Goal: Task Accomplishment & Management: Manage account settings

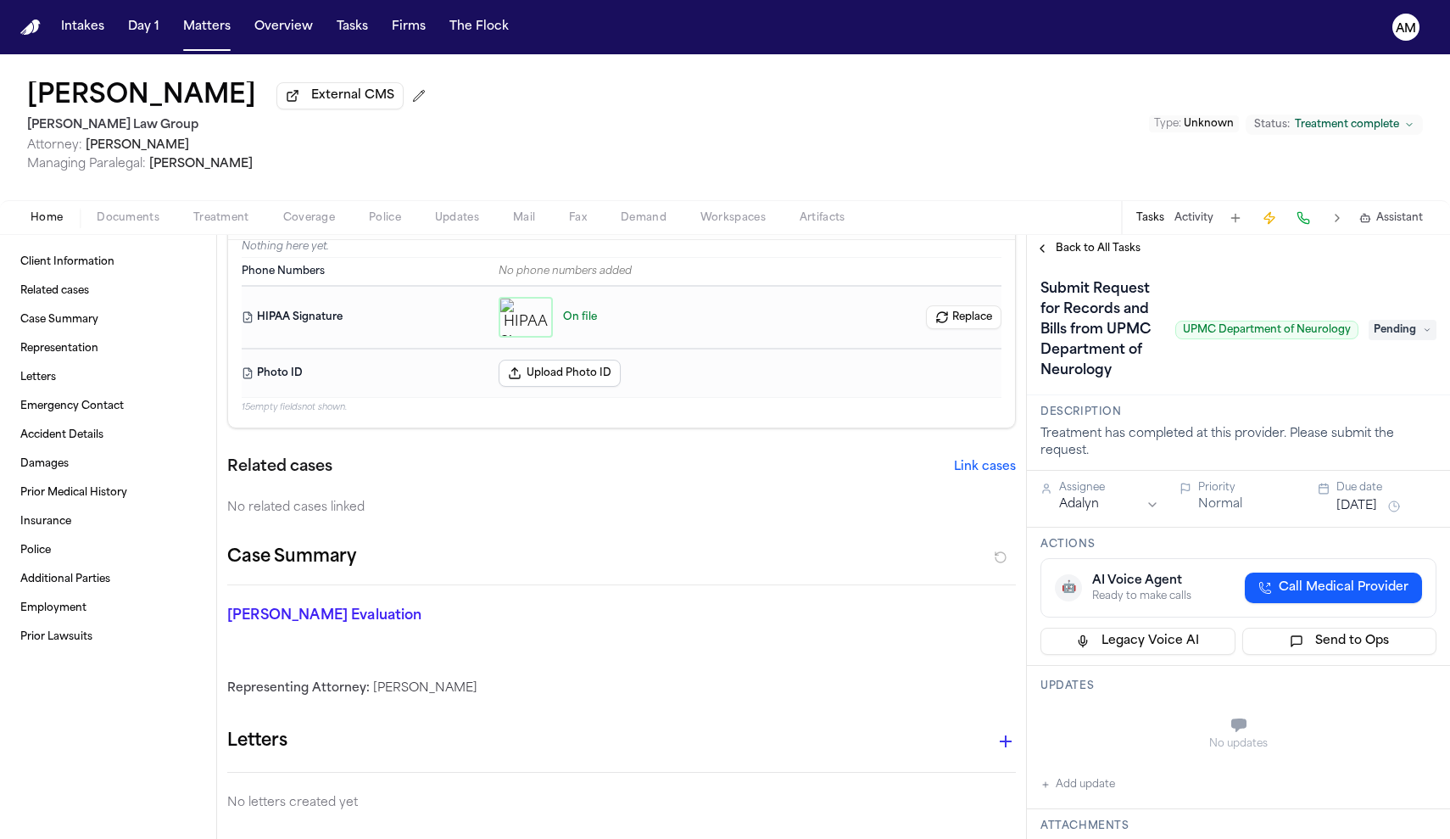
scroll to position [49, 0]
click at [228, 225] on span "Treatment" at bounding box center [221, 218] width 56 height 14
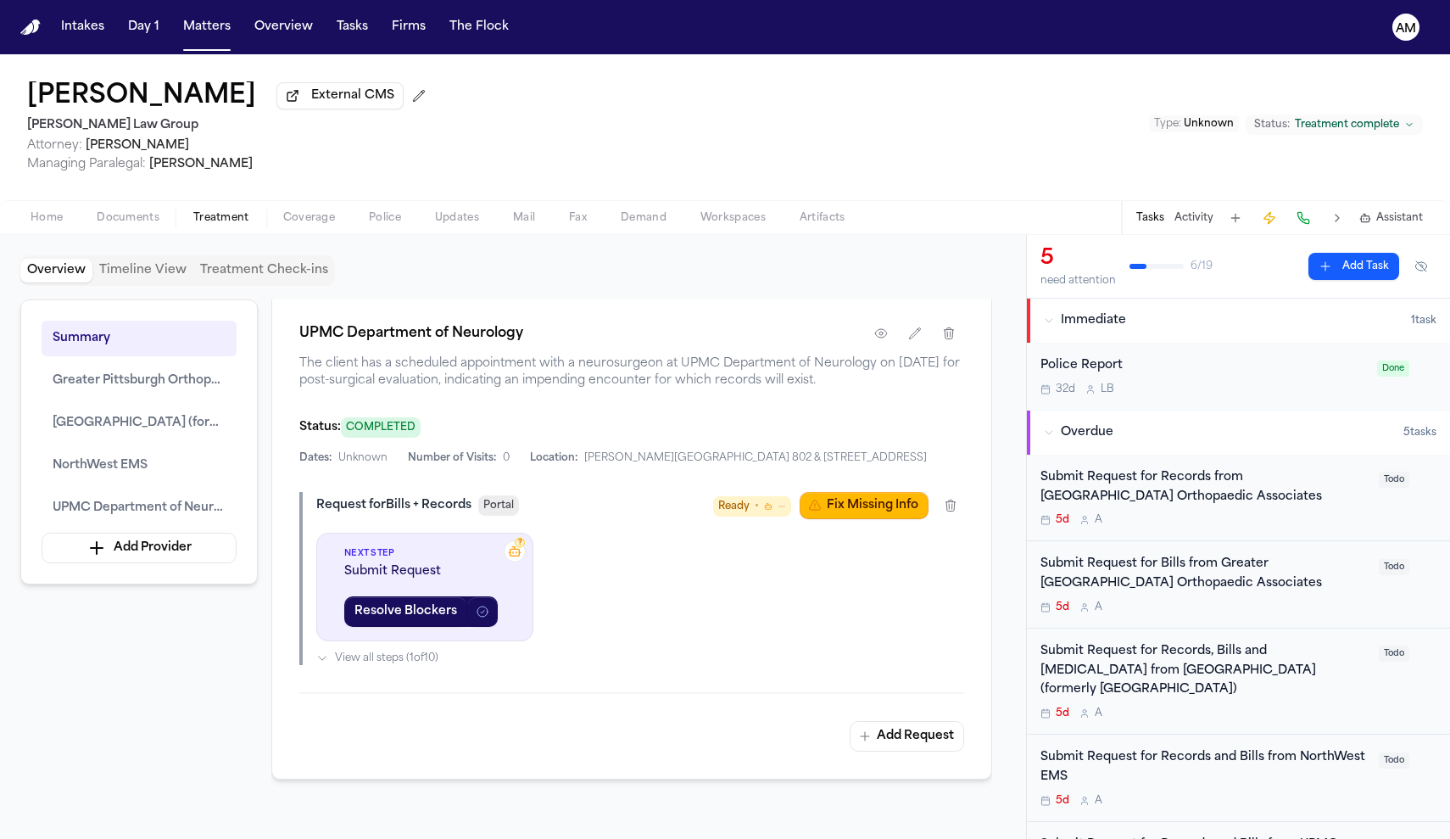
scroll to position [3135, 0]
click at [882, 347] on button "button" at bounding box center [881, 331] width 31 height 31
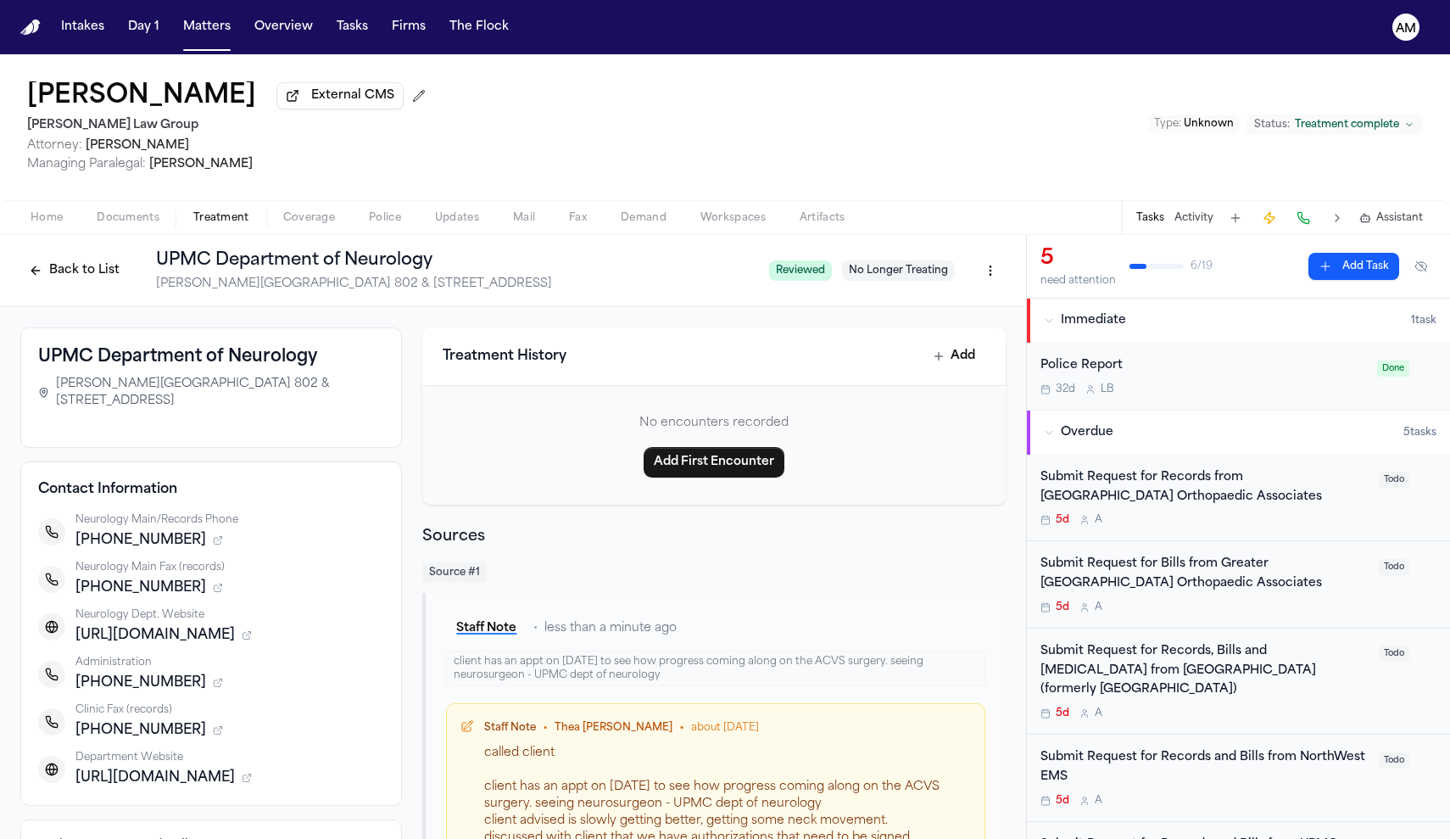
click at [678, 782] on div "called client client has an appt on 09/15/25 to see how progress coming along o…" at bounding box center [727, 855] width 487 height 221
drag, startPoint x: 678, startPoint y: 782, endPoint x: 659, endPoint y: 781, distance: 18.7
click at [659, 781] on div "called client client has an appt on 09/15/25 to see how progress coming along o…" at bounding box center [727, 855] width 487 height 221
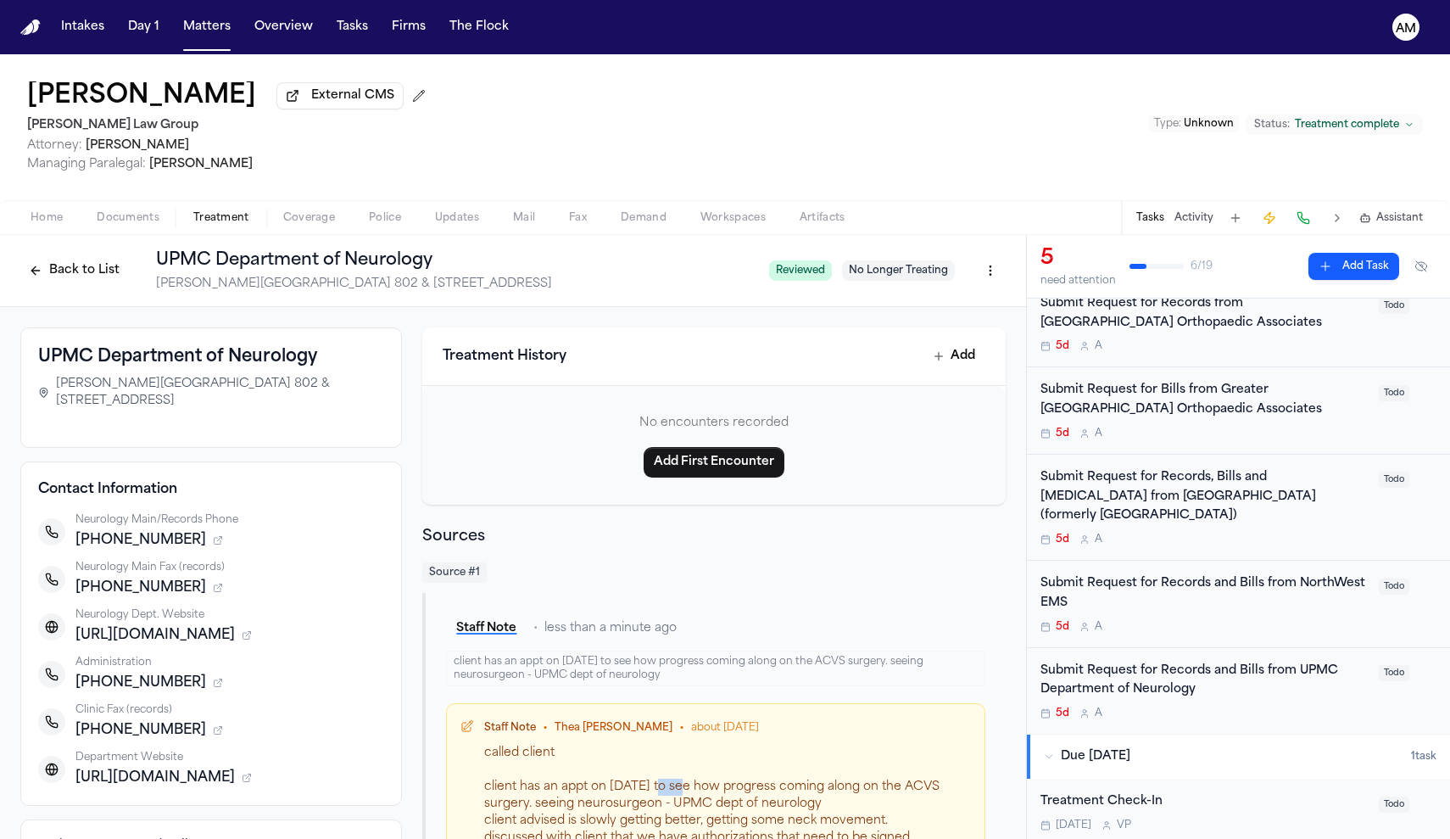
scroll to position [175, 0]
click at [1250, 677] on div "Submit Request for Records and Bills from UPMC Department of Neurology" at bounding box center [1205, 680] width 328 height 39
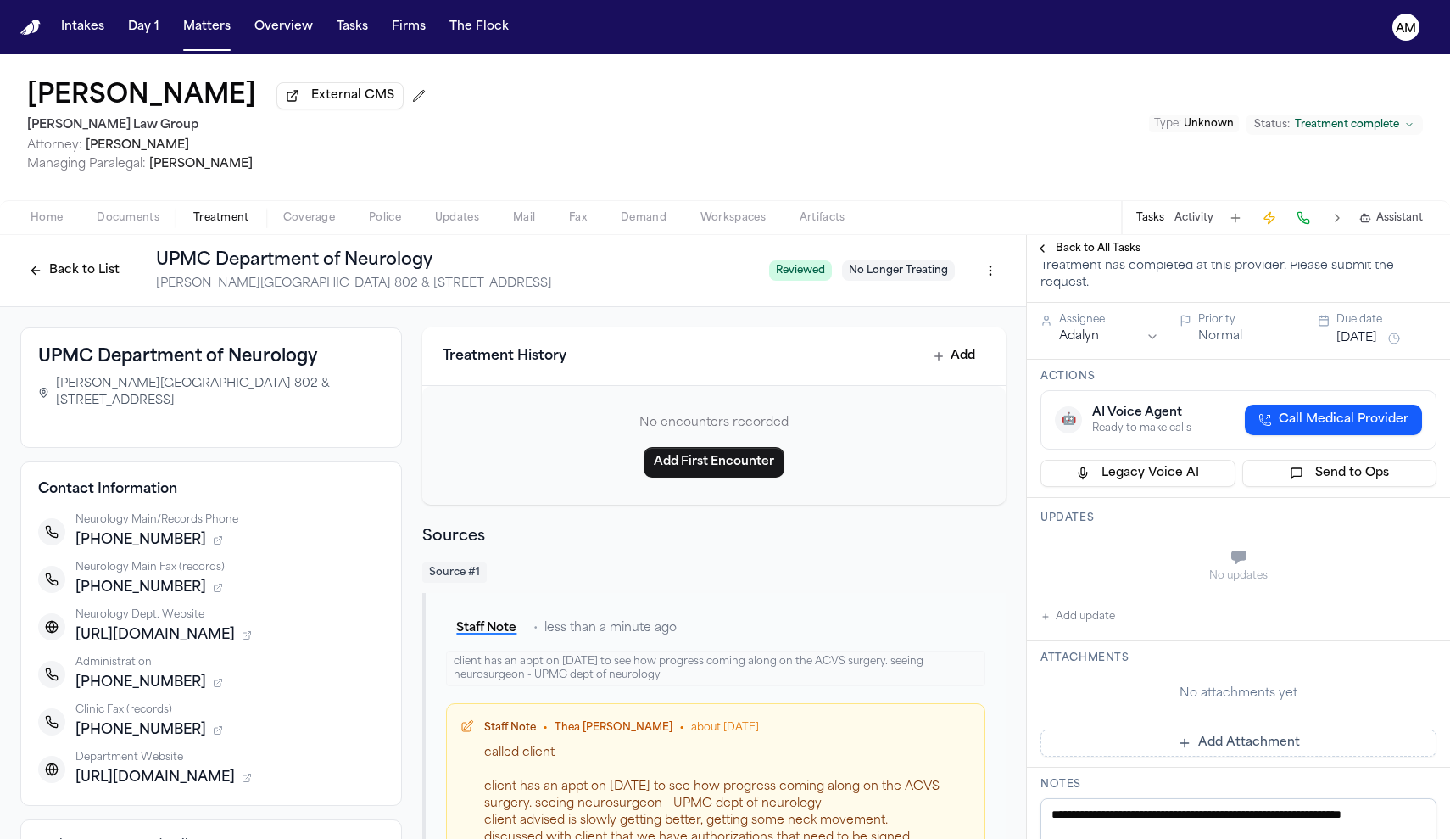
scroll to position [176, 0]
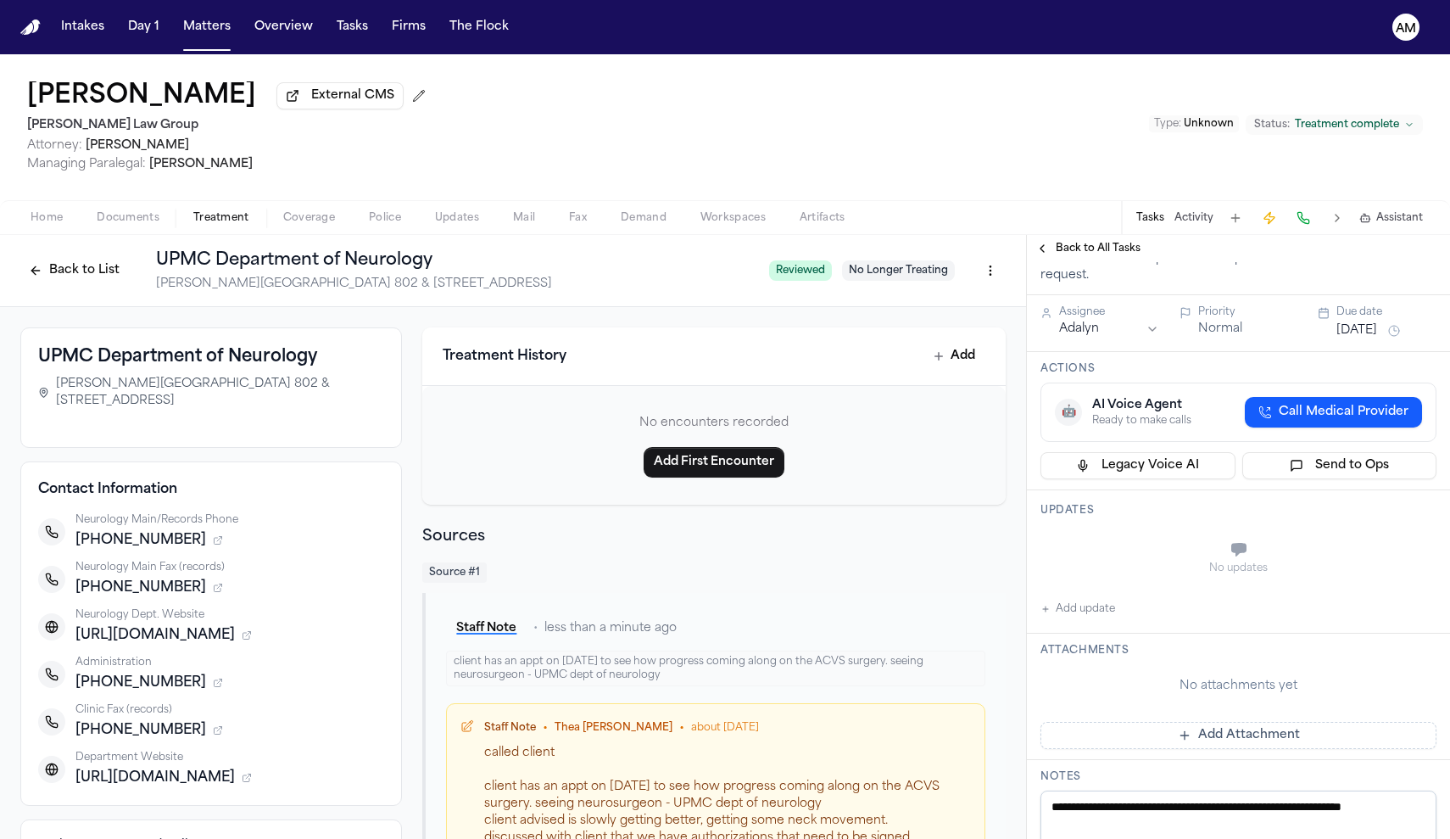
click at [1076, 610] on button "Add update" at bounding box center [1078, 609] width 75 height 20
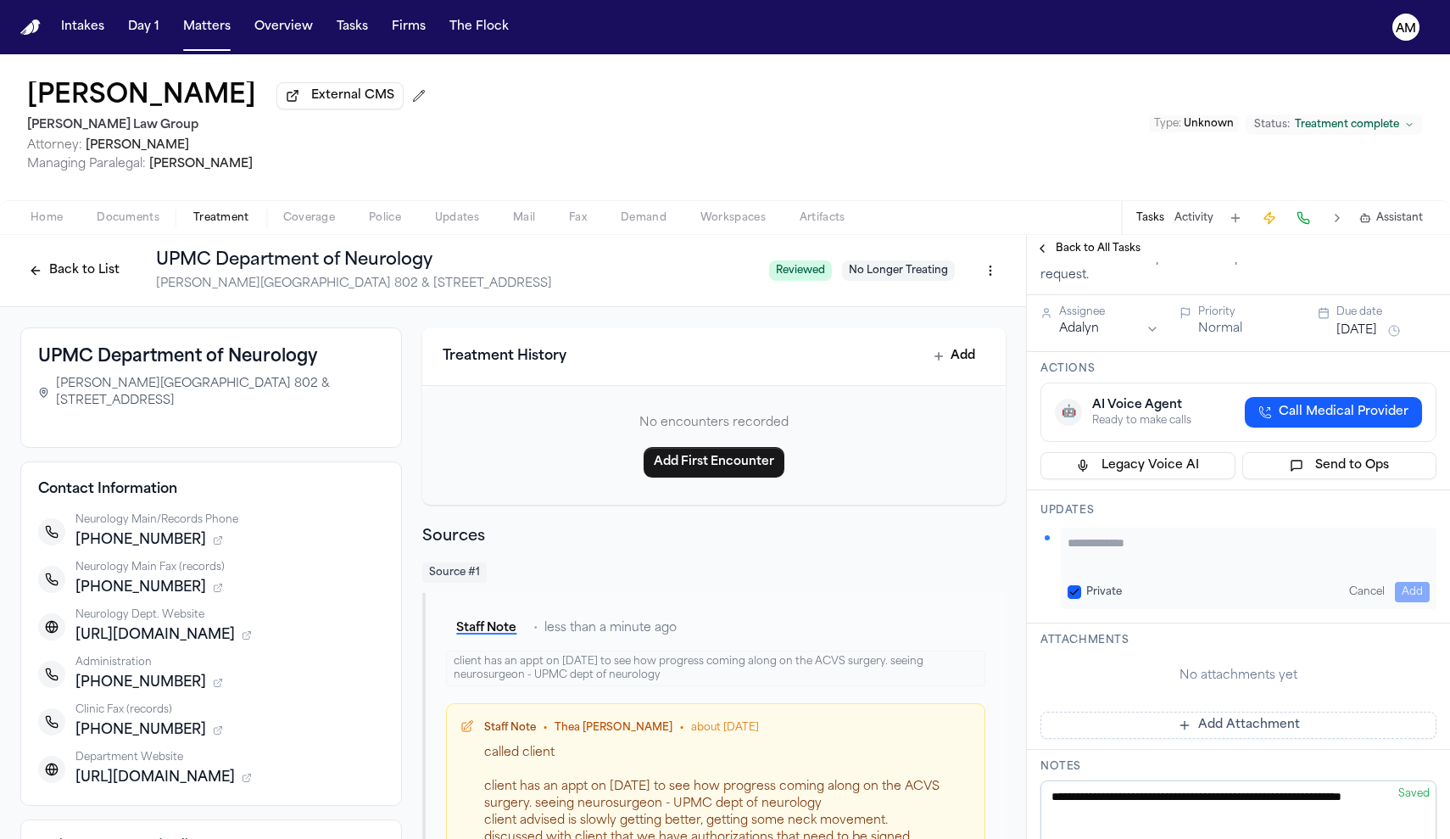
click at [1070, 595] on button "Private" at bounding box center [1075, 592] width 14 height 14
click at [1130, 565] on textarea "Add your update" at bounding box center [1249, 551] width 362 height 34
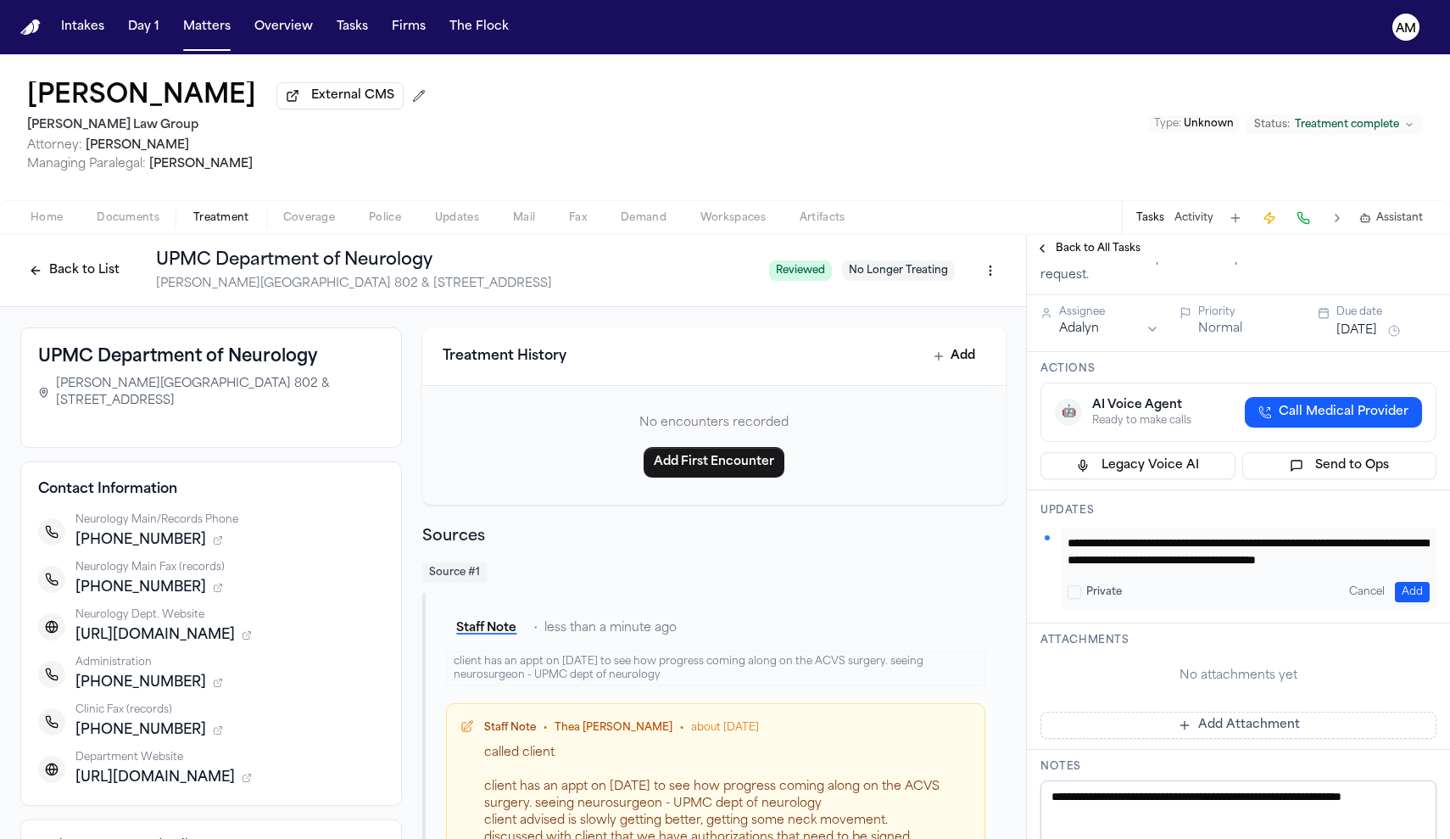
type textarea "**********"
click at [1410, 591] on button "Add" at bounding box center [1412, 592] width 35 height 20
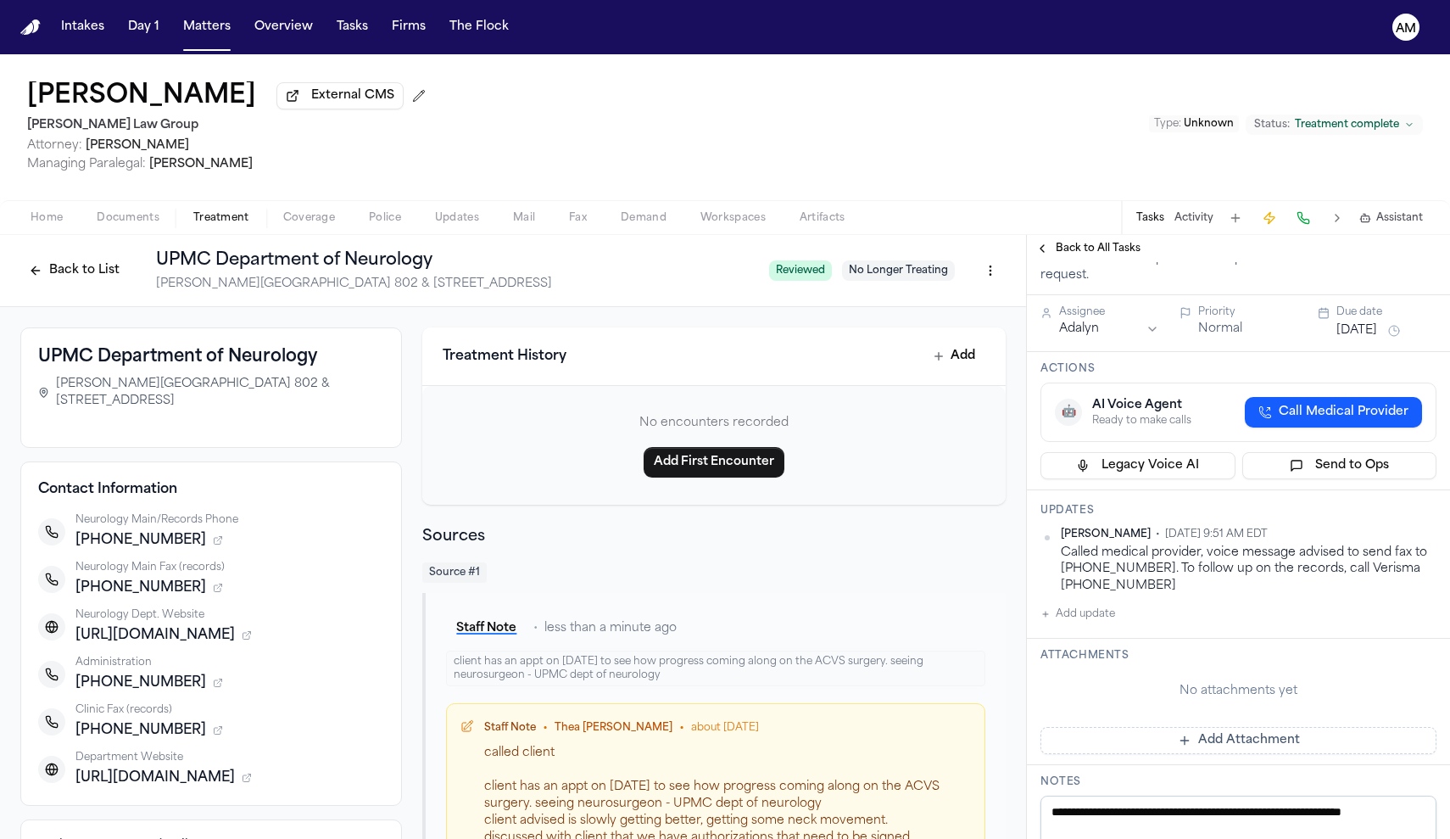
scroll to position [0, 0]
click at [50, 273] on button "Back to List" at bounding box center [74, 270] width 108 height 27
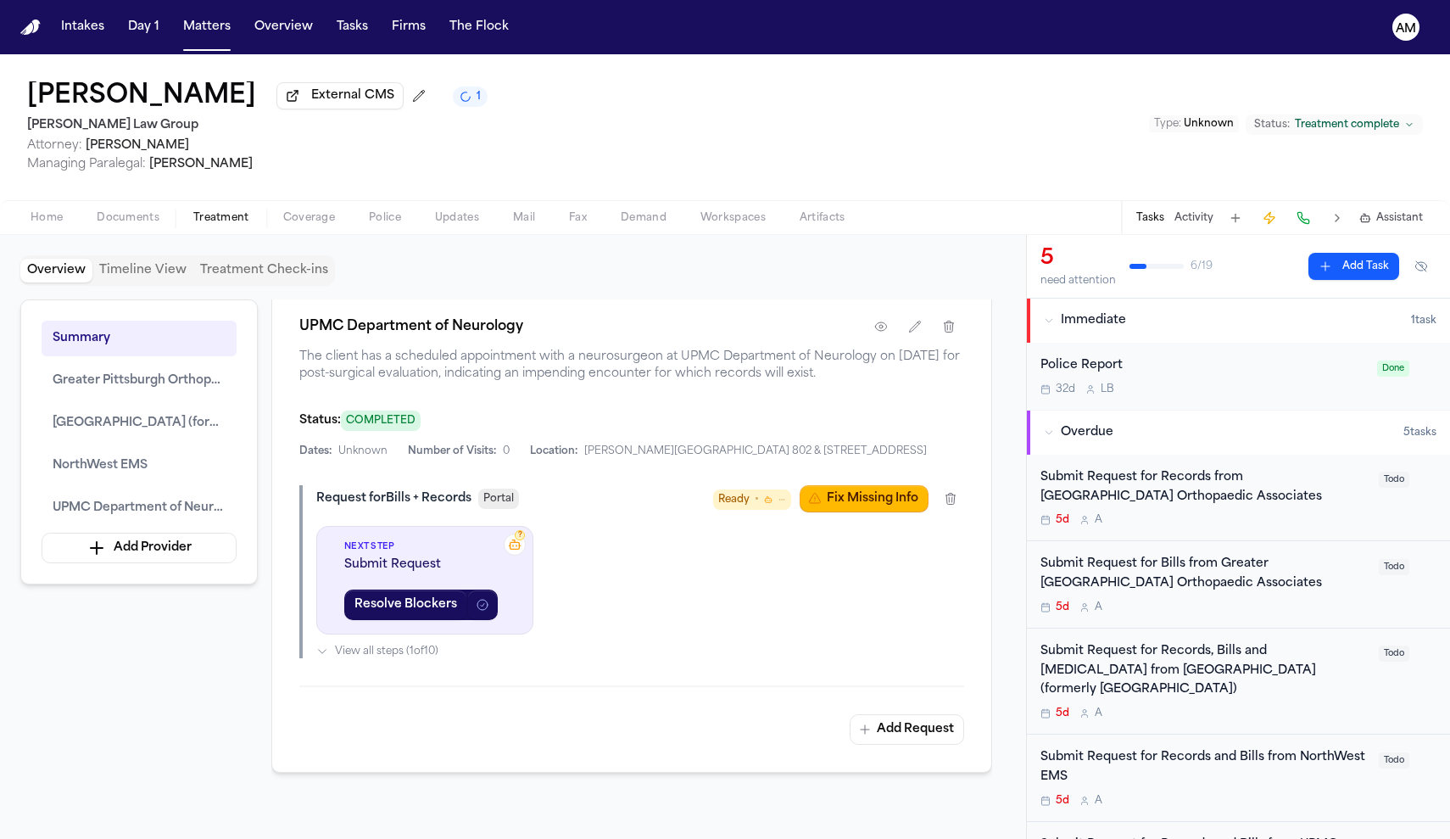
scroll to position [3095, 0]
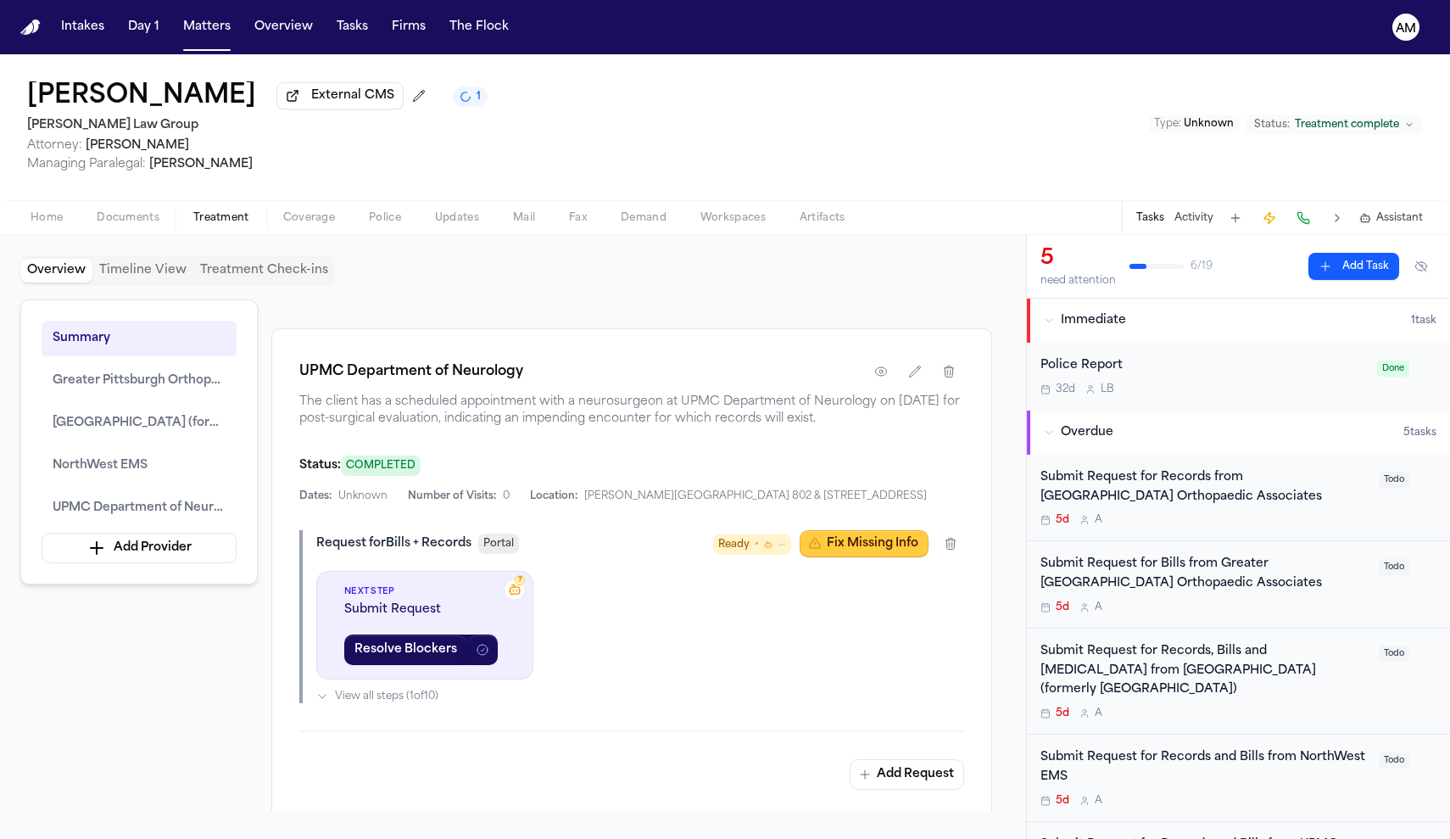
click at [904, 557] on button "Fix Missing Info" at bounding box center [864, 543] width 129 height 27
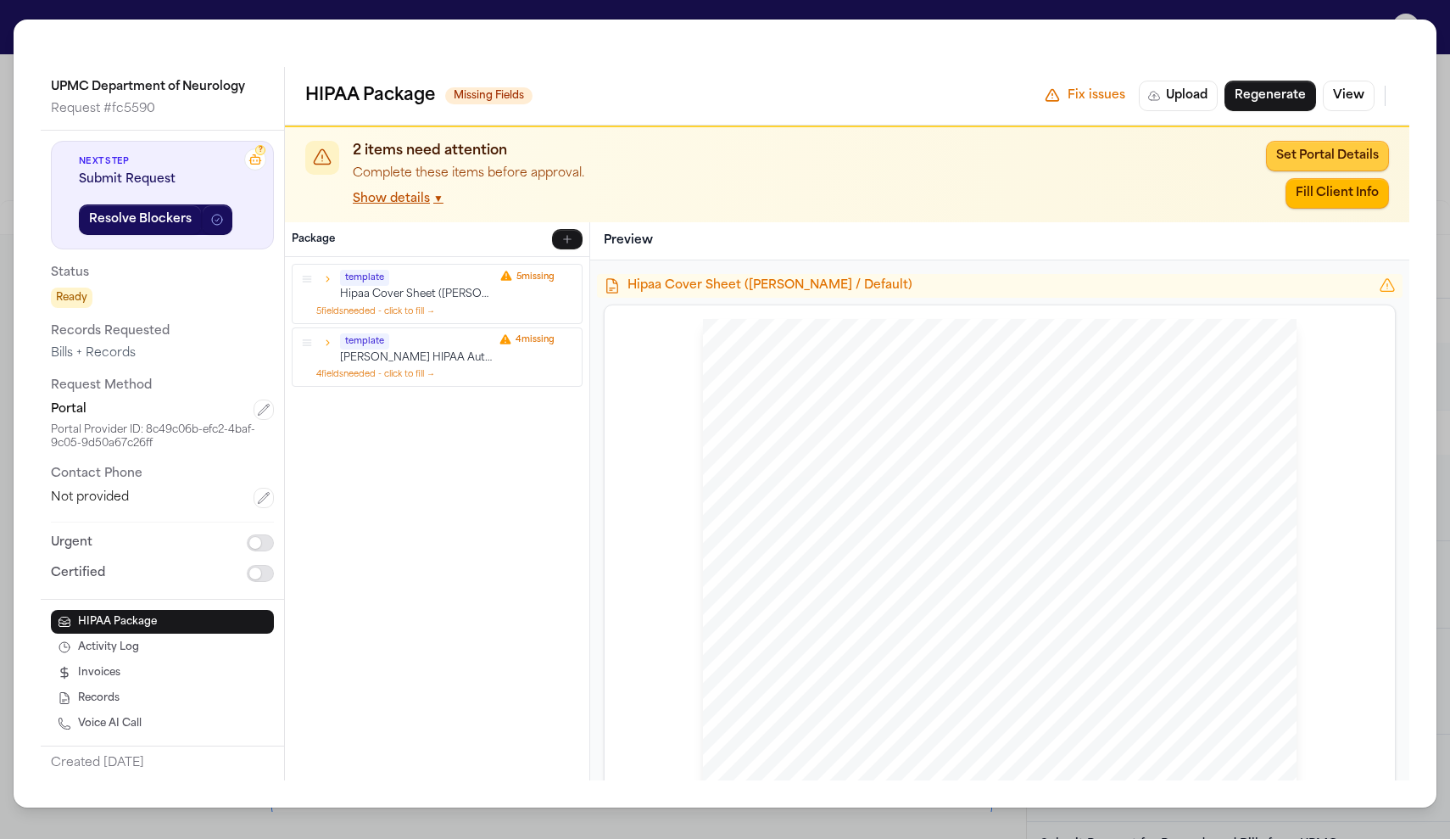
click at [1290, 159] on button "Set Portal Details" at bounding box center [1327, 156] width 123 height 31
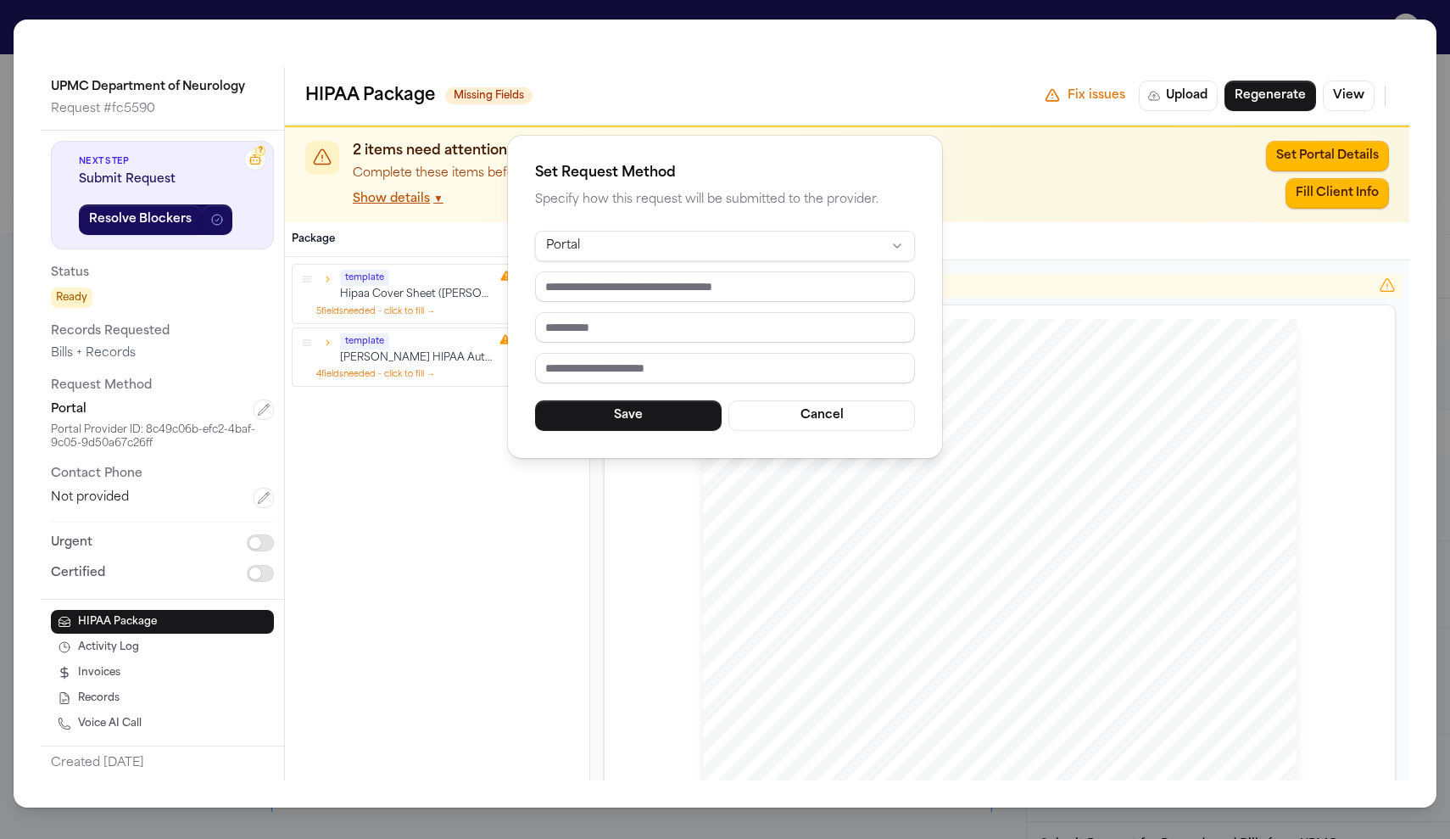
click at [608, 229] on div "Set Request Method Specify how this request will be submitted to the provider. …" at bounding box center [725, 297] width 434 height 322
click at [606, 237] on html "Intakes Day 1 Matters Overview Tasks Firms The Flock AM Emanuel Rigas External …" at bounding box center [725, 419] width 1450 height 839
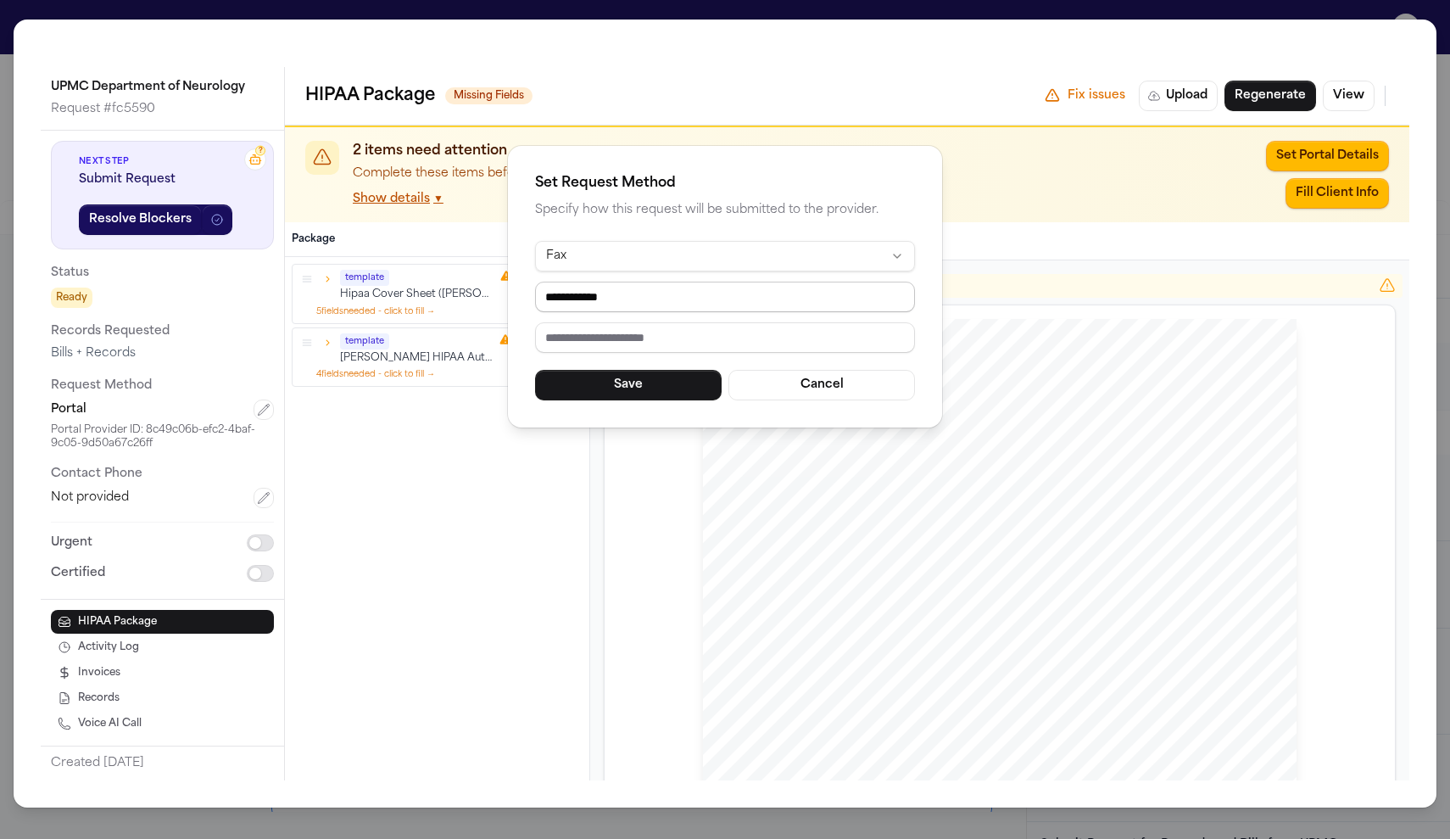
click at [656, 295] on input "**********" at bounding box center [725, 297] width 380 height 31
type input "*"
type input "**********"
click at [654, 349] on input "text" at bounding box center [725, 337] width 380 height 31
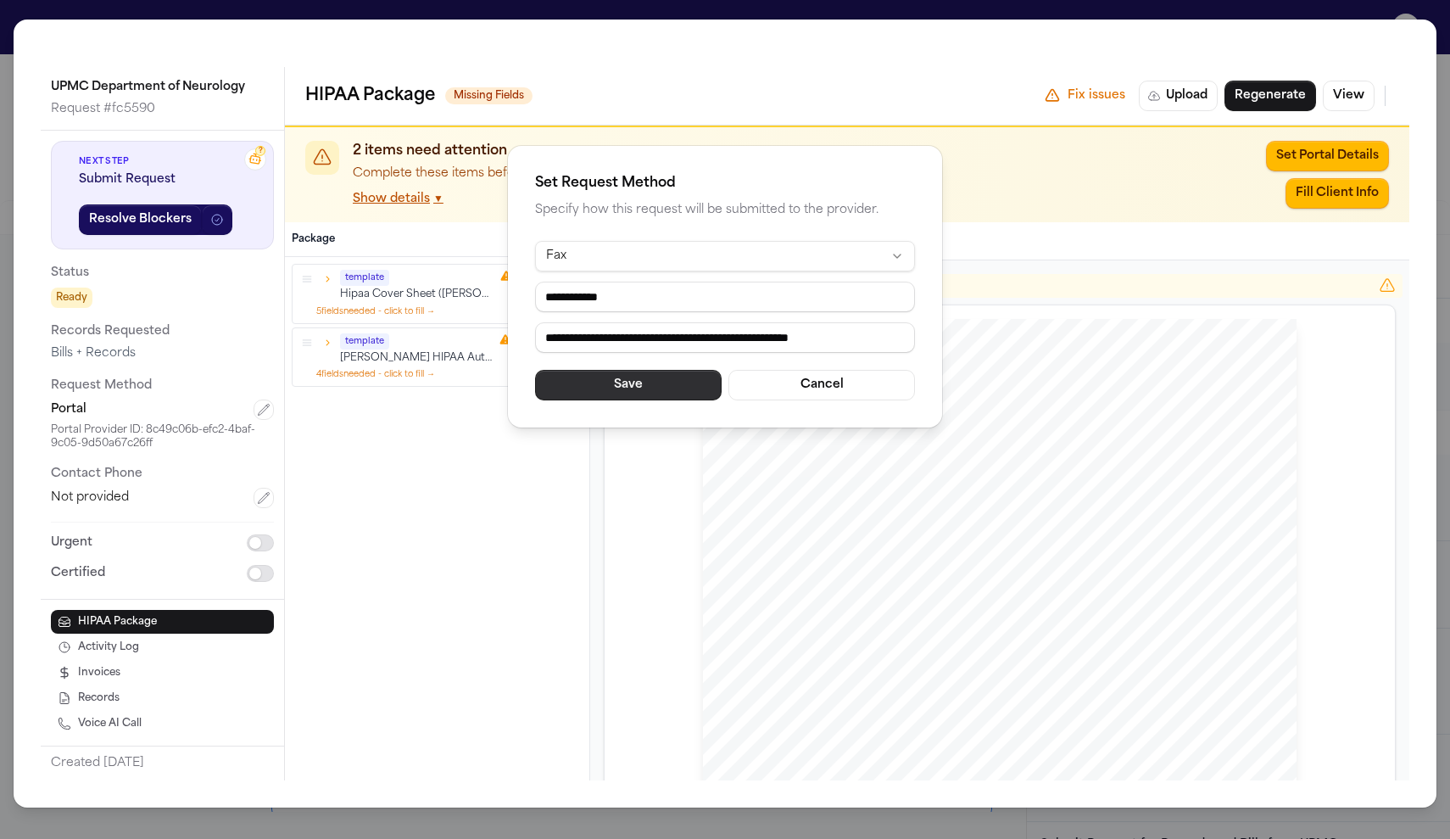
type input "**********"
click at [627, 400] on button "Save" at bounding box center [628, 385] width 187 height 31
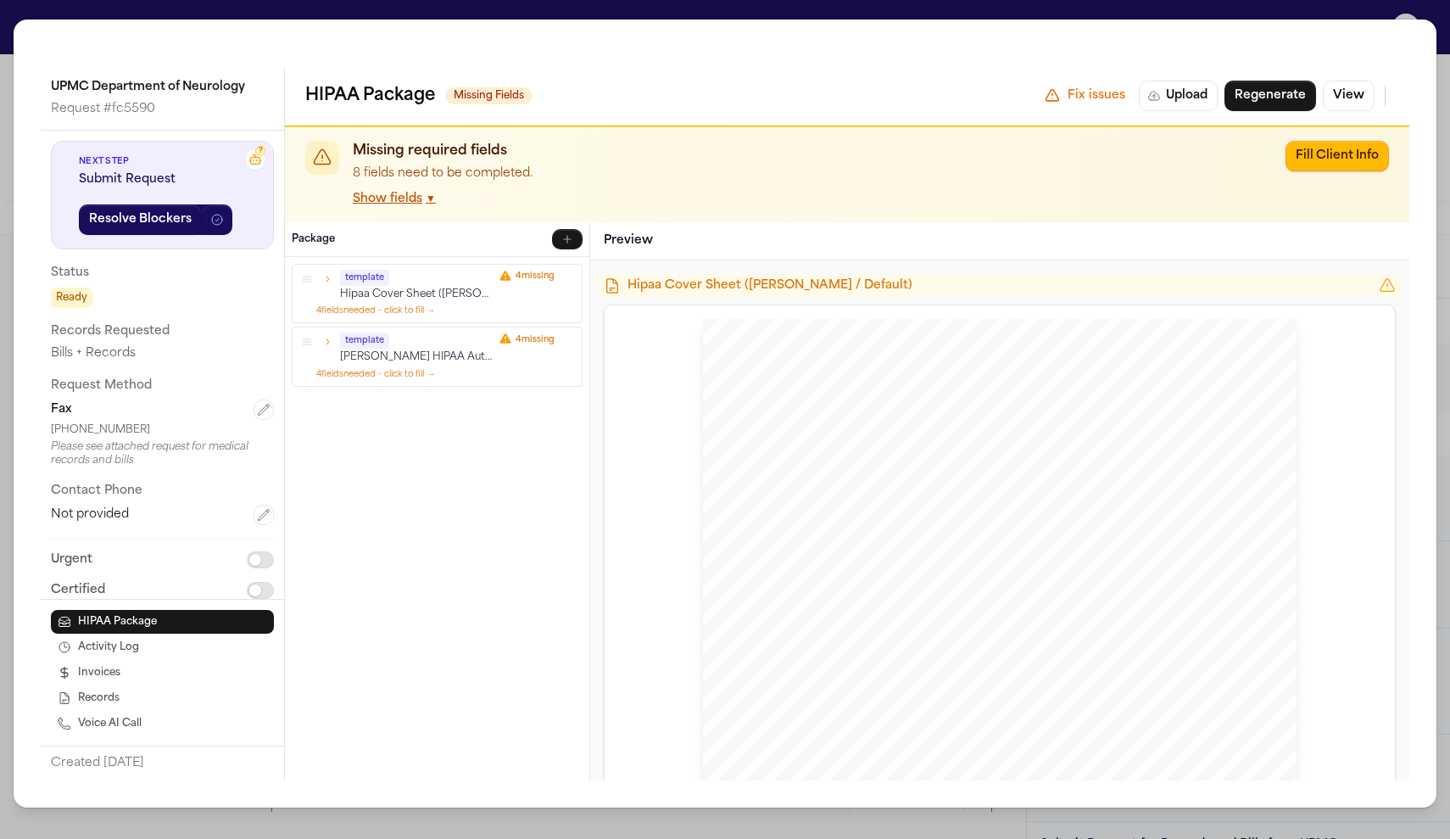
click at [421, 200] on button "Show fields ▼" at bounding box center [394, 199] width 83 height 17
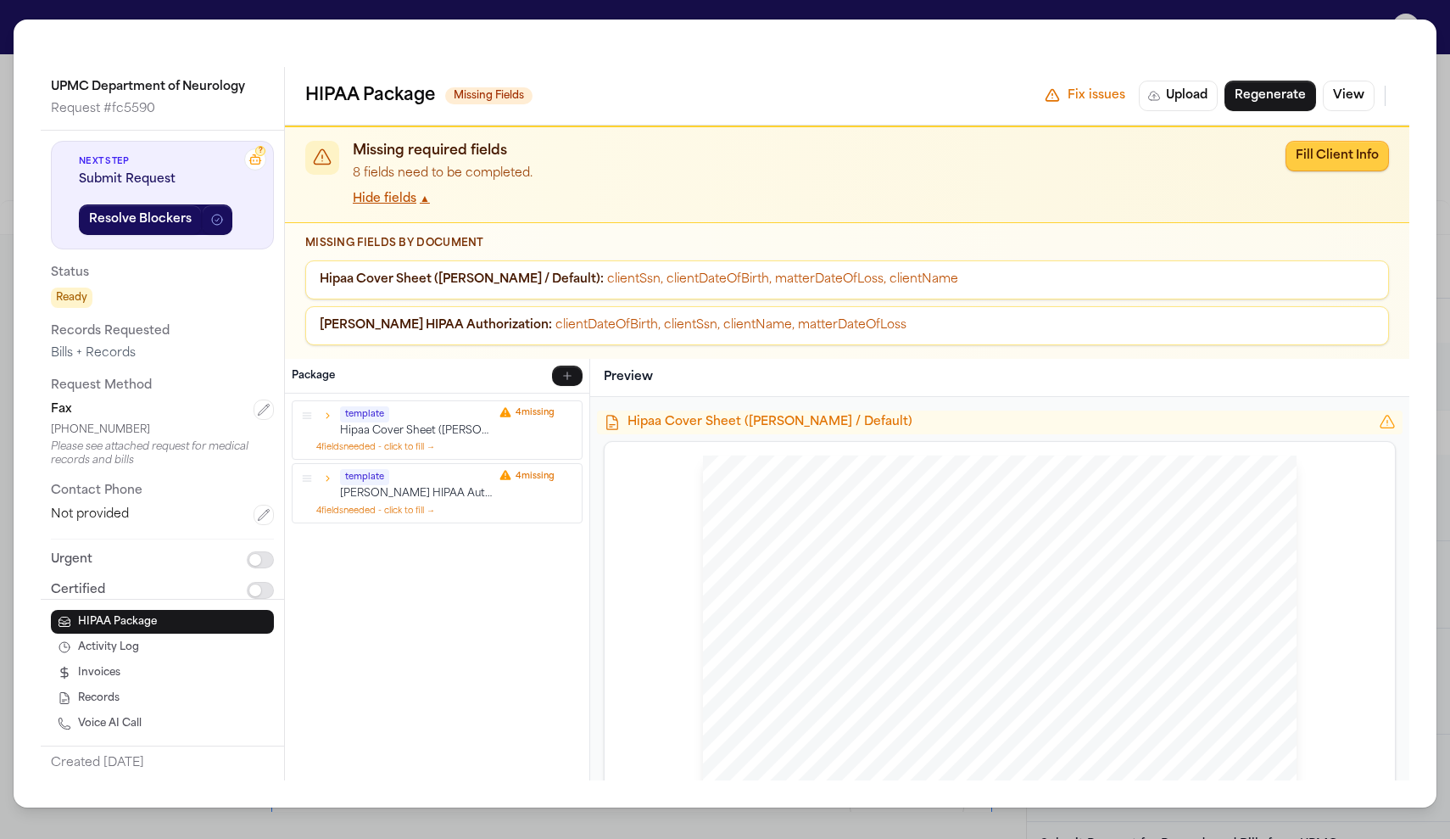
click at [1349, 163] on button "Fill Client Info" at bounding box center [1337, 156] width 103 height 31
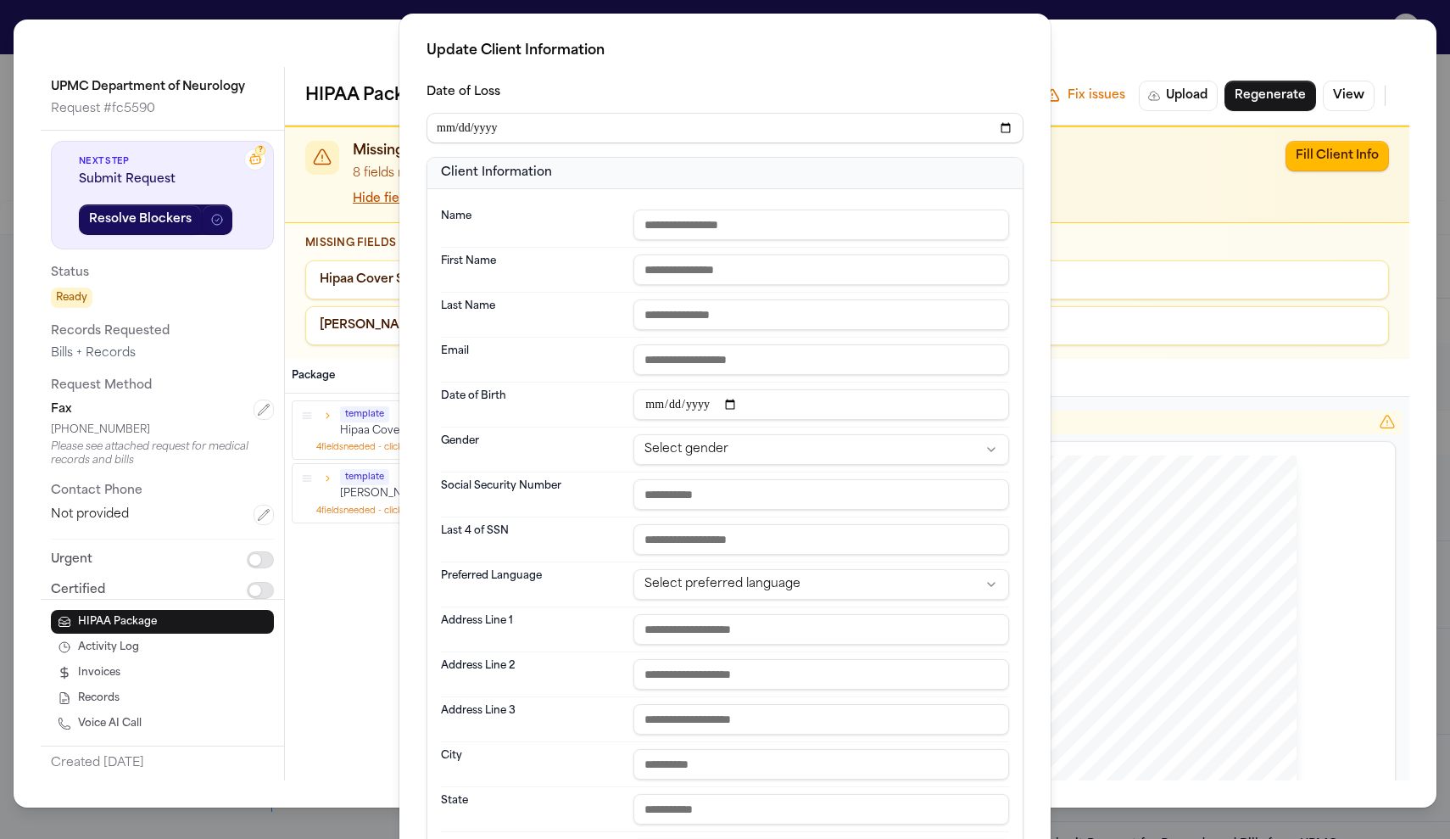
click at [702, 260] on input "text" at bounding box center [822, 269] width 376 height 31
type input "*******"
click at [700, 318] on input "text" at bounding box center [822, 314] width 376 height 31
type input "*****"
click at [710, 238] on input "text" at bounding box center [822, 224] width 376 height 31
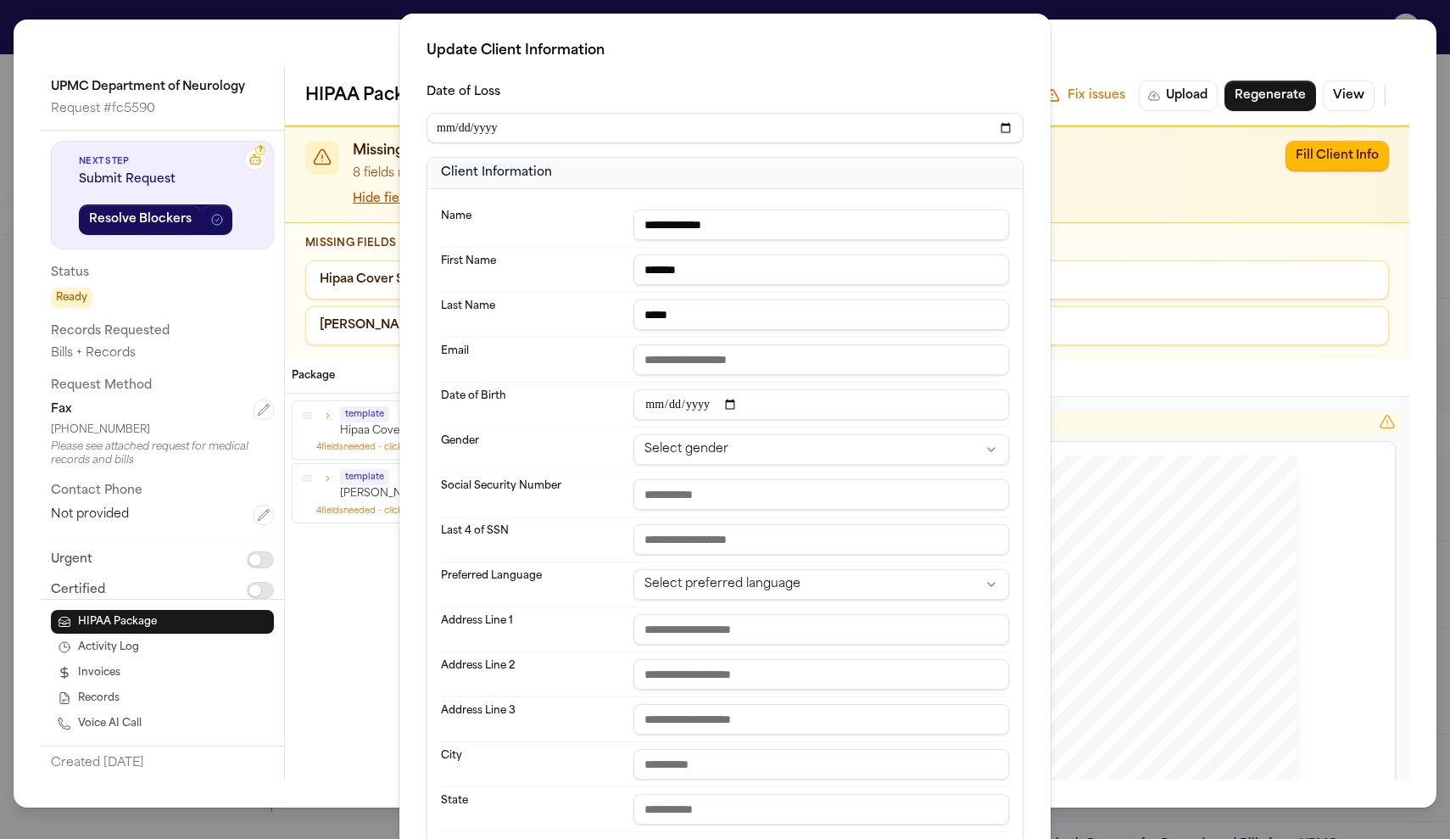
type input "**********"
click at [711, 443] on html "Intakes Day 1 Matters Overview Tasks Firms The Flock AM Emanuel Rigas External …" at bounding box center [725, 419] width 1450 height 839
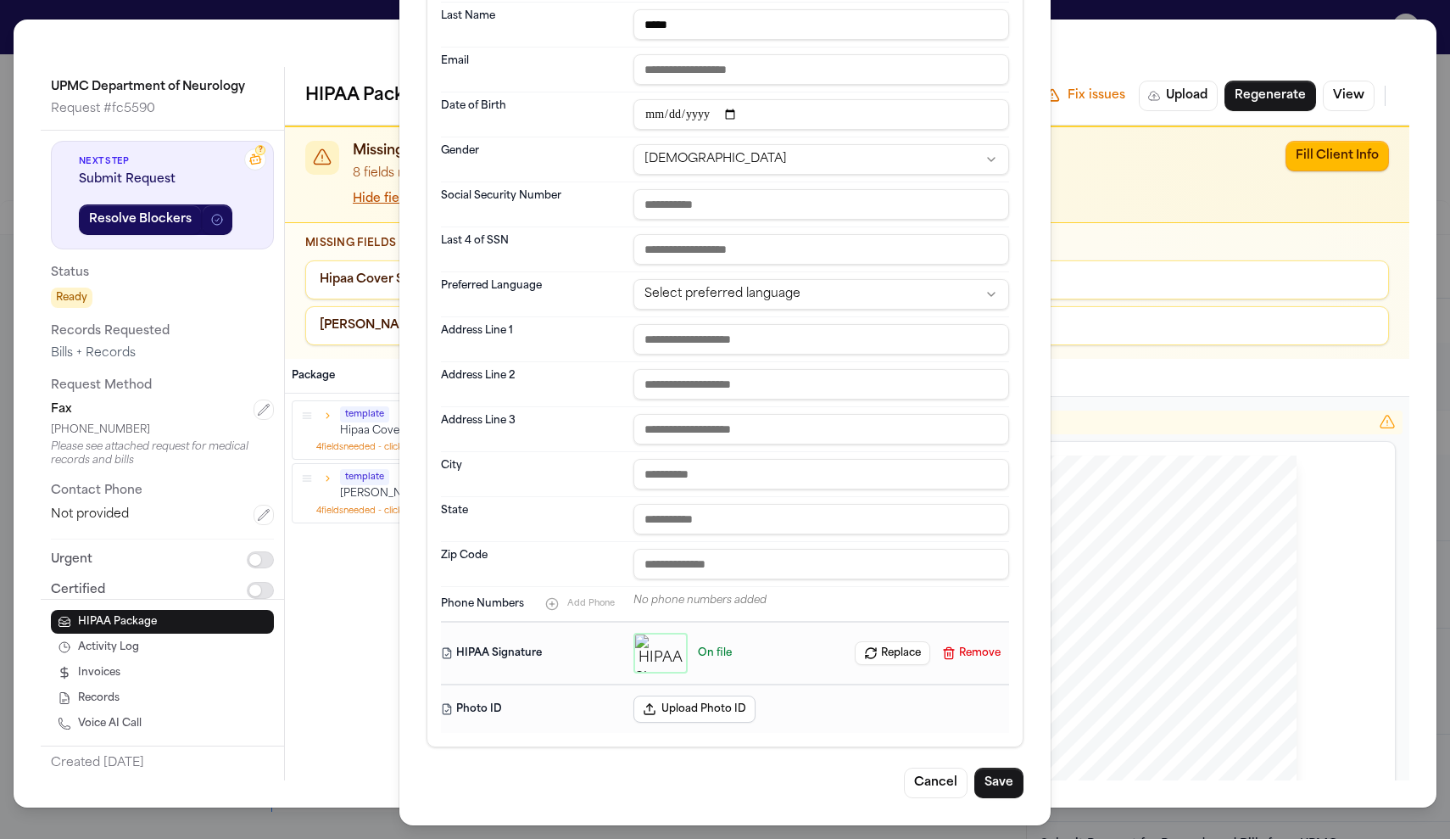
scroll to position [291, 0]
click at [996, 782] on button "Save" at bounding box center [998, 783] width 49 height 31
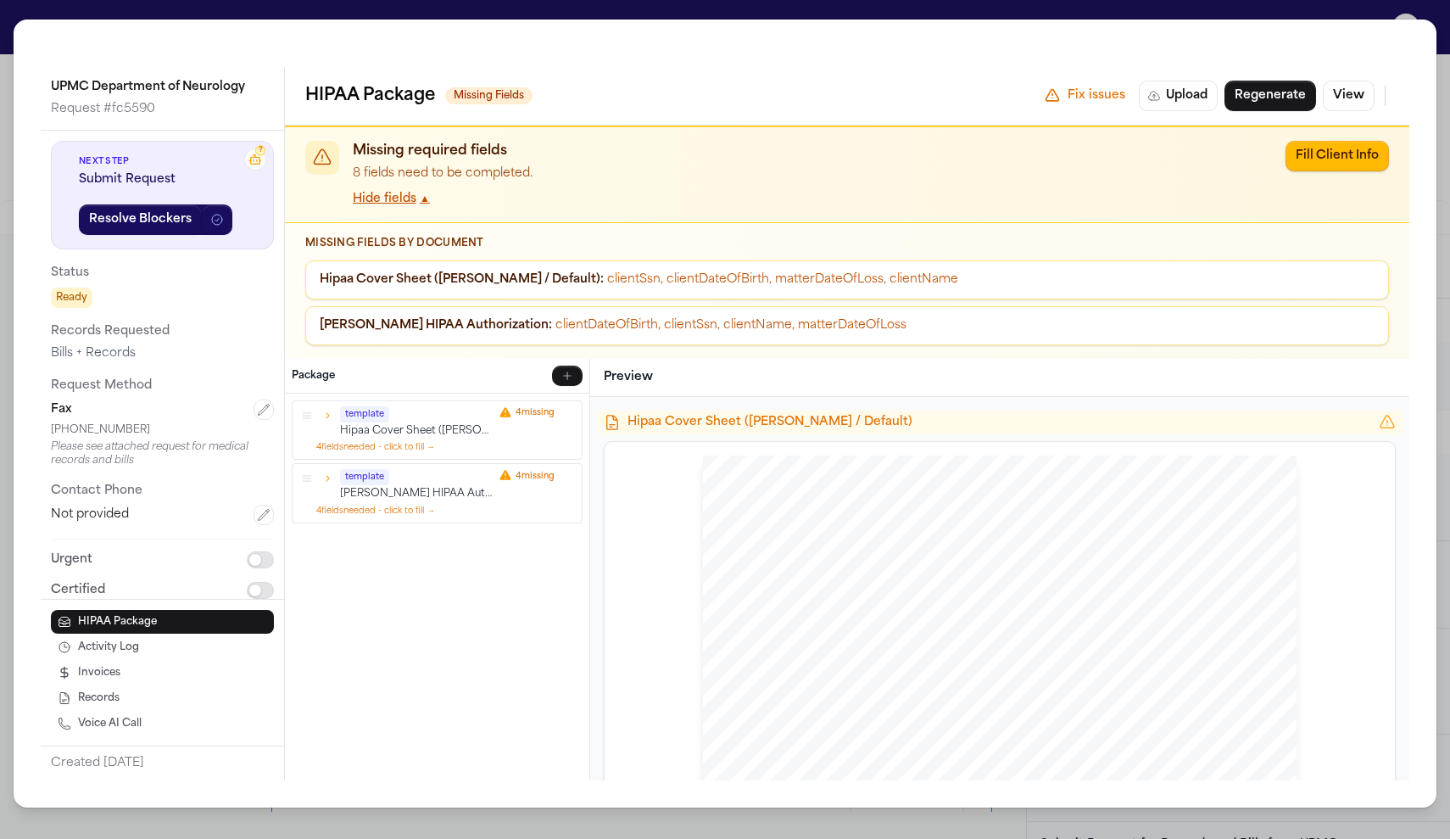
click at [1289, 1] on div "UPMC Department of Neurology Request # fc5590 ? Next Step Submit Request Resolv…" at bounding box center [725, 419] width 1450 height 839
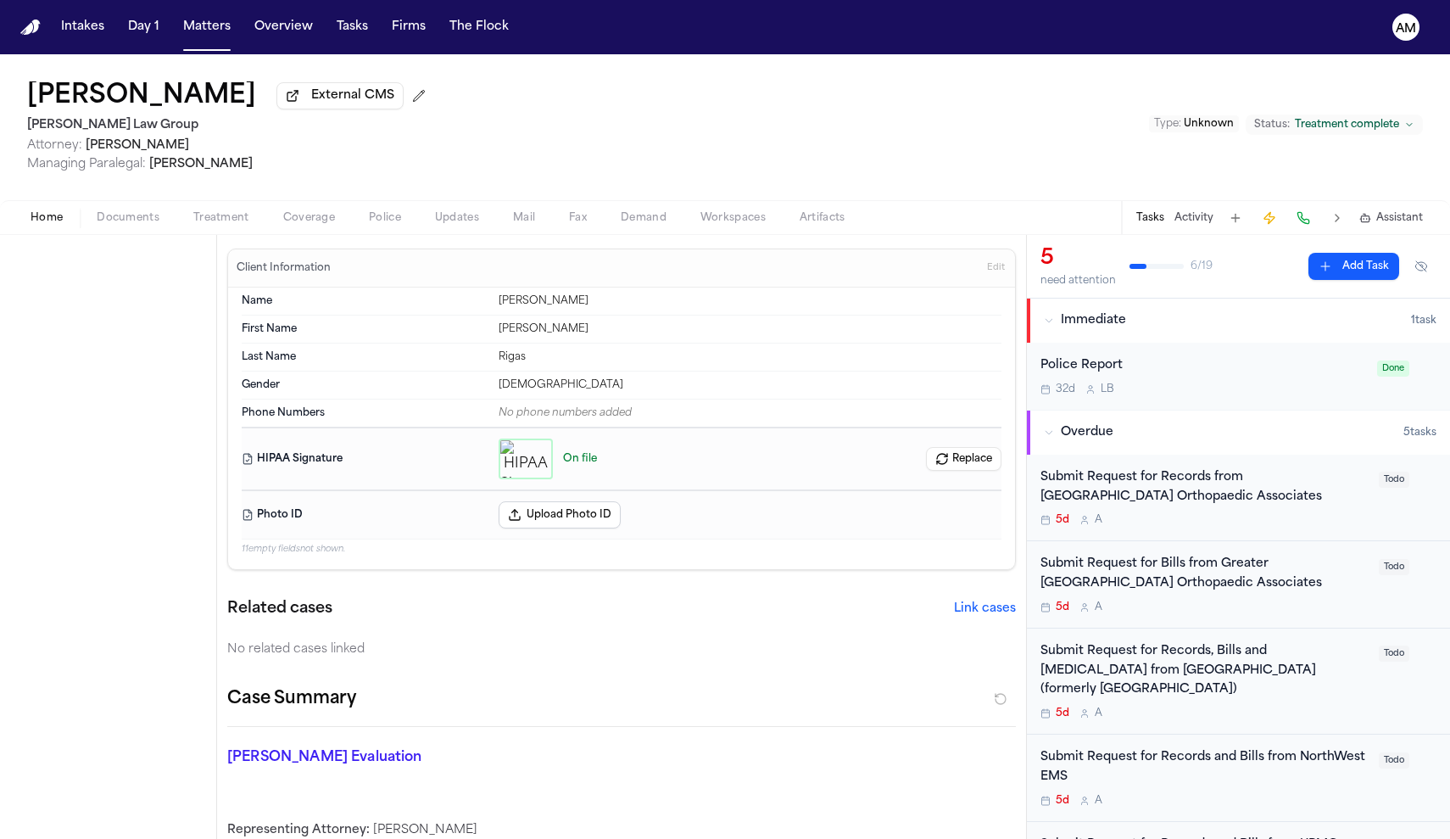
click at [52, 225] on span "Home" at bounding box center [47, 218] width 32 height 14
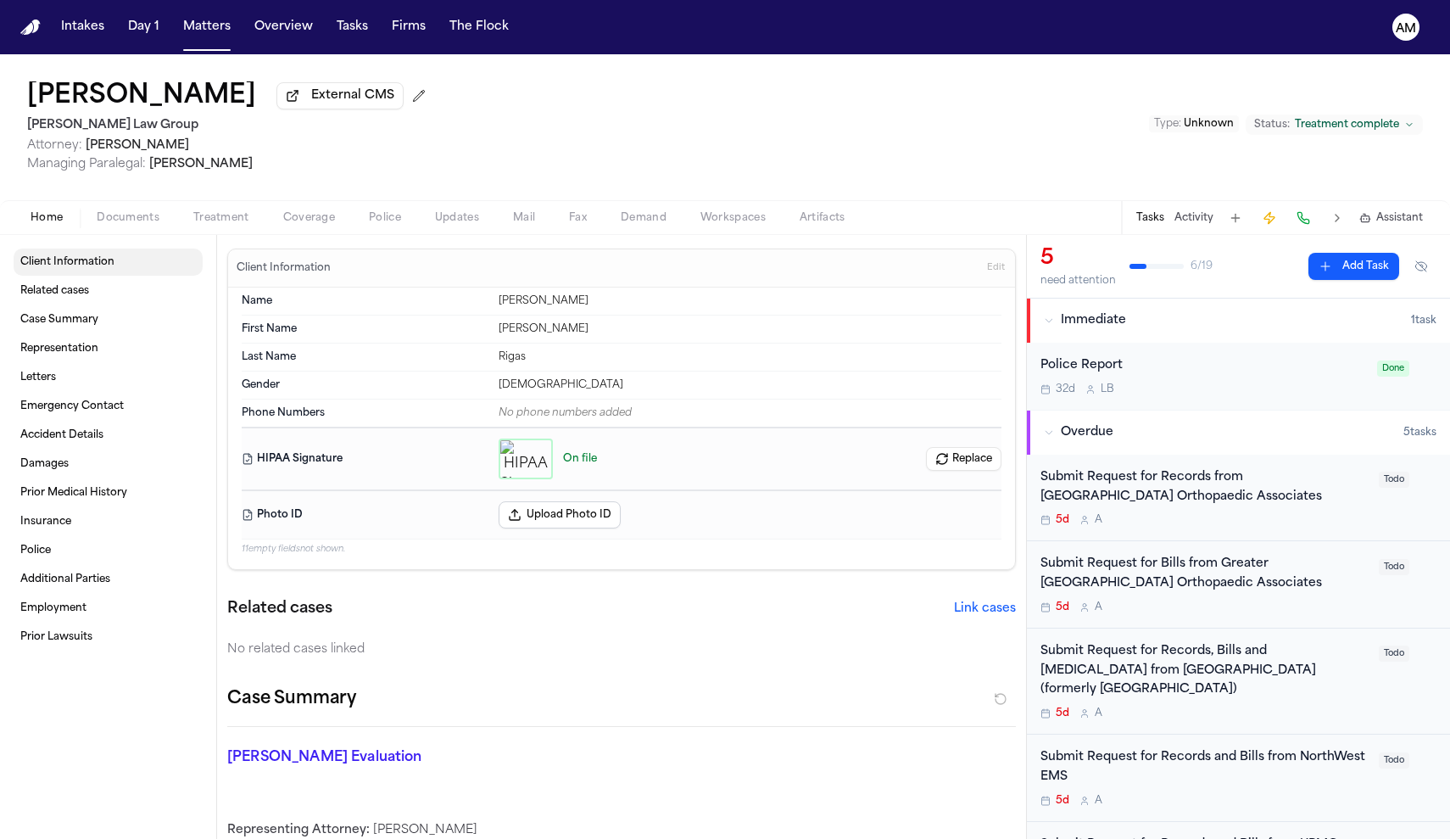
click at [94, 260] on span "Client Information" at bounding box center [67, 262] width 94 height 14
click at [141, 228] on span "button" at bounding box center [128, 227] width 83 height 2
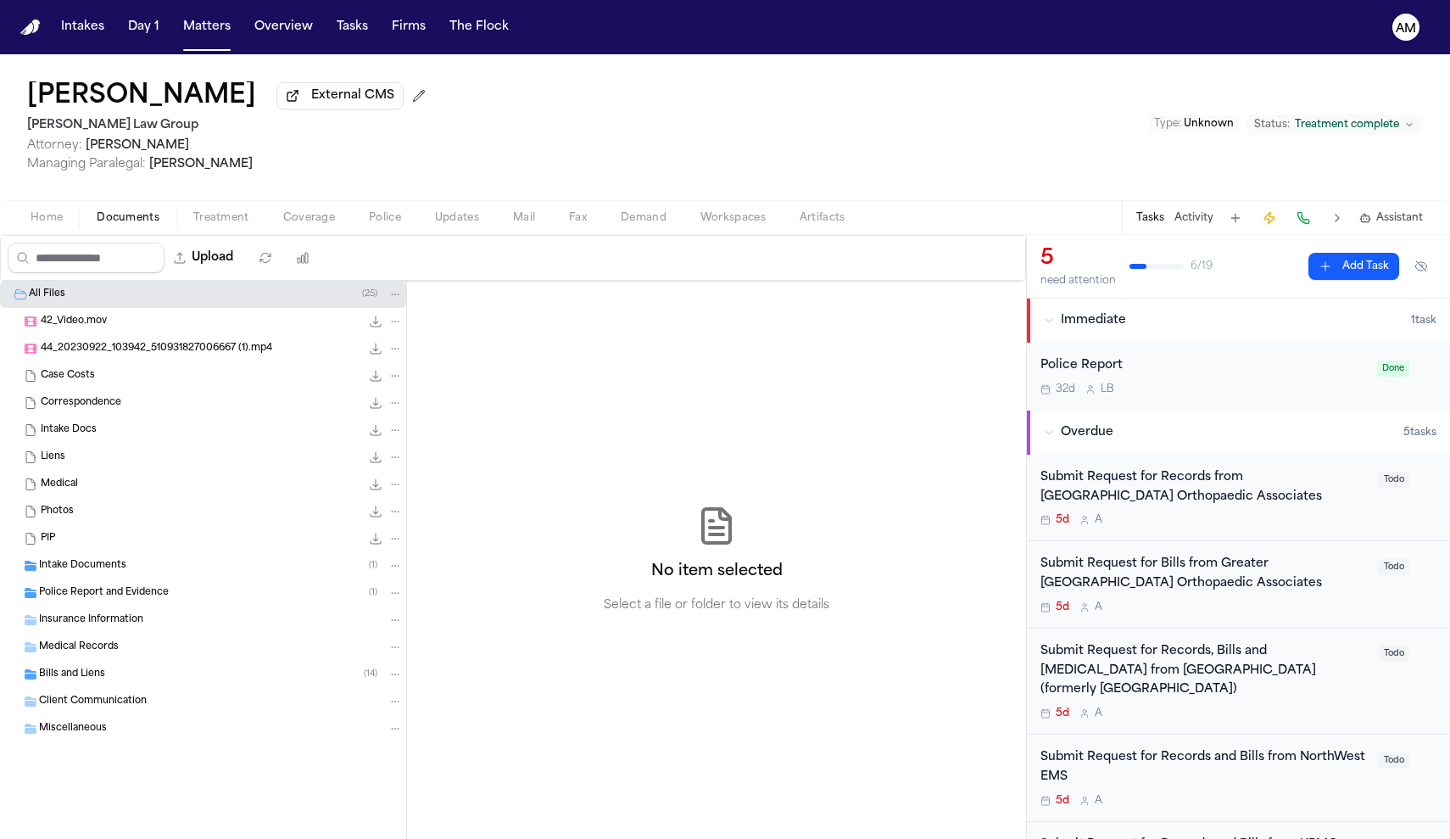
click at [106, 321] on span "42_Video.mov" at bounding box center [74, 322] width 66 height 14
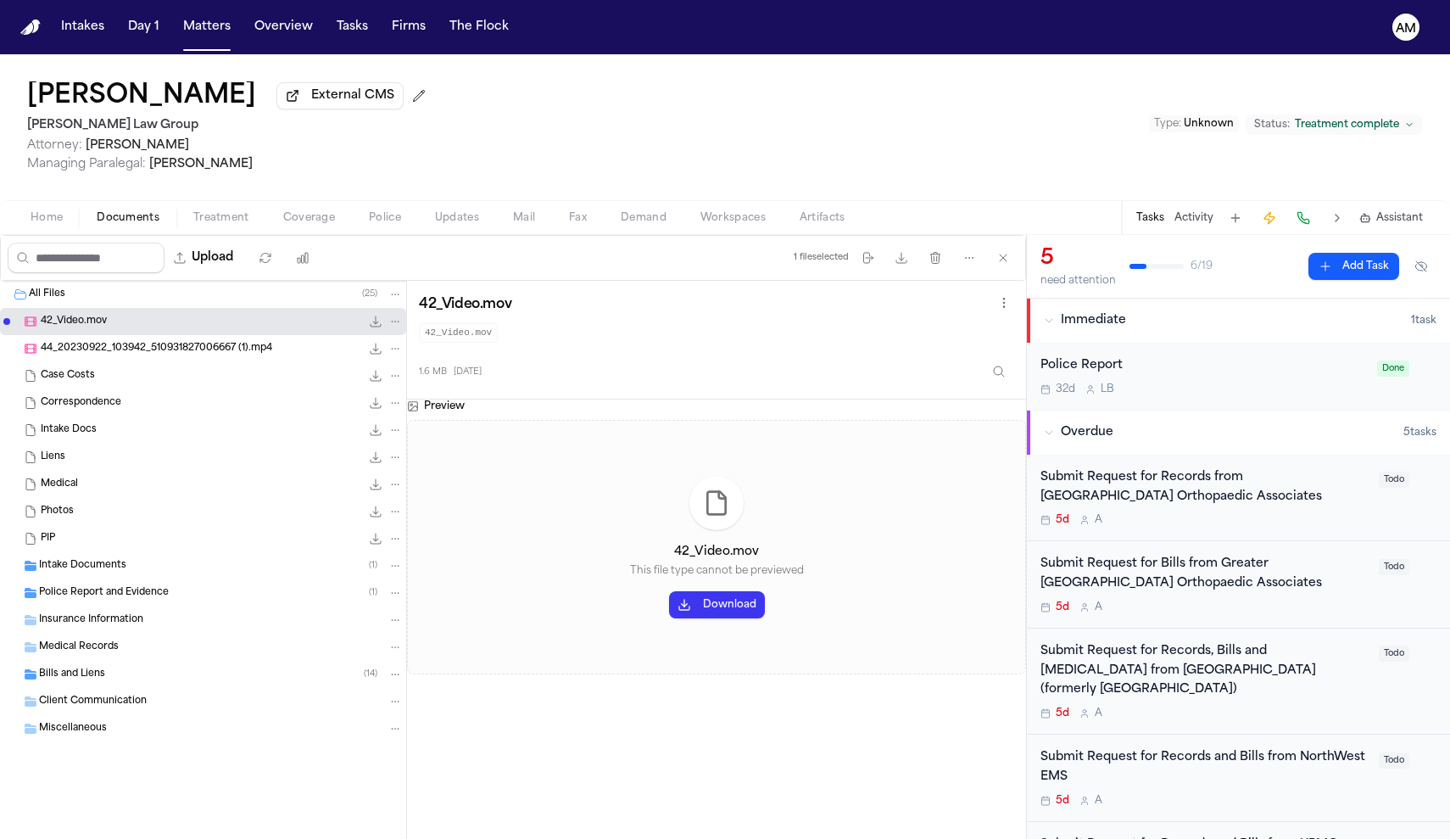
click at [99, 570] on span "Intake Documents" at bounding box center [82, 566] width 87 height 14
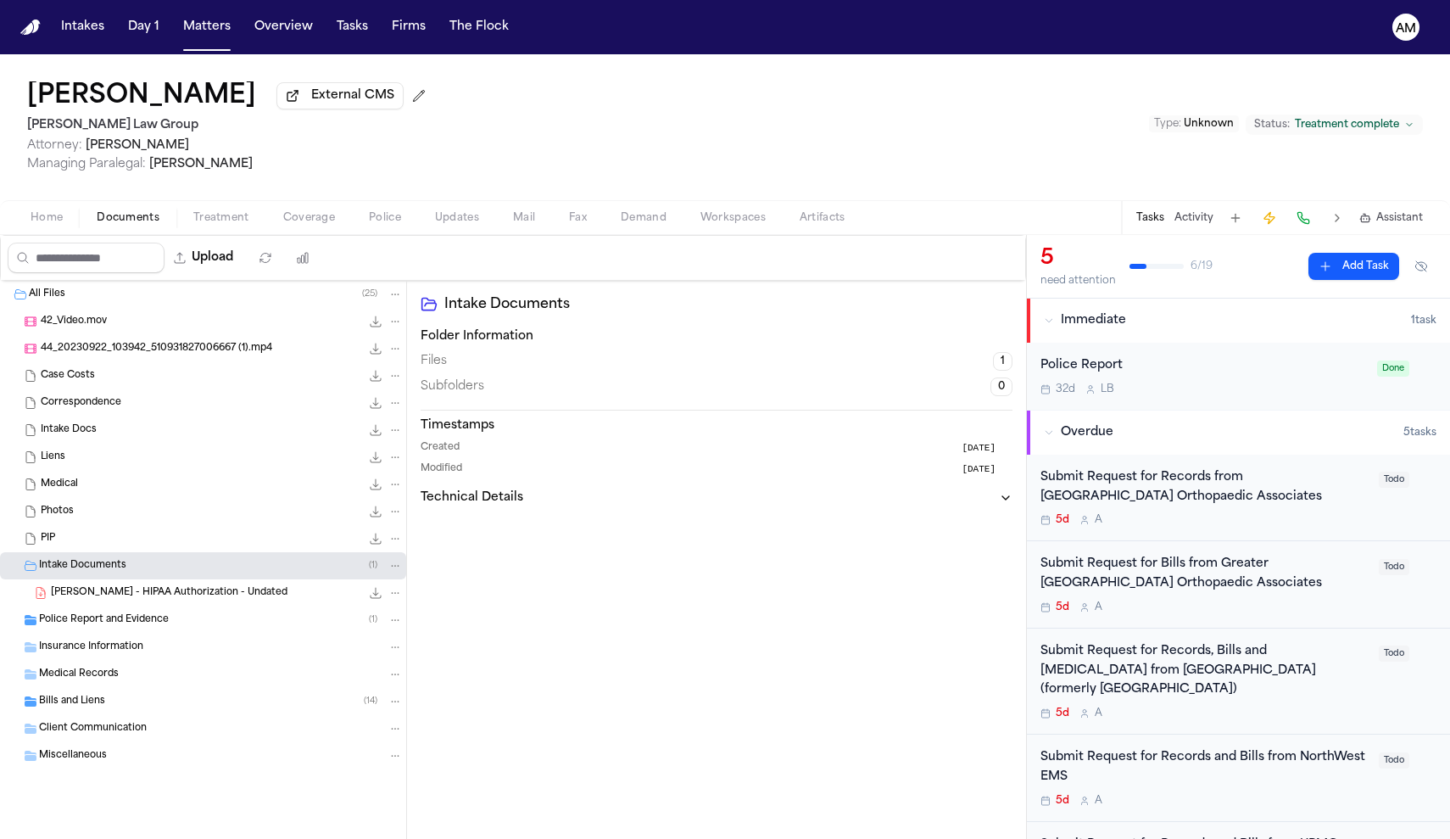
click at [104, 587] on div "[PERSON_NAME] - HIPAA Authorization - Undated 47.0 KB • PDF" at bounding box center [203, 592] width 406 height 27
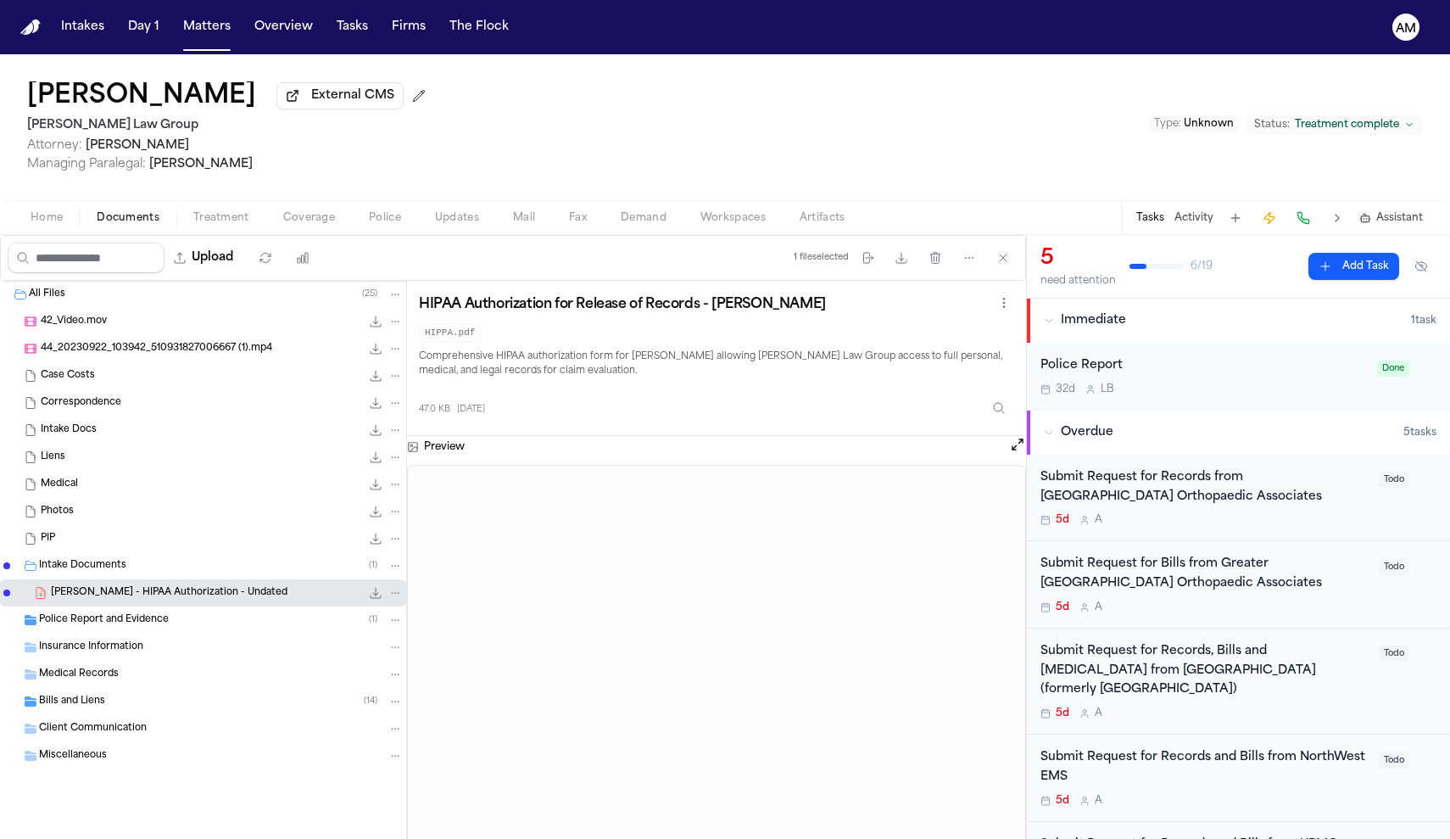
click at [209, 216] on span "Treatment" at bounding box center [221, 218] width 56 height 14
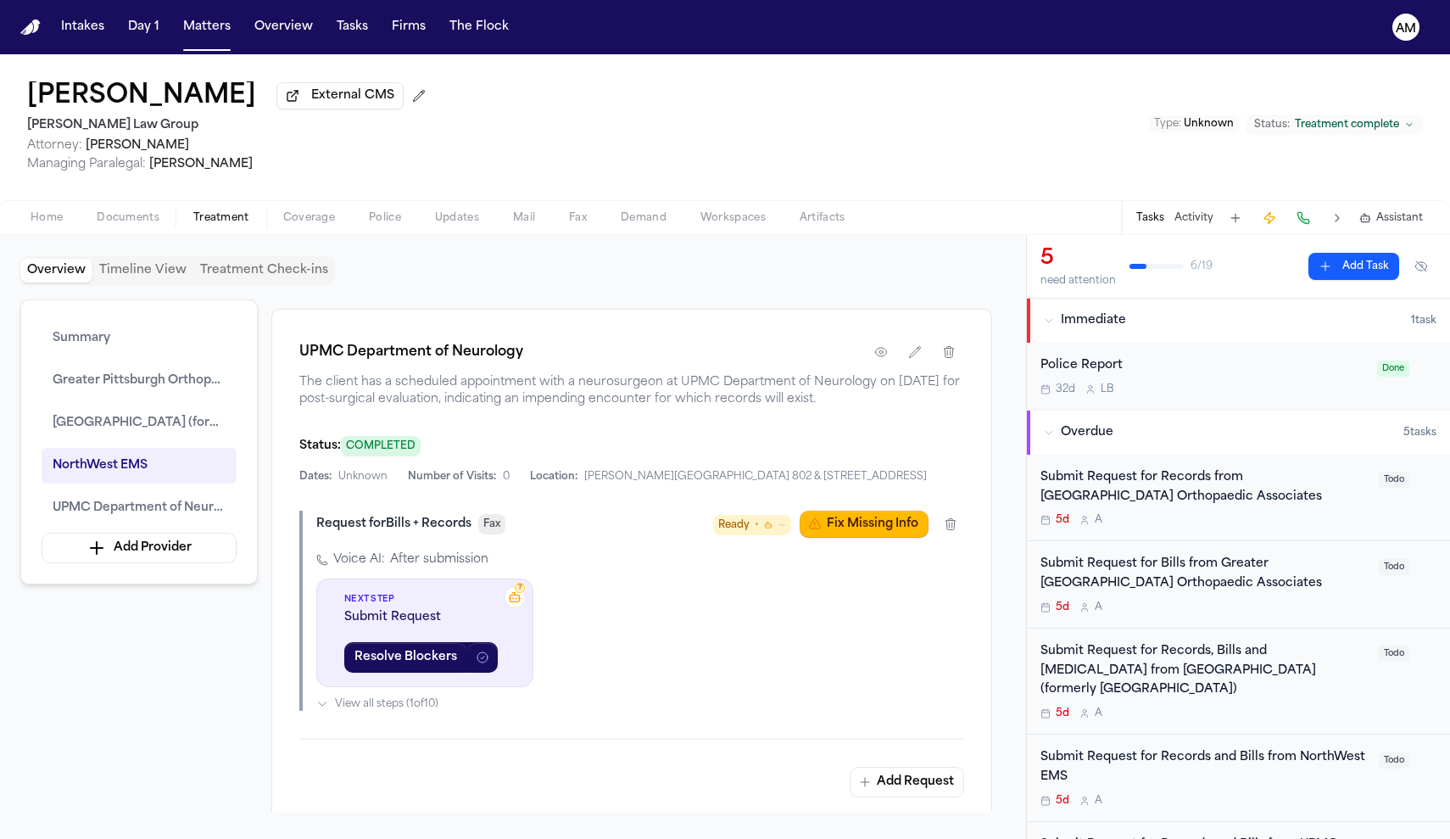
scroll to position [3119, 0]
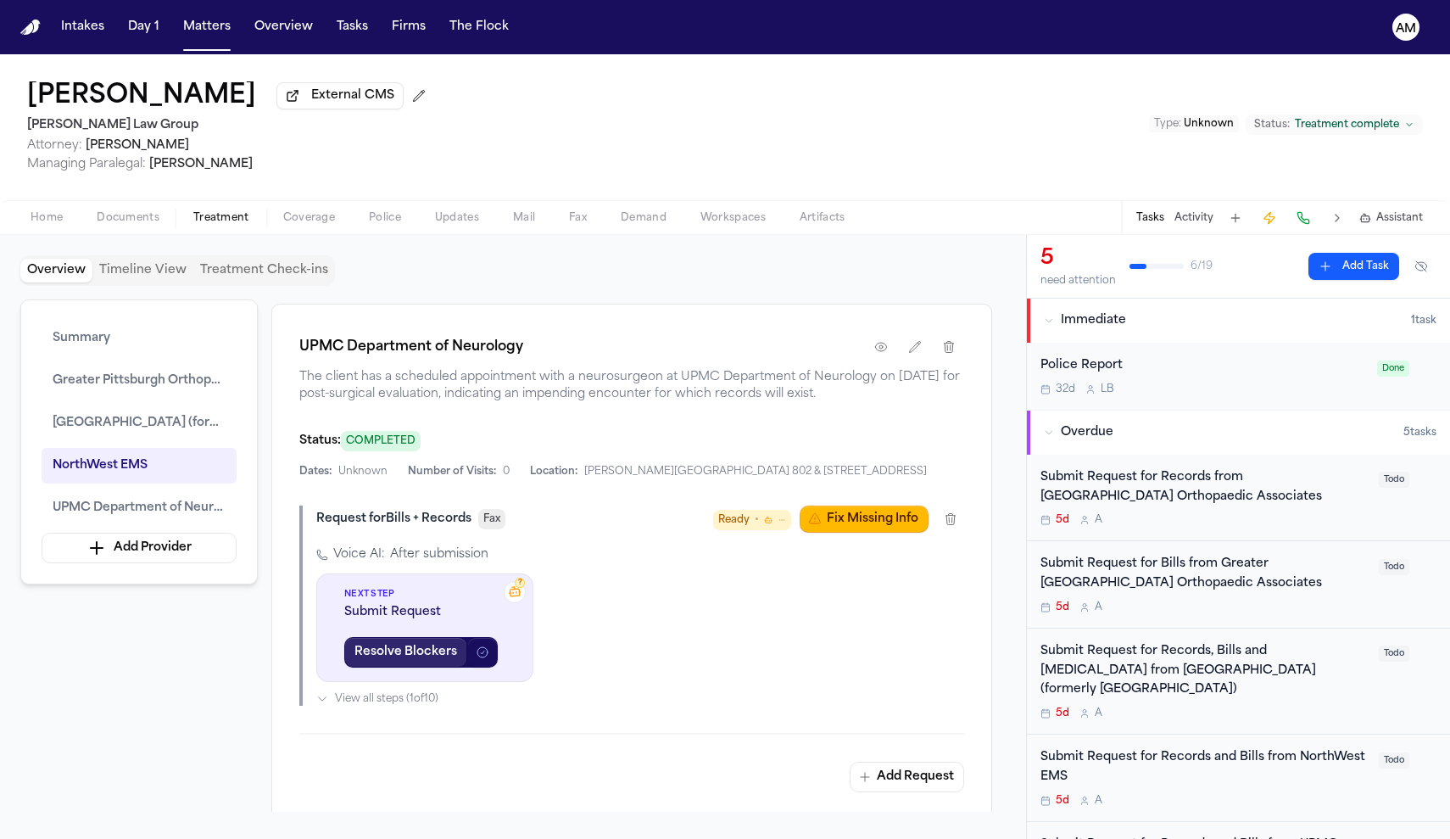
click at [433, 667] on button "Resolve Blockers" at bounding box center [405, 652] width 123 height 31
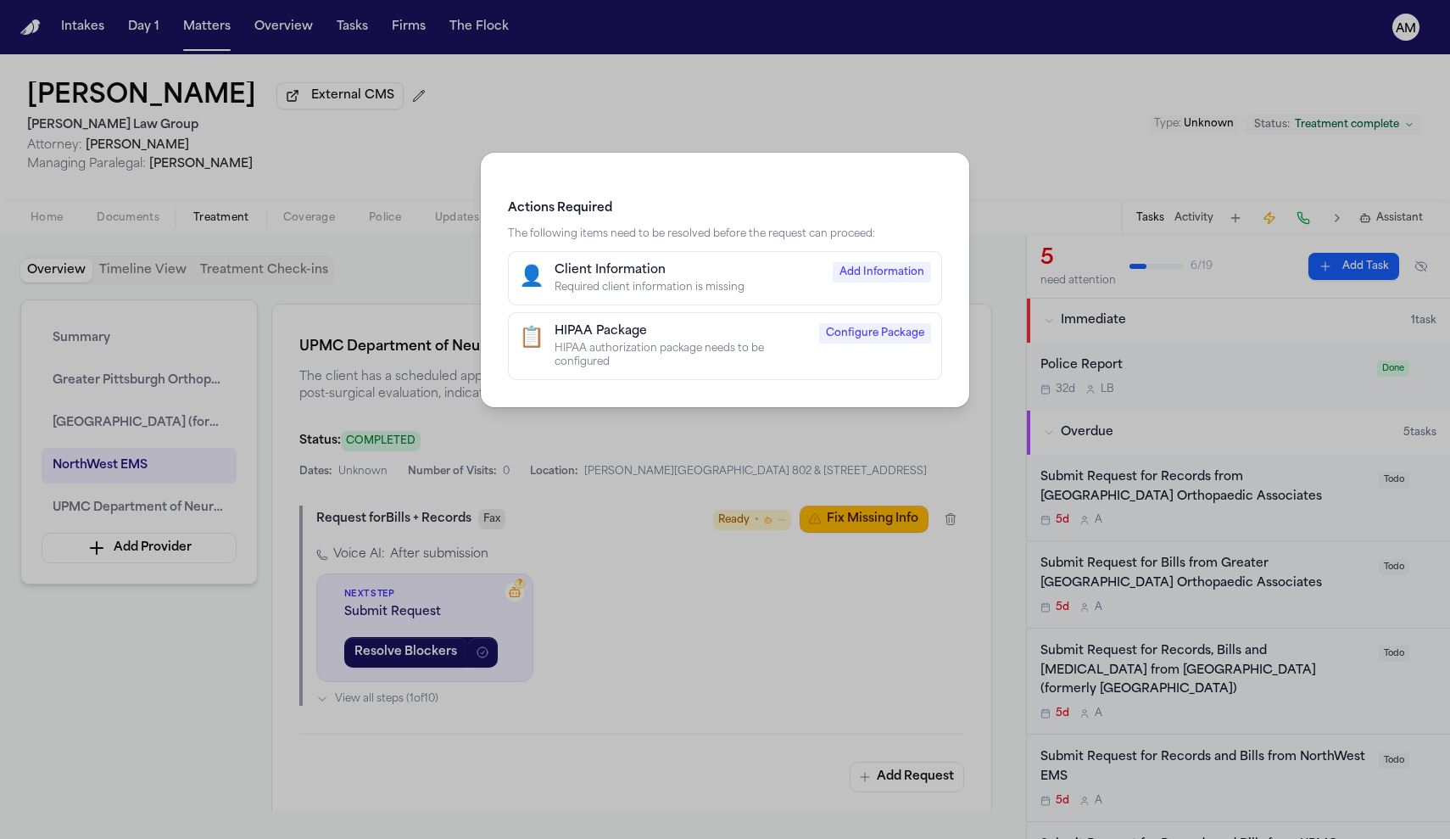
click at [790, 468] on div "Actions Required The following items need to be resolved before the request can…" at bounding box center [725, 419] width 1450 height 839
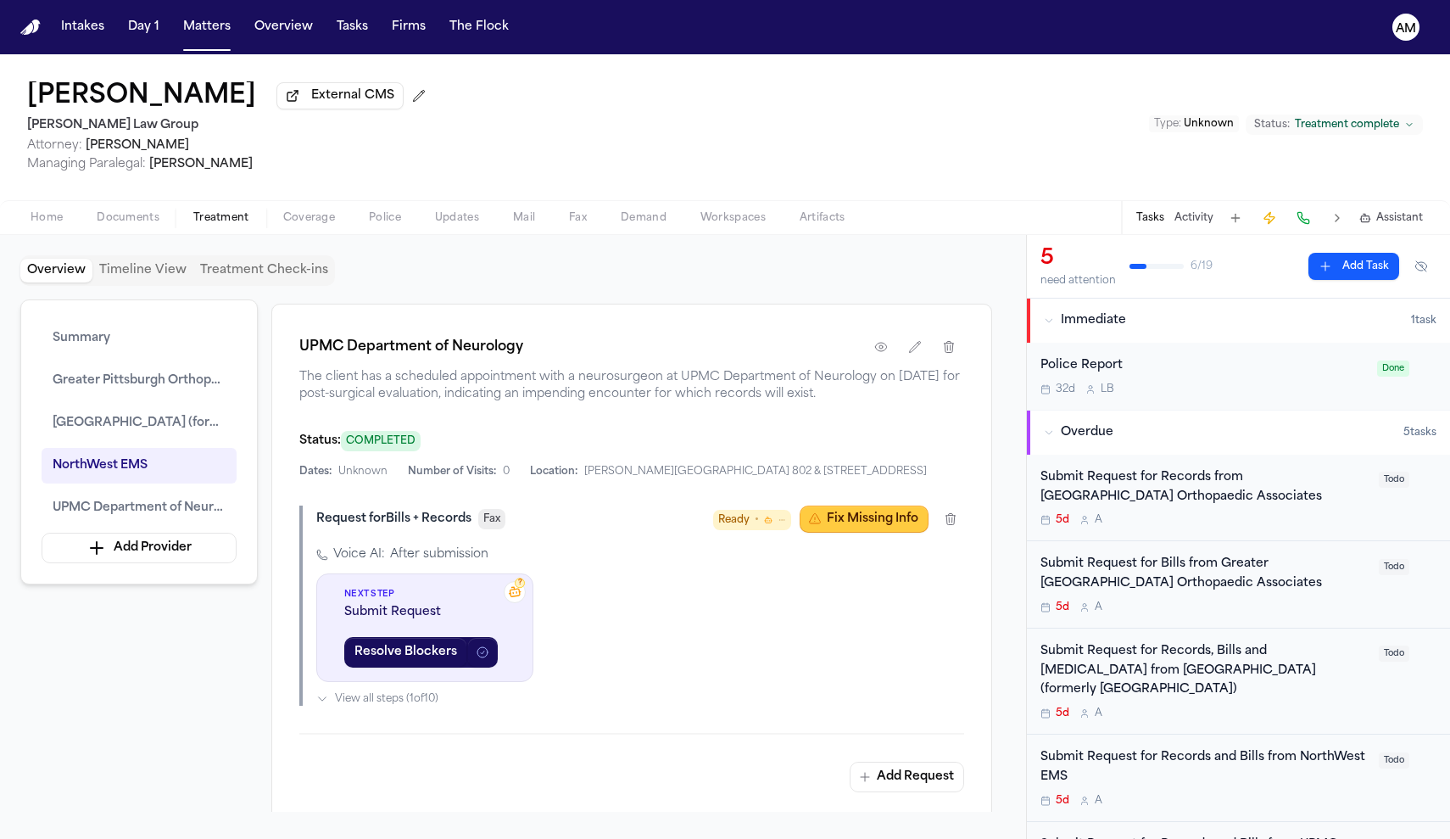
click at [835, 533] on button "Fix Missing Info" at bounding box center [864, 518] width 129 height 27
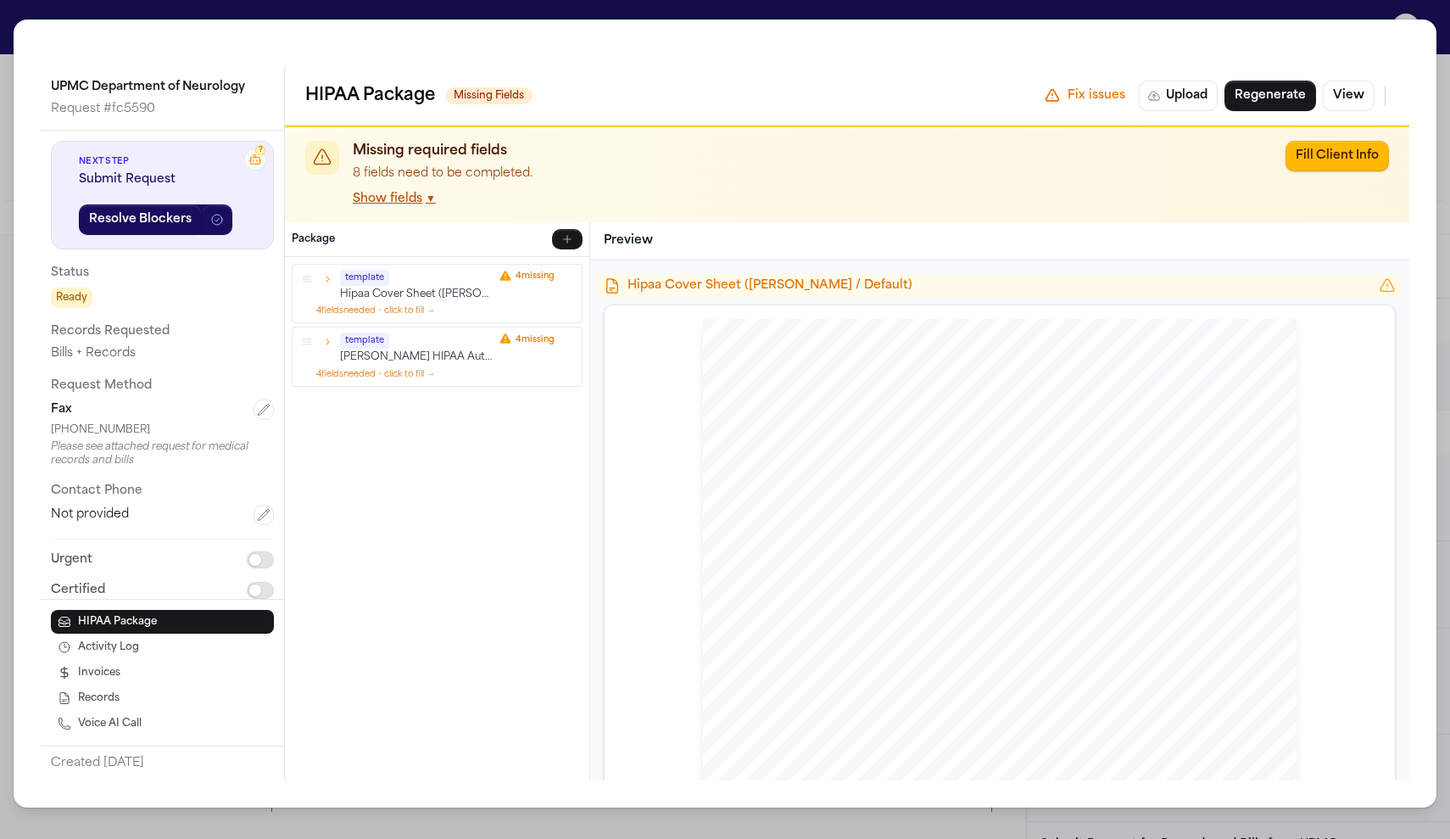
click at [393, 198] on button "Show fields ▼" at bounding box center [394, 199] width 83 height 17
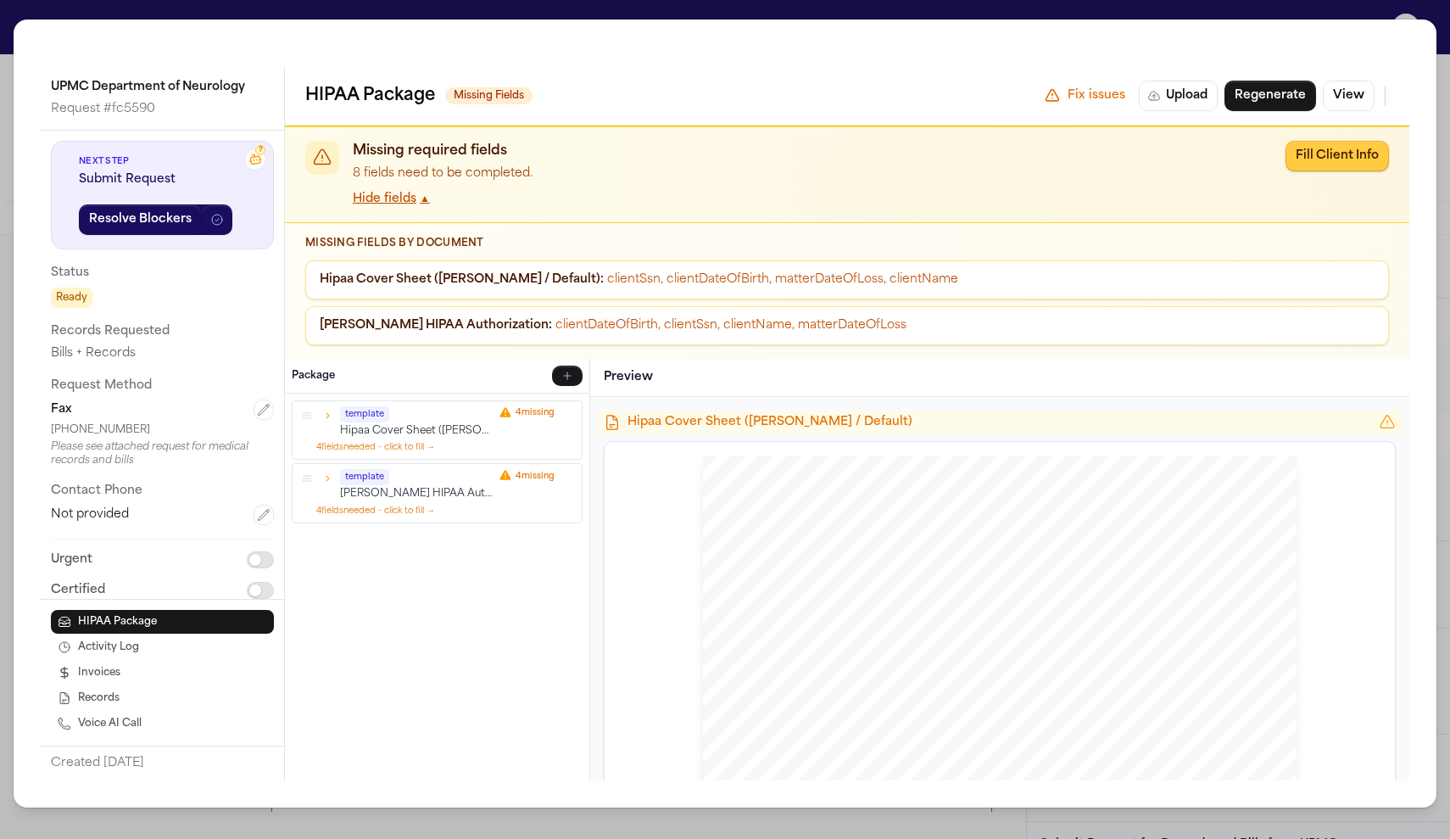
click at [1370, 167] on button "Fill Client Info" at bounding box center [1337, 156] width 103 height 31
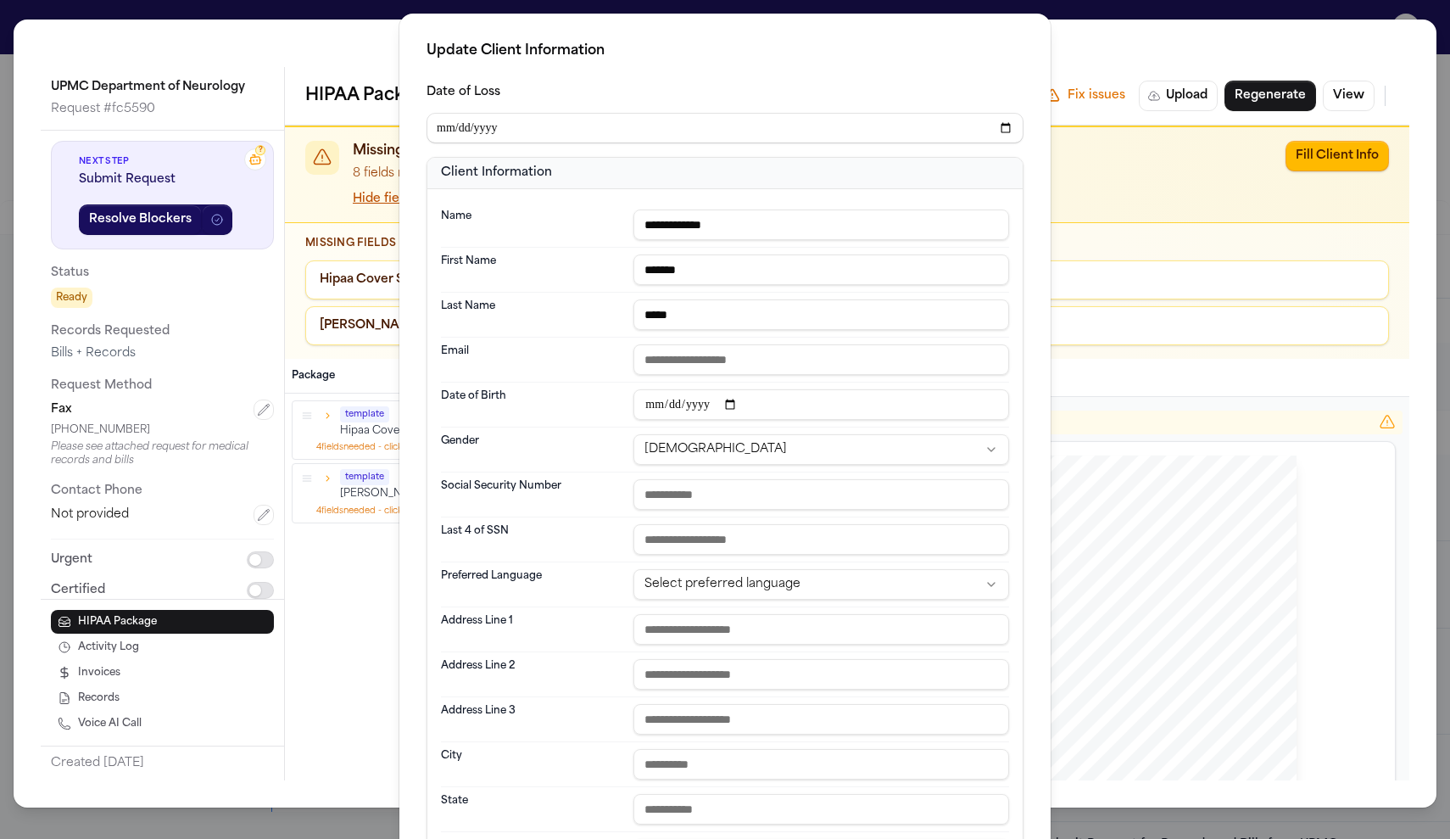
click at [775, 500] on input "text" at bounding box center [822, 494] width 376 height 31
type input "**********"
click at [762, 552] on input "text" at bounding box center [822, 539] width 376 height 31
type input "****"
click at [807, 592] on html "Intakes Day 1 Matters Overview Tasks Firms The Flock AM Emanuel Rigas External …" at bounding box center [725, 419] width 1450 height 839
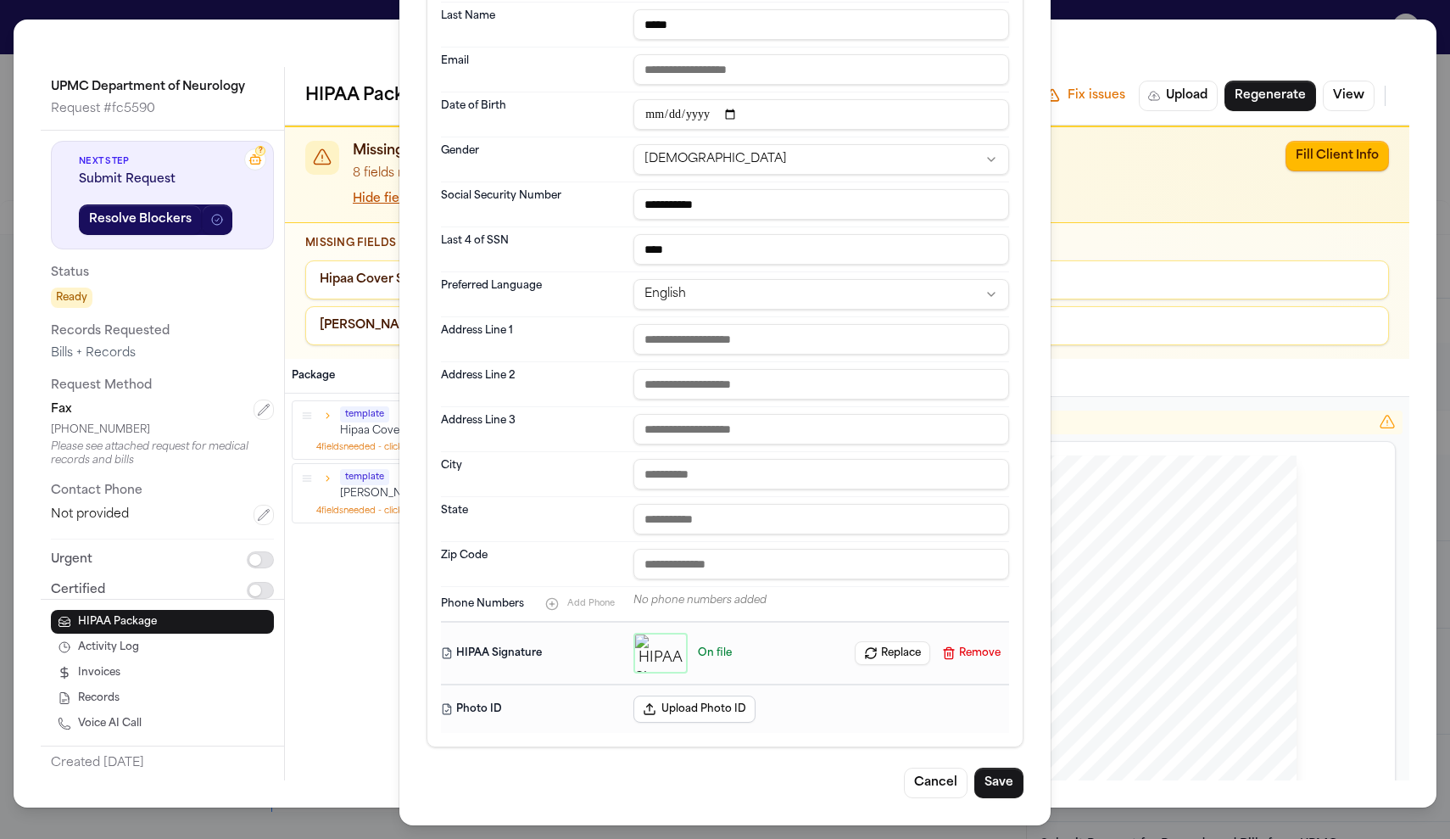
scroll to position [291, 0]
click at [1008, 789] on button "Save" at bounding box center [998, 783] width 49 height 31
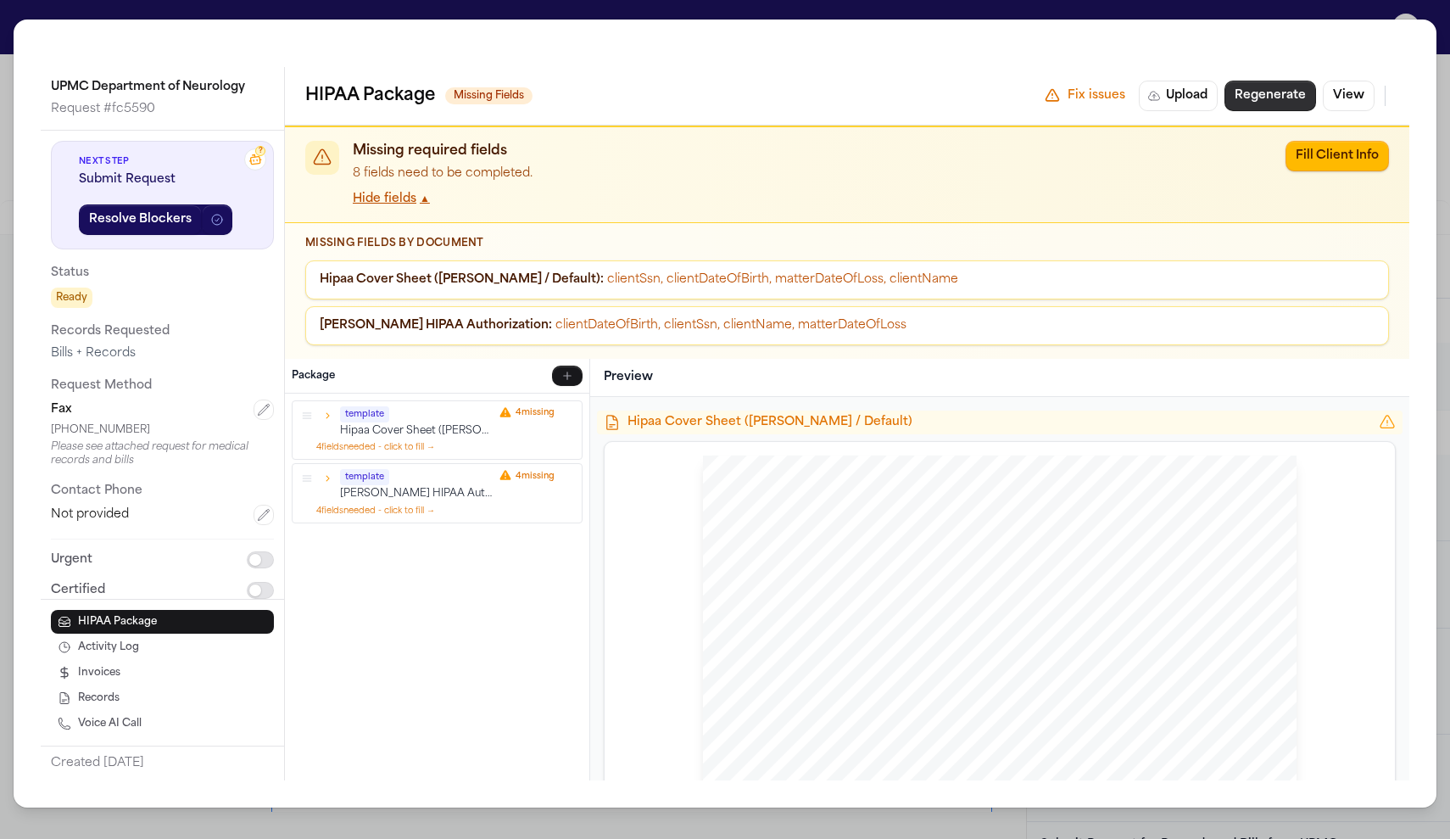
click at [1297, 105] on button "Regenerate" at bounding box center [1271, 96] width 92 height 31
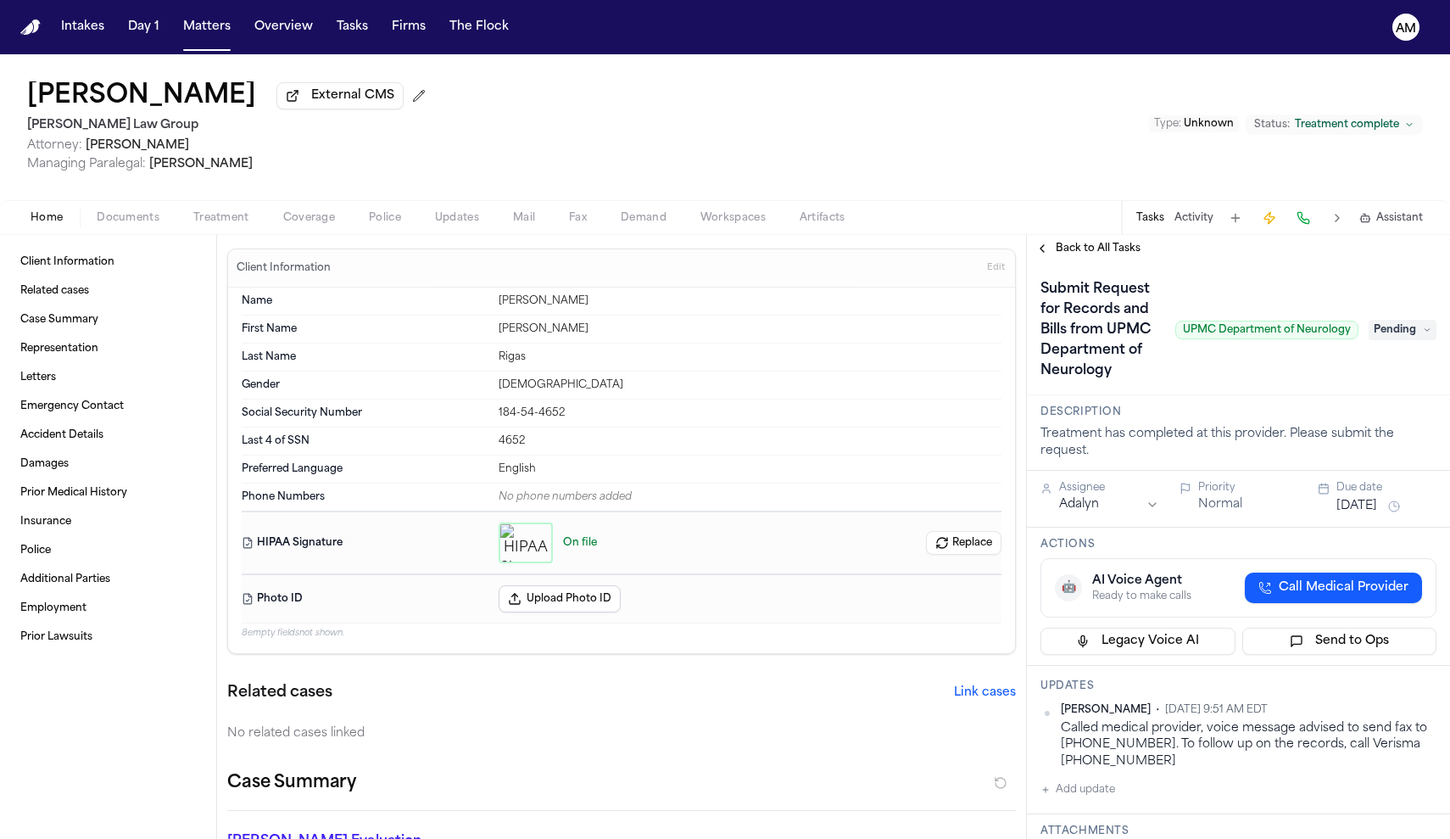
scroll to position [26, 0]
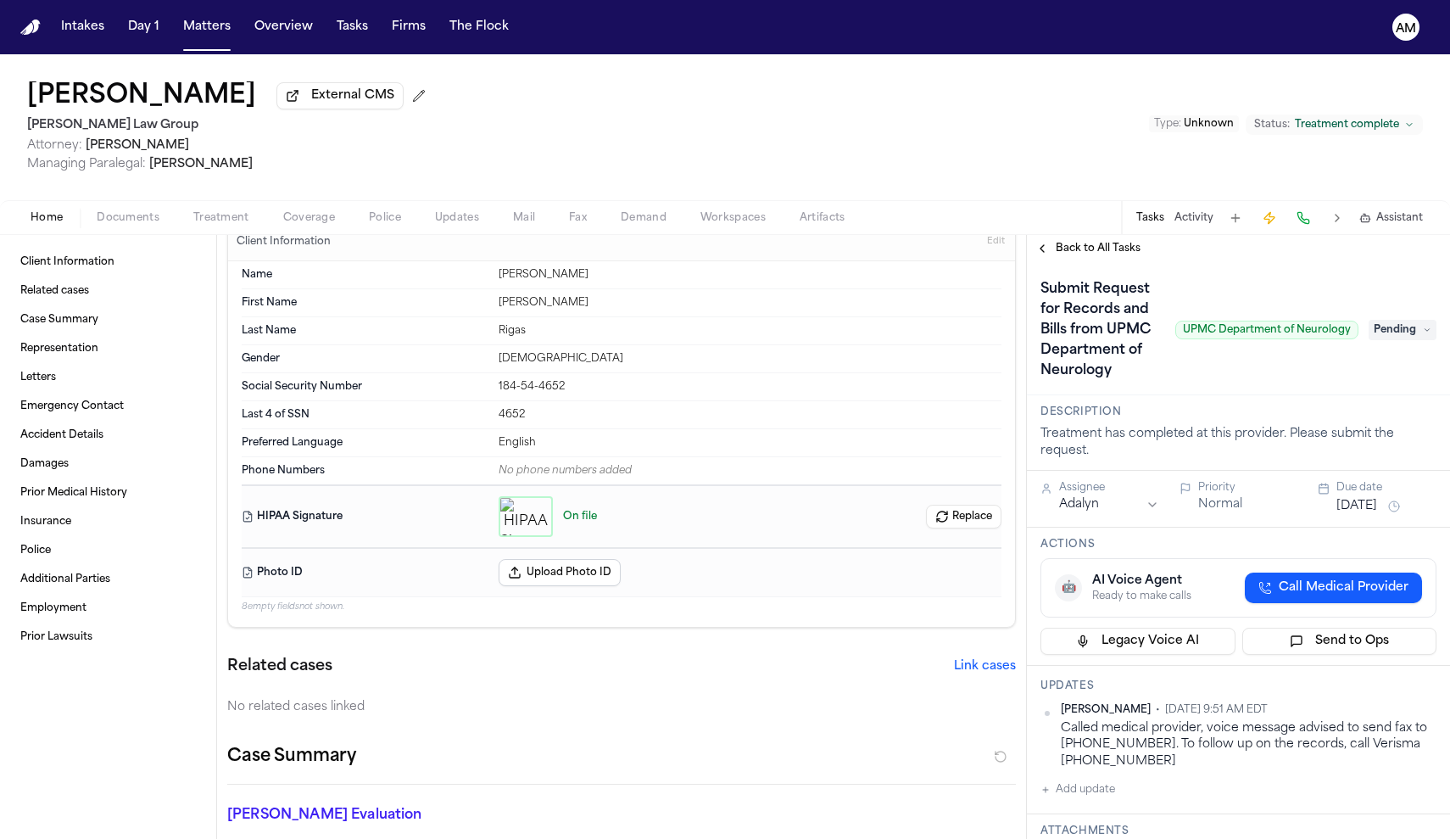
click at [1140, 751] on div "Called medical provider, voice message advised to send fax to 724-786-7706. To …" at bounding box center [1249, 744] width 376 height 49
drag, startPoint x: 1140, startPoint y: 751, endPoint x: 1047, endPoint y: 752, distance: 93.3
click at [1047, 752] on div "Ada Martinez • Oct 7, 2025 9:51 AM EDT Called medical provider, voice message a…" at bounding box center [1239, 736] width 396 height 66
copy div "[PHONE_NUMBER]"
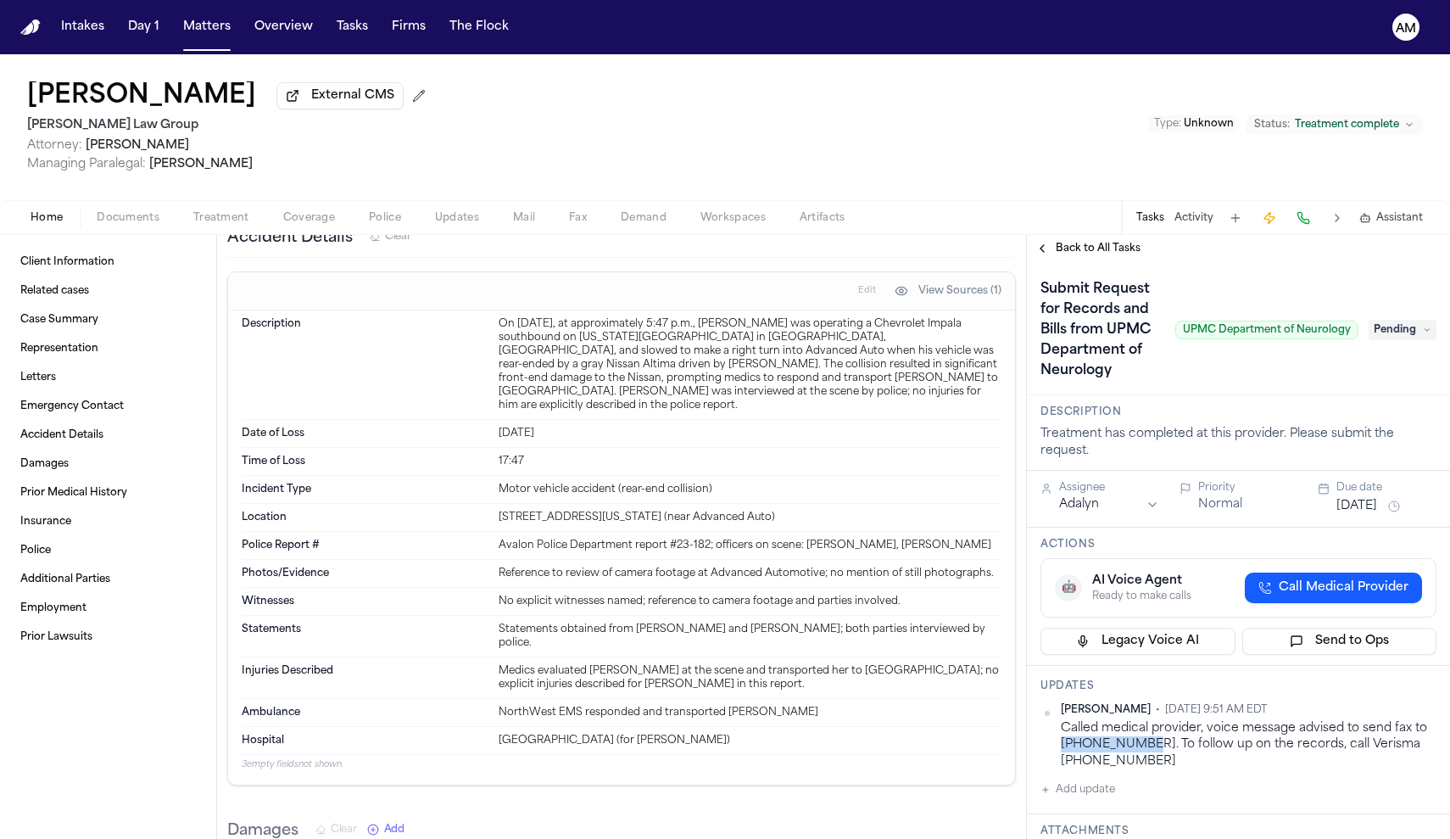
scroll to position [980, 0]
click at [215, 206] on div "Home Documents Treatment Coverage Police Updates Mail Fax Demand Workspaces Art…" at bounding box center [725, 217] width 1450 height 34
click at [223, 222] on span "Treatment" at bounding box center [221, 218] width 56 height 14
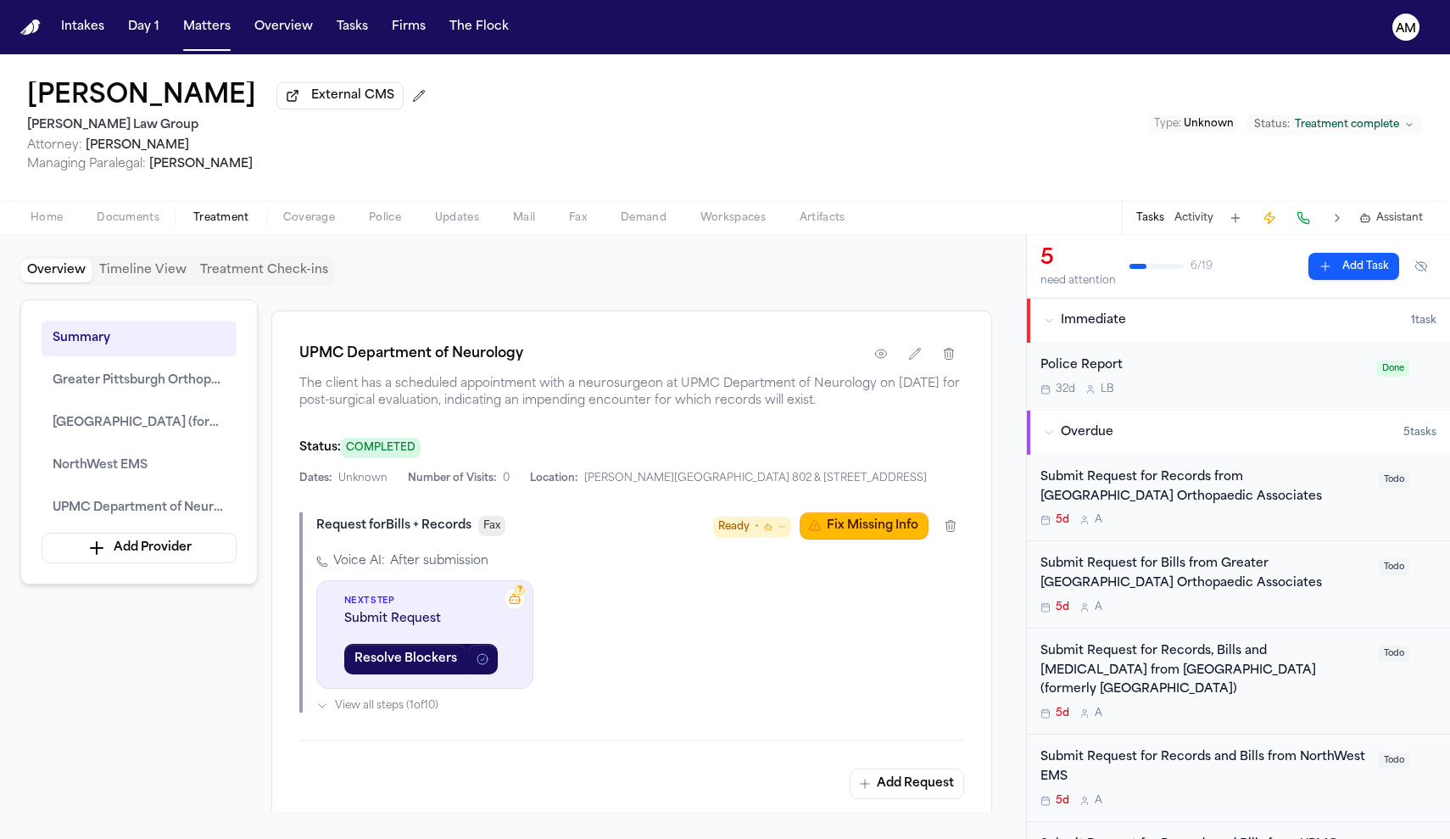
scroll to position [3109, 0]
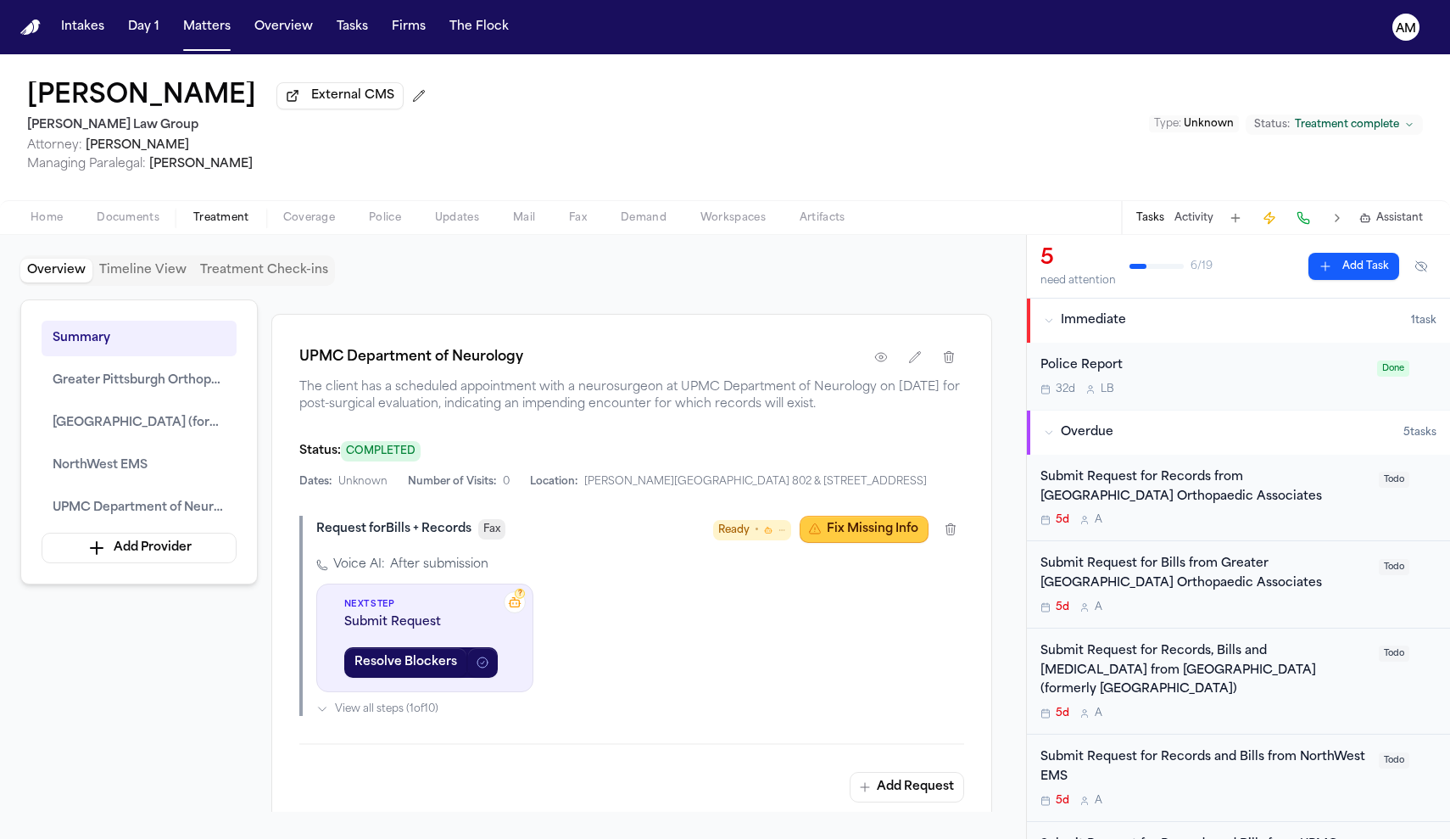
click at [885, 543] on button "Fix Missing Info" at bounding box center [864, 529] width 129 height 27
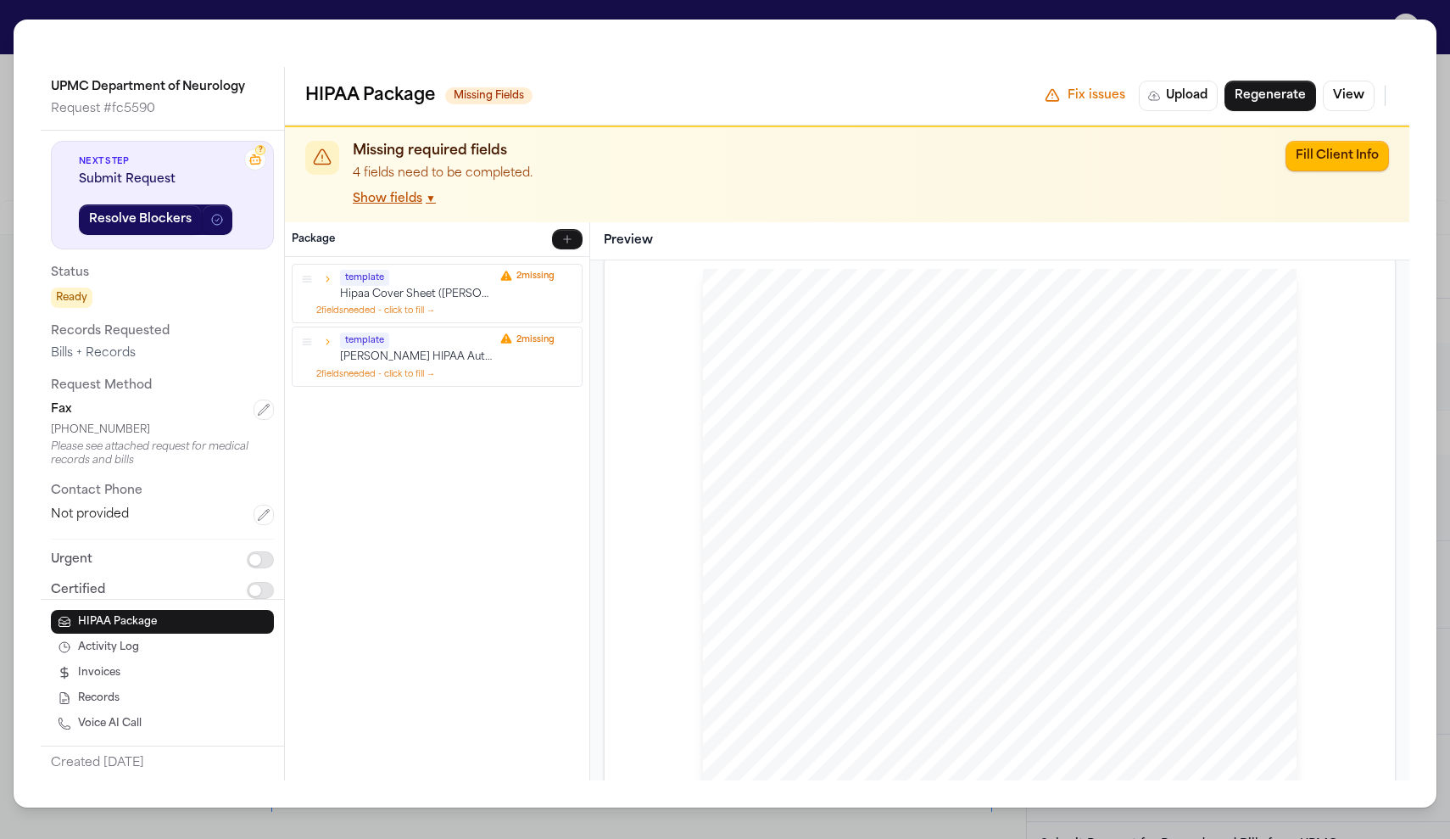
scroll to position [53, 0]
click at [1343, 158] on button "Fill Client Info" at bounding box center [1337, 156] width 103 height 31
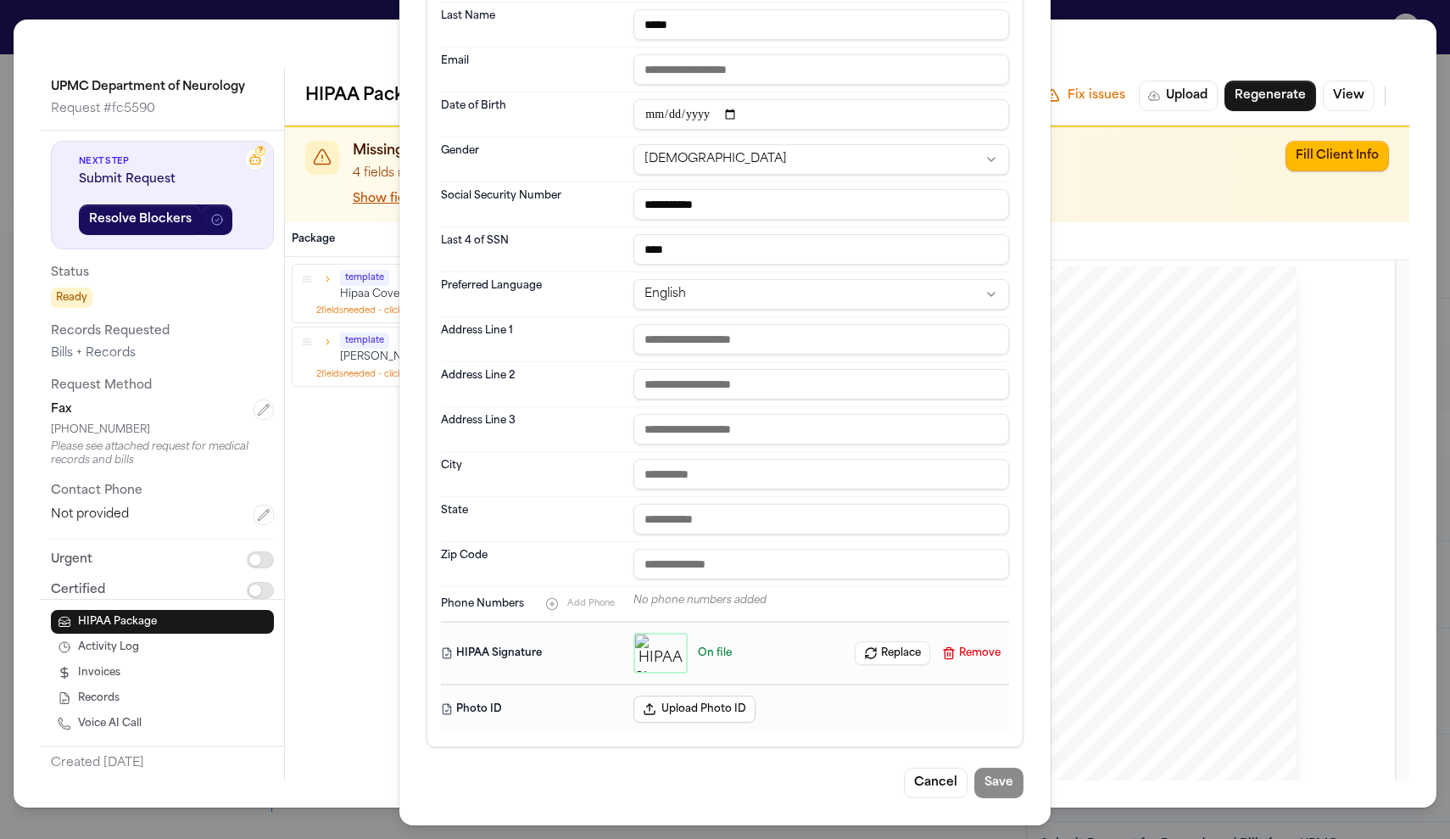
scroll to position [291, 0]
click at [947, 779] on button "Cancel" at bounding box center [936, 783] width 64 height 31
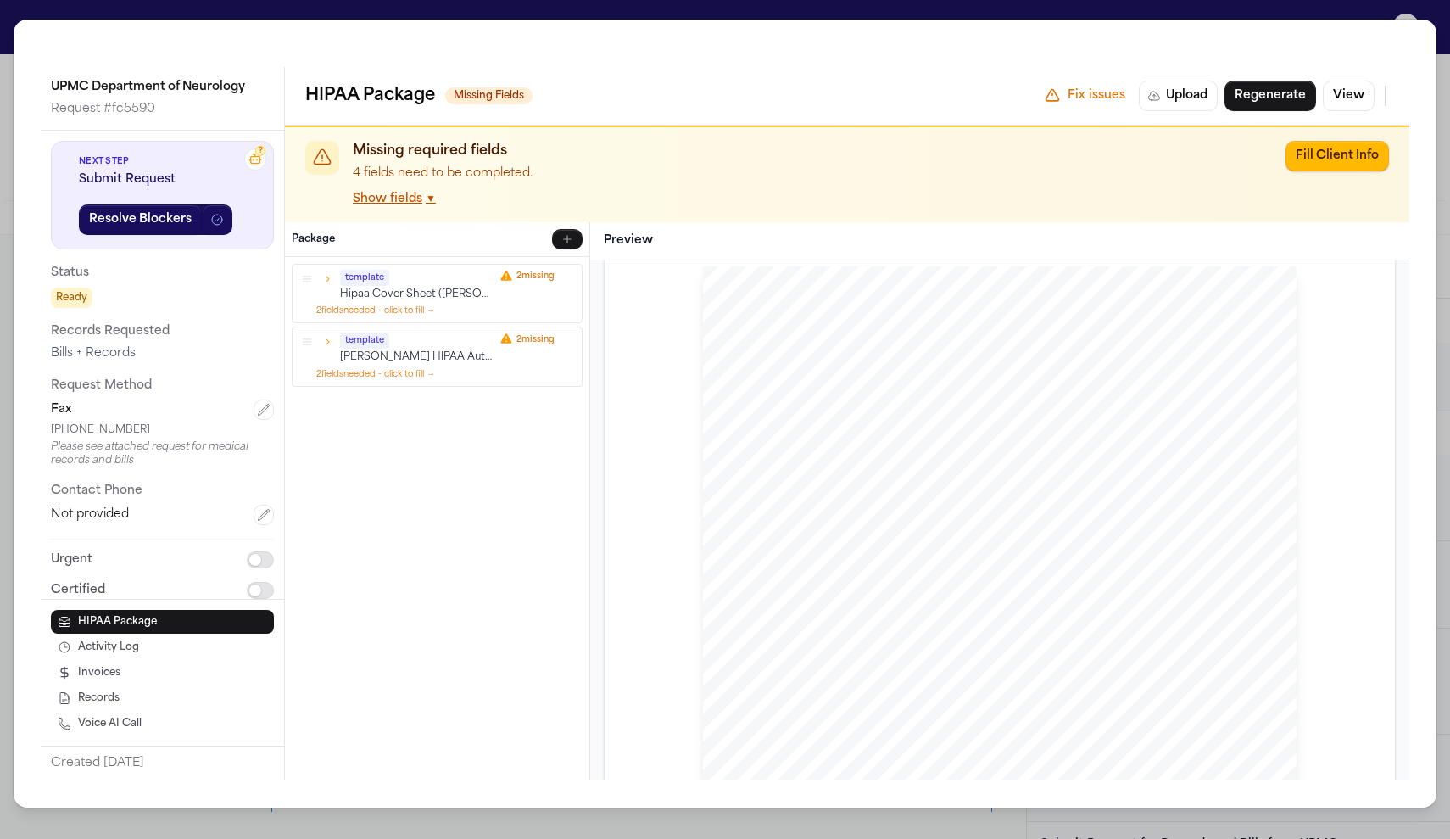
click at [1153, 8] on div "UPMC Department of Neurology Request # fc5590 ? Next Step Submit Request Resolv…" at bounding box center [725, 419] width 1450 height 839
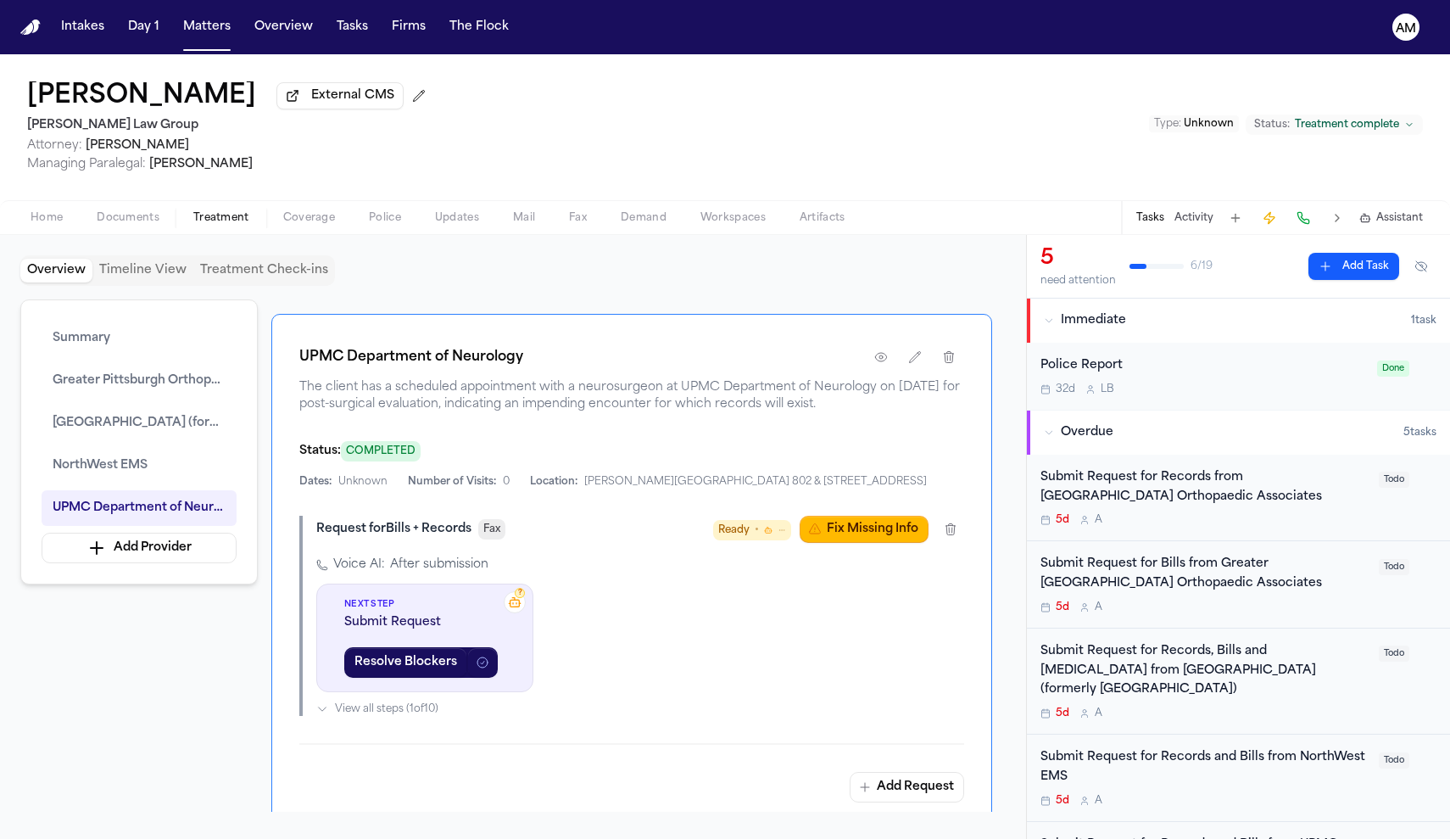
click at [176, 214] on button "Treatment" at bounding box center [221, 218] width 90 height 20
click at [149, 215] on span "Documents" at bounding box center [128, 218] width 63 height 14
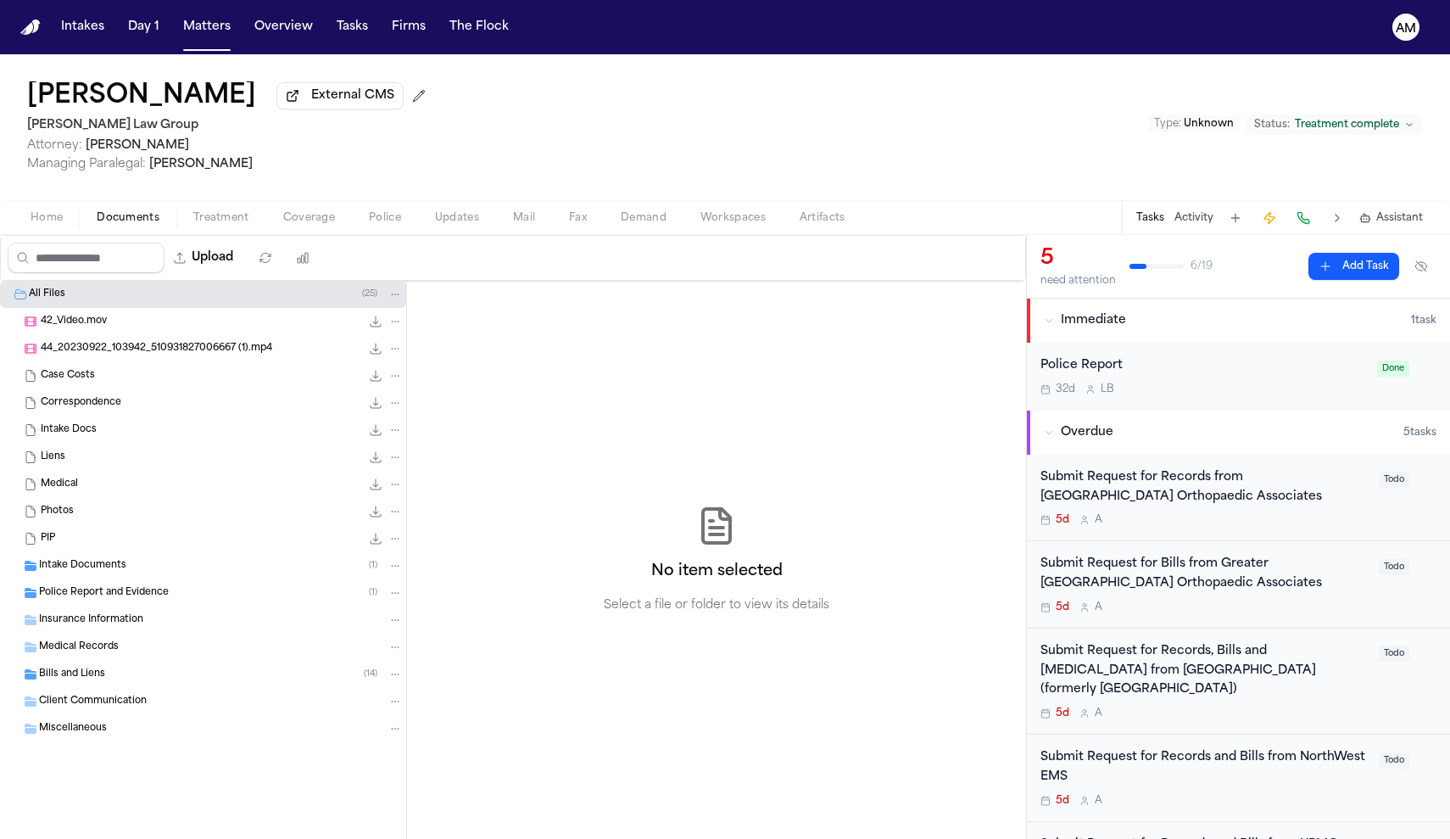
click at [126, 563] on div "Intake Documents ( 1 )" at bounding box center [221, 565] width 364 height 15
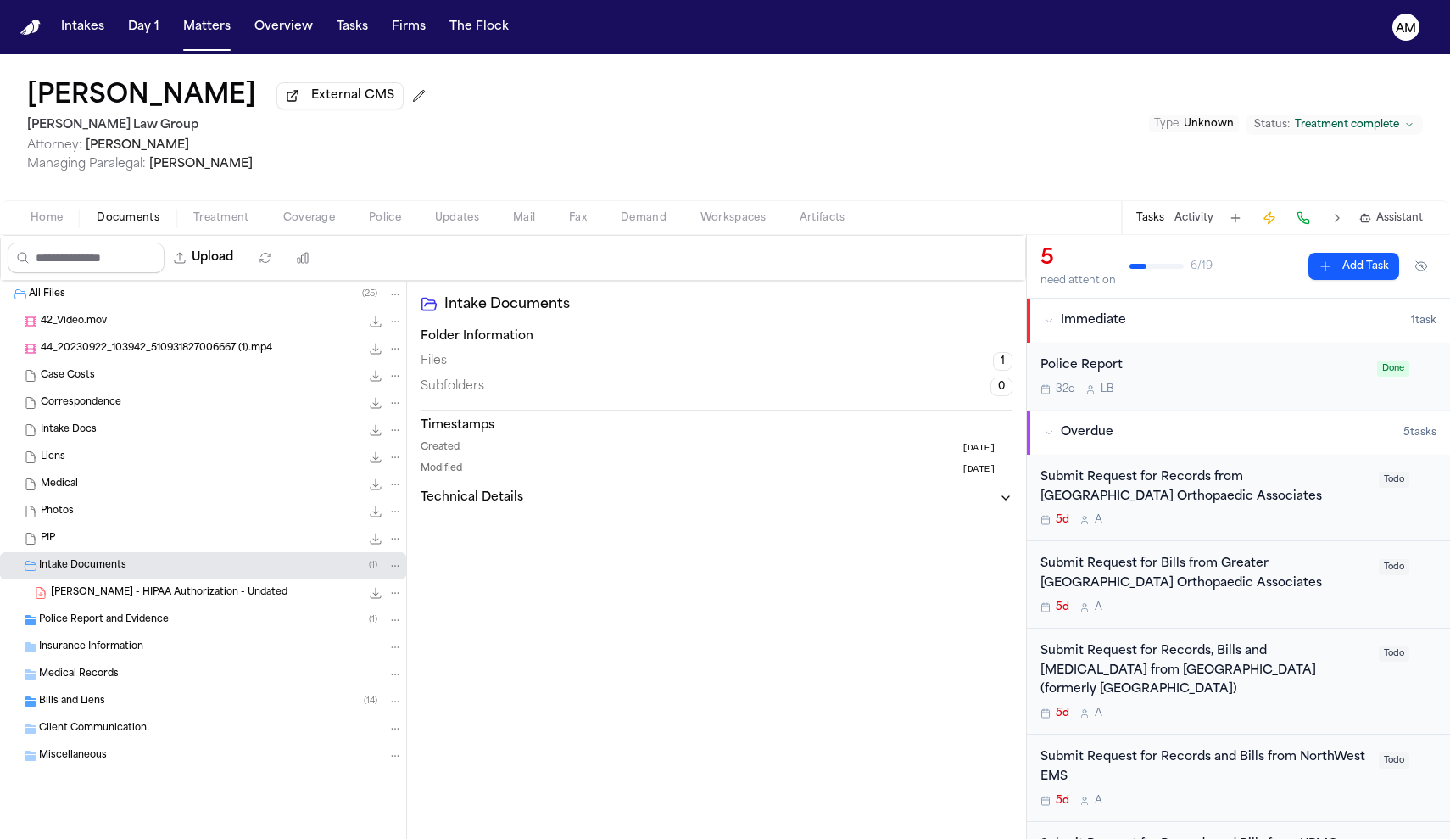
click at [128, 595] on span "E. Rigas - HIPAA Authorization - Undated" at bounding box center [169, 593] width 237 height 14
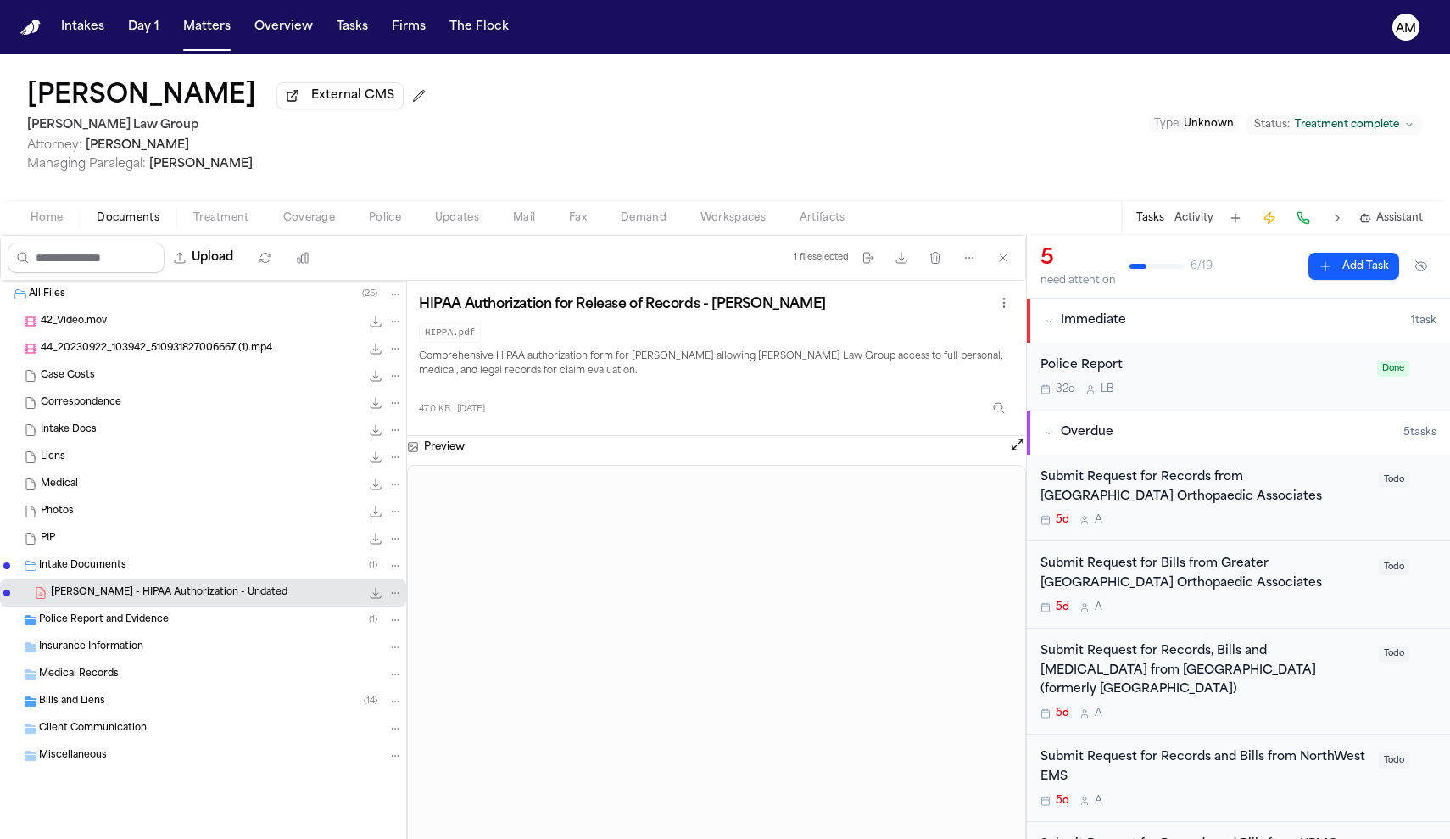
click at [131, 622] on span "Police Report and Evidence" at bounding box center [104, 620] width 130 height 14
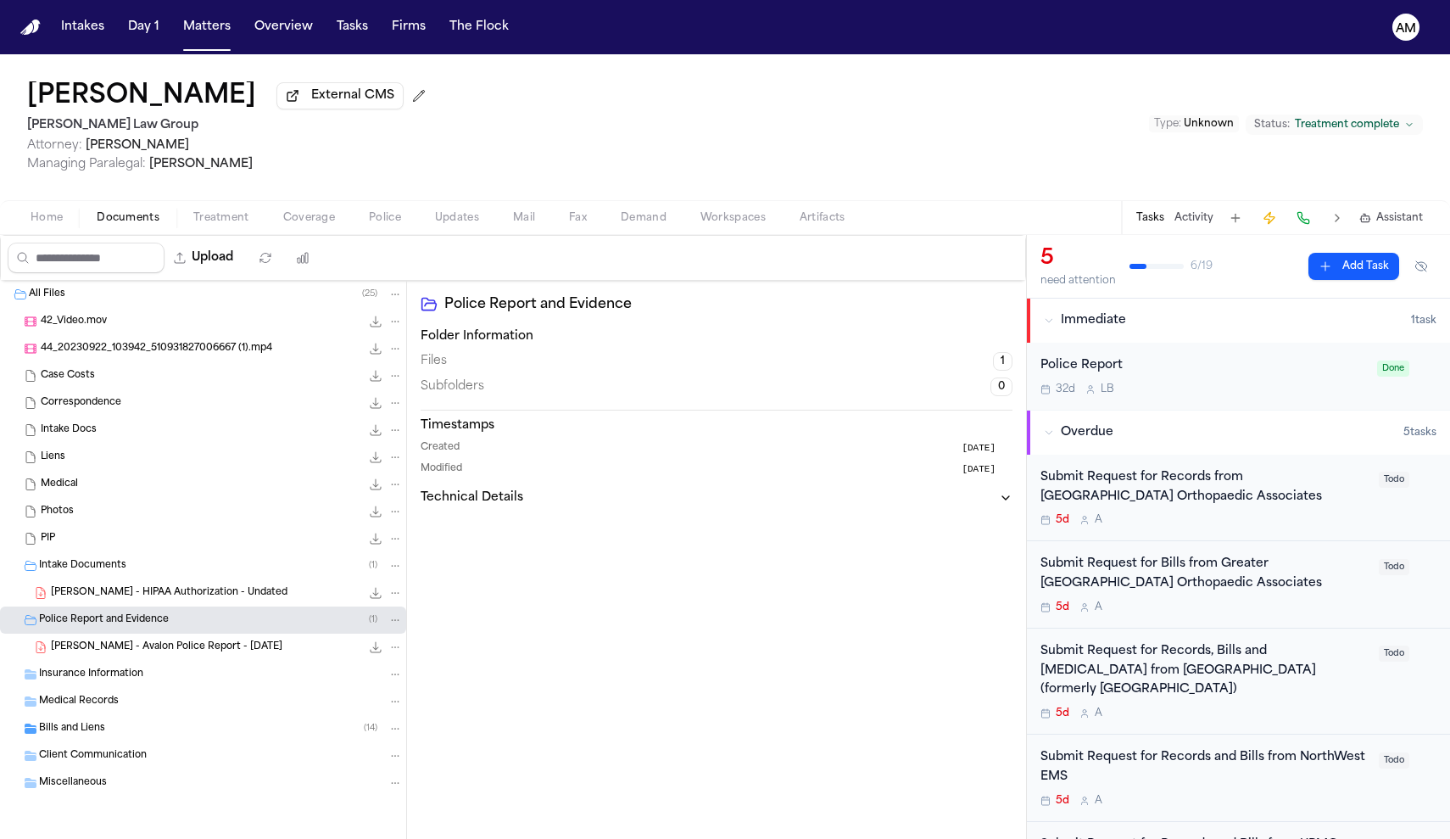
click at [242, 641] on div "E. Rigas - Avalon Police Report - 6.2.23 155.4 KB • PDF" at bounding box center [203, 647] width 406 height 27
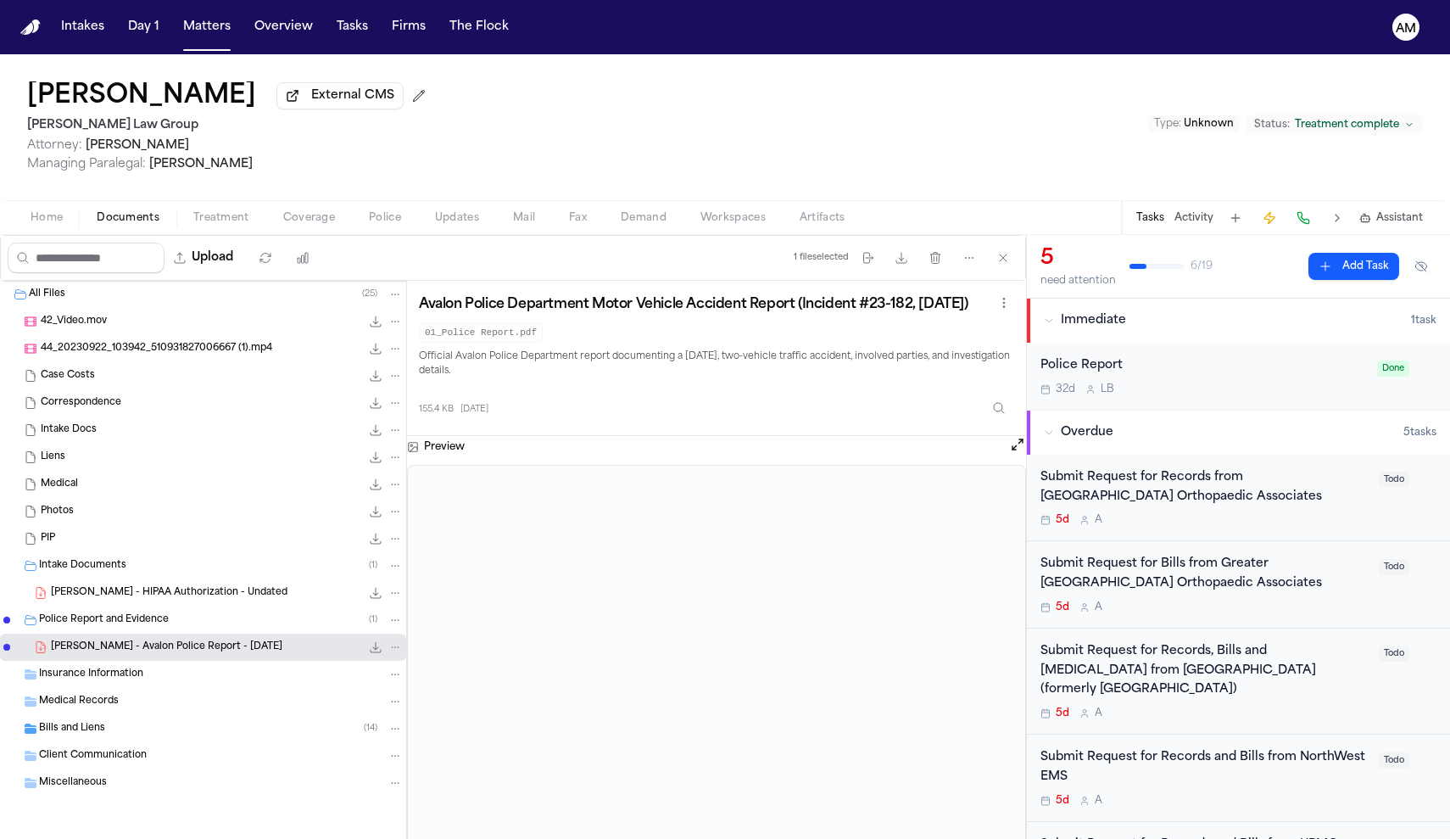
click at [47, 210] on button "Home" at bounding box center [47, 218] width 66 height 20
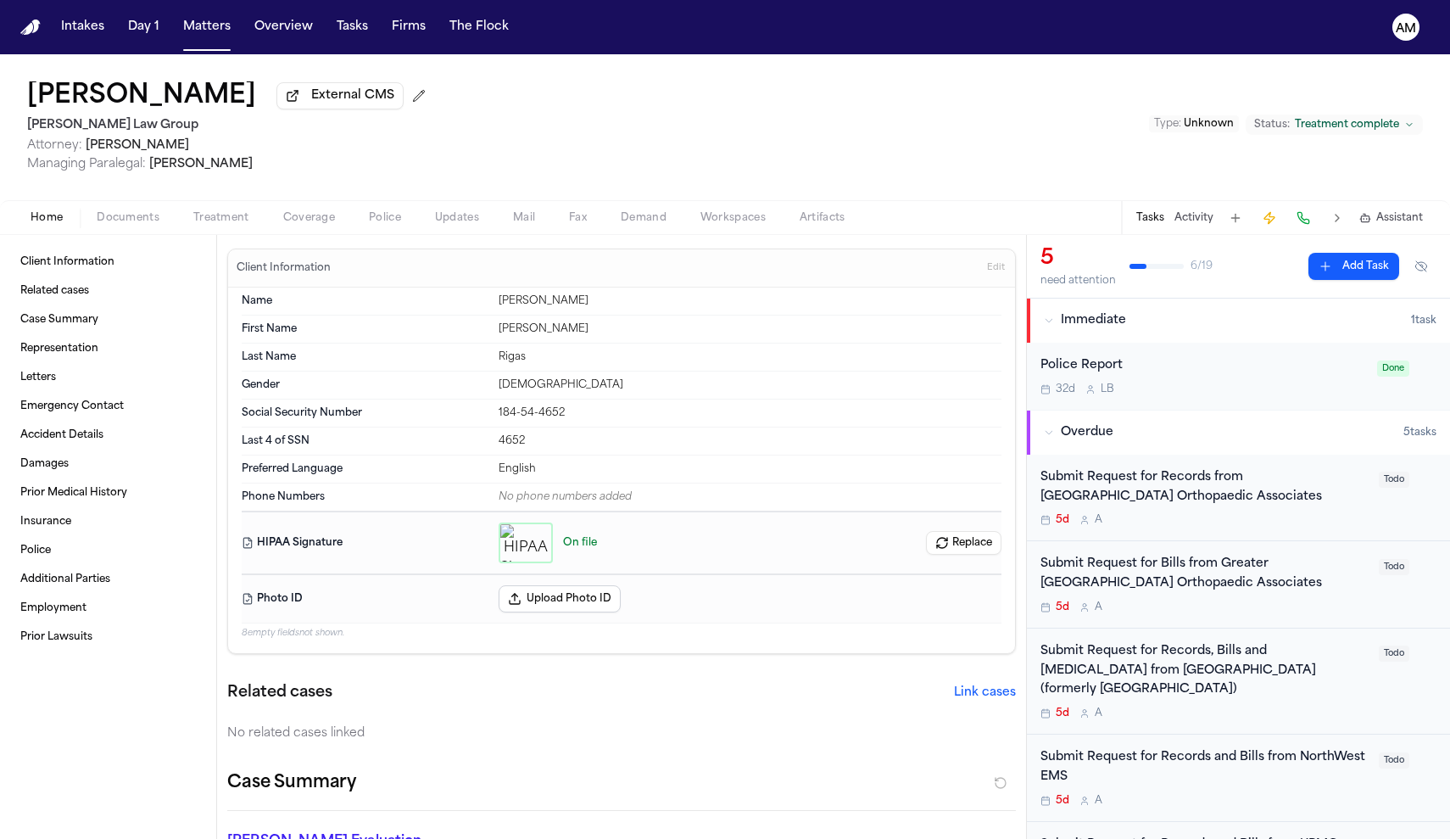
click at [1008, 267] on button "Edit" at bounding box center [996, 267] width 28 height 27
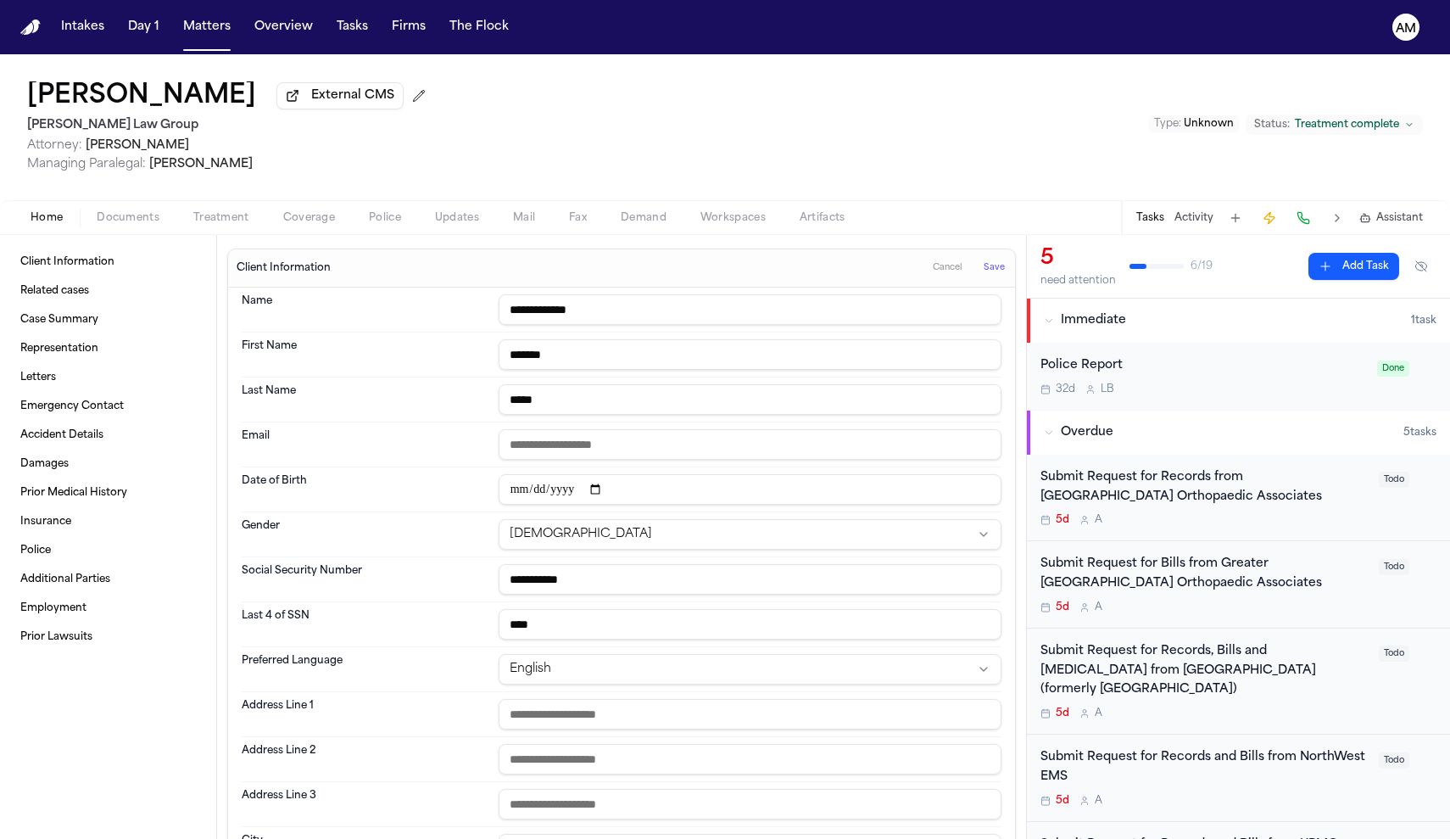
type input "*****"
click at [1005, 268] on button "Save" at bounding box center [994, 267] width 31 height 27
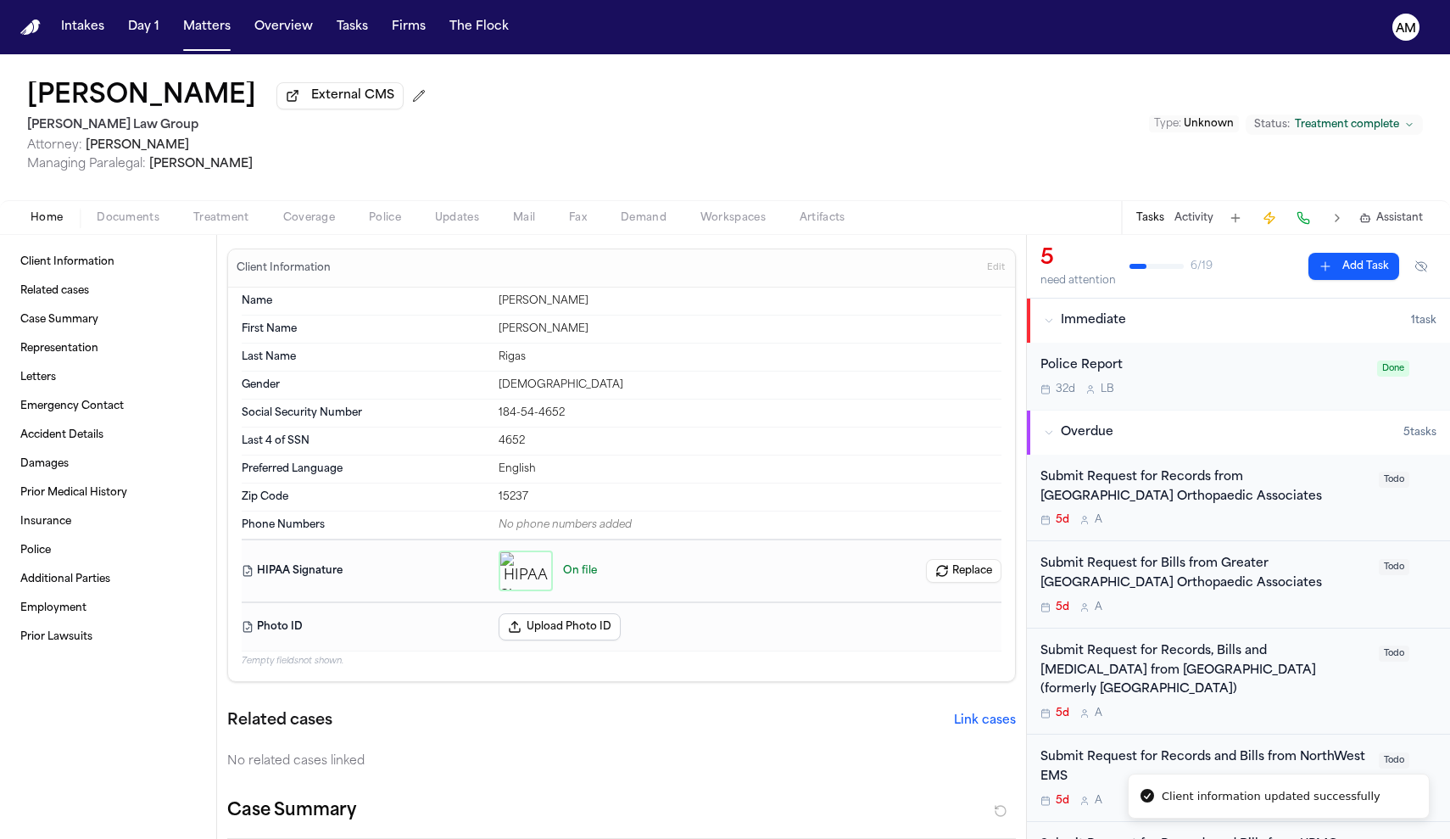
click at [132, 210] on button "Documents" at bounding box center [128, 218] width 97 height 20
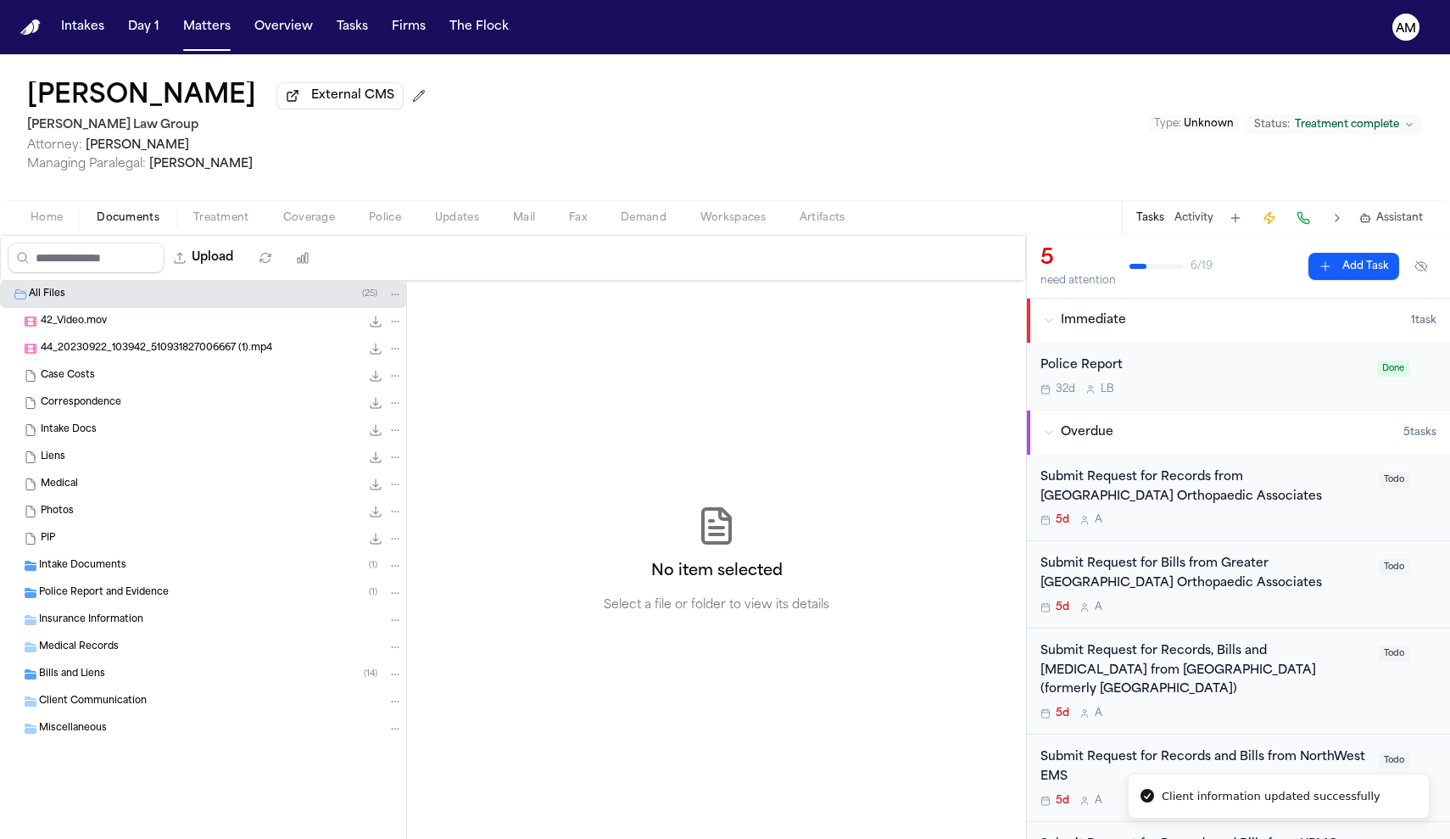
click at [81, 321] on span "42_Video.mov" at bounding box center [74, 322] width 66 height 14
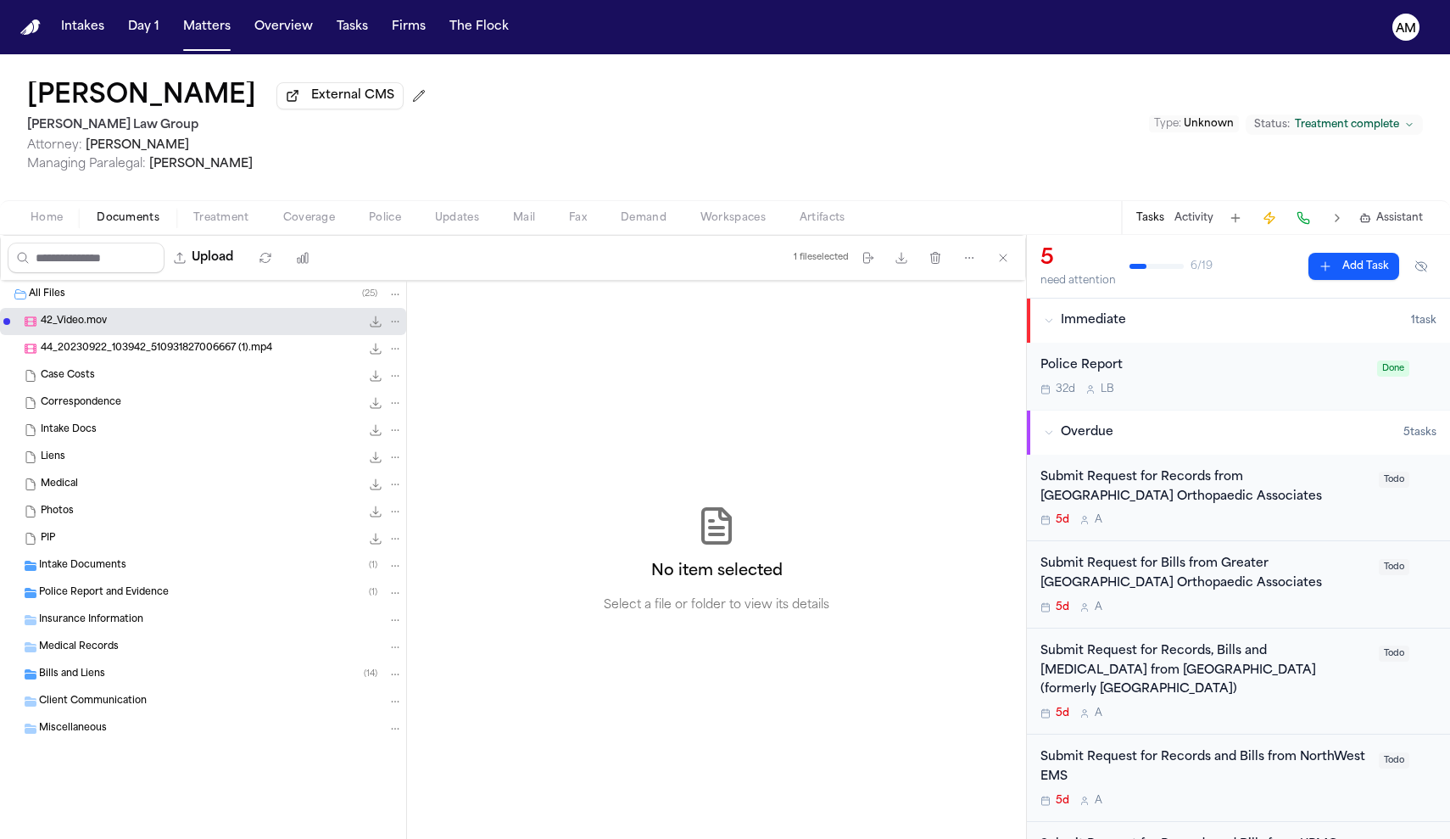
click at [81, 321] on span "42_Video.mov" at bounding box center [74, 322] width 66 height 14
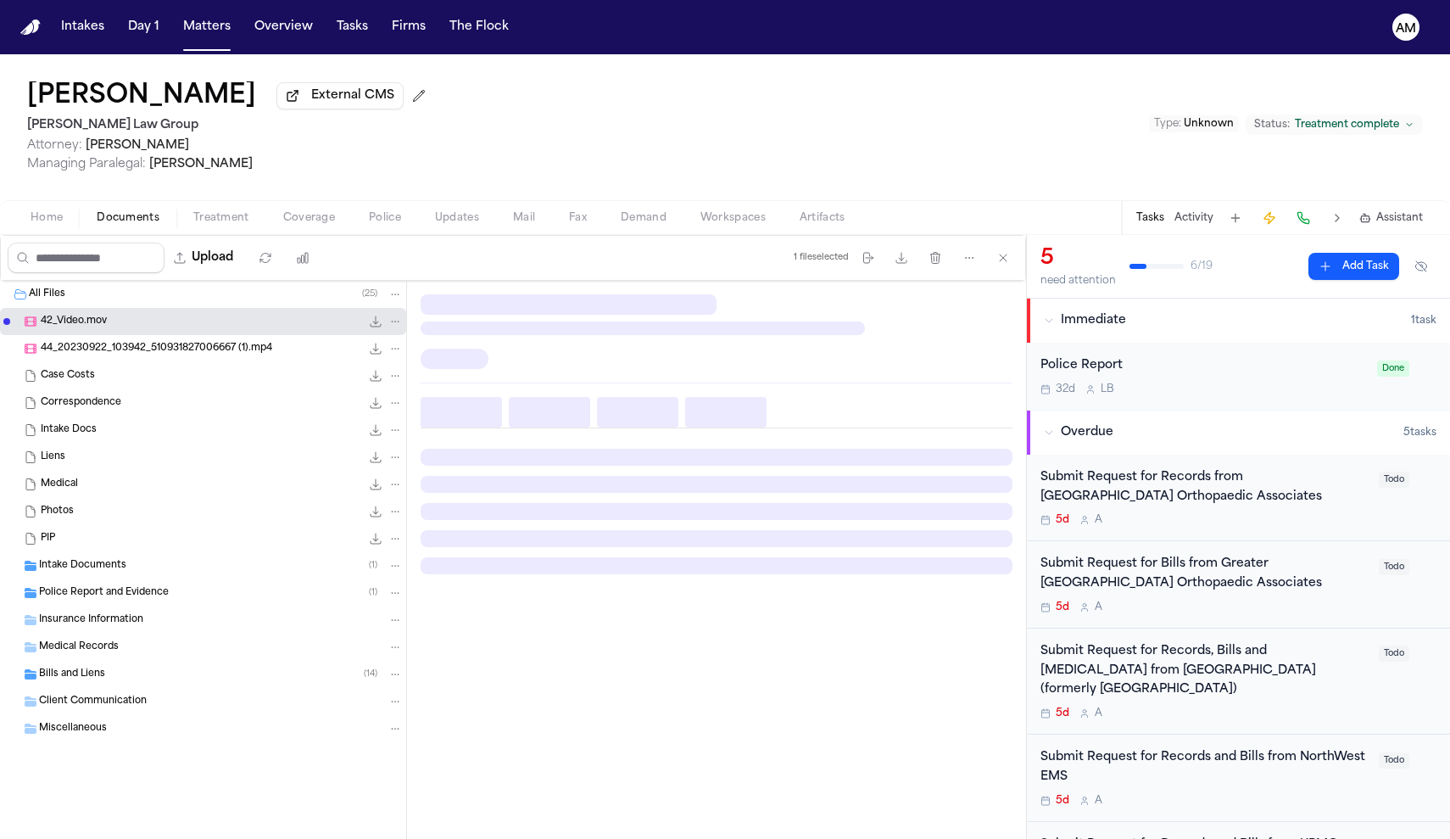
click at [81, 321] on span "42_Video.mov" at bounding box center [74, 322] width 66 height 14
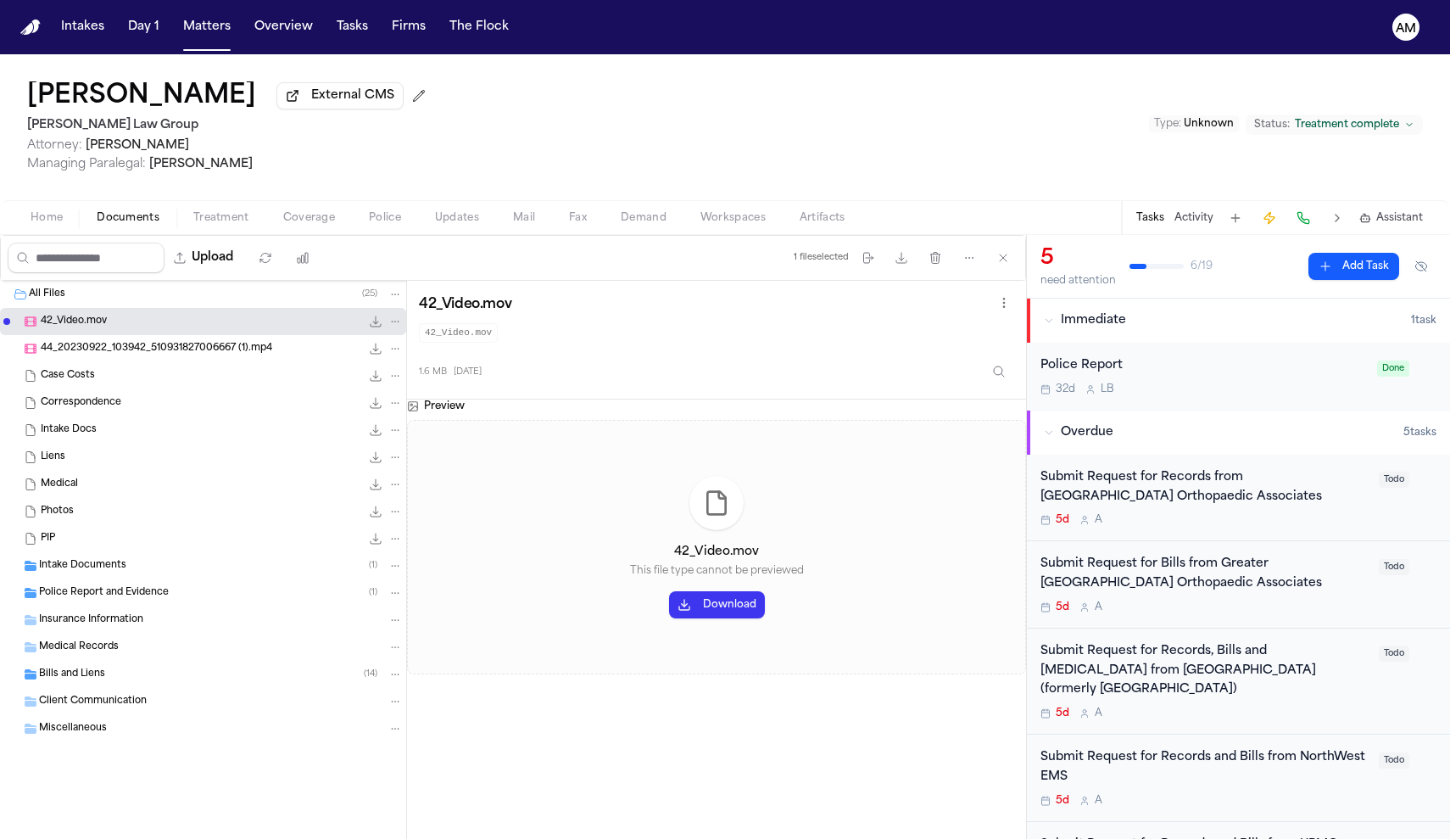
click at [715, 601] on button "Download" at bounding box center [717, 604] width 96 height 27
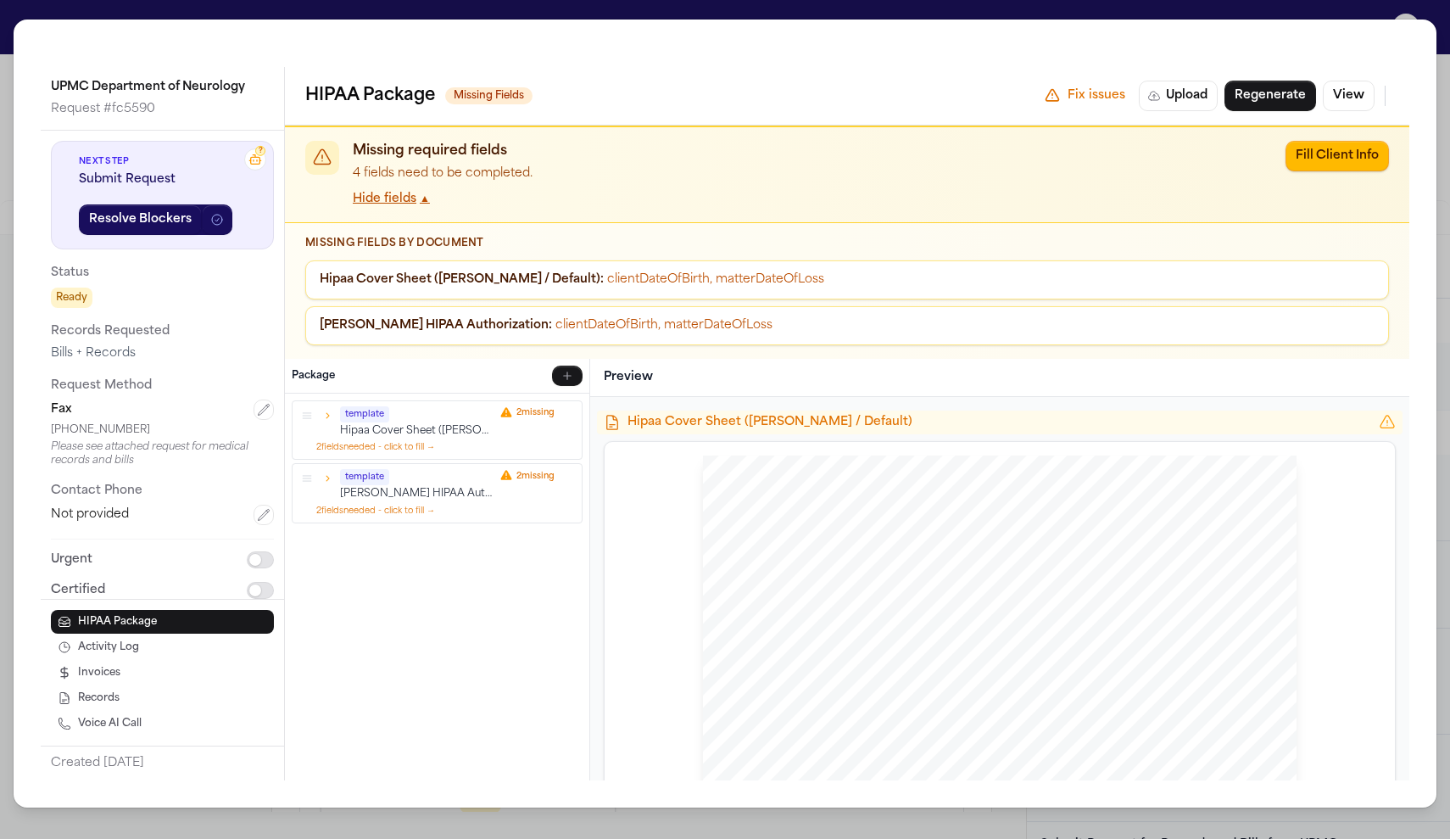
scroll to position [3119, 0]
click at [1320, 167] on button "Fill Client Info" at bounding box center [1337, 156] width 103 height 31
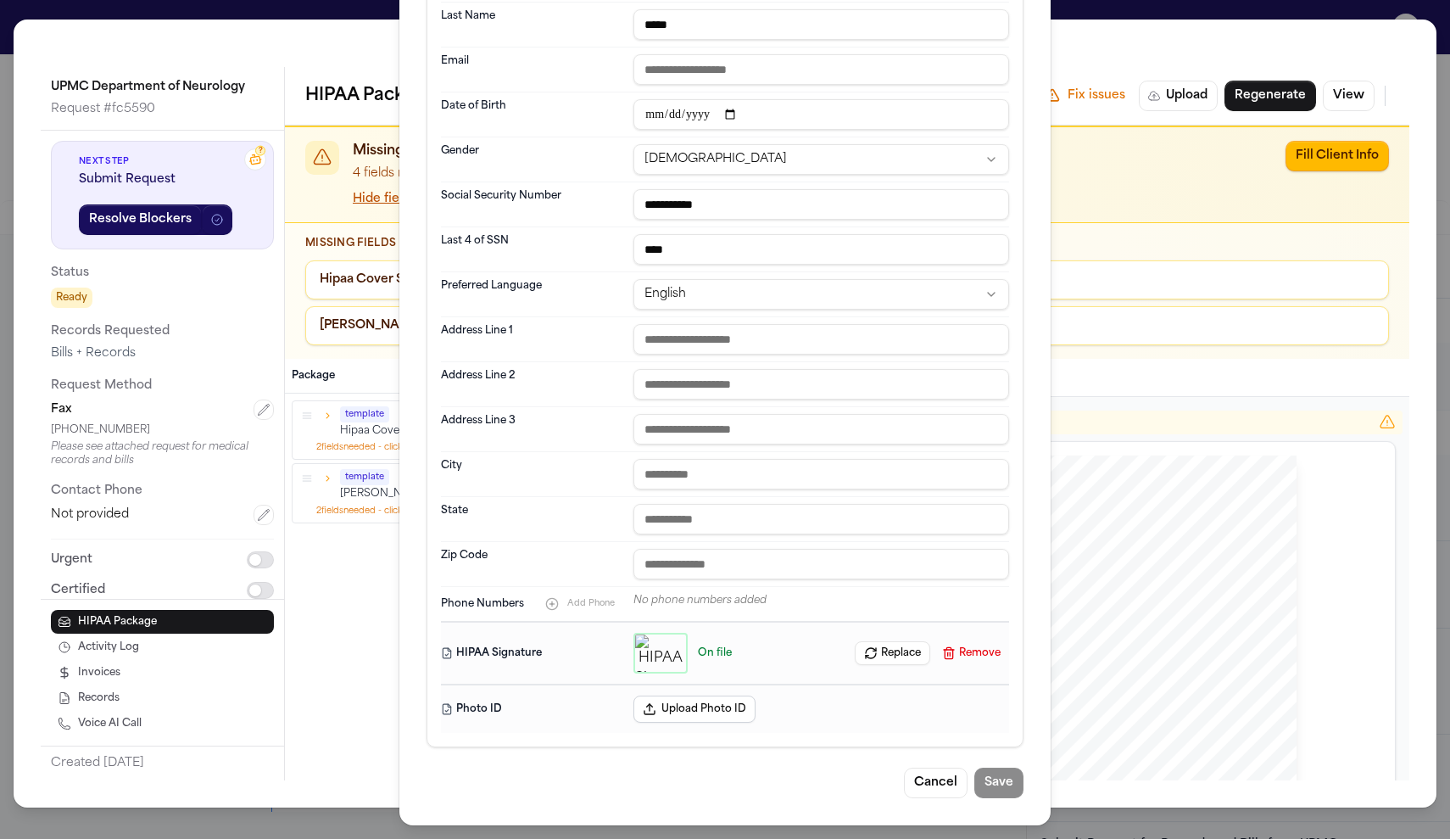
scroll to position [291, 0]
click at [714, 525] on input "text" at bounding box center [822, 519] width 376 height 31
type input "*****"
click at [1014, 781] on button "Save" at bounding box center [998, 783] width 49 height 31
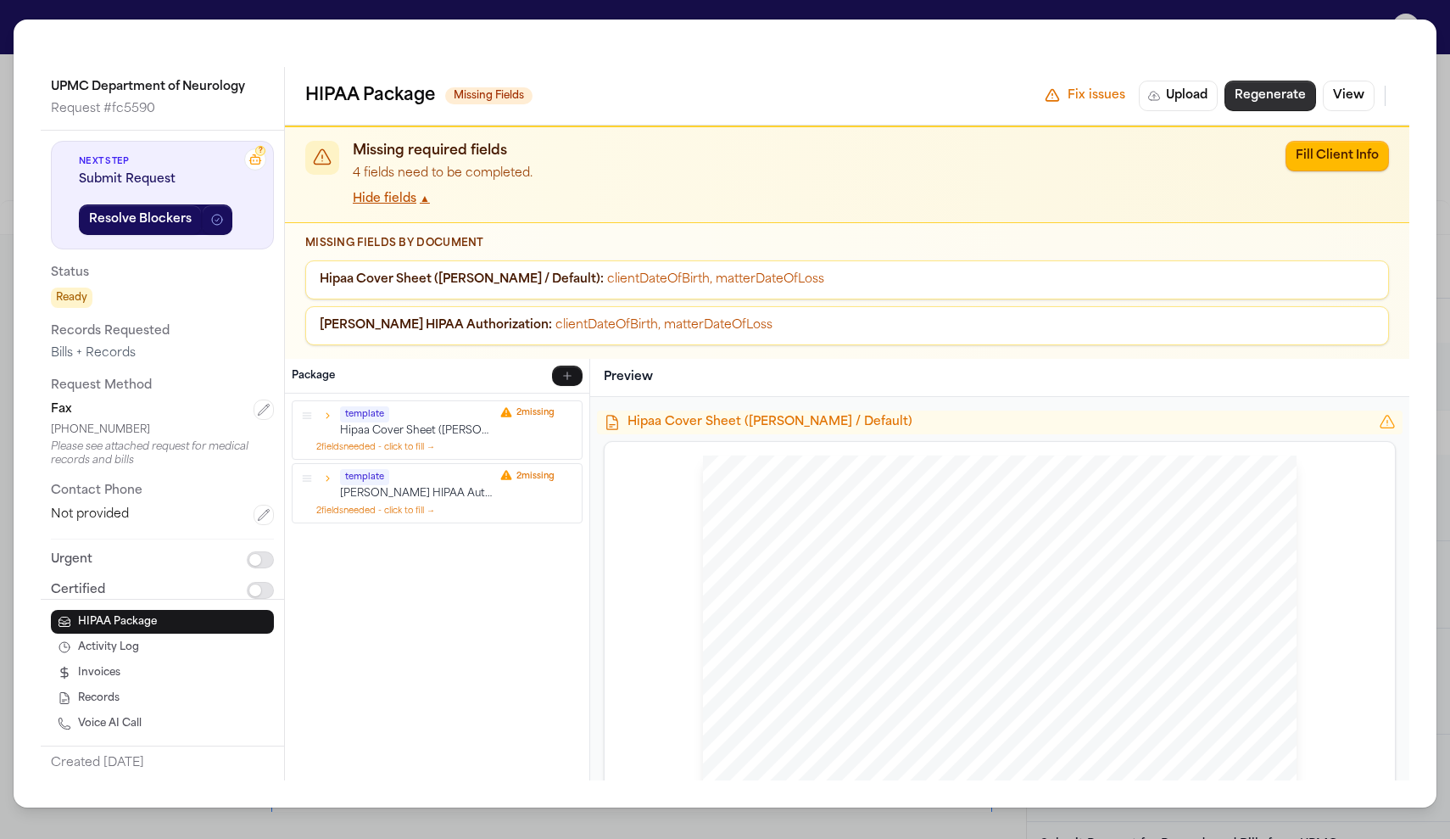
click at [1308, 101] on button "Regenerate" at bounding box center [1271, 96] width 92 height 31
click at [1308, 3] on div "UPMC Department of Neurology Request # fc5590 ? Next Step Submit Request Resolv…" at bounding box center [725, 419] width 1450 height 839
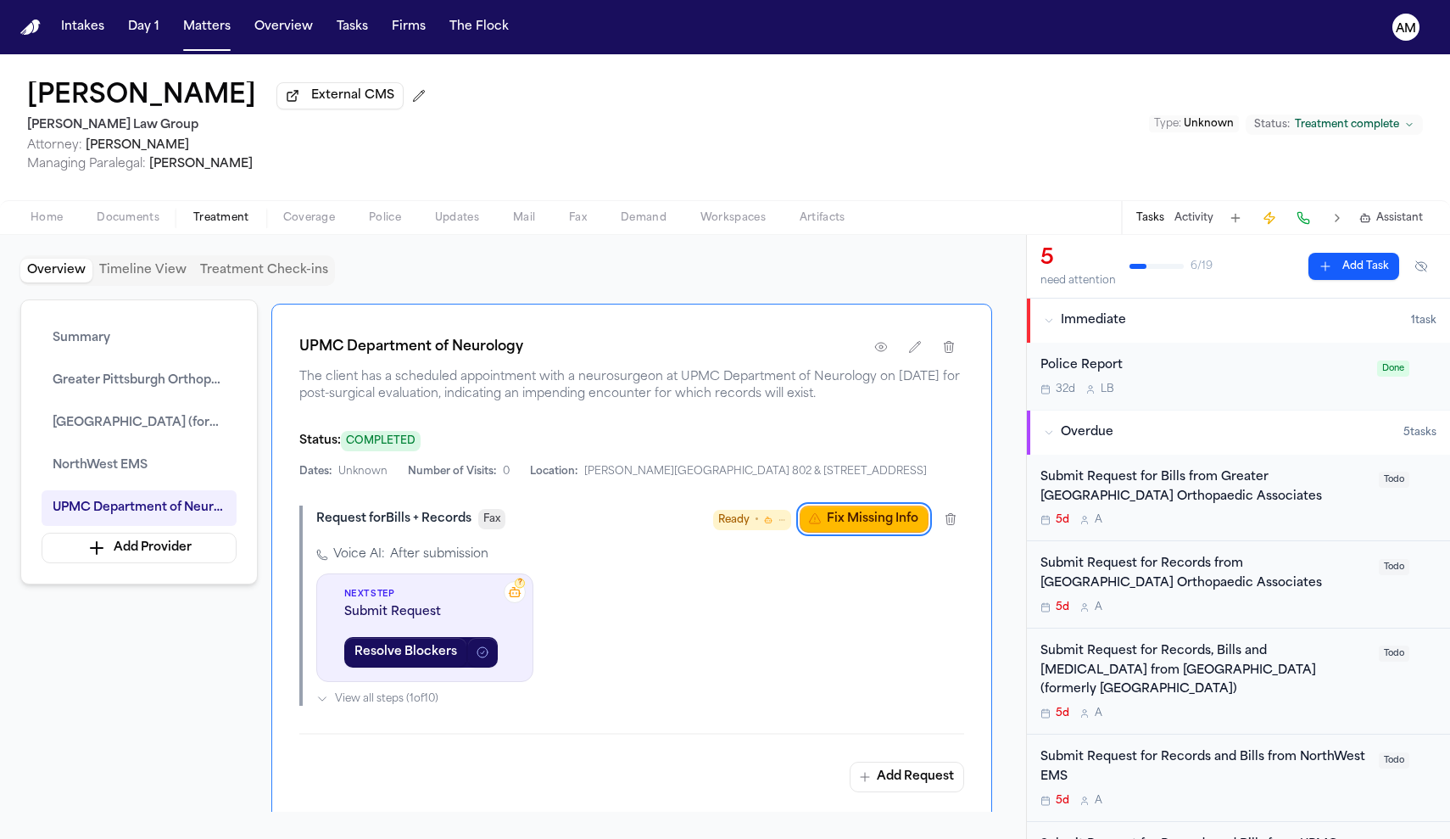
click at [873, 561] on div "UPMC Department of Neurology The client has a scheduled appointment with a neur…" at bounding box center [631, 562] width 721 height 516
click at [873, 533] on button "Fix Missing Info" at bounding box center [864, 518] width 129 height 27
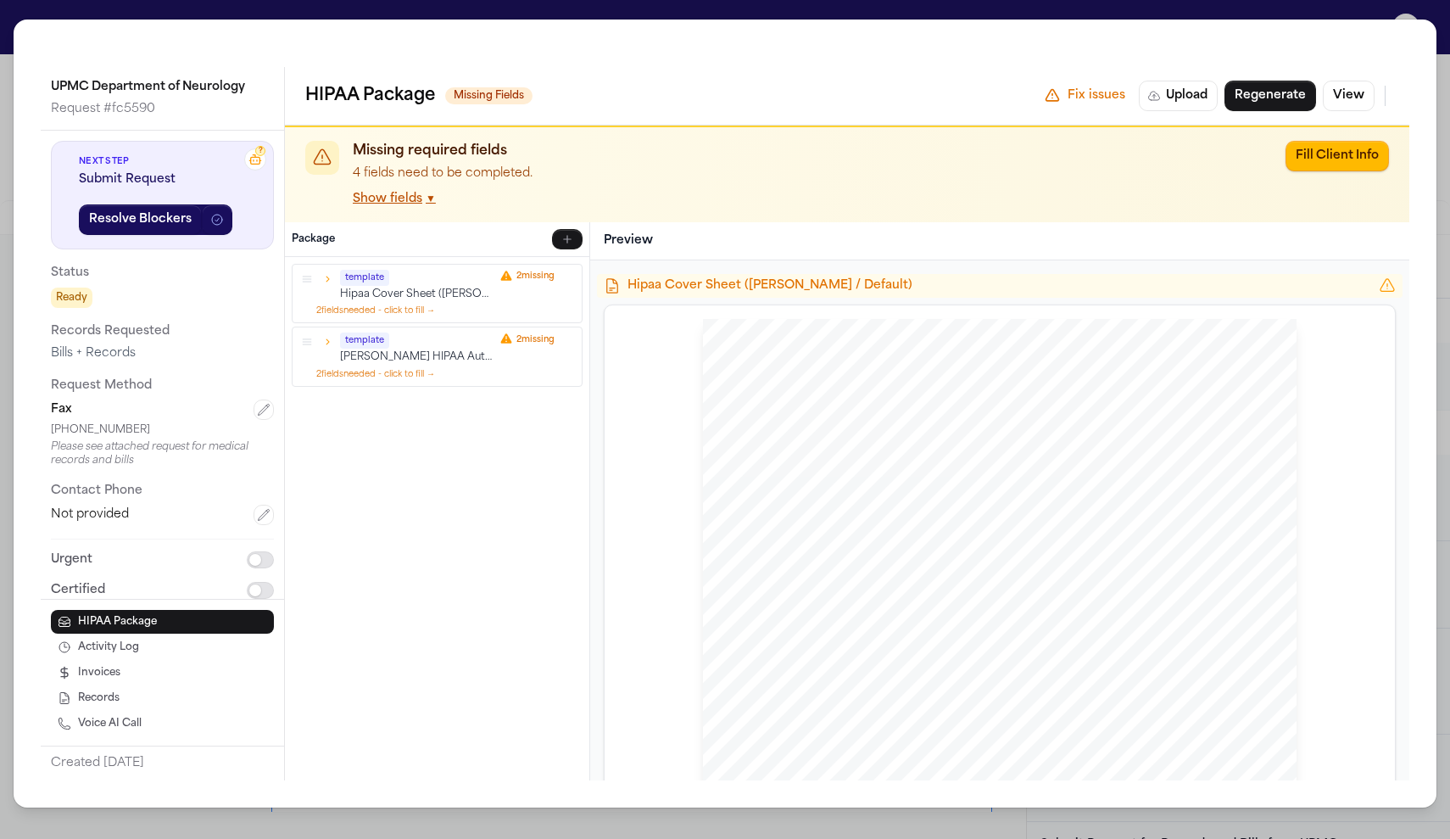
click at [371, 194] on button "Show fields ▼" at bounding box center [394, 199] width 83 height 17
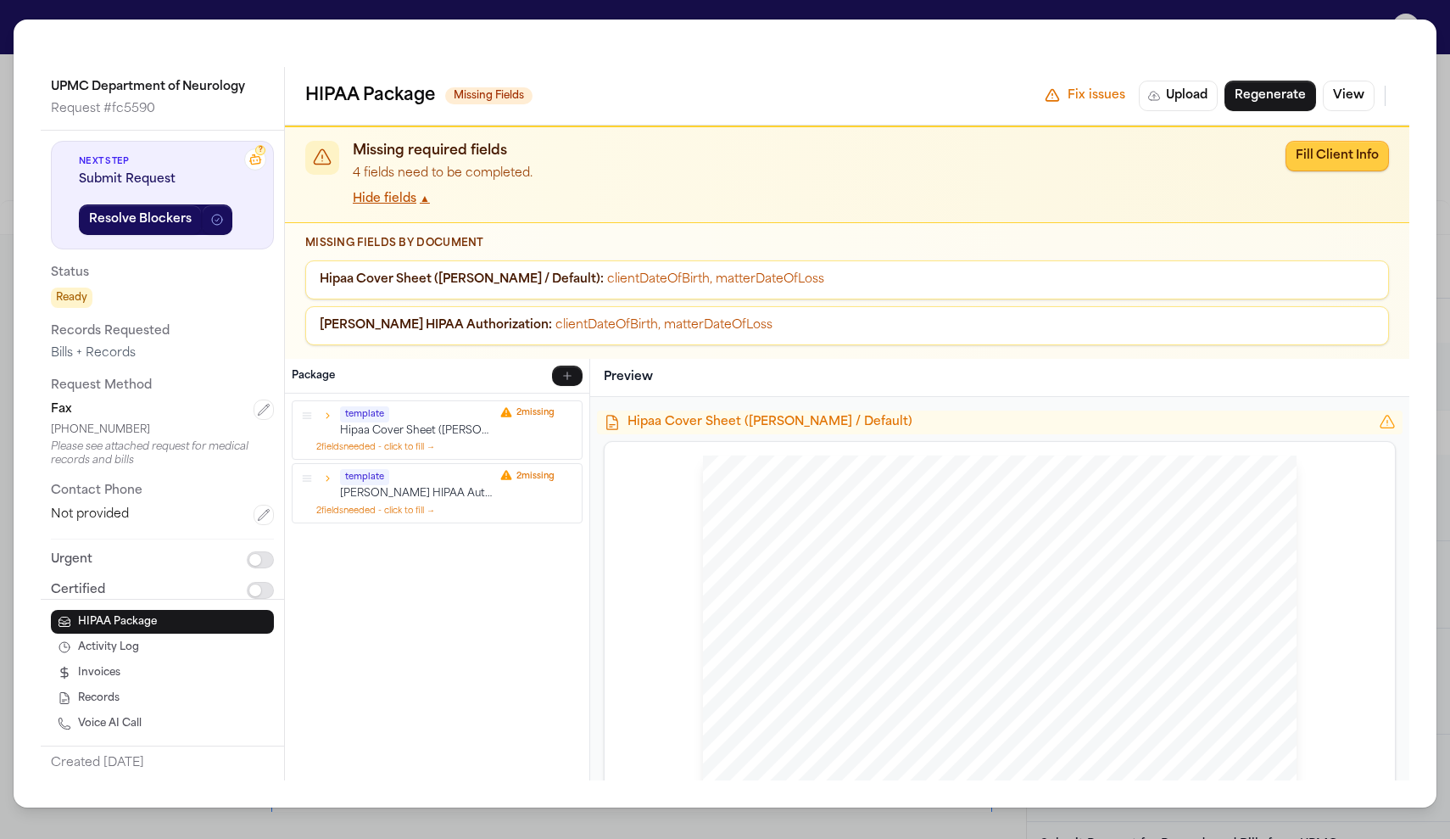
click at [1331, 160] on button "Fill Client Info" at bounding box center [1337, 156] width 103 height 31
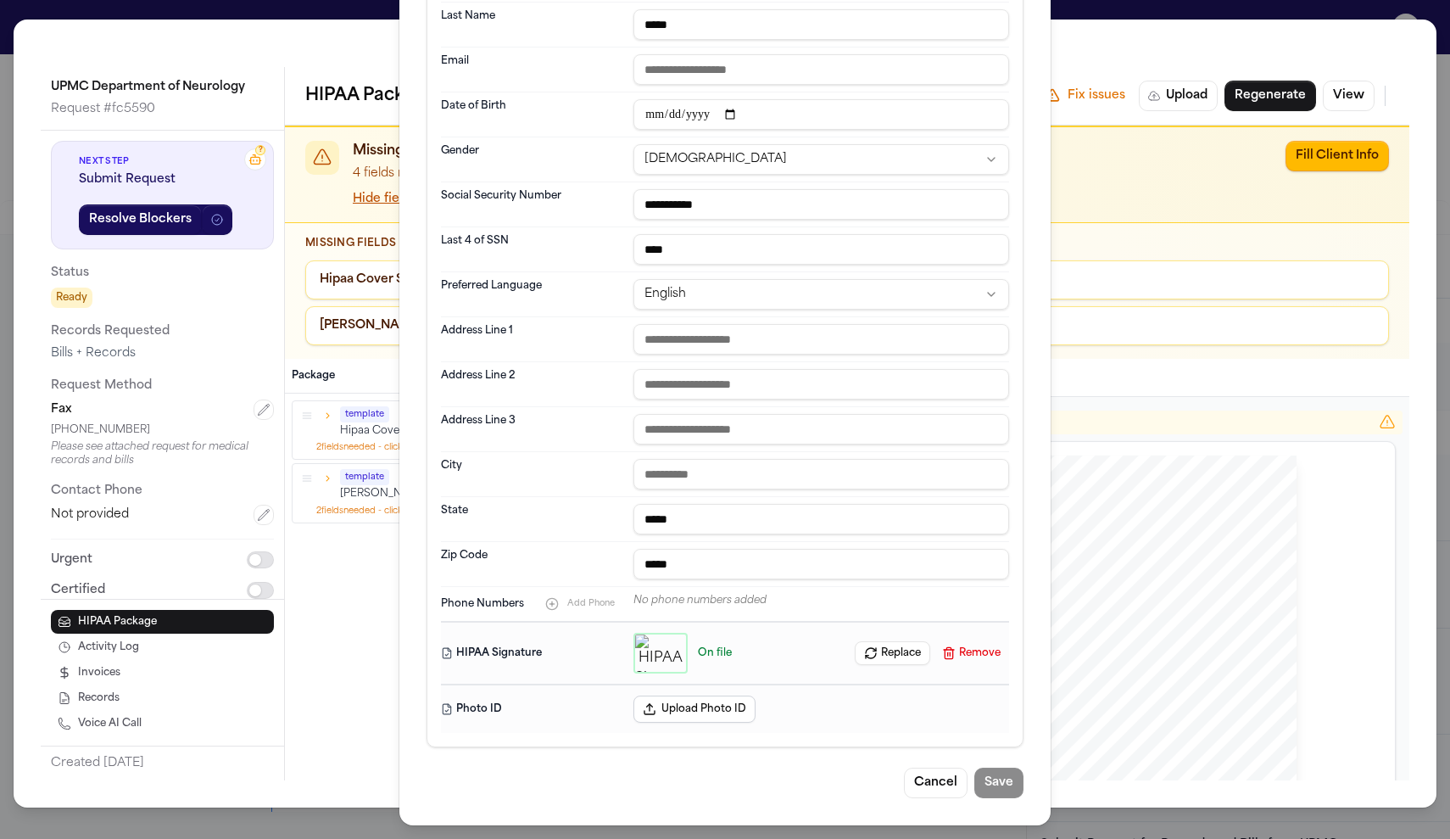
scroll to position [291, 0]
click at [916, 780] on button "Cancel" at bounding box center [936, 783] width 64 height 31
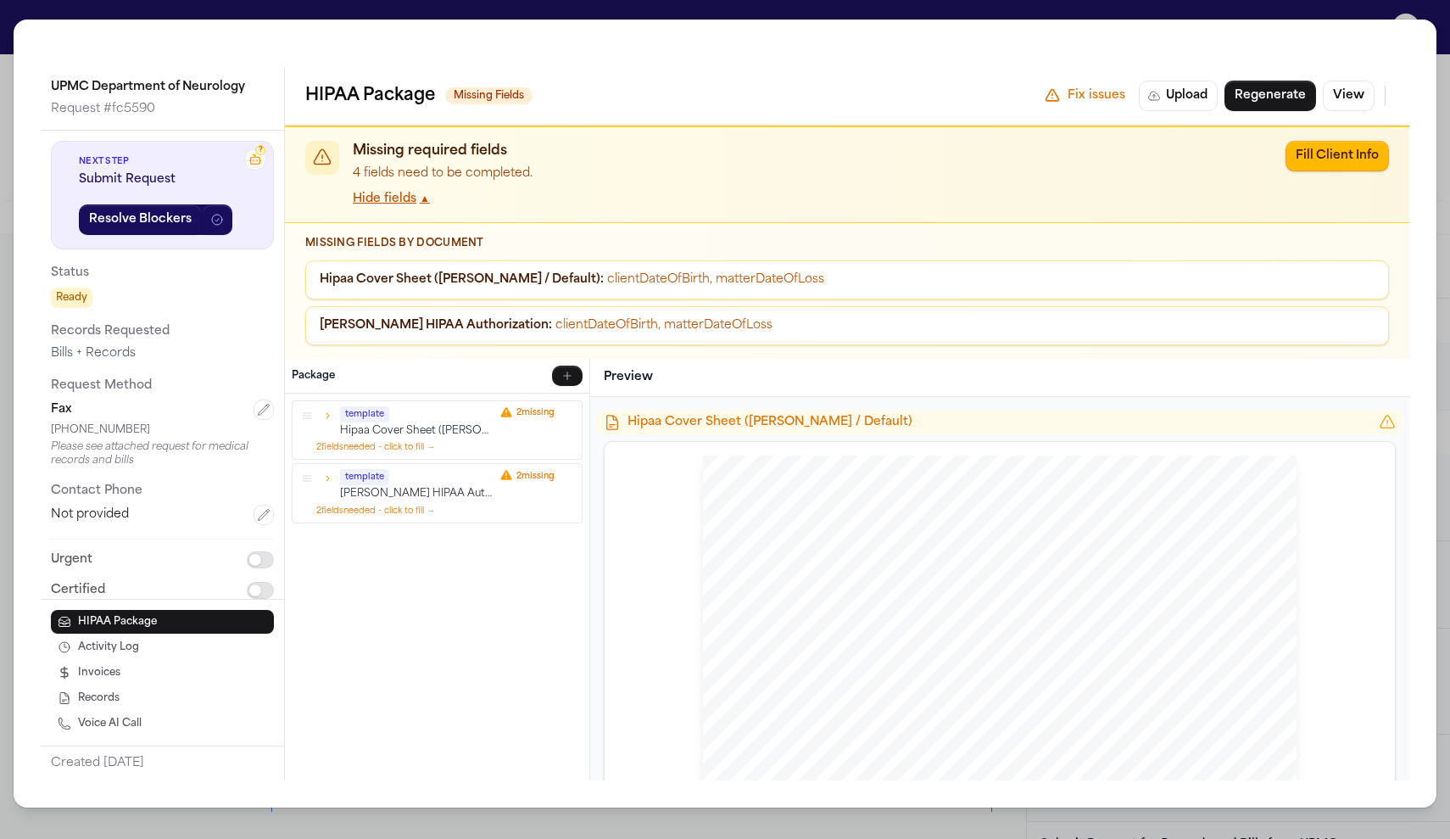
click at [1281, 19] on div "UPMC Department of Neurology Request # fc5590 ? Next Step Submit Request Resolv…" at bounding box center [725, 419] width 1450 height 839
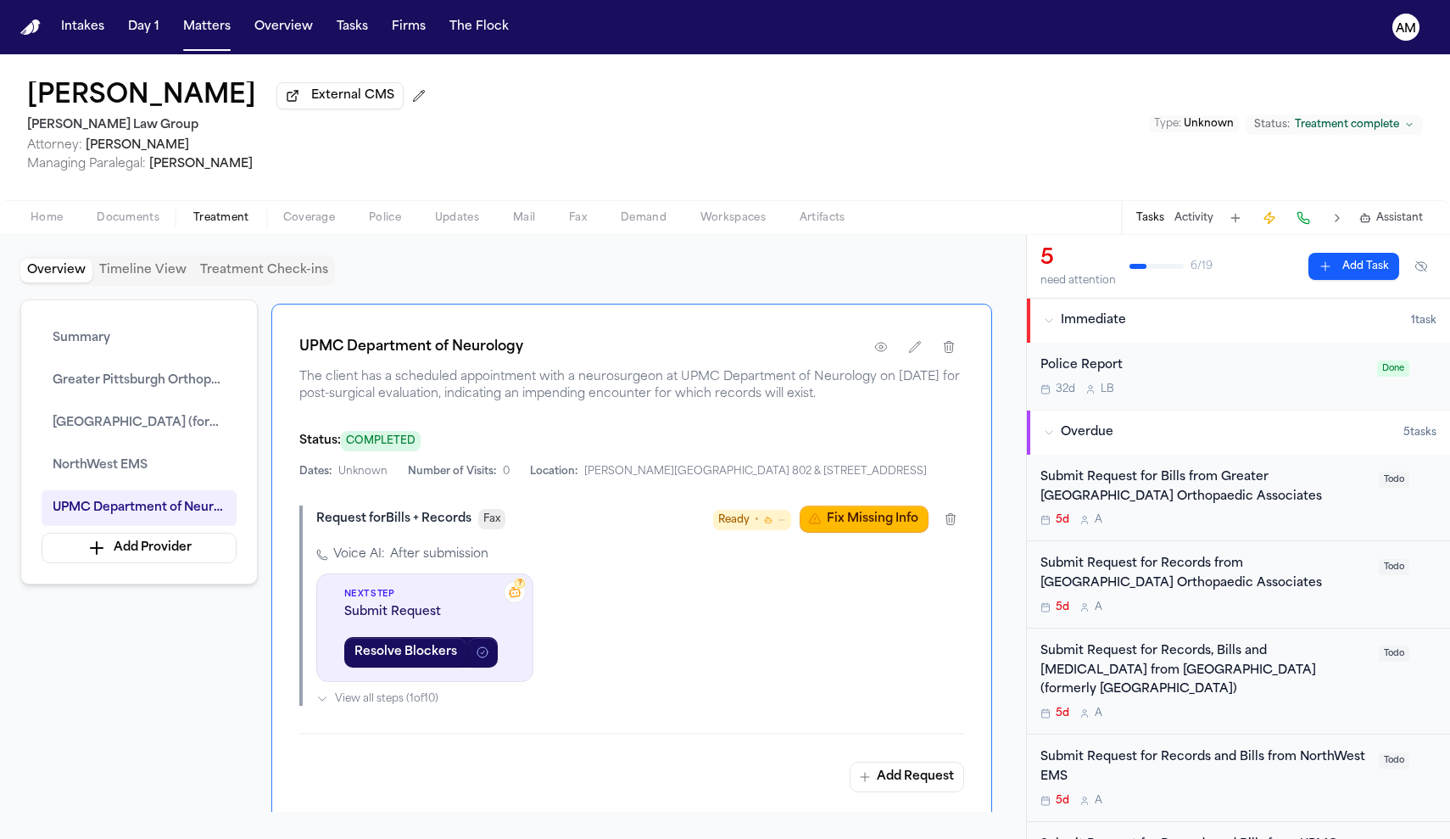
click at [132, 232] on div "Home Documents Treatment Coverage Police Updates Mail Fax Demand Workspaces Art…" at bounding box center [725, 217] width 1450 height 34
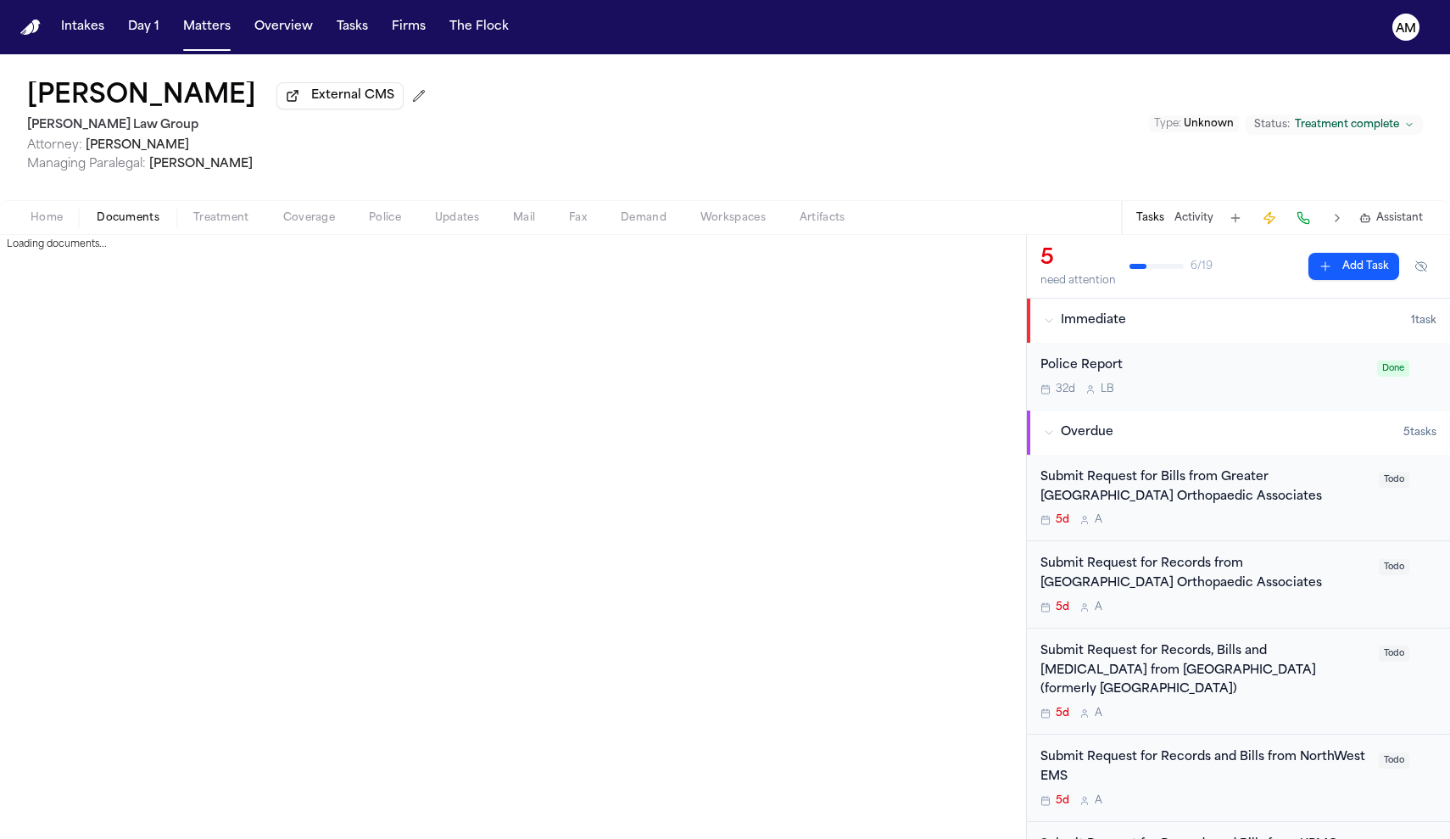
click at [131, 217] on span "Documents" at bounding box center [128, 218] width 63 height 14
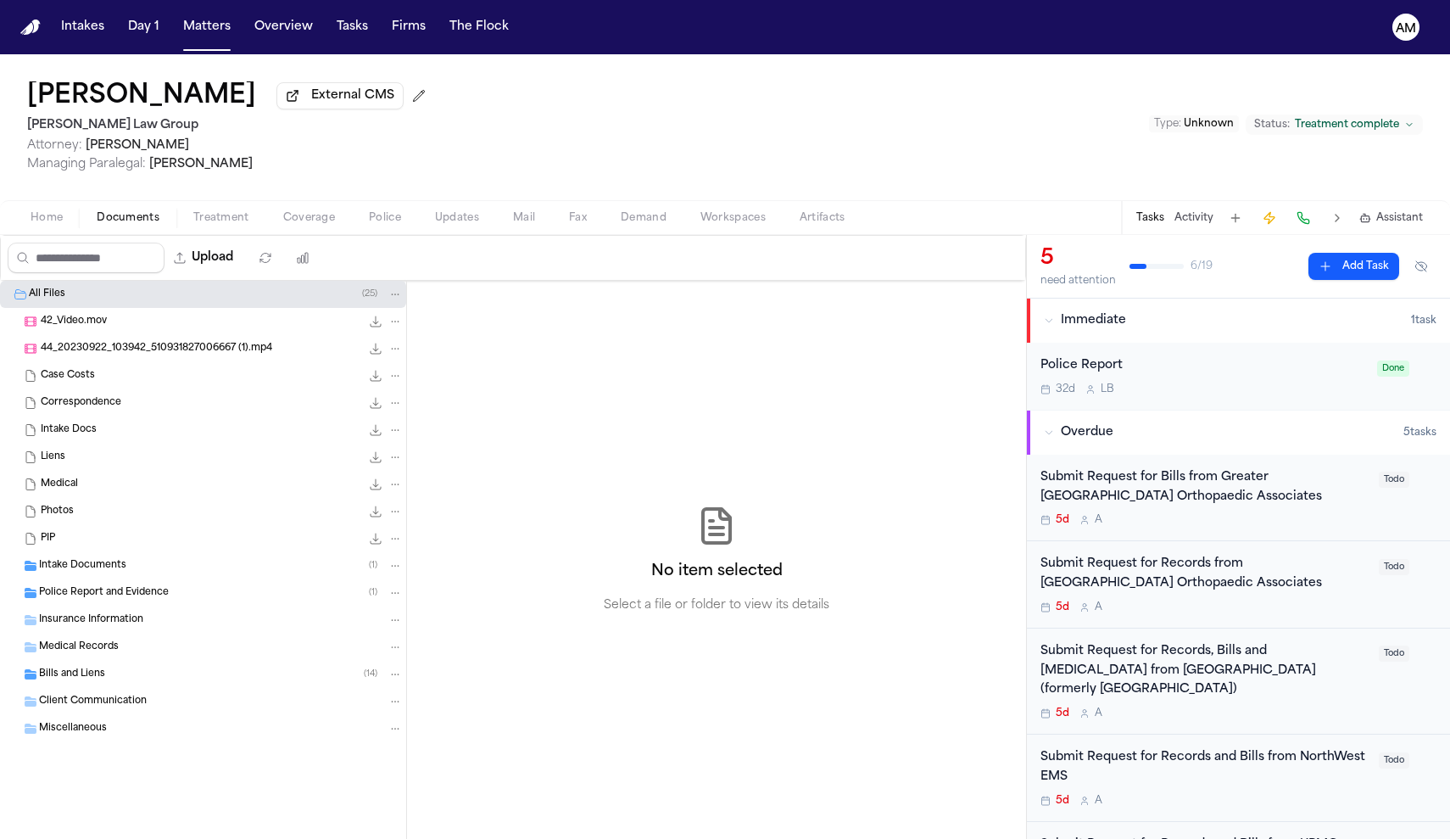
click at [128, 595] on span "Police Report and Evidence" at bounding box center [104, 593] width 130 height 14
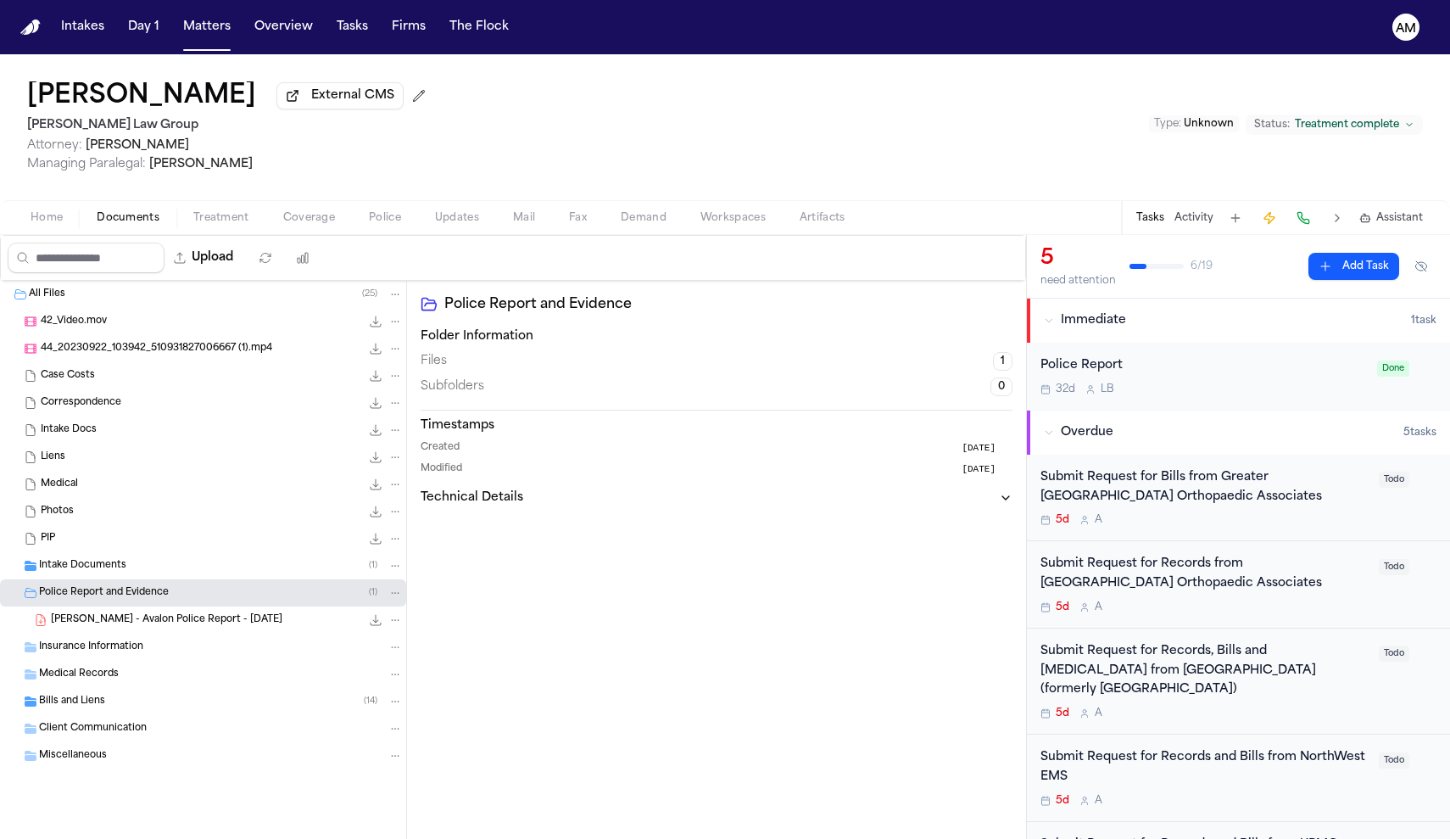
click at [288, 627] on div "E. Rigas - Avalon Police Report - 6.2.23 155.4 KB • PDF" at bounding box center [227, 619] width 352 height 17
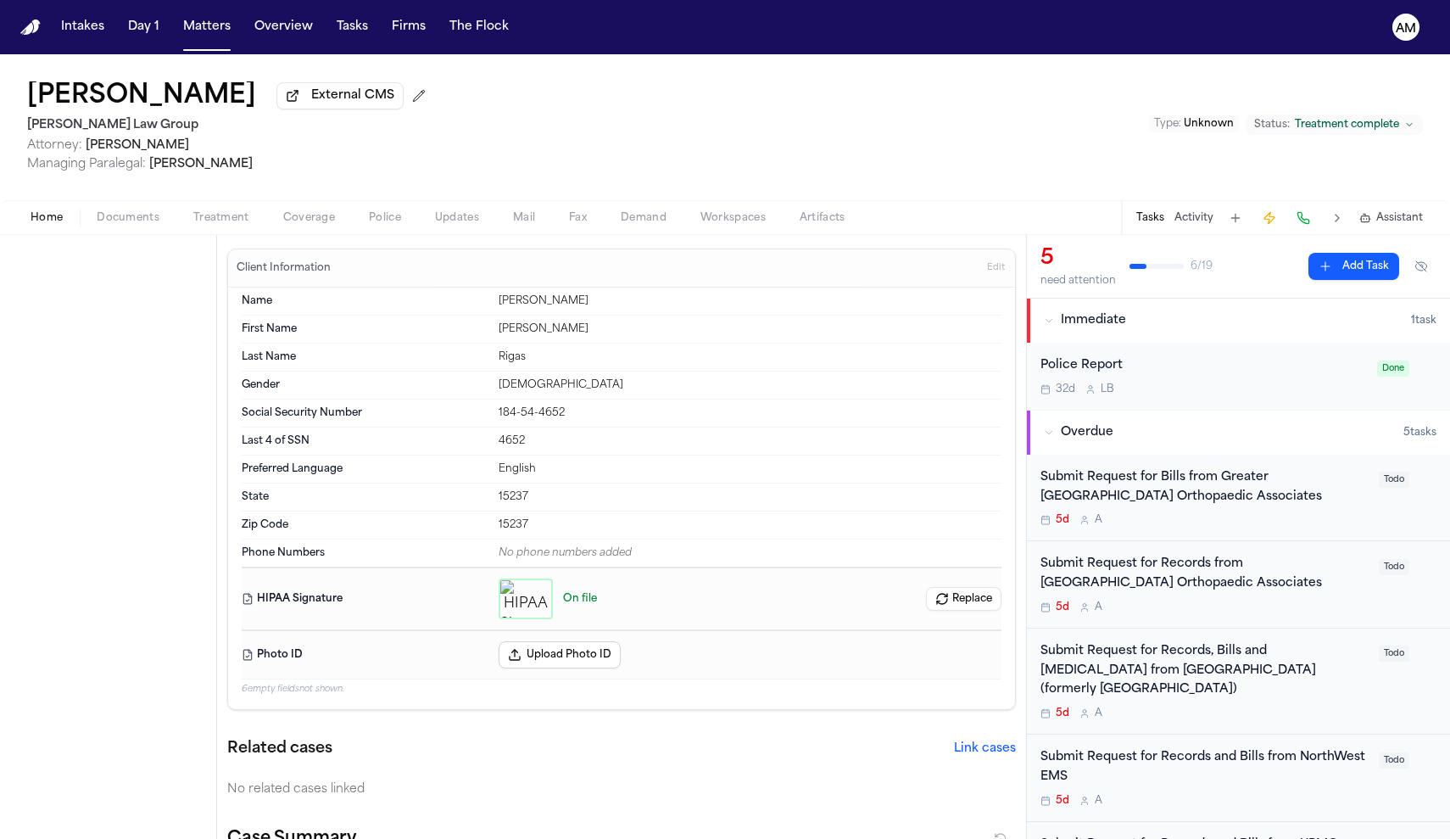
click at [33, 212] on span "Home" at bounding box center [47, 218] width 32 height 14
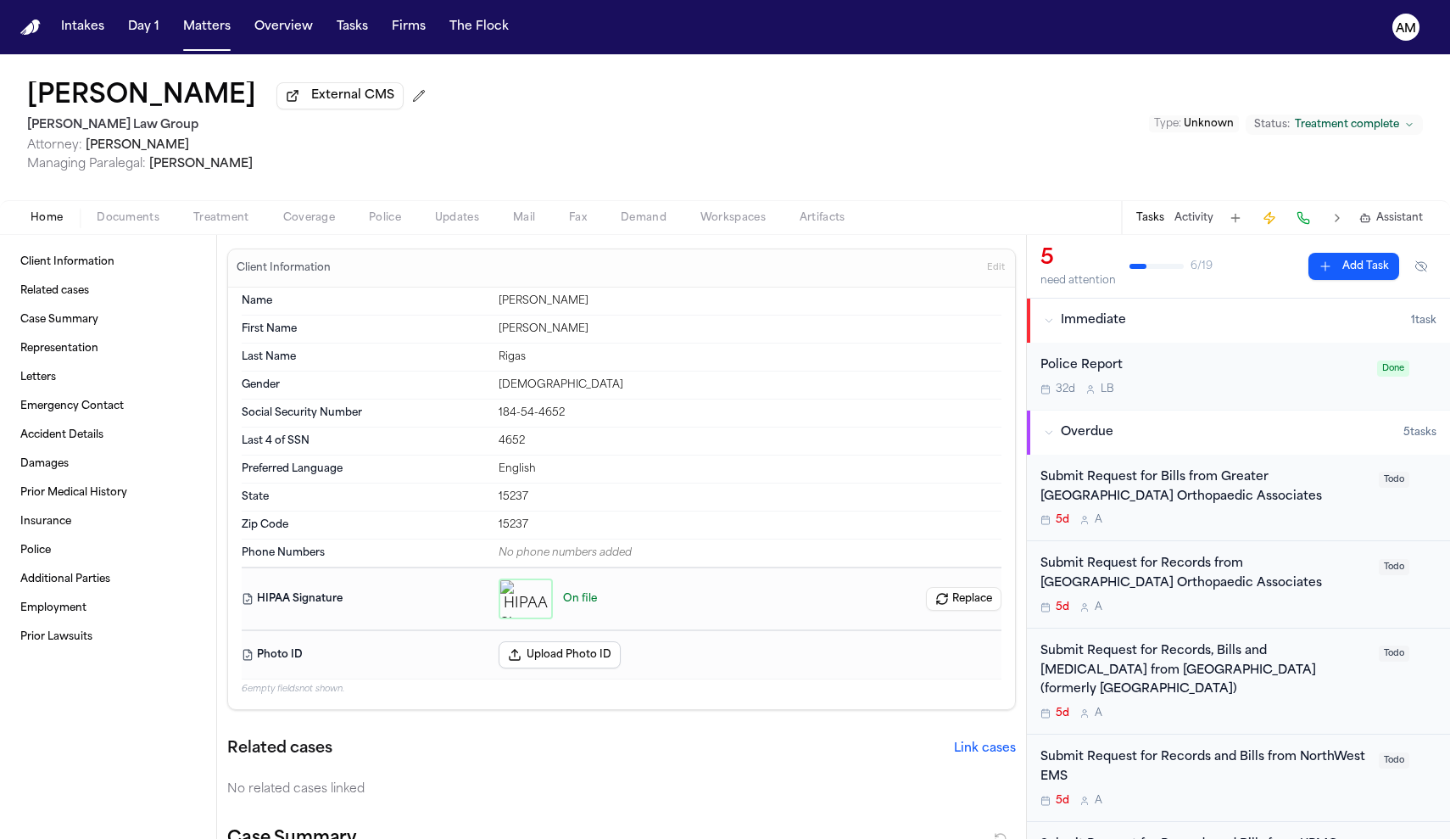
click at [209, 221] on span "Treatment" at bounding box center [221, 218] width 56 height 14
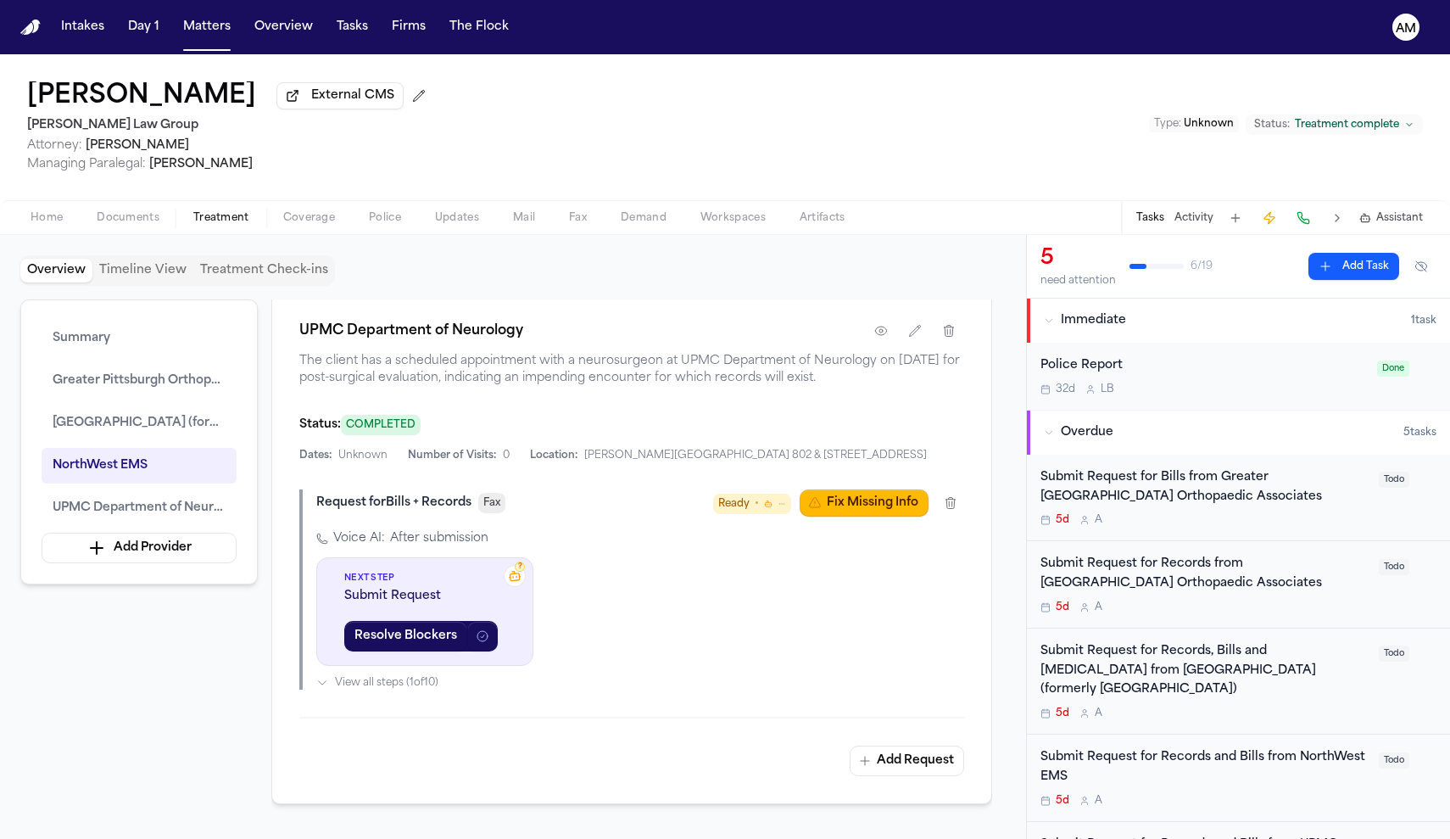
scroll to position [3135, 0]
click at [837, 517] on button "Fix Missing Info" at bounding box center [864, 503] width 129 height 27
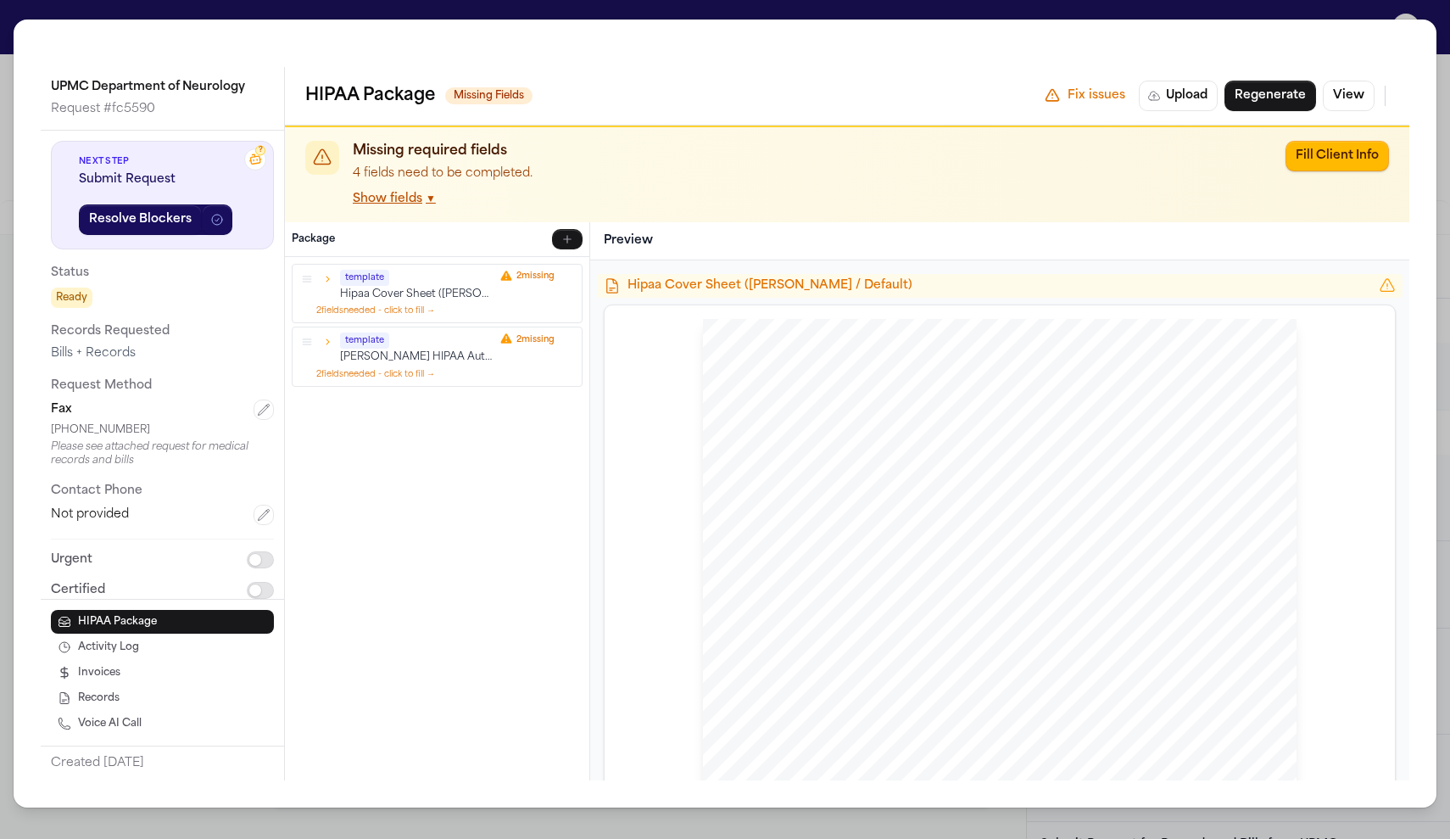
click at [444, 295] on p "Hipaa Cover Sheet (David / Default)" at bounding box center [417, 294] width 154 height 14
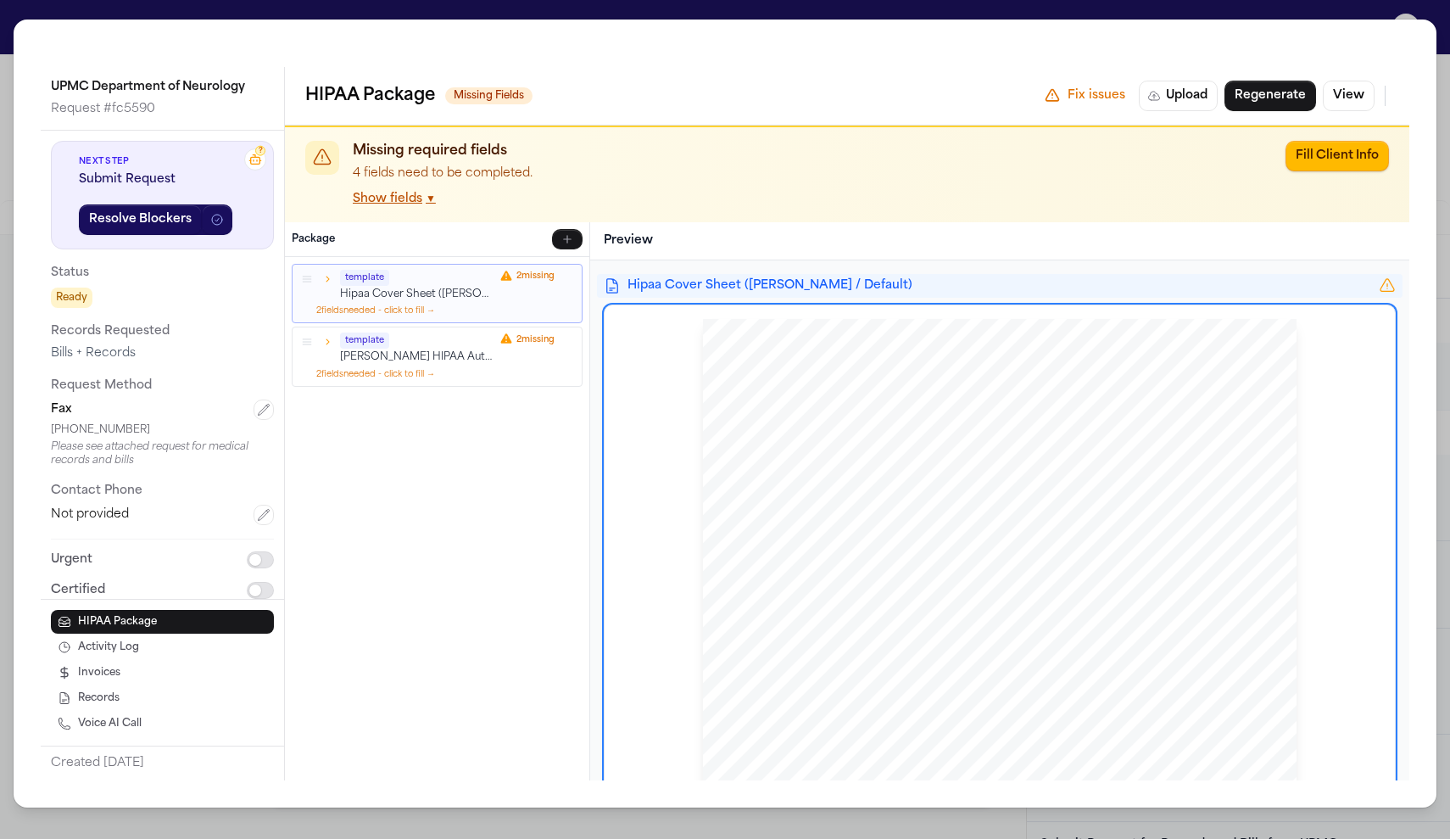
click at [1264, 25] on div "UPMC Department of Neurology Request # fc5590 ? Next Step Submit Request Resolv…" at bounding box center [725, 414] width 1423 height 788
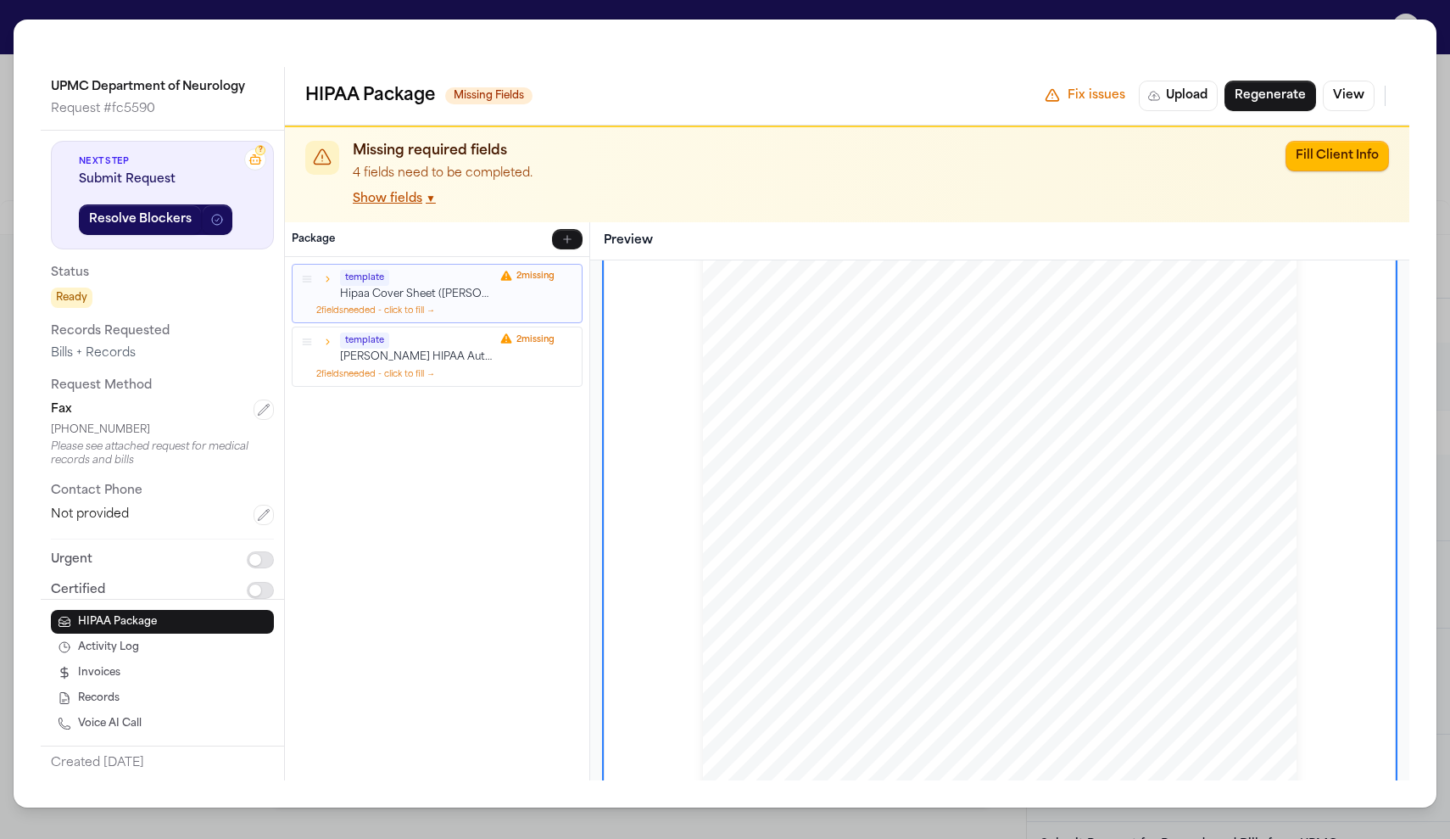
scroll to position [105, 0]
click at [1350, 145] on button "Fill Client Info" at bounding box center [1337, 156] width 103 height 31
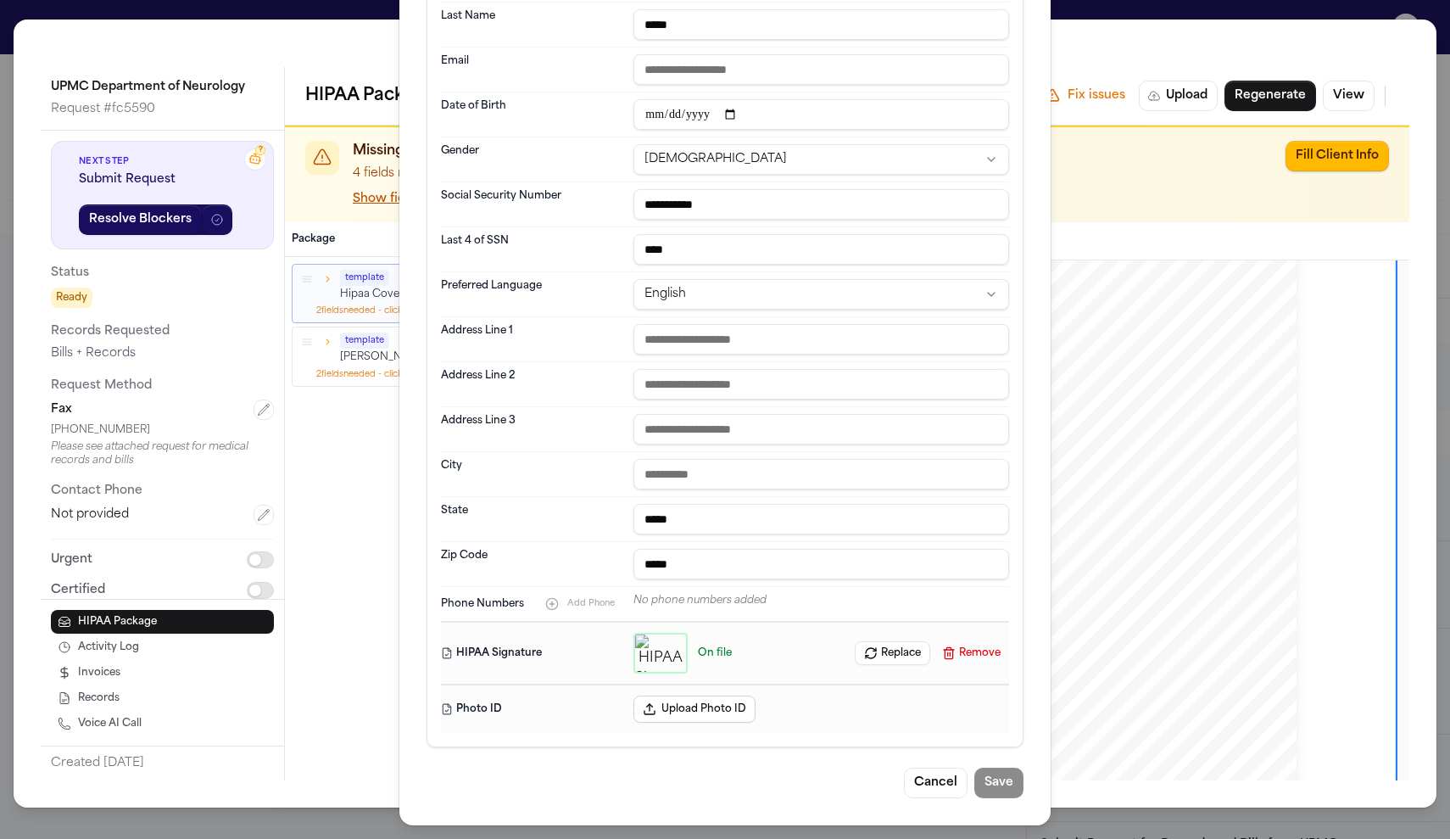
scroll to position [291, 0]
click at [920, 788] on button "Cancel" at bounding box center [936, 783] width 64 height 31
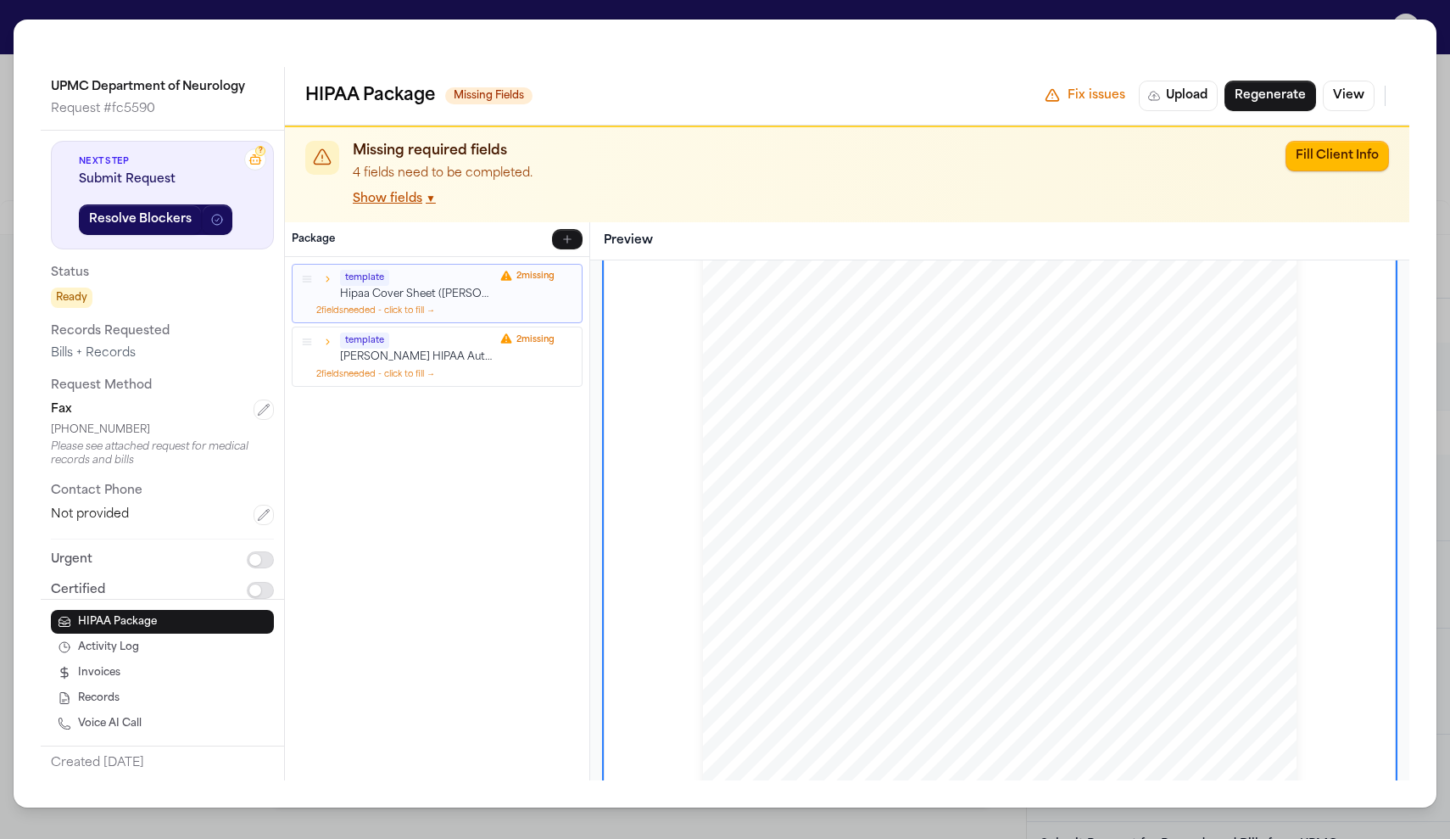
click at [468, 278] on div "template" at bounding box center [417, 278] width 154 height 16
click at [327, 280] on icon "button" at bounding box center [328, 279] width 3 height 6
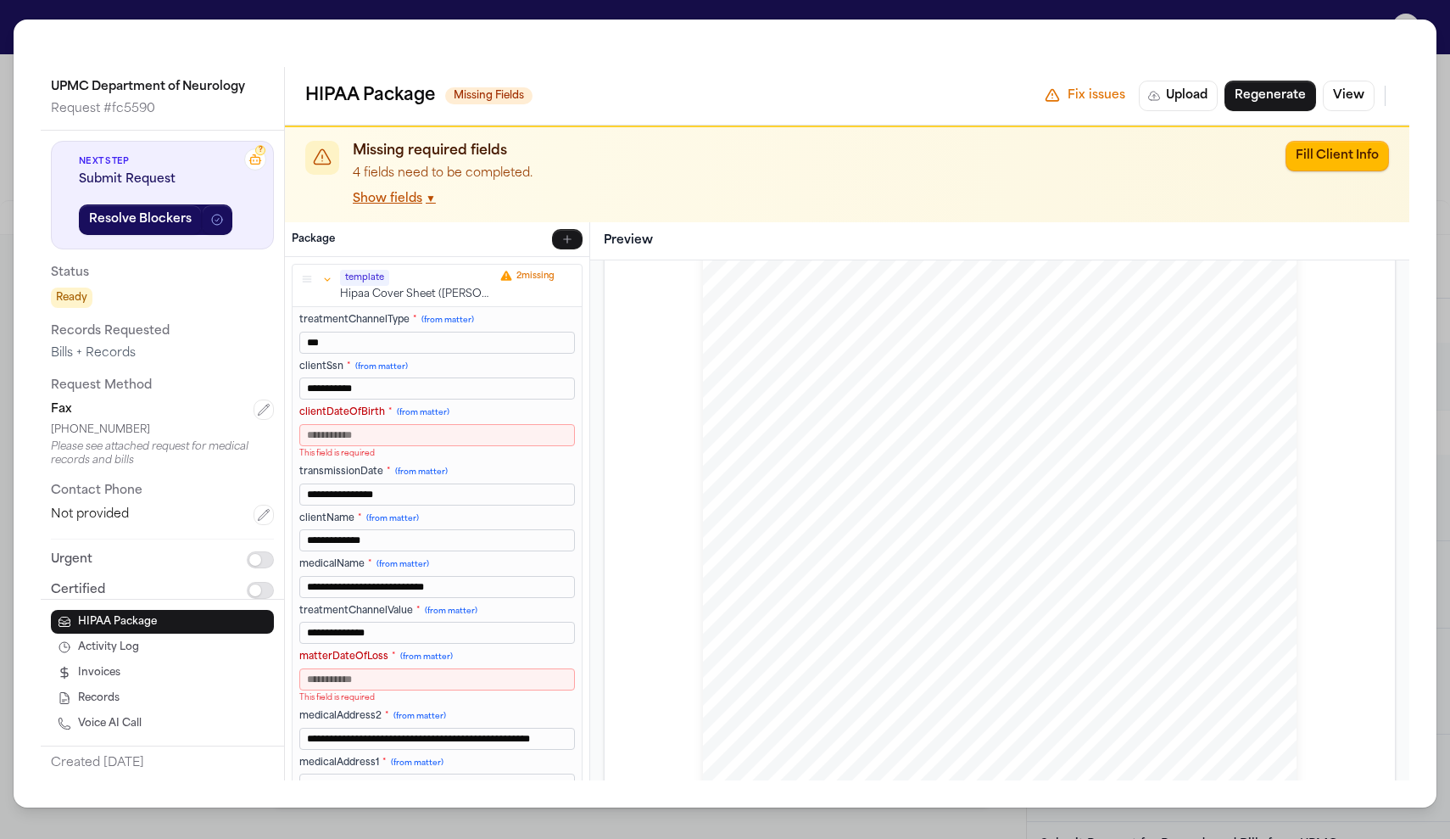
type input "**********"
click at [427, 457] on p "This field is required" at bounding box center [437, 454] width 276 height 12
click at [417, 445] on input "clientDateOfBirth * (from matter)" at bounding box center [437, 435] width 276 height 22
type input "*"
type input "**********"
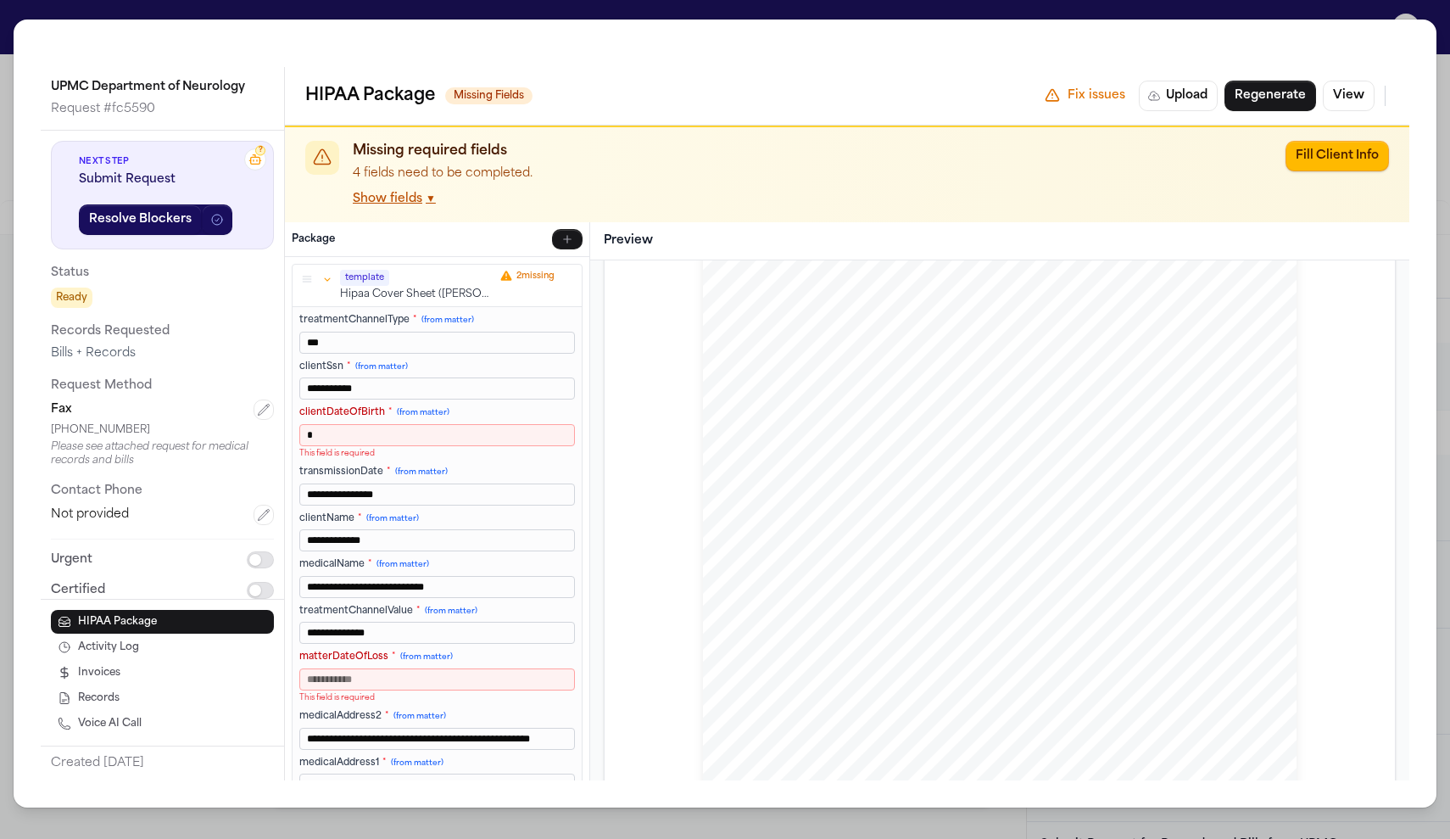
type input "**"
type input "**********"
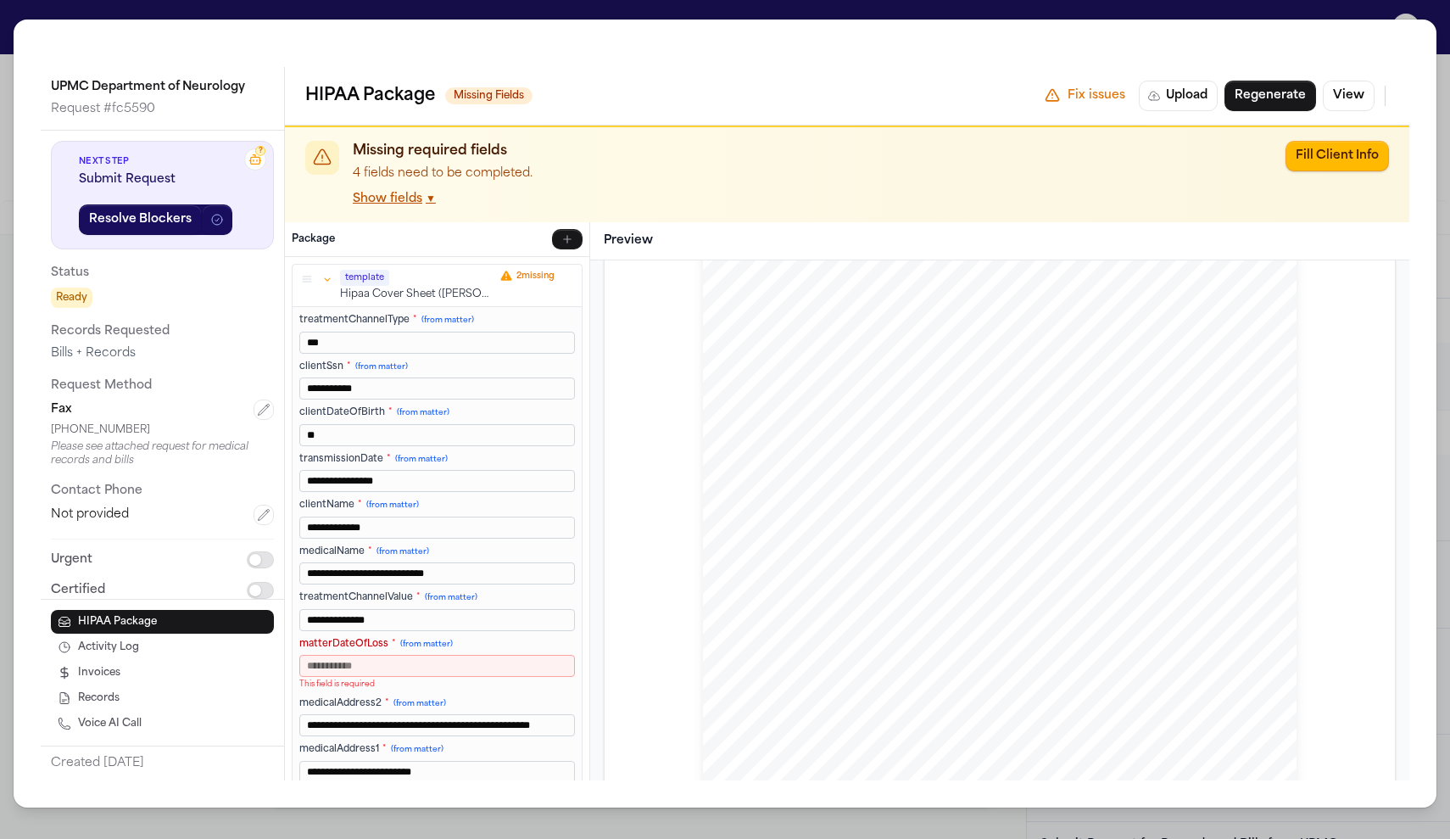
type input "***"
type input "**********"
type input "****"
type input "**********"
type input "*****"
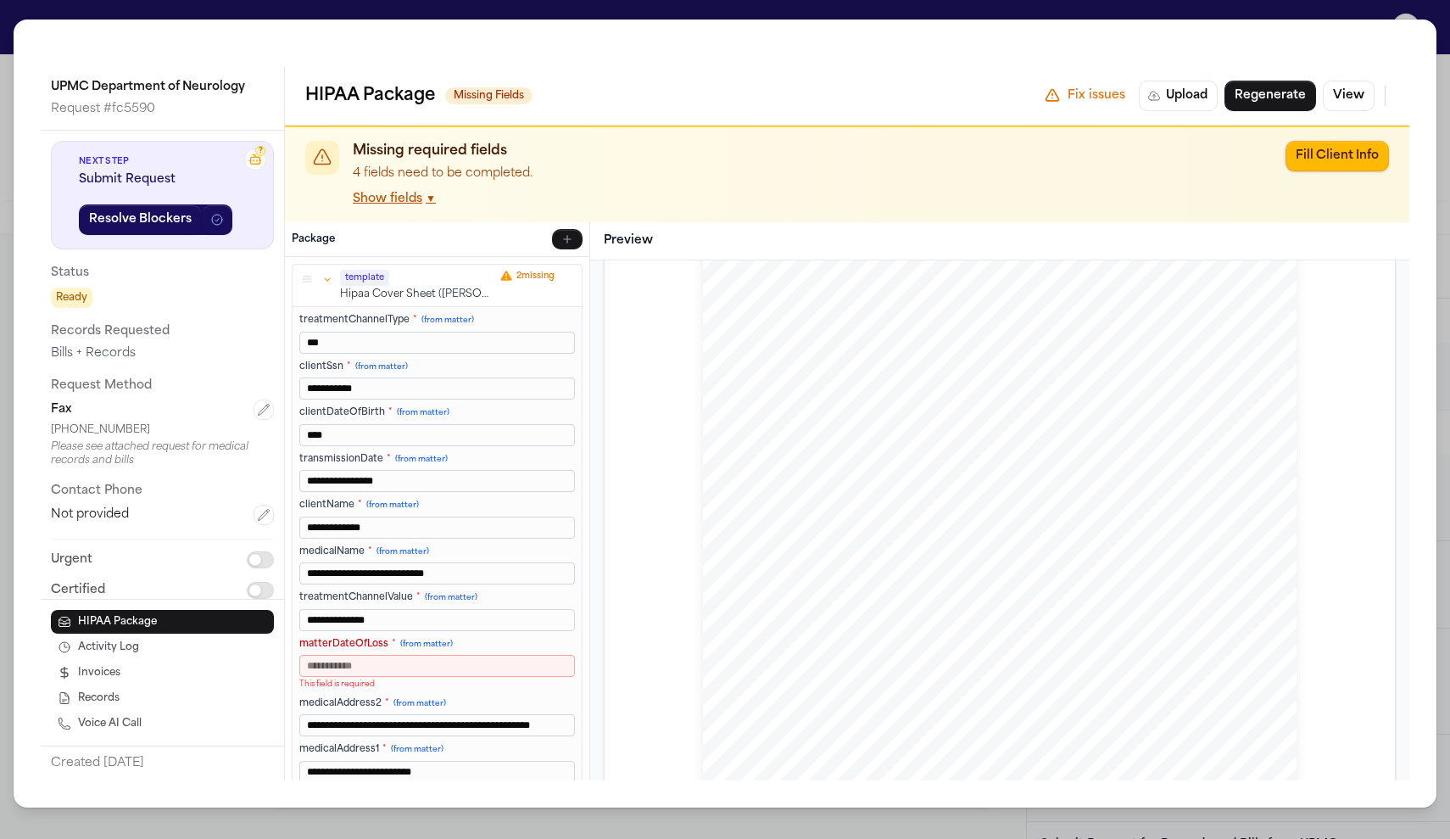
type input "**********"
type input "******"
type input "**********"
type input "*******"
type input "**********"
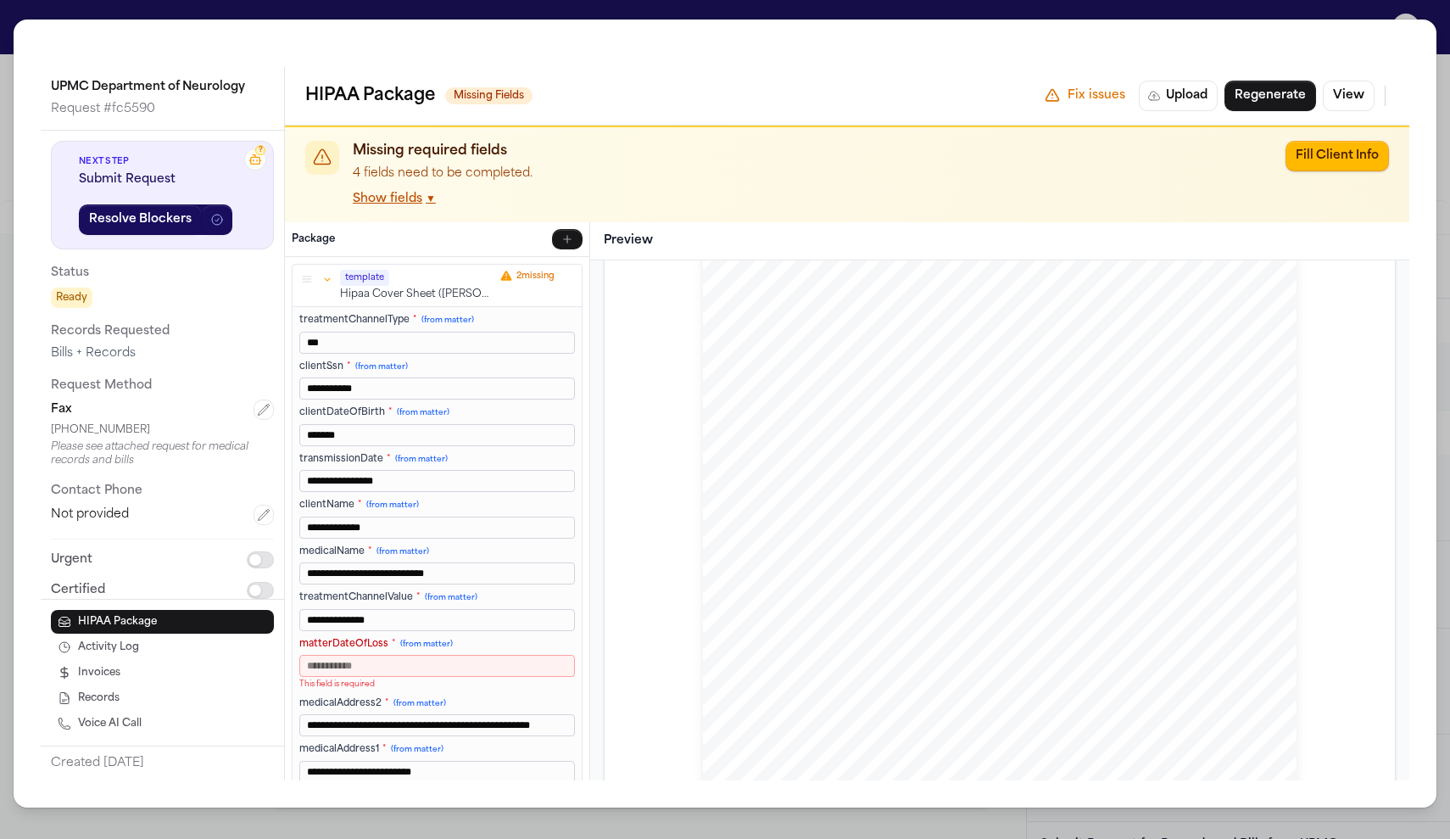
type input "********"
type input "**********"
type input "*********"
type input "**********"
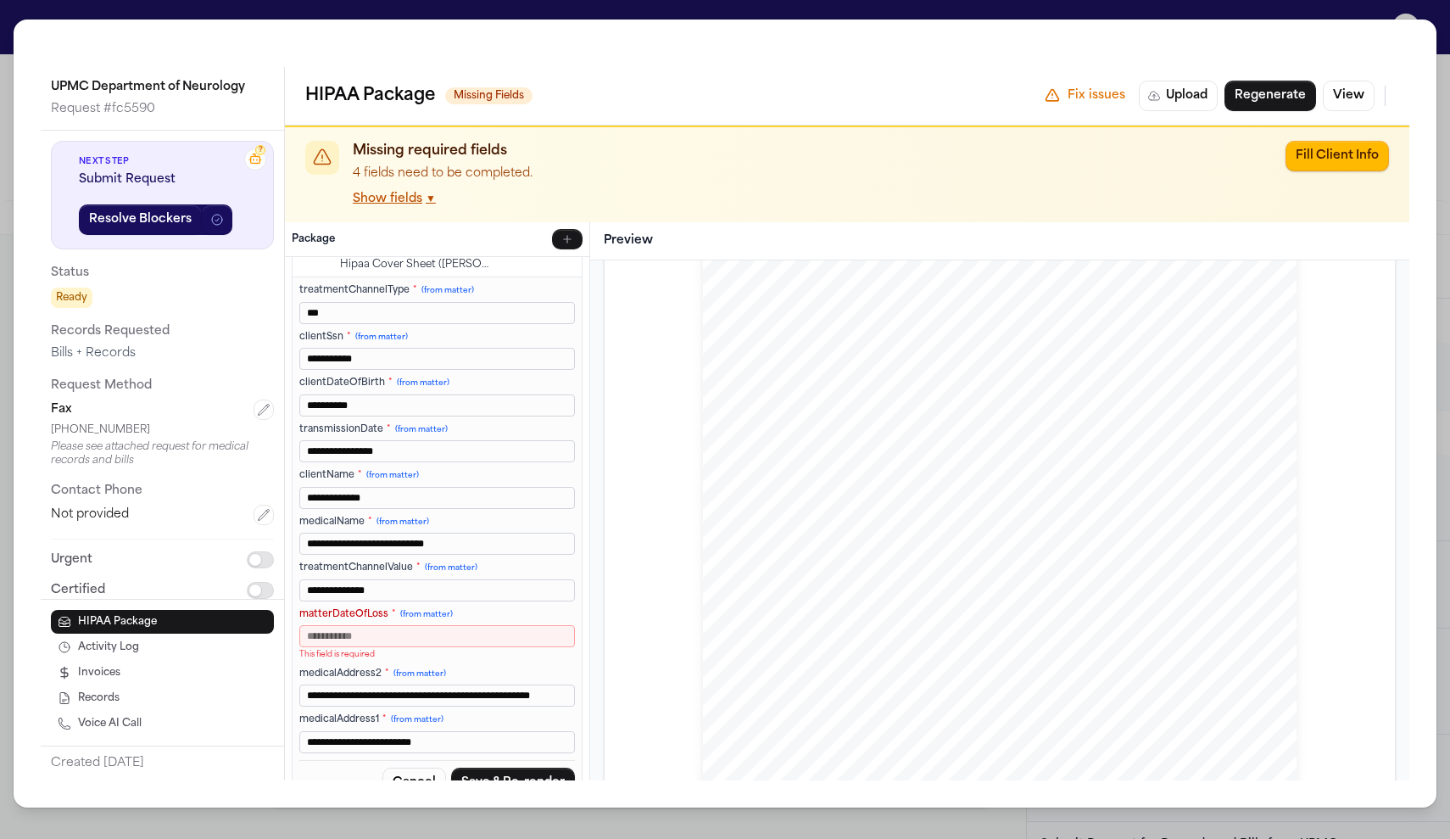
scroll to position [34, 0]
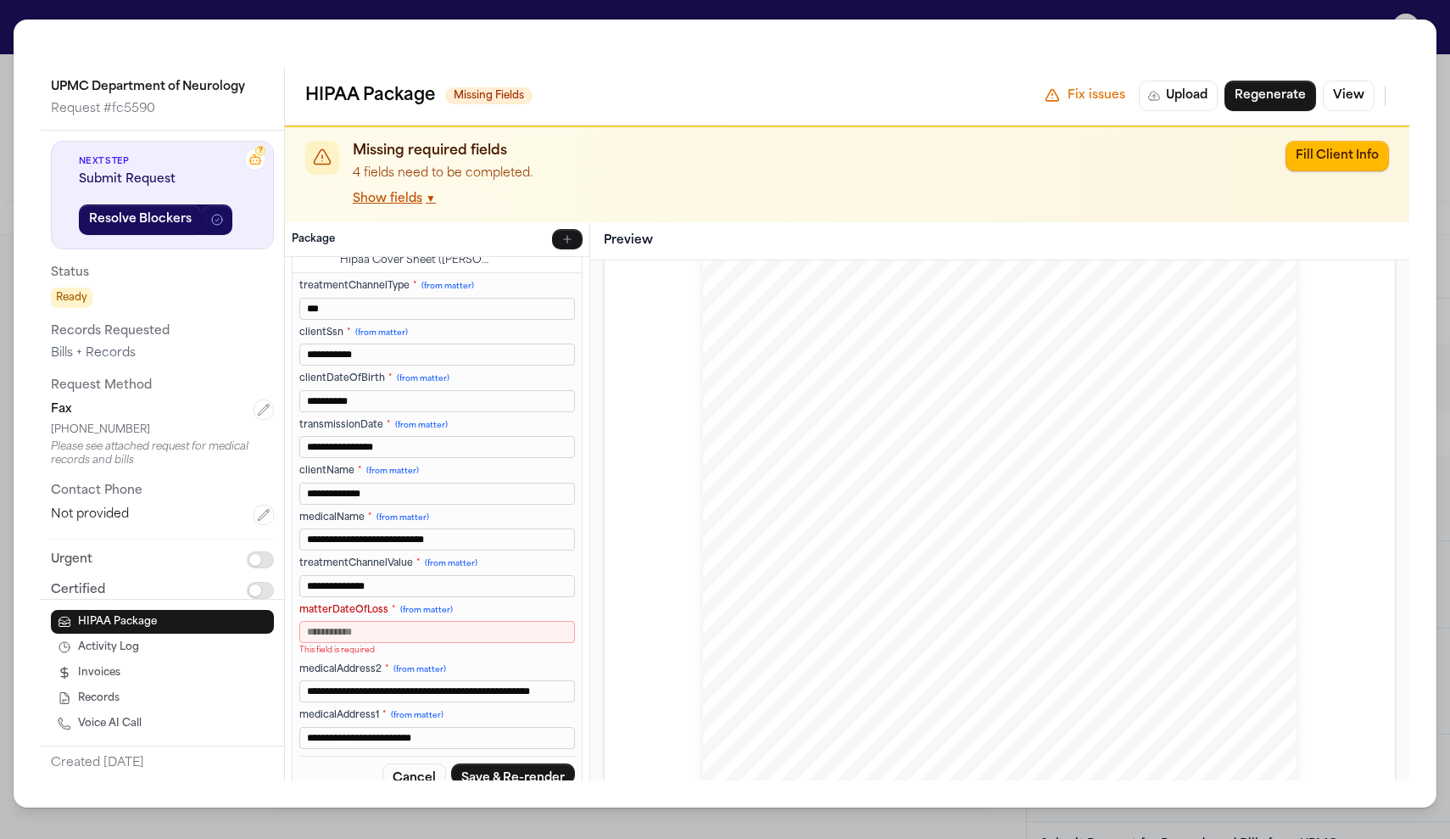
type input "**********"
click at [402, 640] on input "matterDateOfLoss * (from matter)" at bounding box center [437, 632] width 276 height 22
type input "*"
type input "**********"
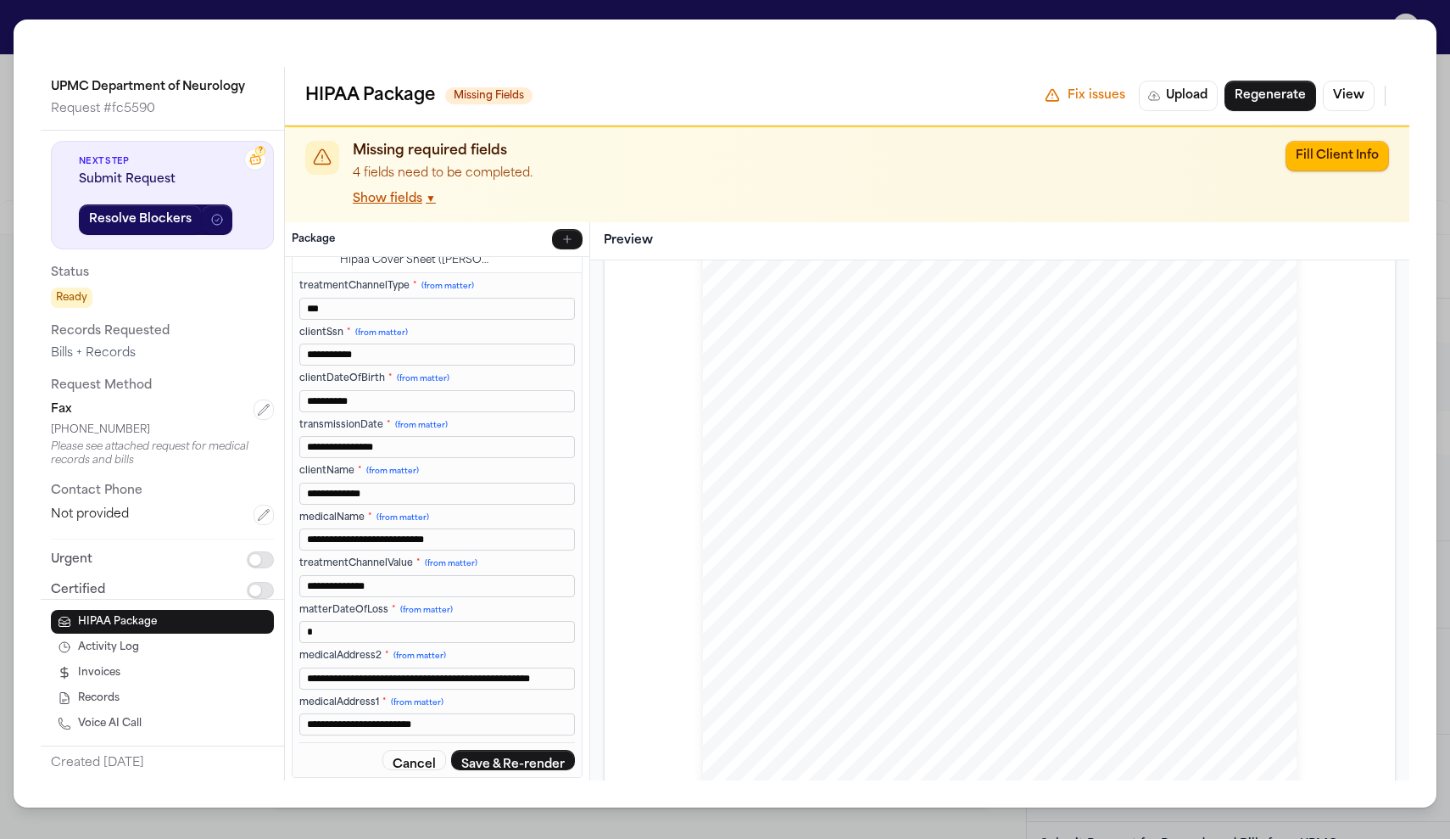
type input "**"
type input "**********"
type input "***"
type input "**********"
type input "****"
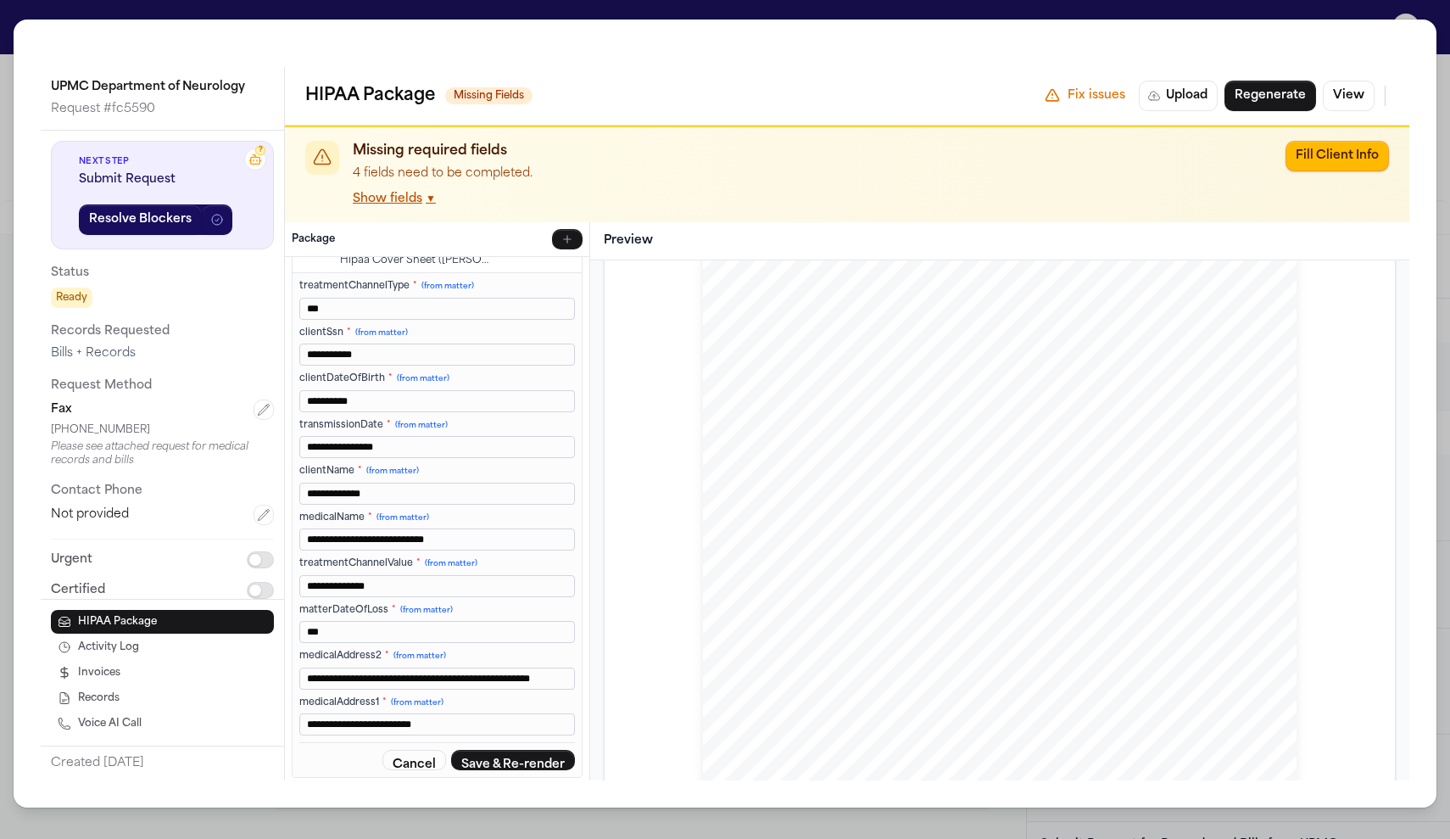
type input "**********"
type input "*****"
type input "**********"
type input "******"
type input "**********"
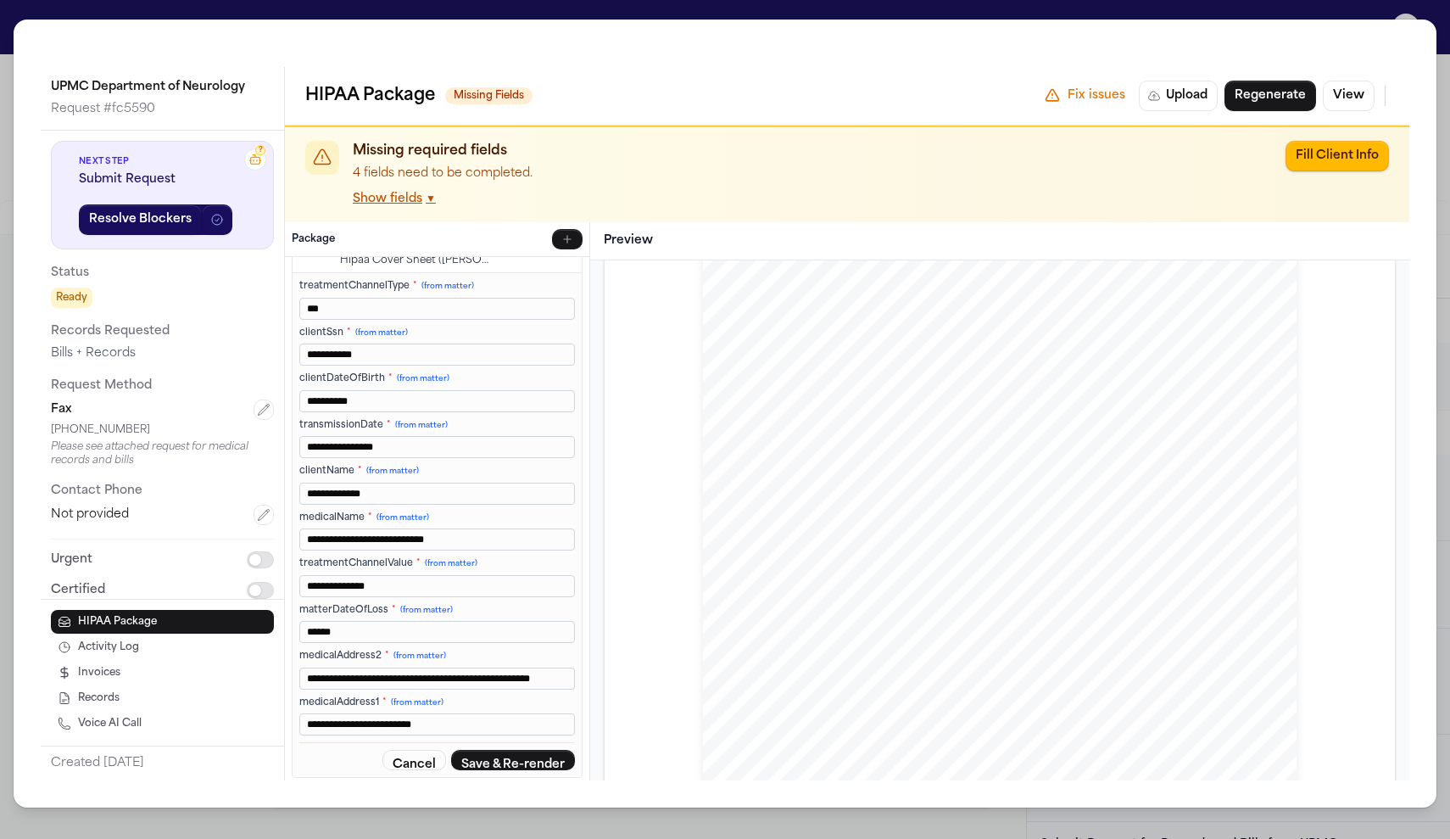
type input "*******"
type input "**********"
type input "******"
type input "**********"
type input "*******"
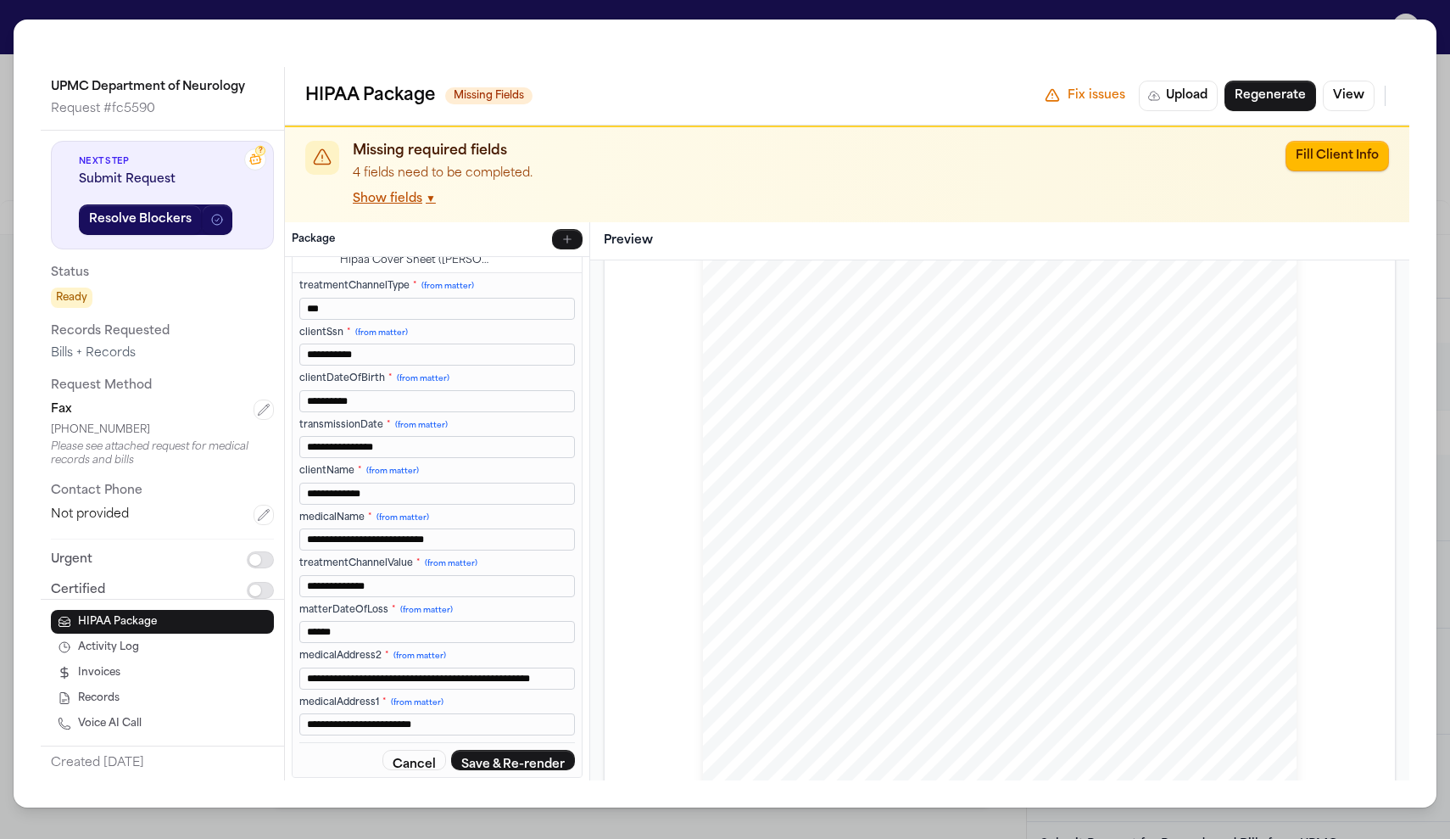
type input "**********"
type input "********"
type input "**********"
type input "*********"
type input "**********"
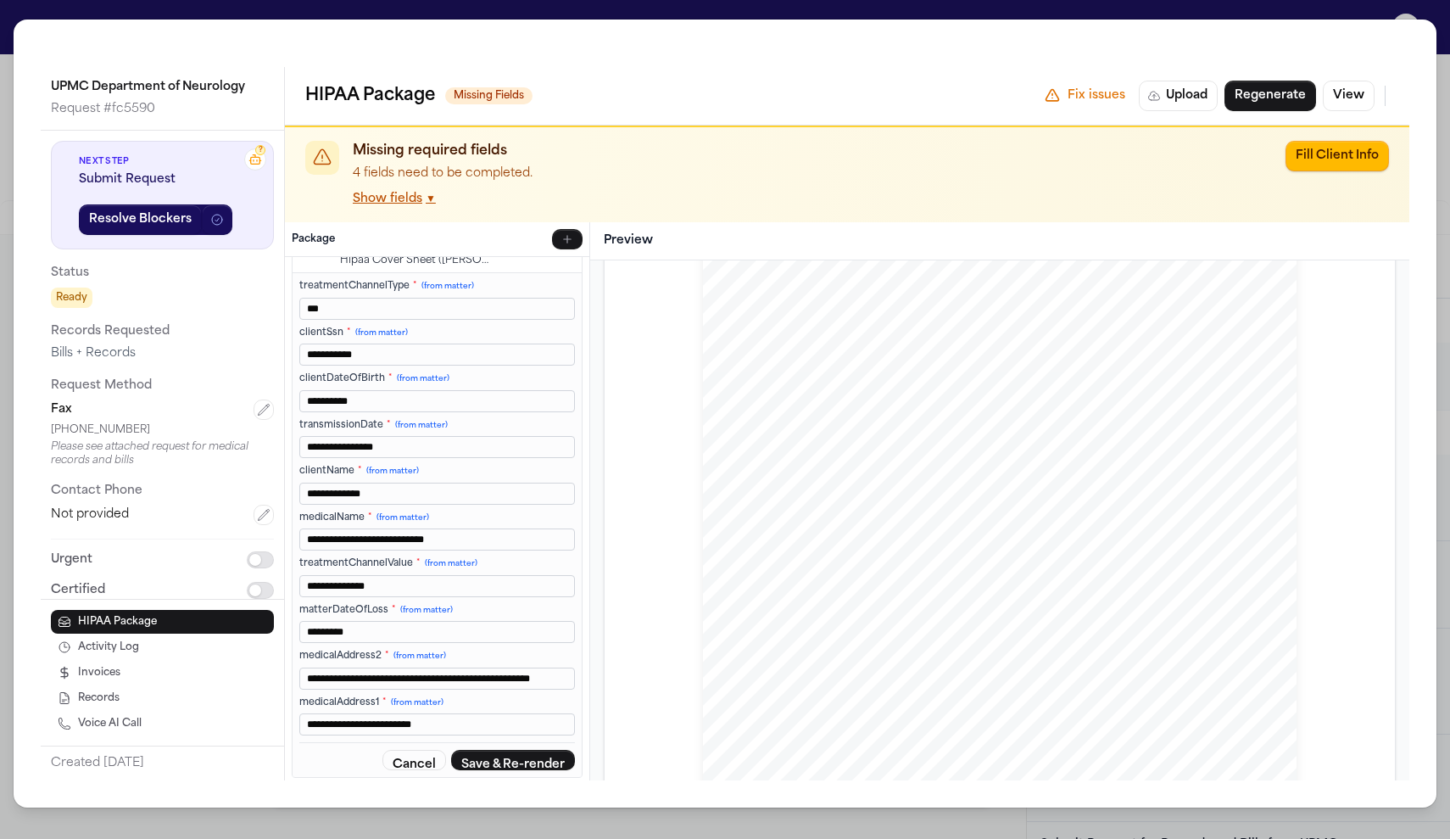
type input "**********"
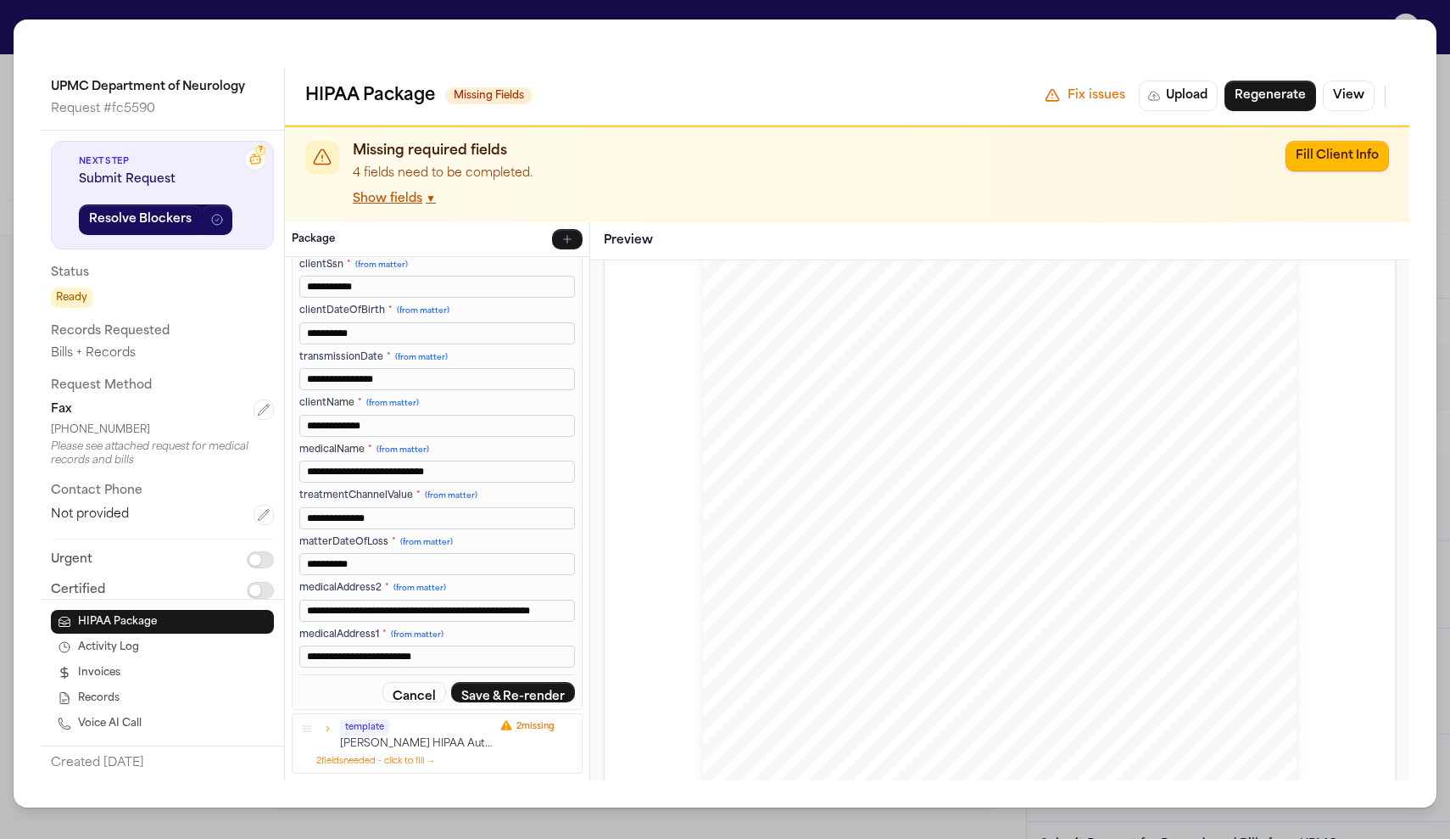
scroll to position [129, 0]
type input "**********"
click at [491, 702] on button "Save & Re-render" at bounding box center [513, 692] width 124 height 20
type input "**********"
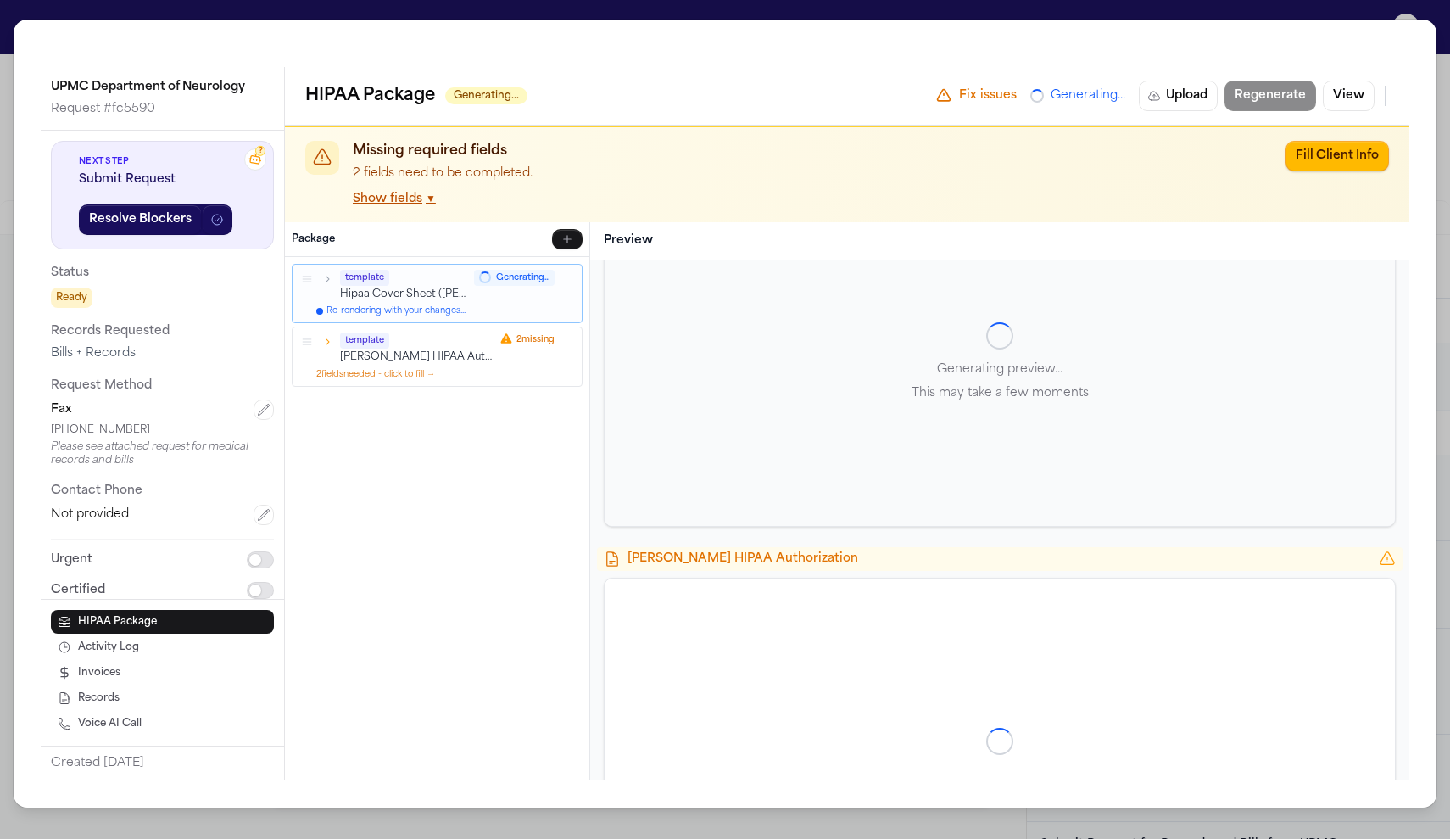
scroll to position [0, 0]
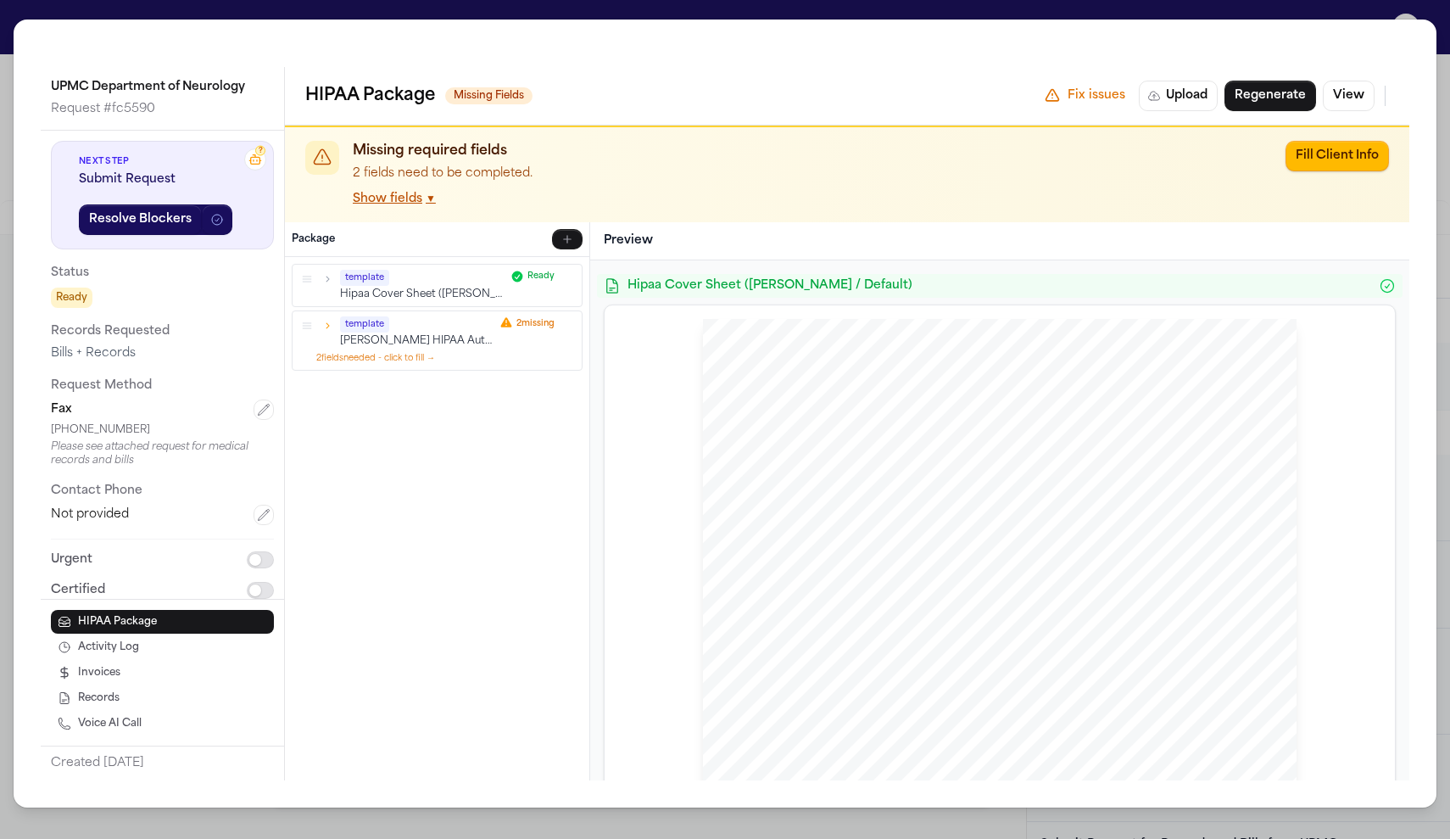
click at [436, 344] on p "Romanow HIPAA Authorization" at bounding box center [417, 341] width 154 height 14
click at [326, 325] on icon "button" at bounding box center [327, 326] width 12 height 12
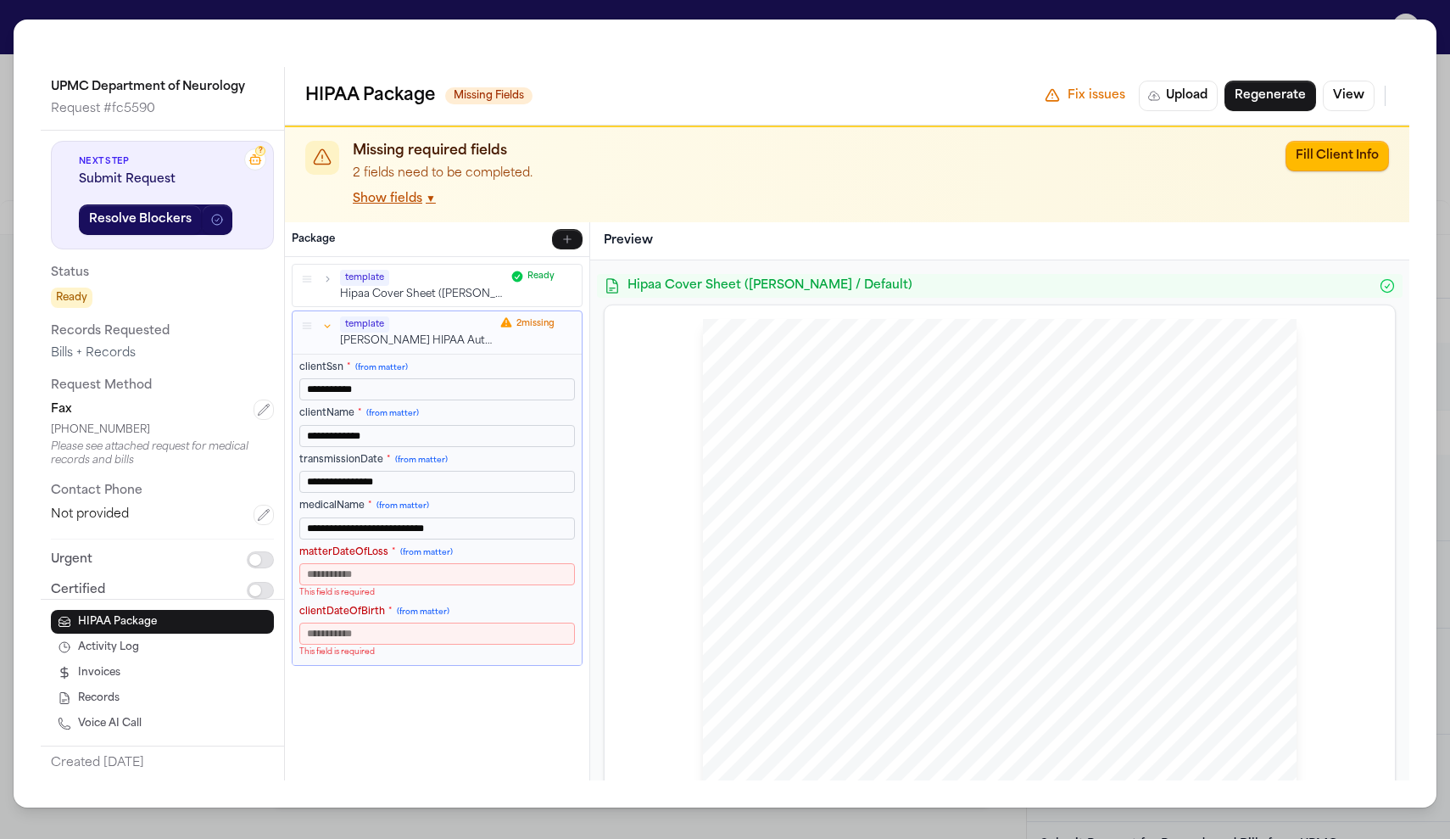
click at [388, 583] on input "matterDateOfLoss * (from matter)" at bounding box center [437, 574] width 276 height 22
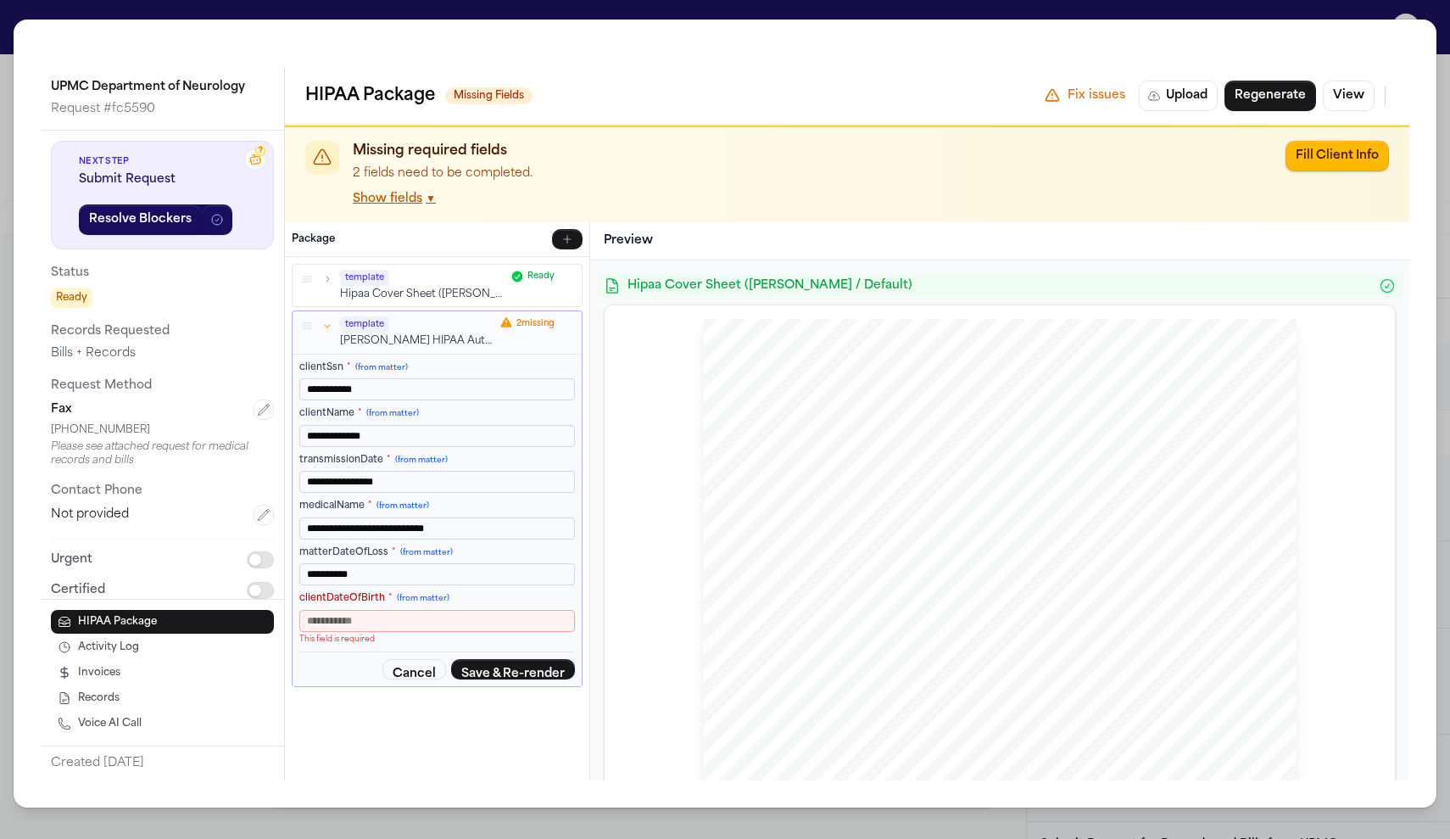
type input "**********"
click at [466, 630] on input "clientDateOfBirth * (from matter)" at bounding box center [437, 621] width 276 height 22
type input "**********"
click at [550, 667] on button "Save & Re-render" at bounding box center [513, 656] width 124 height 20
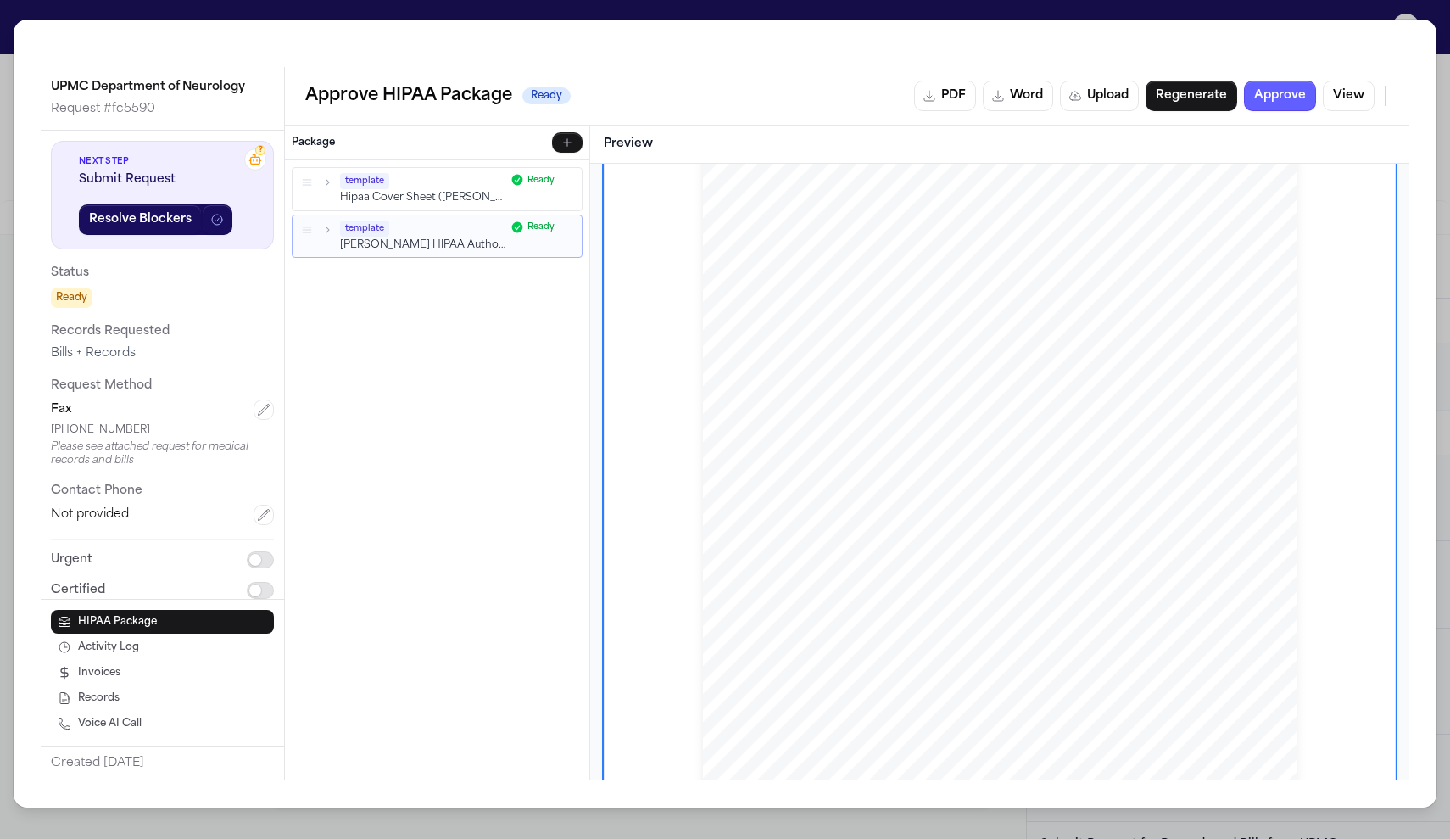
scroll to position [996, 0]
click at [787, 294] on span "Department of" at bounding box center [777, 299] width 62 height 11
click at [762, 289] on span "UPMC" at bounding box center [761, 287] width 31 height 11
click at [814, 298] on div "AUTHORIZATION FOR USE AND DISCLOSURE OF PROTECTED HEALTH INFORMATION AND OTHER …" at bounding box center [1000, 471] width 594 height 768
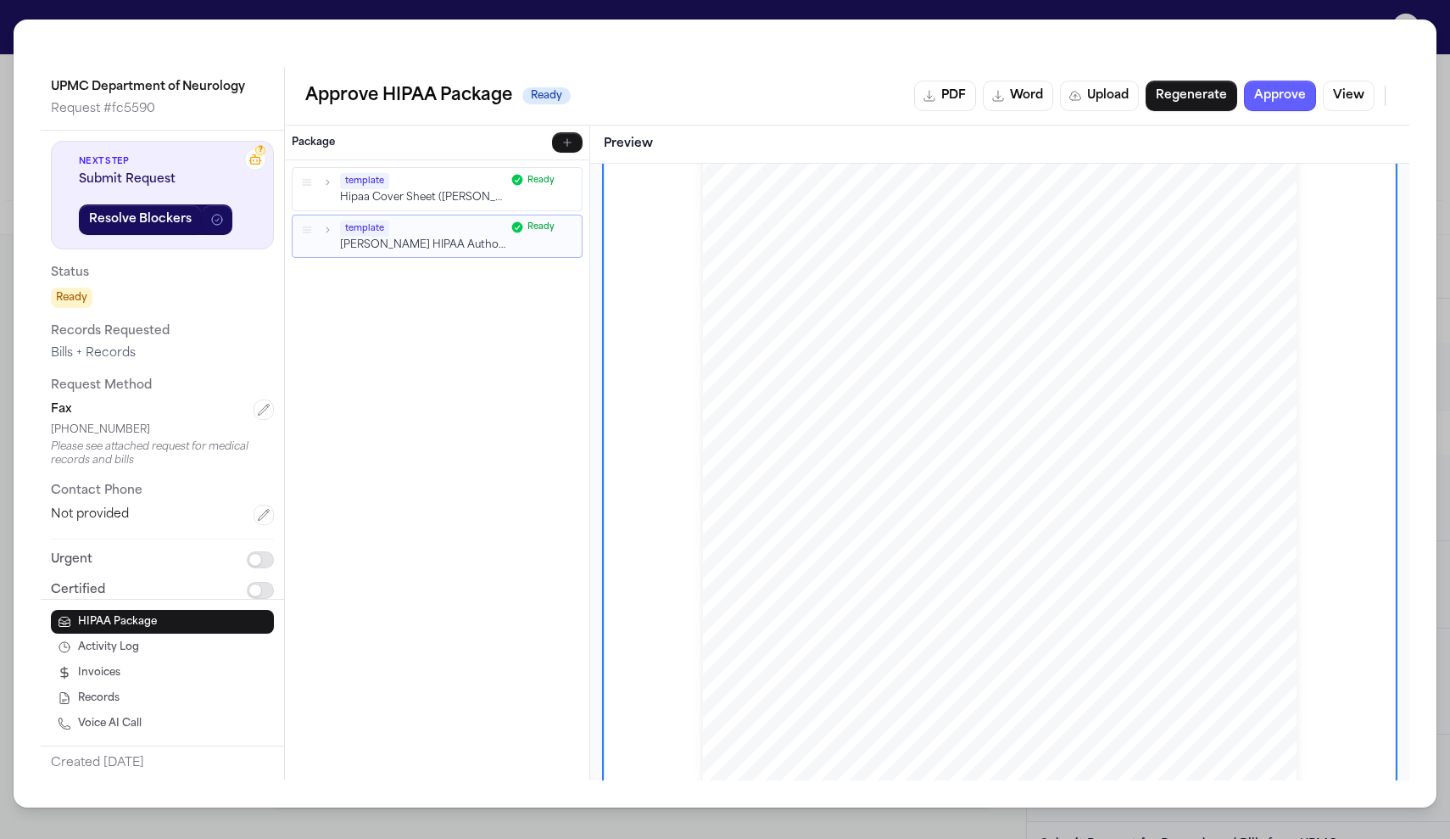
click at [777, 299] on span "Department of" at bounding box center [777, 299] width 62 height 11
click at [1217, 106] on button "Regenerate" at bounding box center [1192, 96] width 92 height 31
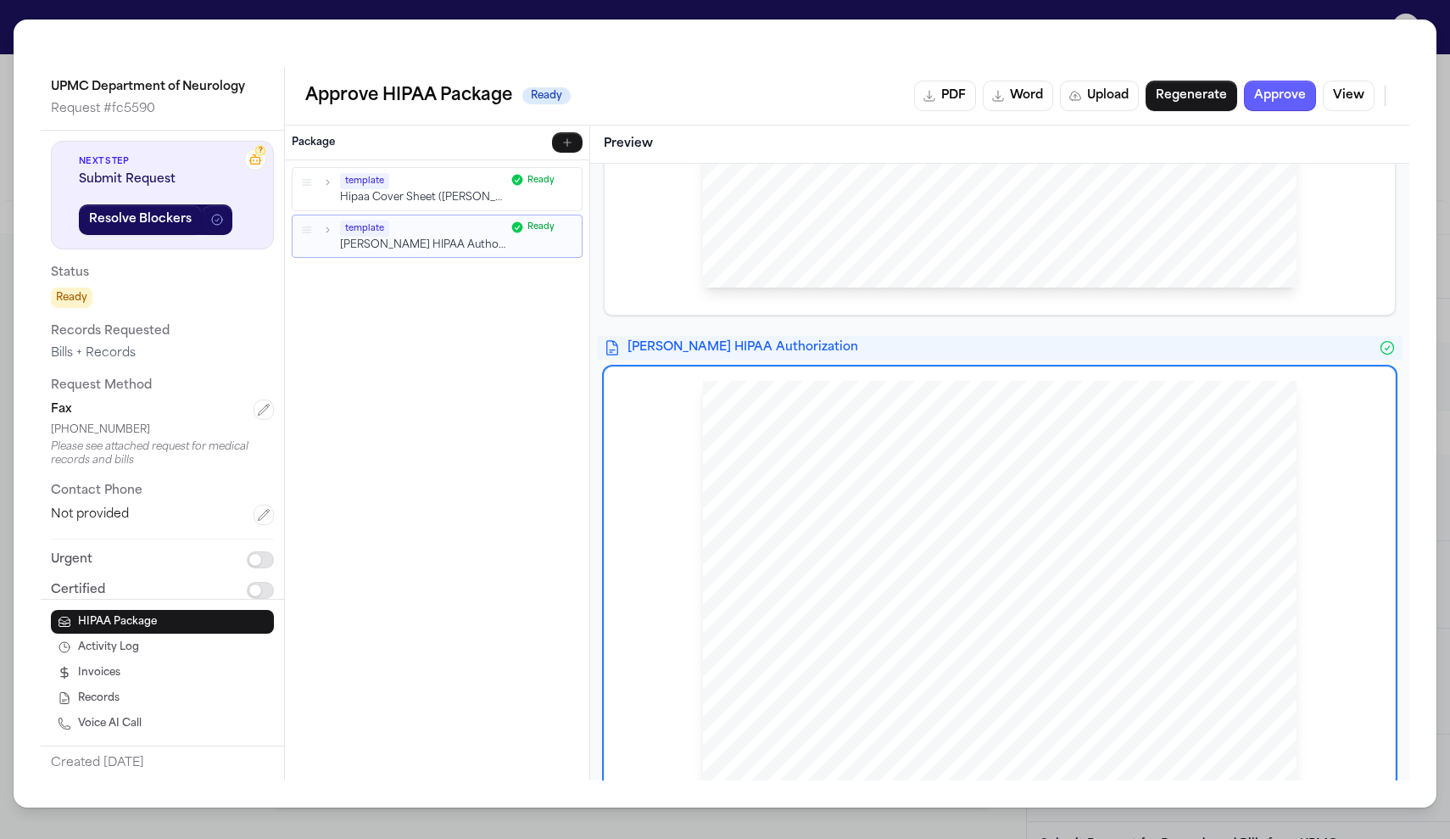
scroll to position [708, 0]
click at [768, 584] on span "Department of" at bounding box center [777, 588] width 62 height 11
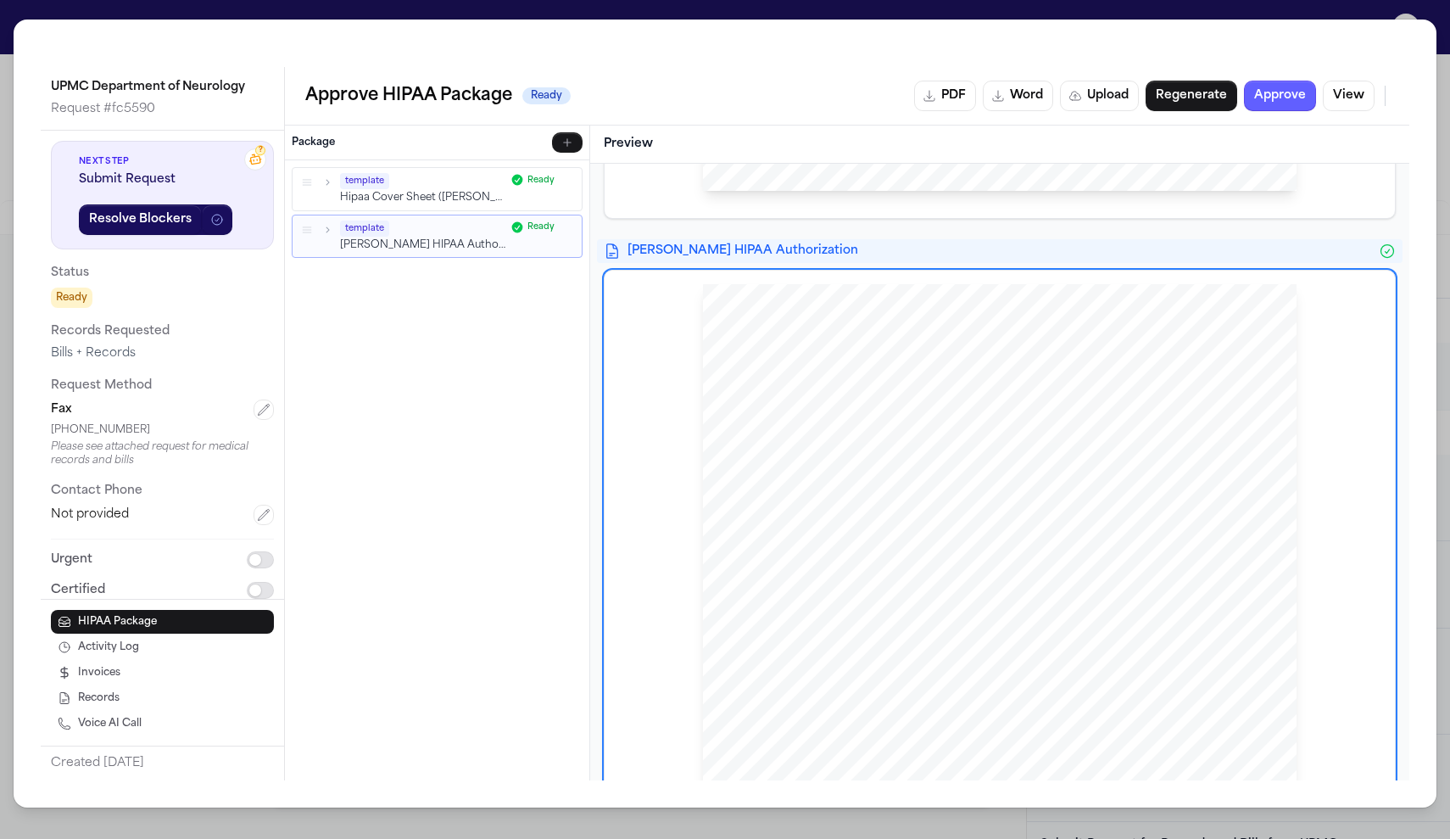
scroll to position [806, 0]
click at [771, 485] on span "Department of" at bounding box center [777, 490] width 62 height 11
click at [761, 488] on span "Department of" at bounding box center [777, 490] width 62 height 11
click at [306, 232] on icon "button" at bounding box center [307, 230] width 12 height 12
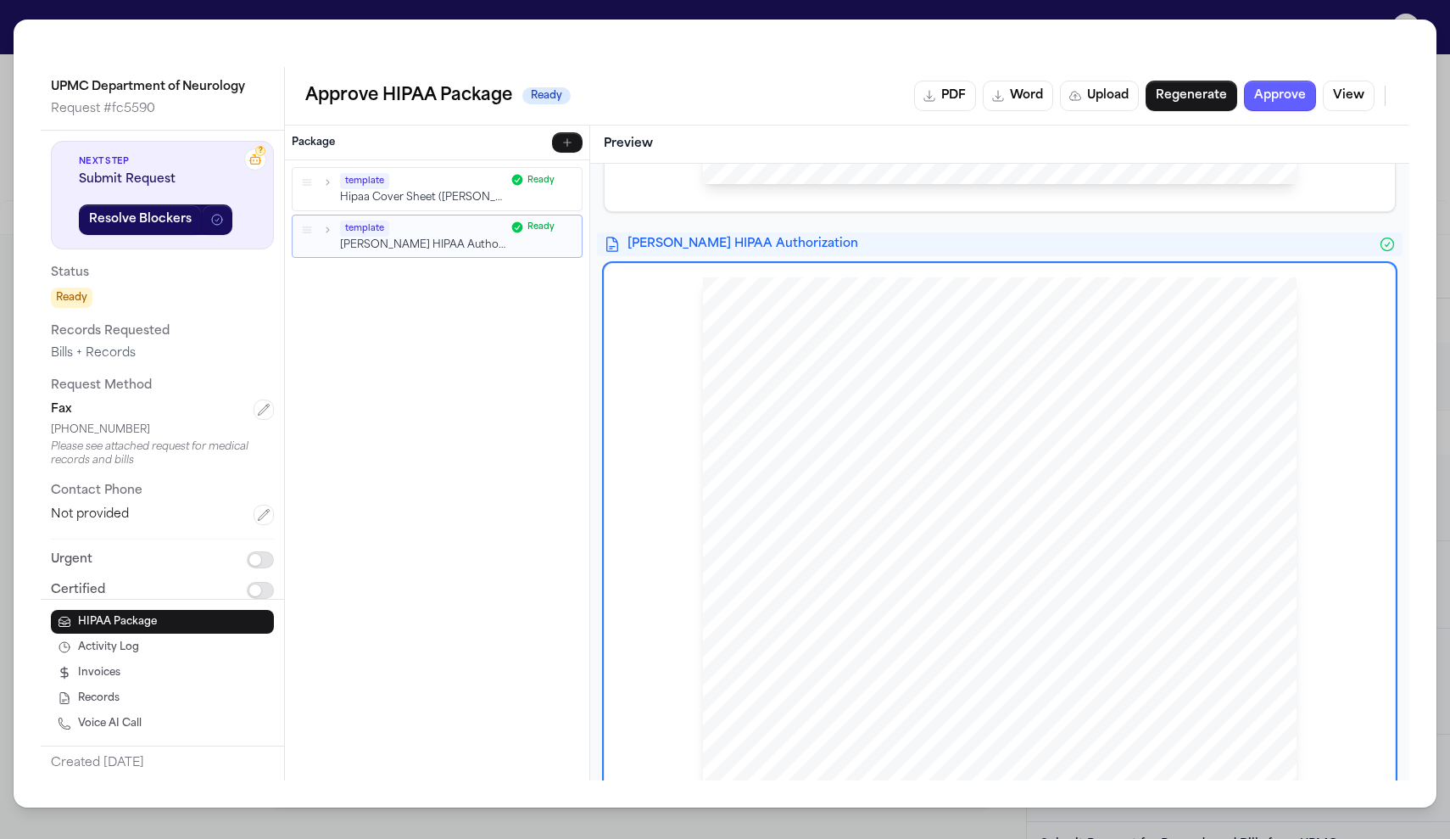
click at [306, 232] on icon "button" at bounding box center [307, 230] width 12 height 12
click at [333, 228] on button "button" at bounding box center [327, 229] width 15 height 15
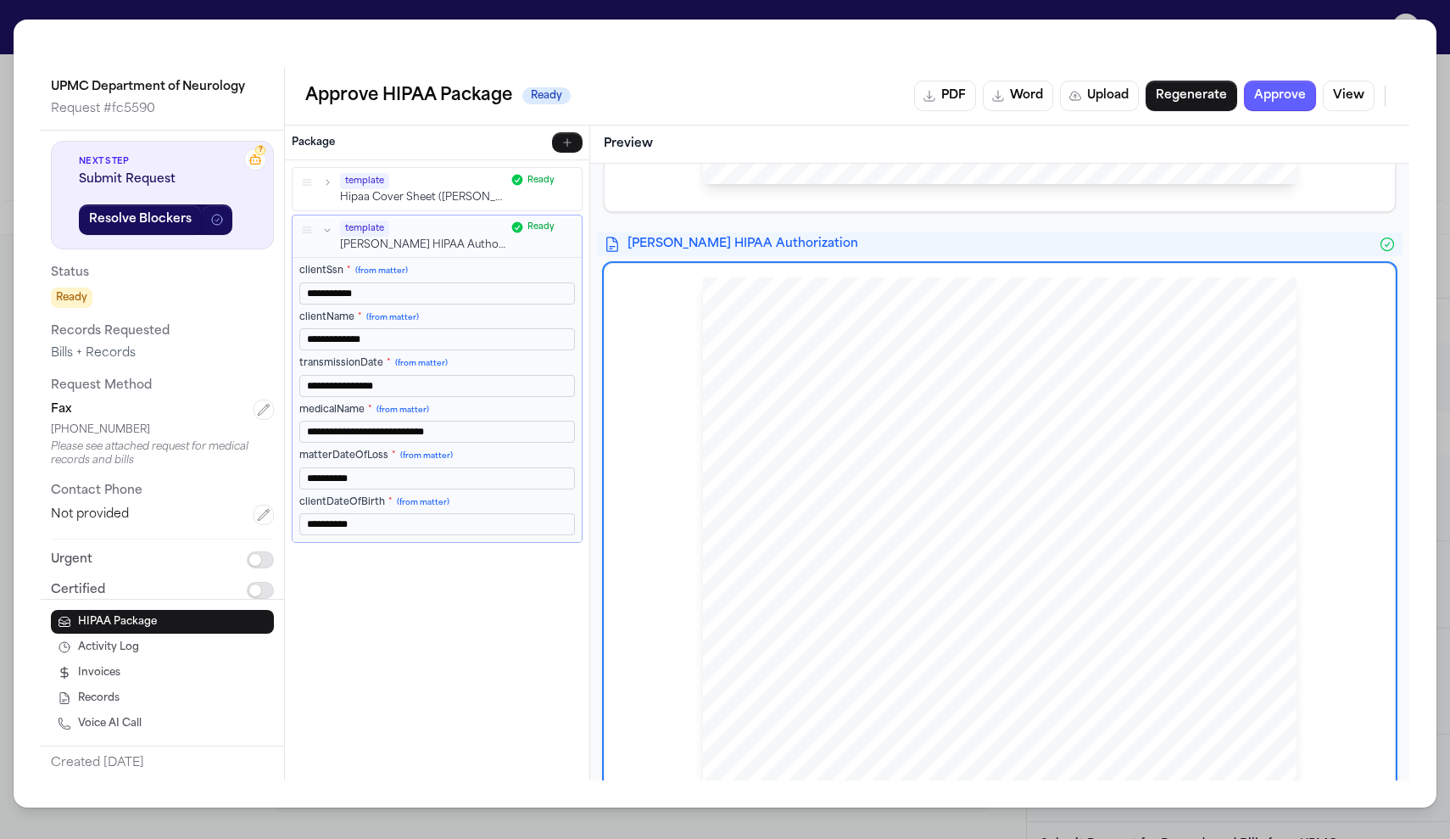
click at [730, 539] on div "AUTHORIZATION FOR USE AND DISCLOSURE OF PROTECTED HEALTH INFORMATION AND OTHER …" at bounding box center [1000, 661] width 594 height 768
click at [766, 627] on div "AUTHORIZATION FOR USE AND DISCLOSURE OF PROTECTED HEALTH INFORMATION AND OTHER …" at bounding box center [1000, 661] width 594 height 768
click at [754, 494] on span "Department of" at bounding box center [777, 490] width 62 height 11
click at [777, 485] on span "Department of" at bounding box center [777, 490] width 62 height 11
click at [766, 487] on span "Department of" at bounding box center [777, 490] width 62 height 11
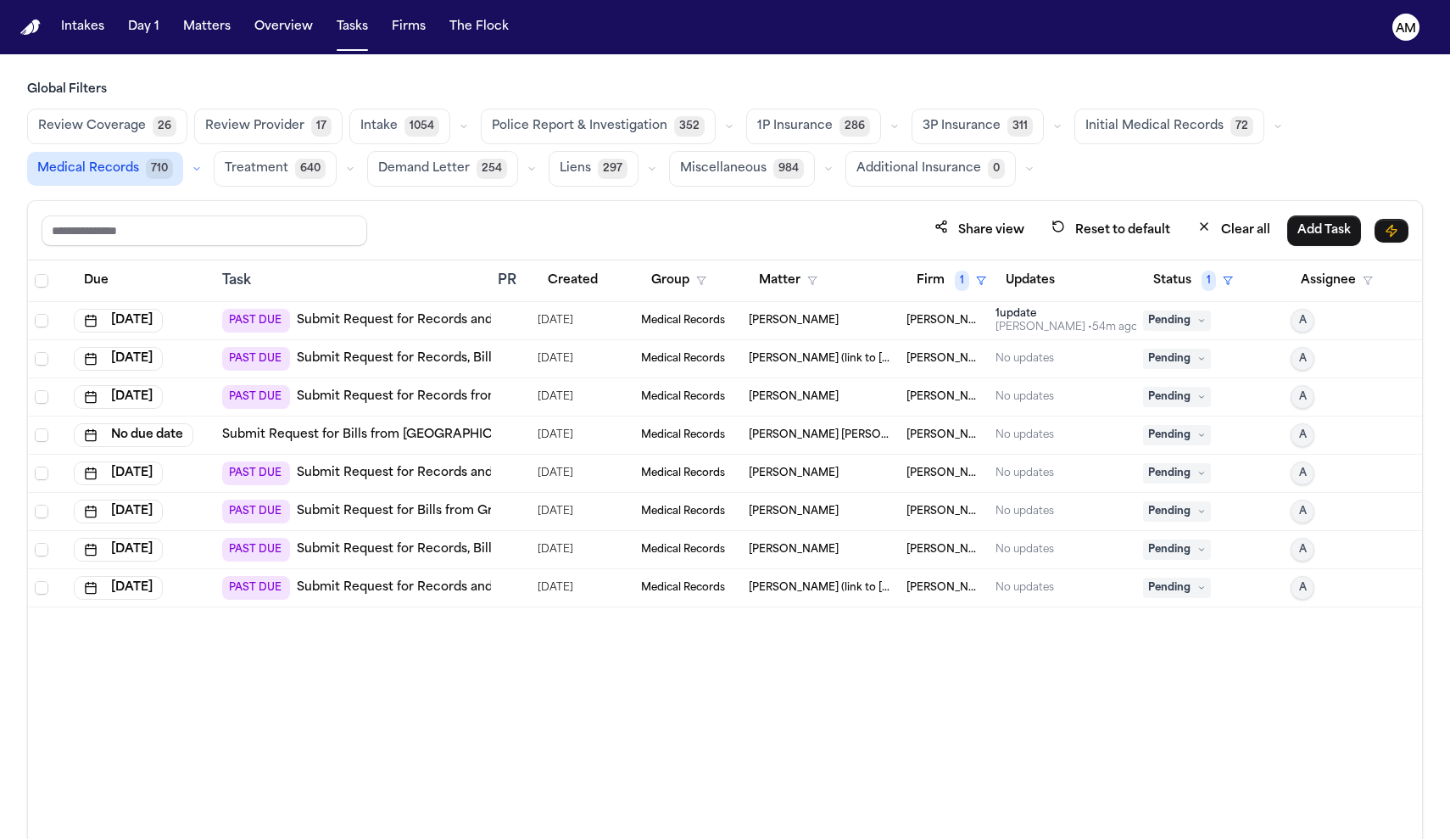
click at [890, 314] on div "[PERSON_NAME]" at bounding box center [821, 321] width 144 height 14
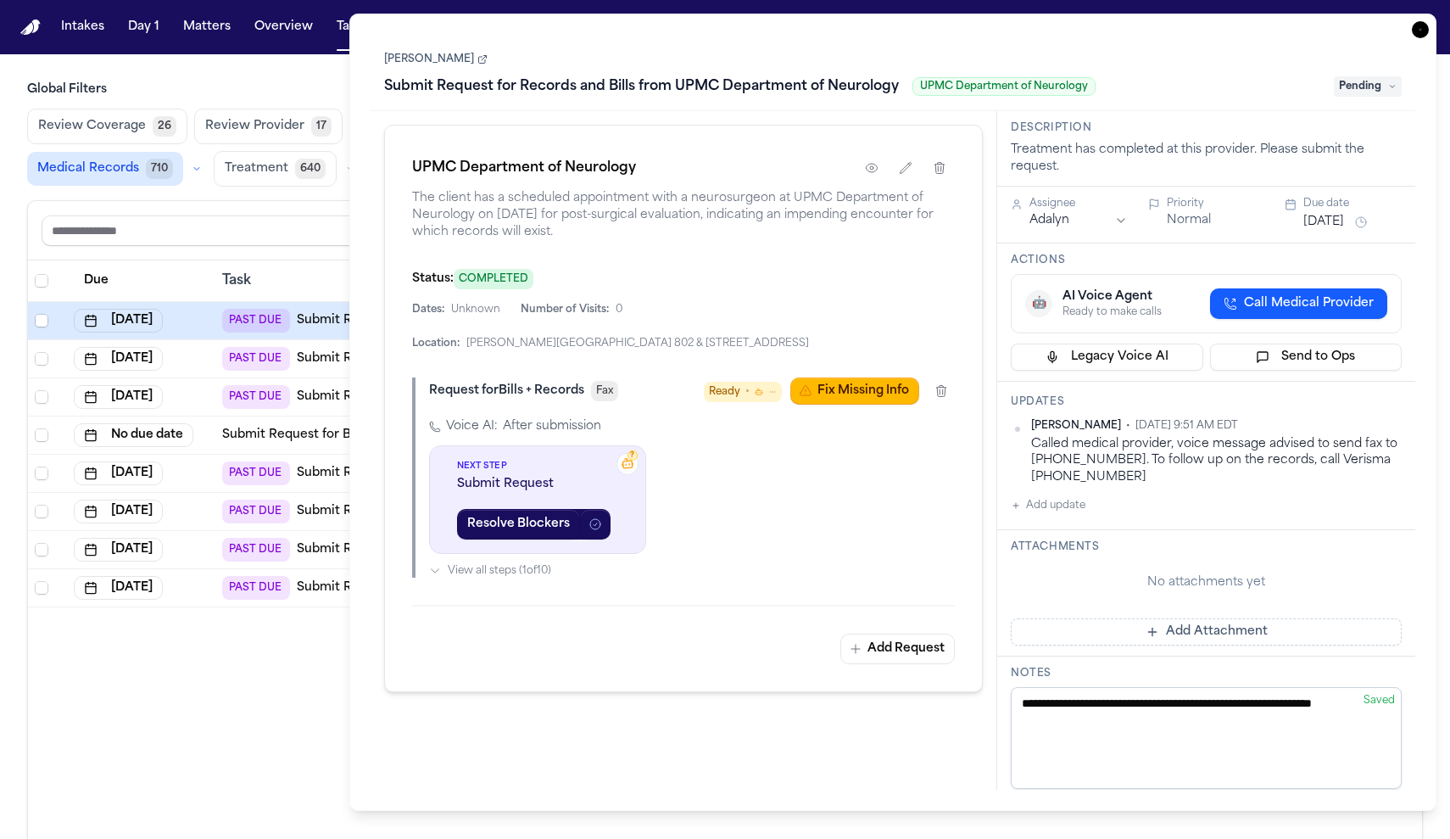
click at [318, 86] on h3 "Global Filters" at bounding box center [725, 89] width 1396 height 17
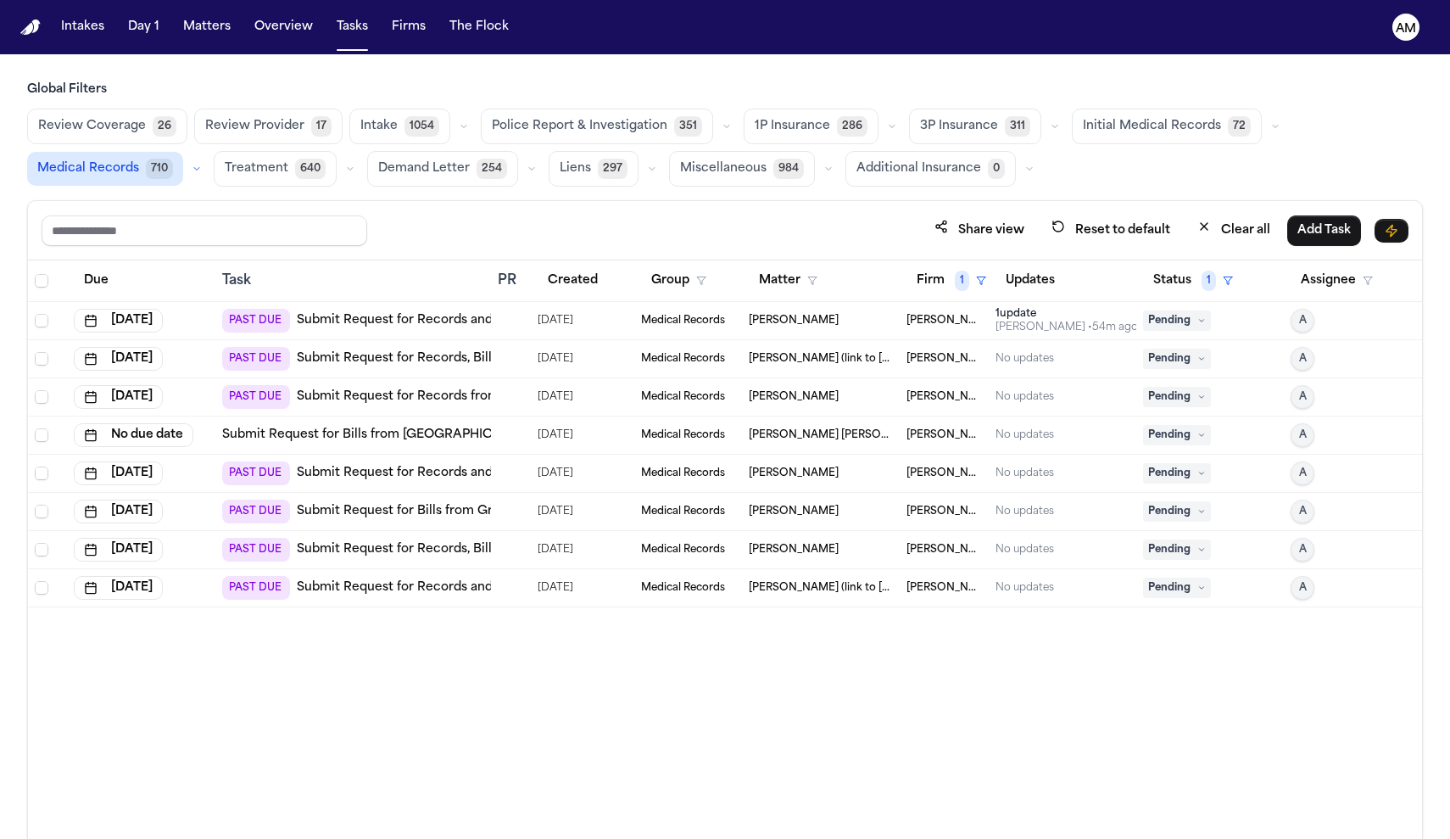
click at [353, 321] on link "Submit Request for Records and Bills from UPMC Department of Neurology" at bounding box center [525, 320] width 456 height 17
click at [431, 404] on link "Submit Request for Records from [GEOGRAPHIC_DATA] Orthopaedic Associates" at bounding box center [541, 396] width 488 height 17
click at [453, 475] on link "Submit Request for Records and Bills from NorthWest EMS" at bounding box center [474, 473] width 355 height 17
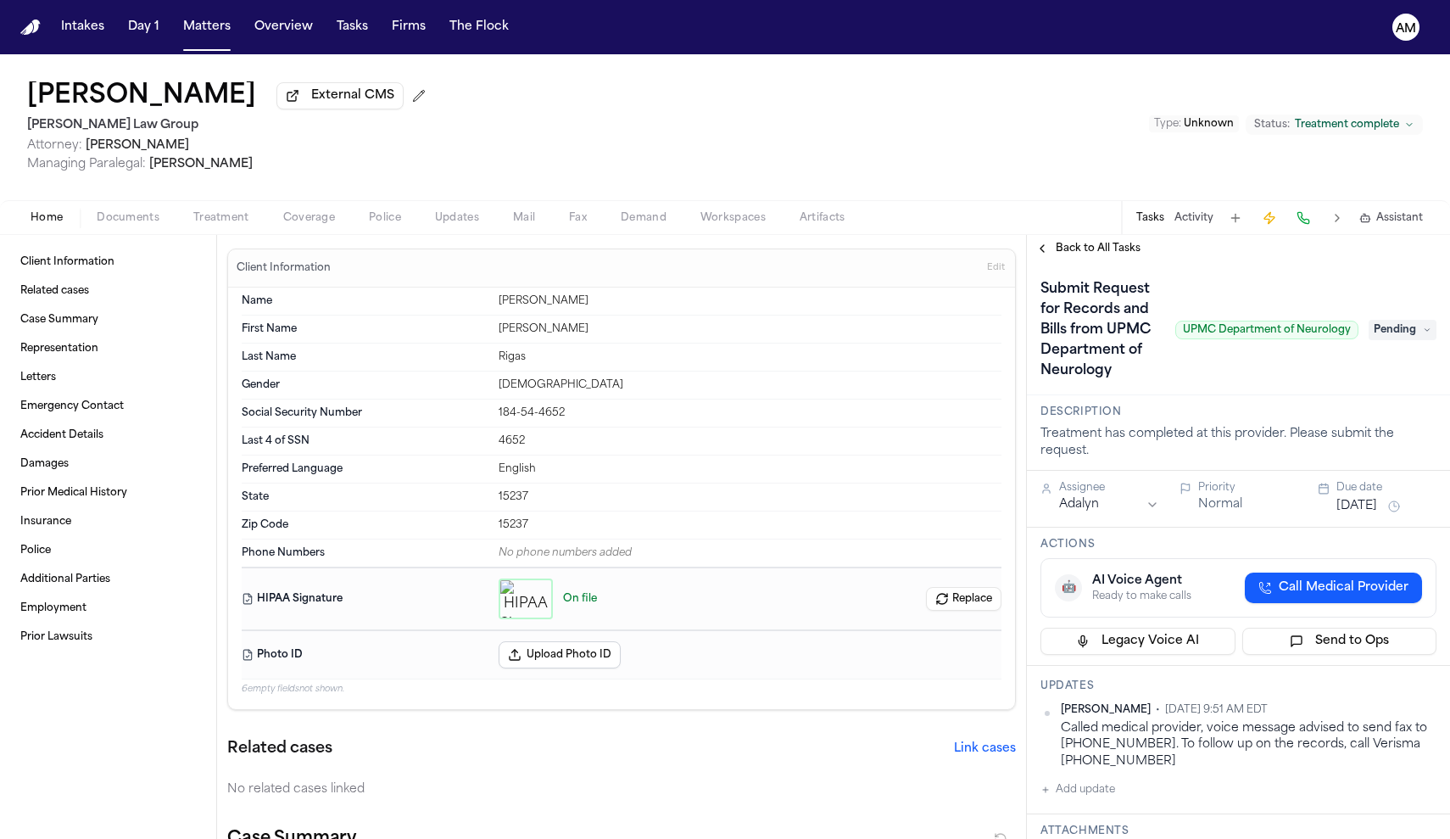
click at [123, 228] on span "button" at bounding box center [128, 227] width 83 height 2
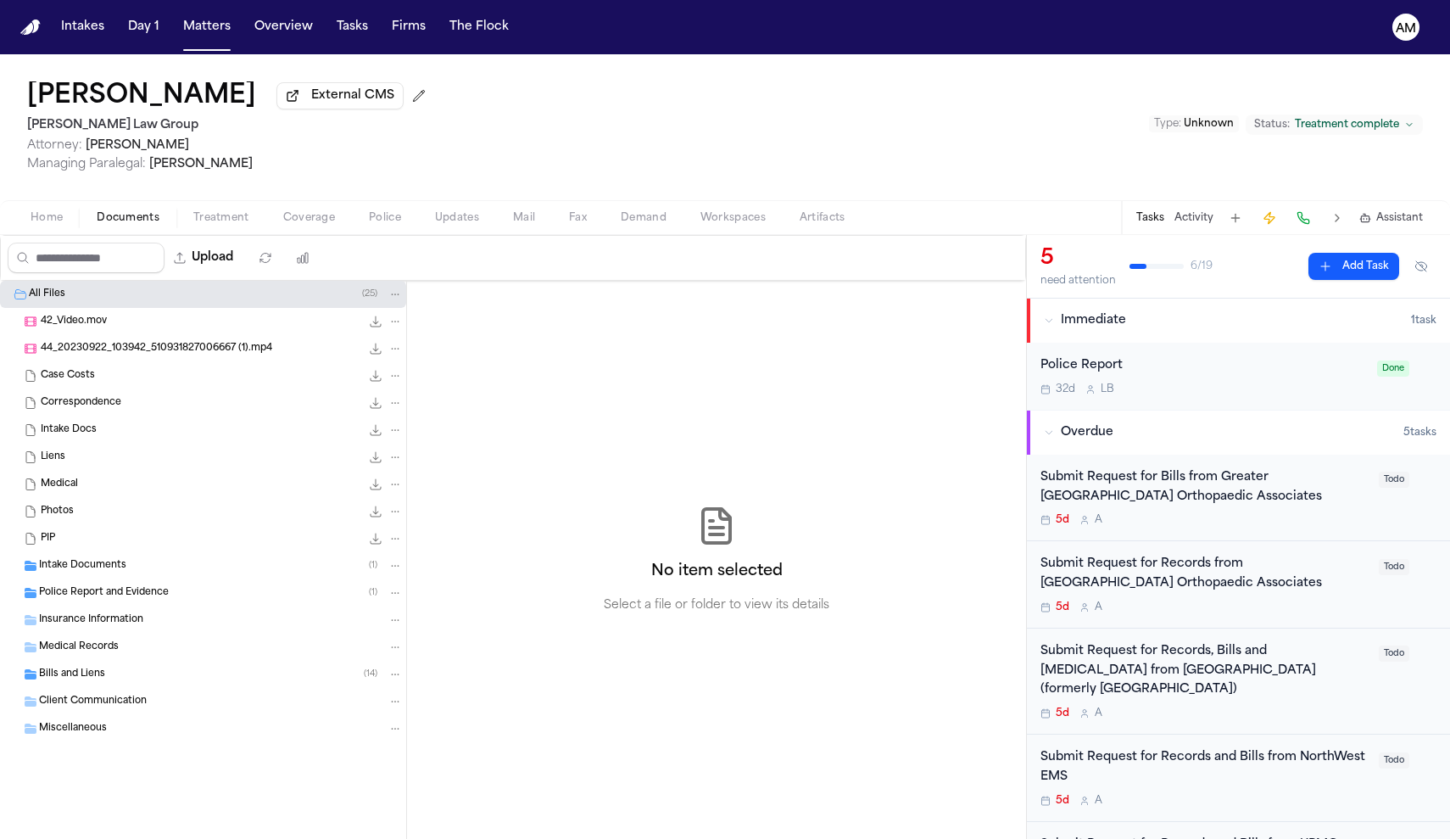
click at [126, 579] on div "Intake Documents ( 1 )" at bounding box center [203, 565] width 406 height 27
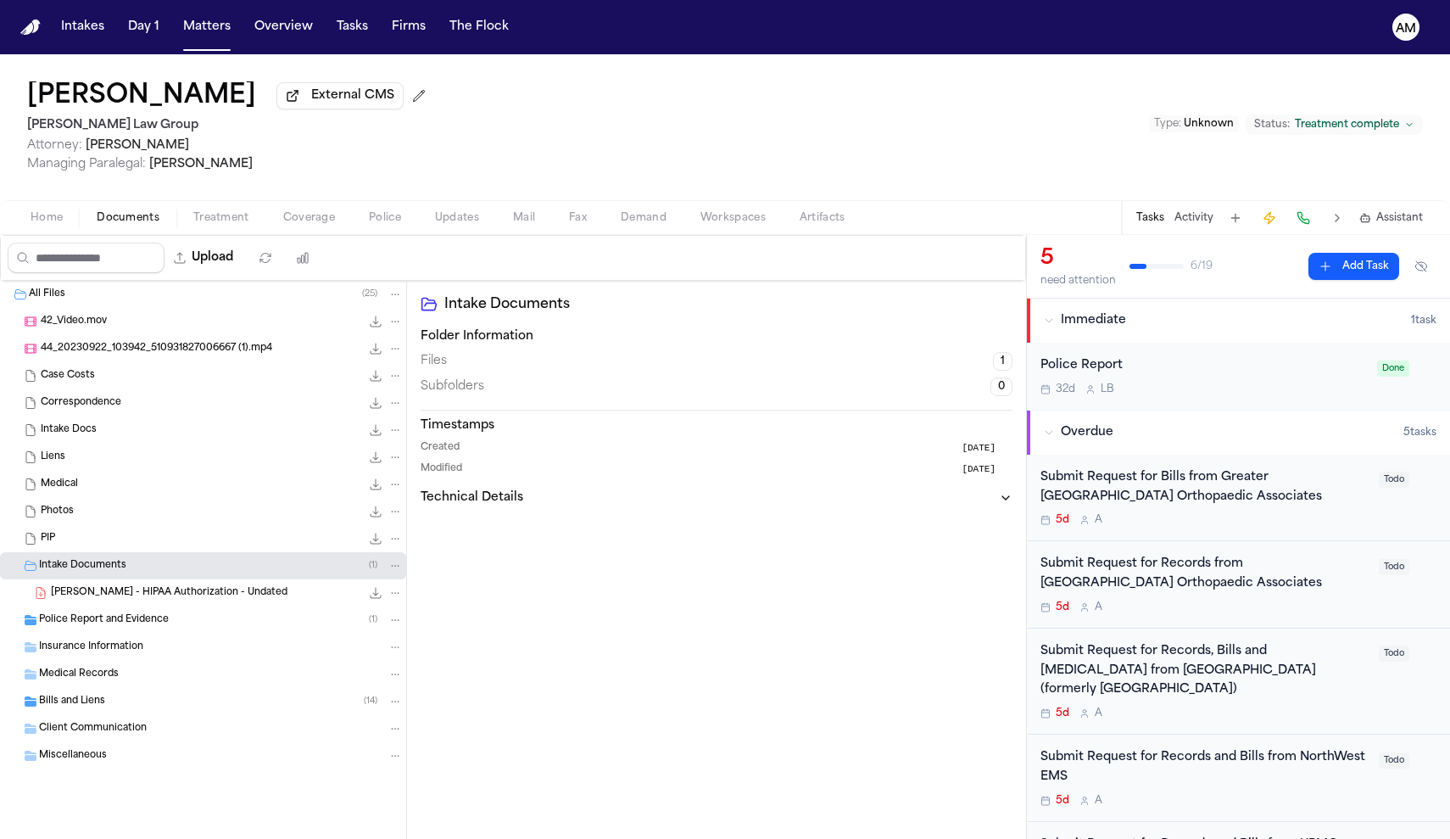
click at [135, 596] on span "[PERSON_NAME] - HIPAA Authorization - Undated" at bounding box center [169, 593] width 237 height 14
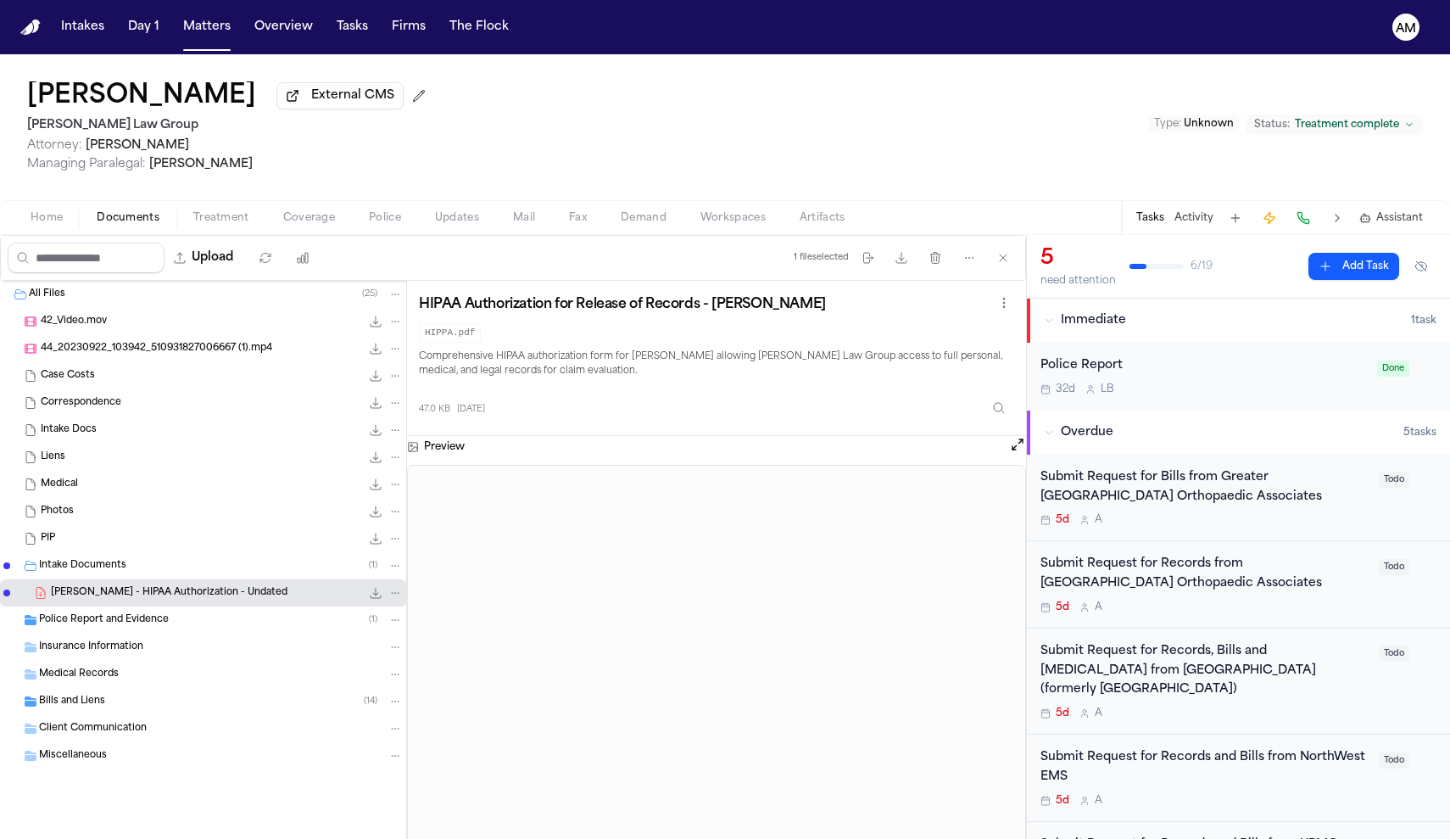
click at [195, 628] on div "Police Report and Evidence ( 1 )" at bounding box center [221, 619] width 364 height 15
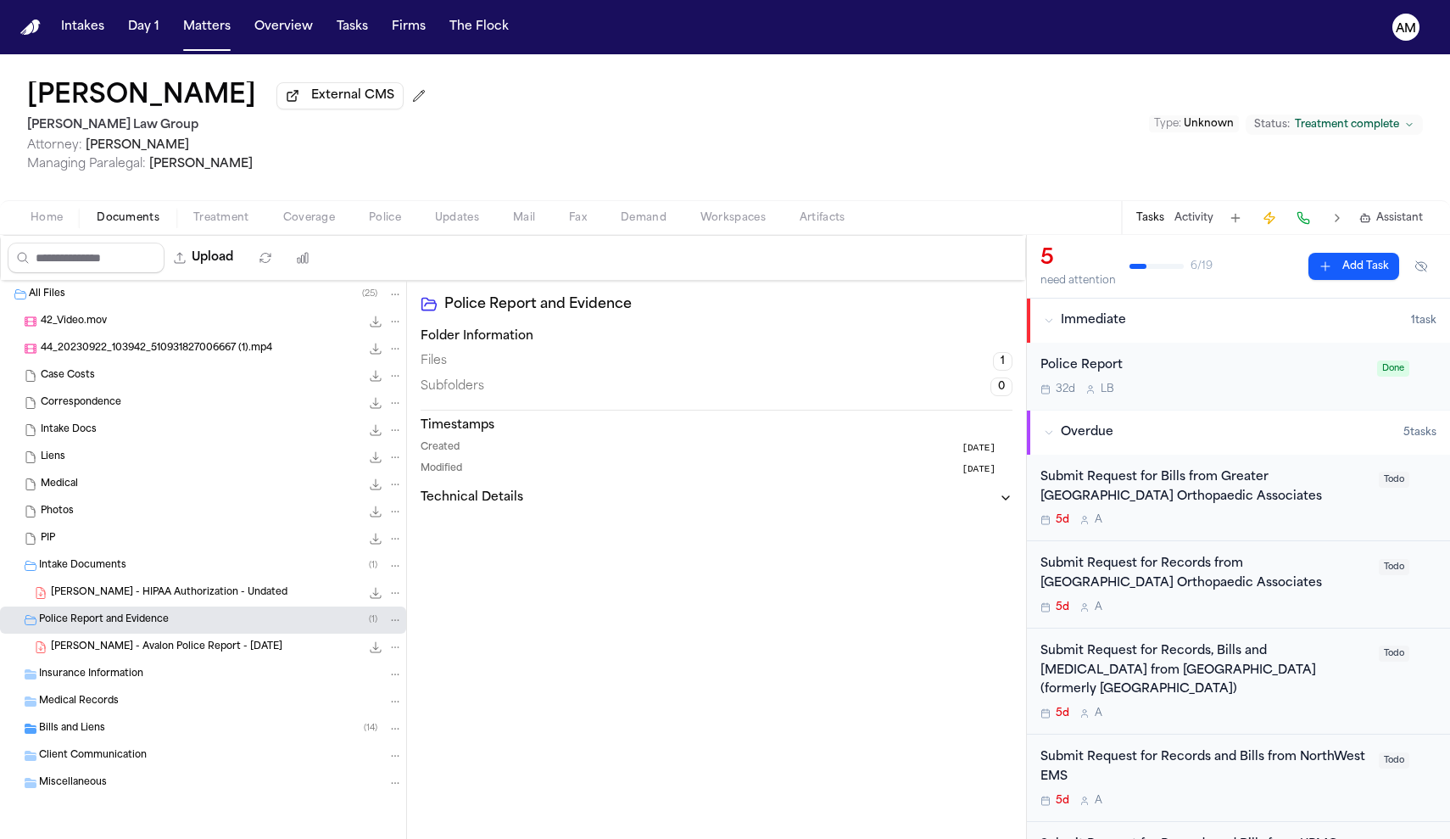
click at [198, 650] on span "E. Rigas - Avalon Police Report - 6.2.23" at bounding box center [167, 647] width 232 height 14
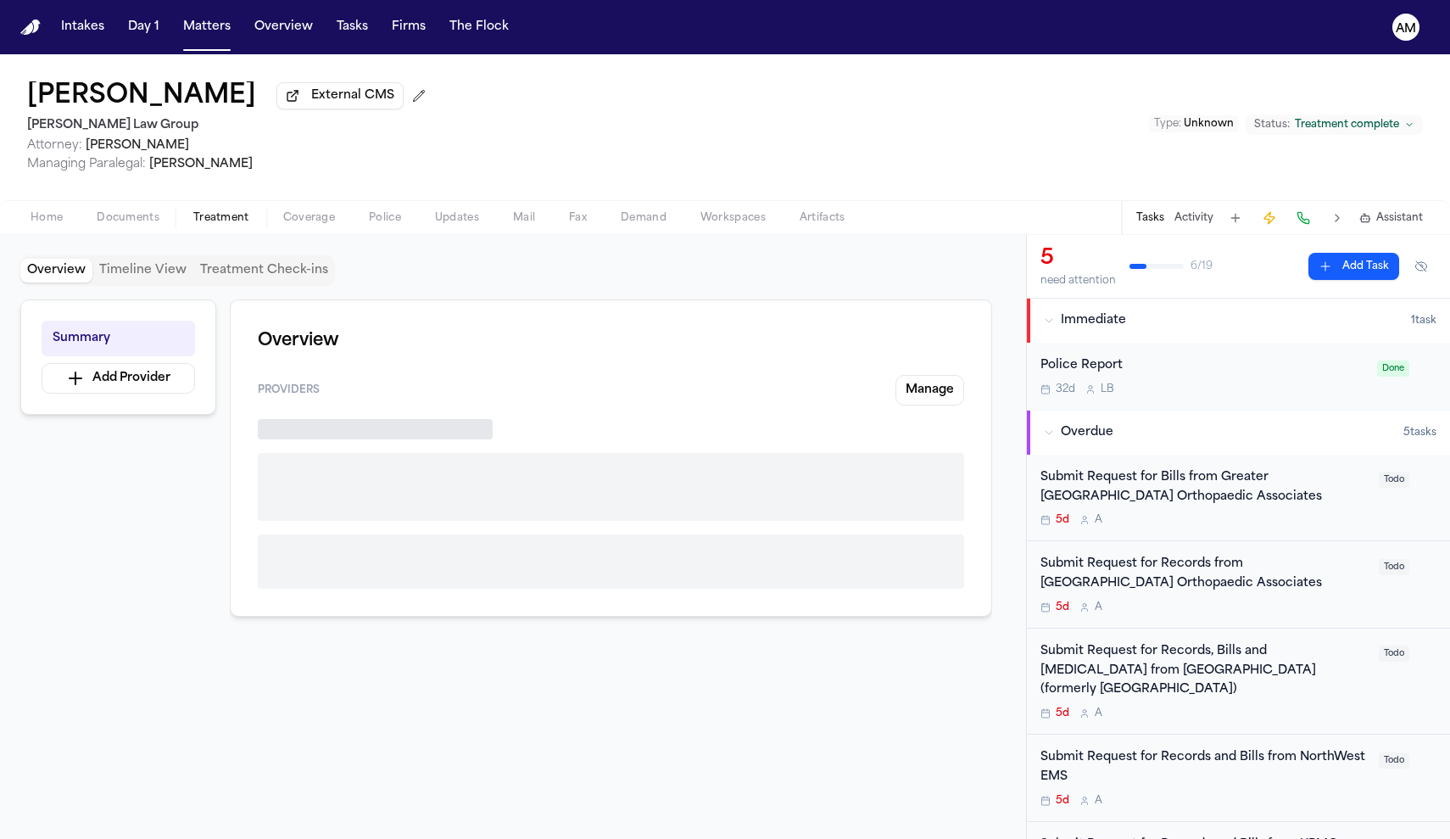
click at [253, 215] on button "Treatment" at bounding box center [221, 218] width 90 height 20
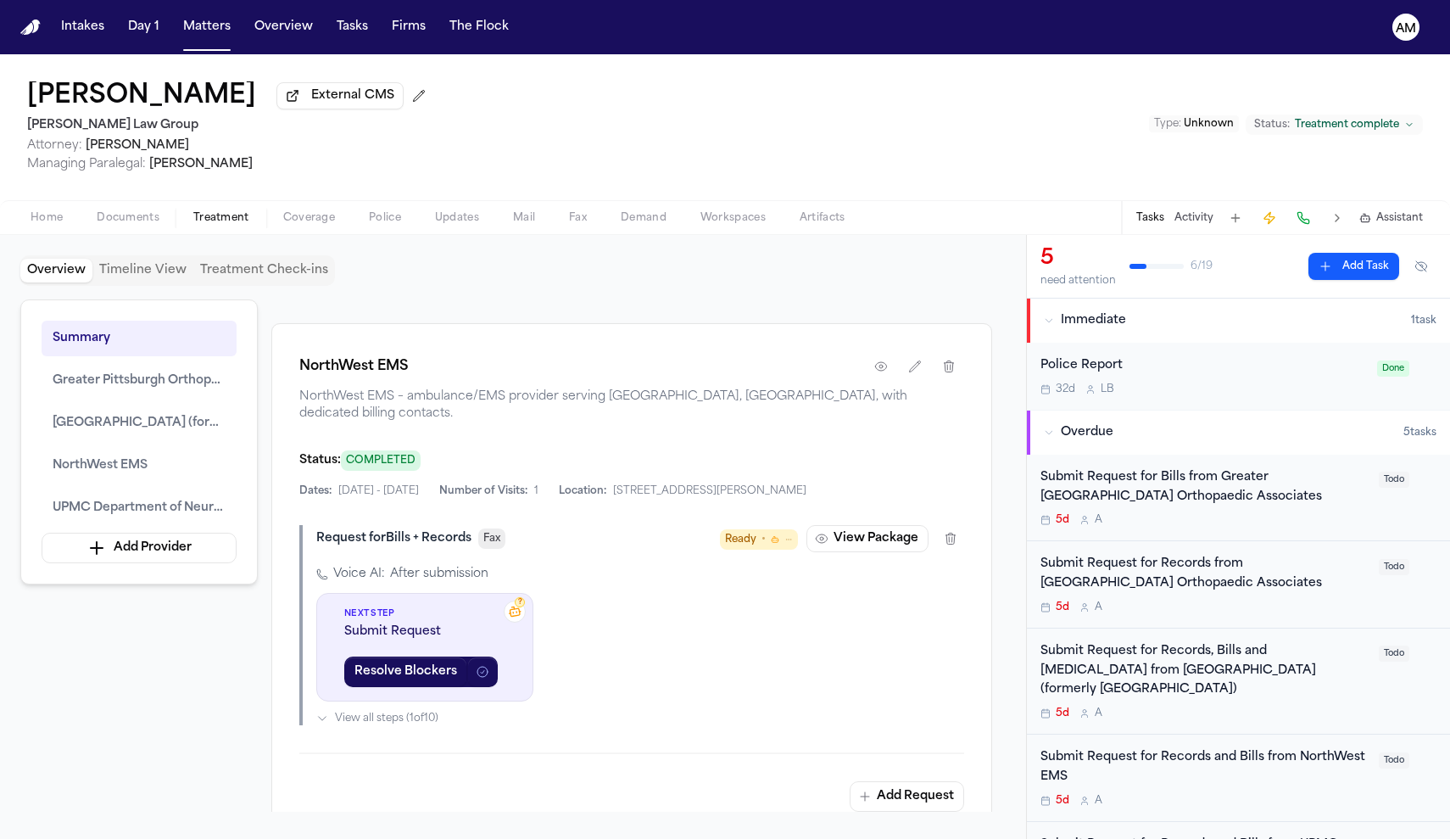
scroll to position [2566, 0]
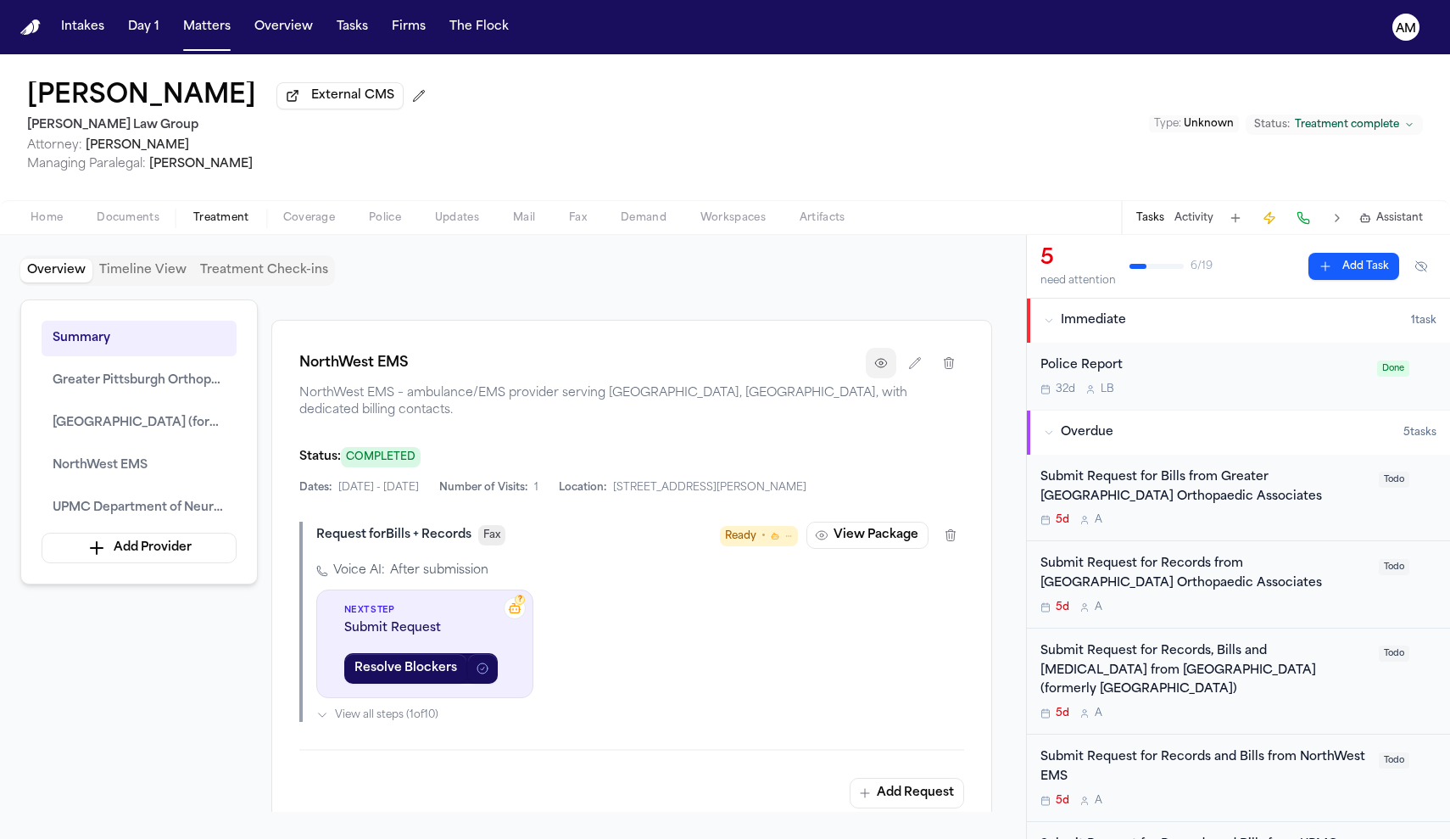
click at [886, 378] on button "button" at bounding box center [881, 363] width 31 height 31
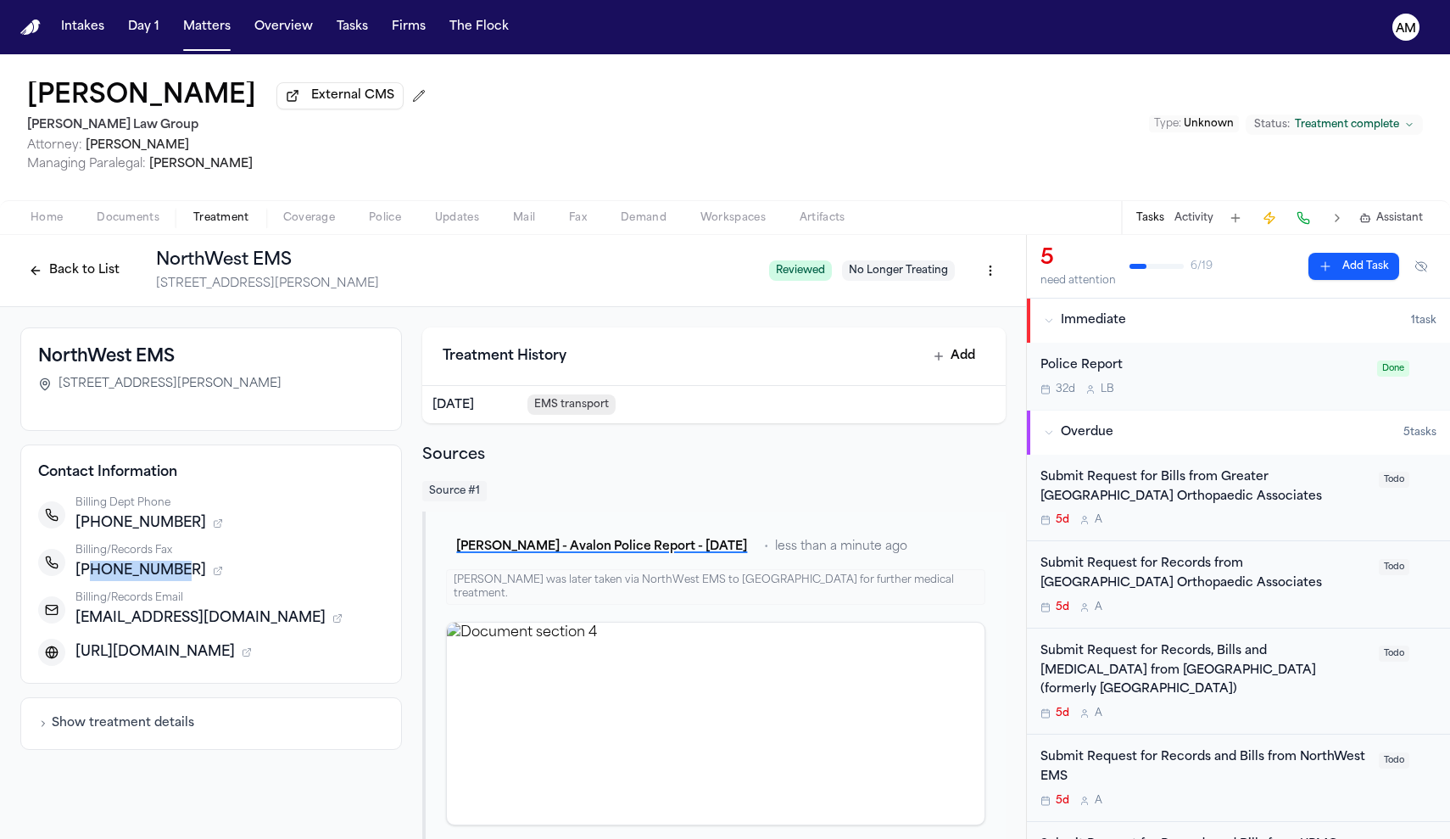
drag, startPoint x: 165, startPoint y: 579, endPoint x: 89, endPoint y: 580, distance: 75.5
click at [89, 580] on span "[PHONE_NUMBER]" at bounding box center [140, 571] width 131 height 20
copy span "4123313133"
drag, startPoint x: 163, startPoint y: 530, endPoint x: 88, endPoint y: 530, distance: 74.6
click at [88, 530] on span "[PHONE_NUMBER]" at bounding box center [140, 523] width 131 height 20
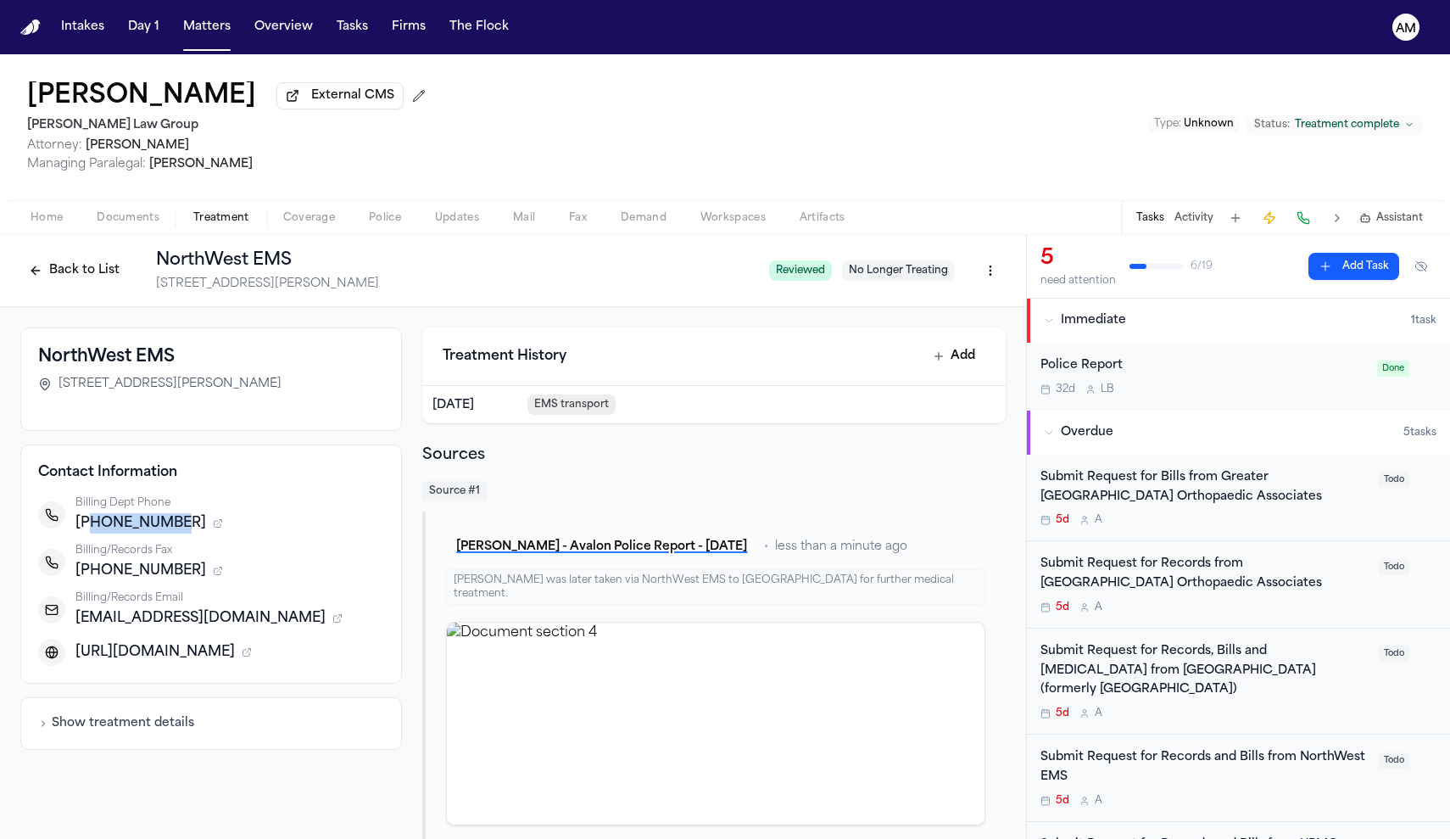
copy span "4123313197"
click at [75, 276] on button "Back to List" at bounding box center [74, 270] width 108 height 27
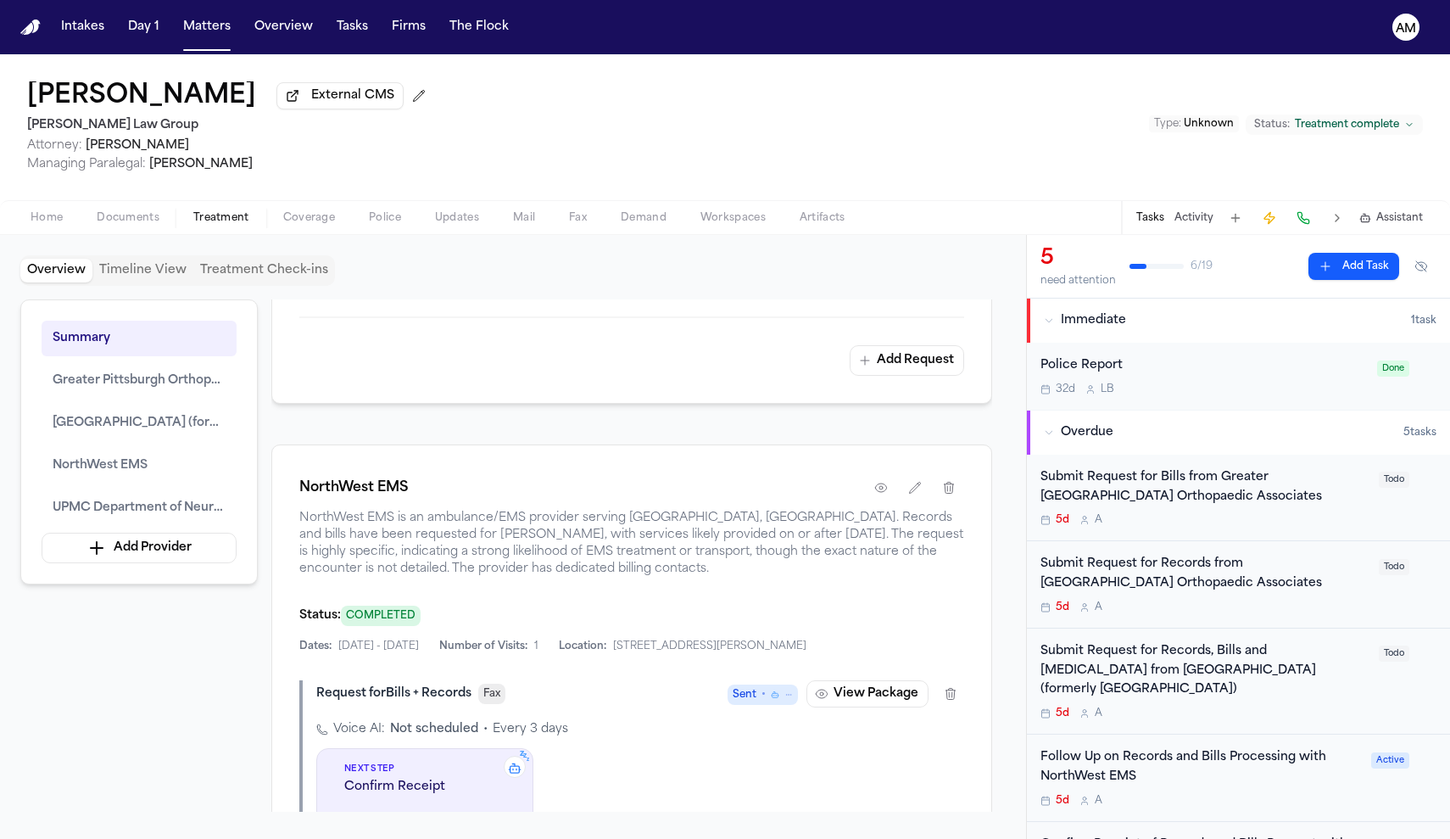
scroll to position [2461, 0]
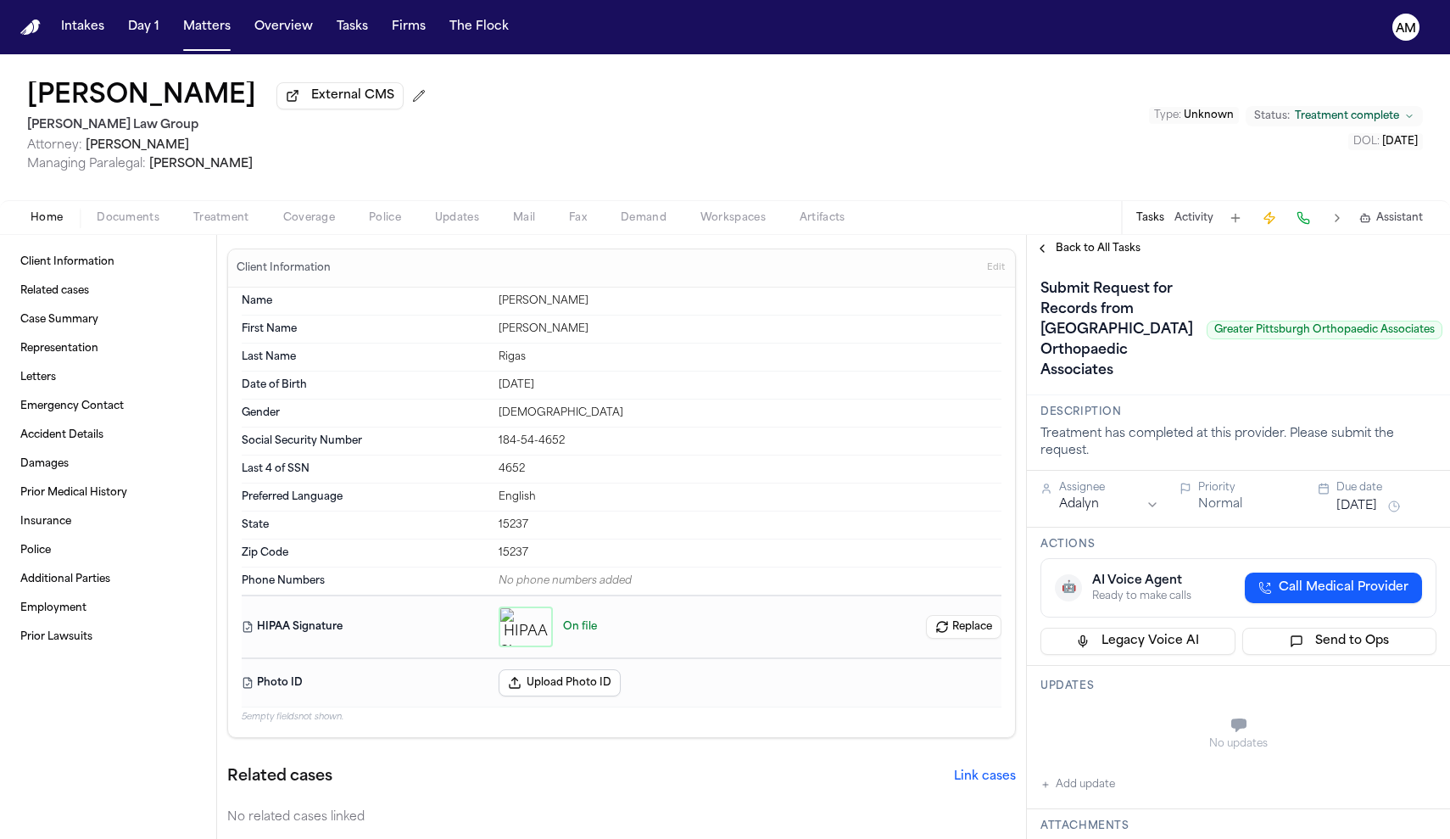
click at [249, 215] on button "Treatment" at bounding box center [221, 218] width 90 height 20
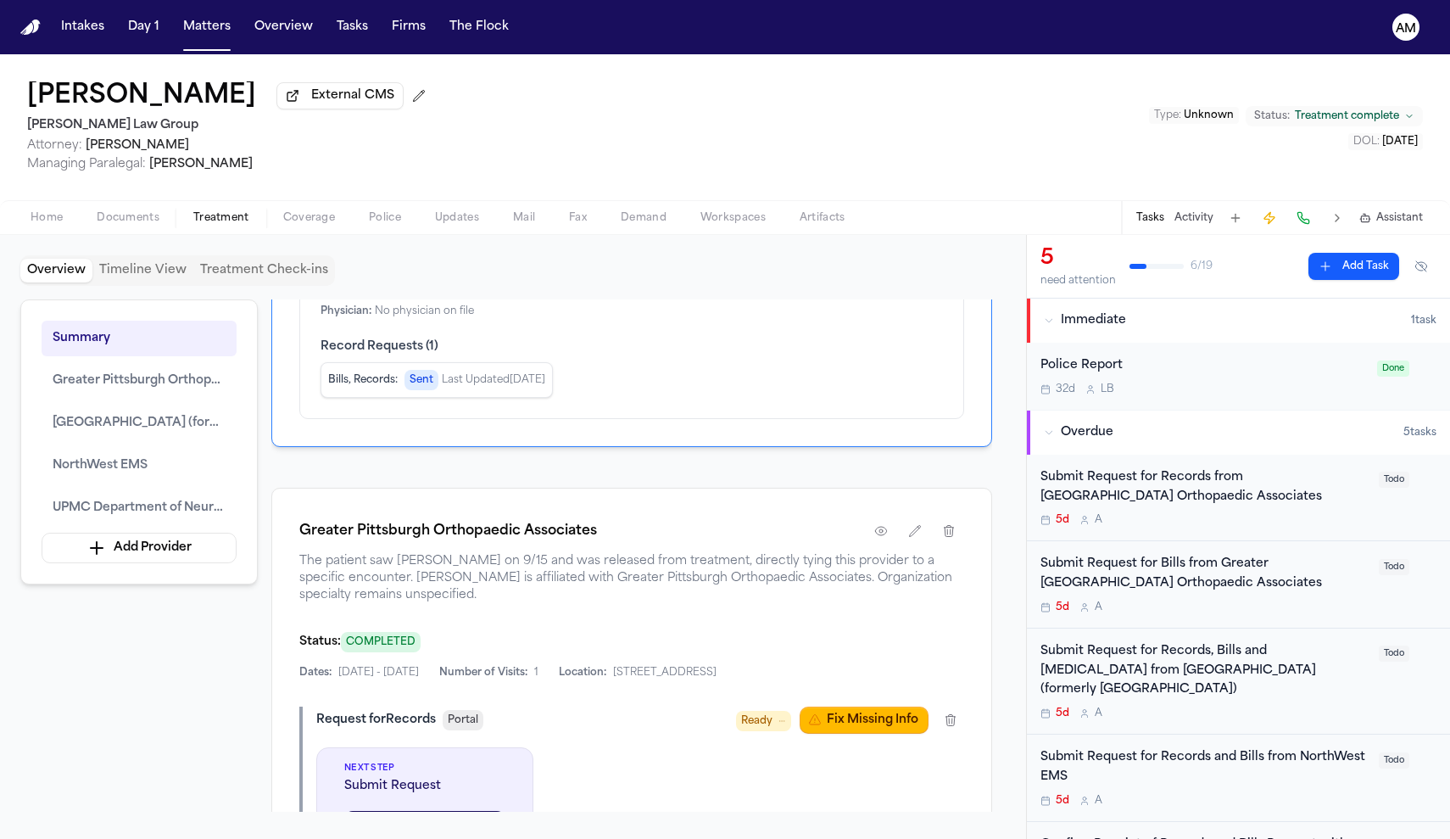
scroll to position [827, 0]
click at [896, 549] on button "button" at bounding box center [881, 533] width 31 height 31
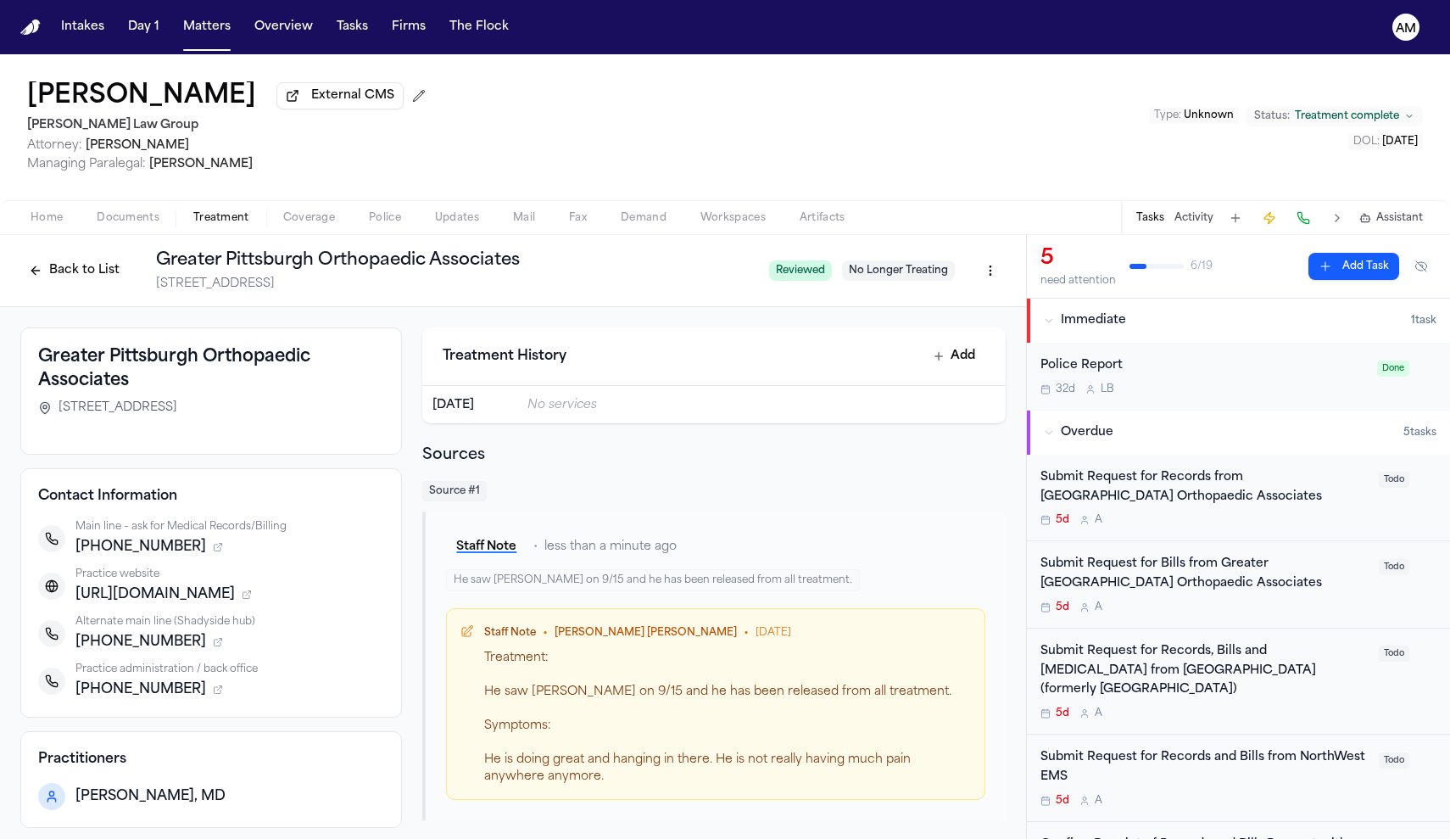
click at [1242, 627] on div "Submit Request for Bills from Greater [GEOGRAPHIC_DATA] Orthopaedic Associates …" at bounding box center [1238, 584] width 423 height 87
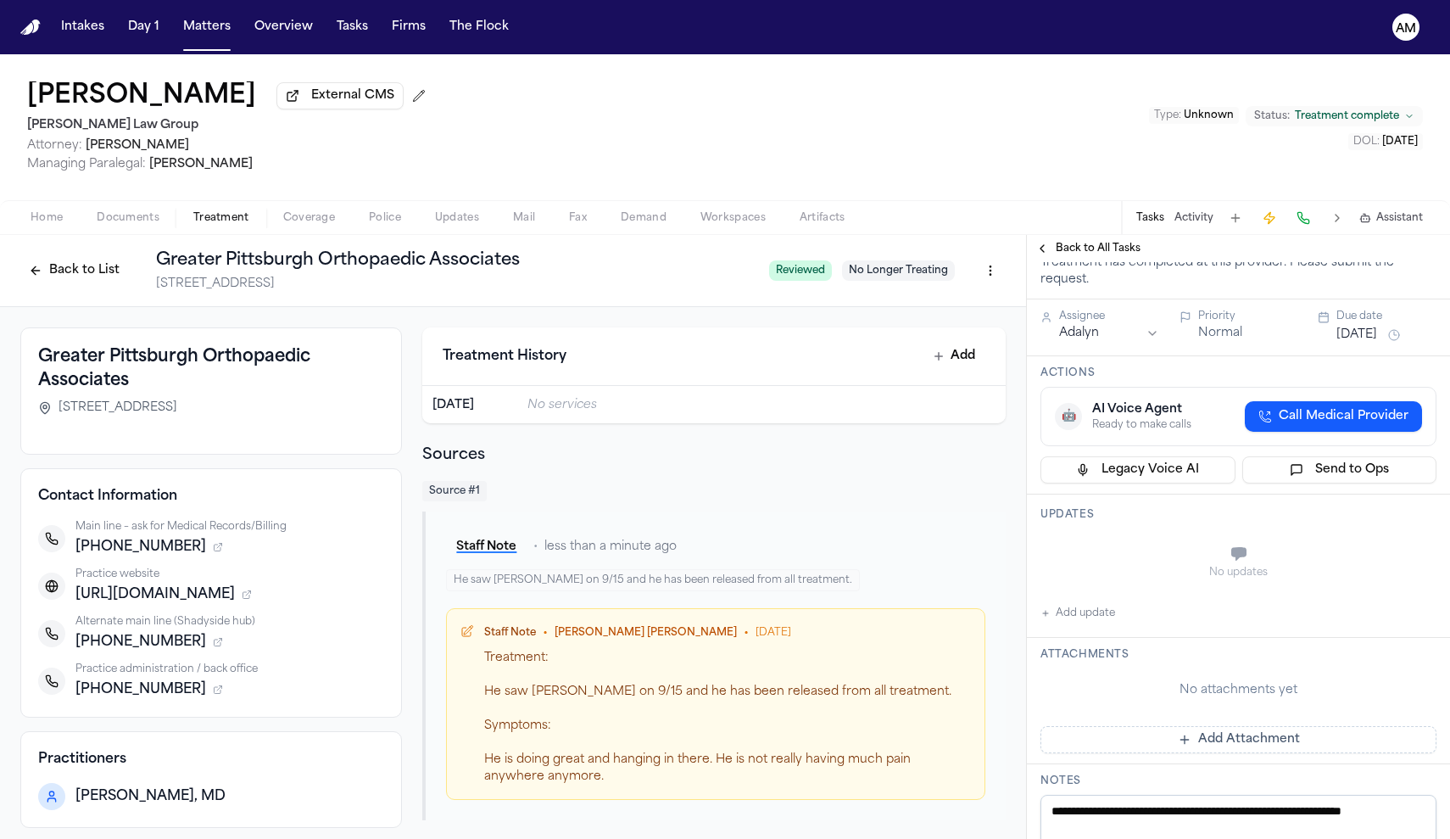
scroll to position [172, 0]
click at [1053, 622] on button "Add update" at bounding box center [1078, 612] width 75 height 20
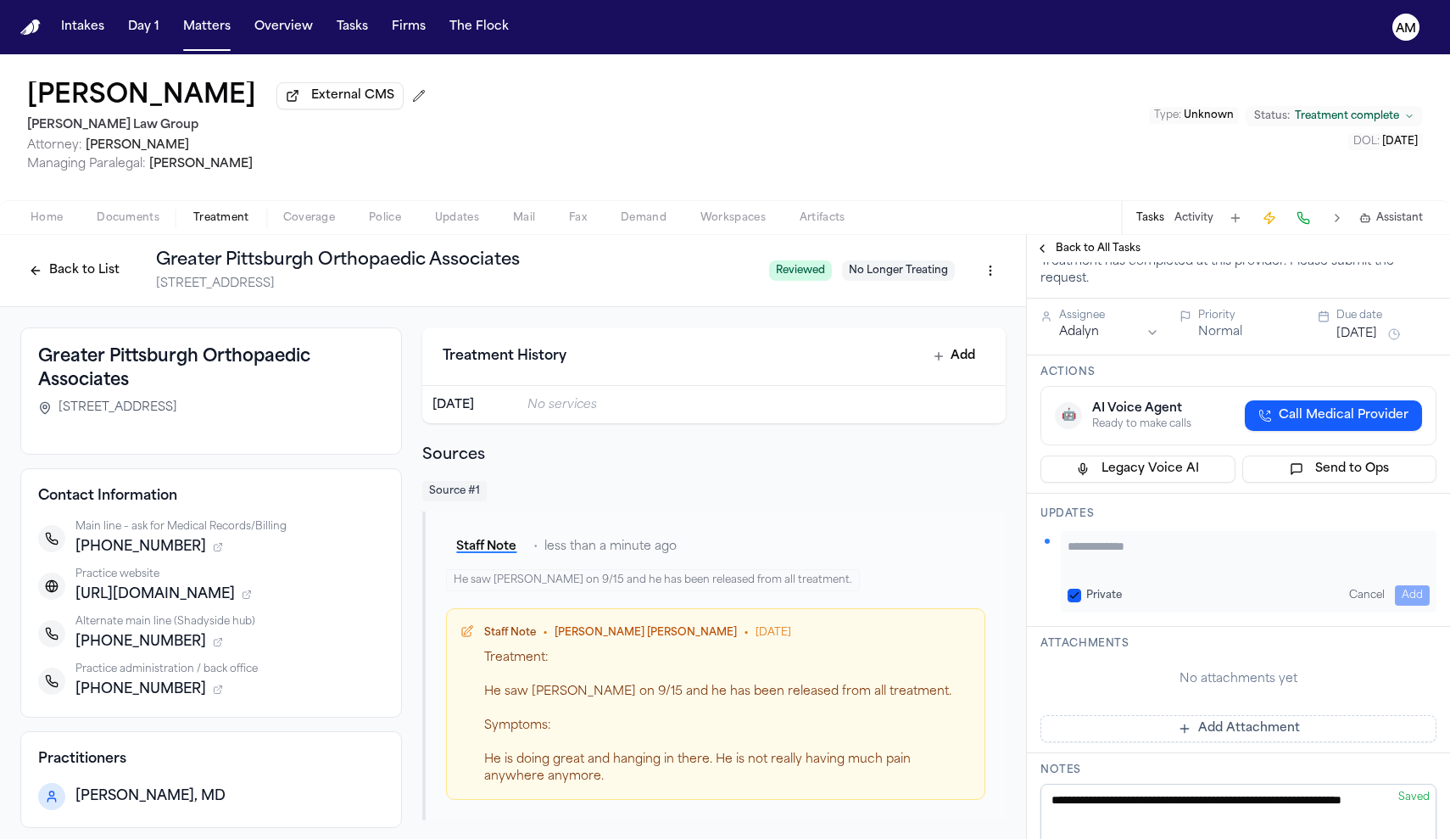
click at [1075, 602] on button "Private" at bounding box center [1075, 596] width 14 height 14
click at [1103, 572] on textarea "Add your update" at bounding box center [1249, 555] width 362 height 34
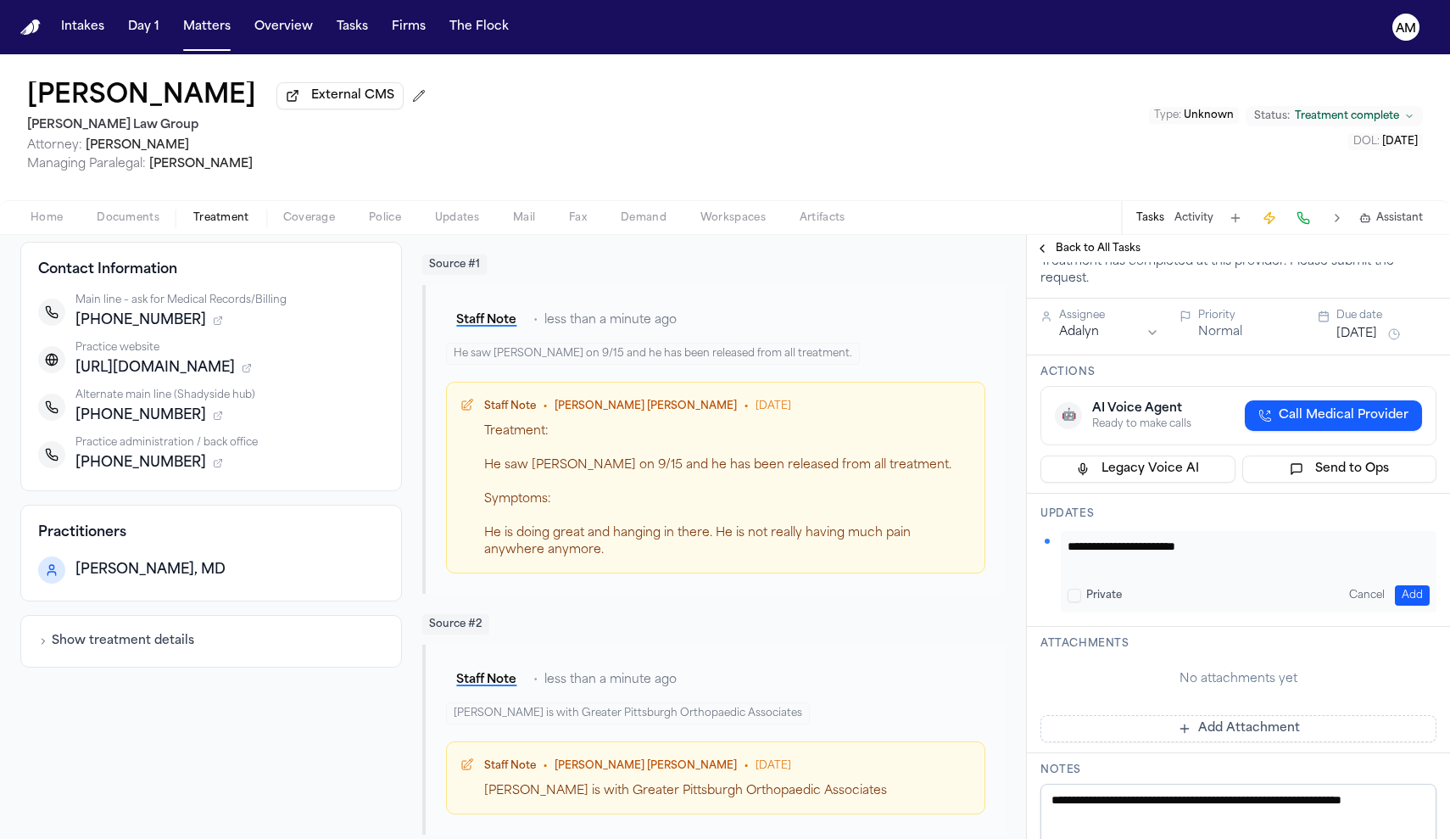
scroll to position [212, 0]
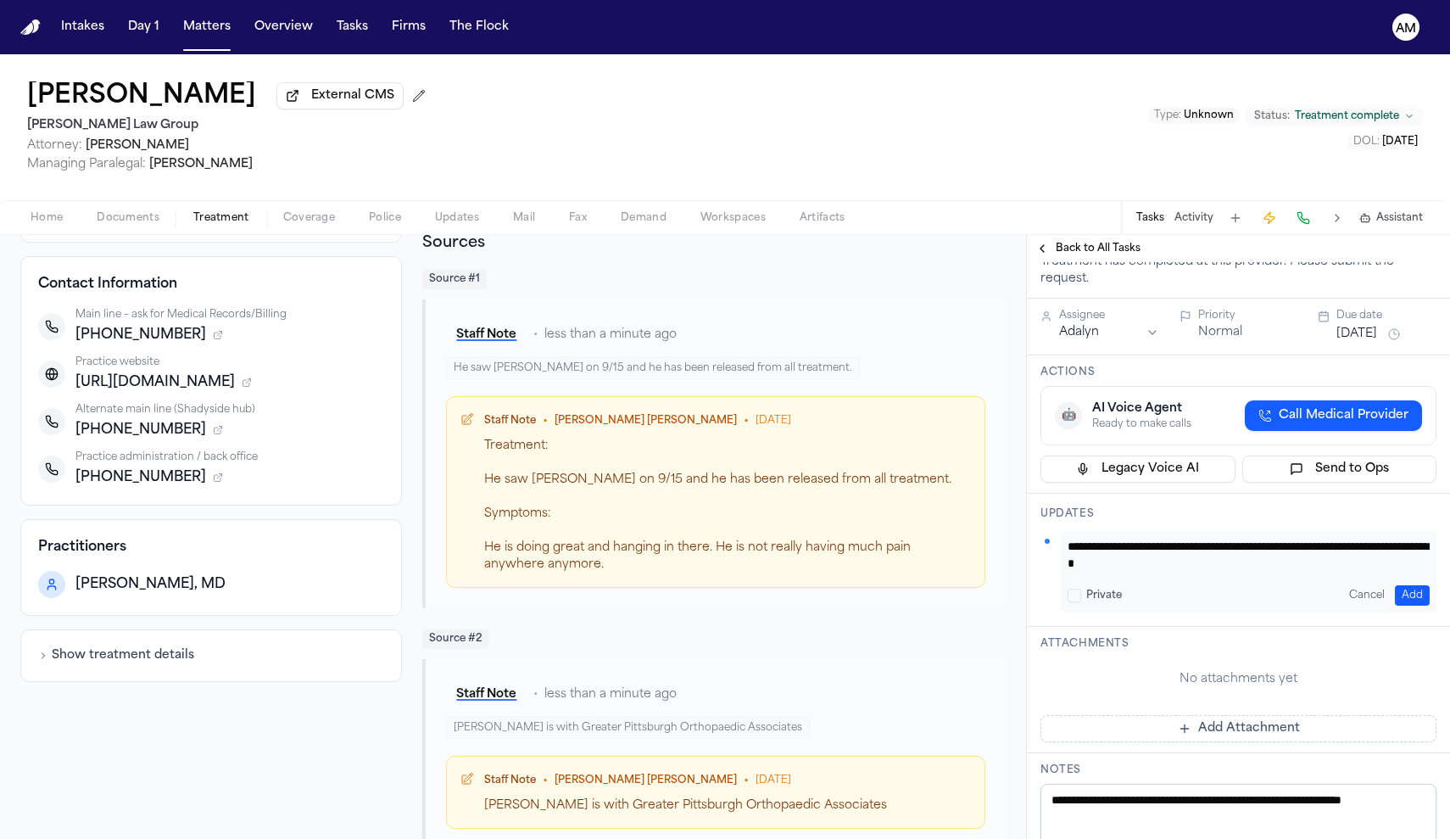
click at [1248, 572] on textarea "**********" at bounding box center [1249, 555] width 362 height 34
type textarea "**********"
click at [1426, 606] on button "Add" at bounding box center [1412, 595] width 35 height 20
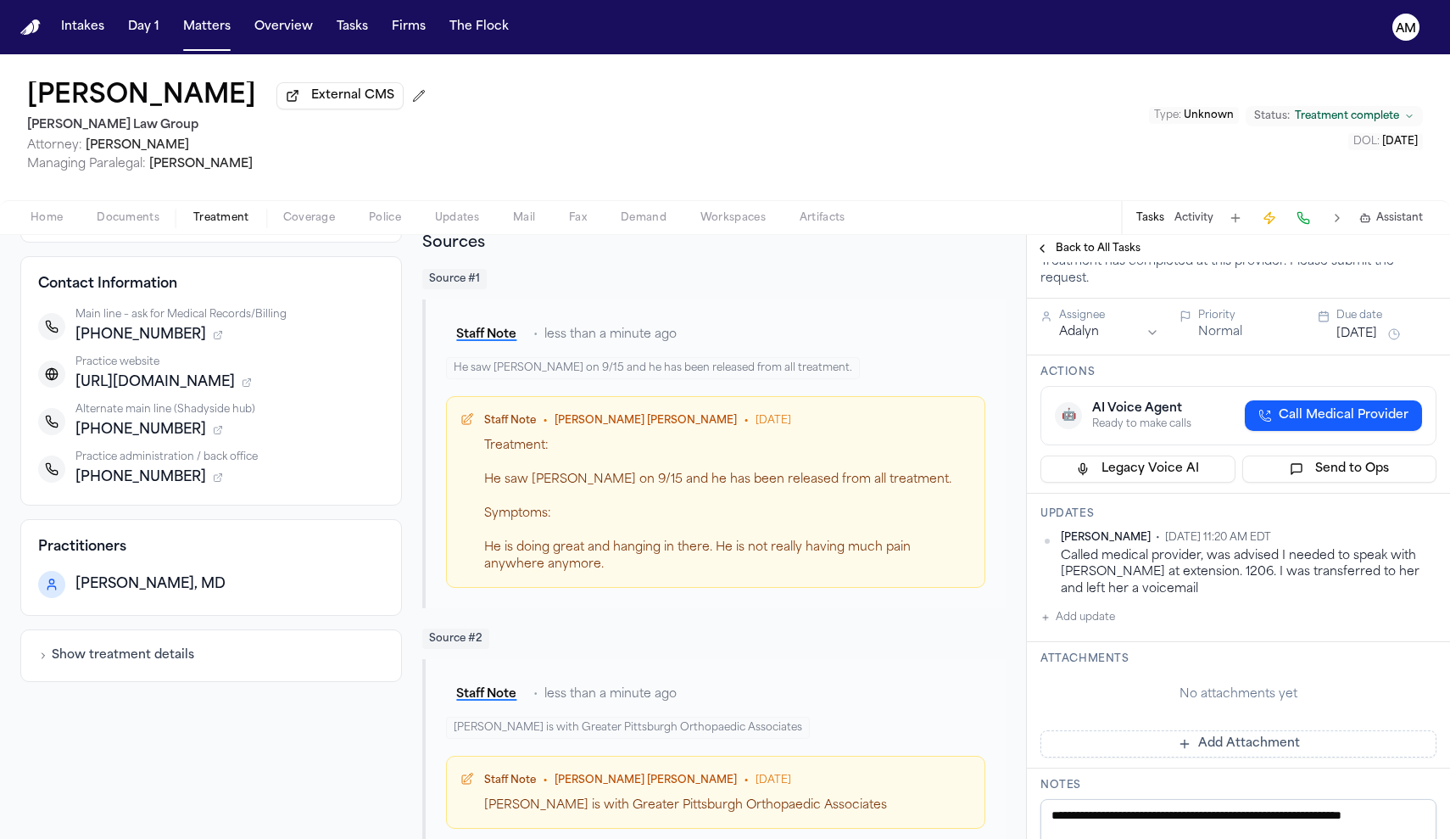
click at [143, 228] on span "button" at bounding box center [128, 227] width 83 height 2
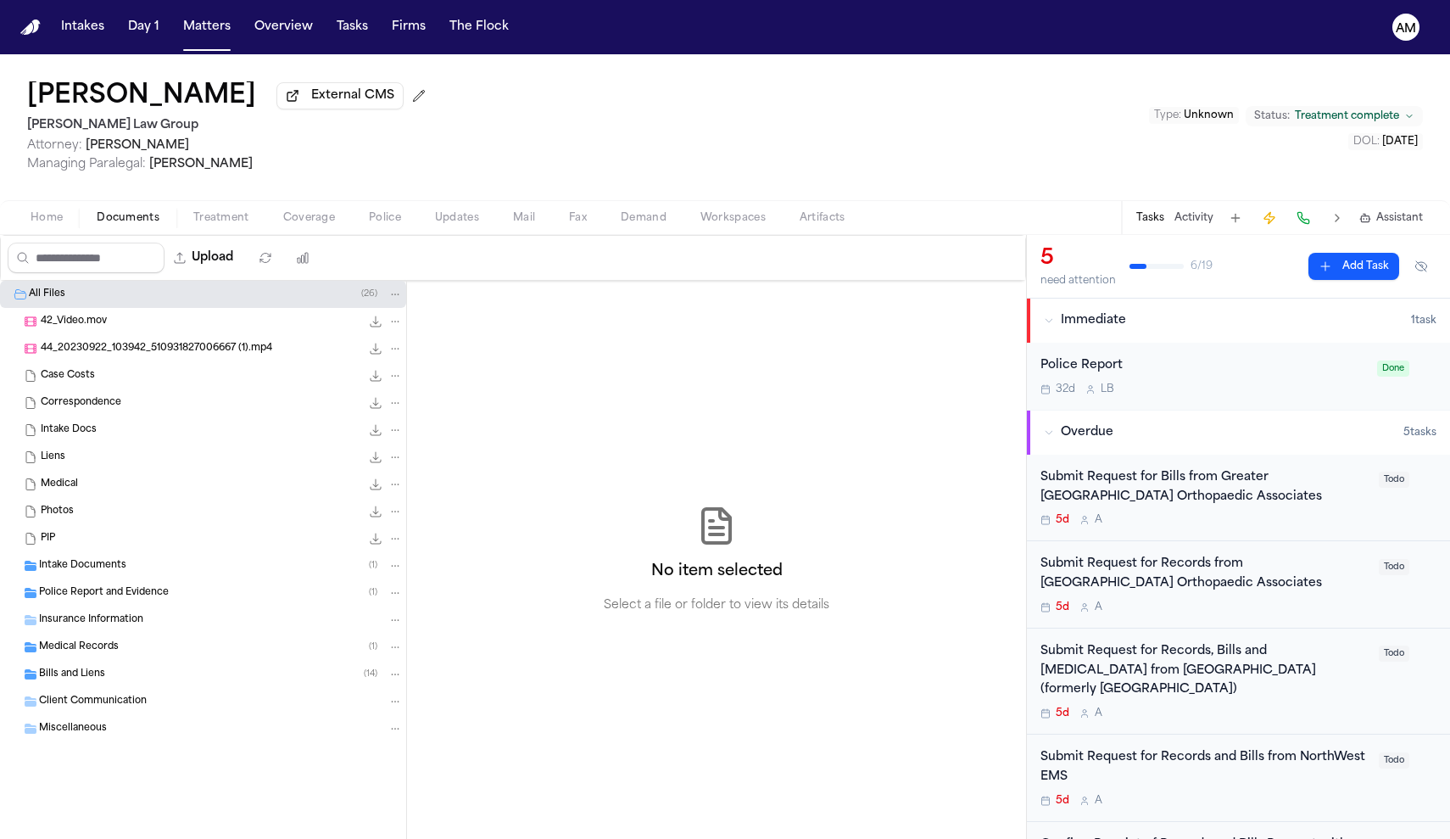
click at [51, 214] on span "Home" at bounding box center [47, 218] width 32 height 14
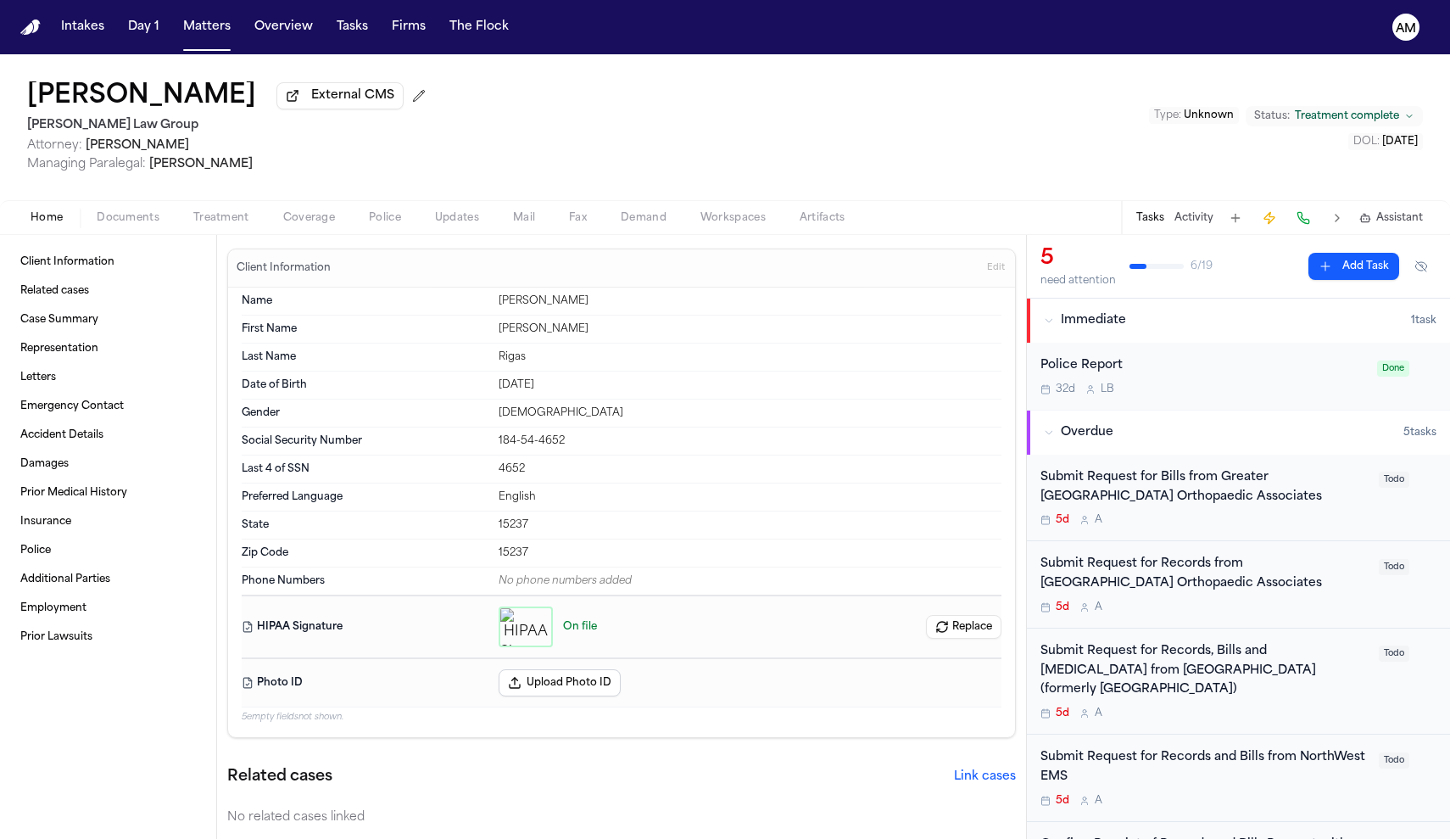
click at [1280, 534] on div "Submit Request for Bills from Greater [GEOGRAPHIC_DATA] Orthopaedic Associates …" at bounding box center [1238, 498] width 423 height 87
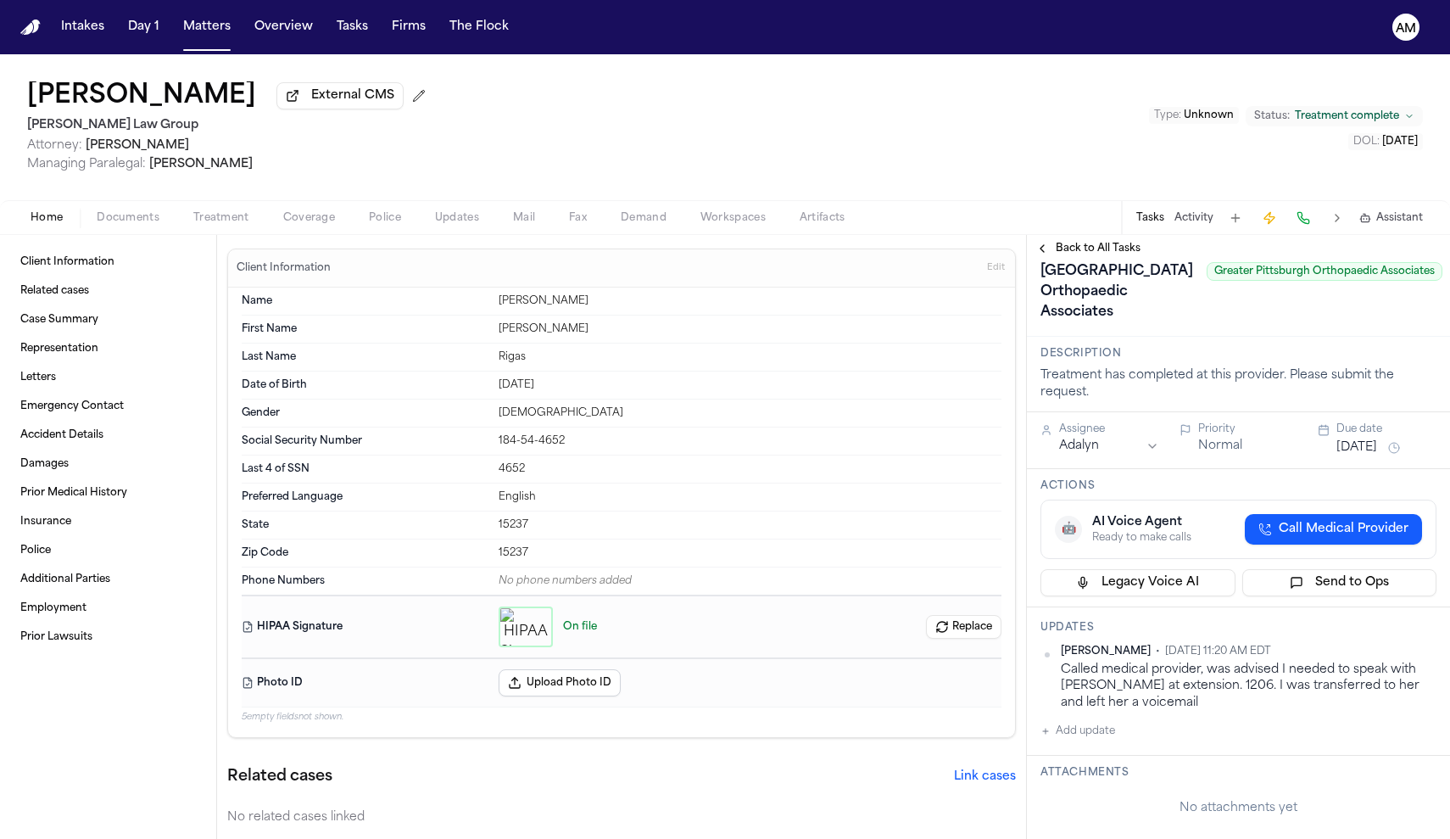
scroll to position [66, 0]
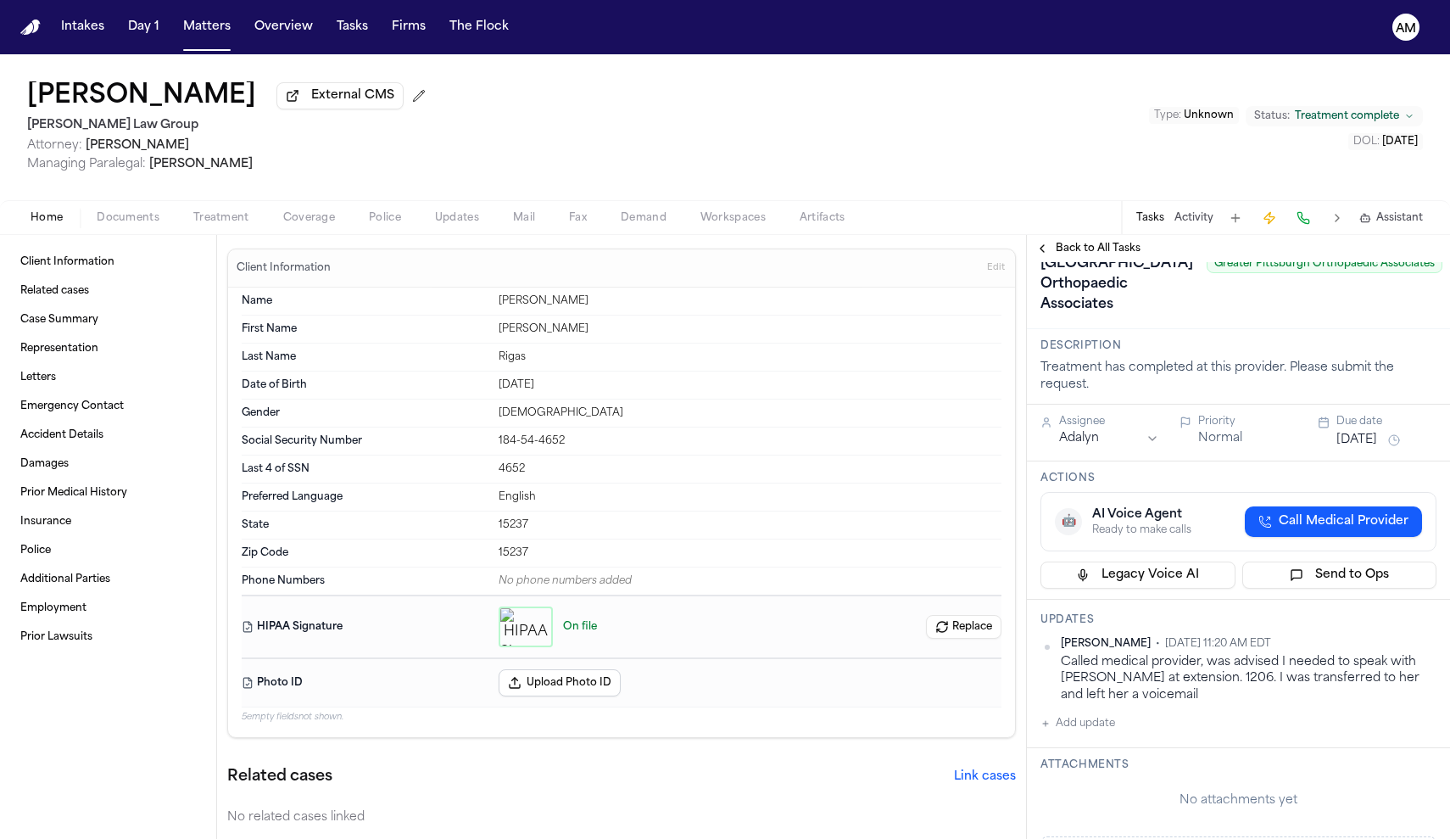
click at [246, 232] on div "Home Documents Treatment Coverage Police Updates Mail Fax Demand Workspaces Art…" at bounding box center [725, 217] width 1450 height 34
click at [233, 209] on div "Home Documents Treatment Coverage Police Updates Mail Fax Demand Workspaces Art…" at bounding box center [725, 217] width 1450 height 34
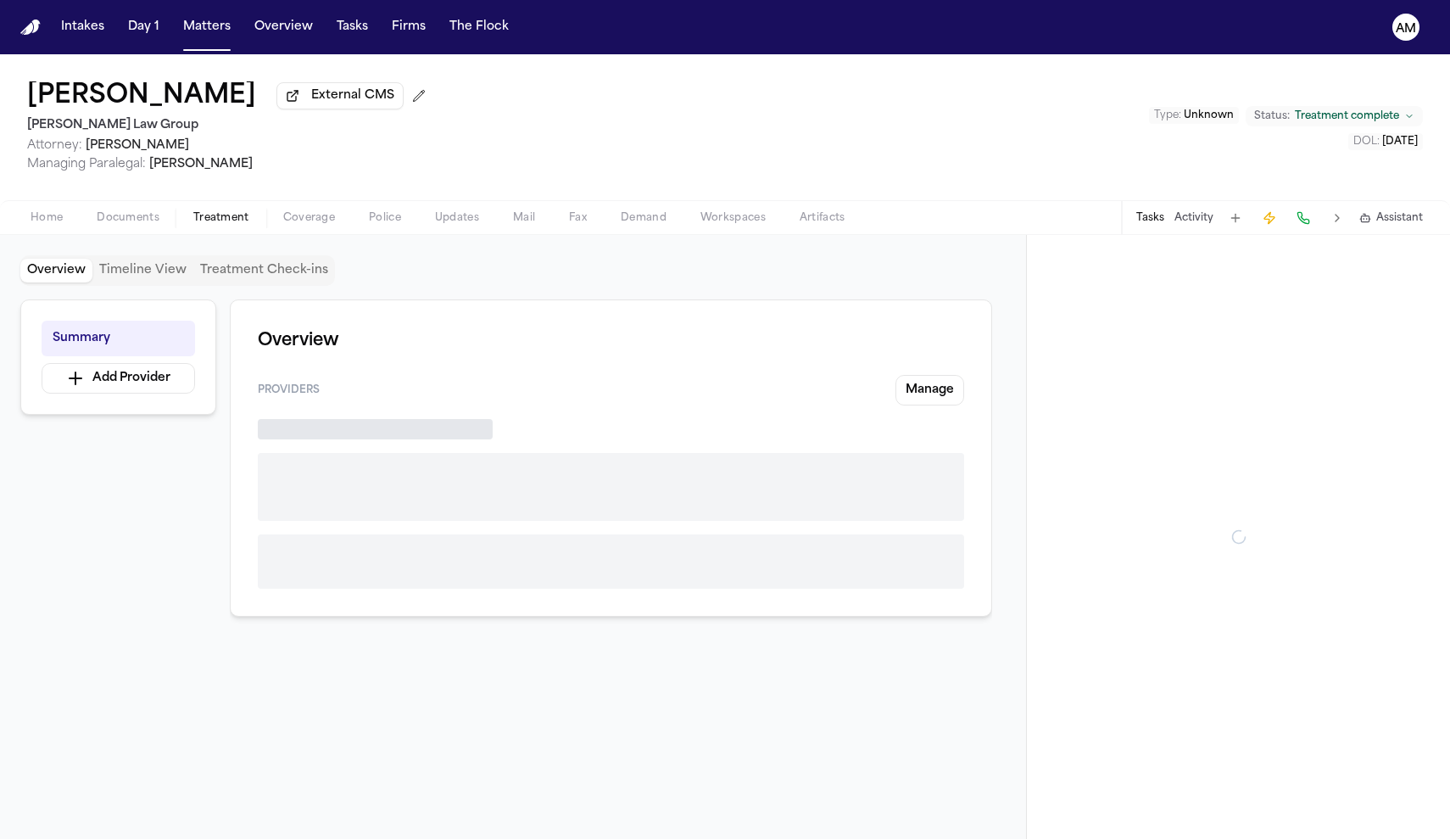
click at [215, 228] on span "button" at bounding box center [221, 227] width 76 height 2
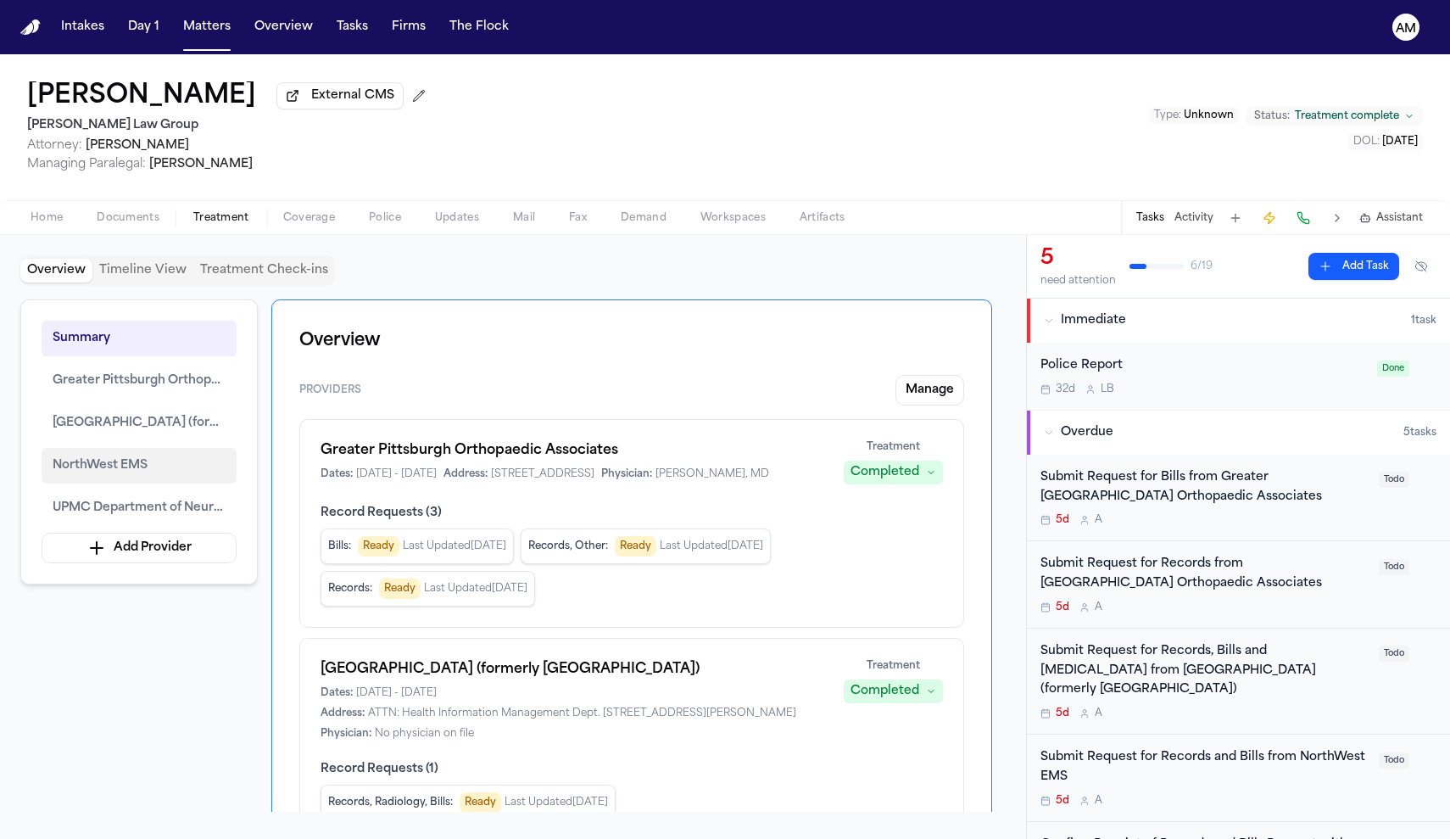
click at [143, 476] on span "NorthWest EMS" at bounding box center [100, 465] width 95 height 20
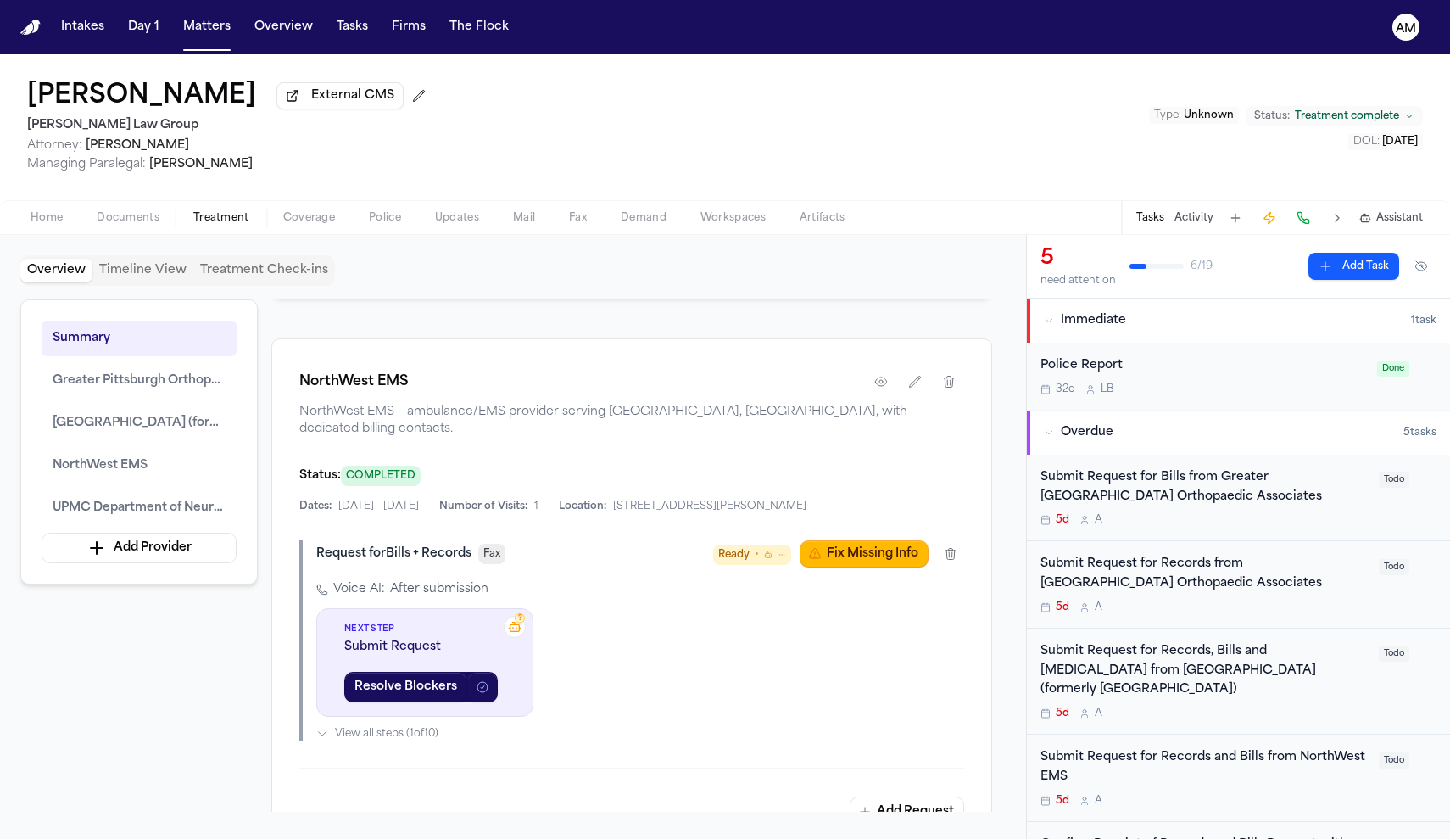
scroll to position [2551, 0]
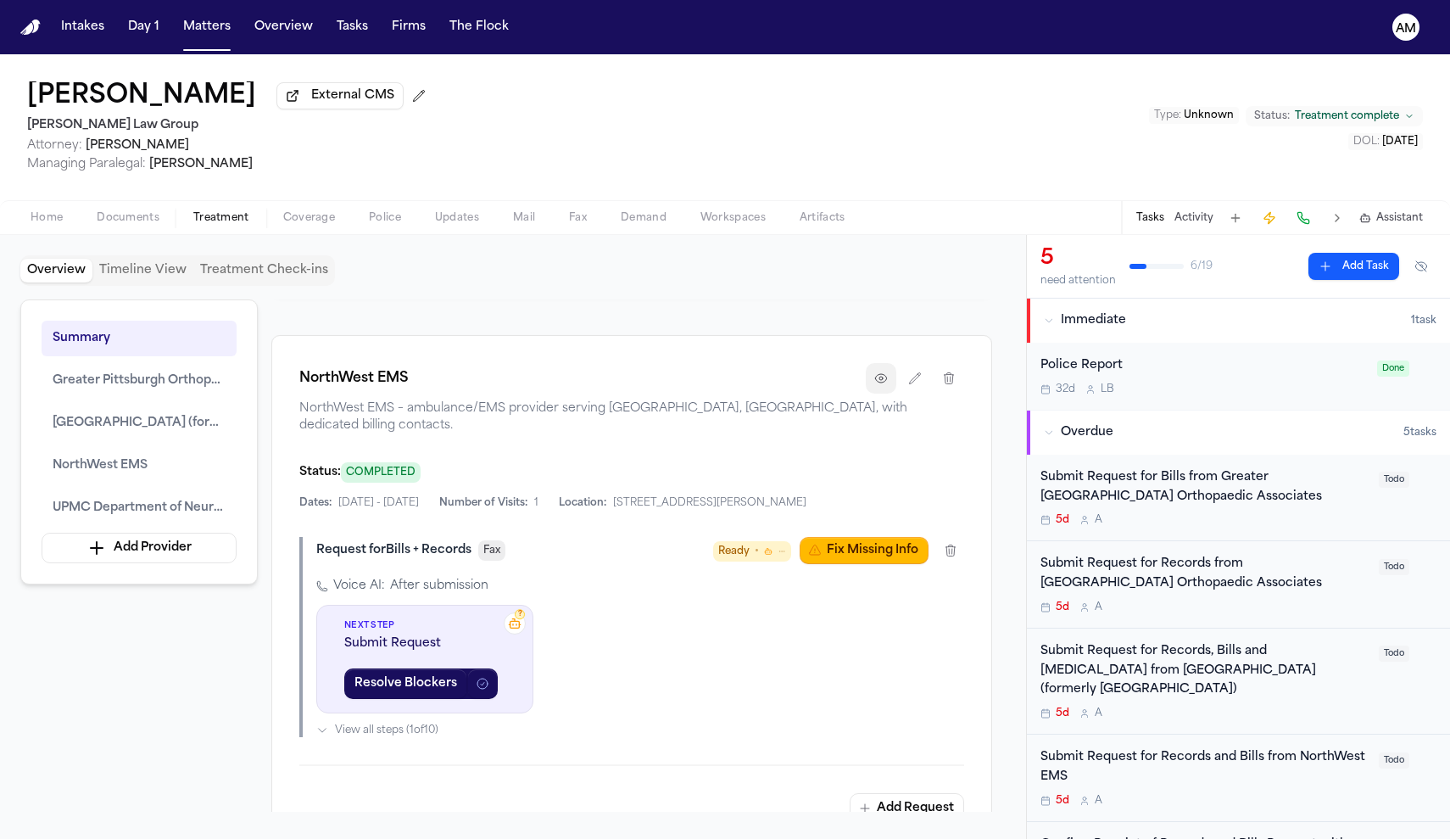
click at [880, 382] on icon "button" at bounding box center [880, 378] width 11 height 8
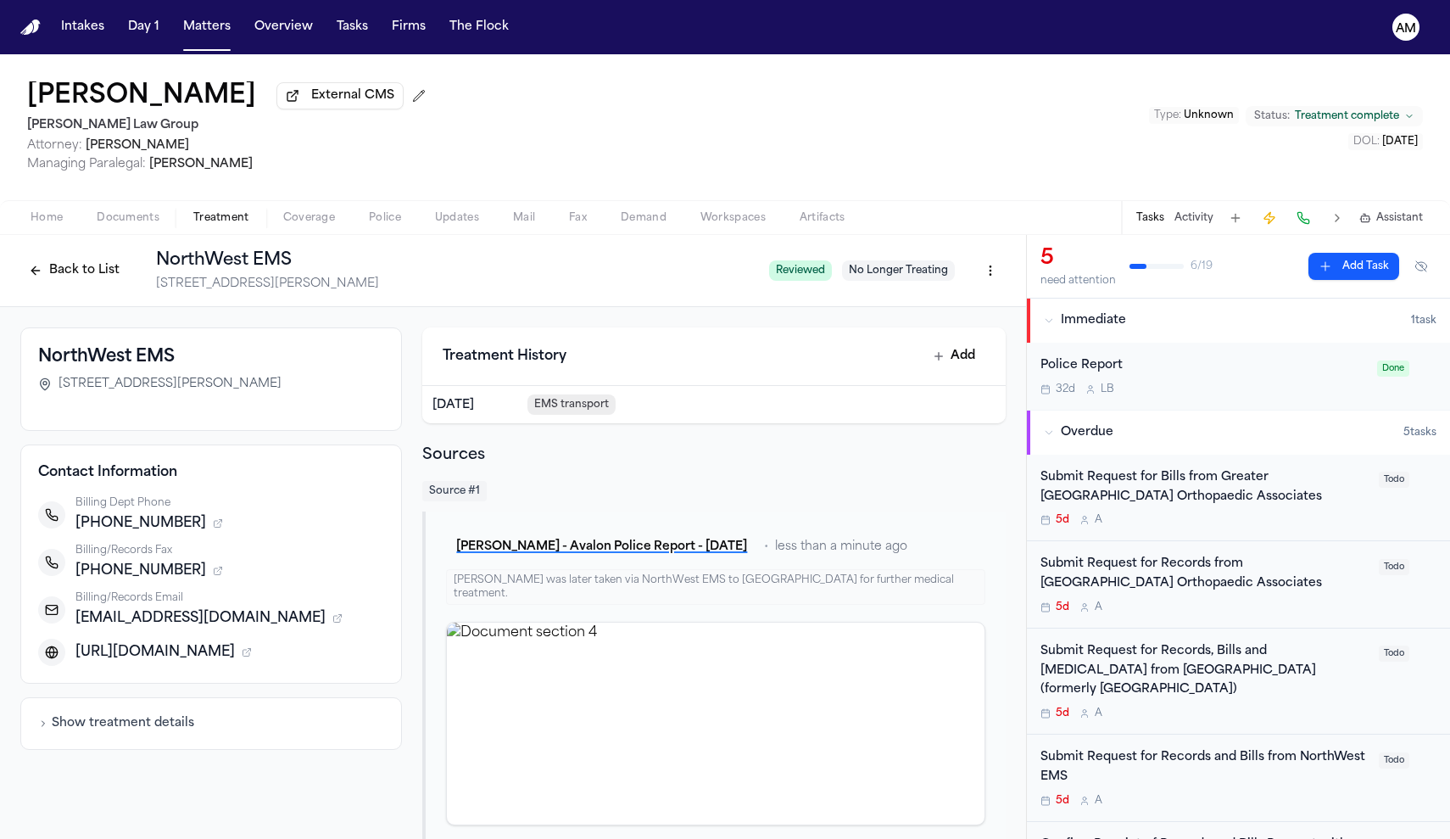
click at [46, 284] on button "Back to List" at bounding box center [74, 270] width 108 height 27
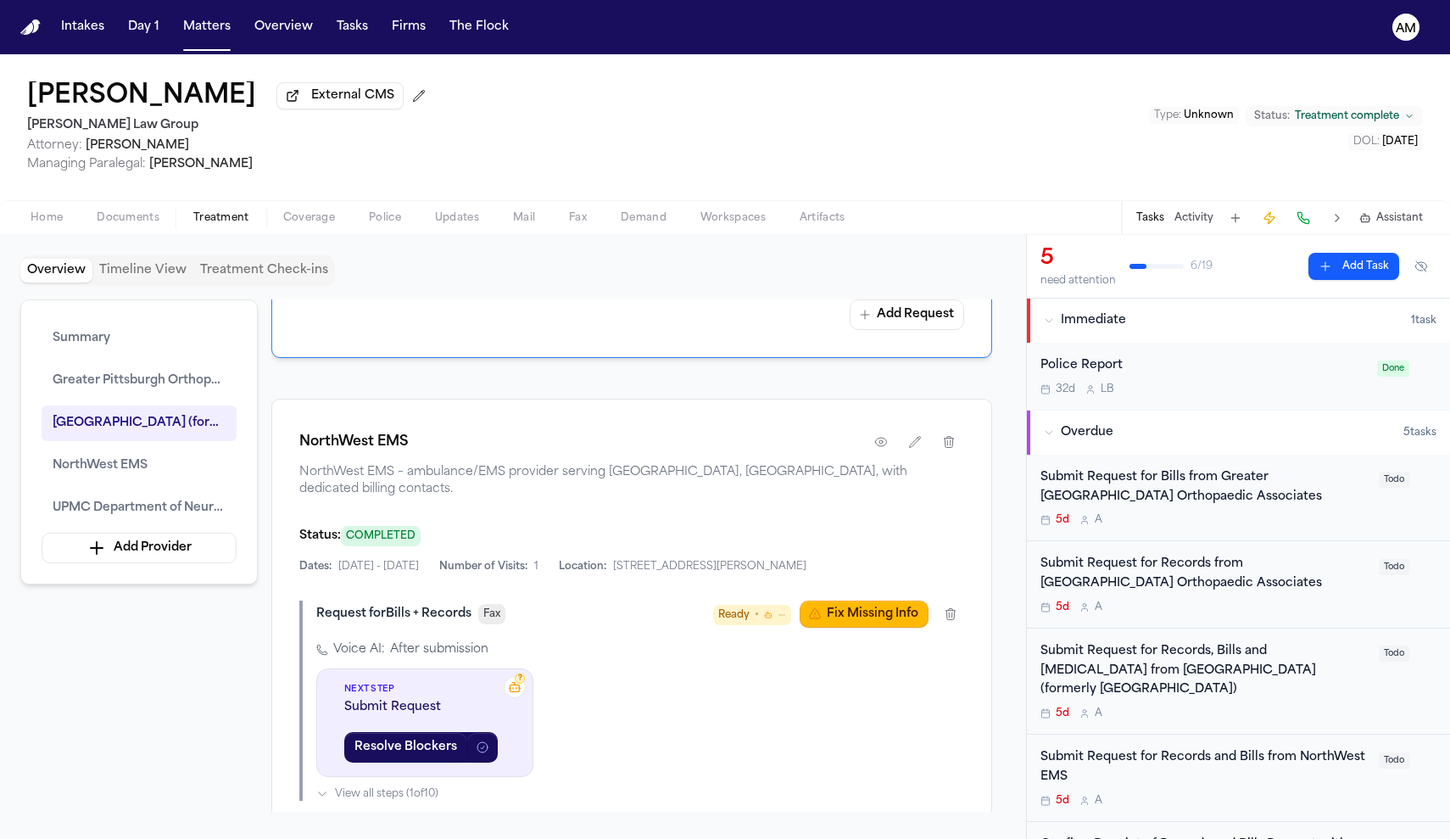
scroll to position [2495, 0]
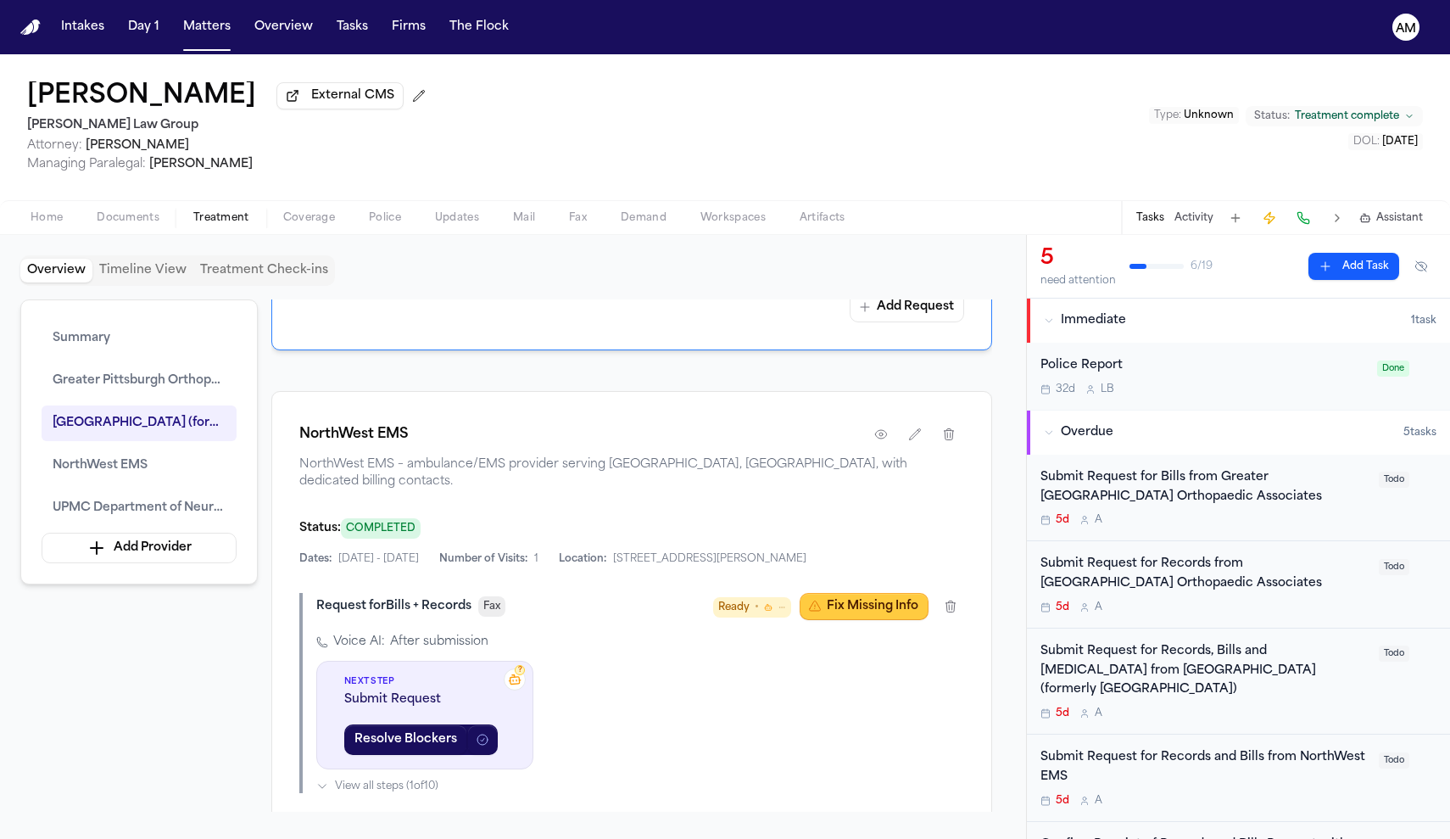
click at [886, 611] on button "Fix Missing Info" at bounding box center [864, 606] width 129 height 27
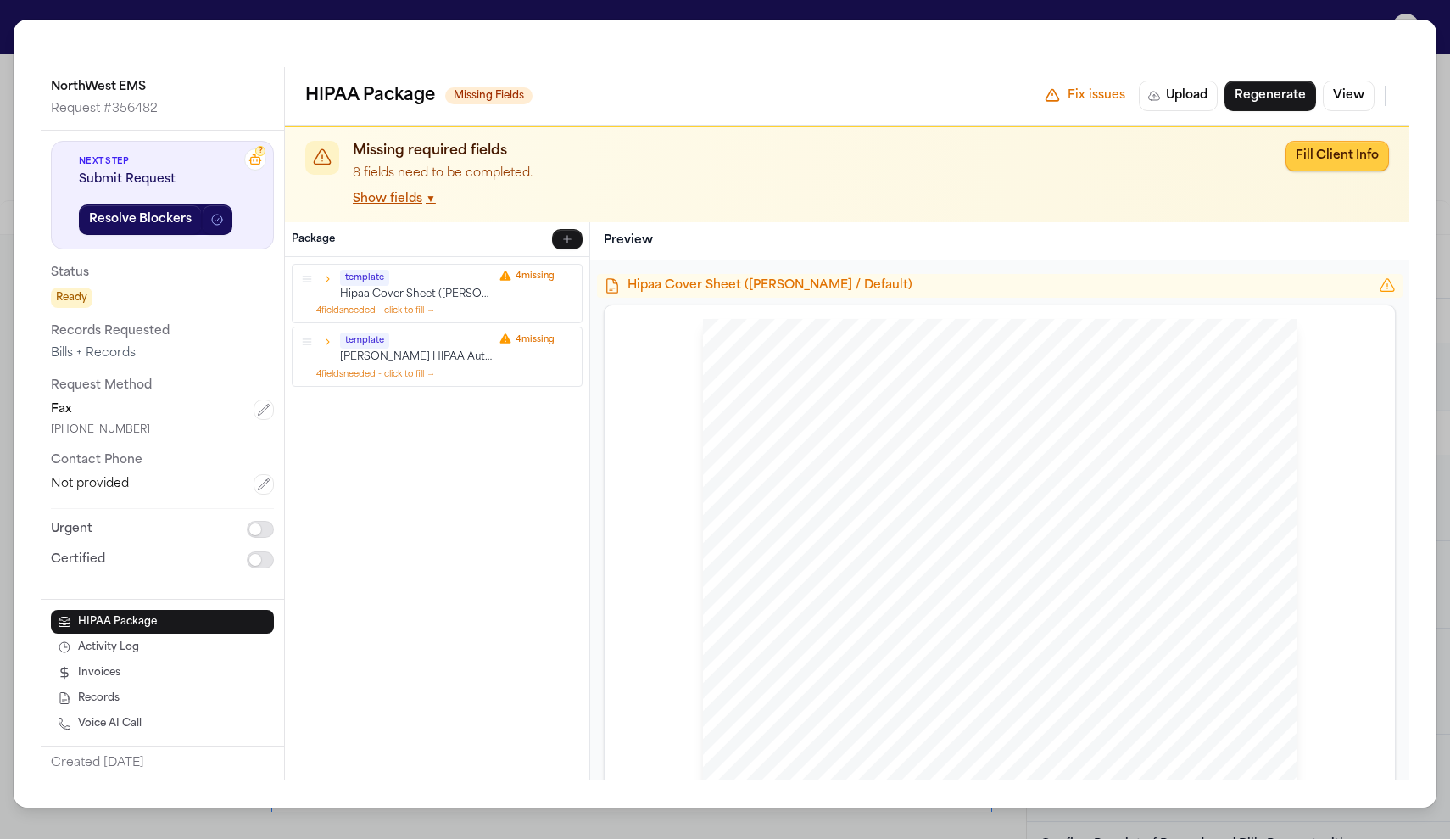
click at [1360, 154] on button "Fill Client Info" at bounding box center [1337, 156] width 103 height 31
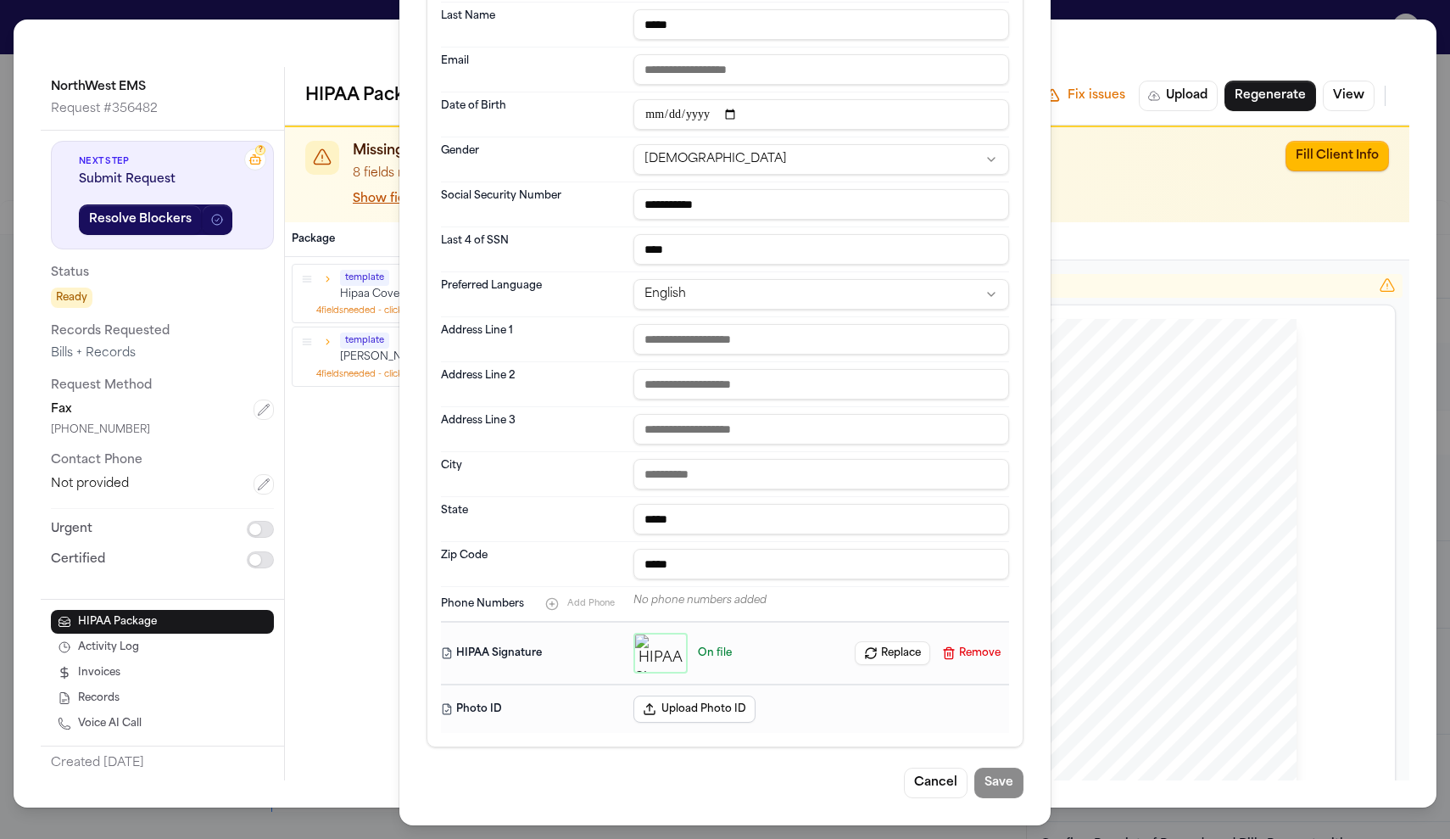
scroll to position [291, 0]
click at [934, 775] on button "Cancel" at bounding box center [936, 783] width 64 height 31
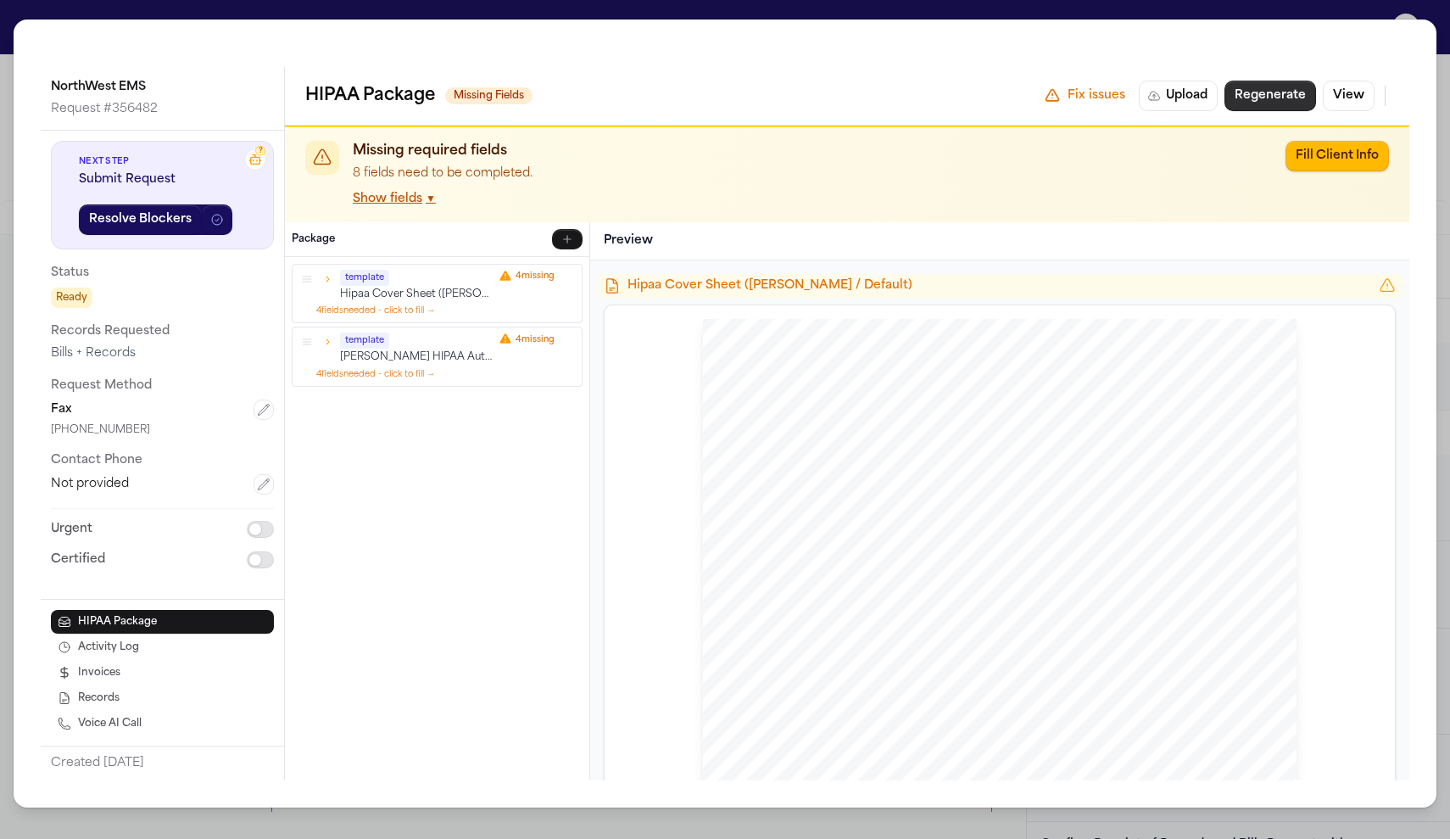
click at [1287, 98] on button "Regenerate" at bounding box center [1271, 96] width 92 height 31
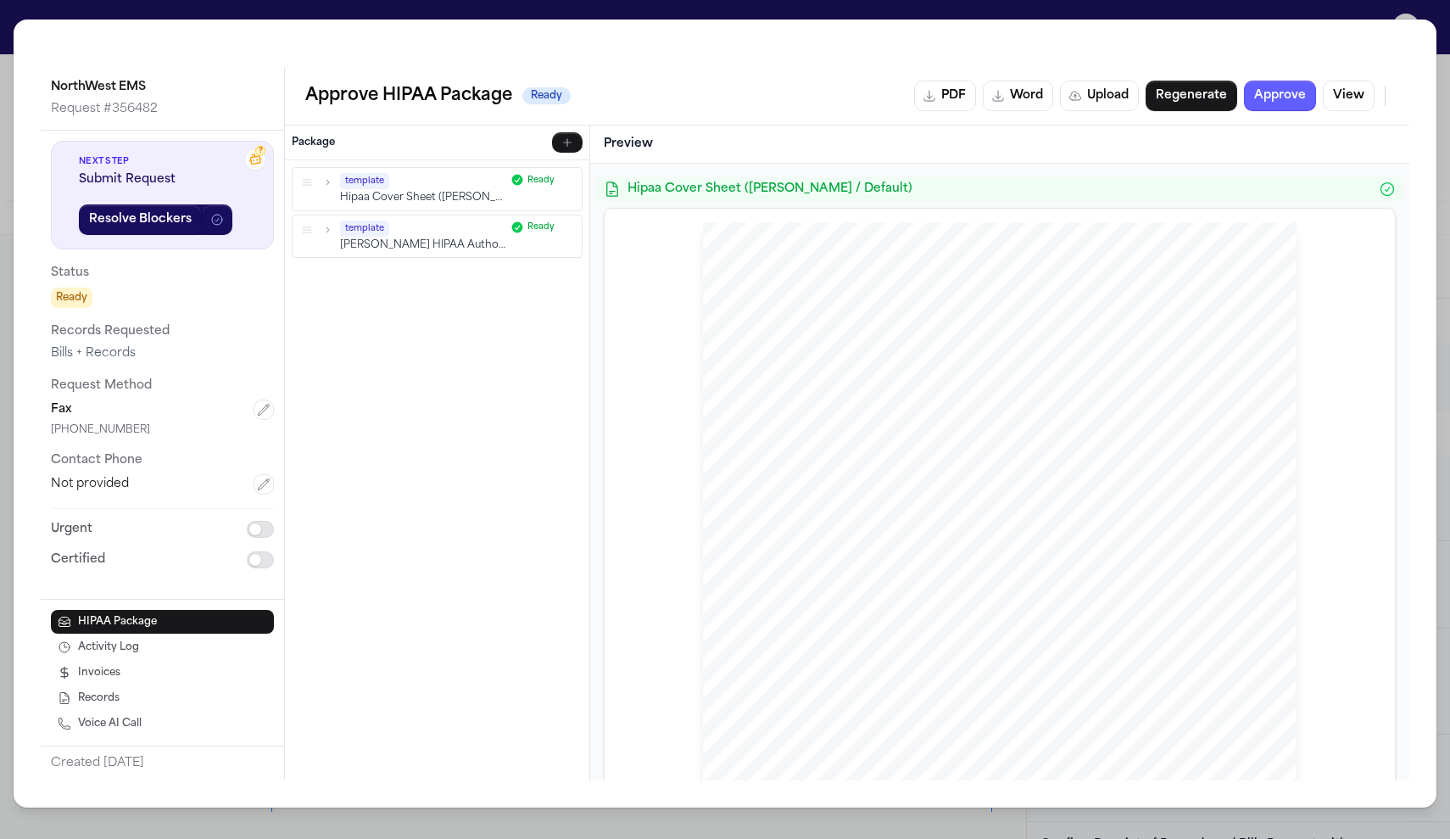
scroll to position [0, 0]
click at [1294, 95] on button "Approve" at bounding box center [1280, 96] width 72 height 31
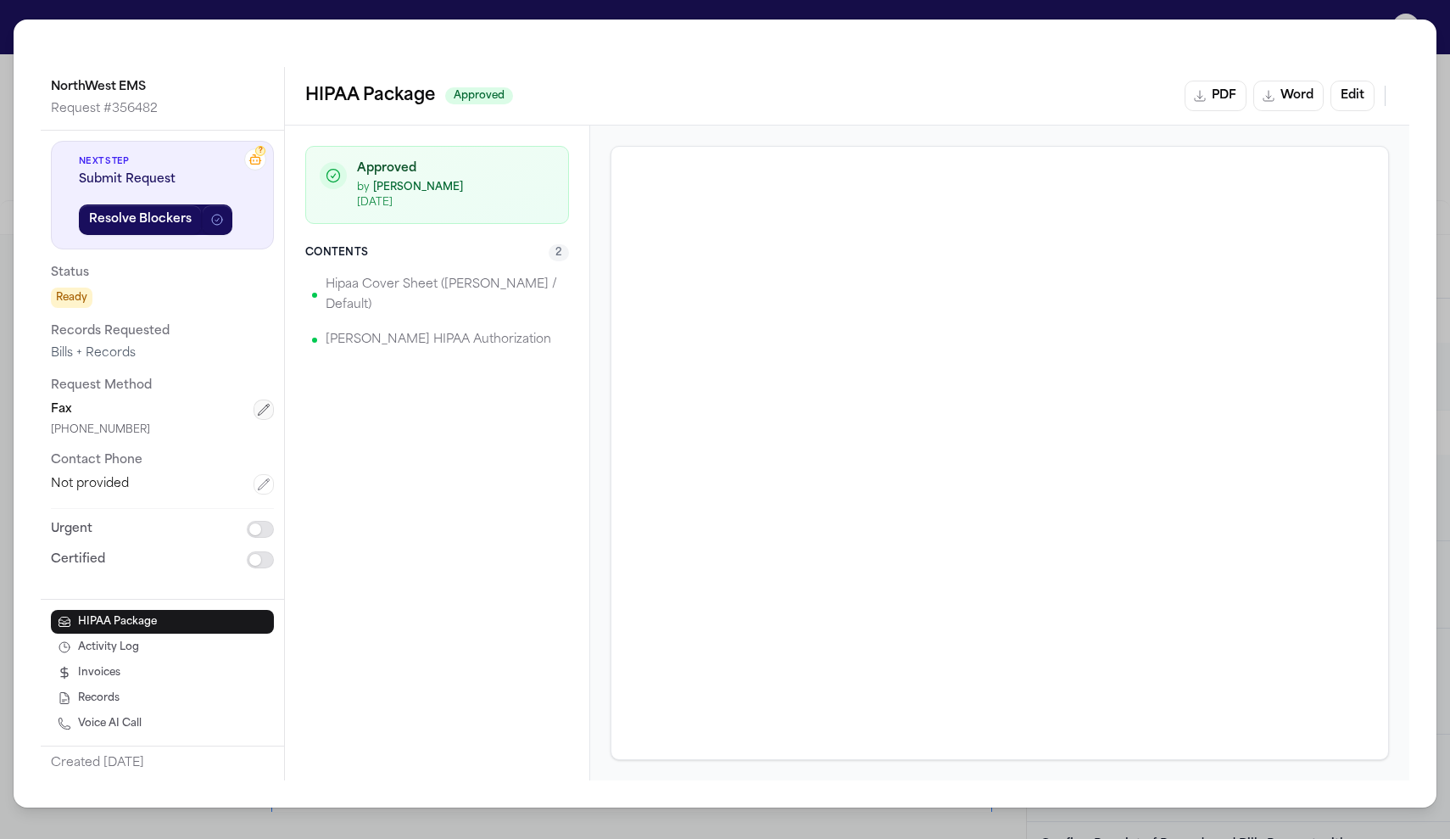
click at [262, 412] on icon "button" at bounding box center [264, 410] width 14 height 14
click at [164, 487] on input "text" at bounding box center [162, 496] width 223 height 31
paste input "**********"
type input "**********"
click at [150, 494] on input "**********" at bounding box center [162, 496] width 223 height 31
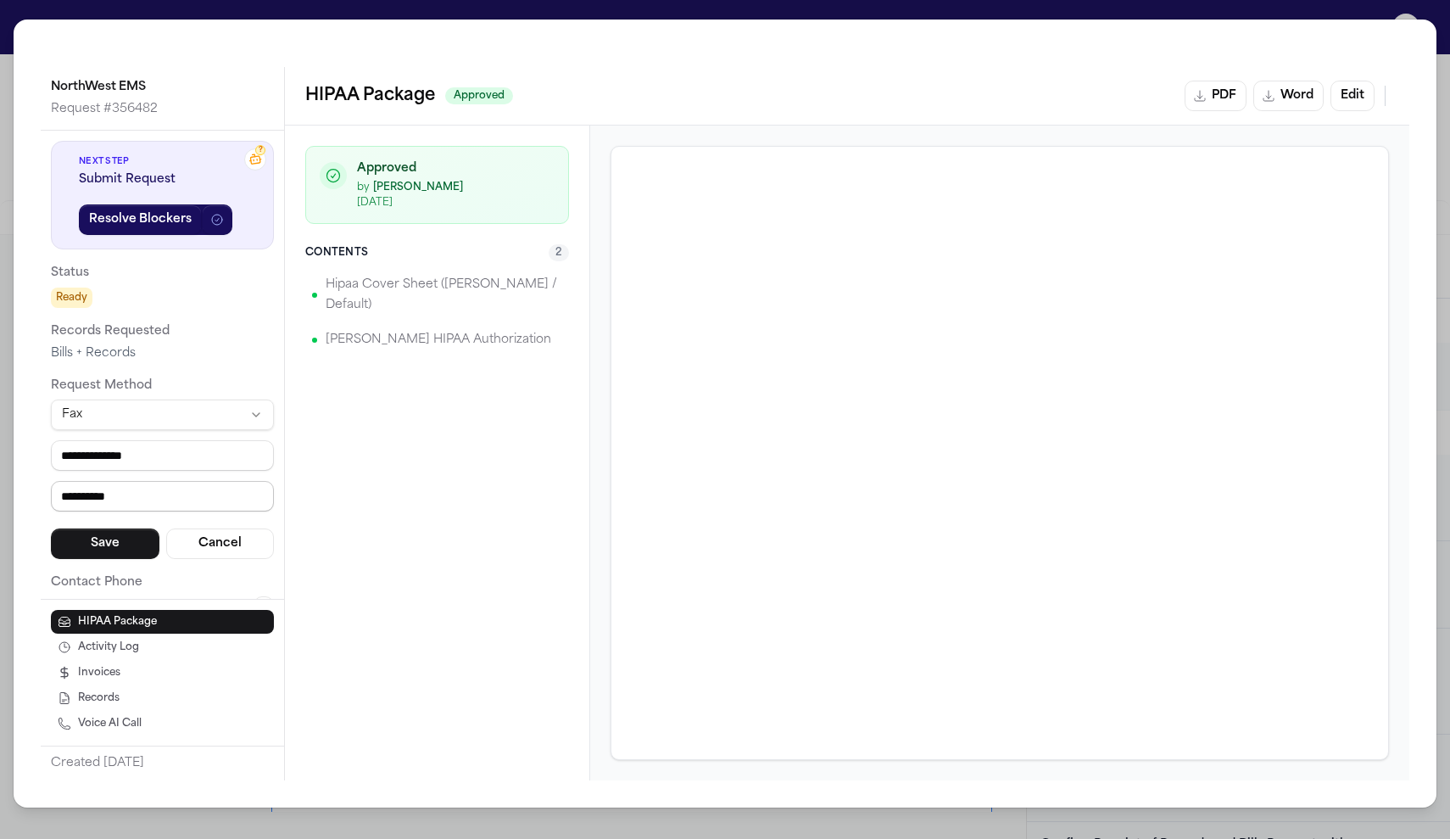
click at [150, 494] on input "**********" at bounding box center [162, 496] width 223 height 31
click at [110, 551] on button "Save" at bounding box center [105, 543] width 109 height 31
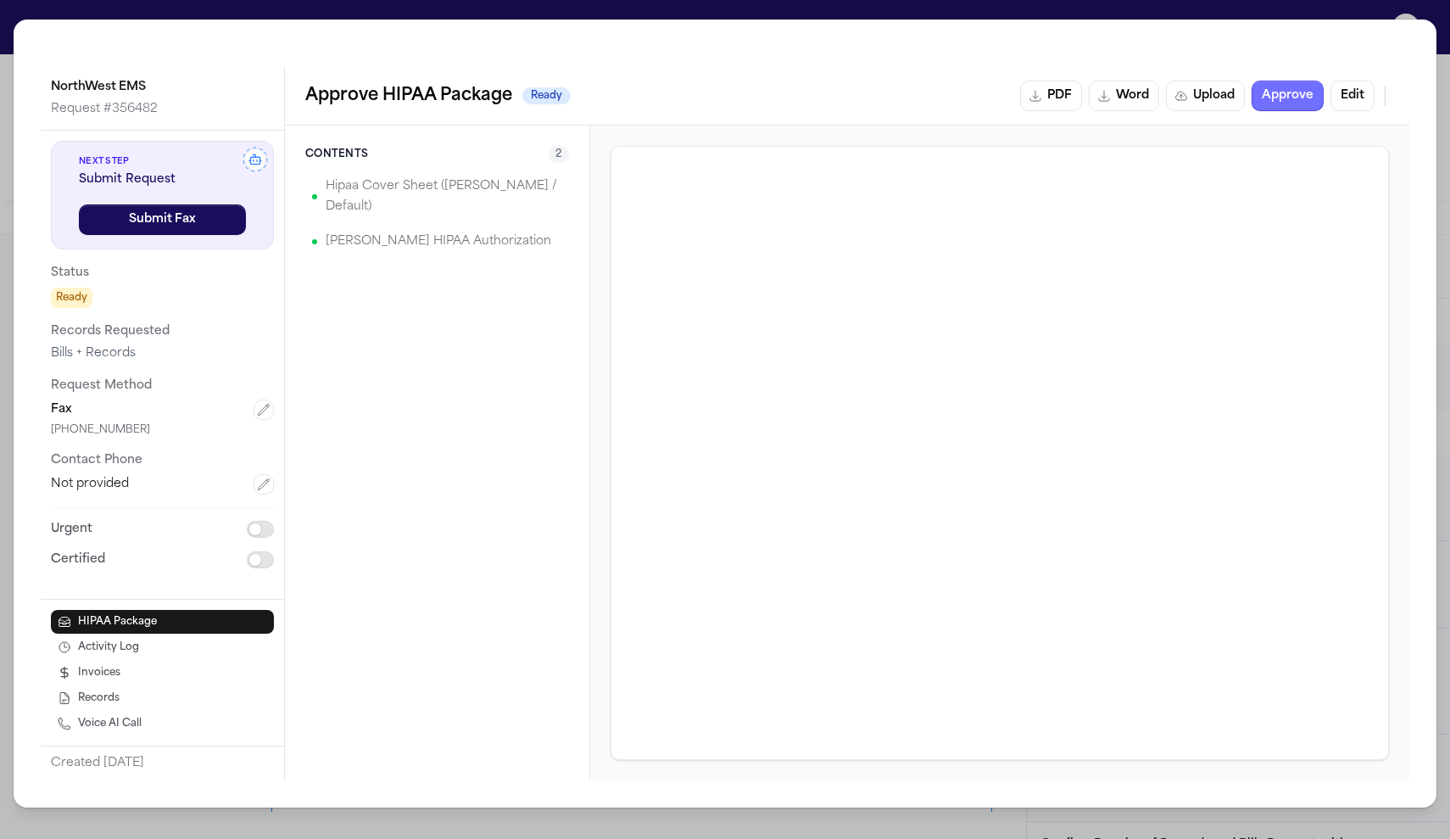
click at [1281, 87] on button "Approve" at bounding box center [1288, 96] width 72 height 31
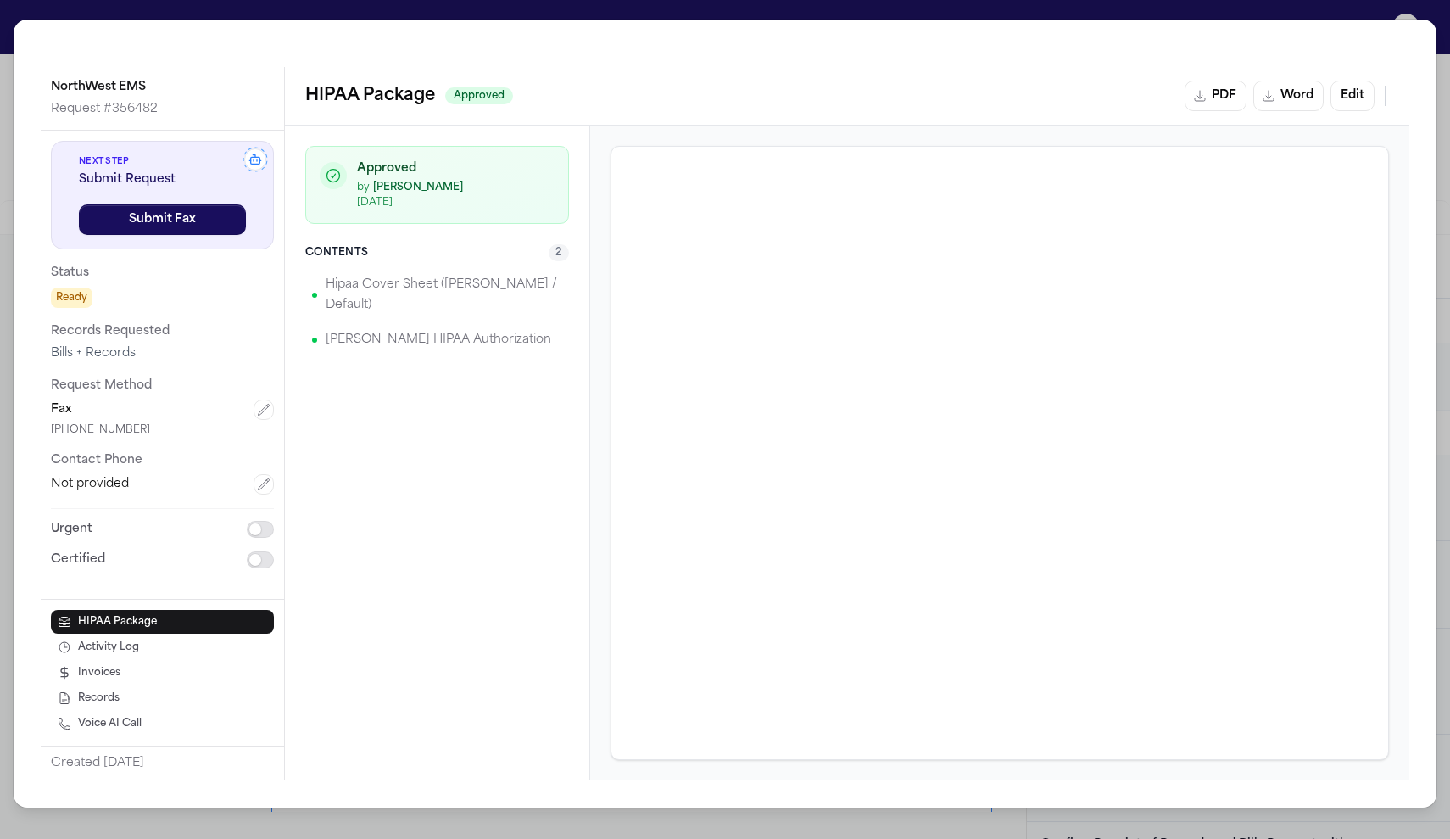
click at [901, 8] on div "NorthWest EMS Request # 356482 Next Step Submit Request Submit Fax Status Ready…" at bounding box center [725, 419] width 1450 height 839
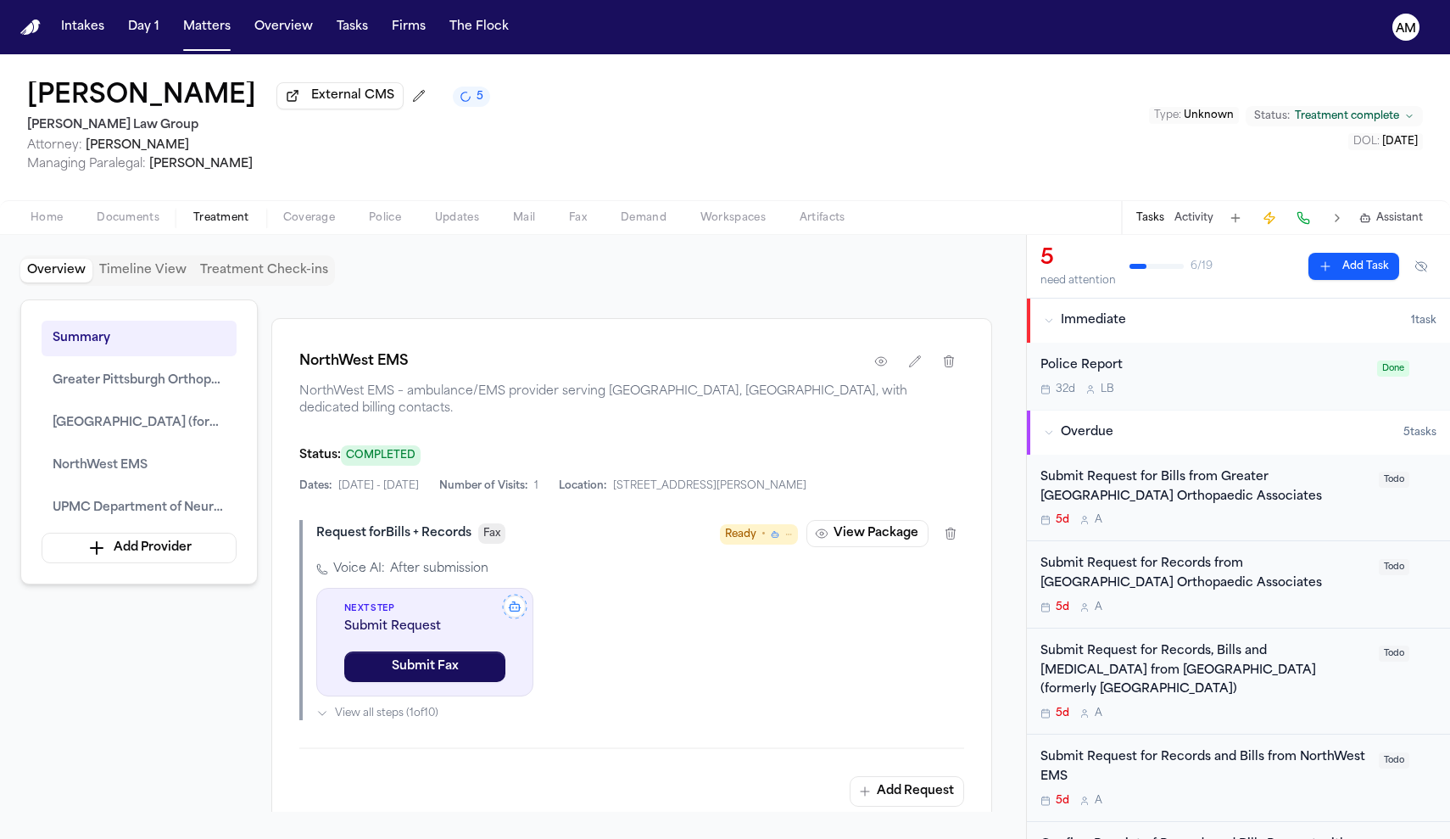
scroll to position [2569, 0]
click at [448, 675] on button "Submit Fax" at bounding box center [424, 665] width 161 height 31
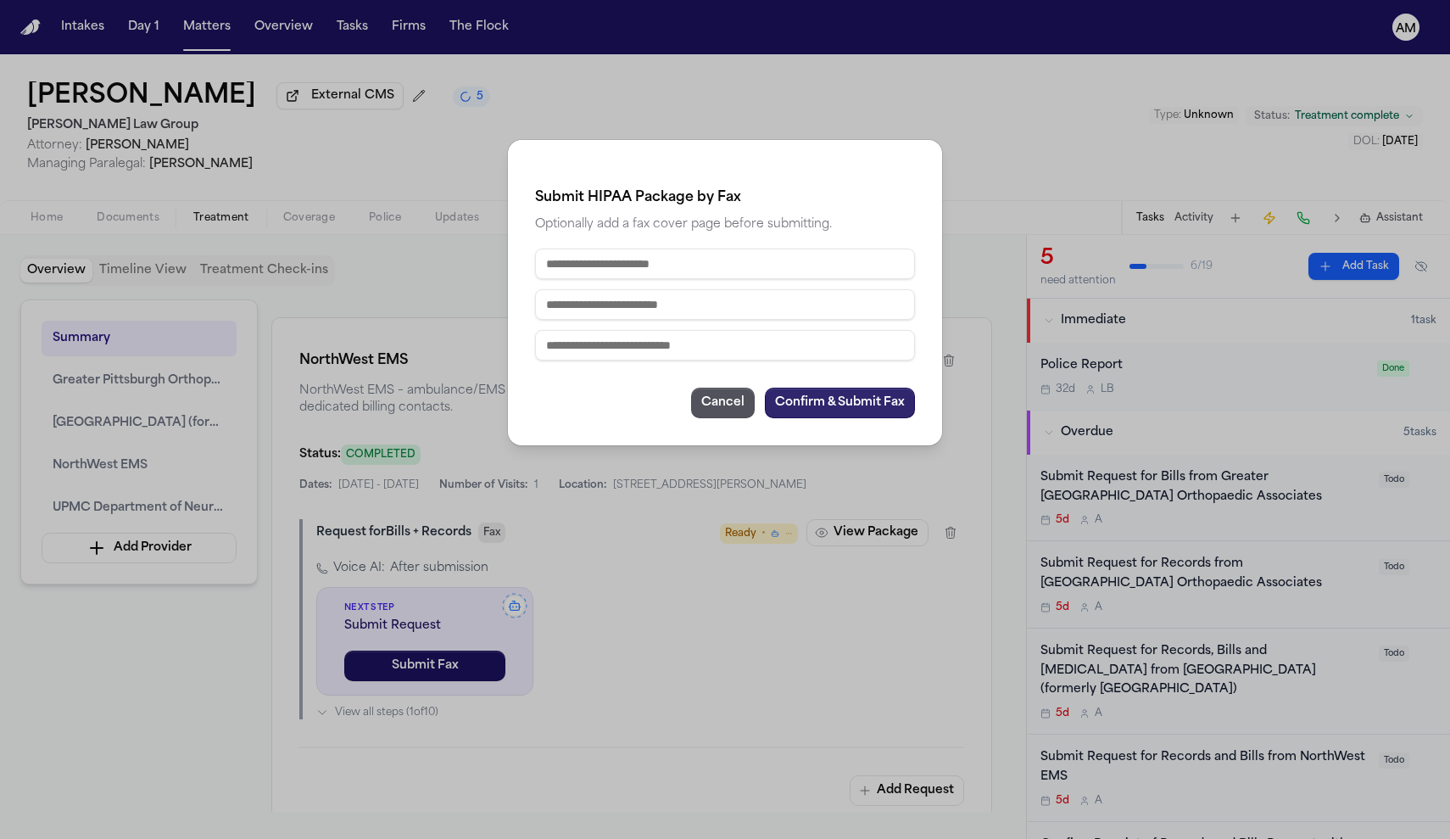
click at [807, 399] on button "Confirm & Submit Fax" at bounding box center [840, 403] width 150 height 31
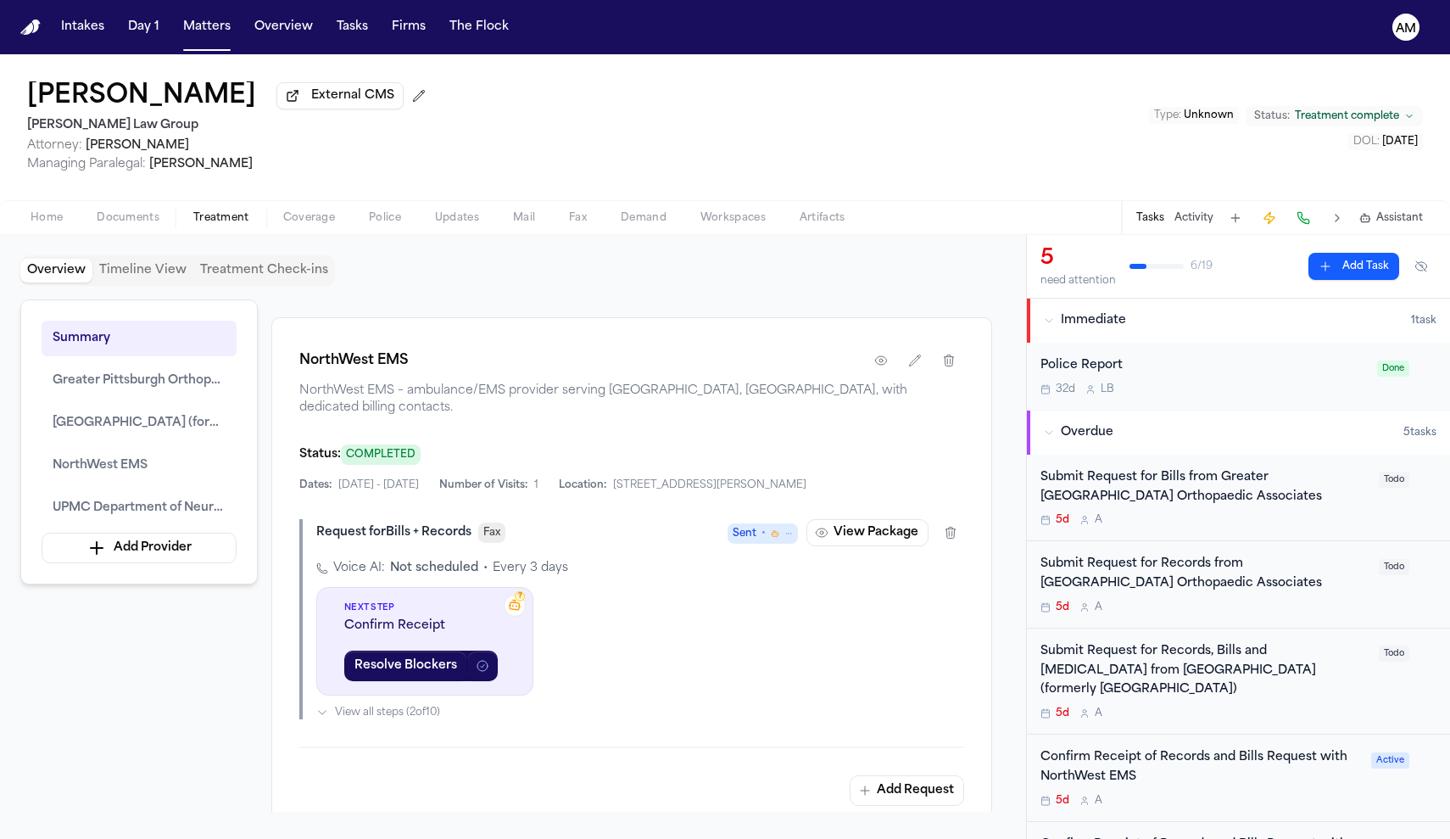
click at [524, 608] on div "?" at bounding box center [515, 606] width 22 height 22
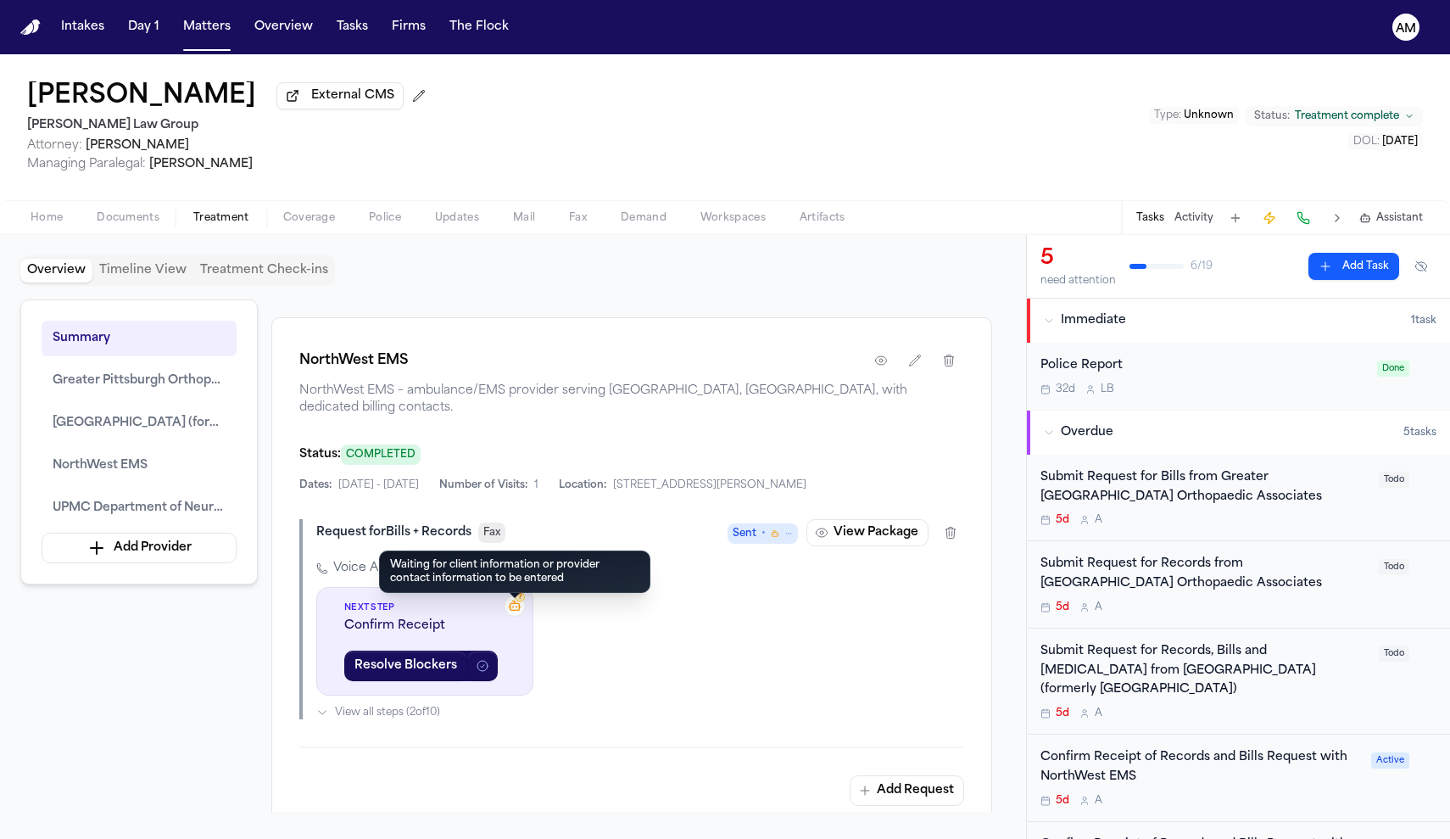
click at [516, 602] on div "?" at bounding box center [520, 597] width 10 height 10
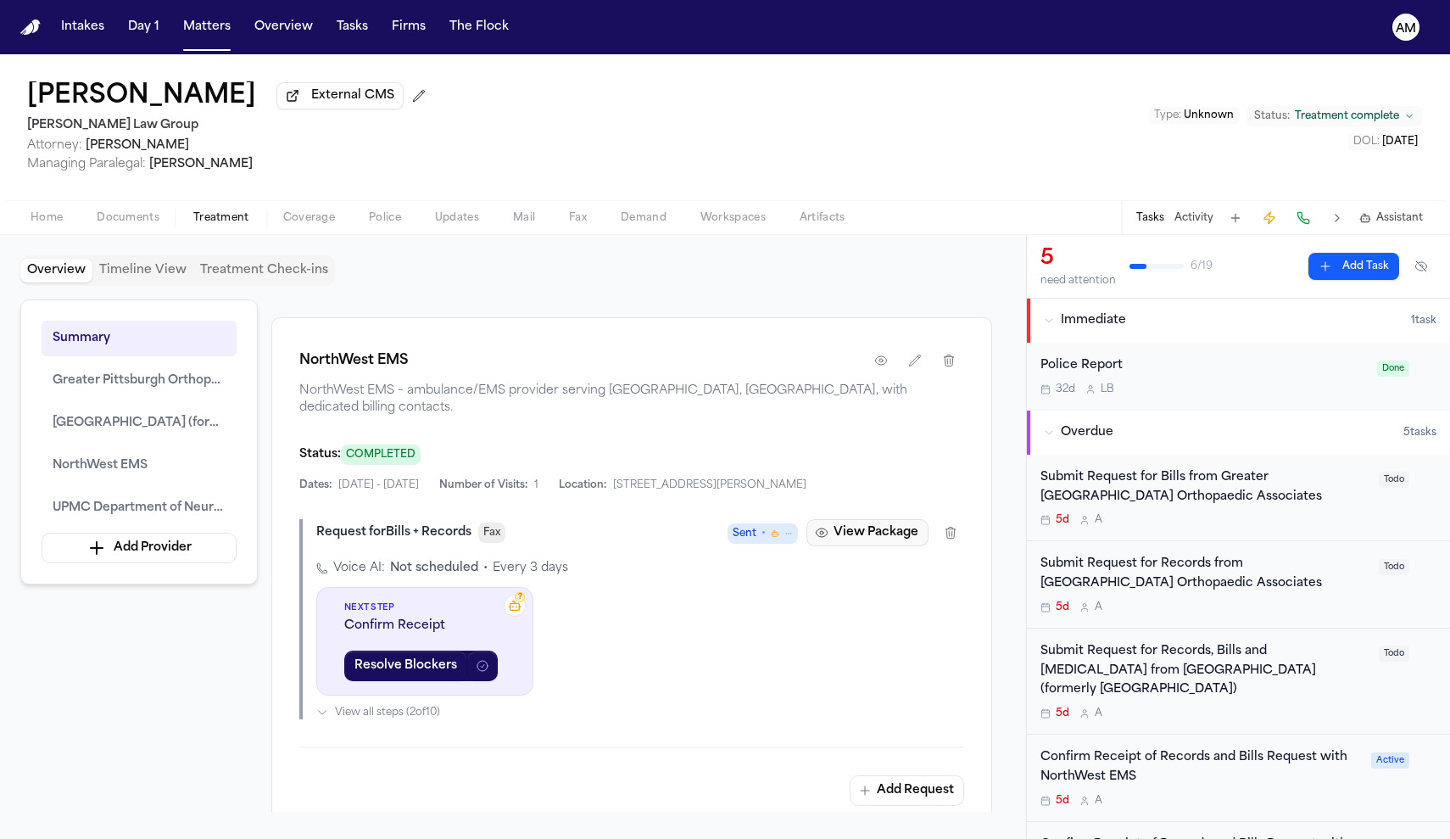
click at [867, 534] on button "View Package" at bounding box center [868, 532] width 122 height 27
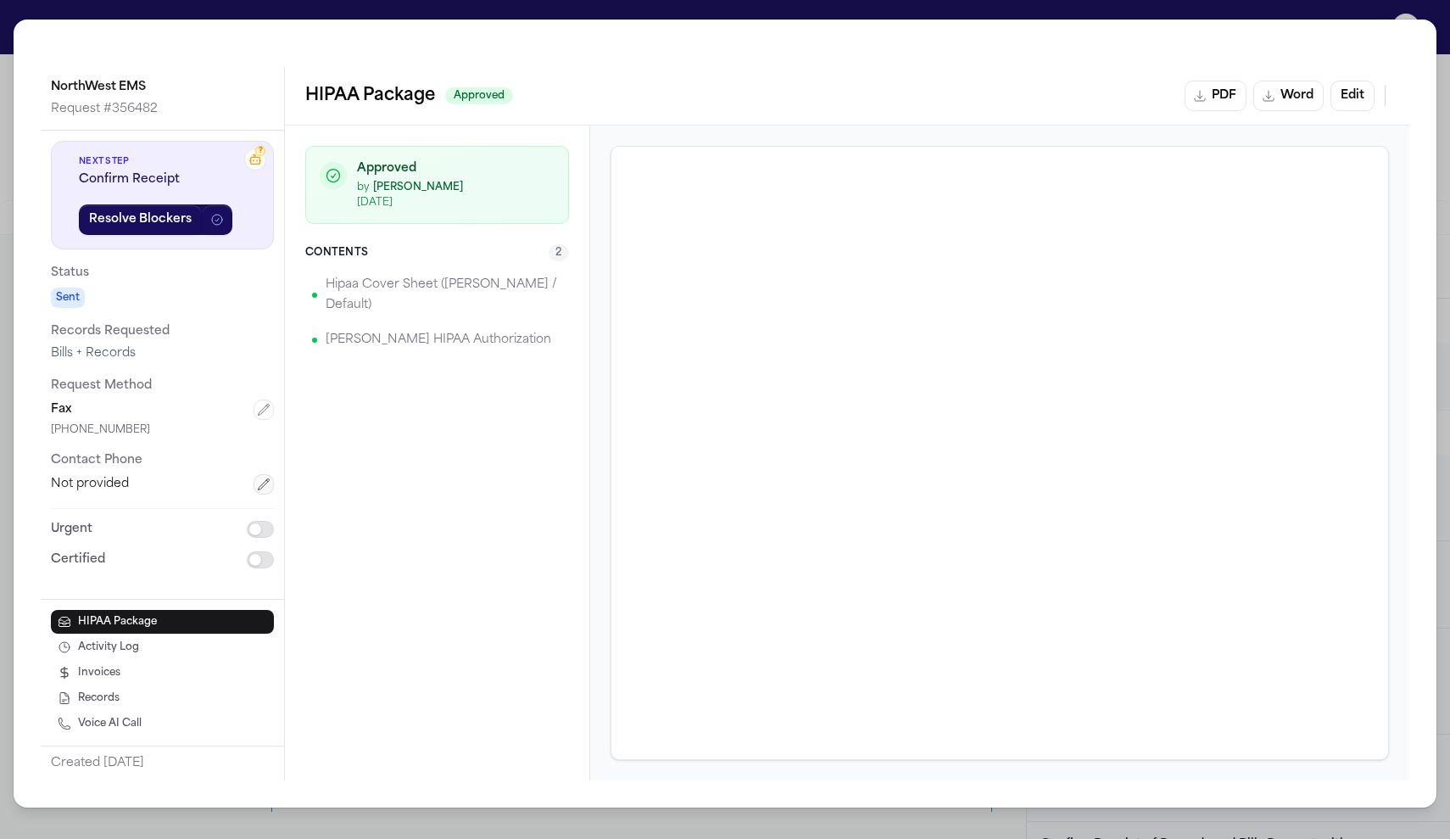
click at [268, 478] on icon "button" at bounding box center [264, 484] width 14 height 14
click at [194, 496] on input "tel" at bounding box center [162, 489] width 223 height 31
paste input "**********"
click at [68, 494] on input "**********" at bounding box center [162, 489] width 223 height 31
type input "**********"
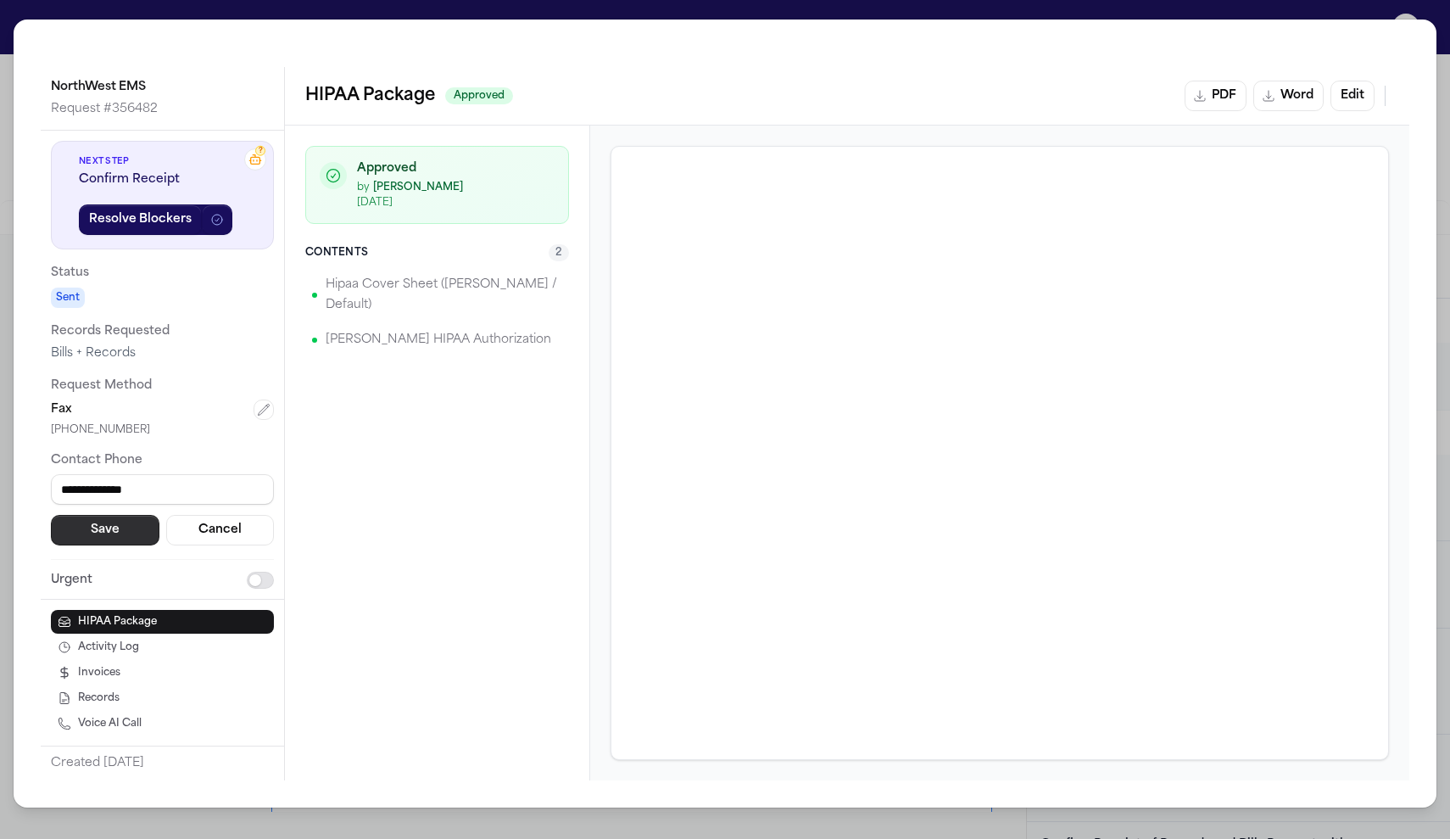
click at [92, 518] on button "Save" at bounding box center [105, 530] width 109 height 31
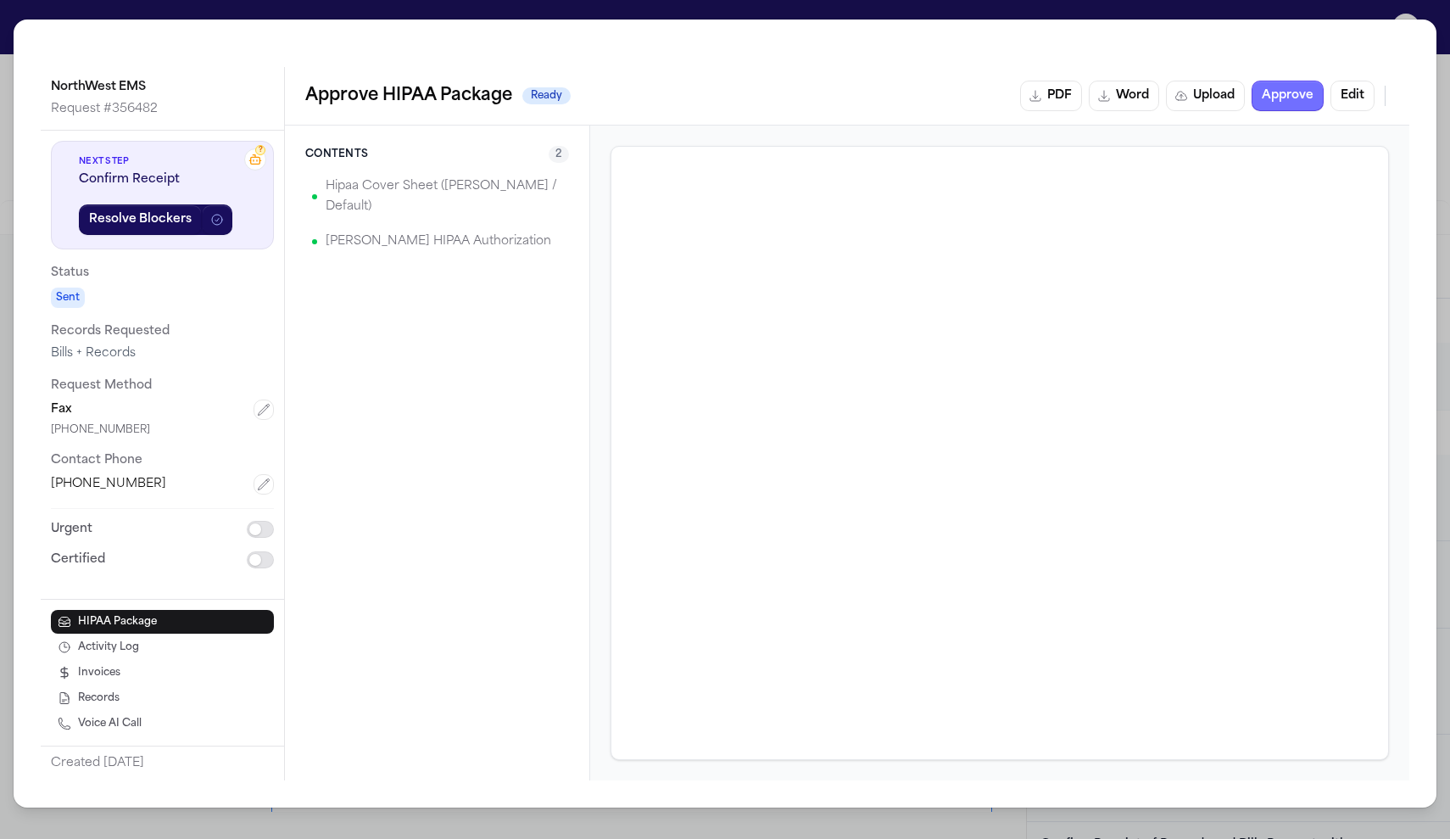
click at [1283, 100] on button "Approve" at bounding box center [1288, 96] width 72 height 31
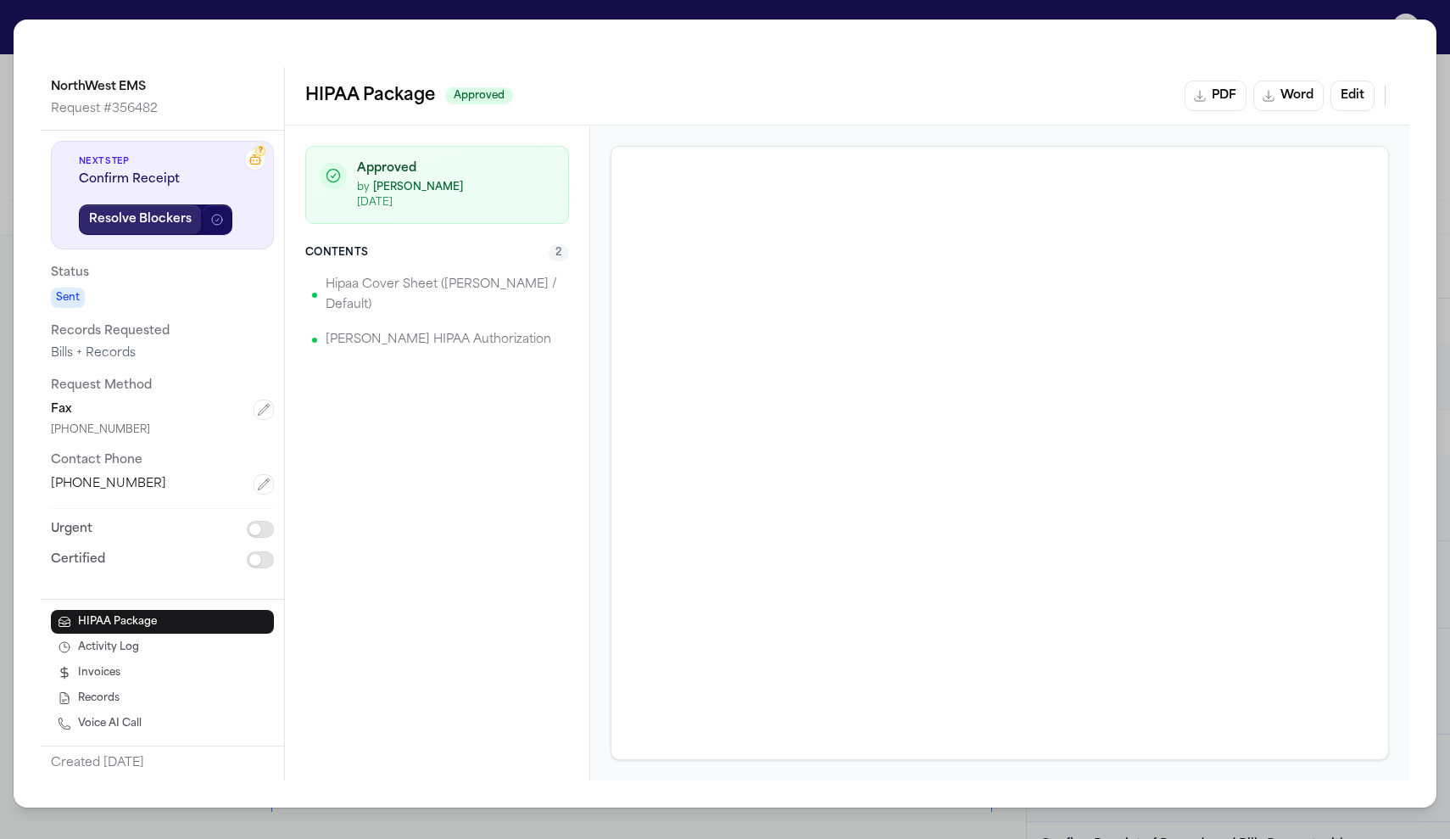
click at [181, 224] on button "Resolve Blockers" at bounding box center [140, 219] width 123 height 31
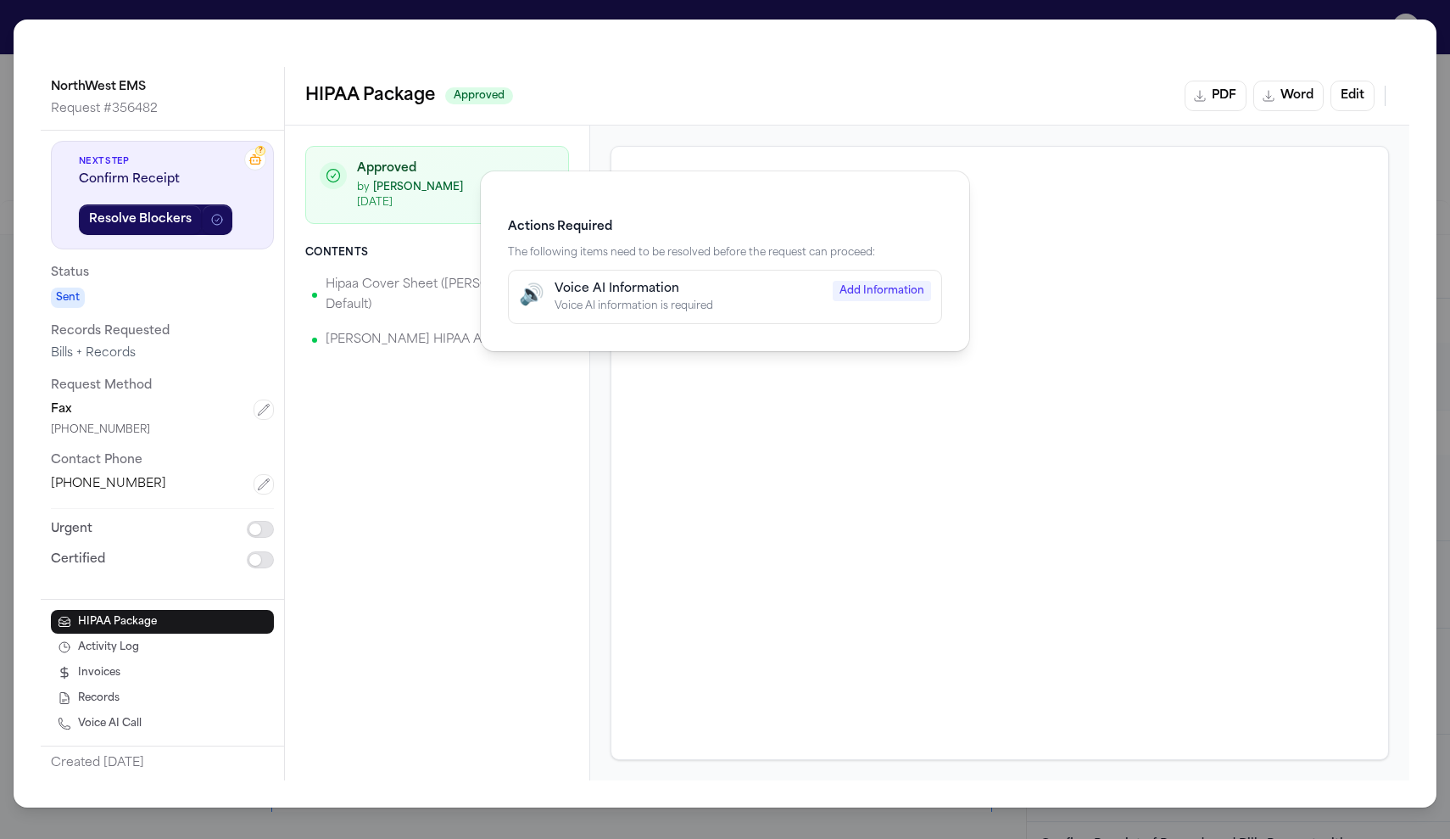
click at [771, 293] on div "Voice AI Information" at bounding box center [689, 289] width 268 height 17
select select "***"
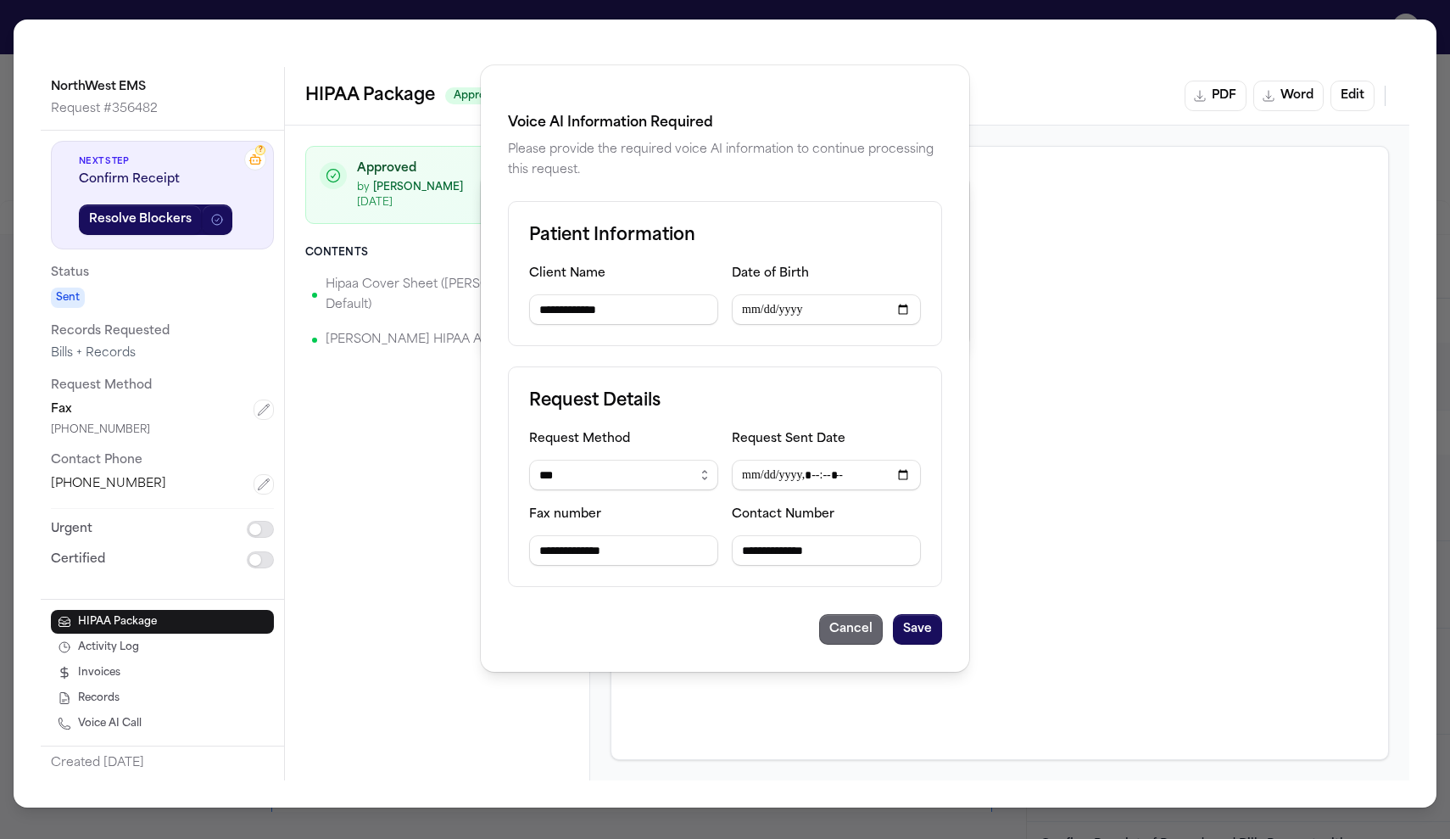
click at [878, 624] on button "Cancel" at bounding box center [851, 629] width 64 height 31
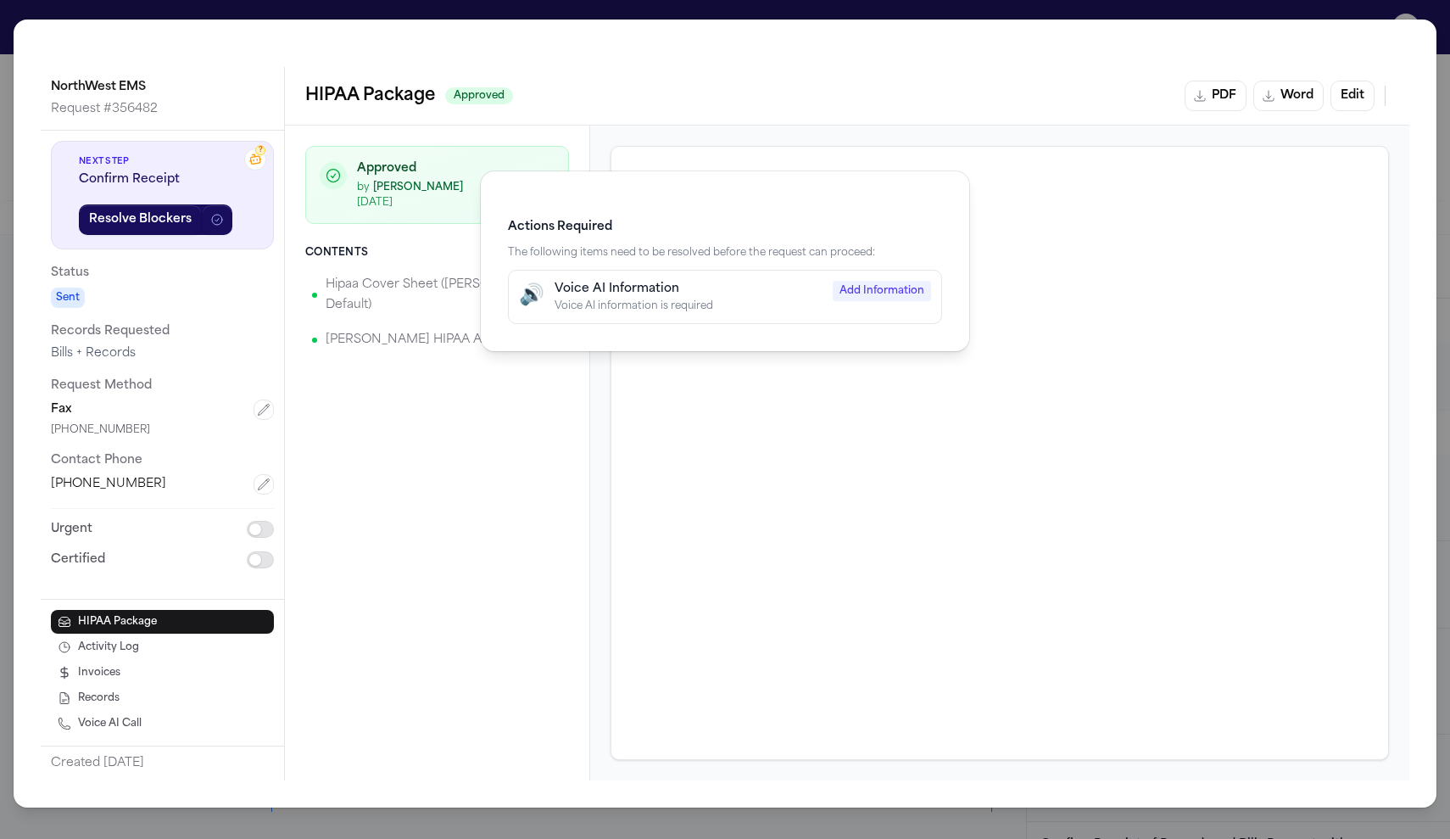
click at [1365, 4] on div "Actions Required The following items need to be resolved before the request can…" at bounding box center [725, 419] width 1450 height 839
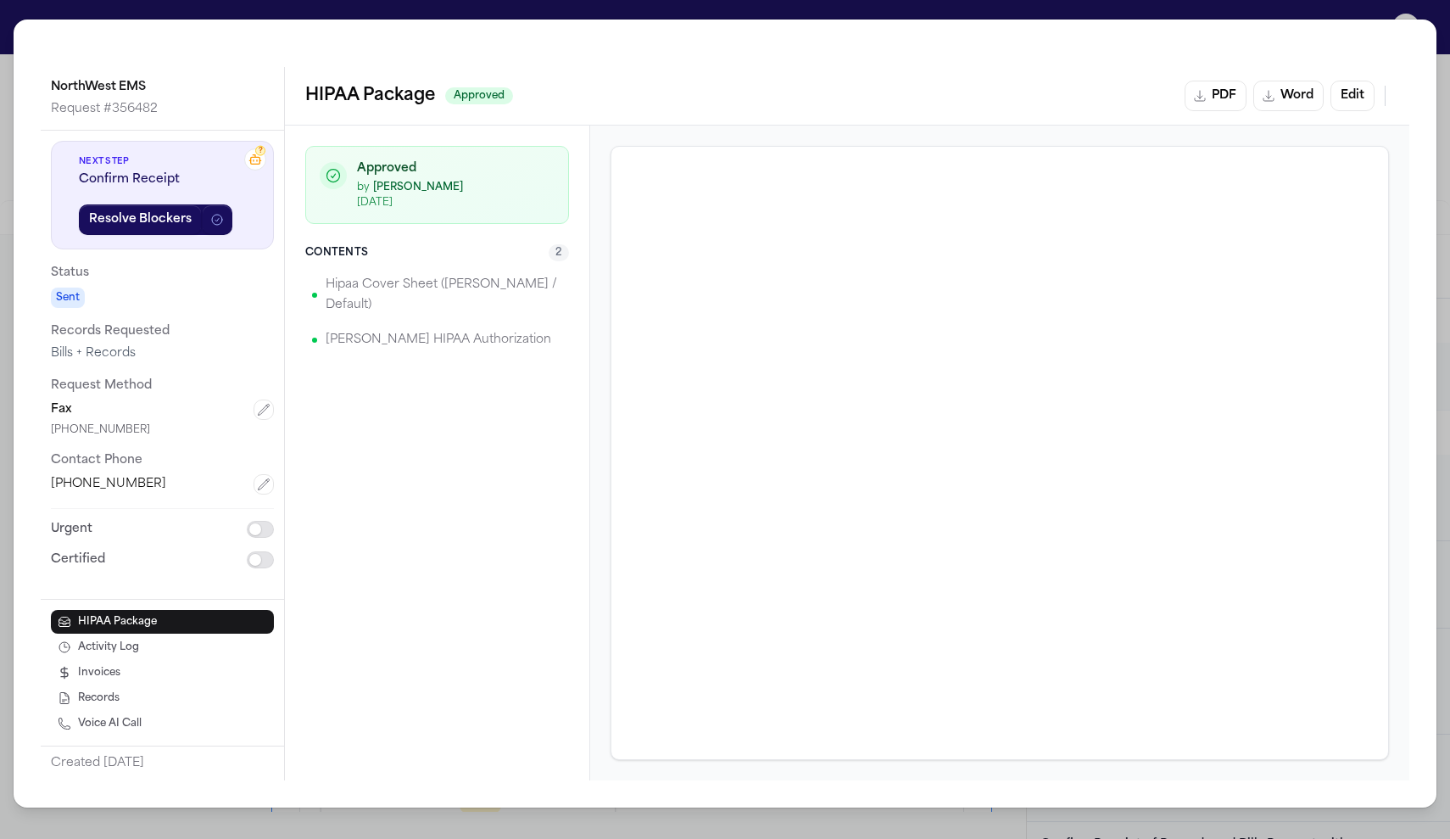
click at [259, 166] on icon at bounding box center [255, 160] width 14 height 14
click at [253, 160] on icon at bounding box center [255, 158] width 15 height 15
click at [204, 210] on button "button" at bounding box center [217, 219] width 31 height 31
click at [1306, 8] on div "NorthWest EMS Request # 356482 ? Next Step Invoice Pending Resolve Blockers Sta…" at bounding box center [725, 419] width 1450 height 839
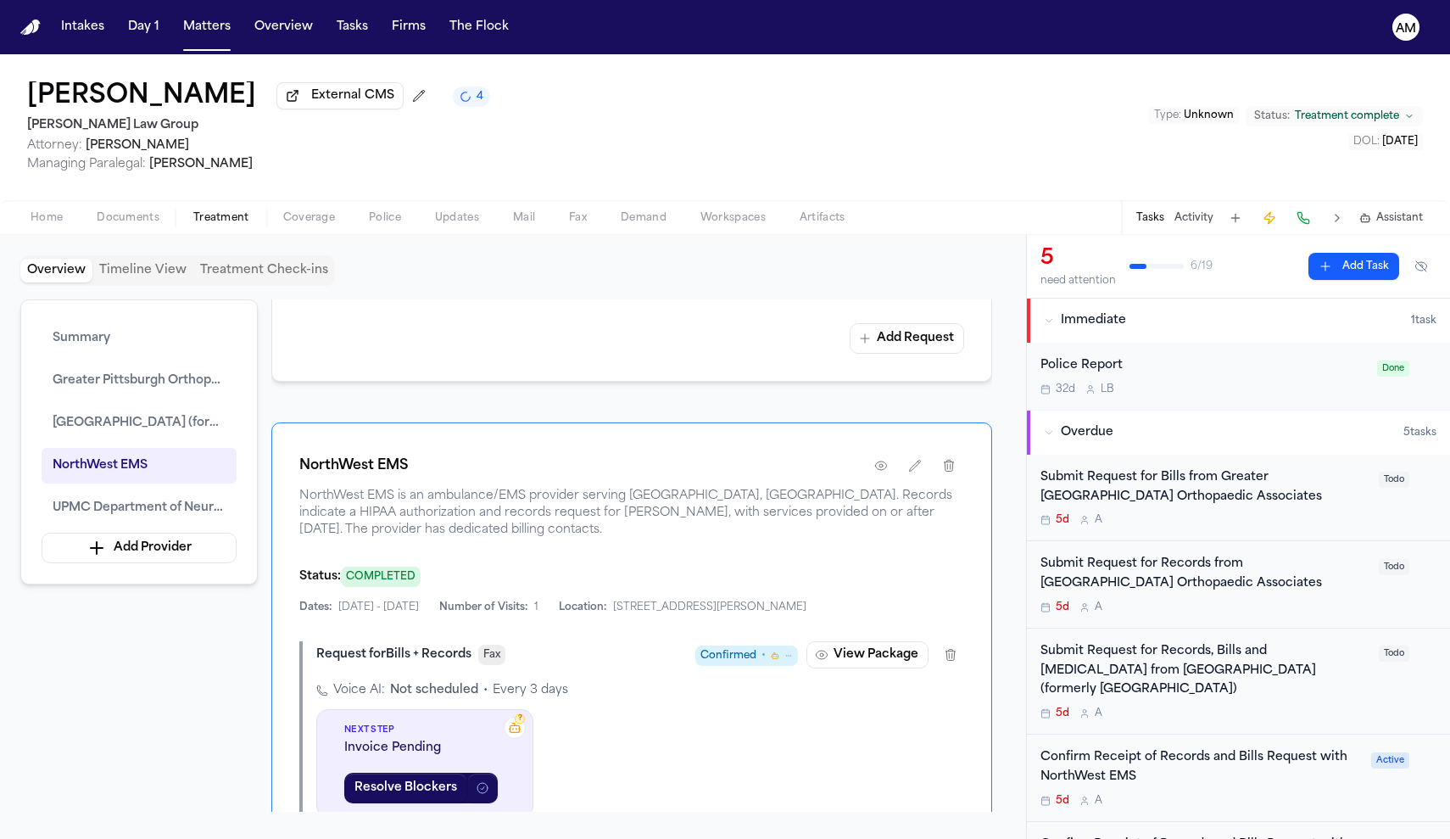
scroll to position [2627, 0]
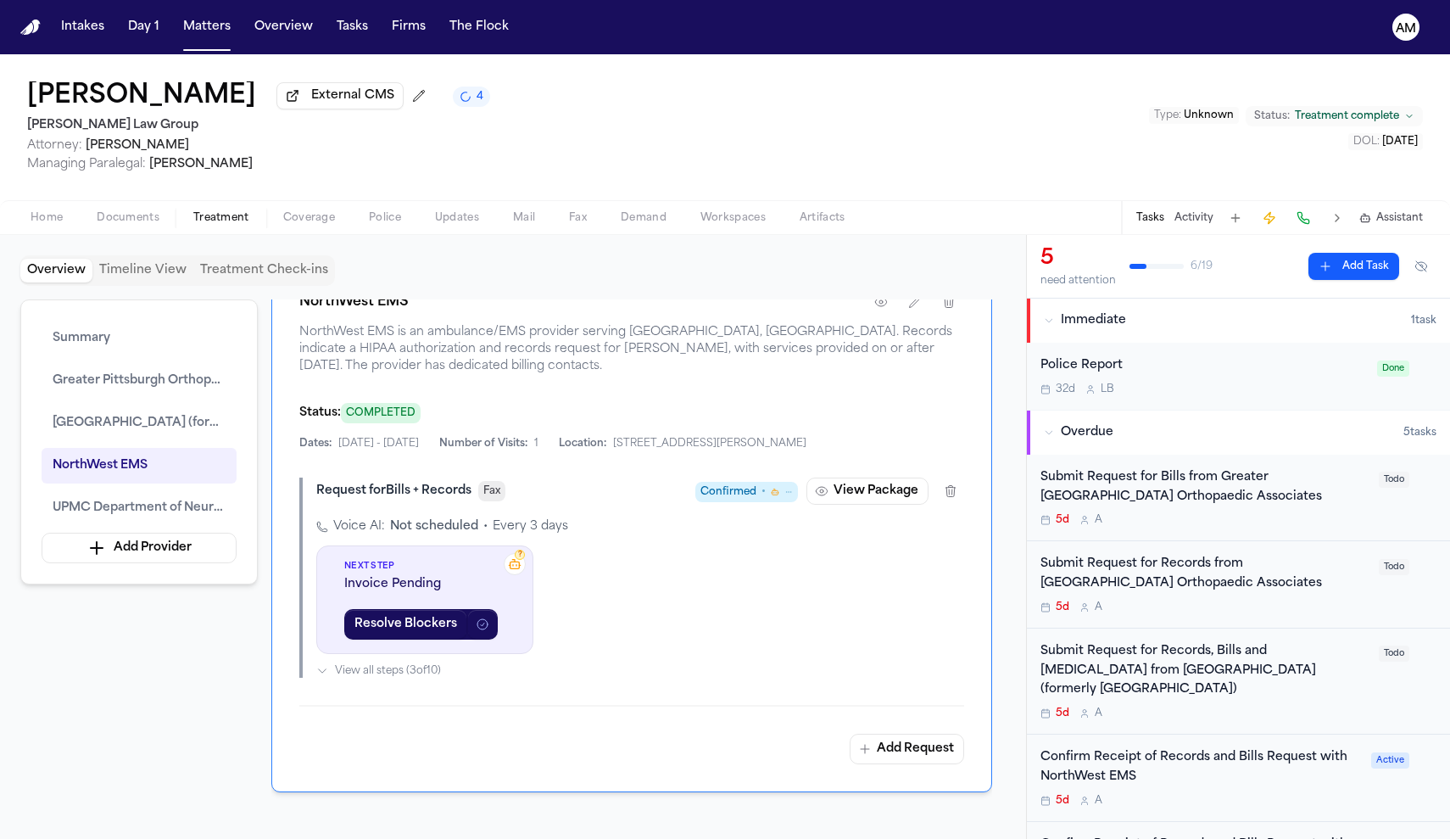
click at [385, 678] on span "View all steps ( 3 of 10 )" at bounding box center [388, 671] width 106 height 14
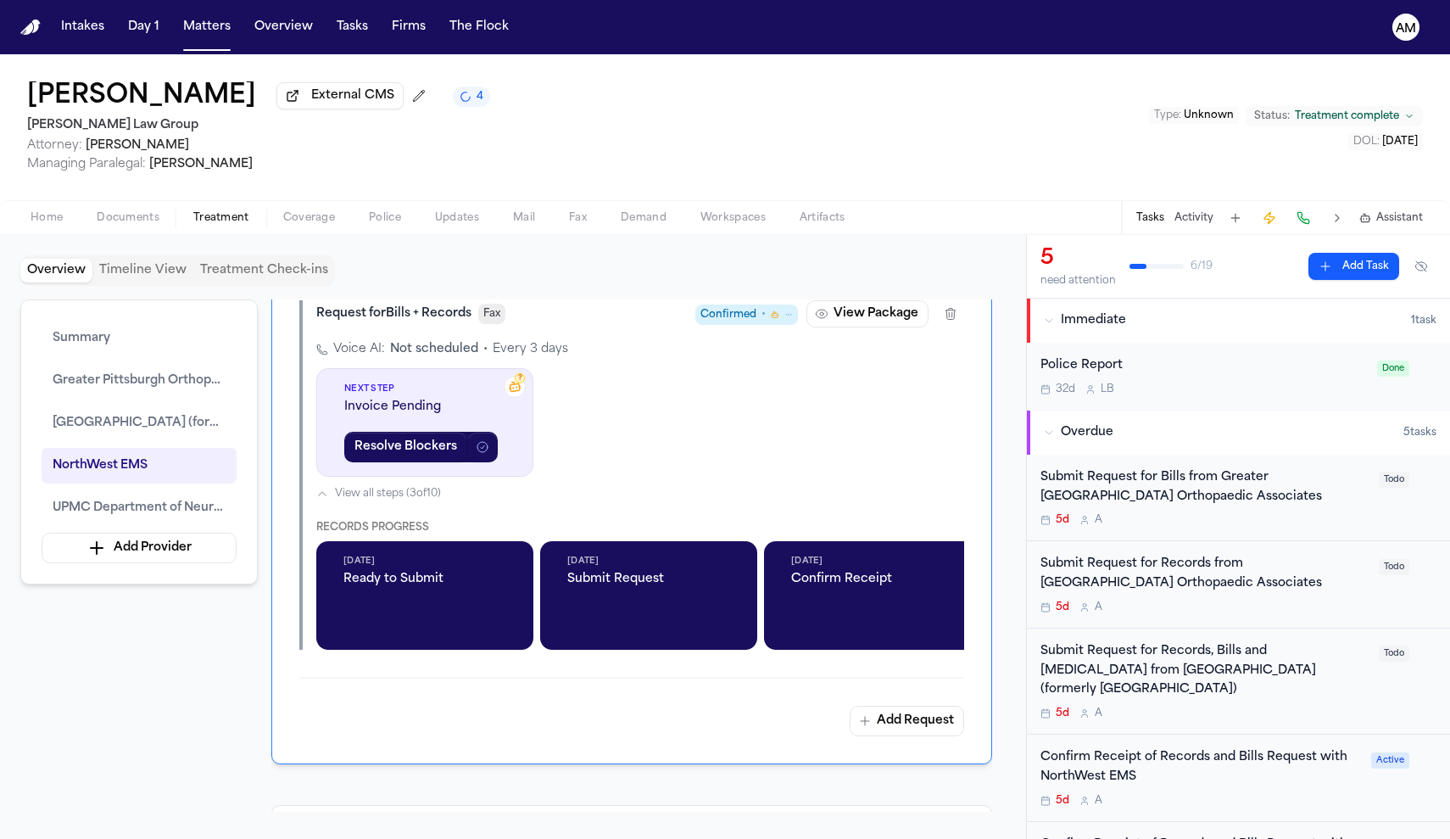
scroll to position [2809, 0]
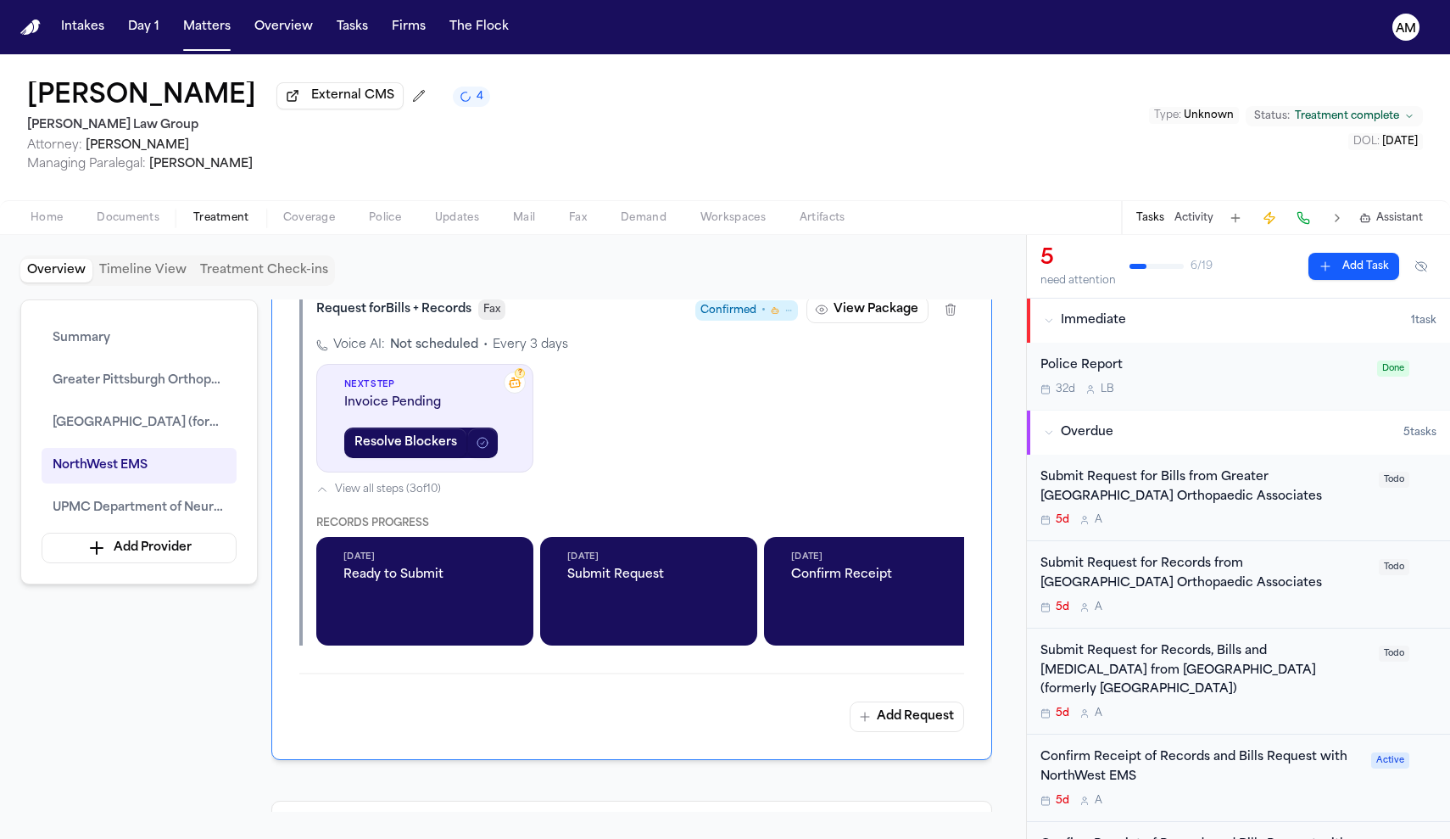
click at [655, 618] on div "Oct 7, 2025 Submit Request" at bounding box center [648, 591] width 217 height 109
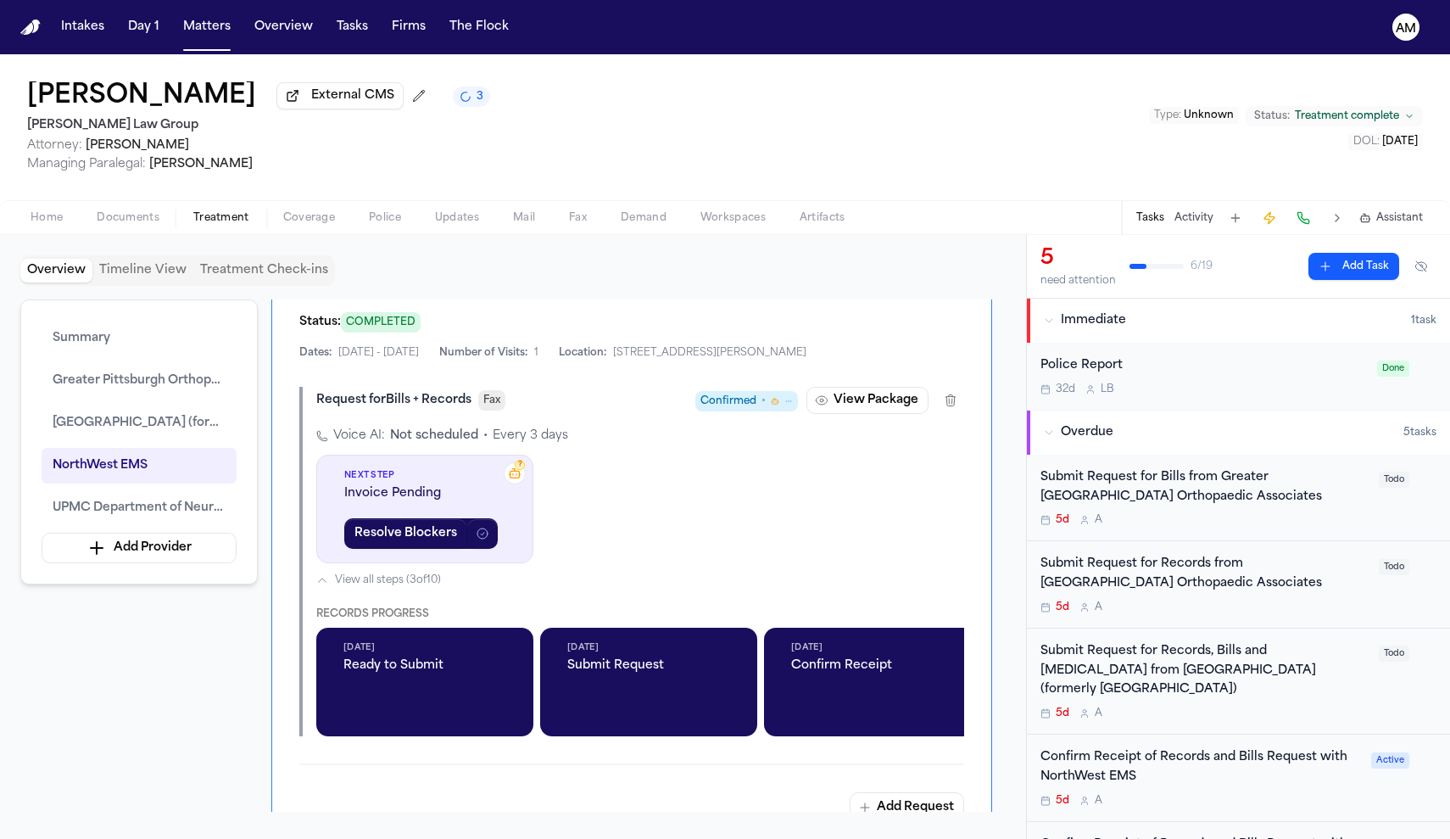
scroll to position [2712, 0]
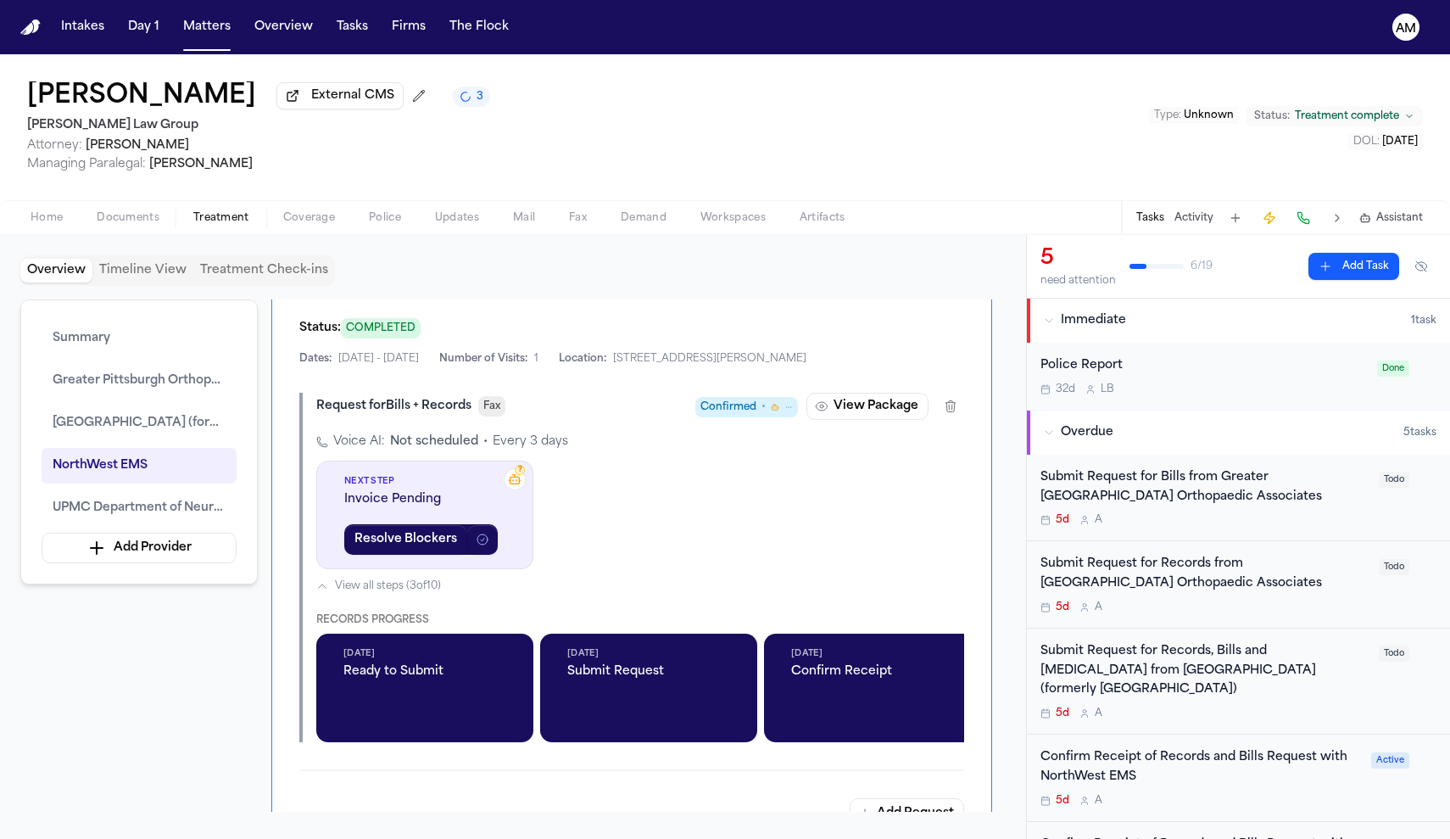
click at [733, 416] on span "Confirmed" at bounding box center [729, 407] width 56 height 17
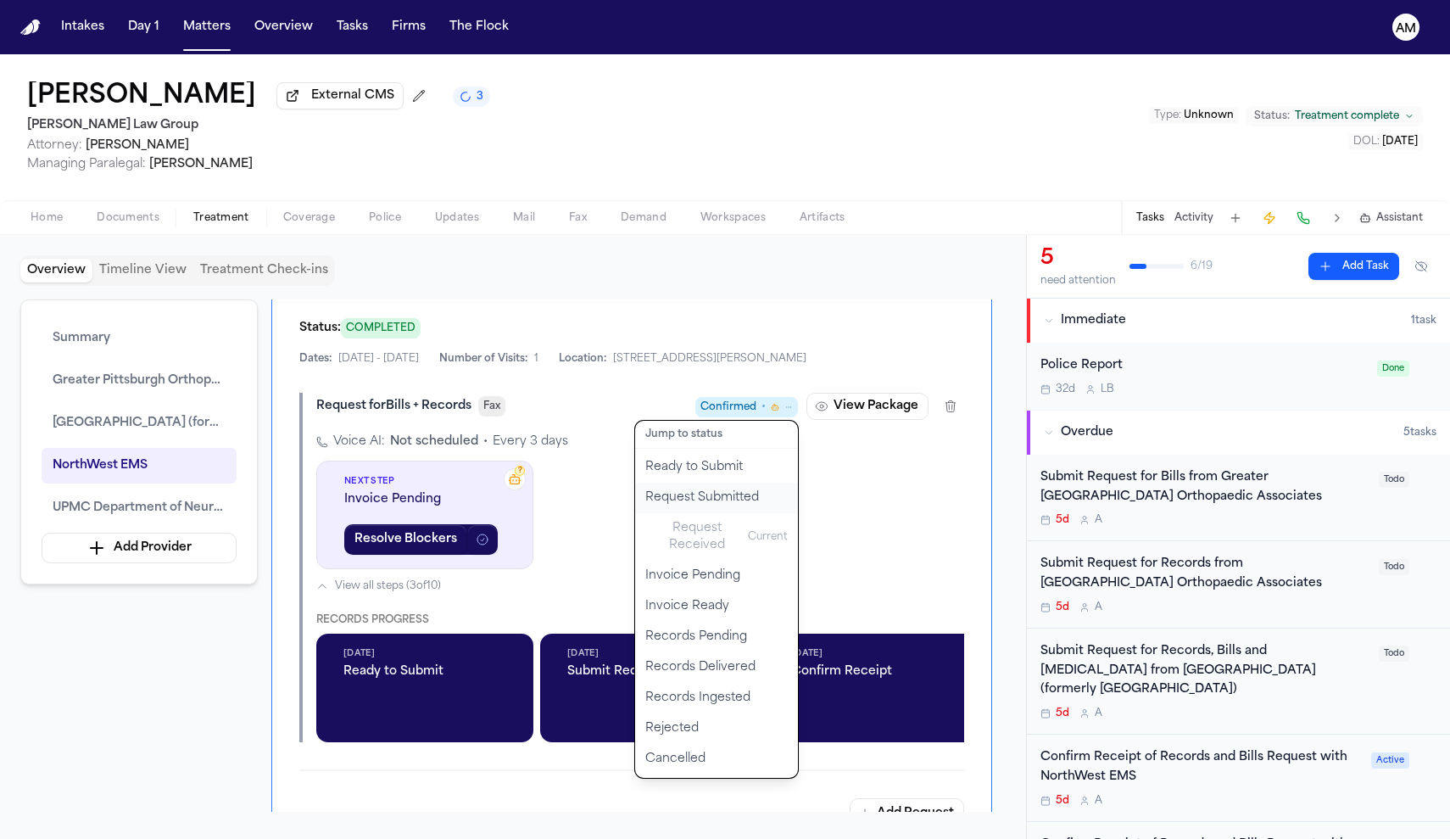
click at [734, 513] on button "Request Submitted" at bounding box center [716, 498] width 163 height 31
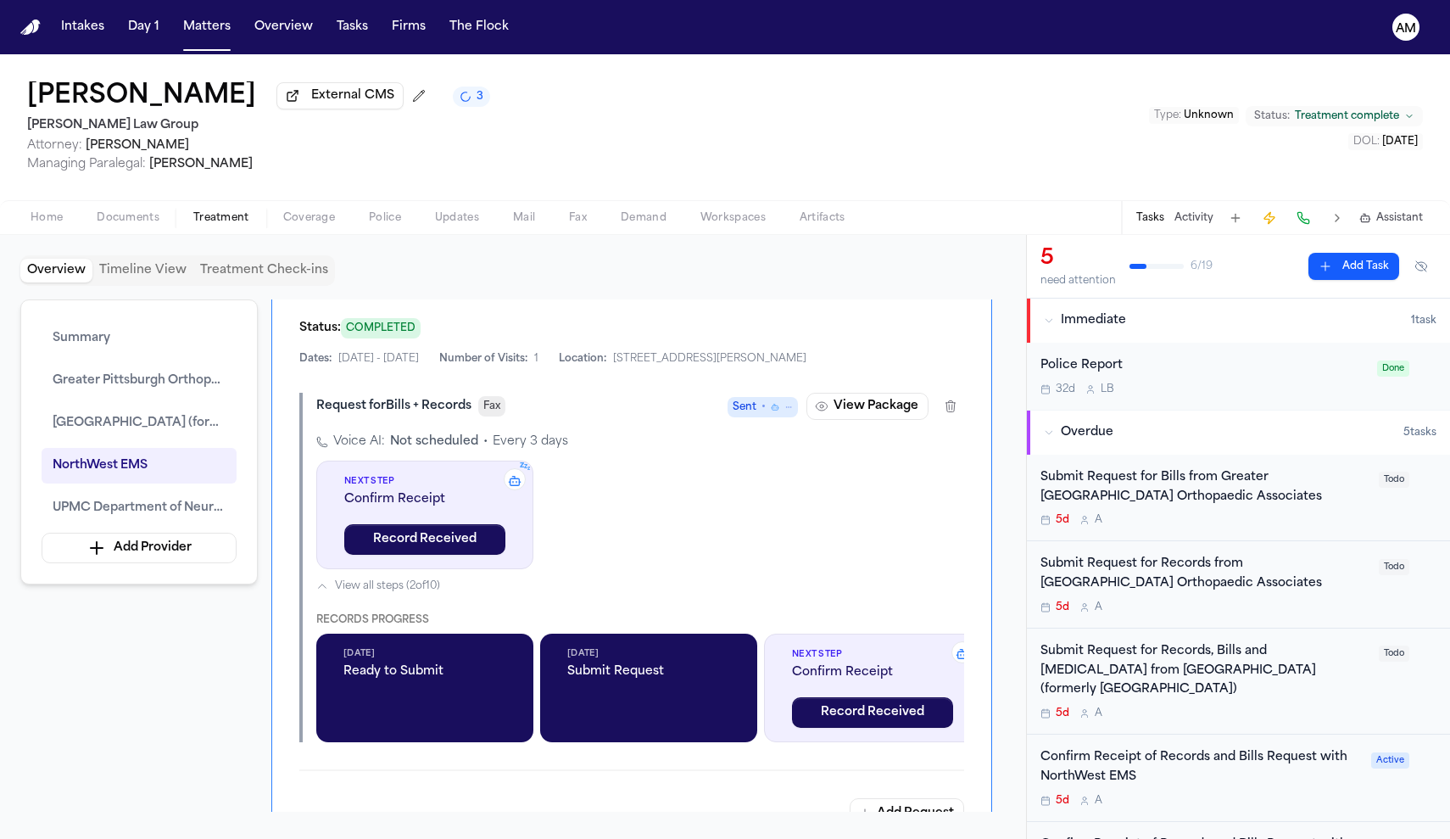
click at [613, 556] on div "Voice AI: Not scheduled • Every 3 days z z z Next Step Confirm Receipt Record R…" at bounding box center [640, 587] width 648 height 309
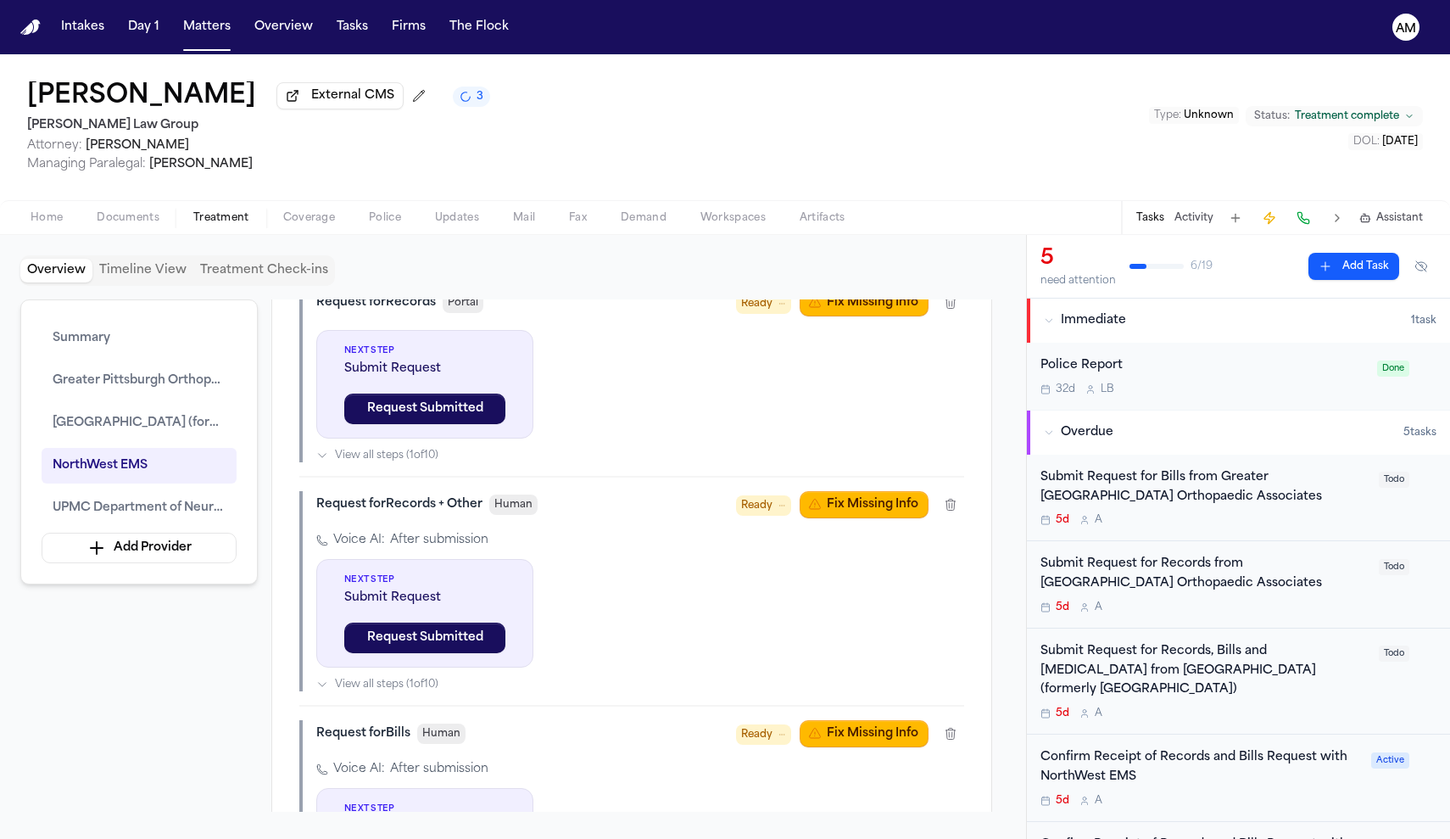
scroll to position [979, 0]
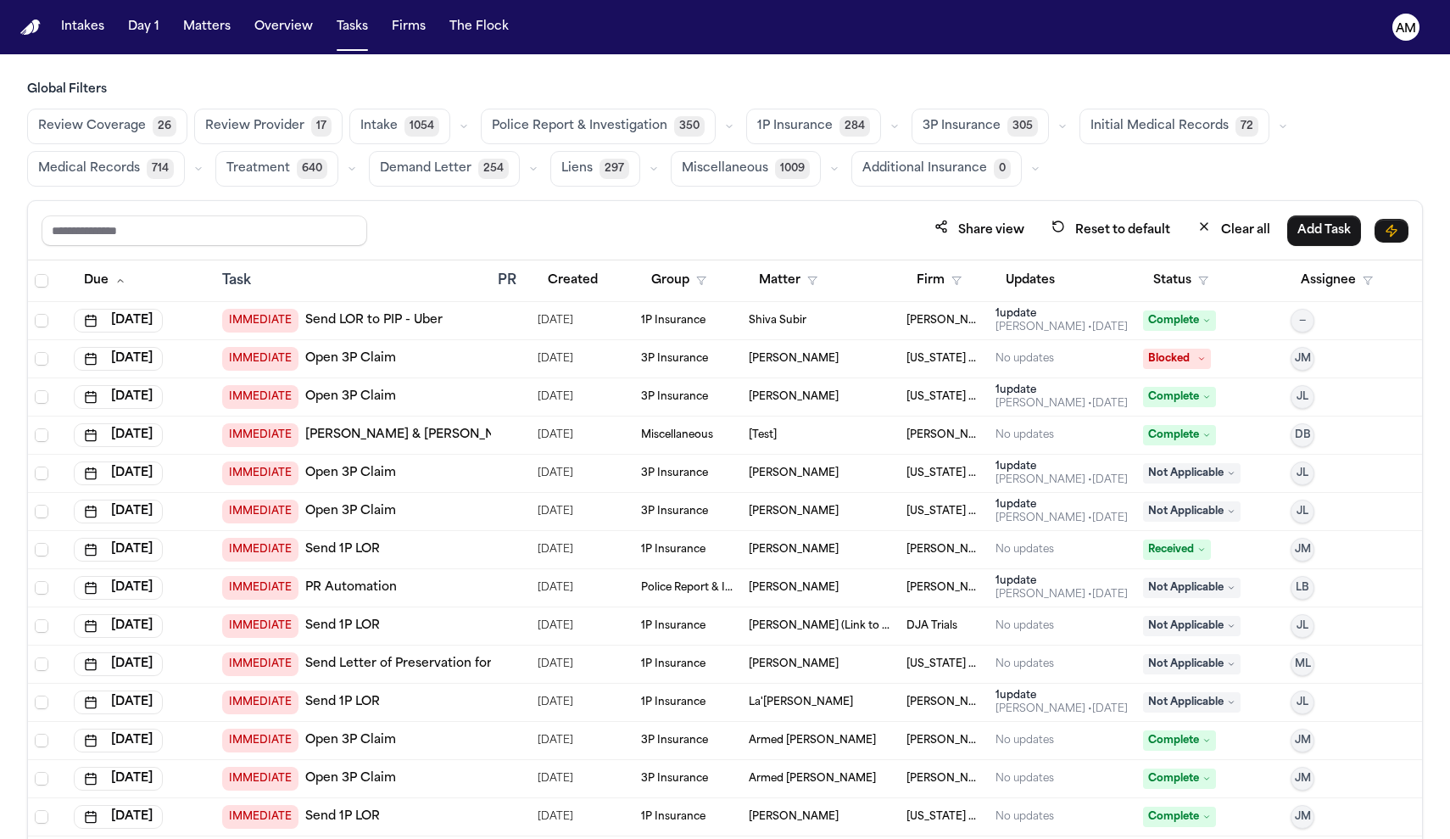
click at [95, 179] on button "Medical Records 714" at bounding box center [106, 169] width 158 height 36
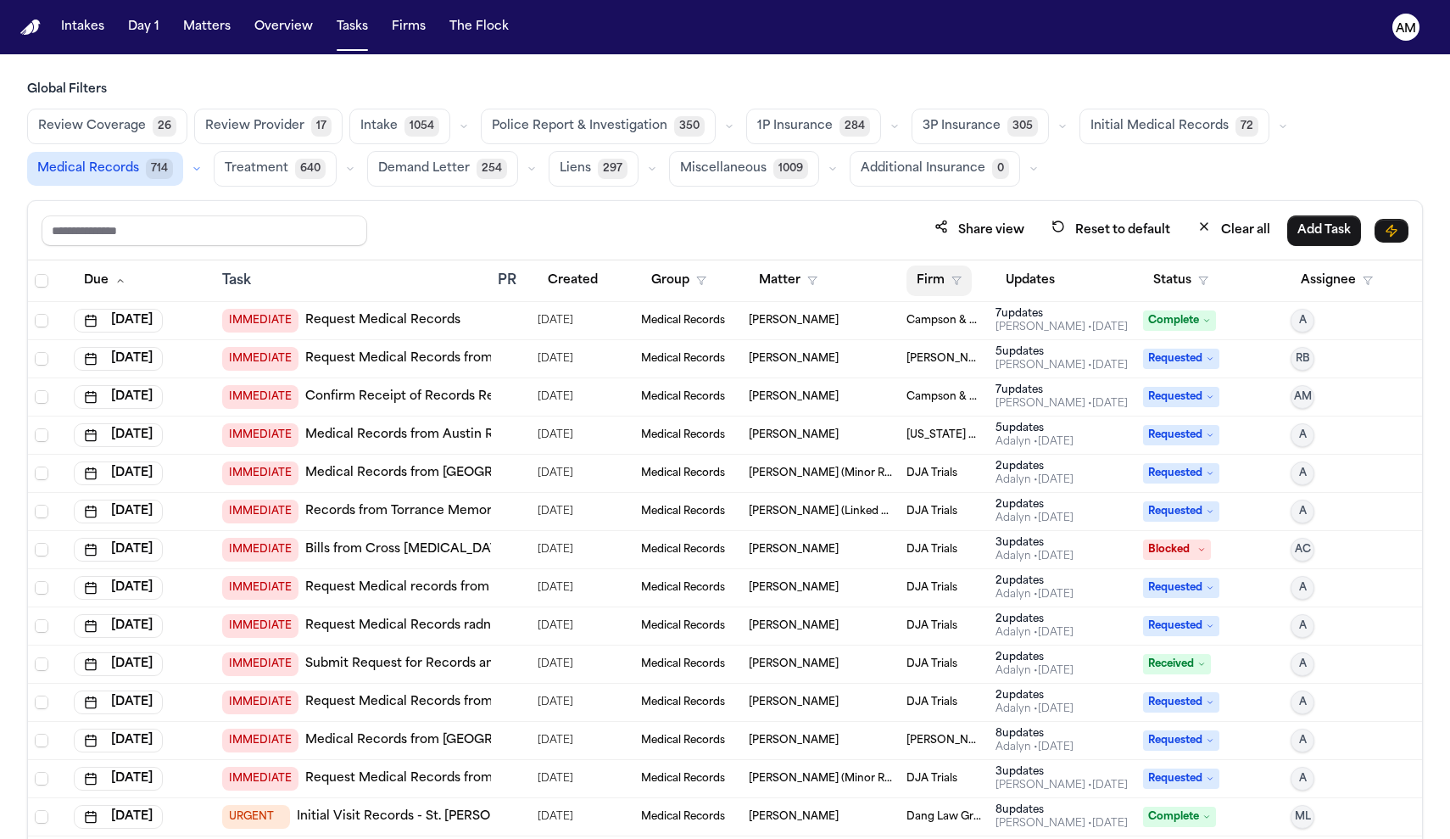
click at [965, 286] on button "Firm" at bounding box center [939, 280] width 65 height 31
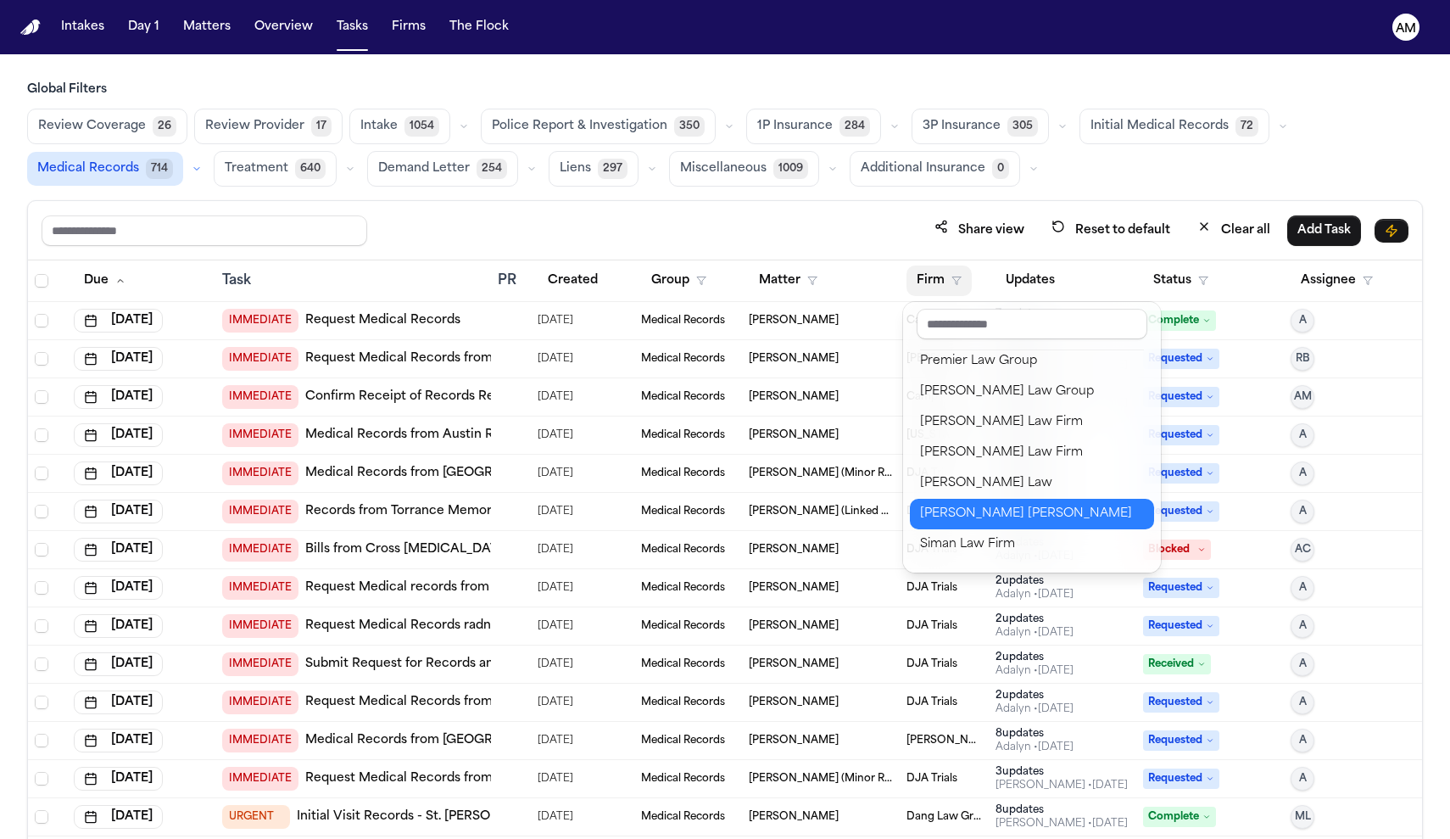
scroll to position [1861, 0]
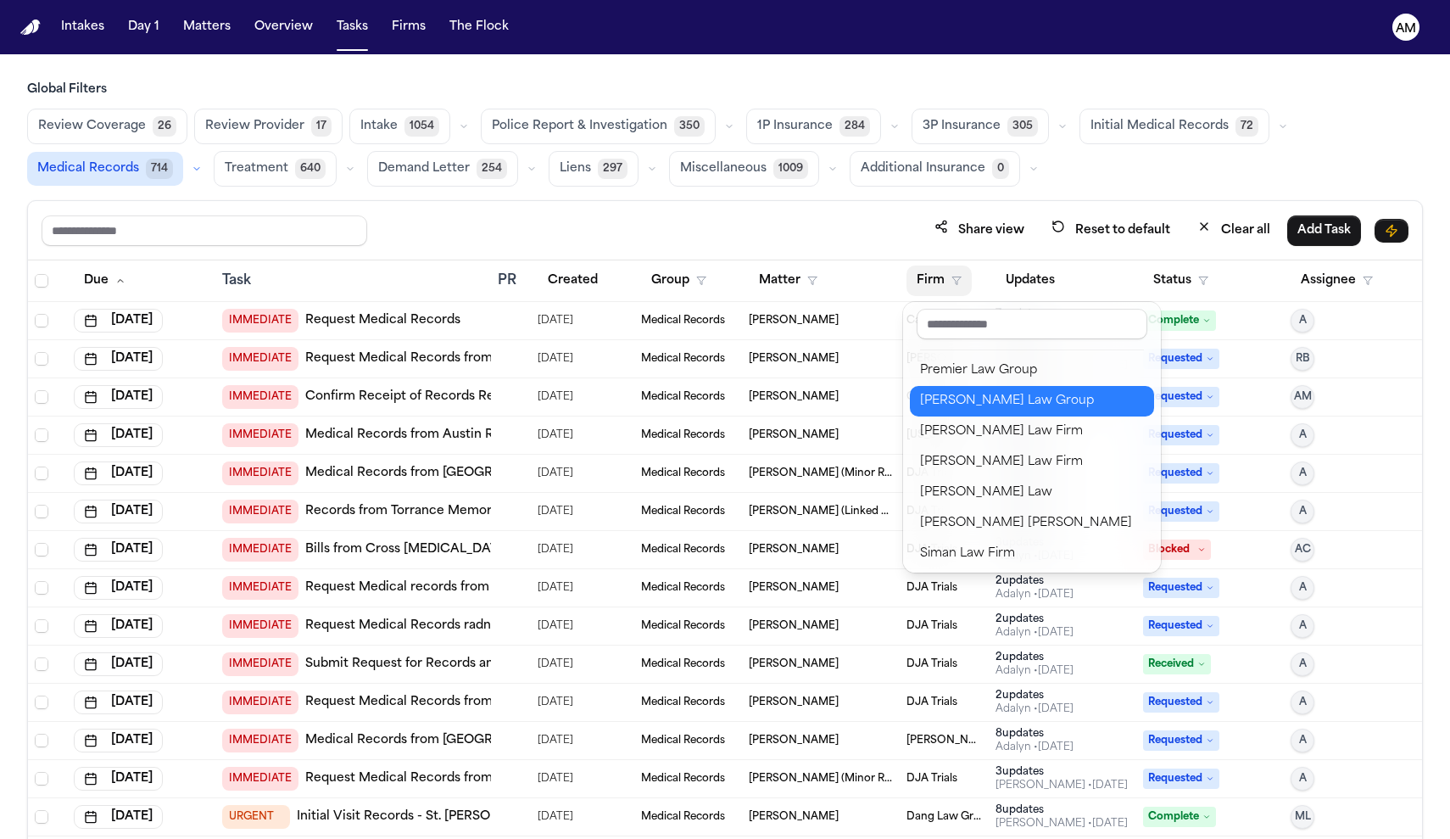
click at [1005, 400] on div "[PERSON_NAME] Law Group" at bounding box center [1032, 401] width 224 height 20
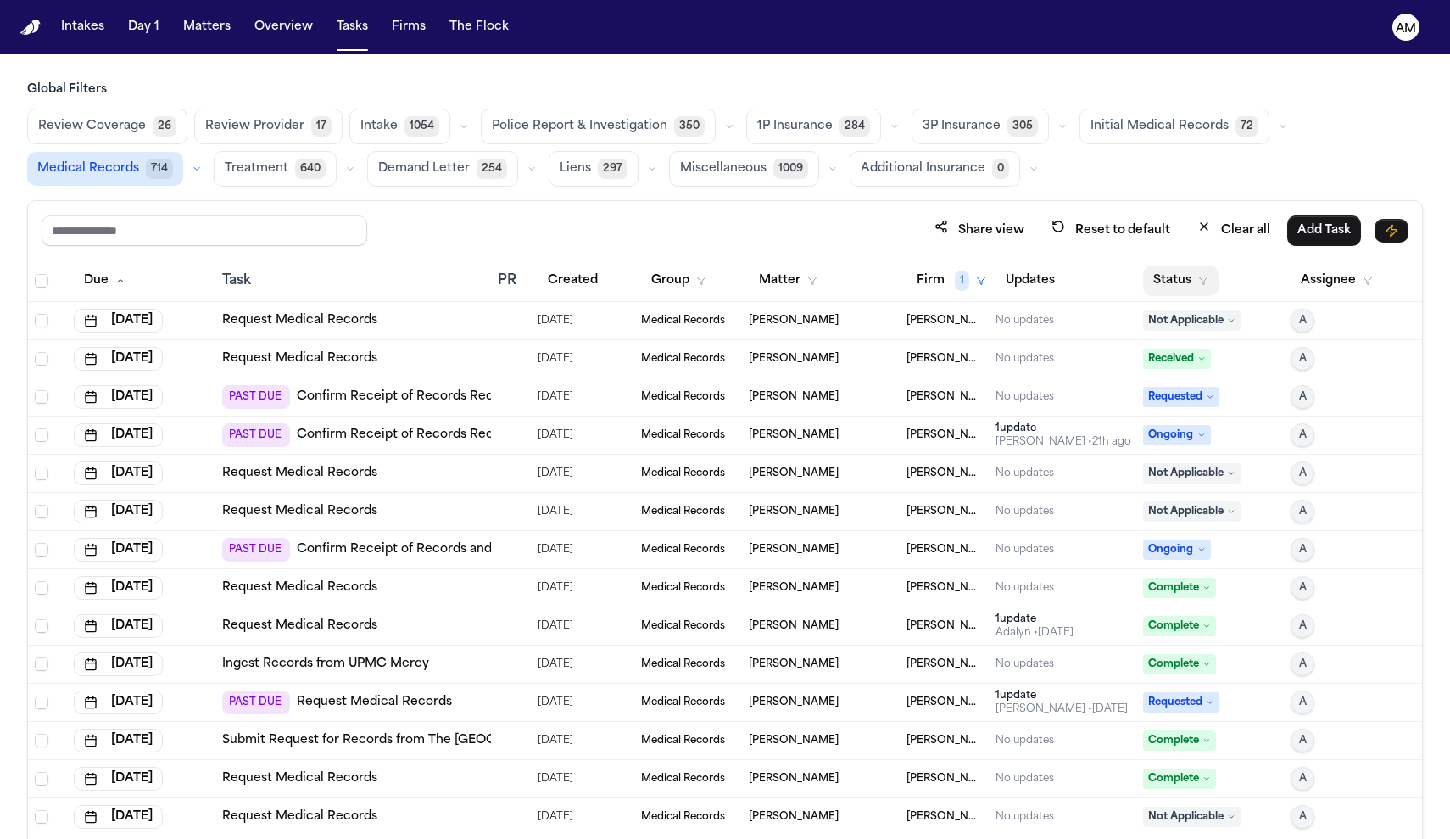
click at [1169, 287] on button "Status" at bounding box center [1180, 280] width 75 height 31
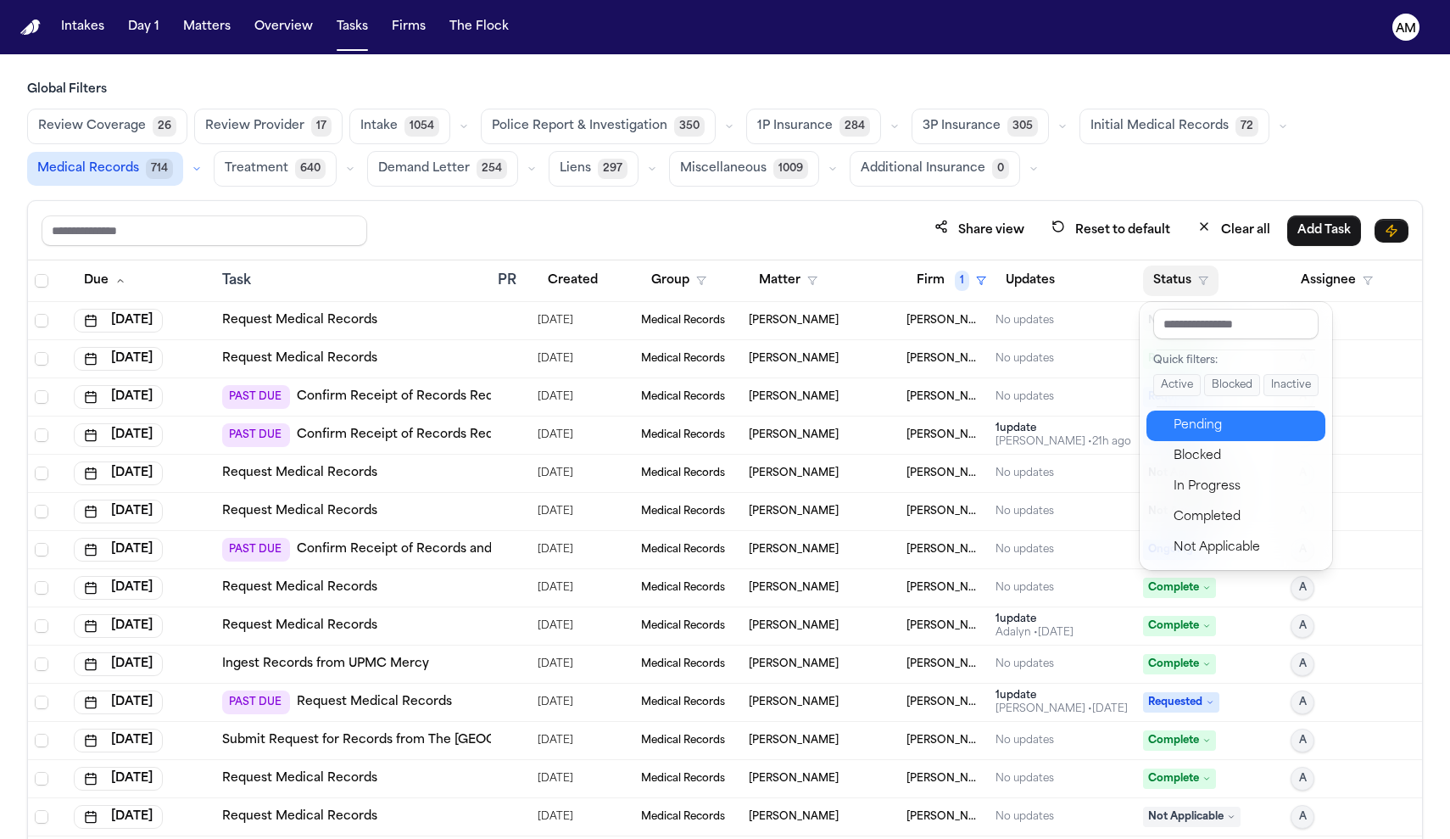
click at [1175, 417] on div "Pending" at bounding box center [1245, 426] width 142 height 20
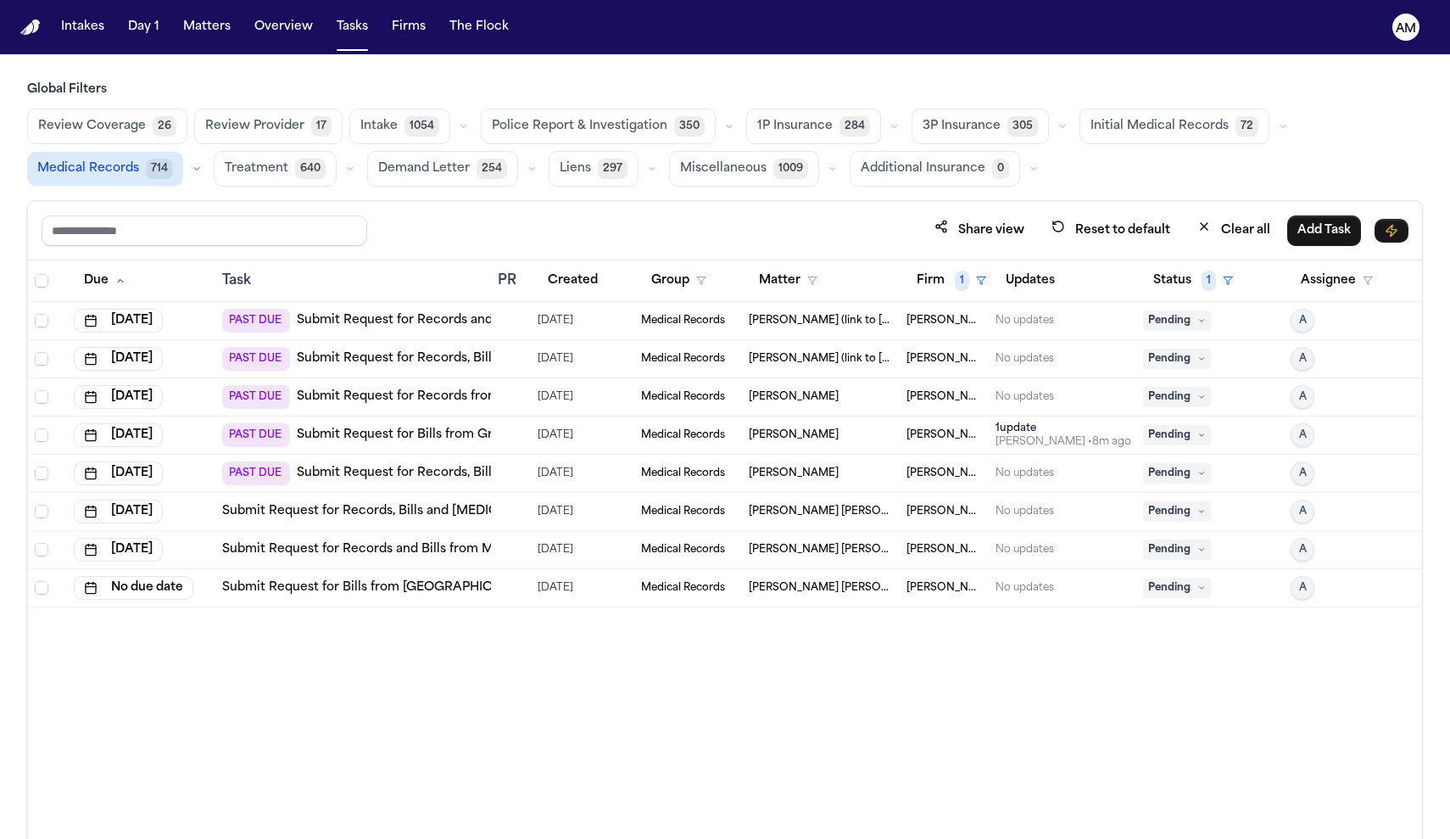
click at [372, 396] on link "Submit Request for Records from [GEOGRAPHIC_DATA] Orthopaedic Associates" at bounding box center [541, 396] width 488 height 17
click at [421, 438] on link "Submit Request for Bills from Greater [GEOGRAPHIC_DATA] Orthopaedic Associates" at bounding box center [553, 435] width 513 height 17
click at [446, 404] on link "Submit Request for Records from [GEOGRAPHIC_DATA] Orthopaedic Associates" at bounding box center [541, 396] width 488 height 17
click at [433, 437] on link "Submit Request for Bills from Greater [GEOGRAPHIC_DATA] Orthopaedic Associates" at bounding box center [553, 435] width 513 height 17
click at [601, 391] on div "[DATE]" at bounding box center [583, 397] width 90 height 24
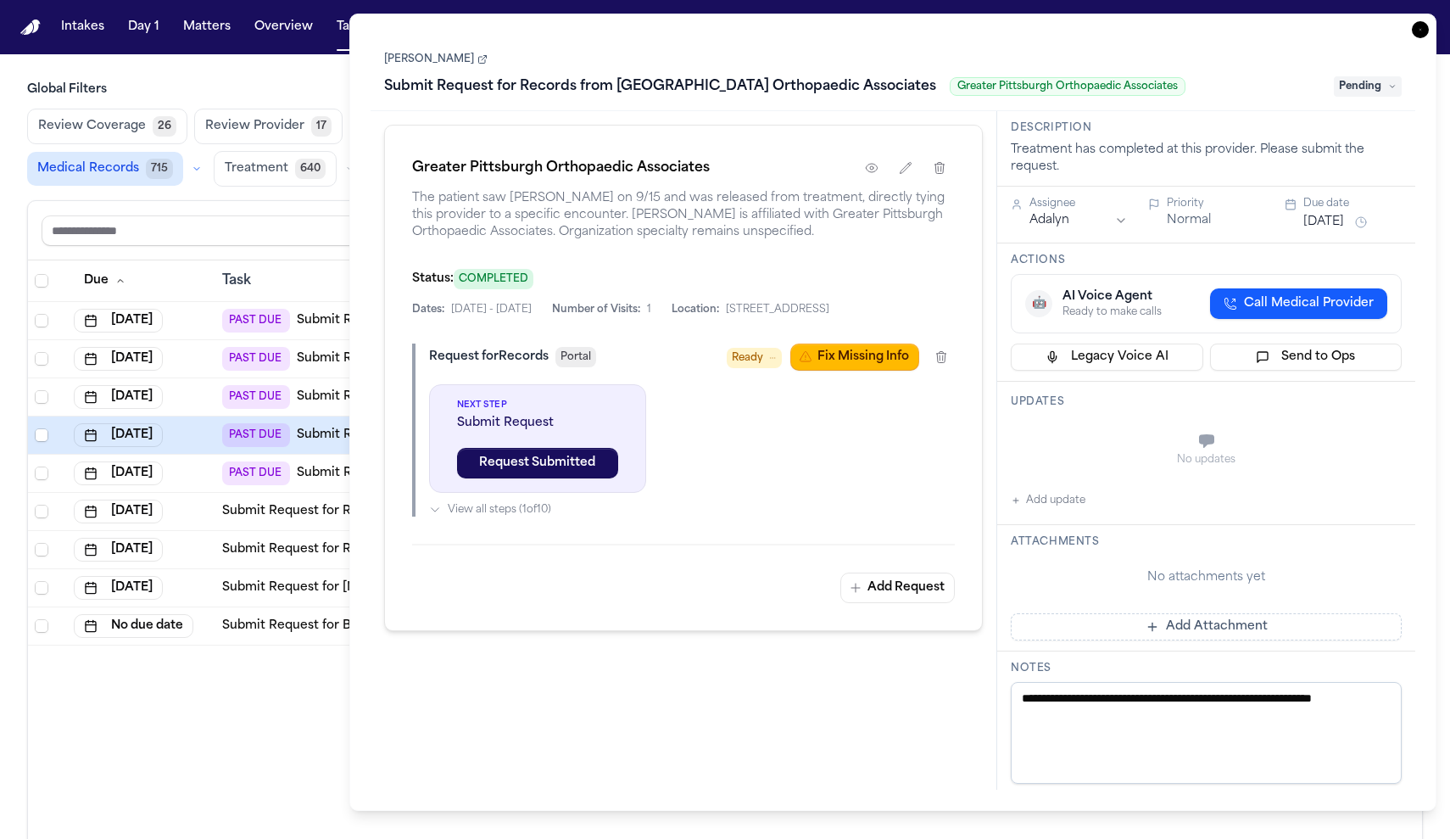
click at [221, 704] on div "Due Task PR Created Group Matter Firm 1 Updates Status 1 Assignee [DATE] PAST D…" at bounding box center [725, 586] width 1394 height 652
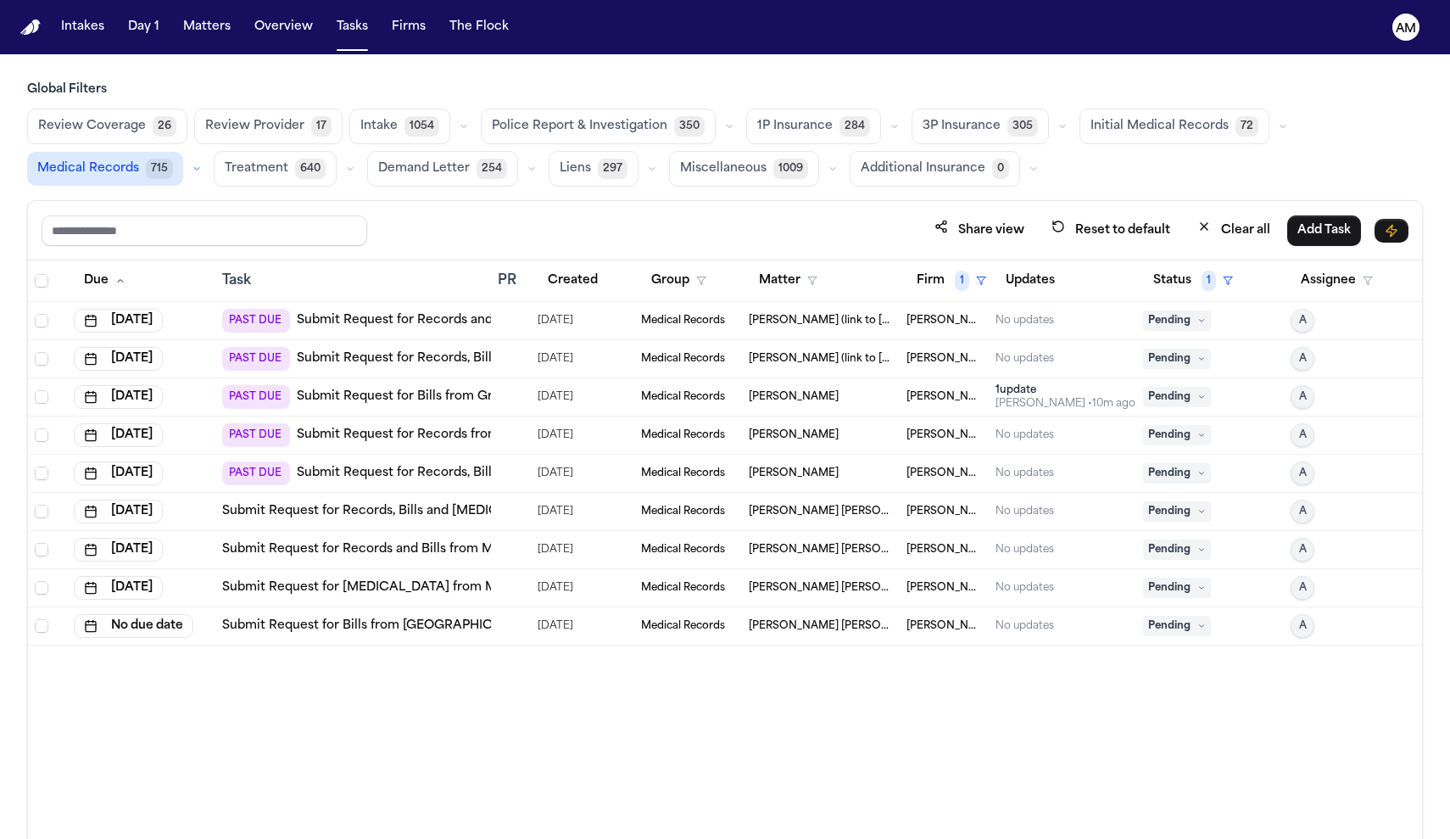
click at [405, 479] on link "Submit Request for Records, Bills and [MEDICAL_DATA] from [GEOGRAPHIC_DATA] (fo…" at bounding box center [650, 473] width 706 height 17
click at [409, 438] on link "Submit Request for Records from [GEOGRAPHIC_DATA] Orthopaedic Associates" at bounding box center [541, 435] width 488 height 17
click at [386, 397] on link "Submit Request for Bills from Greater [GEOGRAPHIC_DATA] Orthopaedic Associates" at bounding box center [553, 396] width 513 height 17
click at [433, 433] on link "Submit Request for Records from [GEOGRAPHIC_DATA] Orthopaedic Associates" at bounding box center [541, 435] width 488 height 17
click at [410, 472] on link "Submit Request for Records, Bills and [MEDICAL_DATA] from [GEOGRAPHIC_DATA] (fo…" at bounding box center [650, 473] width 706 height 17
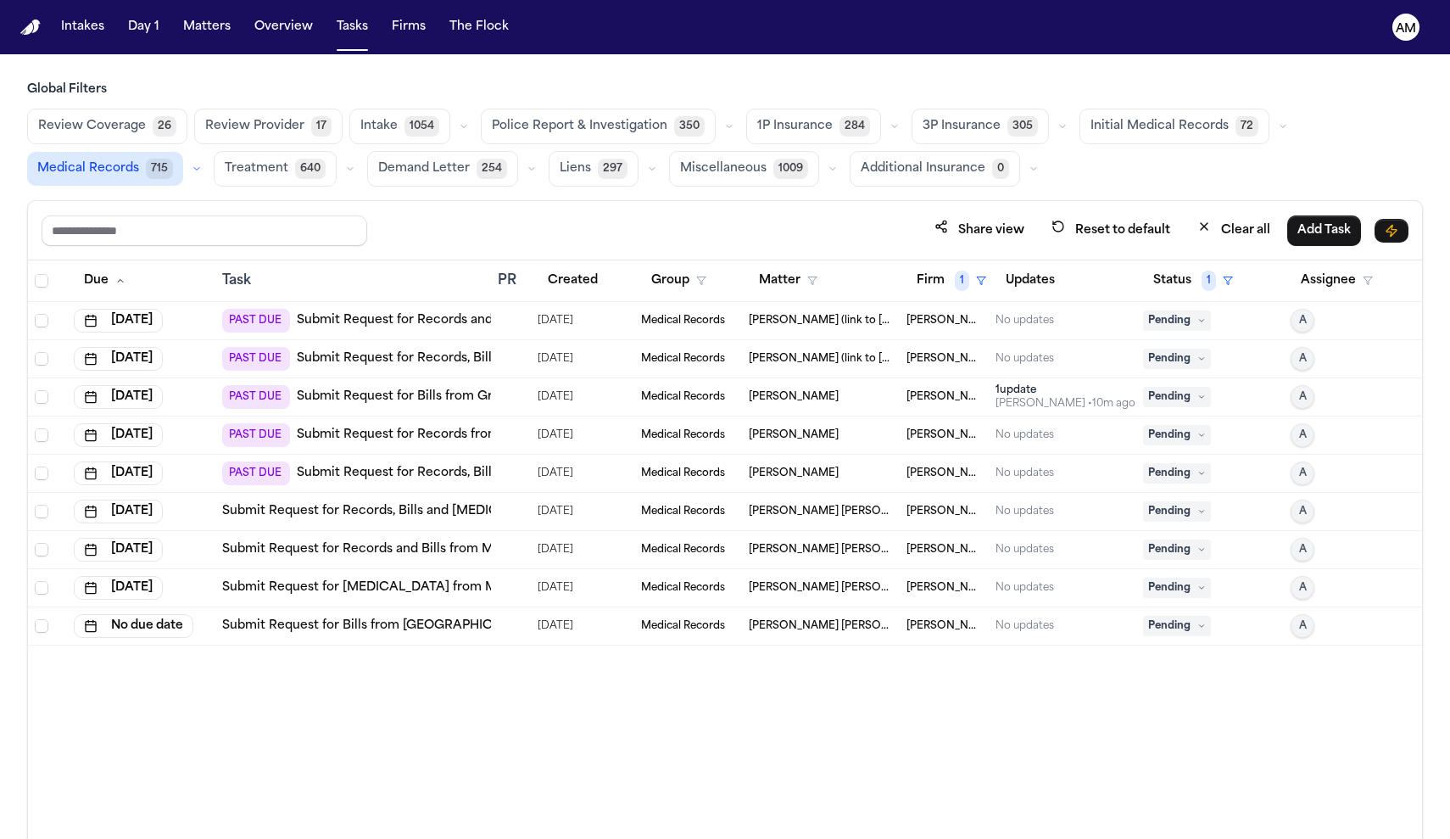
click at [363, 471] on link "Submit Request for Records, Bills and [MEDICAL_DATA] from [GEOGRAPHIC_DATA] (fo…" at bounding box center [650, 473] width 706 height 17
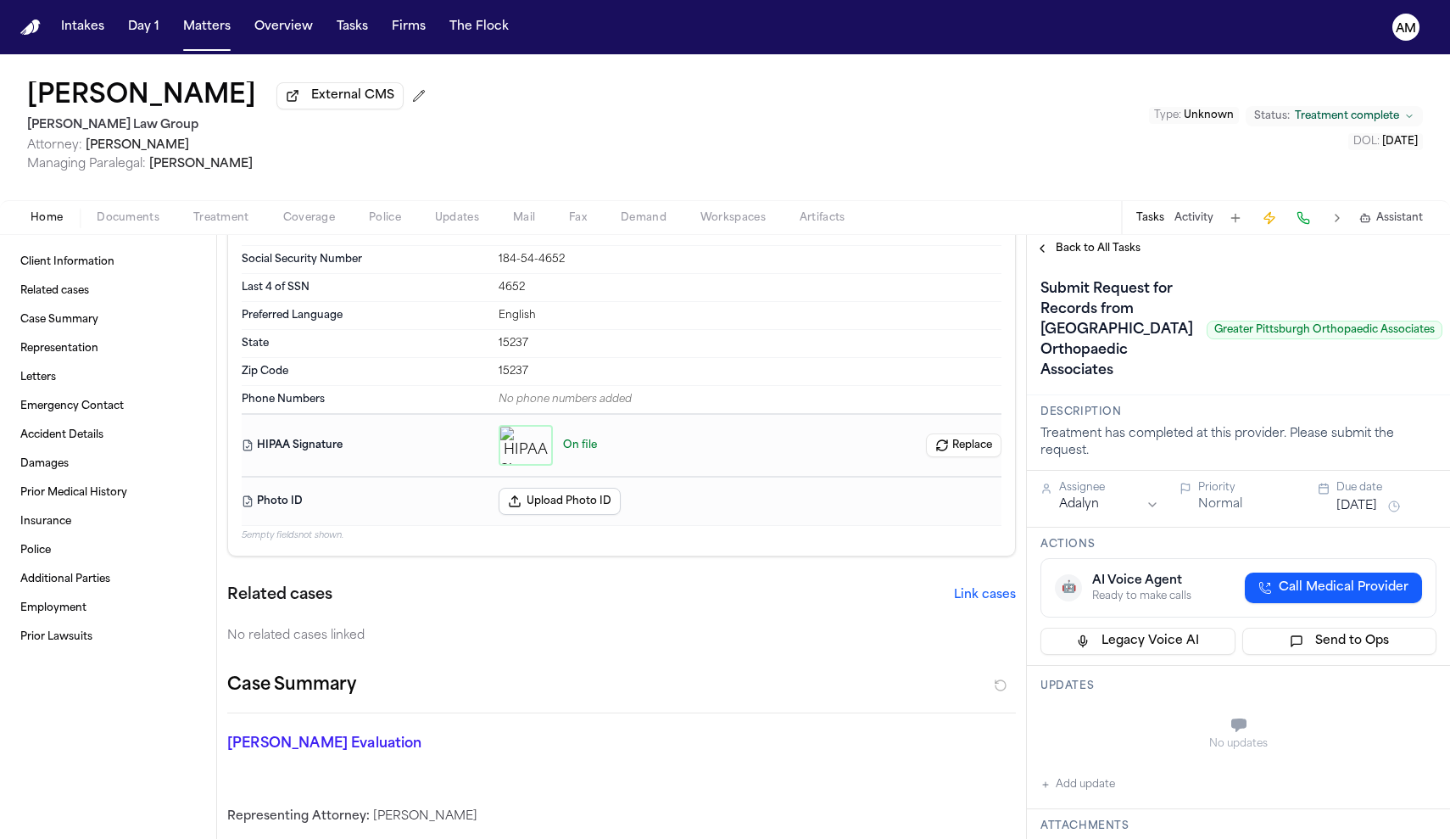
scroll to position [36, 0]
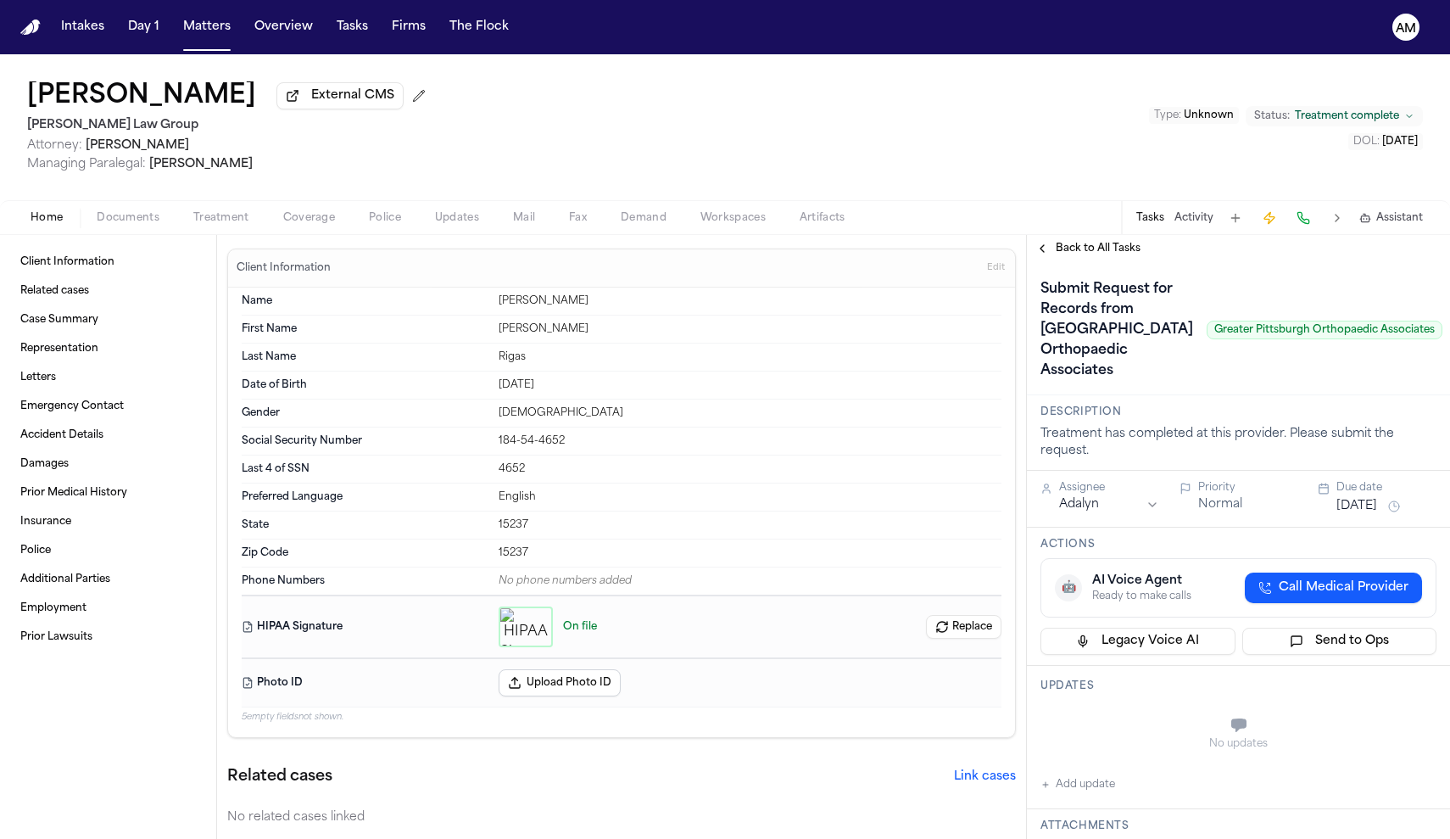
click at [1102, 250] on span "Back to All Tasks" at bounding box center [1098, 249] width 85 height 14
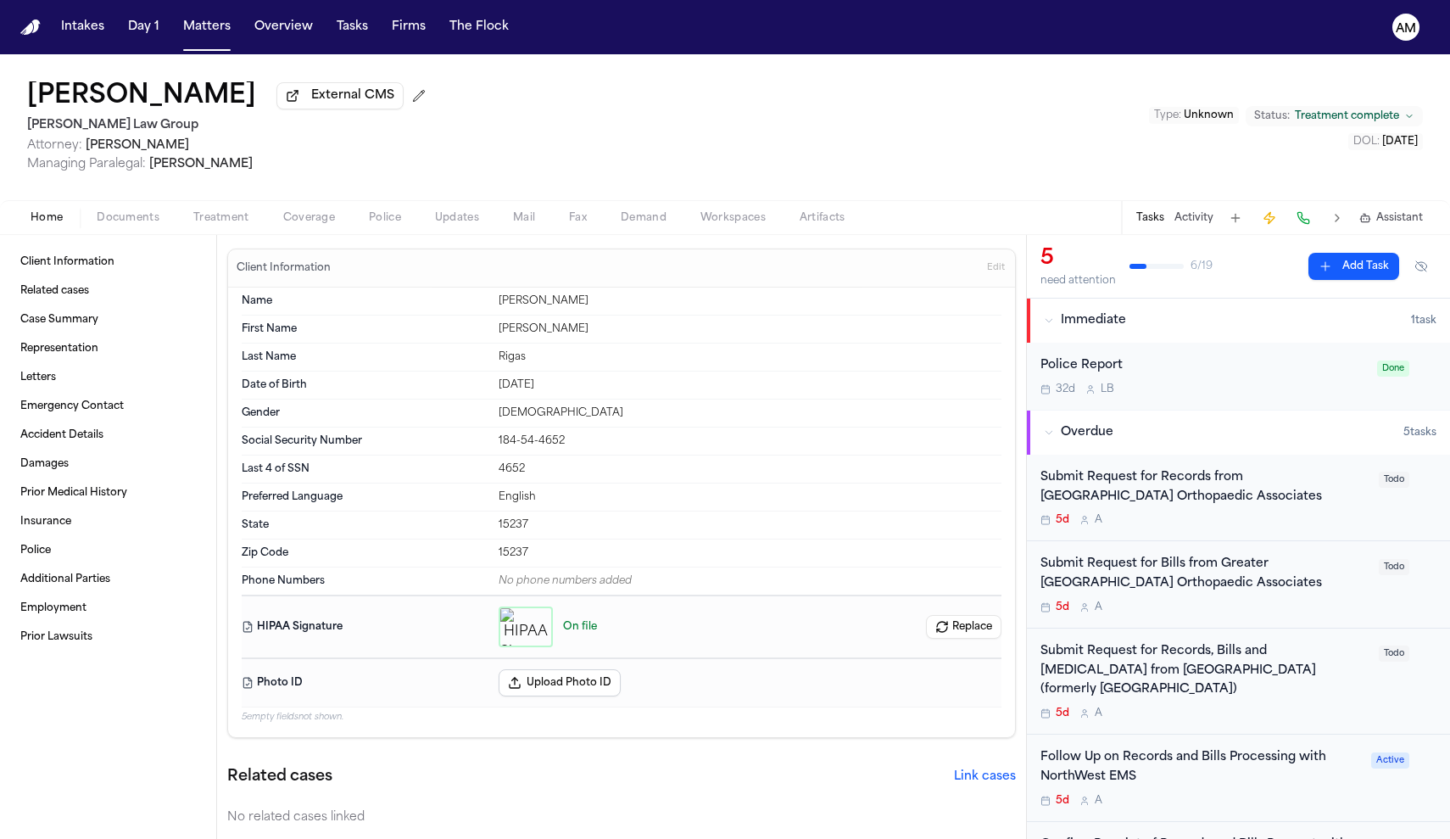
click at [1102, 250] on div "5" at bounding box center [1078, 258] width 75 height 27
click at [1239, 589] on div "Submit Request for Bills from Greater [GEOGRAPHIC_DATA] Orthopaedic Associates" at bounding box center [1205, 574] width 328 height 39
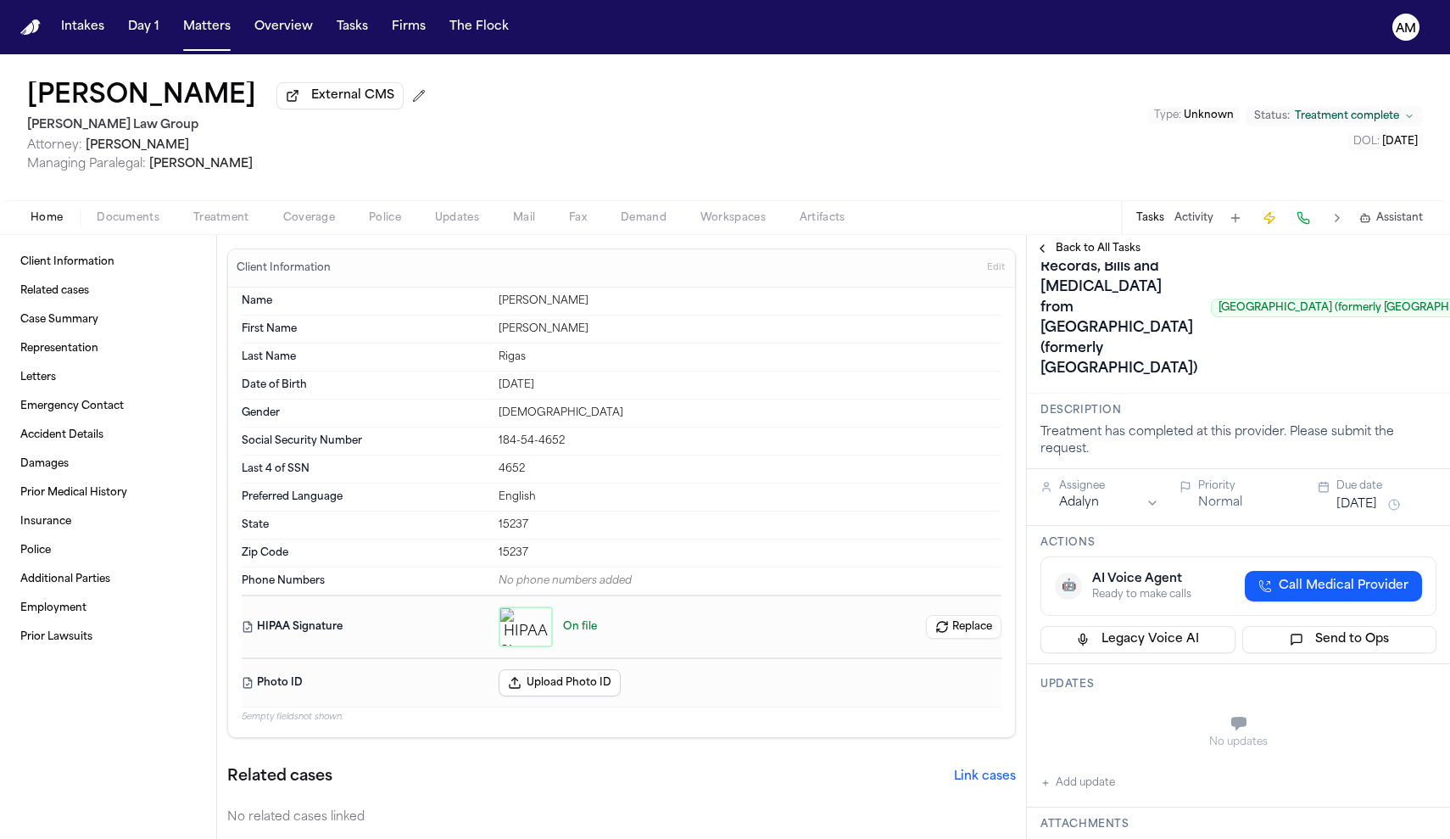
scroll to position [50, 0]
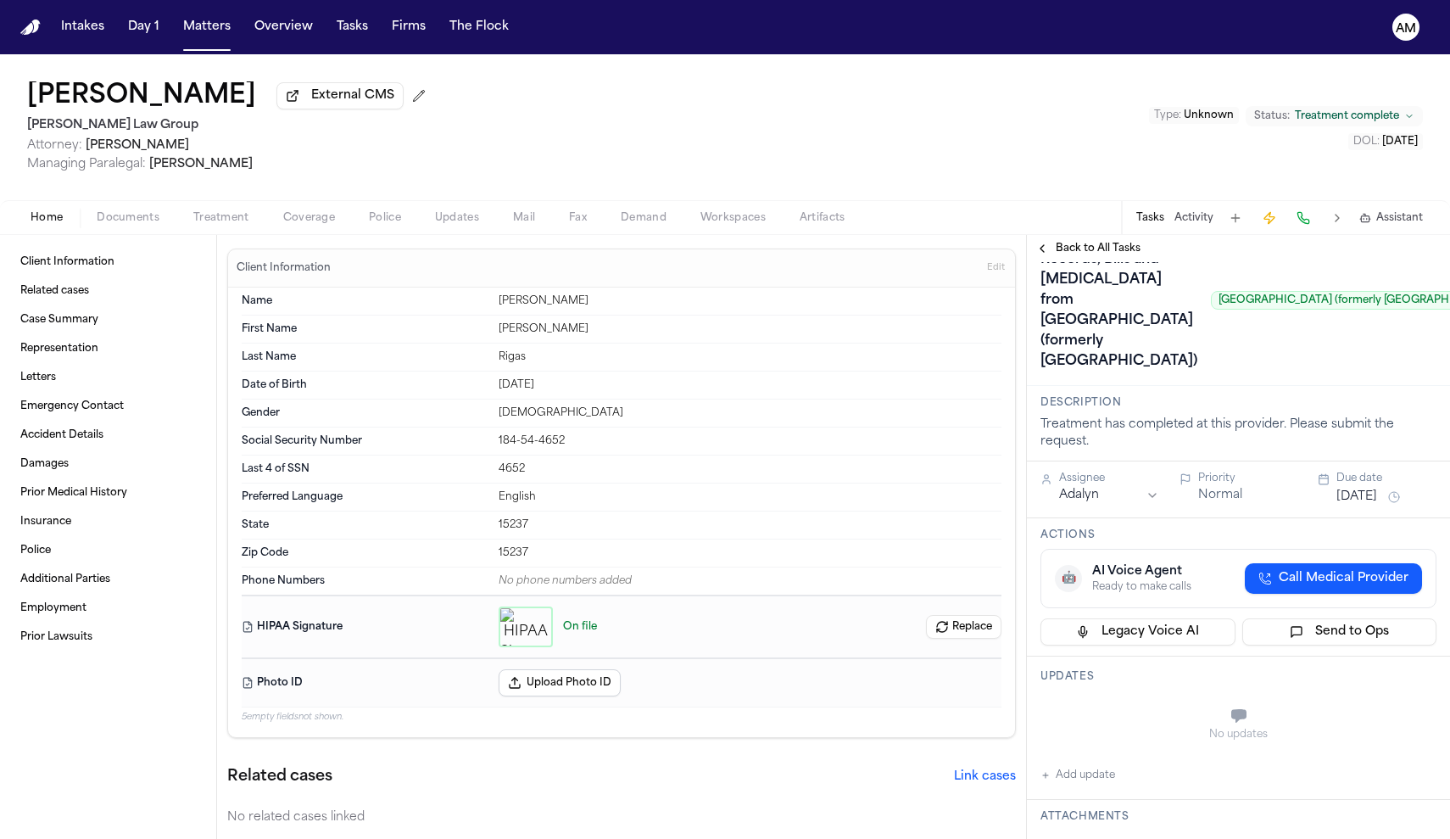
click at [149, 228] on span "button" at bounding box center [128, 227] width 83 height 2
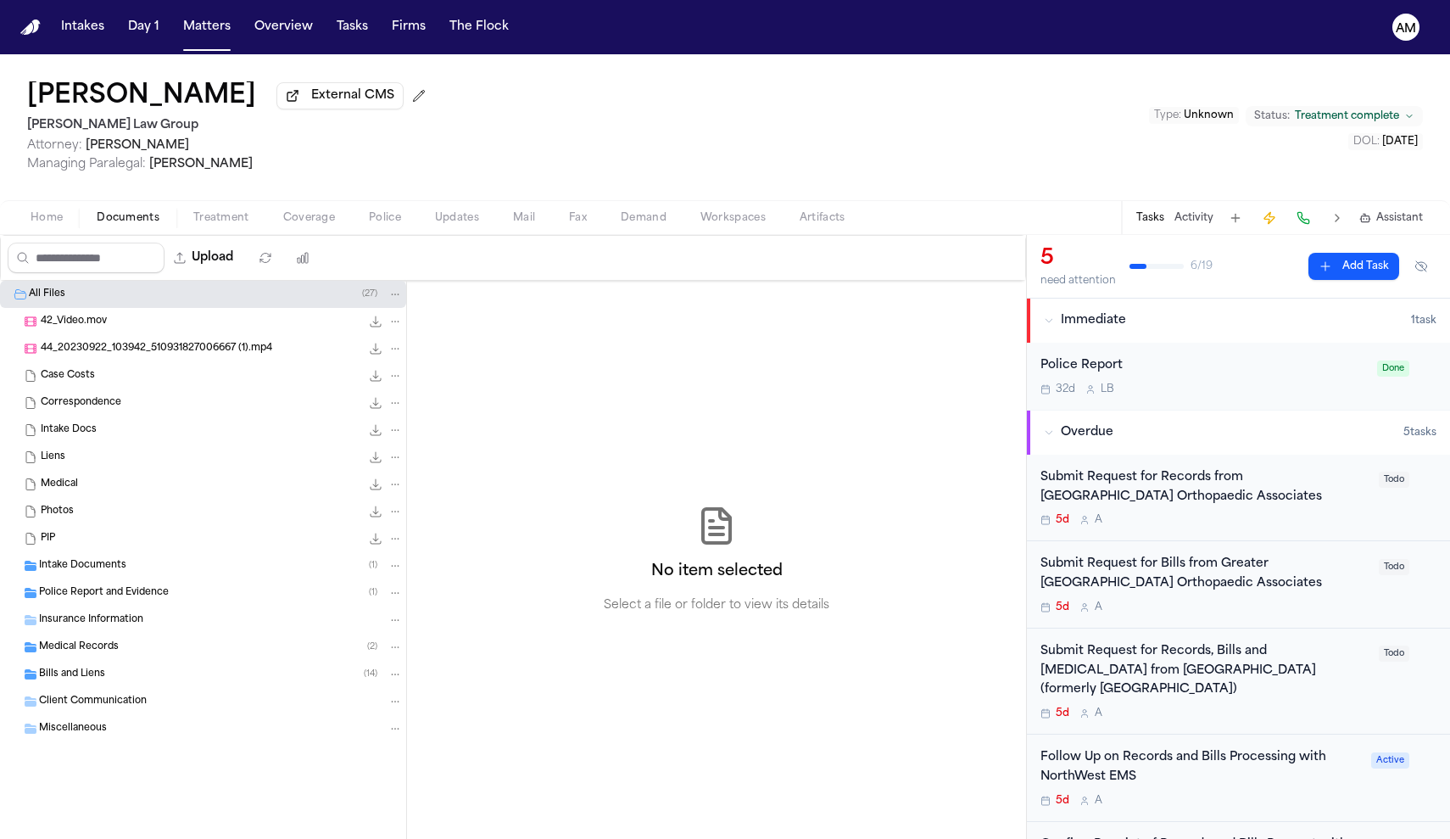
click at [226, 204] on div "Home Documents Treatment Coverage Police Updates Mail Fax Demand Workspaces Art…" at bounding box center [725, 217] width 1450 height 34
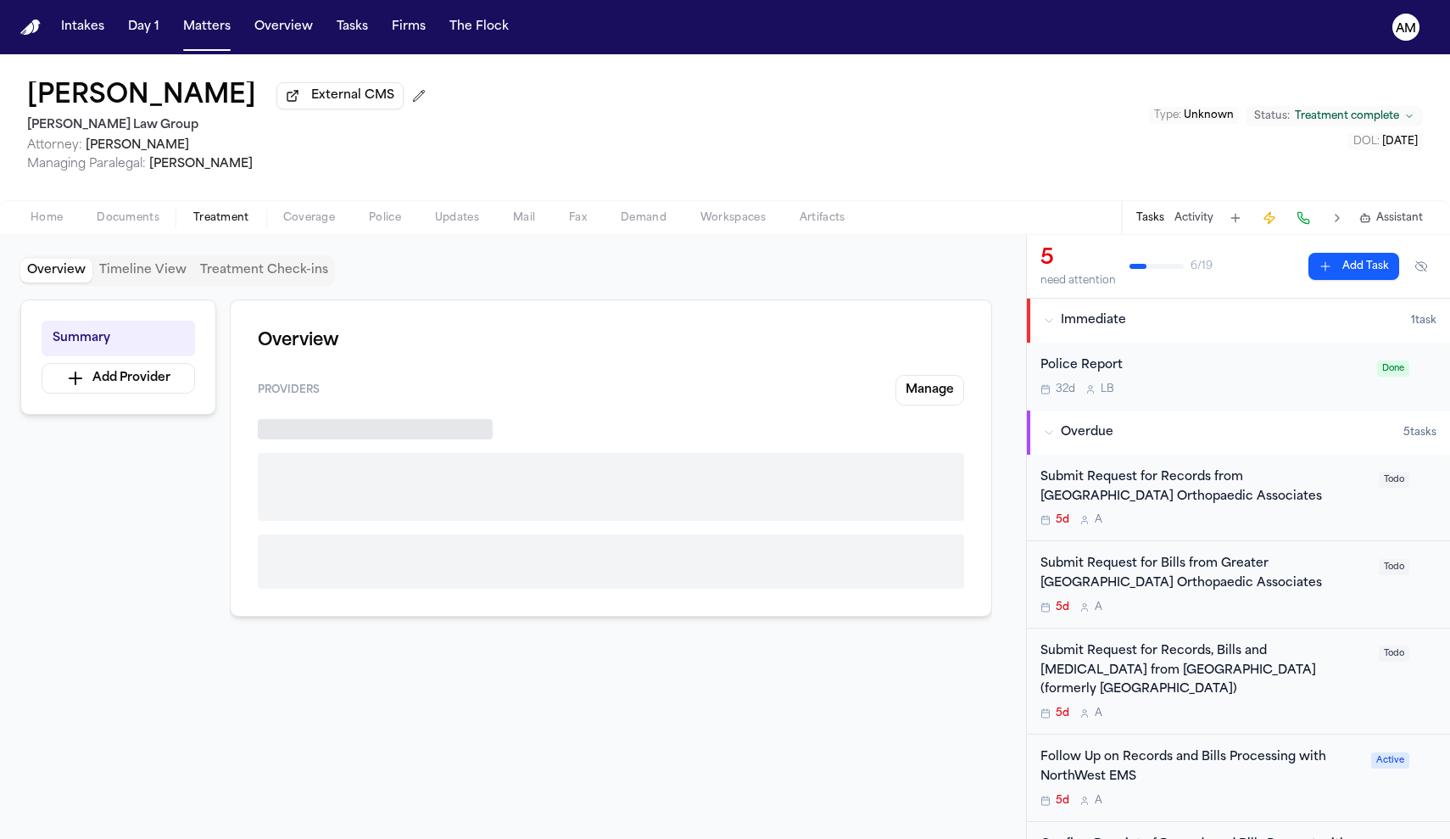
click at [230, 217] on span "Treatment" at bounding box center [221, 218] width 56 height 14
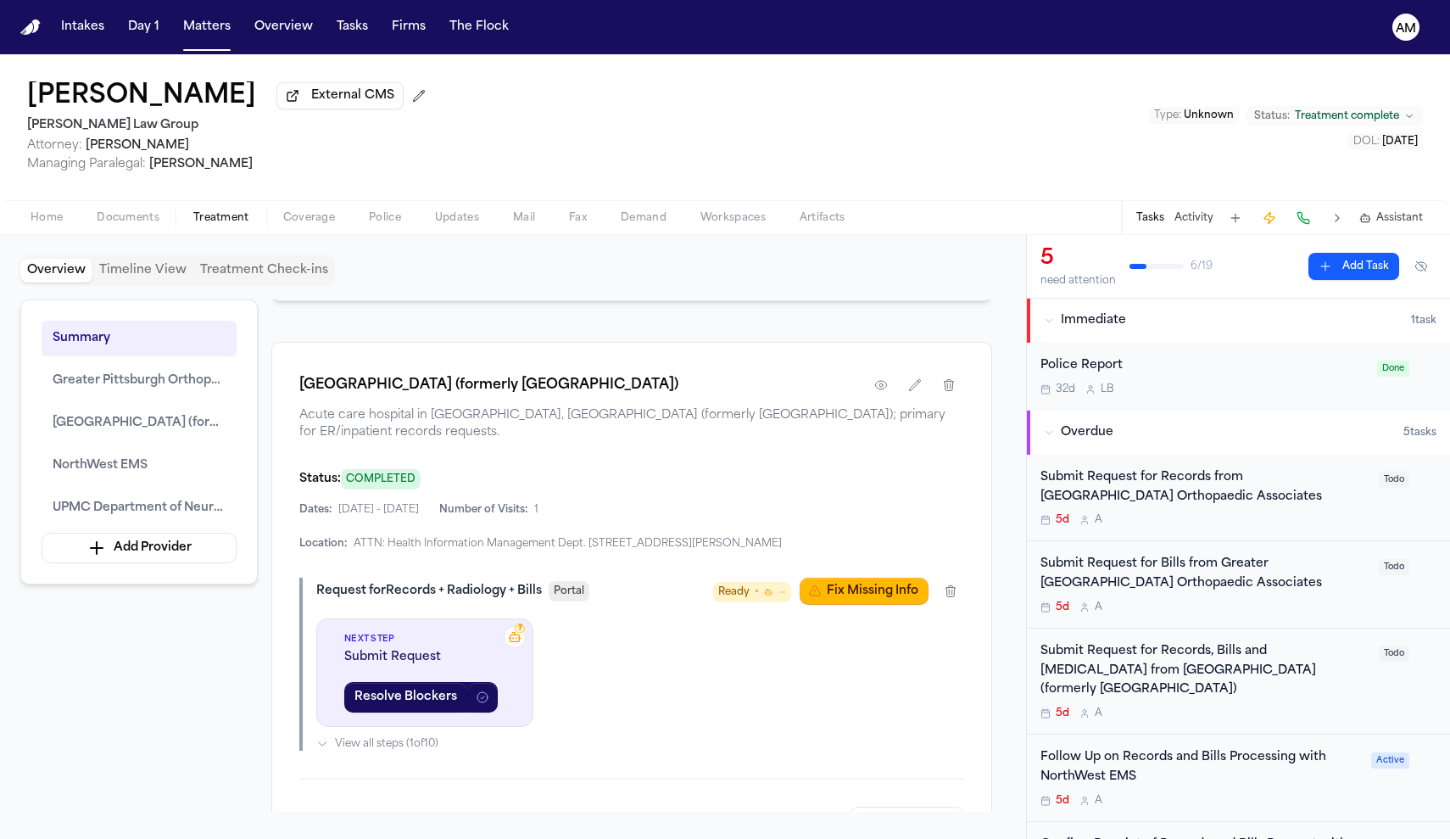
scroll to position [1981, 0]
click at [885, 388] on icon "button" at bounding box center [880, 384] width 11 height 8
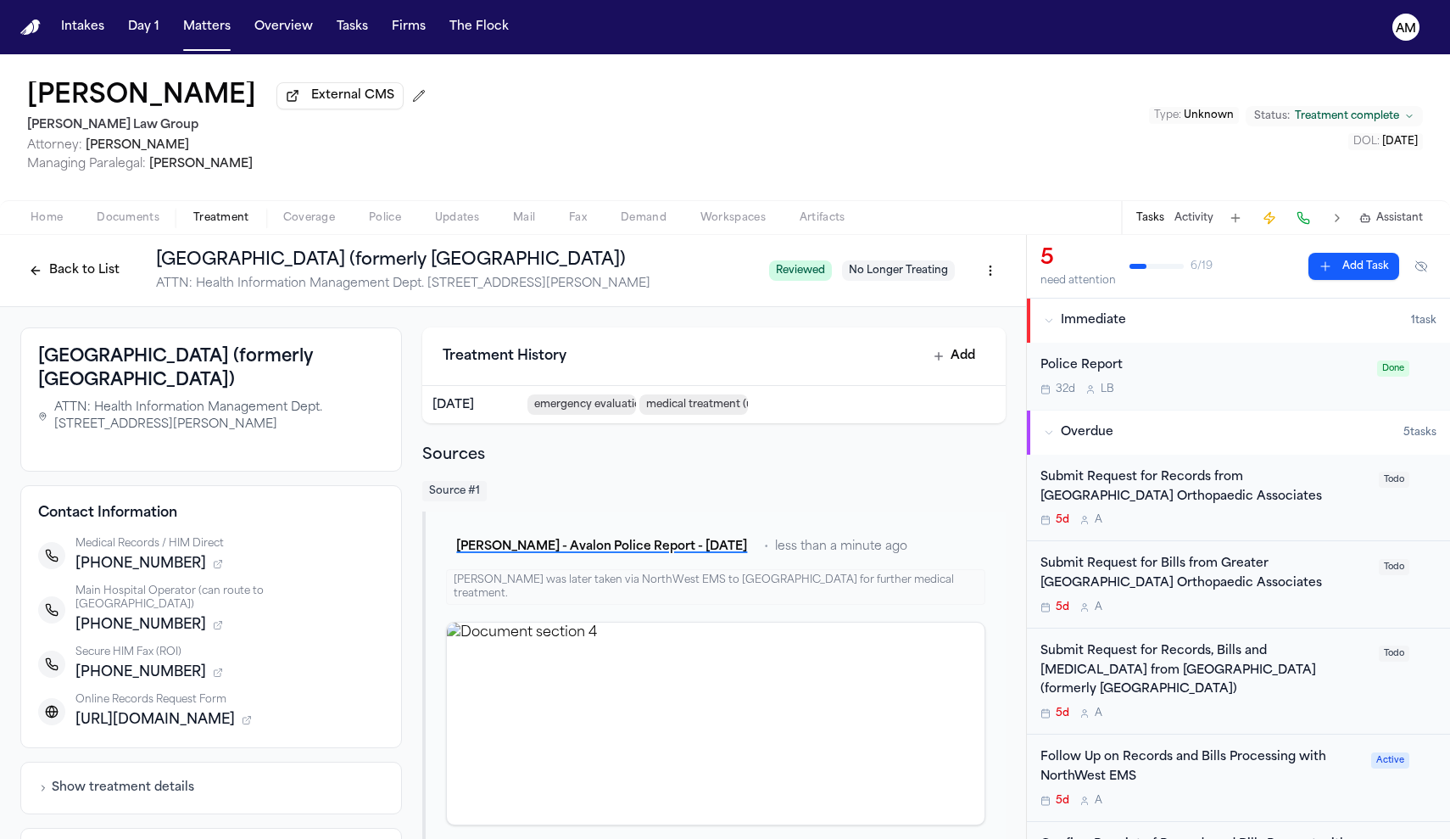
click at [192, 667] on div "[PHONE_NUMBER]" at bounding box center [229, 672] width 309 height 20
click at [213, 667] on icon "button" at bounding box center [218, 672] width 10 height 10
click at [190, 693] on div "Online Records Request Form" at bounding box center [229, 700] width 309 height 14
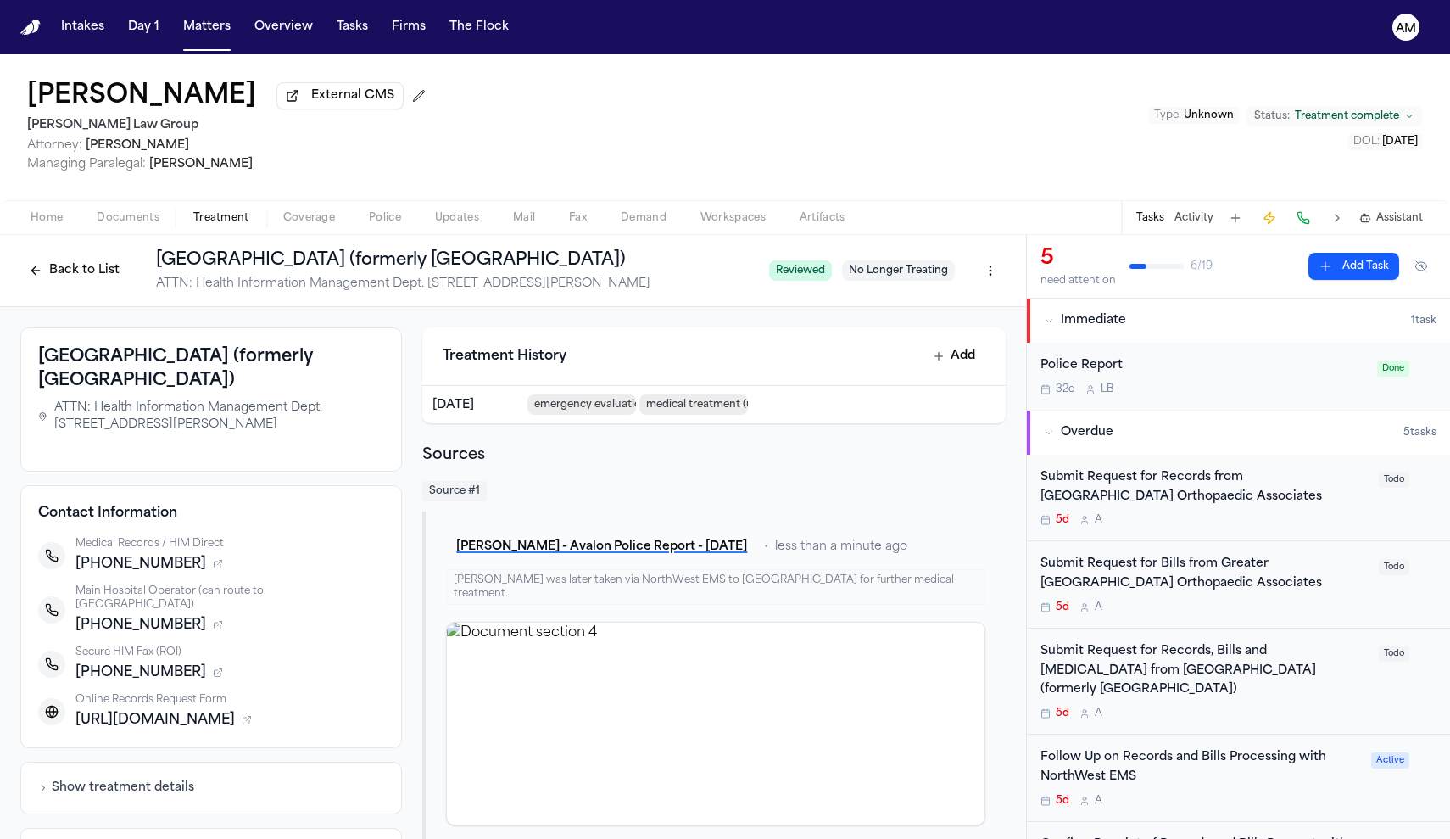
click at [172, 693] on div "Online Records Request Form" at bounding box center [229, 700] width 309 height 14
click at [187, 668] on div "[PHONE_NUMBER]" at bounding box center [229, 672] width 309 height 20
click at [217, 669] on icon "button" at bounding box center [219, 671] width 5 height 5
click at [174, 686] on span "Heritage Valley – HIM" at bounding box center [145, 693] width 108 height 14
click at [80, 276] on button "Back to List" at bounding box center [74, 270] width 108 height 27
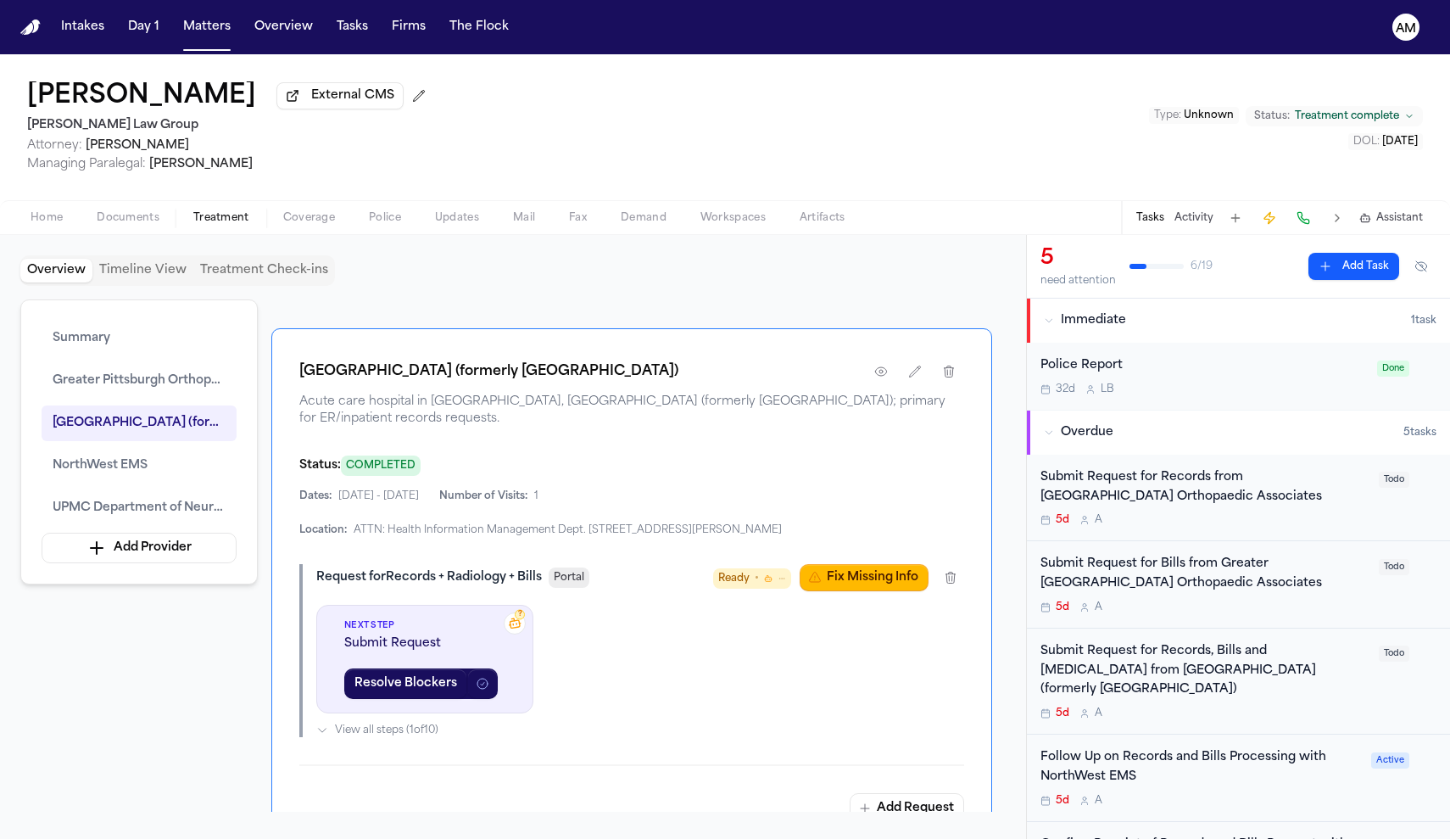
scroll to position [1997, 0]
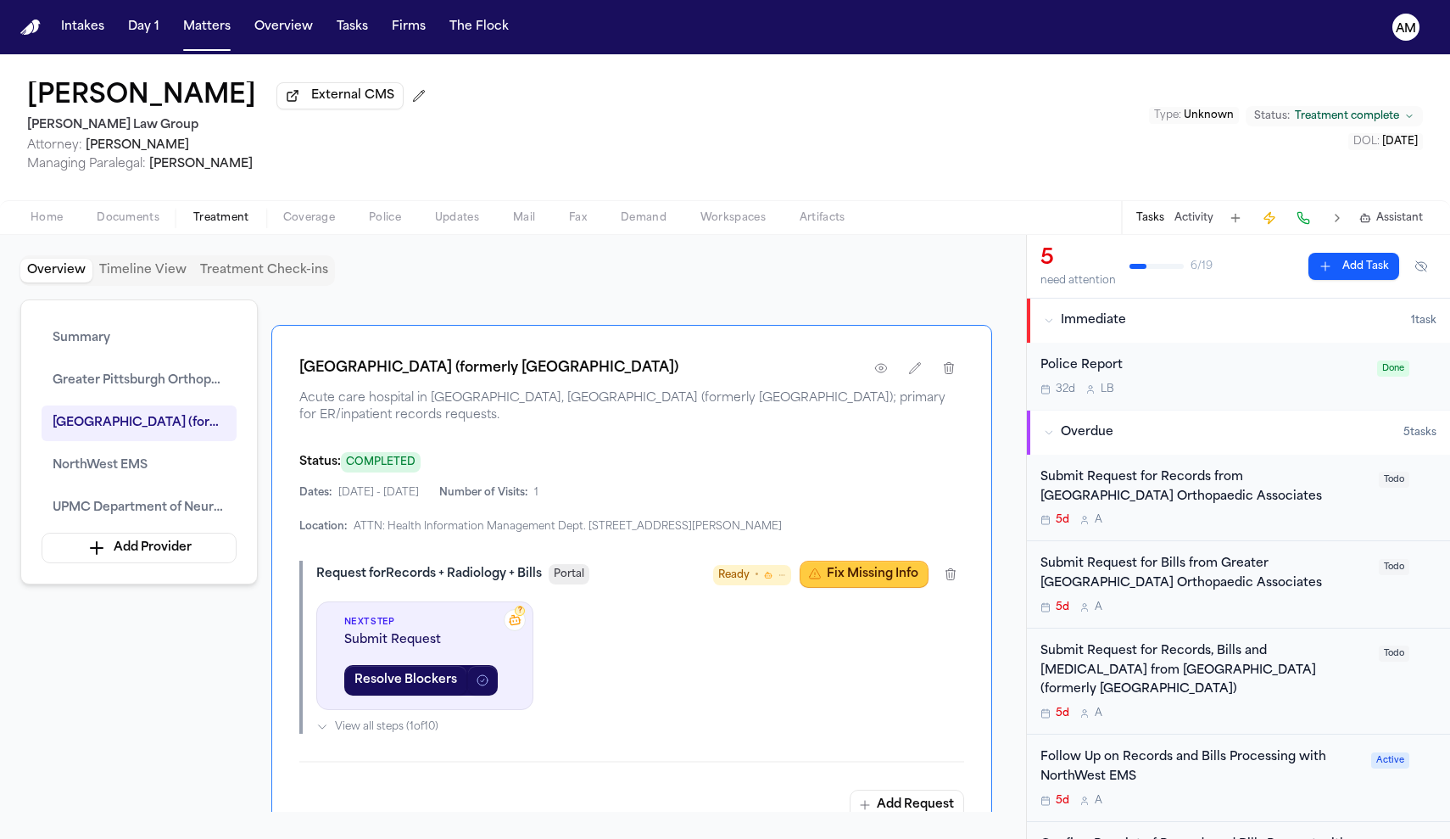
click at [857, 588] on button "Fix Missing Info" at bounding box center [864, 574] width 129 height 27
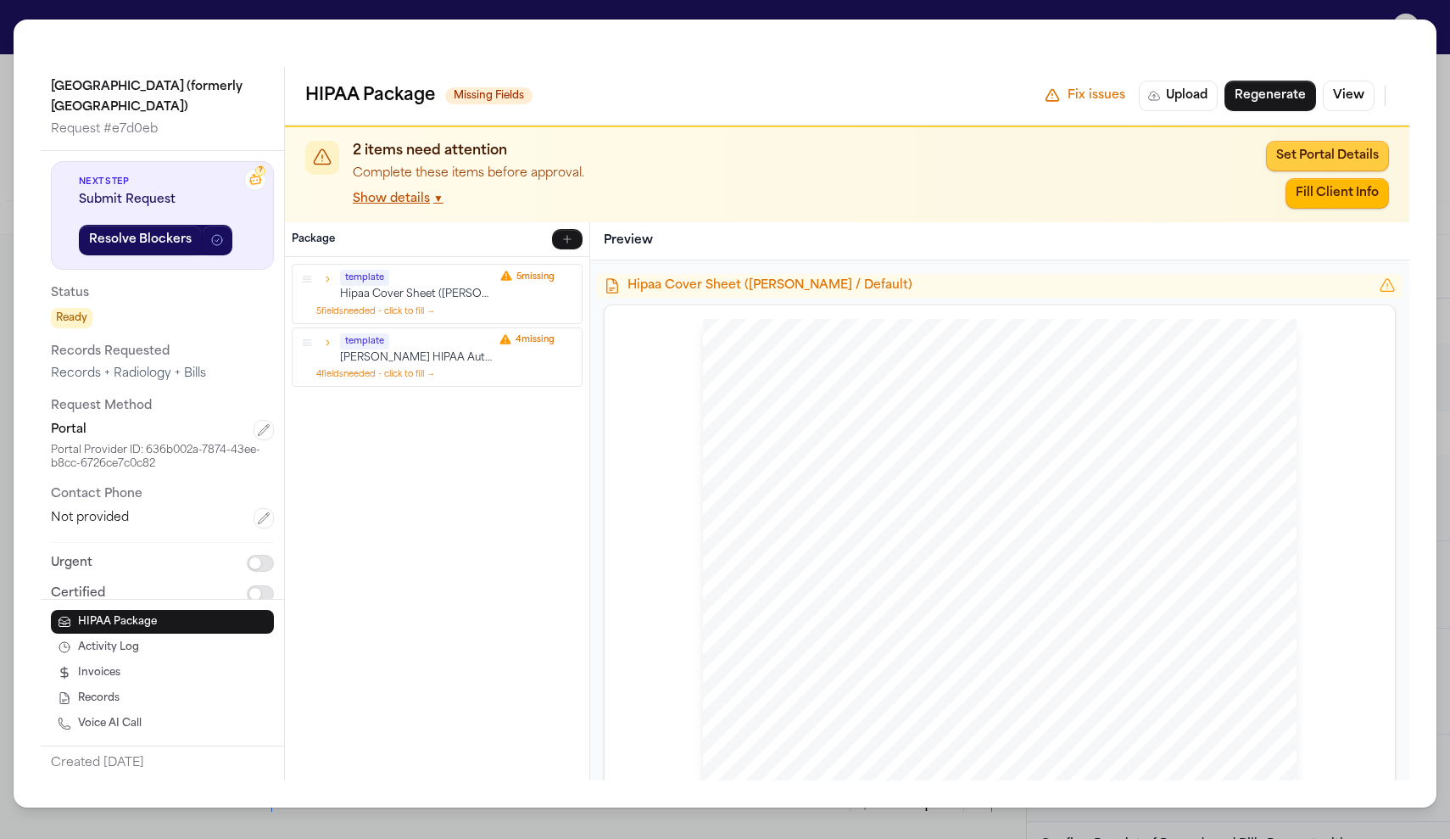
click at [1304, 143] on button "Set Portal Details" at bounding box center [1327, 156] width 123 height 31
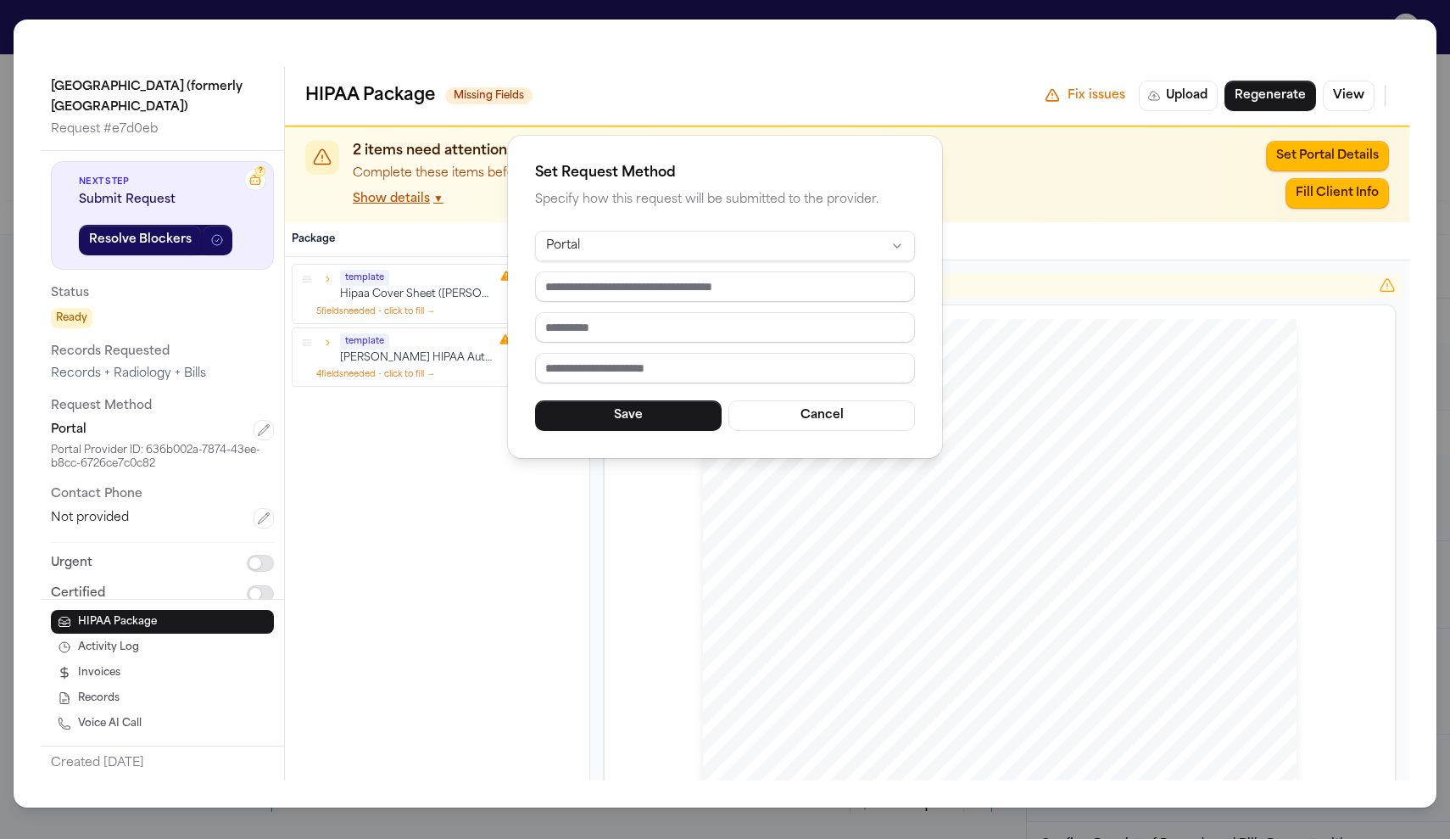
click at [723, 239] on html "Intakes Day 1 Matters Overview Tasks Firms The Flock AM Emanuel Rigas External …" at bounding box center [725, 419] width 1450 height 839
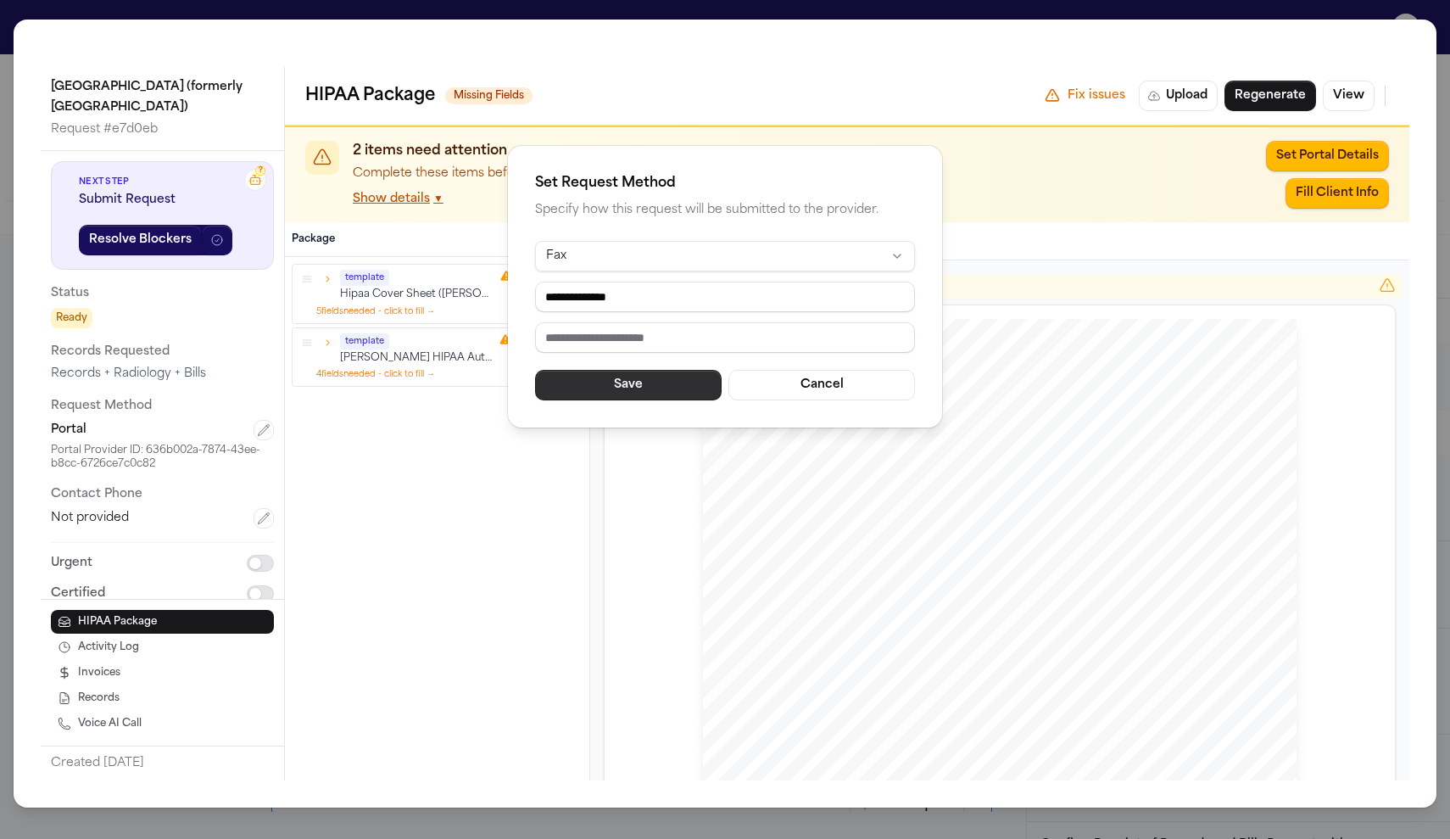
click at [637, 379] on button "Save" at bounding box center [628, 385] width 187 height 31
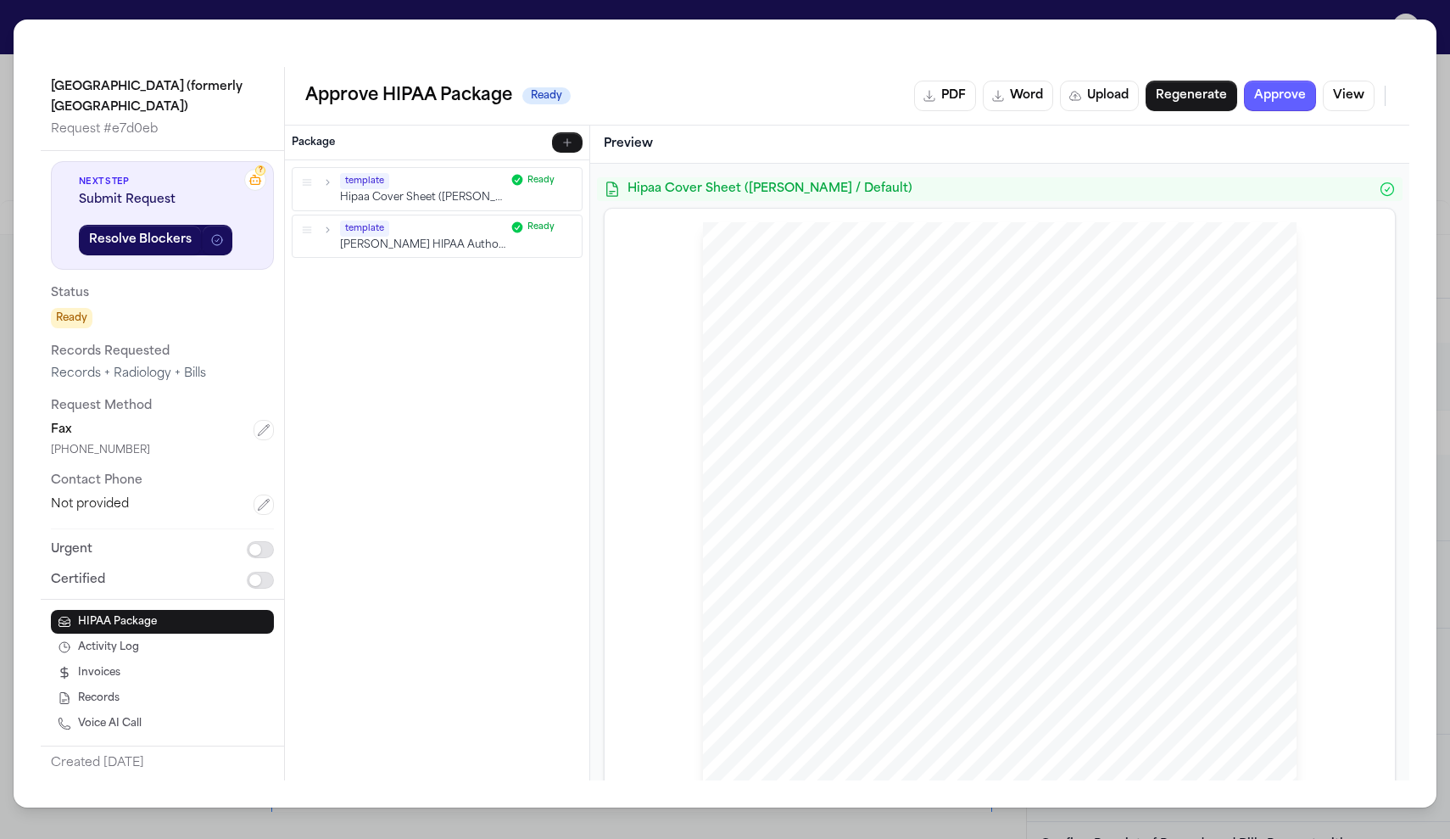
click at [1324, 8] on div "Heritage Valley Sewickley (formerly Sewickley Valley Hospital) Request # e7d0eb…" at bounding box center [725, 419] width 1450 height 839
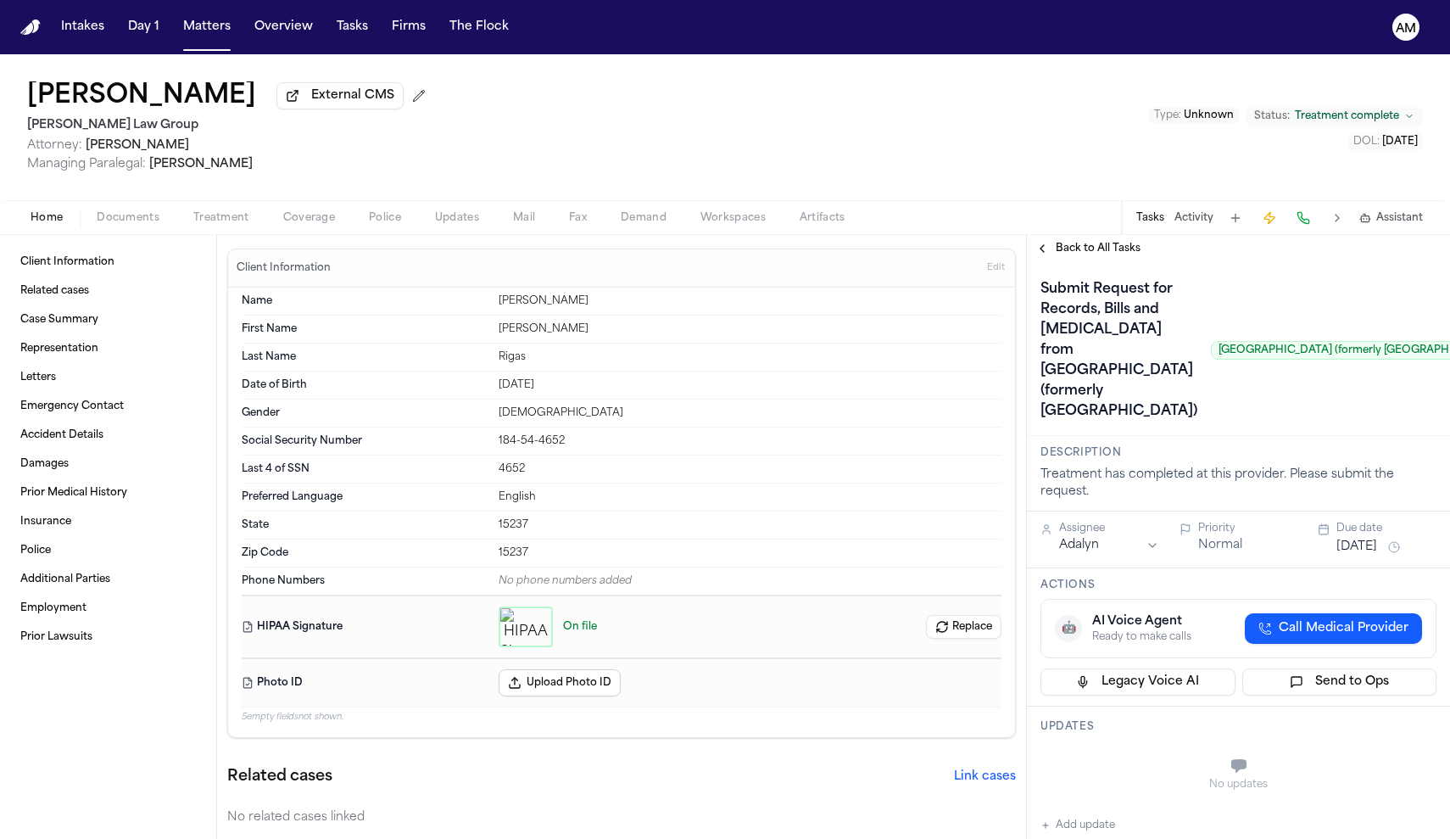
click at [237, 220] on span "Treatment" at bounding box center [221, 218] width 56 height 14
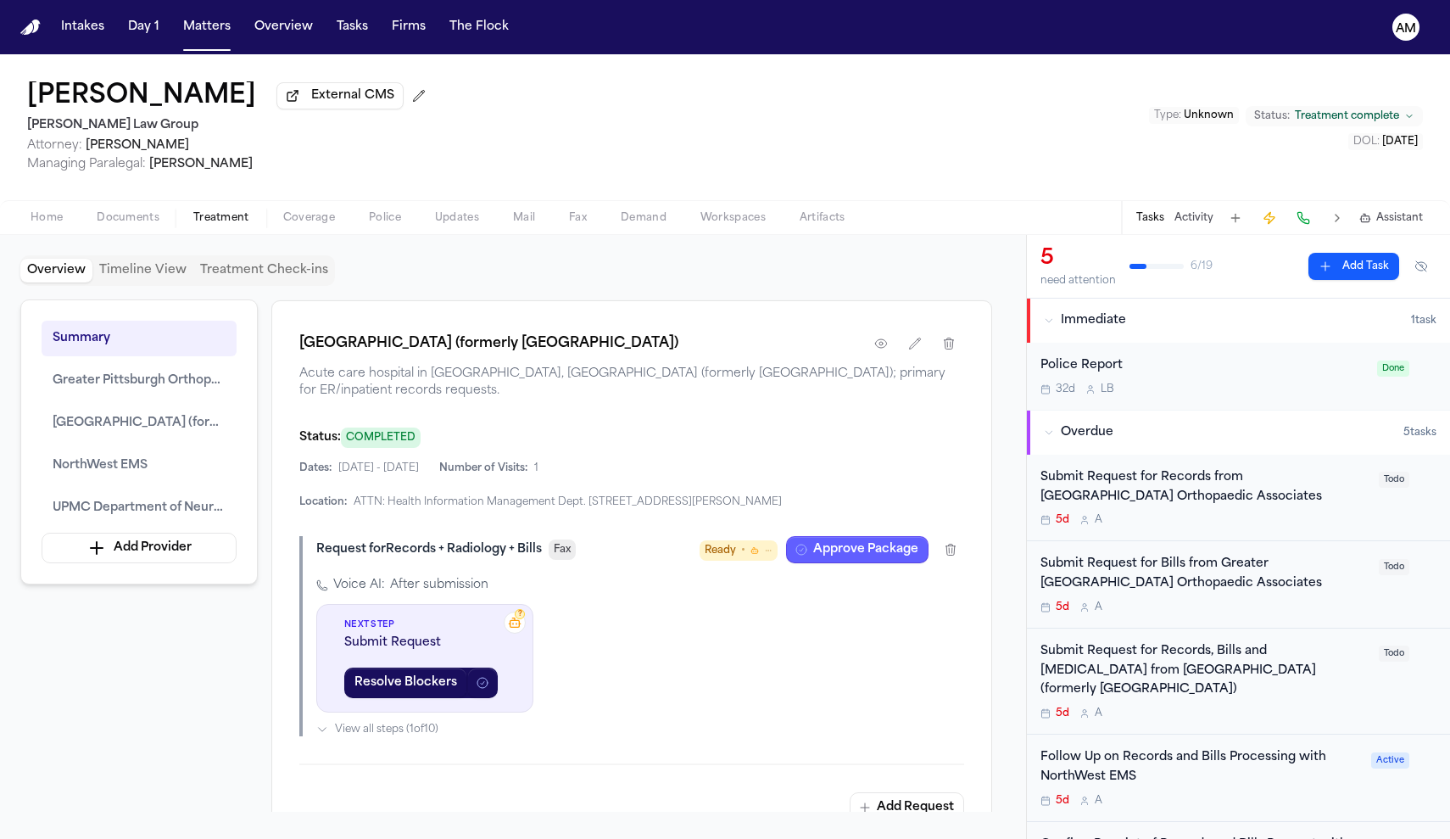
scroll to position [2021, 0]
click at [881, 351] on icon "button" at bounding box center [881, 345] width 14 height 14
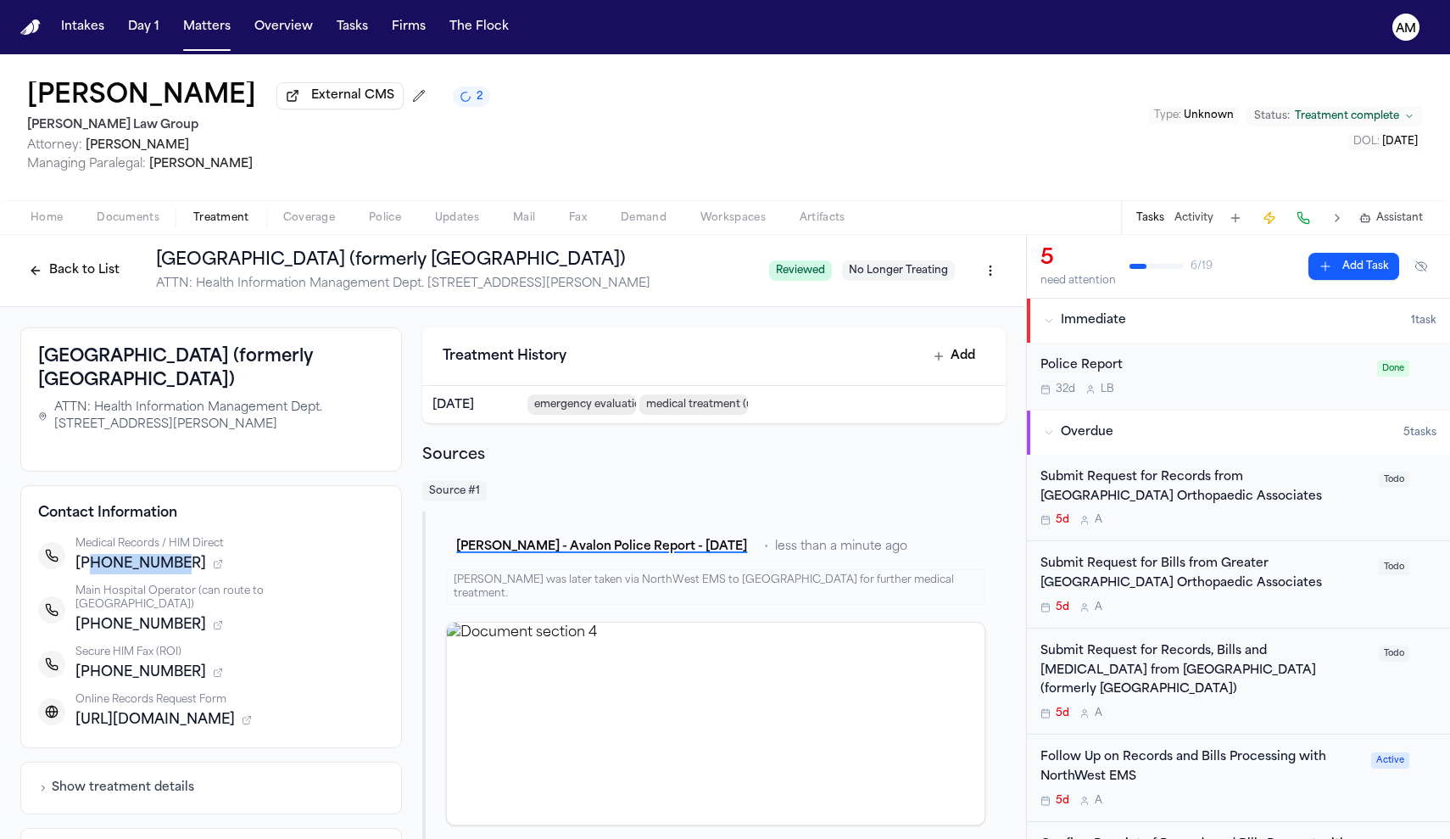
drag, startPoint x: 171, startPoint y: 572, endPoint x: 88, endPoint y: 572, distance: 83.1
click at [88, 572] on span "[PHONE_NUMBER]" at bounding box center [140, 564] width 131 height 20
click at [105, 572] on span "[PHONE_NUMBER]" at bounding box center [140, 564] width 131 height 20
click at [154, 563] on span "[PHONE_NUMBER]" at bounding box center [140, 564] width 131 height 20
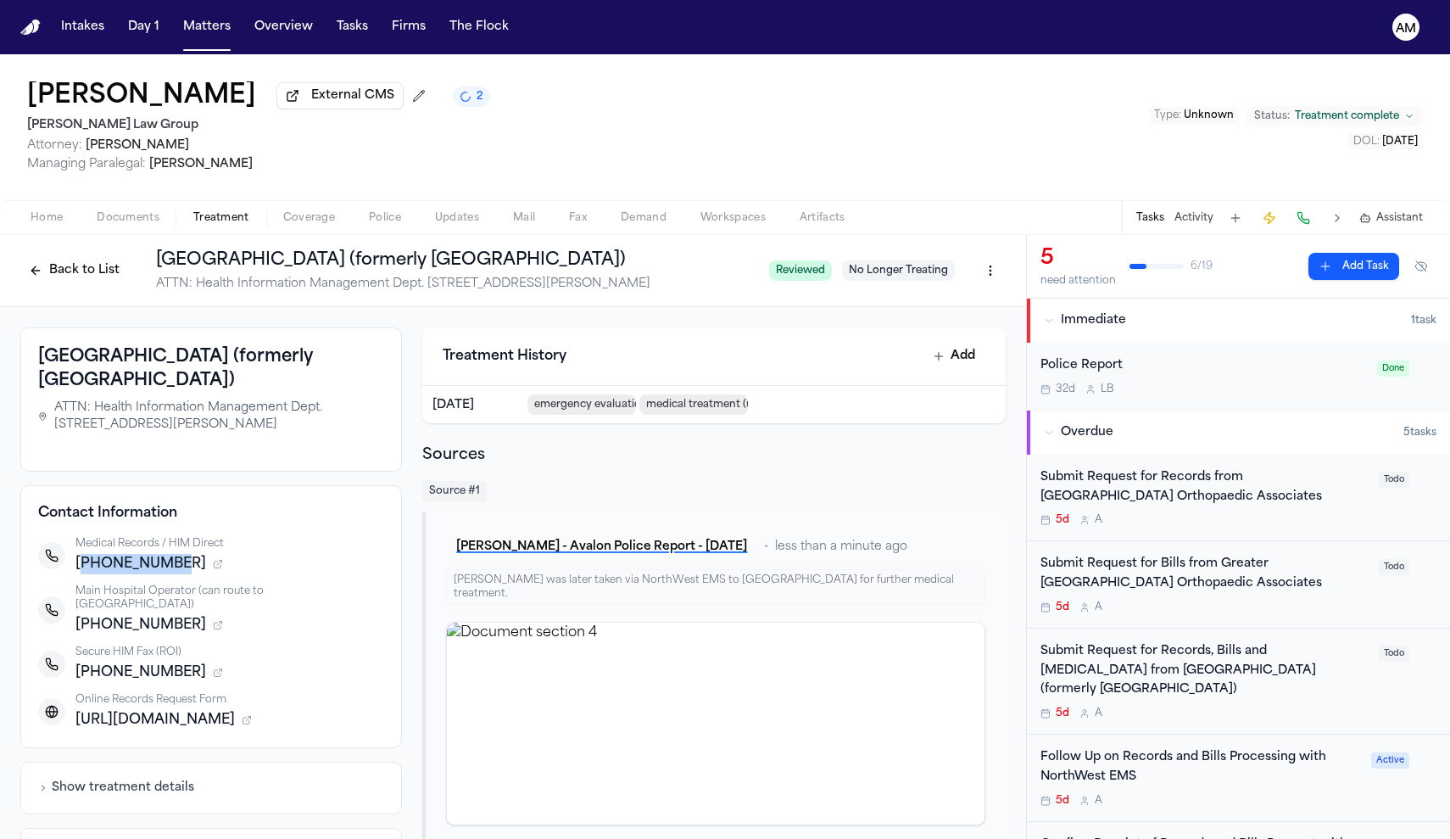
click at [154, 563] on span "[PHONE_NUMBER]" at bounding box center [140, 564] width 131 height 20
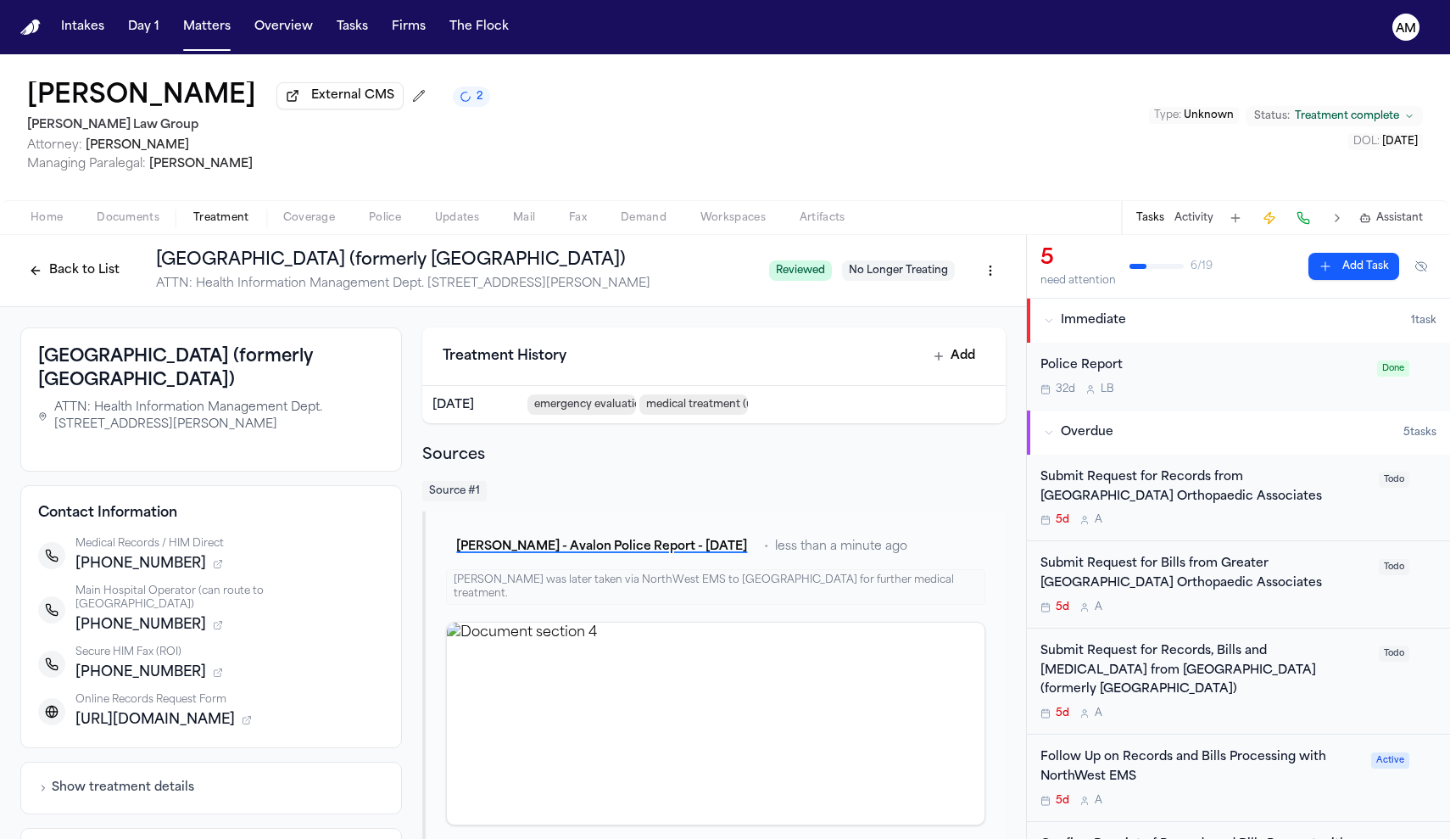
click at [154, 563] on span "[PHONE_NUMBER]" at bounding box center [140, 564] width 131 height 20
click at [1171, 708] on div "5d A" at bounding box center [1205, 713] width 328 height 14
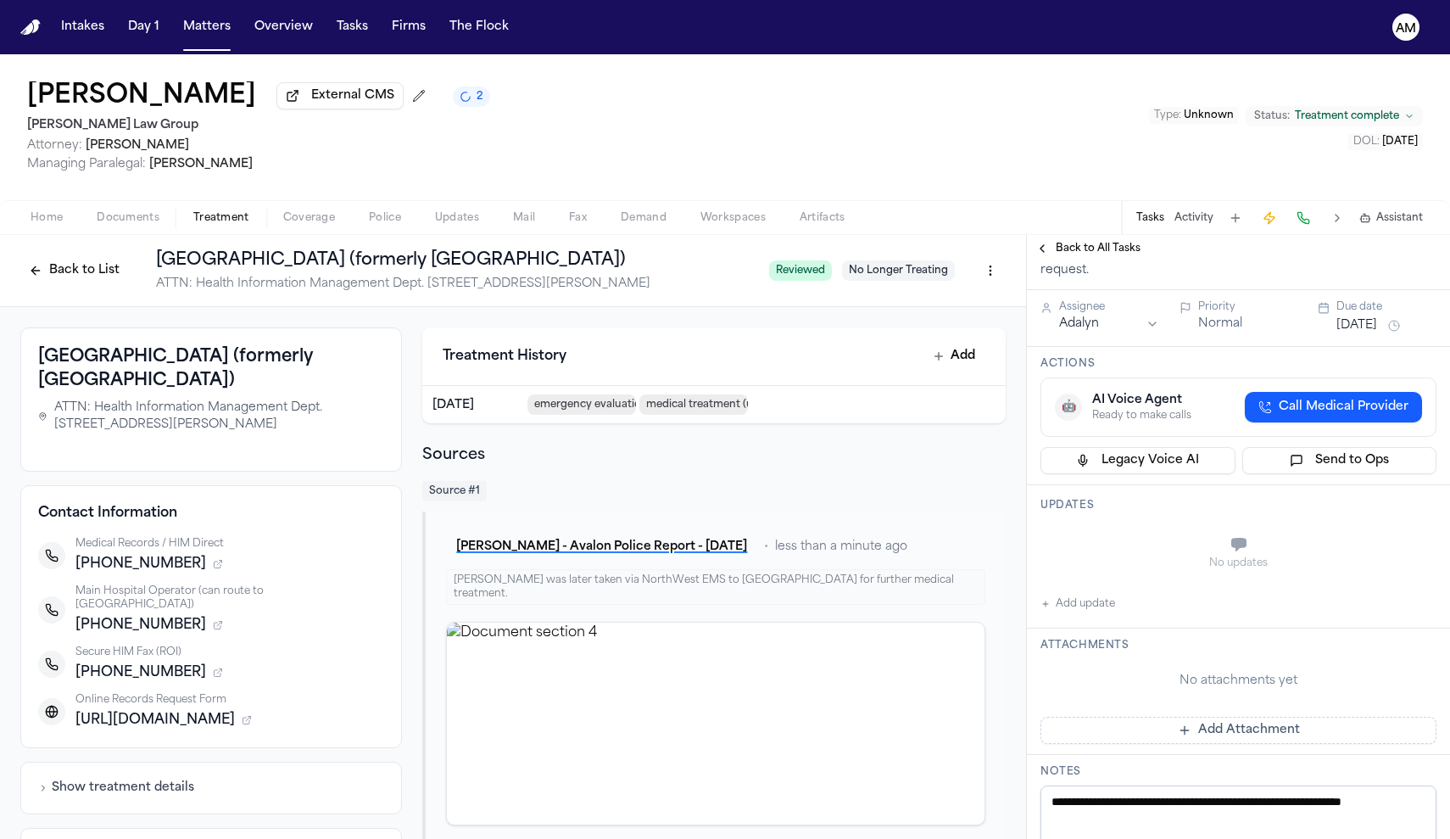
scroll to position [227, 0]
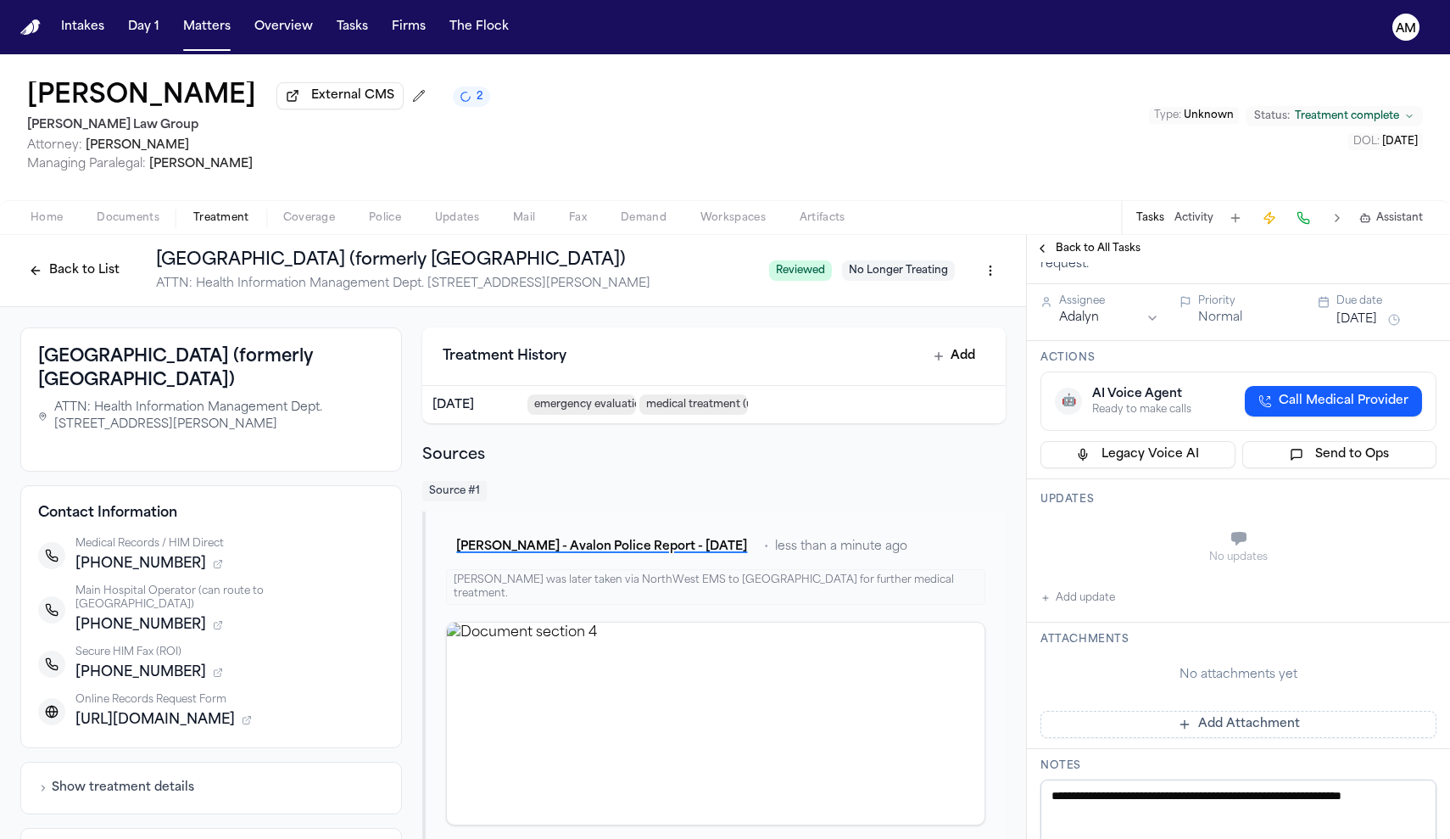
click at [1108, 608] on button "Add update" at bounding box center [1078, 598] width 75 height 20
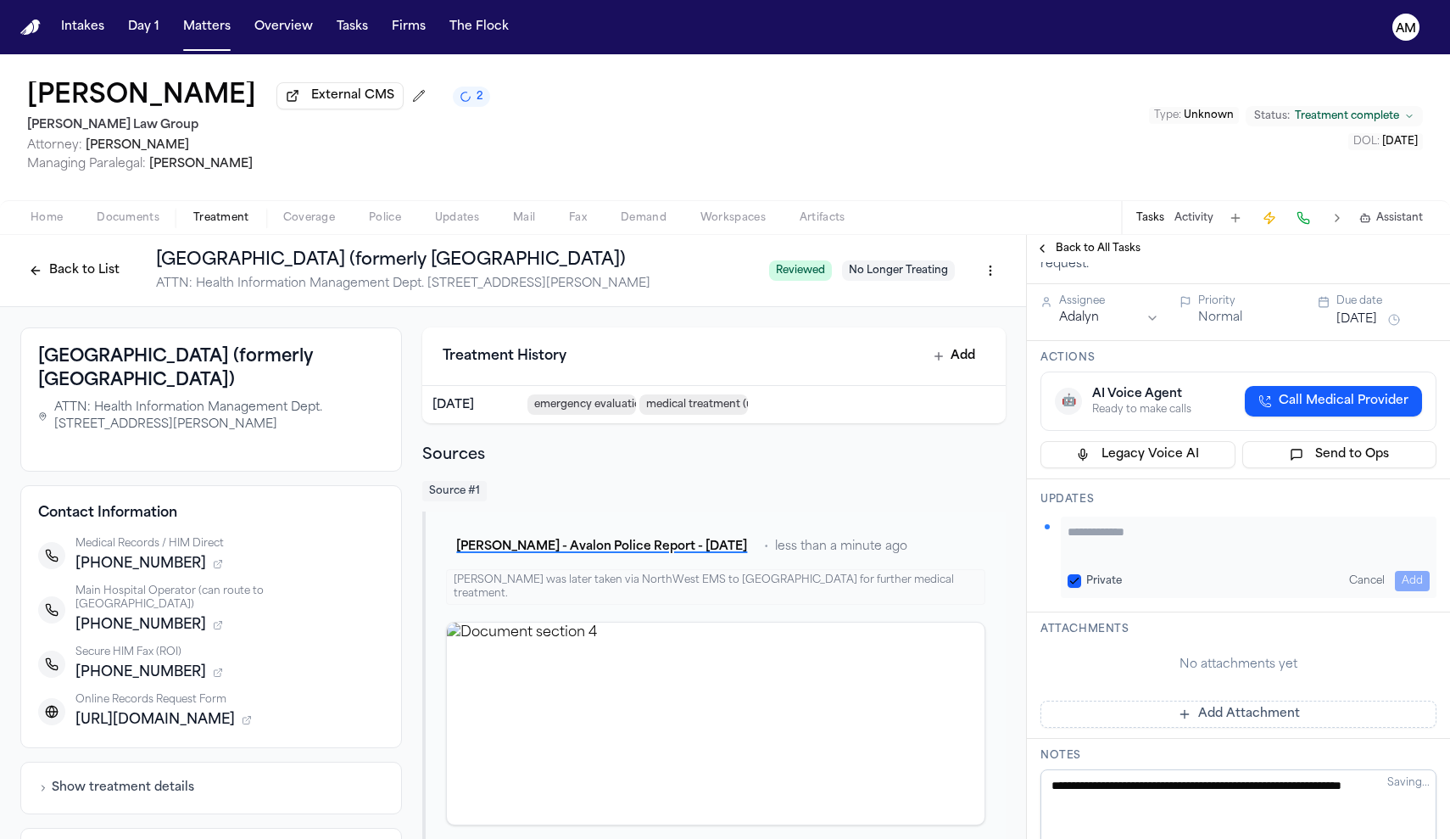
click at [1108, 598] on div "Private Cancel Add" at bounding box center [1249, 556] width 376 height 81
click at [1073, 588] on button "Private" at bounding box center [1075, 581] width 14 height 14
click at [1118, 557] on textarea "Add your update" at bounding box center [1249, 540] width 362 height 34
type textarea "**********"
click at [1412, 591] on button "Add" at bounding box center [1412, 581] width 35 height 20
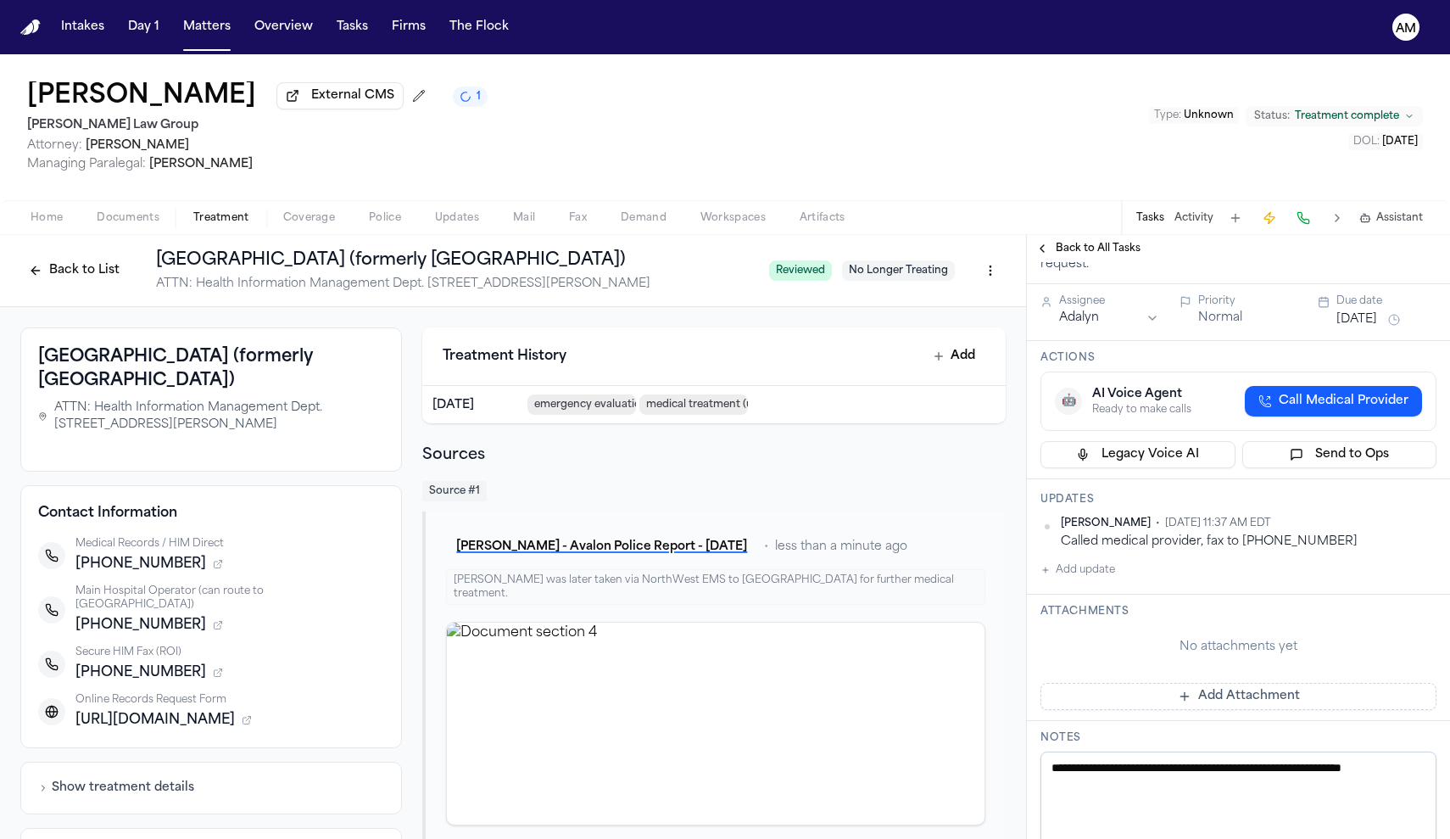
click at [87, 271] on button "Back to List" at bounding box center [74, 270] width 108 height 27
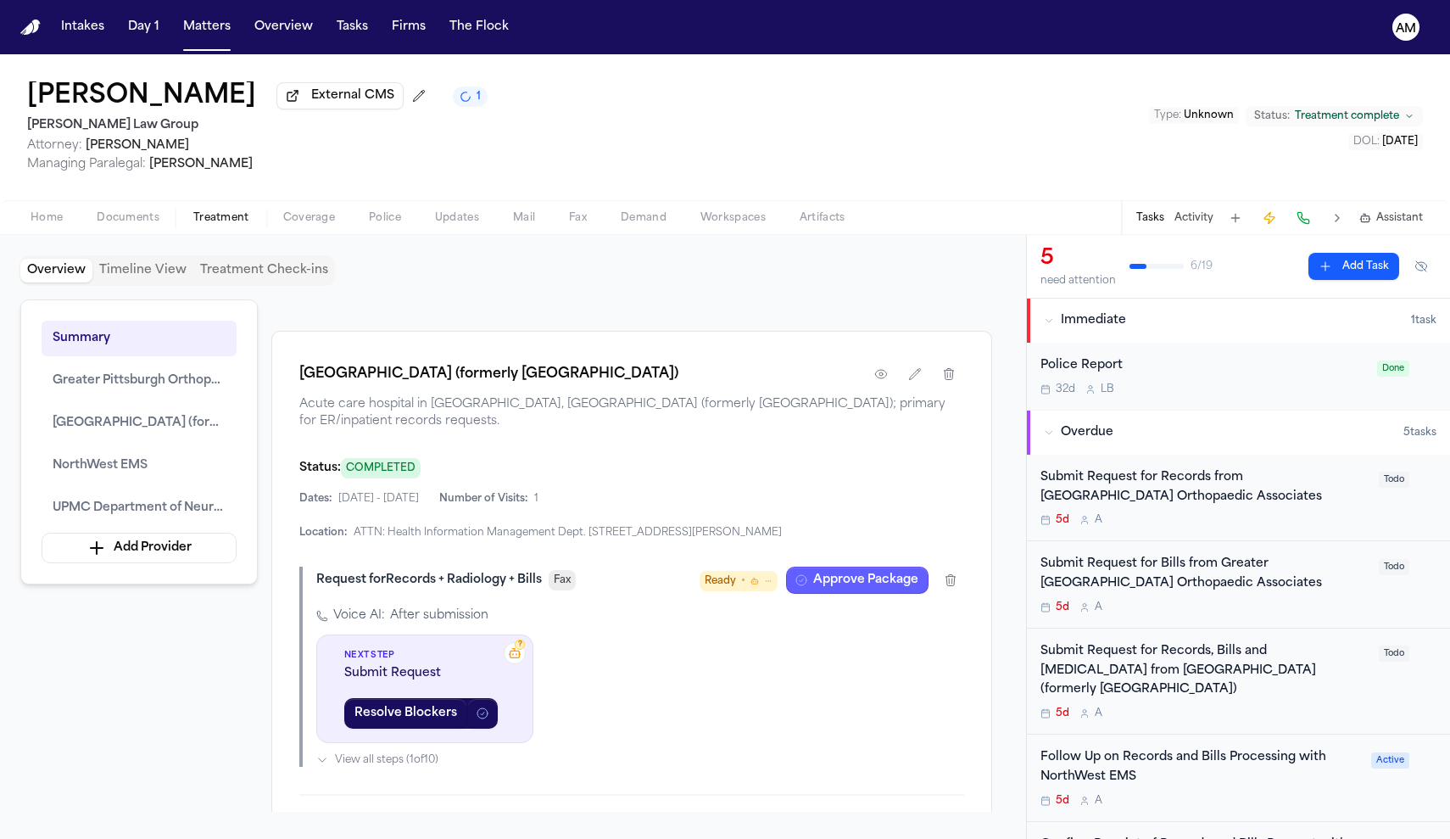
scroll to position [1996, 0]
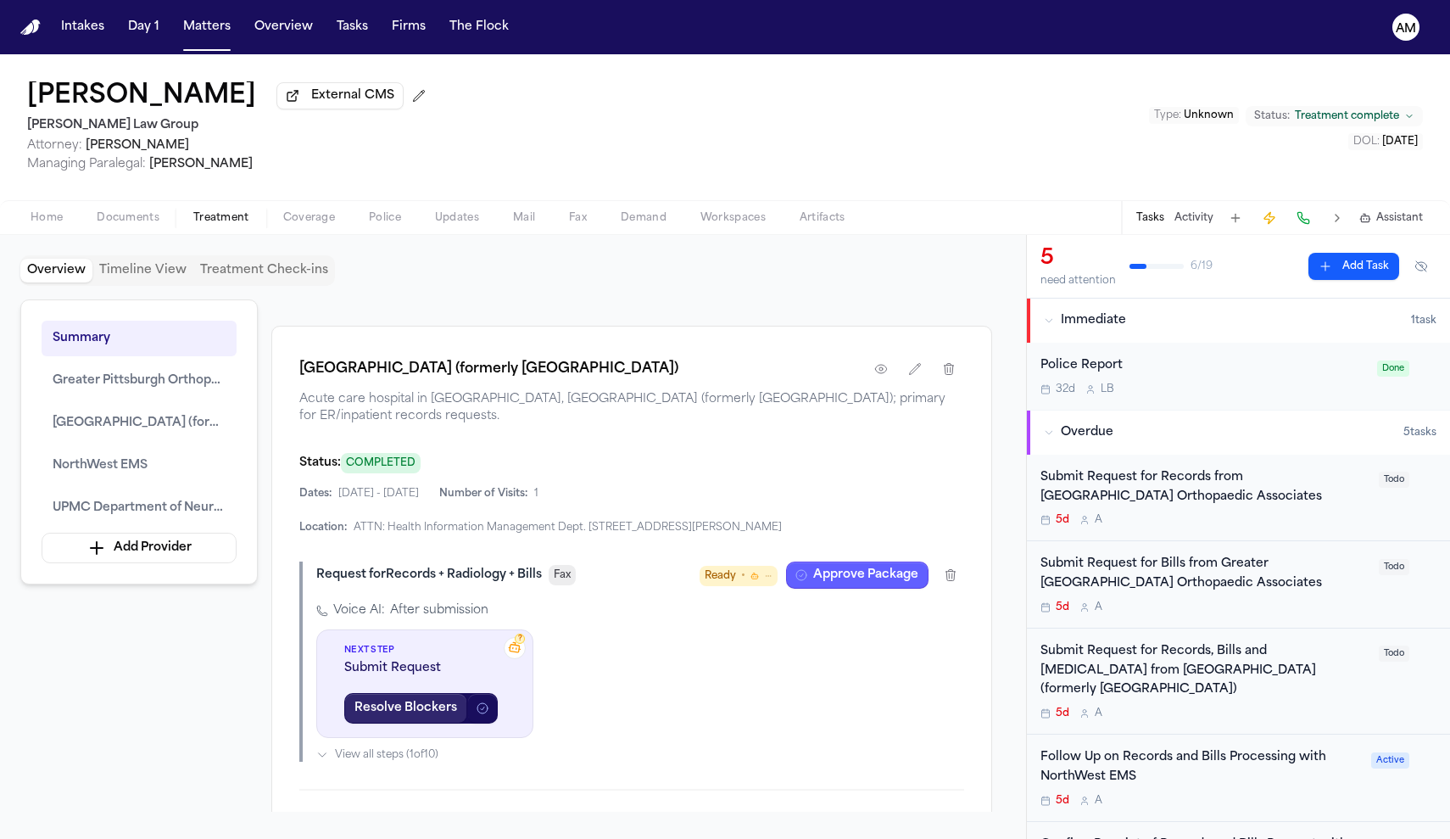
click at [419, 723] on button "Resolve Blockers" at bounding box center [405, 708] width 123 height 31
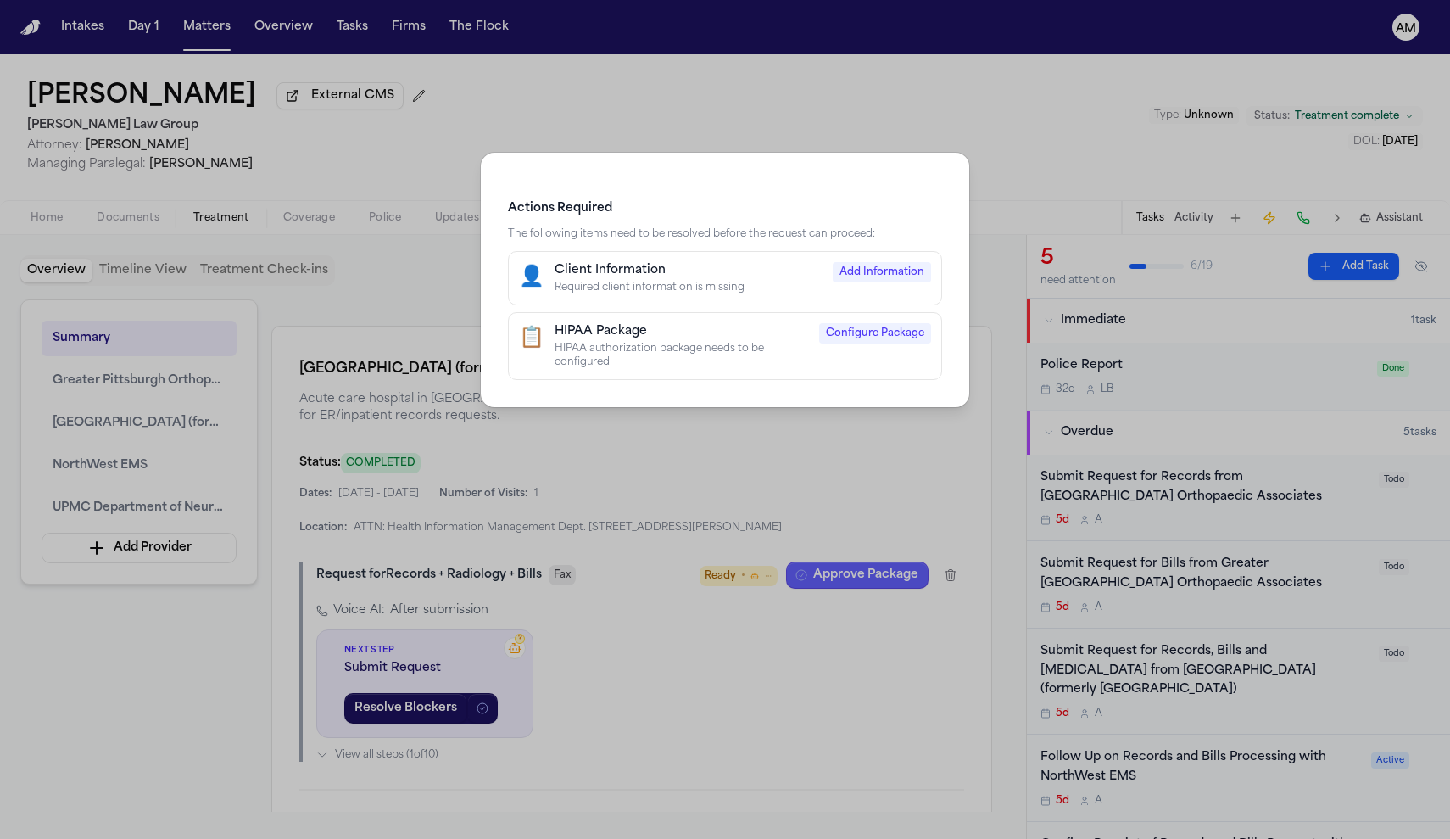
click at [754, 640] on div "Actions Required The following items need to be resolved before the request can…" at bounding box center [725, 419] width 1450 height 839
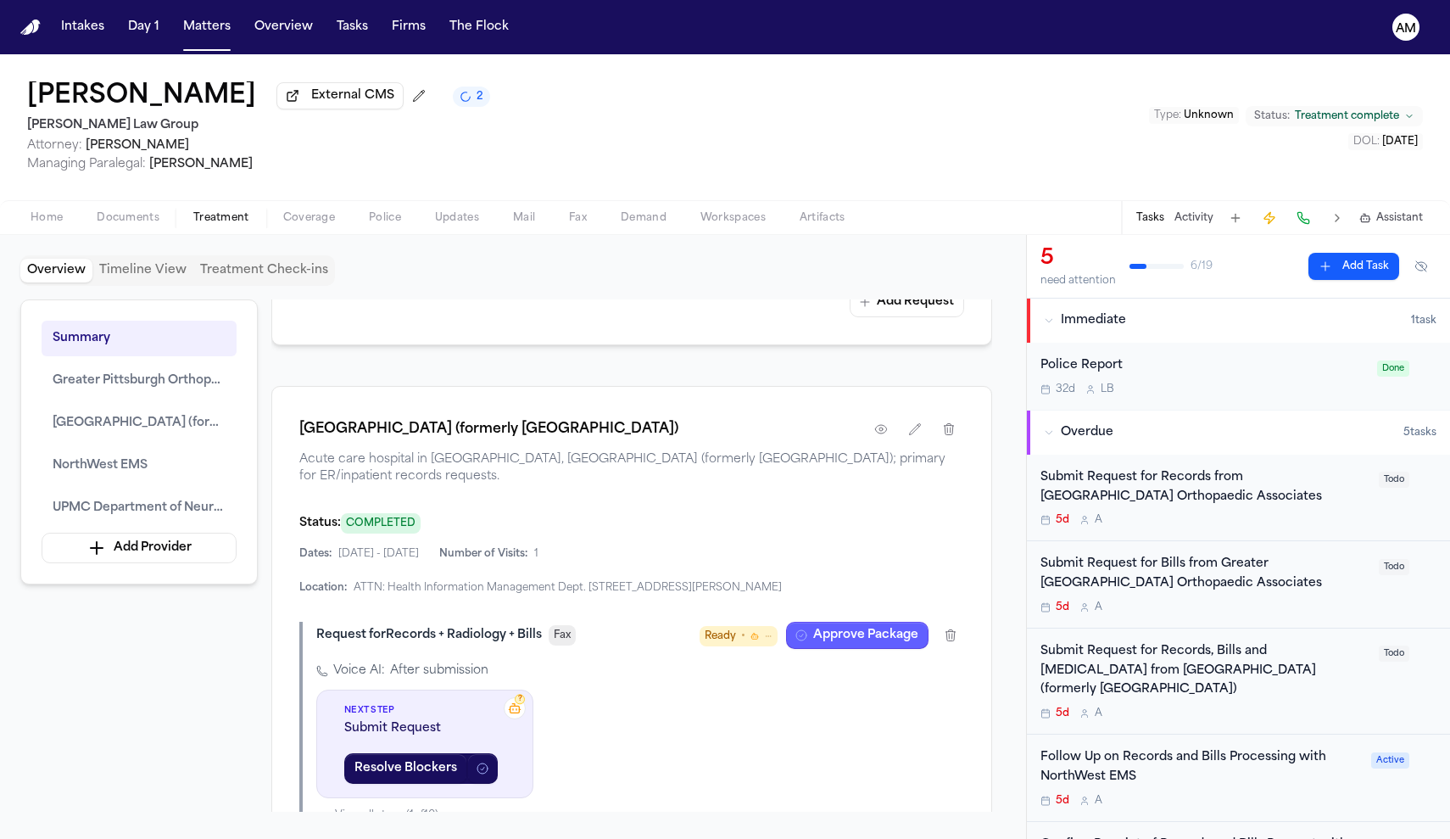
scroll to position [1988, 0]
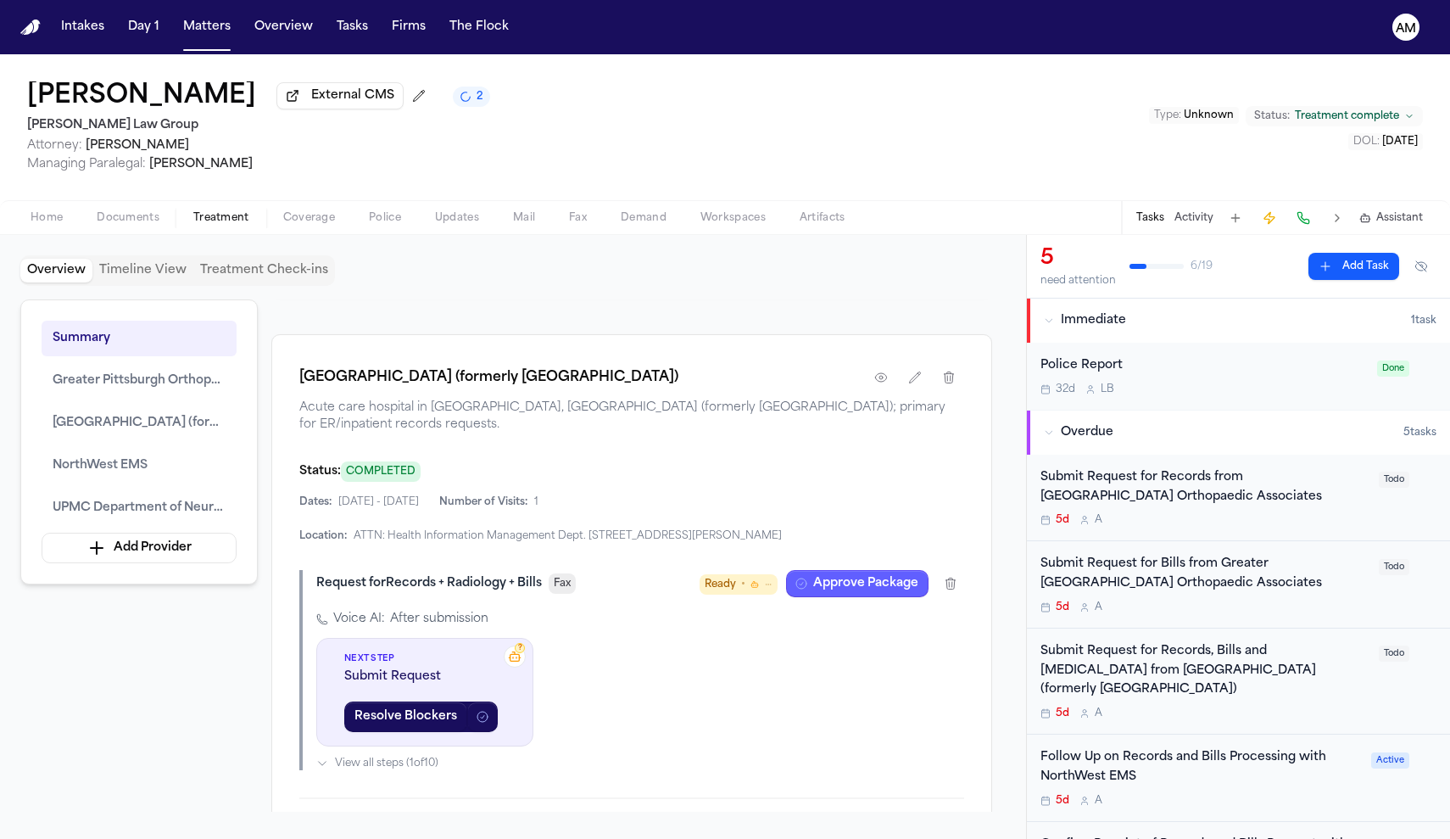
click at [693, 715] on div "Voice AI: After submission ? Next Step Submit Request Resolve Blockers View all…" at bounding box center [640, 690] width 648 height 159
click at [857, 596] on button "Approve Package" at bounding box center [857, 583] width 142 height 27
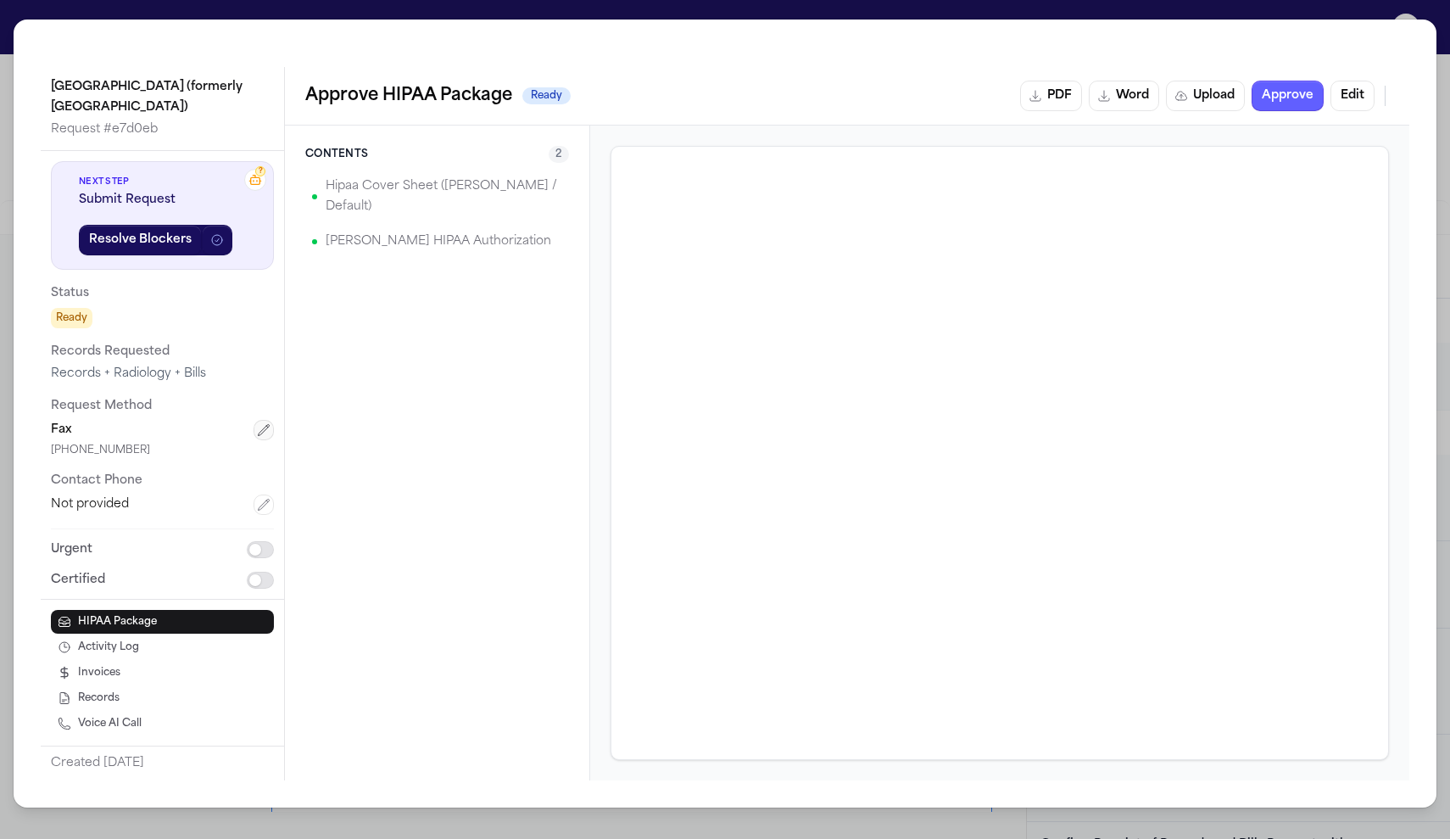
click at [260, 432] on icon "button" at bounding box center [264, 430] width 14 height 14
drag, startPoint x: 198, startPoint y: 469, endPoint x: 41, endPoint y: 483, distance: 158.4
click at [41, 483] on div "**********" at bounding box center [162, 437] width 243 height 572
click at [86, 475] on input "tel" at bounding box center [162, 476] width 223 height 31
paste input "**********"
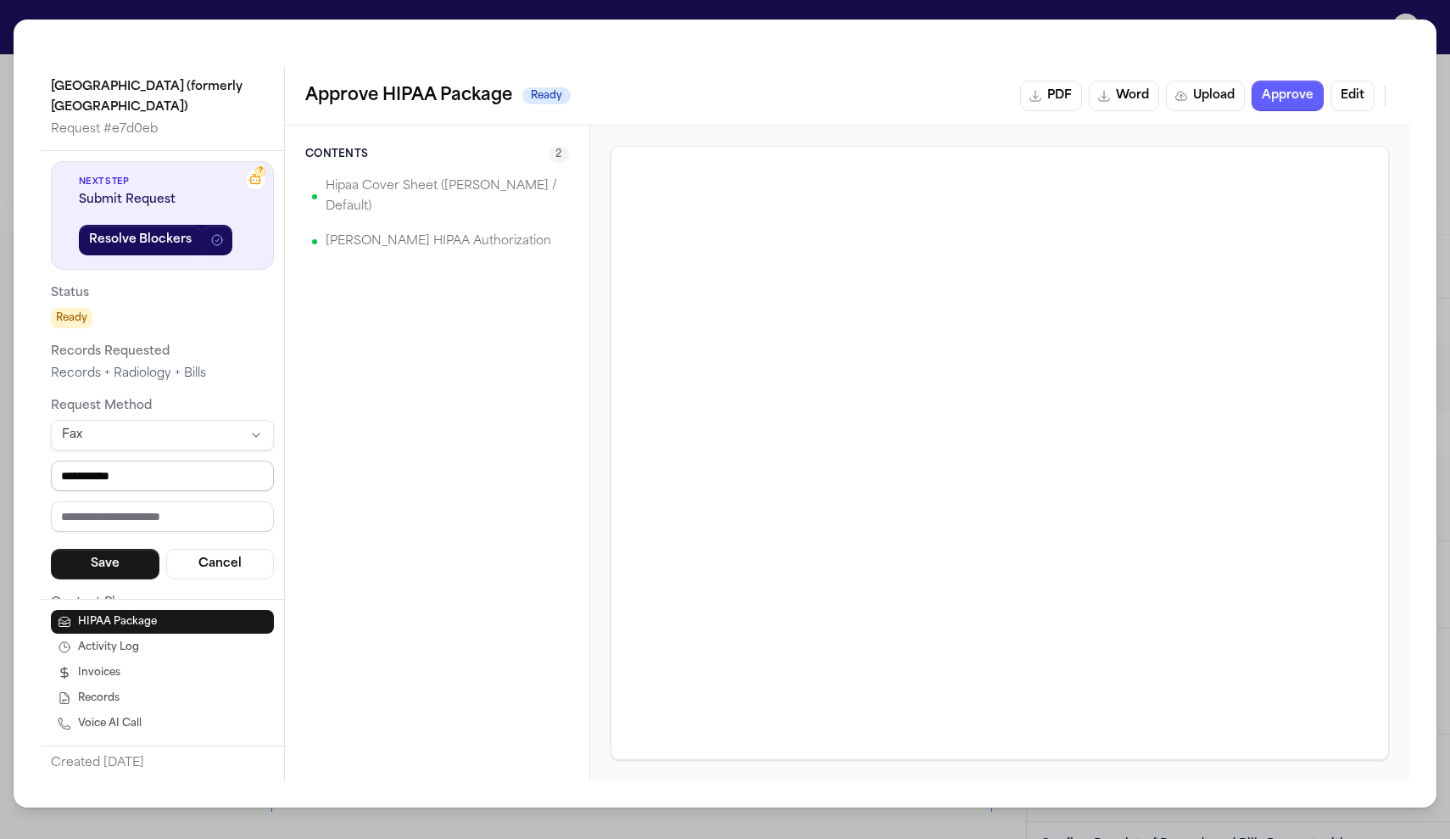
click at [67, 486] on input "**********" at bounding box center [162, 476] width 223 height 31
type input "**********"
click at [168, 475] on input "**********" at bounding box center [162, 476] width 223 height 31
drag, startPoint x: 220, startPoint y: 465, endPoint x: 221, endPoint y: 489, distance: 24.7
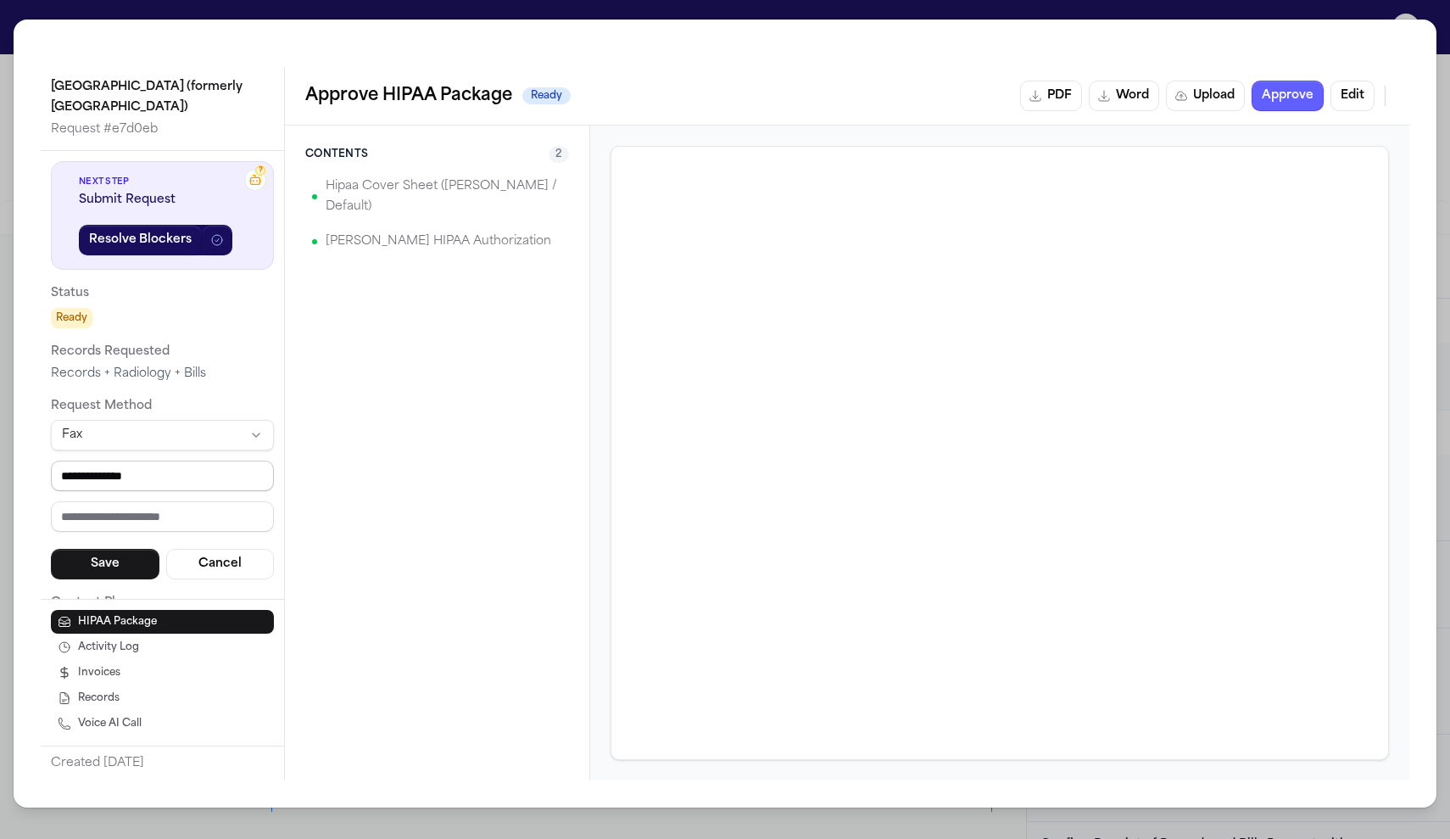
click at [221, 489] on input "**********" at bounding box center [162, 476] width 223 height 31
type input "**********"
click at [121, 564] on button "Save" at bounding box center [105, 564] width 109 height 31
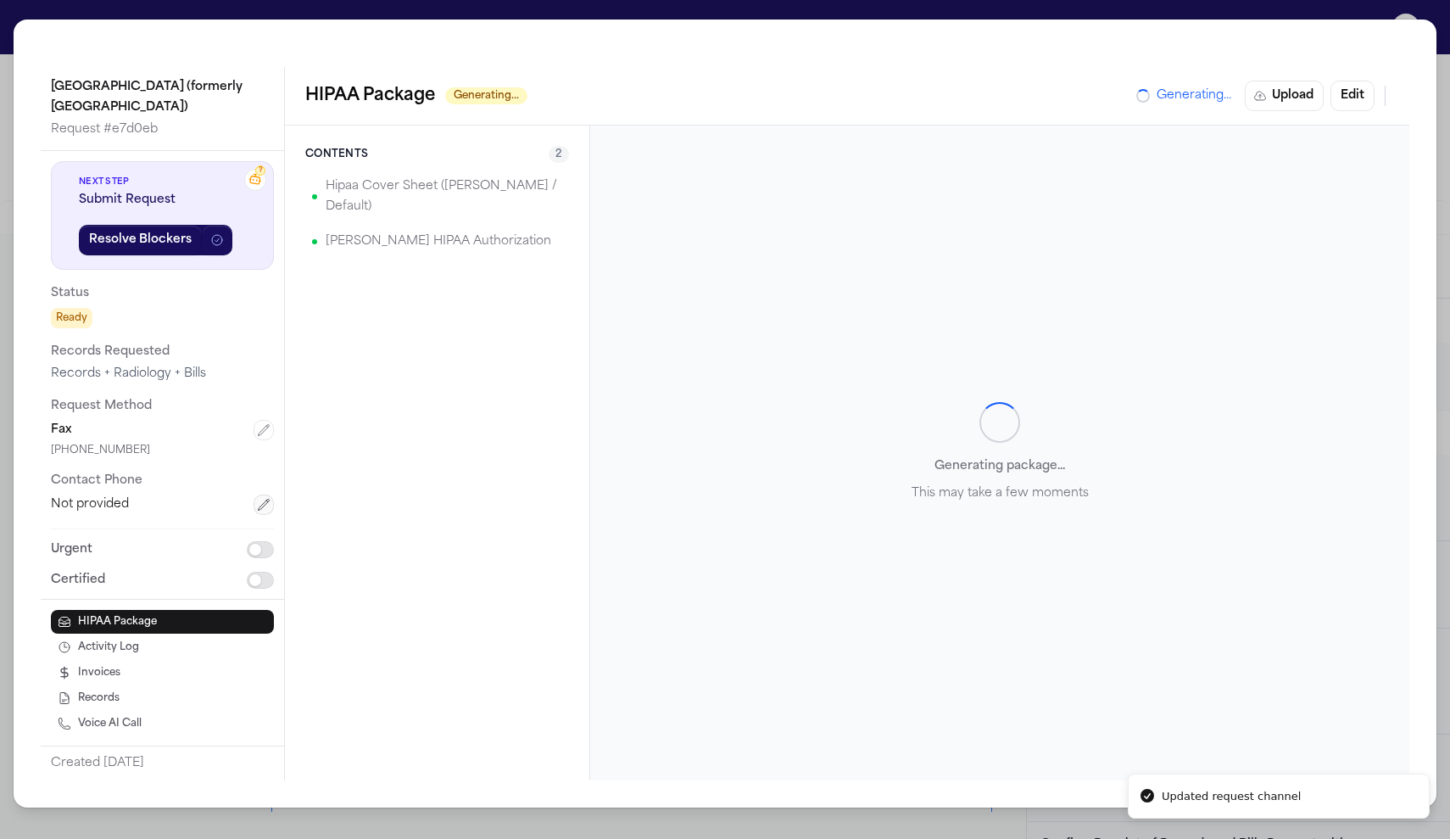
click at [258, 501] on icon "button" at bounding box center [264, 505] width 14 height 14
click at [170, 518] on input "tel" at bounding box center [162, 509] width 223 height 31
paste input "**********"
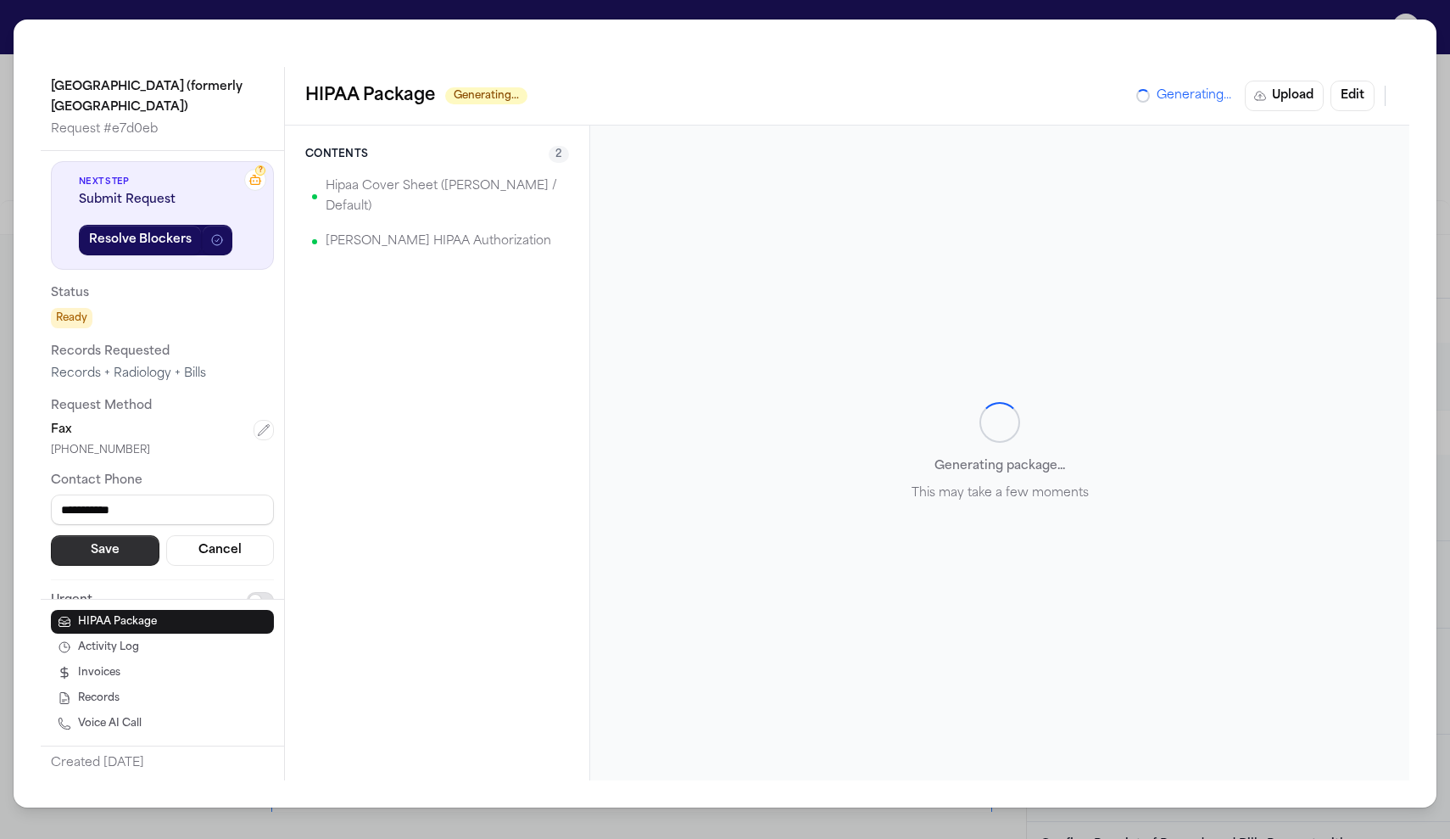
click at [121, 546] on button "Save" at bounding box center [105, 550] width 109 height 31
click at [65, 504] on input "**********" at bounding box center [162, 509] width 223 height 31
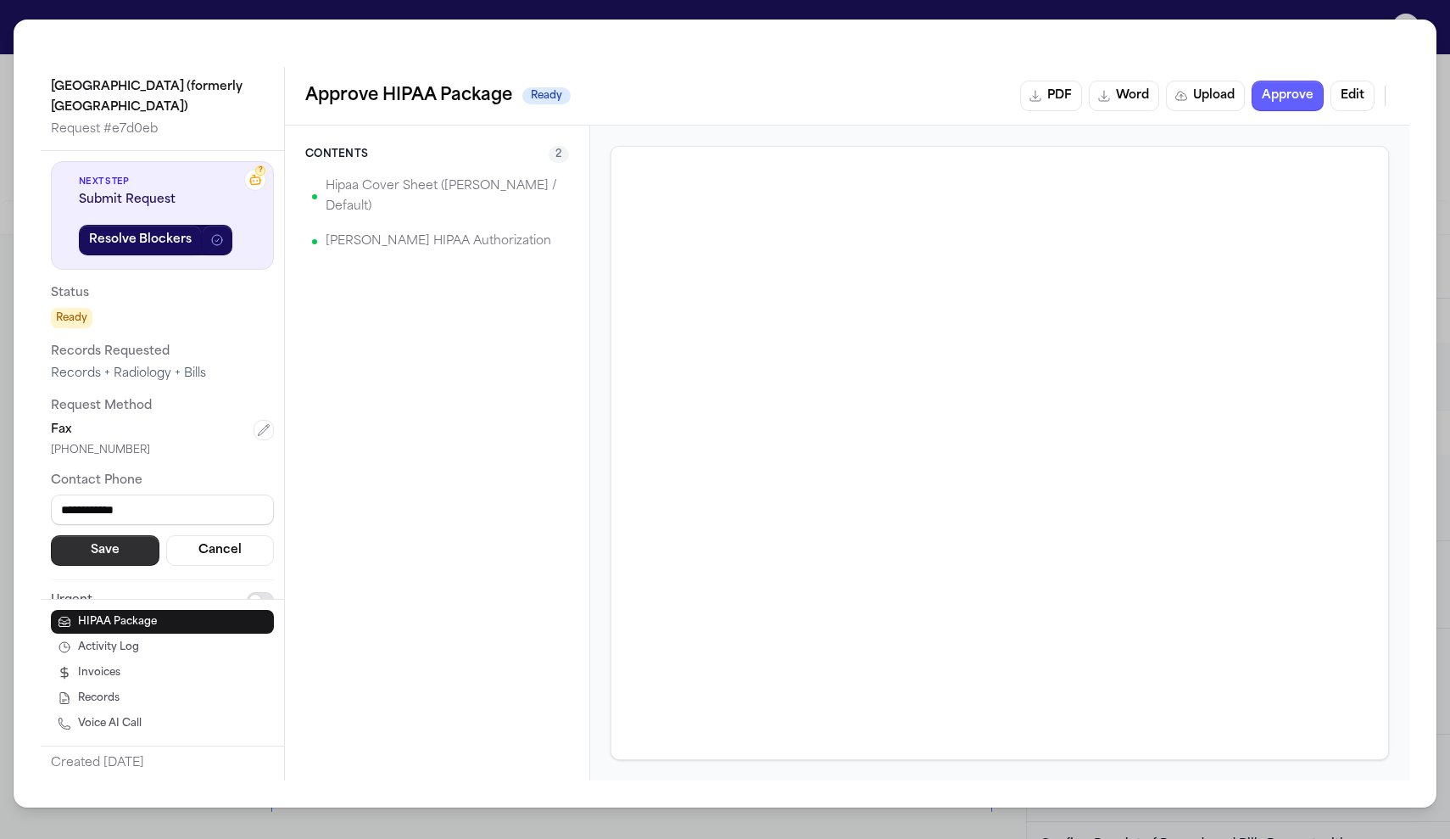
type input "**********"
click at [68, 536] on button "Save" at bounding box center [105, 550] width 109 height 31
click at [1287, 105] on button "Approve" at bounding box center [1288, 96] width 72 height 31
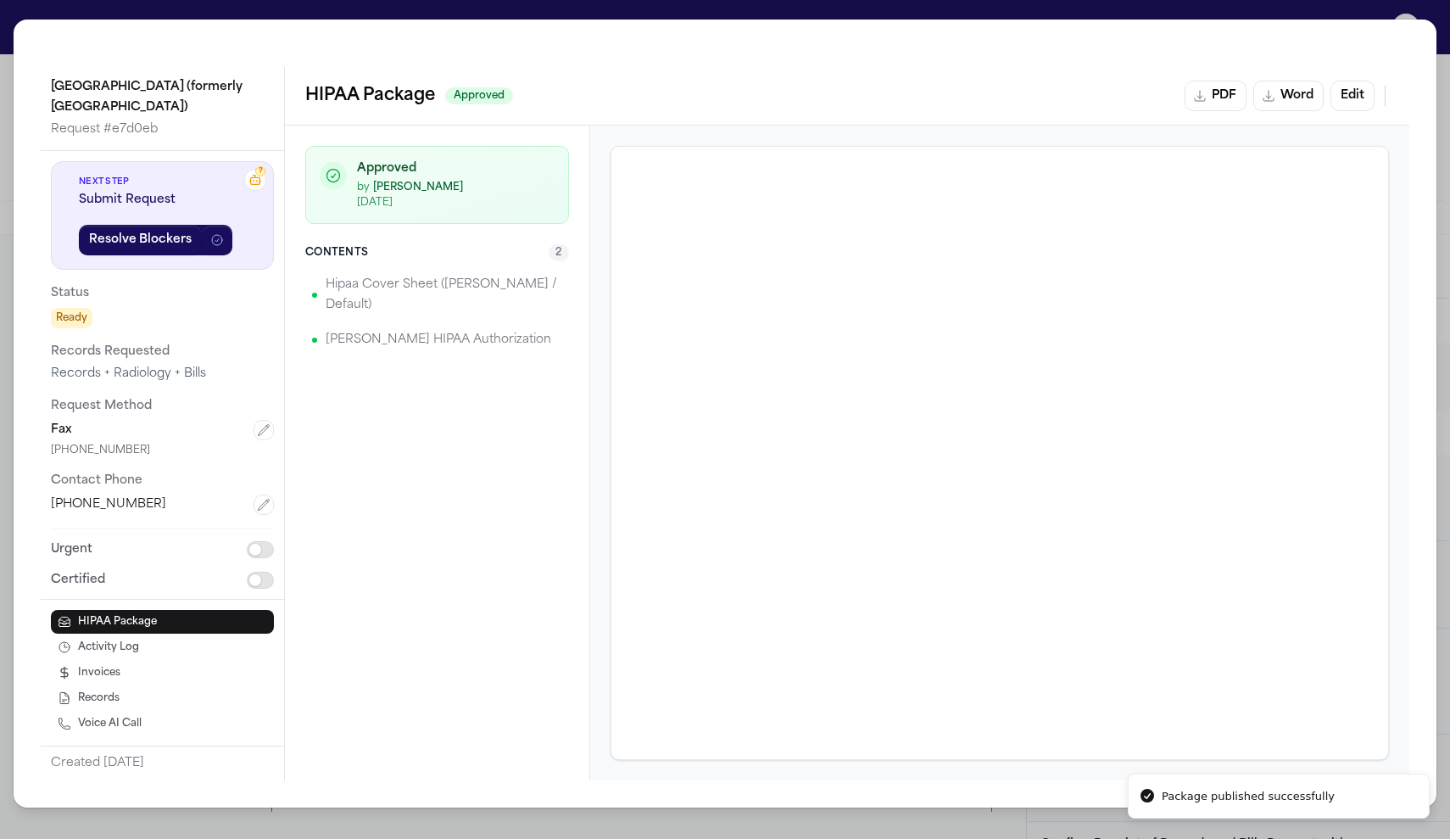
click at [1337, 12] on div "Heritage Valley Sewickley (formerly Sewickley Valley Hospital) Request # e7d0eb…" at bounding box center [725, 419] width 1450 height 839
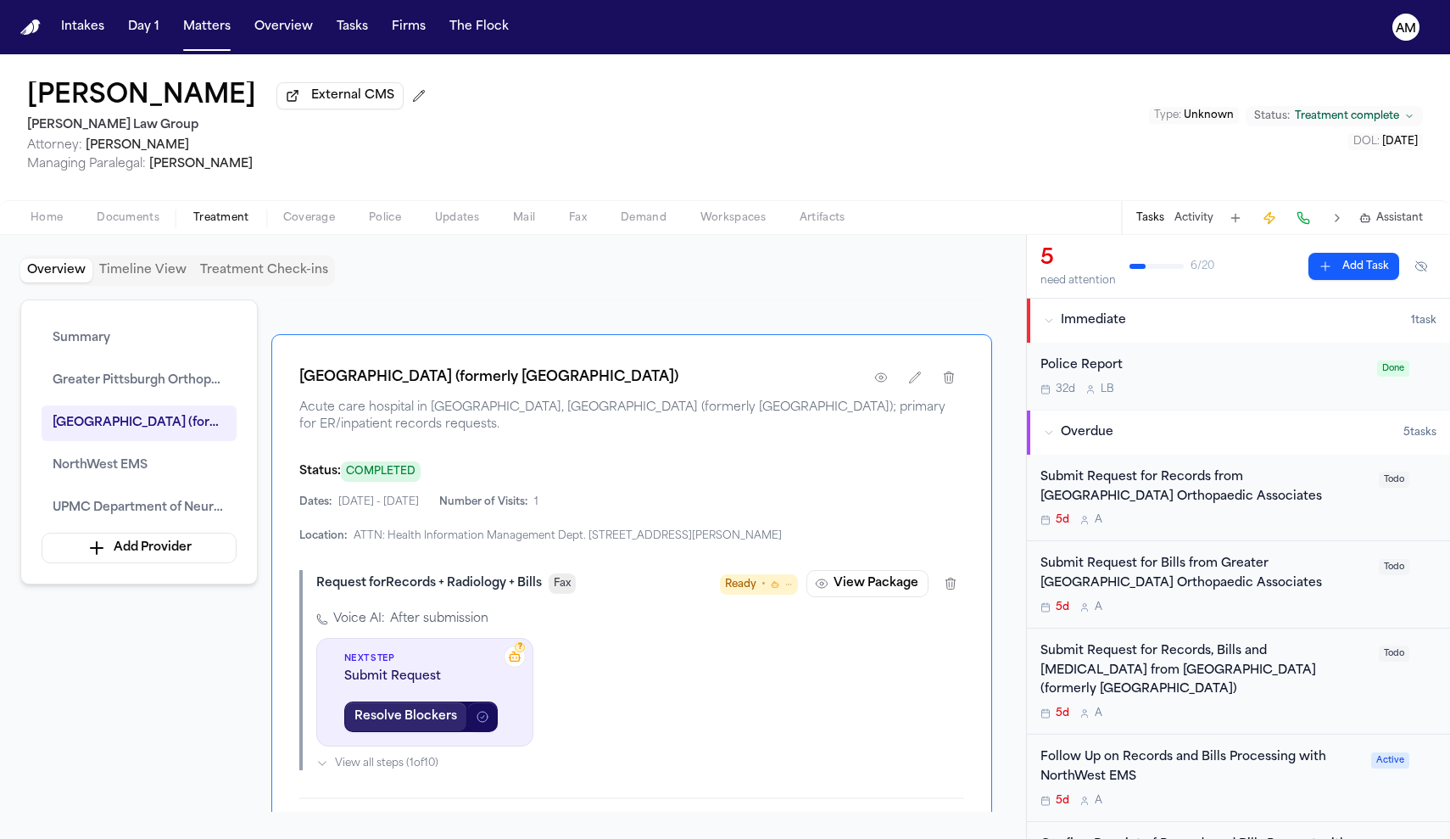
click at [441, 732] on button "Resolve Blockers" at bounding box center [405, 716] width 123 height 31
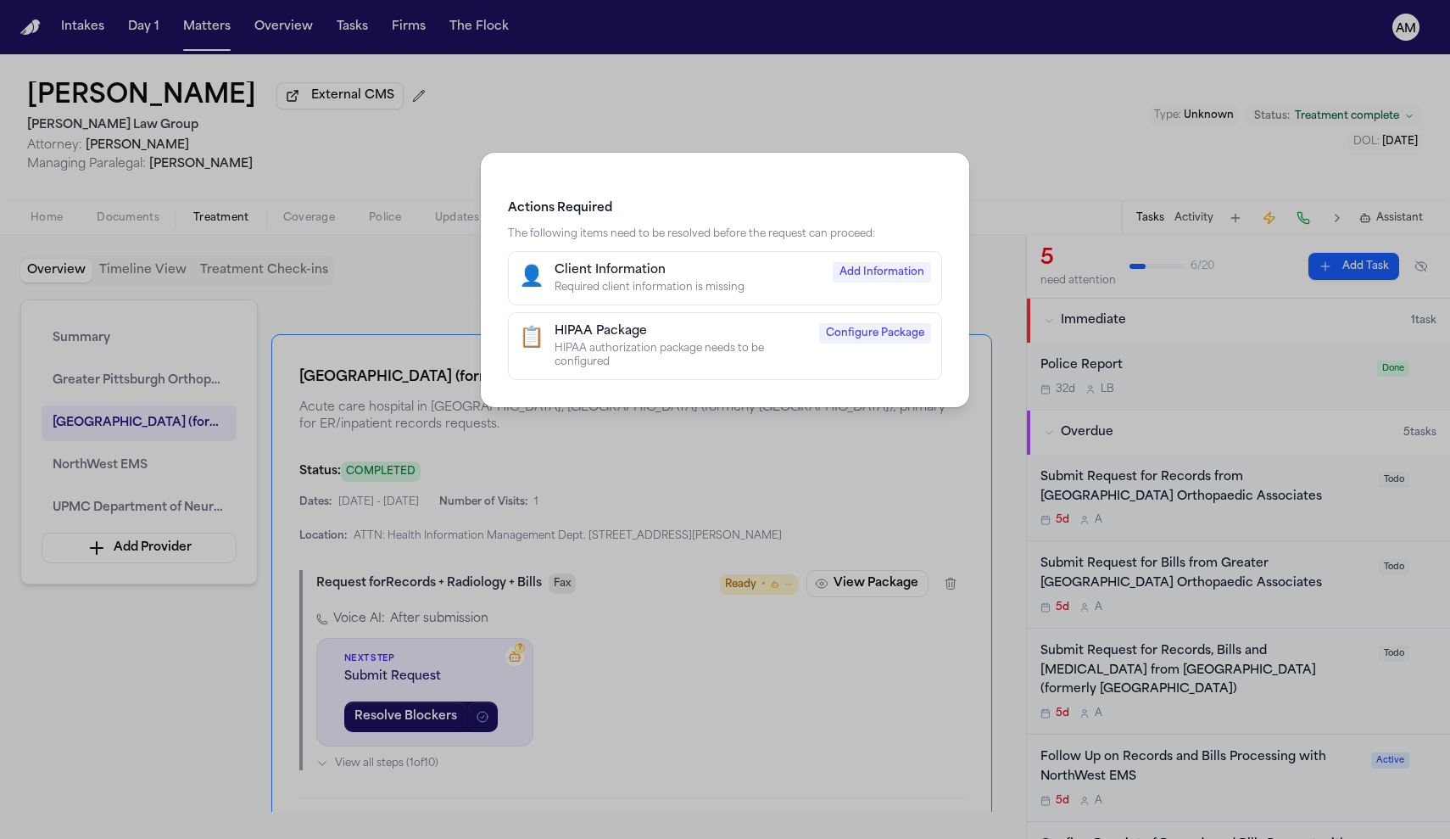
click at [647, 536] on div "Actions Required The following items need to be resolved before the request can…" at bounding box center [725, 419] width 1450 height 839
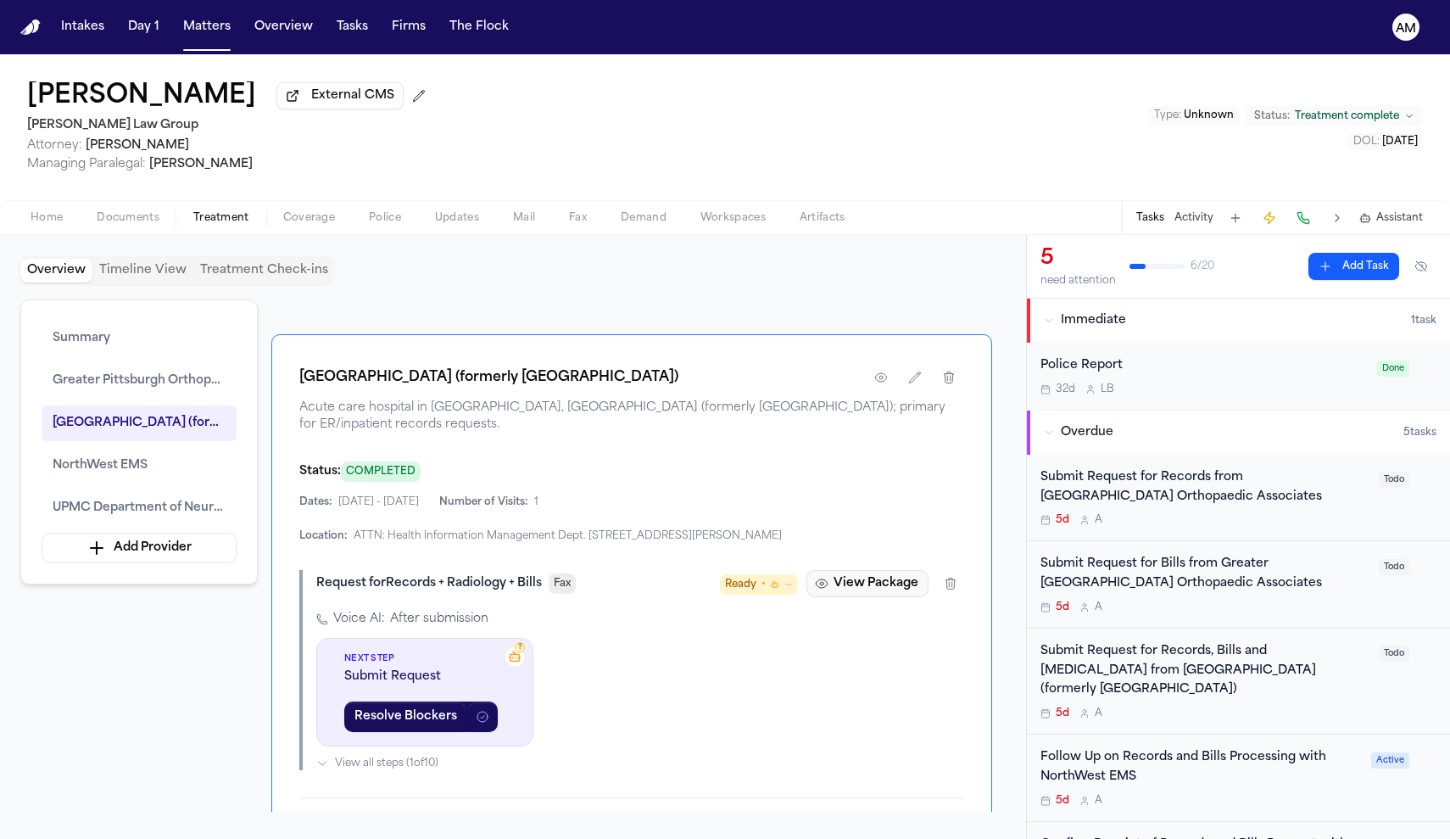
click at [866, 597] on button "View Package" at bounding box center [868, 583] width 122 height 27
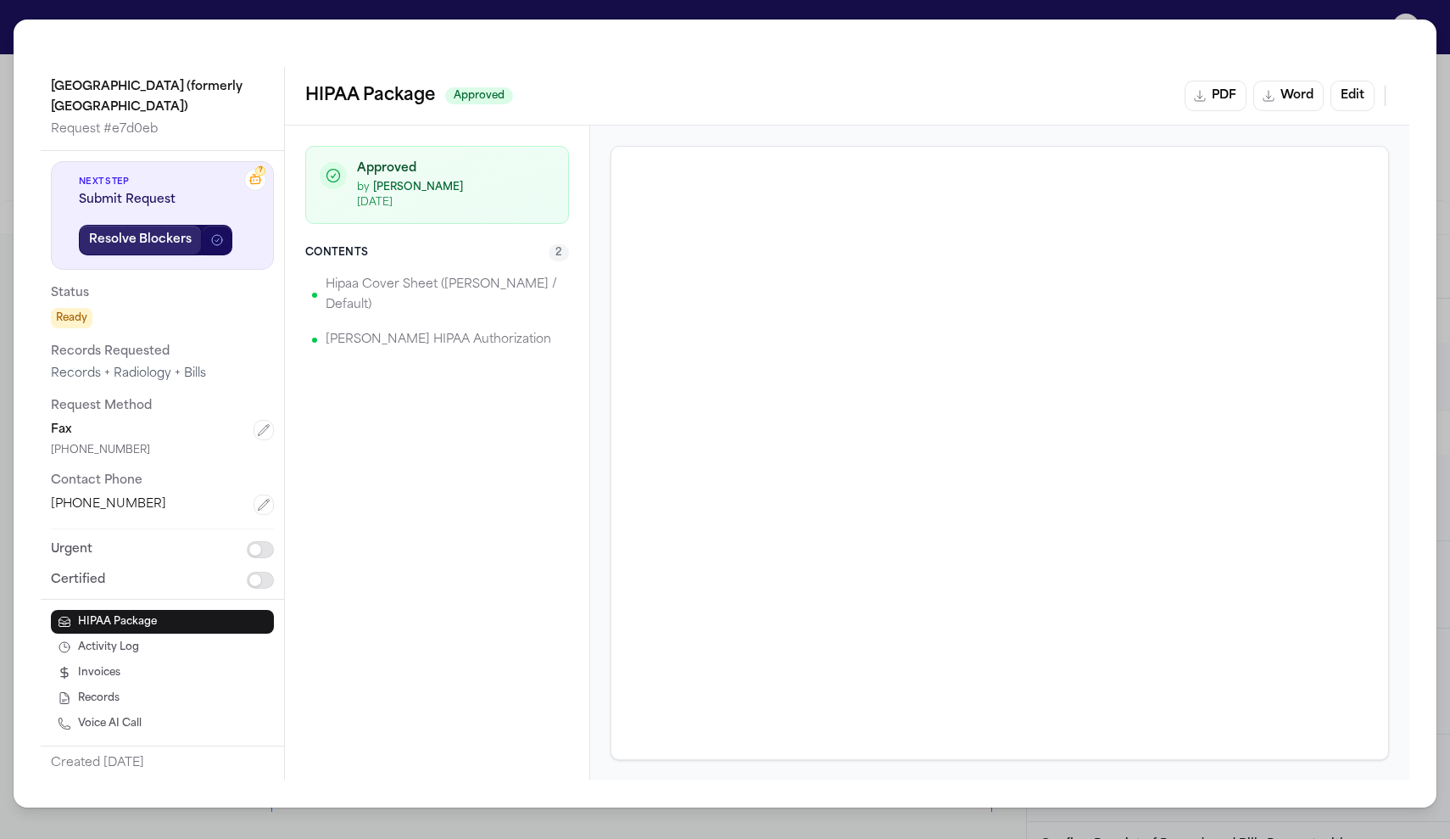
click at [194, 247] on button "Resolve Blockers" at bounding box center [140, 240] width 123 height 31
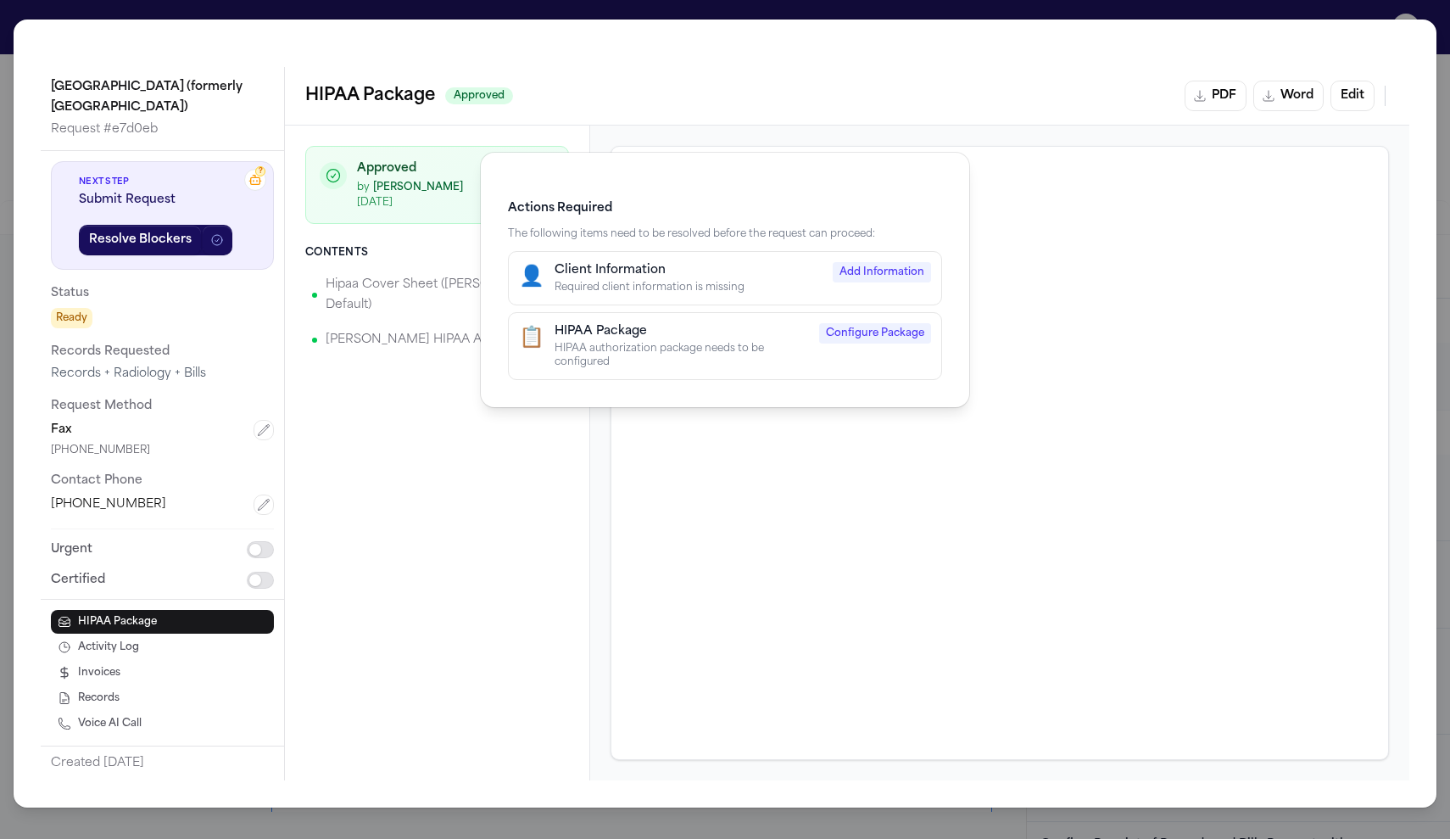
click at [667, 254] on button "👤 Client Information Required client information is missing Add Information" at bounding box center [725, 278] width 434 height 54
select select "****"
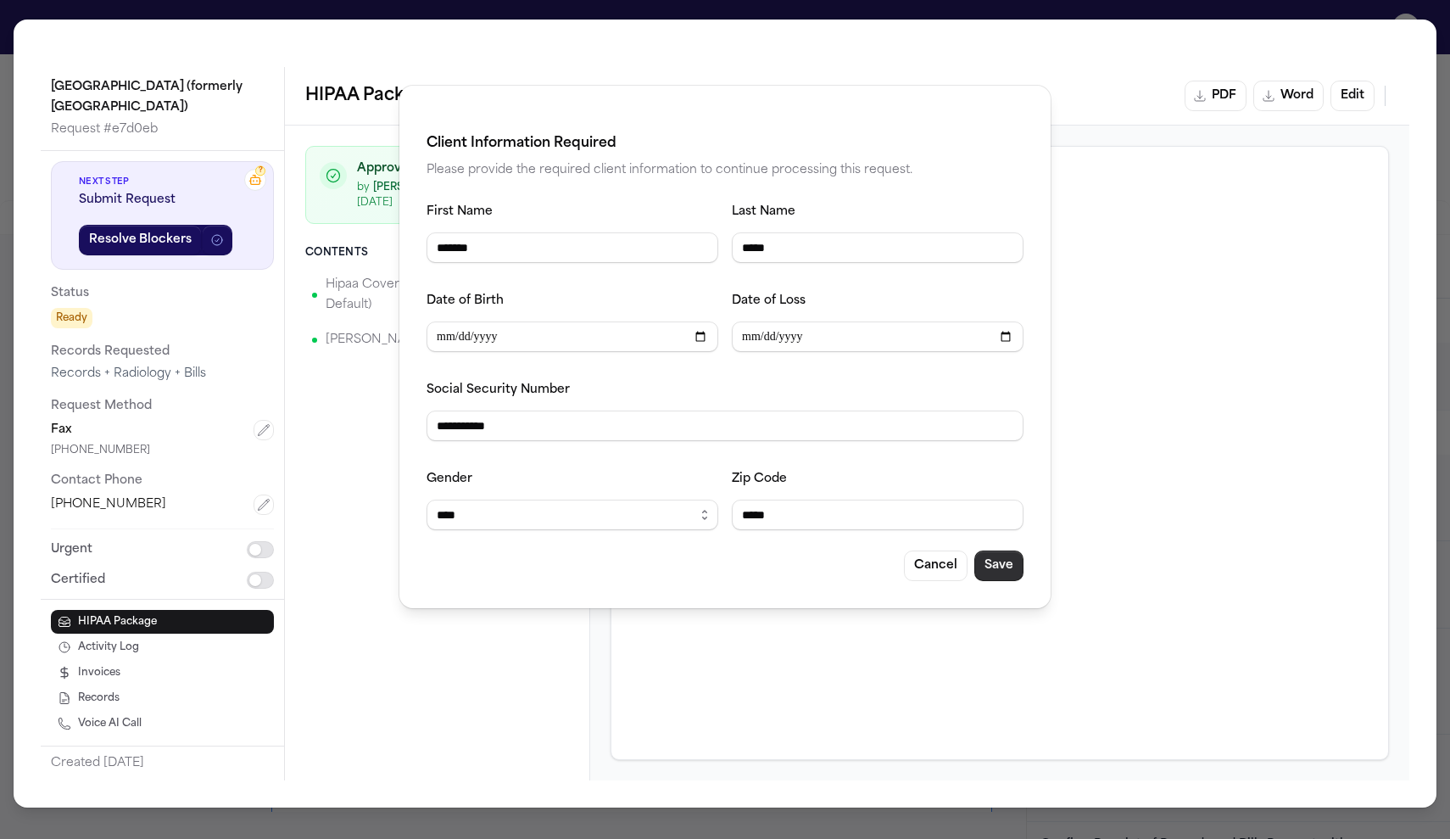
click at [1019, 577] on button "Save" at bounding box center [998, 565] width 49 height 31
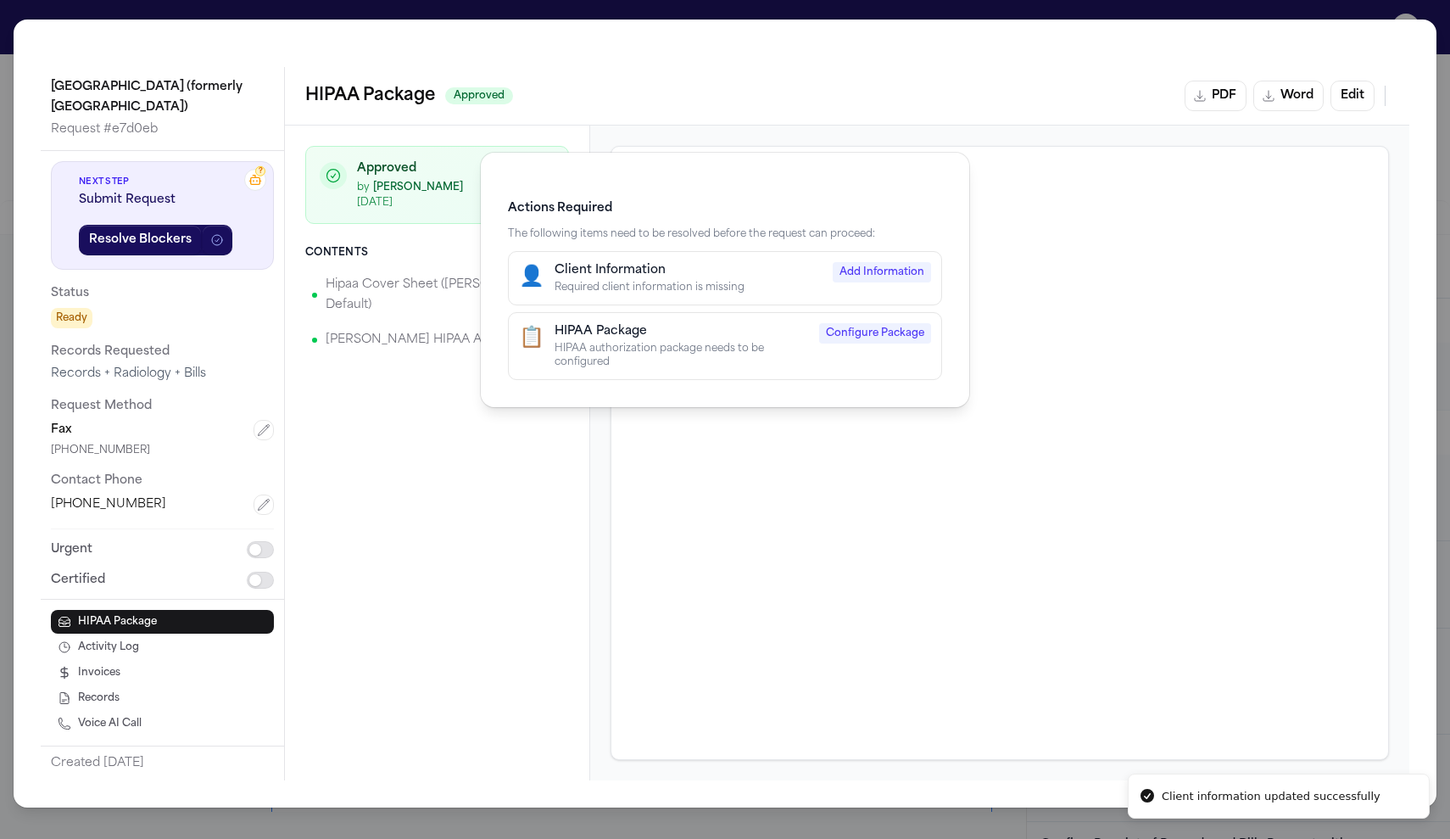
click at [751, 364] on div "HIPAA authorization package needs to be configured" at bounding box center [682, 355] width 254 height 27
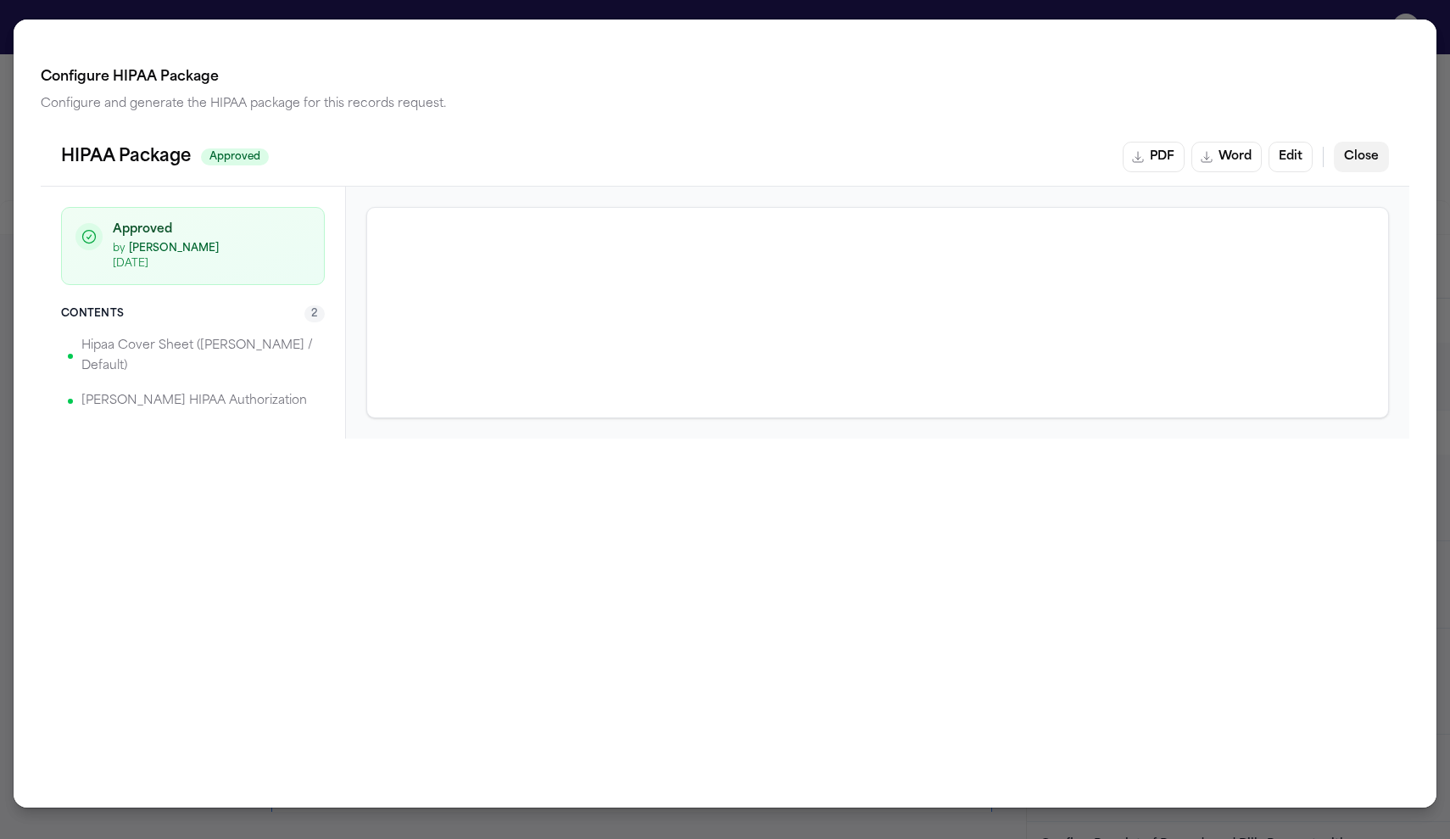
click at [1376, 143] on button "Close" at bounding box center [1361, 157] width 55 height 31
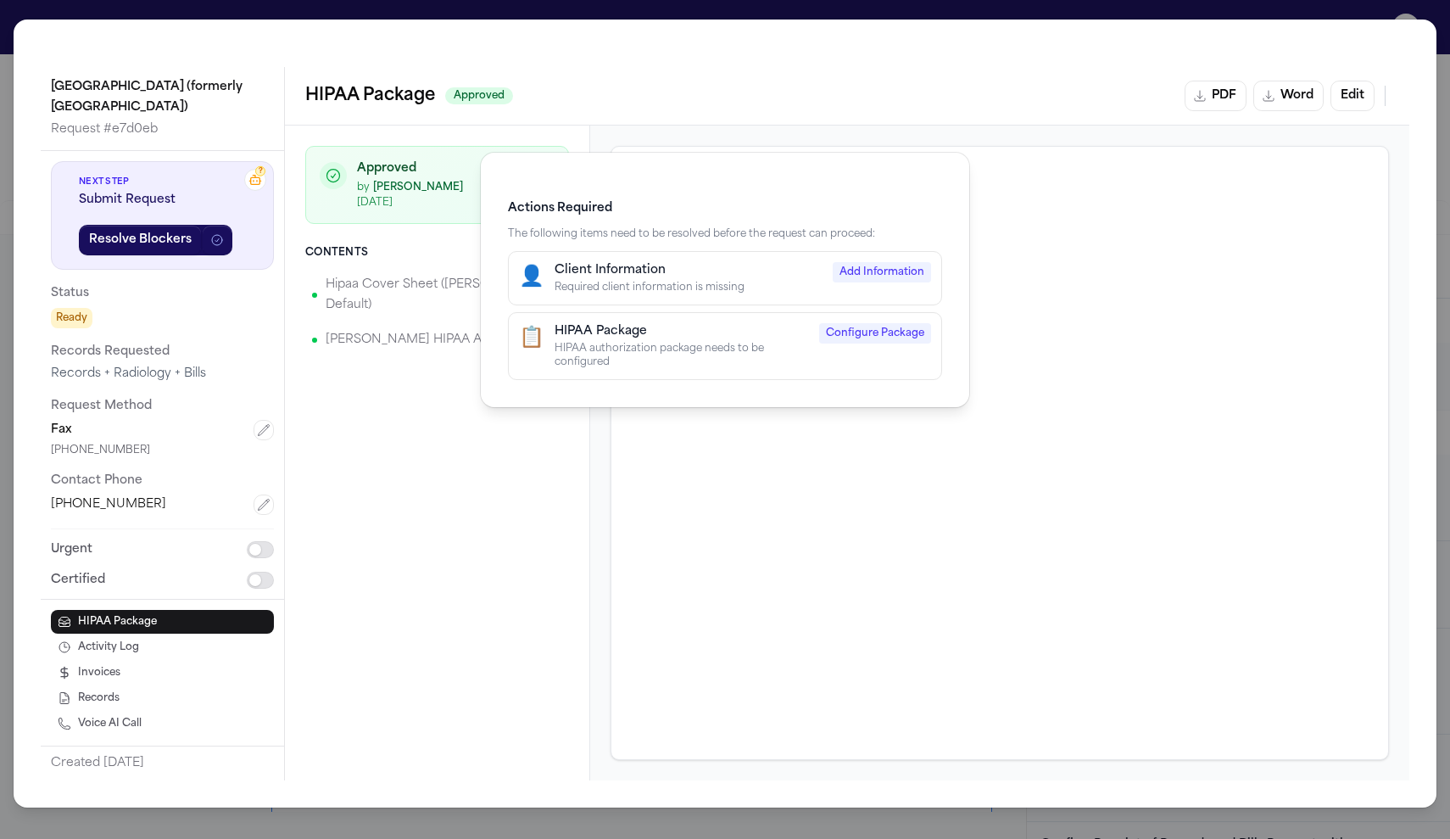
click at [1203, 9] on div "Actions Required The following items need to be resolved before the request can…" at bounding box center [725, 419] width 1450 height 839
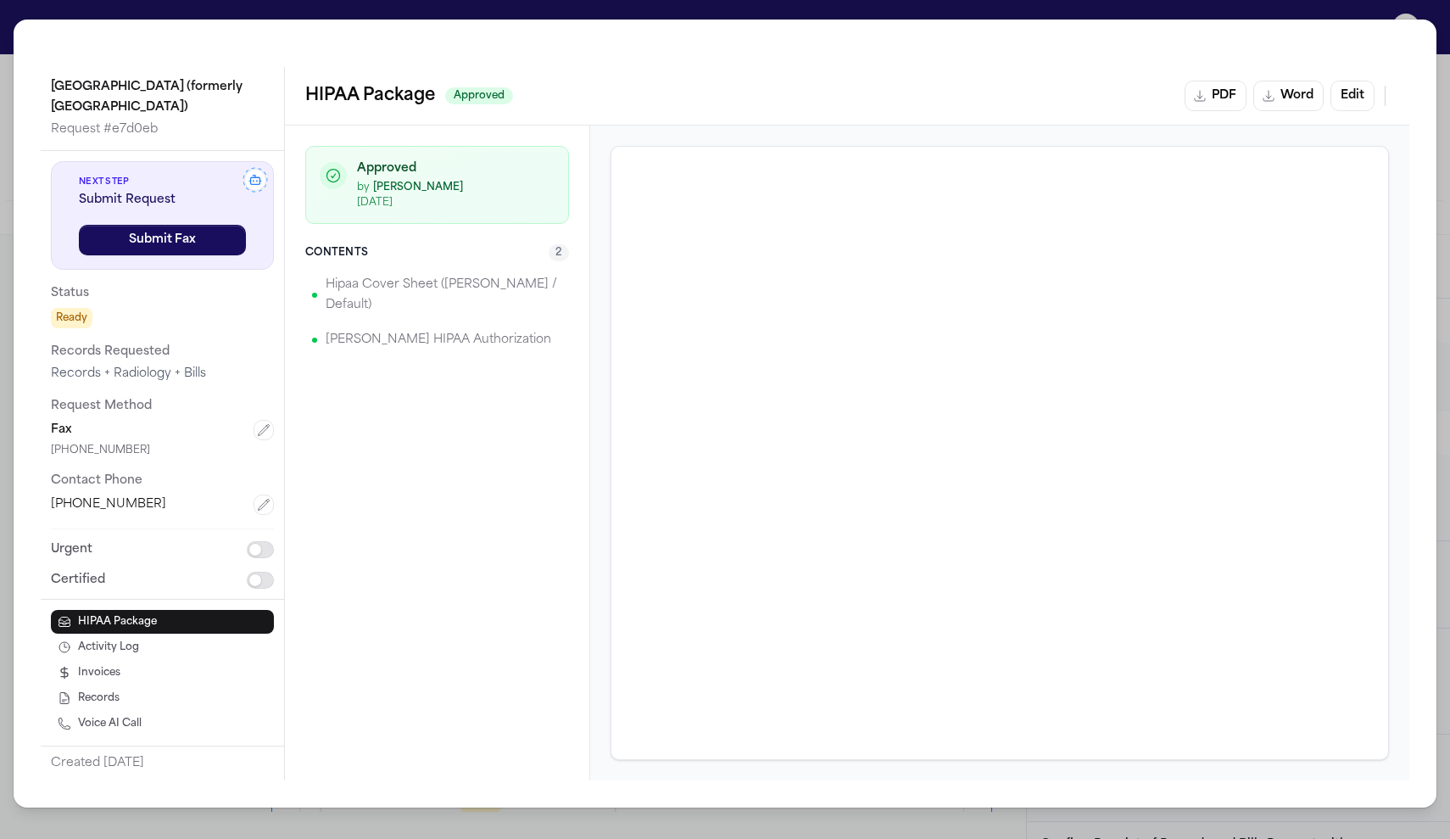
click at [895, 13] on div "[GEOGRAPHIC_DATA] (formerly [GEOGRAPHIC_DATA]) Request # e7d0eb Next Step Submi…" at bounding box center [725, 419] width 1450 height 839
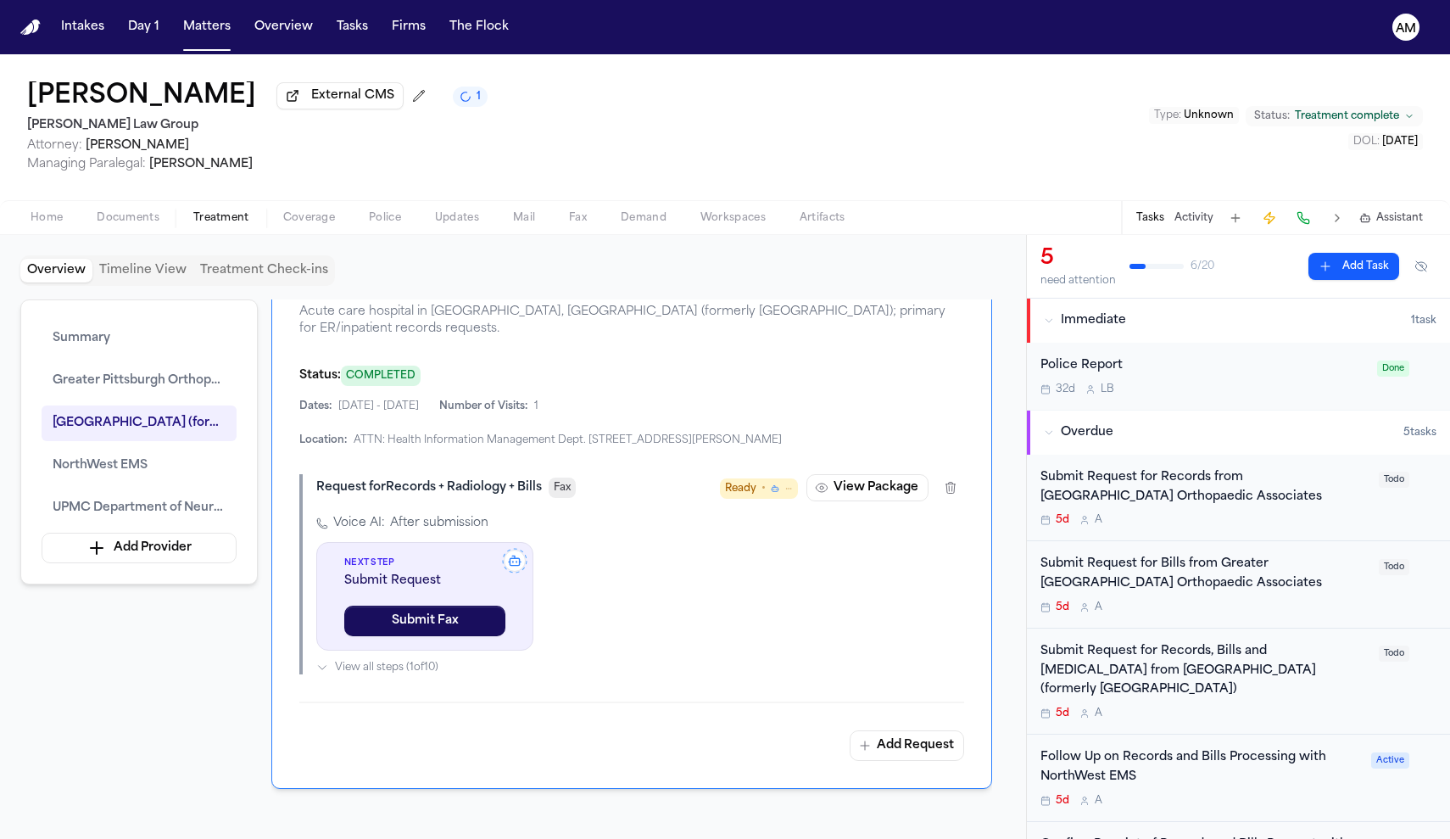
scroll to position [2079, 0]
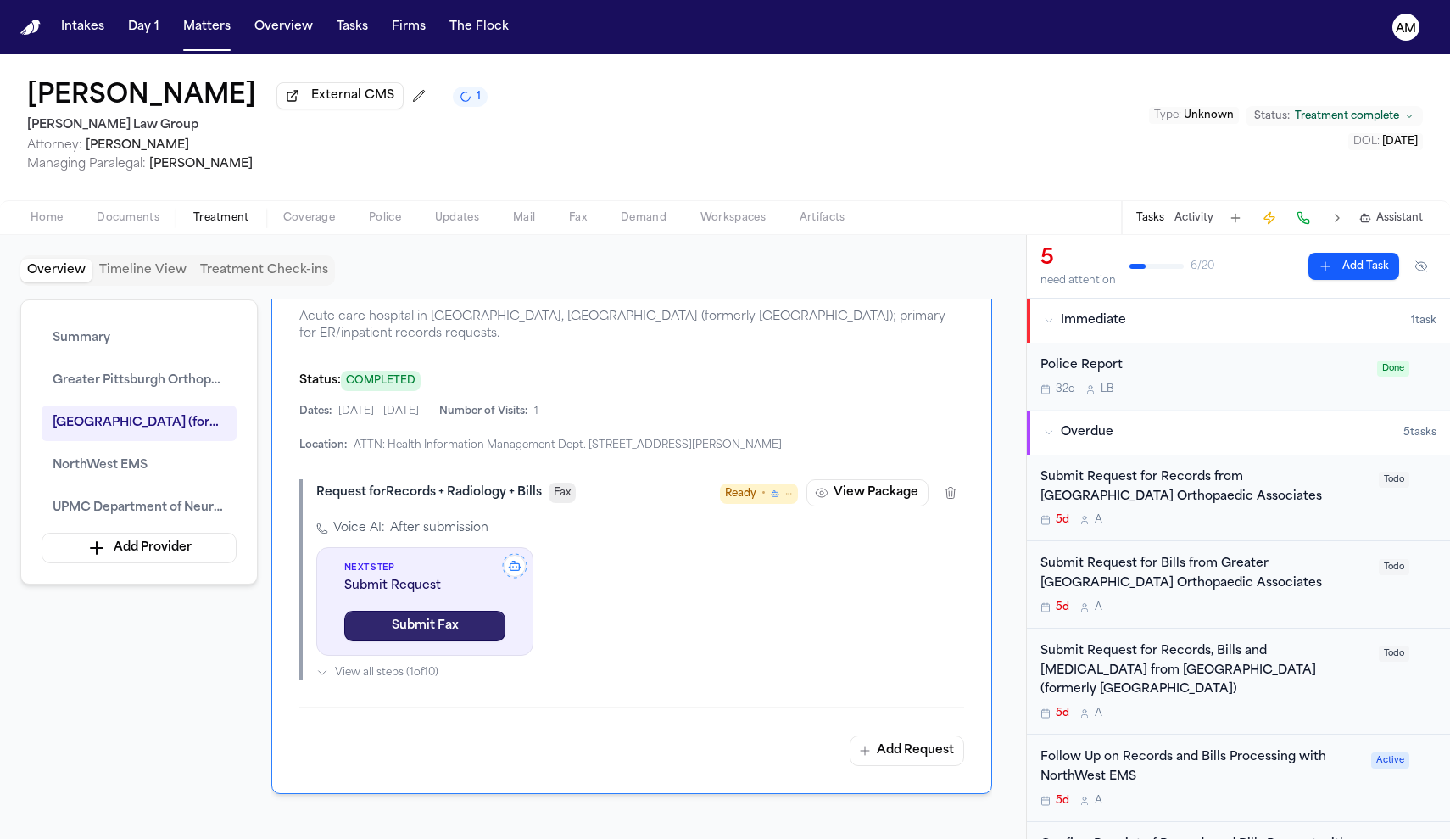
click at [452, 640] on button "Submit Fax" at bounding box center [424, 626] width 161 height 31
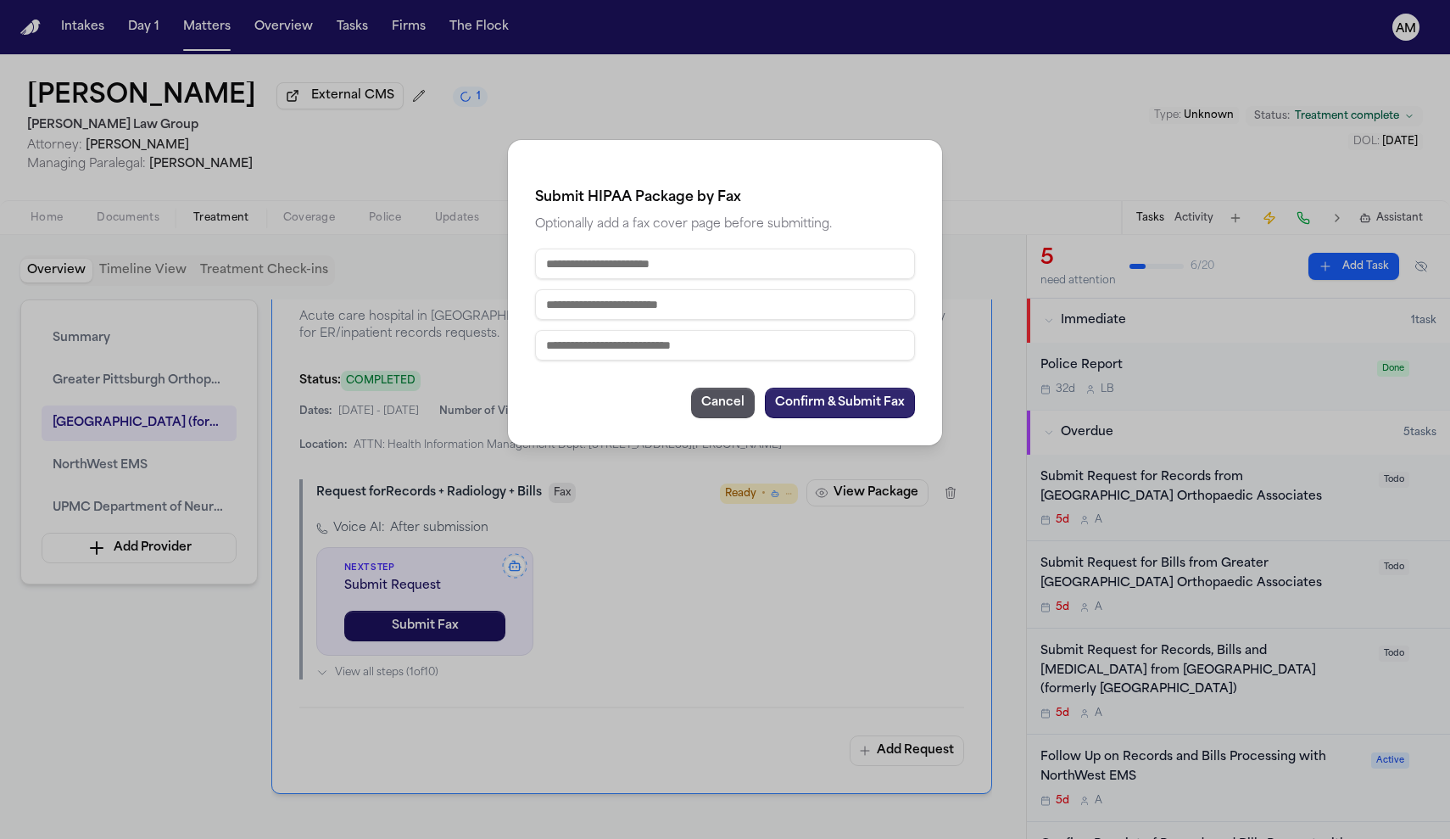
click at [860, 394] on button "Confirm & Submit Fax" at bounding box center [840, 403] width 150 height 31
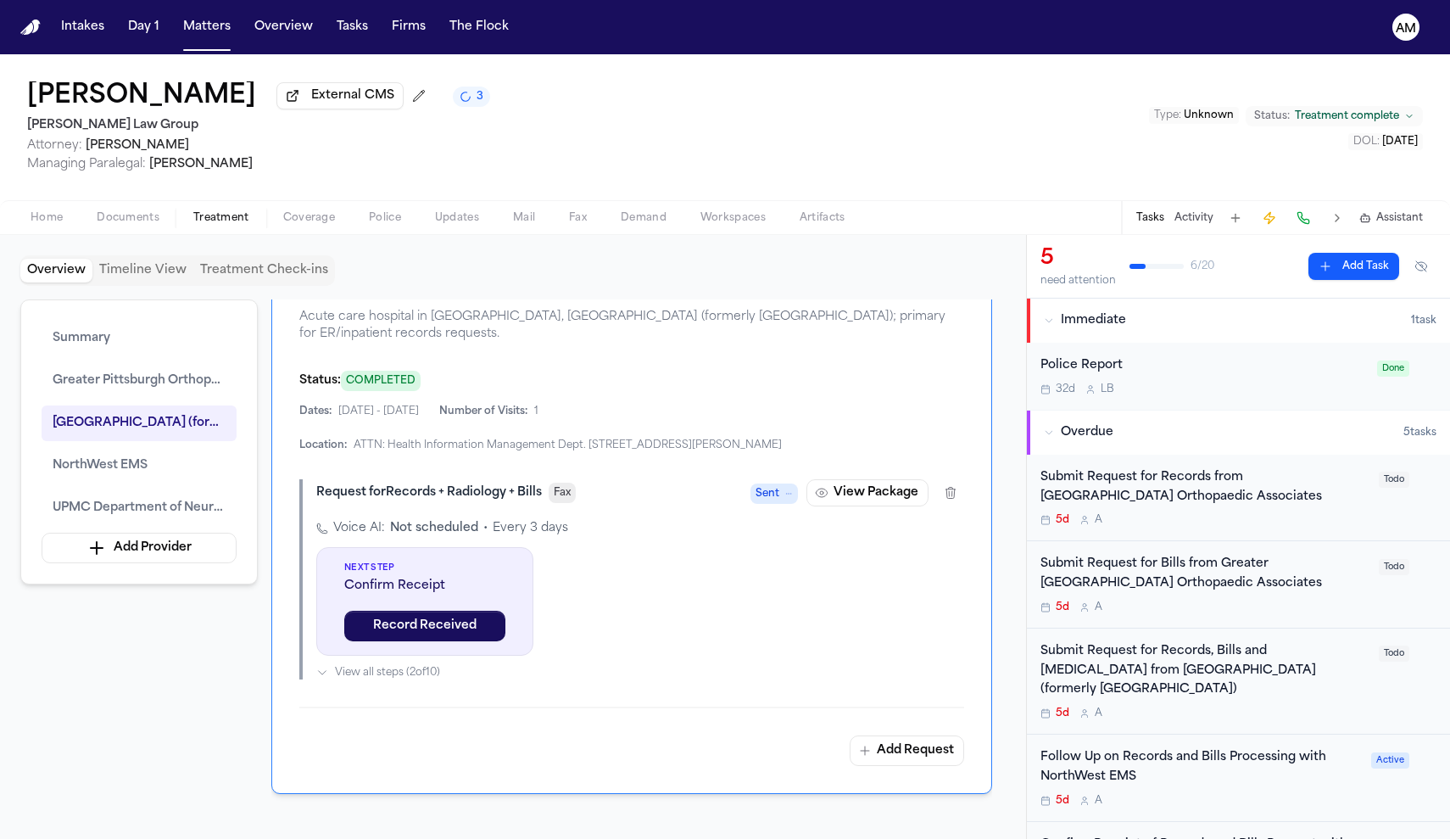
click at [1256, 712] on div "5d A" at bounding box center [1205, 713] width 328 height 14
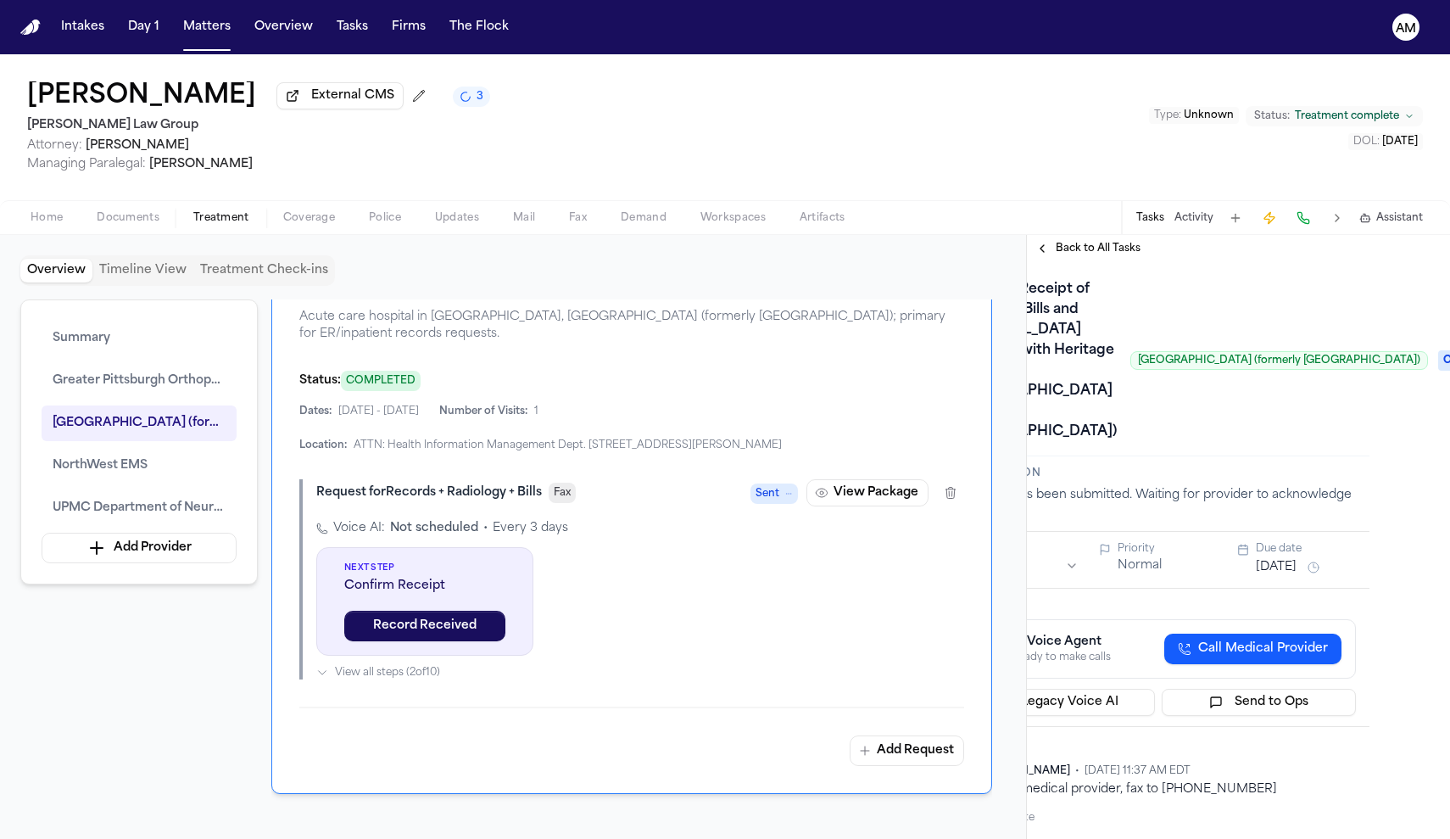
scroll to position [0, 80]
click at [1439, 371] on span "Ongoing" at bounding box center [1473, 360] width 68 height 20
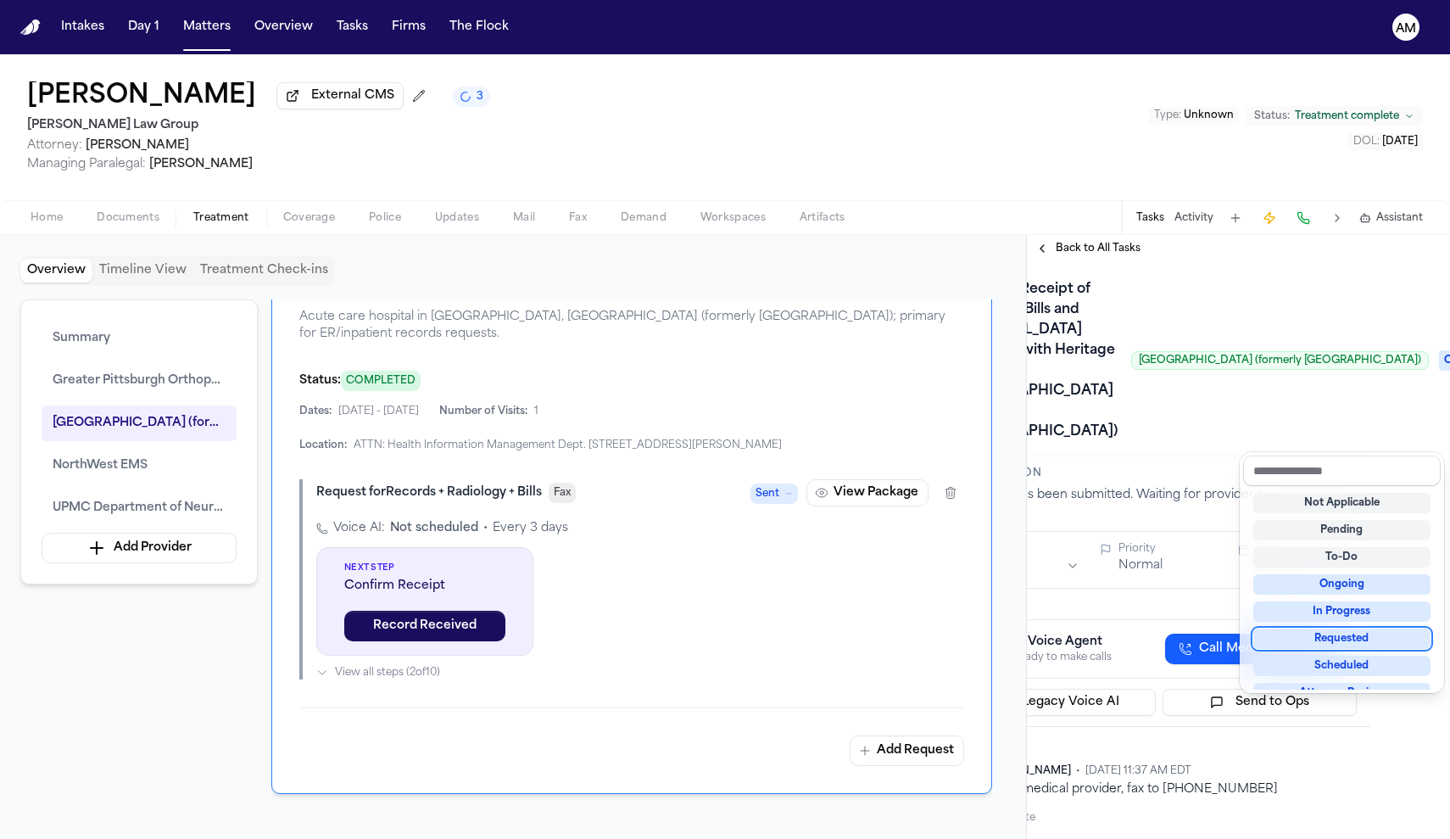
click at [1349, 644] on div "Requested" at bounding box center [1341, 638] width 177 height 20
click at [1306, 406] on div "Confirm Receipt of Records, Bills and [MEDICAL_DATA] Request with Heritage Vall…" at bounding box center [1159, 361] width 396 height 170
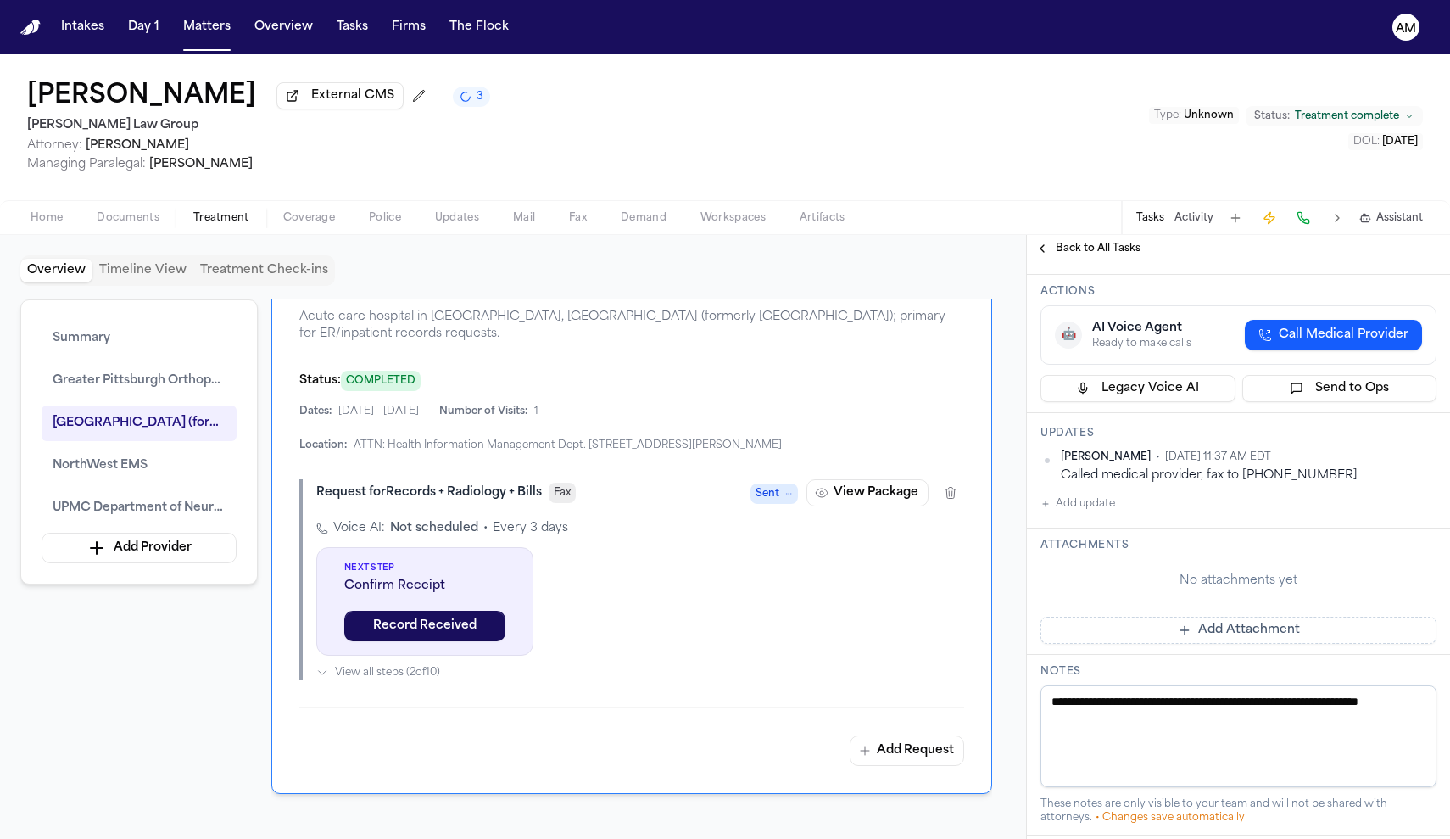
scroll to position [314, 0]
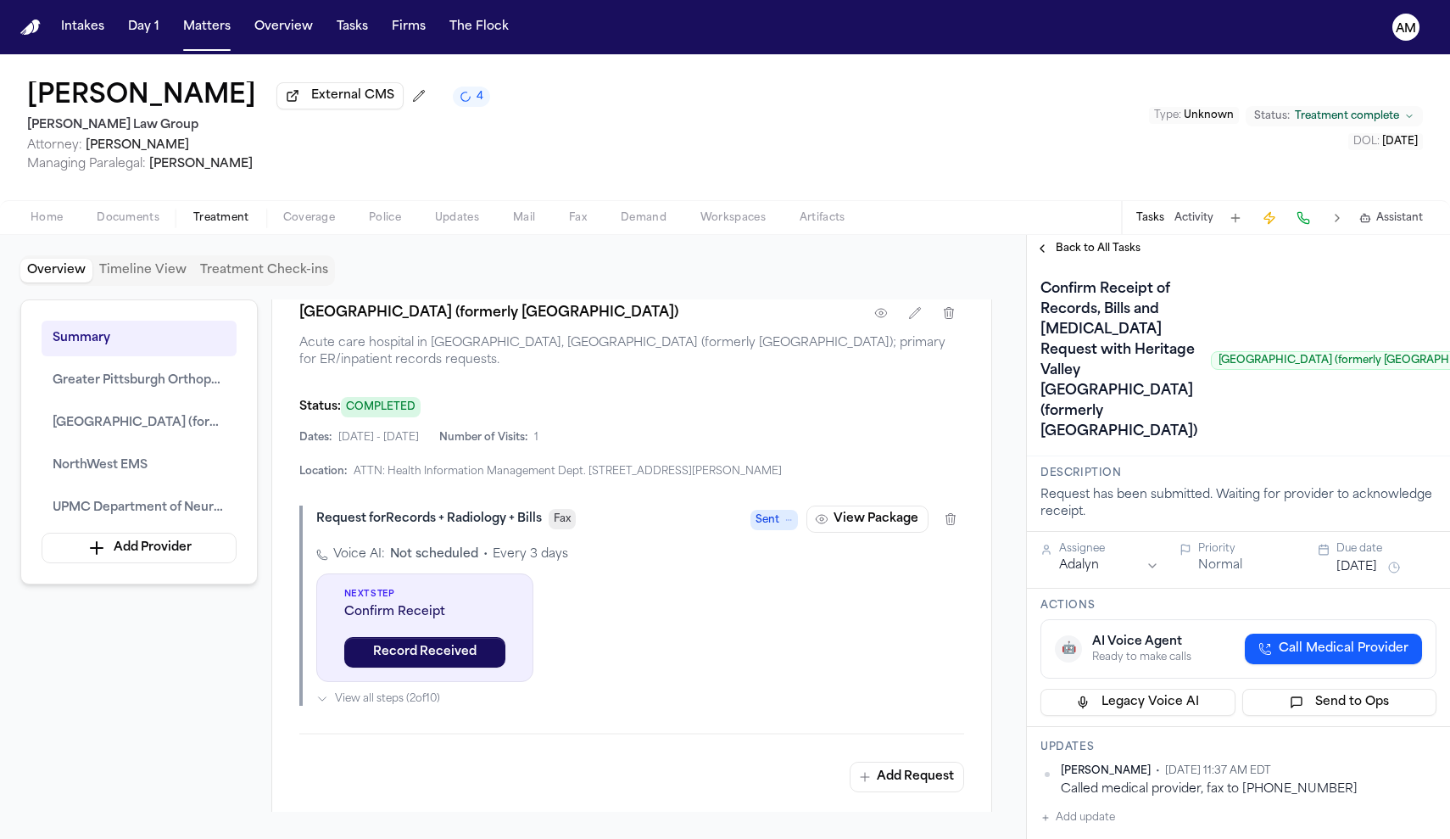
scroll to position [2024, 0]
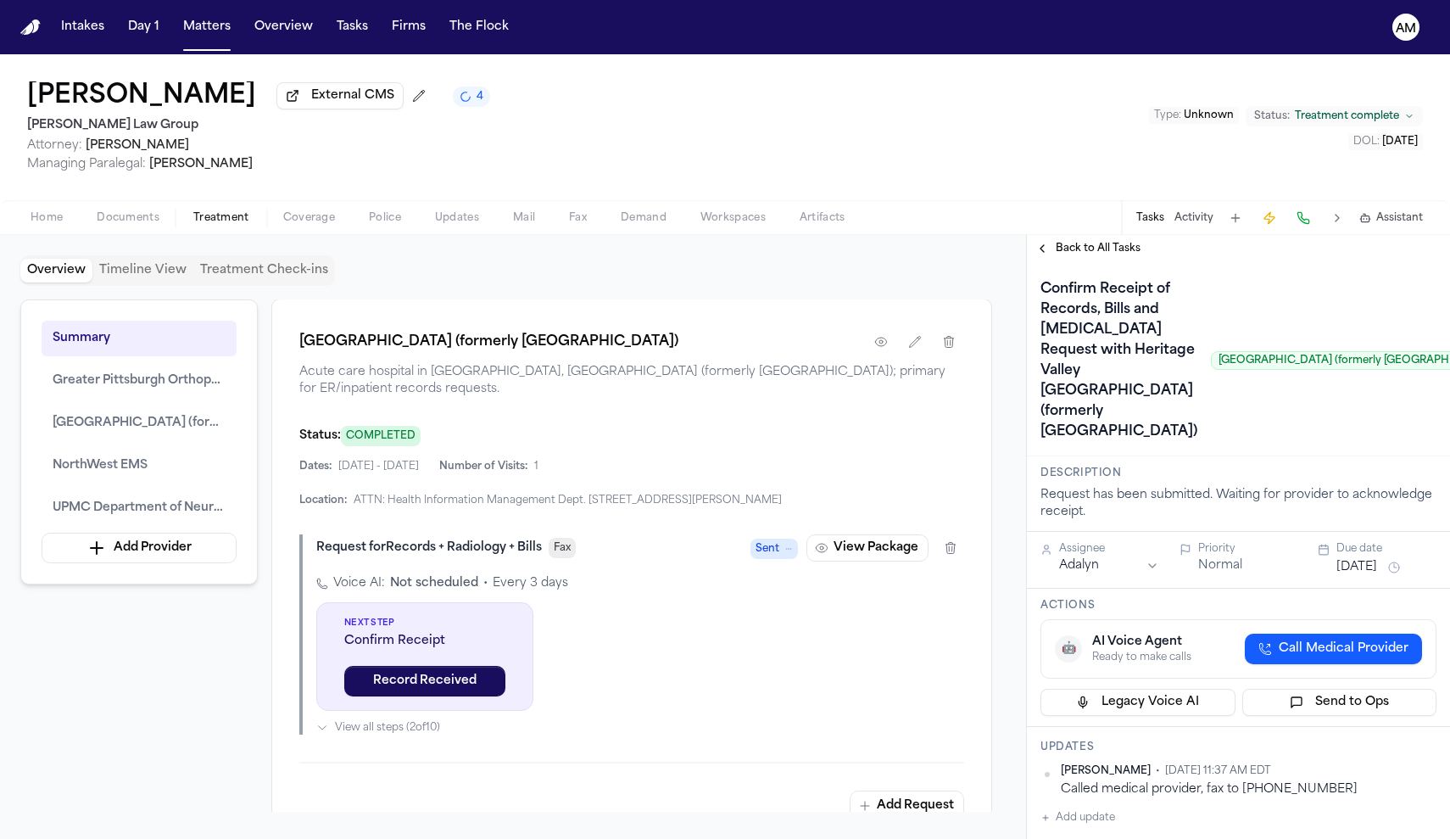
click at [769, 446] on div "Status: COMPLETED" at bounding box center [631, 435] width 665 height 21
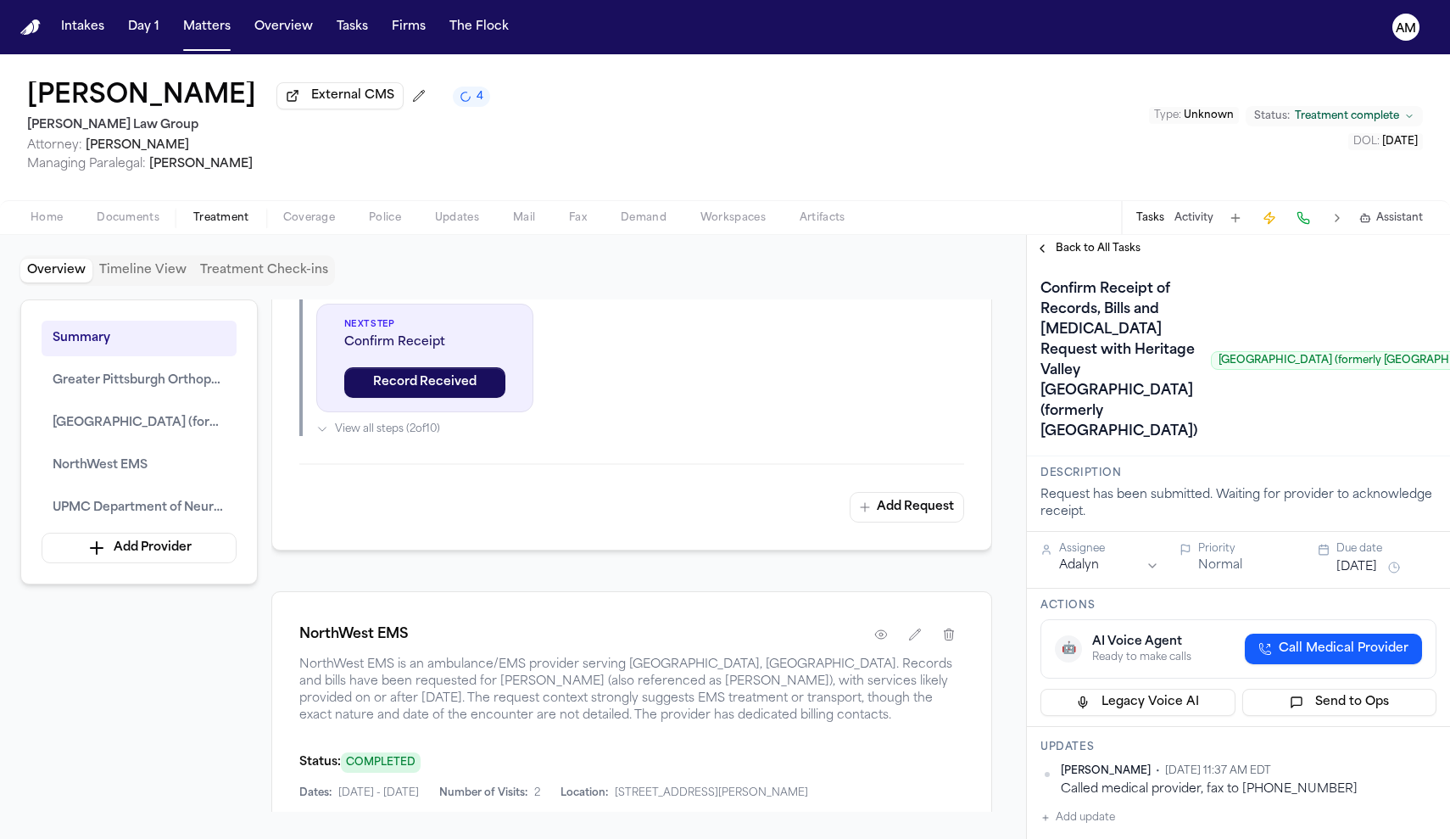
scroll to position [2259, 0]
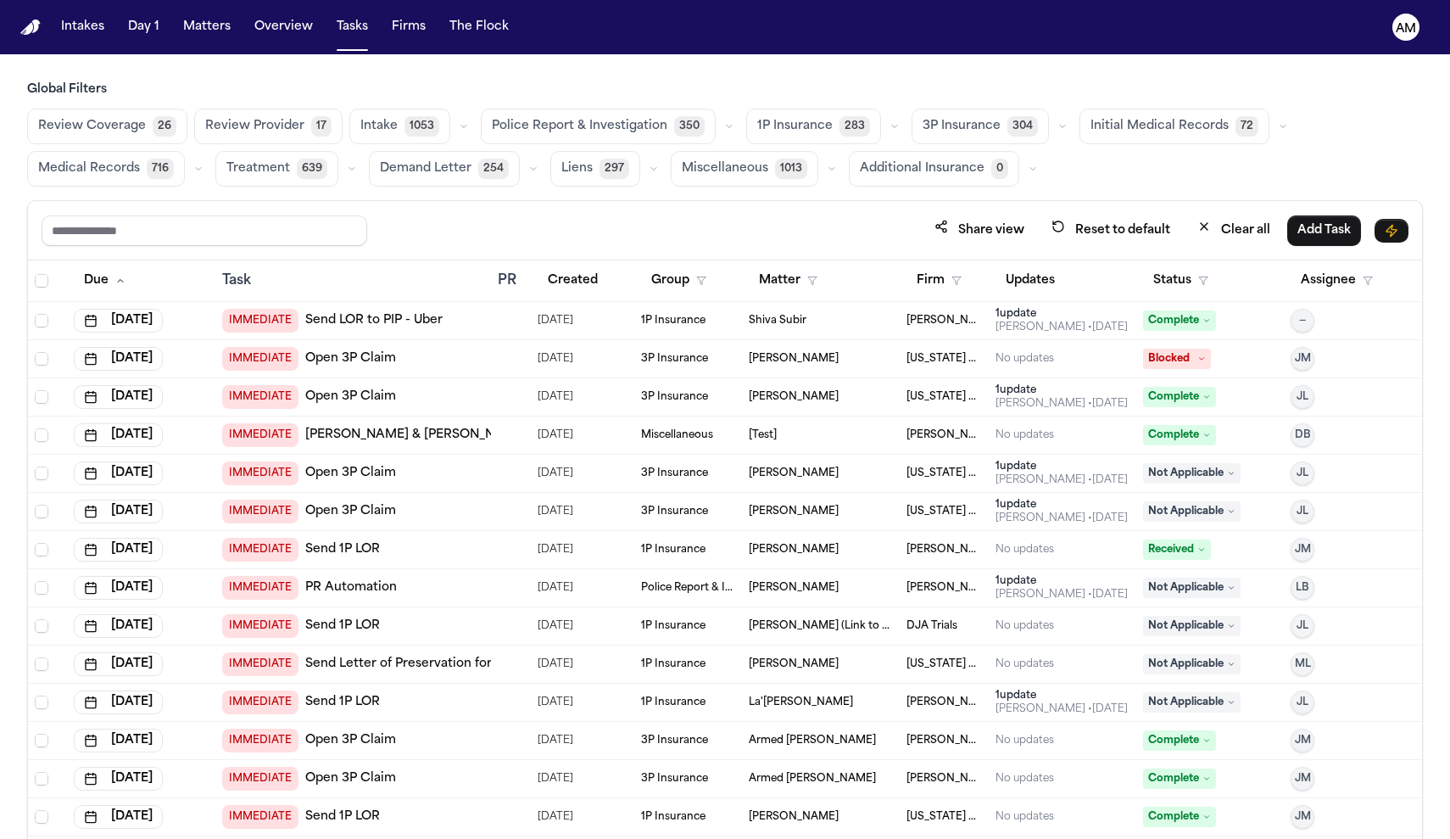
click at [74, 165] on span "Medical Records" at bounding box center [89, 168] width 102 height 17
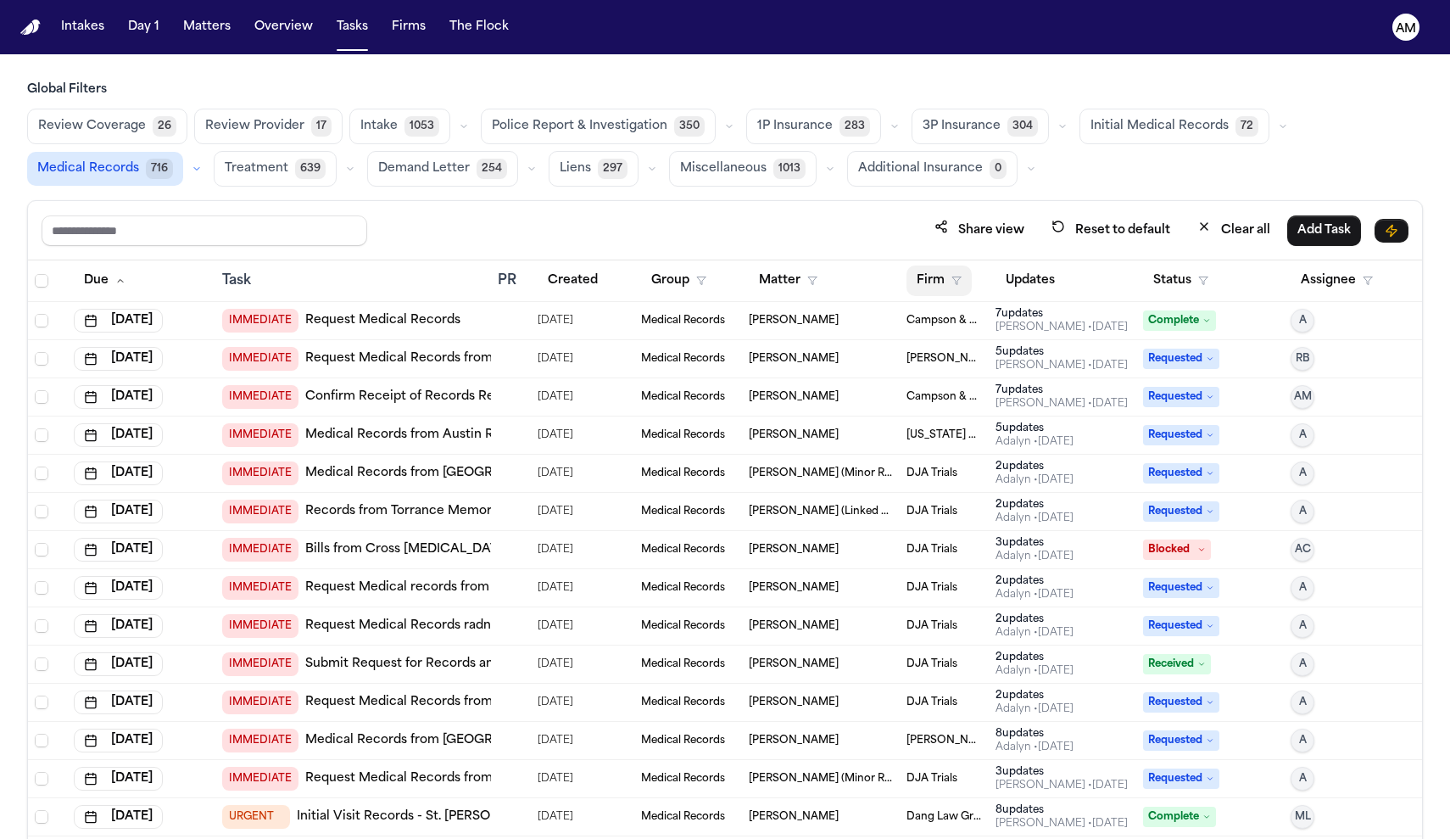
click at [936, 273] on button "Firm" at bounding box center [939, 280] width 65 height 31
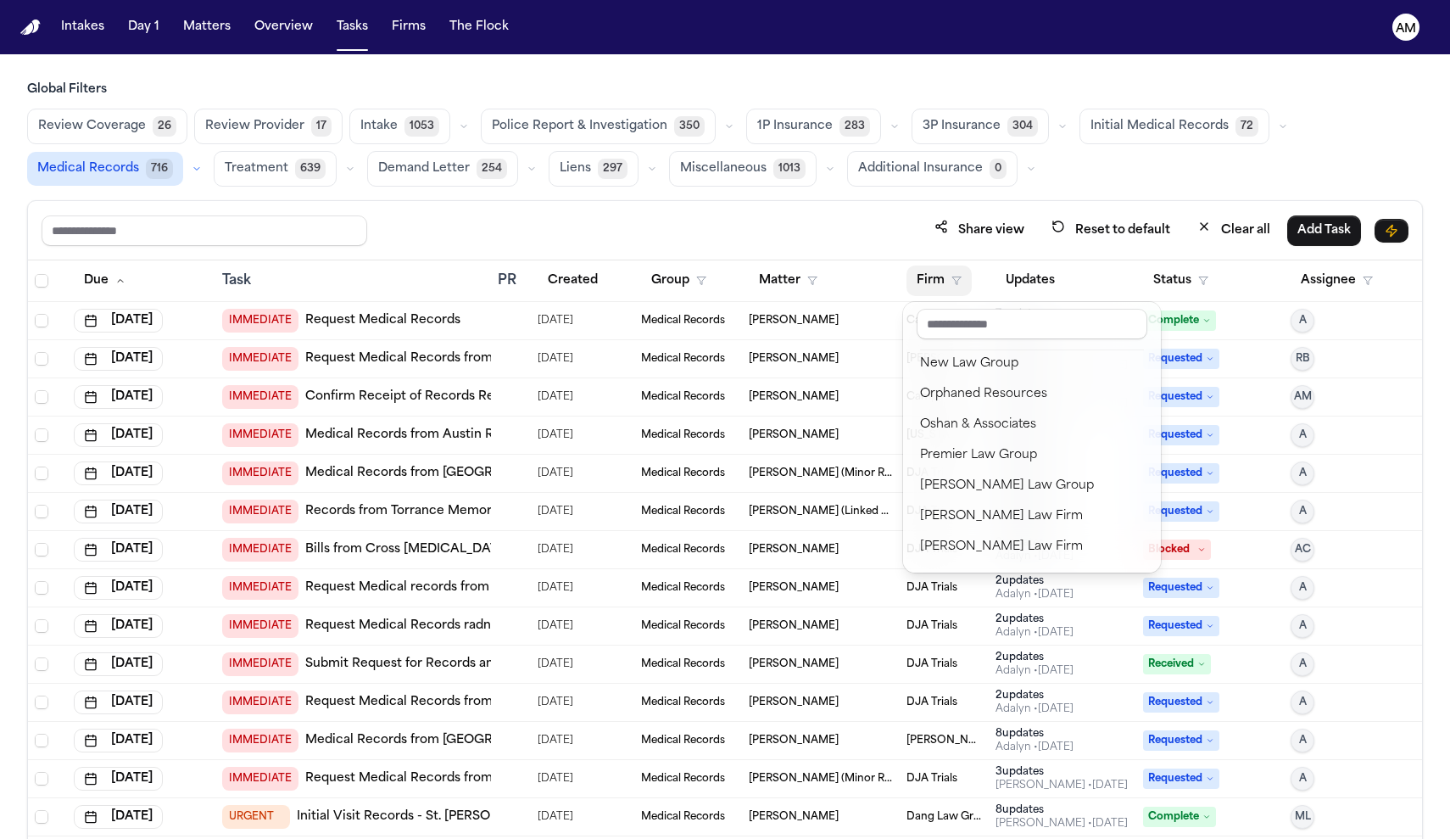
scroll to position [1774, 0]
click at [969, 496] on div "[PERSON_NAME] Law Group" at bounding box center [1032, 487] width 224 height 20
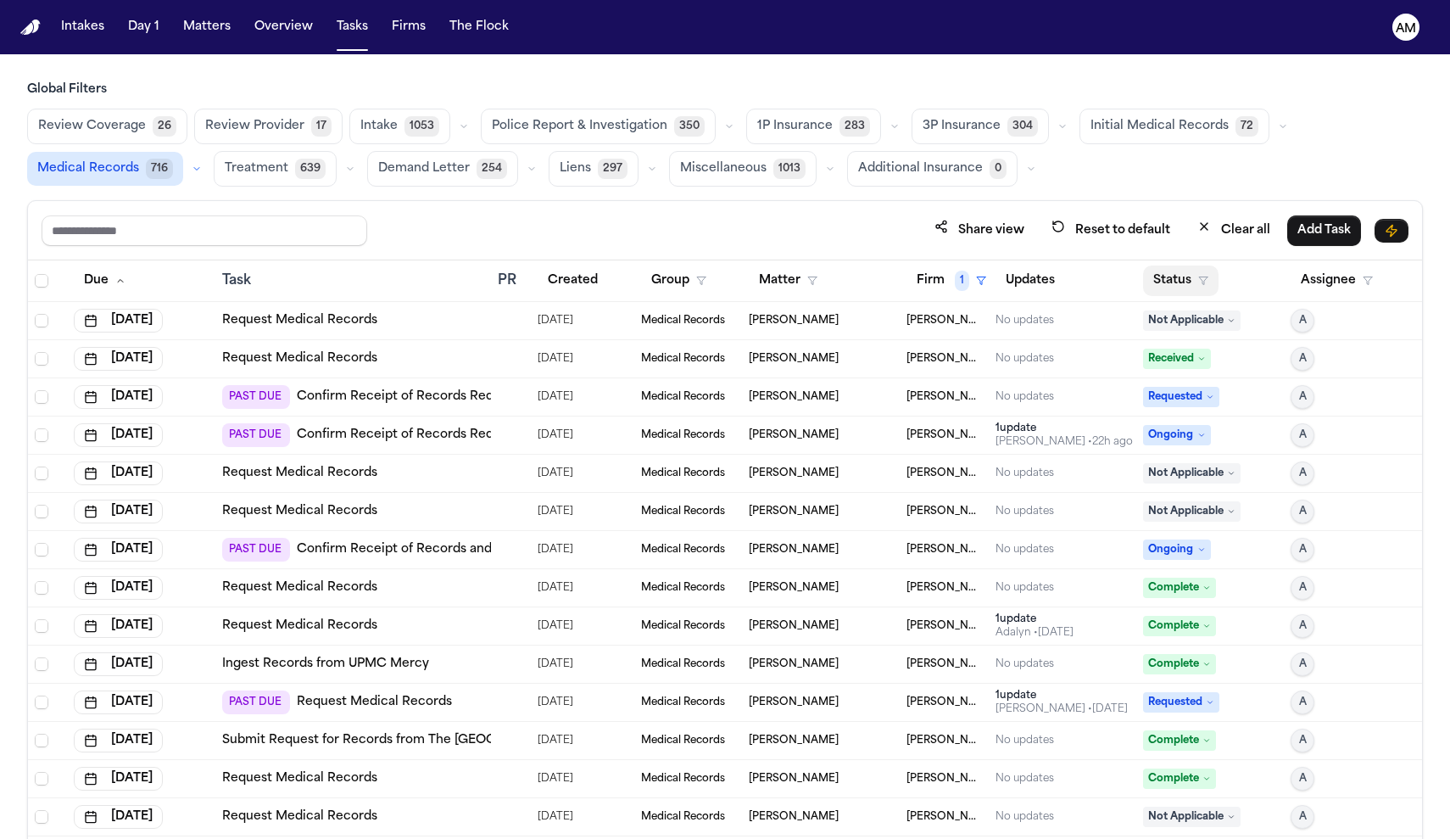
click at [1182, 282] on button "Status" at bounding box center [1180, 280] width 75 height 31
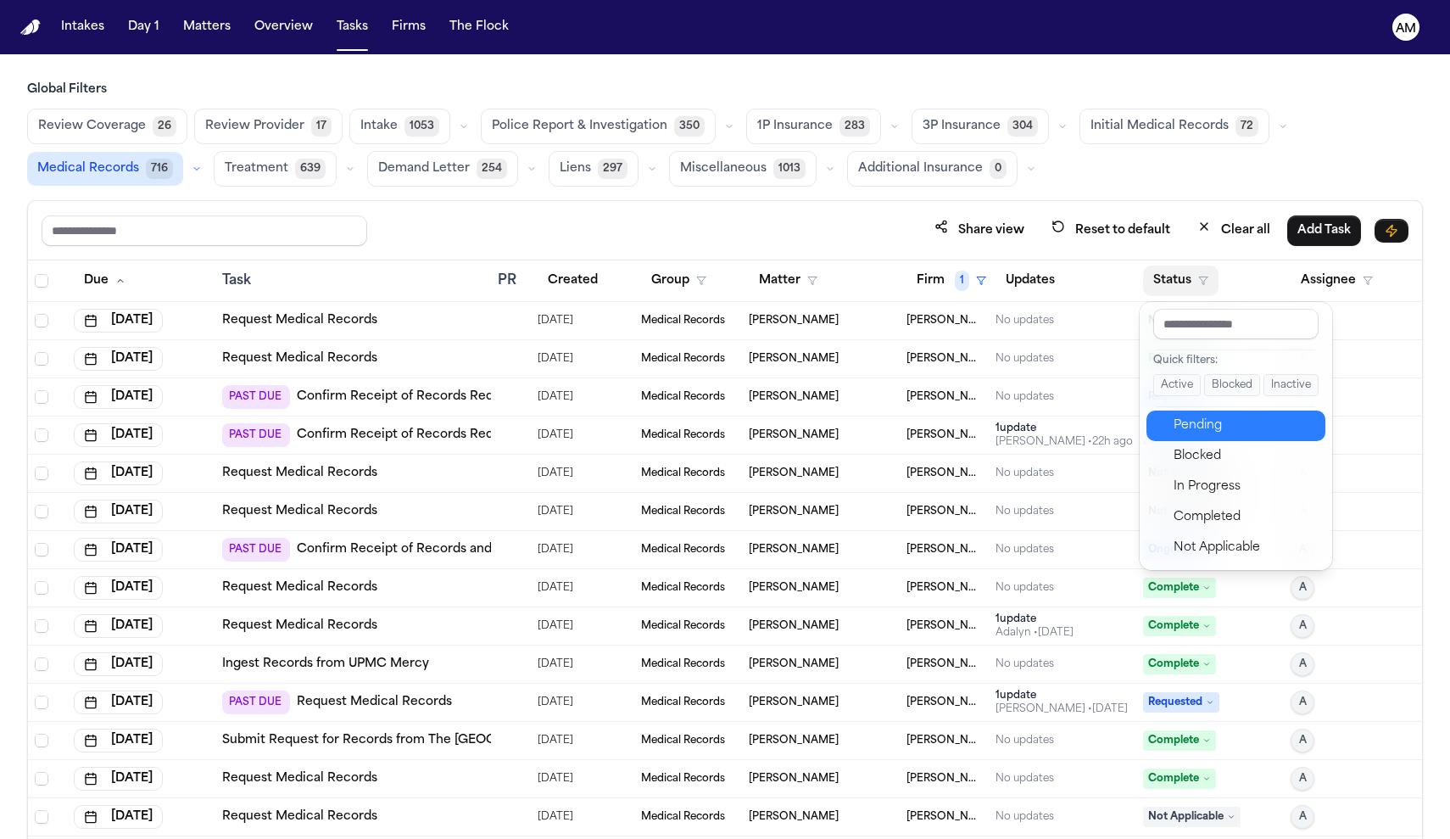
click at [1203, 430] on div "Pending" at bounding box center [1245, 426] width 142 height 20
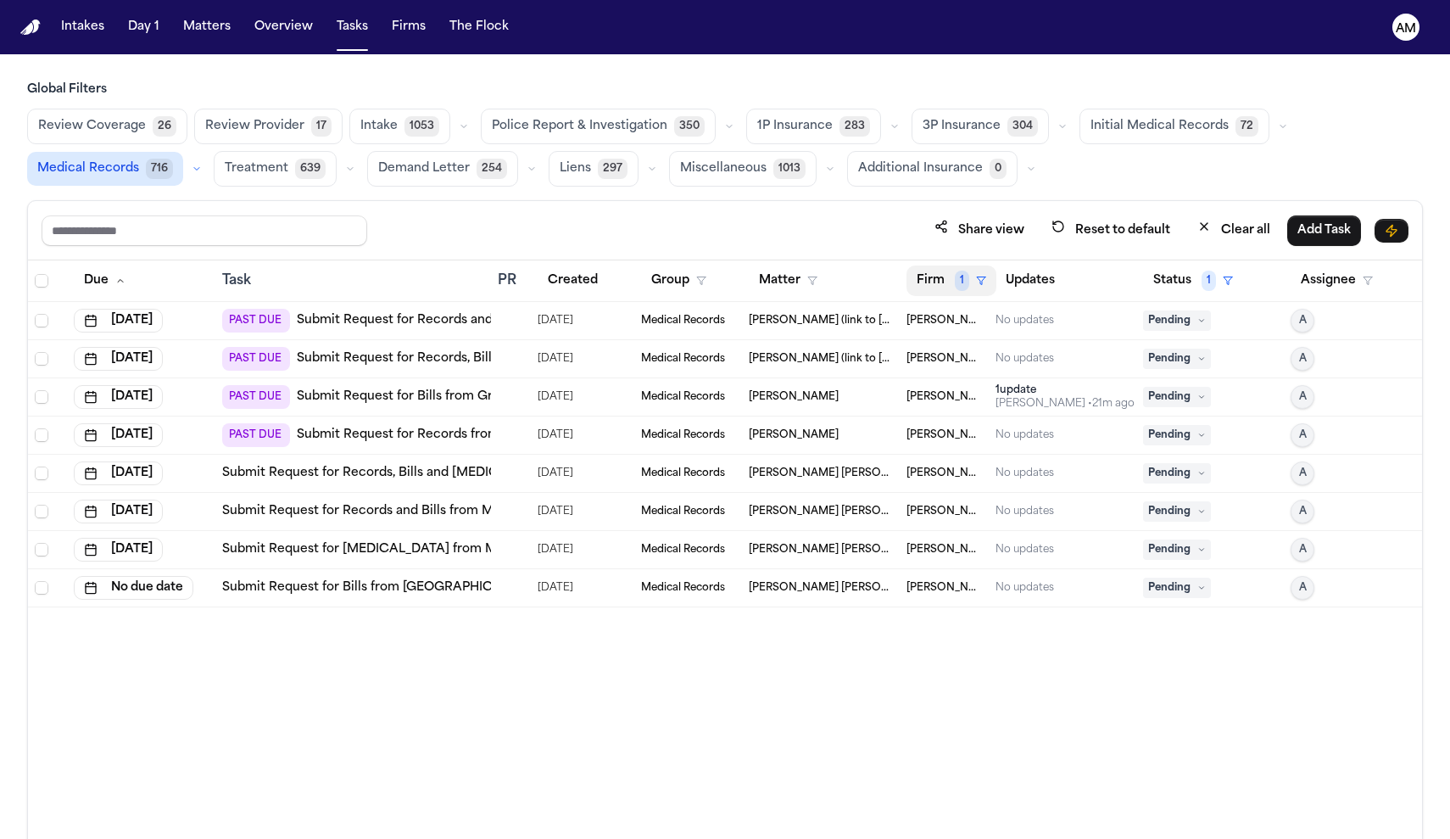
click at [970, 267] on button "Firm 1" at bounding box center [952, 280] width 90 height 31
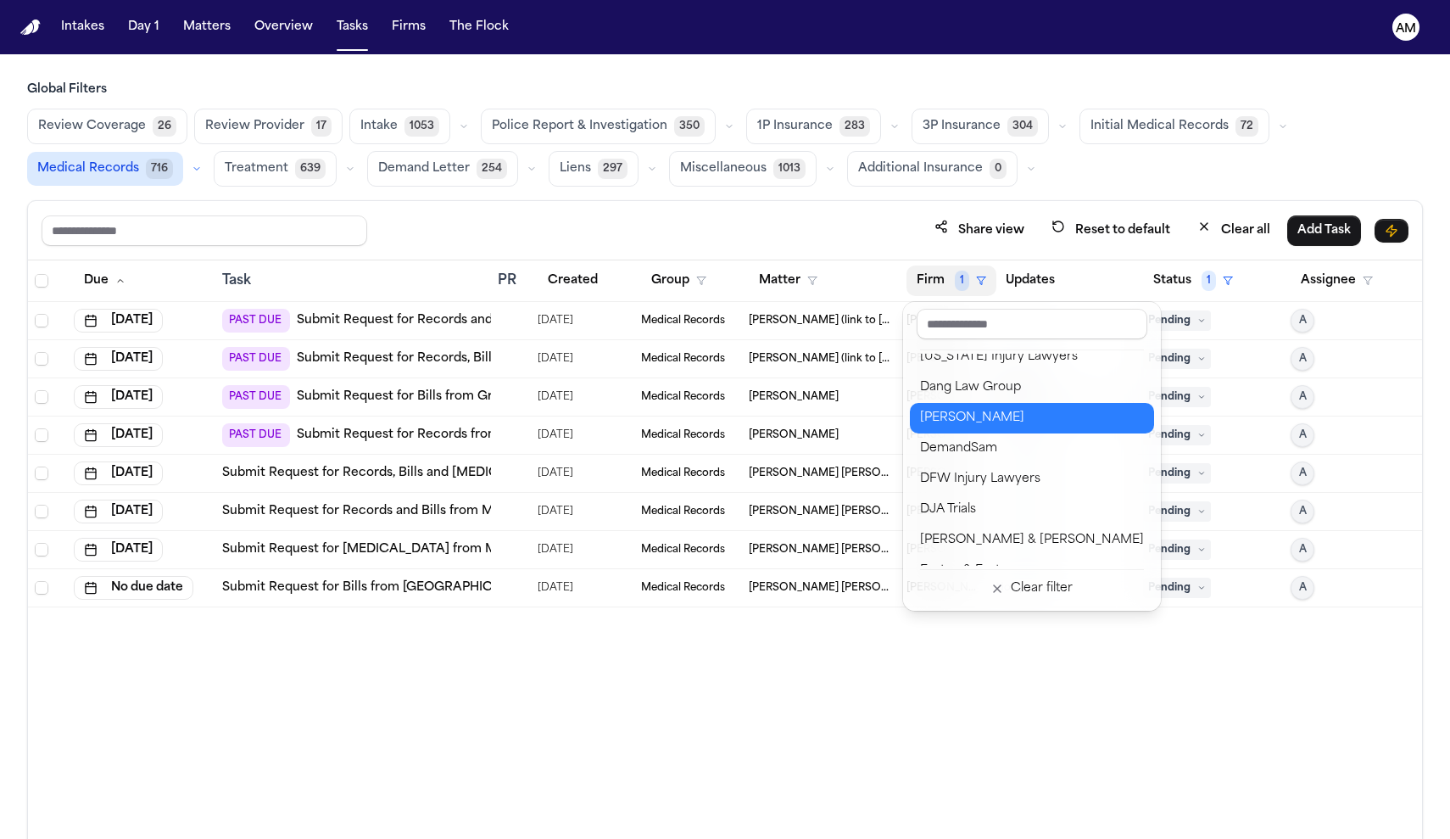
scroll to position [476, 0]
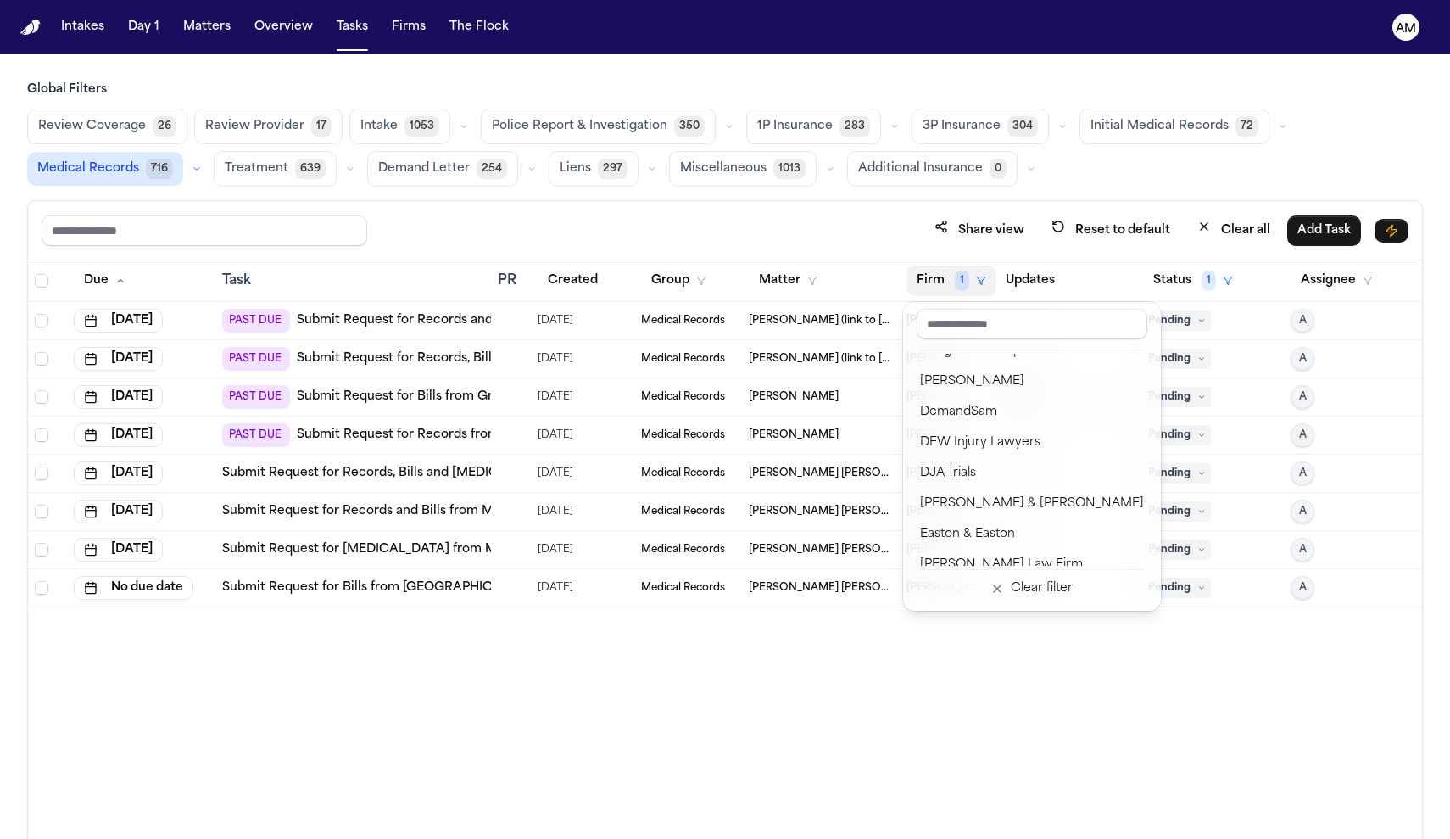
click at [907, 709] on div "Due Task PR Created Group Matter Firm 1 Updates Status 1 Assignee Sep 24, 2025 …" at bounding box center [725, 586] width 1394 height 652
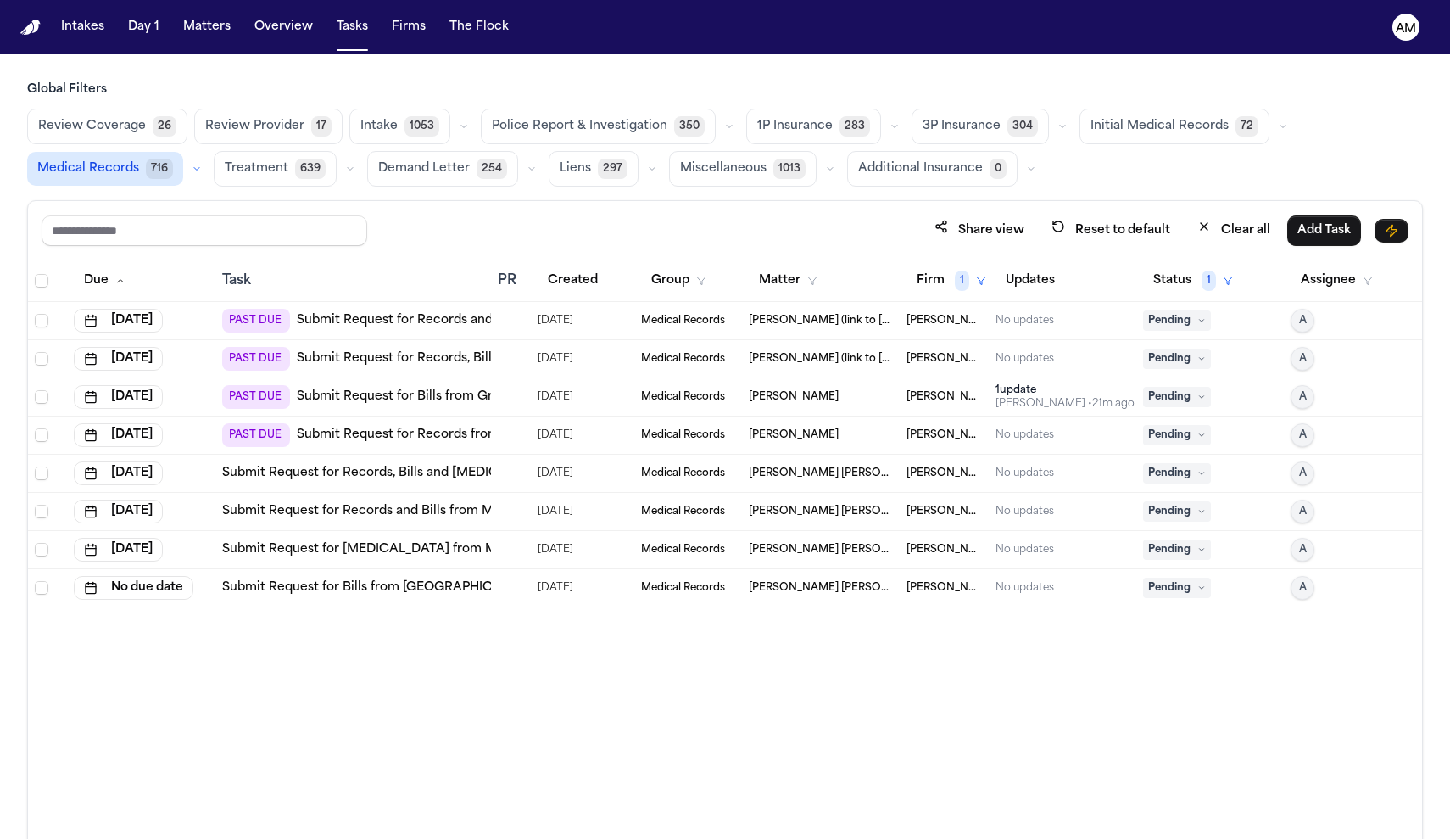
click at [429, 328] on div "PAST DUE Submit Request for Records and Bills from Match One Medical" at bounding box center [449, 321] width 454 height 24
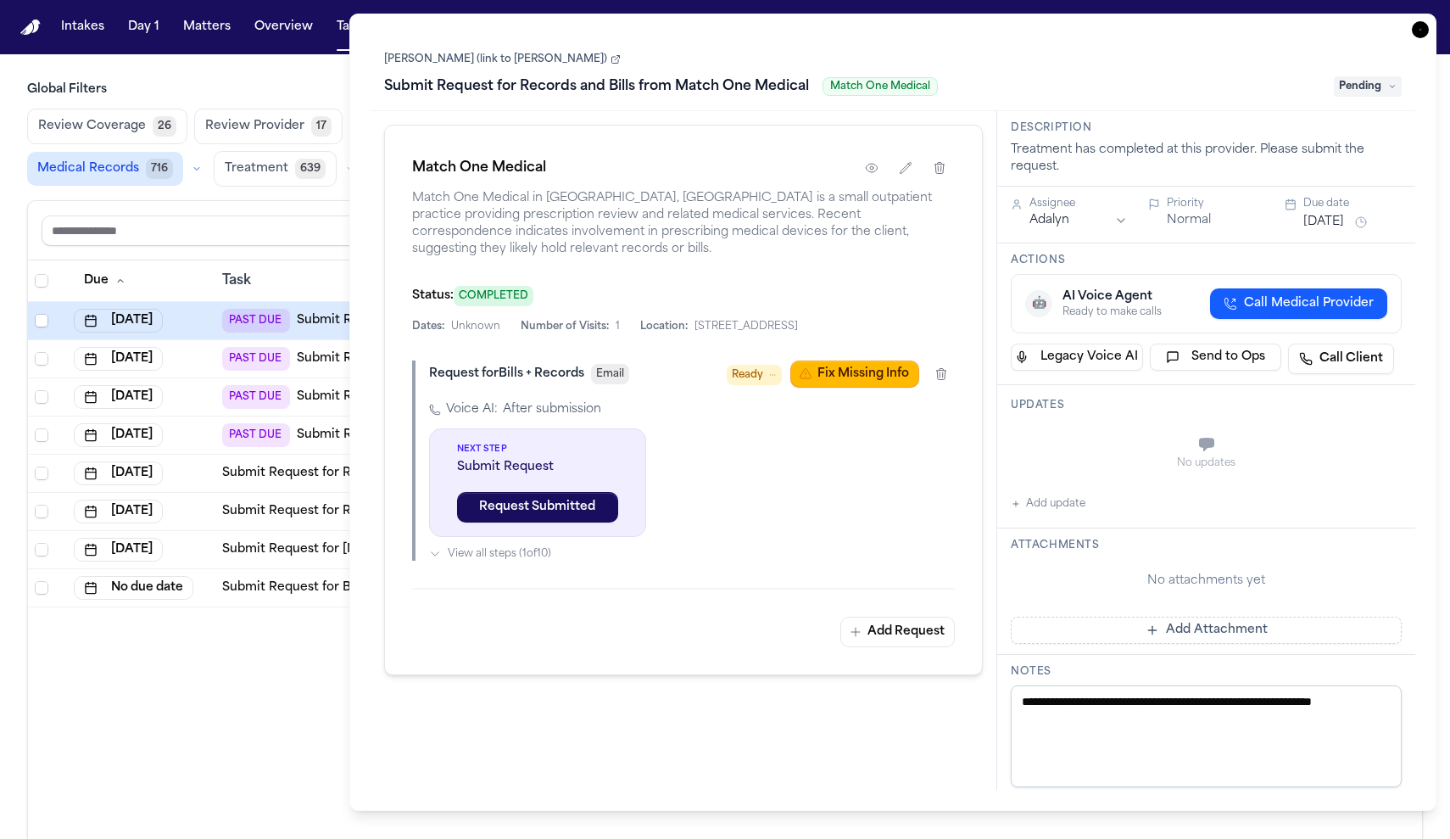
click at [224, 678] on div "Due Task PR Created Group Matter Firm 1 Updates Status 1 Assignee Sep 24, 2025 …" at bounding box center [725, 586] width 1394 height 652
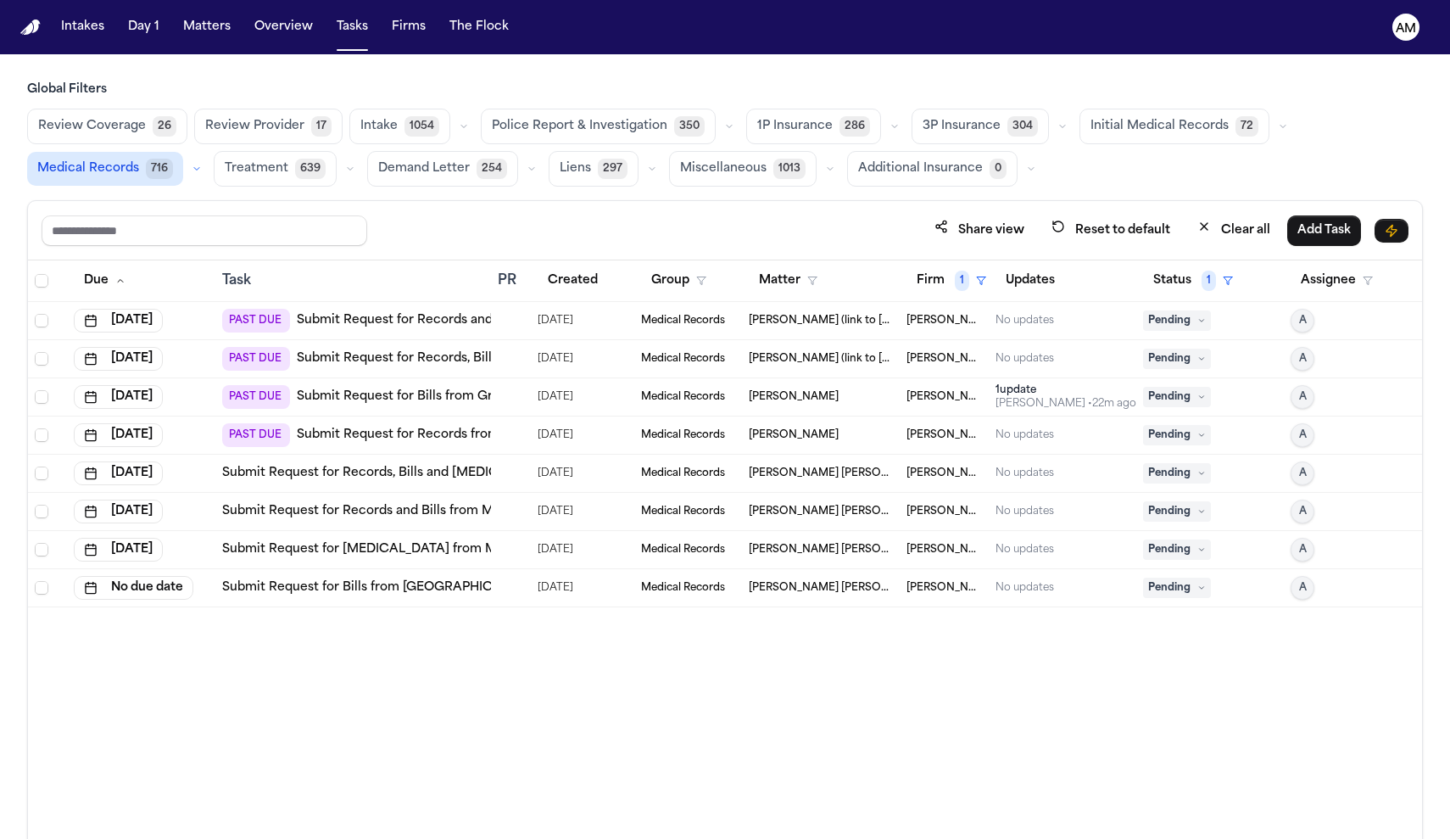
click at [310, 321] on link "Submit Request for Records and Bills from Match One Medical" at bounding box center [486, 320] width 379 height 17
click at [450, 474] on link "Submit Request for Records, Bills and Radiology from MaineHealth Maine Medical …" at bounding box center [622, 473] width 800 height 17
click at [393, 323] on link "Submit Request for Records and Bills from Match One Medical" at bounding box center [486, 320] width 379 height 17
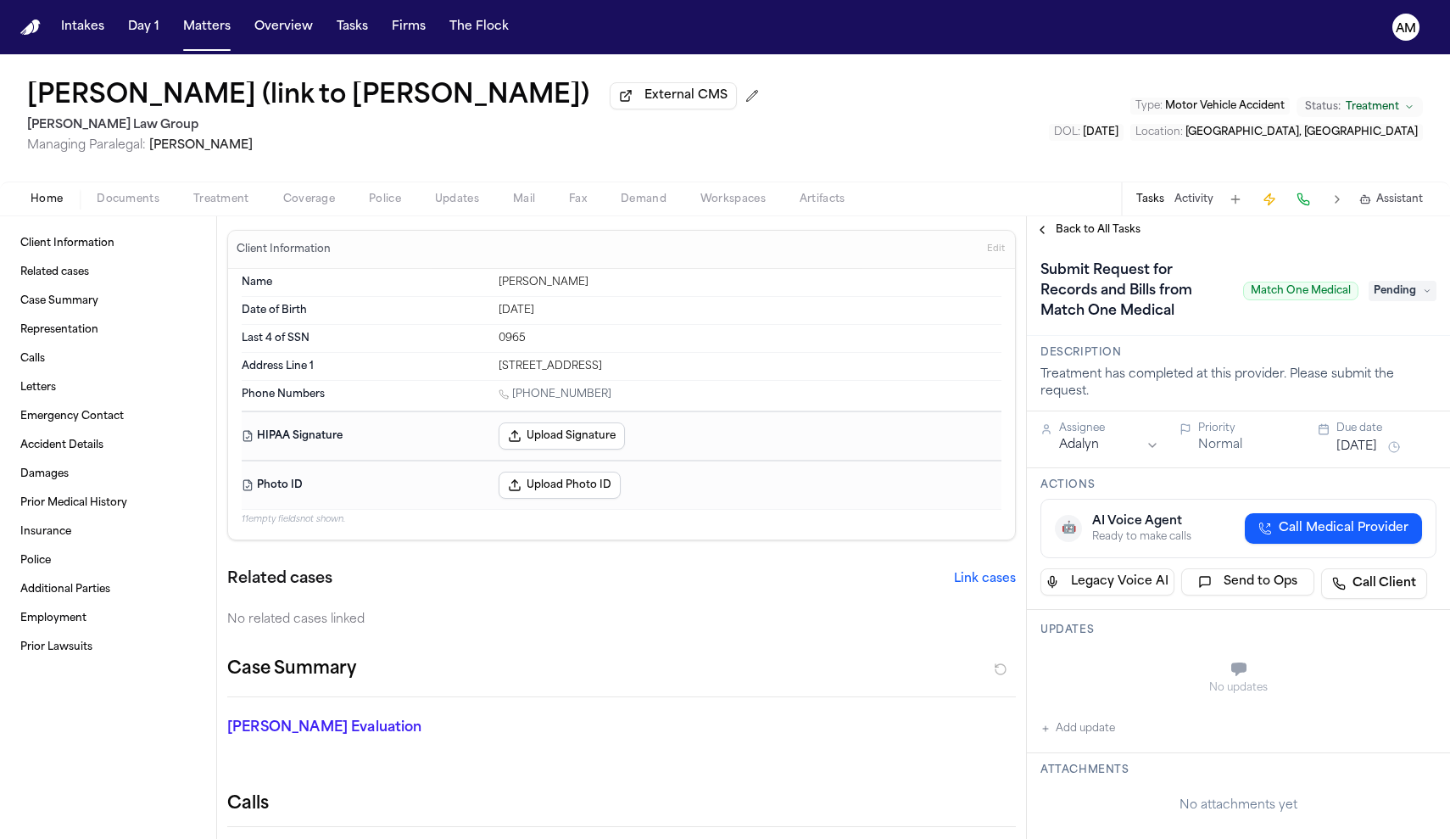
click at [141, 209] on span "button" at bounding box center [128, 209] width 83 height 2
click at [221, 198] on span "Treatment" at bounding box center [221, 200] width 56 height 14
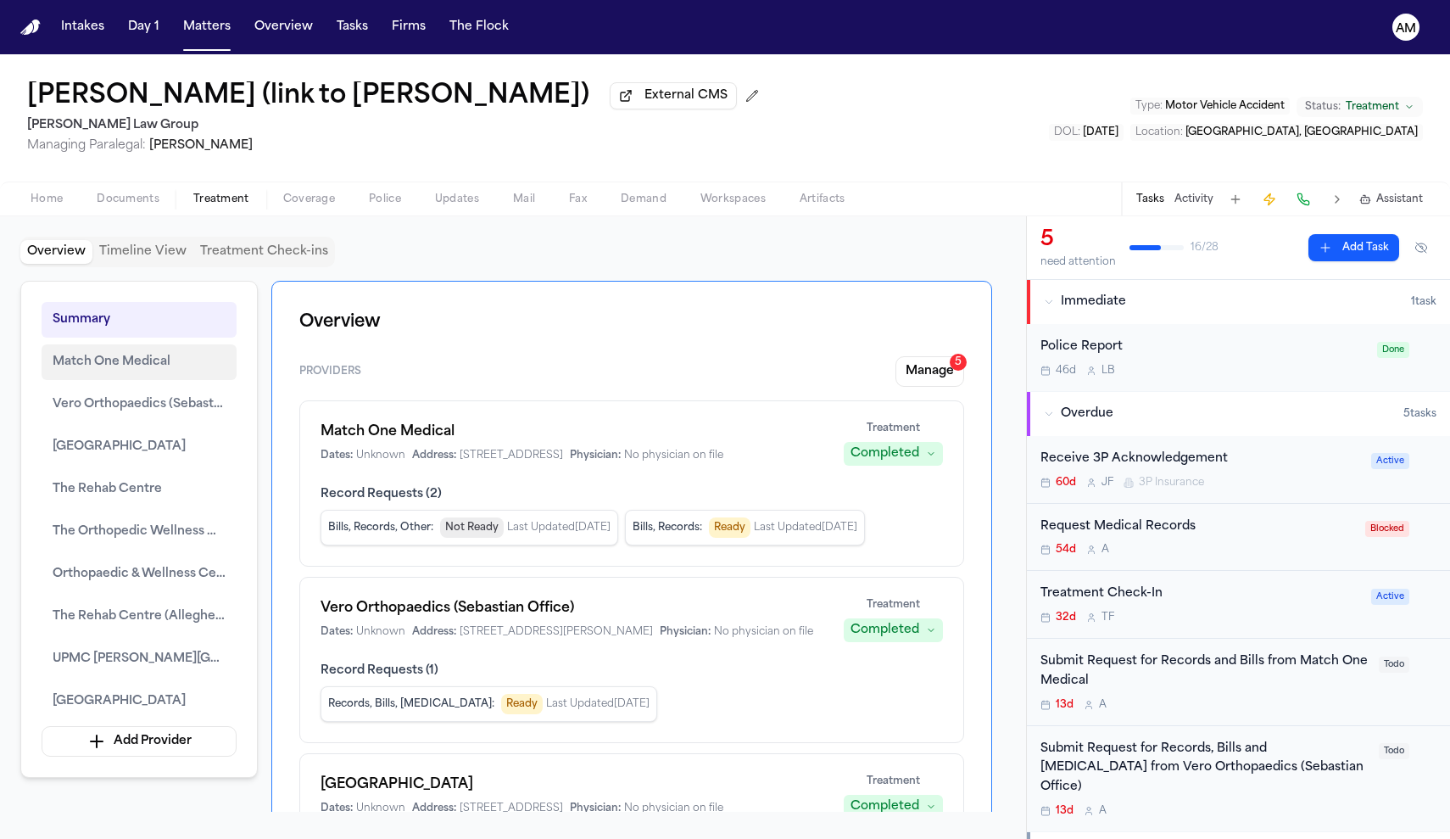
click at [151, 377] on button "Match One Medical" at bounding box center [139, 362] width 195 height 36
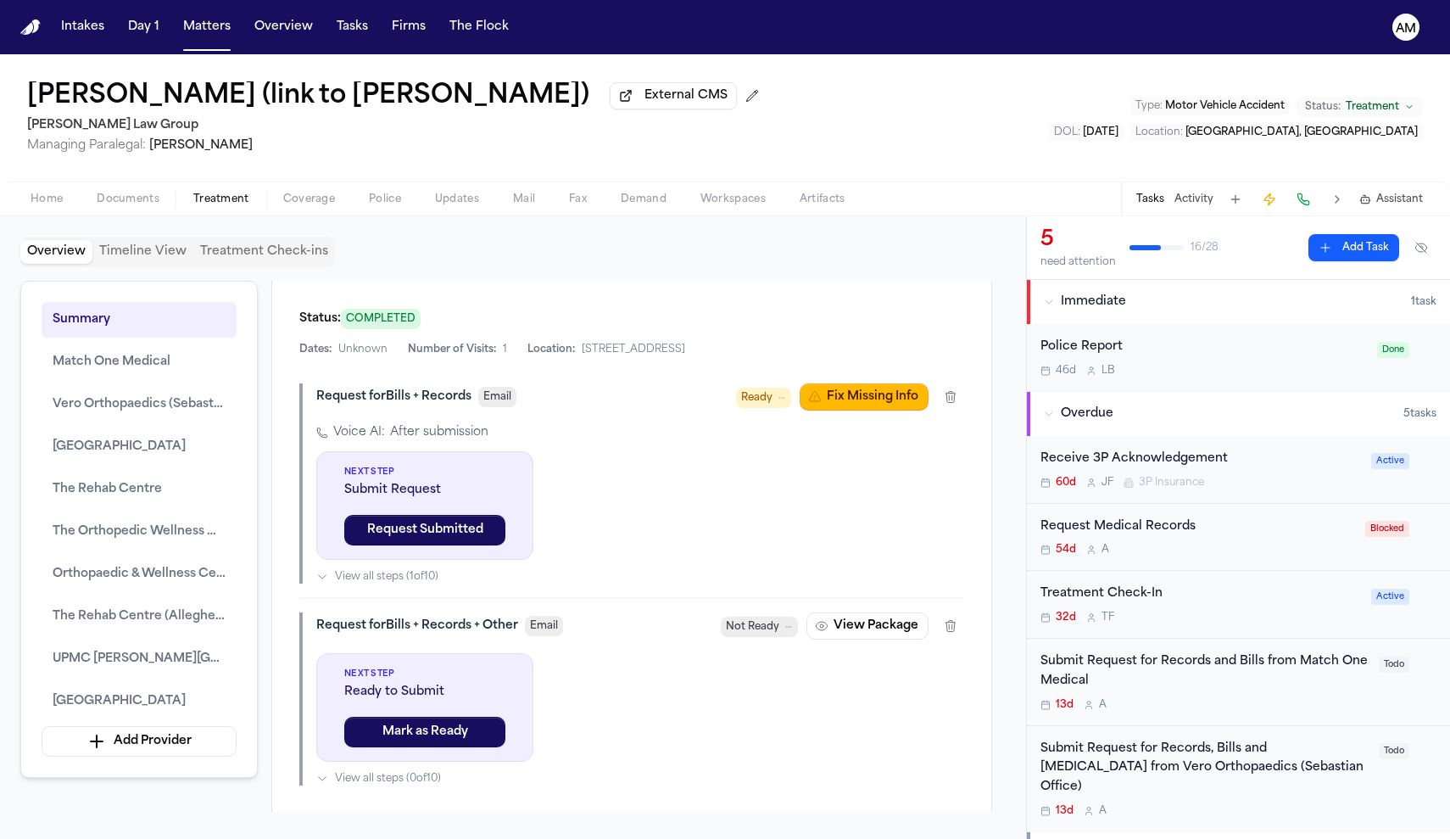
scroll to position [1775, 0]
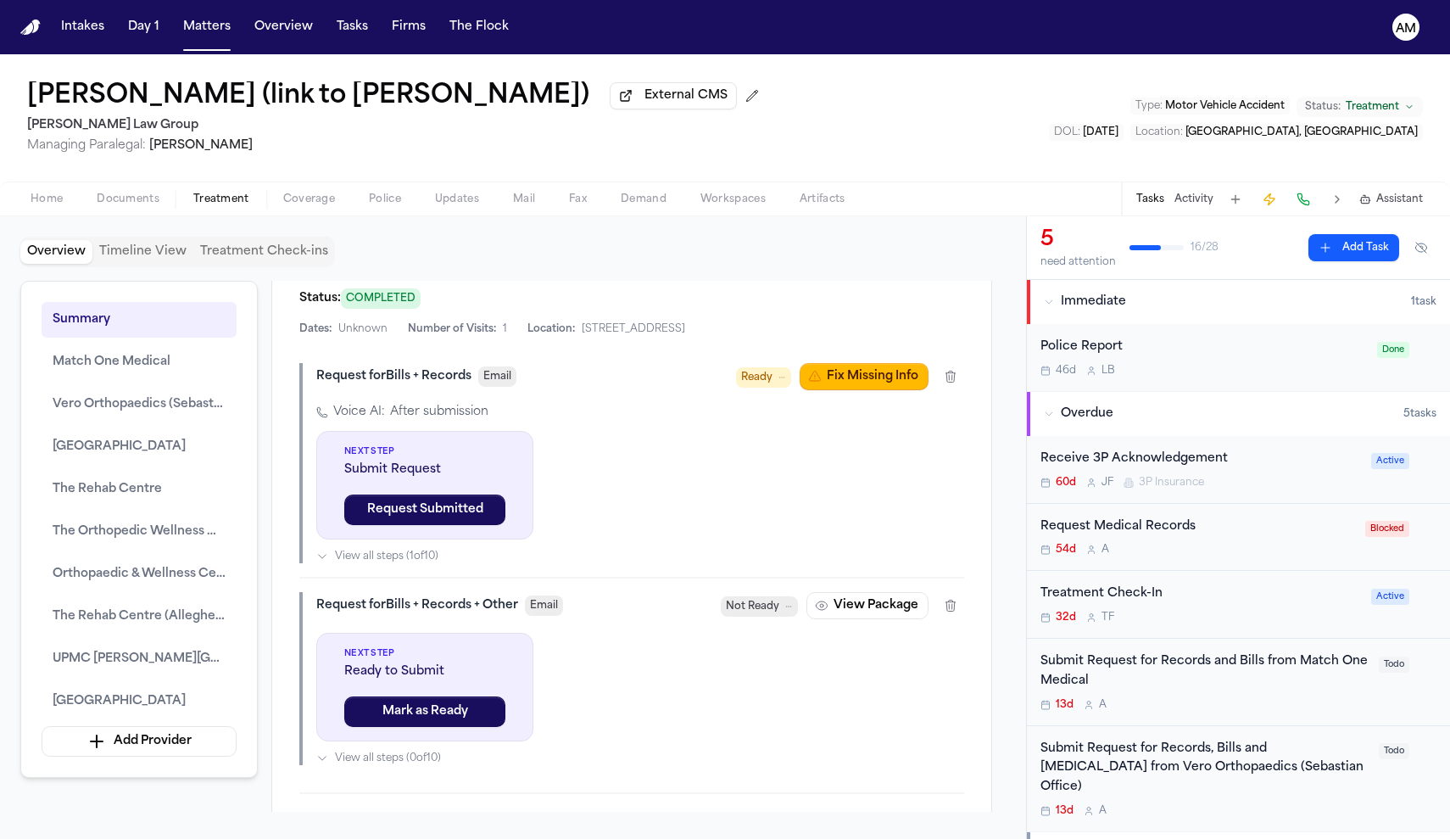
click at [885, 194] on icon "button" at bounding box center [881, 188] width 14 height 14
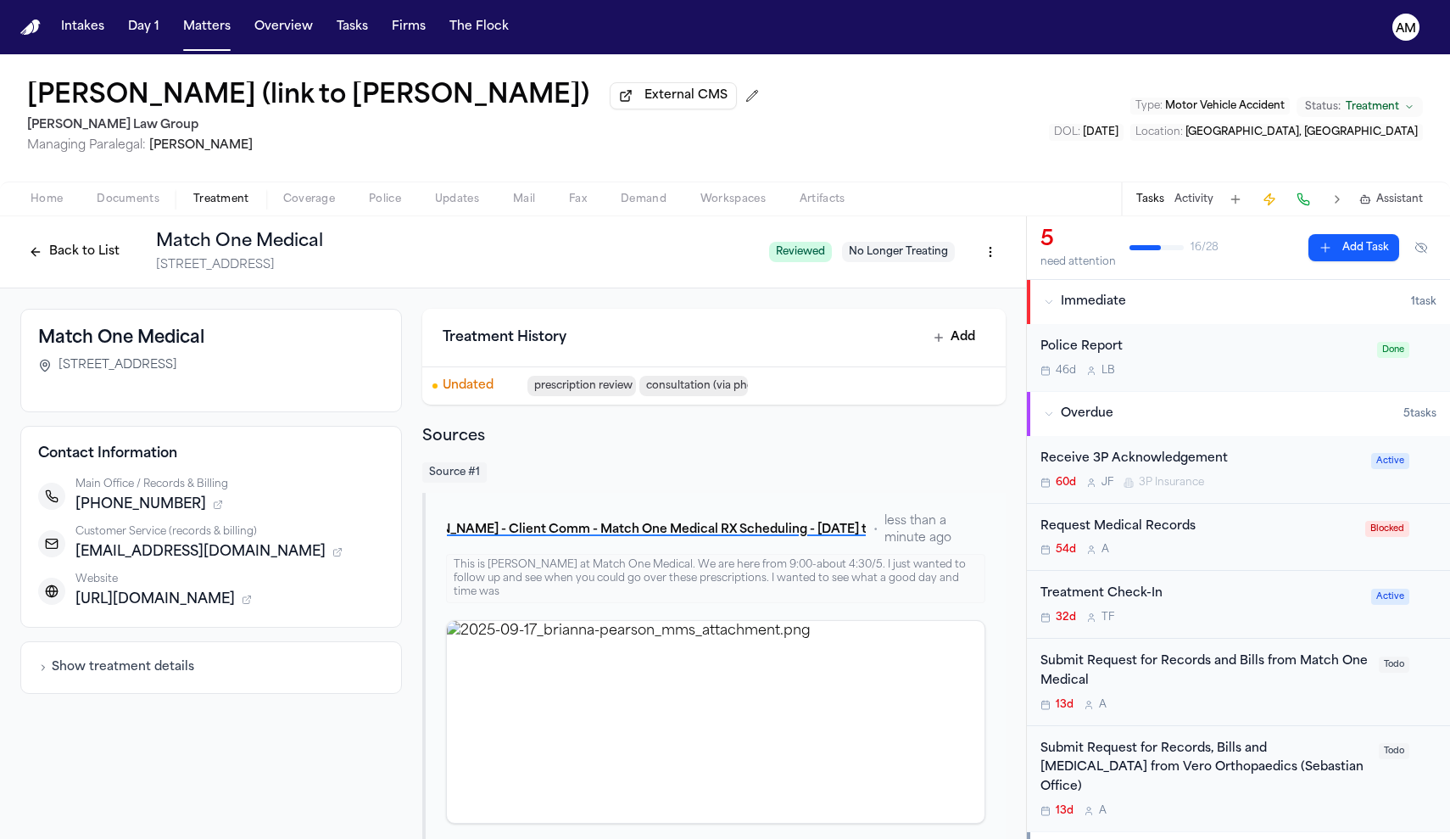
click at [213, 508] on icon "button" at bounding box center [218, 505] width 10 height 10
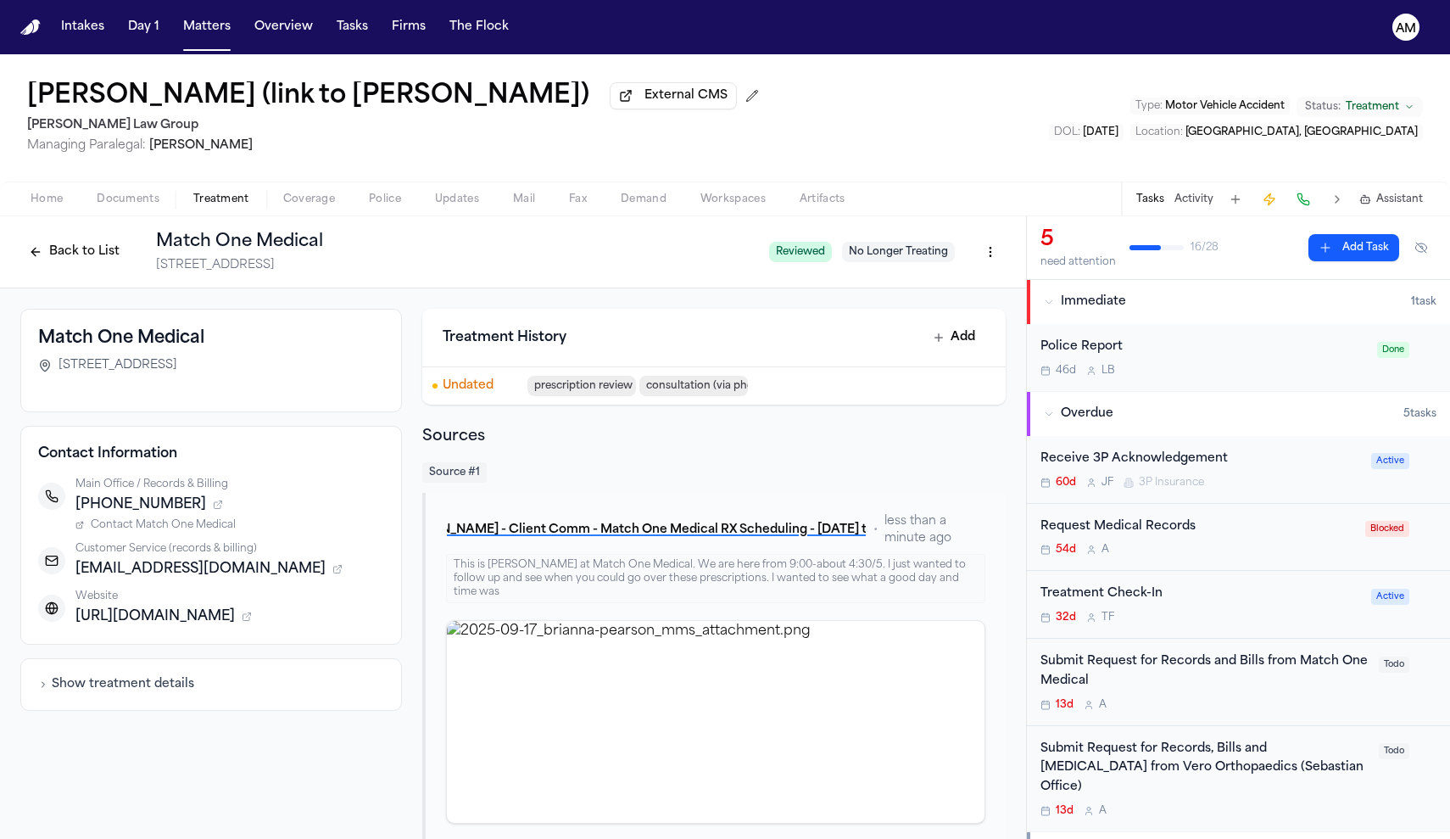
click at [190, 527] on span "Contact Match One Medical" at bounding box center [163, 525] width 145 height 14
click at [250, 621] on icon "button" at bounding box center [246, 617] width 7 height 7
click at [205, 638] on span "Contact Match One Medical" at bounding box center [163, 637] width 145 height 14
click at [58, 265] on button "Back to List" at bounding box center [74, 251] width 108 height 27
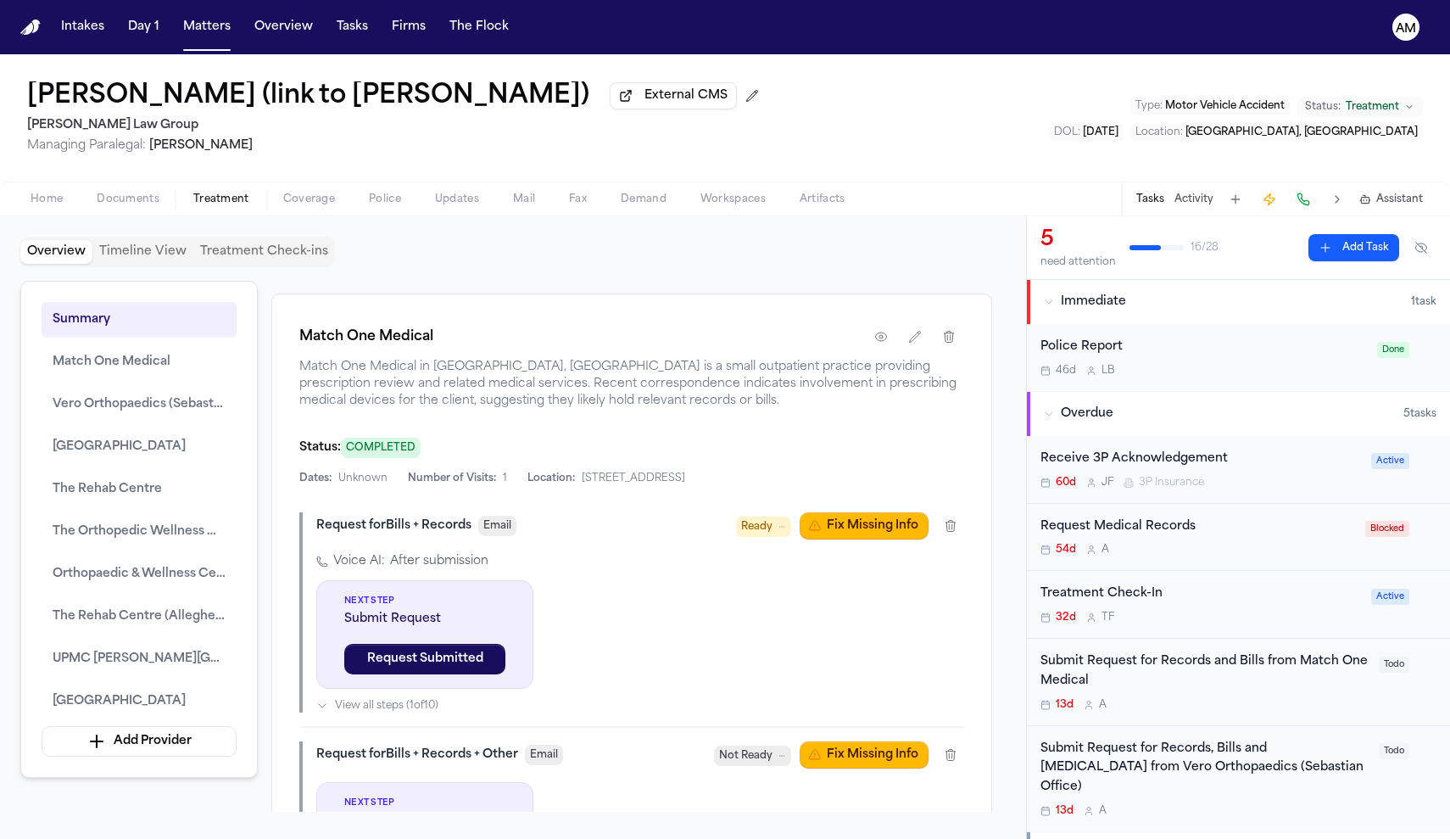
scroll to position [1628, 0]
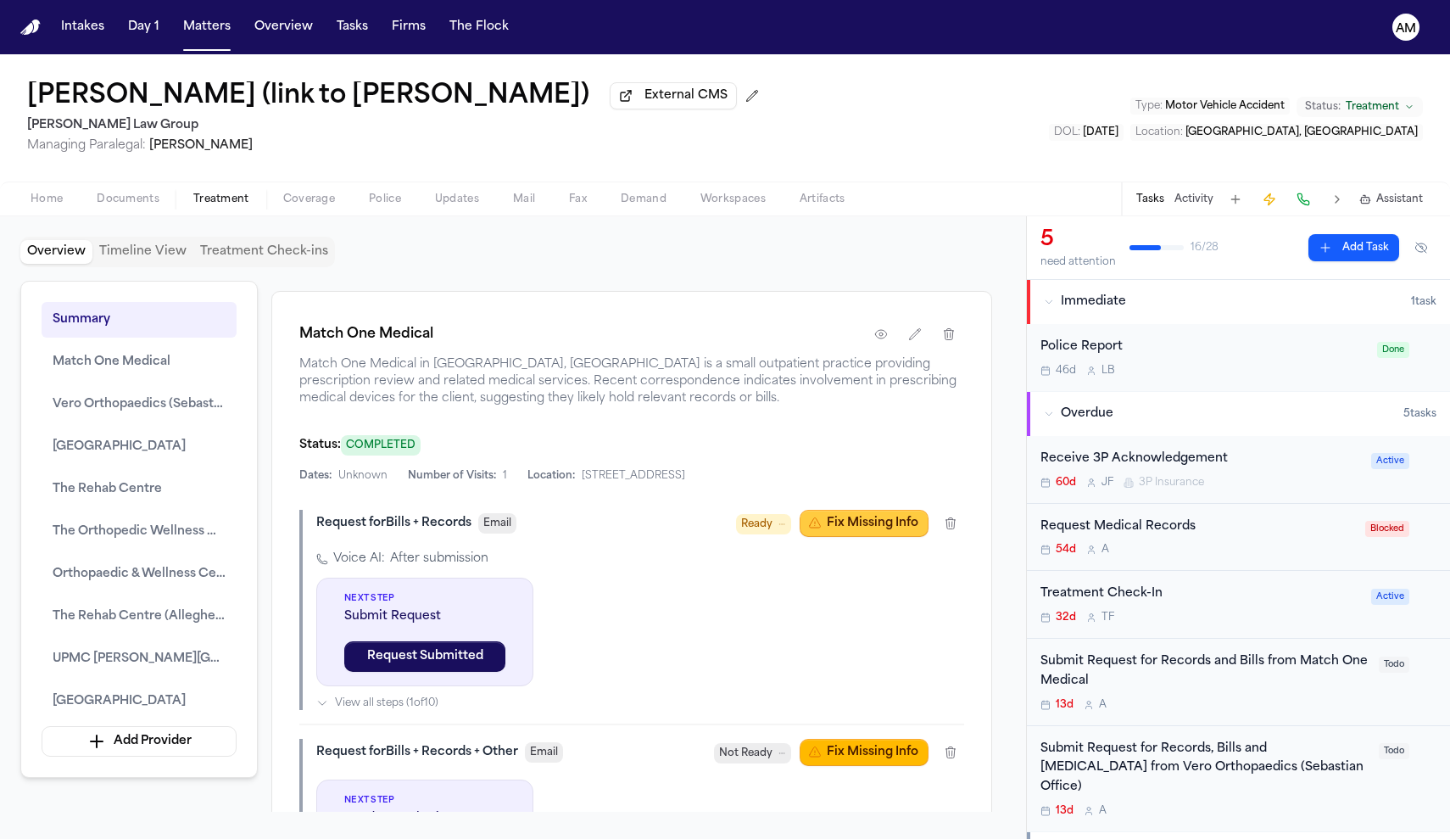
click at [843, 537] on button "Fix Missing Info" at bounding box center [864, 523] width 129 height 27
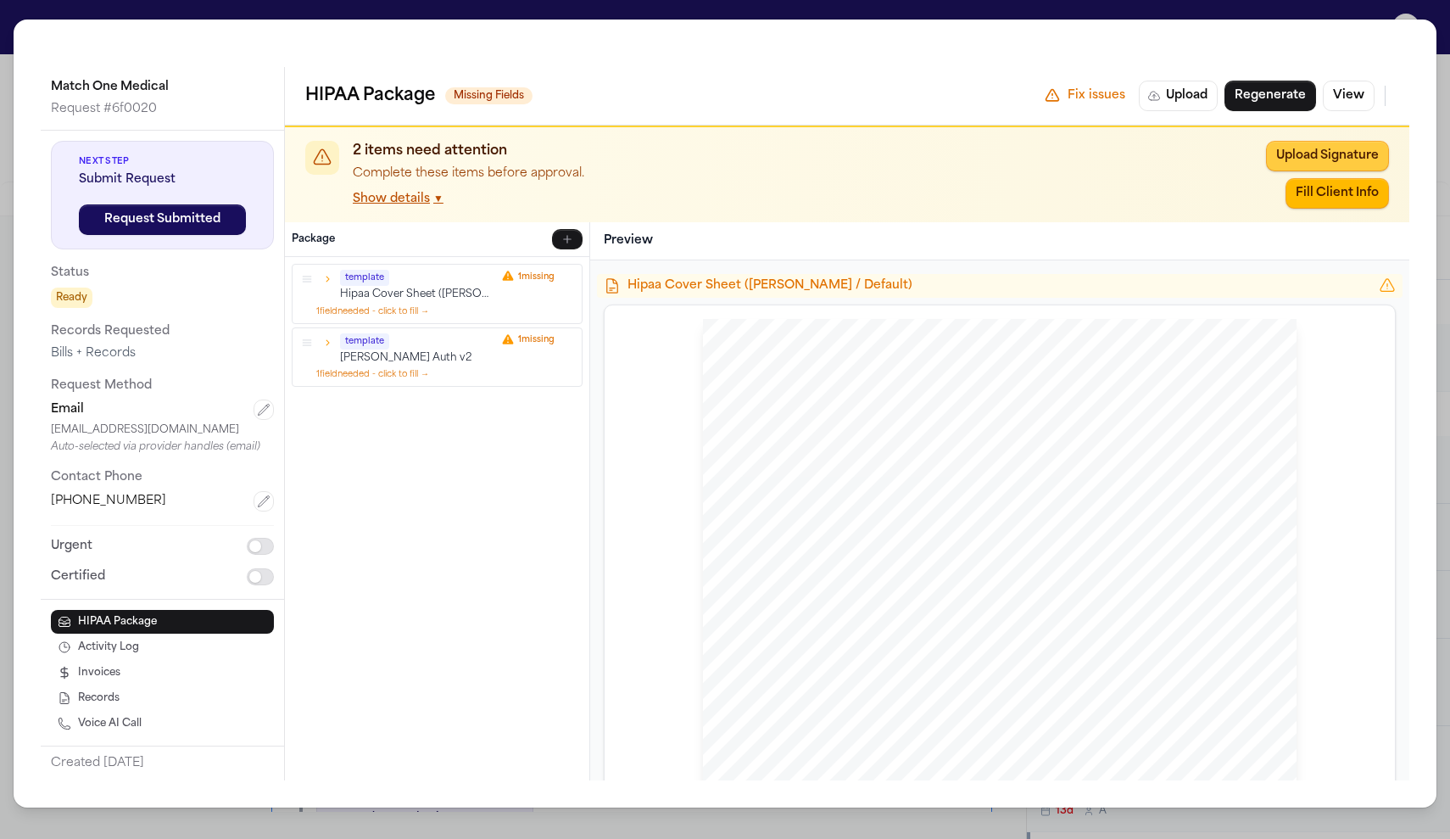
click at [1323, 160] on button "Upload Signature" at bounding box center [1327, 156] width 123 height 31
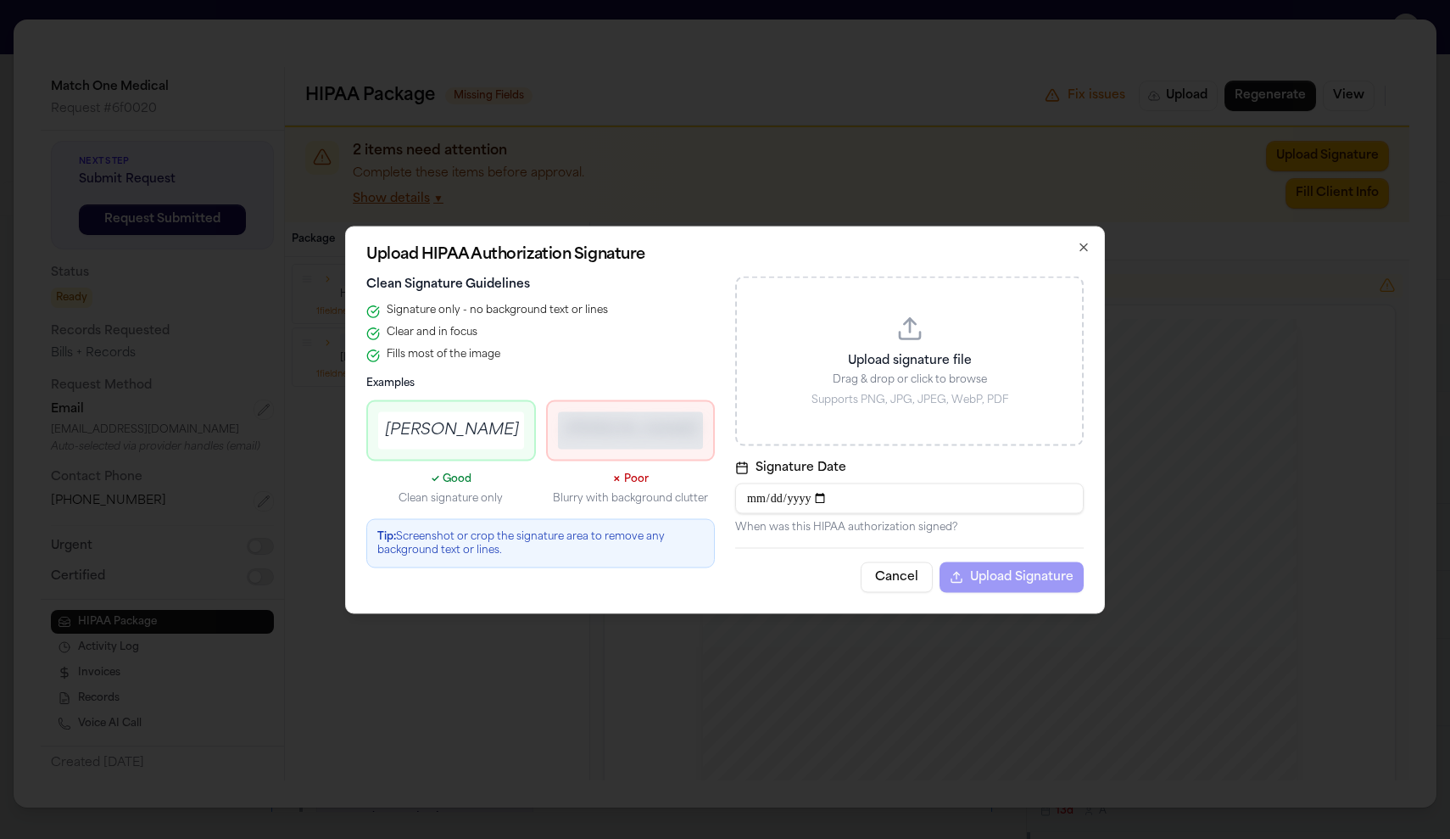
click at [1096, 256] on div "**********" at bounding box center [725, 420] width 760 height 388
click at [1083, 250] on icon "button" at bounding box center [1084, 247] width 14 height 14
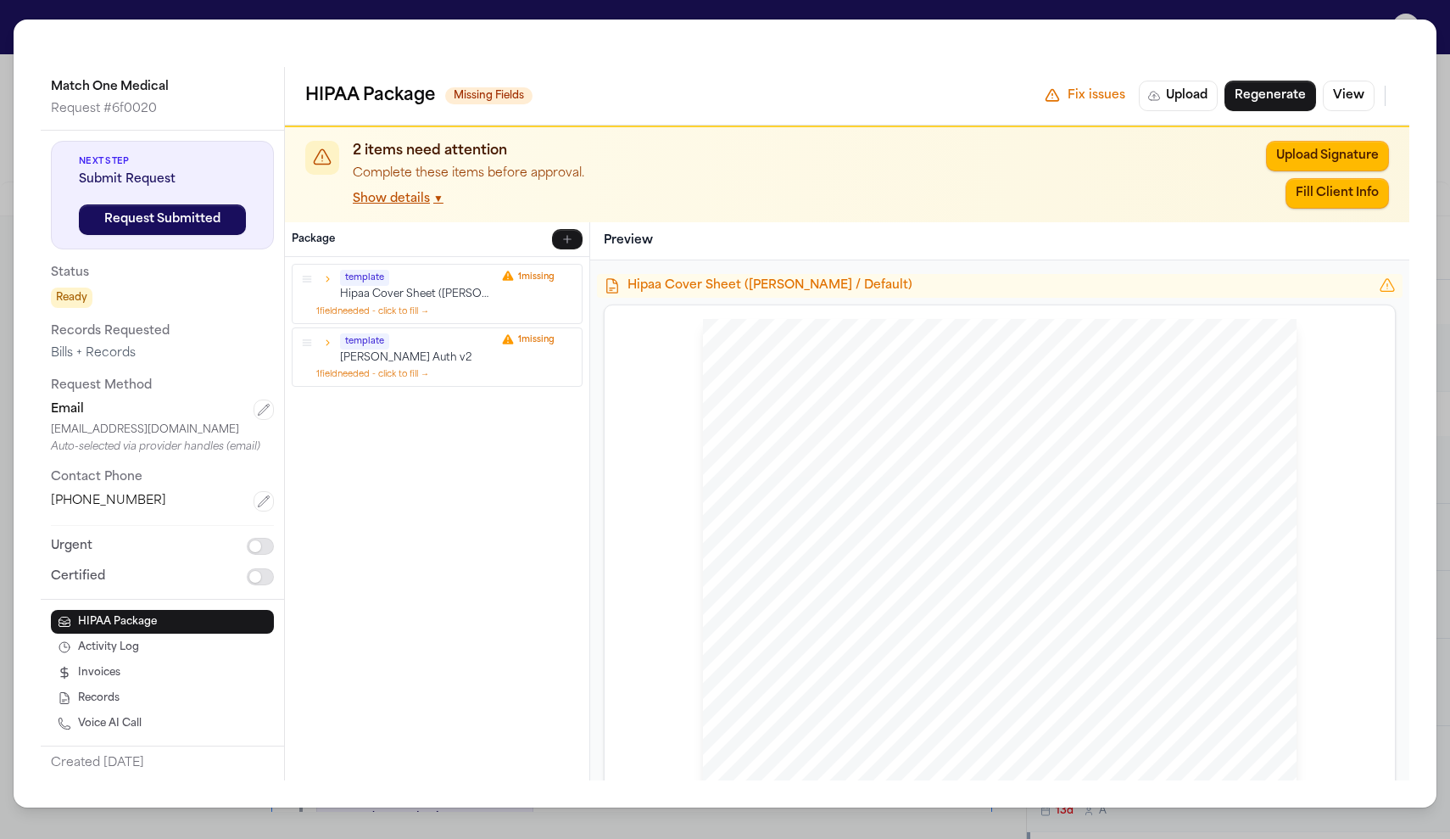
click at [1176, 16] on div "Match One Medical Request # 6f0020 Next Step Submit Request Request Submitted S…" at bounding box center [725, 419] width 1450 height 839
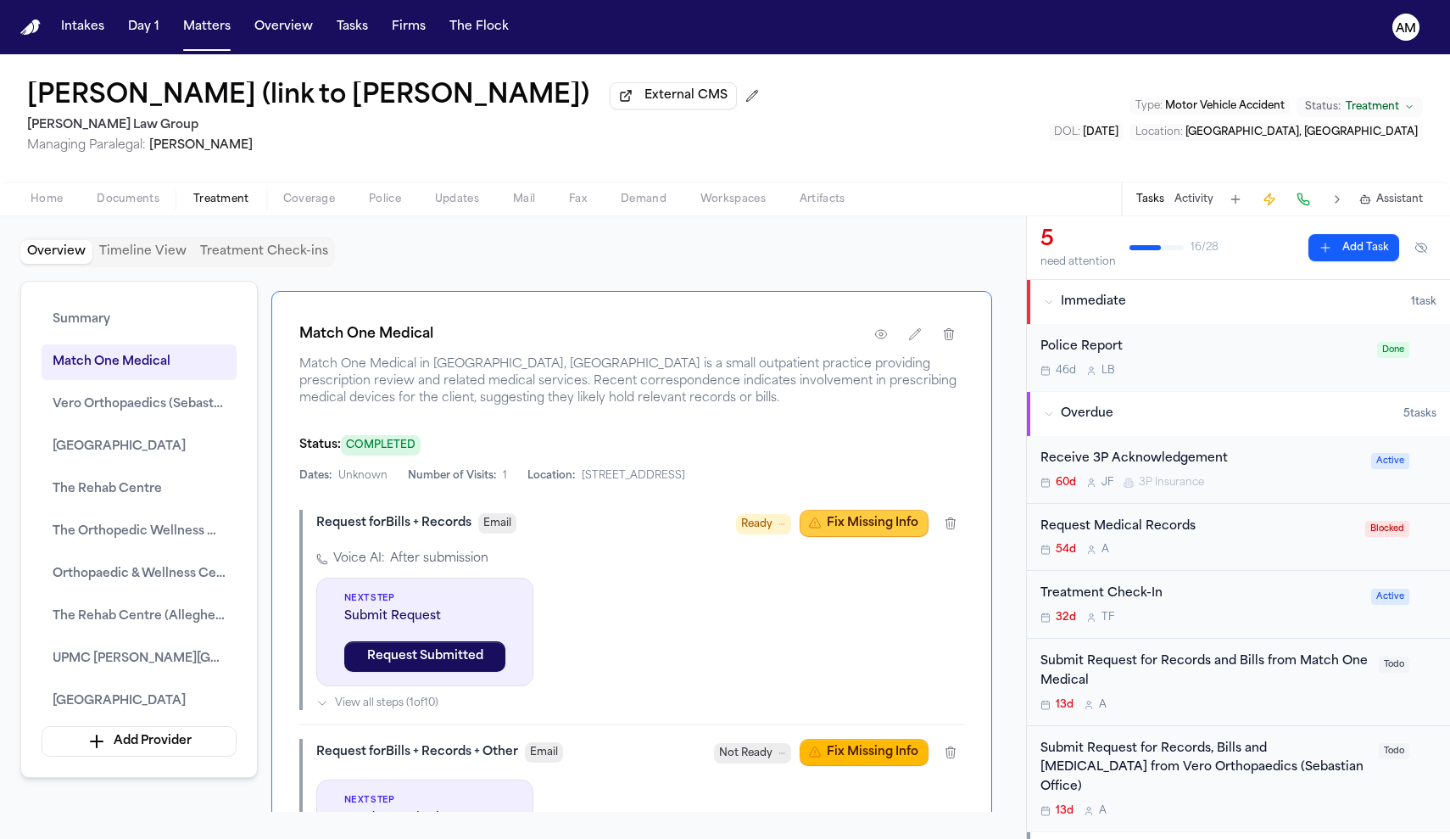
click at [891, 537] on button "Fix Missing Info" at bounding box center [864, 523] width 129 height 27
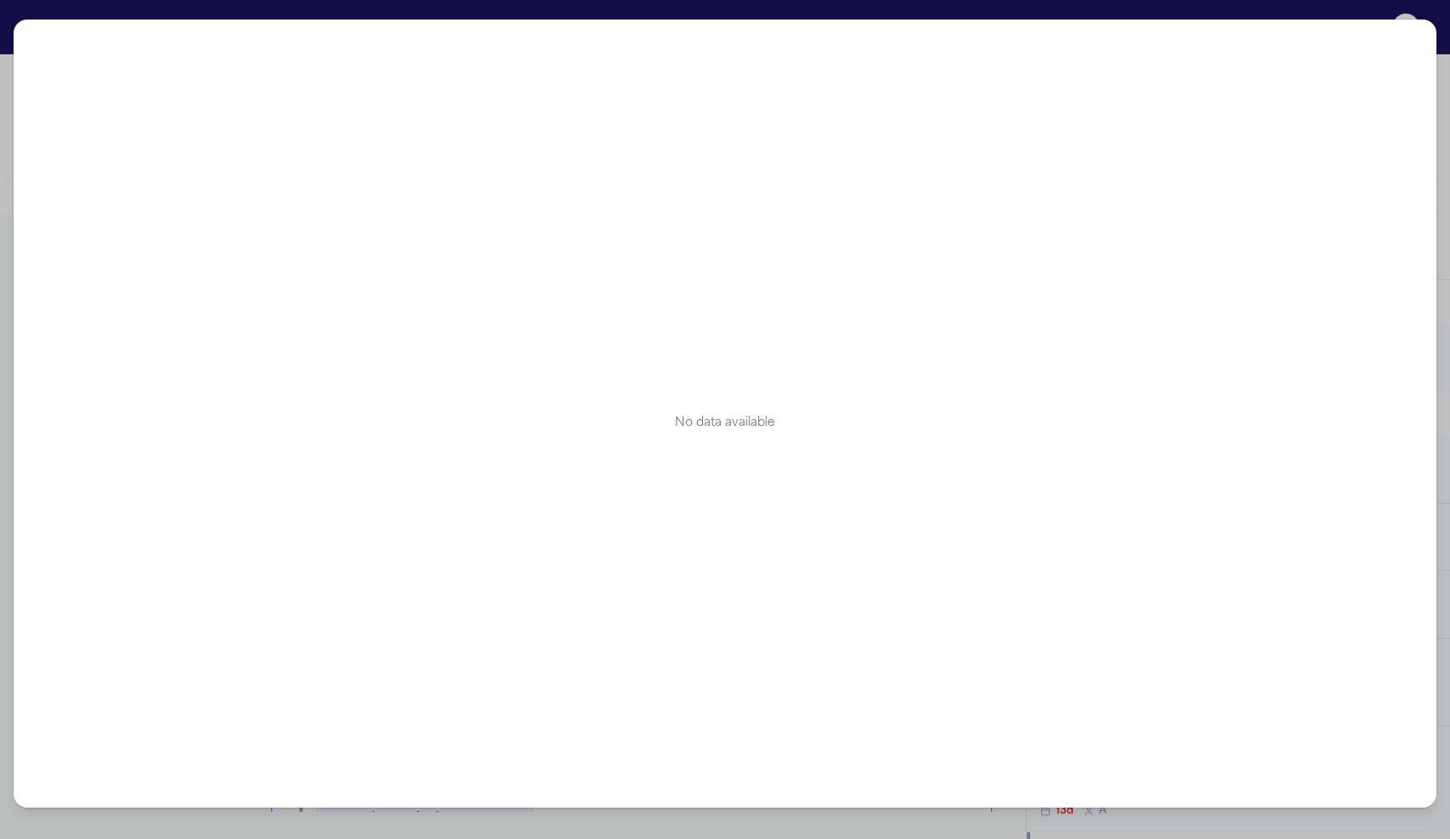
click at [1300, 8] on div "No data available" at bounding box center [725, 419] width 1450 height 839
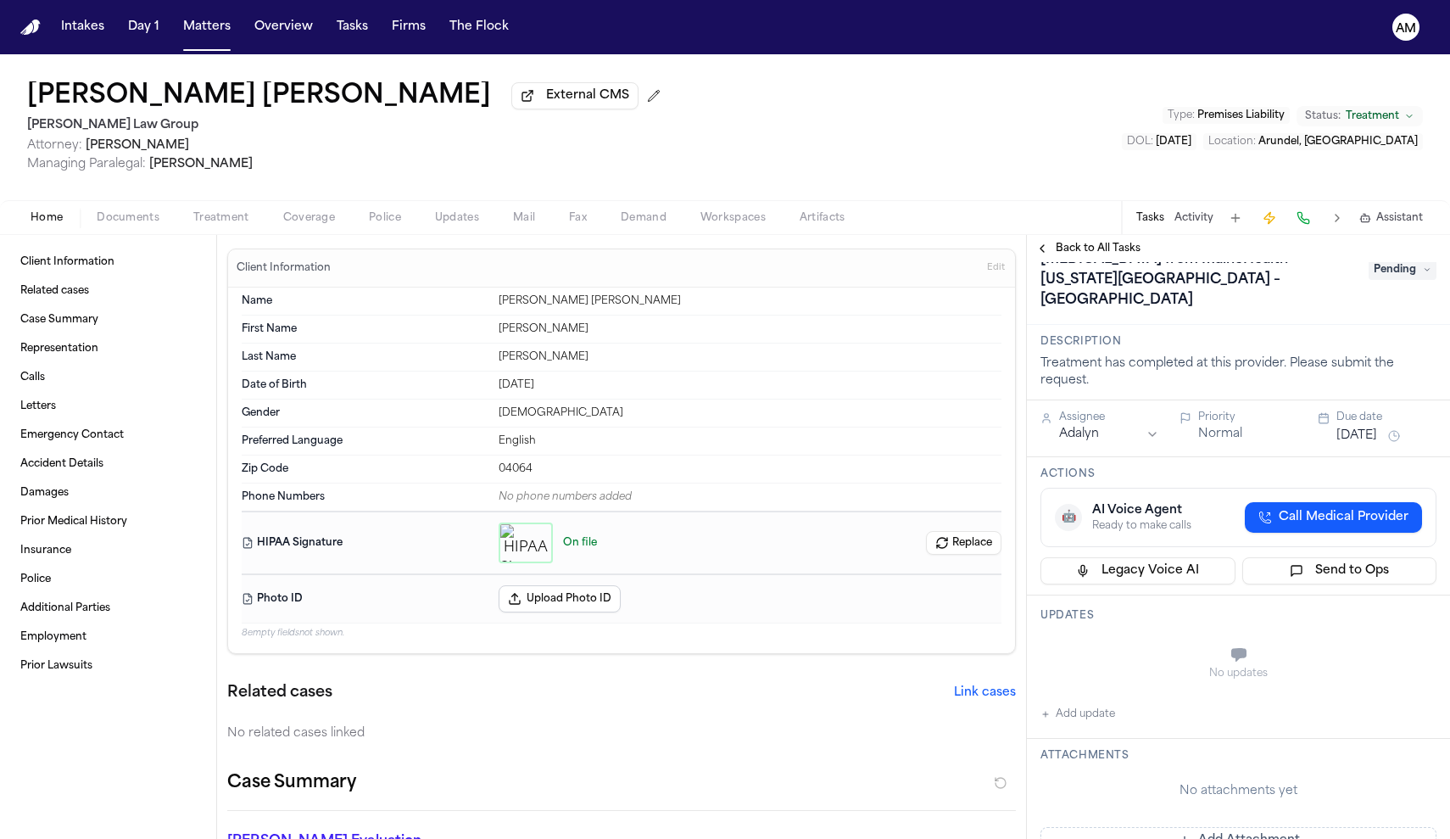
scroll to position [70, 0]
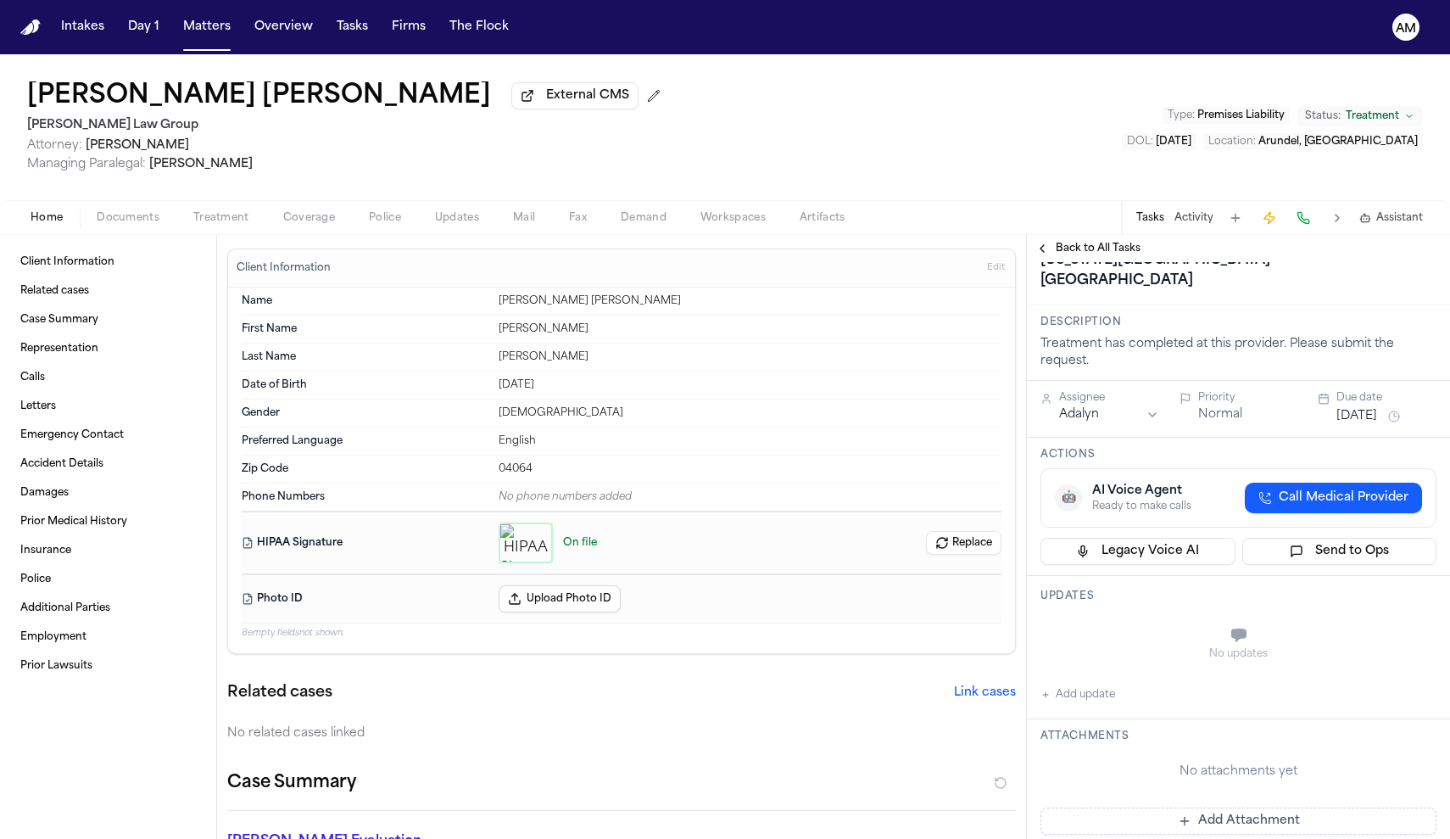
click at [158, 228] on span "button" at bounding box center [128, 227] width 83 height 2
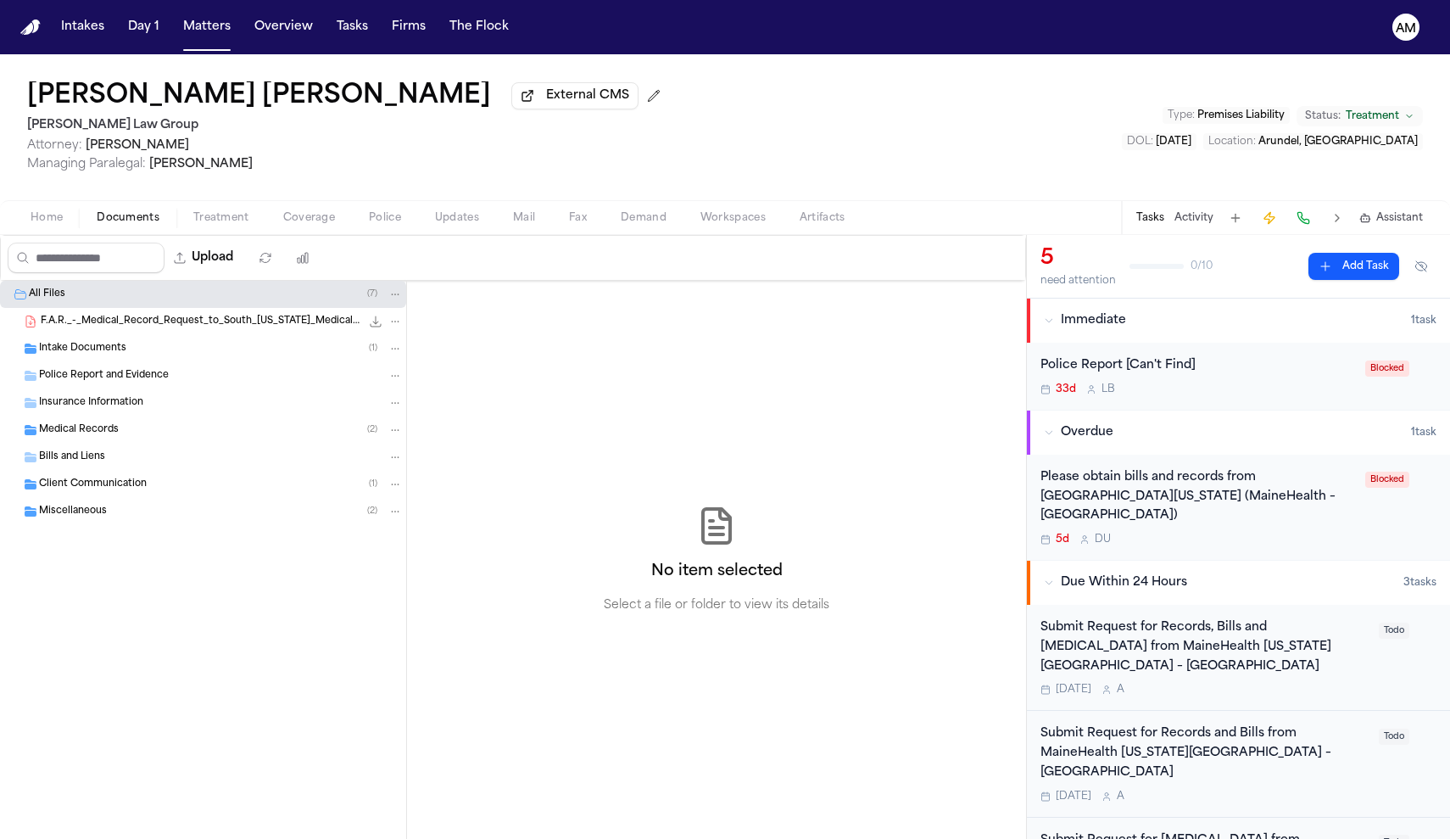
click at [90, 353] on span "Intake Documents" at bounding box center [82, 349] width 87 height 14
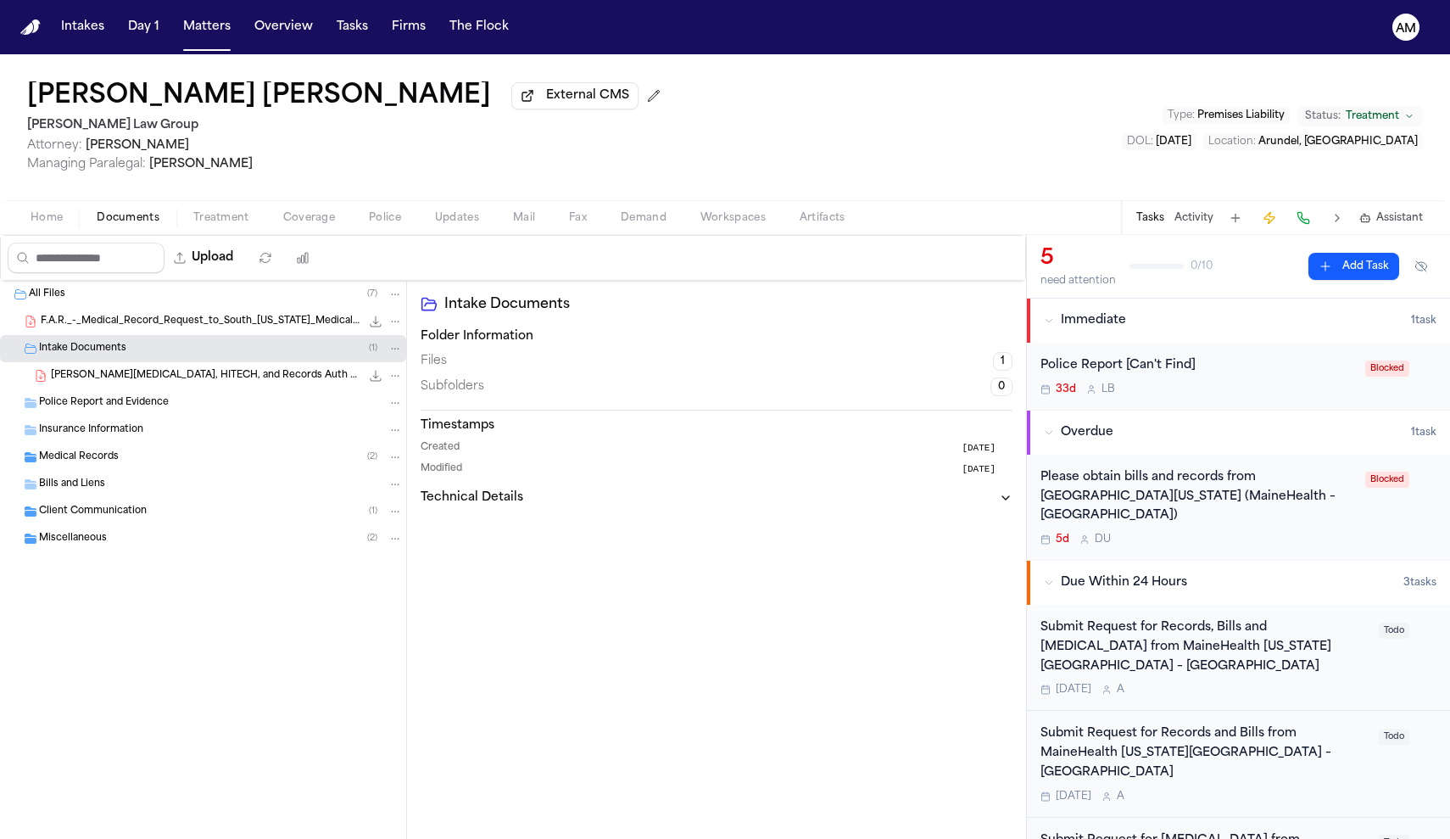
click at [100, 382] on span "[PERSON_NAME][MEDICAL_DATA], HITECH, and Records Auth Packet - Undated" at bounding box center [206, 376] width 310 height 14
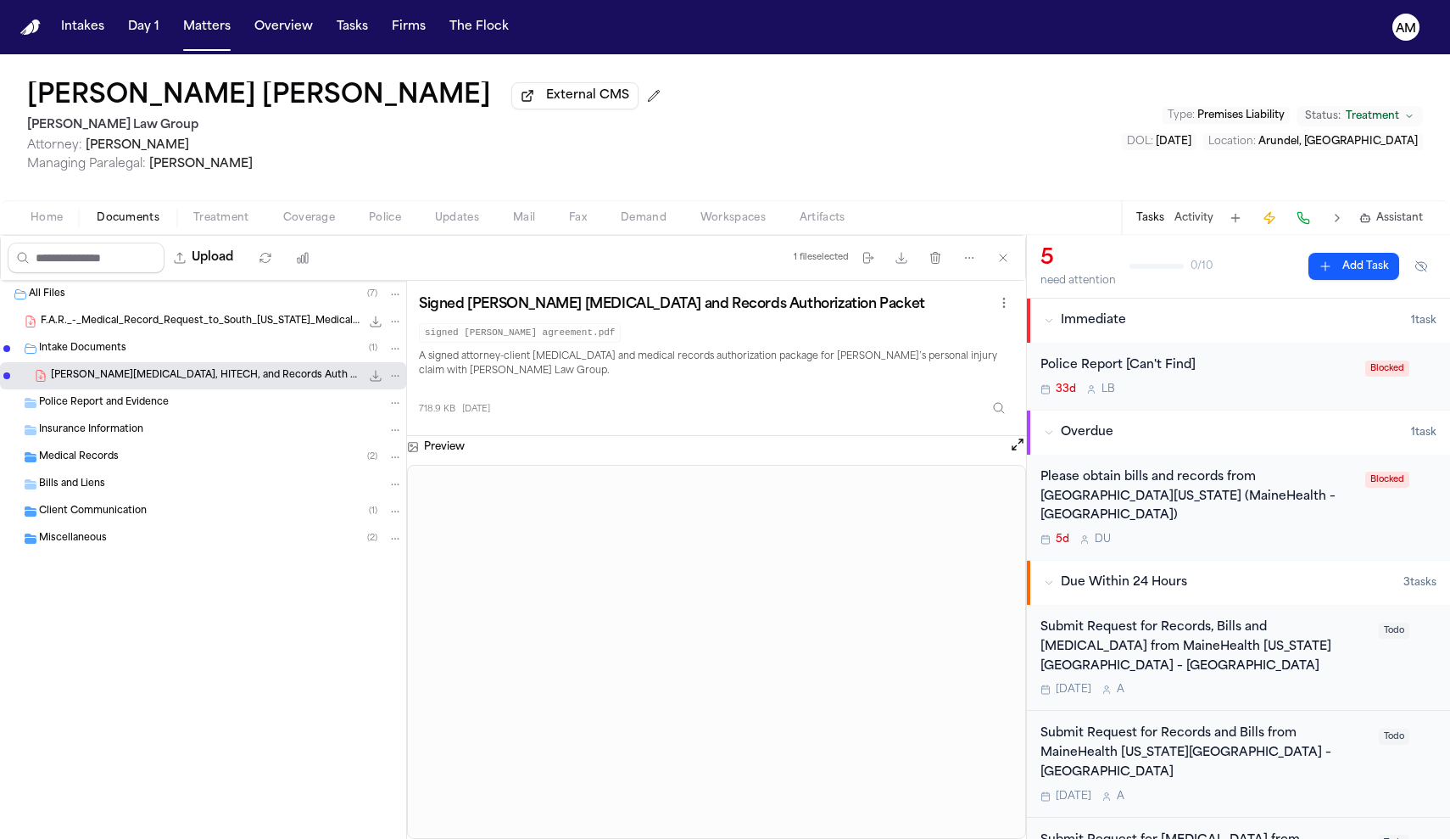
click at [112, 468] on div "Medical Records ( 2 )" at bounding box center [203, 457] width 406 height 27
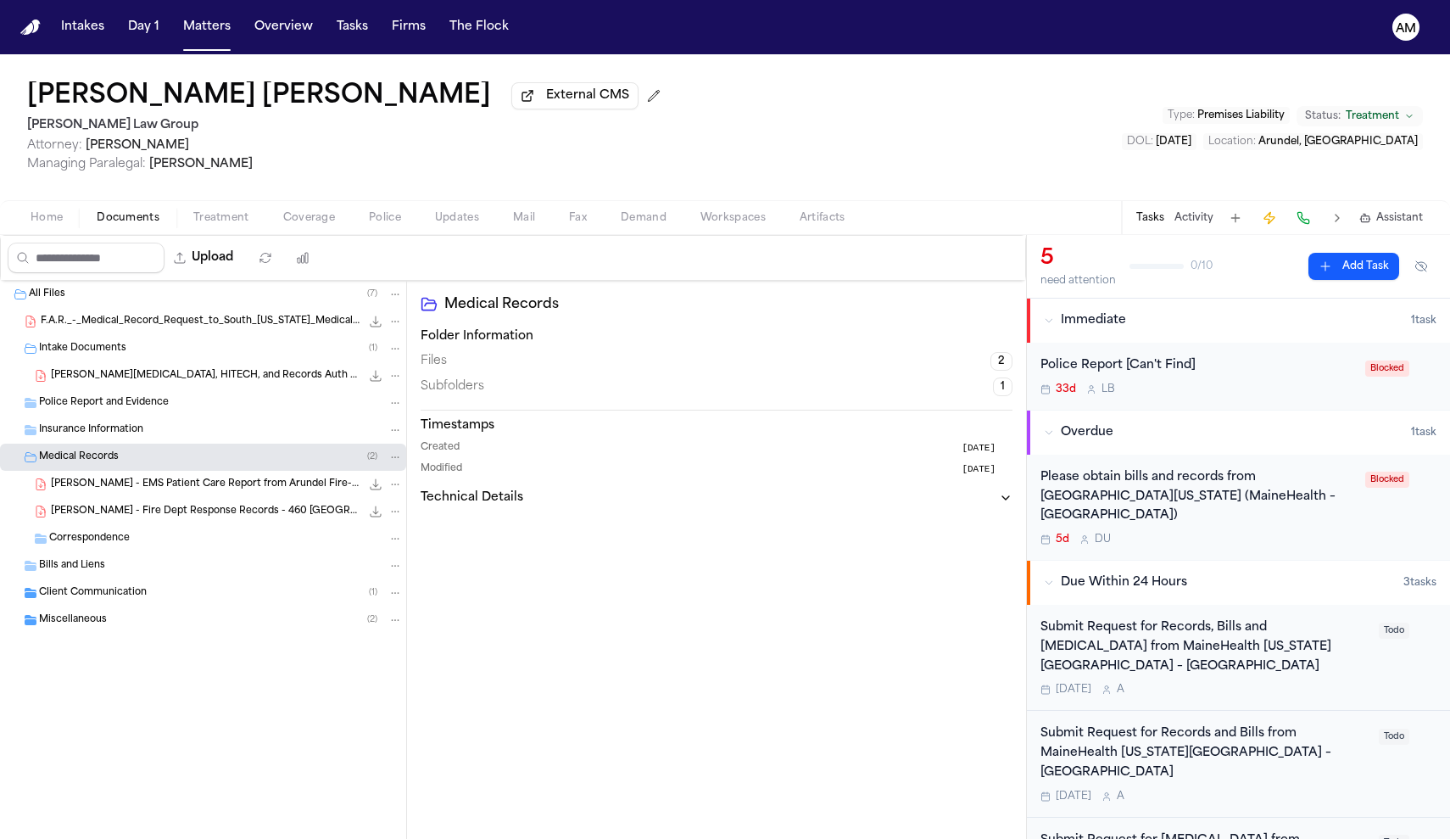
click at [217, 493] on div "[PERSON_NAME] - EMS Patient Care Report from Arundel Fire-Rescue - [DATE] 1.0 M…" at bounding box center [227, 484] width 352 height 17
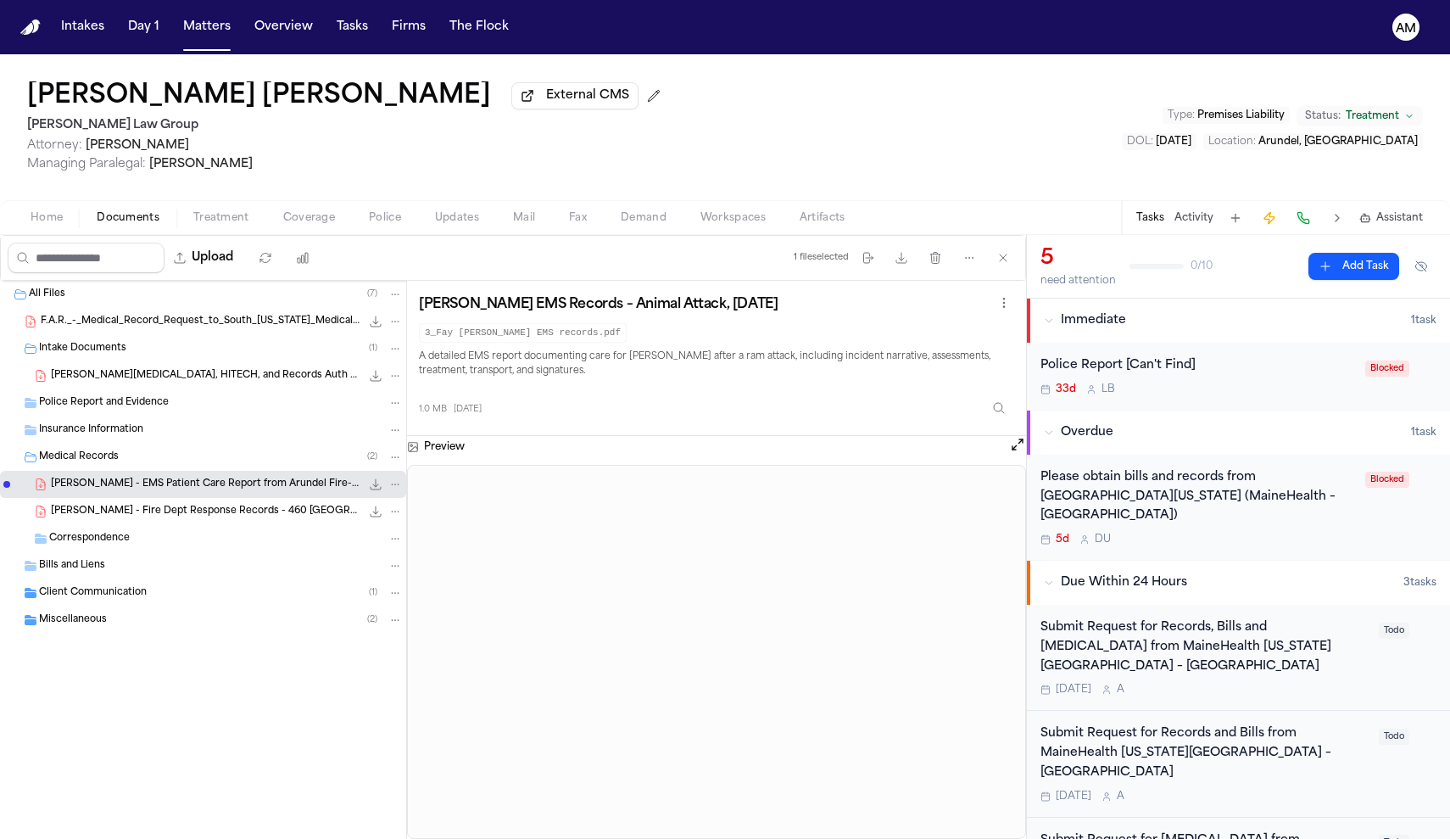
click at [148, 516] on span "[PERSON_NAME] - Fire Dept Response Records - 460 [GEOGRAPHIC_DATA] Rd - 2025" at bounding box center [206, 512] width 310 height 14
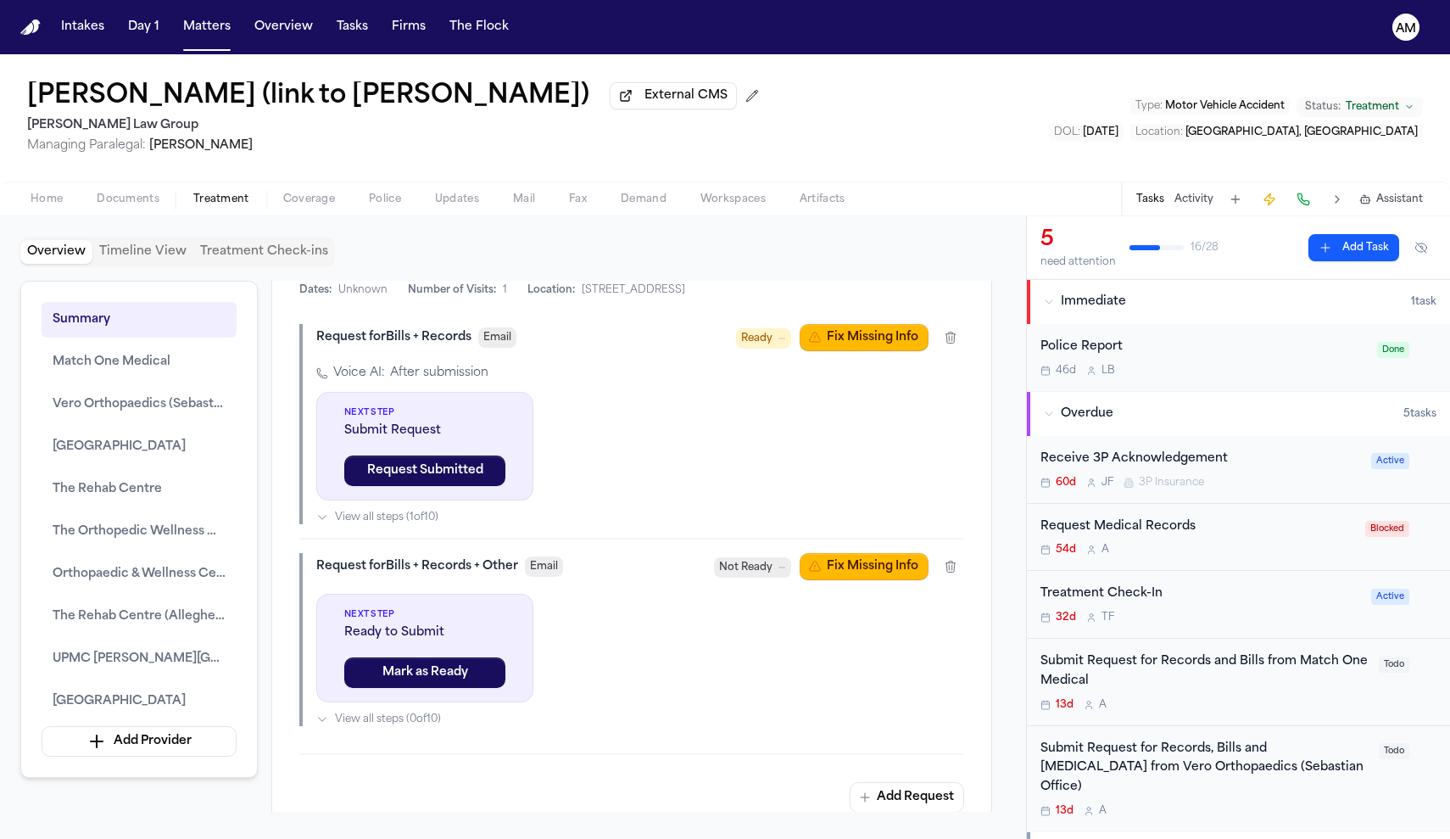
scroll to position [1818, 0]
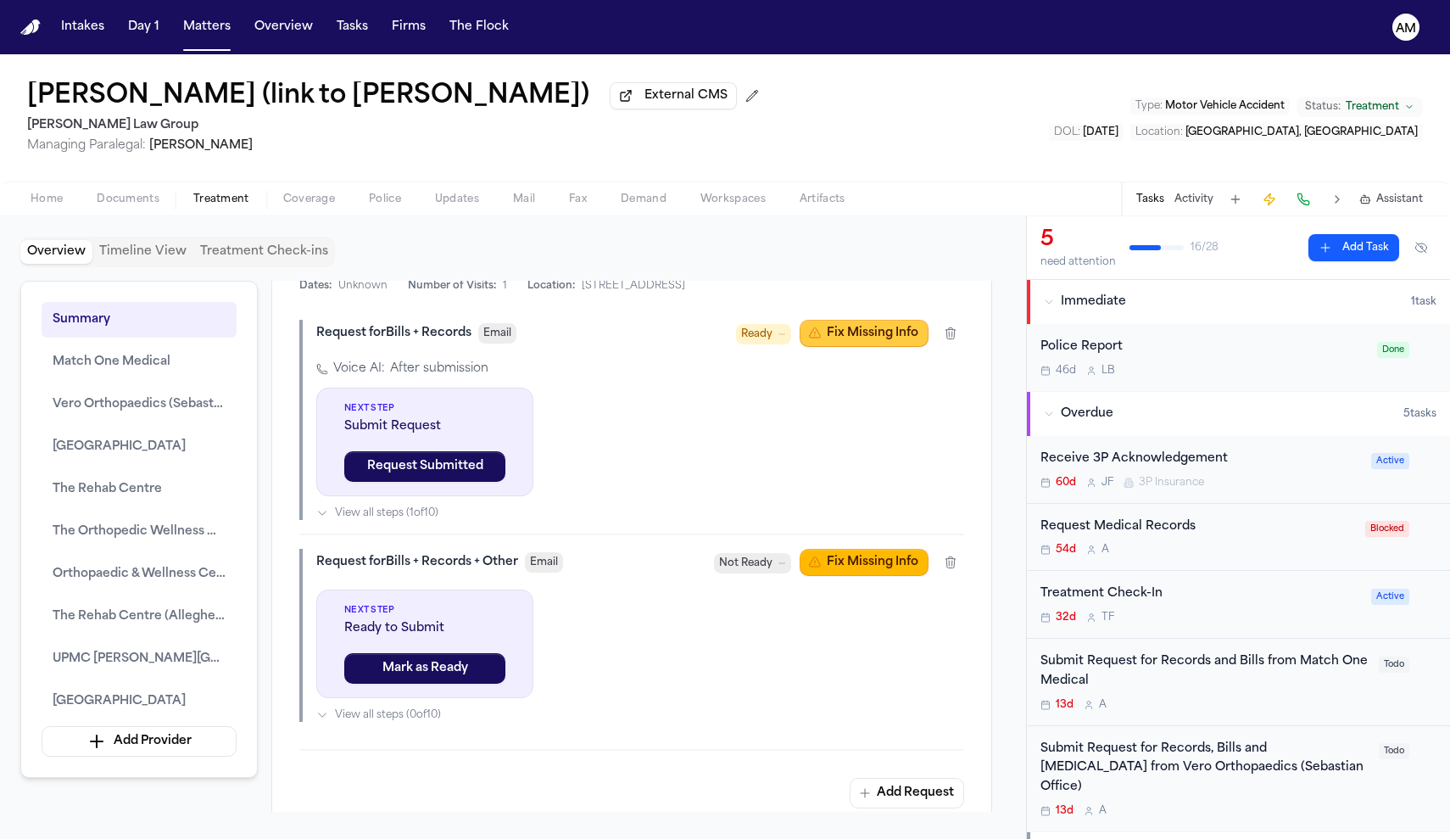
click at [873, 347] on button "Fix Missing Info" at bounding box center [864, 333] width 129 height 27
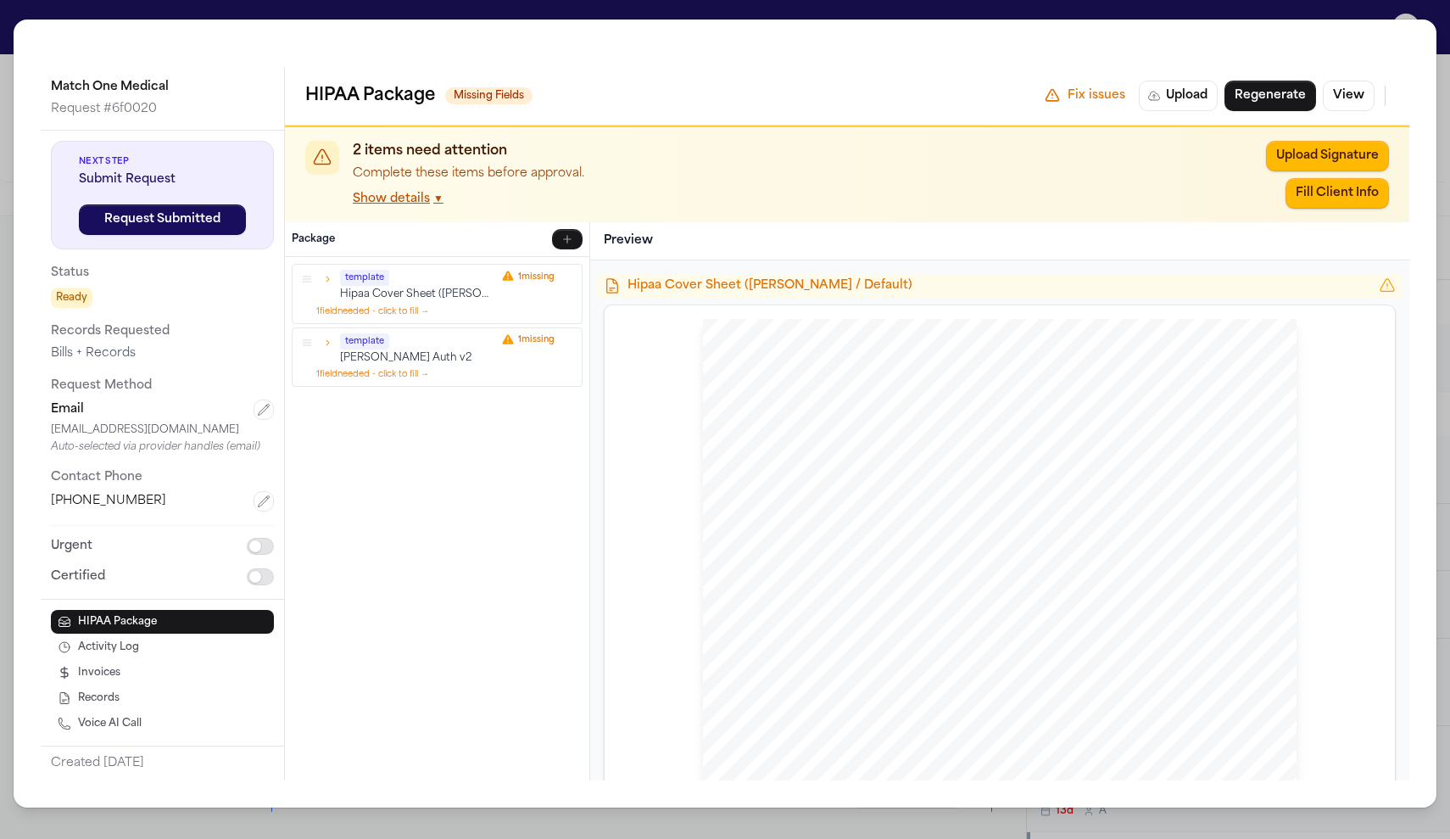
click at [1382, 8] on div "Match One Medical Request # 6f0020 Next Step Submit Request Request Submitted S…" at bounding box center [725, 419] width 1450 height 839
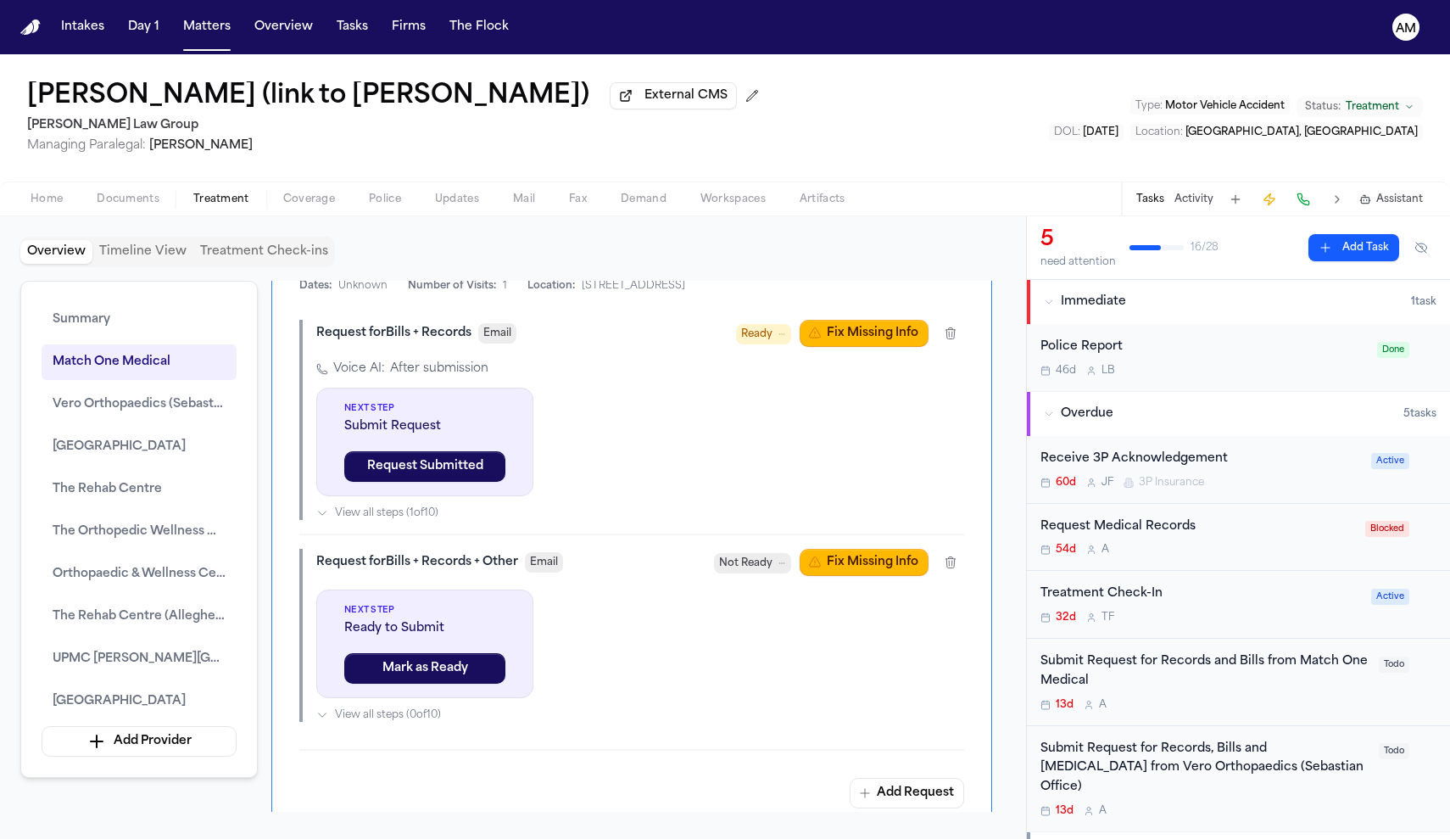
click at [145, 202] on span "Documents" at bounding box center [128, 200] width 63 height 14
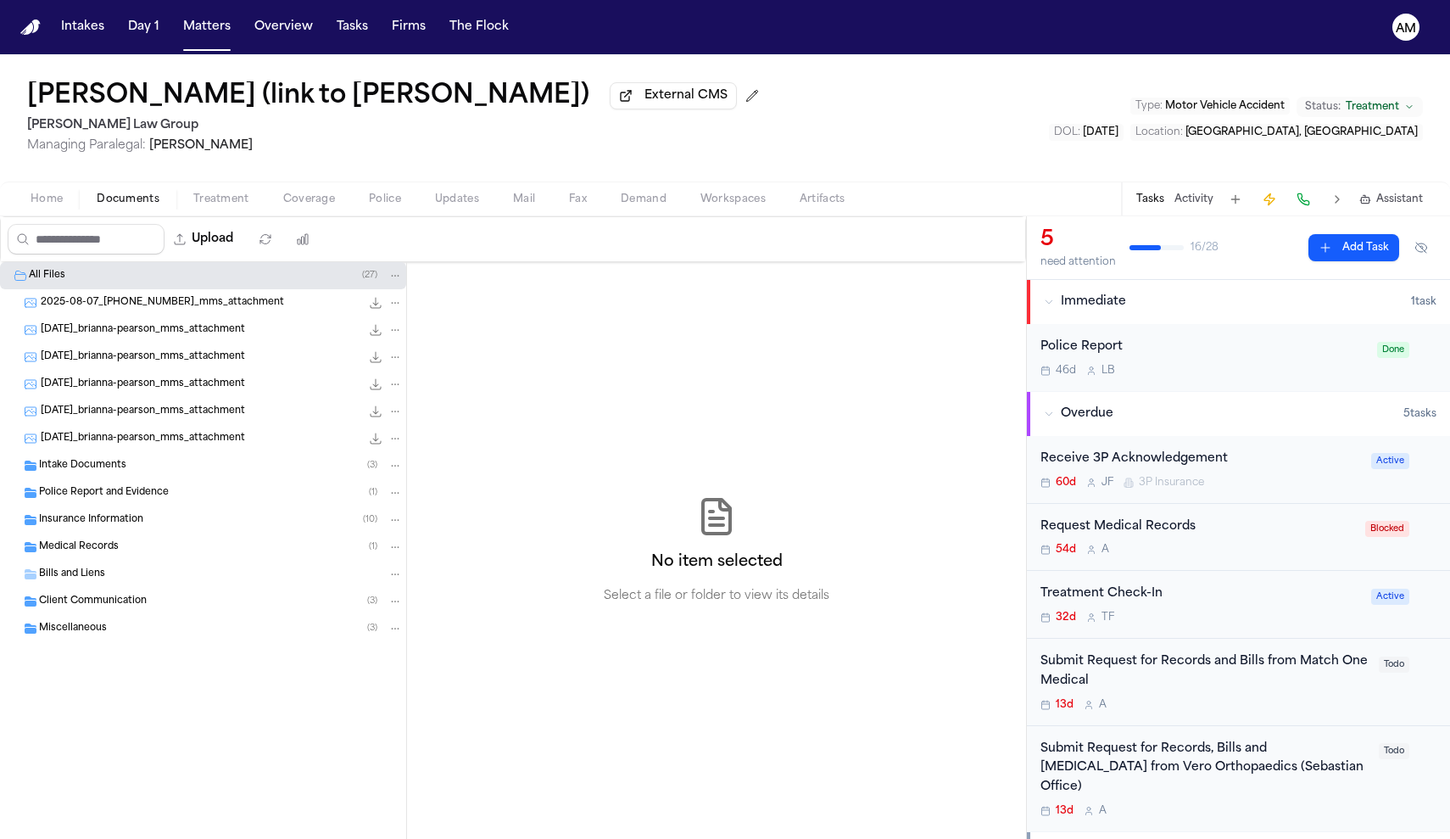
click at [134, 466] on div "Intake Documents ( 3 )" at bounding box center [221, 465] width 364 height 15
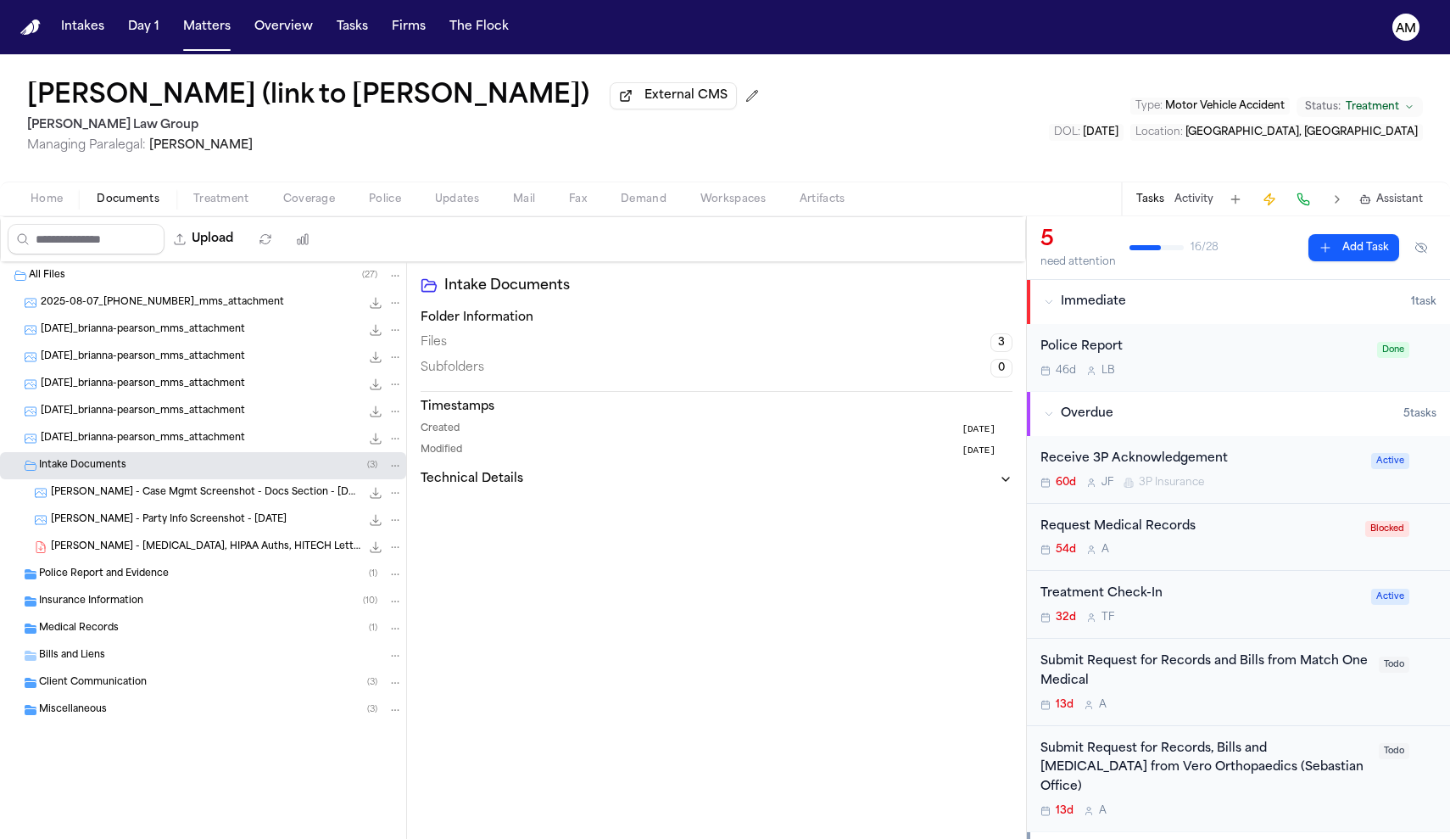
click at [143, 561] on div "[PERSON_NAME] - [MEDICAL_DATA], HIPAA Auths, HITECH Letter - [DATE] 2.5 MB • PDF" at bounding box center [203, 546] width 406 height 27
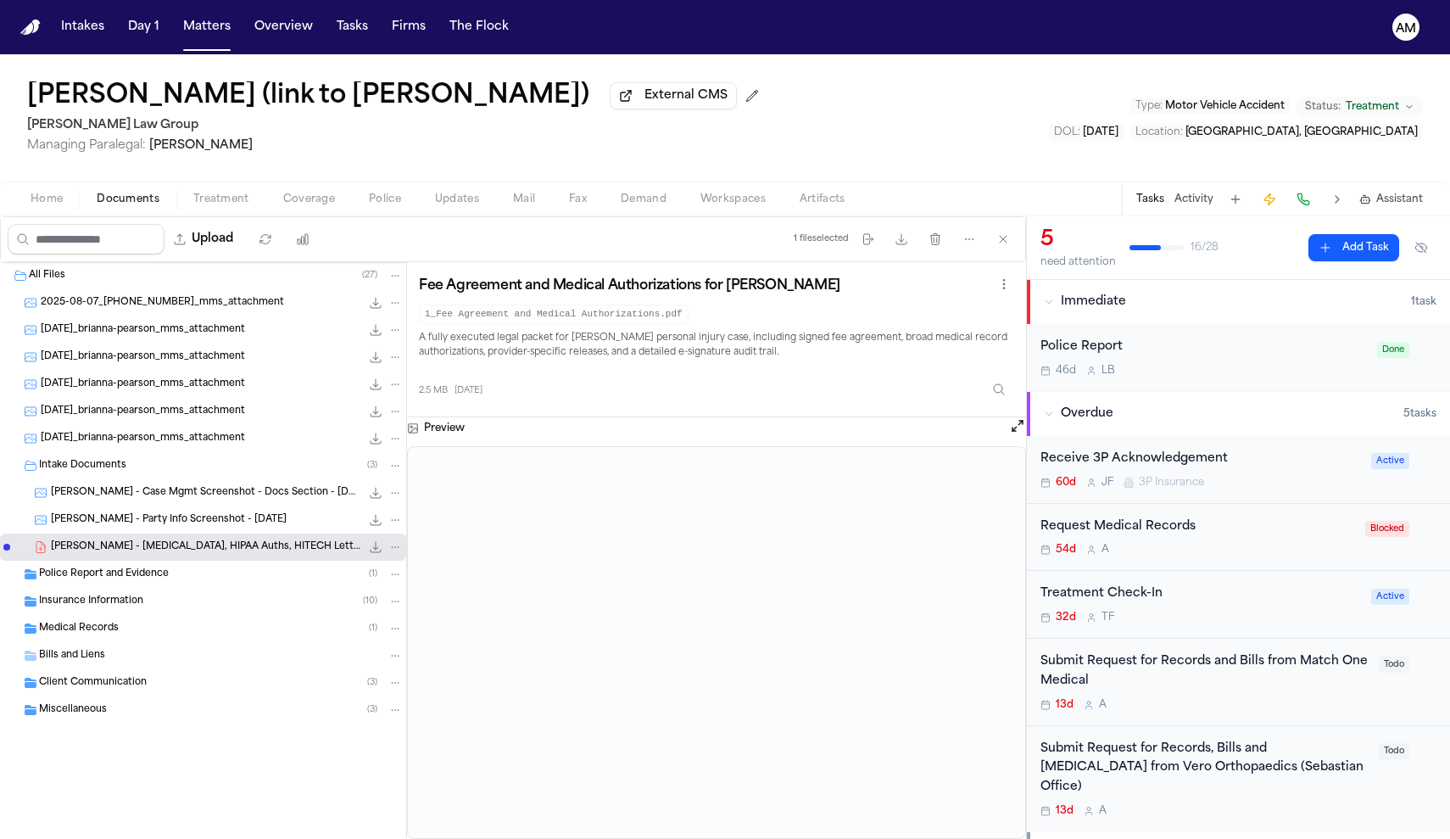
click at [1018, 428] on button "Open preview" at bounding box center [1017, 425] width 17 height 17
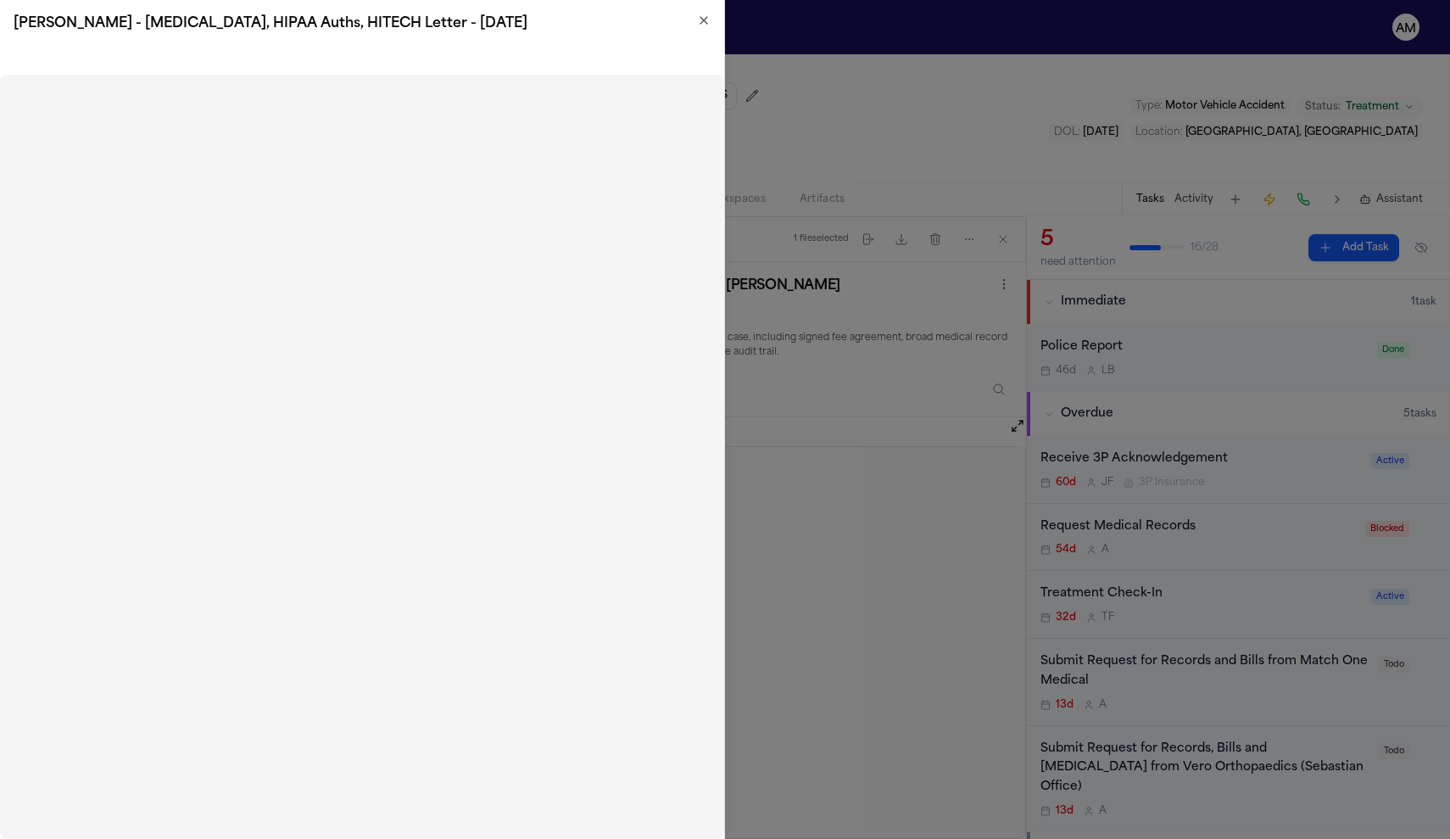
click at [711, 20] on div "[PERSON_NAME] - [MEDICAL_DATA], HIPAA Auths, HITECH Letter - [DATE]" at bounding box center [362, 23] width 724 height 47
click at [697, 21] on icon "button" at bounding box center [704, 21] width 14 height 14
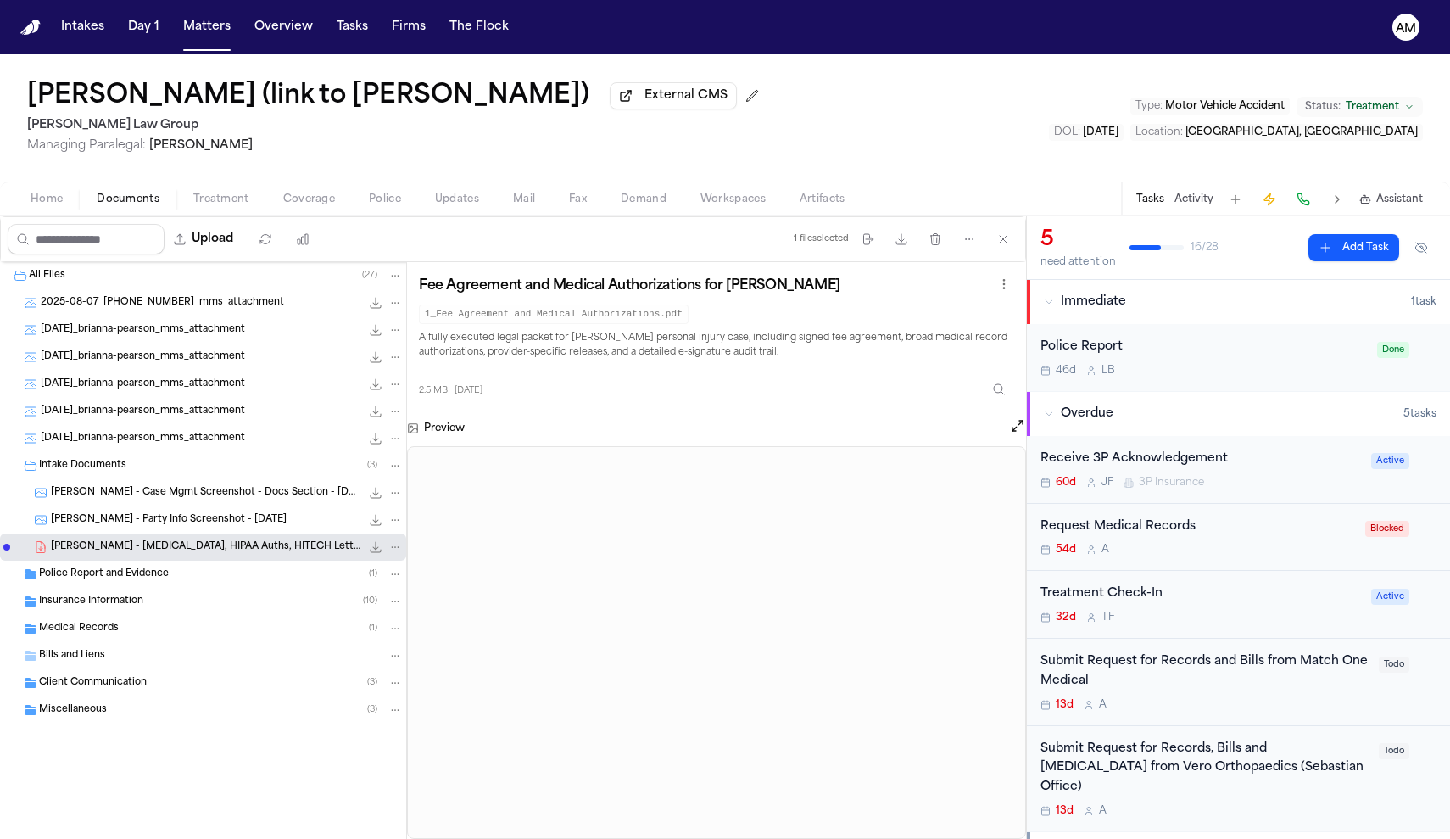
click at [204, 206] on span "Treatment" at bounding box center [221, 200] width 56 height 14
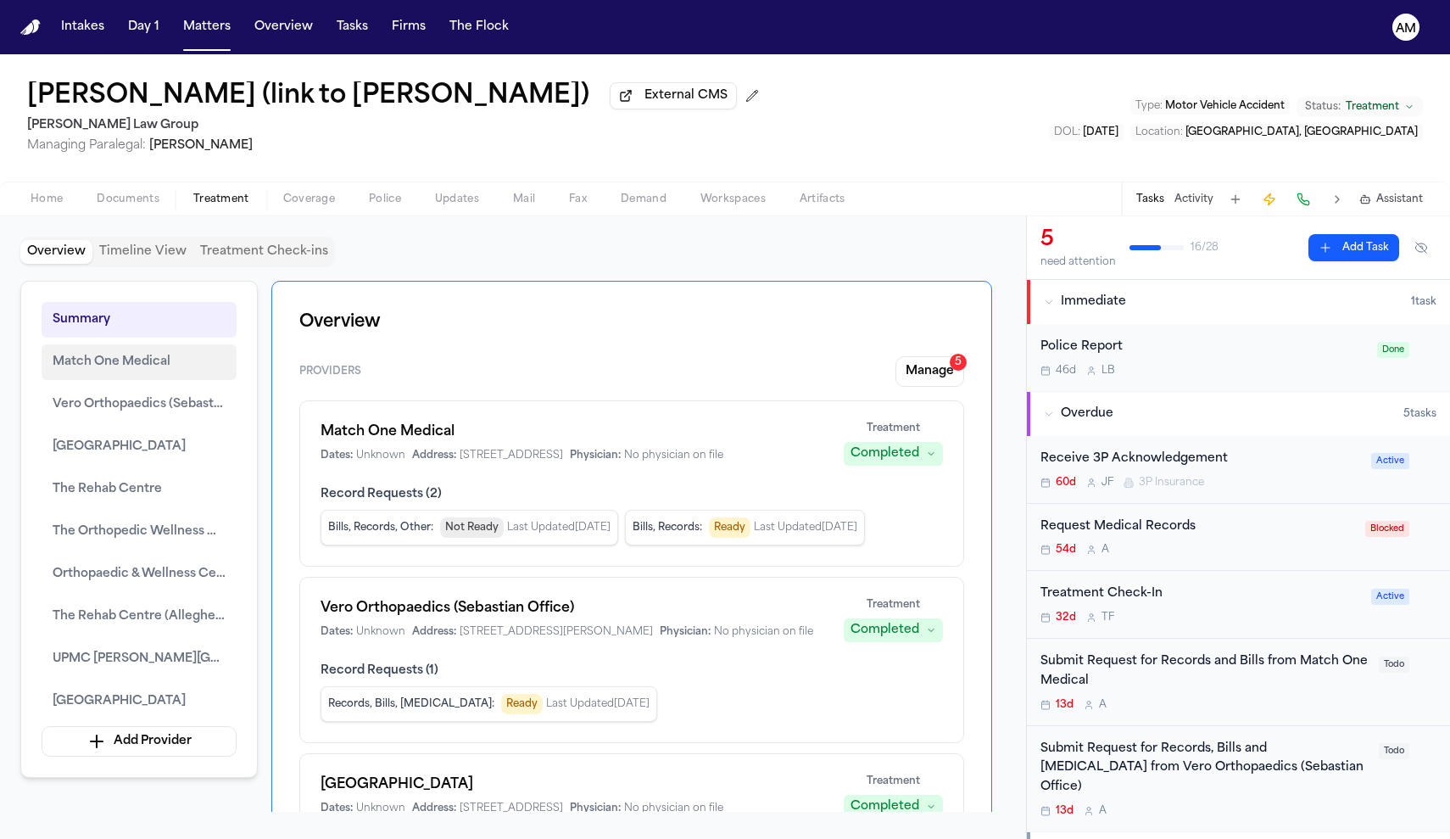
click at [140, 368] on span "Match One Medical" at bounding box center [112, 362] width 118 height 20
click at [31, 205] on span "Home" at bounding box center [47, 200] width 32 height 14
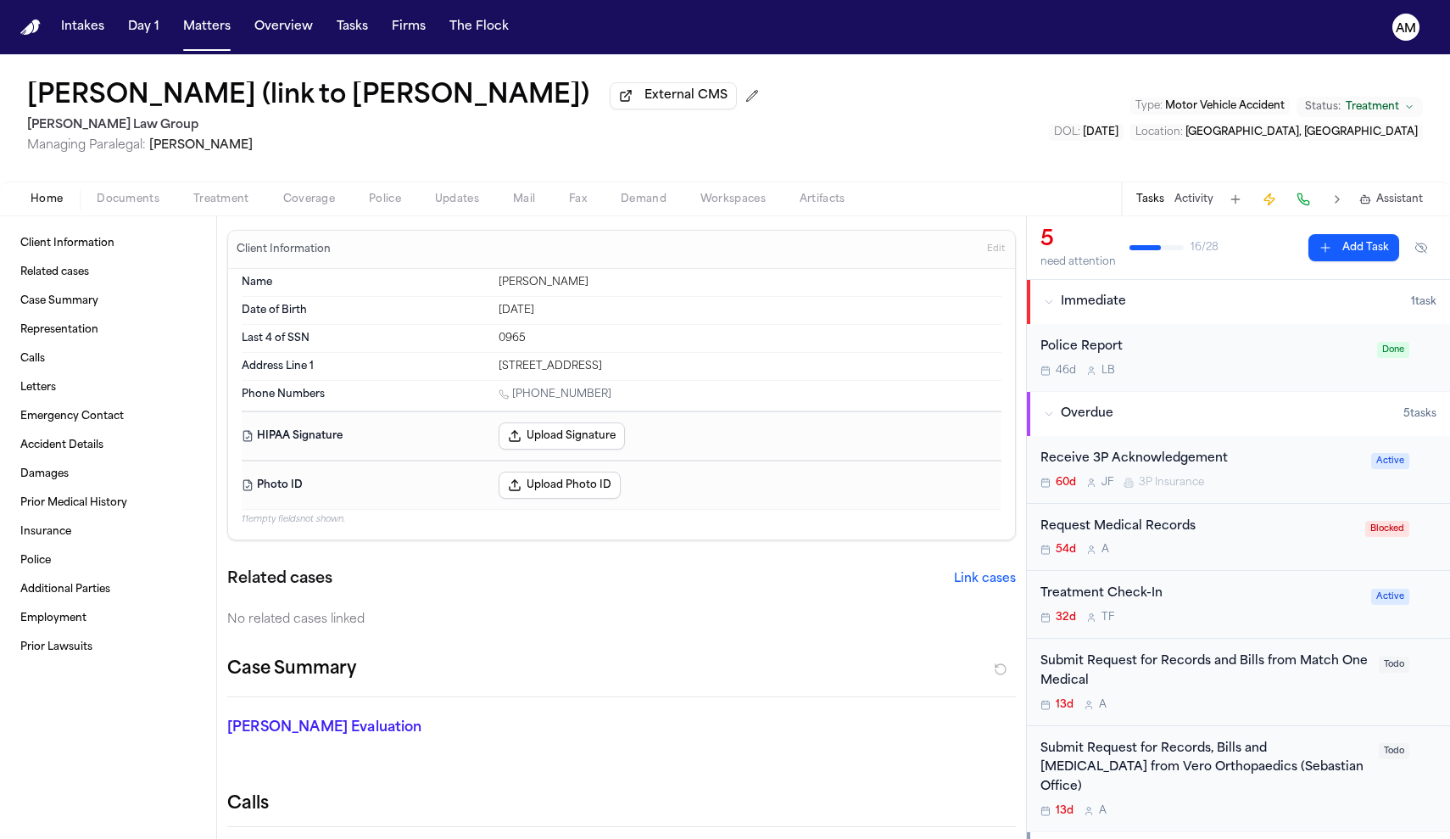
click at [548, 445] on button "Upload Signature" at bounding box center [562, 435] width 126 height 27
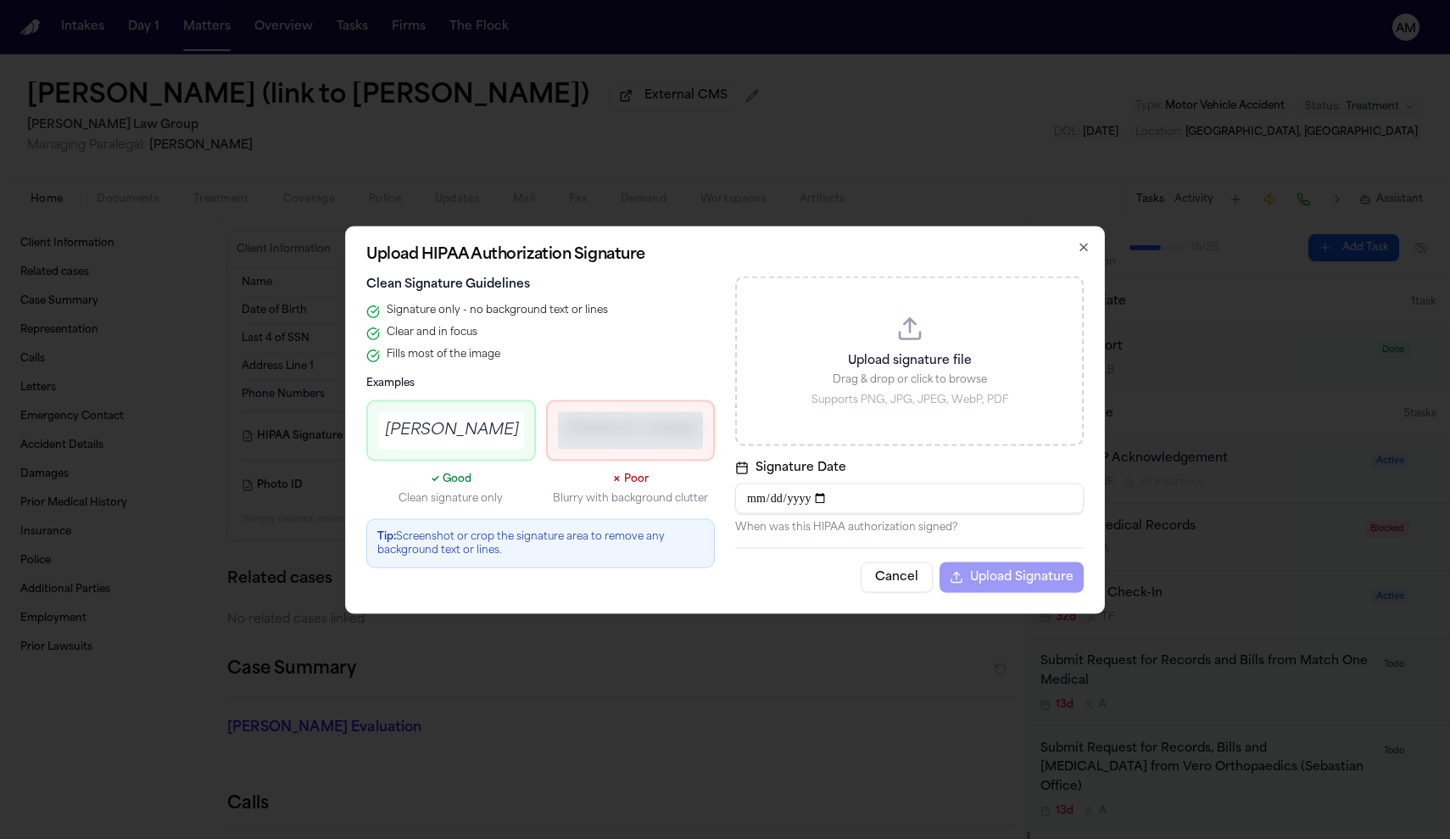
click at [953, 349] on div "Upload signature file Drag & drop or click to browse Supports PNG, JPG, JPEG, W…" at bounding box center [909, 361] width 349 height 170
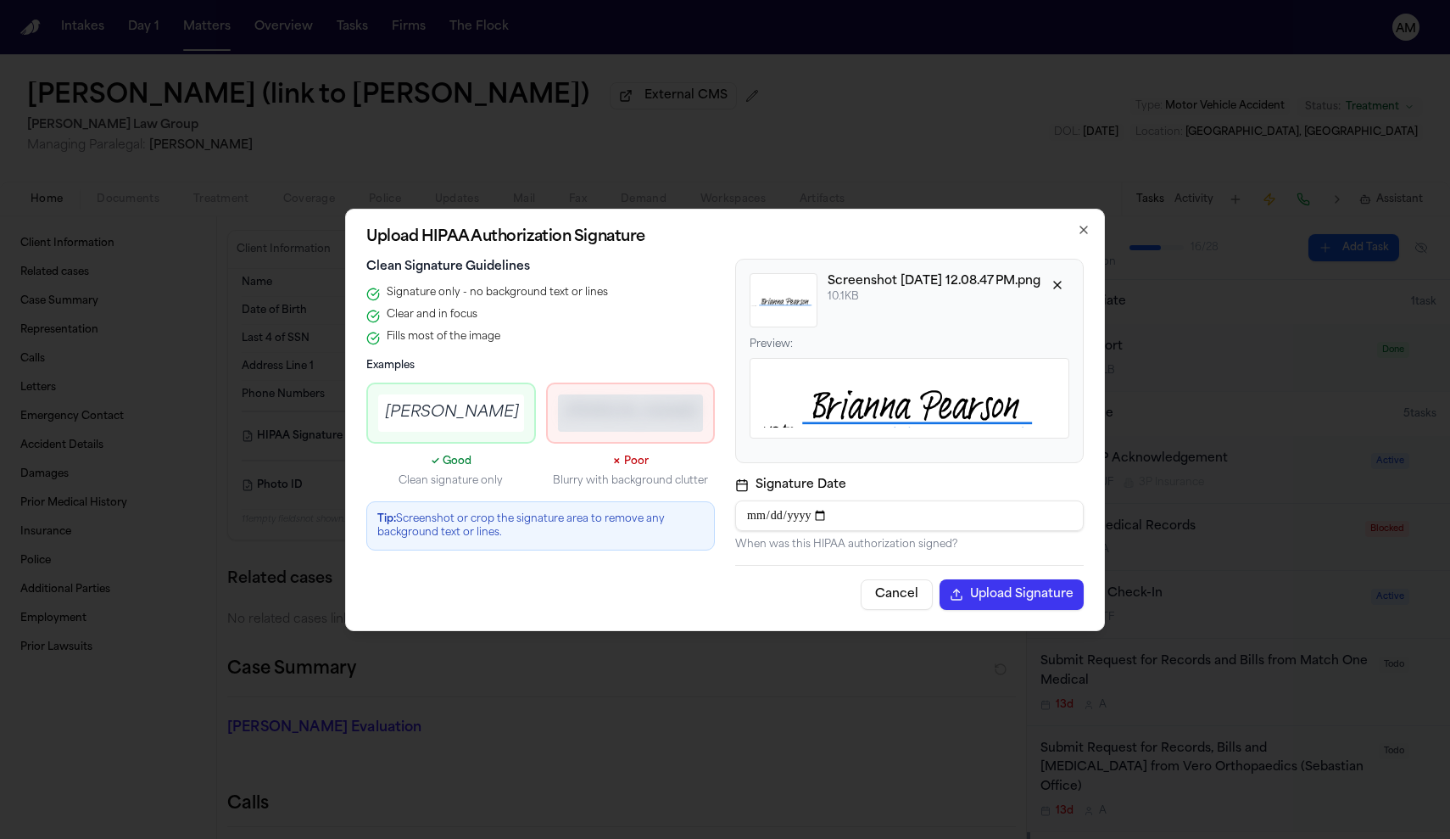
click at [1026, 589] on button "Upload Signature" at bounding box center [1012, 594] width 144 height 31
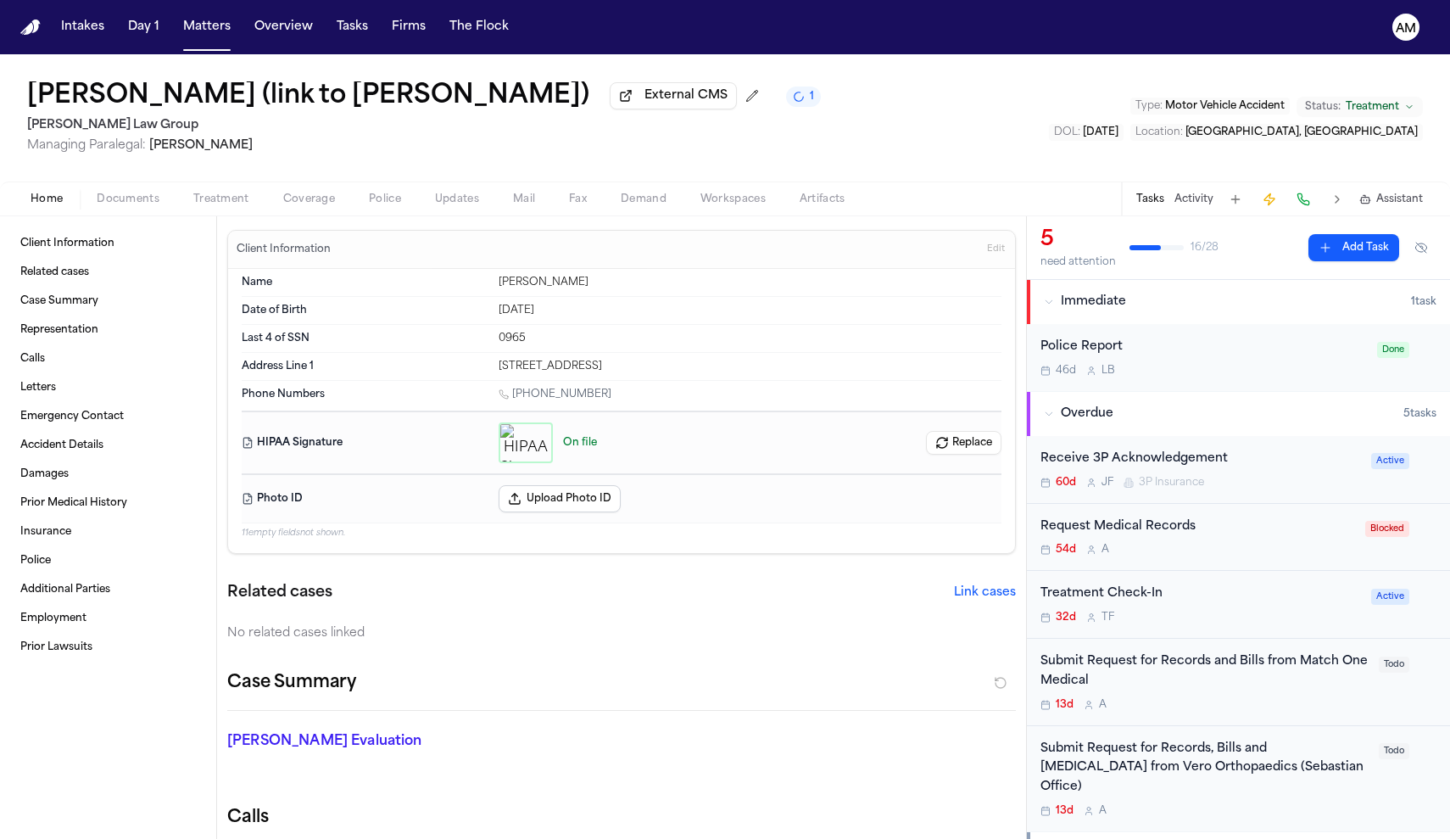
click at [125, 189] on div "Home Documents Treatment Coverage Police Updates Mail Fax Demand Workspaces Art…" at bounding box center [725, 198] width 1450 height 34
click at [130, 201] on span "Documents" at bounding box center [128, 200] width 63 height 14
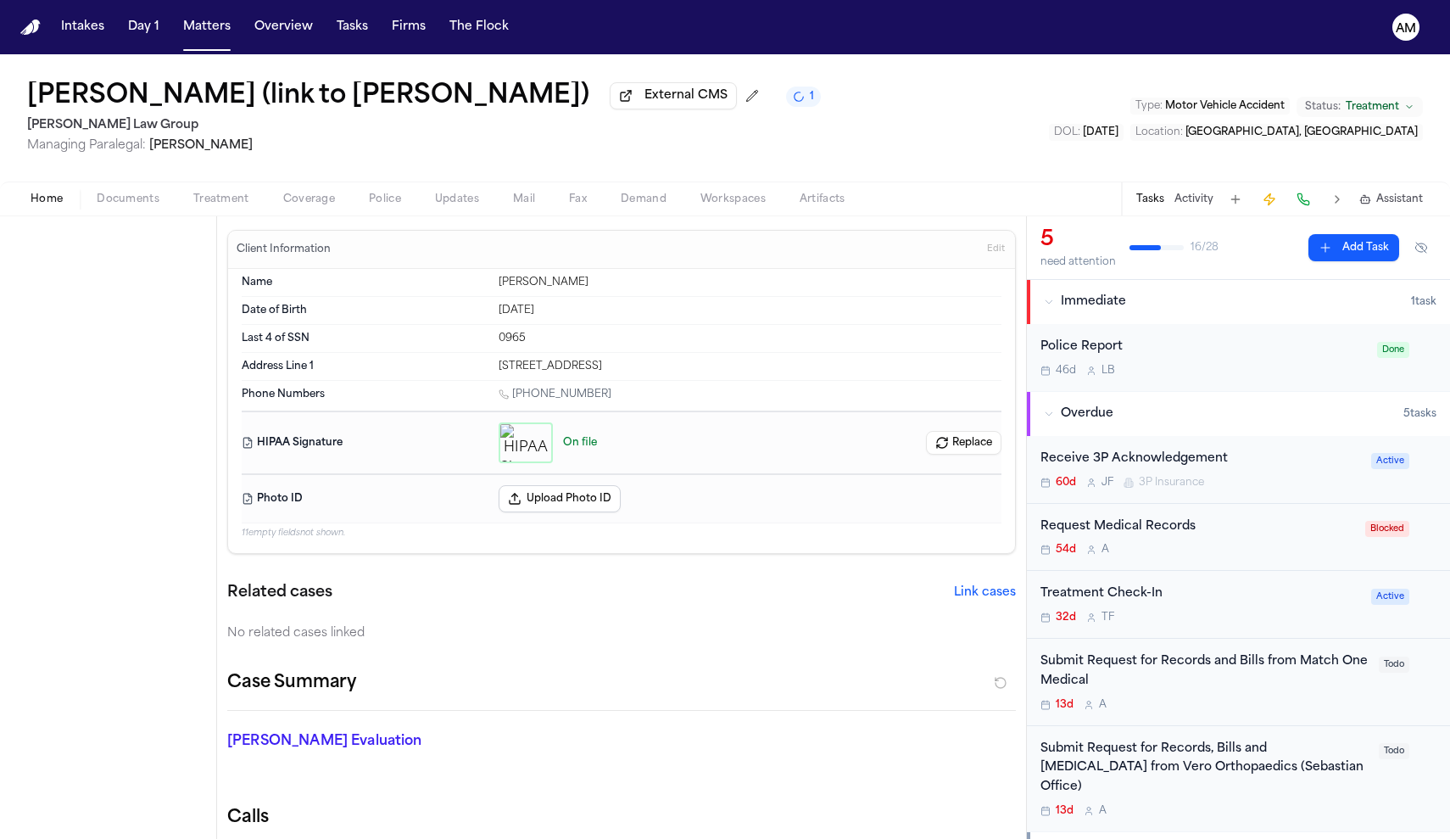
click at [62, 206] on span "Home" at bounding box center [47, 200] width 32 height 14
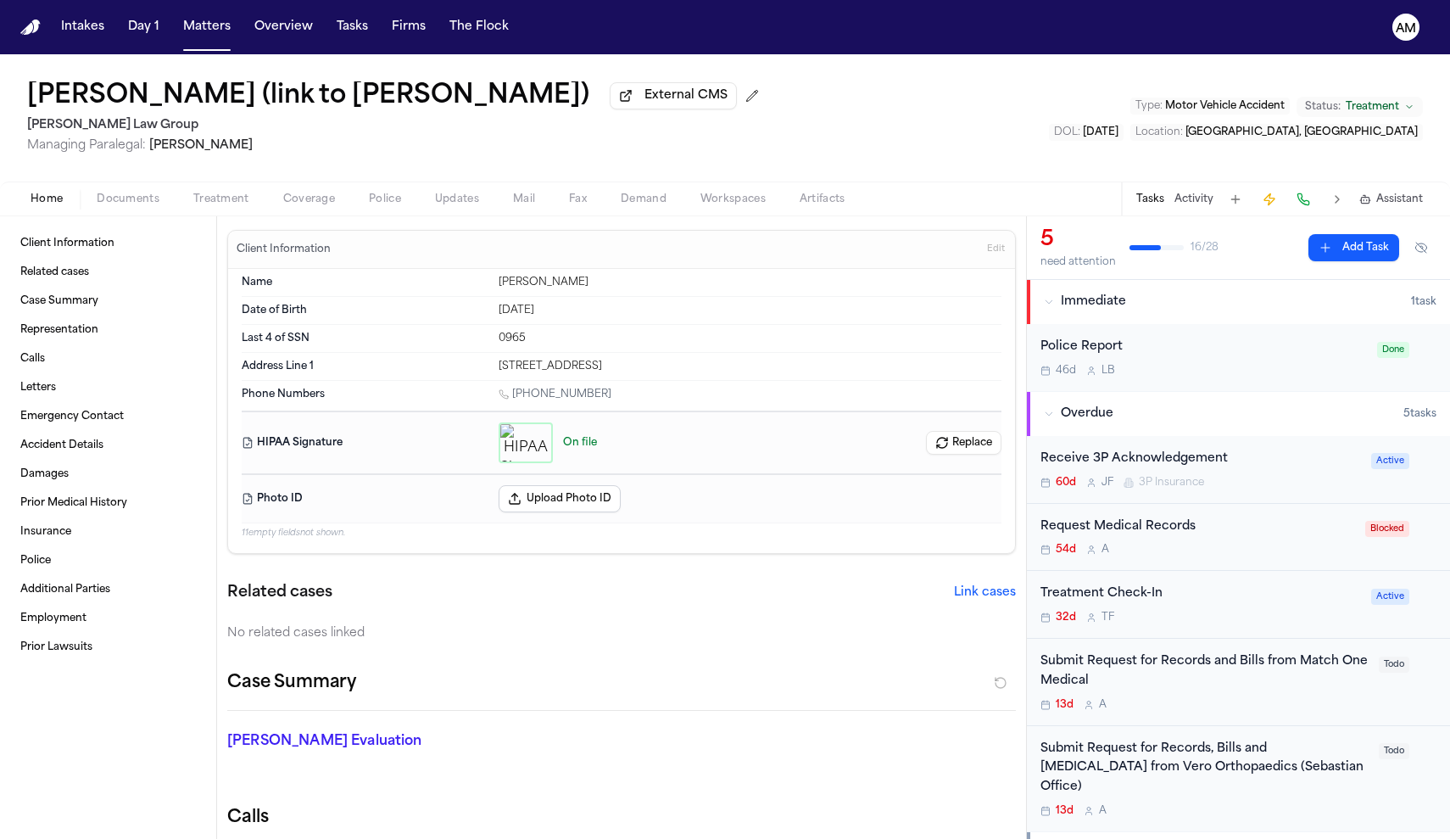
click at [232, 197] on span "Treatment" at bounding box center [221, 200] width 56 height 14
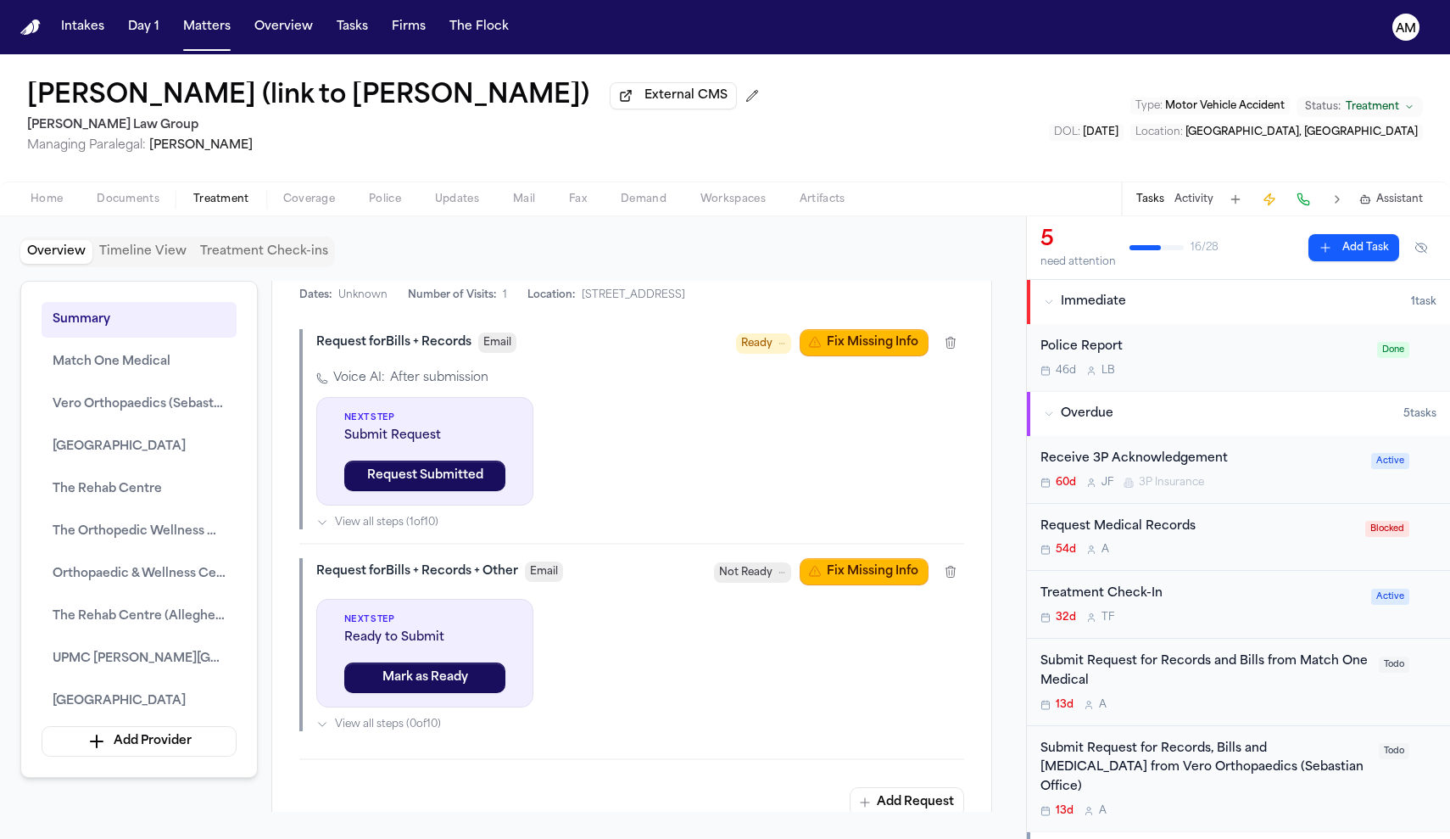
scroll to position [1813, 0]
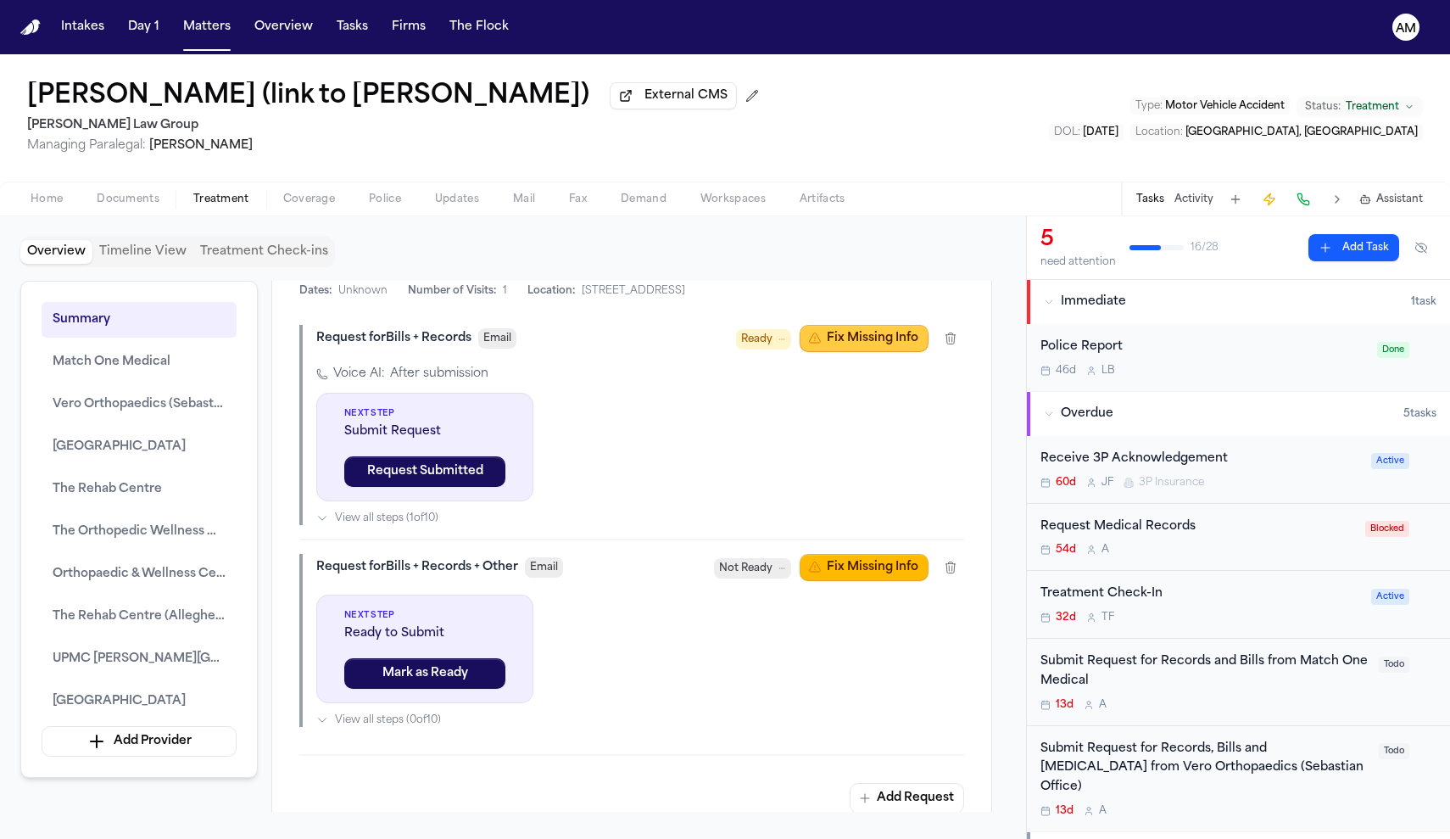
click at [870, 352] on button "Fix Missing Info" at bounding box center [864, 338] width 129 height 27
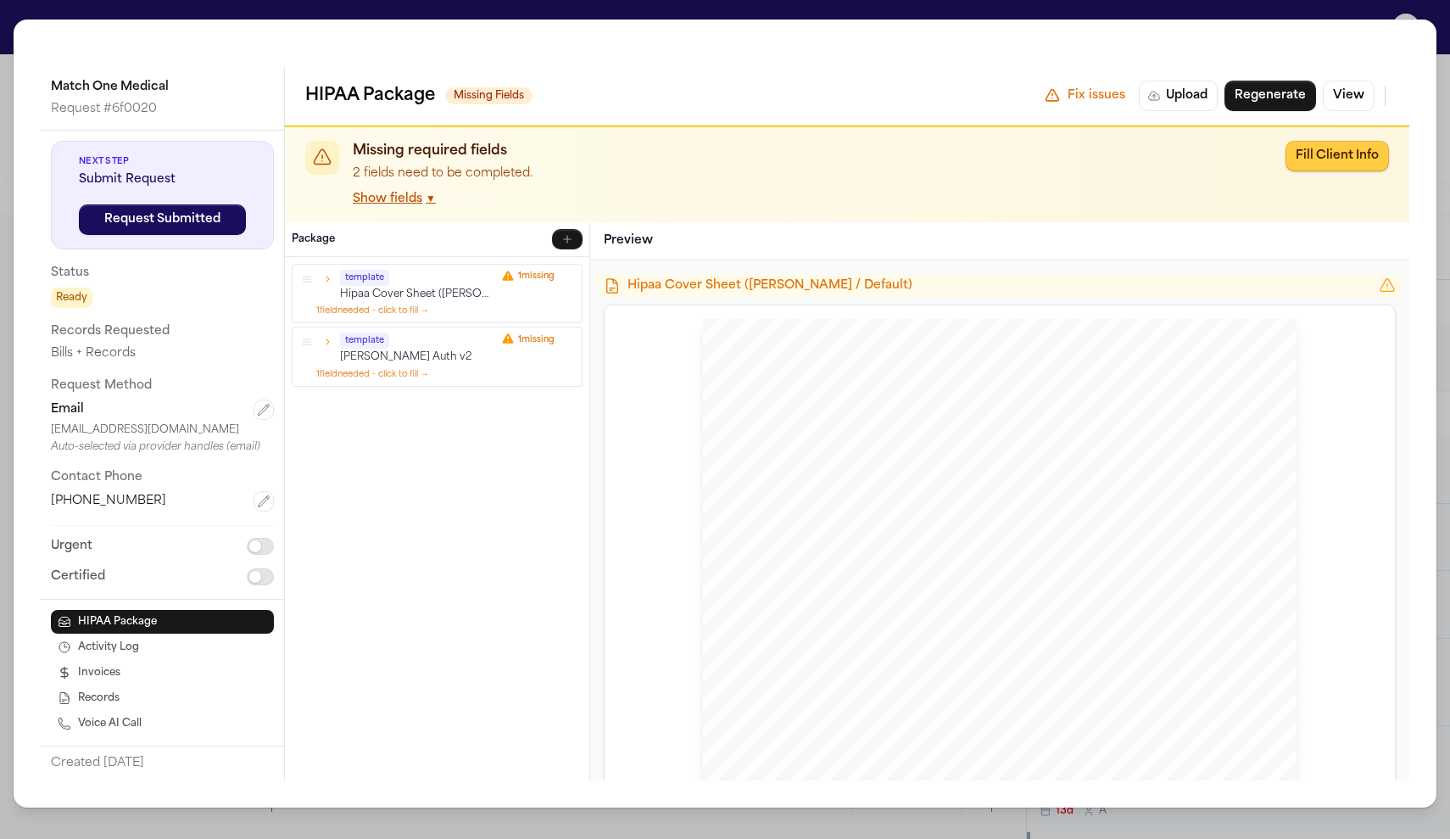
click at [1350, 148] on button "Fill Client Info" at bounding box center [1337, 156] width 103 height 31
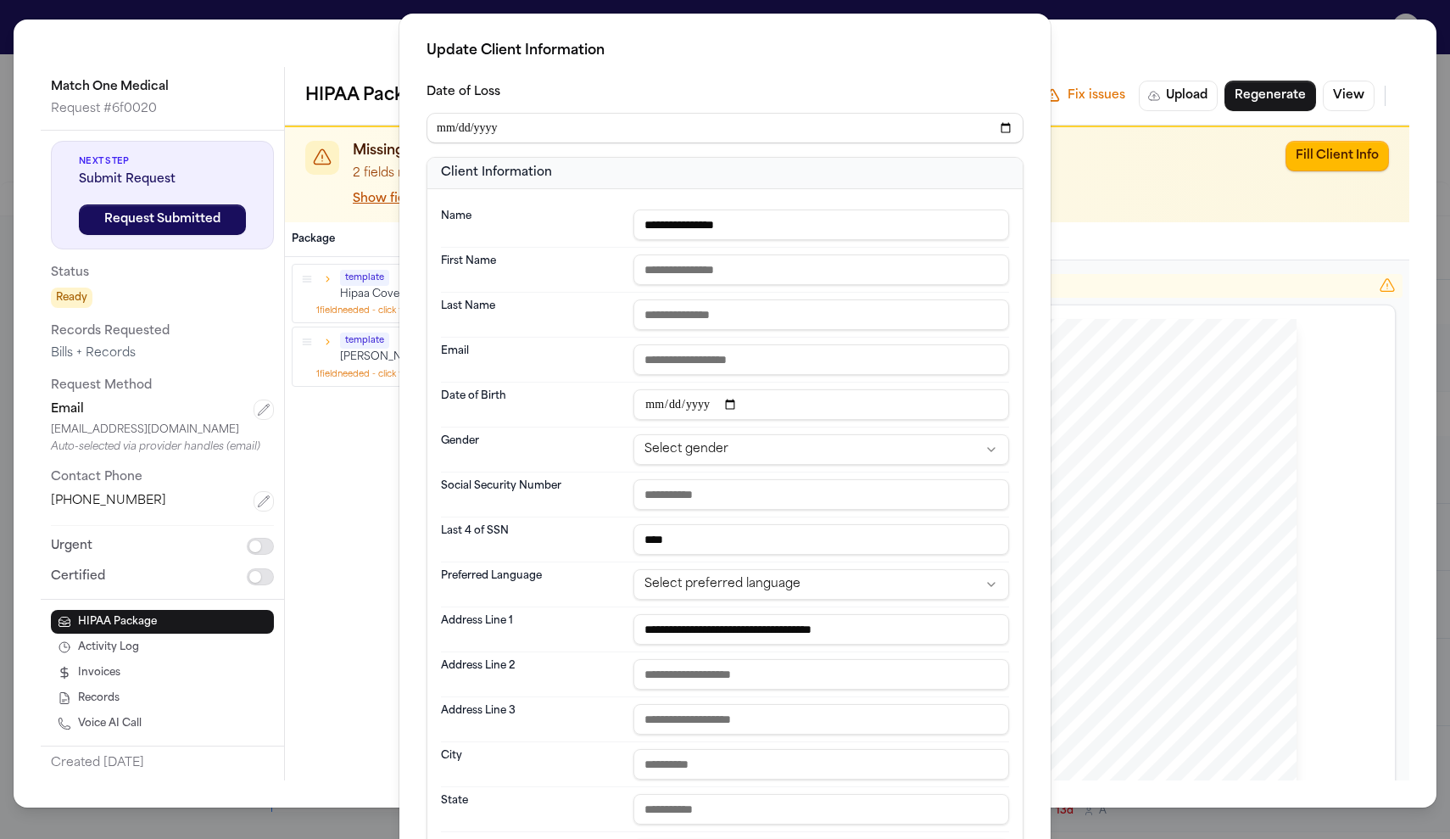
click at [1093, 193] on div "**********" at bounding box center [725, 566] width 1450 height 1132
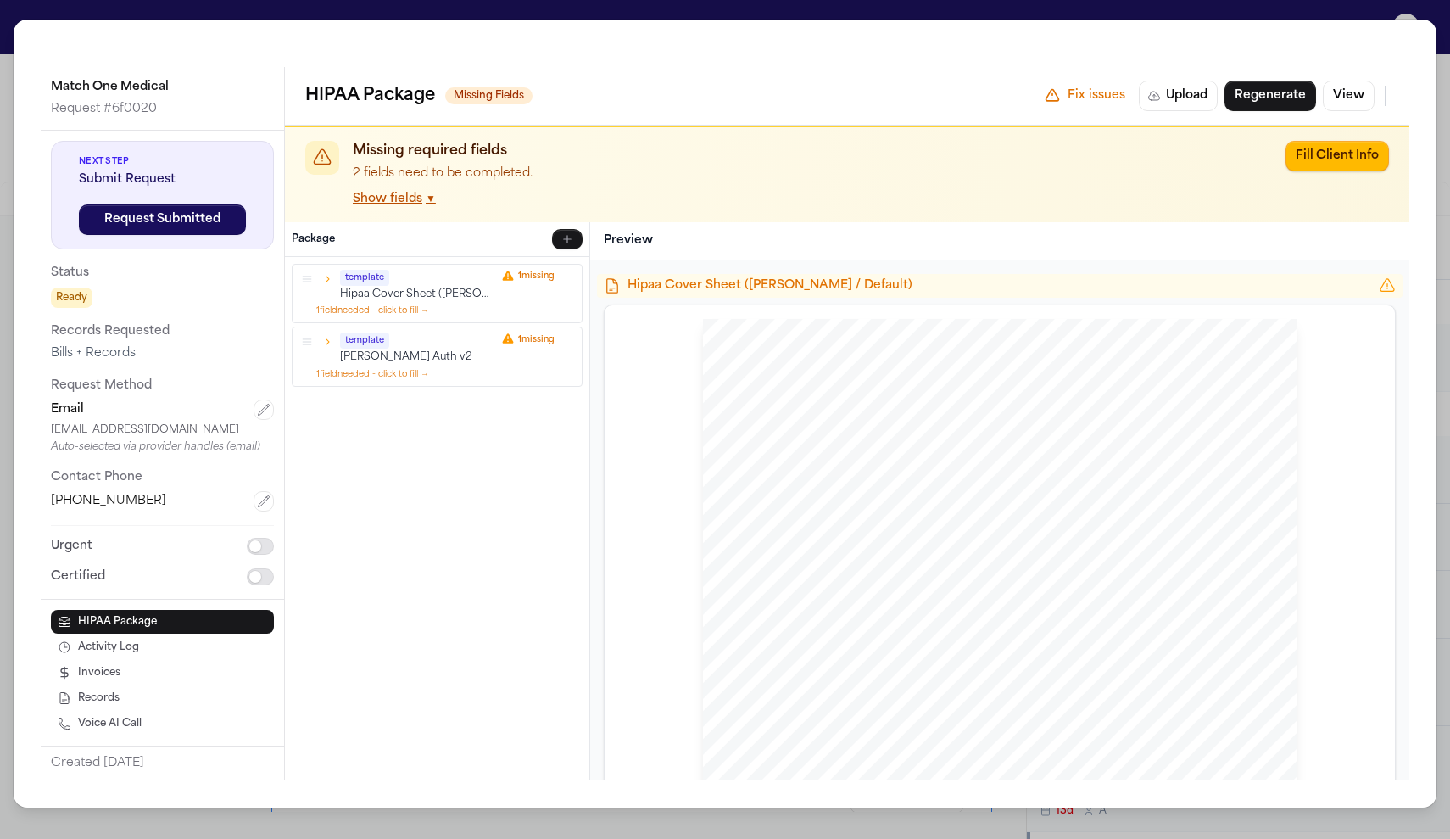
click at [378, 193] on button "Show fields ▼" at bounding box center [394, 199] width 83 height 17
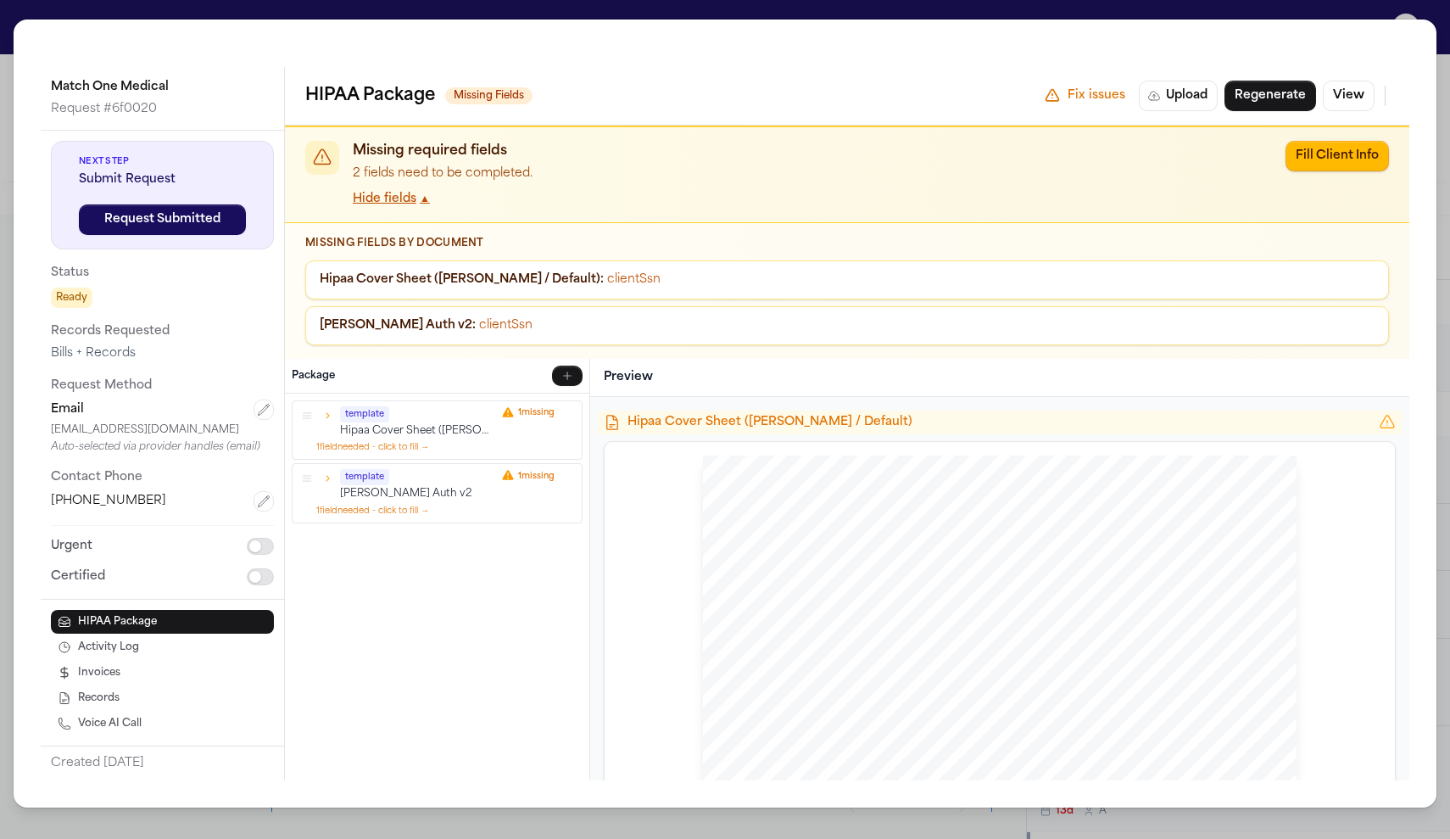
click at [438, 273] on span "Hipaa Cover Sheet ([PERSON_NAME] / Default) :" at bounding box center [462, 279] width 284 height 13
click at [1353, 144] on button "Fill Client Info" at bounding box center [1337, 156] width 103 height 31
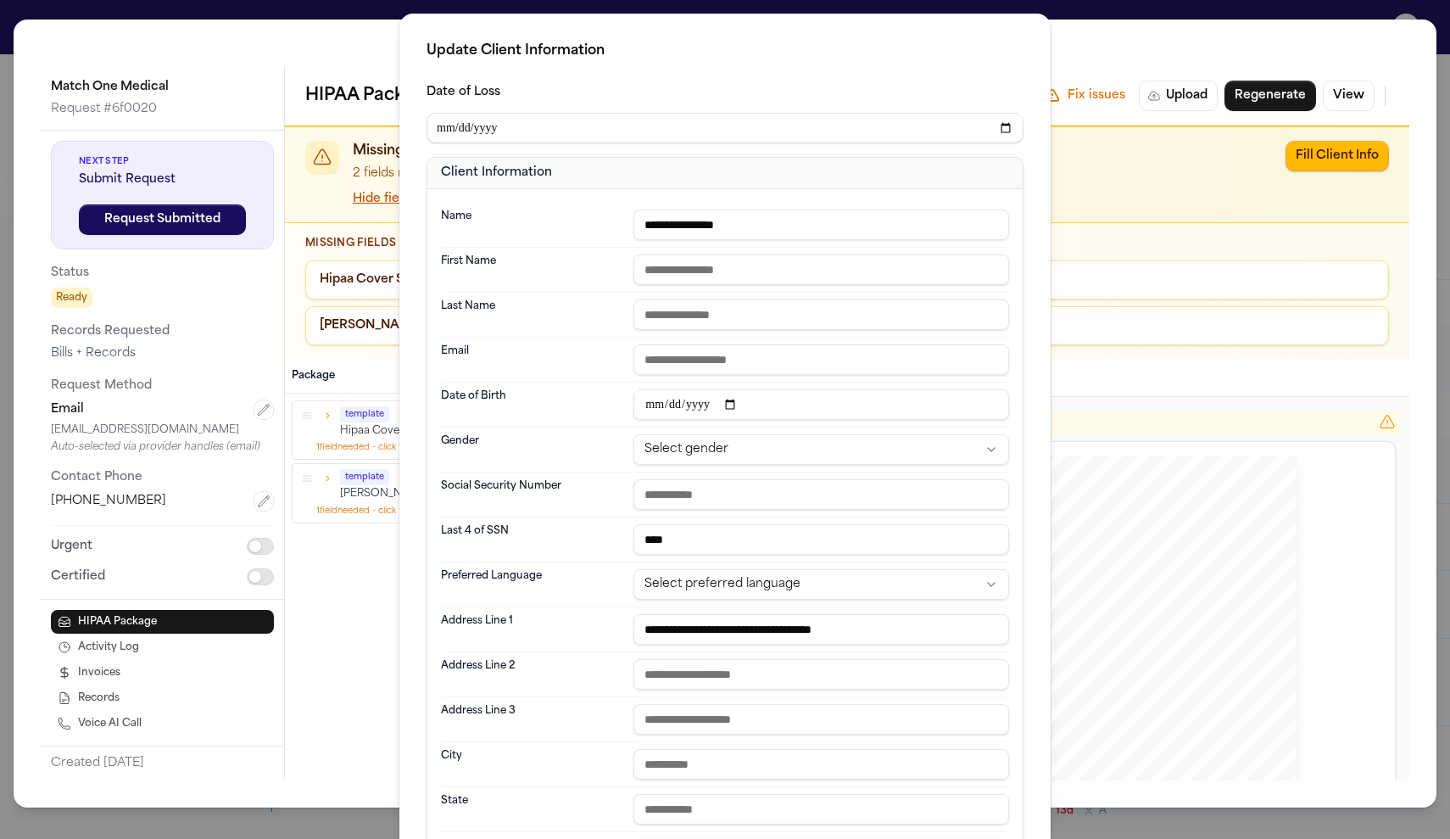
click at [727, 282] on input "text" at bounding box center [822, 269] width 376 height 31
type input "*******"
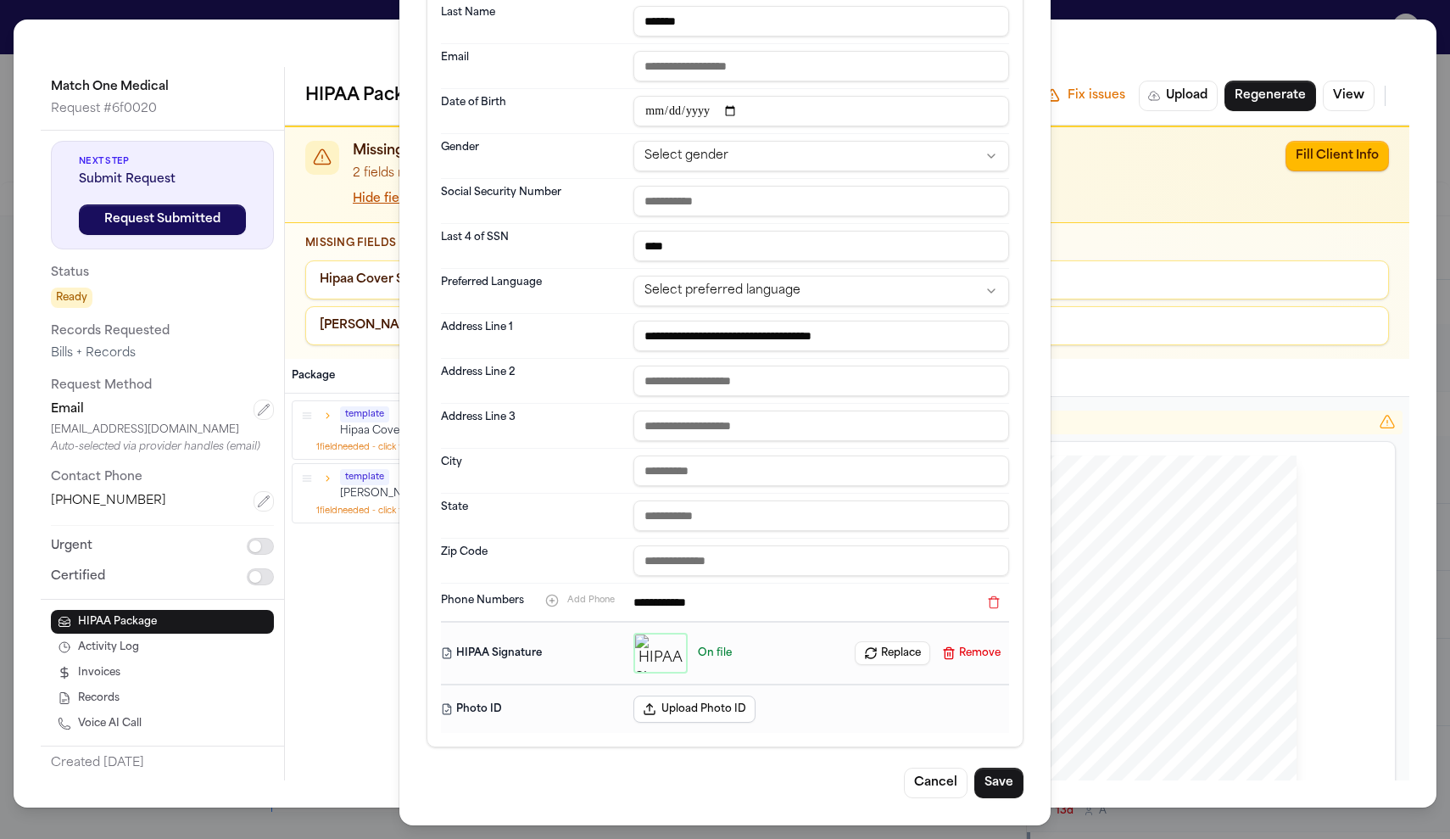
scroll to position [294, 0]
type input "*******"
click at [1014, 785] on button "Save" at bounding box center [998, 783] width 49 height 31
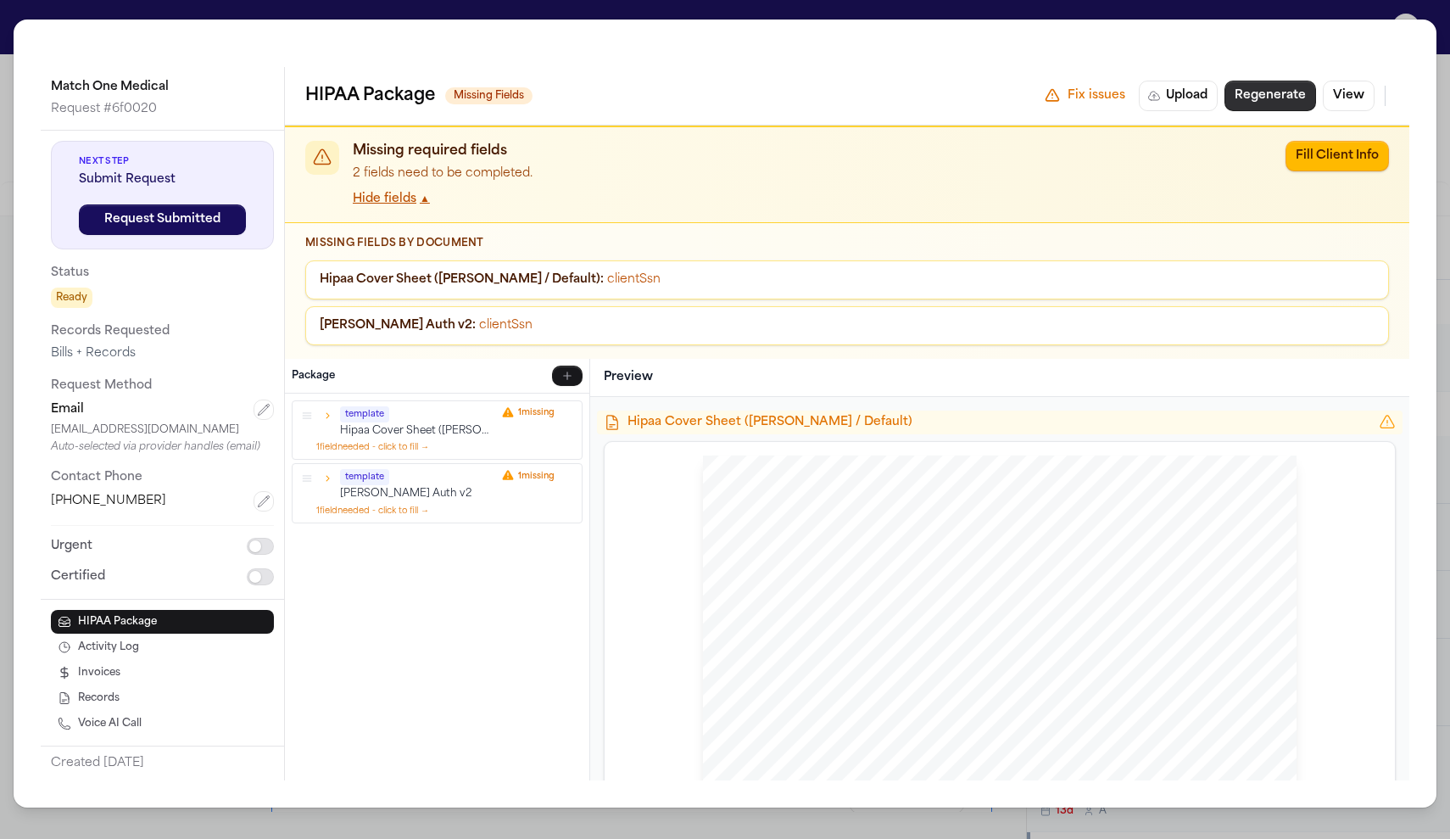
click at [1303, 107] on button "Regenerate" at bounding box center [1271, 96] width 92 height 31
click at [372, 204] on button "Hide fields ▲" at bounding box center [391, 199] width 77 height 17
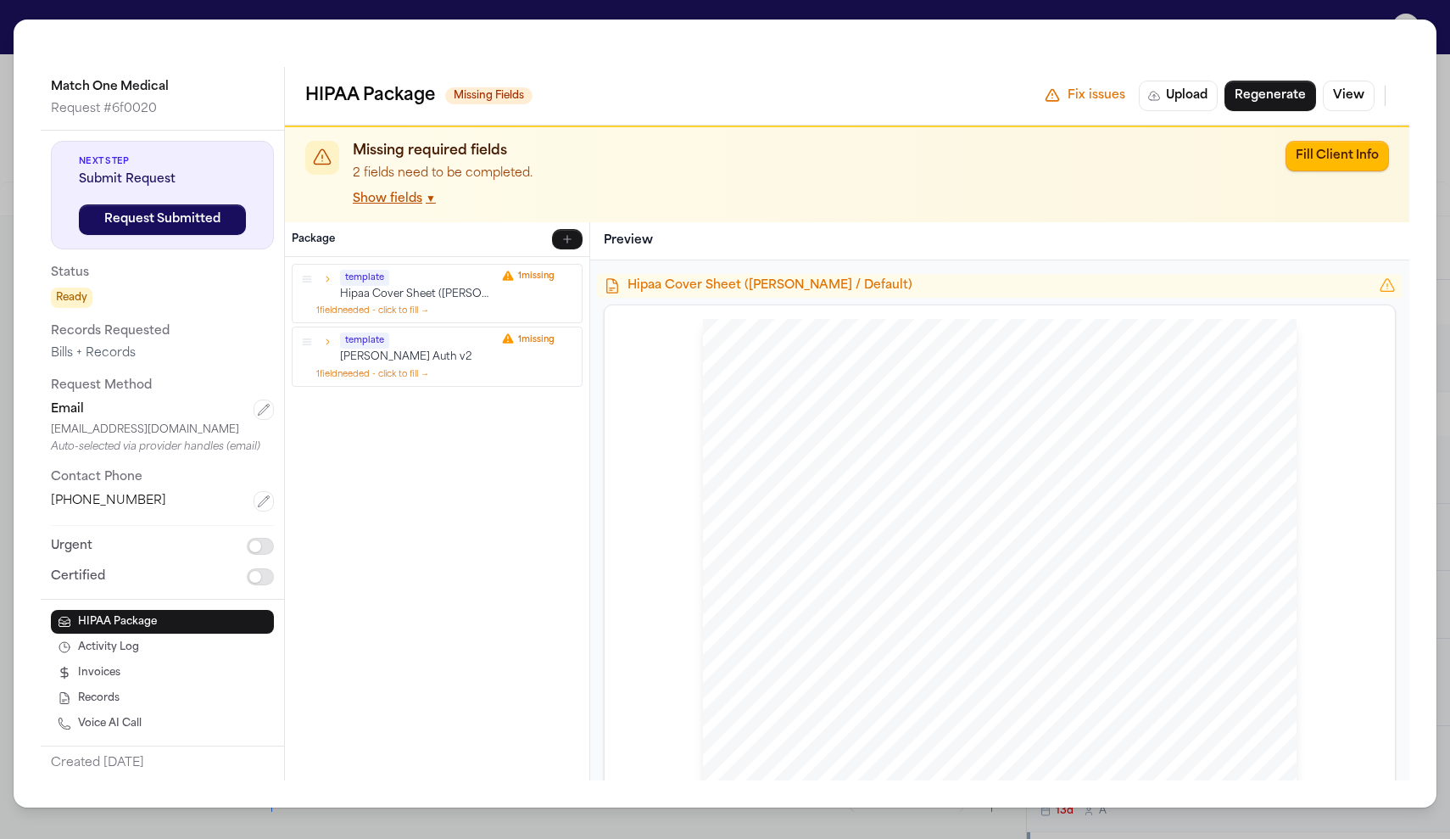
click at [1336, 173] on div "Missing required fields 2 fields need to be completed. Show fields ▼ Fill Clien…" at bounding box center [847, 175] width 1084 height 68
click at [1330, 156] on button "Fill Client Info" at bounding box center [1337, 156] width 103 height 31
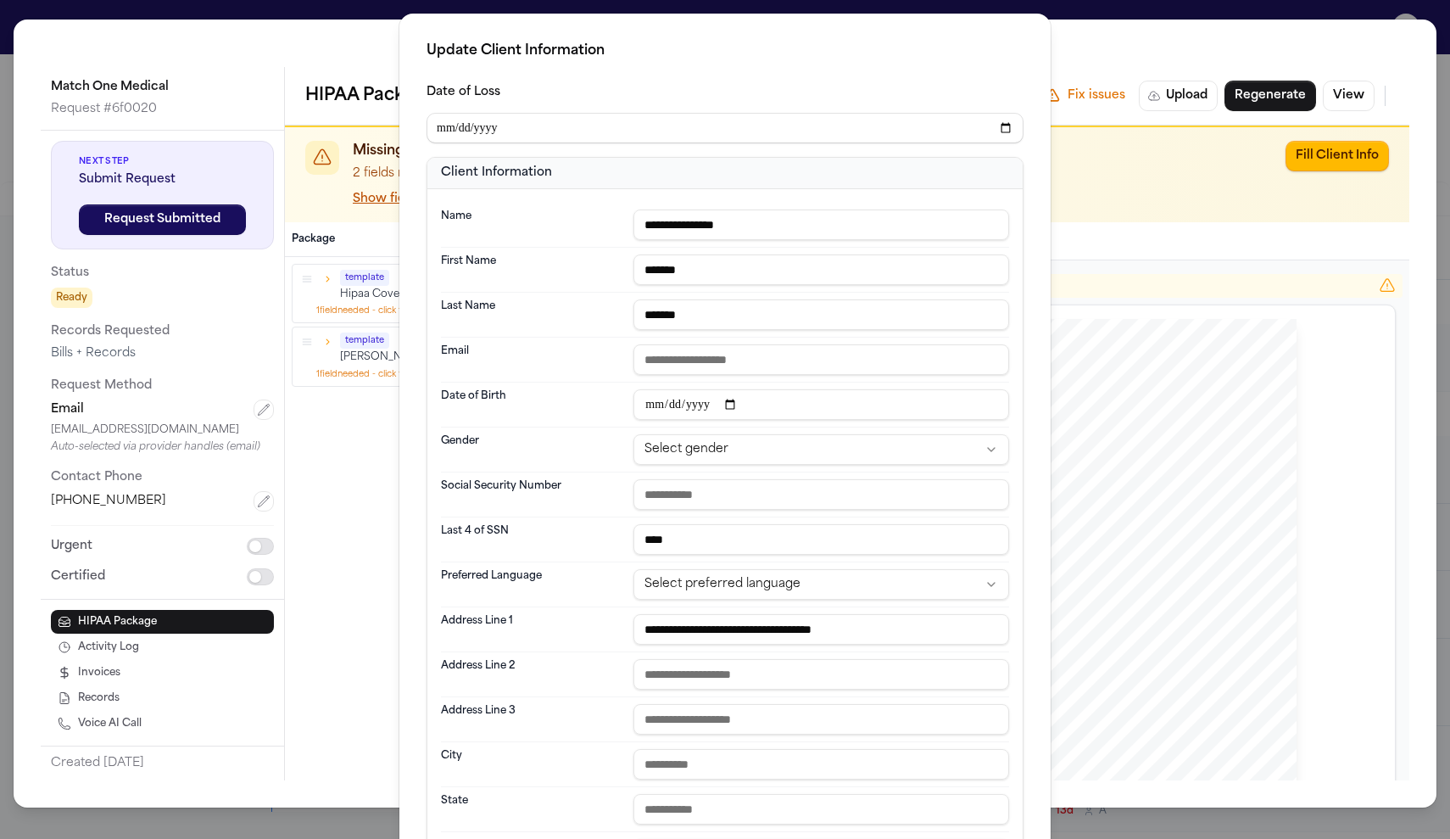
scroll to position [0, 0]
click at [1159, 360] on div "**********" at bounding box center [725, 566] width 1450 height 1132
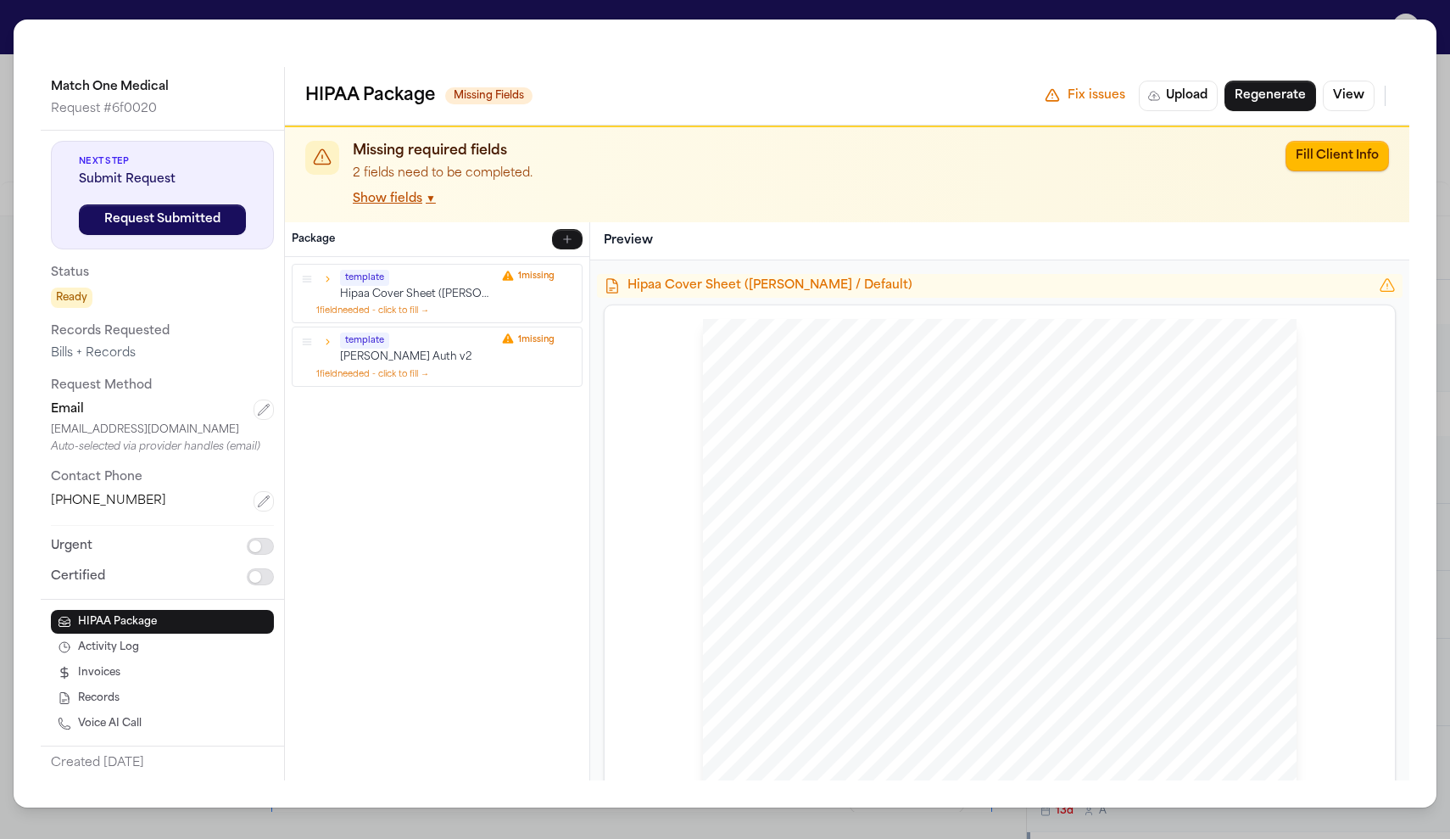
click at [377, 191] on button "Show fields ▼" at bounding box center [394, 199] width 83 height 17
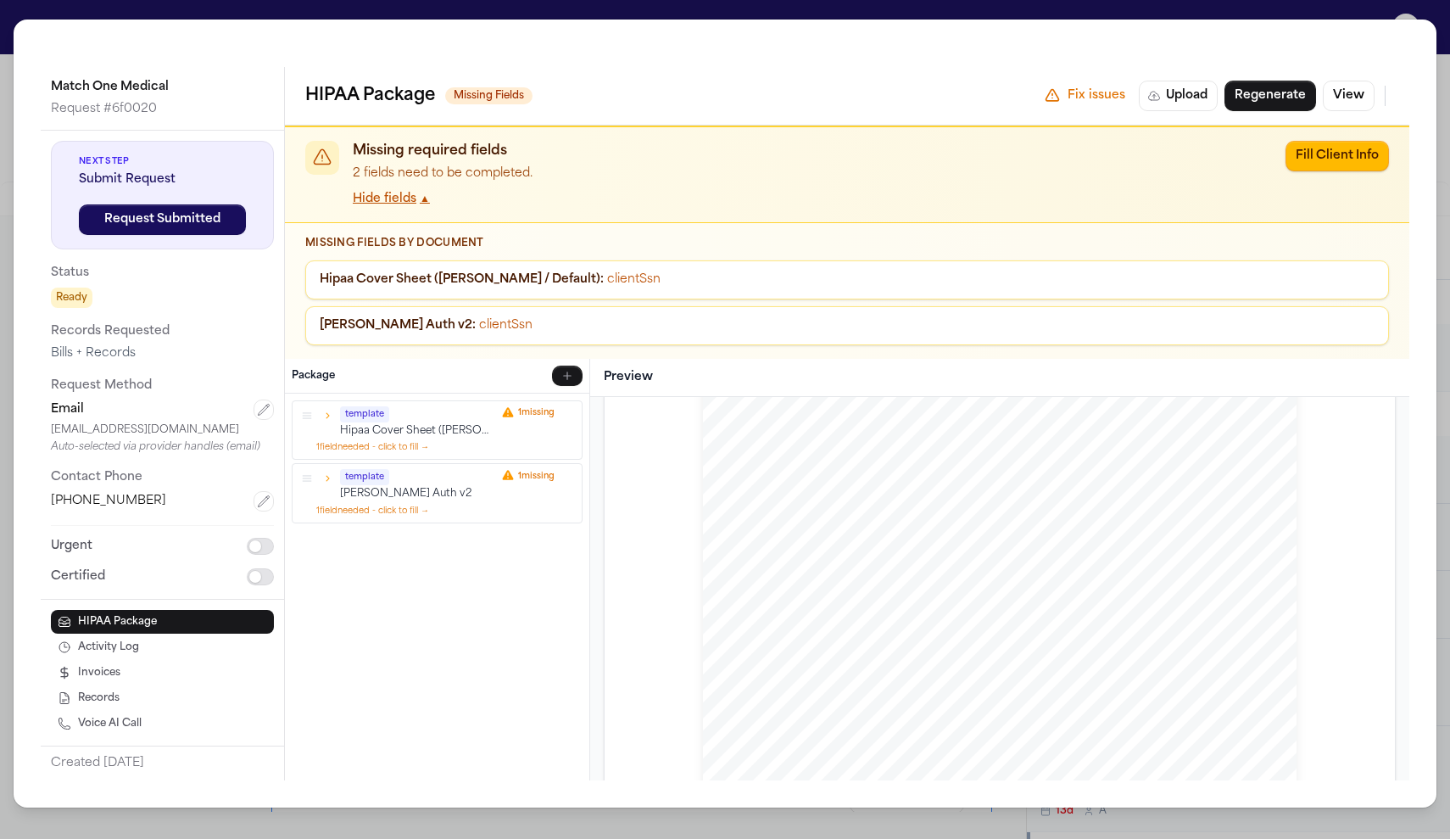
scroll to position [1045, 0]
click at [1334, 142] on button "Fill Client Info" at bounding box center [1337, 156] width 103 height 31
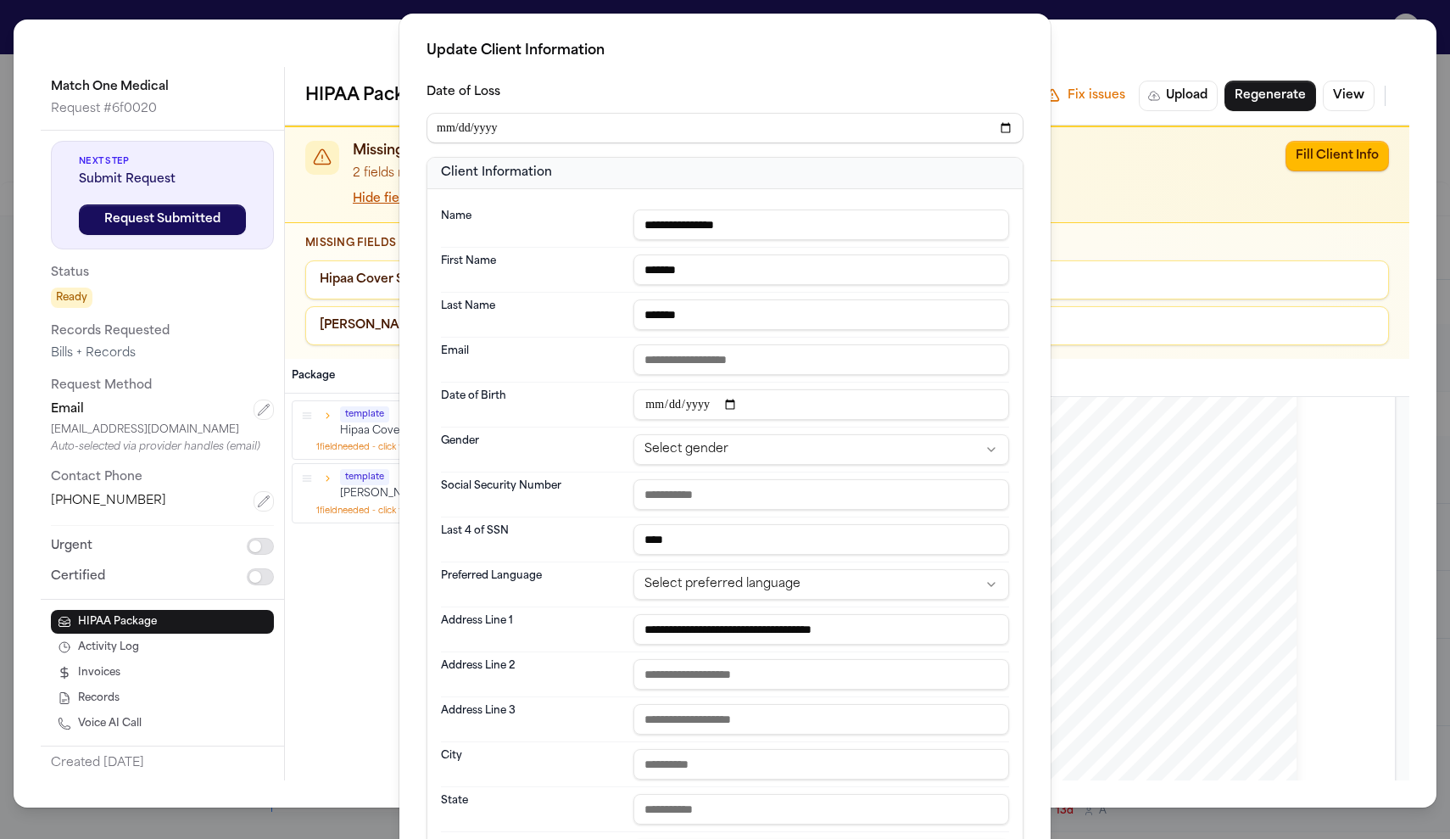
click at [746, 454] on html "Intakes Day 1 Matters Overview Tasks Firms The Flock AM [PERSON_NAME] (link to …" at bounding box center [725, 419] width 1450 height 839
click at [733, 442] on html "Intakes Day 1 Matters Overview Tasks Firms The Flock AM Brianna Pearson (link t…" at bounding box center [725, 419] width 1450 height 839
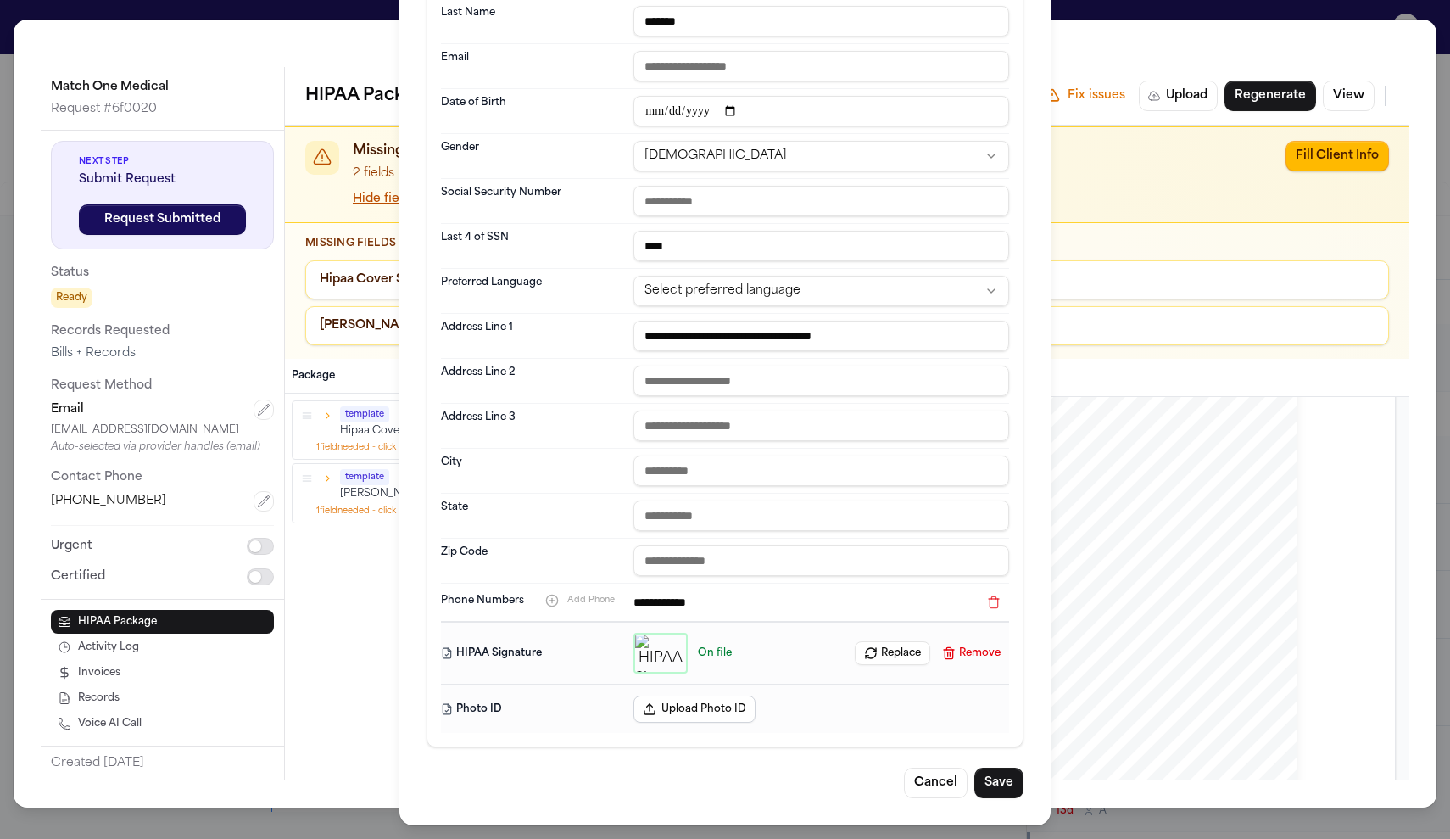
scroll to position [294, 0]
click at [996, 789] on button "Save" at bounding box center [998, 783] width 49 height 31
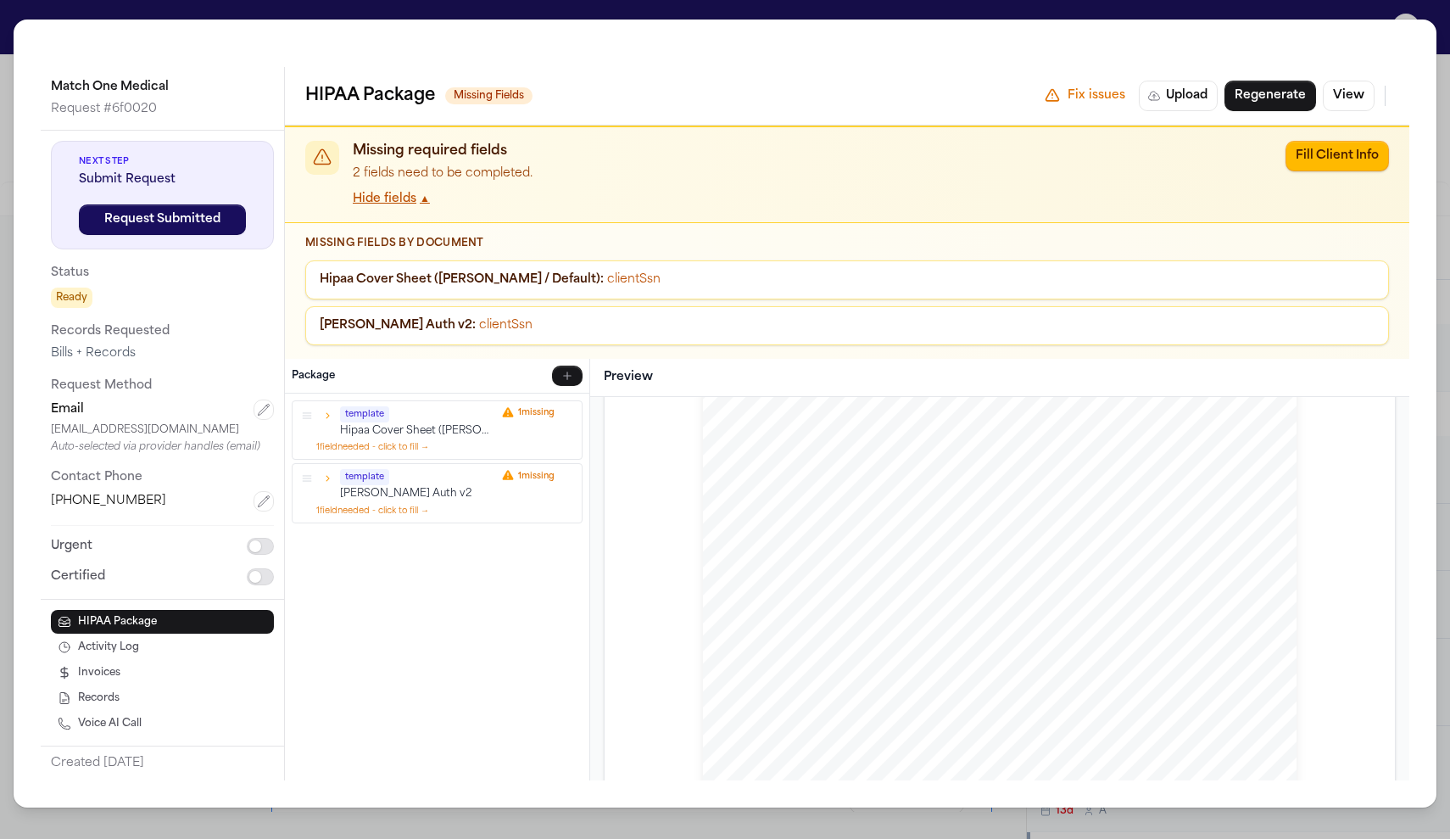
click at [417, 209] on div "Missing required fields 2 fields need to be completed. Hide fields ▲ Fill Clien…" at bounding box center [847, 174] width 1125 height 95
click at [417, 202] on button "Hide fields ▲" at bounding box center [391, 199] width 77 height 17
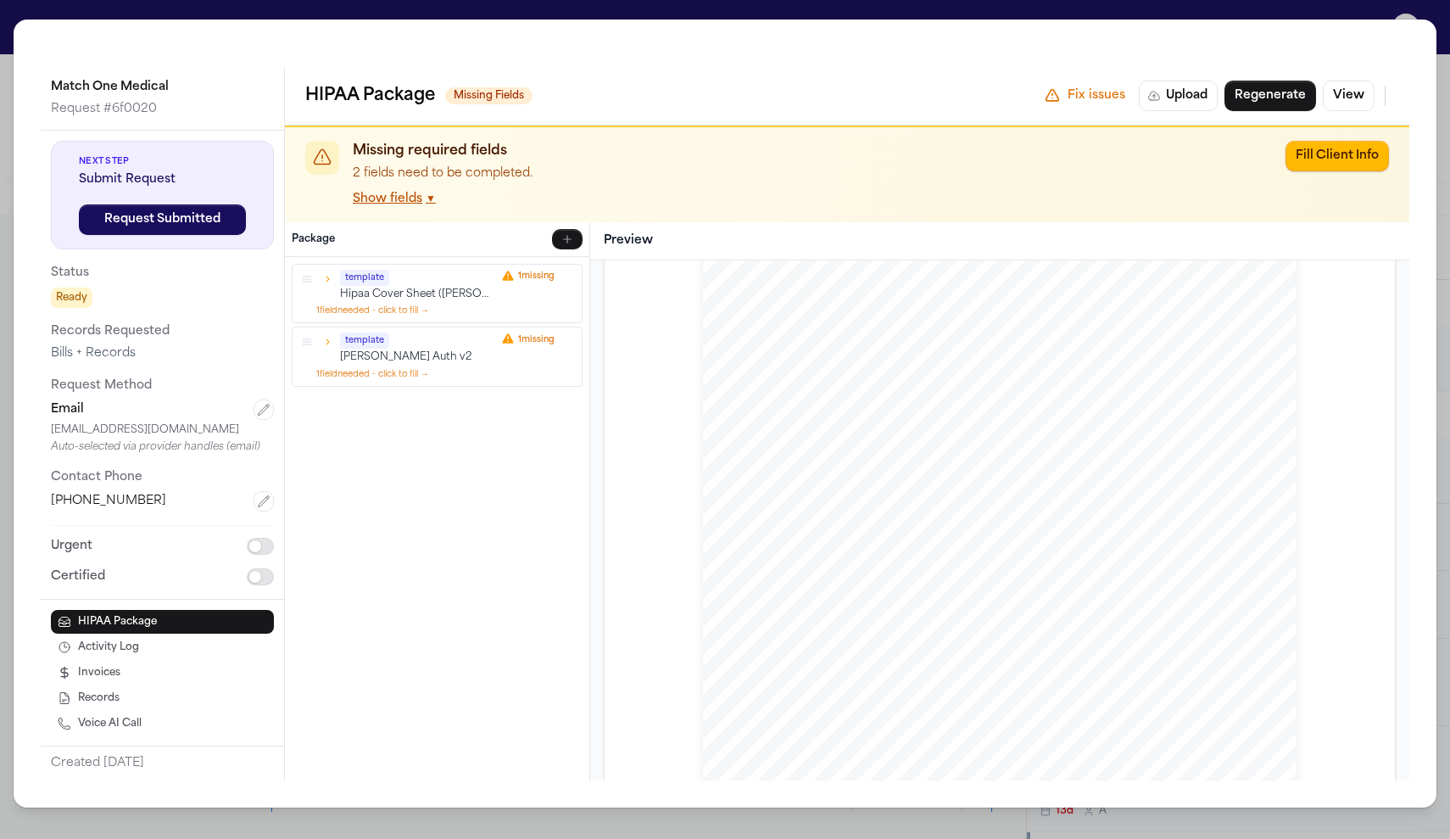
click at [417, 202] on button "Show fields ▼" at bounding box center [394, 199] width 83 height 17
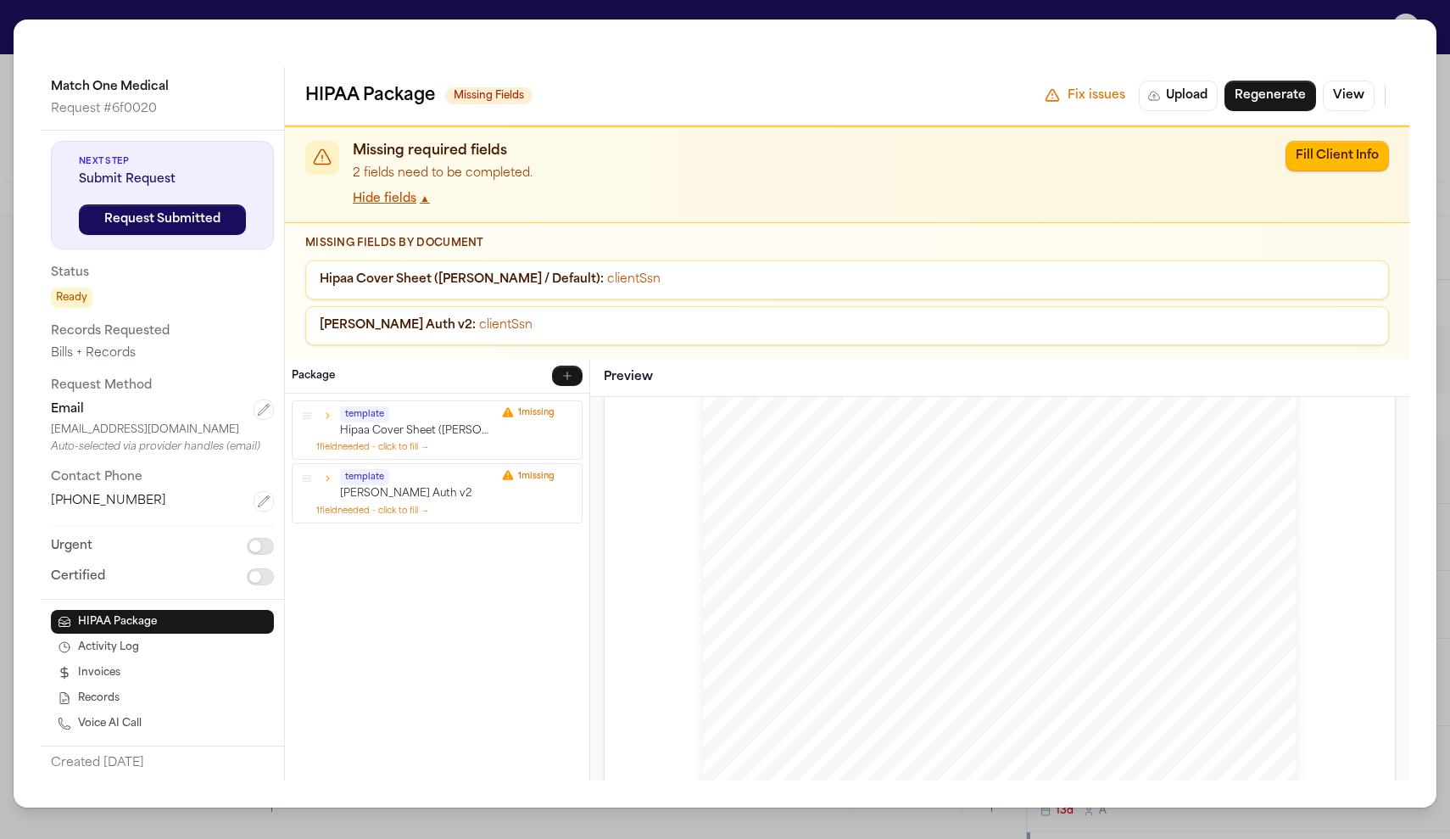
click at [421, 446] on button "1 field needed - click to fill →" at bounding box center [372, 447] width 113 height 13
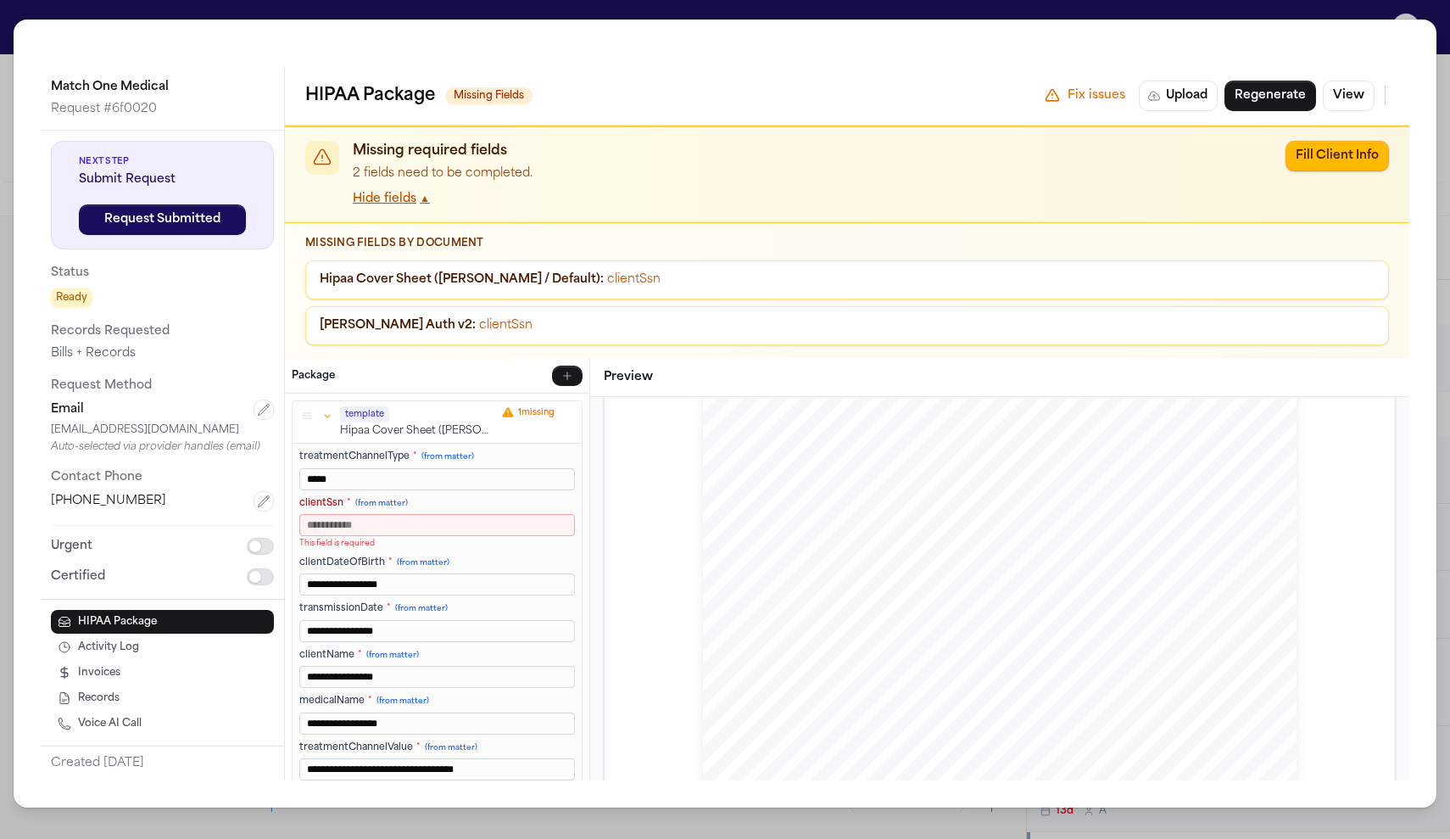
click at [382, 528] on input "clientSsn * (from matter)" at bounding box center [437, 525] width 276 height 22
click at [445, 522] on input "clientSsn * (from matter)" at bounding box center [437, 525] width 276 height 22
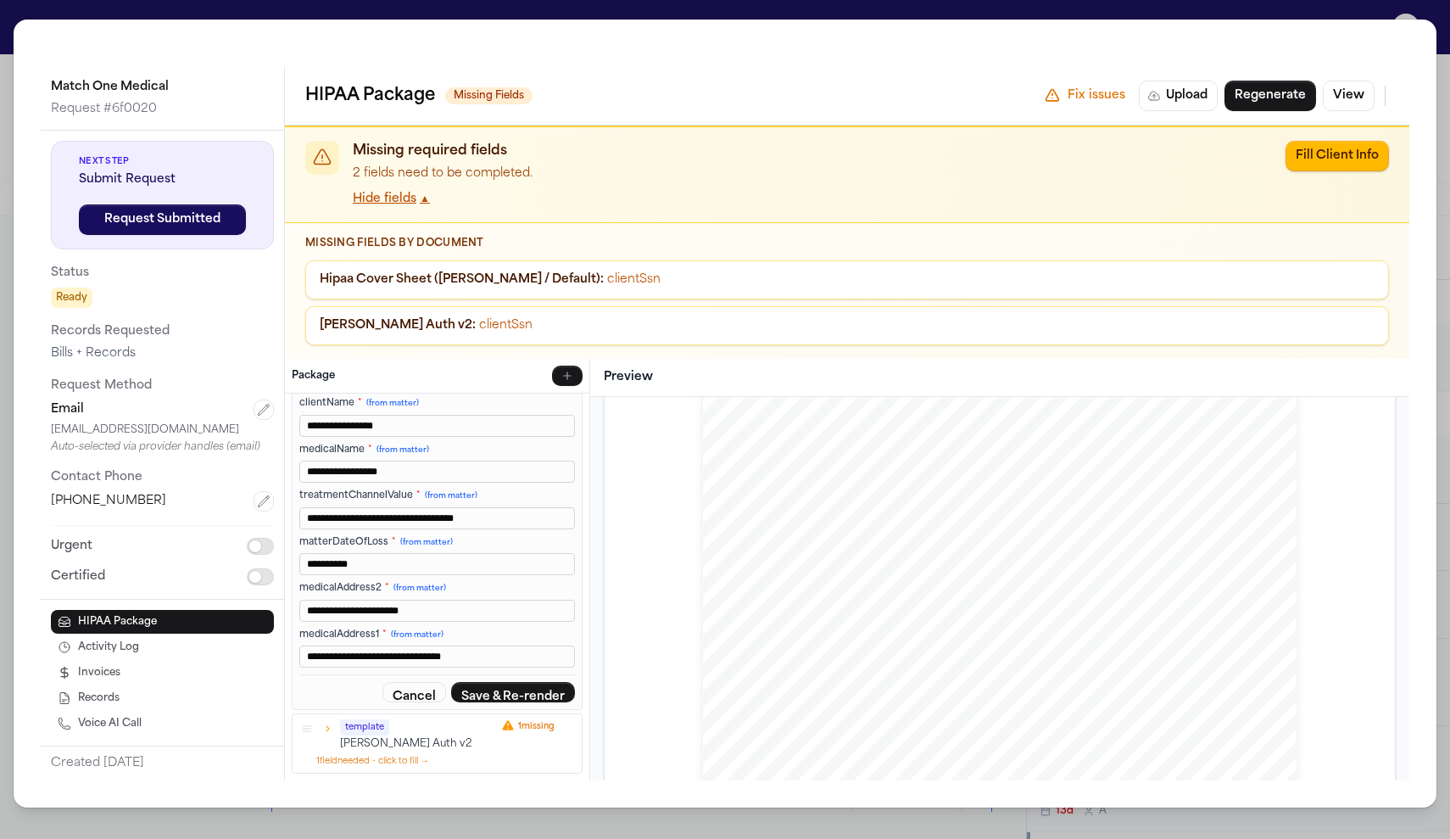
scroll to position [265, 0]
type input "*********"
click at [498, 692] on button "Save & Re-render" at bounding box center [513, 692] width 124 height 20
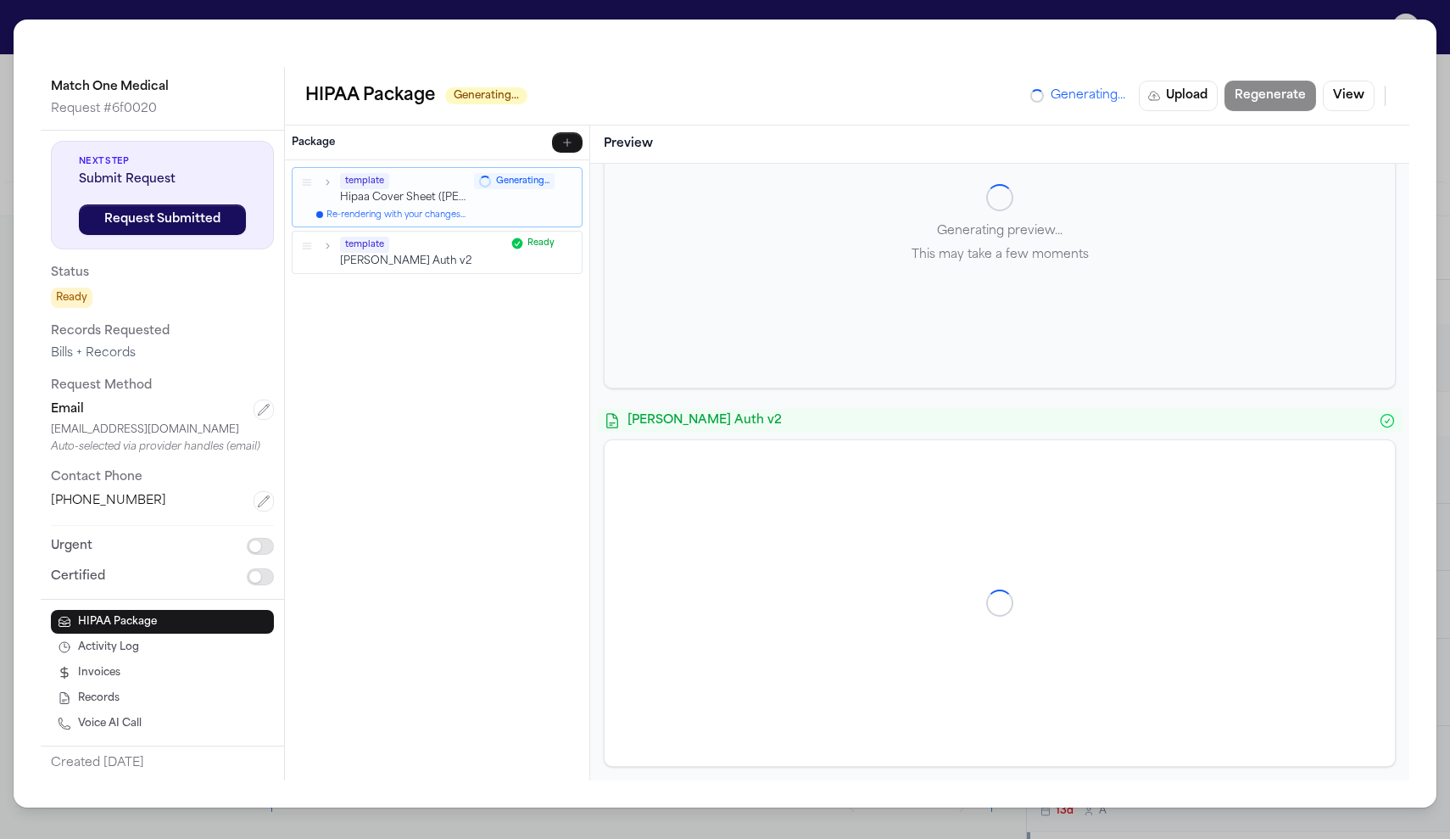
scroll to position [0, 0]
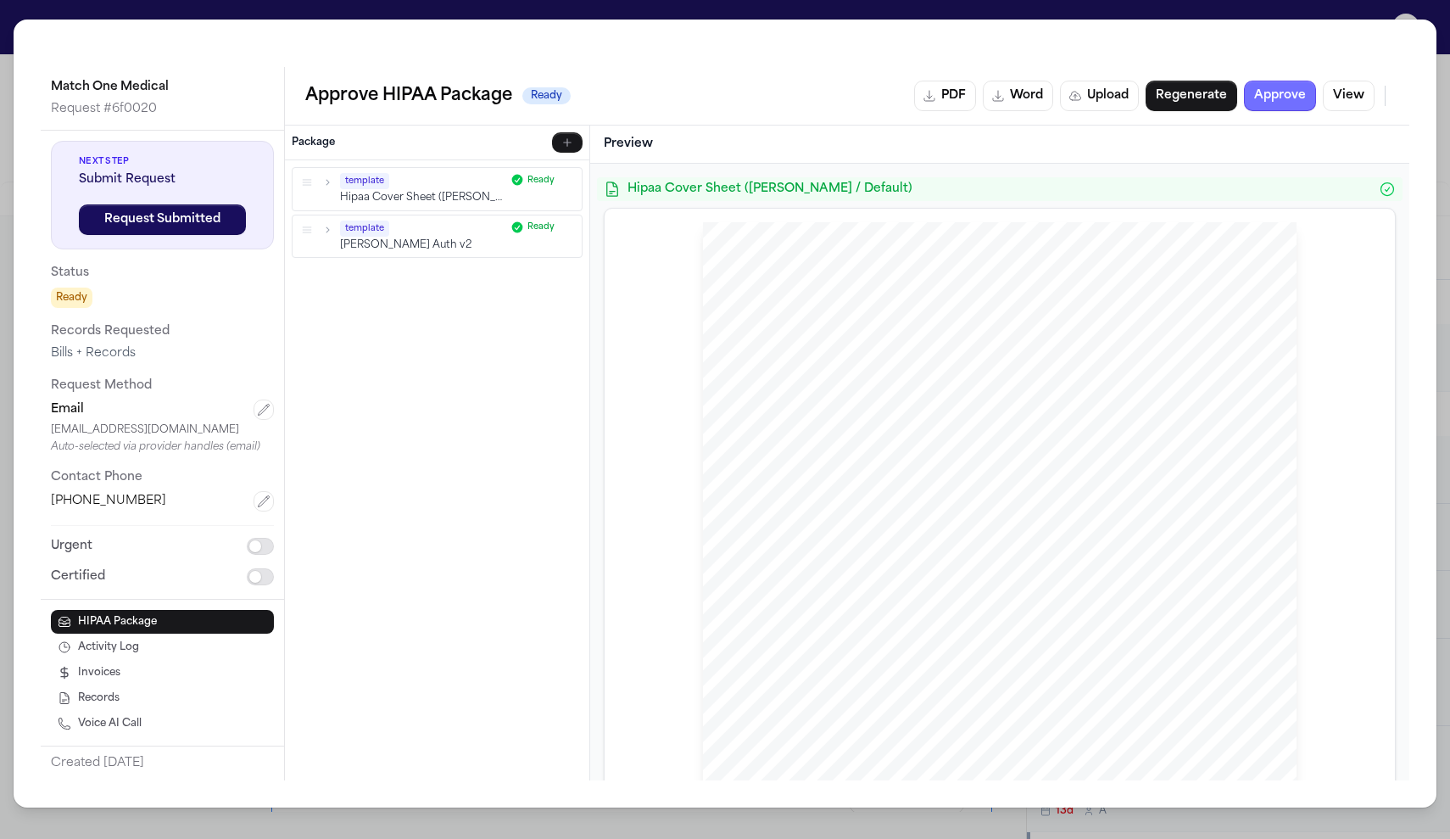
click at [1291, 103] on button "Approve" at bounding box center [1280, 96] width 72 height 31
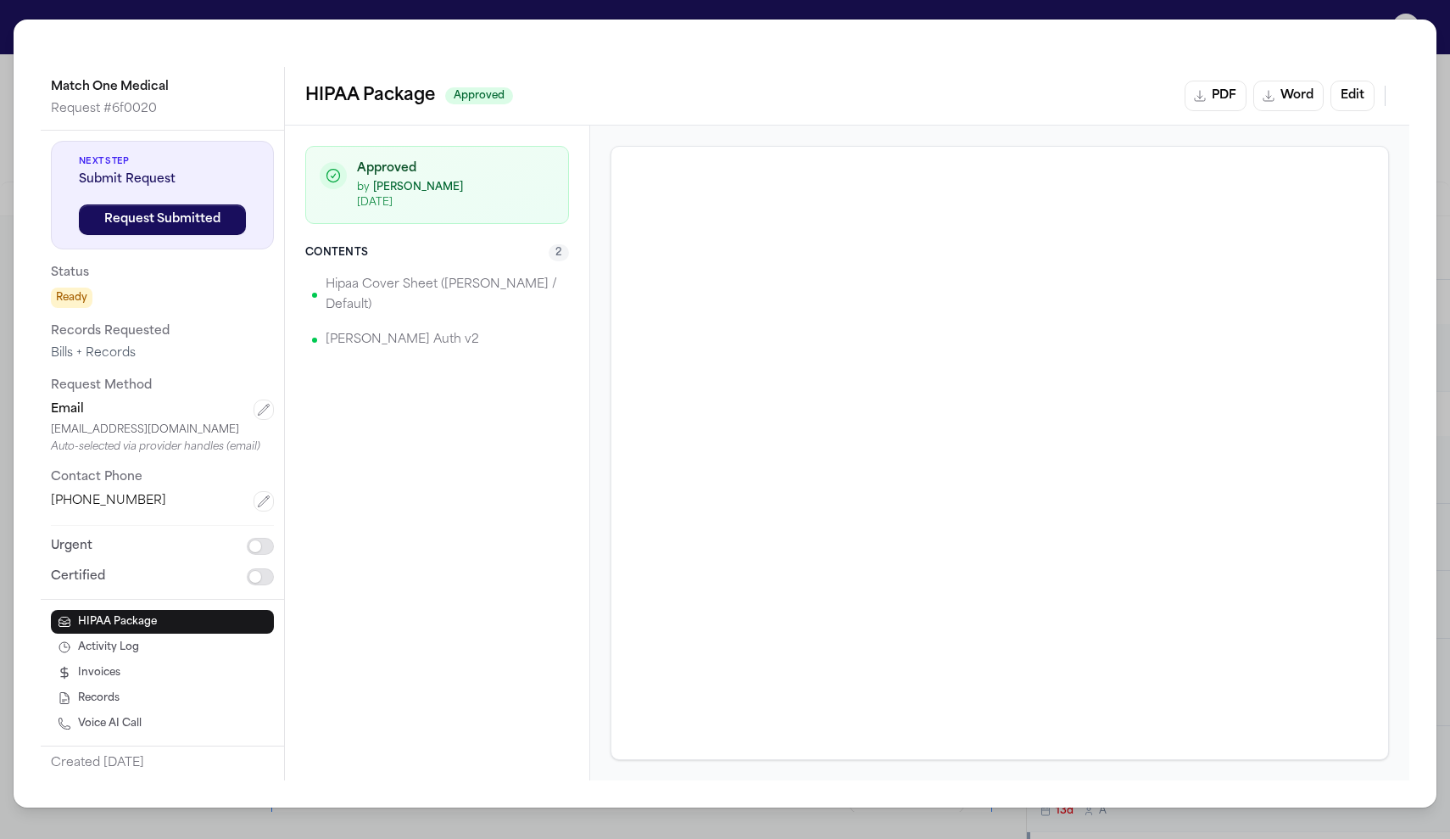
click at [1327, 5] on div "Match One Medical Request # 6f0020 Next Step Submit Request Request Submitted S…" at bounding box center [725, 419] width 1450 height 839
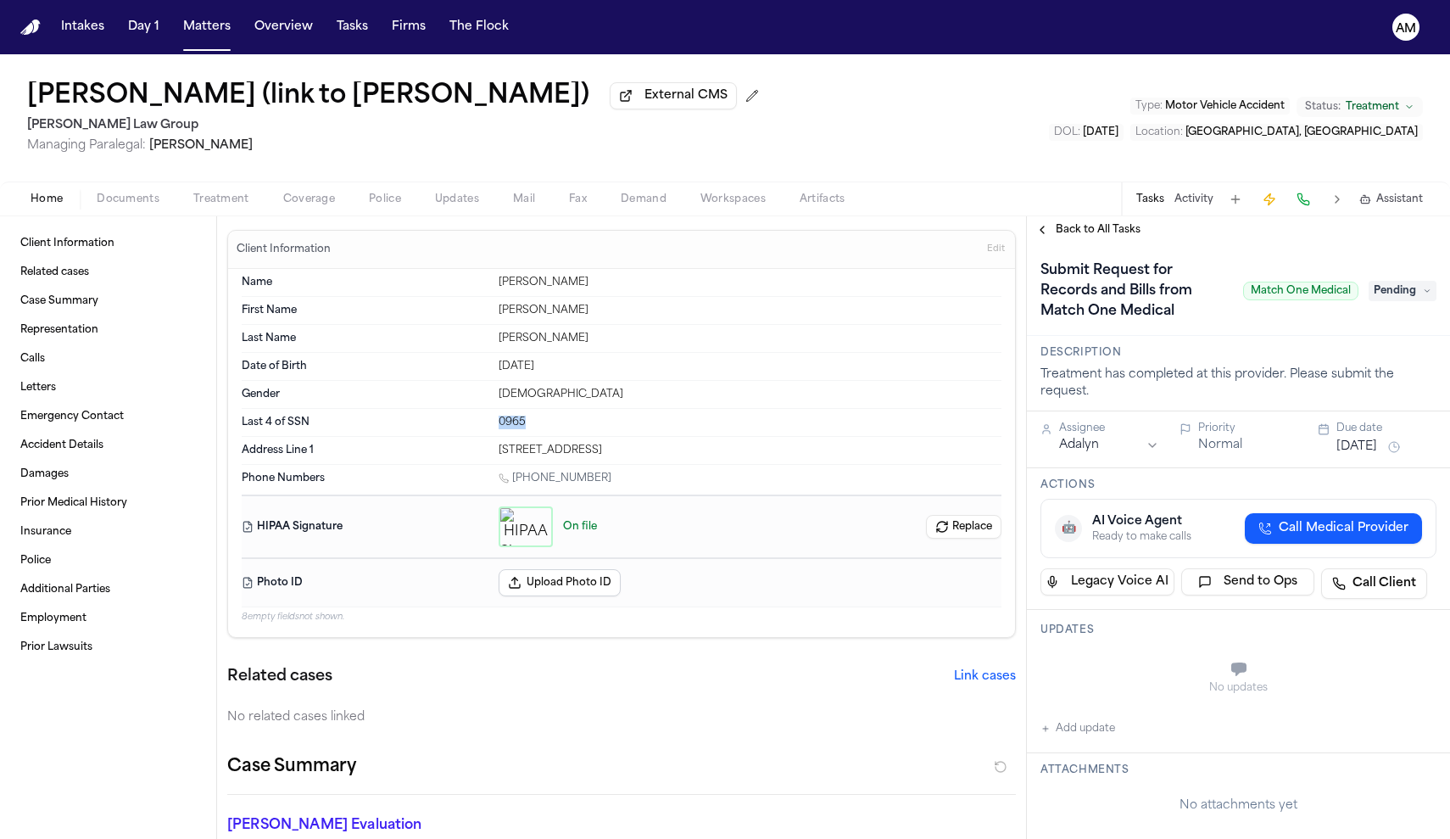
drag, startPoint x: 541, startPoint y: 426, endPoint x: 493, endPoint y: 427, distance: 48.4
click at [493, 427] on div "Last 4 of SSN 0965" at bounding box center [622, 423] width 760 height 28
copy div "0965"
click at [146, 181] on div "[PERSON_NAME] (link to N’Neiko Brown) External CMS [PERSON_NAME] Law Group Mana…" at bounding box center [725, 117] width 1450 height 127
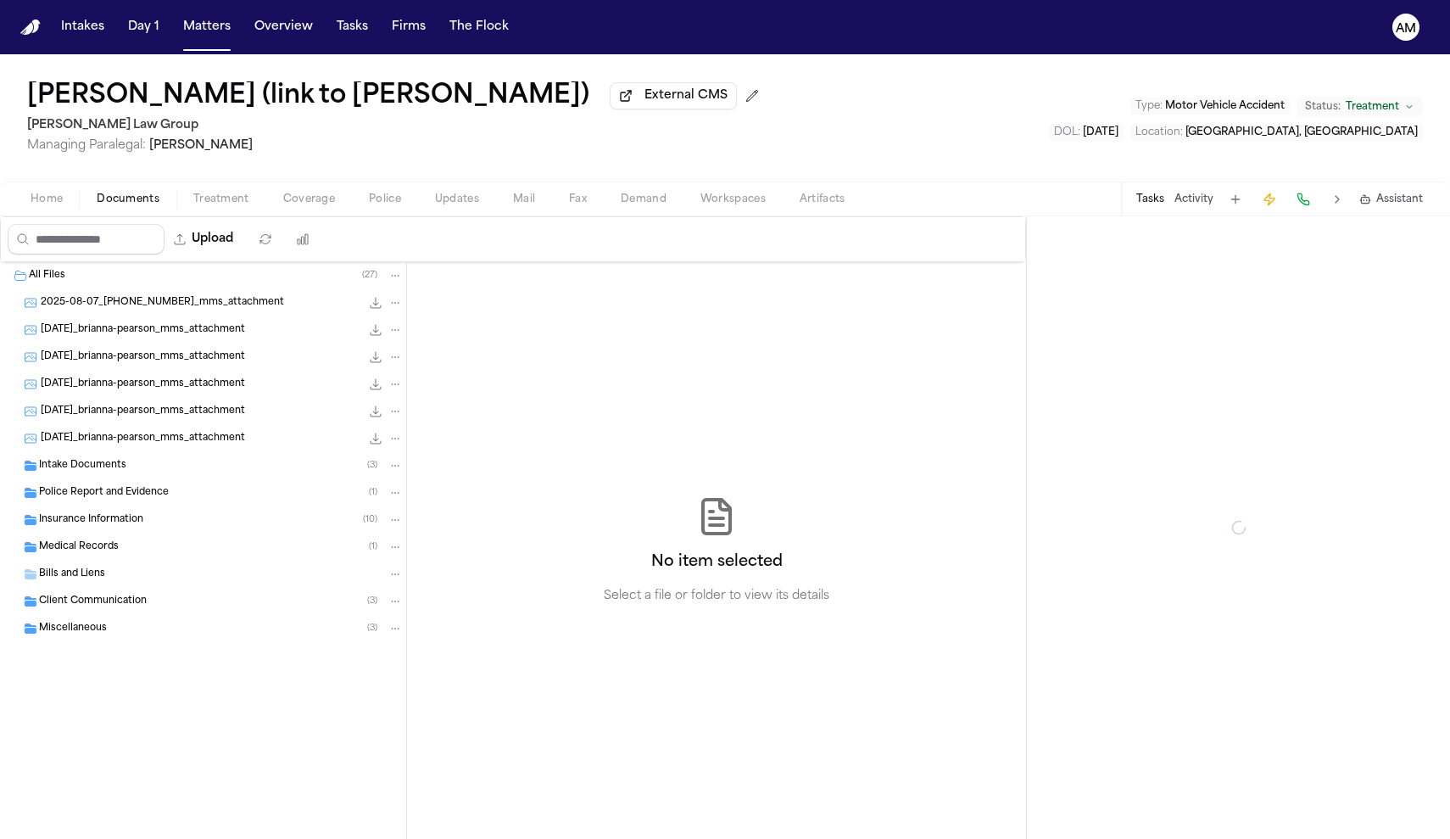
click at [144, 206] on span "Documents" at bounding box center [128, 200] width 63 height 14
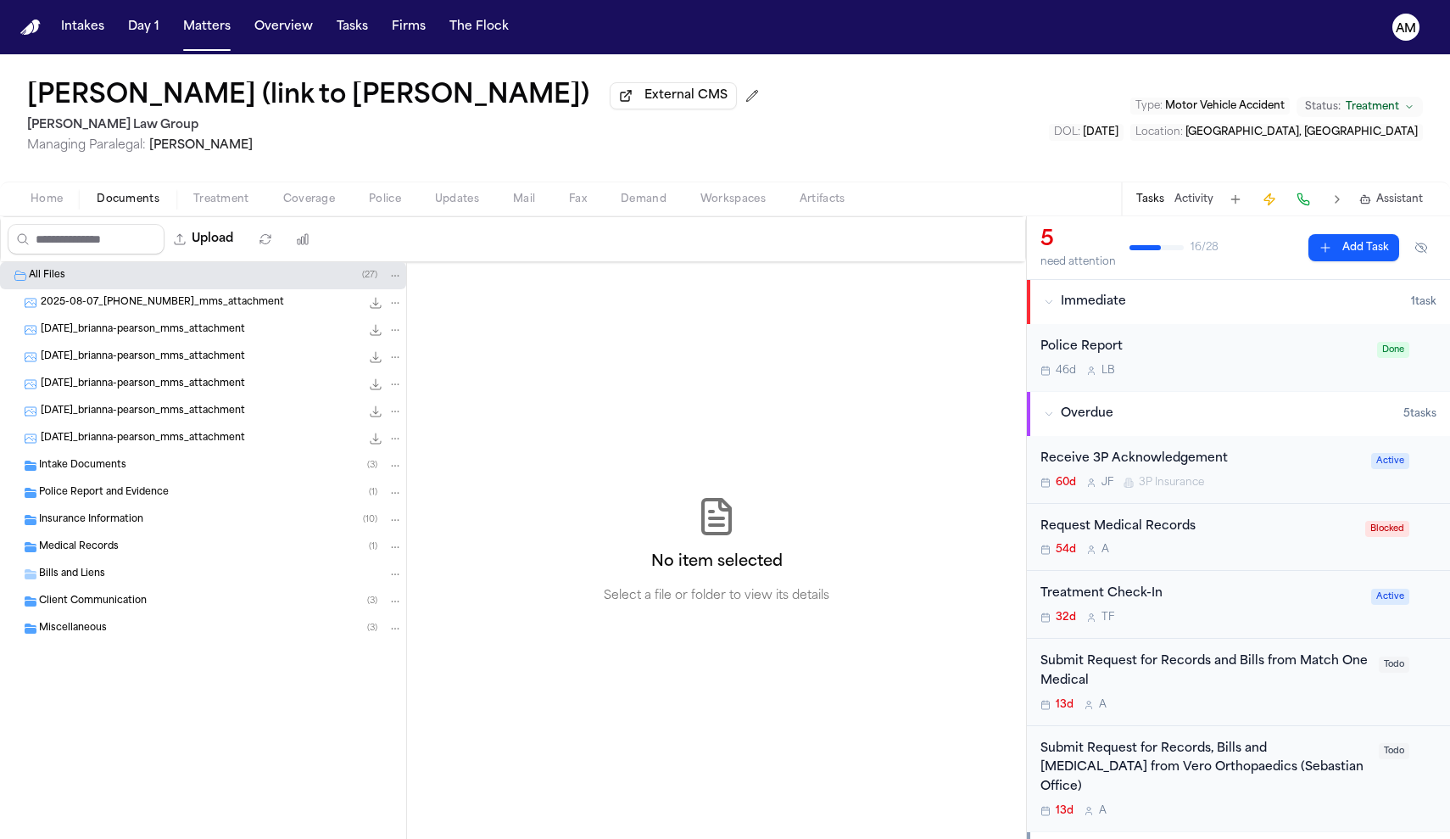
click at [98, 544] on span "Medical Records" at bounding box center [79, 547] width 80 height 14
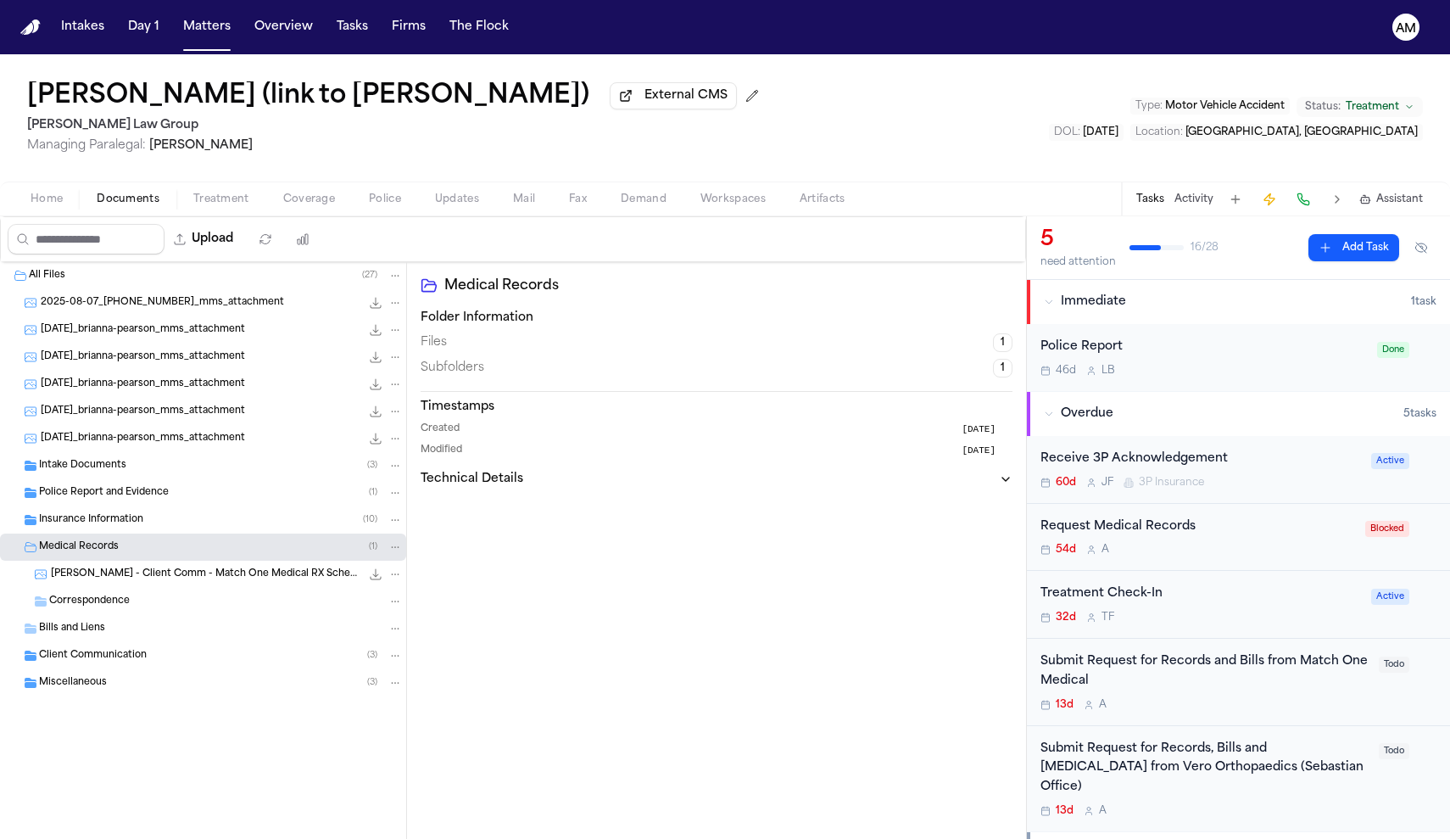
click at [109, 581] on span "[PERSON_NAME] - Client Comm - Match One Medical RX Scheduling - [DATE] to [DATE]" at bounding box center [206, 574] width 310 height 14
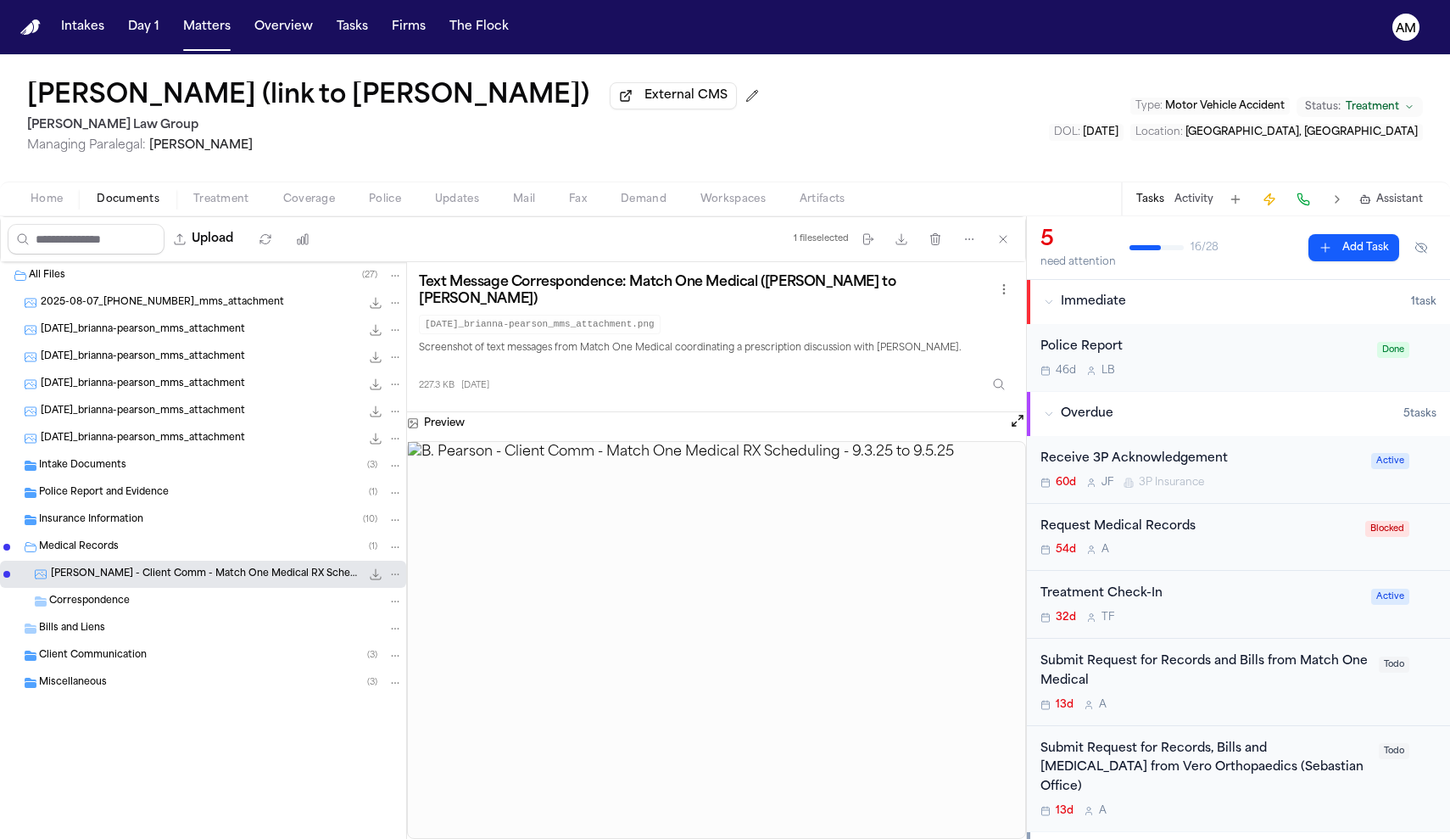
click at [119, 527] on span "Insurance Information" at bounding box center [91, 520] width 104 height 14
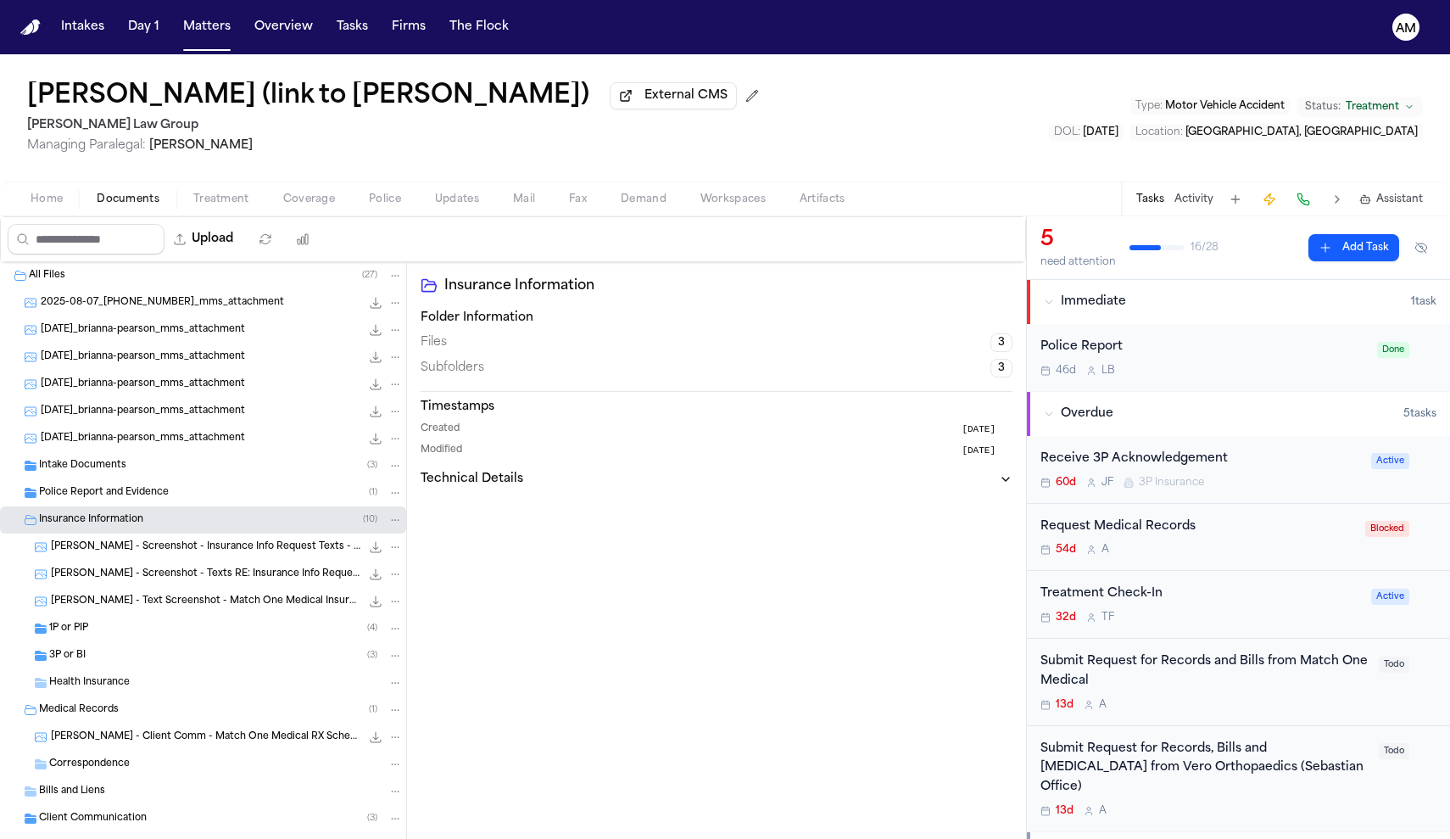
click at [119, 527] on span "Insurance Information" at bounding box center [91, 520] width 104 height 14
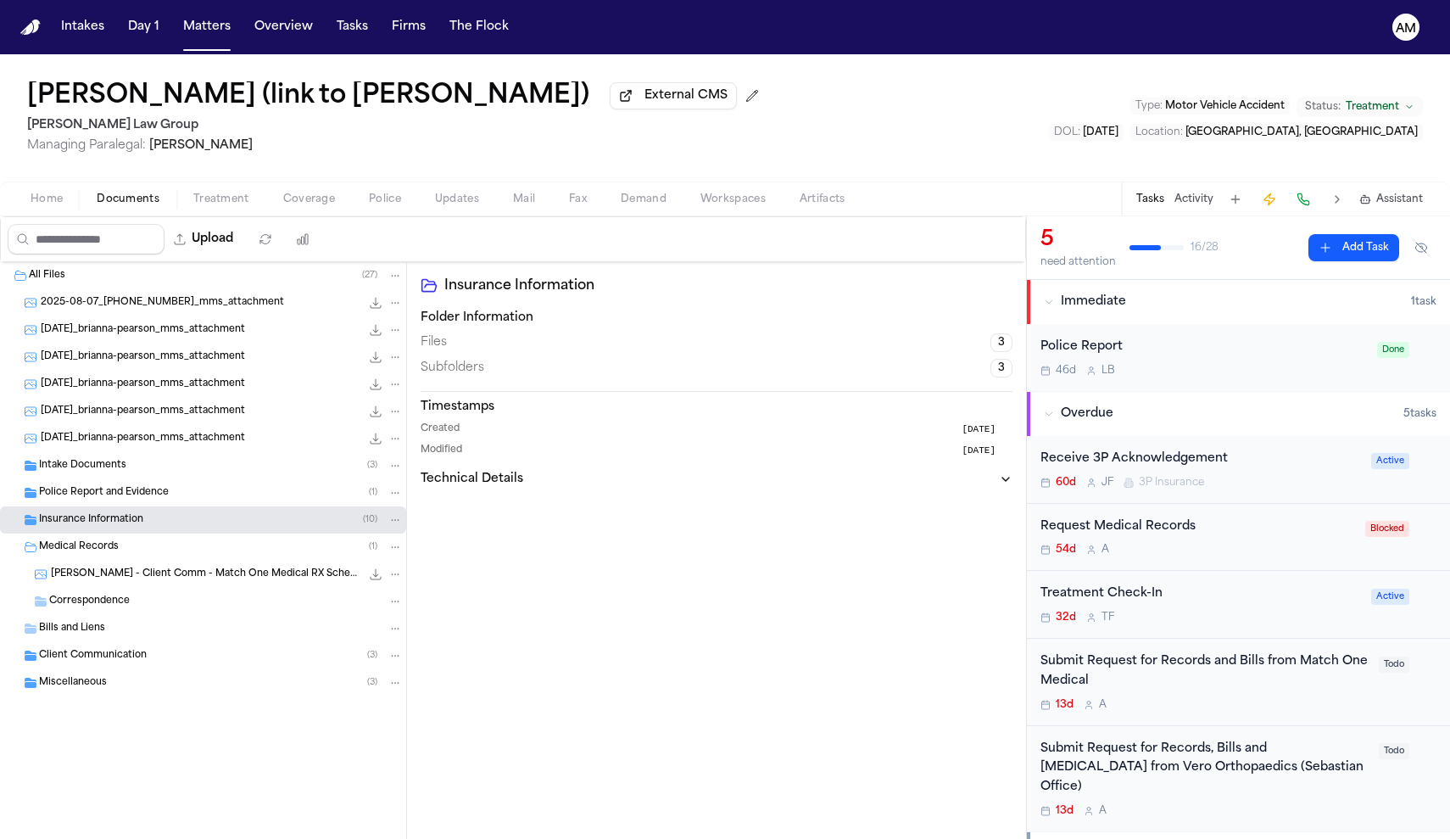
click at [120, 500] on span "Police Report and Evidence" at bounding box center [104, 493] width 130 height 14
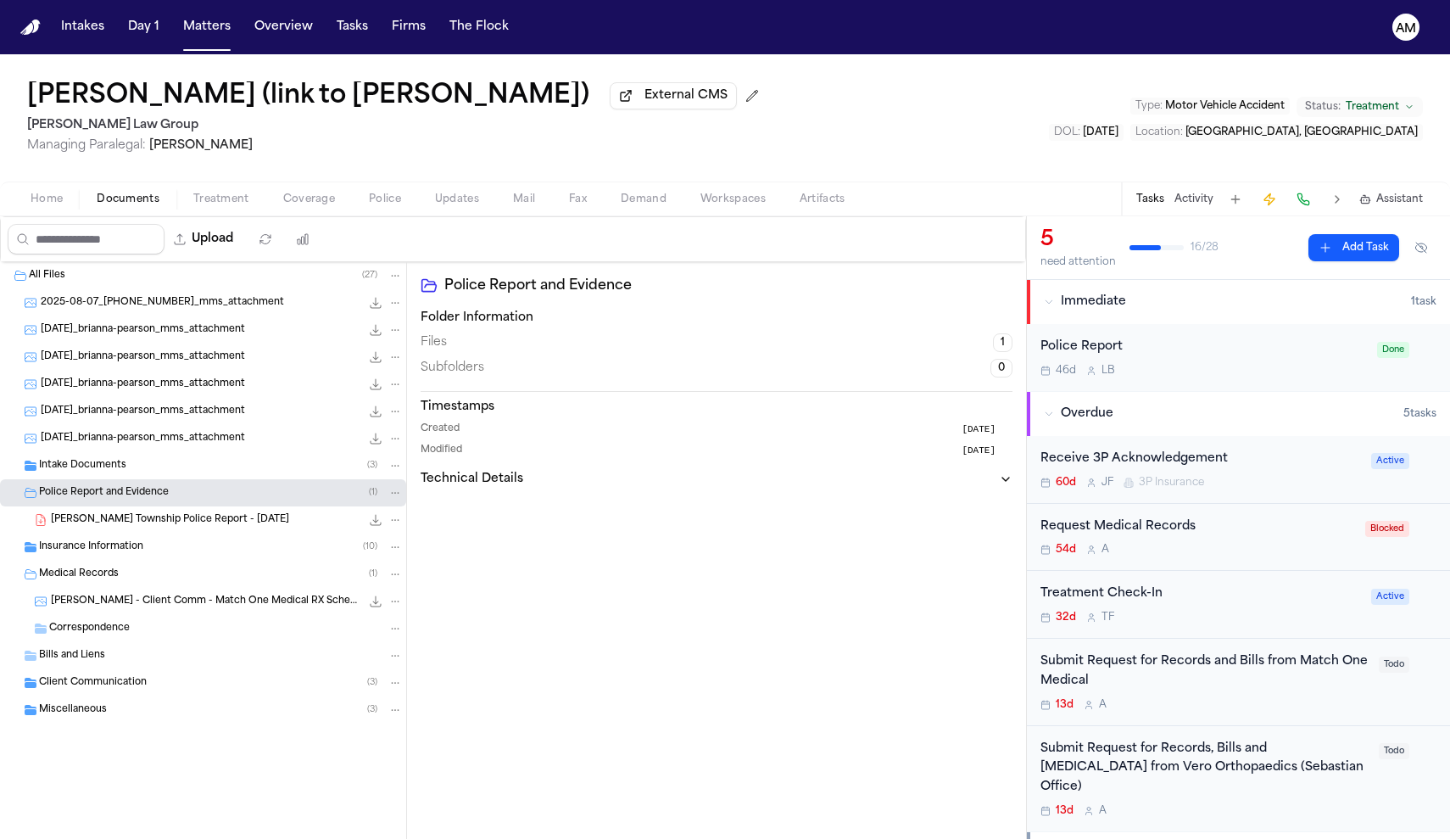
click at [120, 500] on span "Police Report and Evidence" at bounding box center [104, 493] width 130 height 14
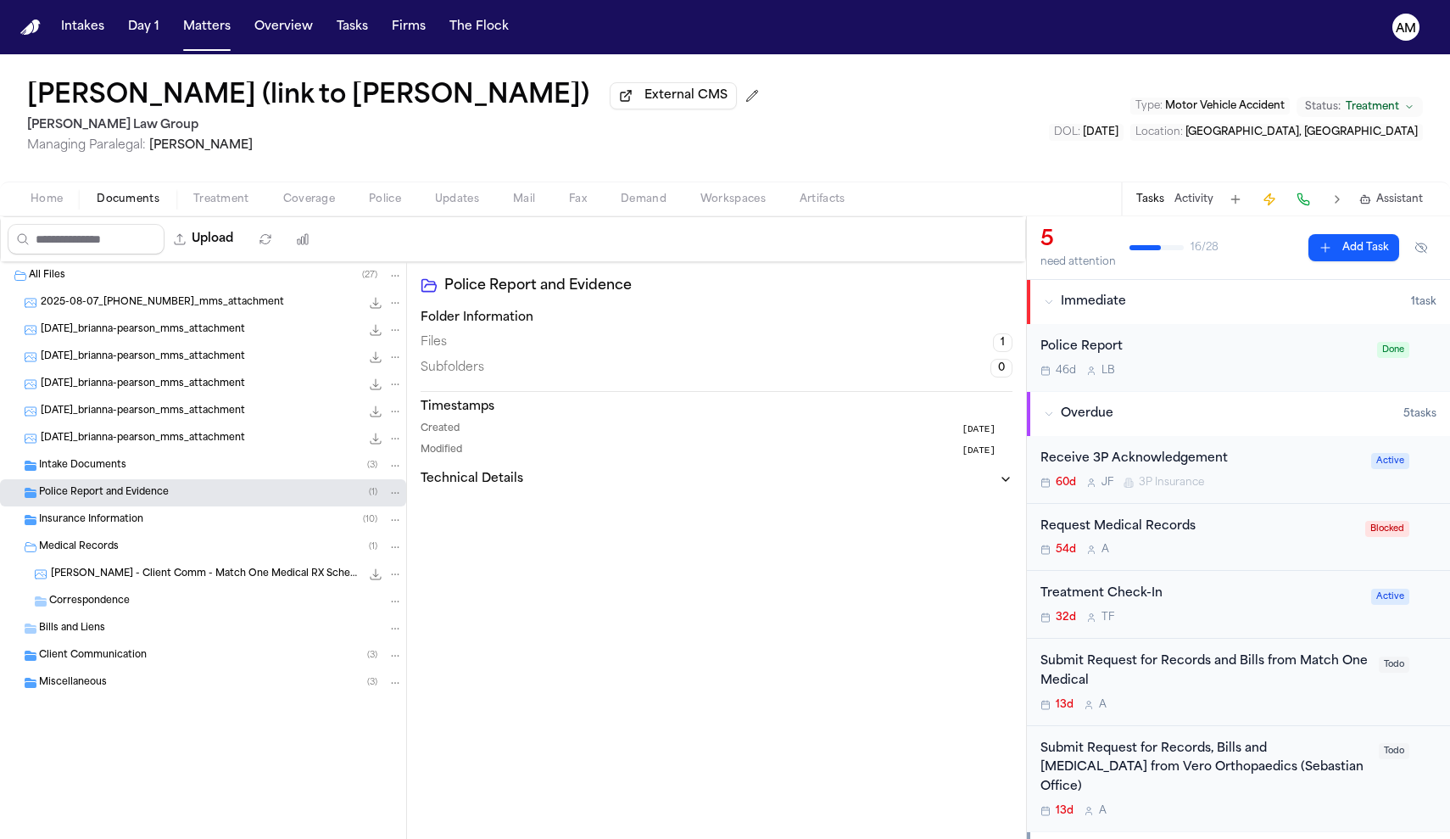
click at [128, 479] on div "Intake Documents ( 3 )" at bounding box center [203, 465] width 406 height 27
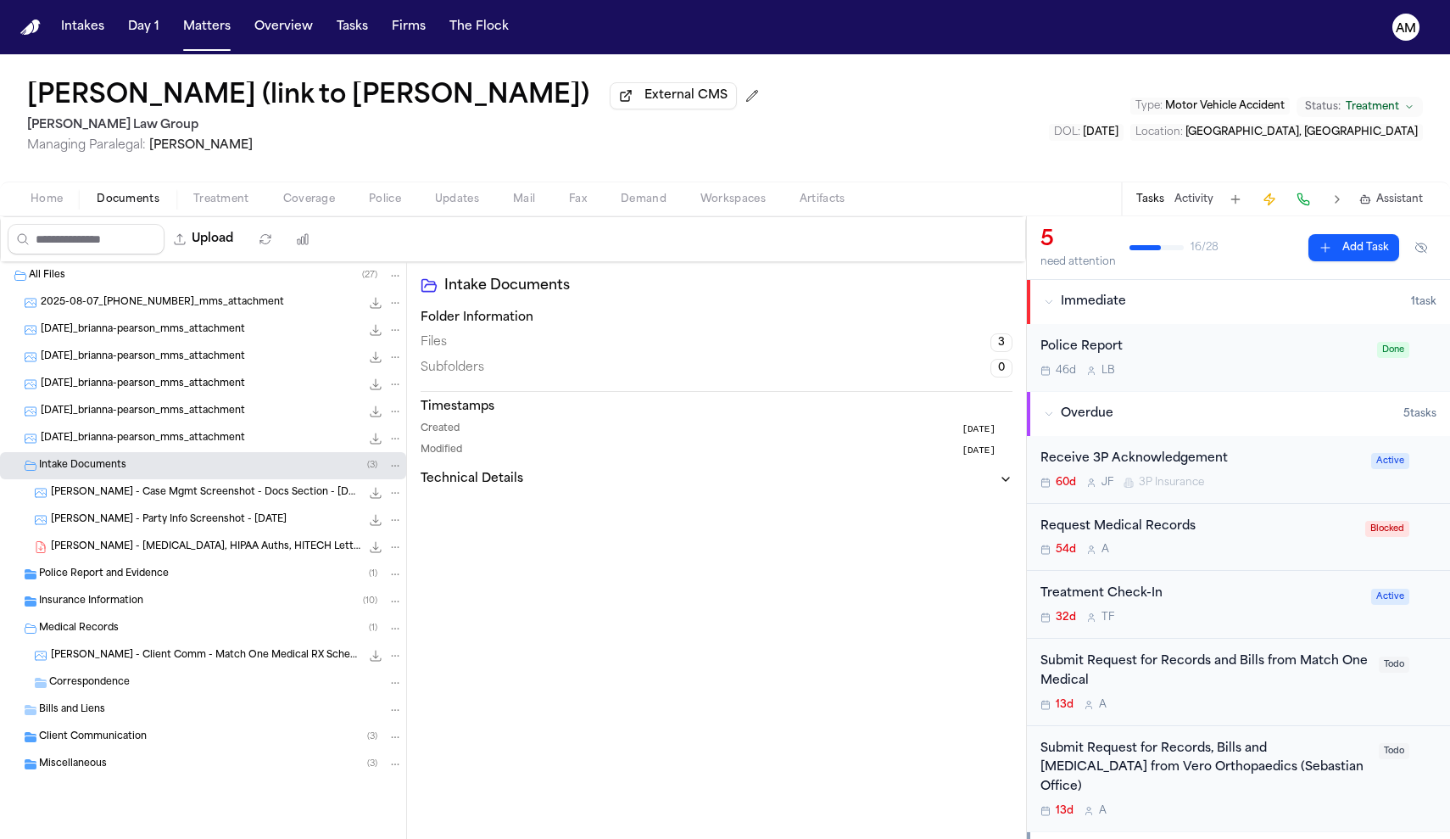
click at [204, 548] on span "B. Pearson - Retainer, HIPAA Auths, HITECH Letter - 7.29.25" at bounding box center [206, 547] width 310 height 14
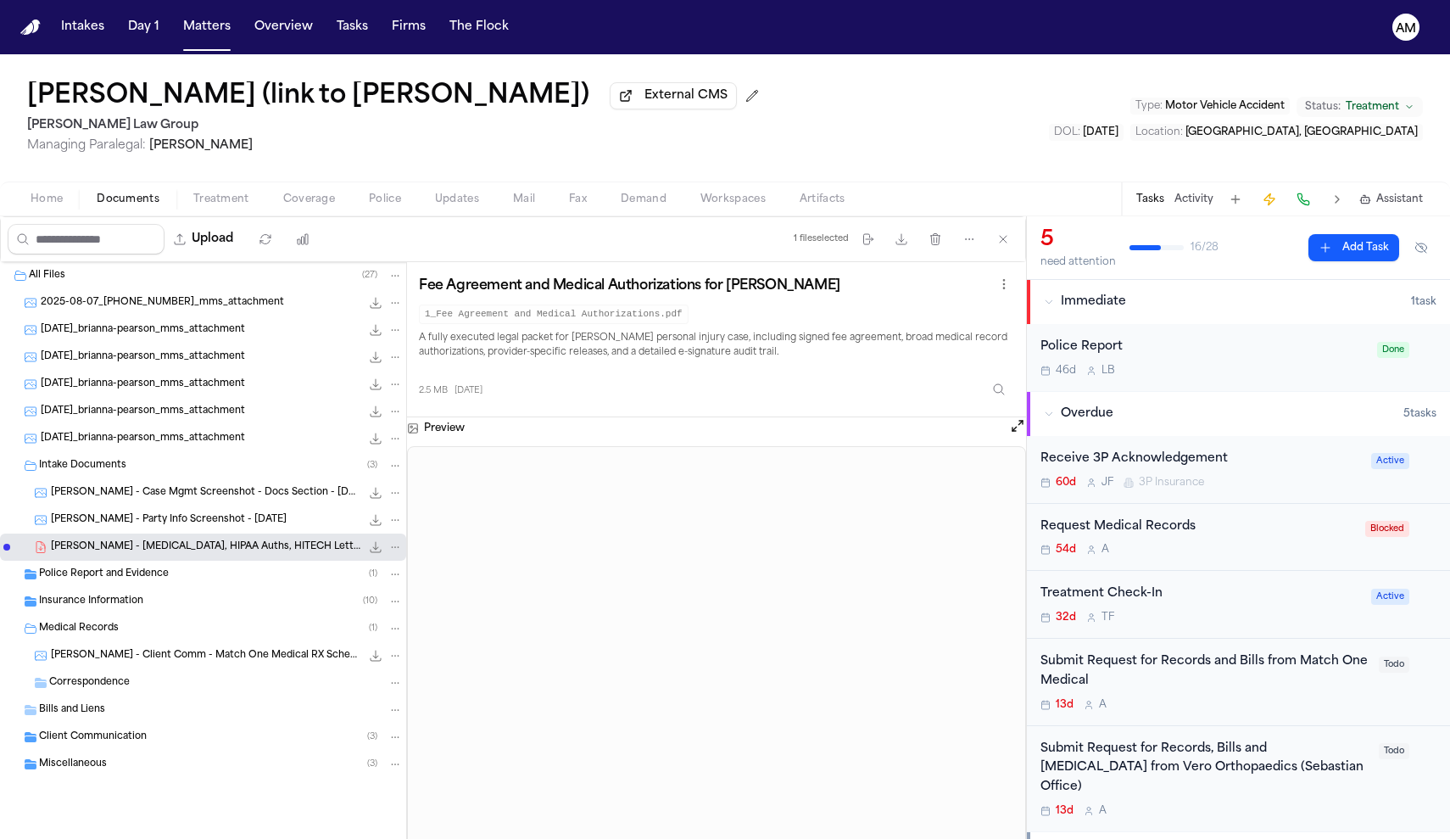
click at [41, 198] on span "Home" at bounding box center [47, 200] width 32 height 14
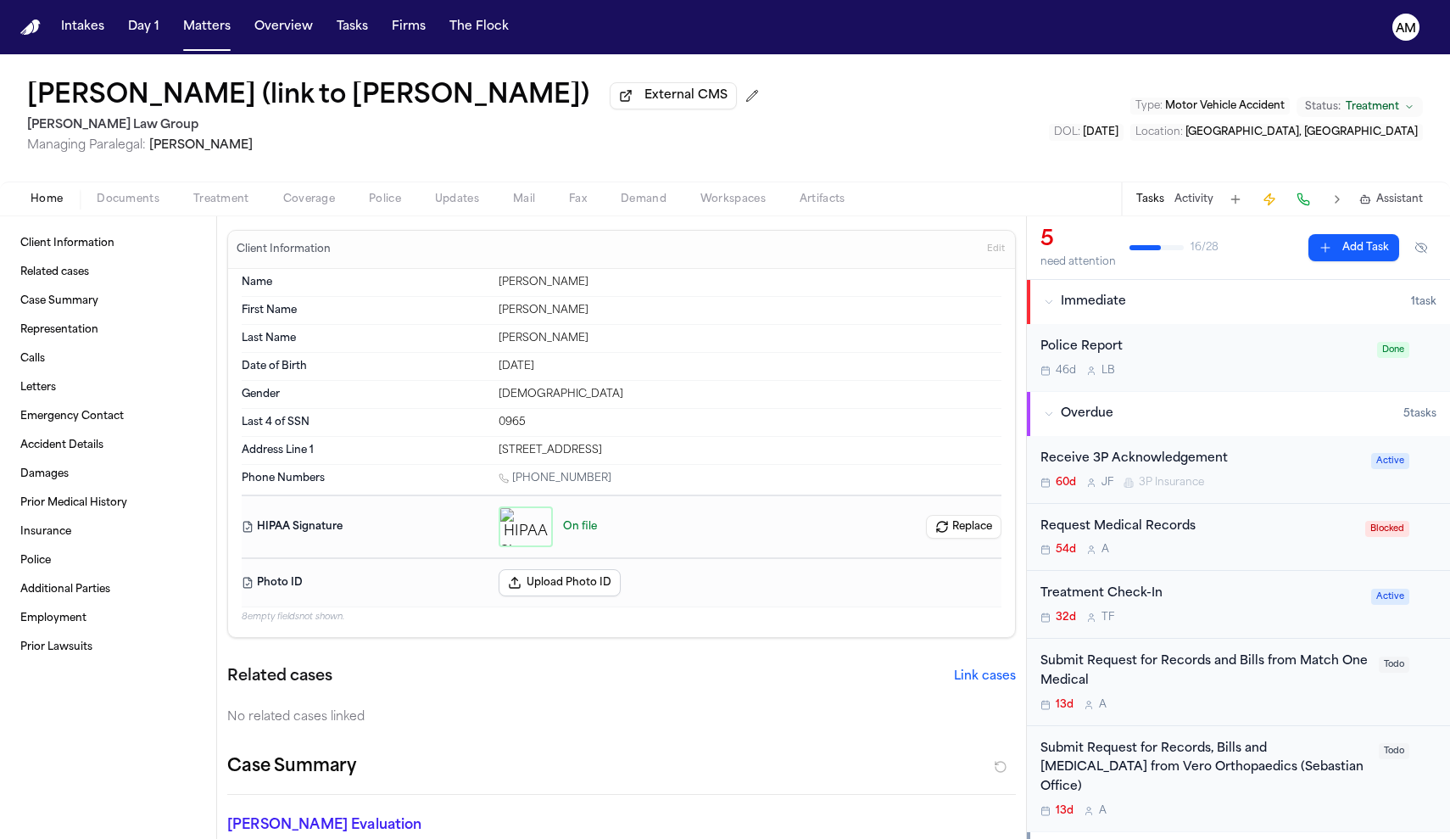
click at [997, 255] on span "Edit" at bounding box center [996, 249] width 18 height 12
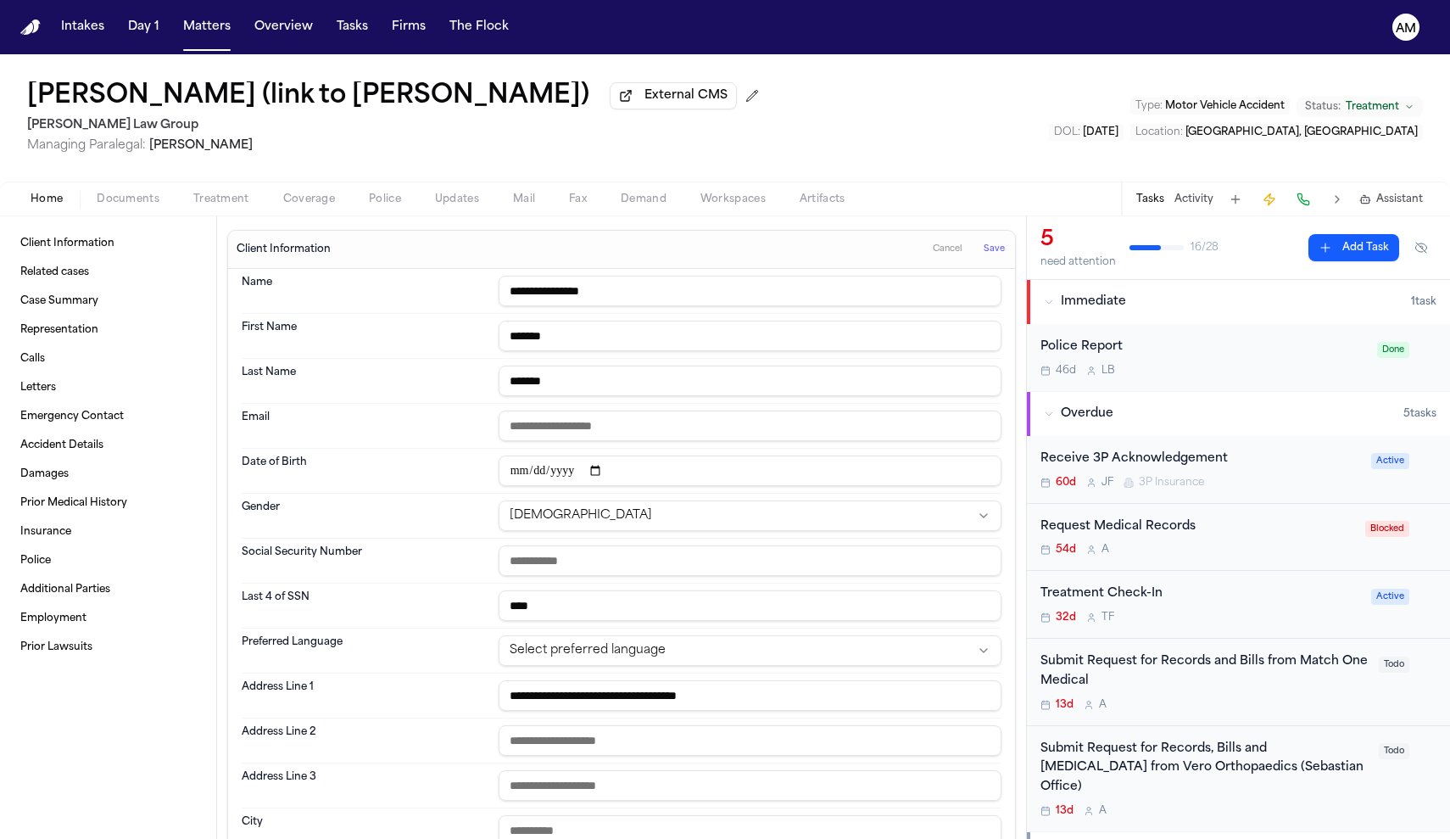
click at [674, 563] on input "text" at bounding box center [750, 560] width 503 height 31
type input "**********"
click at [993, 263] on button "Save" at bounding box center [994, 249] width 31 height 27
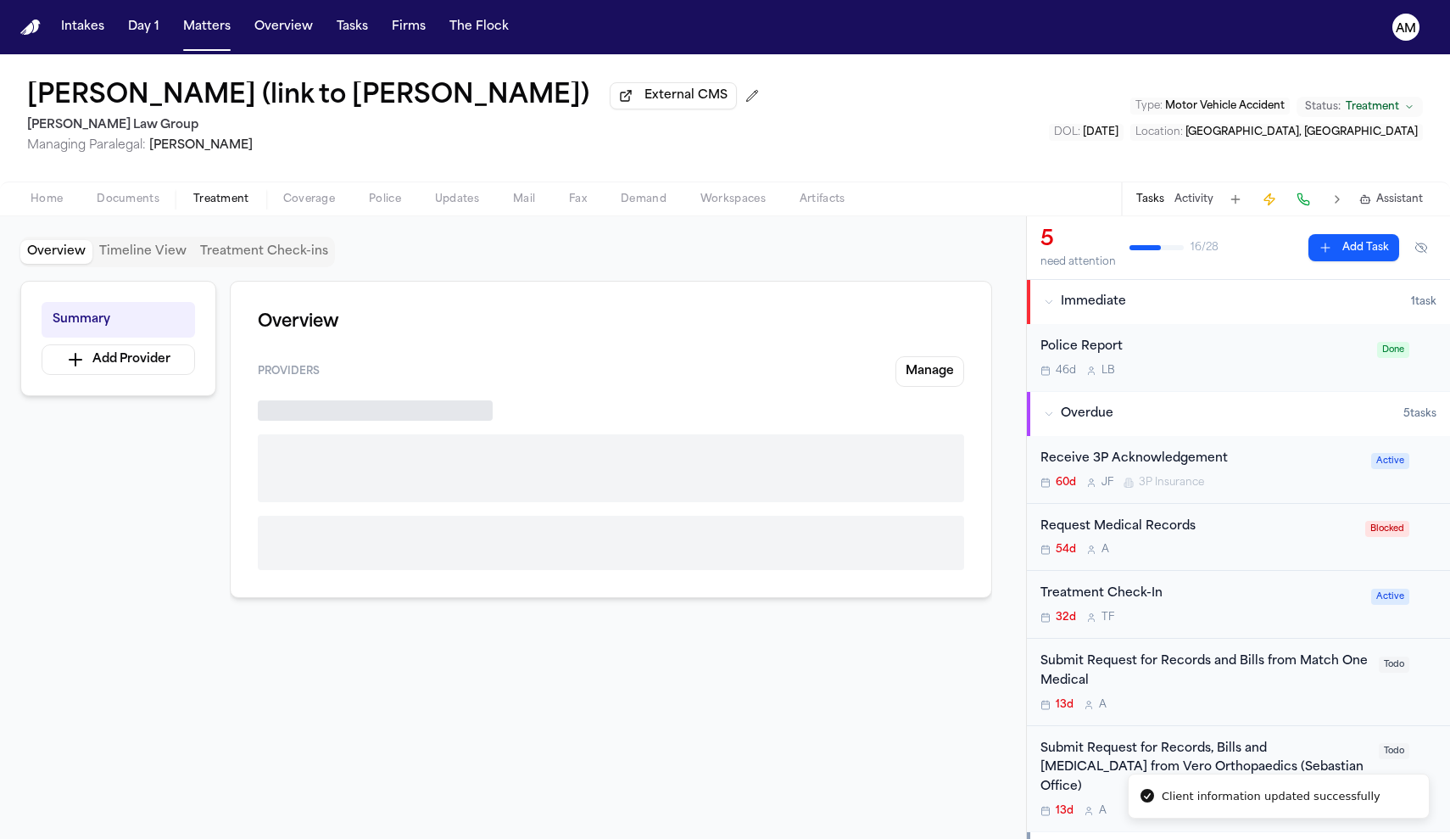
click at [217, 205] on span "Treatment" at bounding box center [221, 200] width 56 height 14
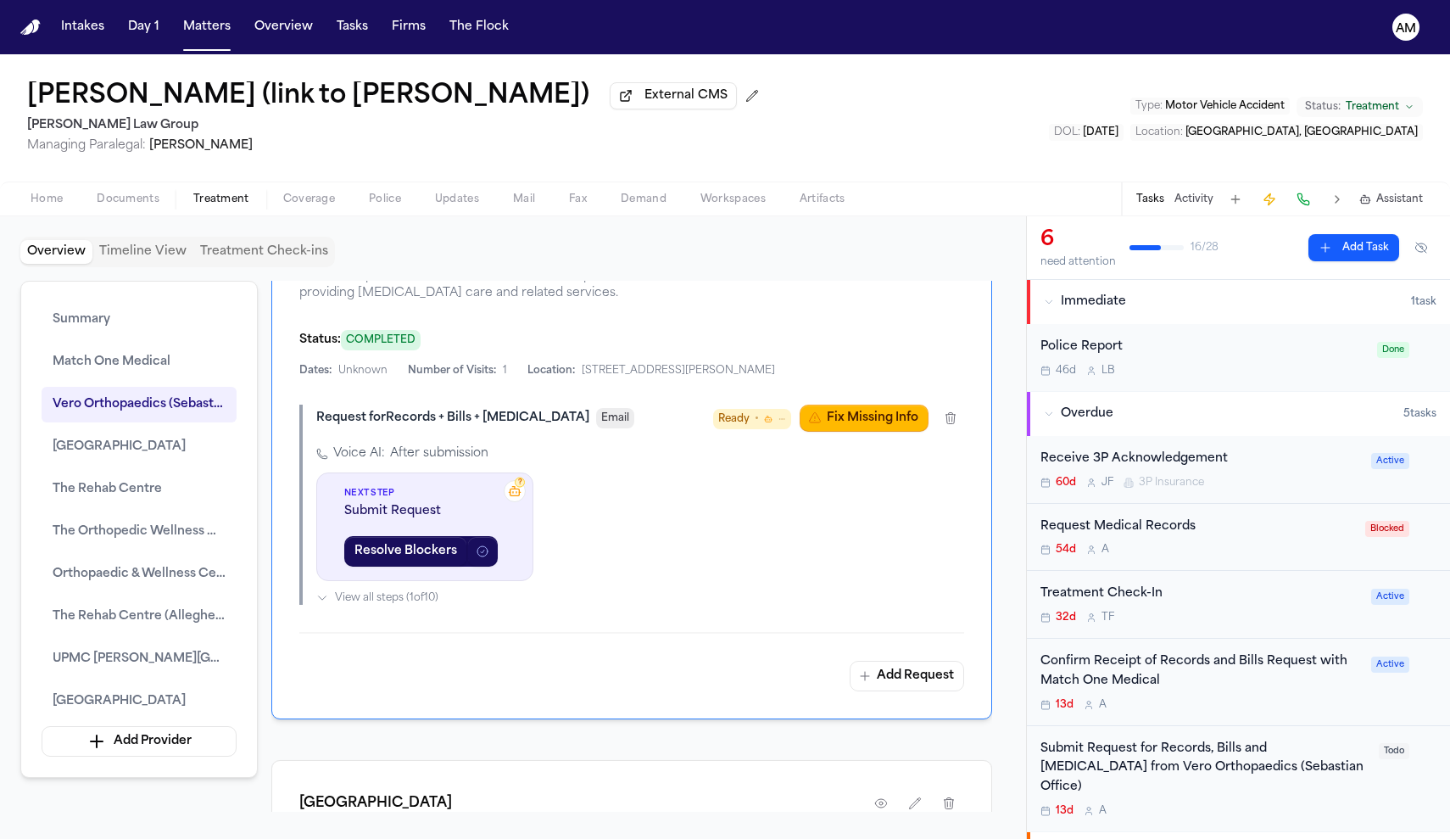
click at [874, 261] on button "button" at bounding box center [881, 246] width 31 height 31
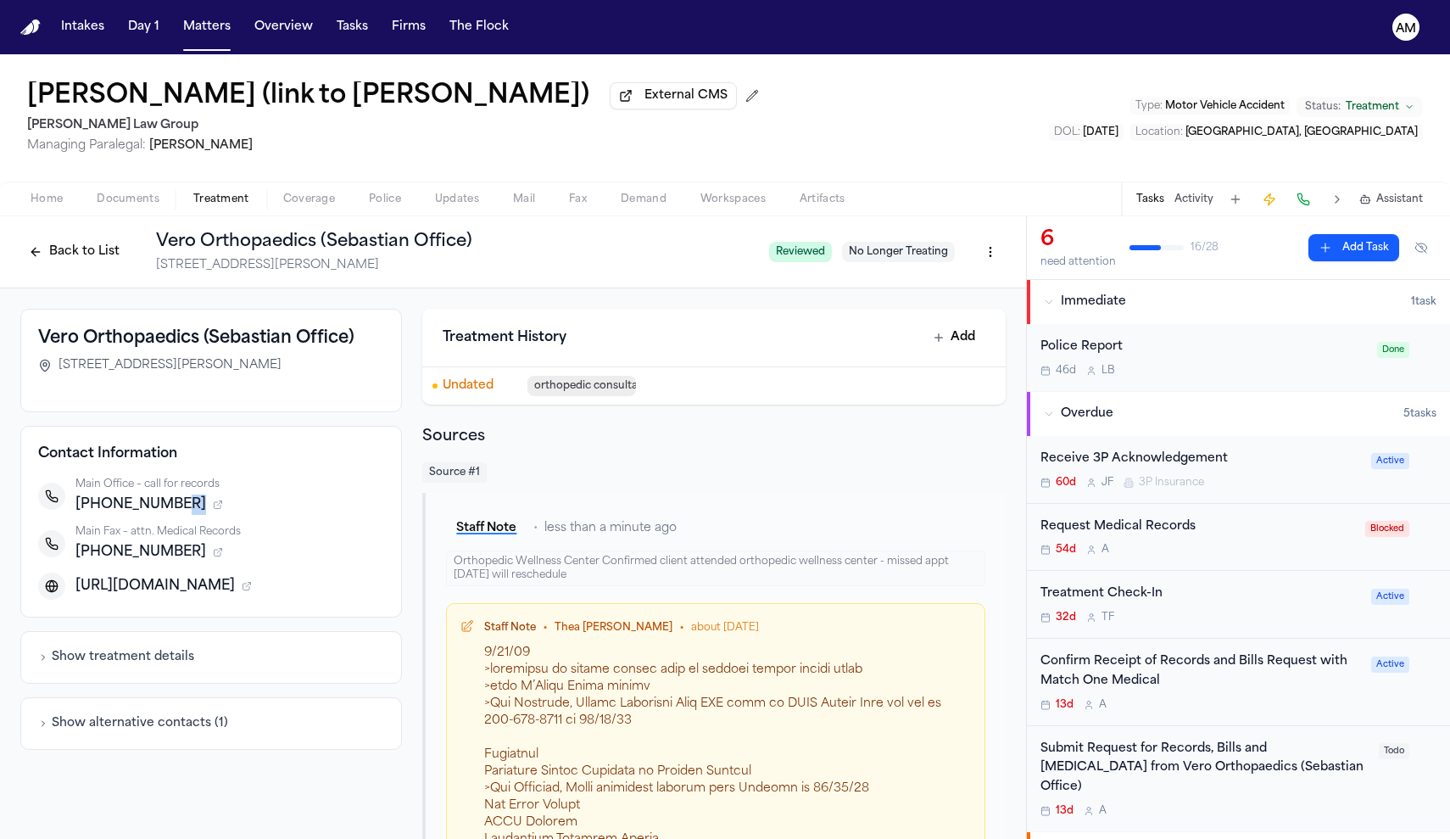
drag, startPoint x: 168, startPoint y: 512, endPoint x: 120, endPoint y: 524, distance: 49.0
click at [120, 523] on div "Main Office – call for records +17723889510 Main Fax – attn. Medical Records +1…" at bounding box center [211, 538] width 346 height 122
click at [89, 509] on span "+17723889510" at bounding box center [140, 504] width 131 height 20
click at [283, 437] on div "Contact Information Main Office – call for records +17723889510 Main Fax – attn…" at bounding box center [211, 522] width 382 height 192
click at [204, 480] on div "Main Office – call for records" at bounding box center [229, 484] width 309 height 14
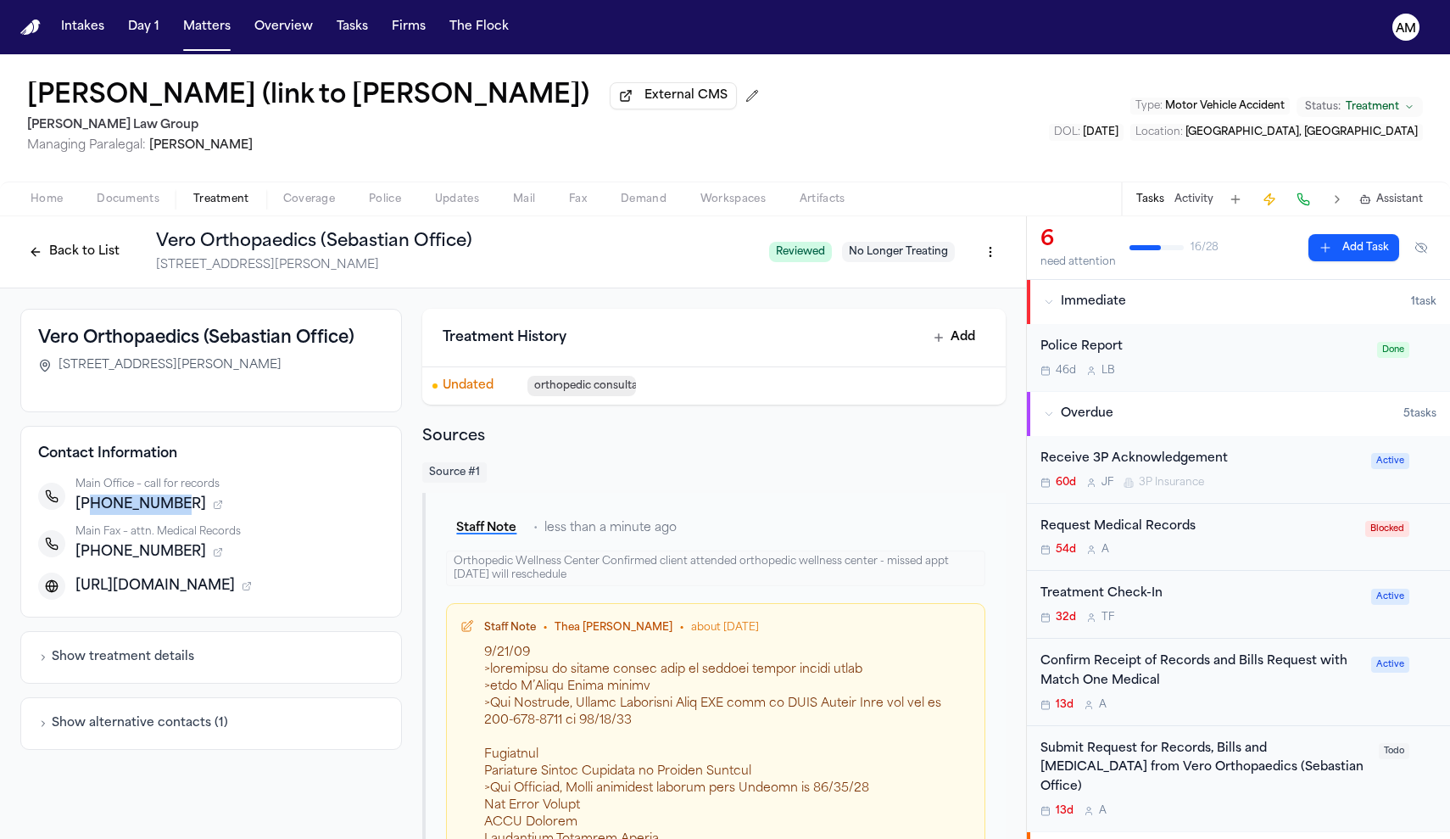
drag, startPoint x: 167, startPoint y: 510, endPoint x: 89, endPoint y: 513, distance: 78.1
click at [89, 513] on span "+17723889510" at bounding box center [140, 504] width 131 height 20
copy span "7723889510"
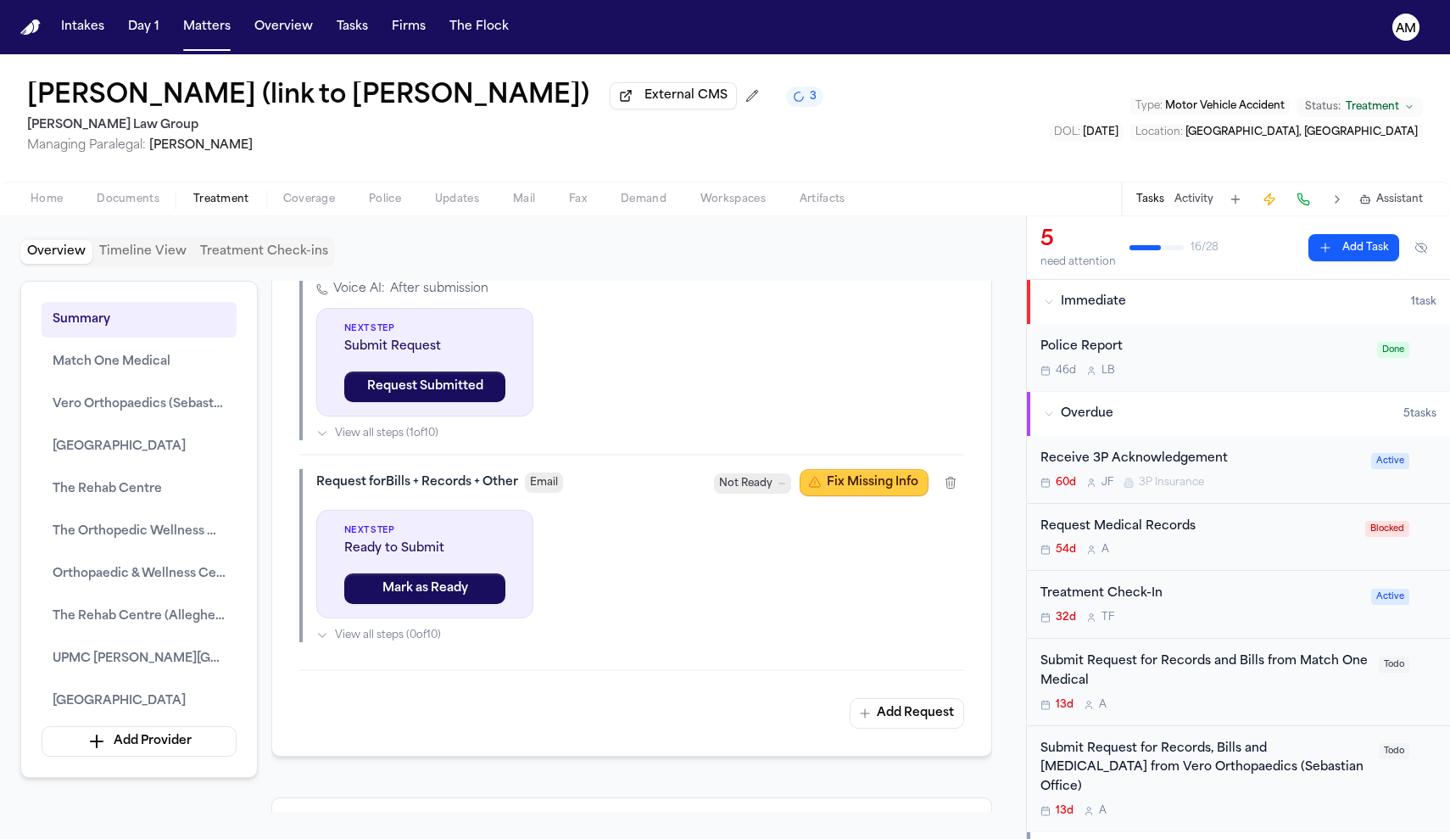
scroll to position [1901, 0]
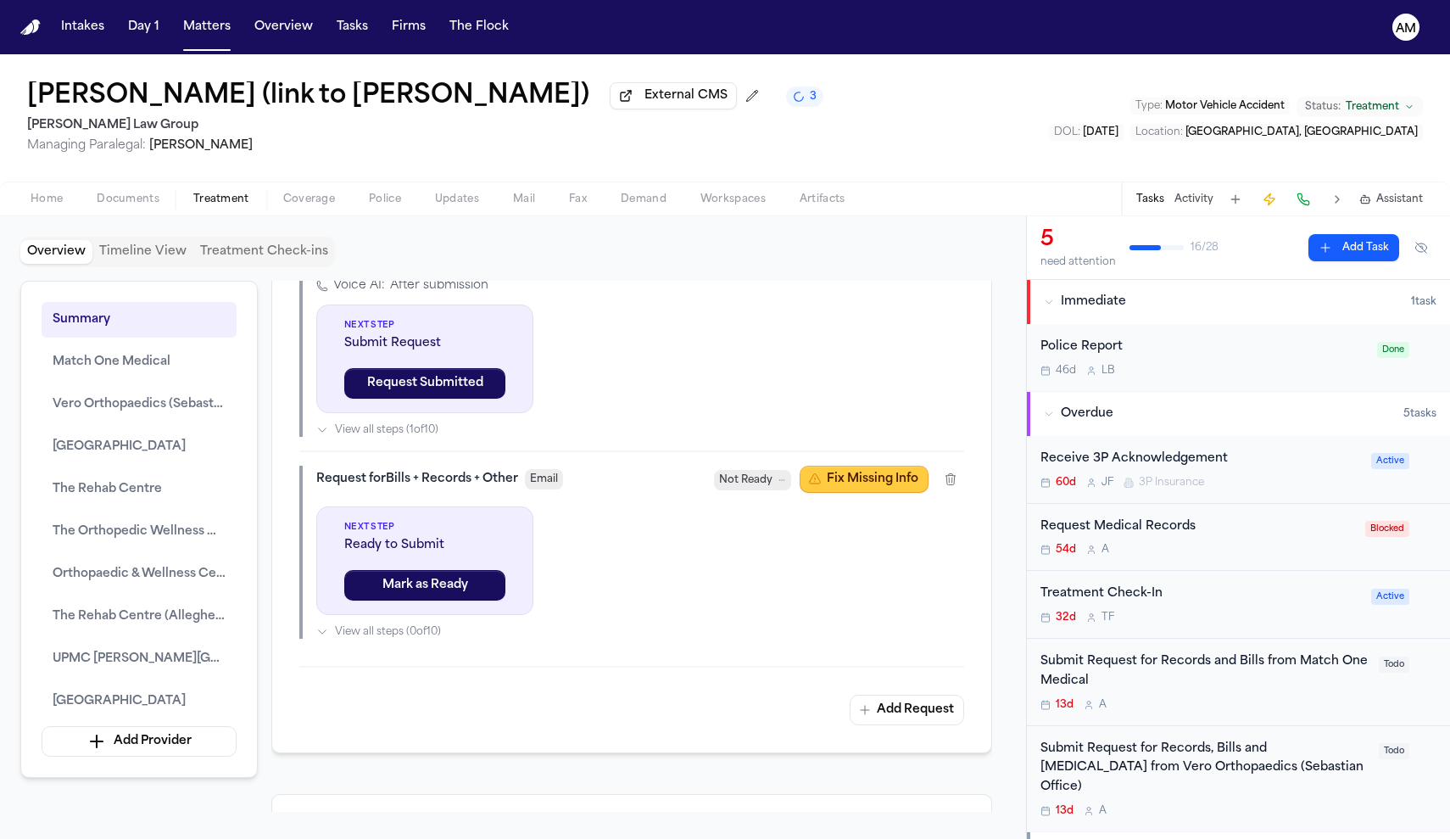
click at [869, 493] on button "Fix Missing Info" at bounding box center [864, 479] width 129 height 27
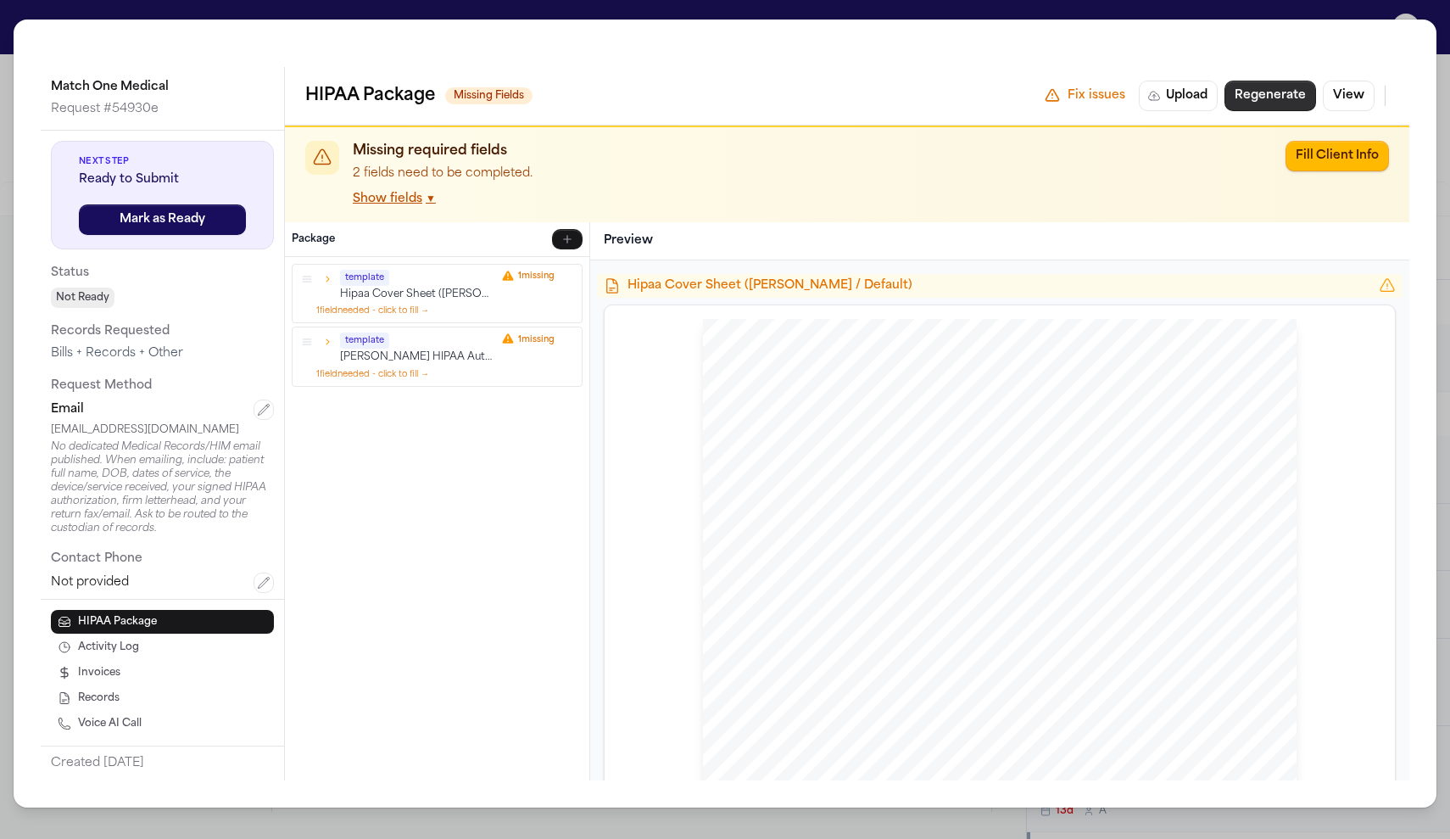
click at [1296, 99] on button "Regenerate" at bounding box center [1271, 96] width 92 height 31
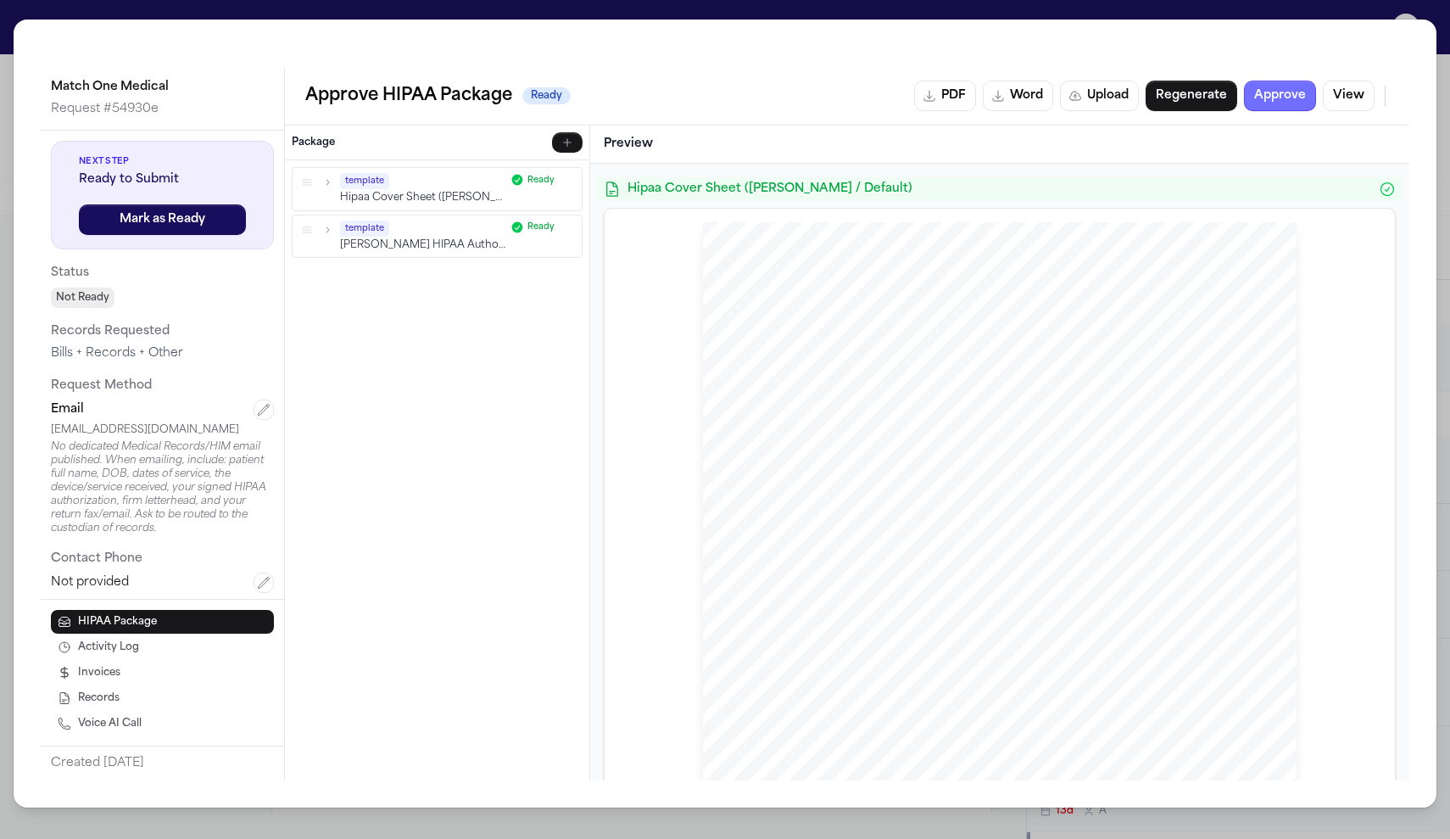
click at [1289, 93] on button "Approve" at bounding box center [1280, 96] width 72 height 31
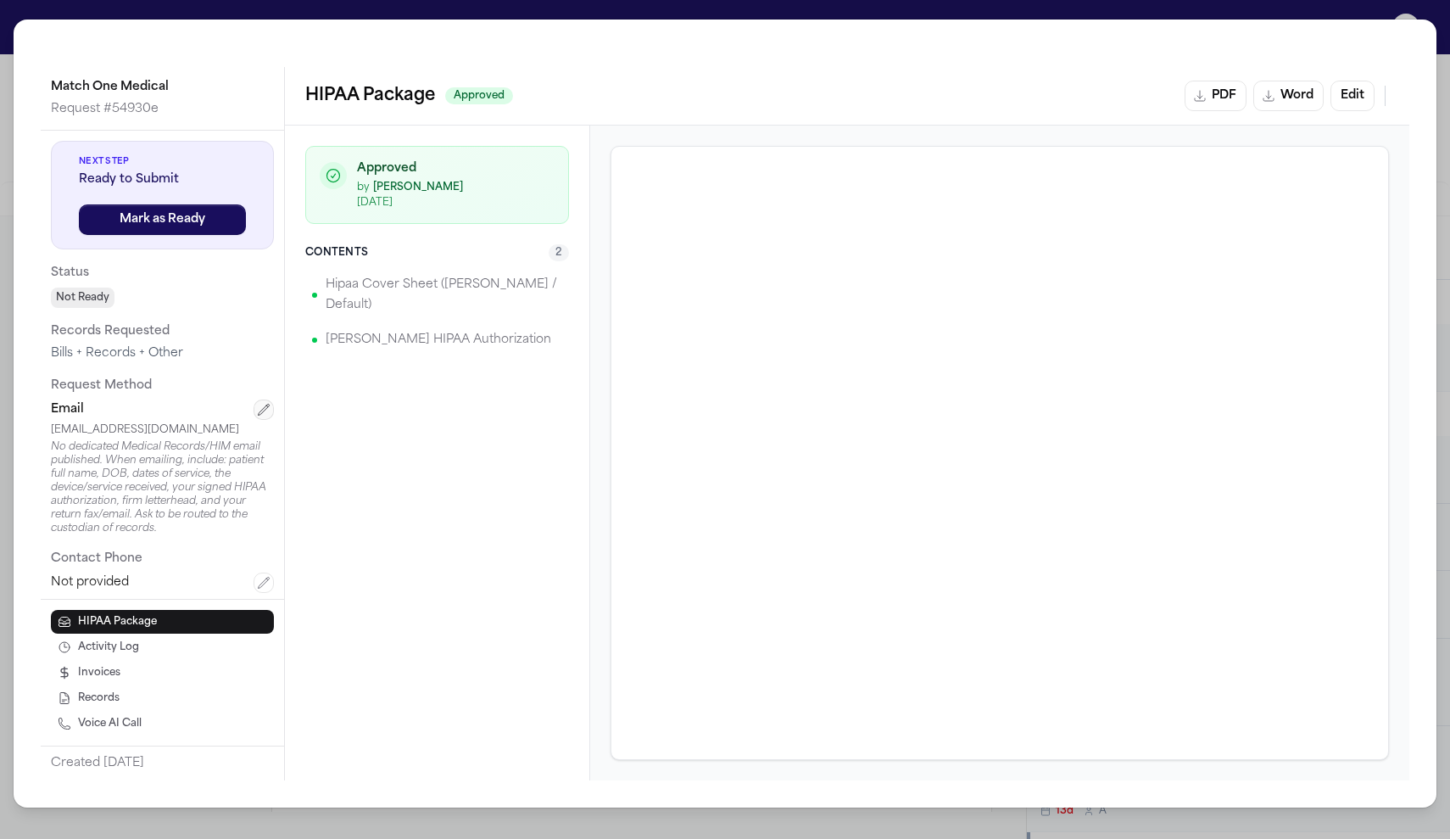
click at [264, 415] on icon "button" at bounding box center [264, 410] width 14 height 14
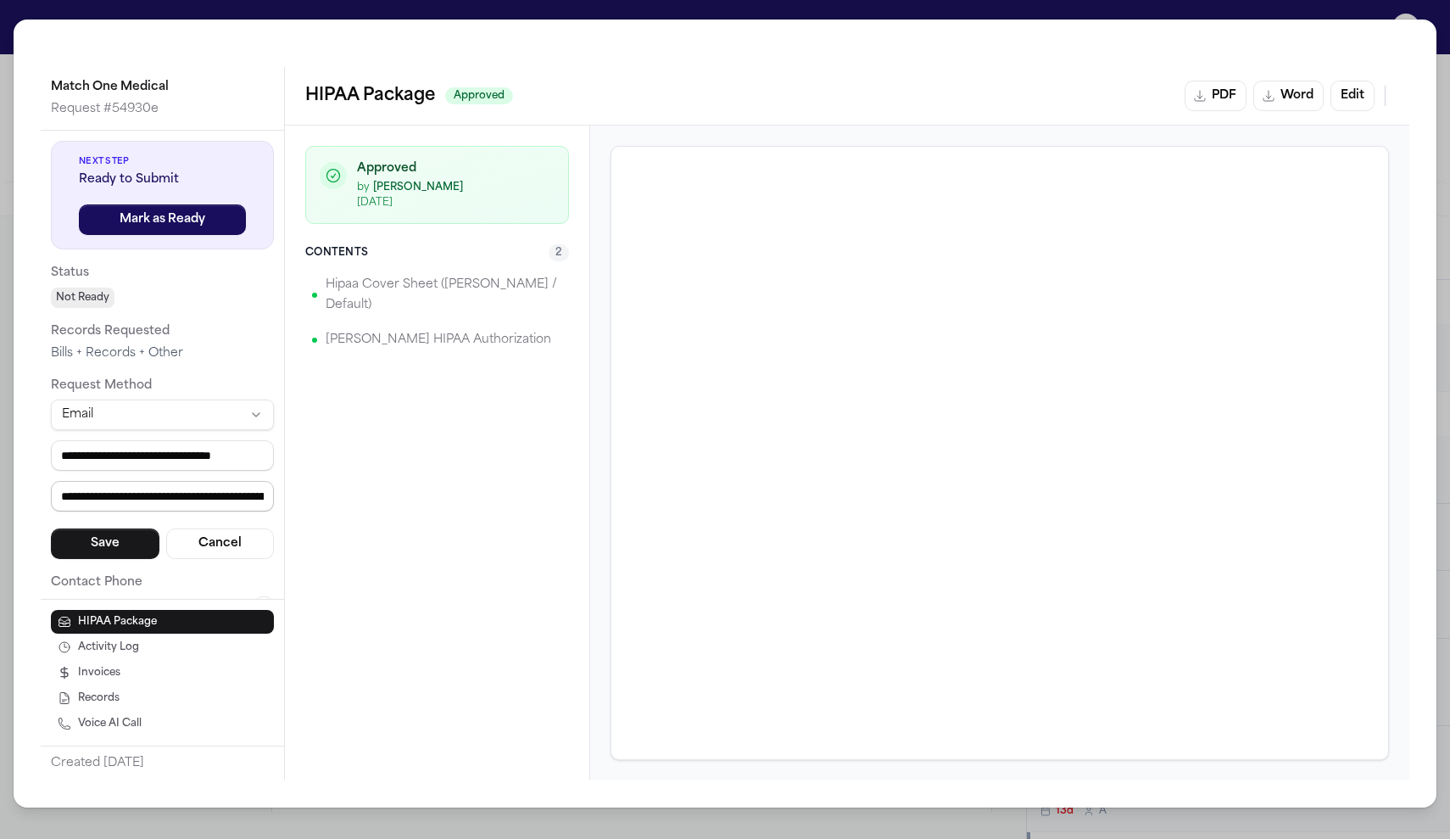
click at [140, 484] on input "**********" at bounding box center [162, 496] width 223 height 31
click at [136, 542] on button "Save" at bounding box center [105, 543] width 109 height 31
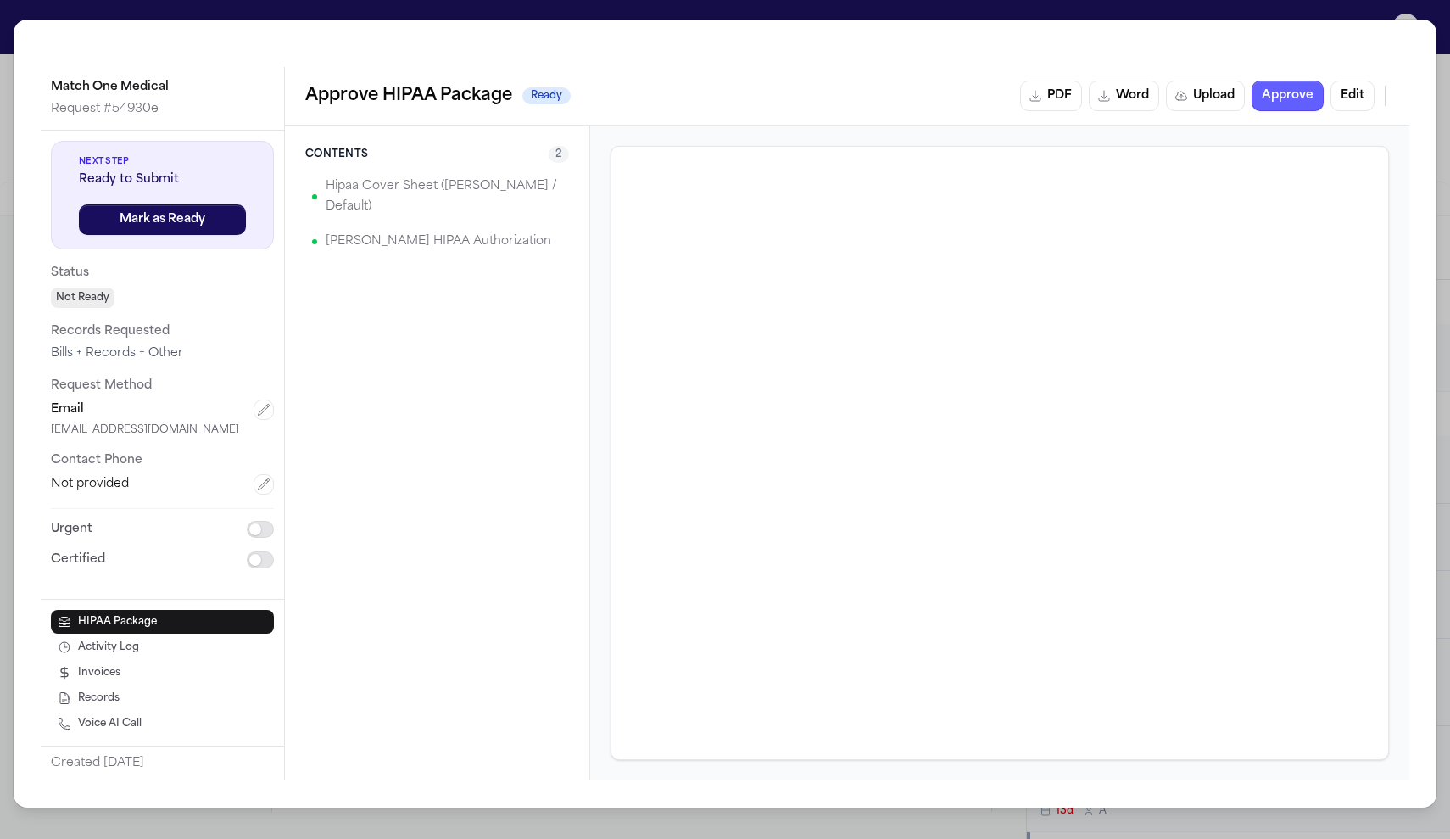
click at [1141, 10] on div "Match One Medical Request # 54930e Next Step Ready to Submit Mark as Ready Stat…" at bounding box center [725, 419] width 1450 height 839
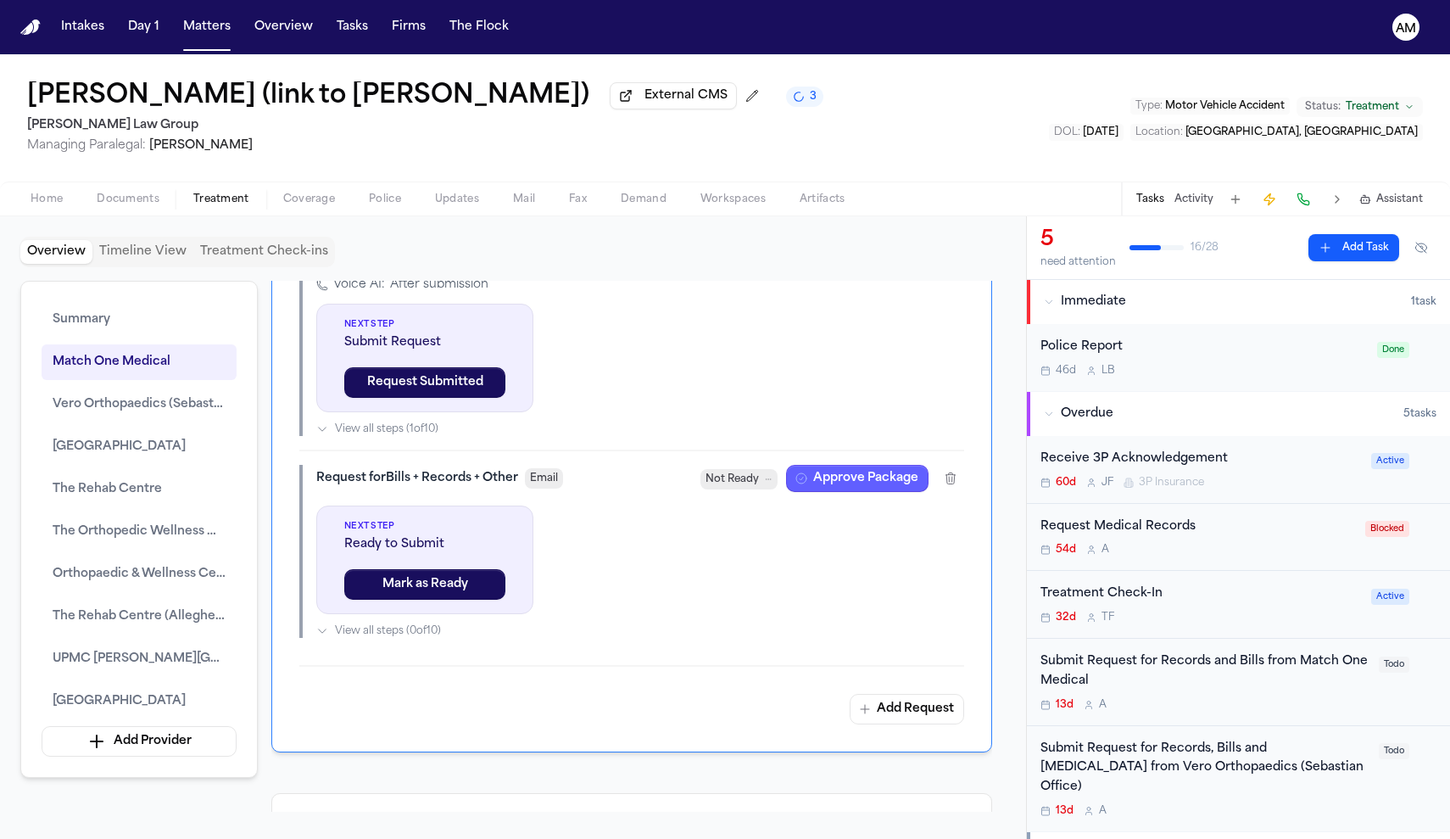
scroll to position [1924, 0]
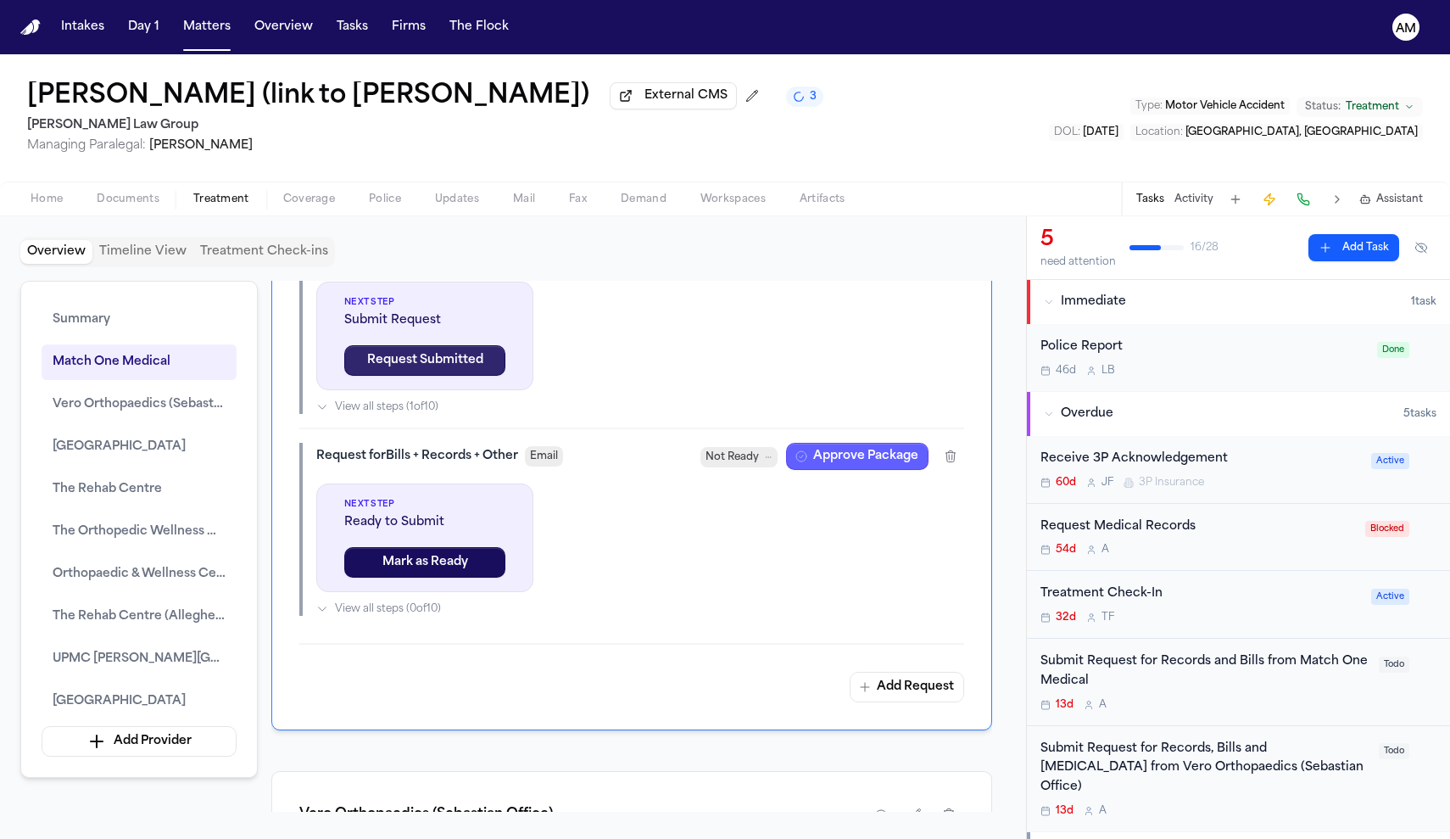
click at [458, 376] on button "Request Submitted" at bounding box center [424, 360] width 161 height 31
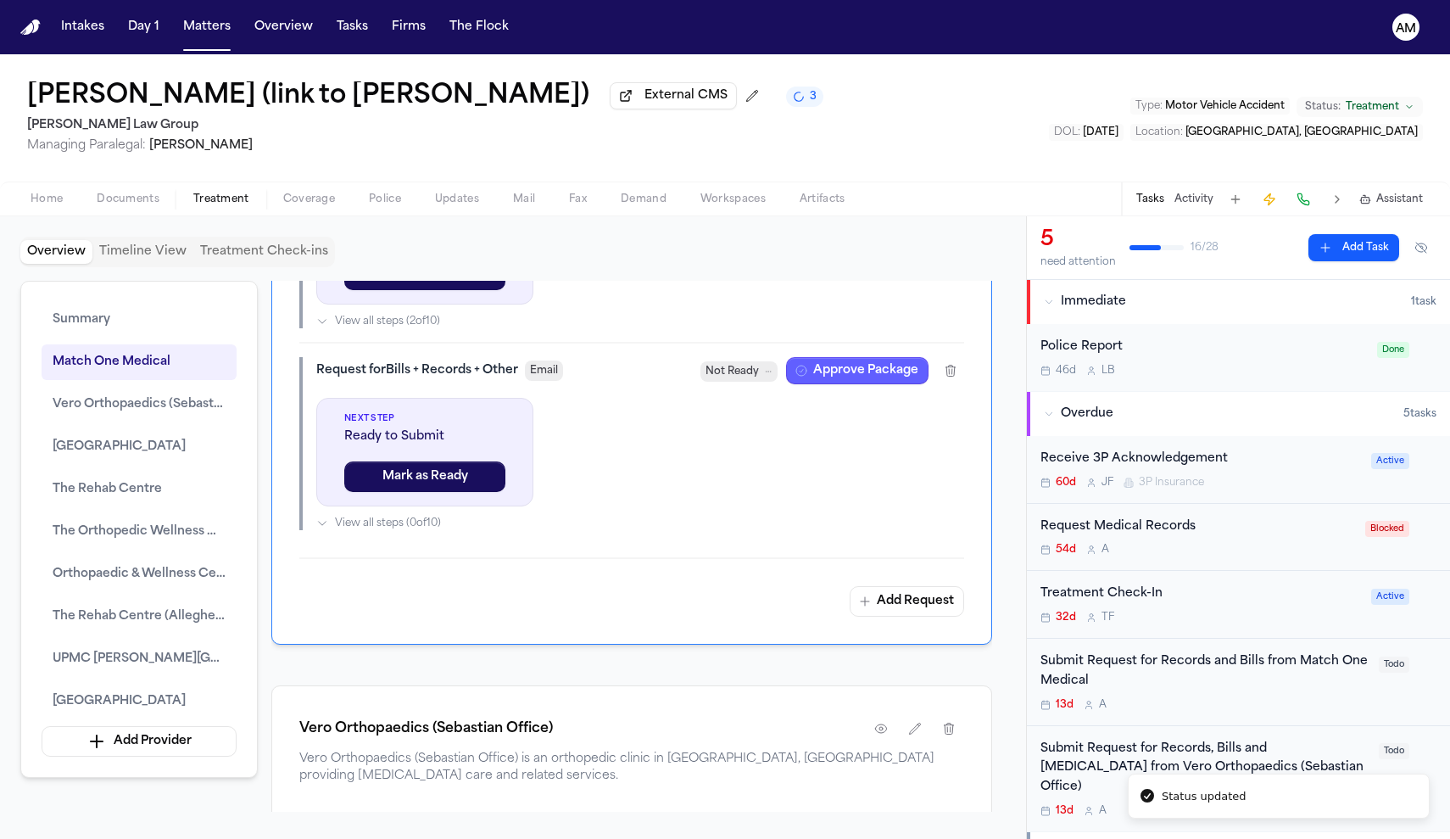
scroll to position [2012, 0]
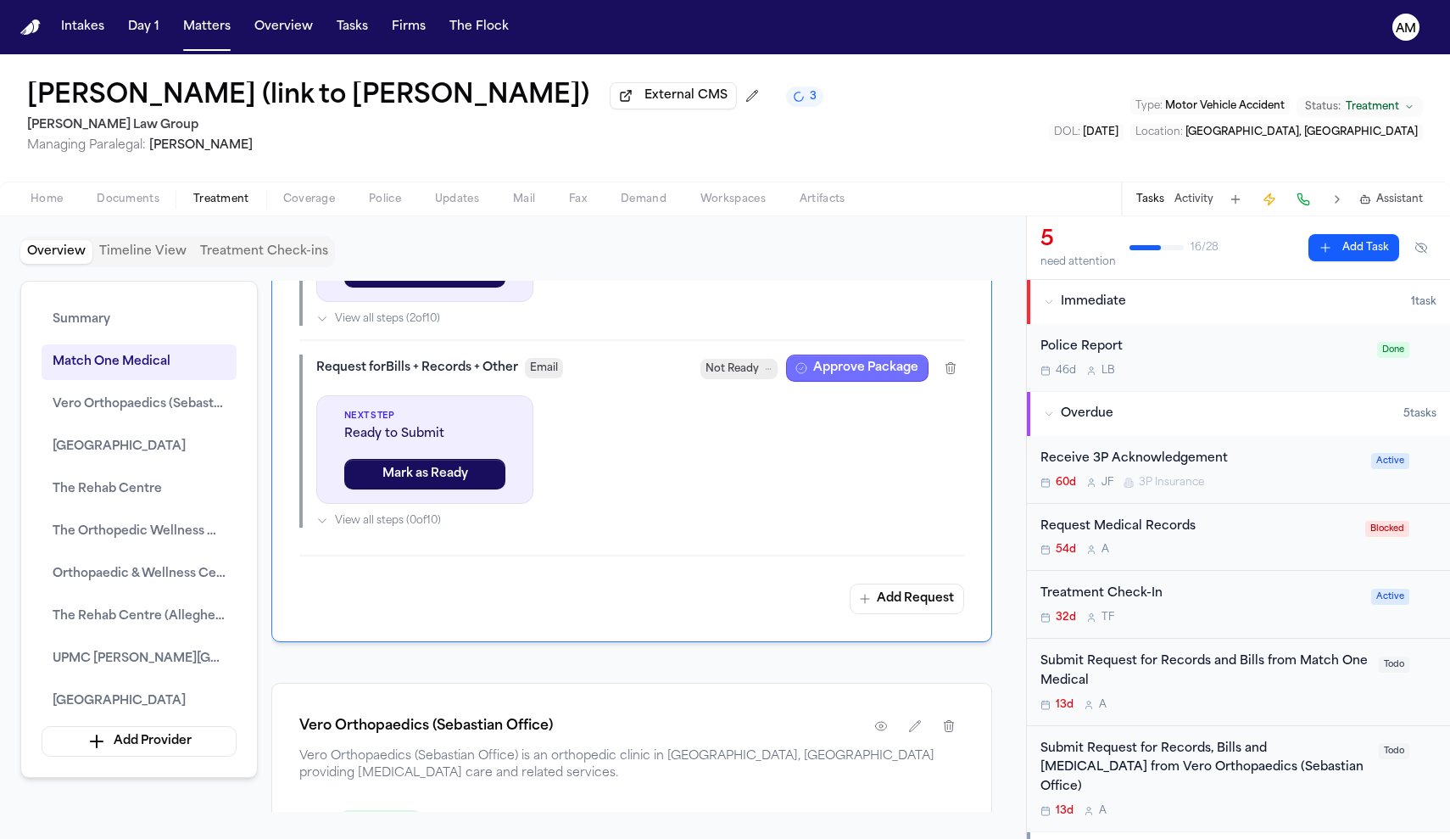
click at [831, 382] on button "Approve Package" at bounding box center [857, 367] width 142 height 27
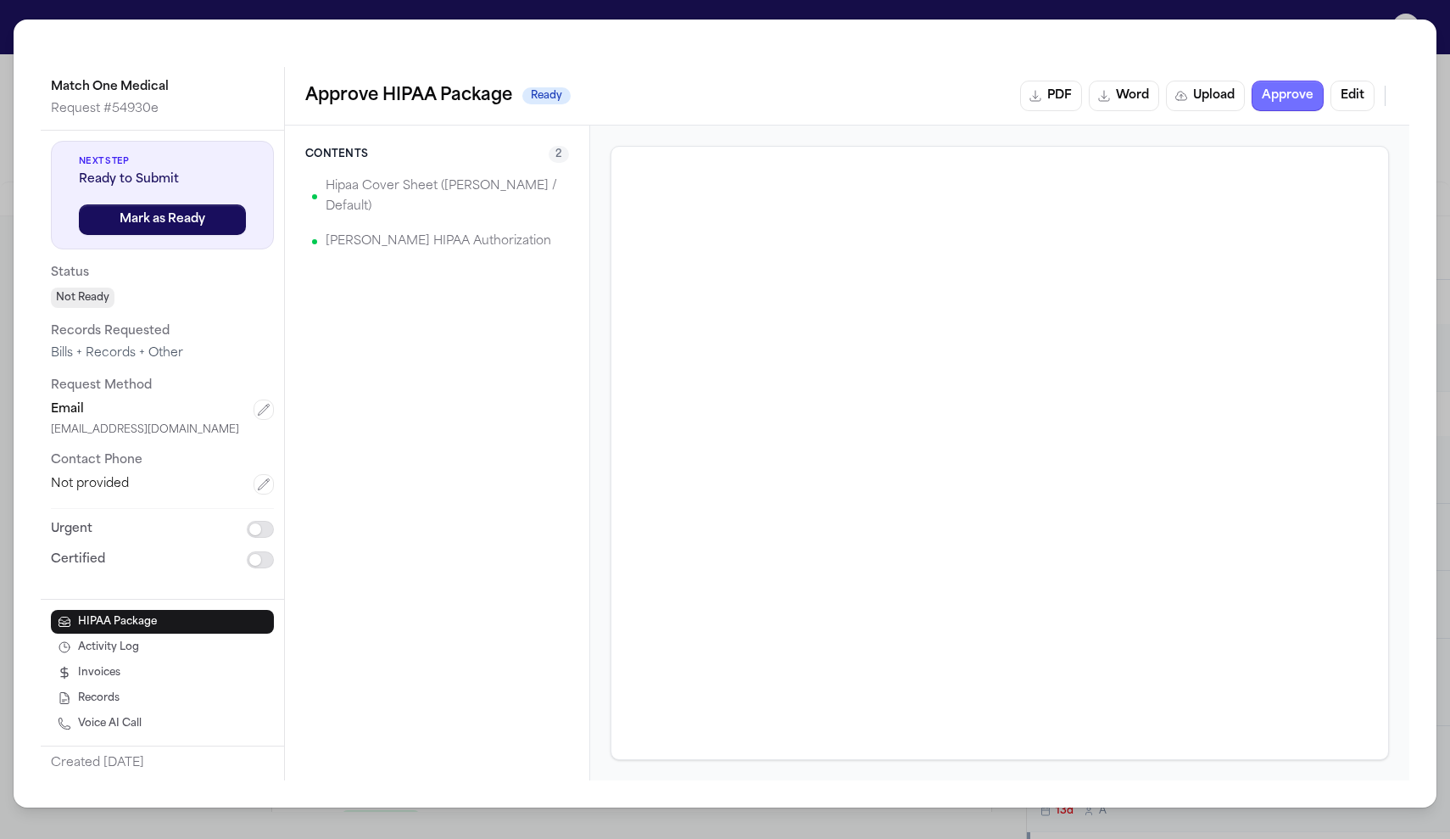
click at [1279, 96] on button "Approve" at bounding box center [1288, 96] width 72 height 31
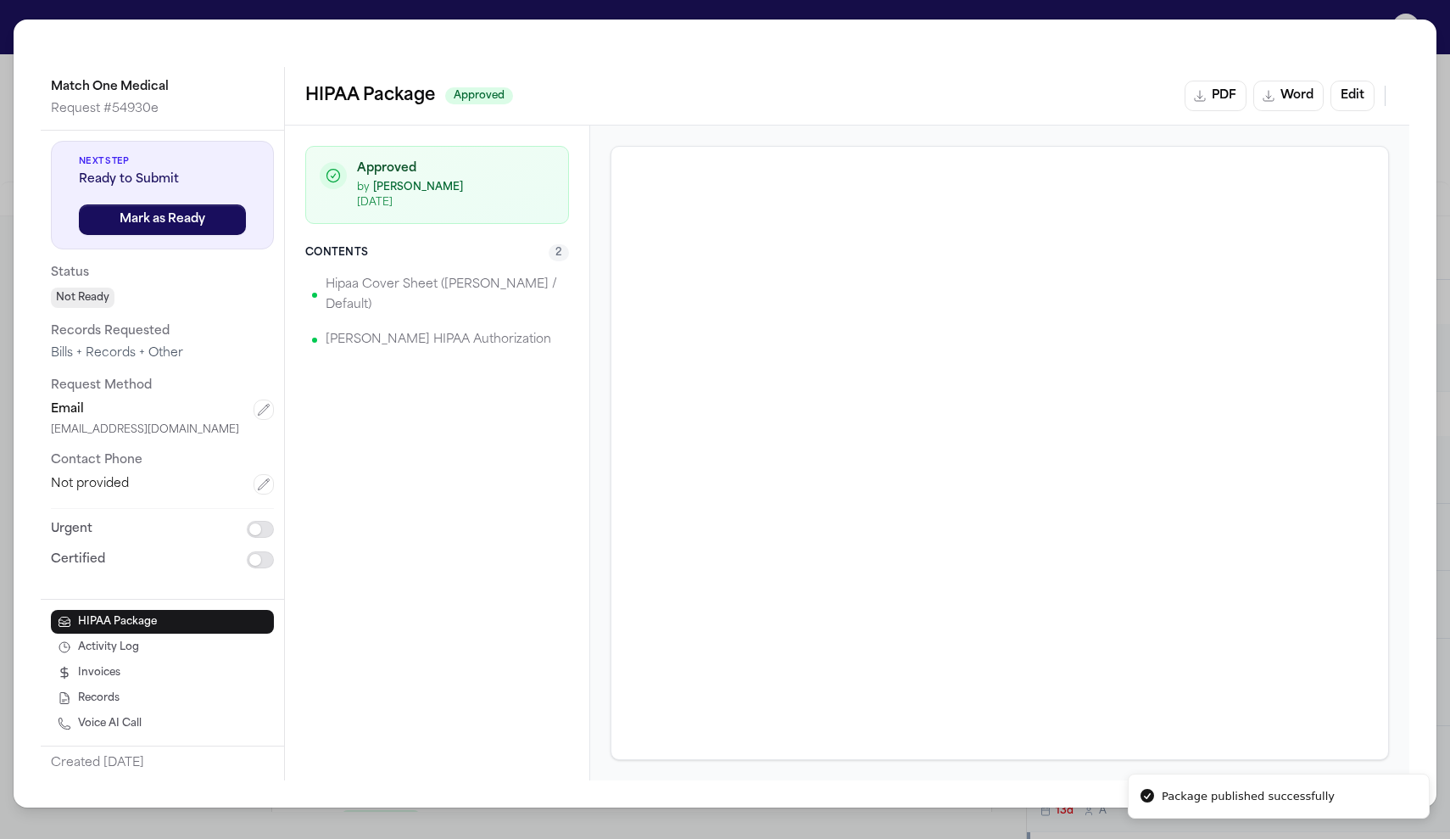
click at [1261, 15] on div "Match One Medical Request # 54930e Next Step Ready to Submit Mark as Ready Stat…" at bounding box center [725, 419] width 1450 height 839
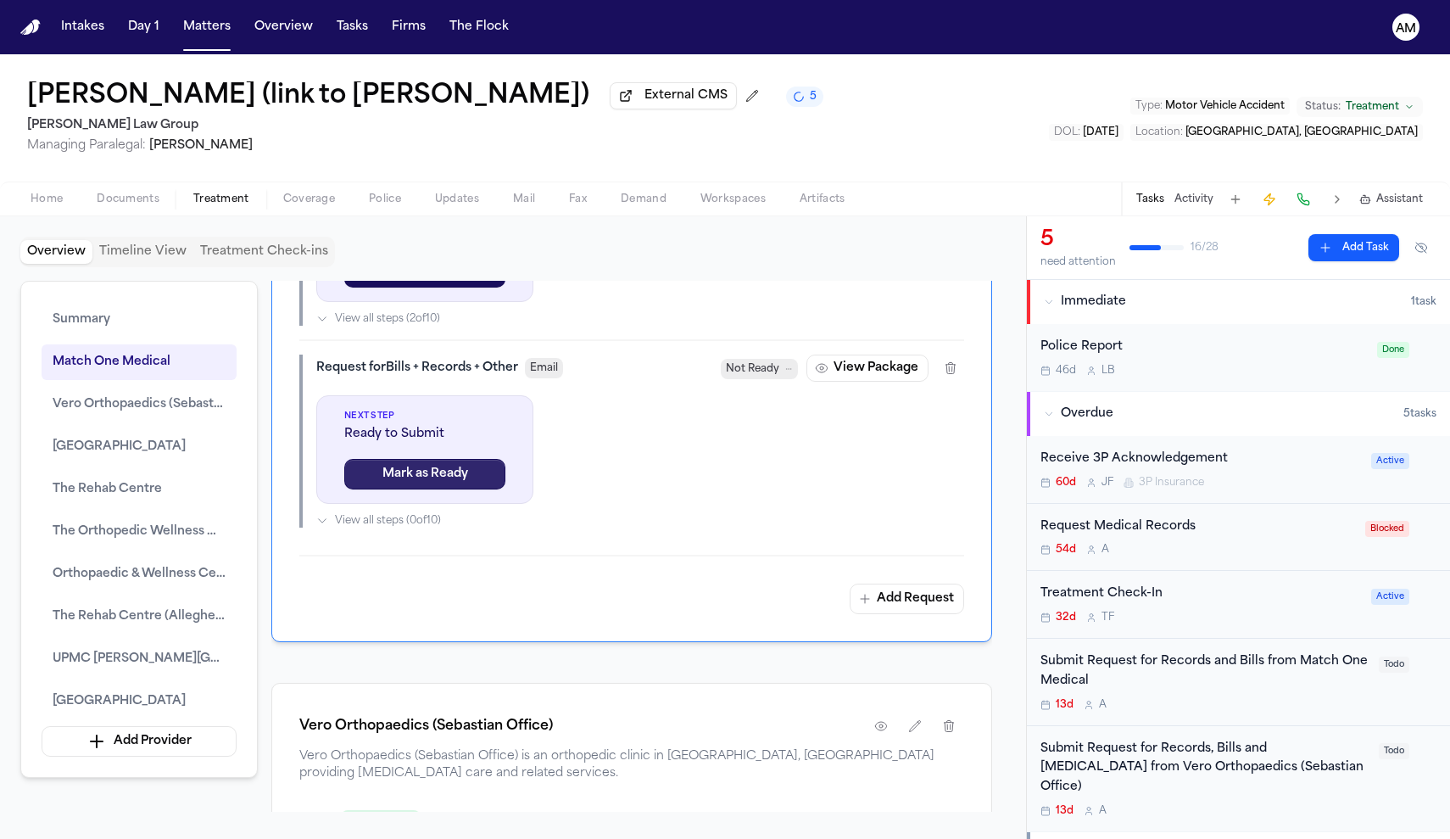
click at [456, 489] on button "Mark as Ready" at bounding box center [424, 474] width 161 height 31
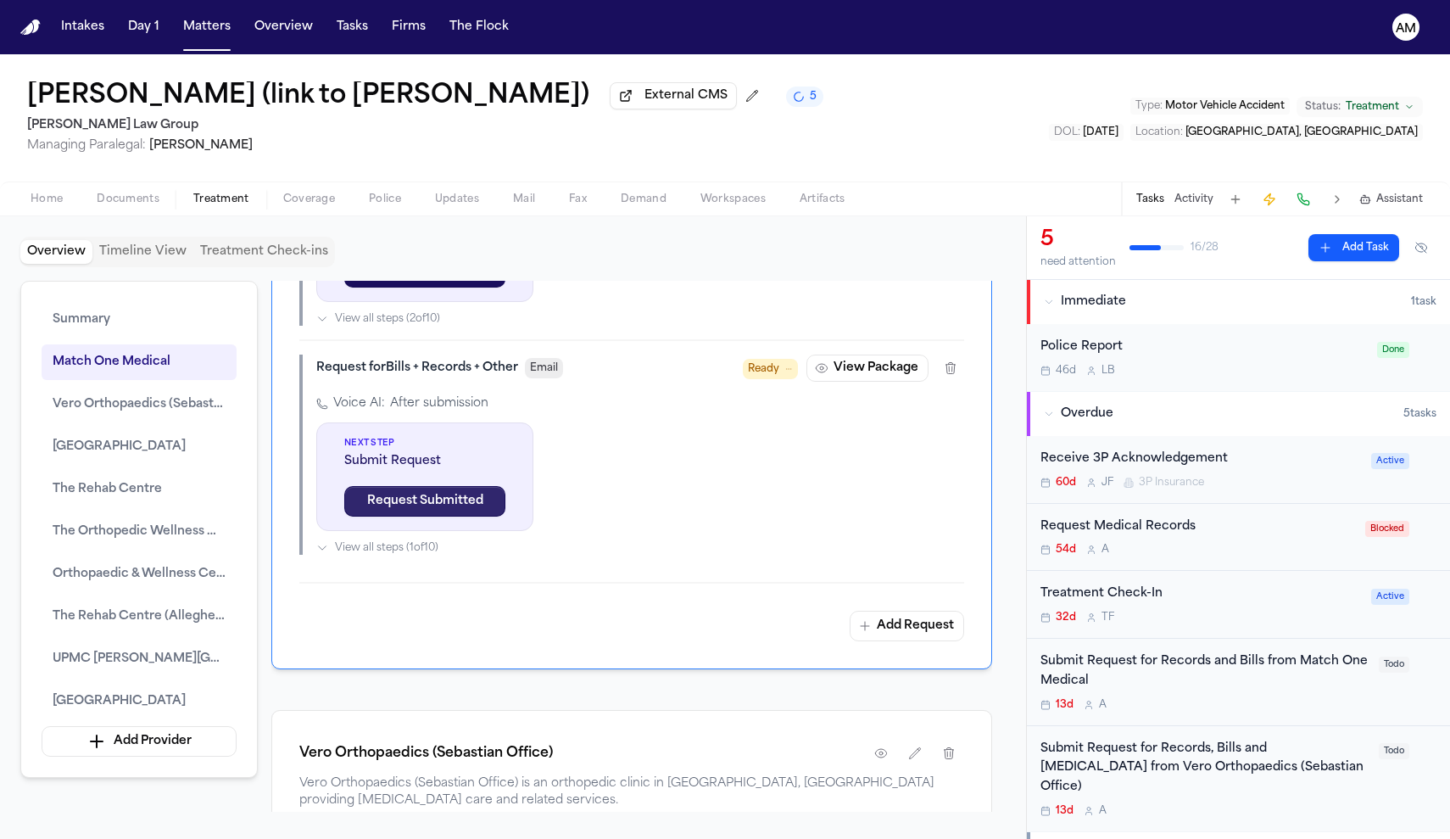
click at [448, 516] on button "Request Submitted" at bounding box center [424, 501] width 161 height 31
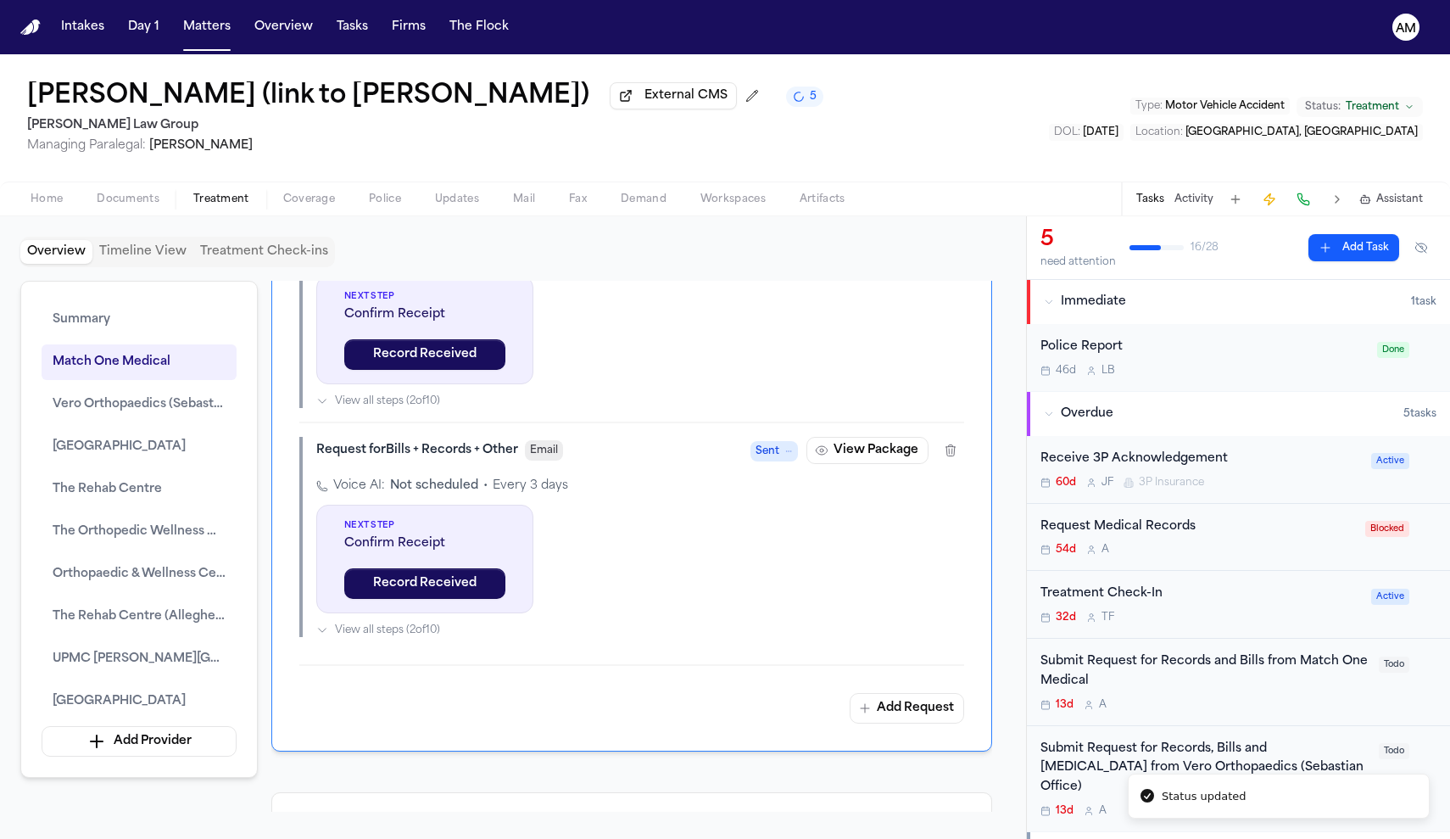
scroll to position [1923, 0]
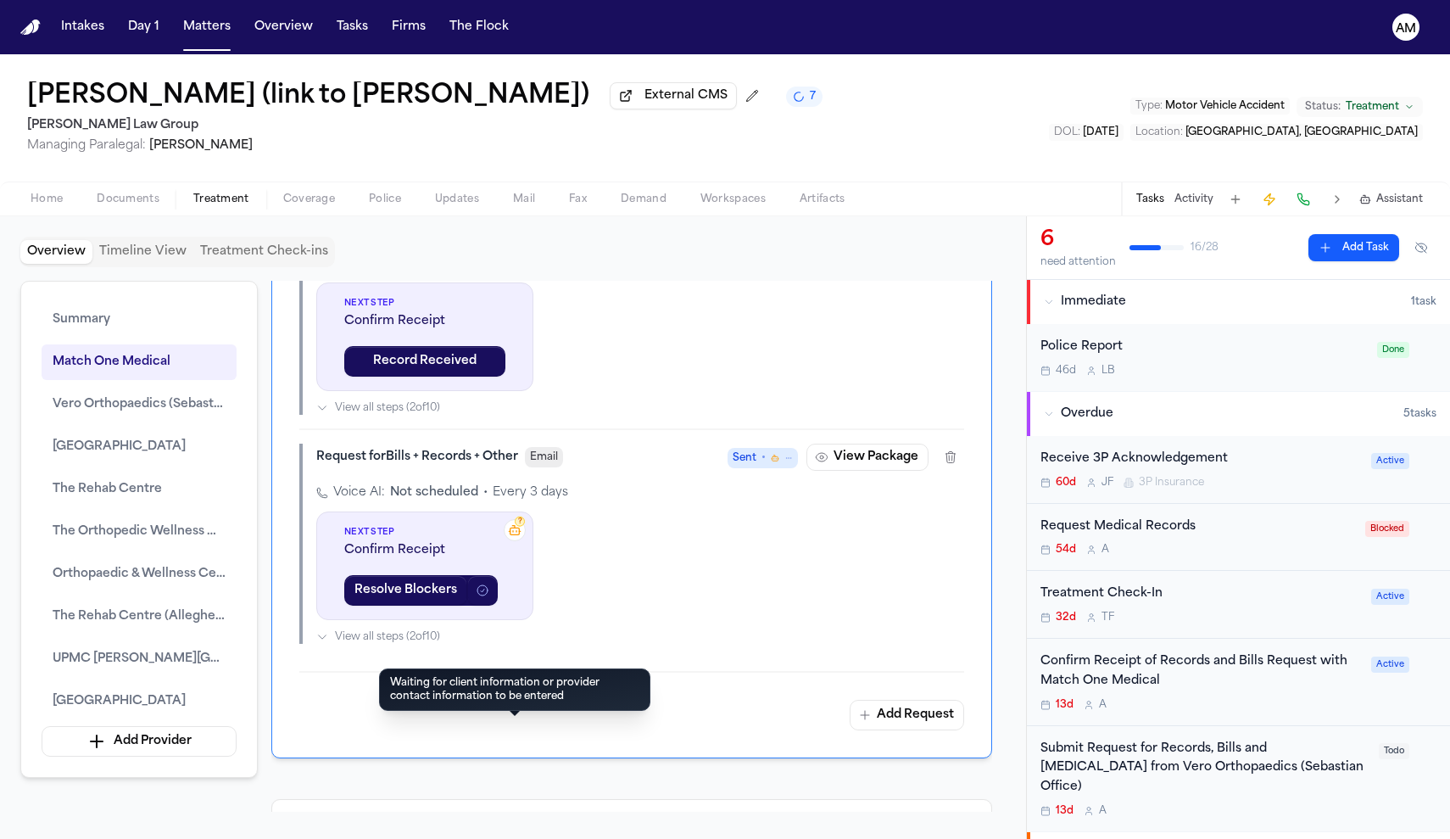
click at [518, 527] on span "?" at bounding box center [520, 521] width 4 height 10
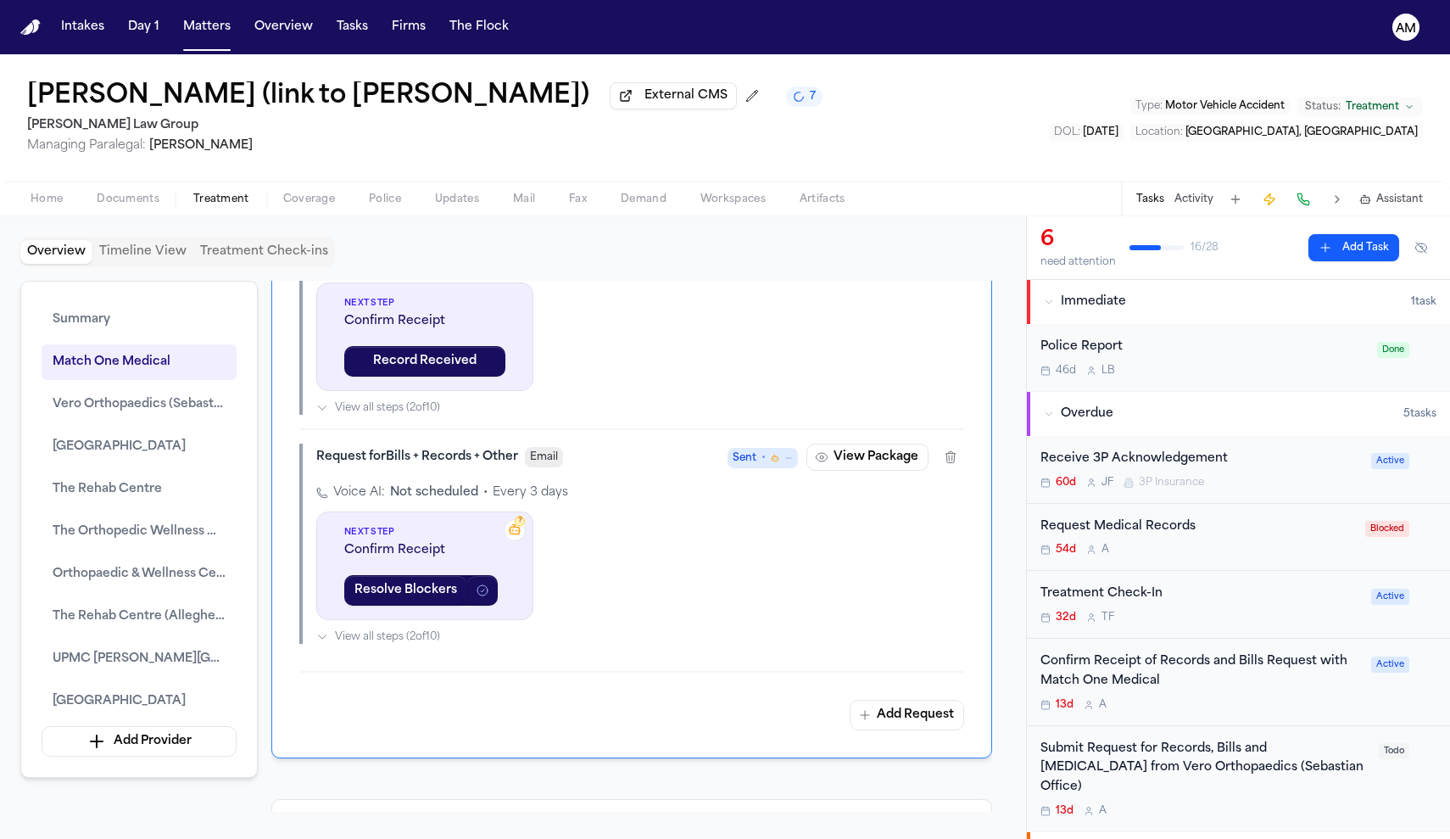
click at [520, 537] on icon at bounding box center [515, 529] width 14 height 14
click at [516, 534] on rect at bounding box center [515, 531] width 9 height 7
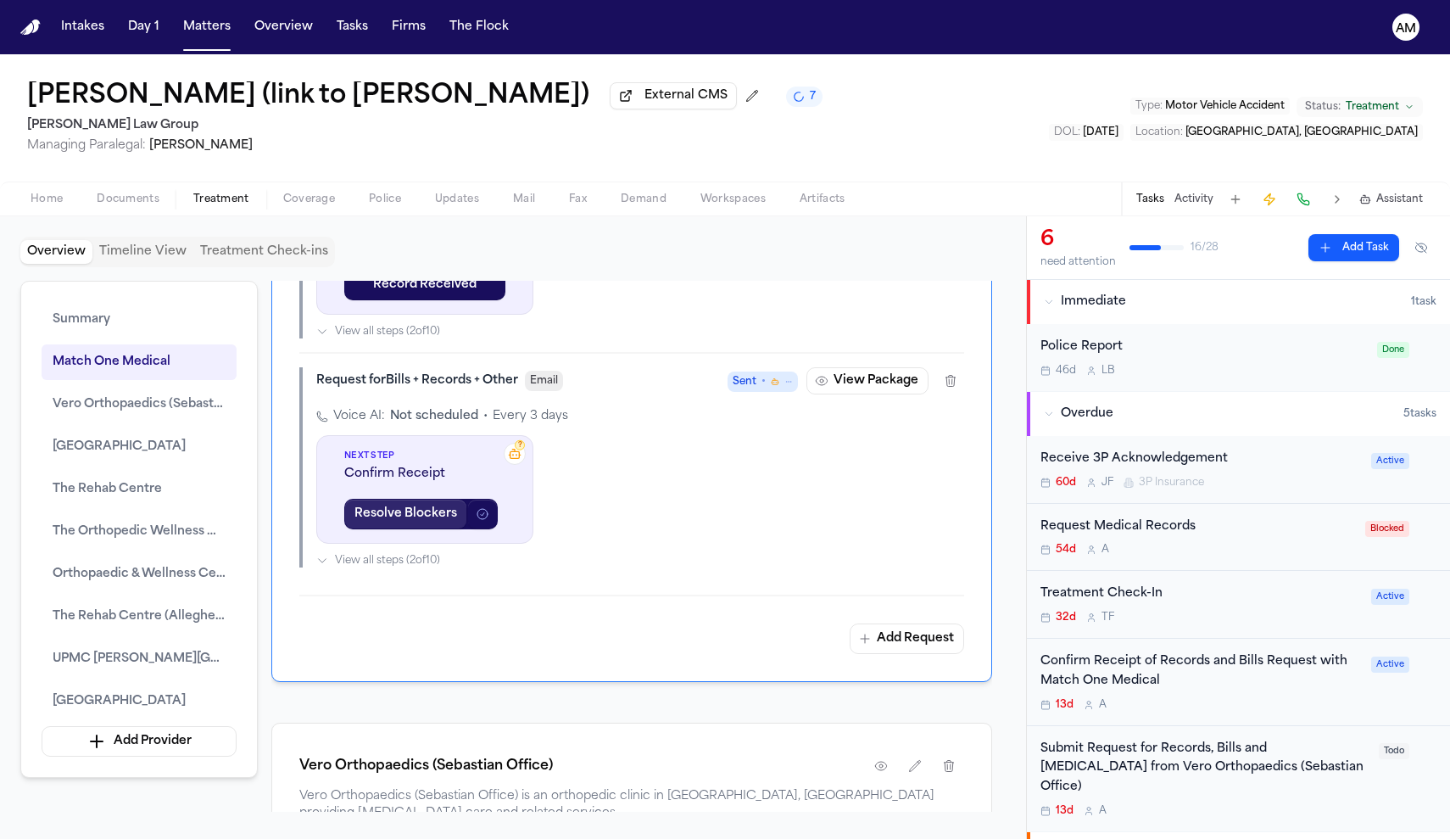
click at [445, 529] on button "Resolve Blockers" at bounding box center [405, 514] width 123 height 31
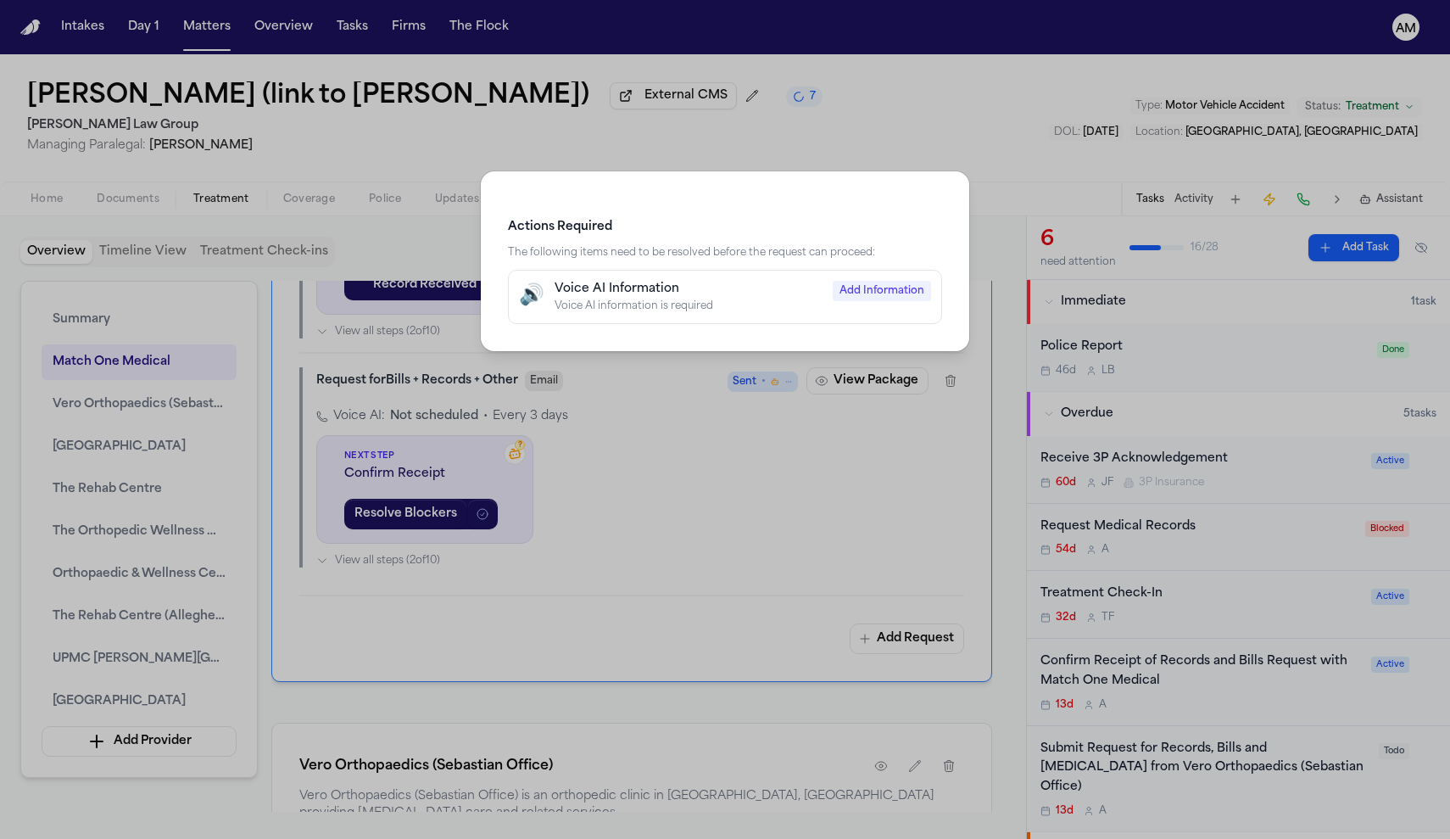
click at [684, 310] on div "Voice AI information is required" at bounding box center [689, 306] width 268 height 14
type input "**********"
select select "*****"
type input "**********"
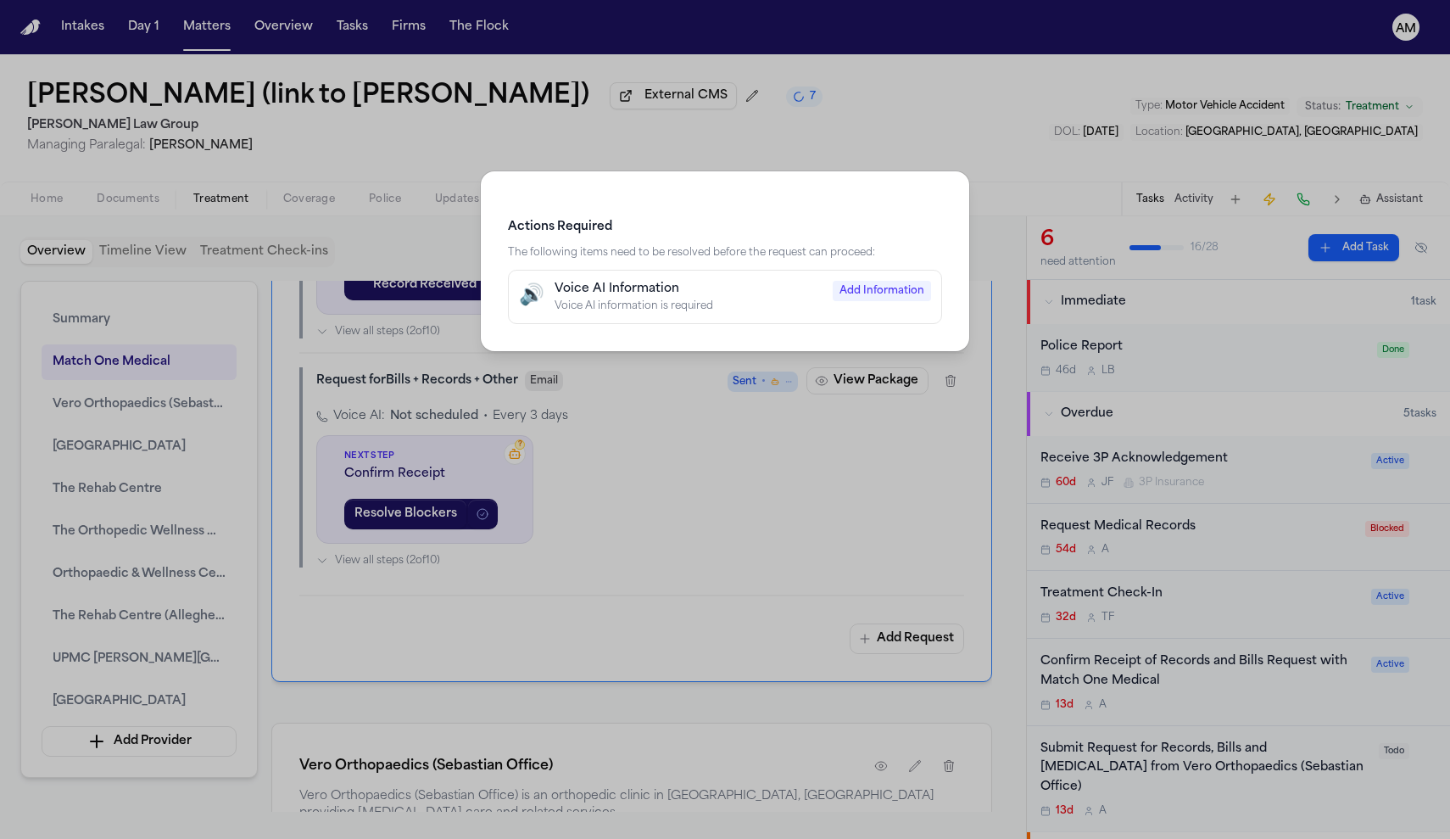
type input "**********"
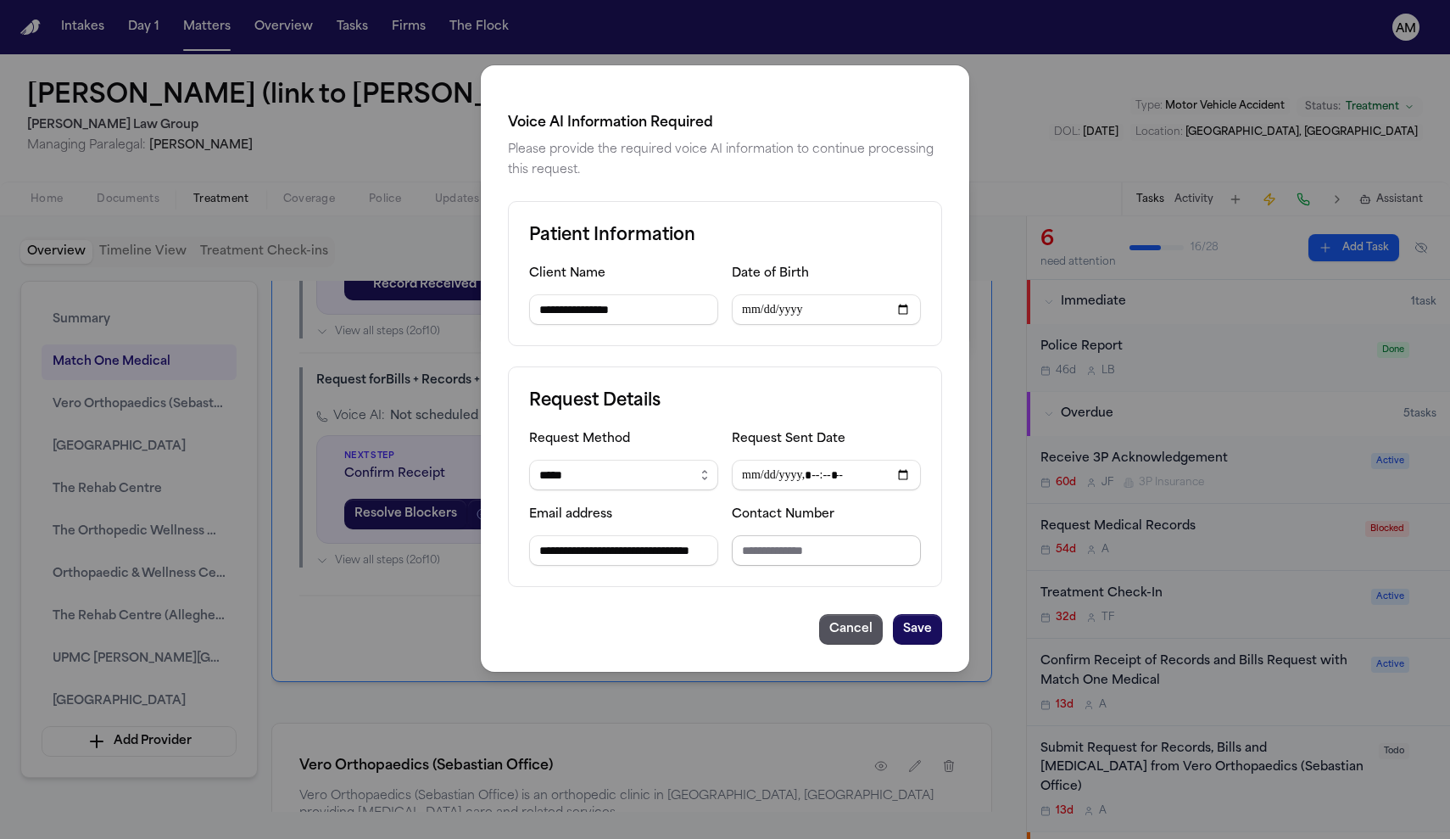
click at [781, 557] on input "Contact Number" at bounding box center [826, 550] width 189 height 31
type input "**********"
click at [928, 621] on button "Save" at bounding box center [917, 629] width 49 height 31
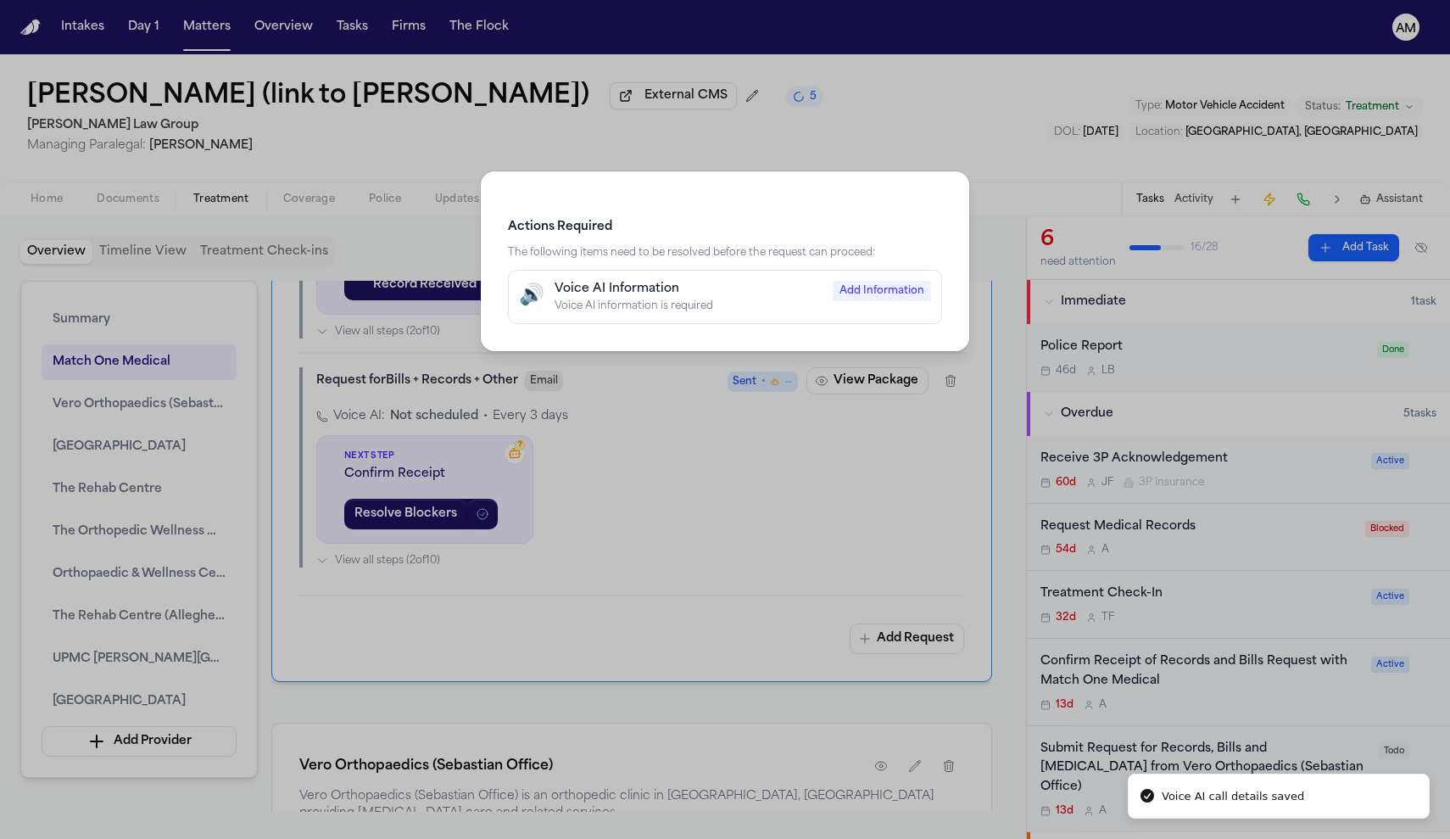
click at [784, 530] on div "Actions Required The following items need to be resolved before the request can…" at bounding box center [725, 419] width 1450 height 839
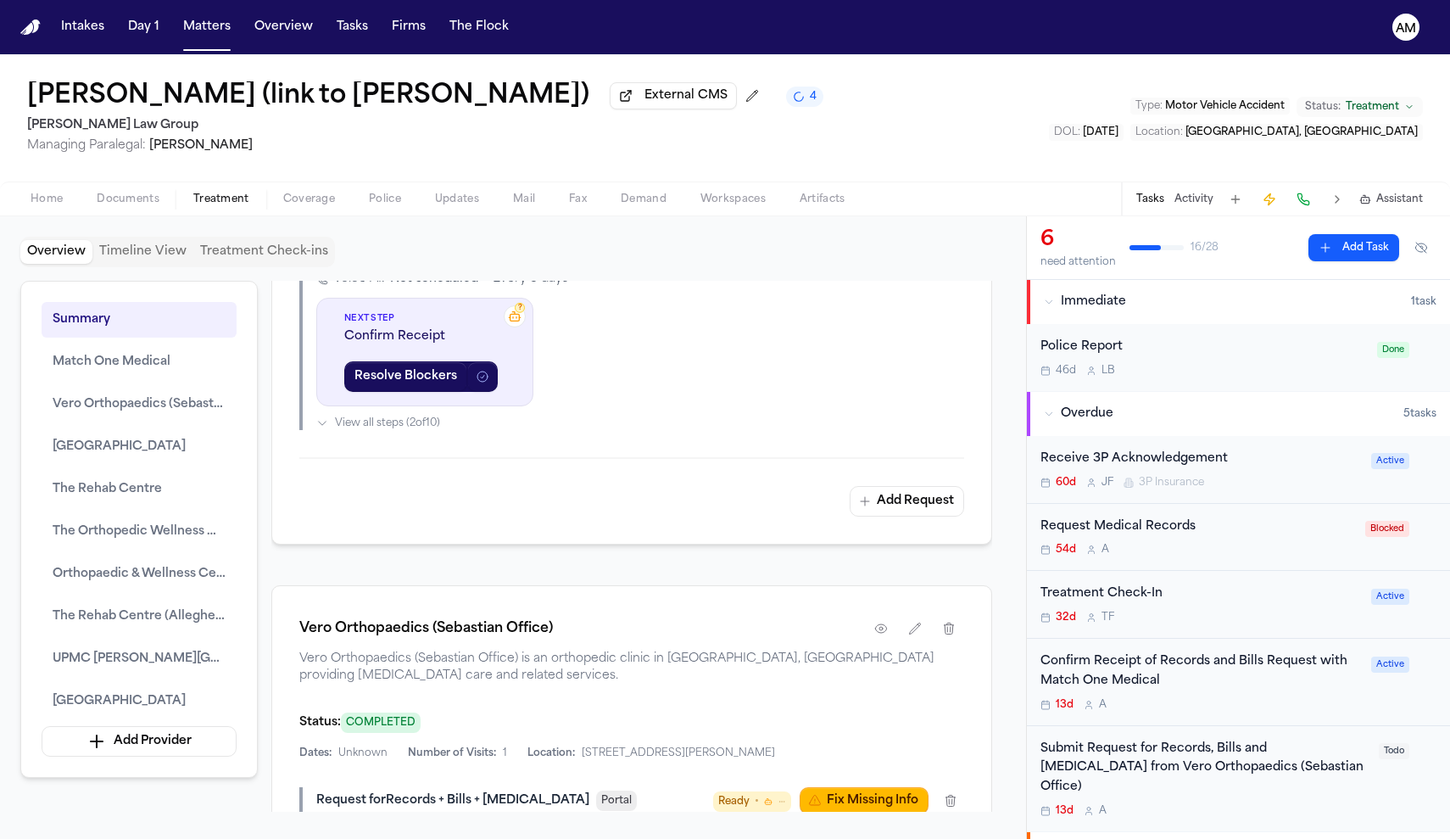
scroll to position [2155, 0]
click at [437, 391] on button "Resolve Blockers" at bounding box center [405, 375] width 123 height 31
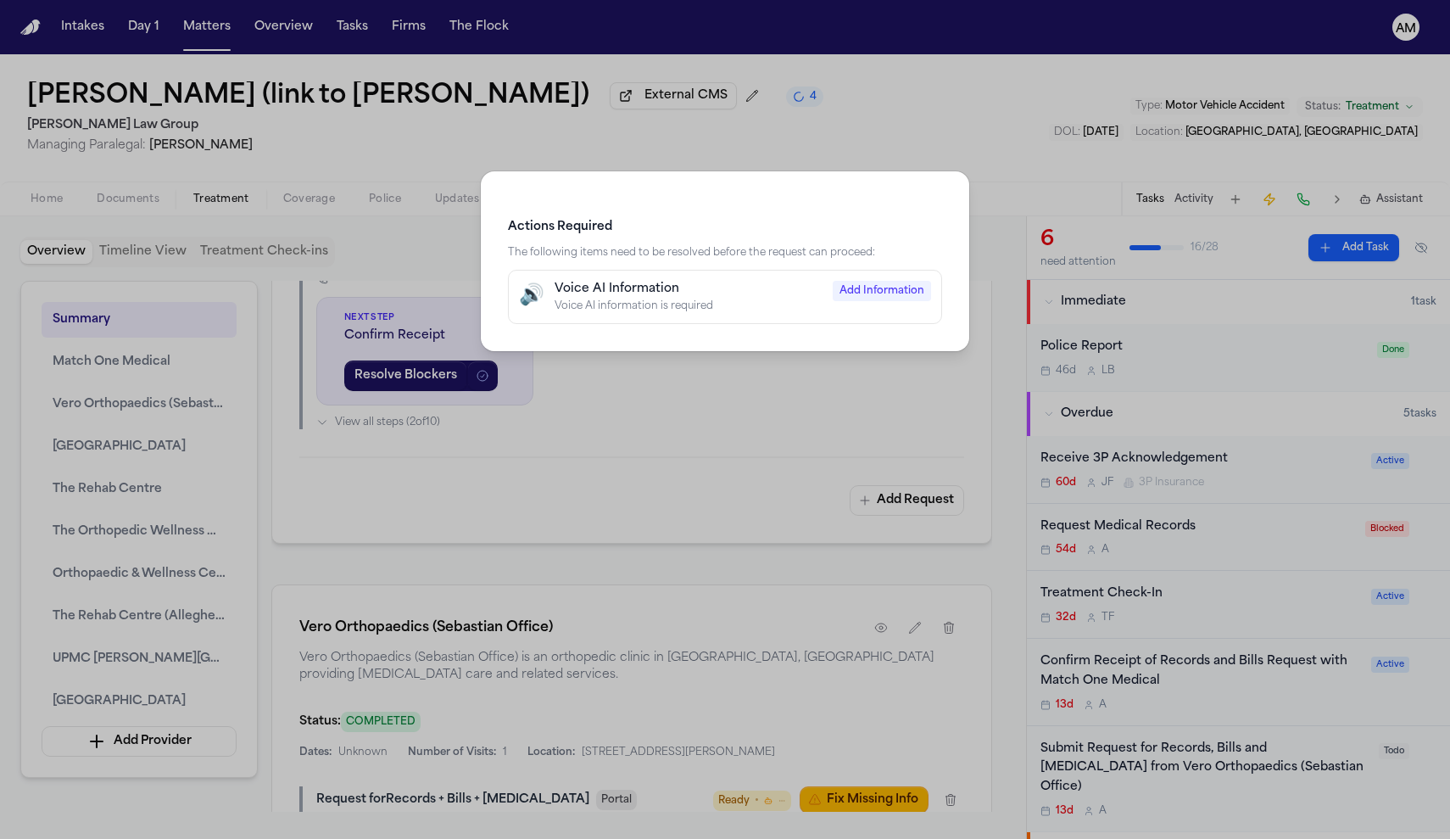
click at [744, 294] on div "Voice AI Information" at bounding box center [689, 289] width 268 height 17
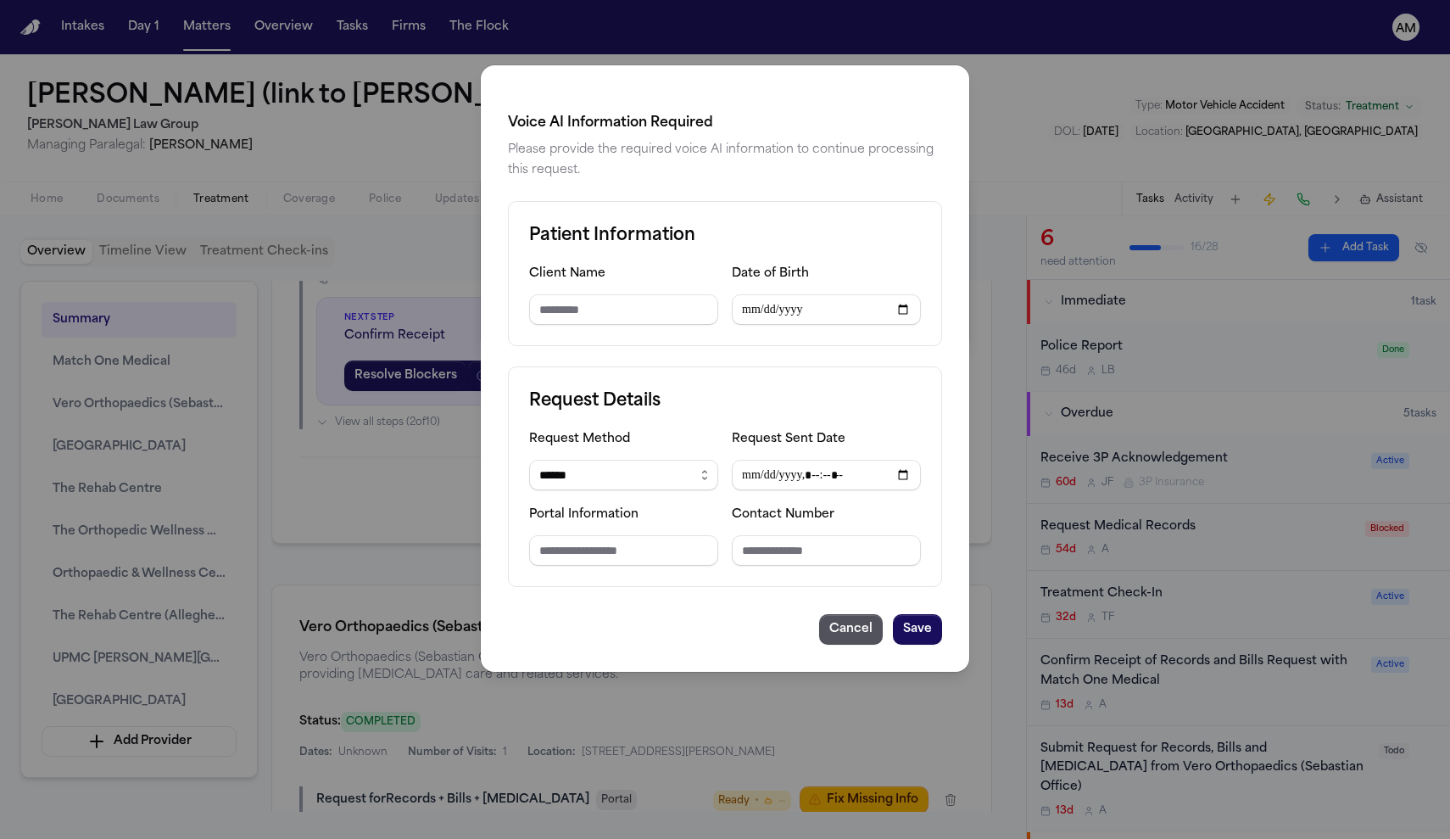
type input "**********"
select select "*****"
type input "**********"
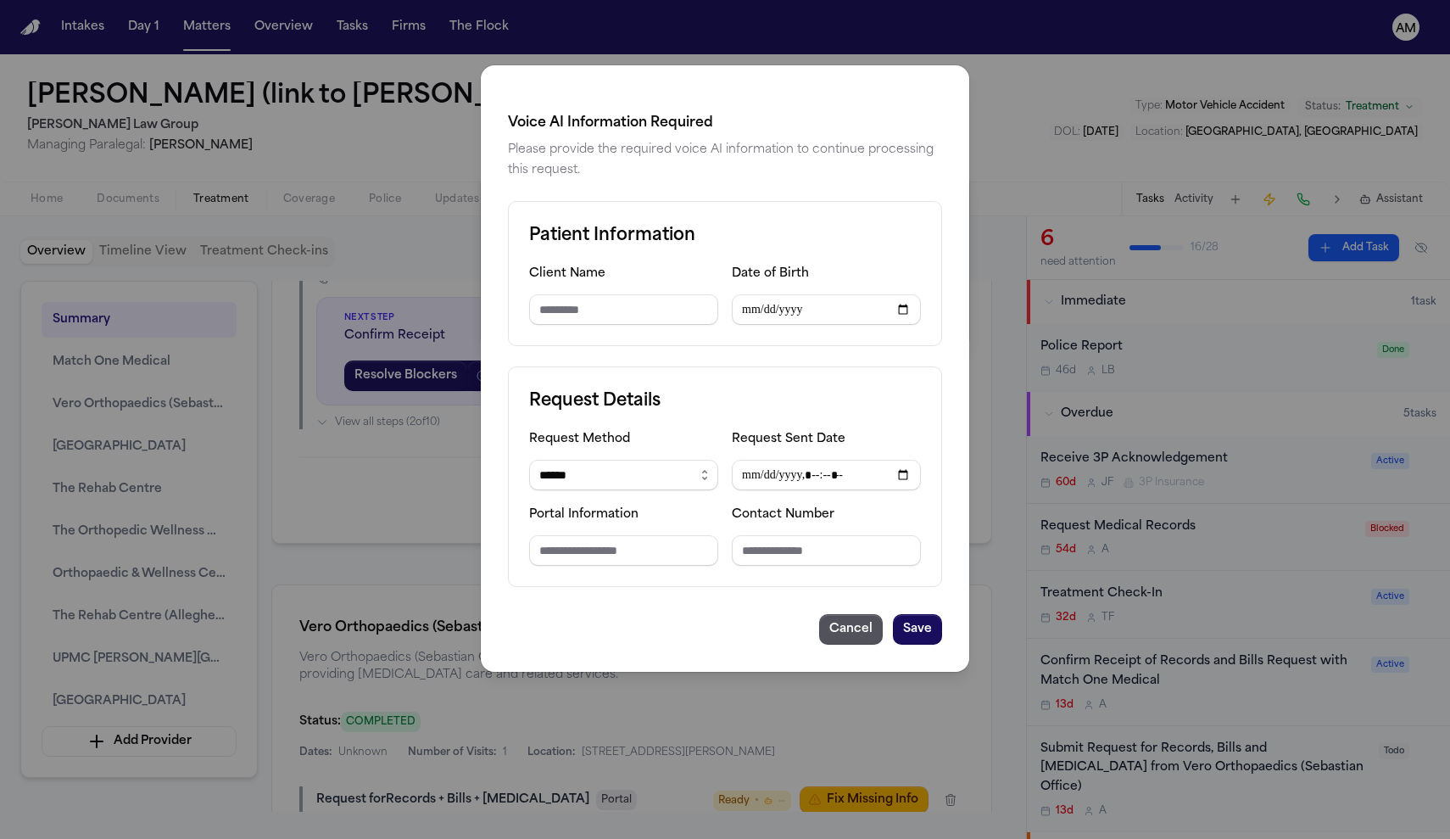
type input "**********"
click at [875, 640] on button "Cancel" at bounding box center [851, 629] width 64 height 31
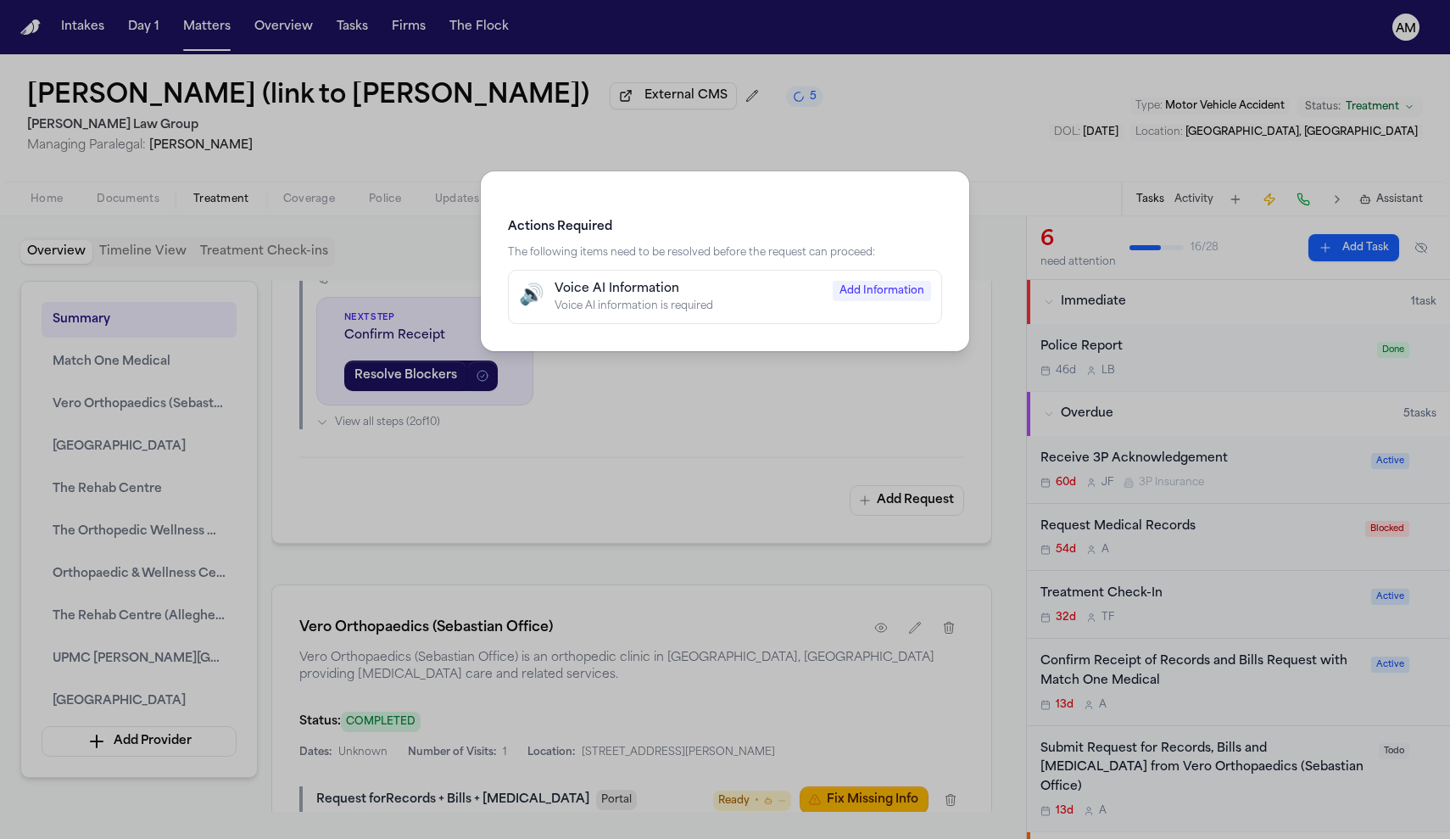
click at [848, 404] on div "Actions Required The following items need to be resolved before the request can…" at bounding box center [725, 419] width 1450 height 839
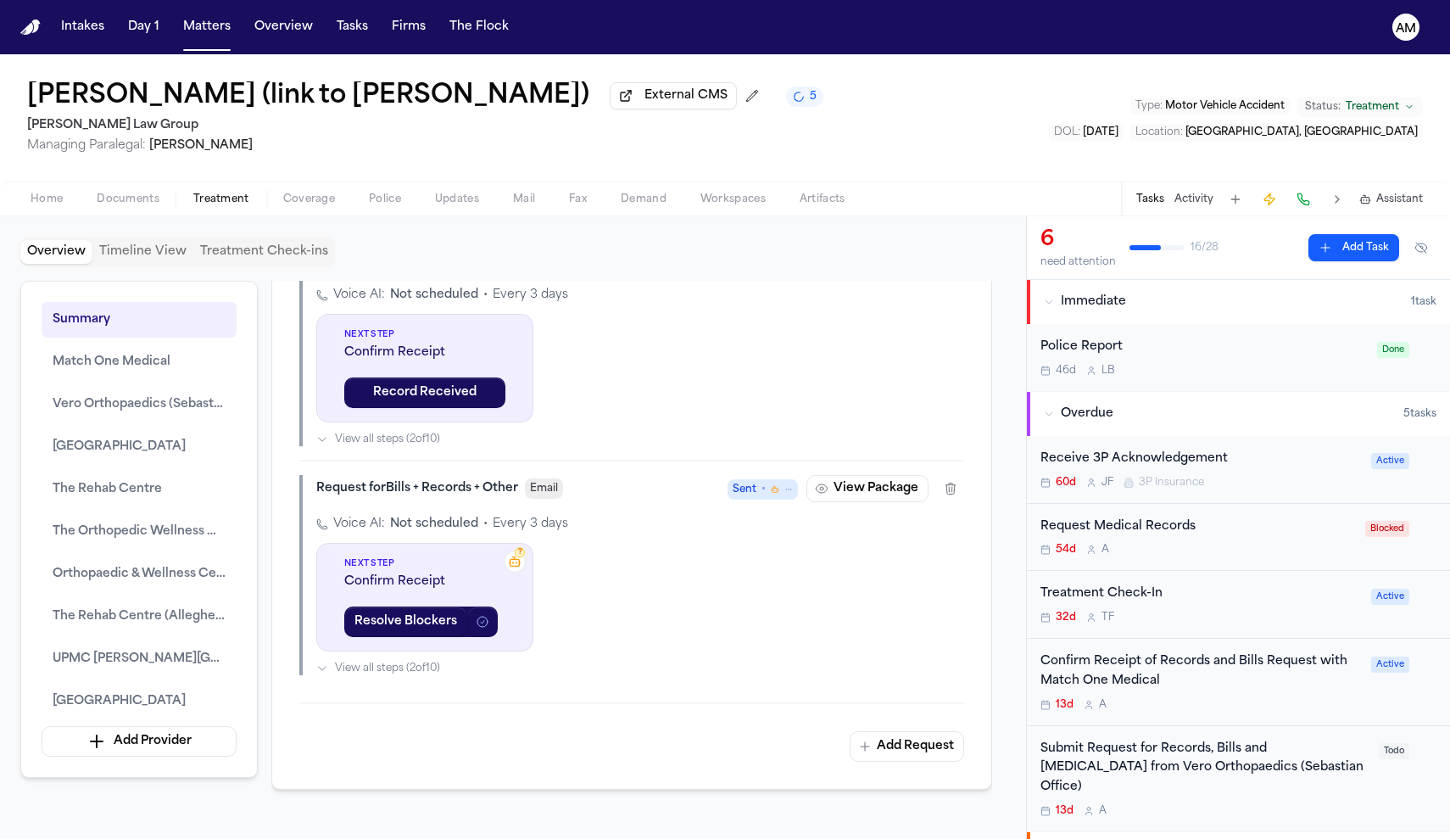
scroll to position [1907, 0]
click at [455, 305] on span "Not scheduled" at bounding box center [434, 296] width 88 height 17
click at [1220, 686] on div "Confirm Receipt of Records and Bills Request with Match One Medical" at bounding box center [1201, 671] width 321 height 39
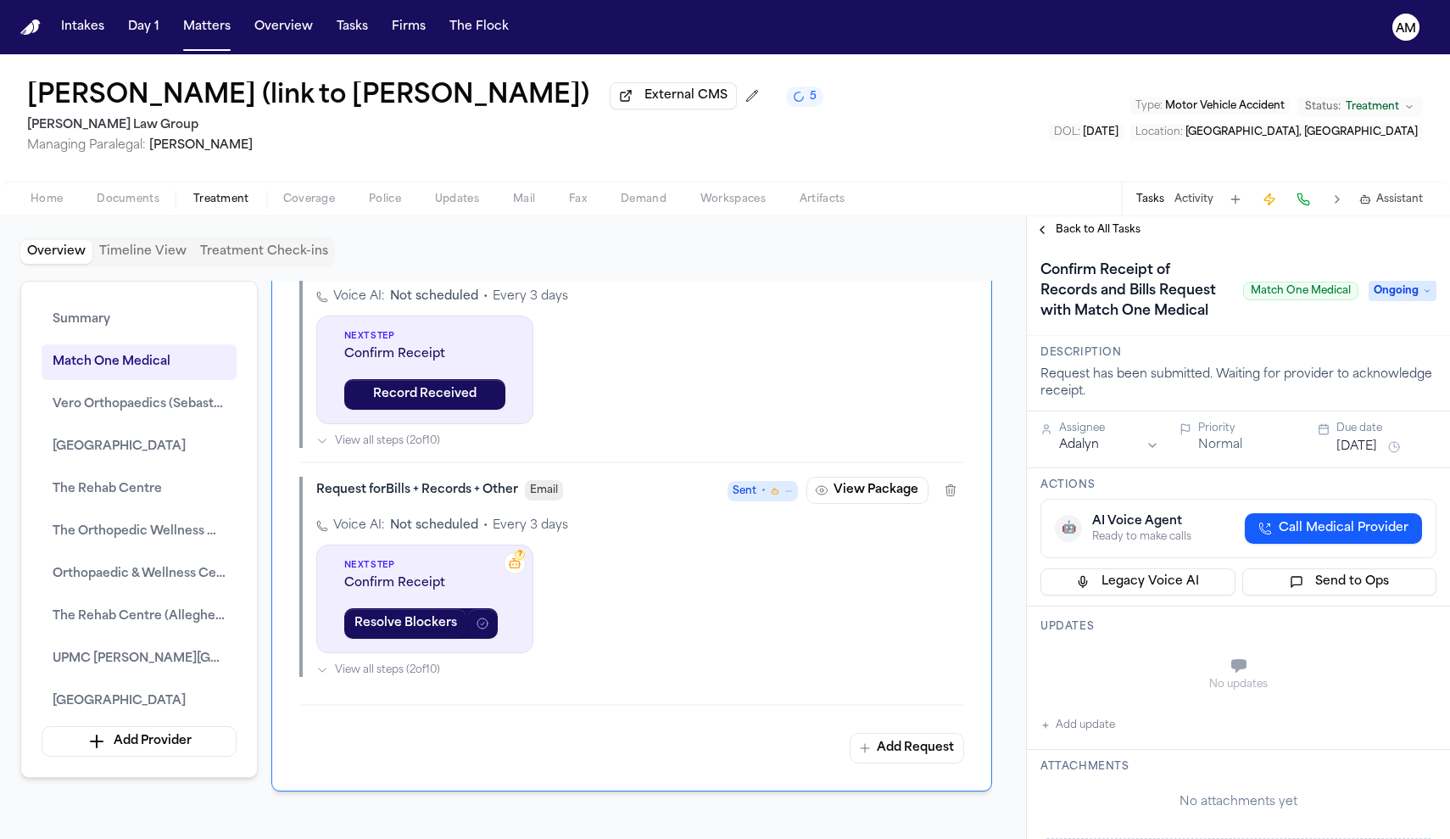
click at [61, 202] on span "Home" at bounding box center [47, 200] width 32 height 14
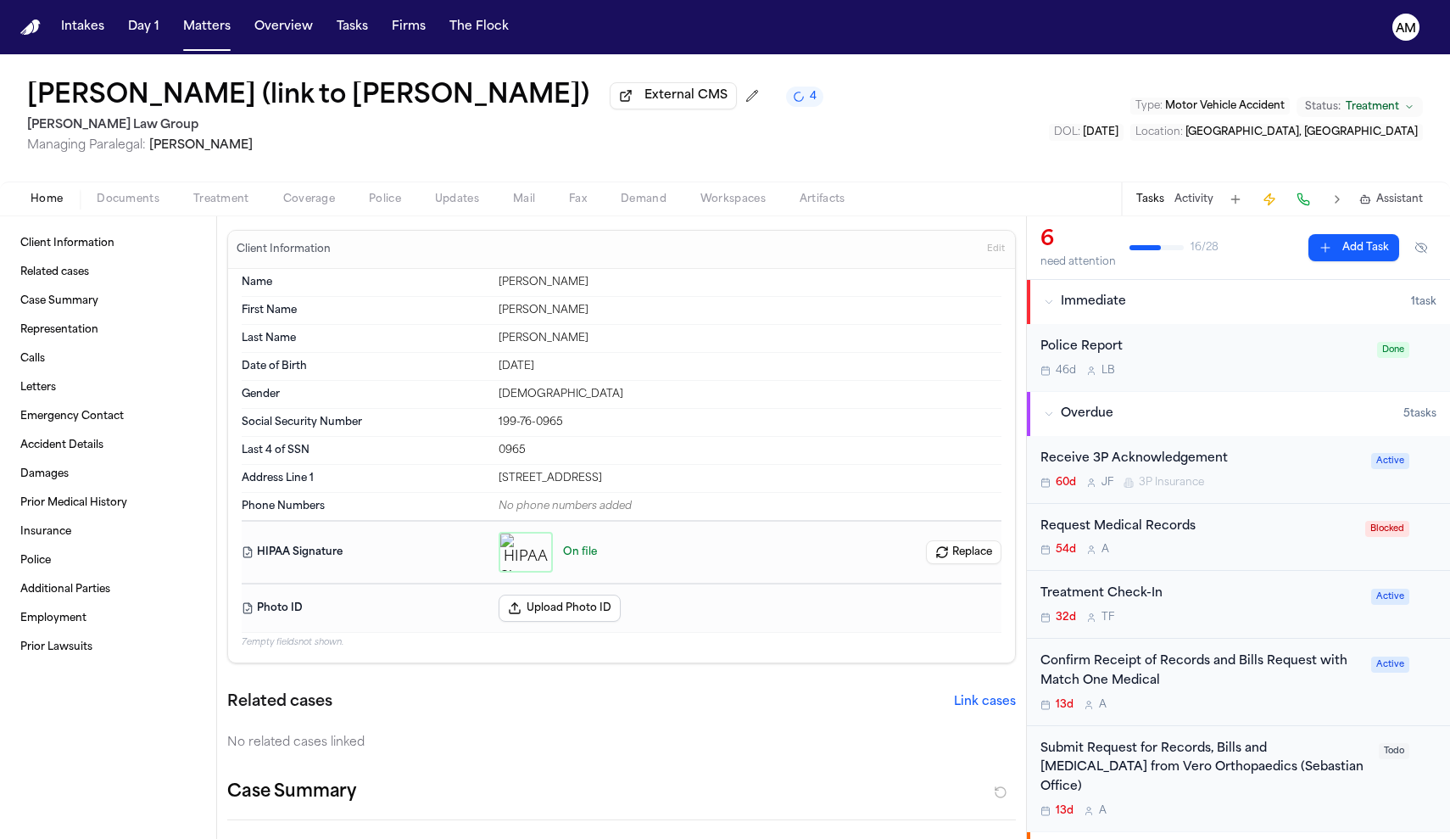
click at [1287, 538] on div "Request Medical Records 54d A" at bounding box center [1198, 537] width 315 height 40
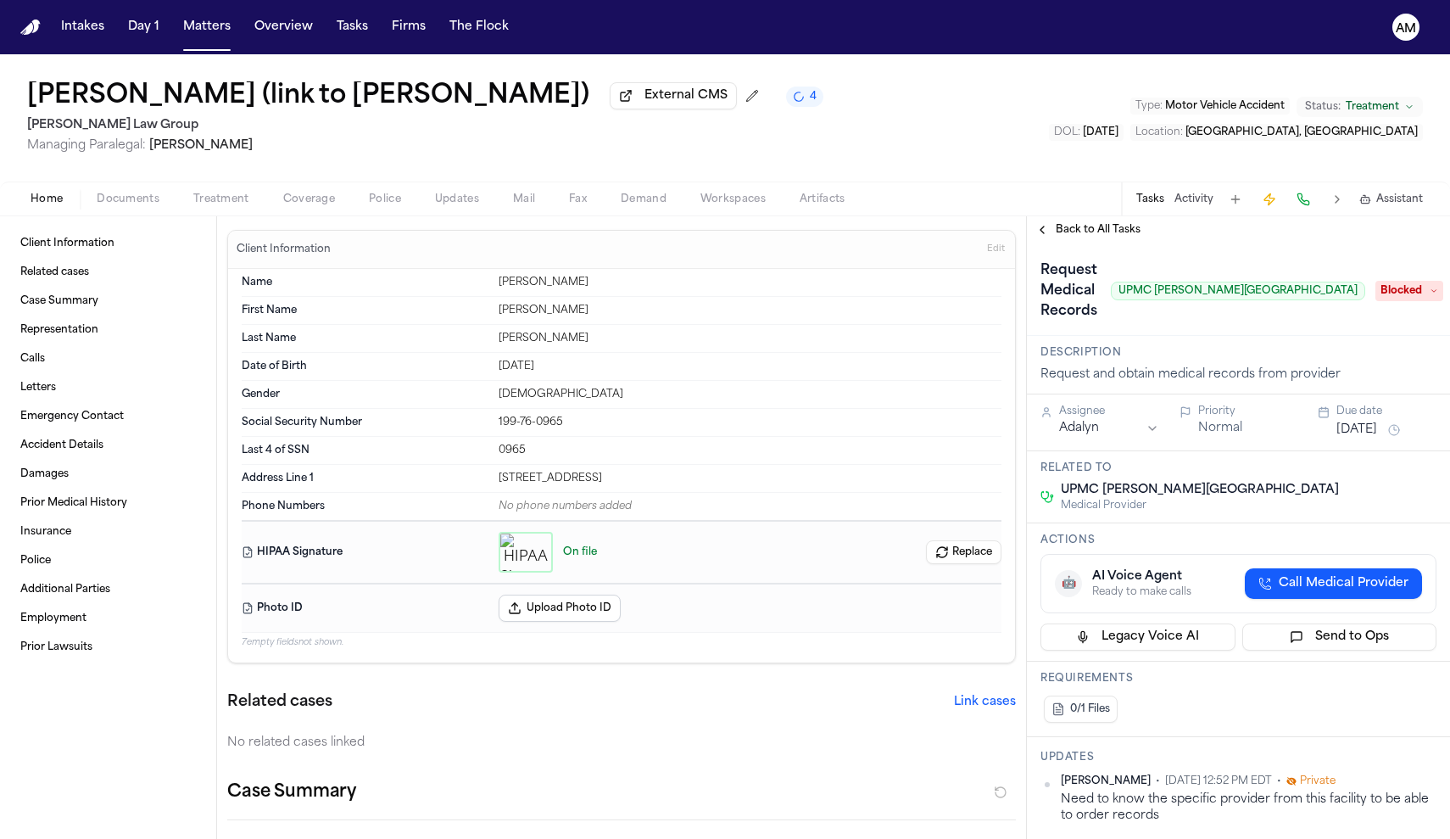
click at [1080, 227] on span "Back to All Tasks" at bounding box center [1098, 230] width 85 height 14
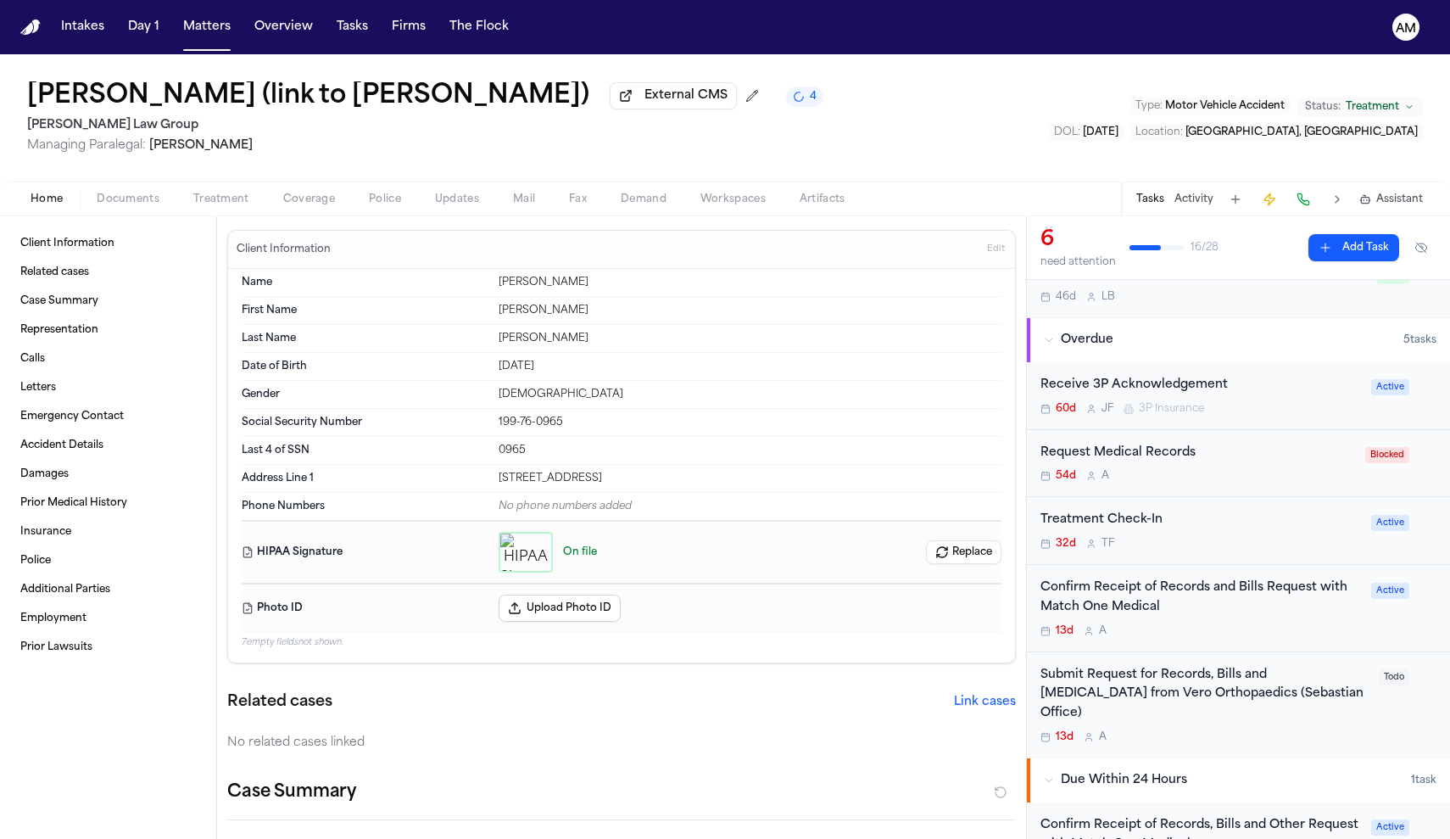
scroll to position [89, 0]
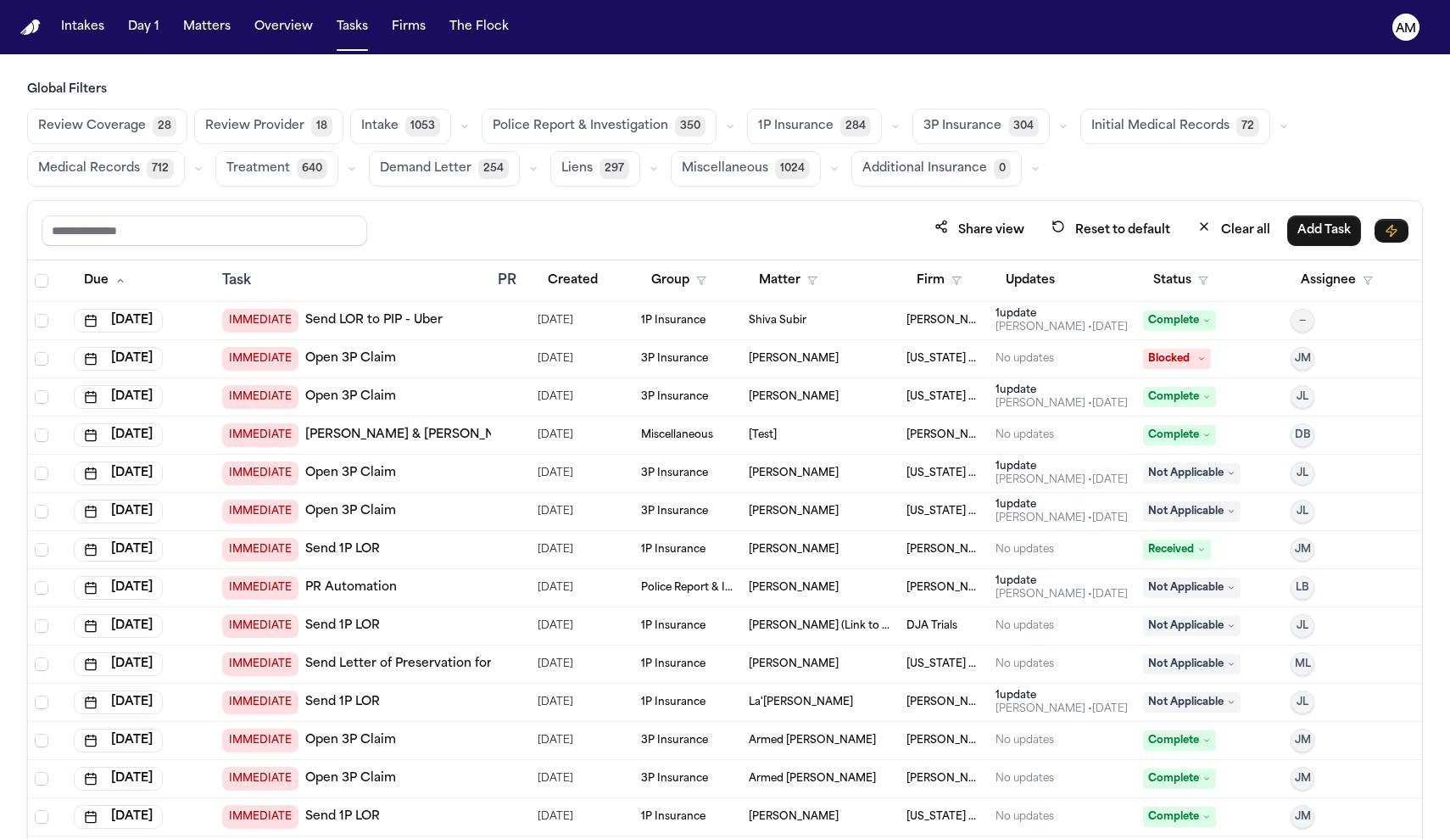
click at [141, 176] on button "Medical Records 712" at bounding box center [106, 169] width 158 height 36
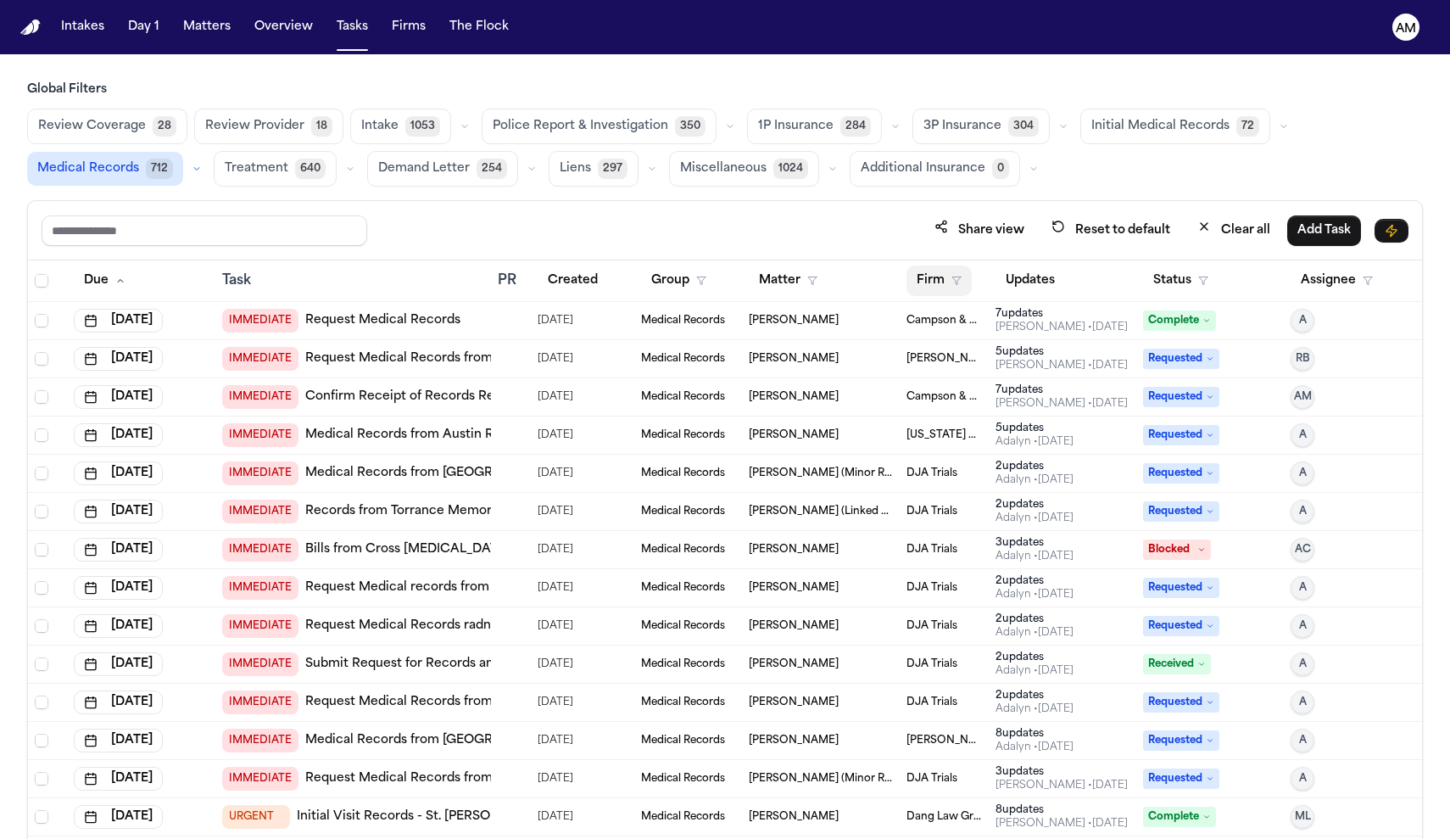
click at [937, 281] on button "Firm" at bounding box center [939, 280] width 65 height 31
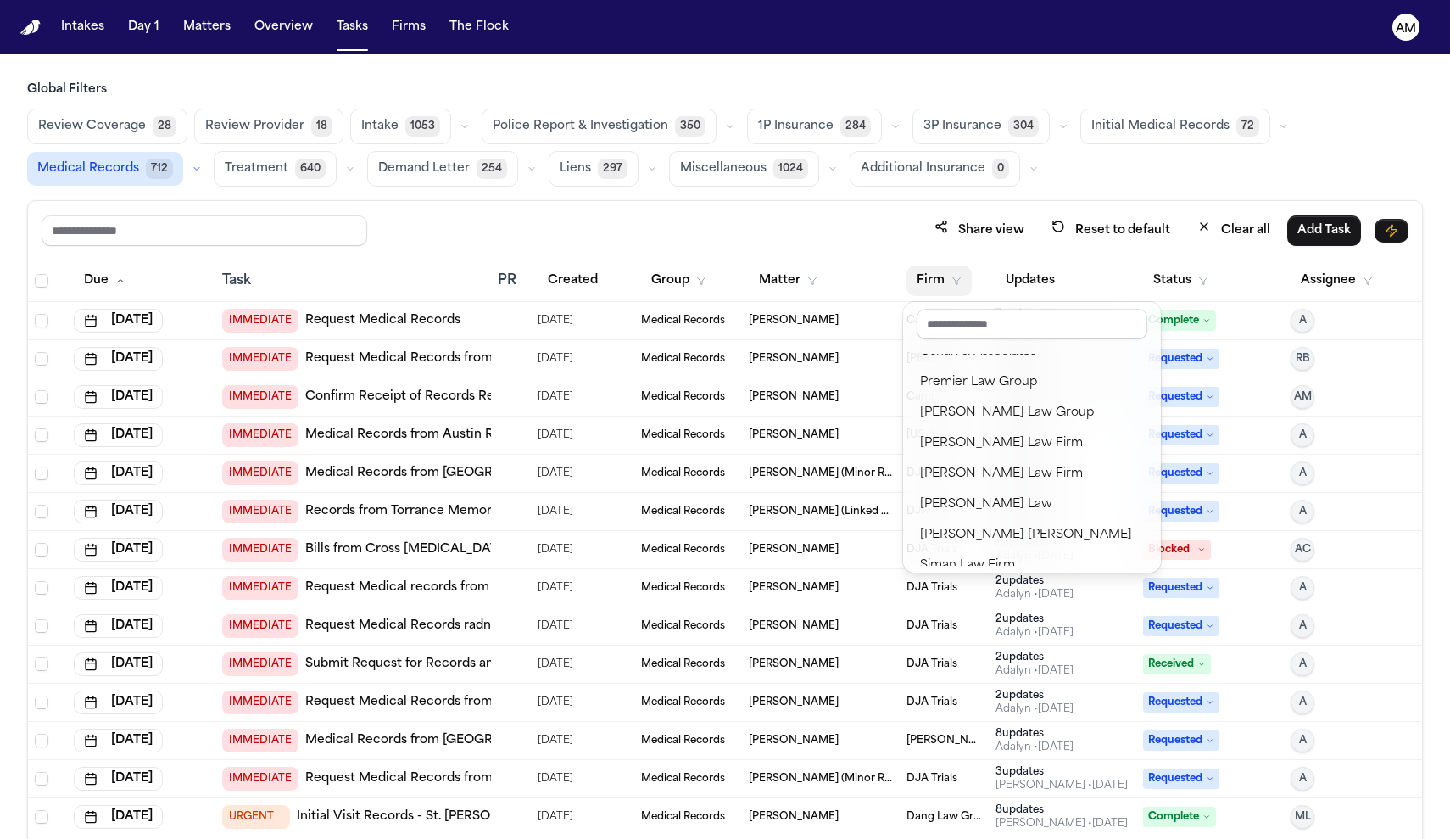
scroll to position [1878, 0]
click at [990, 377] on div "[PERSON_NAME] Law Group" at bounding box center [1032, 383] width 224 height 20
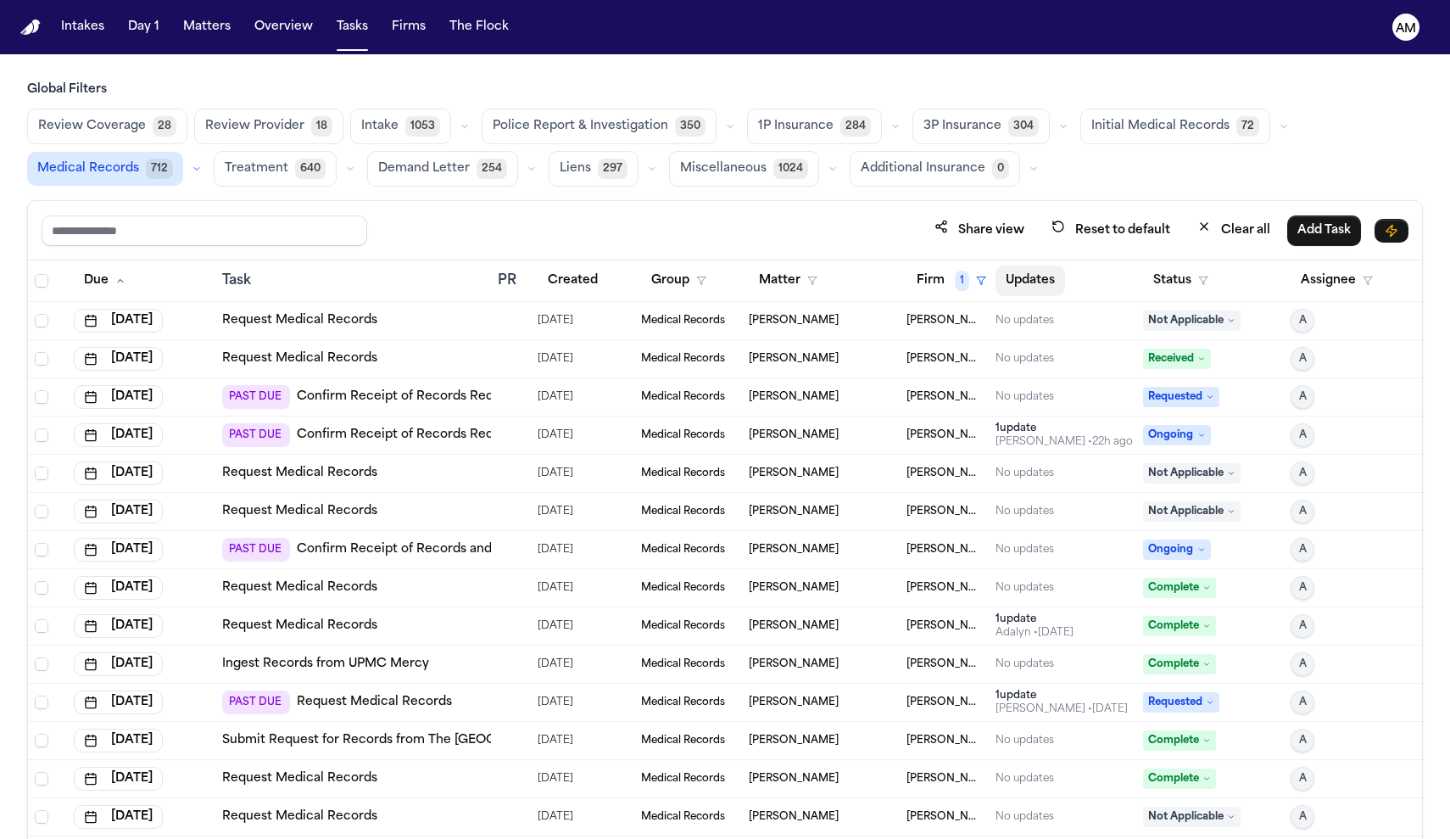
click at [1032, 291] on button "Updates" at bounding box center [1031, 280] width 70 height 31
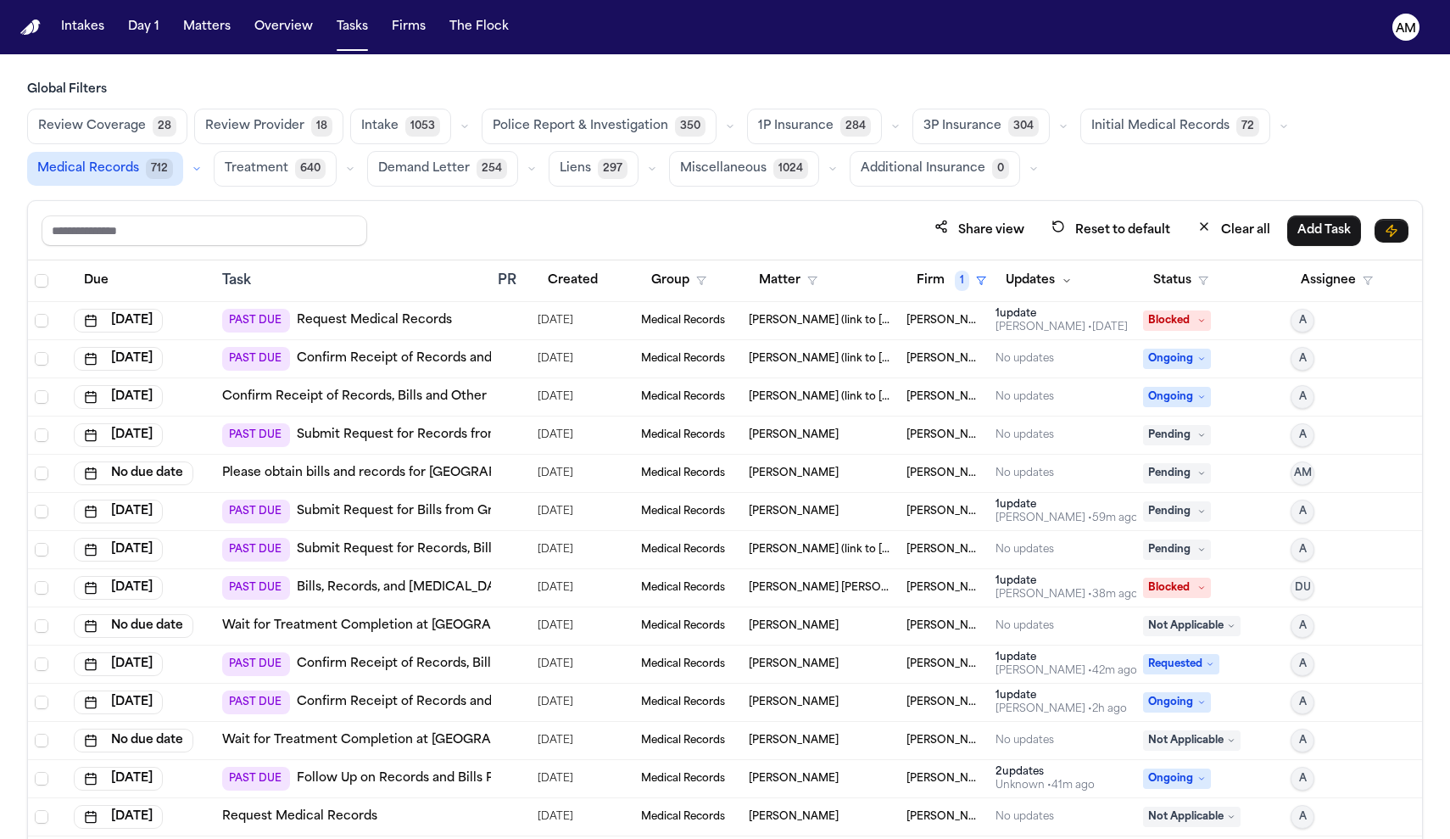
click at [1032, 291] on button "Updates" at bounding box center [1039, 280] width 87 height 31
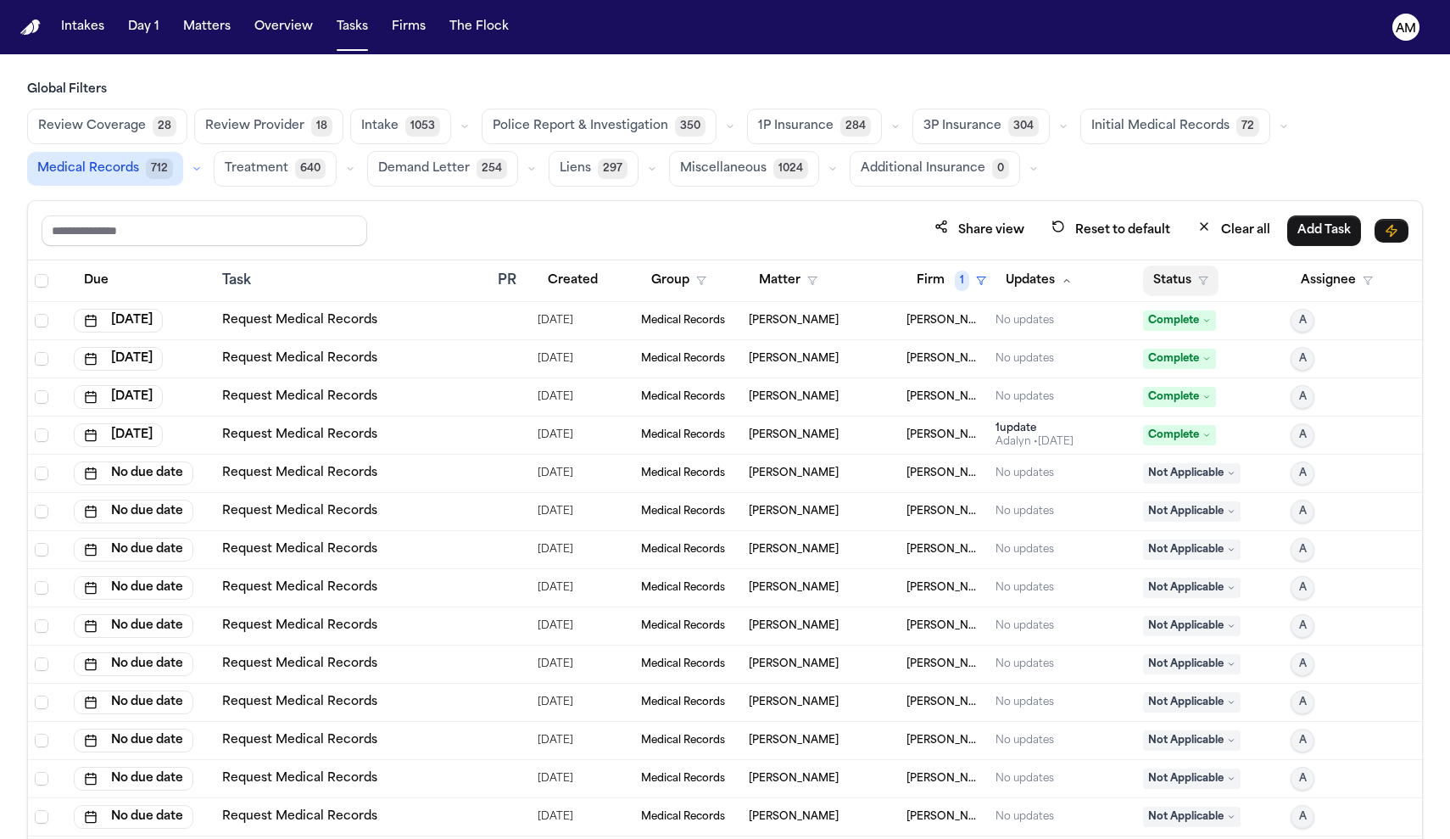
click at [1171, 286] on button "Status" at bounding box center [1180, 280] width 75 height 31
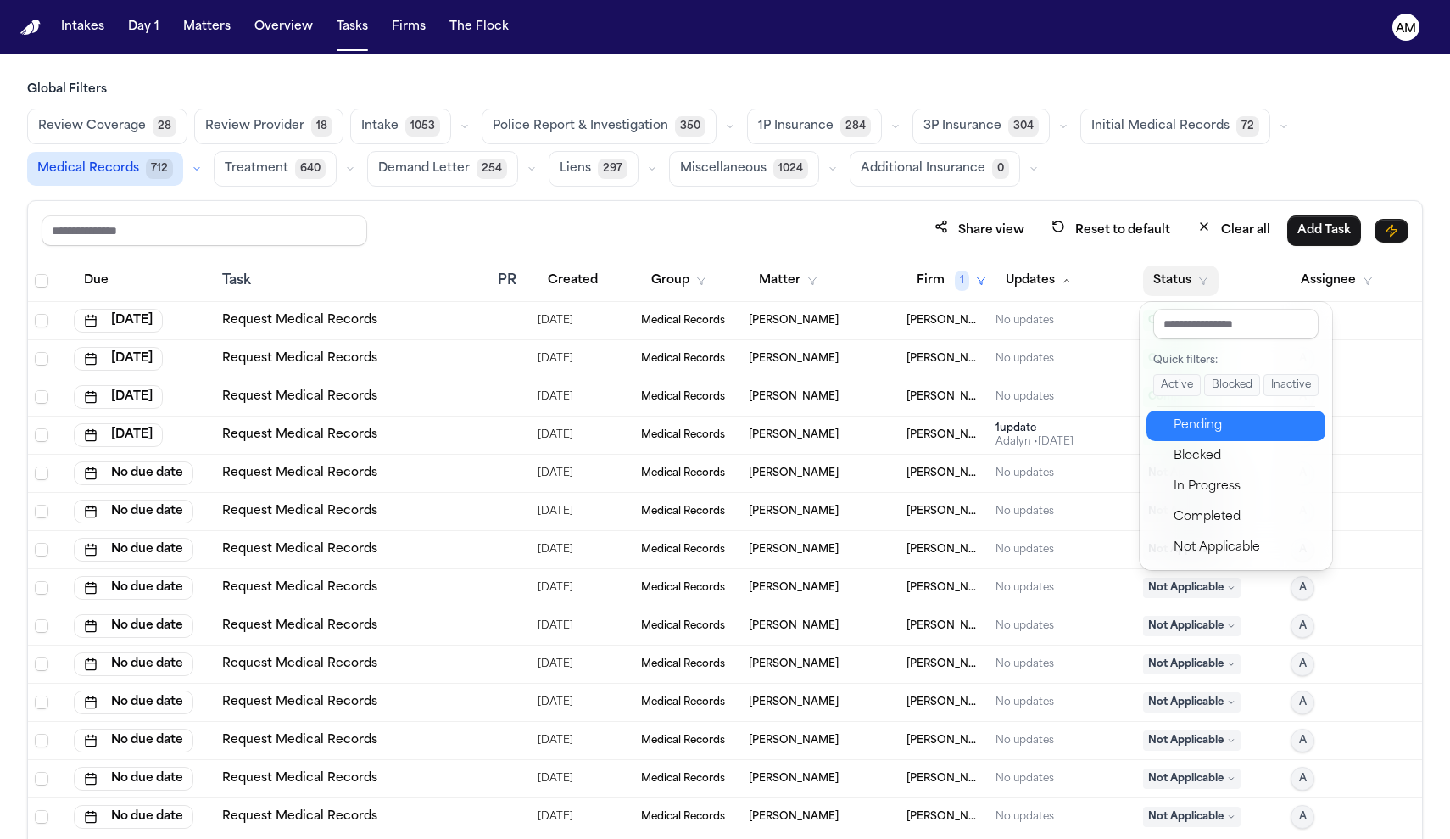
click at [1192, 427] on div "Pending" at bounding box center [1245, 426] width 142 height 20
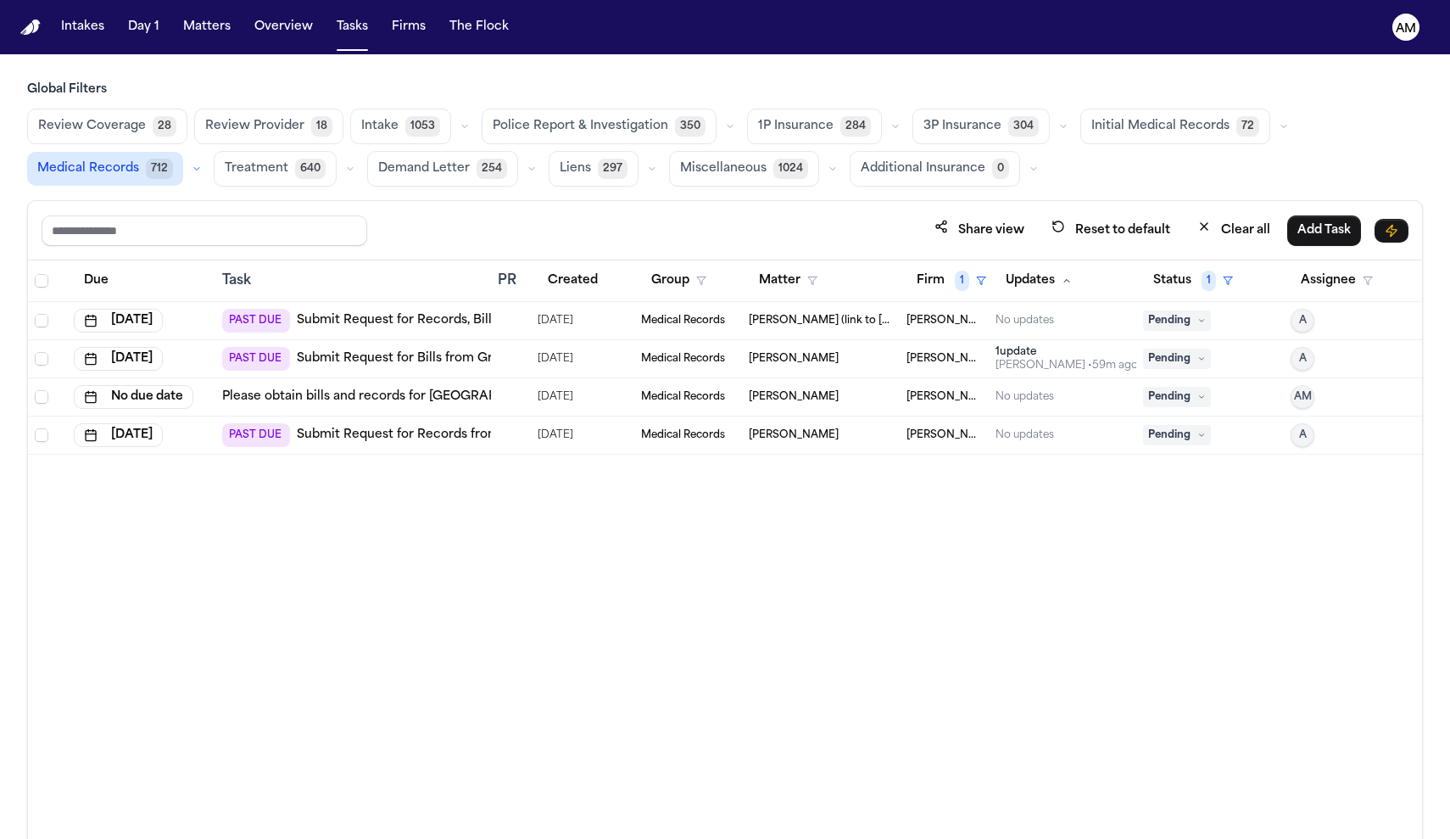
click at [411, 322] on link "Submit Request for Records, Bills and [MEDICAL_DATA] from Vero Orthopaedics (Se…" at bounding box center [596, 320] width 598 height 17
click at [424, 350] on link "Submit Request for Bills from Greater [GEOGRAPHIC_DATA] Orthopaedic Associates" at bounding box center [553, 358] width 513 height 17
click at [472, 356] on link "Submit Request for Bills from Greater [GEOGRAPHIC_DATA] Orthopaedic Associates" at bounding box center [553, 358] width 513 height 17
click at [408, 362] on link "Submit Request for Bills from Greater [GEOGRAPHIC_DATA] Orthopaedic Associates" at bounding box center [553, 358] width 513 height 17
click at [420, 324] on link "Submit Request for Records, Bills and [MEDICAL_DATA] from Vero Orthopaedics (Se…" at bounding box center [596, 320] width 598 height 17
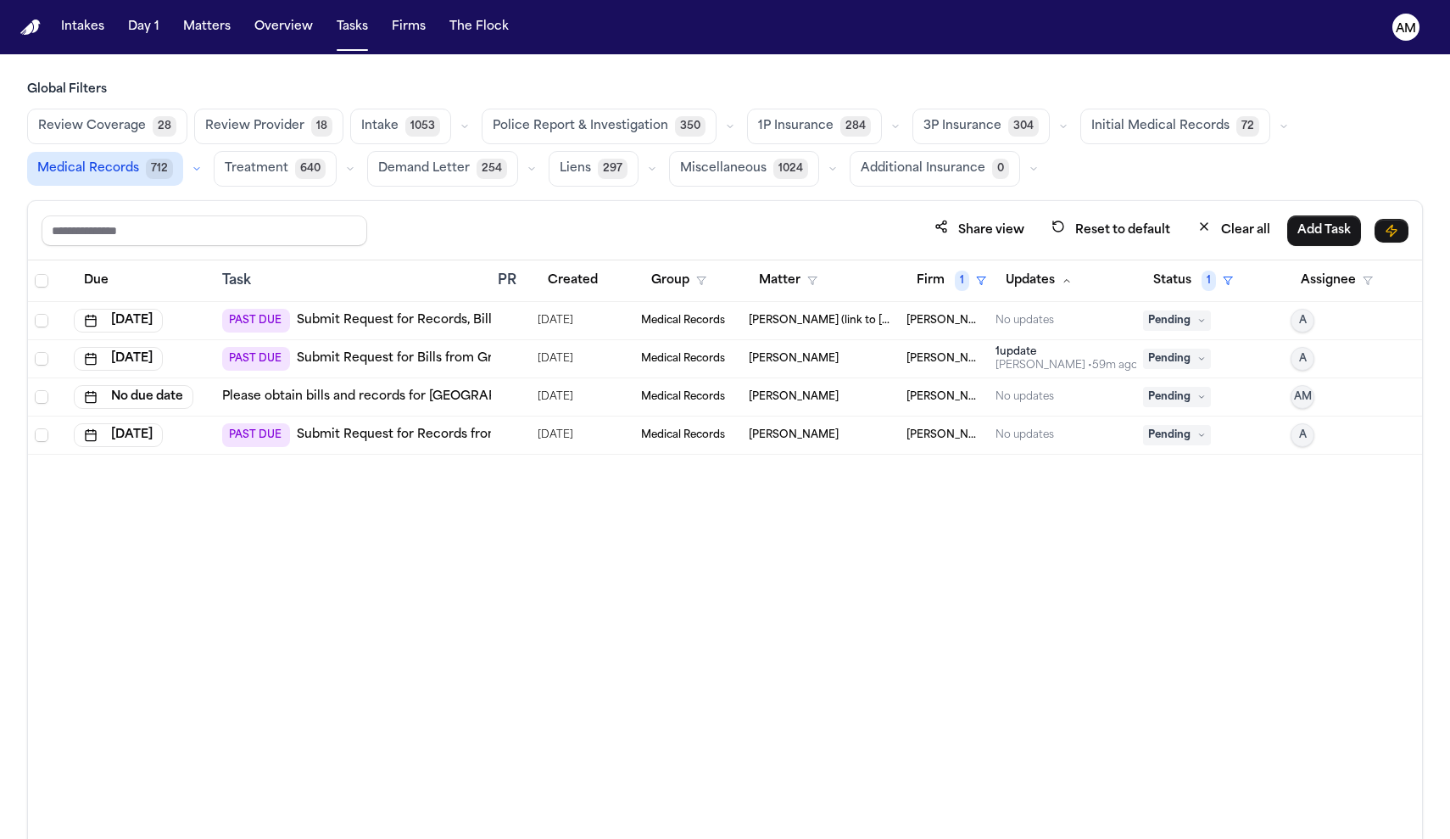
click at [399, 436] on link "Submit Request for Records from [GEOGRAPHIC_DATA] Orthopaedic Associates" at bounding box center [541, 435] width 488 height 17
click at [418, 430] on link "Submit Request for Records from [GEOGRAPHIC_DATA] Orthopaedic Associates" at bounding box center [541, 435] width 488 height 17
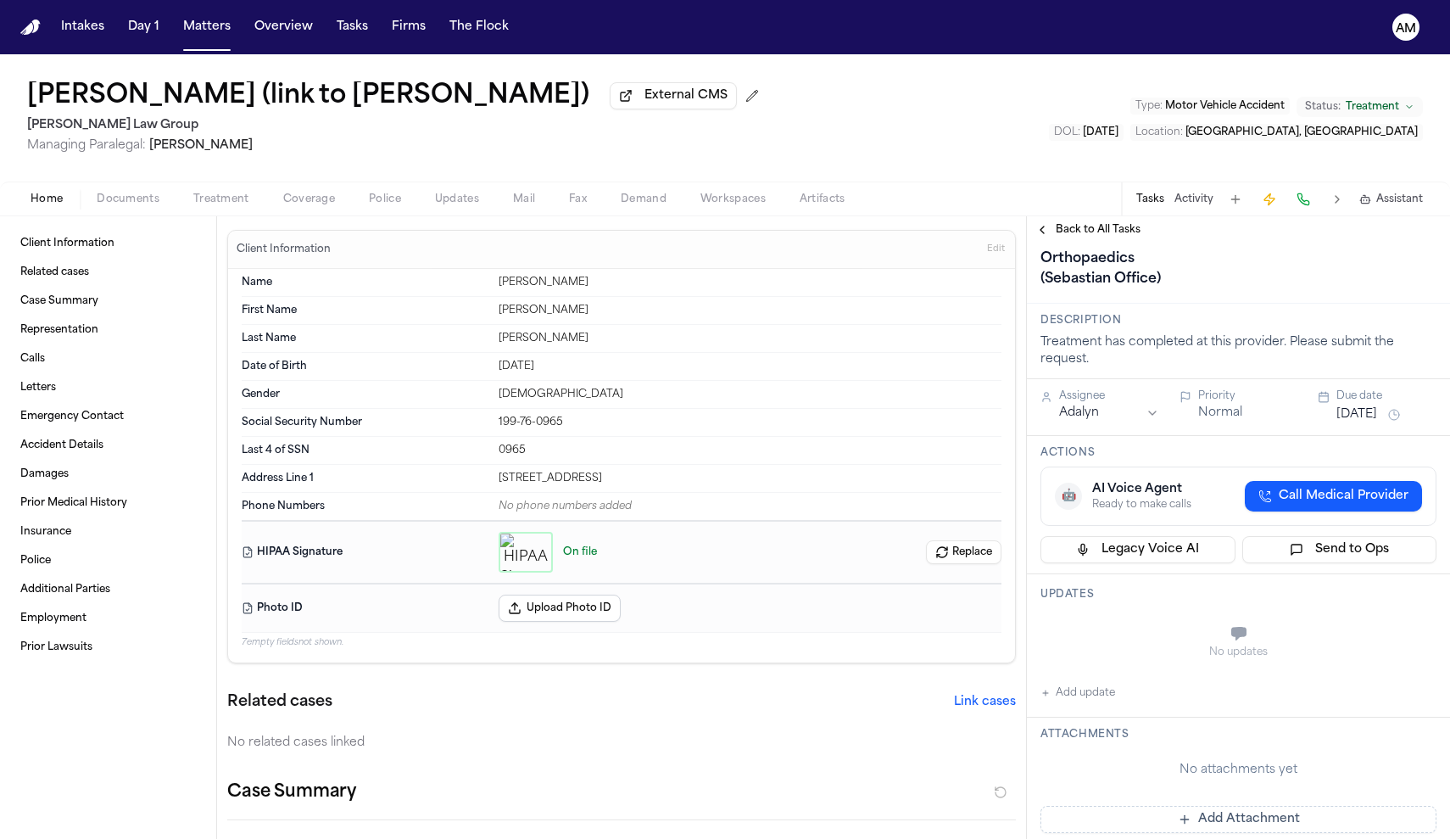
scroll to position [189, 0]
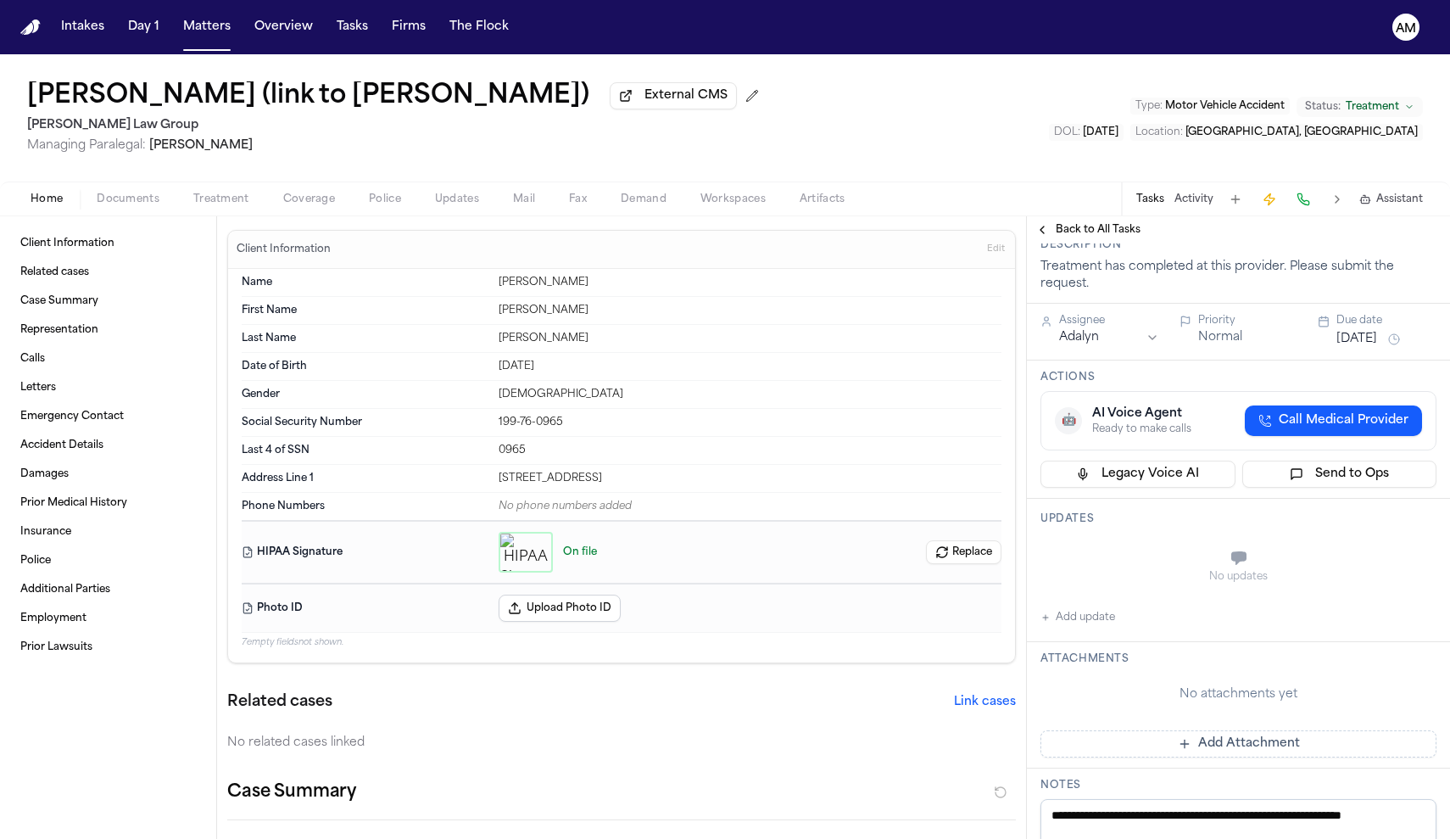
click at [231, 209] on span "button" at bounding box center [221, 209] width 76 height 2
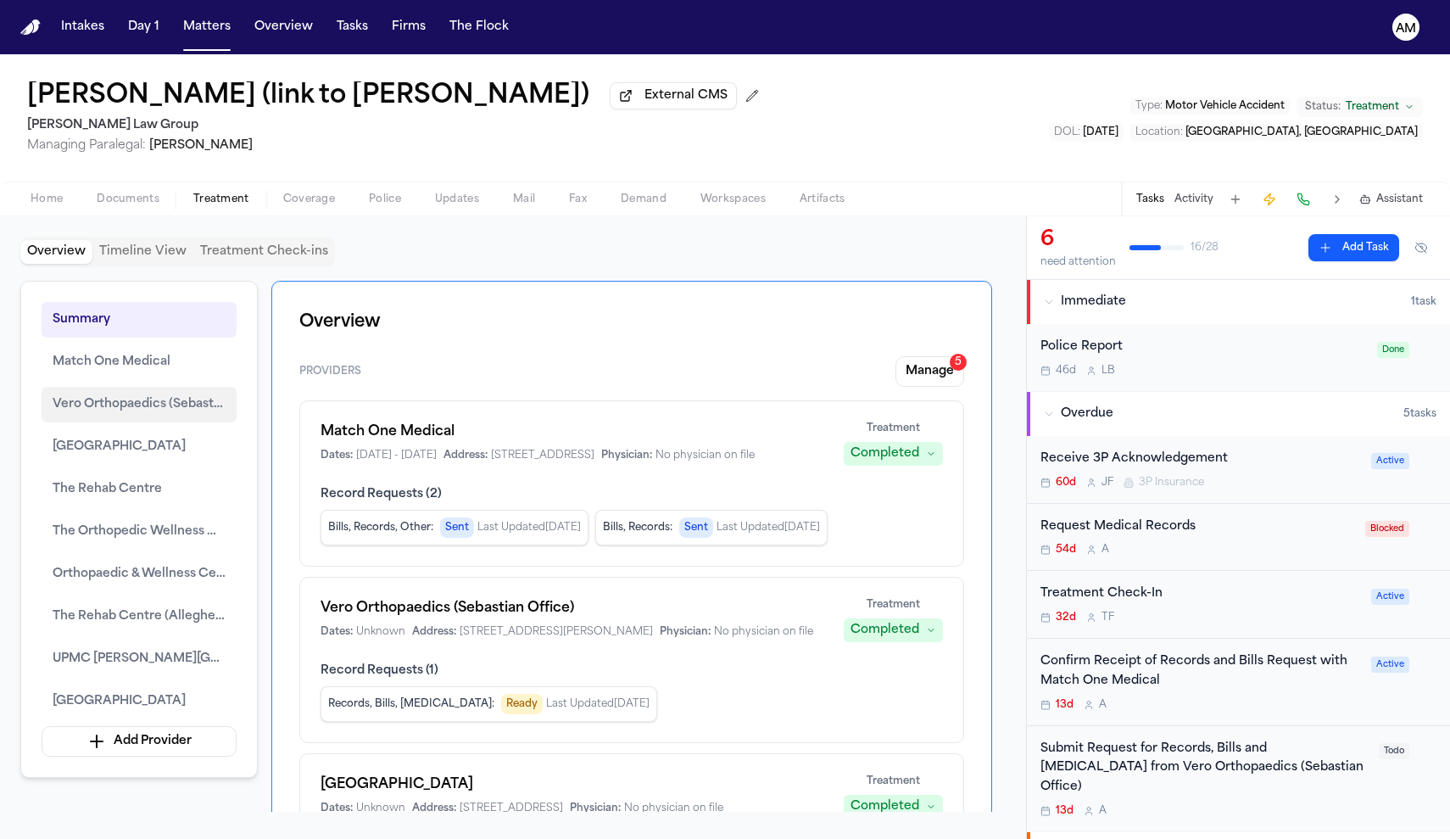
click at [136, 415] on span "Vero Orthopaedics (Sebastian Office)" at bounding box center [139, 404] width 173 height 20
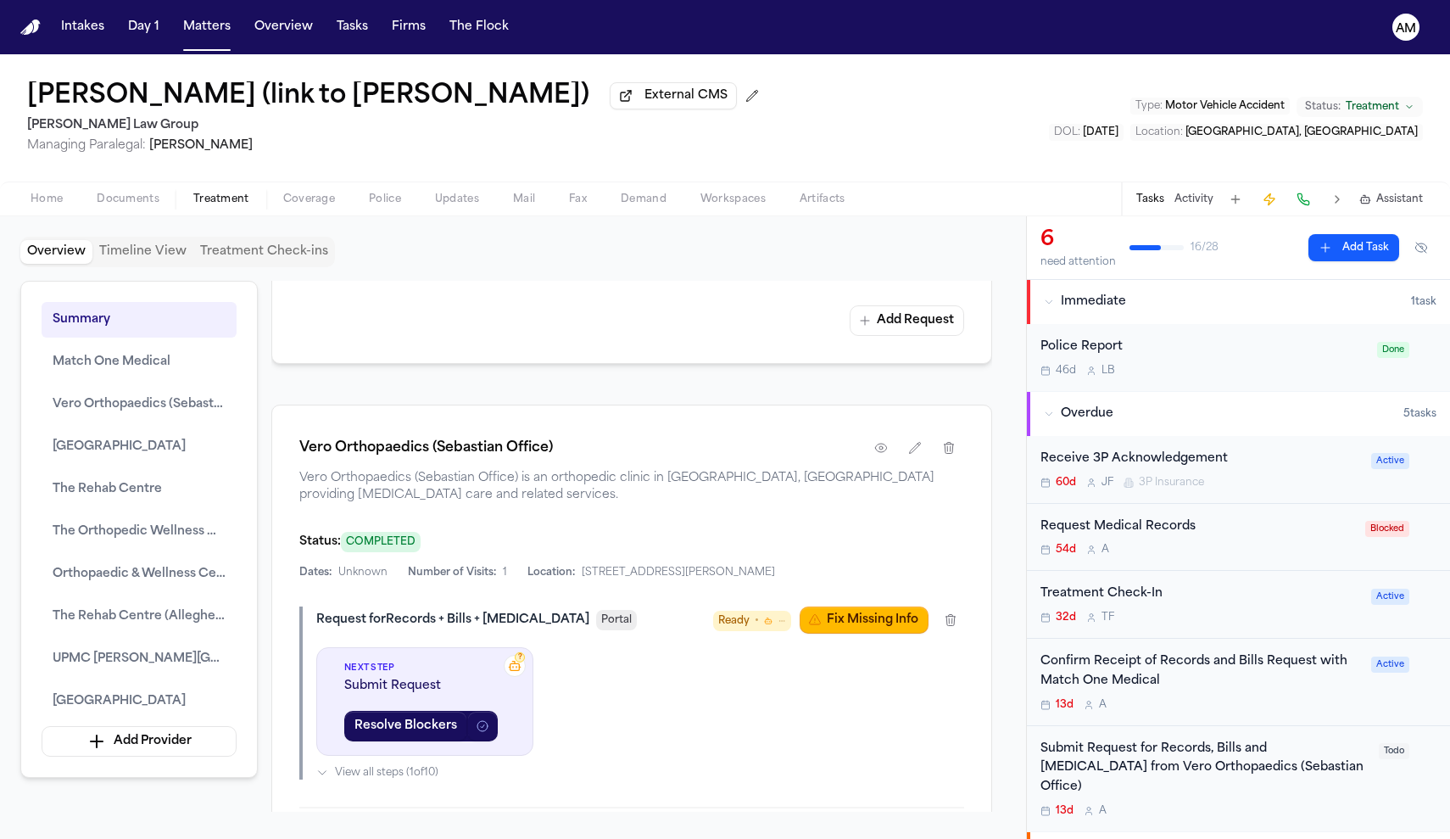
scroll to position [2342, 0]
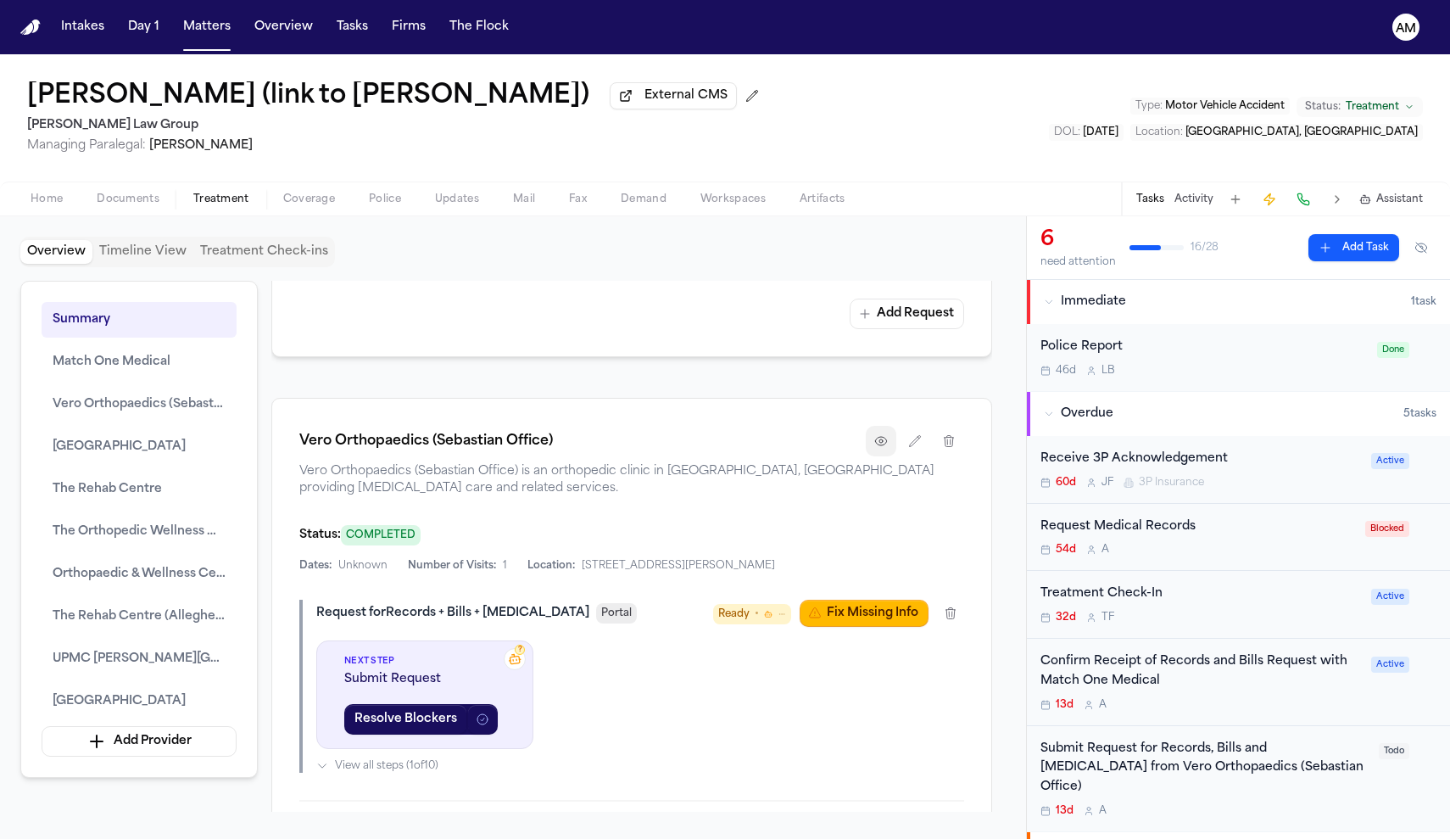
click at [880, 445] on icon "button" at bounding box center [880, 441] width 11 height 8
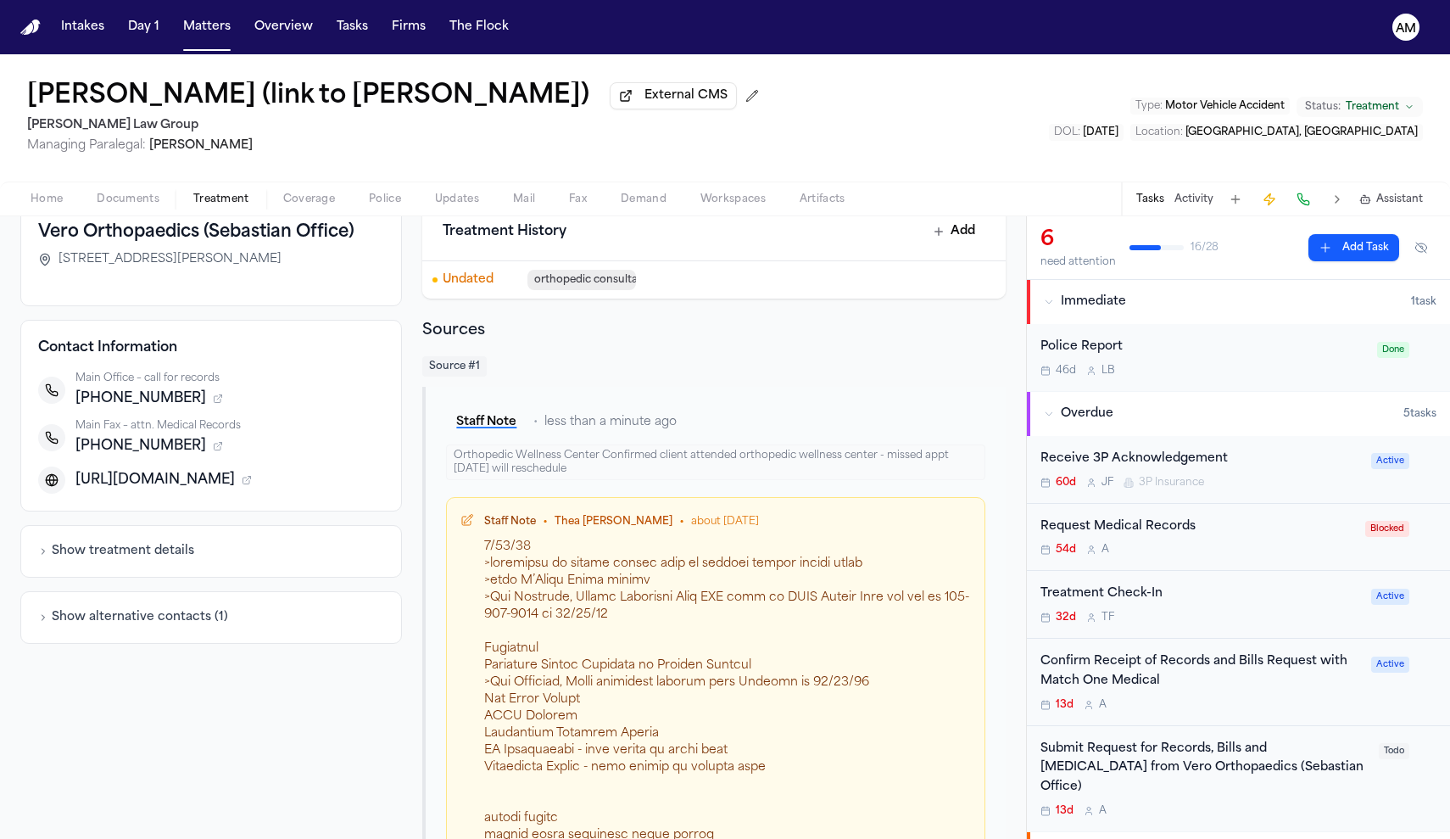
scroll to position [107, 0]
click at [43, 547] on button "Show treatment details" at bounding box center [116, 550] width 156 height 17
click at [43, 547] on button "Hide treatment details" at bounding box center [113, 550] width 150 height 17
click at [82, 625] on button "Show alternative contacts ( 1 )" at bounding box center [133, 616] width 190 height 17
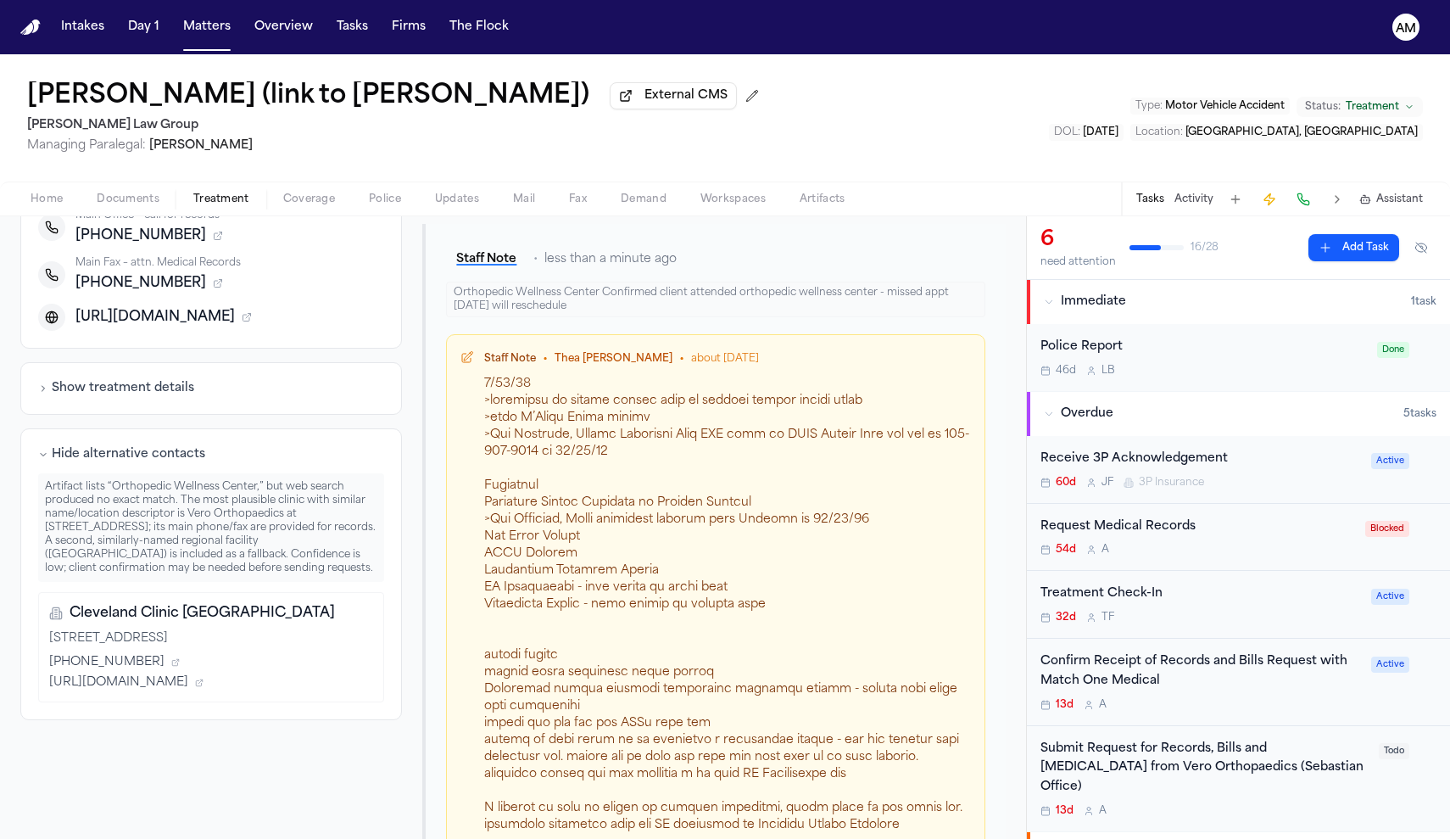
scroll to position [271, 0]
click at [169, 449] on button "Hide alternative contacts" at bounding box center [121, 452] width 167 height 17
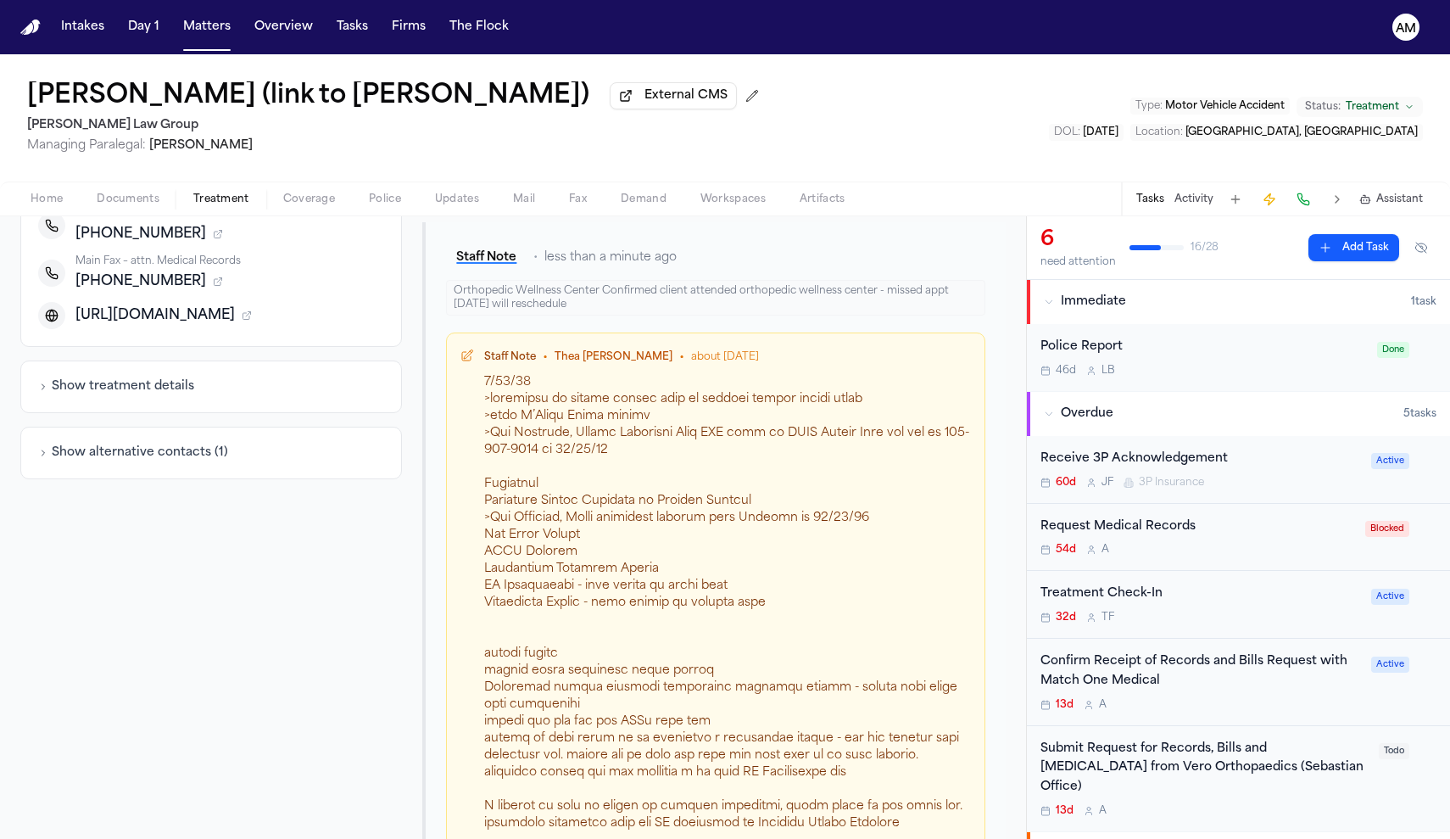
click at [165, 395] on button "Show treatment details" at bounding box center [116, 386] width 156 height 17
click at [165, 395] on button "Hide treatment details" at bounding box center [113, 386] width 150 height 17
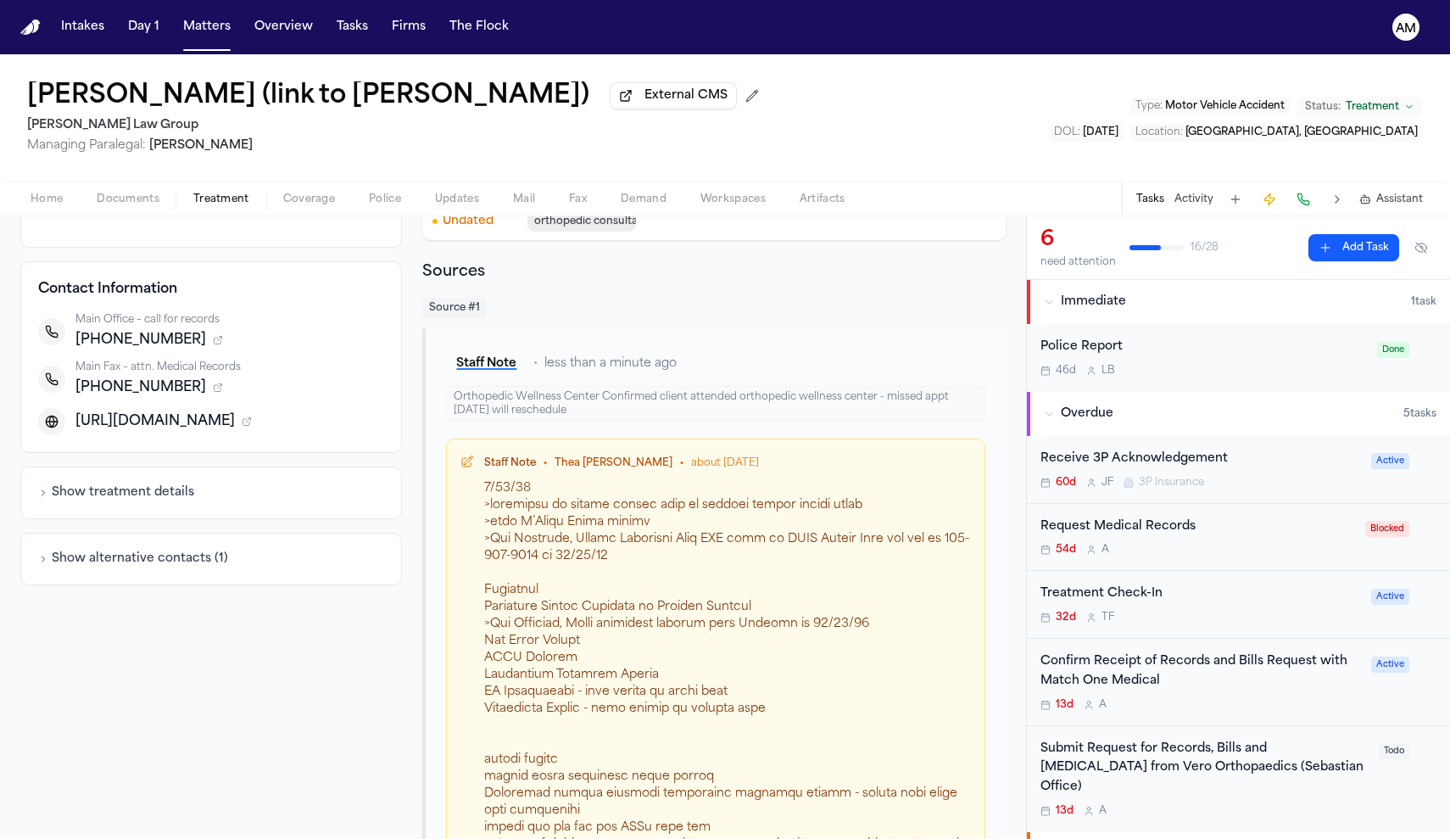
scroll to position [158, 0]
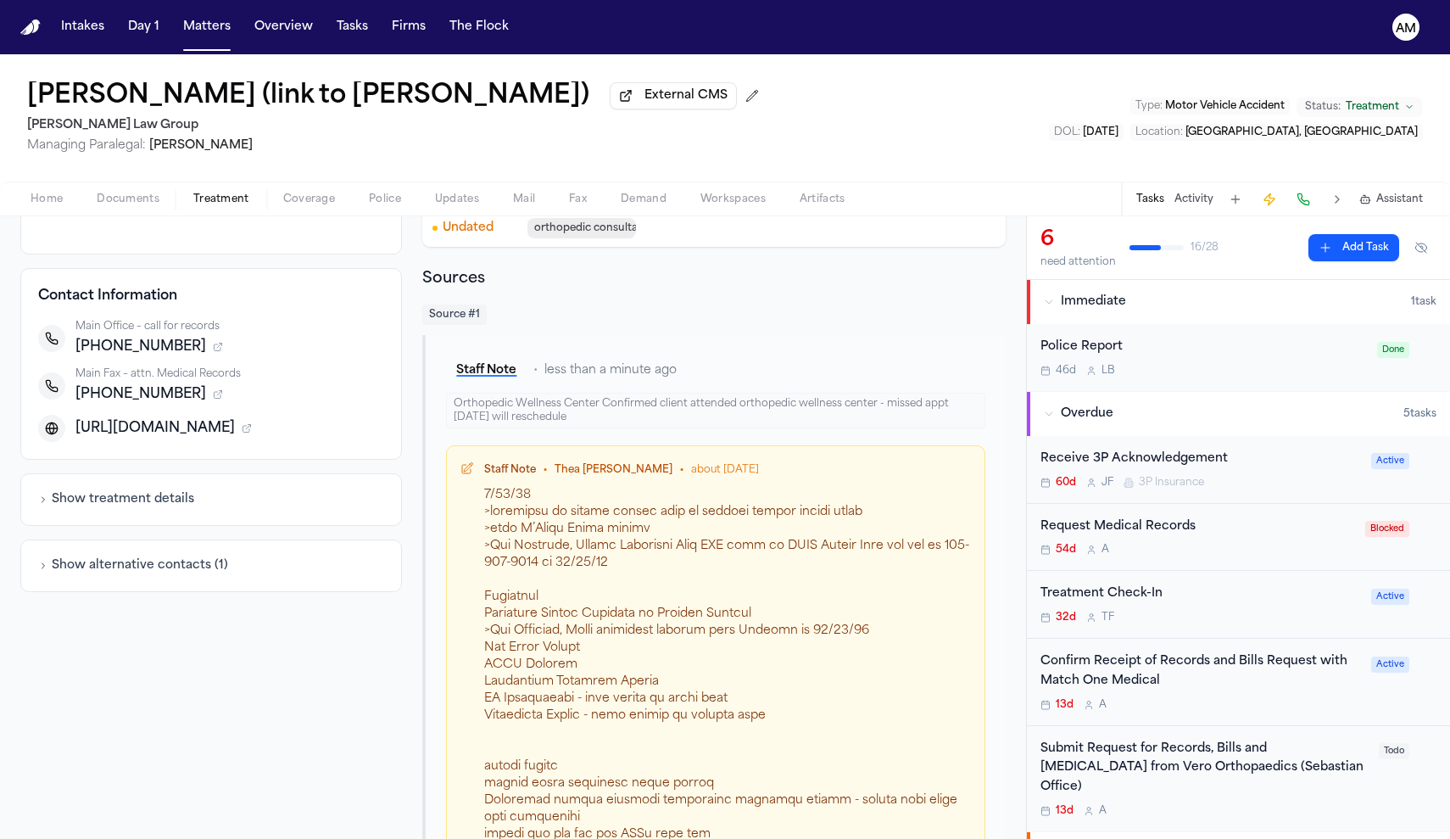
click at [975, 3] on nav "Intakes Day 1 Matters Overview Tasks Firms The Flock AM" at bounding box center [725, 27] width 1450 height 54
click at [184, 500] on button "Show treatment details" at bounding box center [116, 499] width 156 height 17
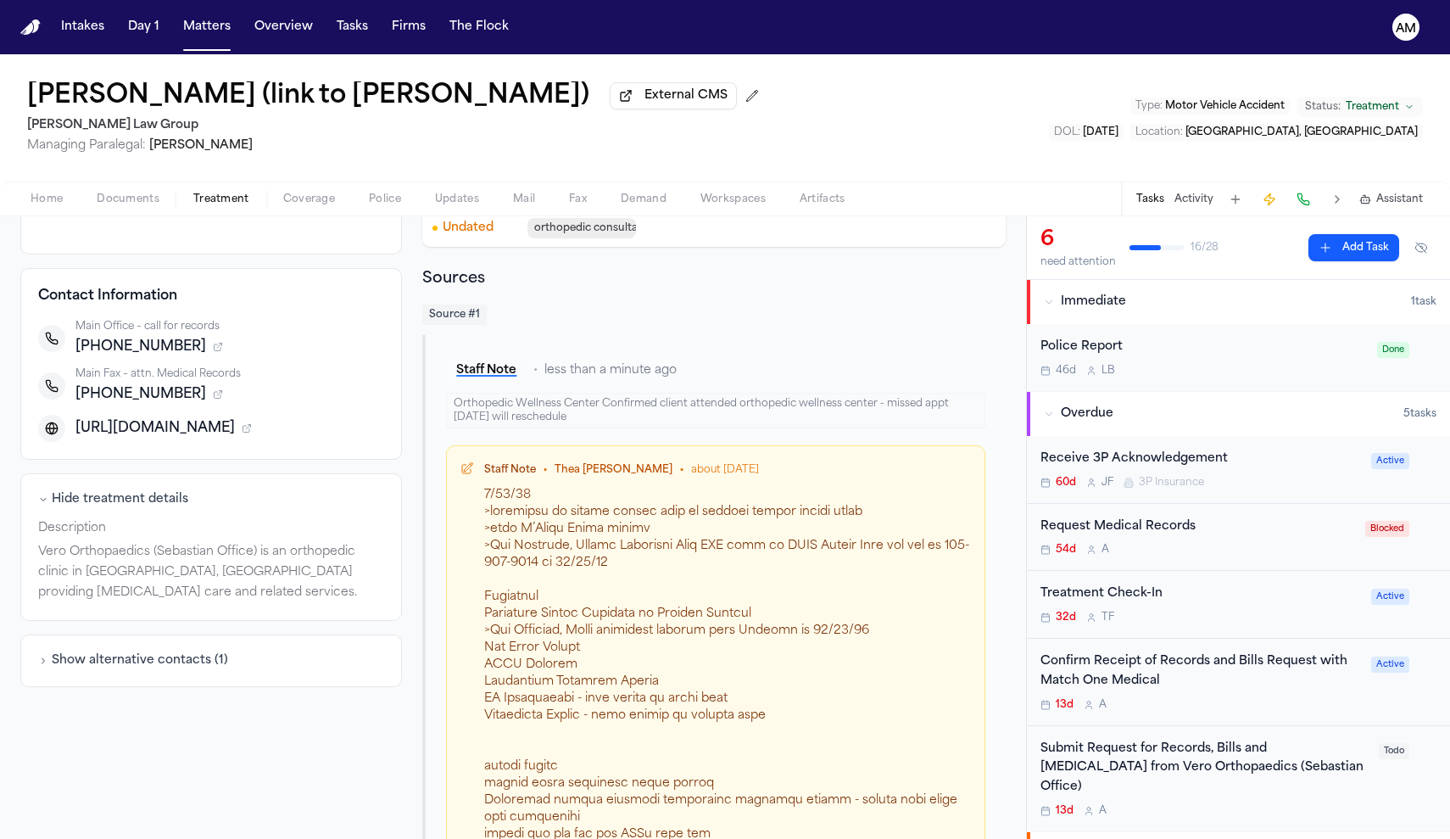
click at [184, 500] on button "Hide treatment details" at bounding box center [113, 499] width 150 height 17
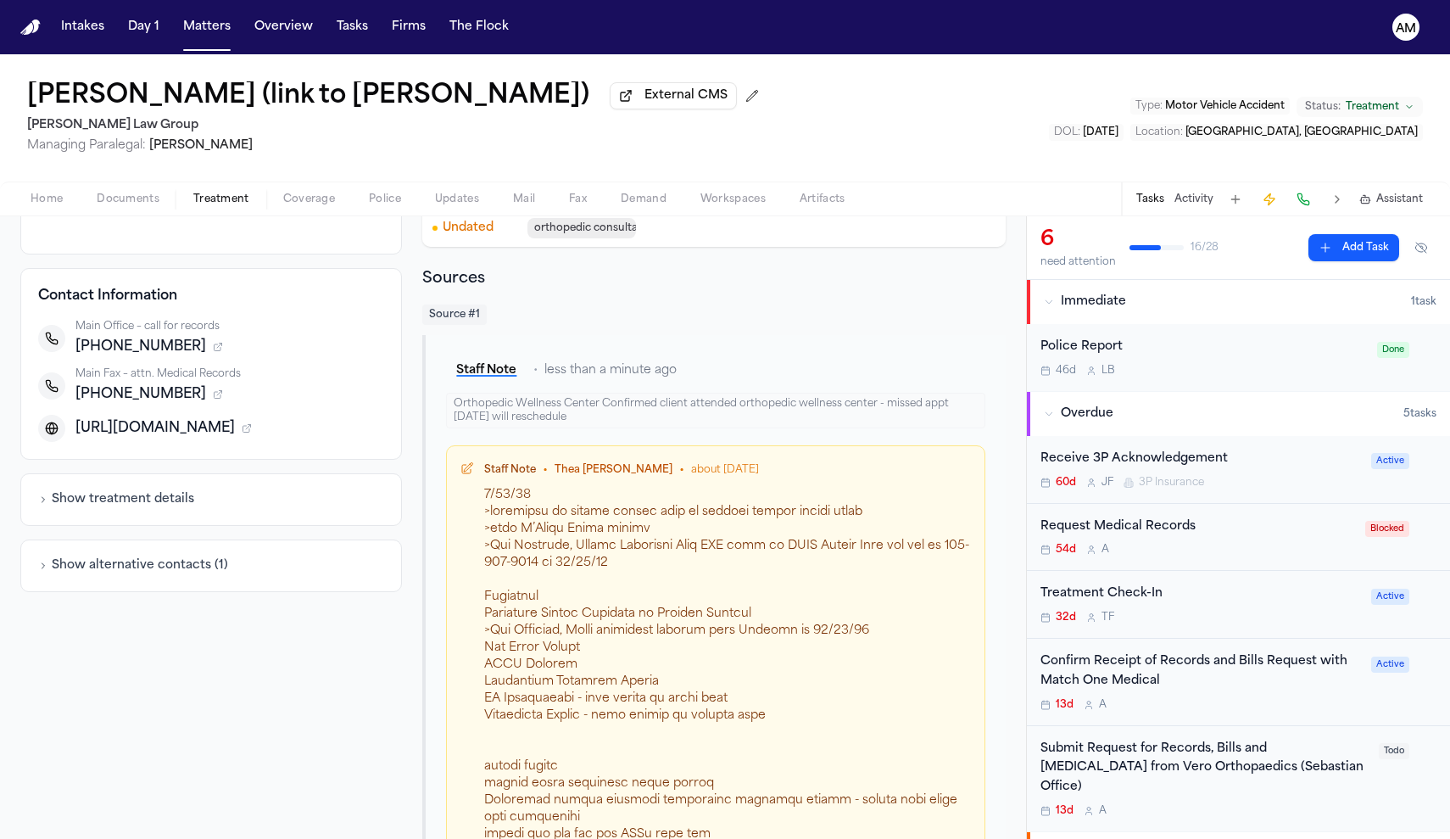
click at [1158, 537] on div "Request Medical Records" at bounding box center [1198, 527] width 315 height 20
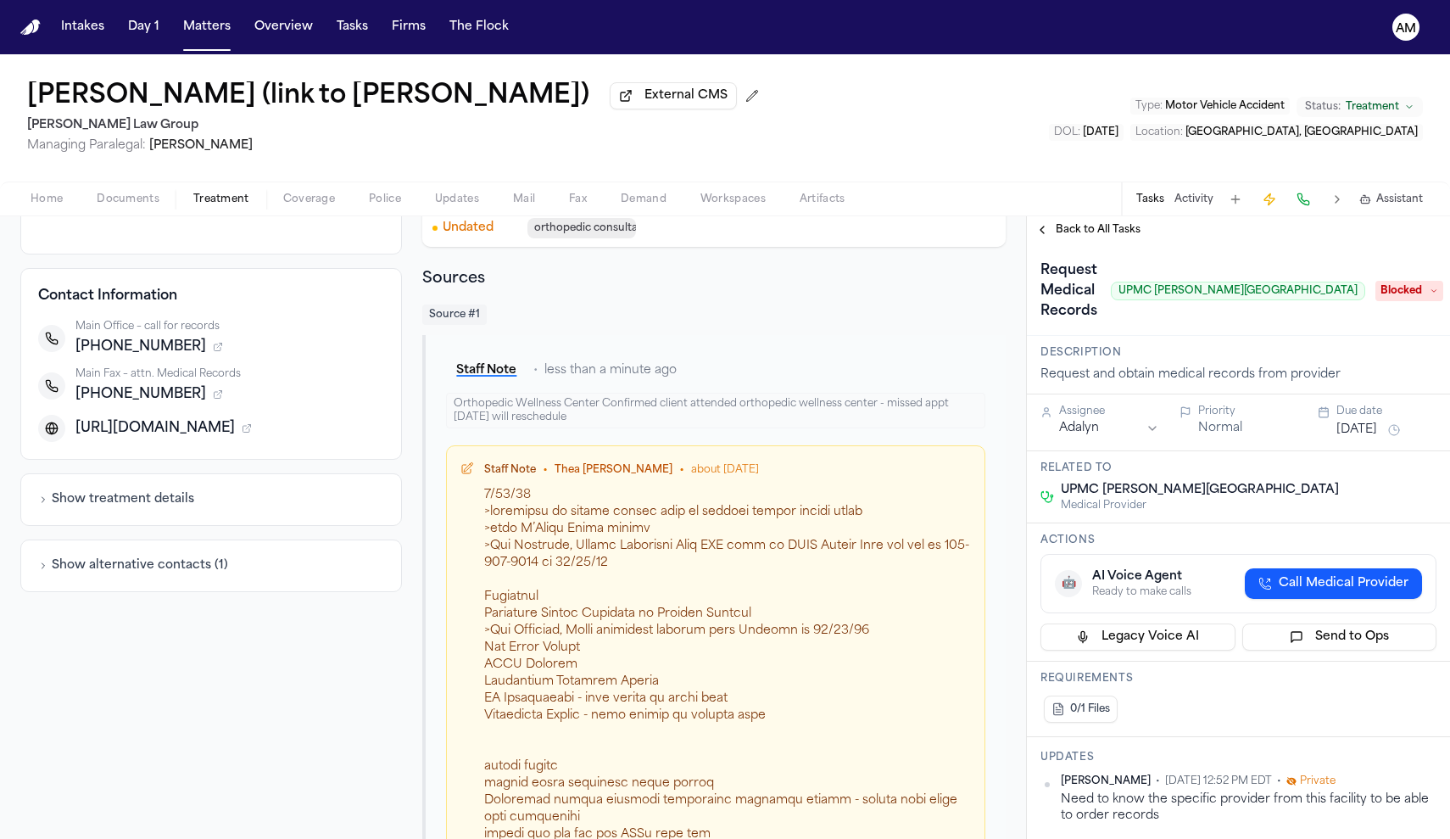
click at [1125, 237] on span "Back to All Tasks" at bounding box center [1098, 230] width 85 height 14
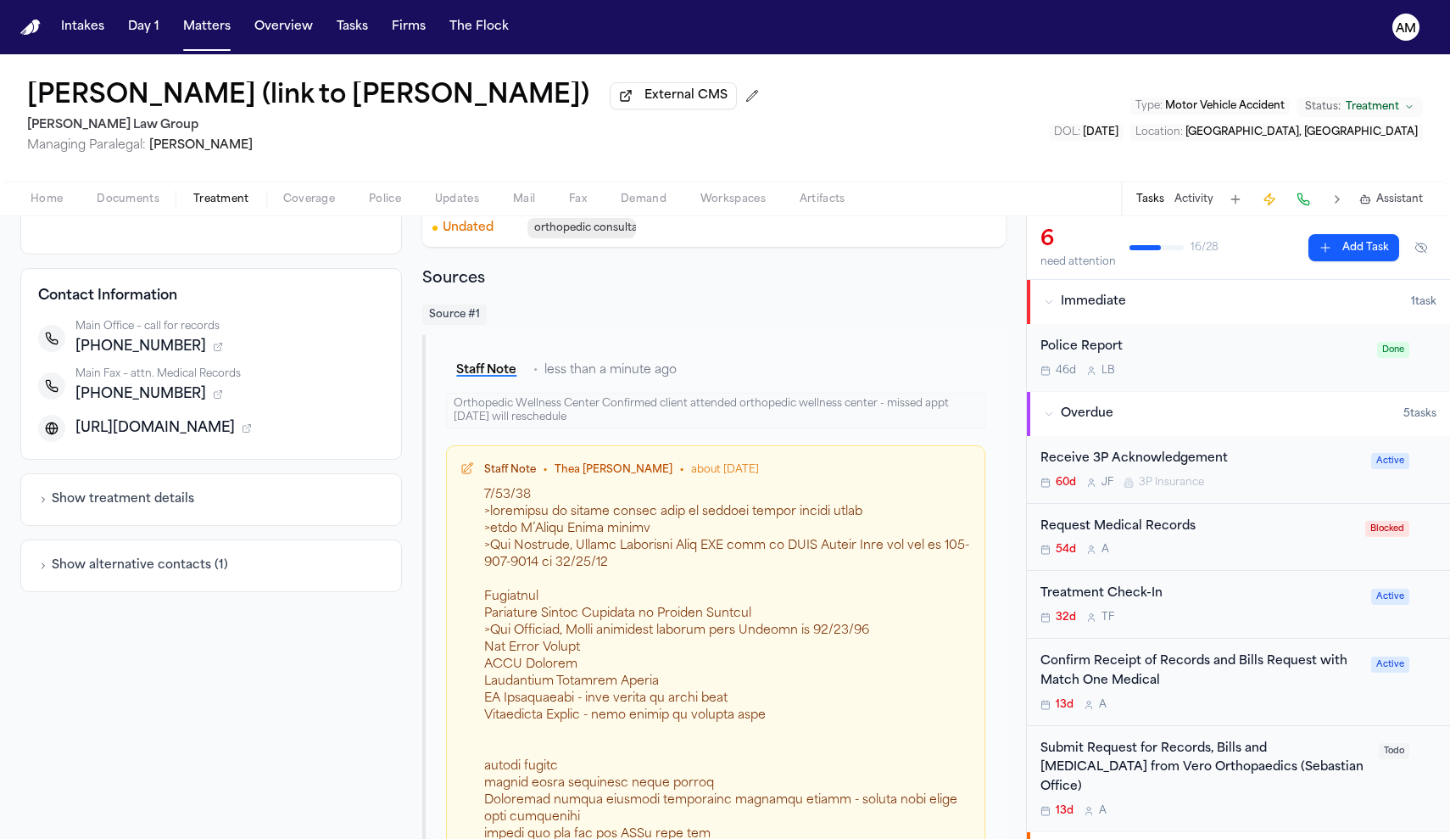
click at [1160, 673] on div "Confirm Receipt of Records and Bills Request with Match One Medical" at bounding box center [1201, 671] width 321 height 39
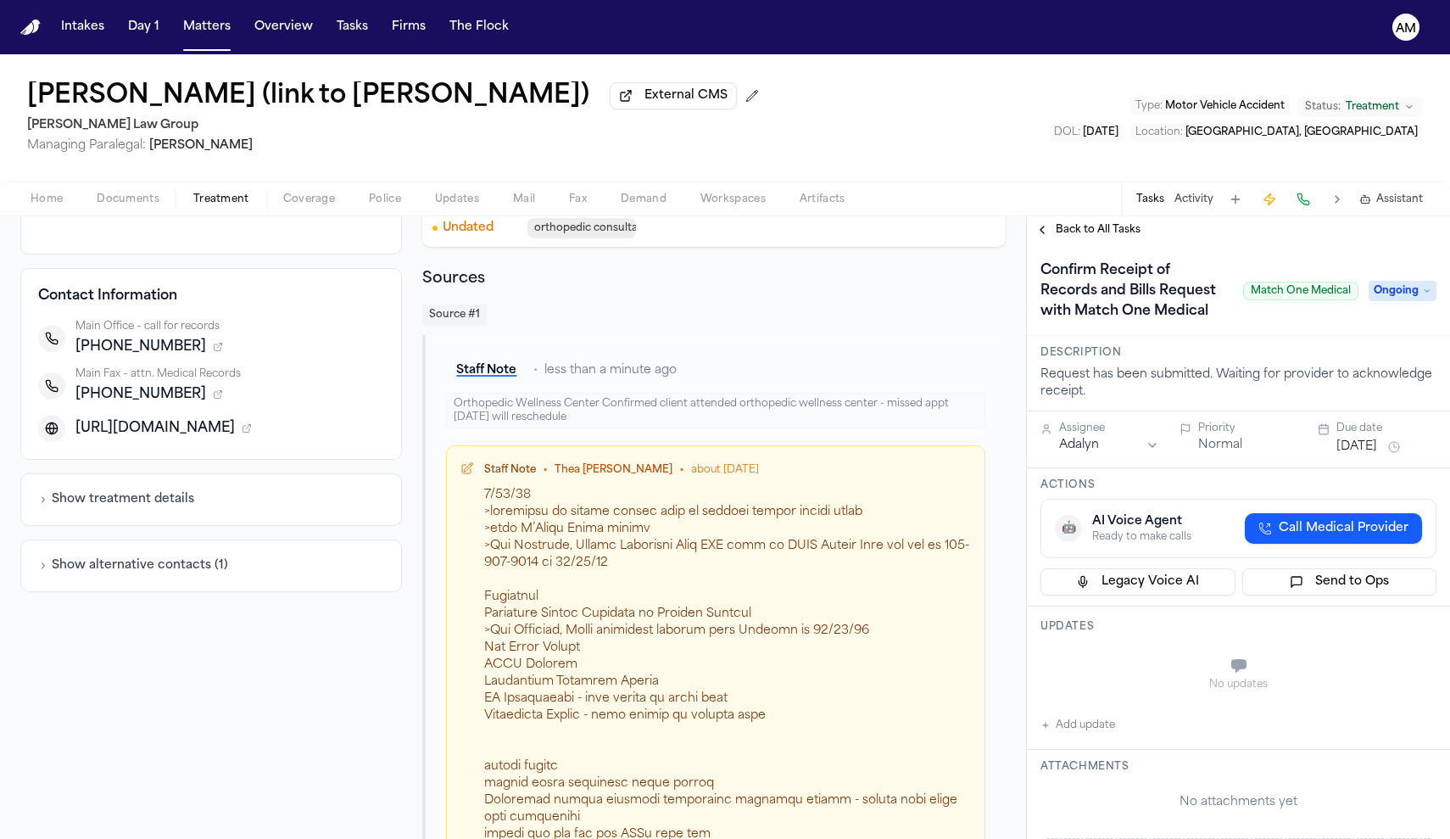
click at [1121, 224] on div "Back to All Tasks" at bounding box center [1238, 229] width 423 height 27
click at [1119, 232] on span "Back to All Tasks" at bounding box center [1098, 230] width 85 height 14
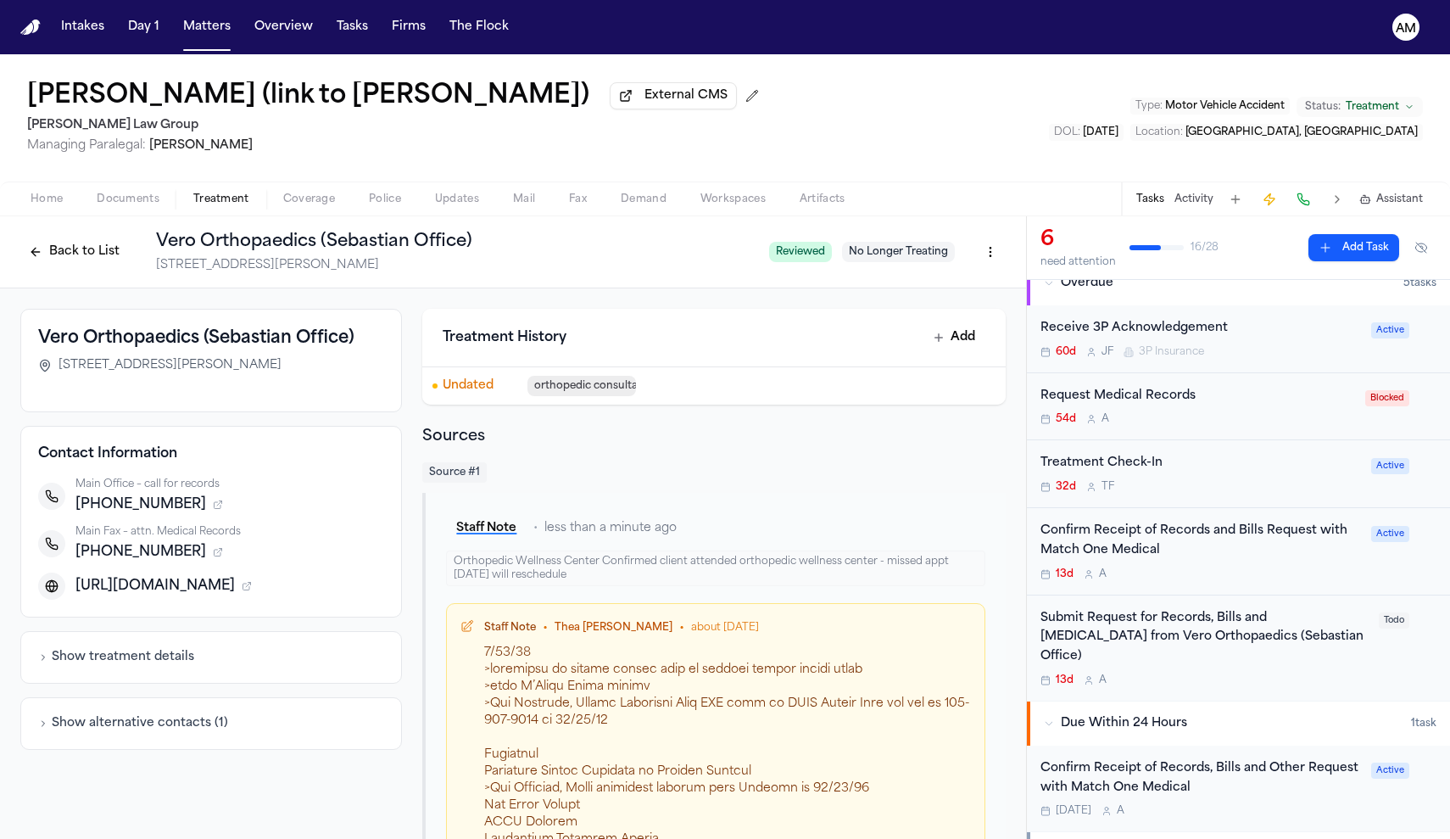
click at [1312, 669] on div "Submit Request for Records, Bills and [MEDICAL_DATA] from Vero Orthopaedics (Se…" at bounding box center [1238, 647] width 423 height 105
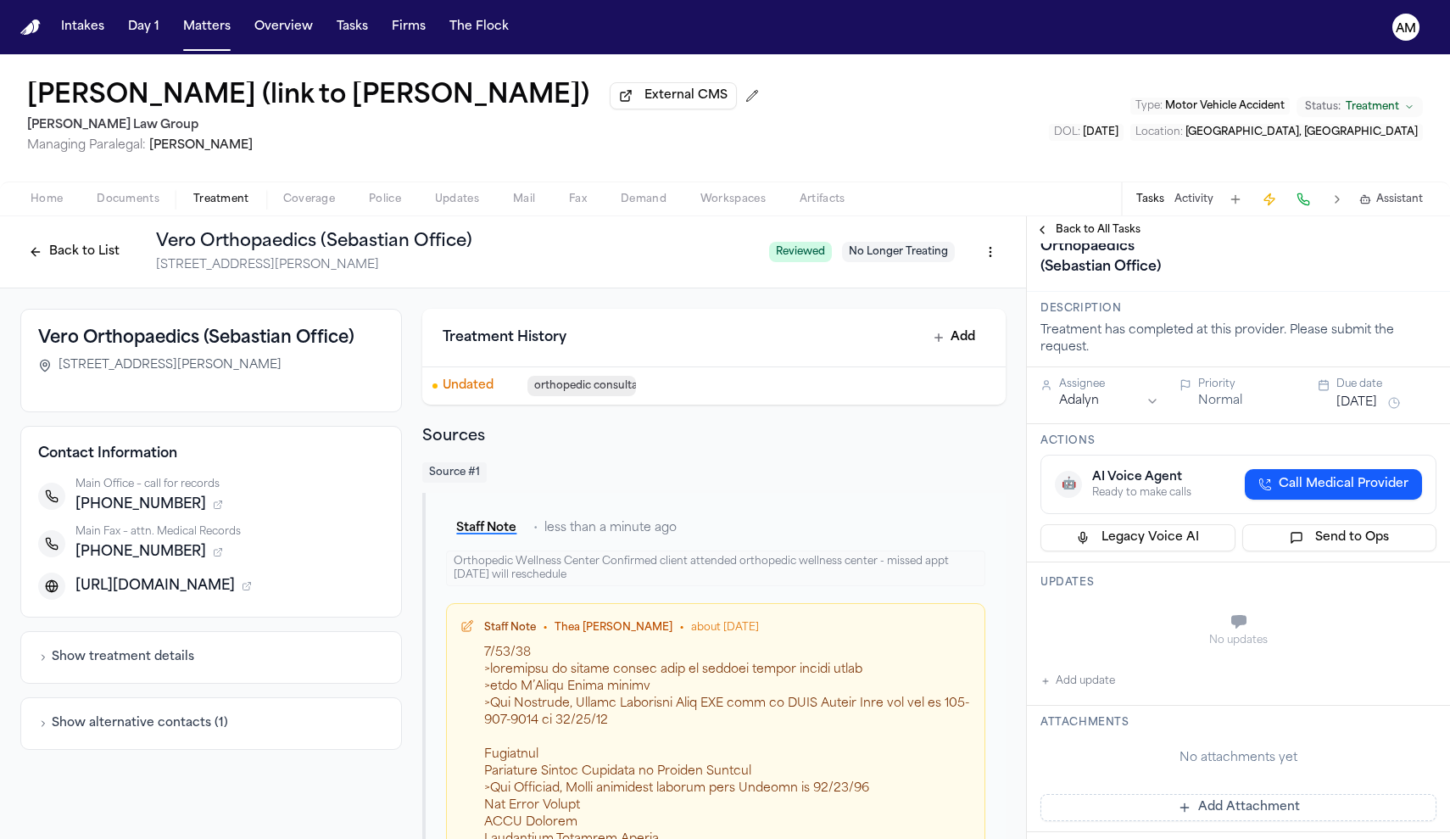
scroll to position [159, 0]
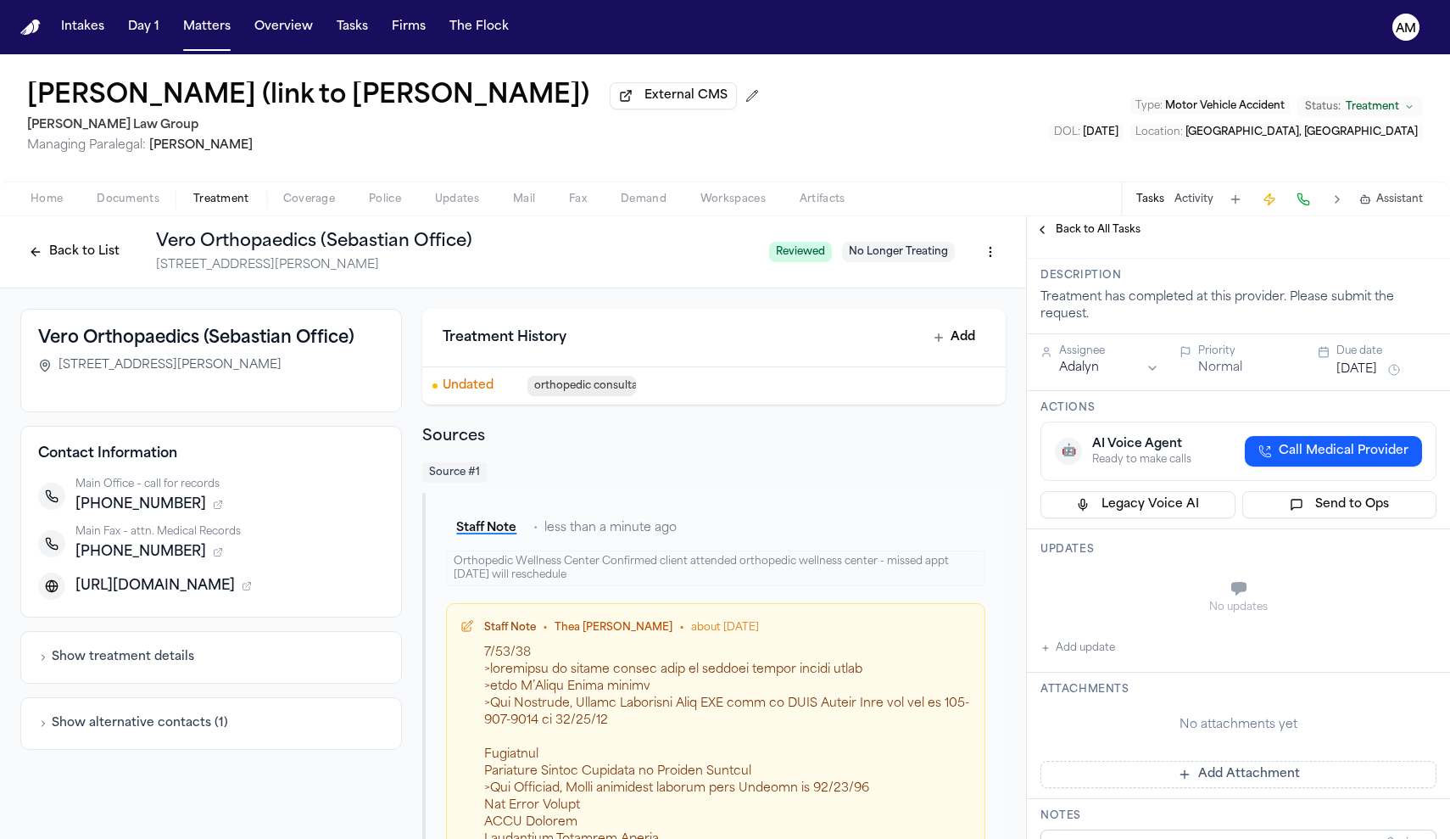
click at [1099, 658] on button "Add update" at bounding box center [1078, 648] width 75 height 20
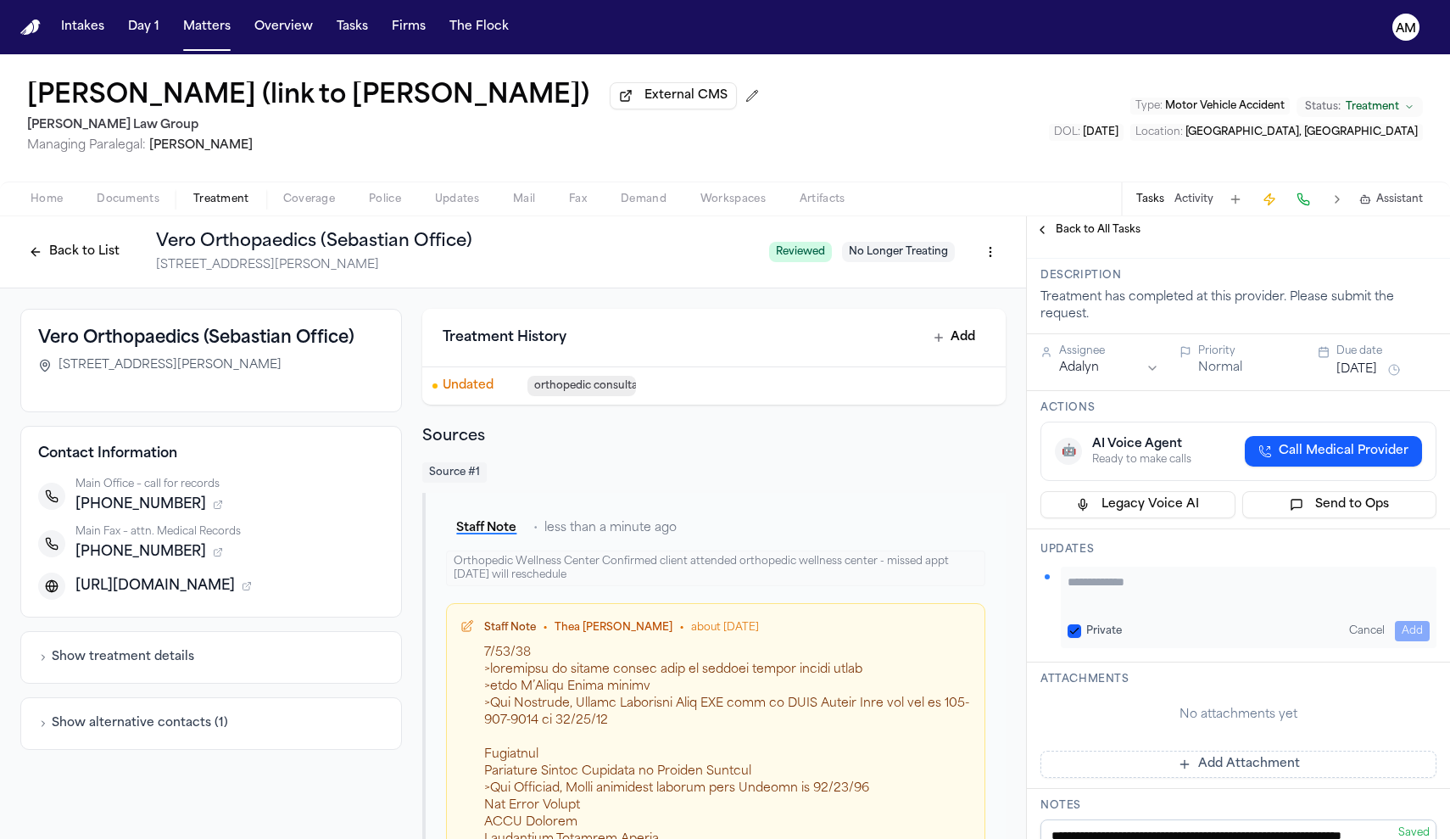
click at [1086, 638] on div "Private" at bounding box center [1095, 631] width 54 height 14
click at [1063, 644] on div "Private Cancel Add" at bounding box center [1249, 607] width 376 height 81
click at [1074, 638] on button "Private" at bounding box center [1075, 631] width 14 height 14
click at [1086, 607] on textarea "Add your update" at bounding box center [1249, 590] width 362 height 34
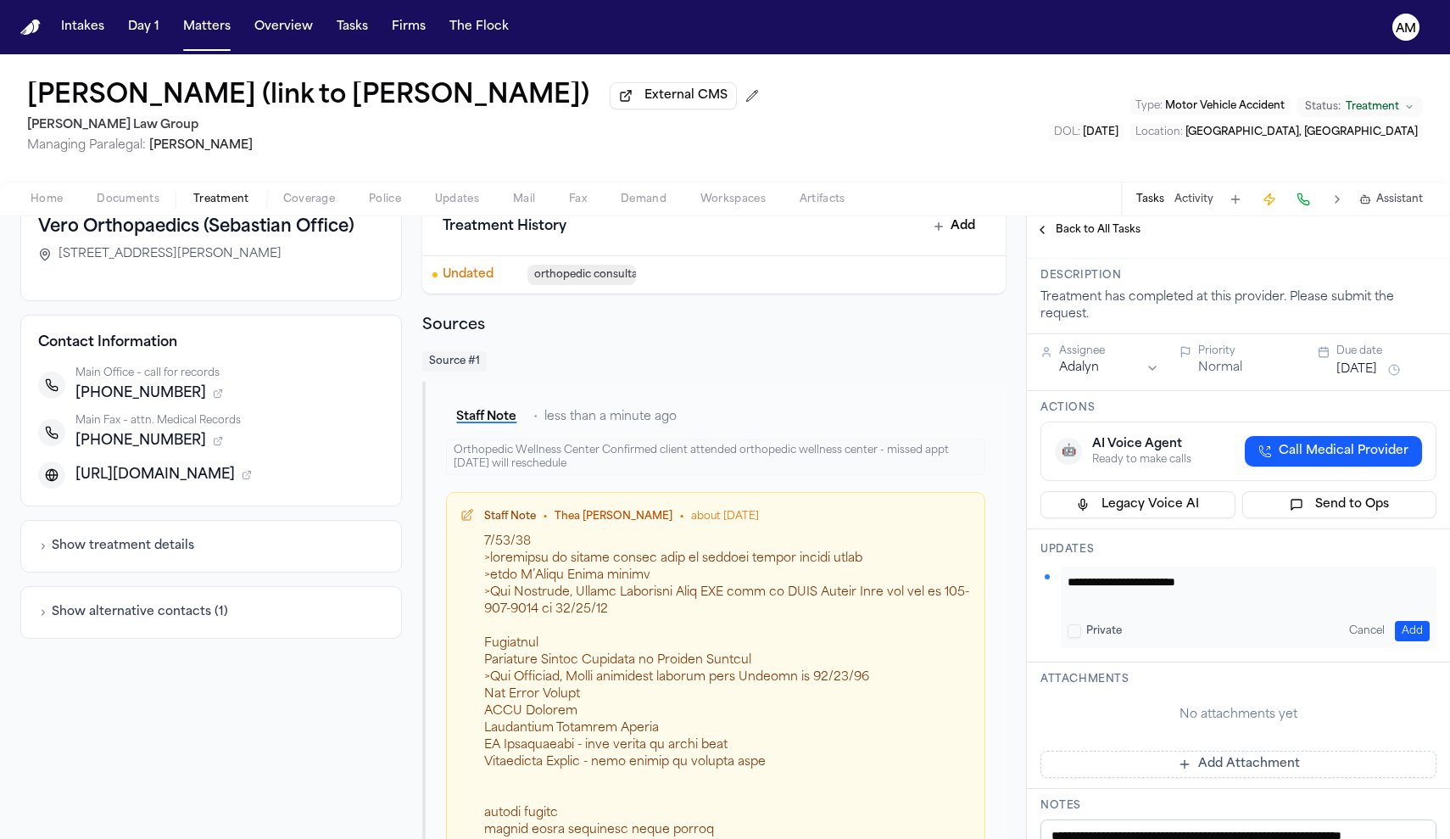
scroll to position [119, 0]
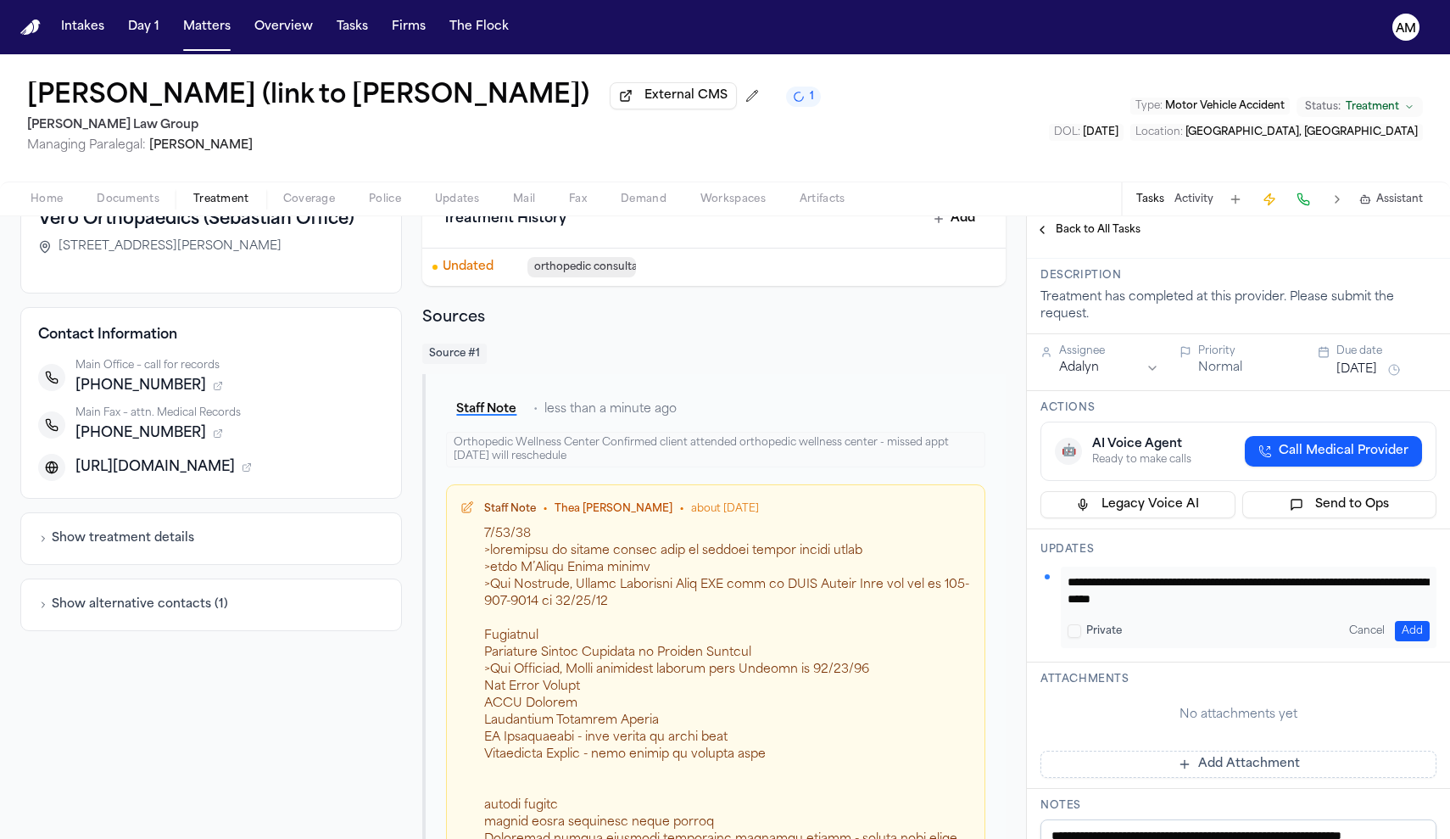
click at [1218, 602] on textarea "**********" at bounding box center [1249, 590] width 362 height 34
click at [1209, 606] on textarea "**********" at bounding box center [1249, 590] width 362 height 34
click at [1260, 607] on textarea "**********" at bounding box center [1249, 590] width 362 height 34
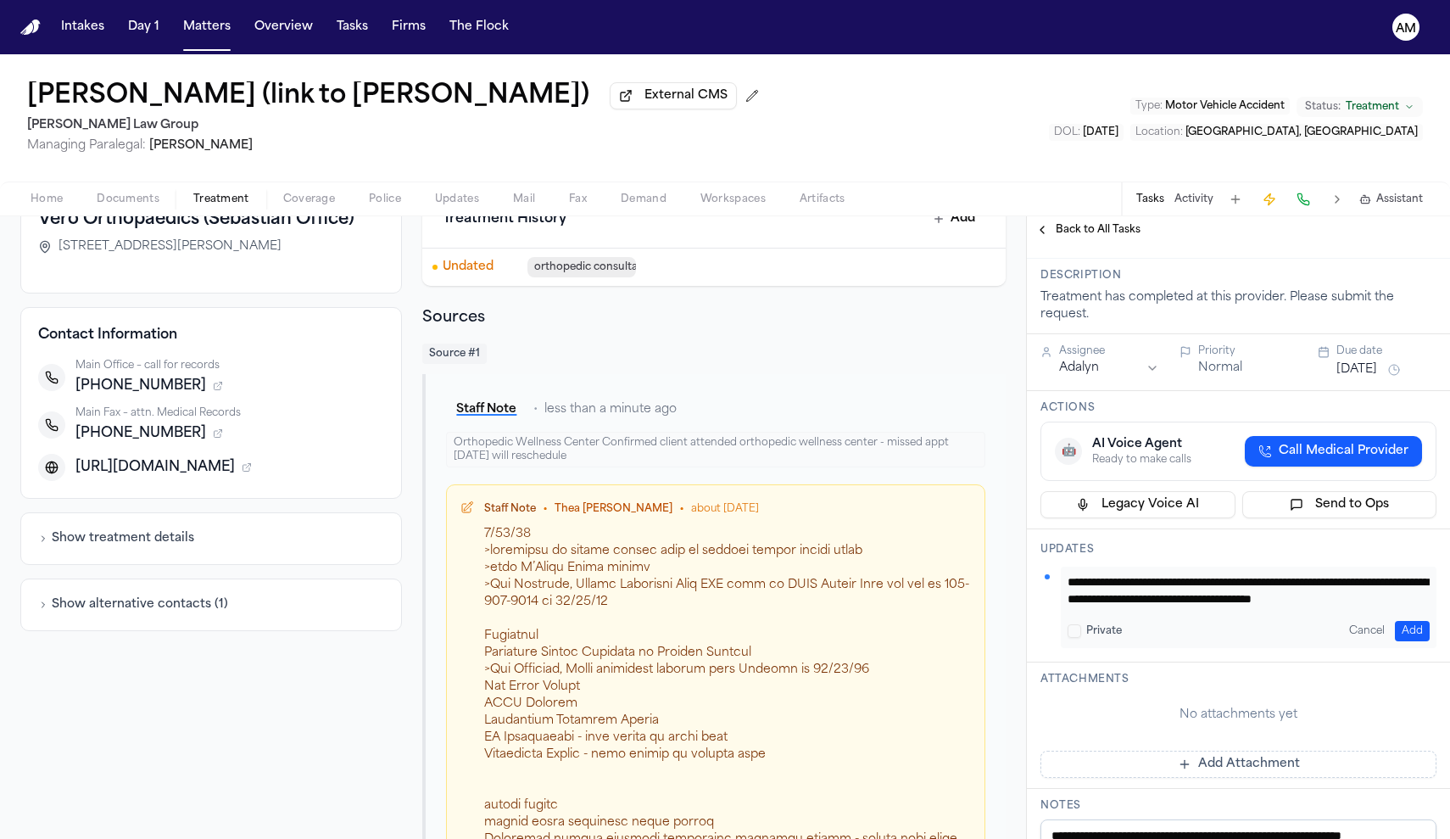
click at [1090, 607] on textarea "**********" at bounding box center [1249, 590] width 362 height 34
click at [1307, 607] on textarea "**********" at bounding box center [1249, 590] width 362 height 34
click at [1257, 607] on textarea "**********" at bounding box center [1249, 590] width 362 height 34
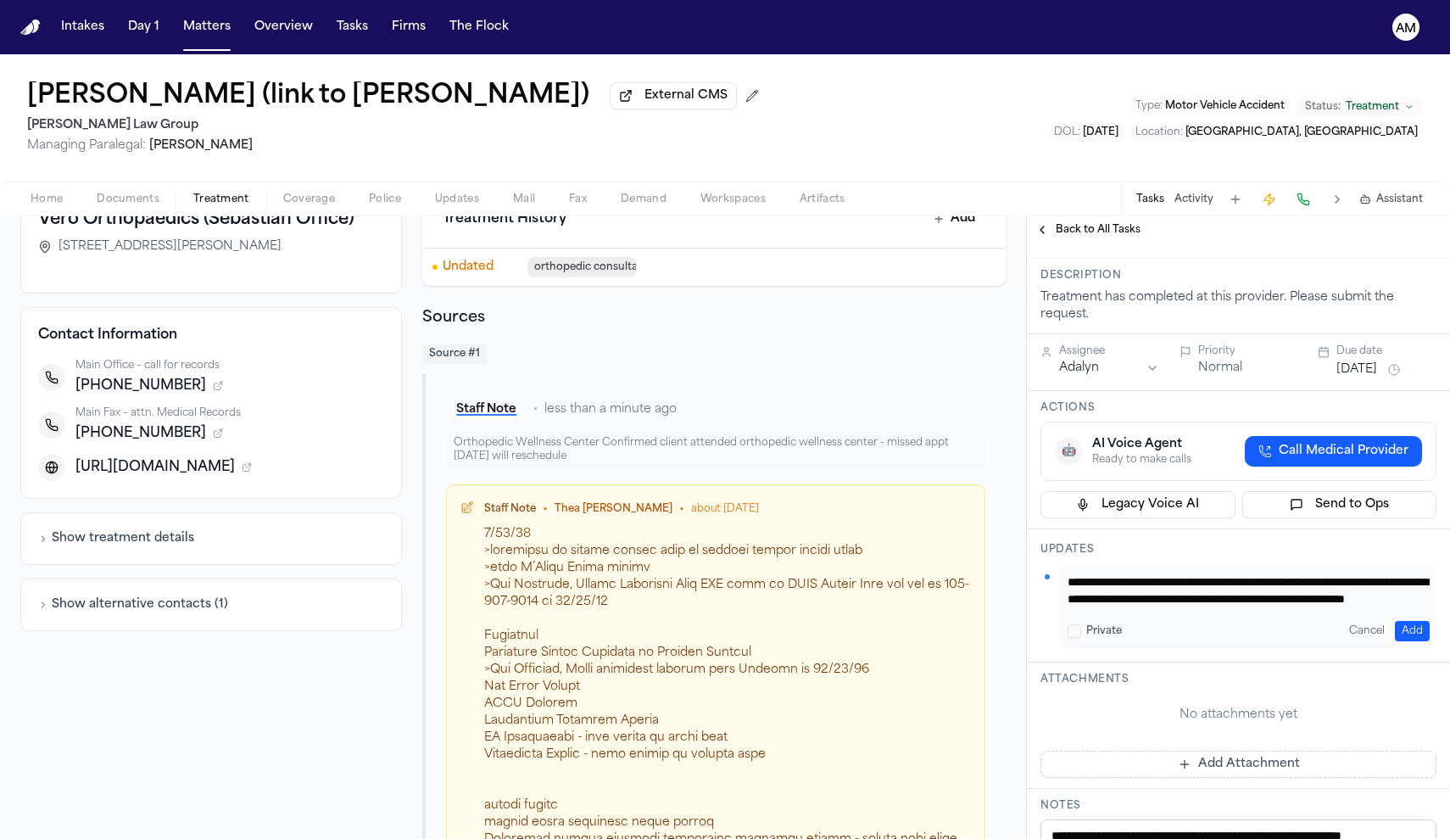
click at [1387, 607] on textarea "**********" at bounding box center [1249, 590] width 362 height 34
type textarea "**********"
click at [1429, 641] on button "Add" at bounding box center [1412, 631] width 35 height 20
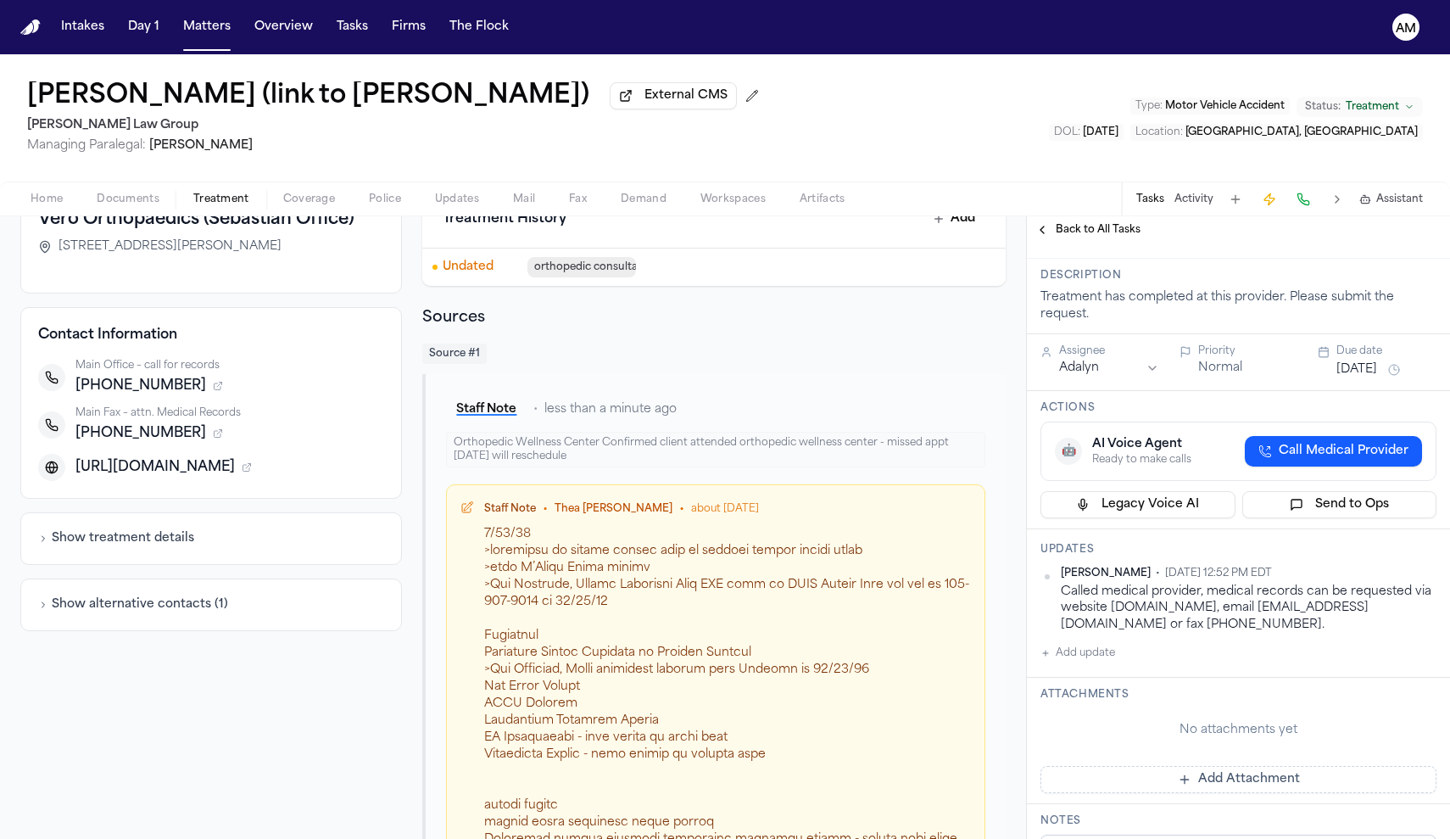
drag, startPoint x: 1370, startPoint y: 647, endPoint x: 1285, endPoint y: 650, distance: 84.8
click at [1285, 633] on div "Called medical provider, medical records can be requested via website www.healt…" at bounding box center [1249, 607] width 376 height 49
drag, startPoint x: 1240, startPoint y: 650, endPoint x: 1062, endPoint y: 651, distance: 178.1
click at [1062, 633] on div "Called medical provider, medical records can be requested via website www.healt…" at bounding box center [1249, 607] width 376 height 49
copy div "status@healthmark-group.com"
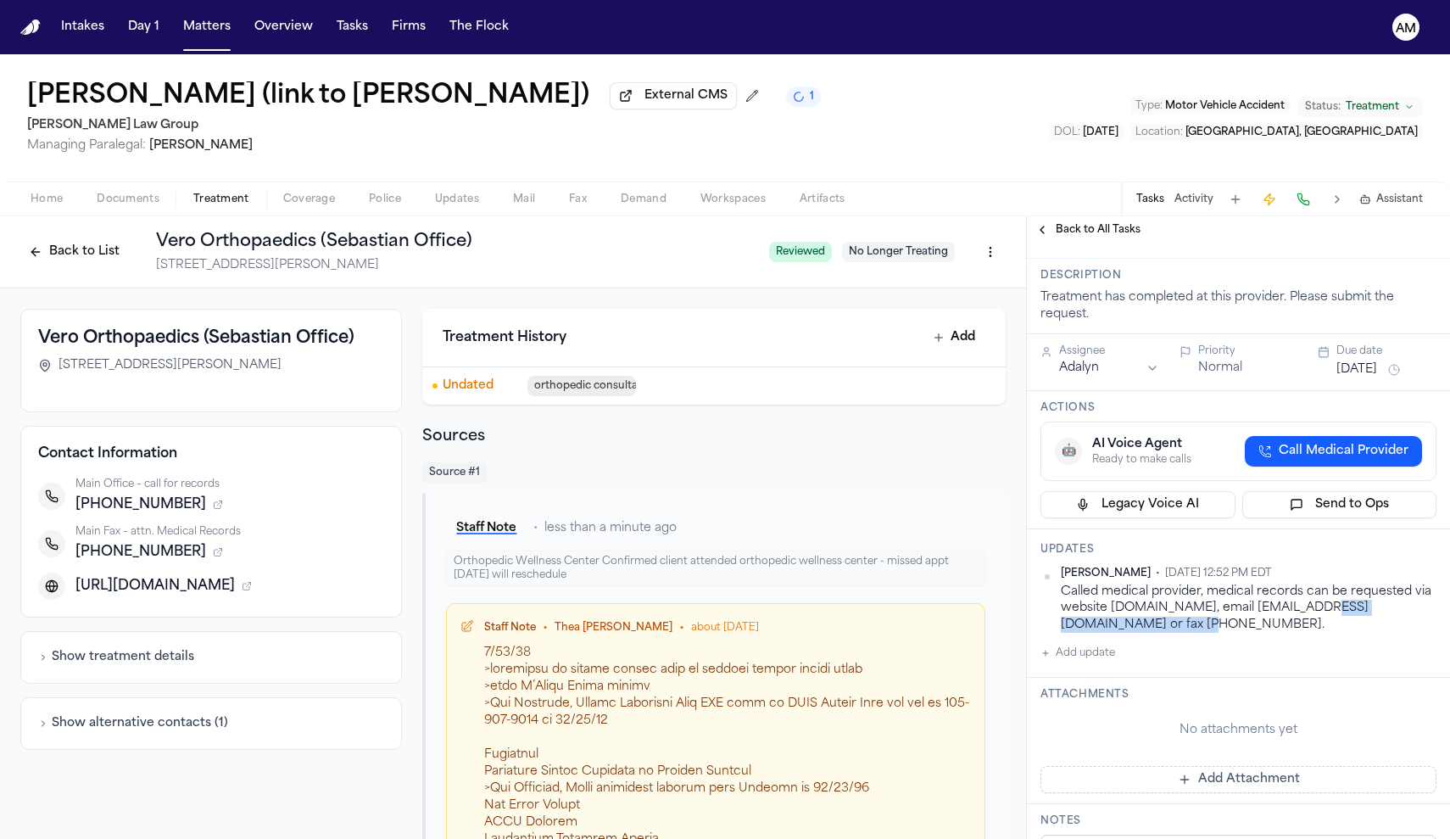
scroll to position [0, 0]
click at [64, 260] on button "Back to List" at bounding box center [74, 251] width 108 height 27
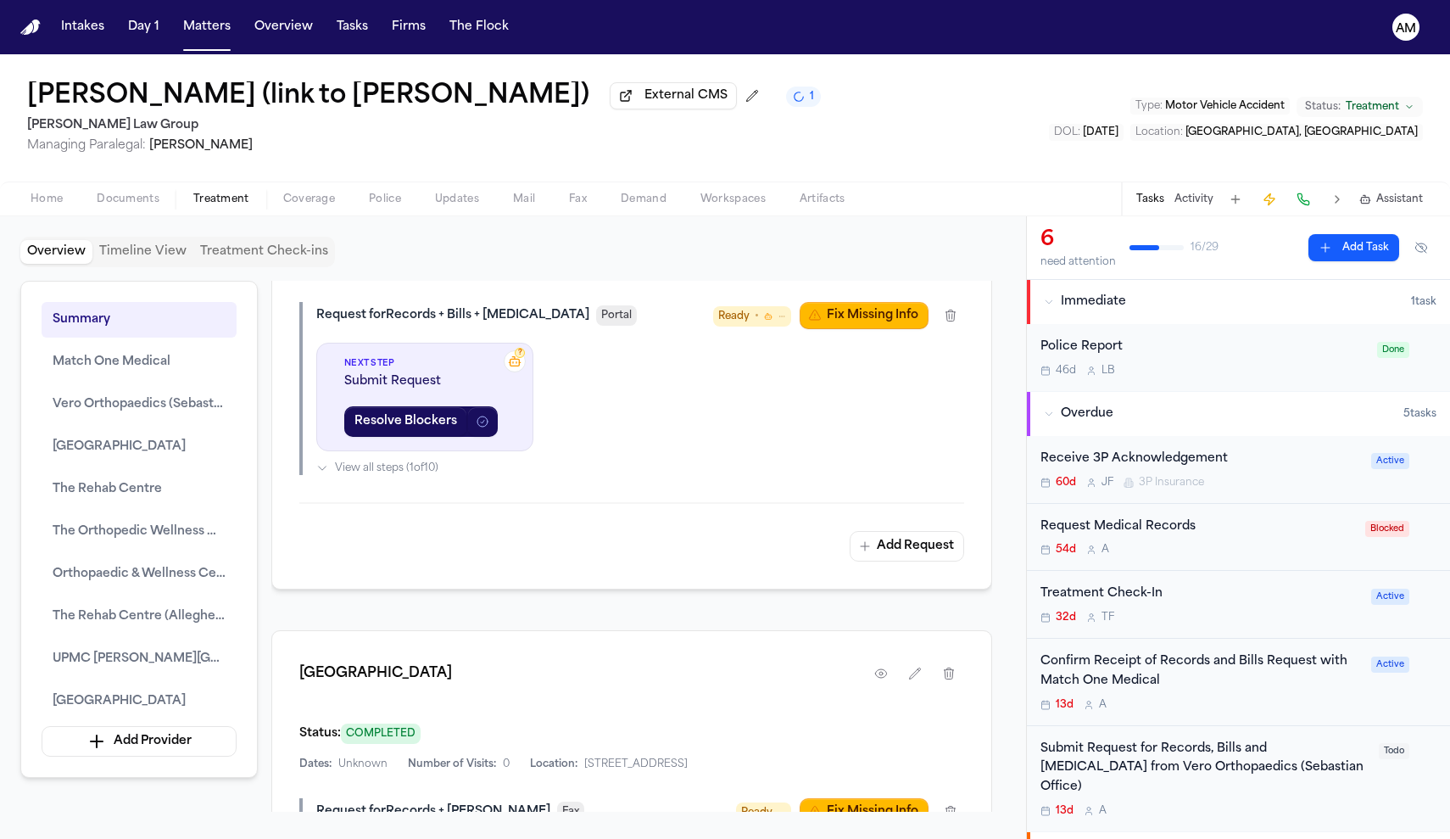
scroll to position [2637, 0]
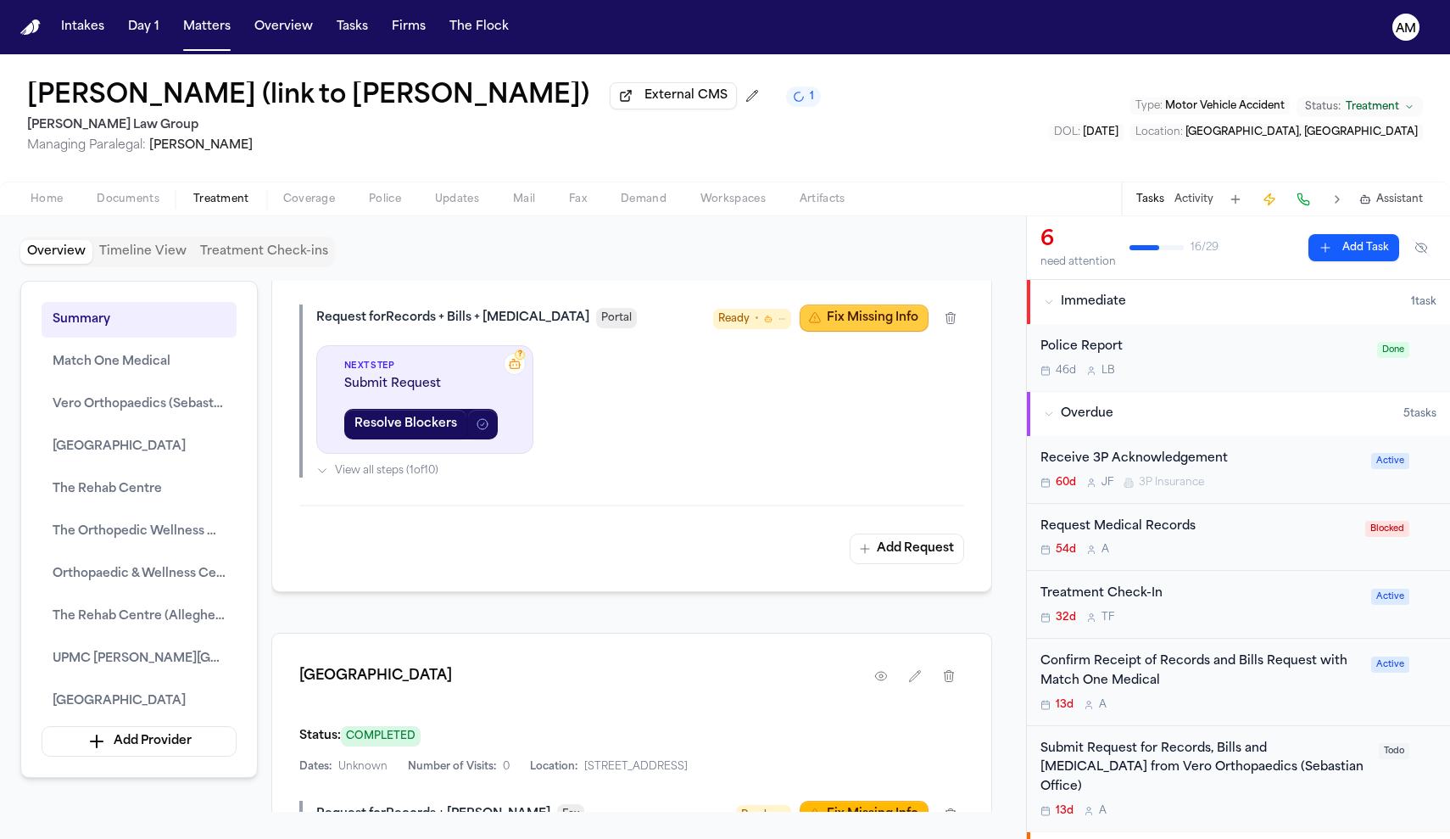
click at [839, 332] on button "Fix Missing Info" at bounding box center [864, 317] width 129 height 27
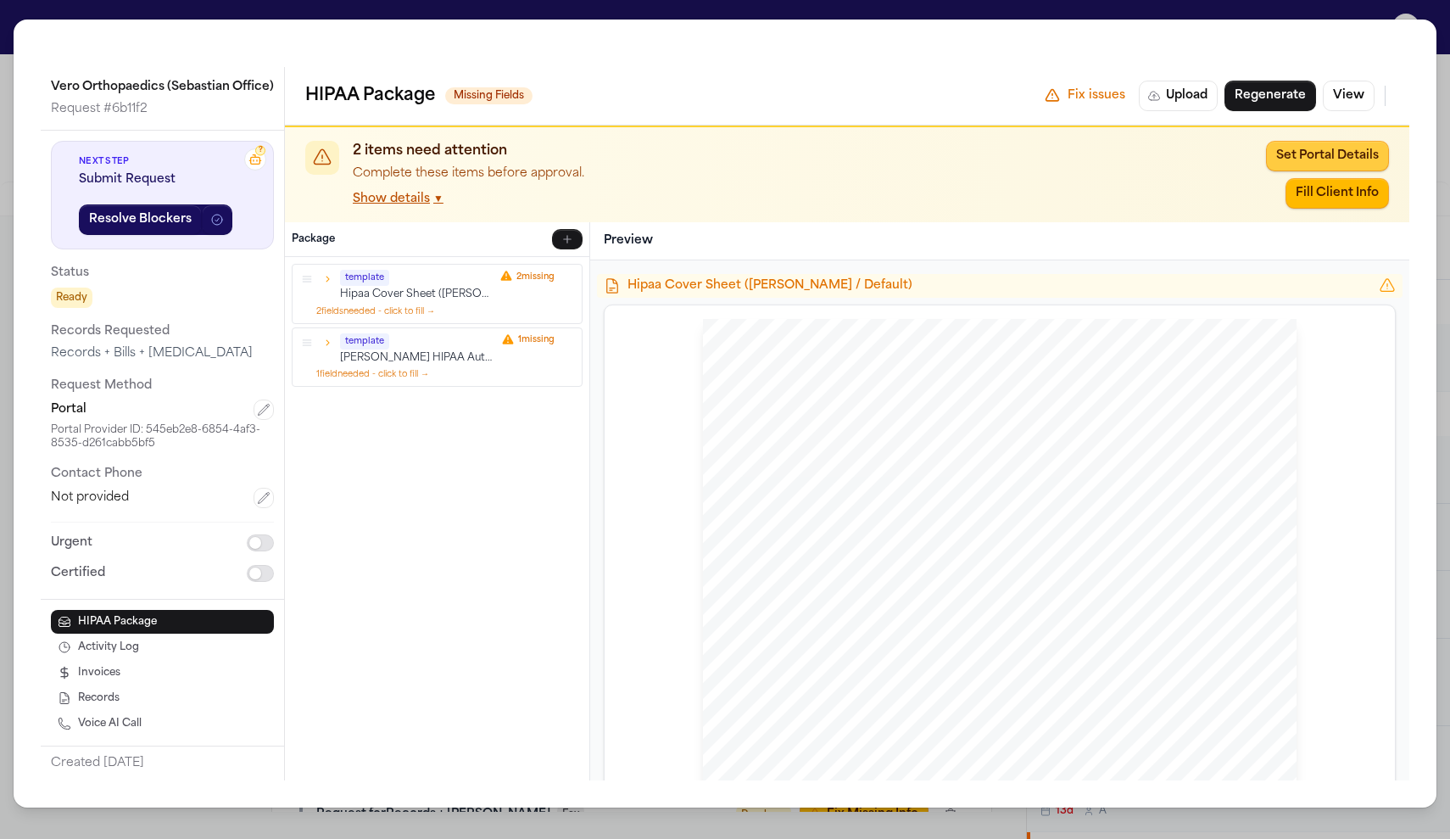
click at [1322, 160] on button "Set Portal Details" at bounding box center [1327, 156] width 123 height 31
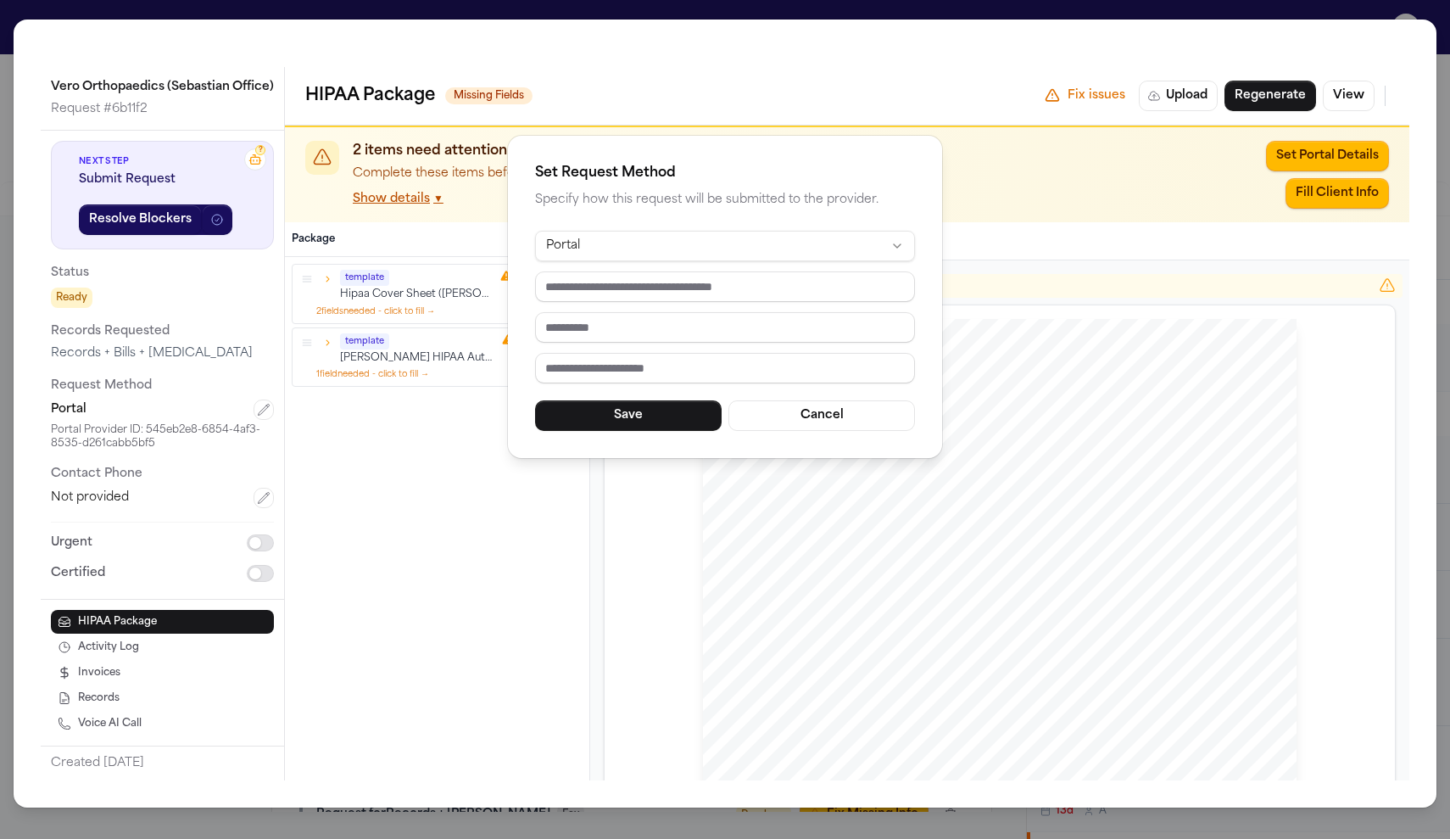
click at [767, 258] on html "Intakes Day 1 Matters Overview Tasks Firms The Flock AM Brianna Pearson (link t…" at bounding box center [725, 419] width 1450 height 839
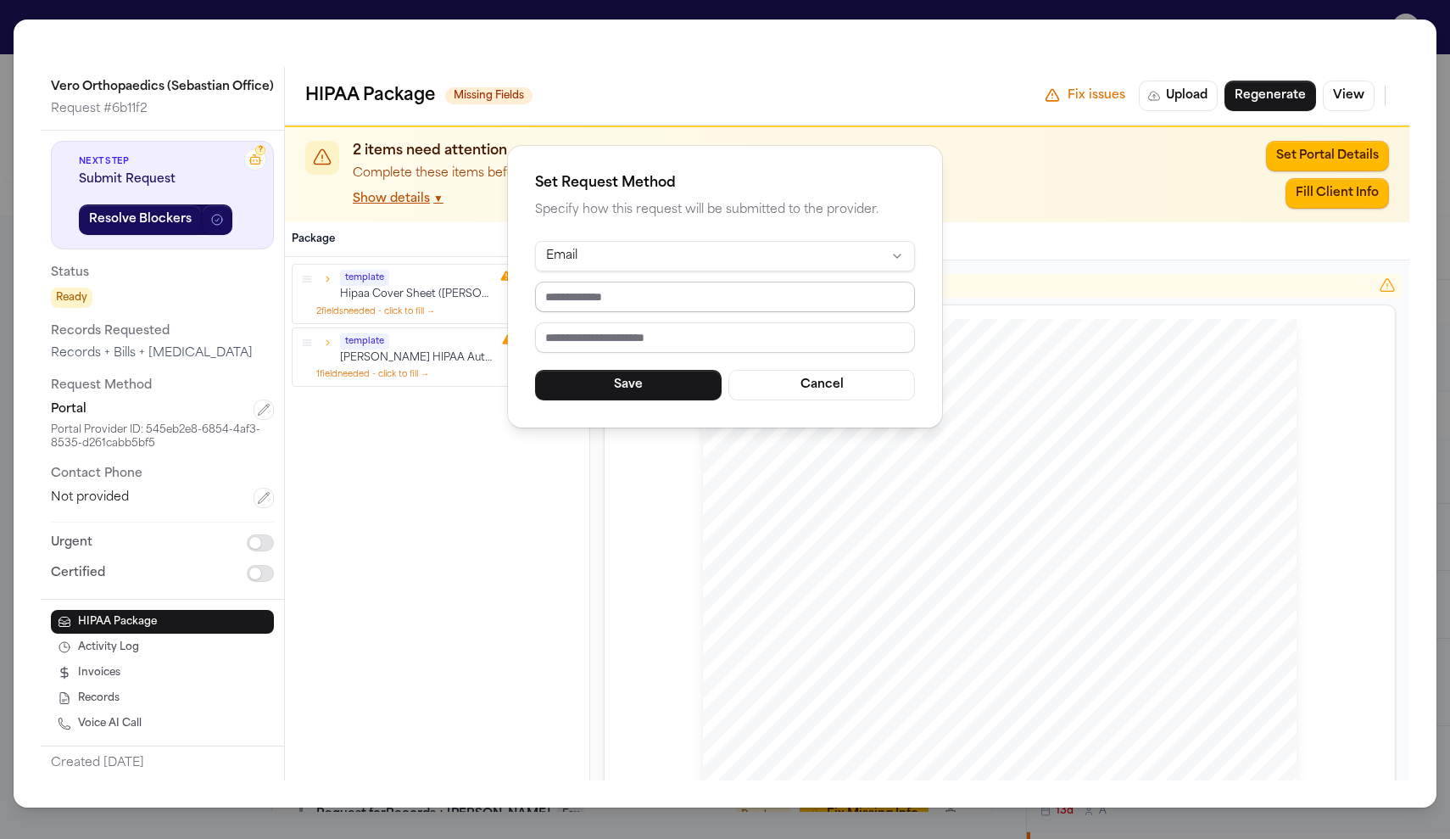
click at [600, 307] on input "email" at bounding box center [725, 297] width 380 height 31
paste input "**********"
type input "**********"
click at [713, 382] on button "Save" at bounding box center [628, 385] width 187 height 31
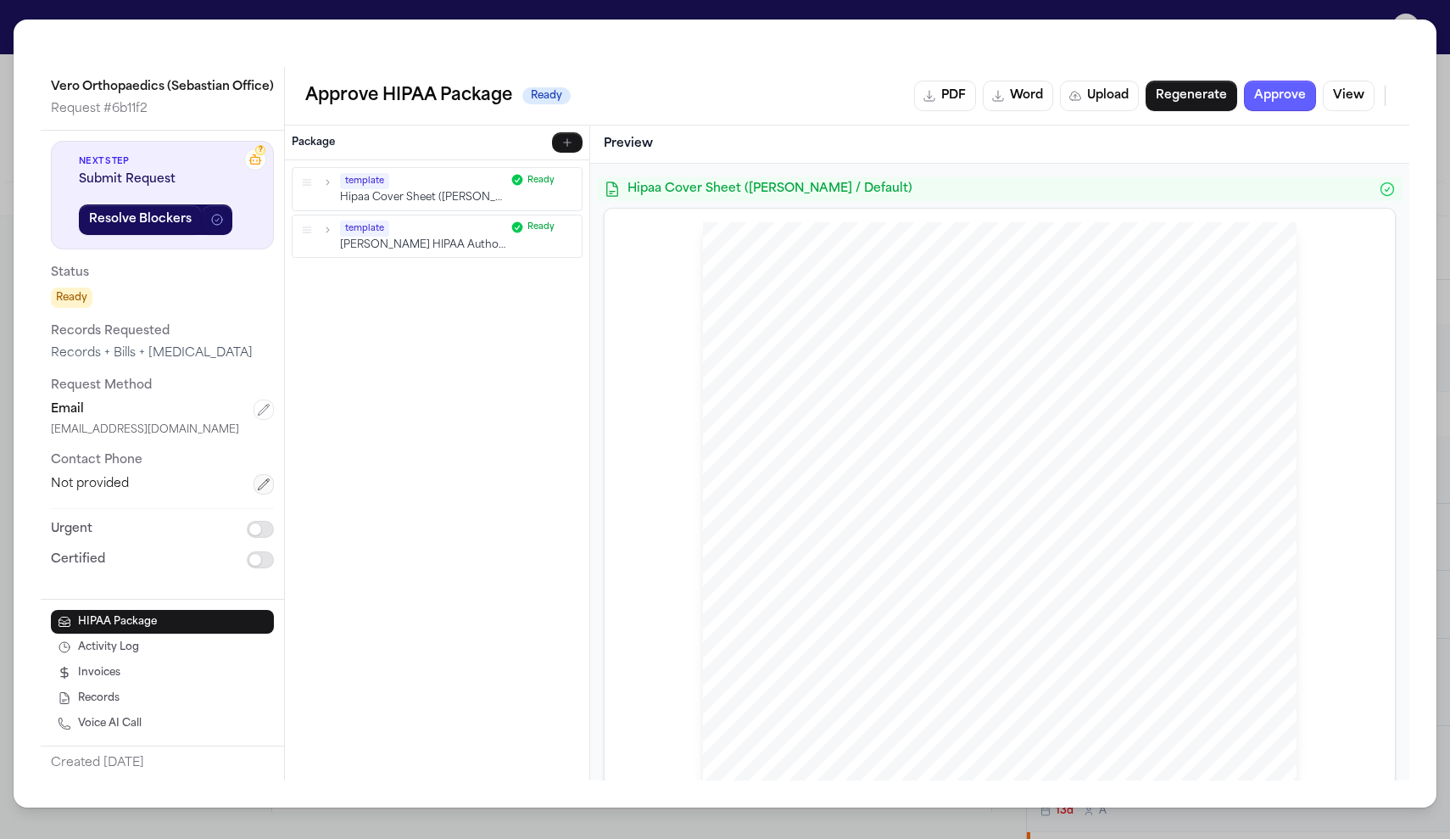
click at [266, 477] on button "button" at bounding box center [264, 484] width 20 height 20
click at [181, 499] on input "tel" at bounding box center [162, 489] width 223 height 31
paste input "**********"
type input "**********"
click at [121, 531] on button "Save" at bounding box center [105, 530] width 109 height 31
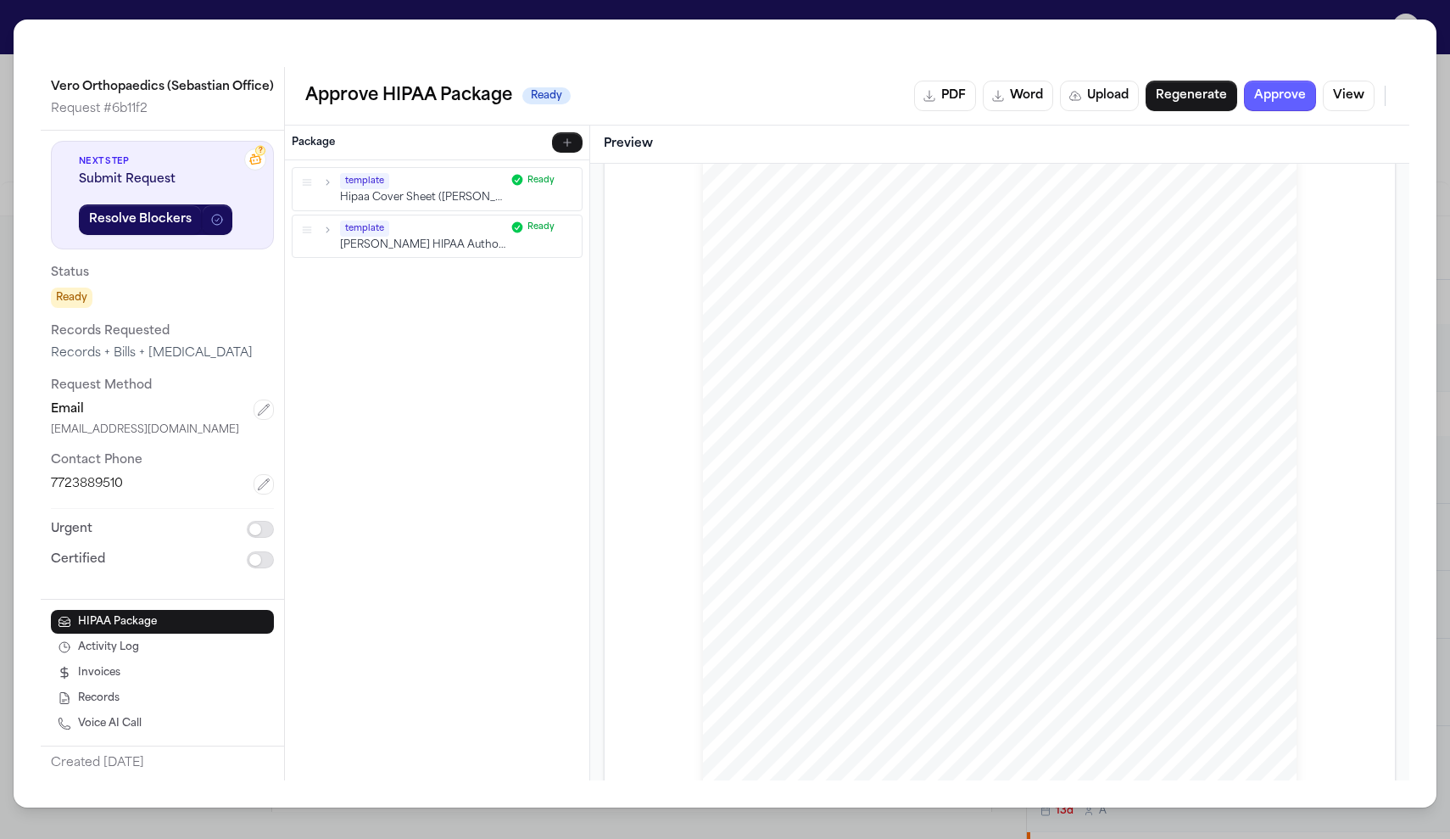
scroll to position [830, 0]
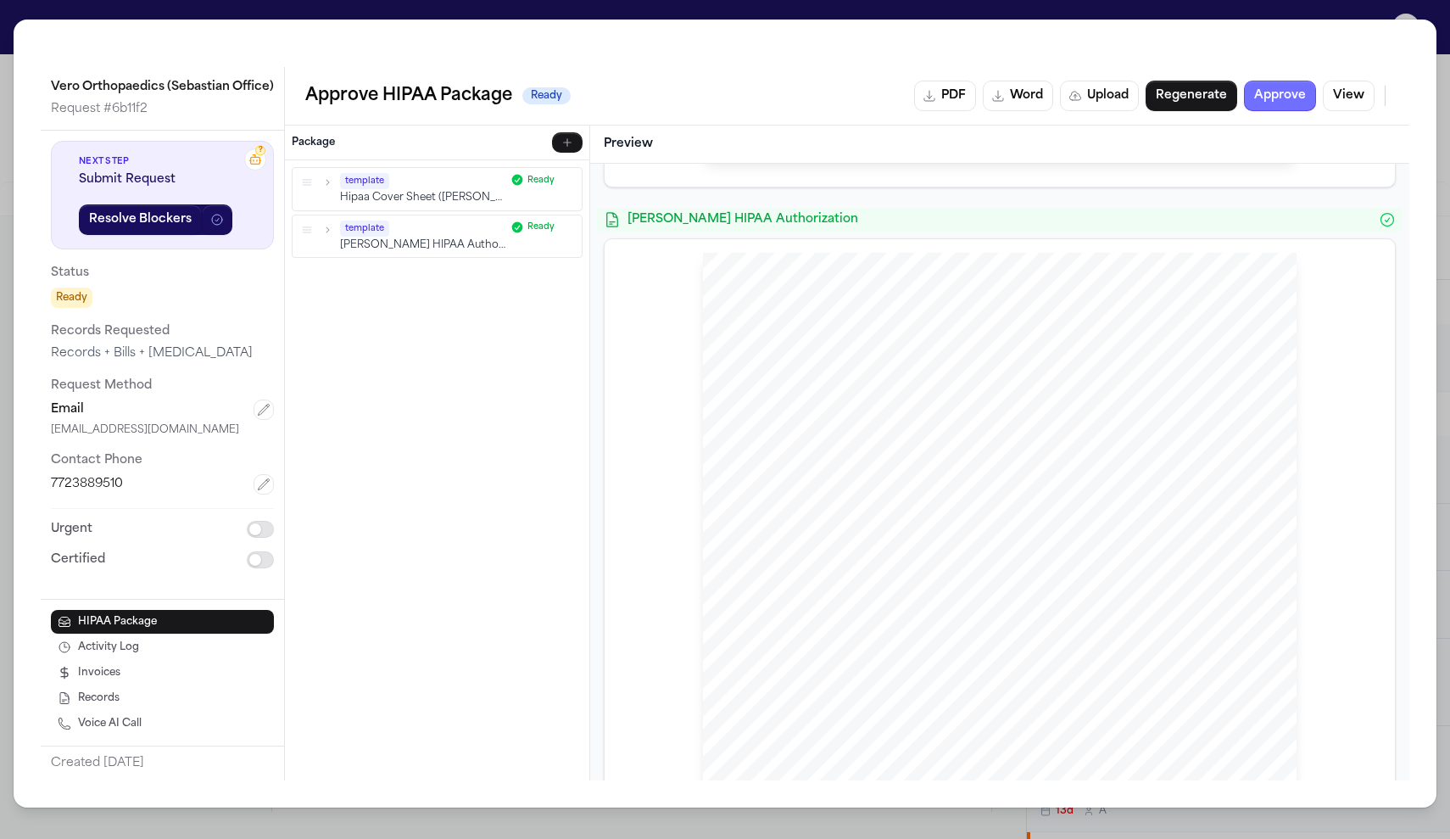
click at [1293, 84] on button "Approve" at bounding box center [1280, 96] width 72 height 31
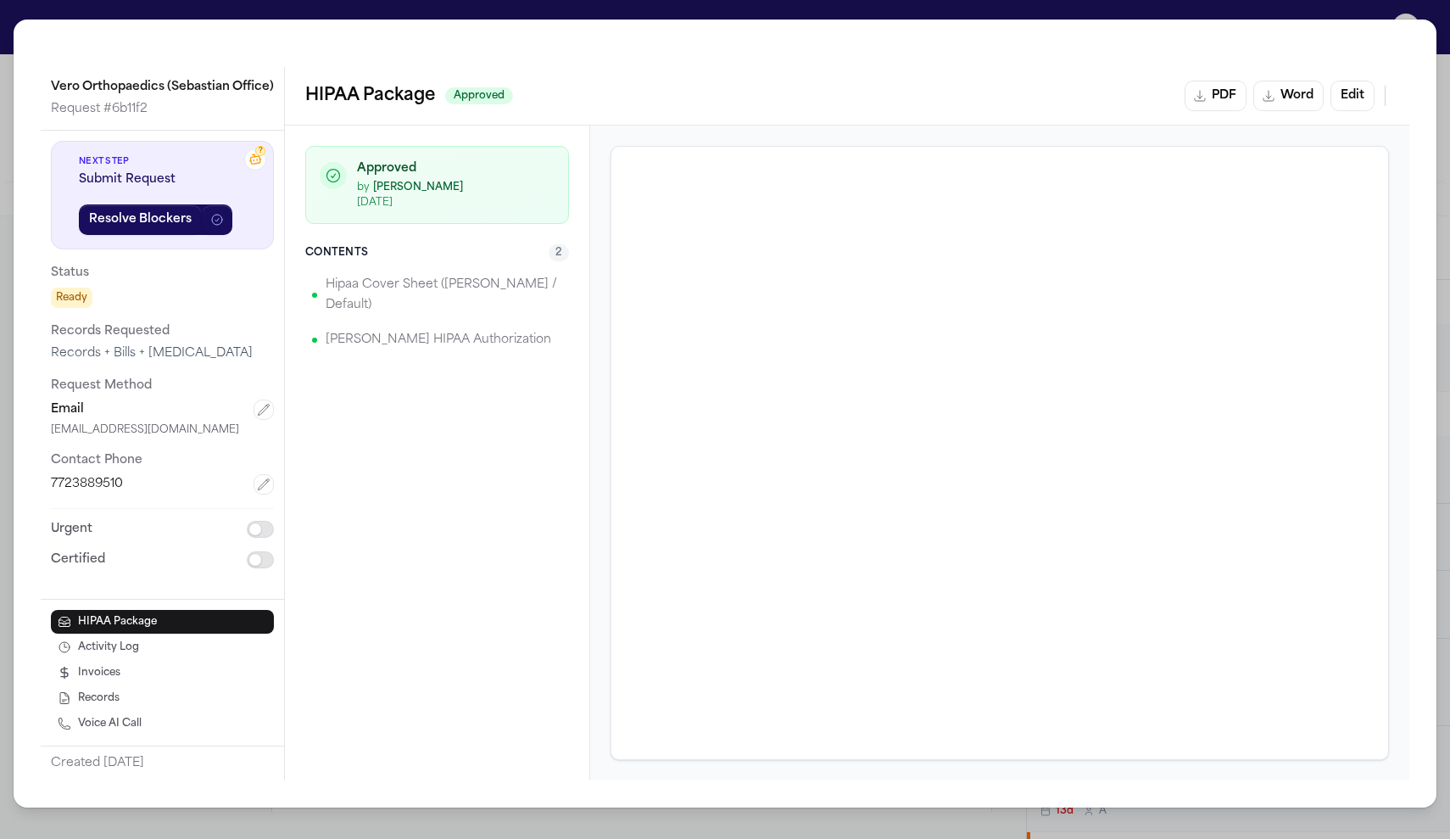
click at [1378, 10] on div "Vero Orthopaedics (Sebastian Office) Request # 6b11f2 ? Next Step Submit Reques…" at bounding box center [725, 419] width 1450 height 839
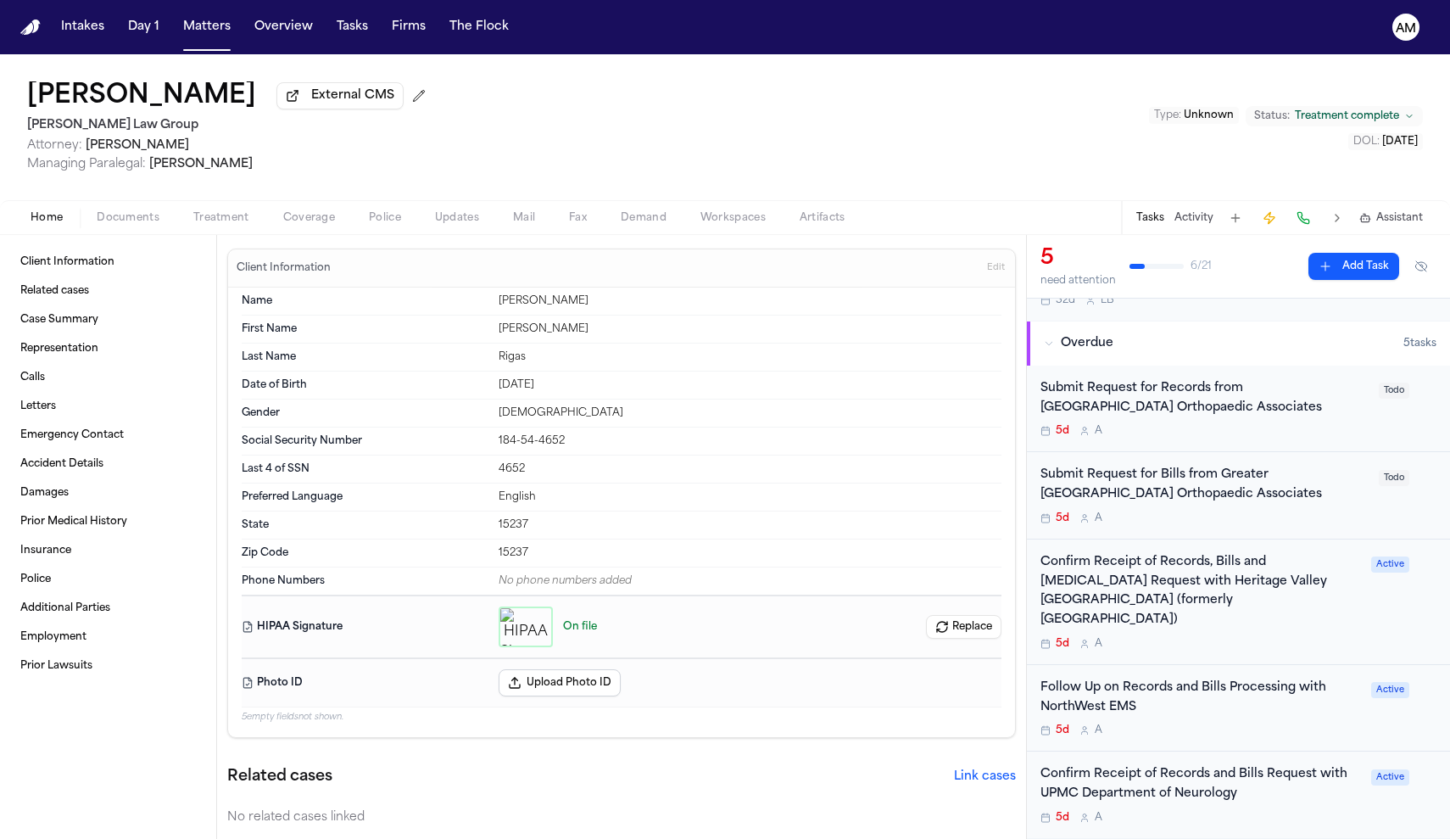
scroll to position [92, 0]
click at [907, 410] on div "Gender [DEMOGRAPHIC_DATA]" at bounding box center [622, 413] width 760 height 28
click at [1337, 515] on div "5d A" at bounding box center [1205, 516] width 328 height 14
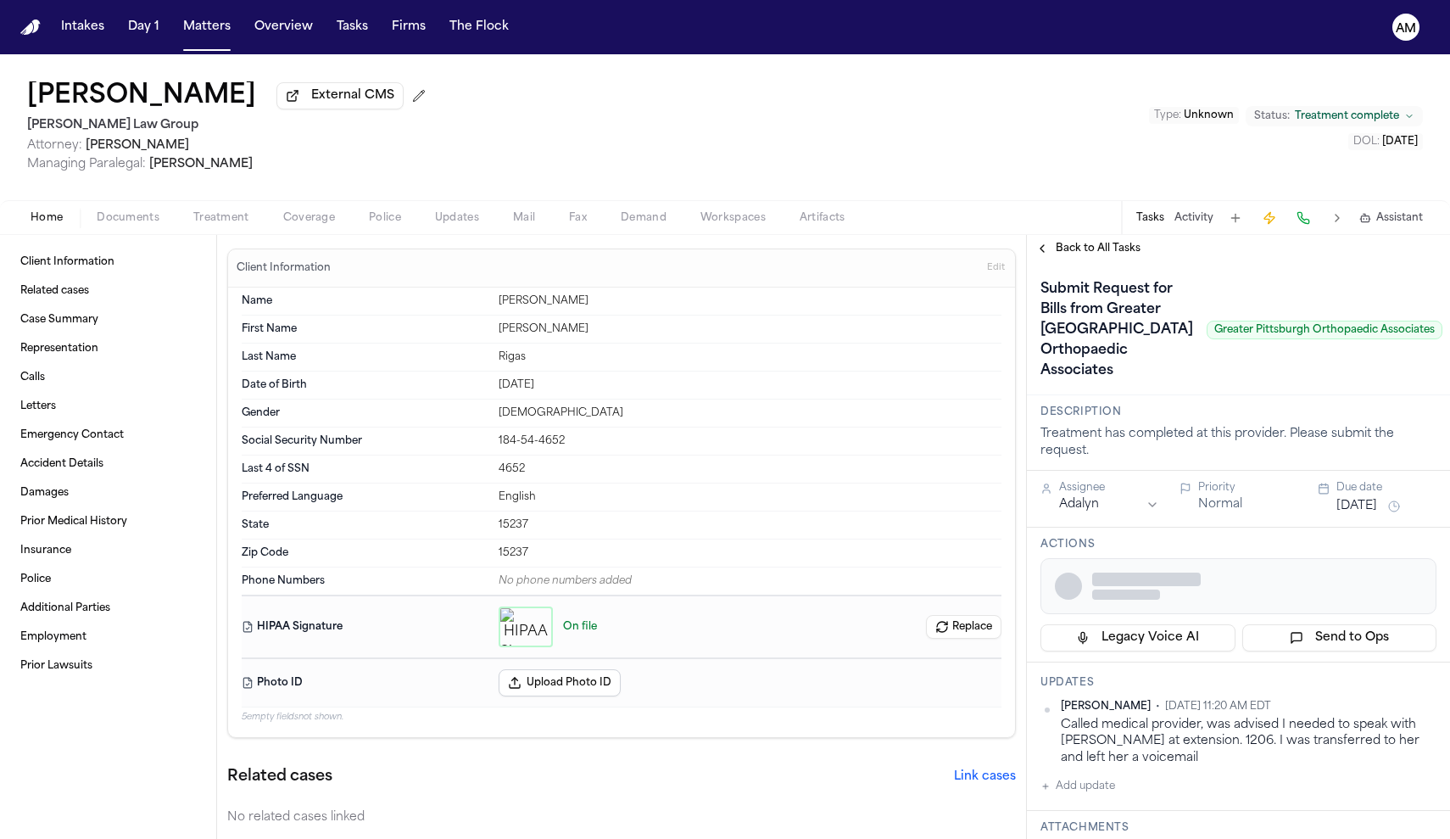
scroll to position [0, 0]
click at [1078, 252] on span "Back to All Tasks" at bounding box center [1098, 249] width 85 height 14
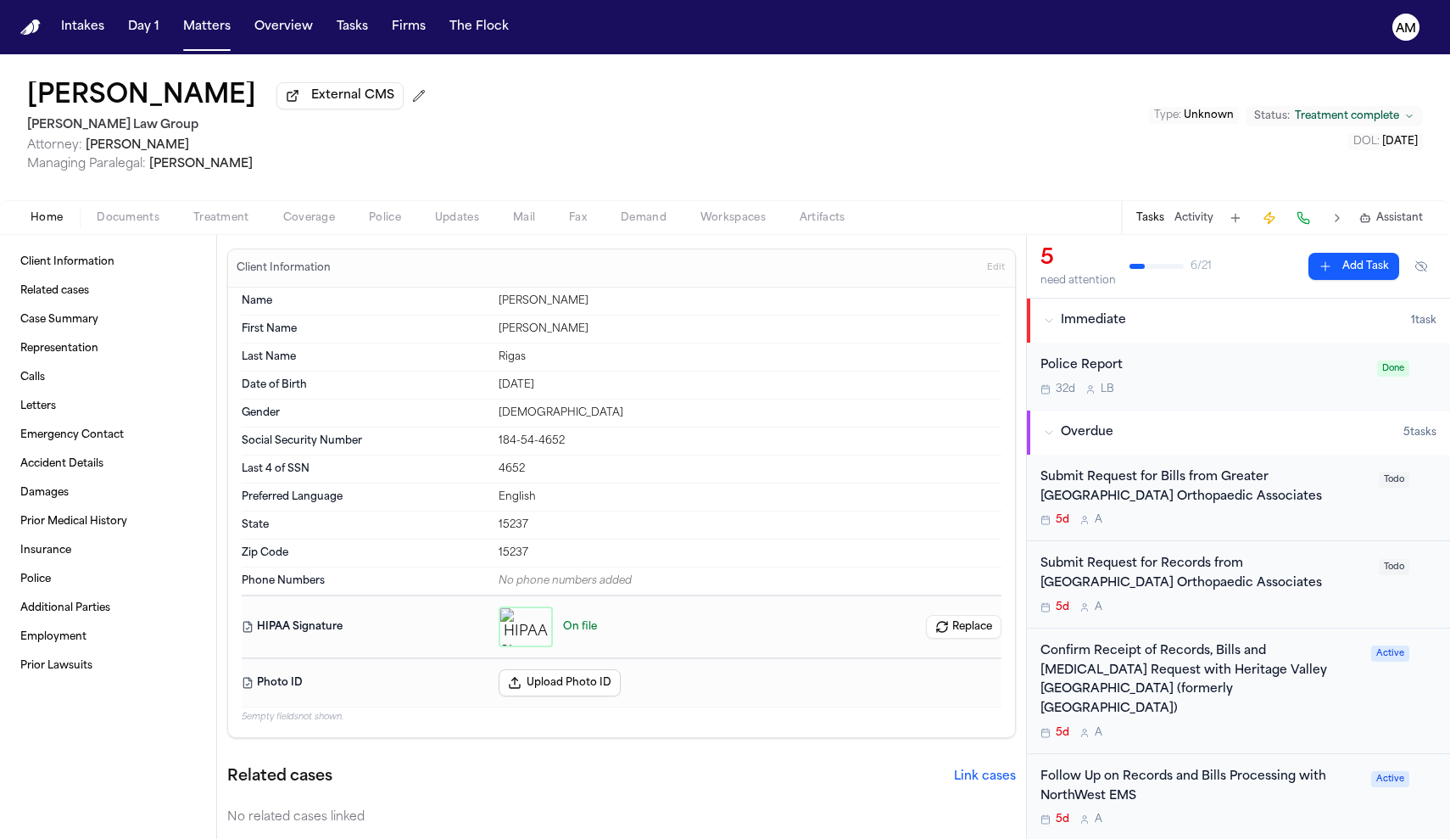
click at [1243, 533] on div "Submit Request for Bills from Greater [GEOGRAPHIC_DATA] Orthopaedic Associates …" at bounding box center [1238, 498] width 423 height 87
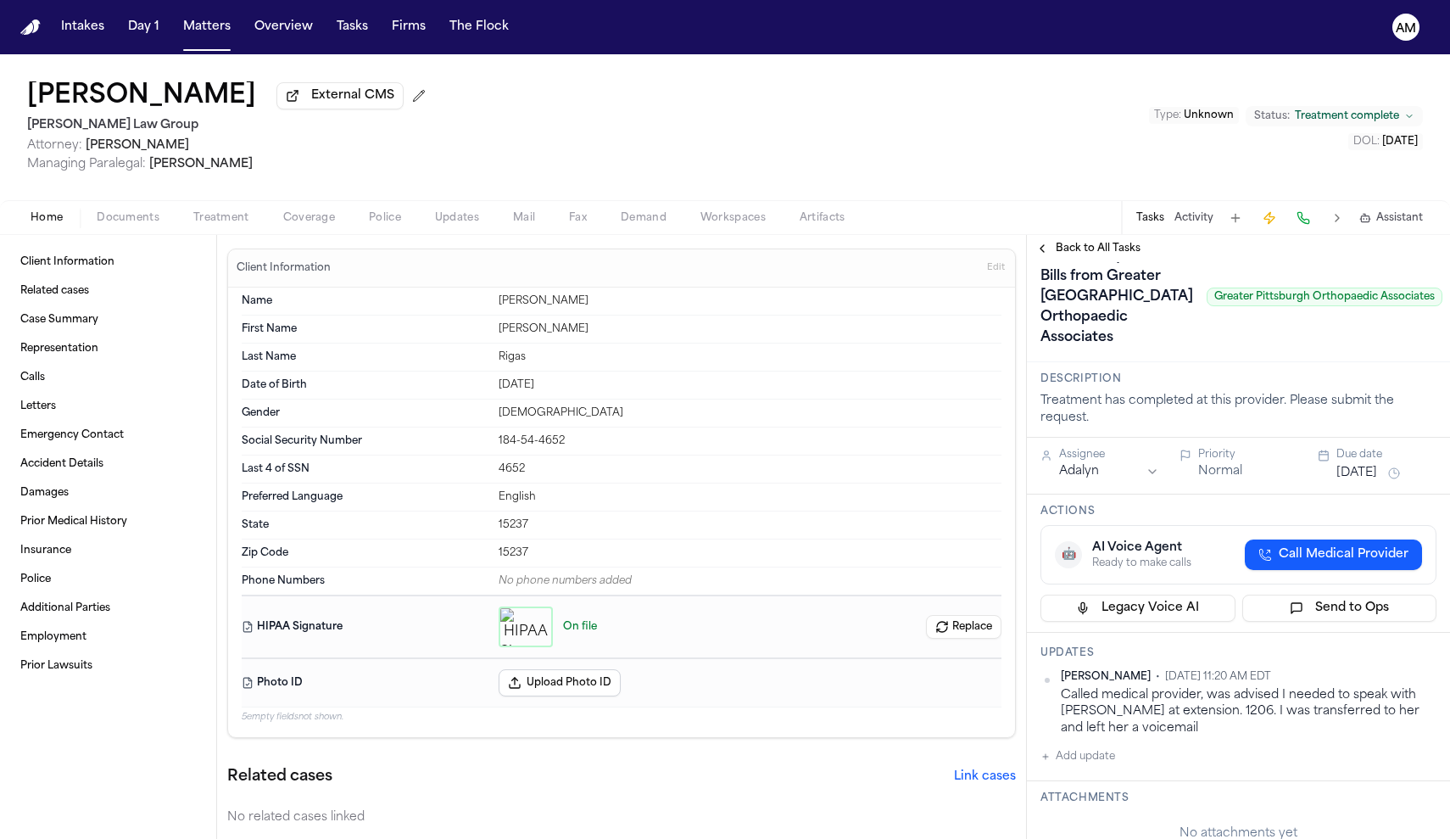
scroll to position [36, 0]
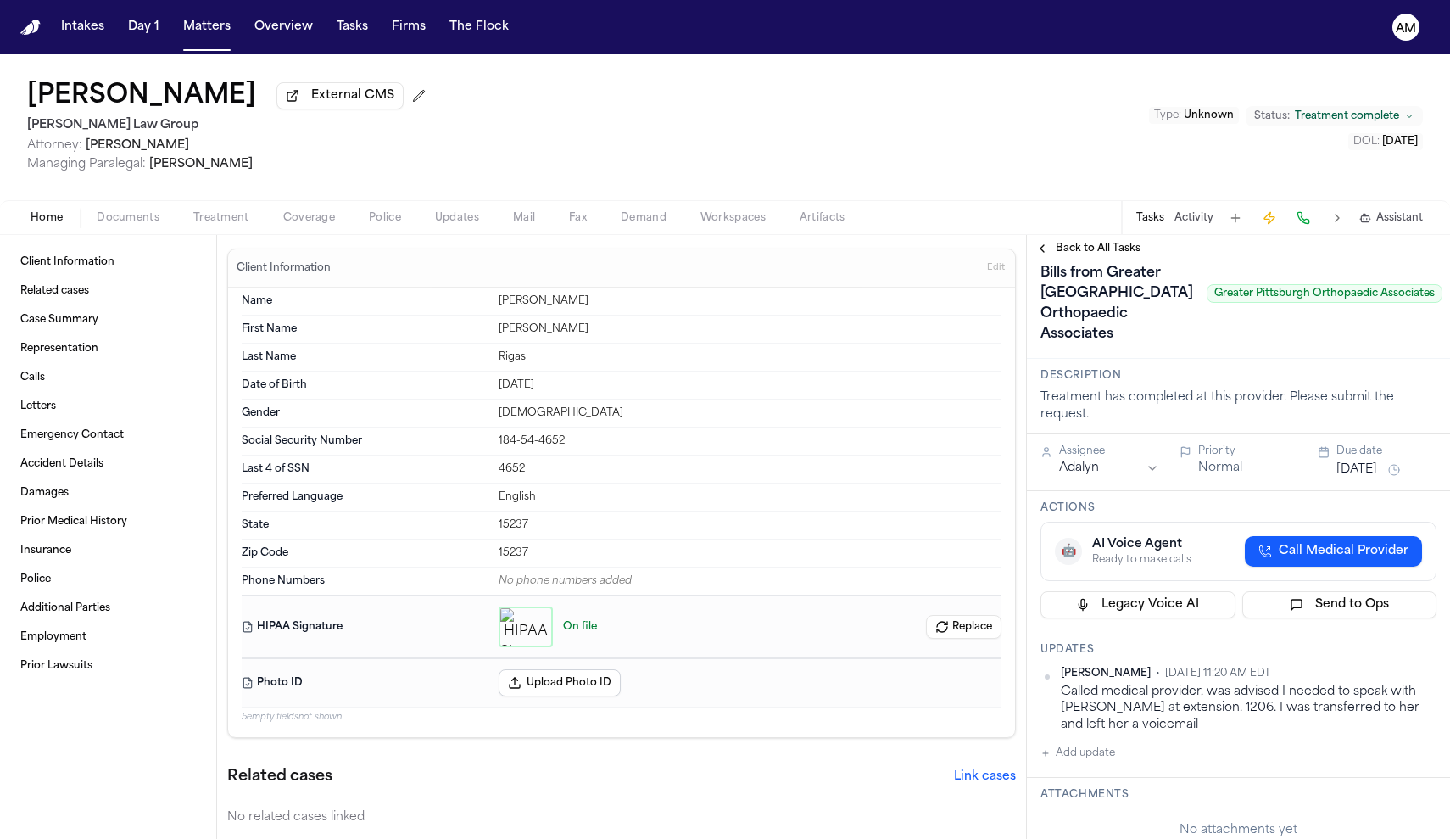
click at [1097, 254] on span "Back to All Tasks" at bounding box center [1098, 249] width 85 height 14
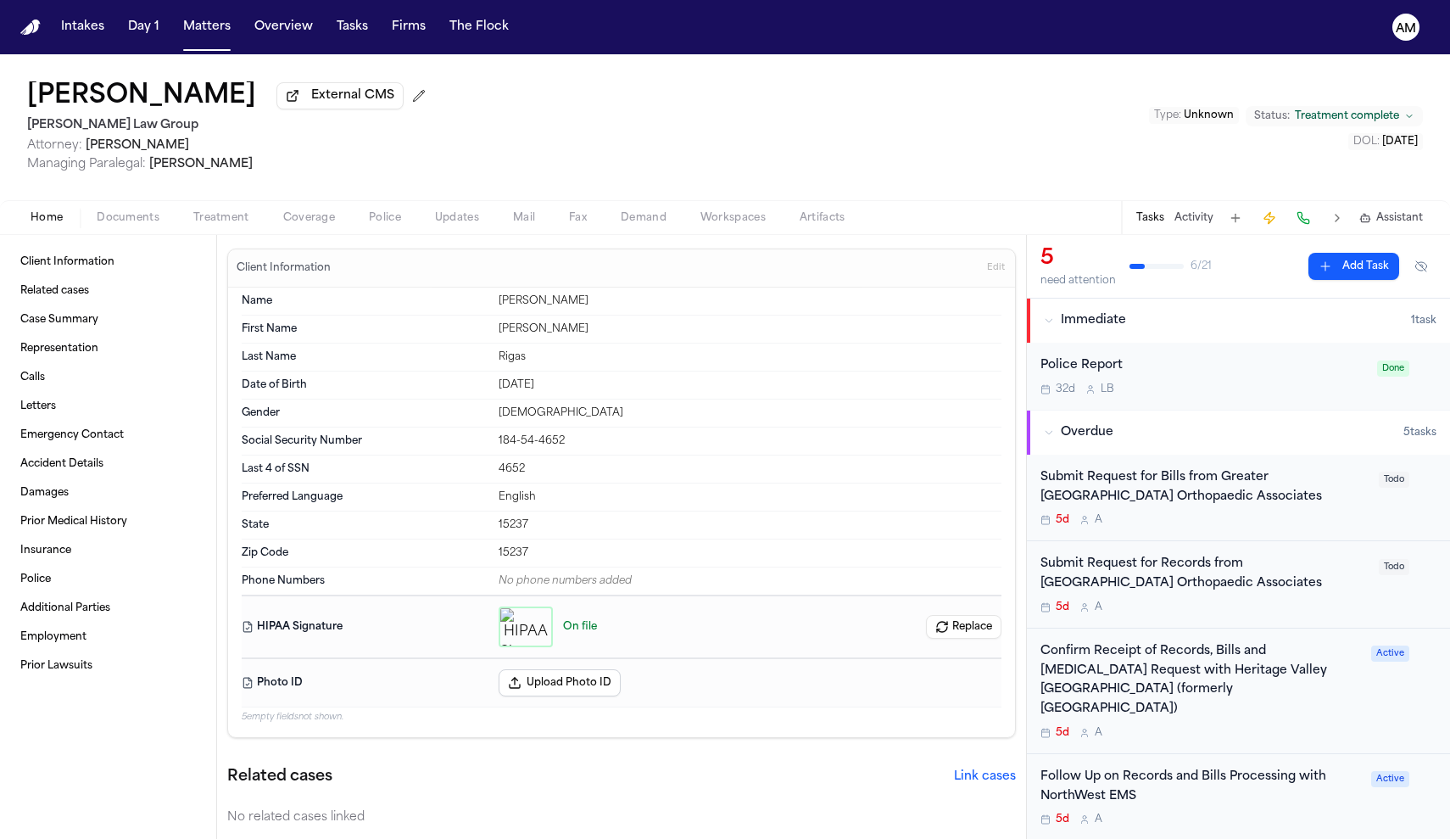
click at [1254, 602] on div "5d A" at bounding box center [1205, 607] width 328 height 14
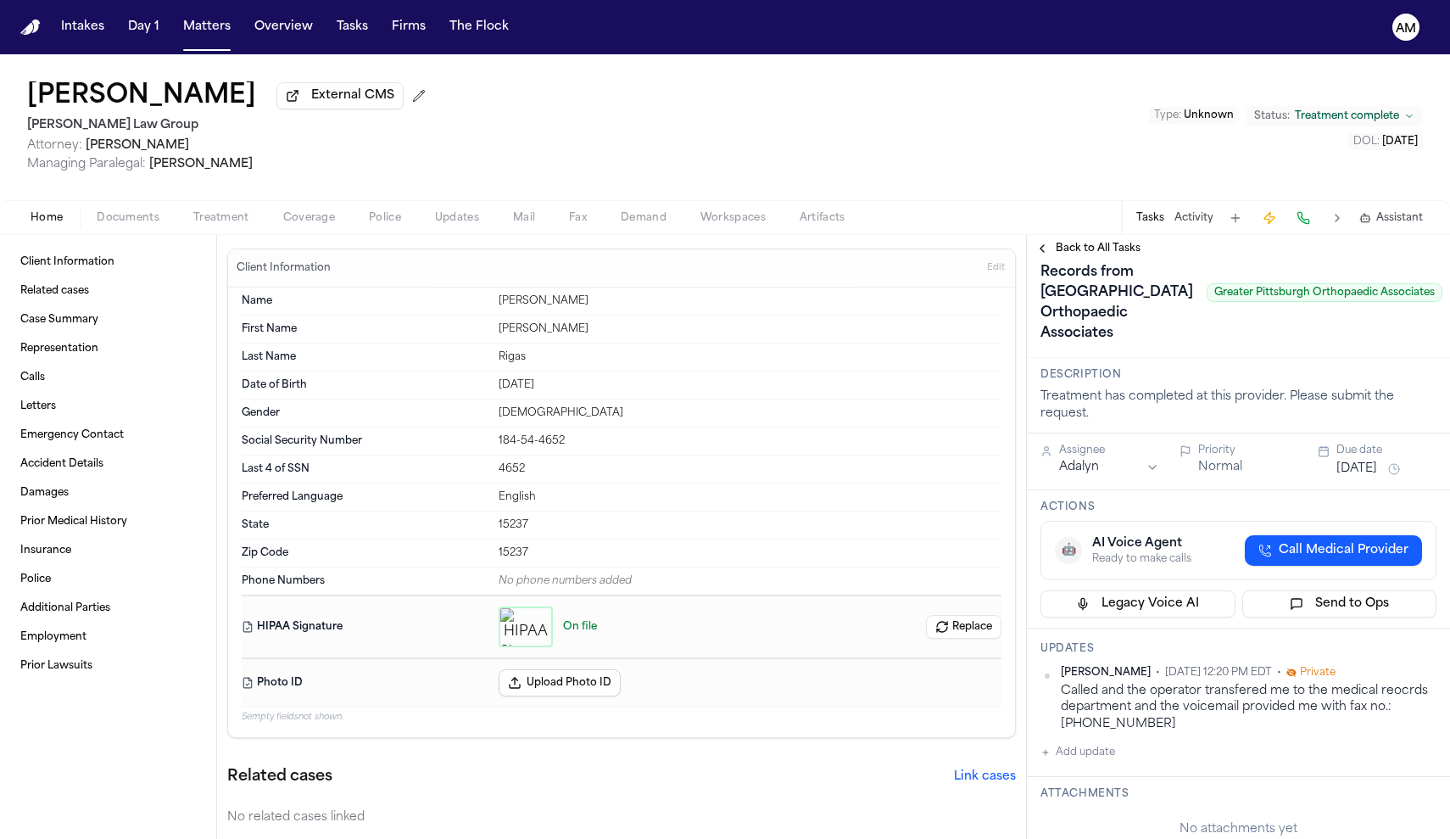
scroll to position [39, 1]
click at [225, 210] on button "Treatment" at bounding box center [221, 218] width 90 height 20
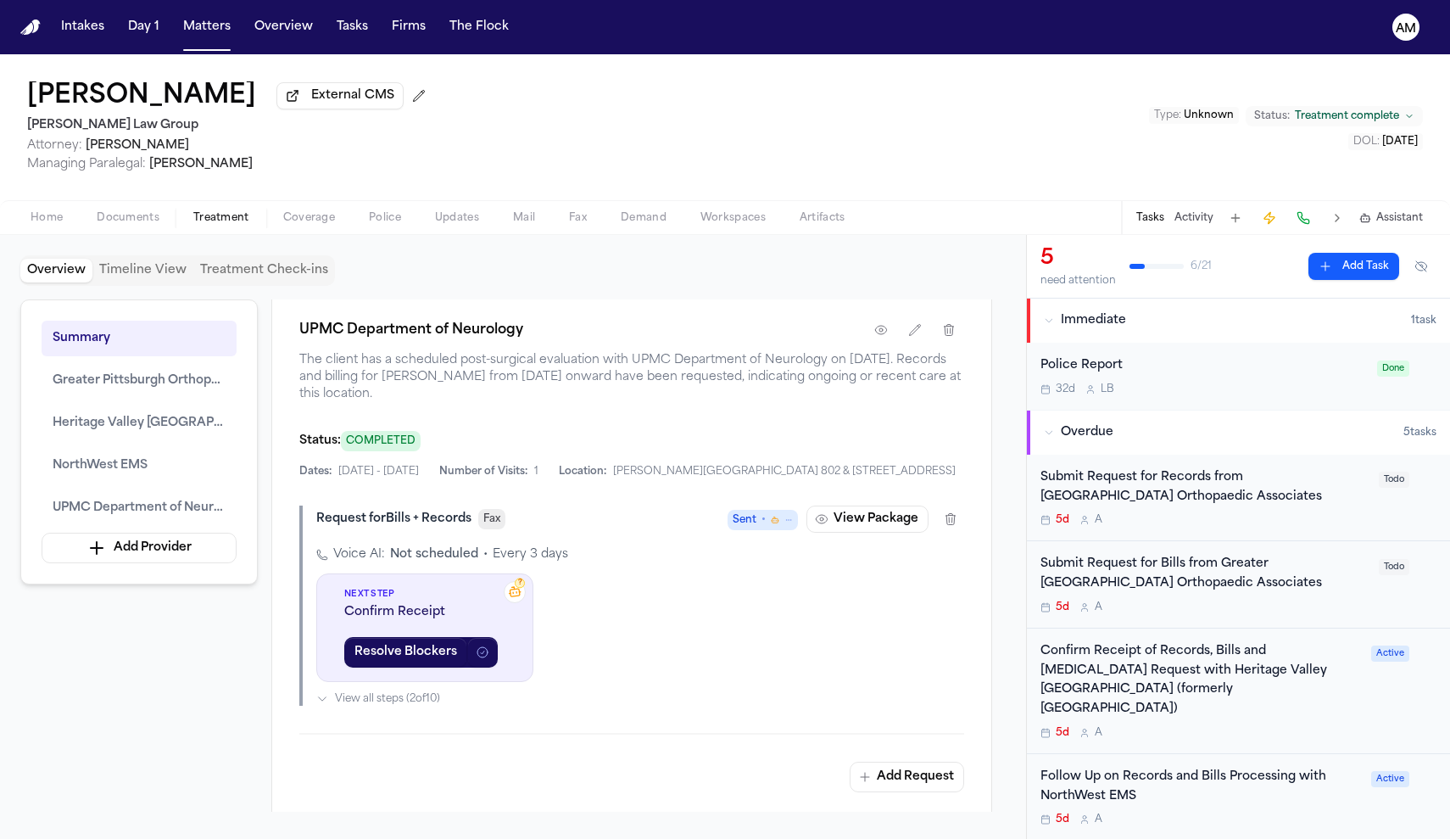
scroll to position [3162, 0]
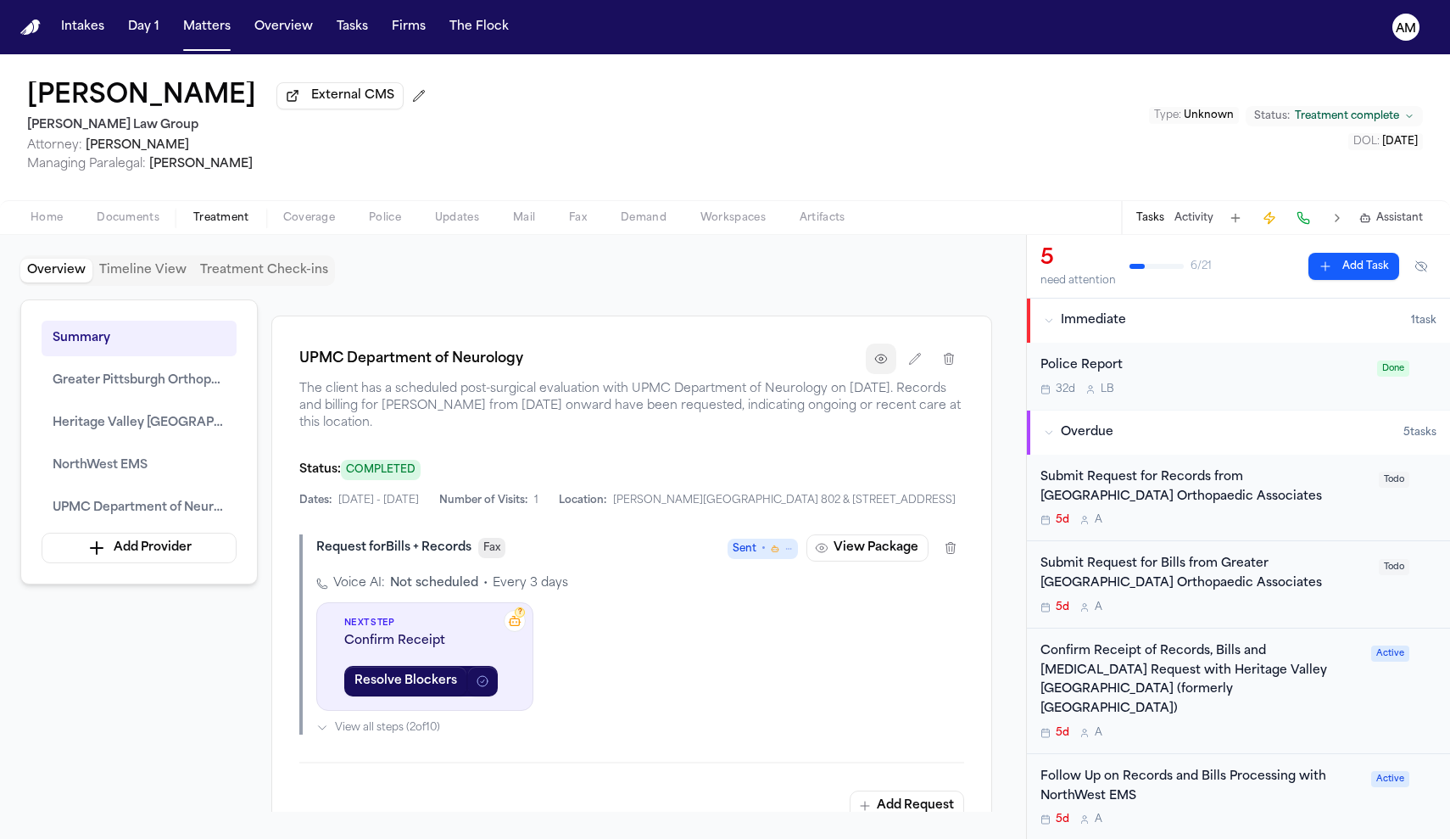
click at [867, 374] on button "button" at bounding box center [881, 358] width 31 height 31
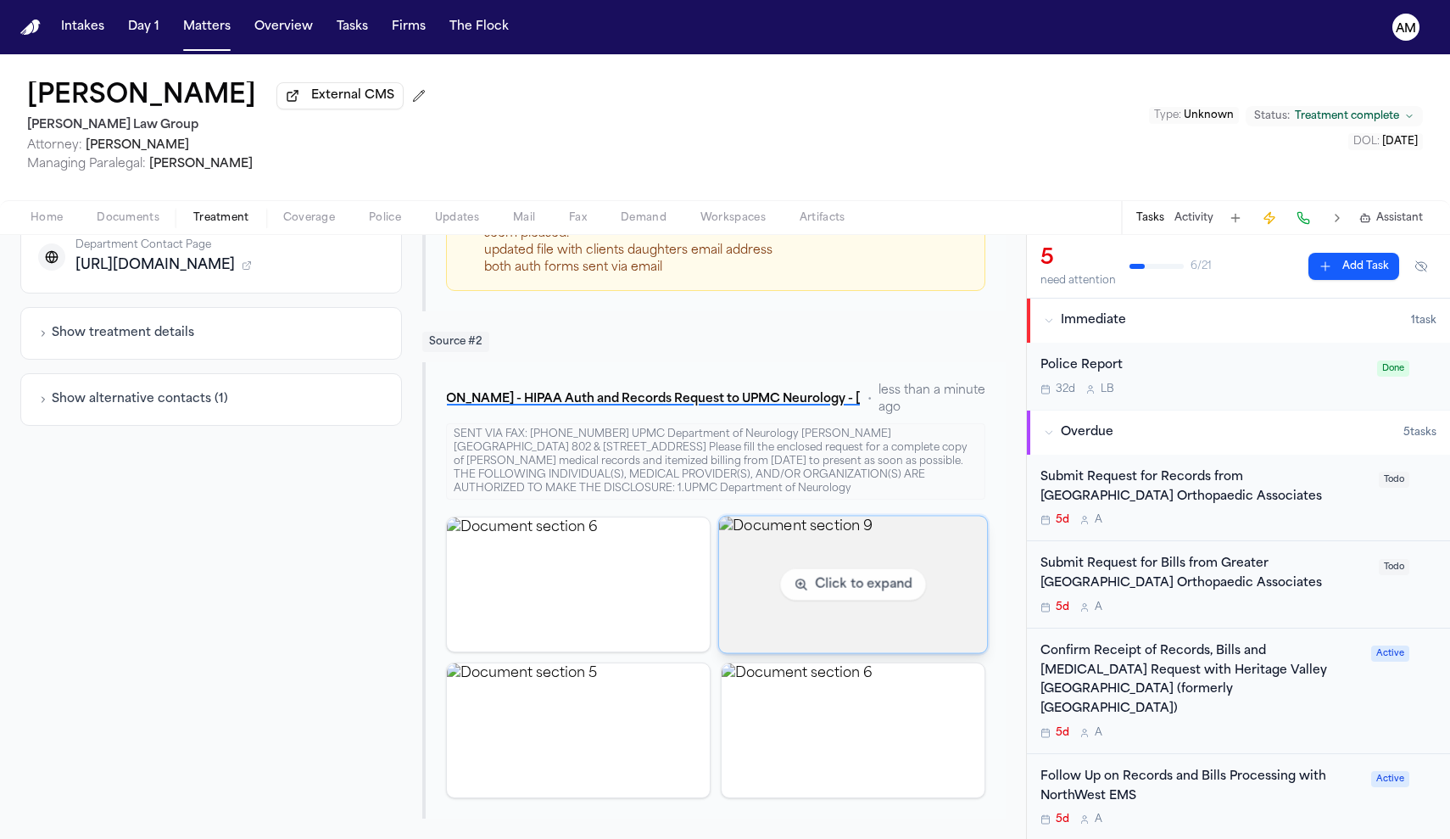
scroll to position [611, 0]
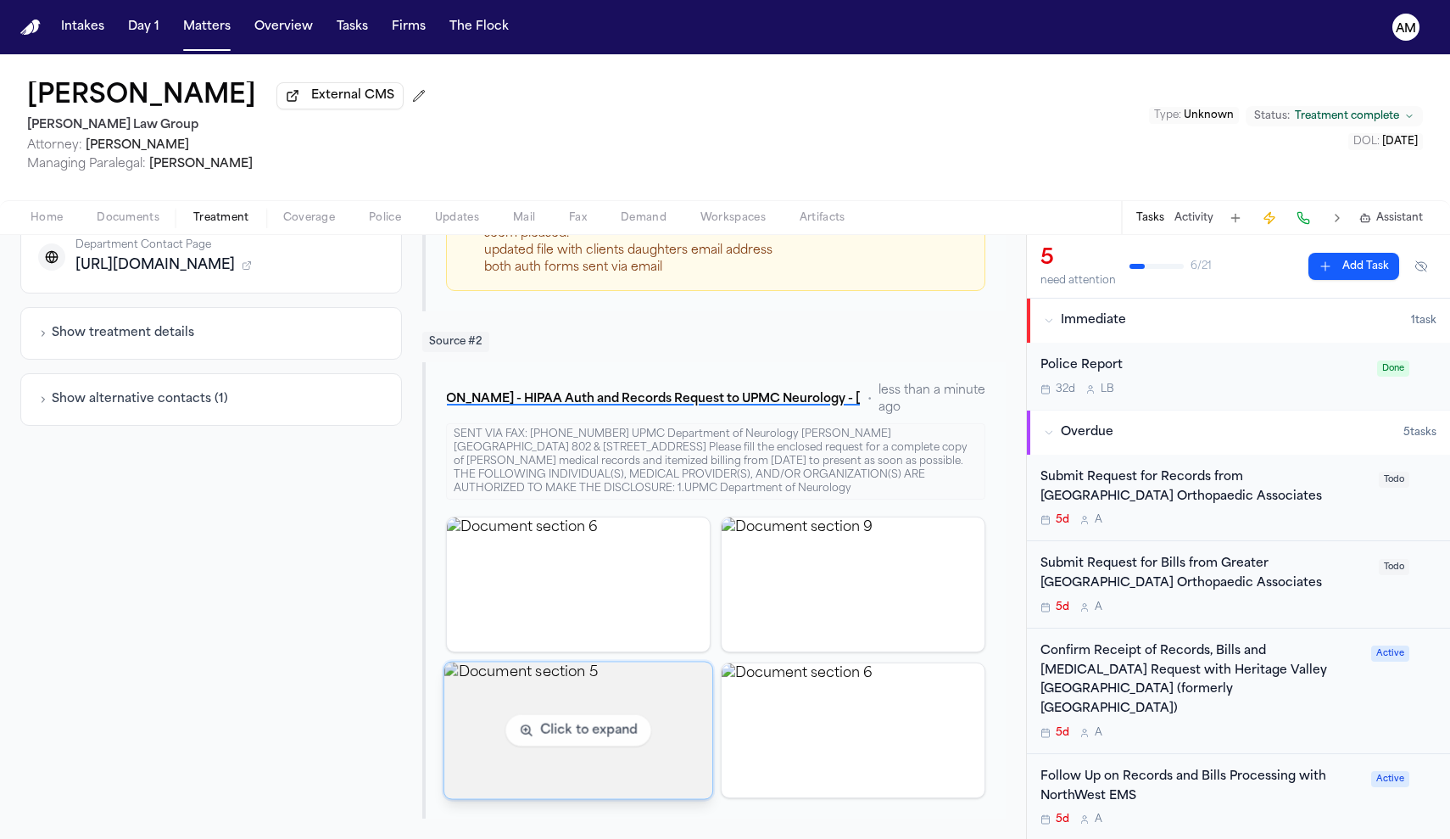
click at [679, 673] on img "View document section 5" at bounding box center [578, 730] width 268 height 137
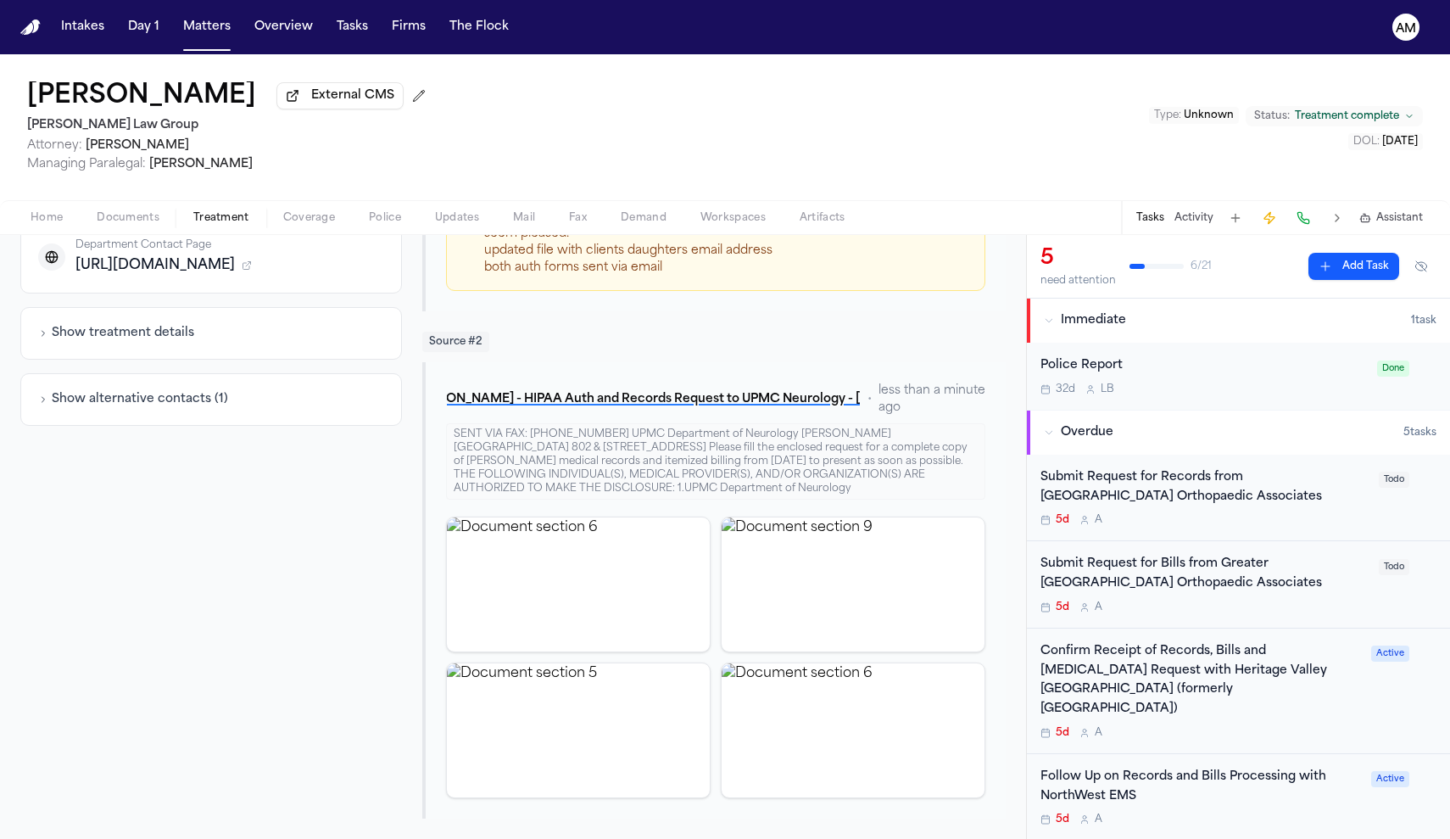
click at [181, 220] on button "Treatment" at bounding box center [221, 218] width 90 height 20
click at [150, 212] on span "Documents" at bounding box center [128, 218] width 63 height 14
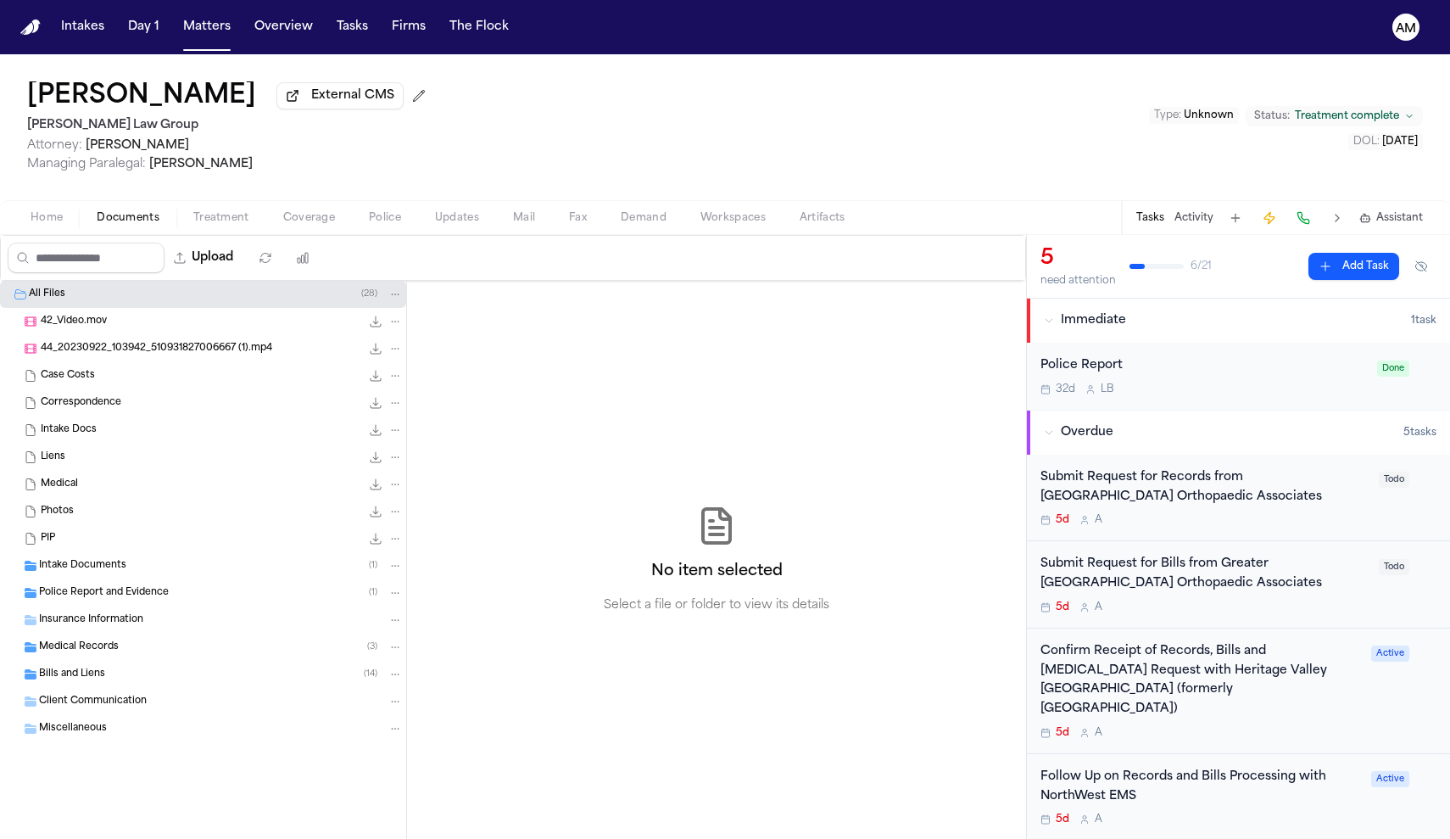
click at [74, 226] on button "Home" at bounding box center [47, 218] width 66 height 20
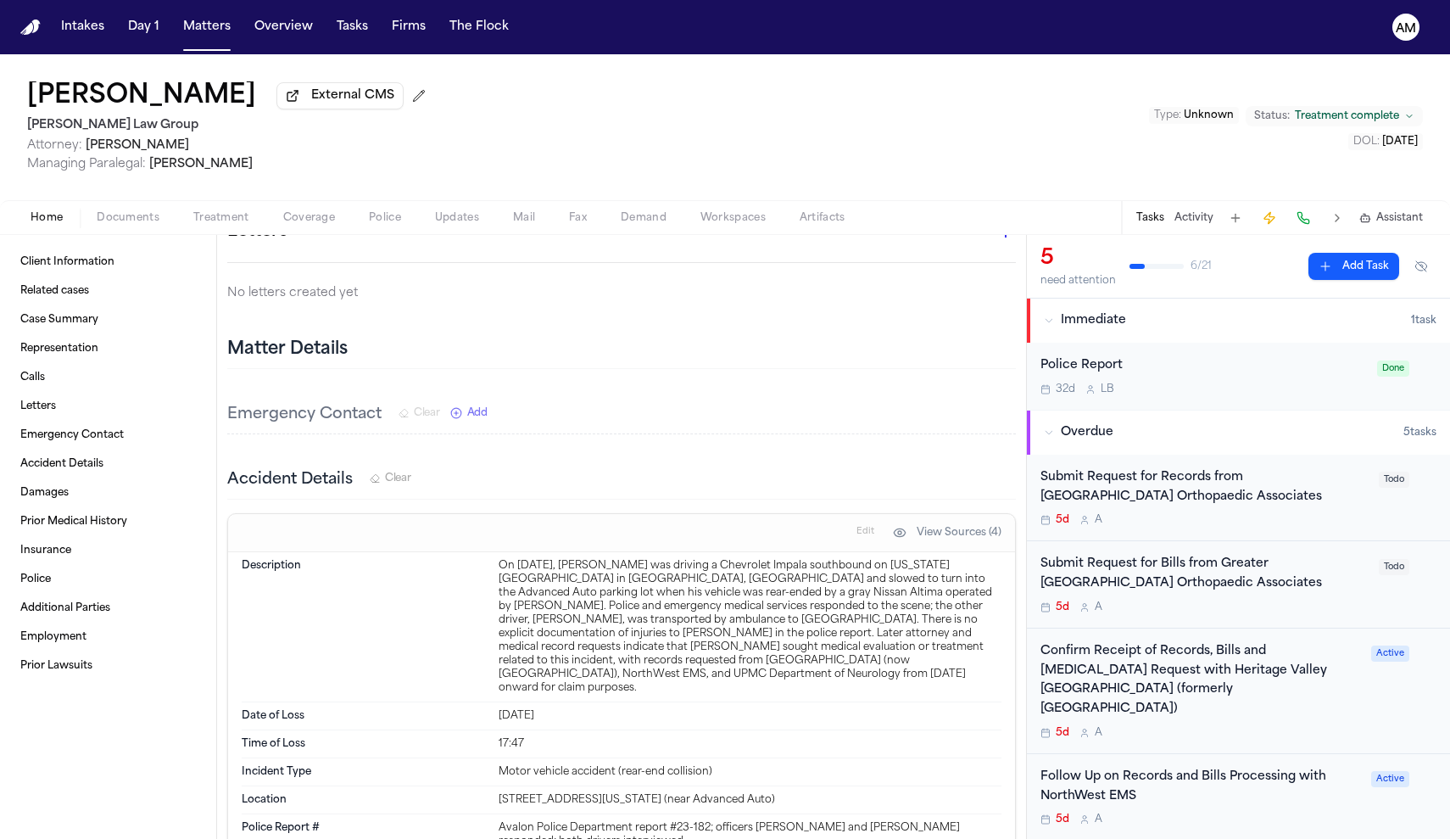
scroll to position [1063, 0]
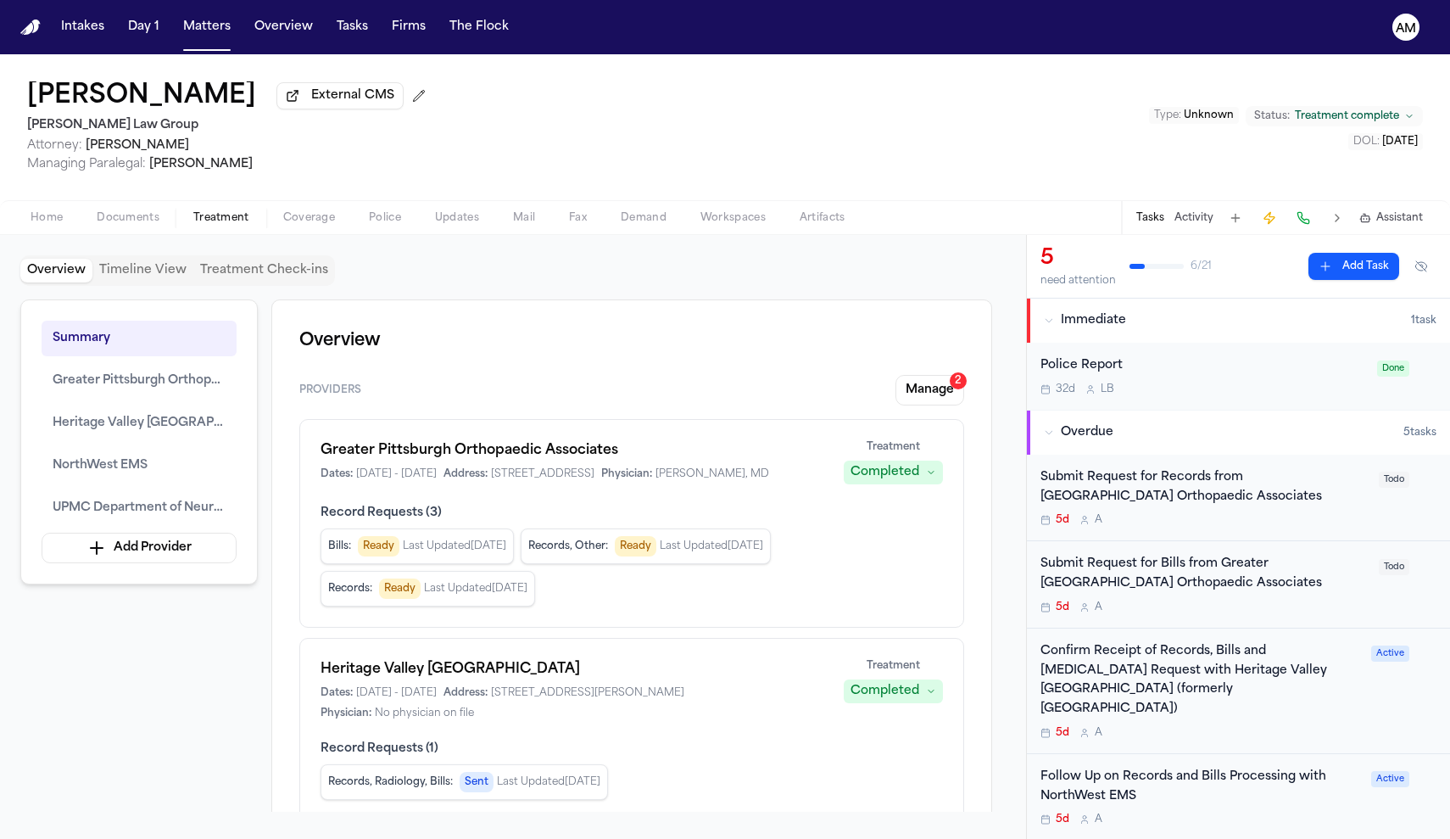
click at [204, 216] on span "Treatment" at bounding box center [221, 218] width 56 height 14
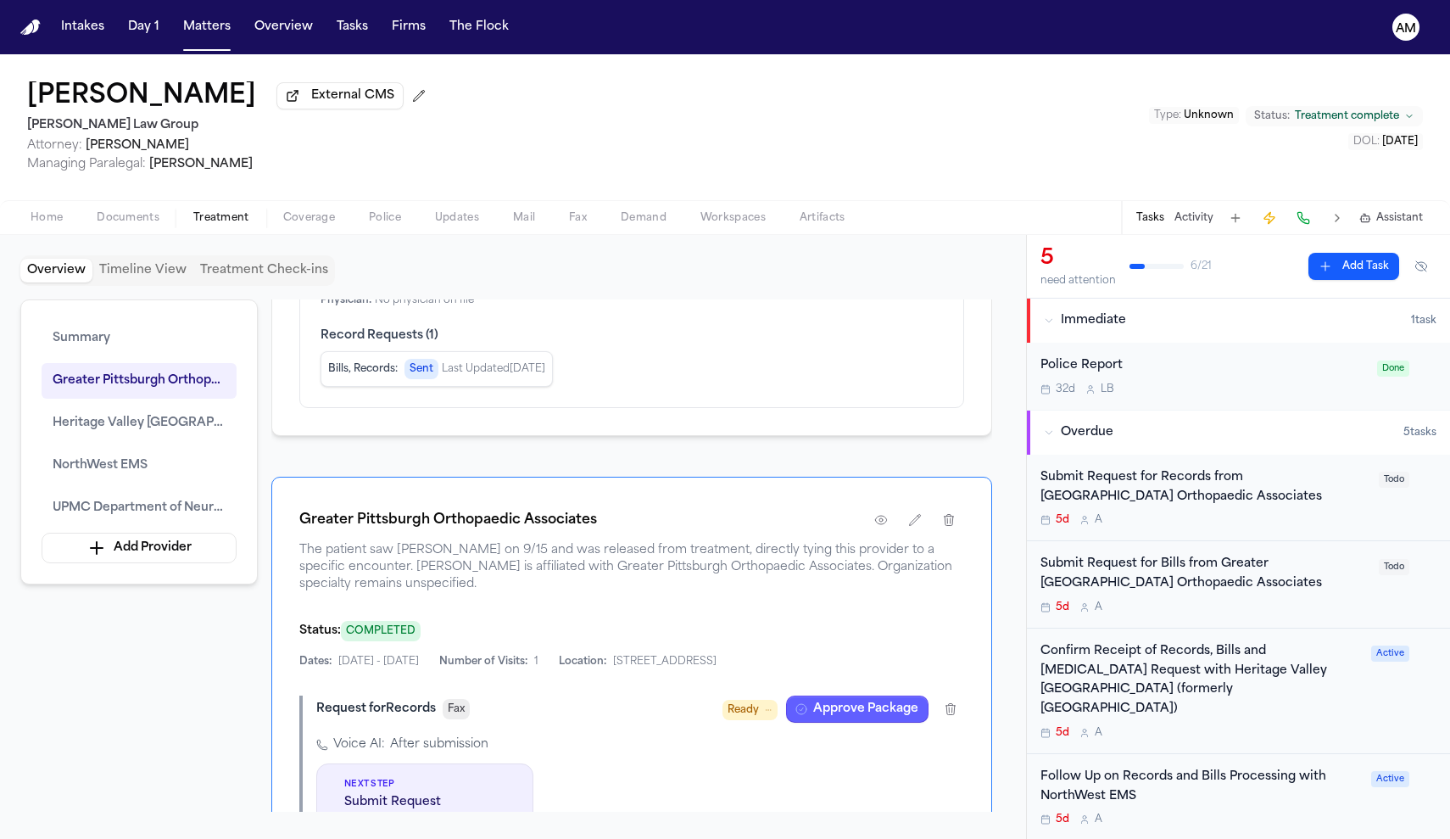
scroll to position [924, 0]
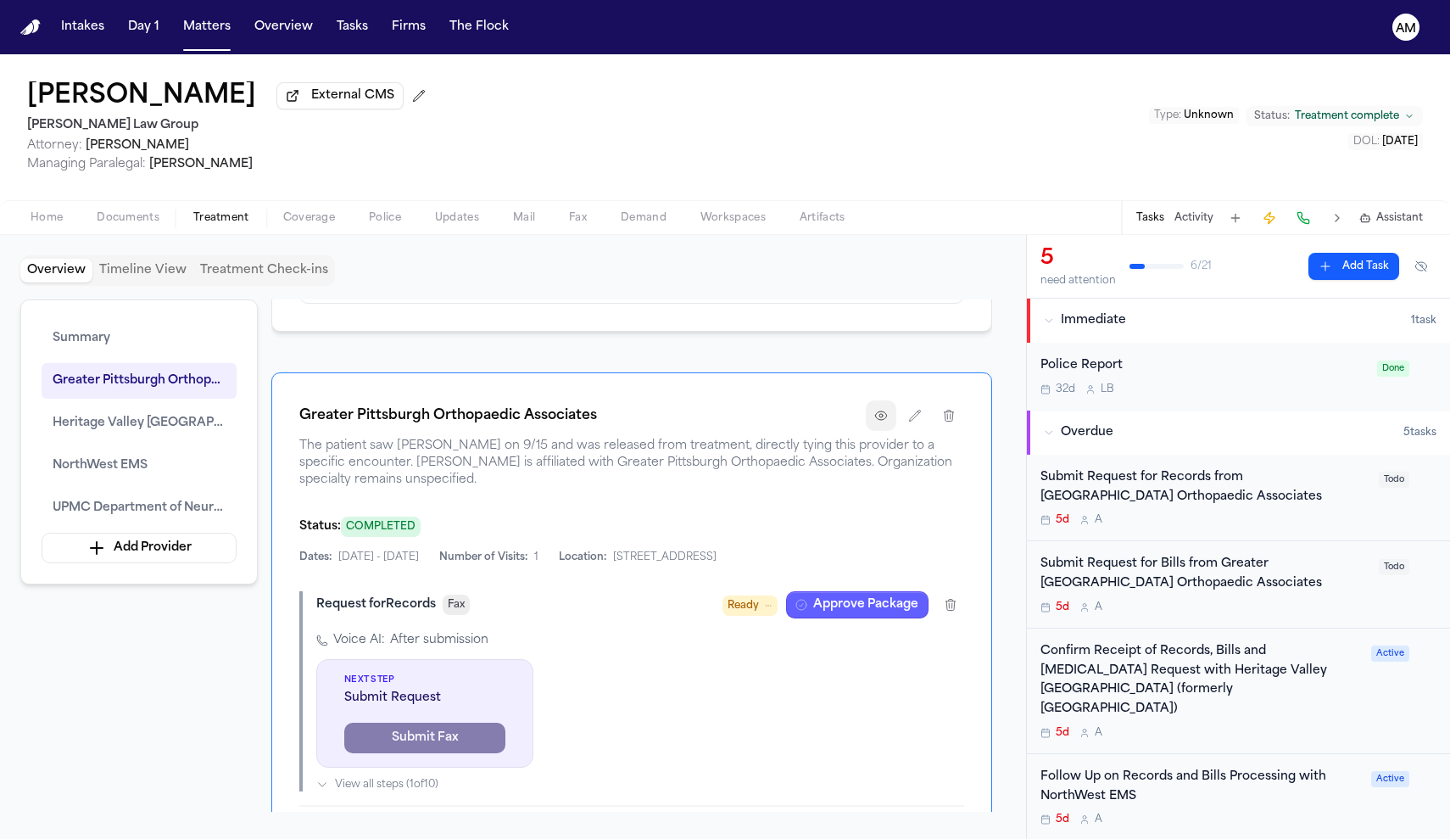
click at [886, 422] on icon "button" at bounding box center [881, 416] width 14 height 14
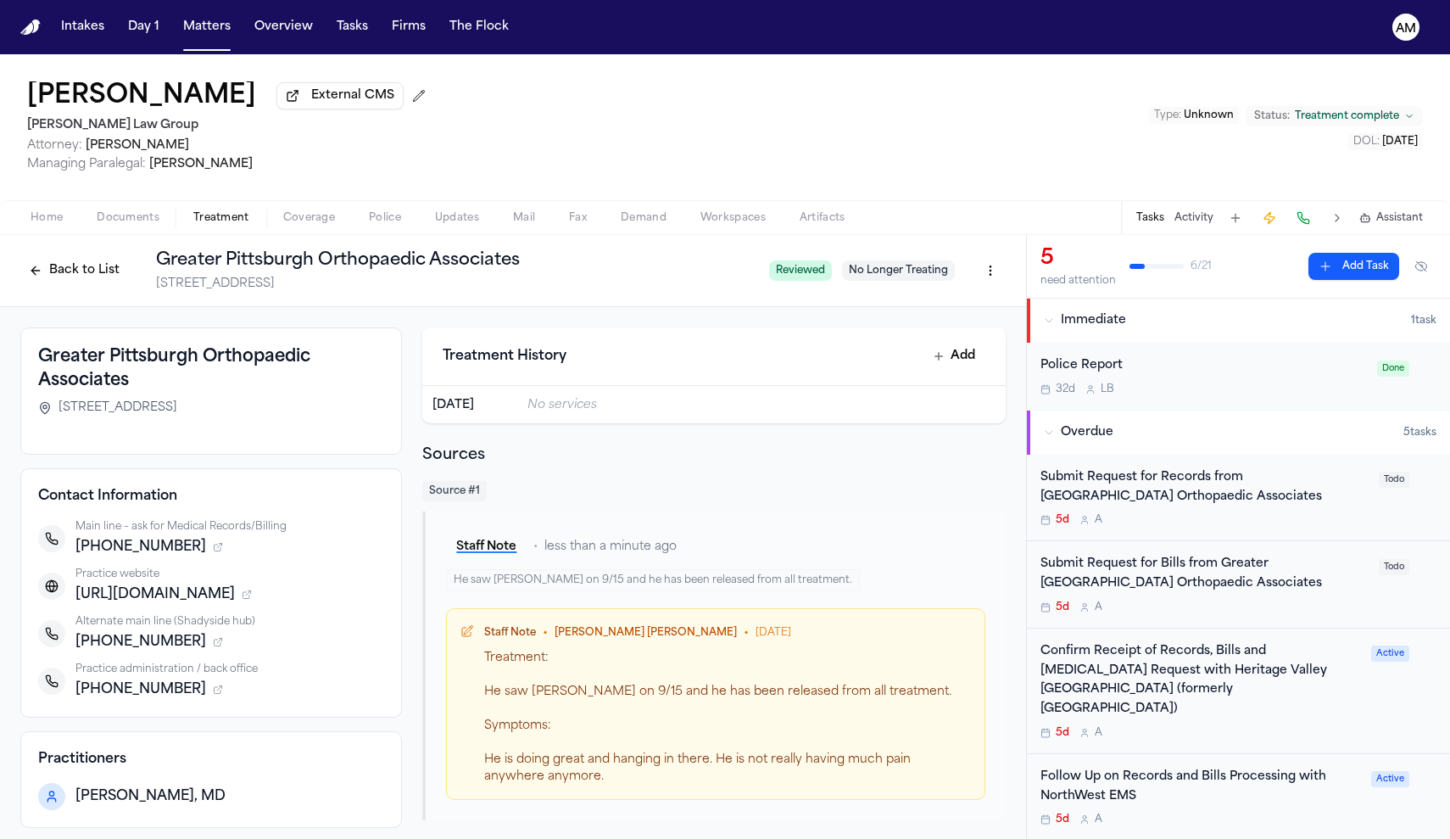
scroll to position [44, 0]
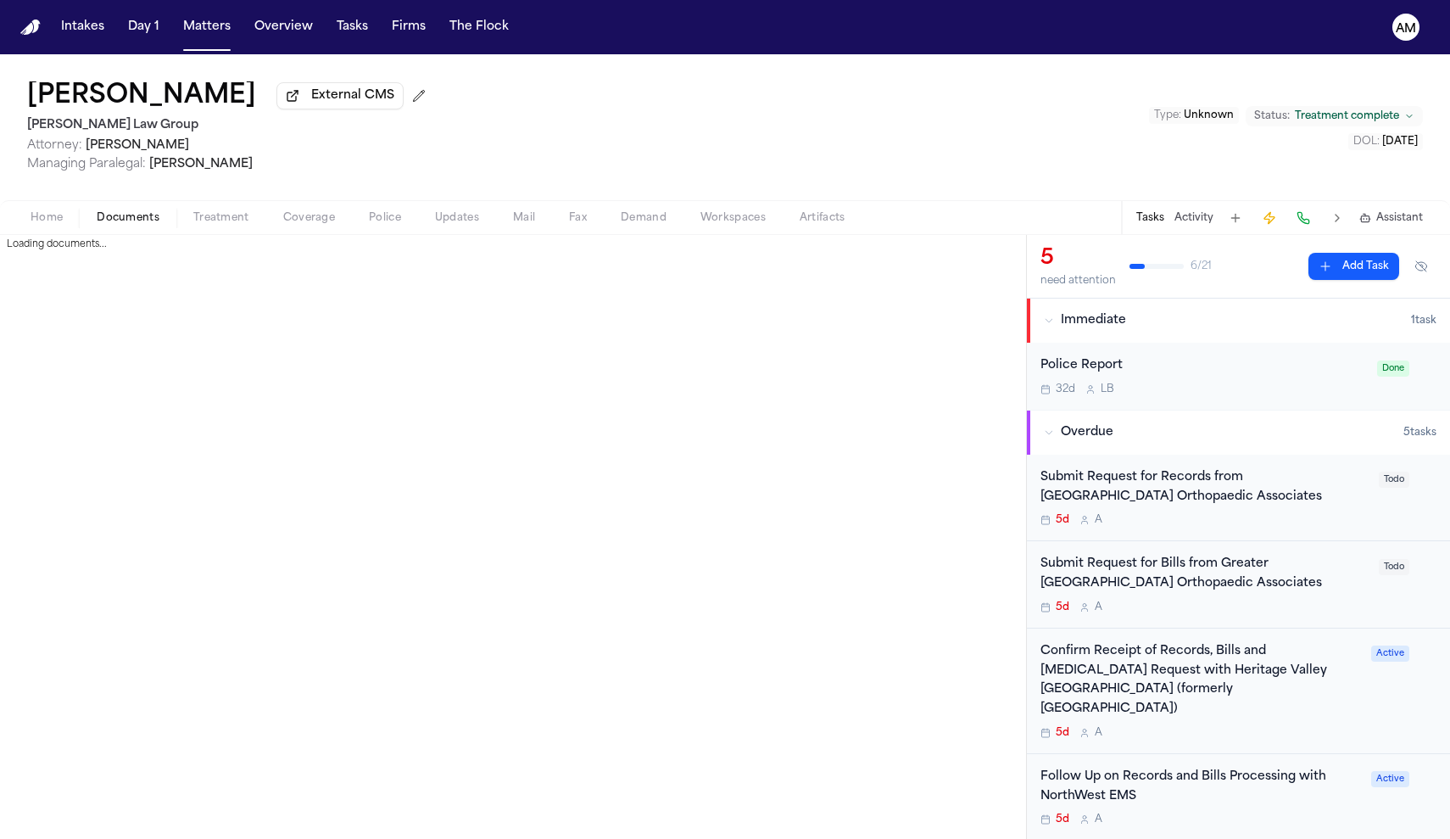
click at [120, 216] on span "Documents" at bounding box center [128, 218] width 63 height 14
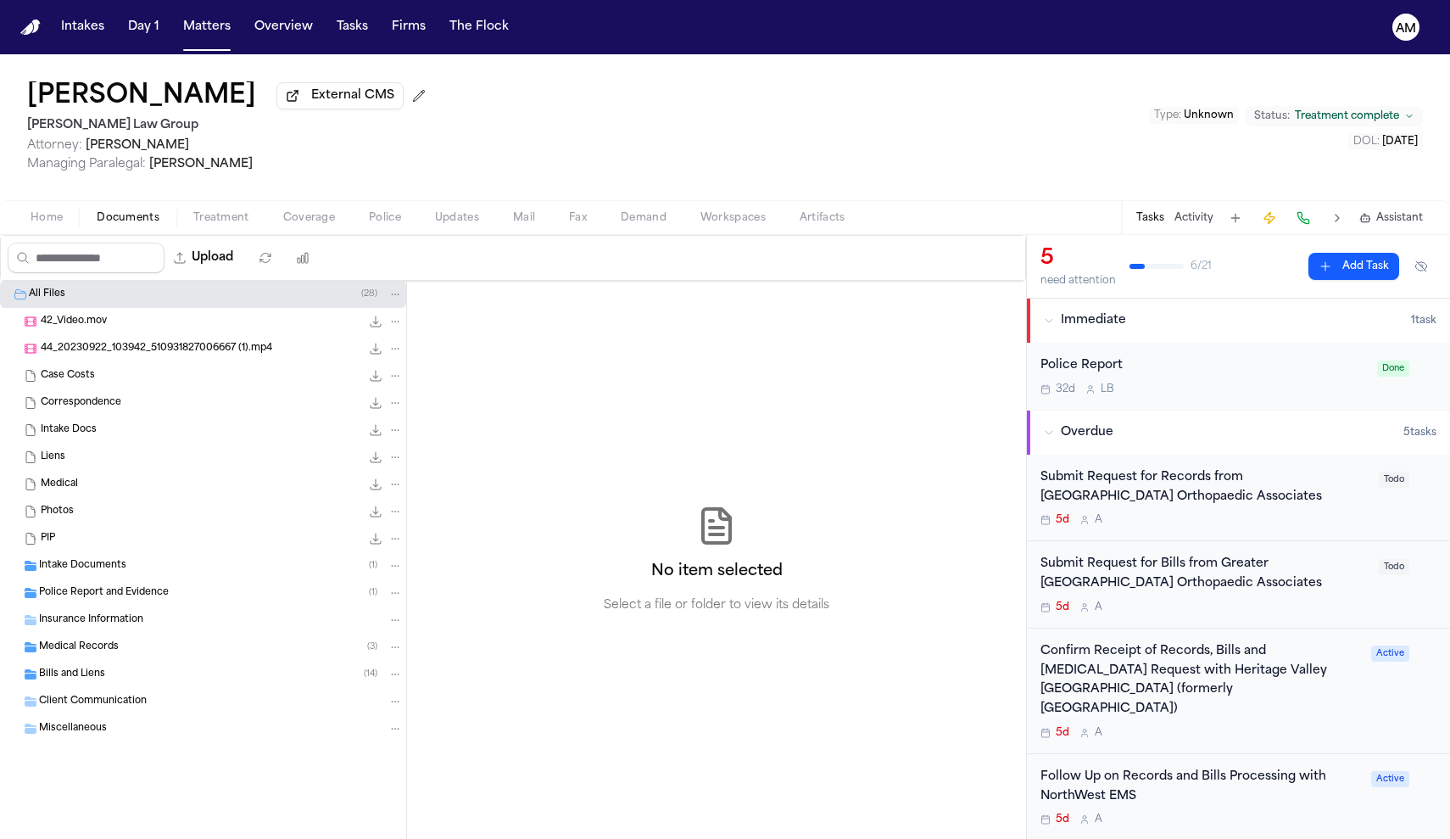
click at [226, 214] on span "Treatment" at bounding box center [221, 218] width 56 height 14
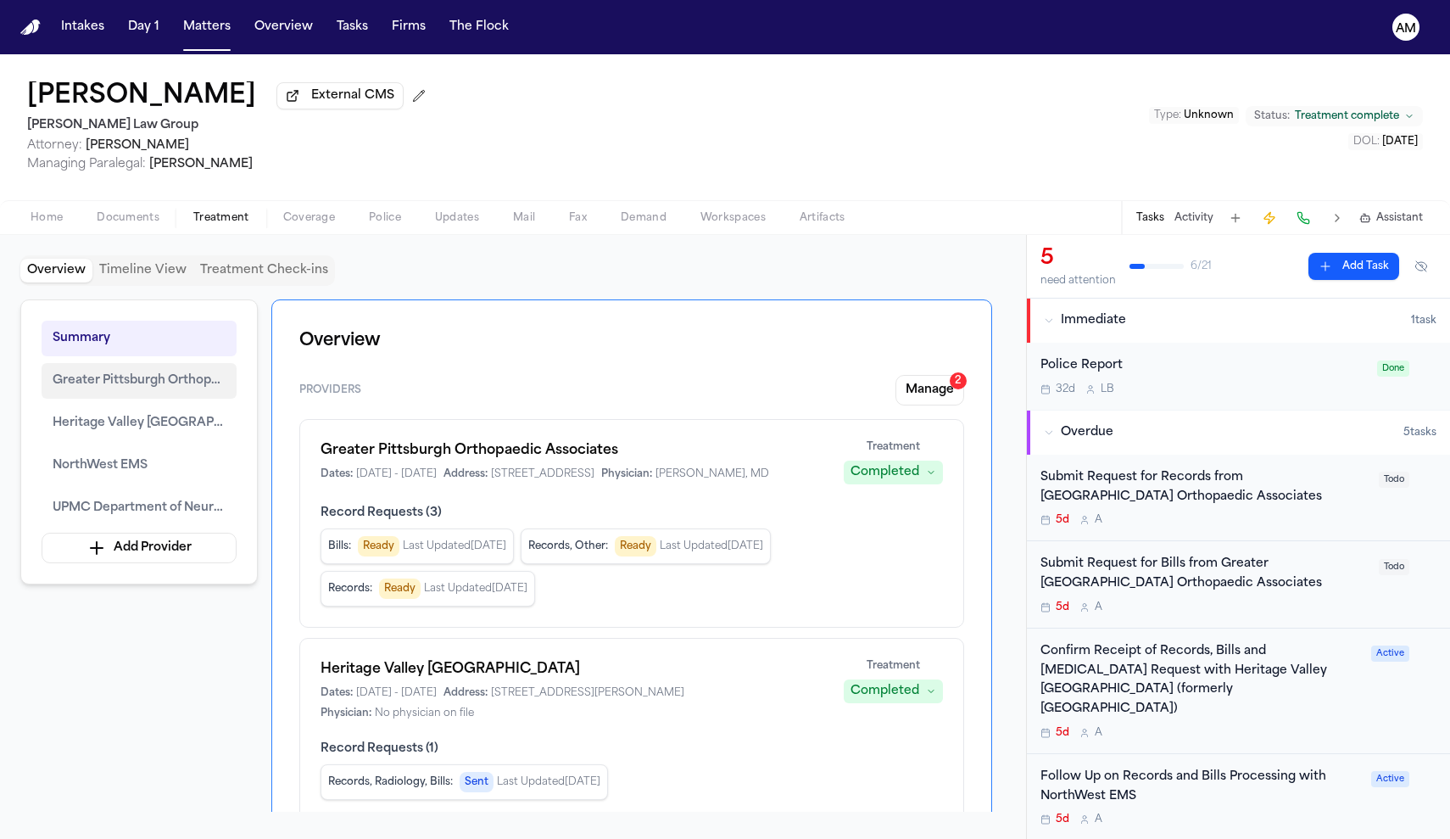
click at [198, 380] on span "Greater Pittsburgh Orthopaedic Associates" at bounding box center [139, 381] width 173 height 20
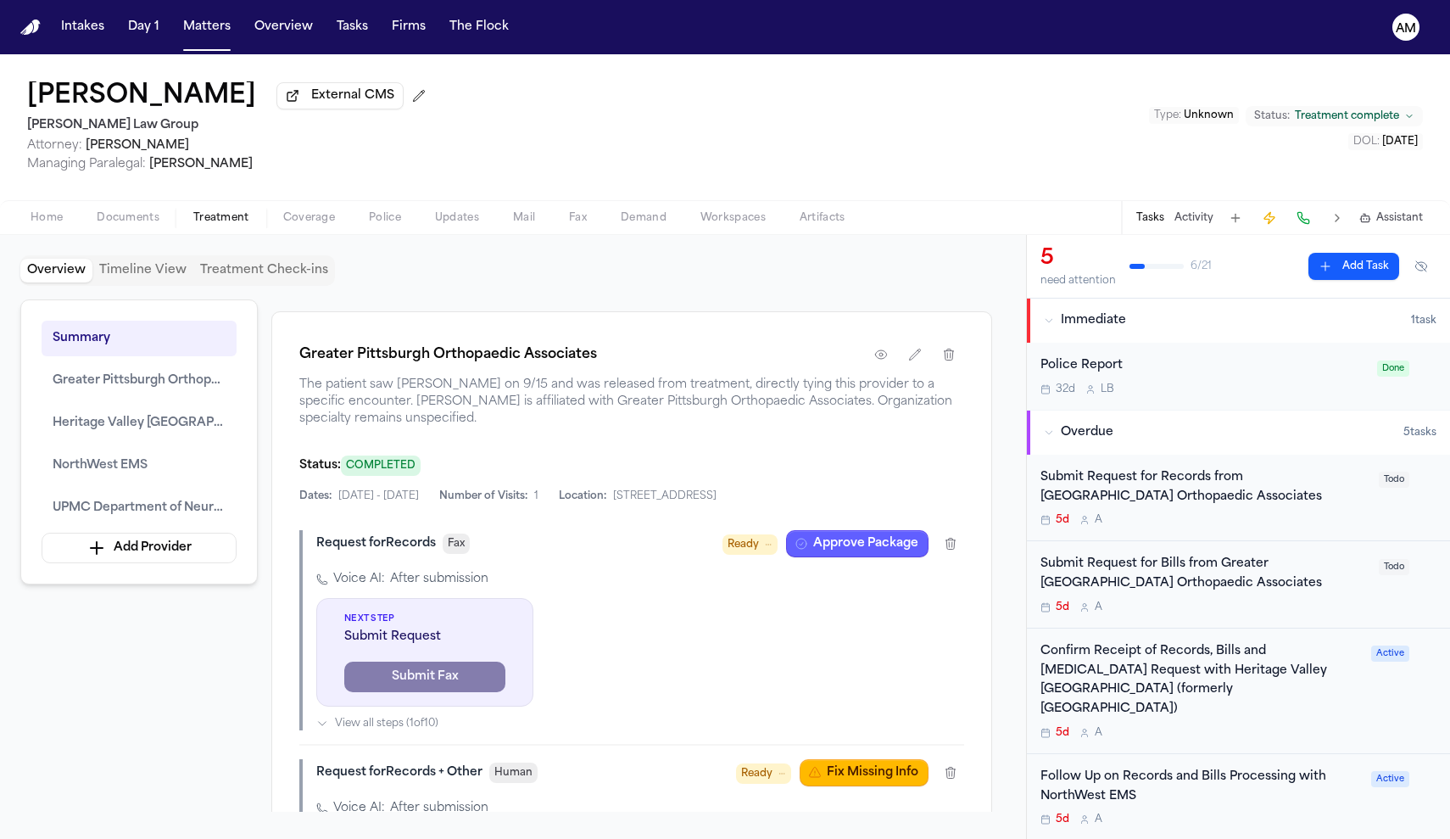
scroll to position [988, 0]
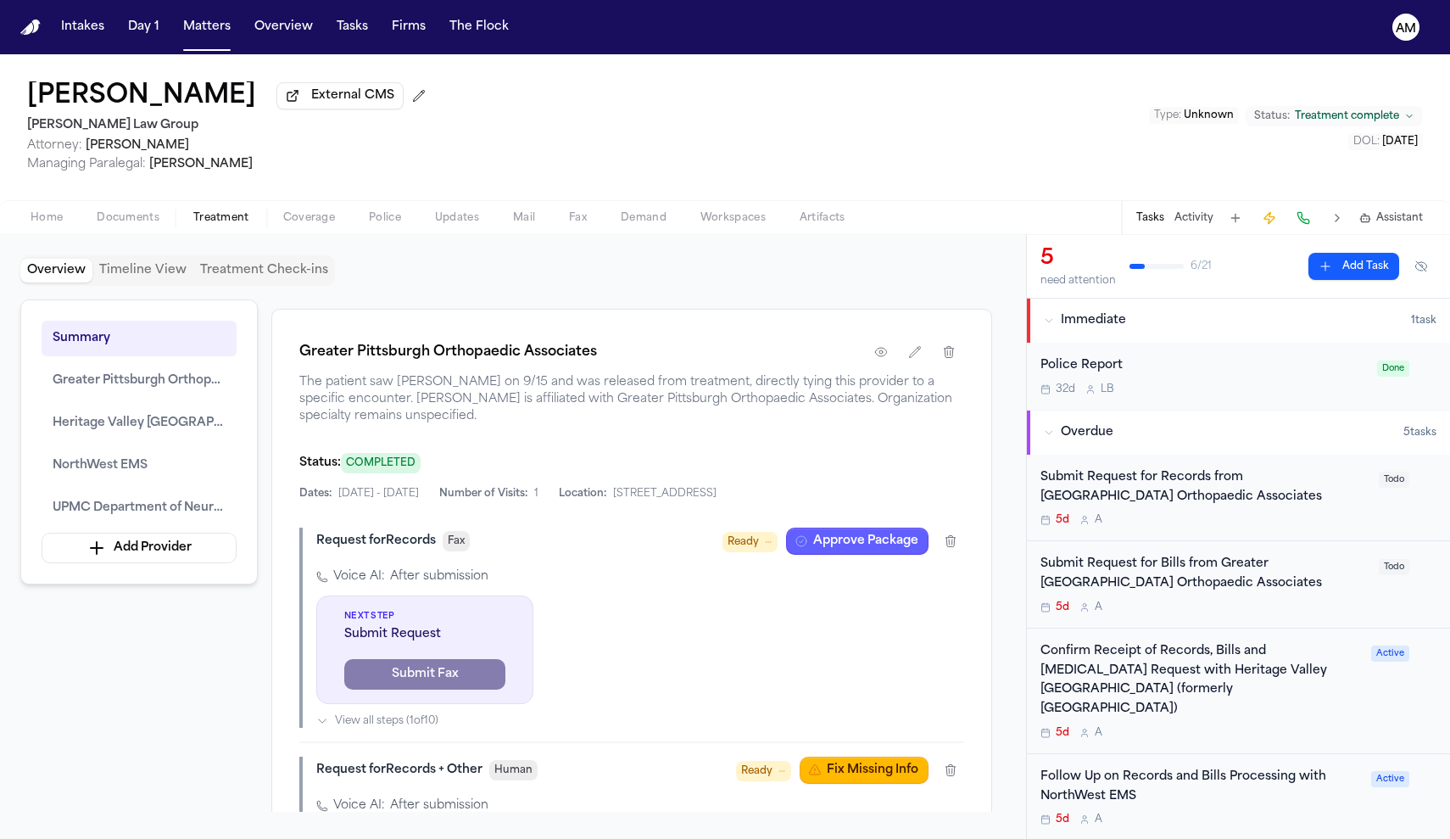
click at [1156, 493] on div "Submit Request for Records from [GEOGRAPHIC_DATA] Orthopaedic Associates" at bounding box center [1205, 487] width 328 height 39
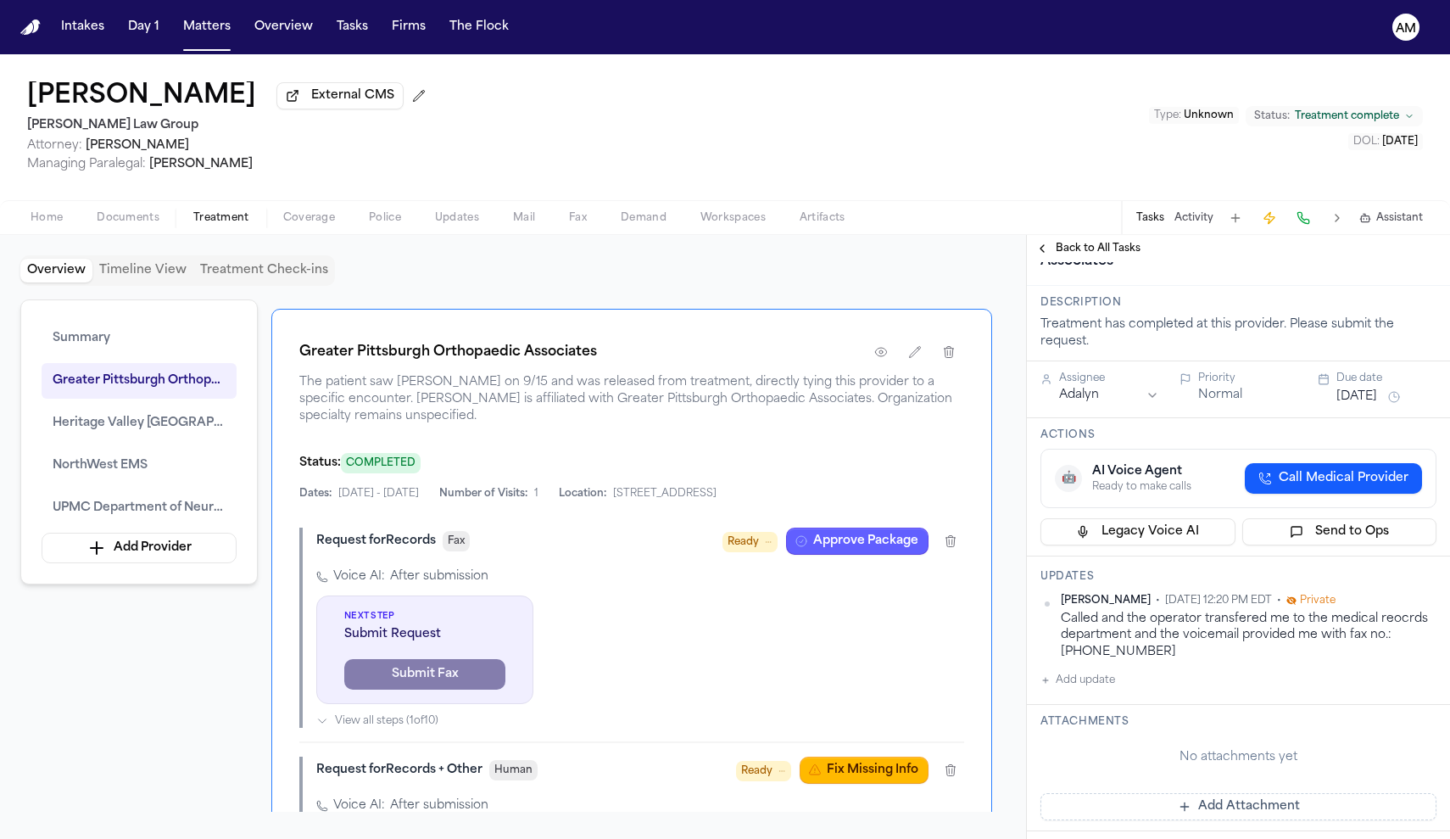
scroll to position [110, 0]
drag, startPoint x: 1122, startPoint y: 718, endPoint x: 1393, endPoint y: 698, distance: 272.1
click at [1393, 659] on div "Called and the operator transfered me to the medical reocrds department and the…" at bounding box center [1249, 634] width 376 height 49
copy div "[PHONE_NUMBER]"
click at [902, 551] on button "Approve Package" at bounding box center [857, 541] width 142 height 27
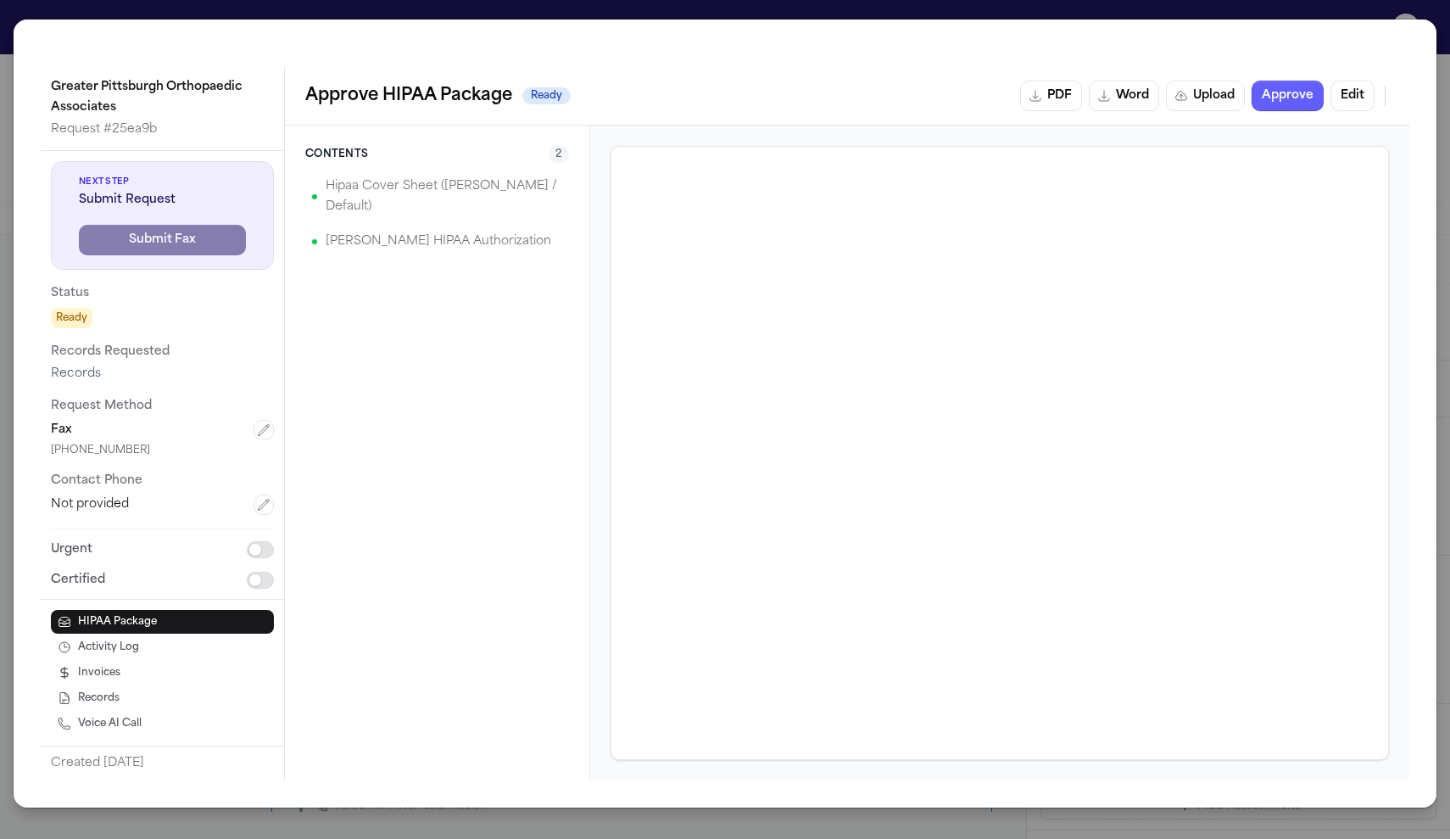
click at [429, 232] on p "[PERSON_NAME] HIPAA Authorization" at bounding box center [439, 242] width 226 height 20
click at [483, 232] on p "[PERSON_NAME] HIPAA Authorization" at bounding box center [439, 242] width 226 height 20
click at [472, 190] on p "Hipaa Cover Sheet ([PERSON_NAME] / Default)" at bounding box center [444, 196] width 237 height 41
click at [1352, 103] on button "Edit" at bounding box center [1353, 96] width 44 height 31
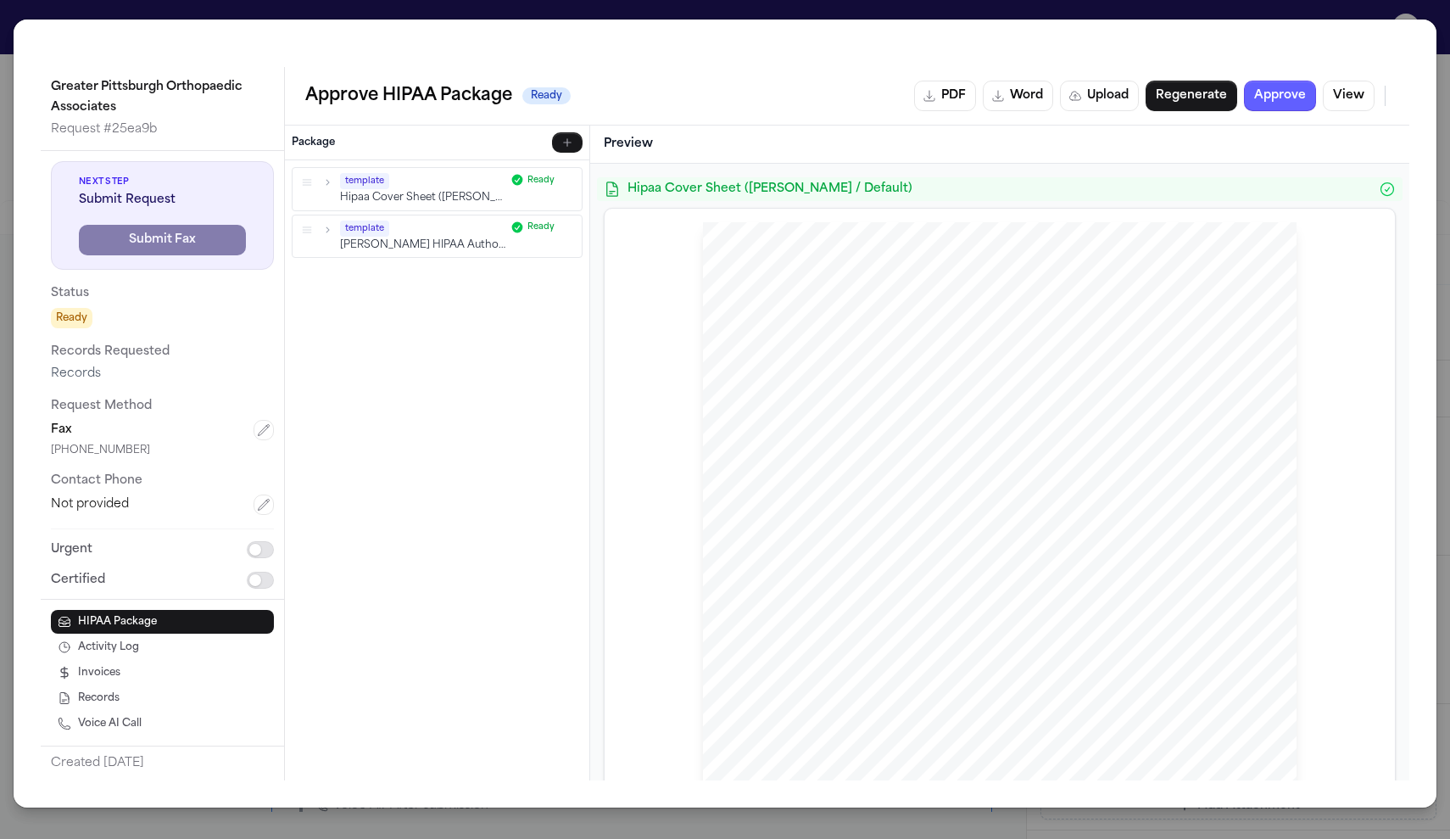
click at [437, 190] on div "template Hipaa Cover Sheet ([PERSON_NAME] / Default)" at bounding box center [422, 189] width 165 height 32
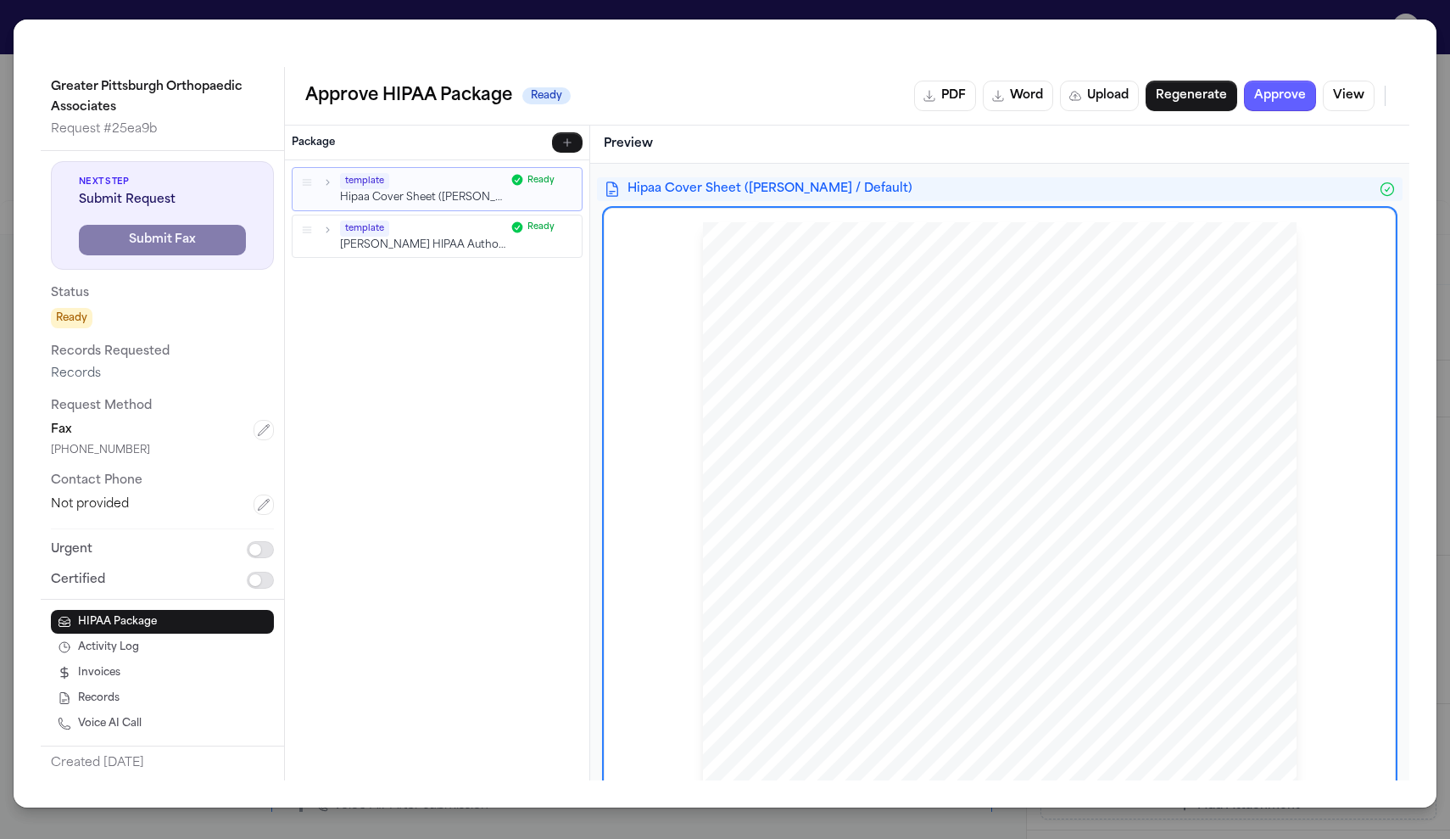
click at [437, 225] on div "template" at bounding box center [422, 229] width 165 height 16
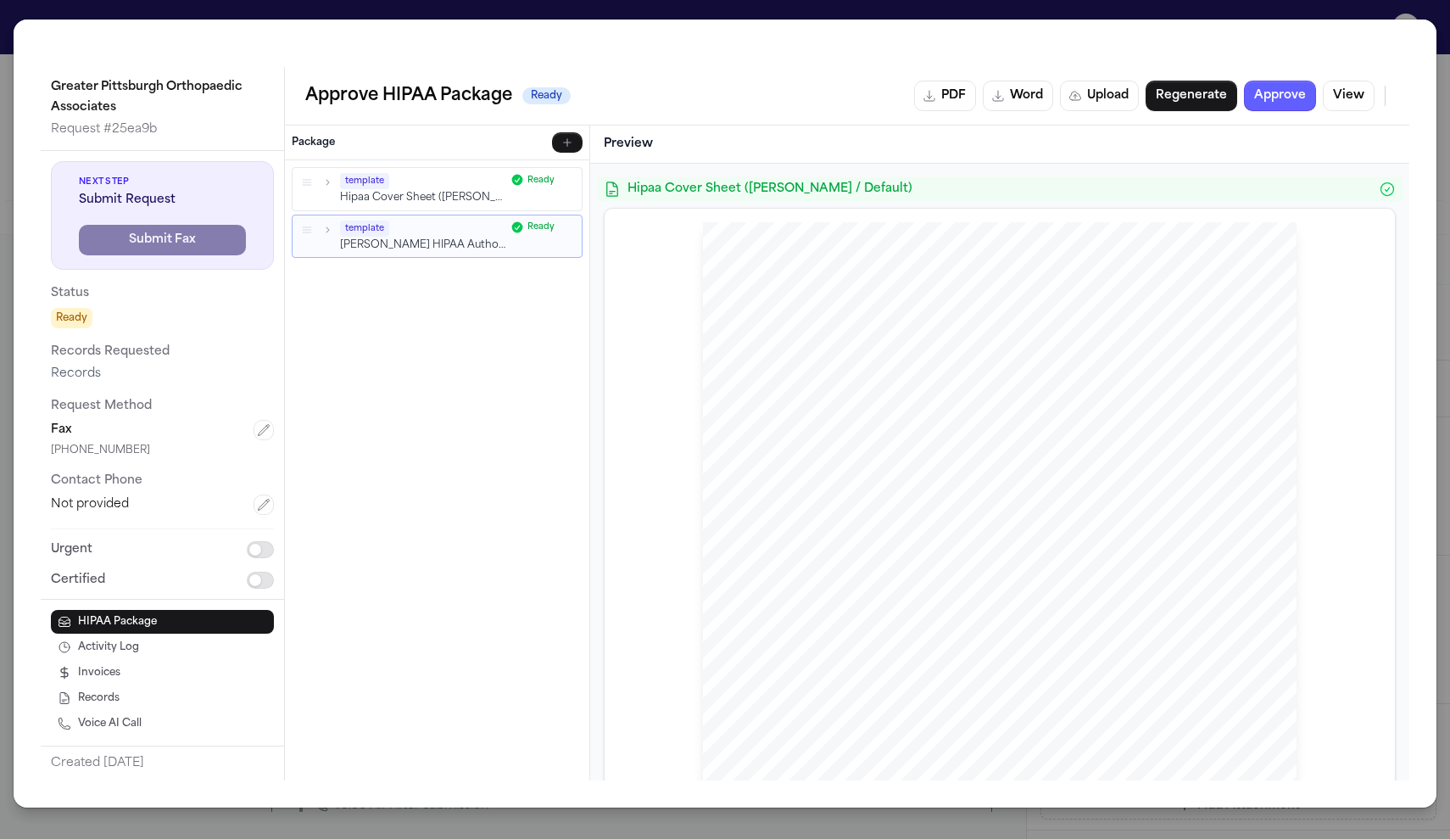
click at [567, 226] on icon "button" at bounding box center [568, 227] width 10 height 10
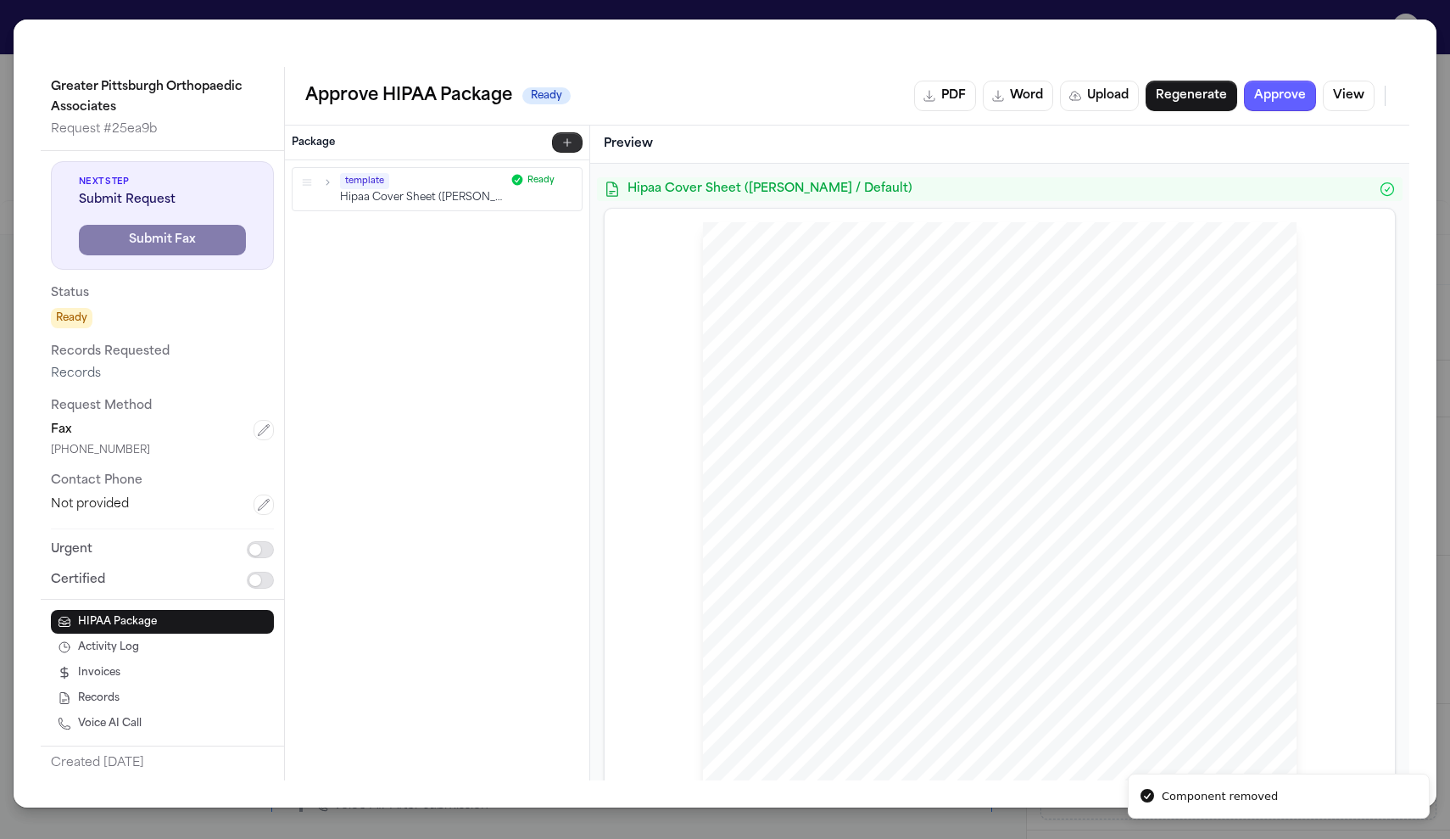
click at [579, 137] on button "button" at bounding box center [567, 142] width 31 height 20
click at [455, 197] on p "Auto-filled merge fields" at bounding box center [450, 197] width 250 height 12
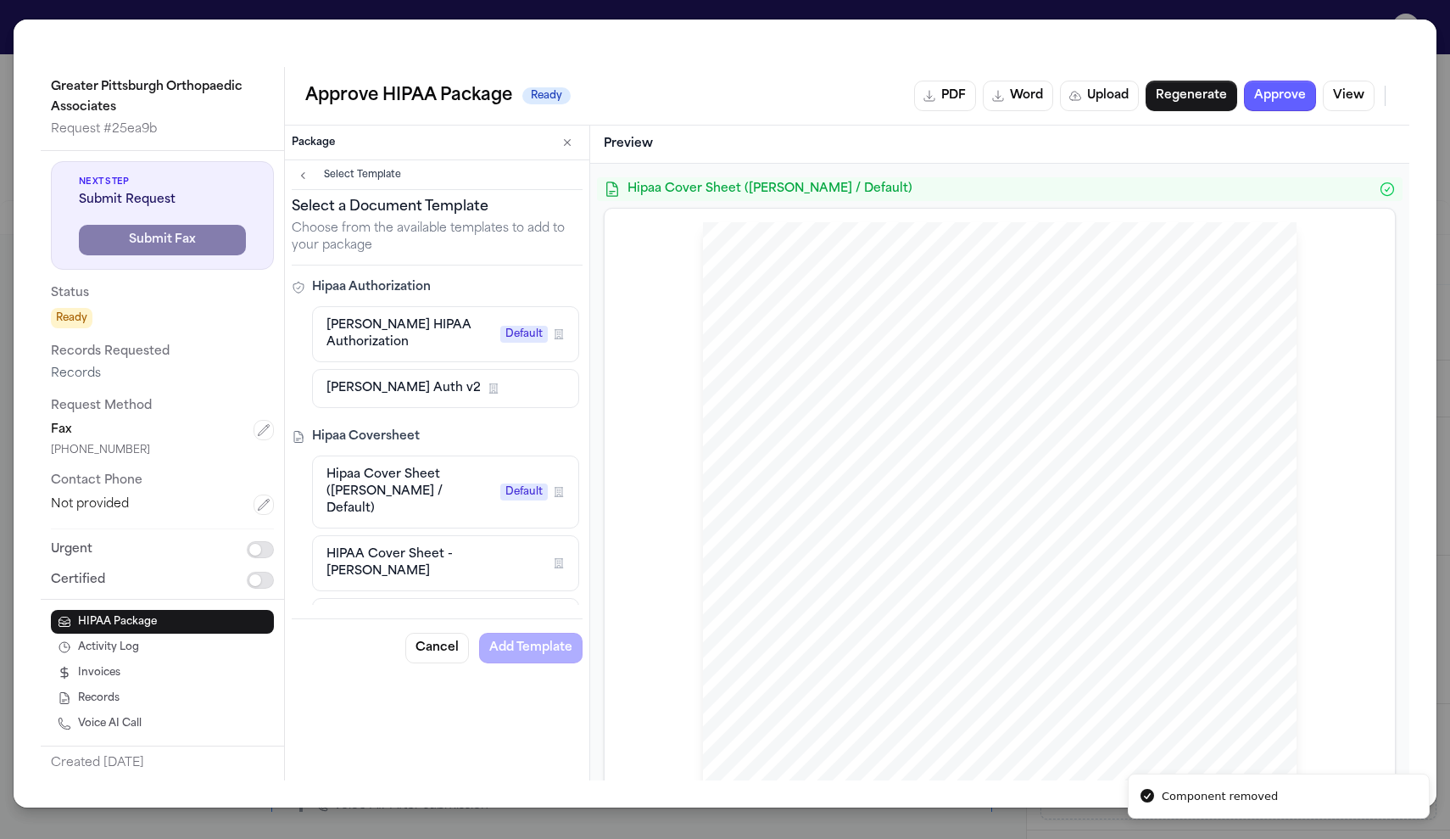
click at [484, 356] on button "[PERSON_NAME] HIPAA Authorization Default Firm Template" at bounding box center [445, 334] width 267 height 56
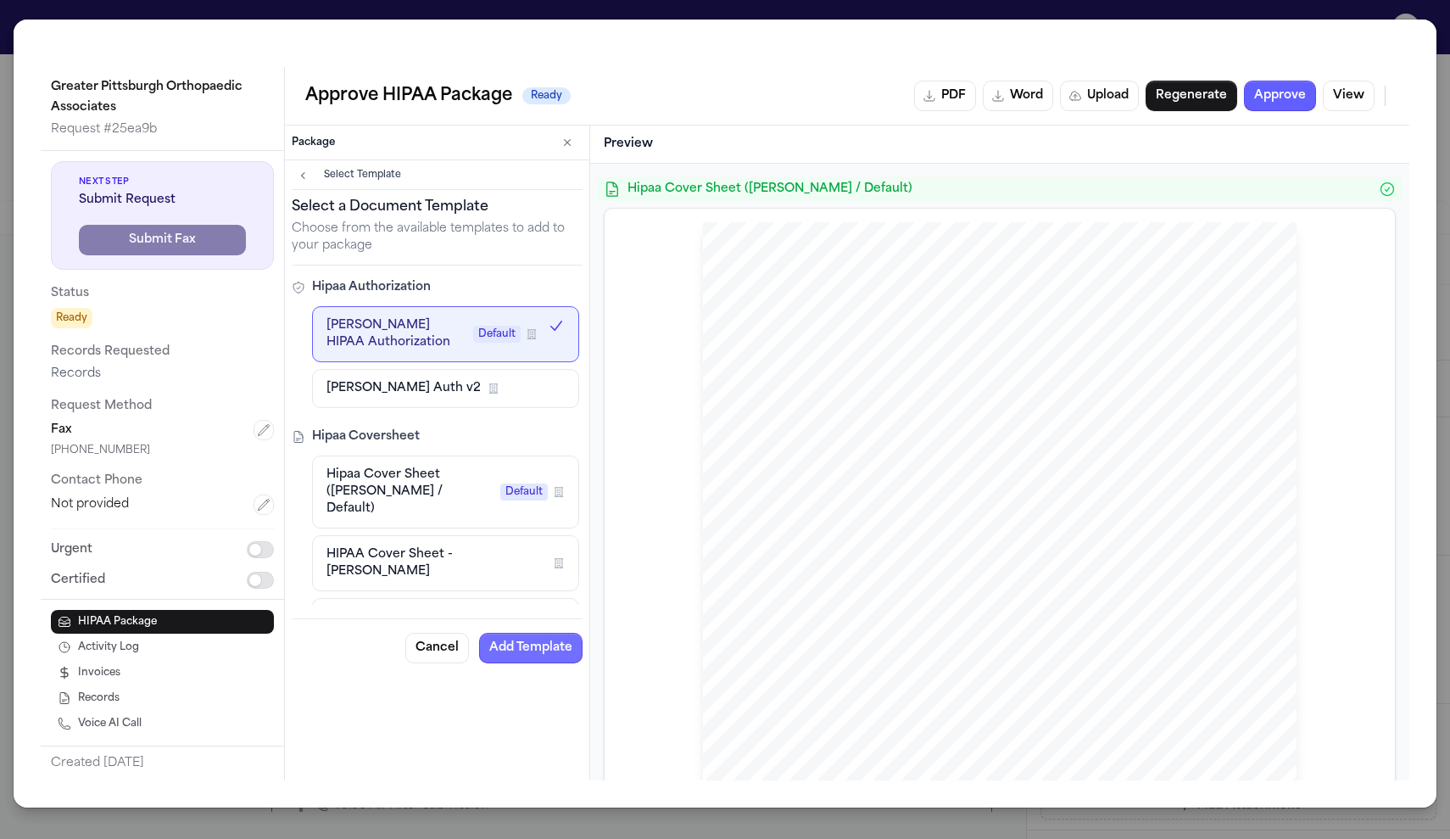
click at [508, 643] on button "Add Template" at bounding box center [530, 648] width 103 height 31
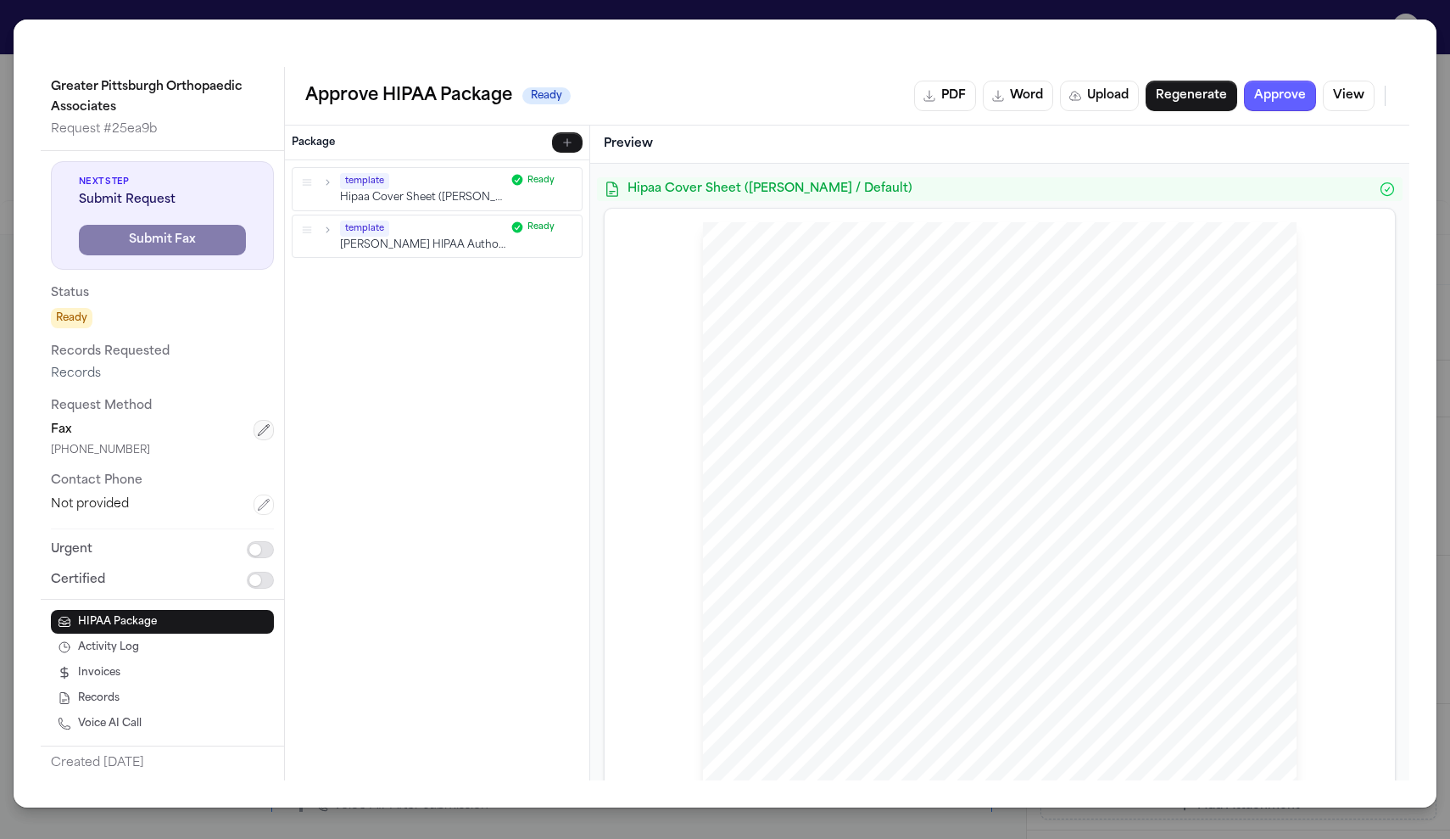
click at [265, 431] on icon "button" at bounding box center [264, 430] width 14 height 14
click at [169, 512] on input "text" at bounding box center [162, 516] width 223 height 31
paste input "**********"
type input "**********"
click at [208, 556] on button "Cancel" at bounding box center [220, 564] width 109 height 31
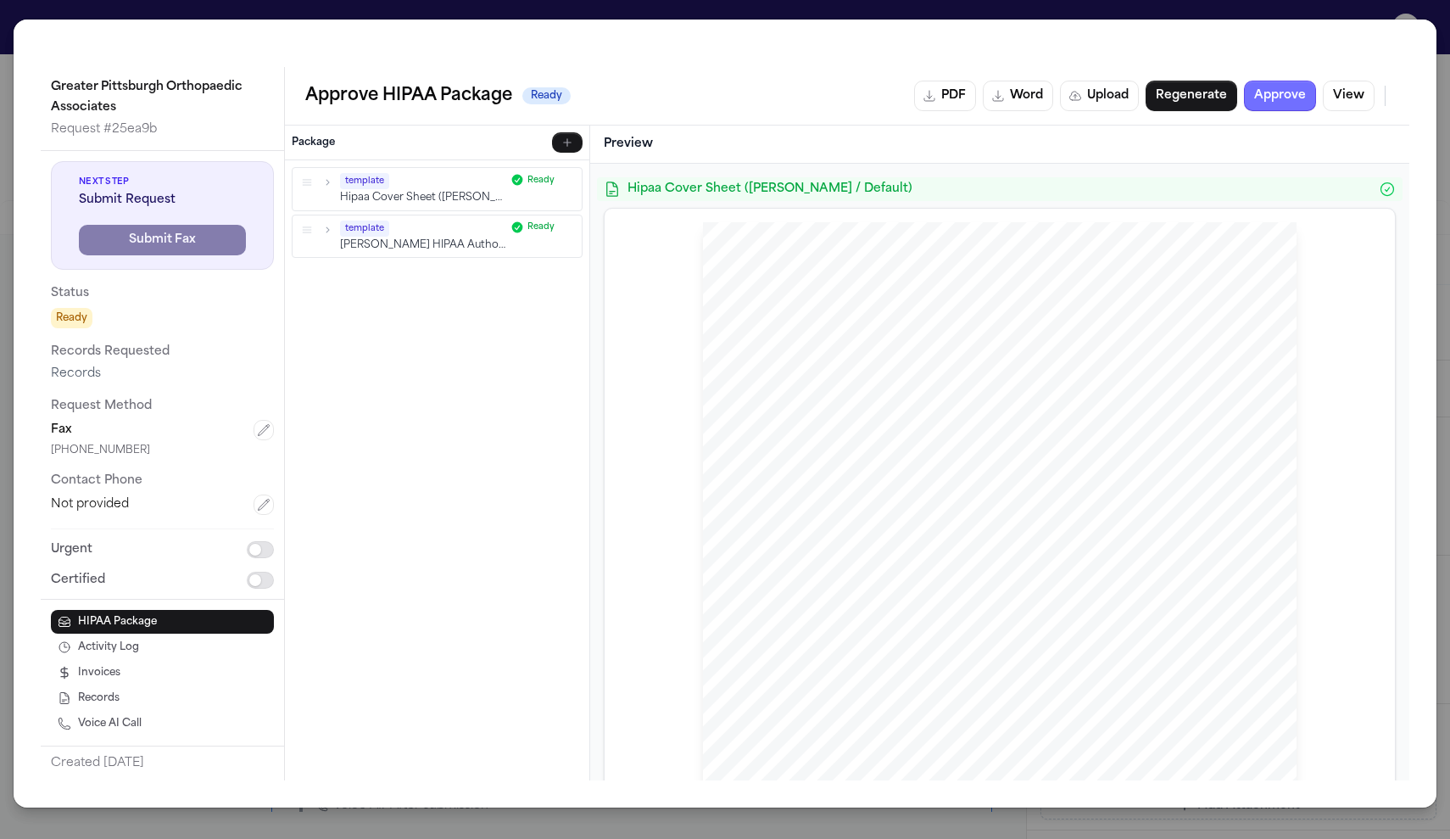
click at [1279, 105] on button "Approve" at bounding box center [1280, 96] width 72 height 31
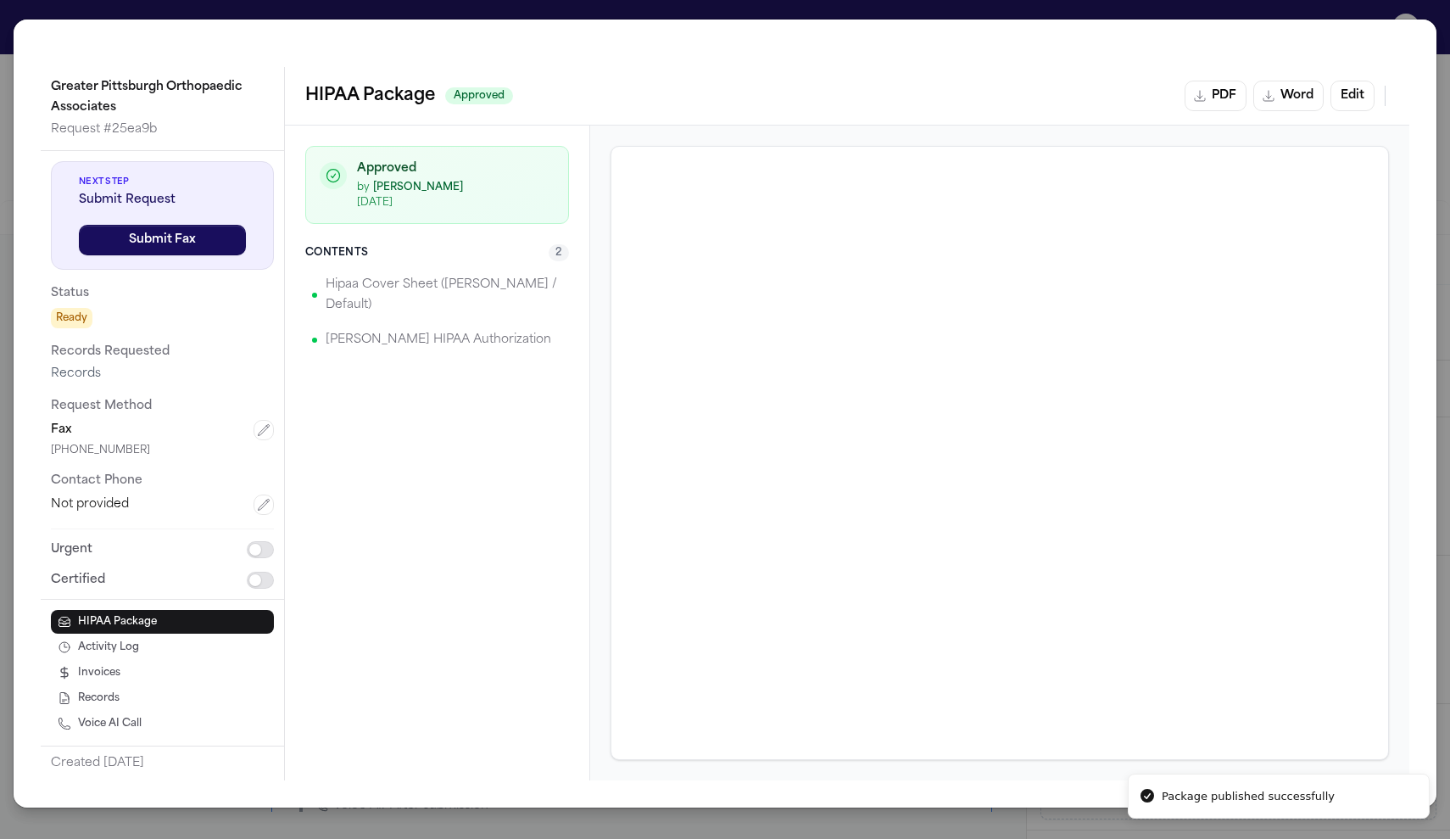
click at [1217, 12] on div "Greater Pittsburgh Orthopaedic Associates Request # 25ea9b Next Step Submit Req…" at bounding box center [725, 419] width 1450 height 839
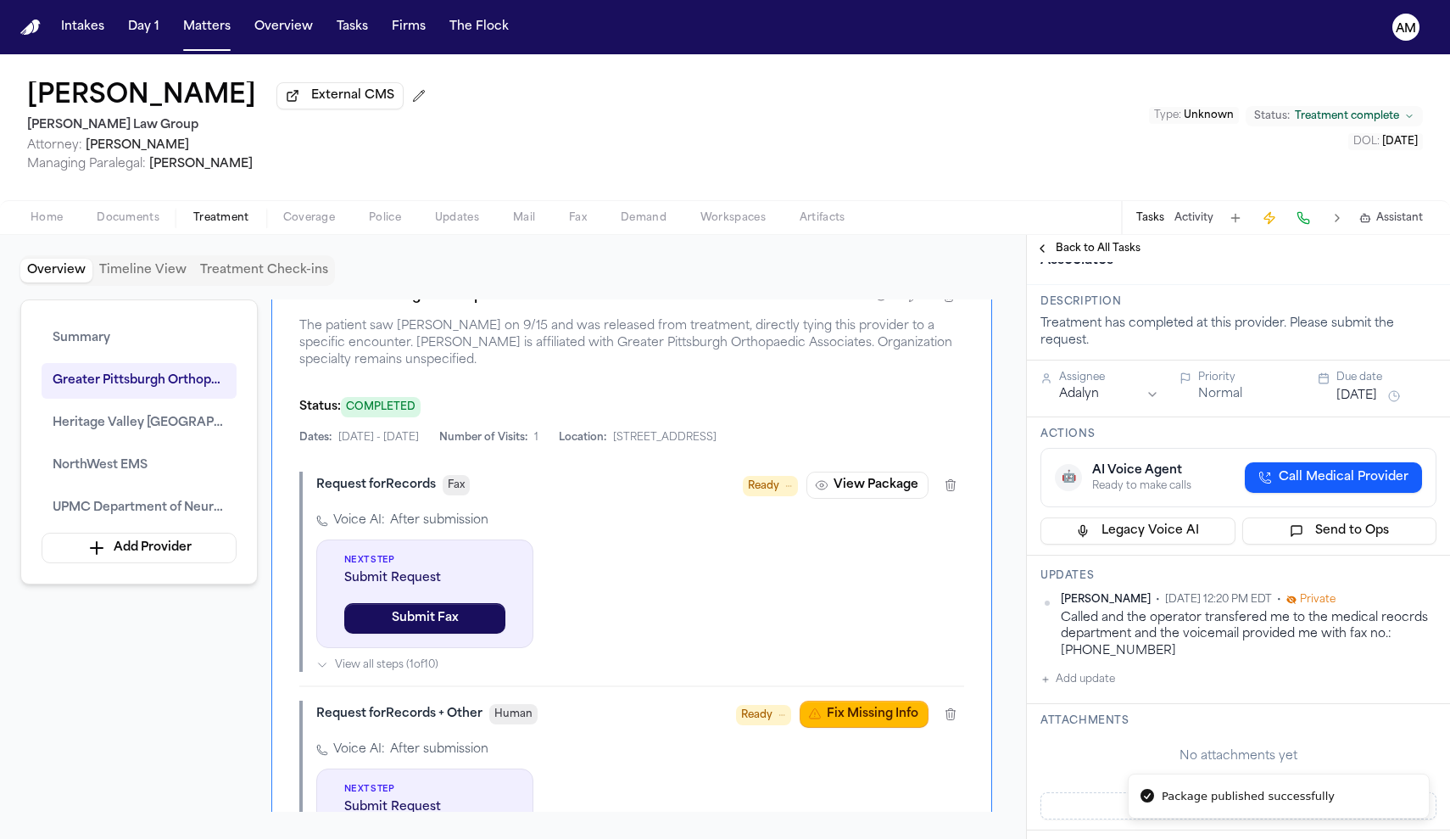
scroll to position [1056, 0]
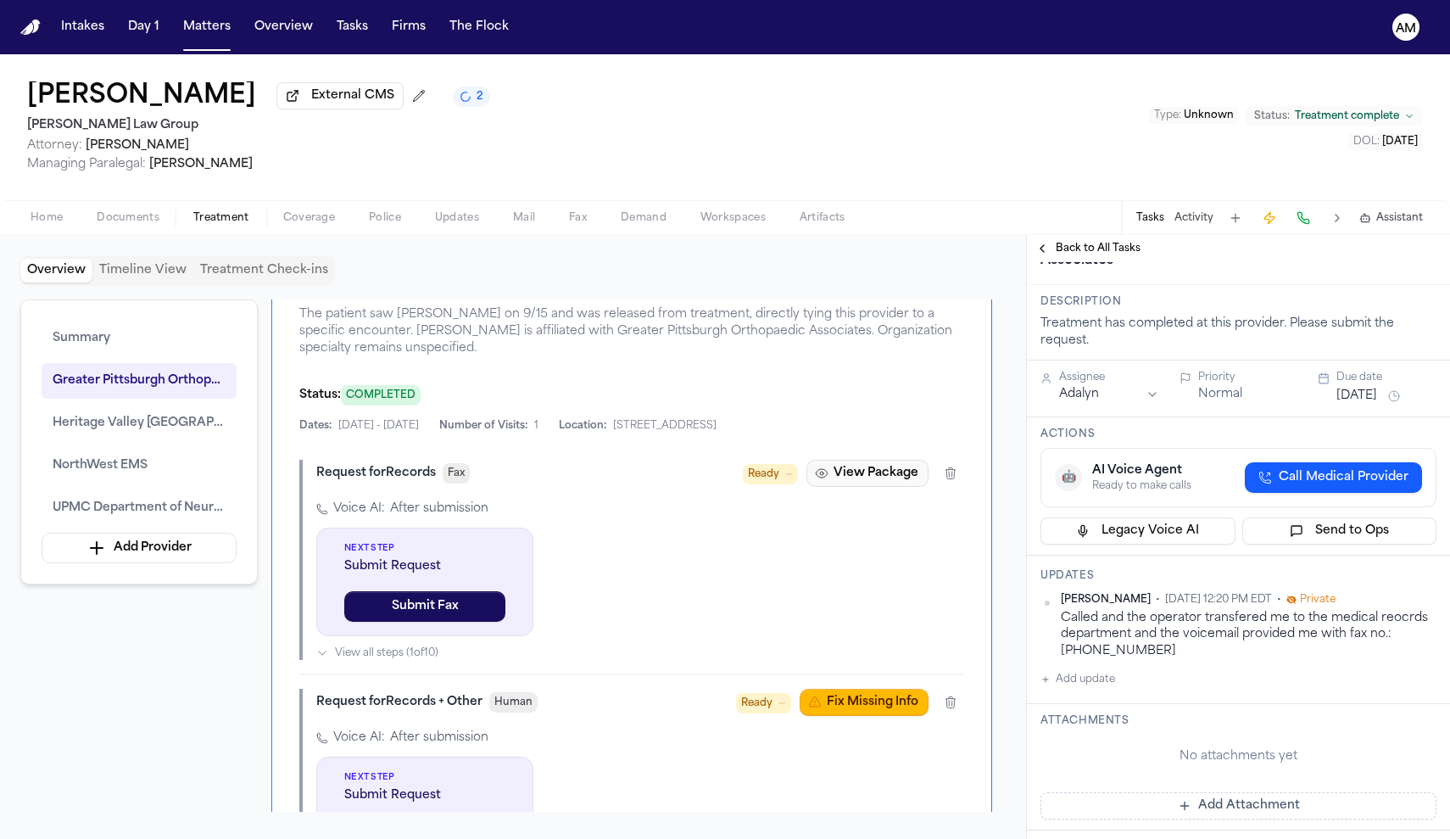
click at [892, 484] on button "View Package" at bounding box center [868, 473] width 122 height 27
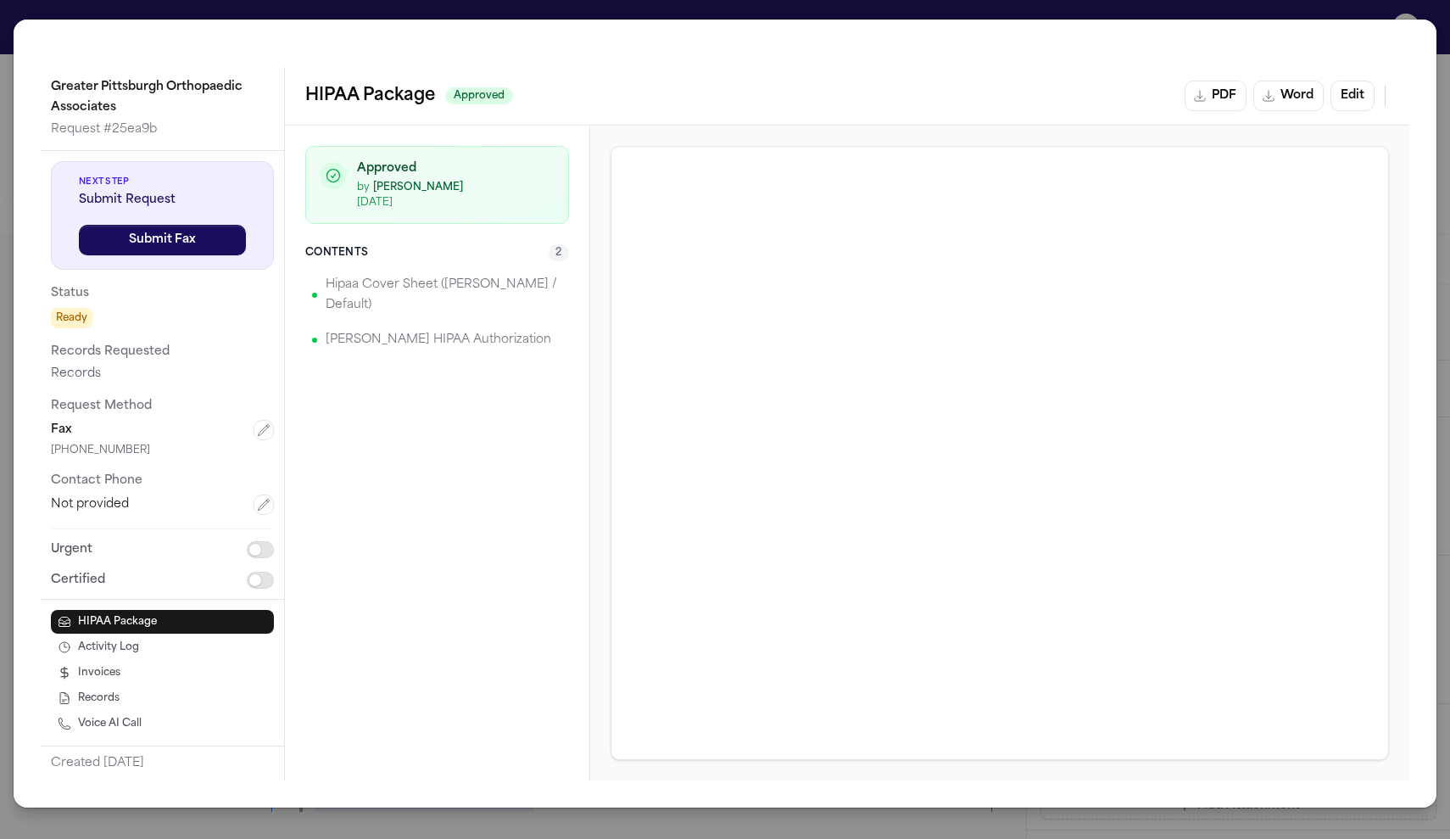
click at [1303, 10] on div "Greater Pittsburgh Orthopaedic Associates Request # 25ea9b Next Step Submit Req…" at bounding box center [725, 419] width 1450 height 839
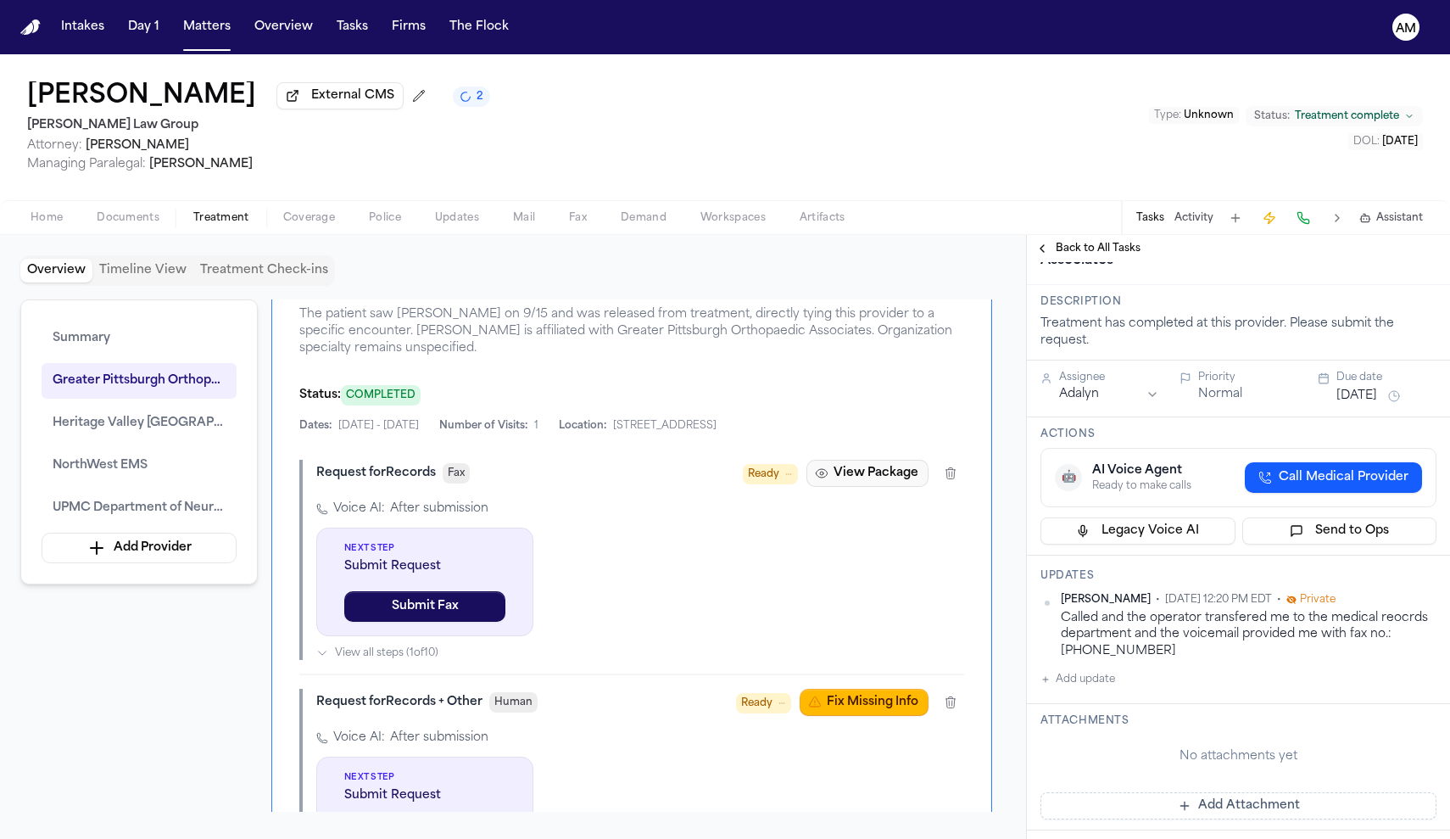
click at [862, 481] on button "View Package" at bounding box center [868, 473] width 122 height 27
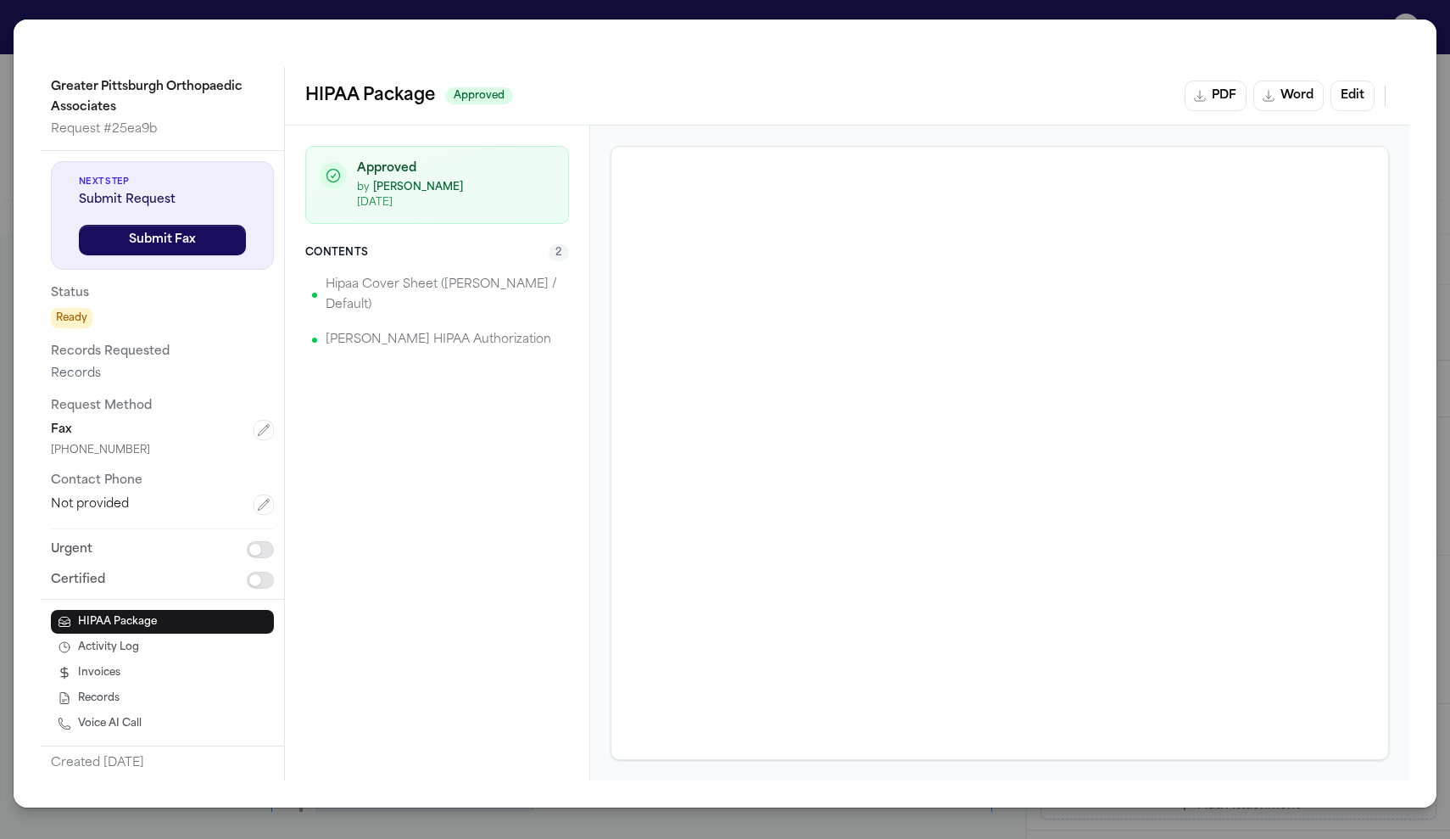
click at [1336, 12] on div "Greater Pittsburgh Orthopaedic Associates Request # 25ea9b Next Step Submit Req…" at bounding box center [725, 419] width 1450 height 839
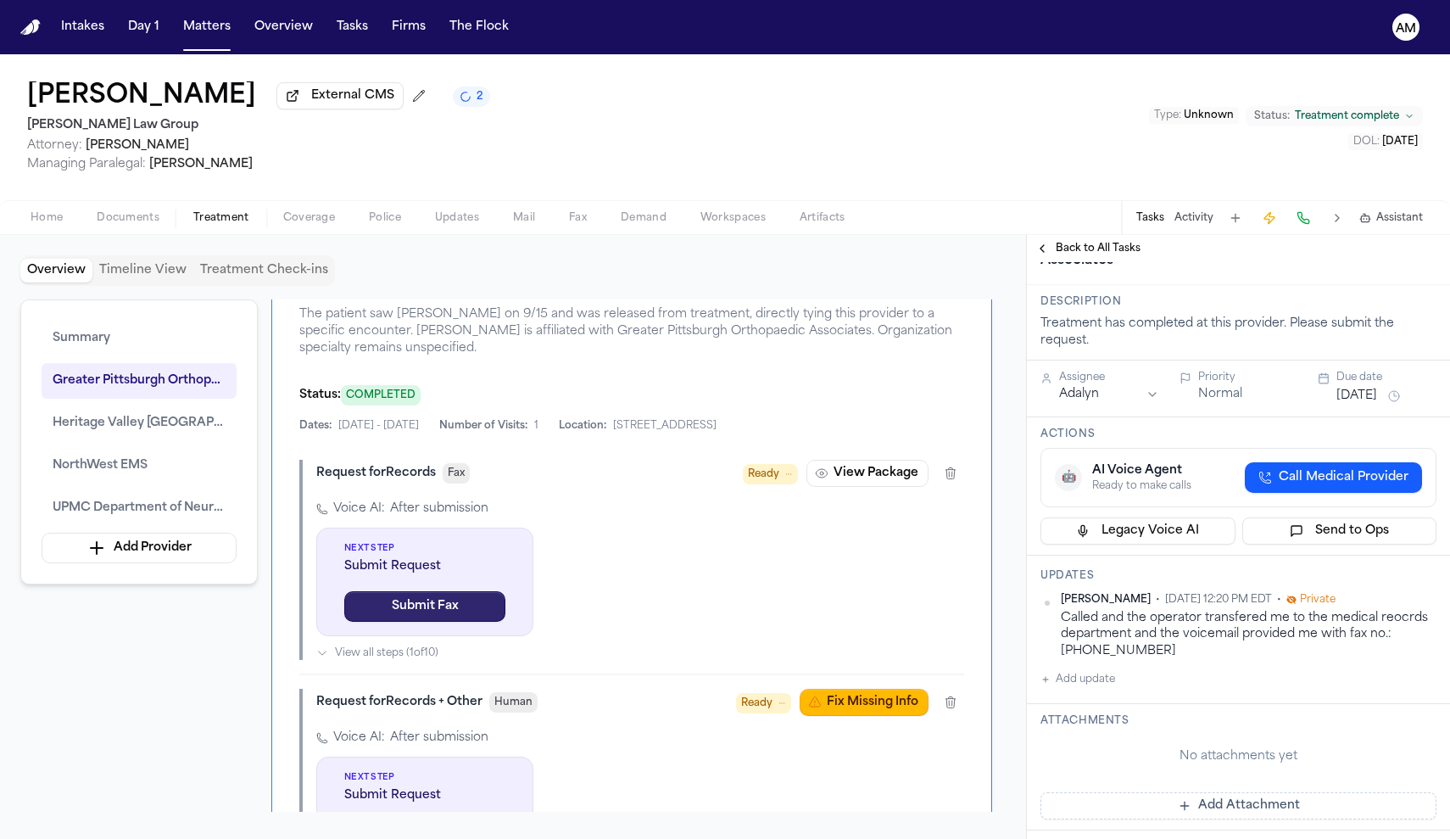
click at [459, 622] on button "Submit Fax" at bounding box center [424, 606] width 161 height 31
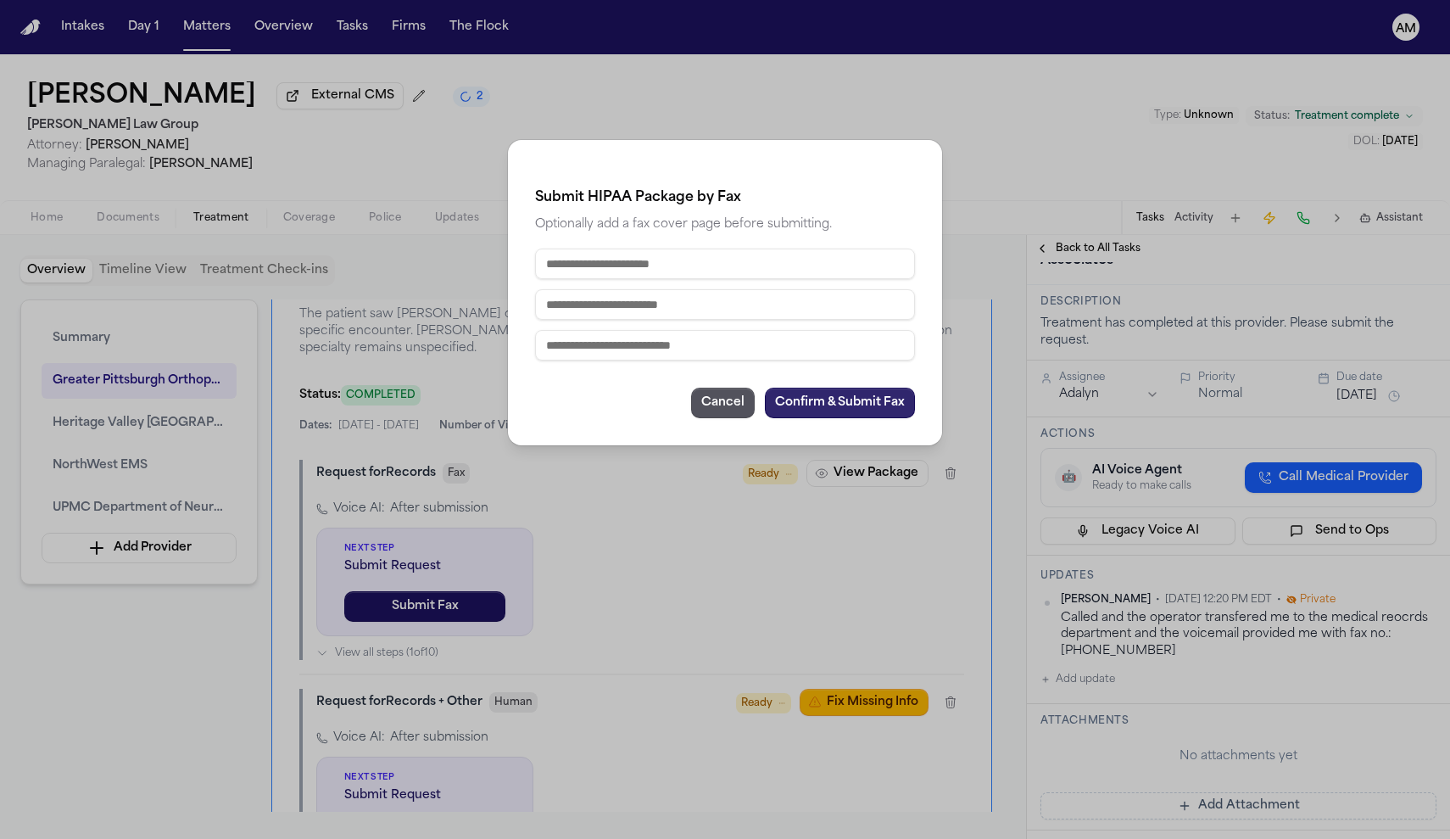
click at [835, 397] on button "Confirm & Submit Fax" at bounding box center [840, 403] width 150 height 31
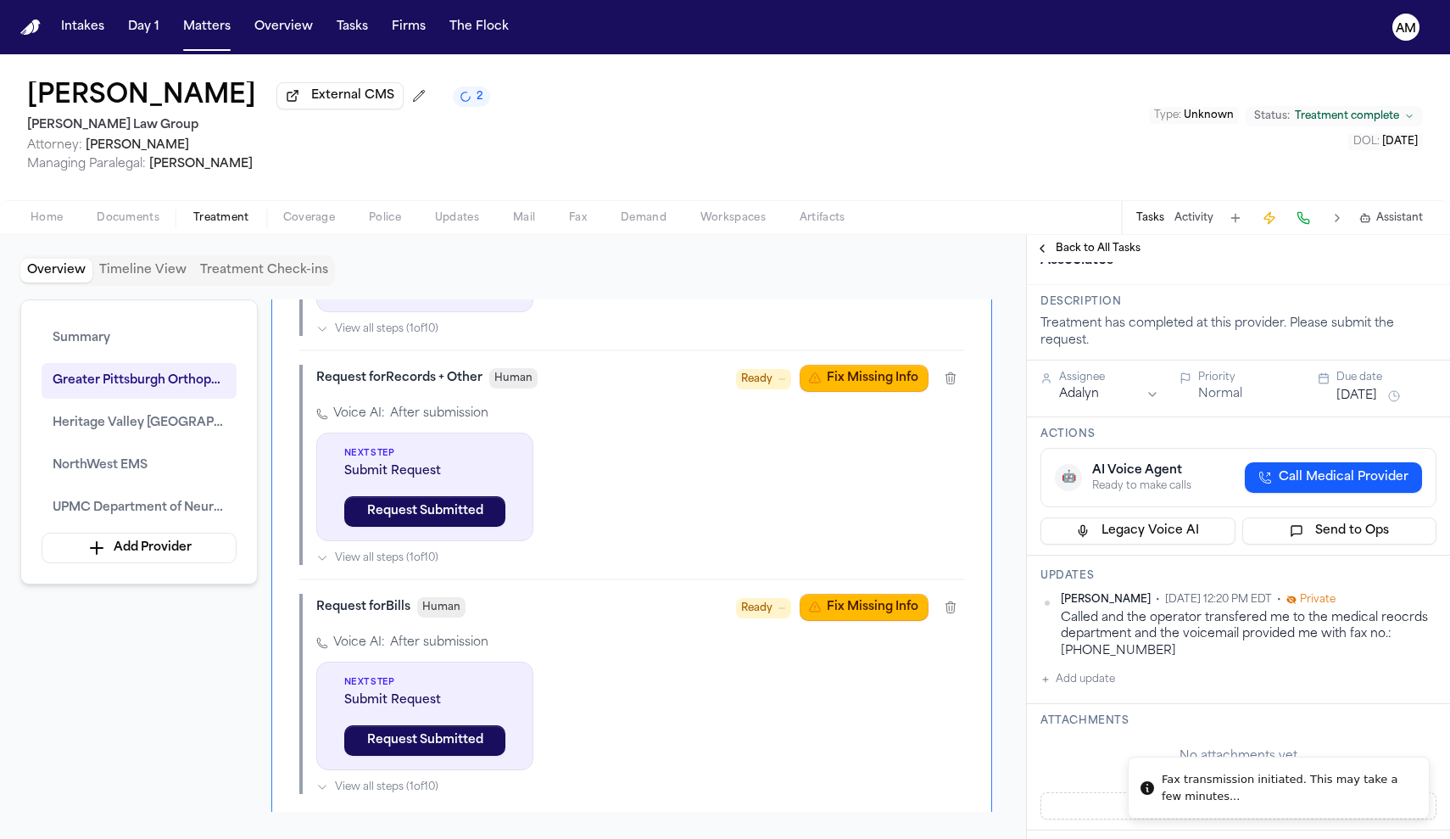
scroll to position [1390, 0]
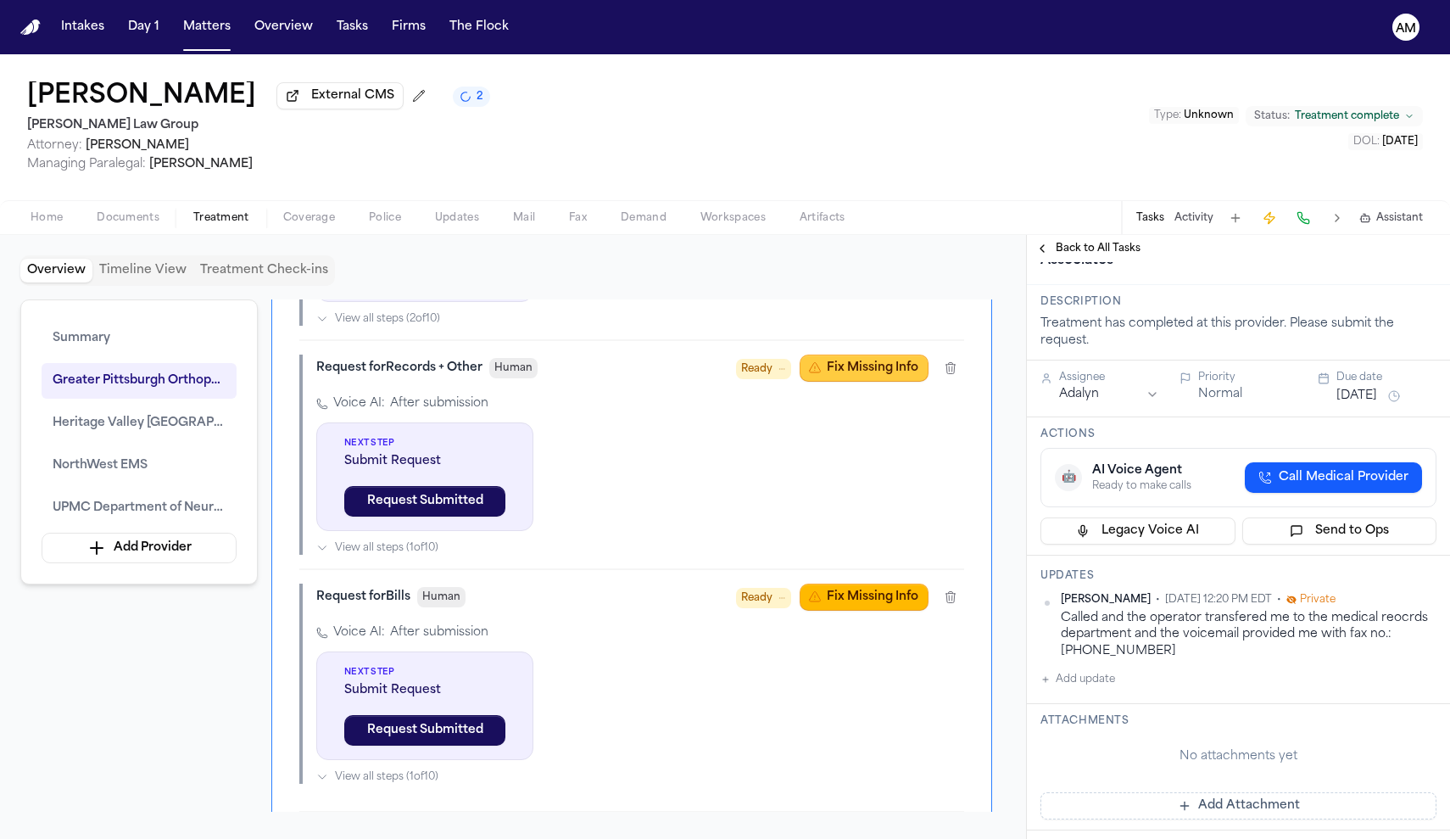
click at [882, 382] on button "Fix Missing Info" at bounding box center [864, 367] width 129 height 27
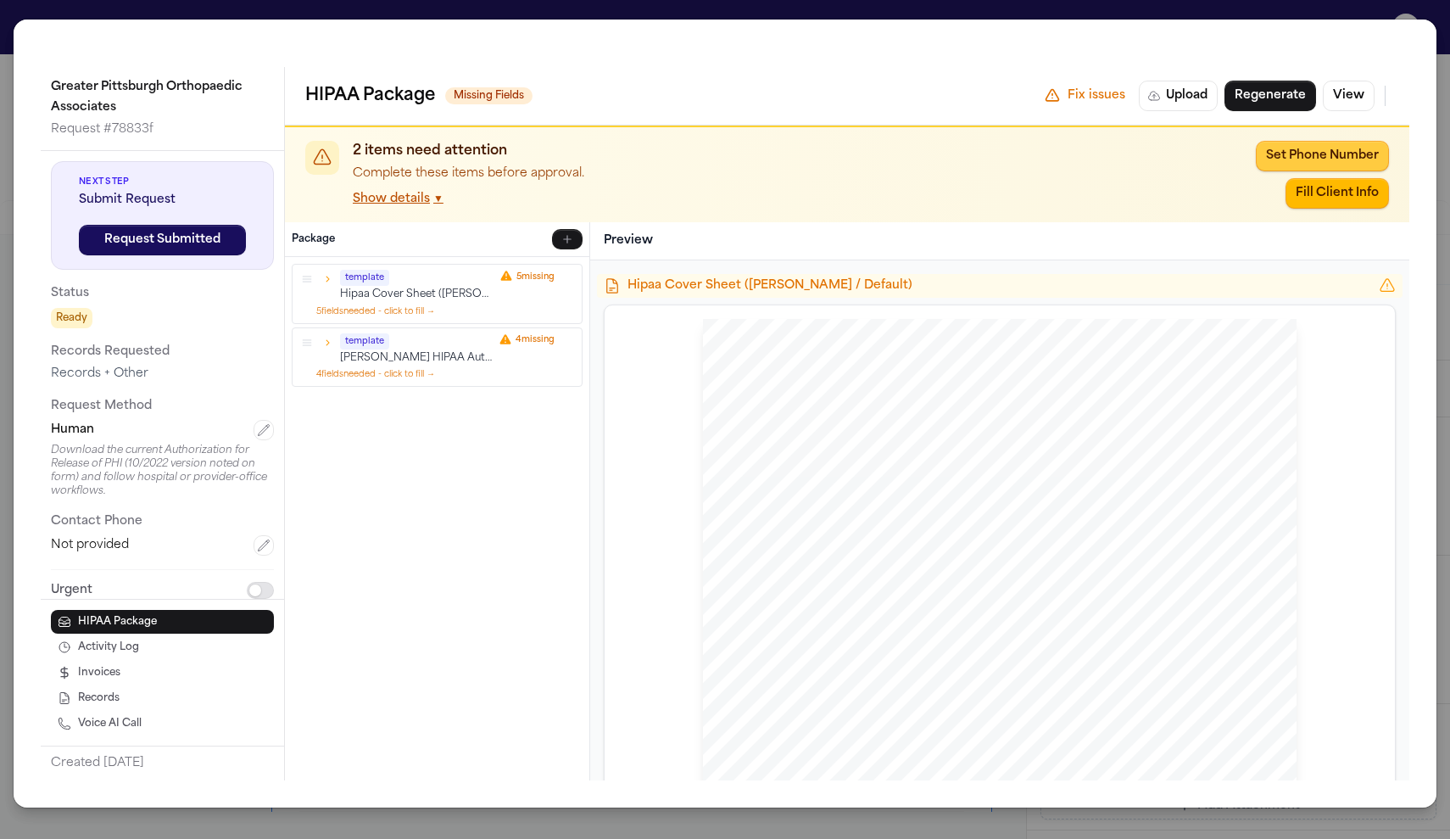
click at [1344, 164] on button "Set Phone Number" at bounding box center [1322, 156] width 133 height 31
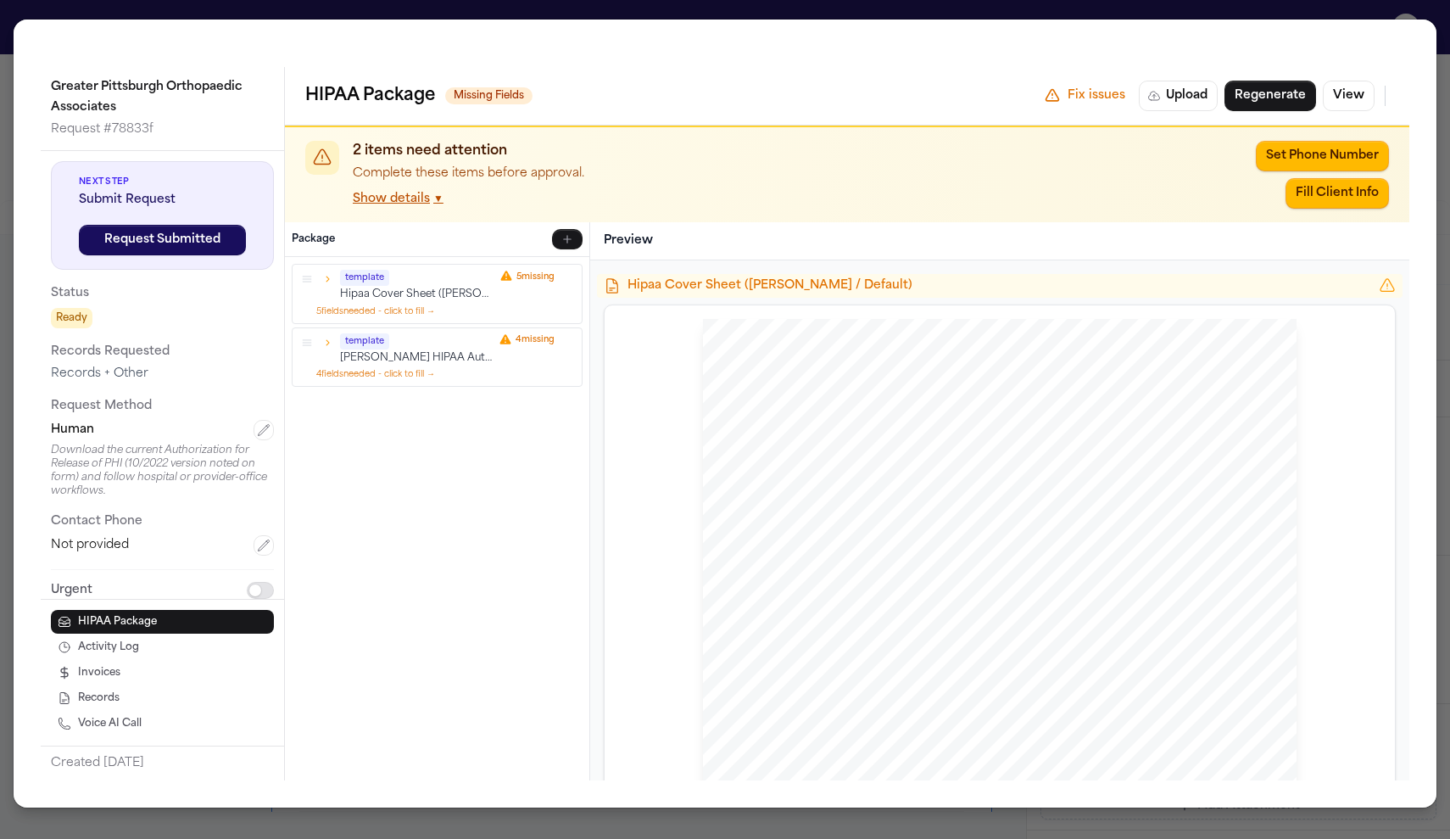
click at [258, 434] on div "**********" at bounding box center [725, 419] width 1450 height 839
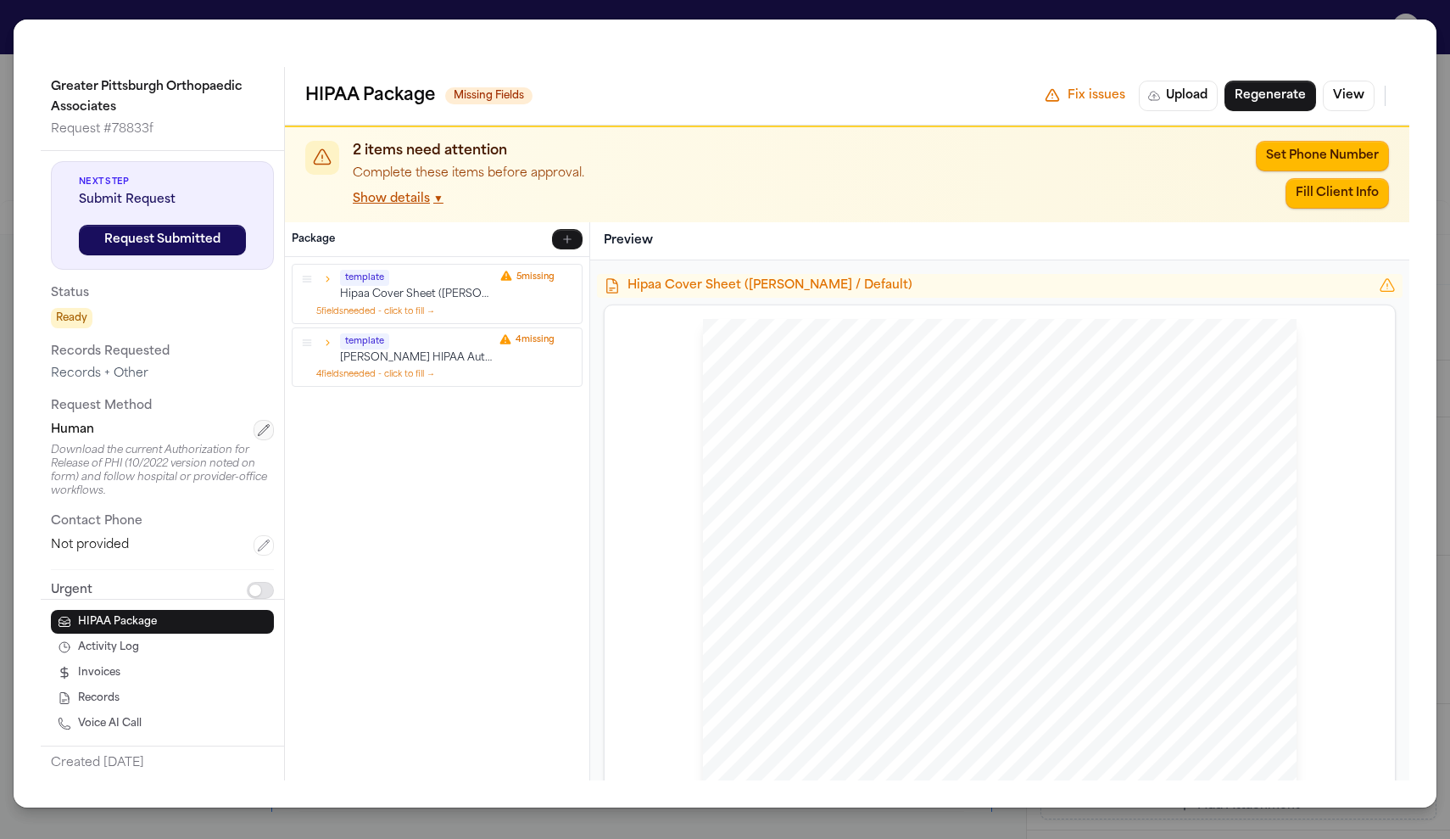
click at [258, 434] on icon "button" at bounding box center [264, 430] width 14 height 14
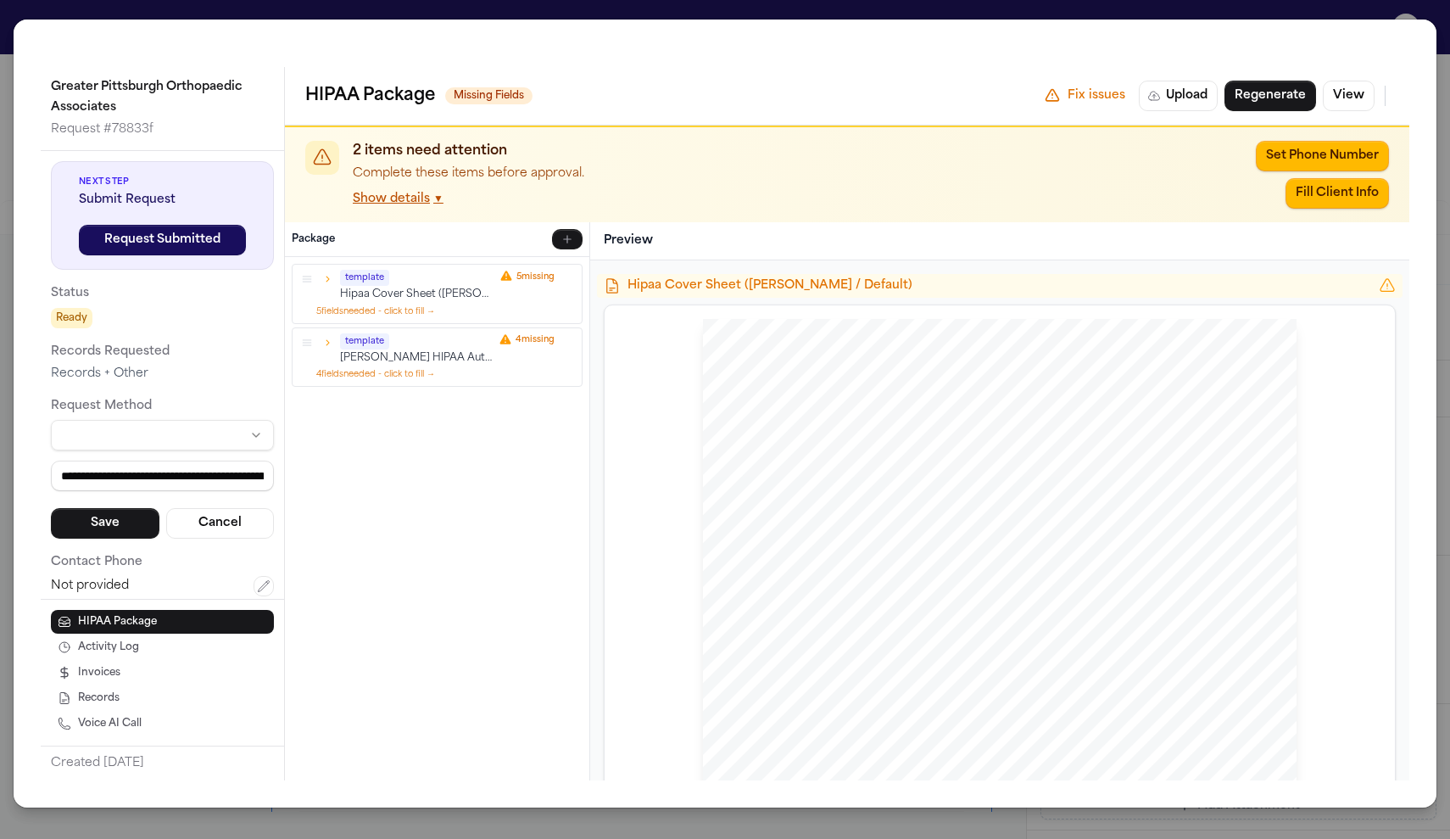
click at [186, 443] on html "Intakes Day 1 Matters Overview Tasks Firms The Flock AM [PERSON_NAME] External …" at bounding box center [725, 419] width 1450 height 839
click at [248, 441] on html "Intakes Day 1 Matters Overview Tasks Firms The Flock AM [PERSON_NAME] External …" at bounding box center [725, 419] width 1450 height 839
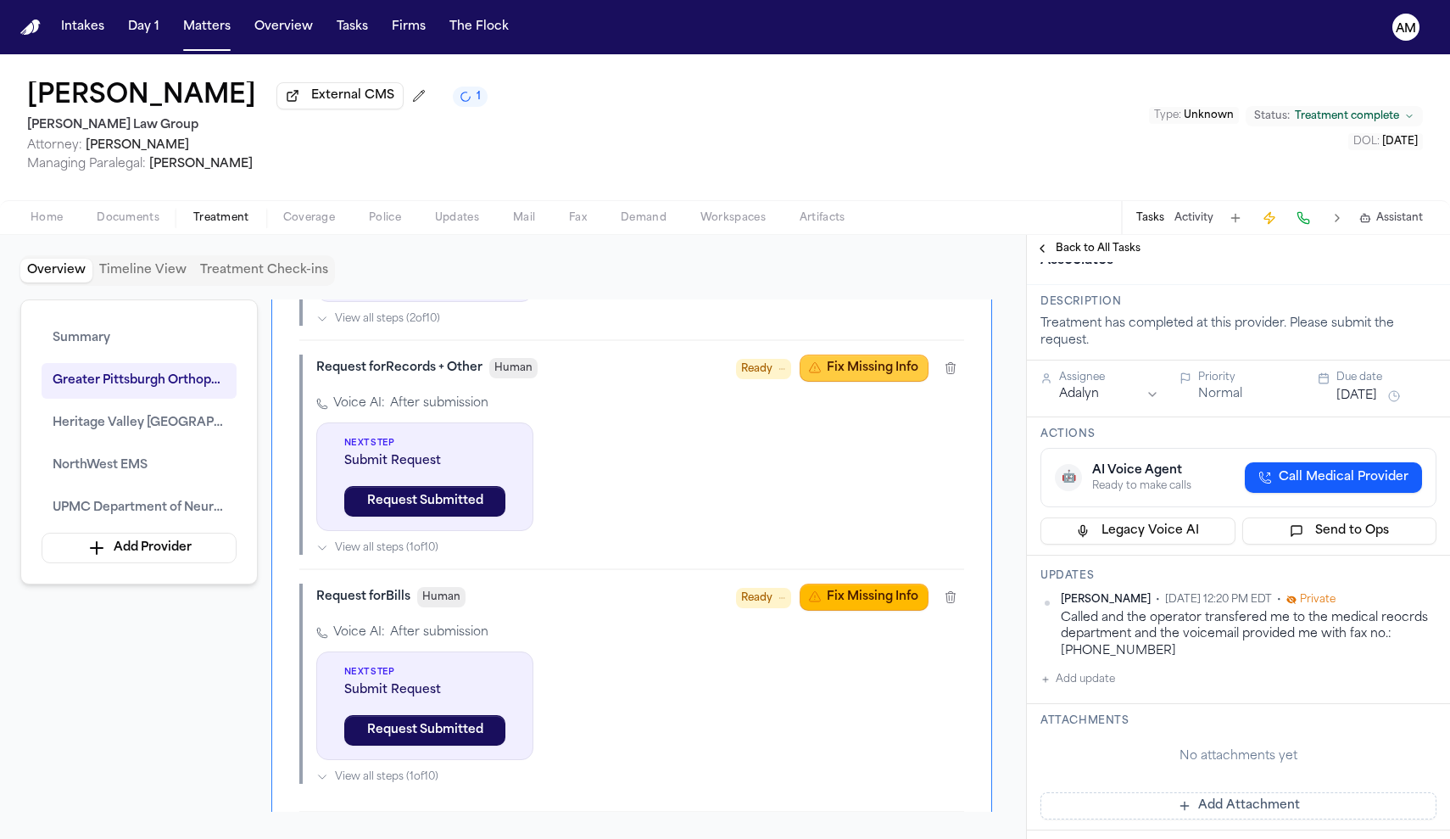
click at [868, 382] on button "Fix Missing Info" at bounding box center [864, 367] width 129 height 27
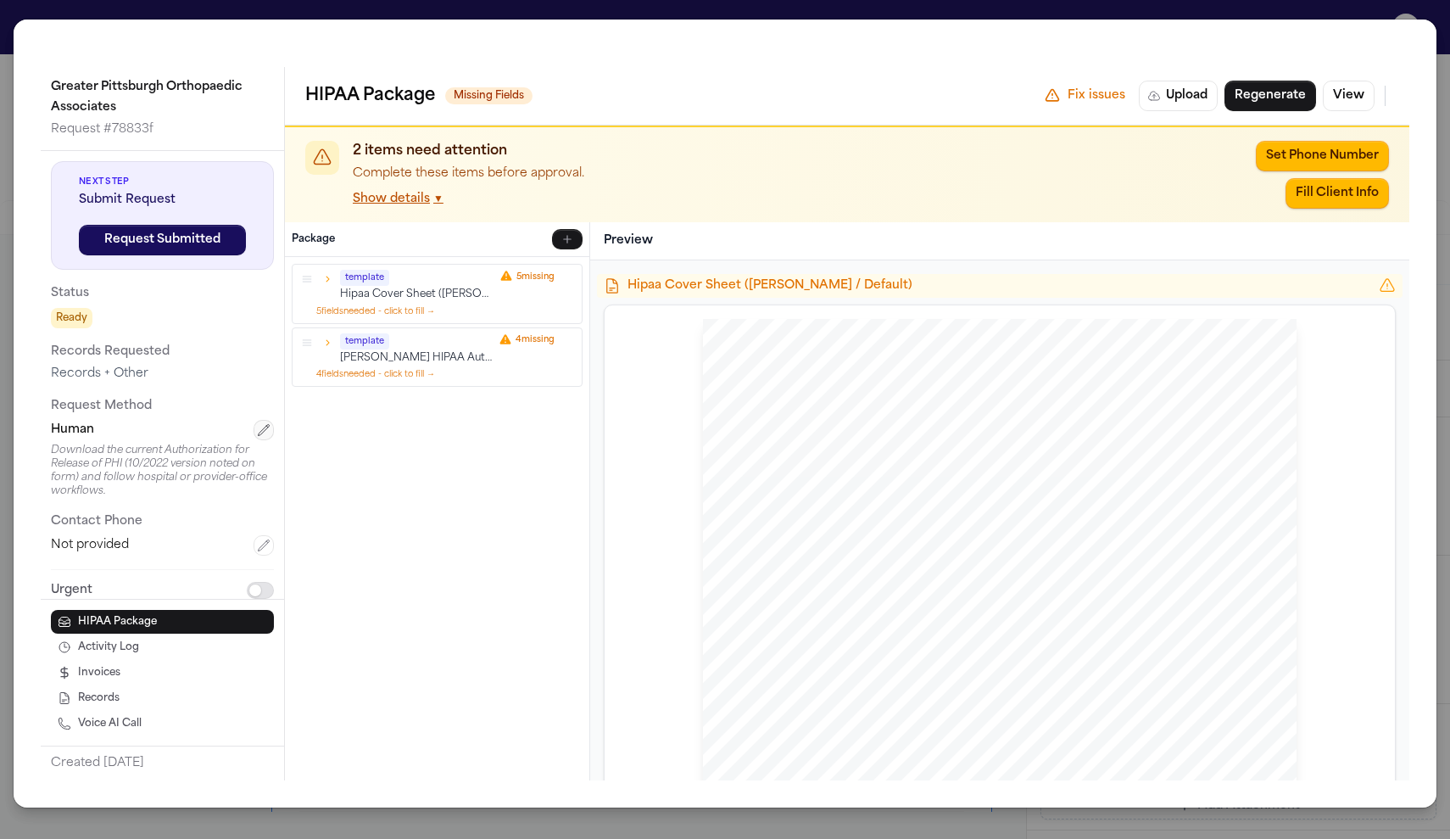
click at [271, 430] on button "button" at bounding box center [264, 430] width 20 height 20
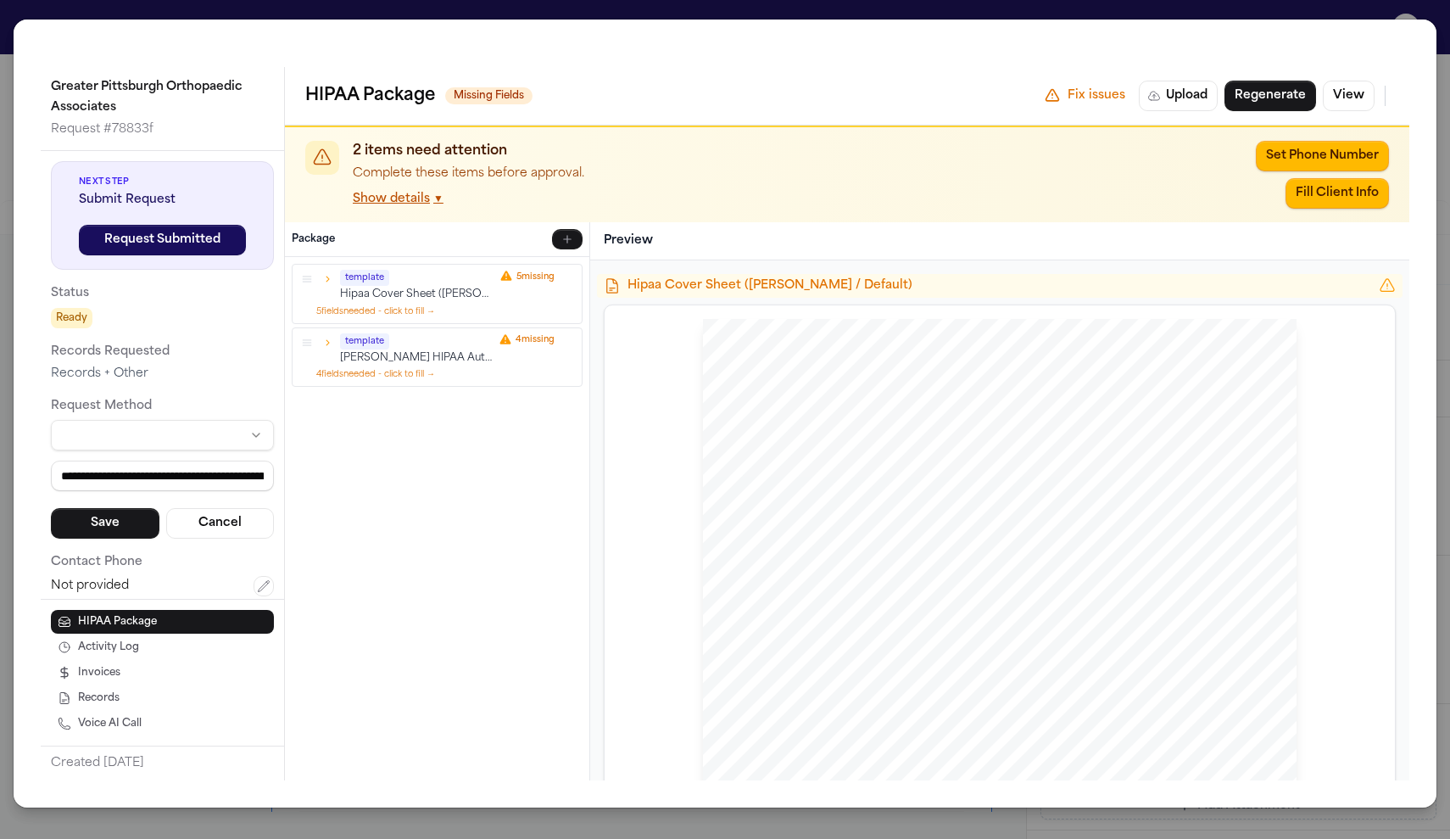
click at [255, 434] on html "Intakes Day 1 Matters Overview Tasks Firms The Flock AM [PERSON_NAME] External …" at bounding box center [725, 419] width 1450 height 839
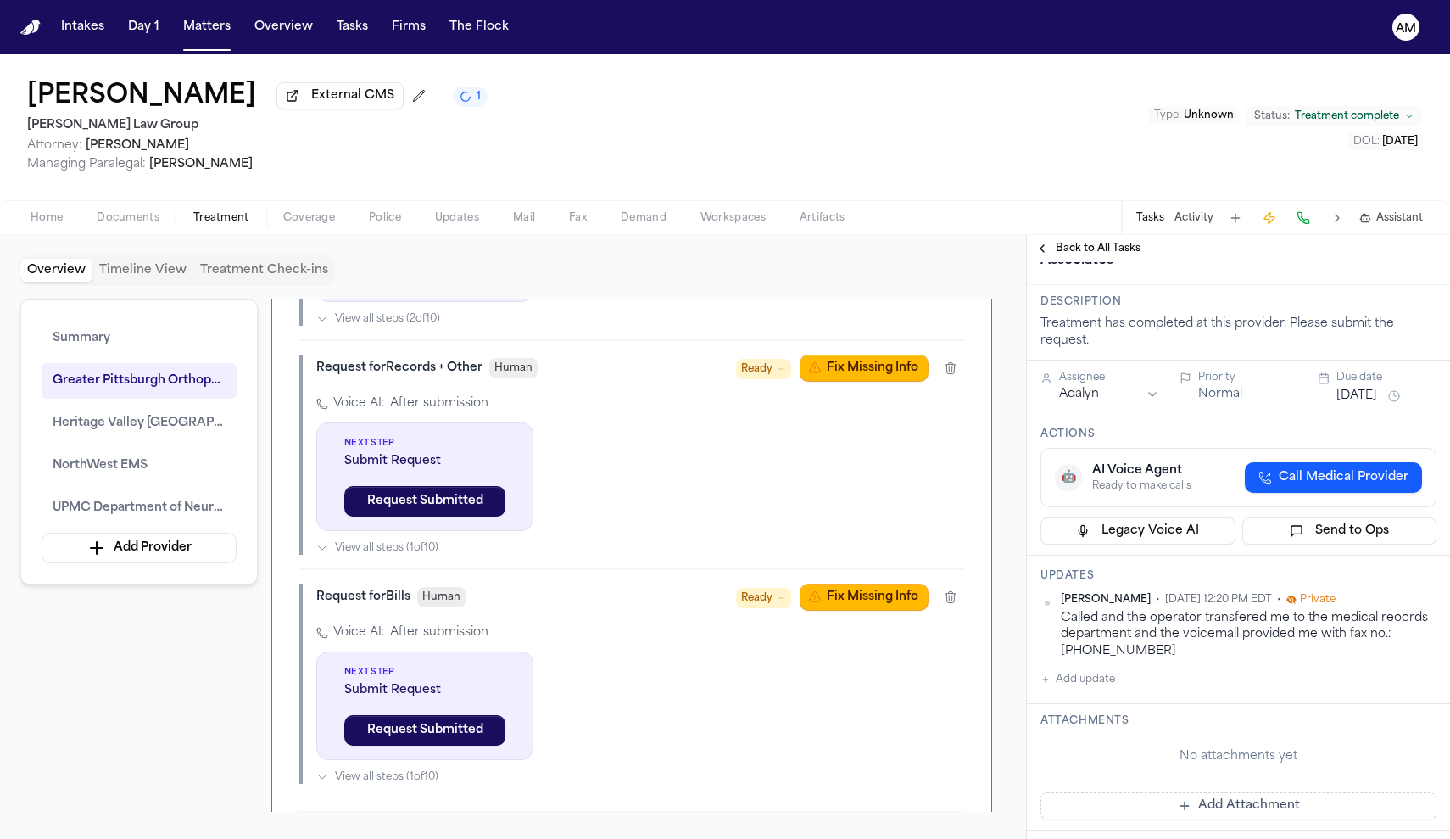
click at [255, 434] on div "Summary Greater Pittsburgh Orthopaedic Associates [GEOGRAPHIC_DATA] [GEOGRAPHIC…" at bounding box center [138, 441] width 237 height 285
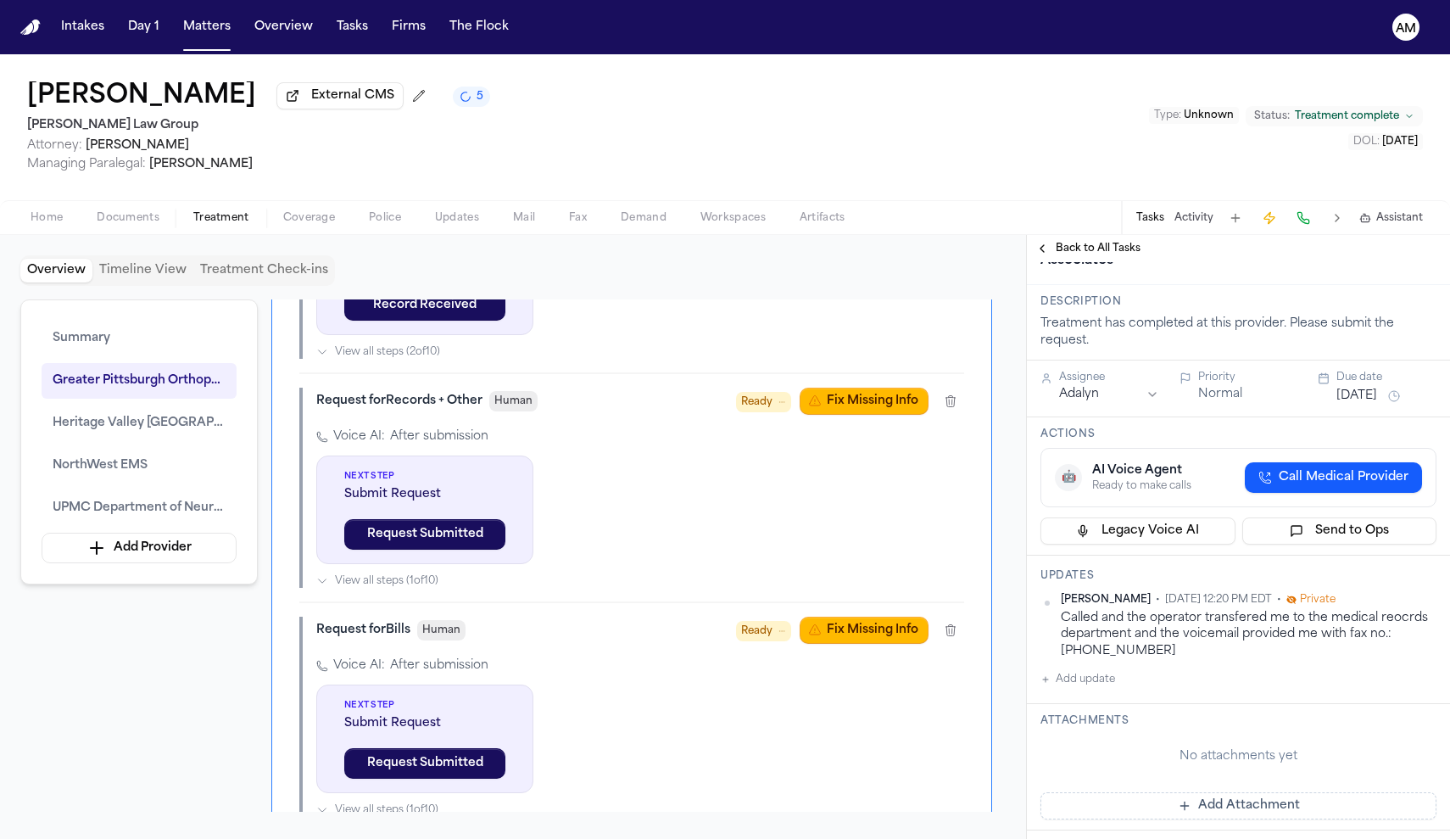
scroll to position [1367, 0]
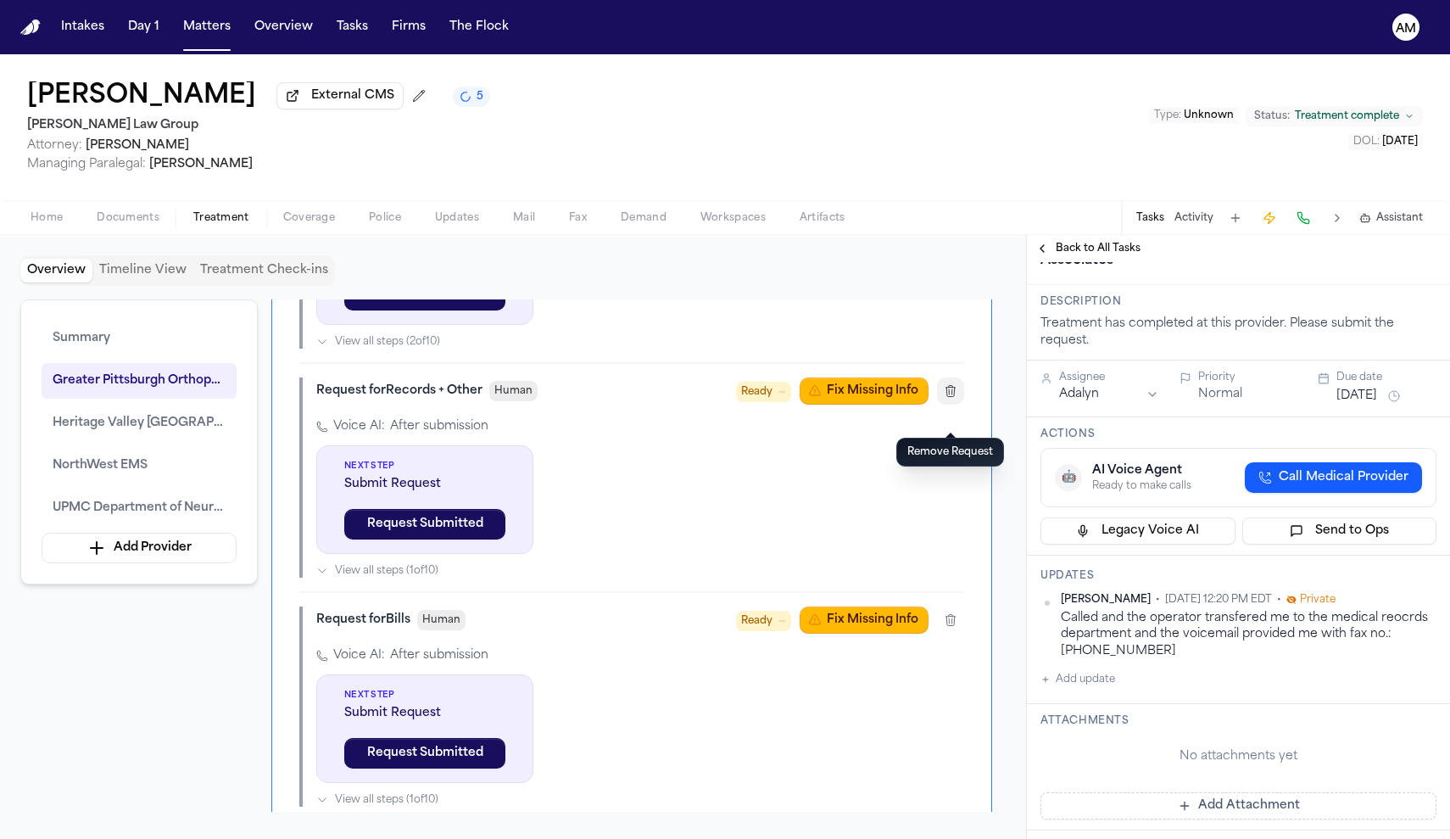
click at [946, 398] on icon "button" at bounding box center [951, 391] width 14 height 14
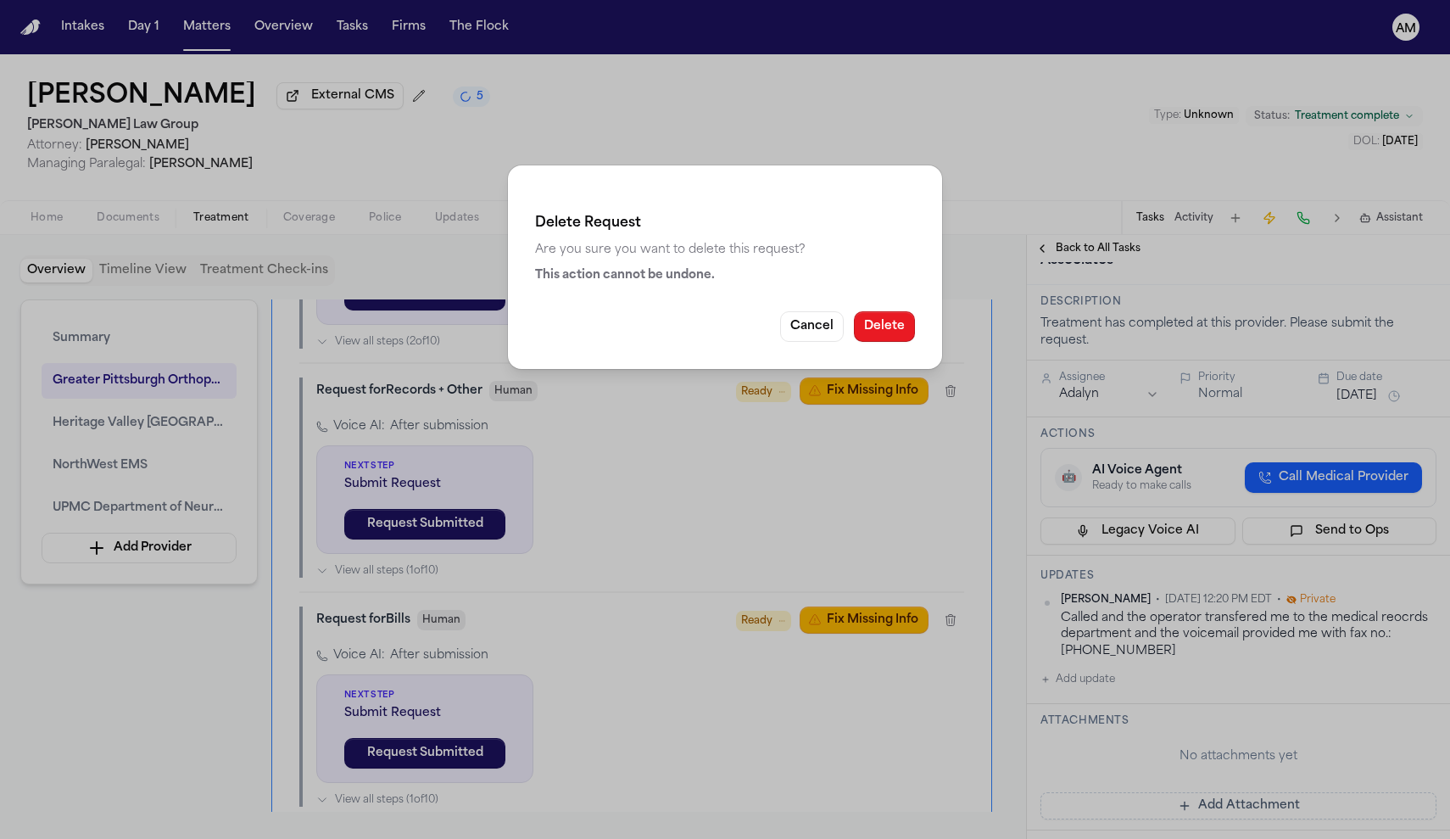
click at [896, 329] on button "Delete" at bounding box center [884, 326] width 61 height 31
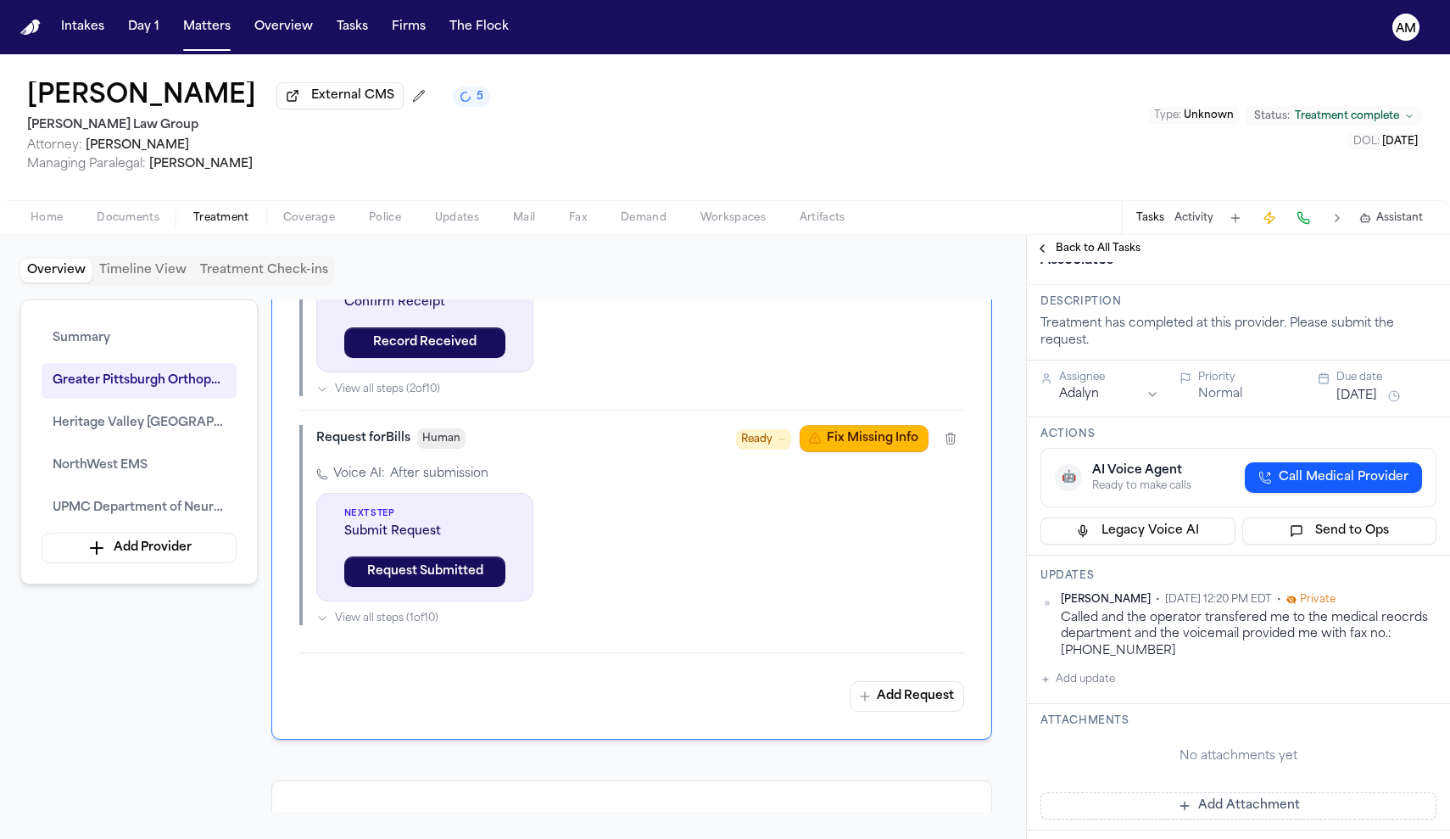
scroll to position [1268, 0]
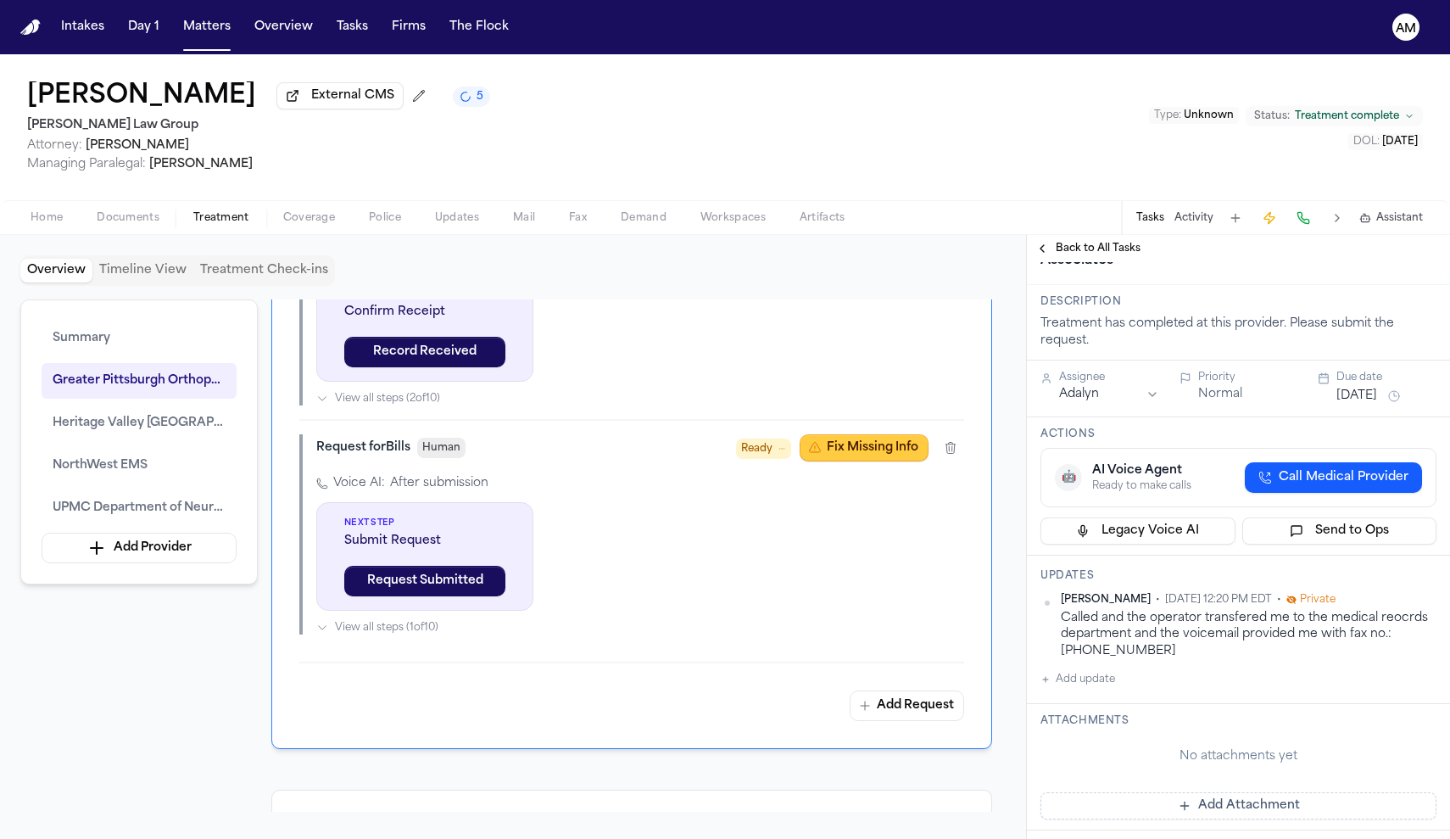
click at [879, 461] on button "Fix Missing Info" at bounding box center [864, 447] width 129 height 27
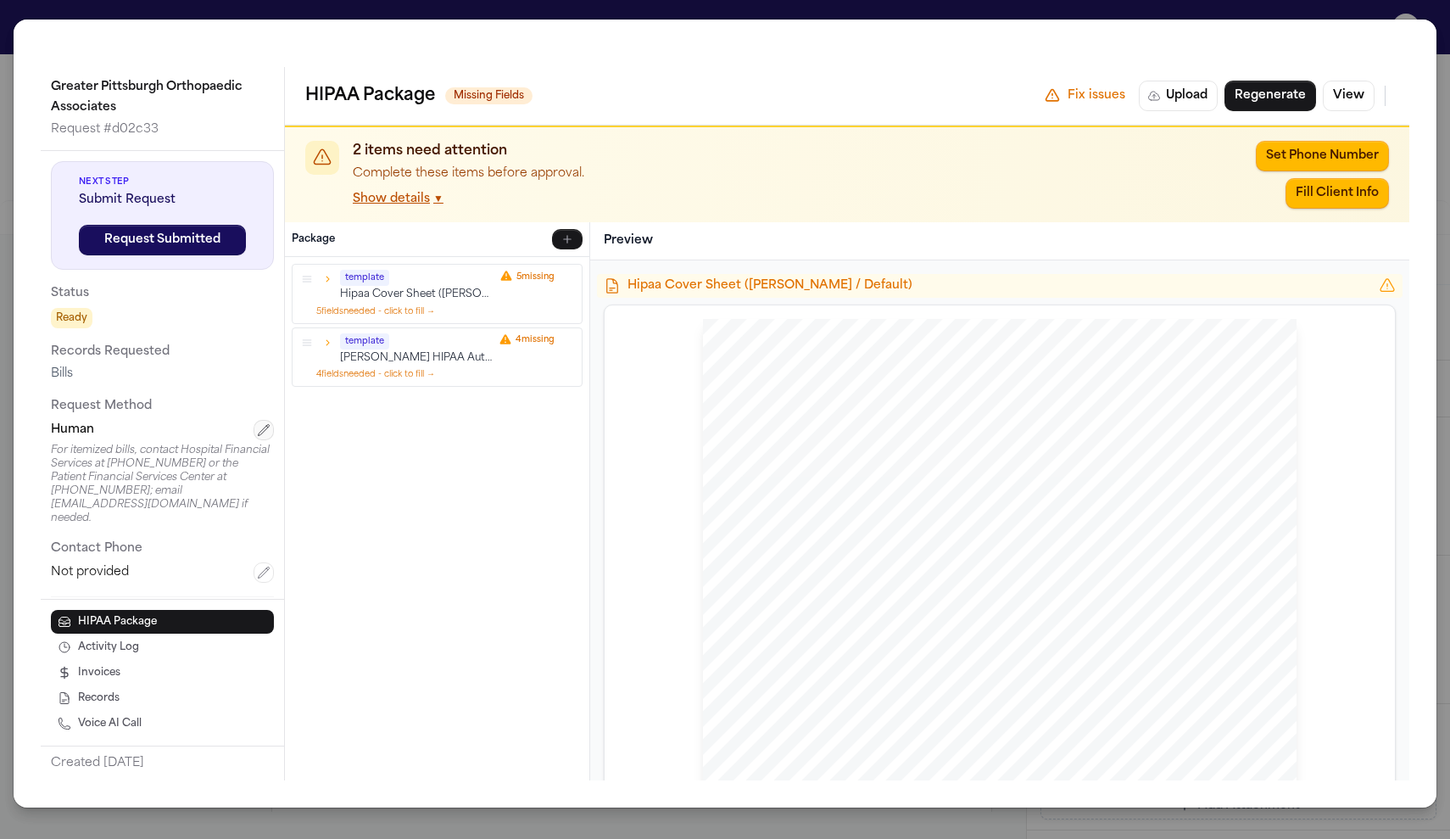
click at [254, 432] on button "button" at bounding box center [264, 430] width 20 height 20
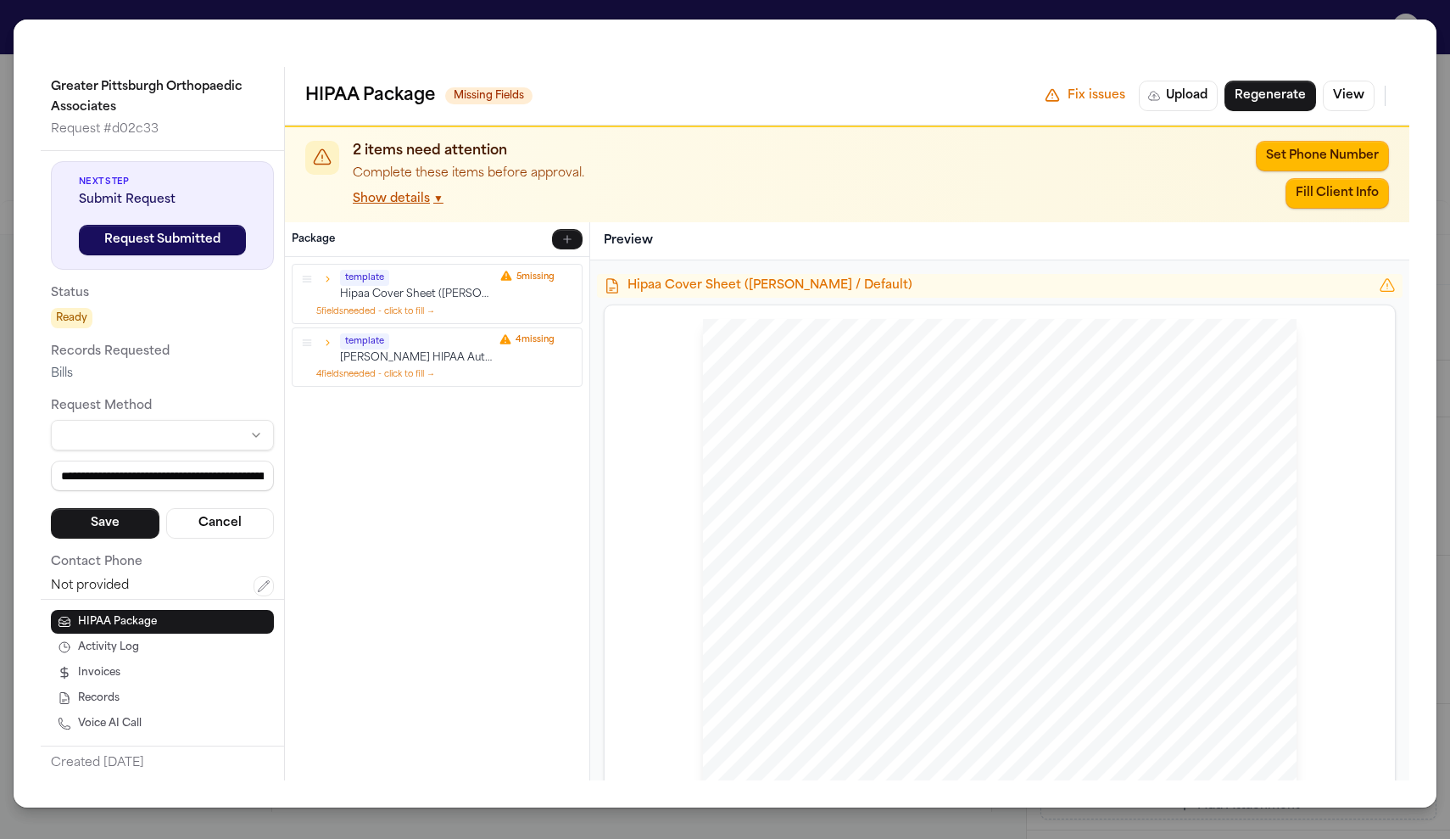
click at [220, 441] on html "Intakes Day 1 Matters Overview Tasks Firms The Flock AM Emanuel Rigas External …" at bounding box center [725, 419] width 1450 height 839
click at [202, 444] on html "Intakes Day 1 Matters Overview Tasks Firms The Flock AM Emanuel Rigas External …" at bounding box center [725, 419] width 1450 height 839
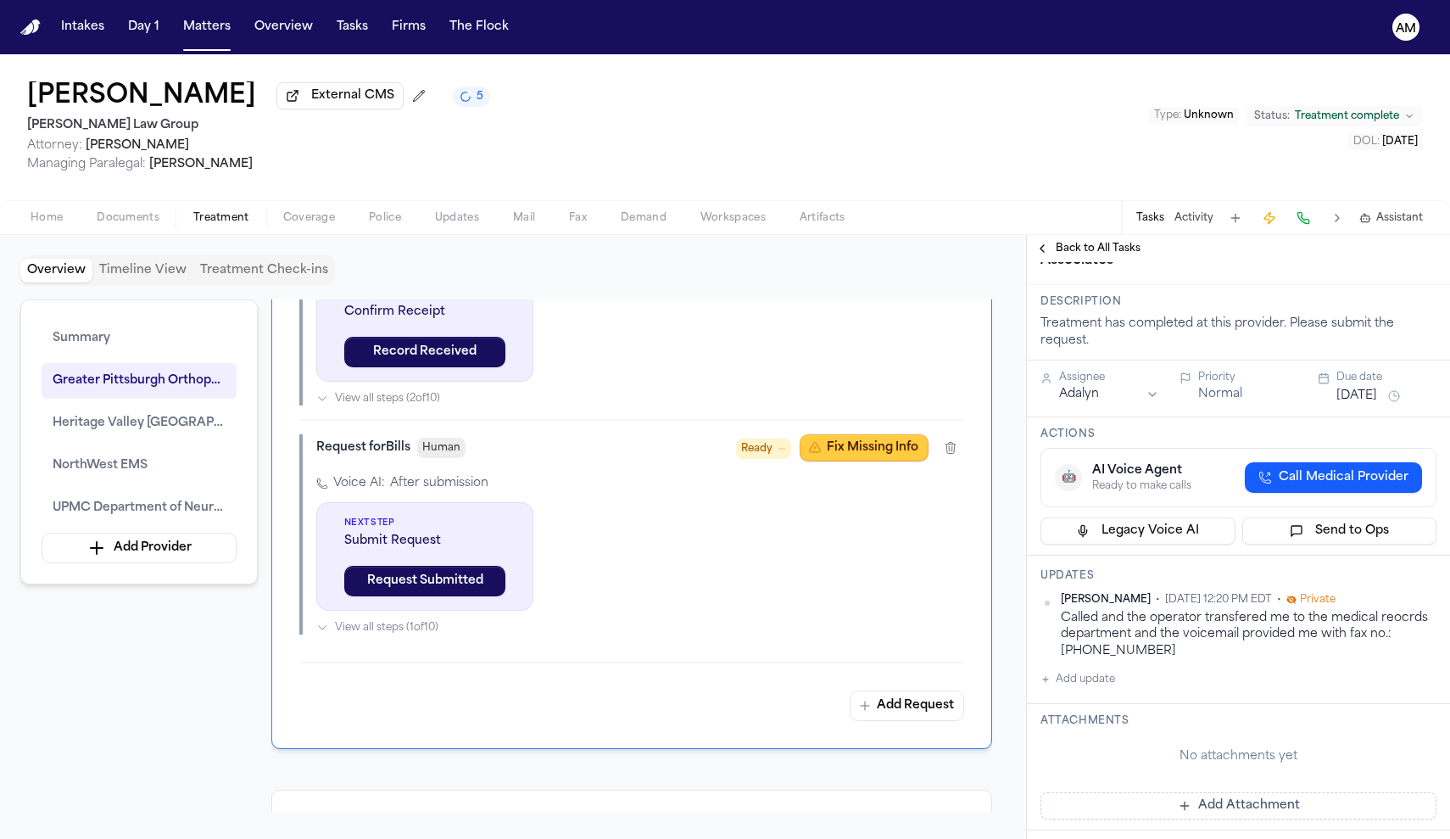
click at [890, 461] on button "Fix Missing Info" at bounding box center [864, 447] width 129 height 27
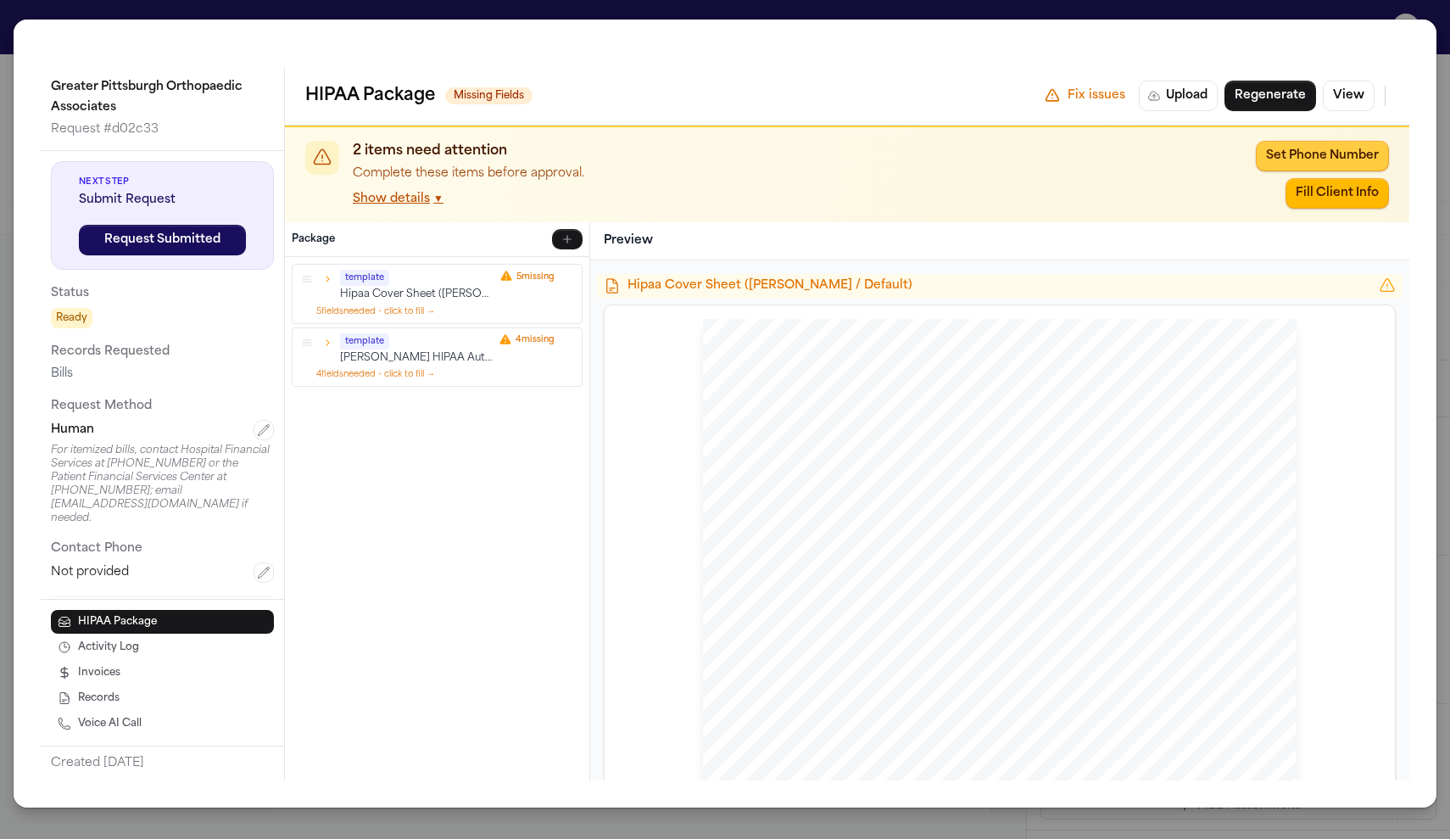
click at [1363, 152] on button "Set Phone Number" at bounding box center [1322, 156] width 133 height 31
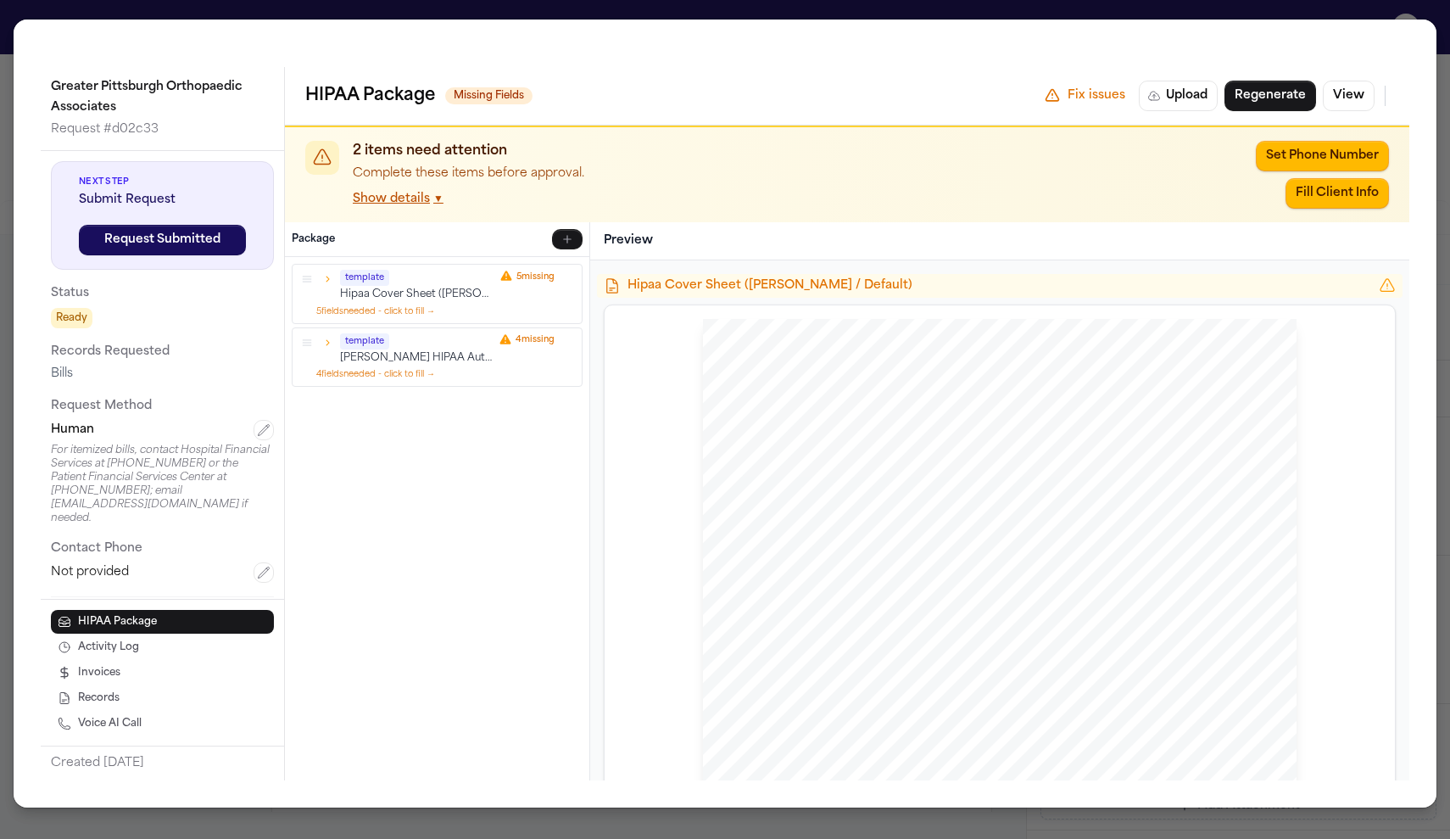
click at [1307, 148] on div "**********" at bounding box center [725, 419] width 1450 height 839
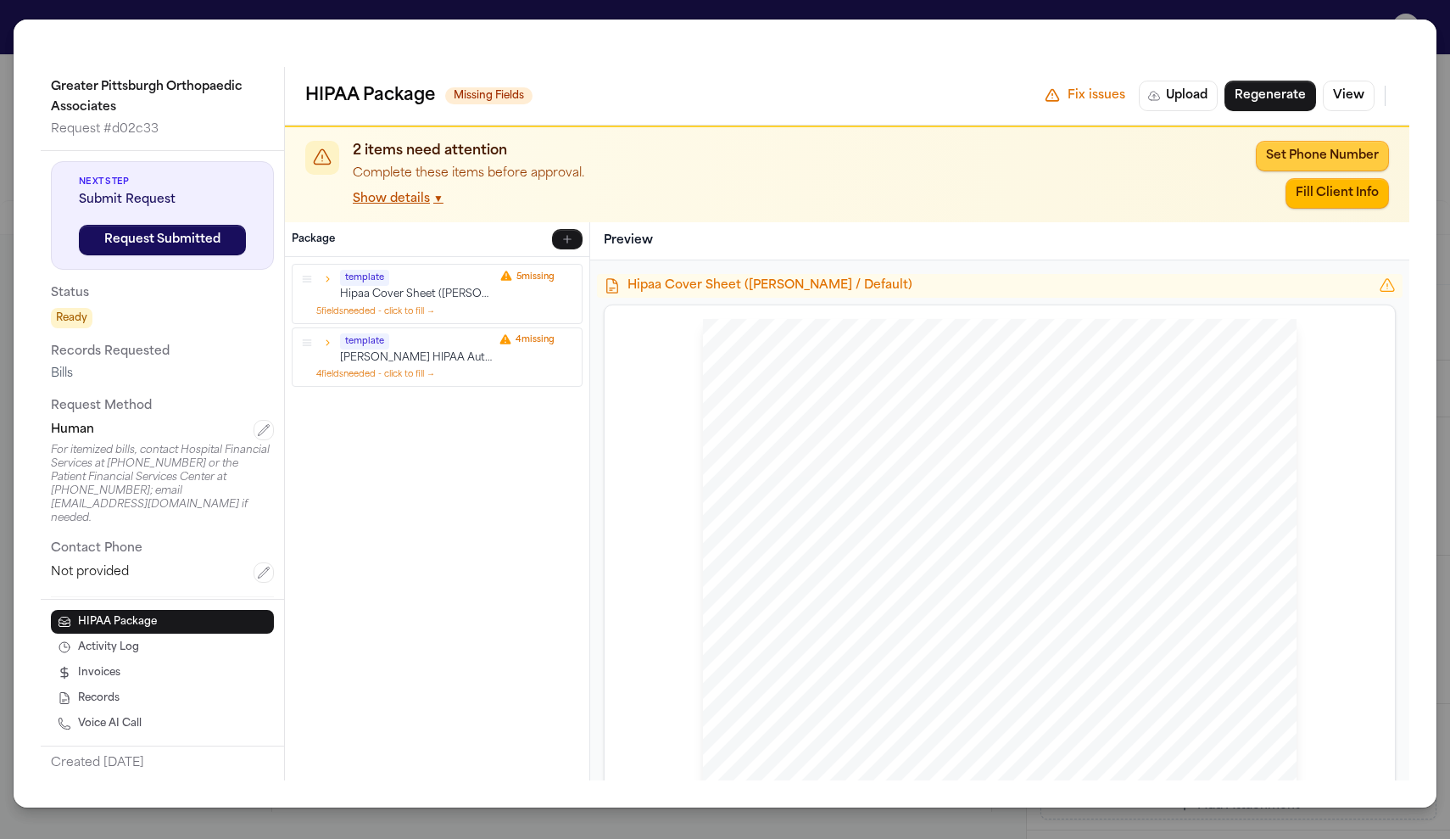
click at [1322, 154] on button "Set Phone Number" at bounding box center [1322, 156] width 133 height 31
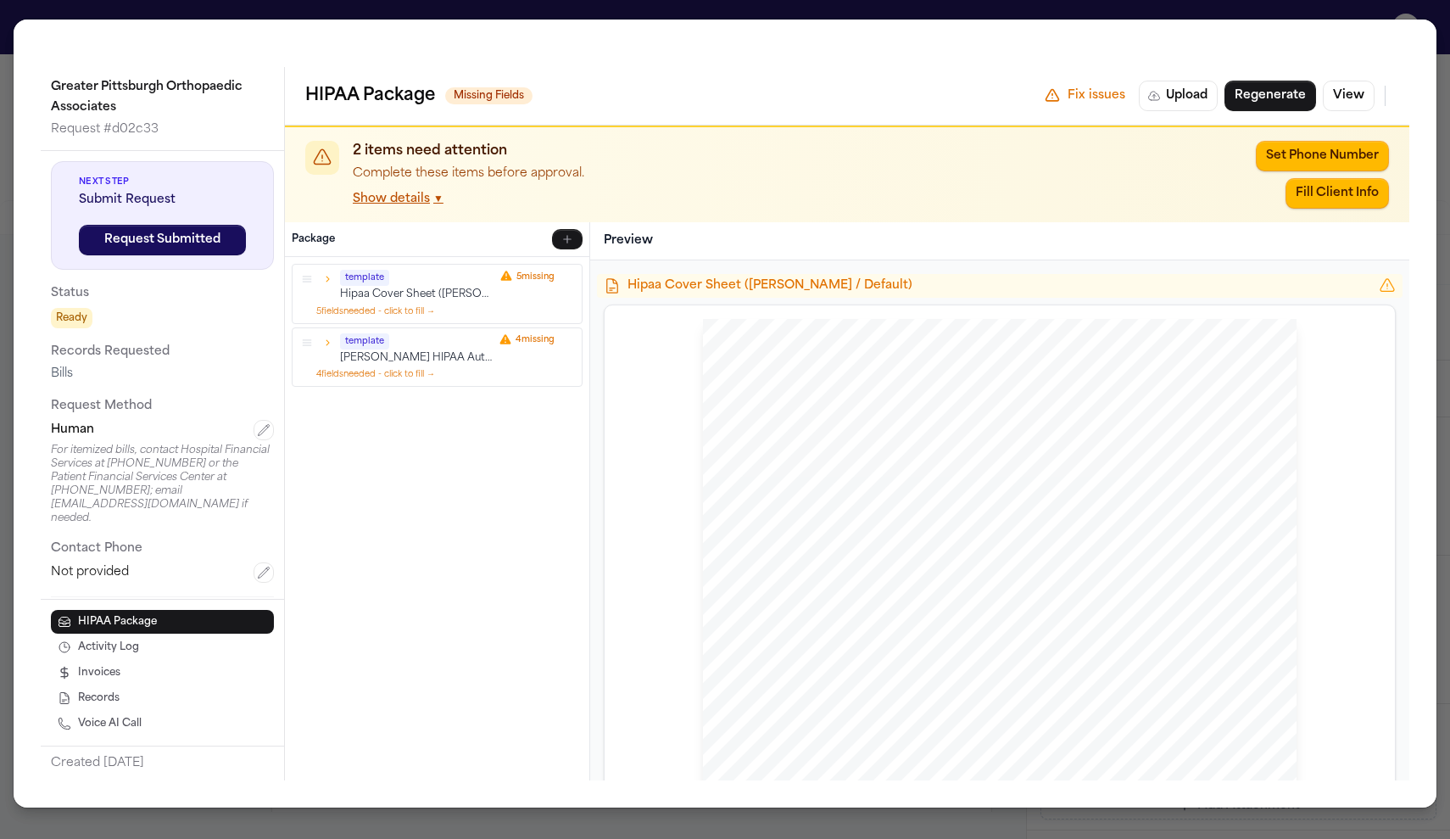
click at [1322, 154] on div "**********" at bounding box center [725, 419] width 1450 height 839
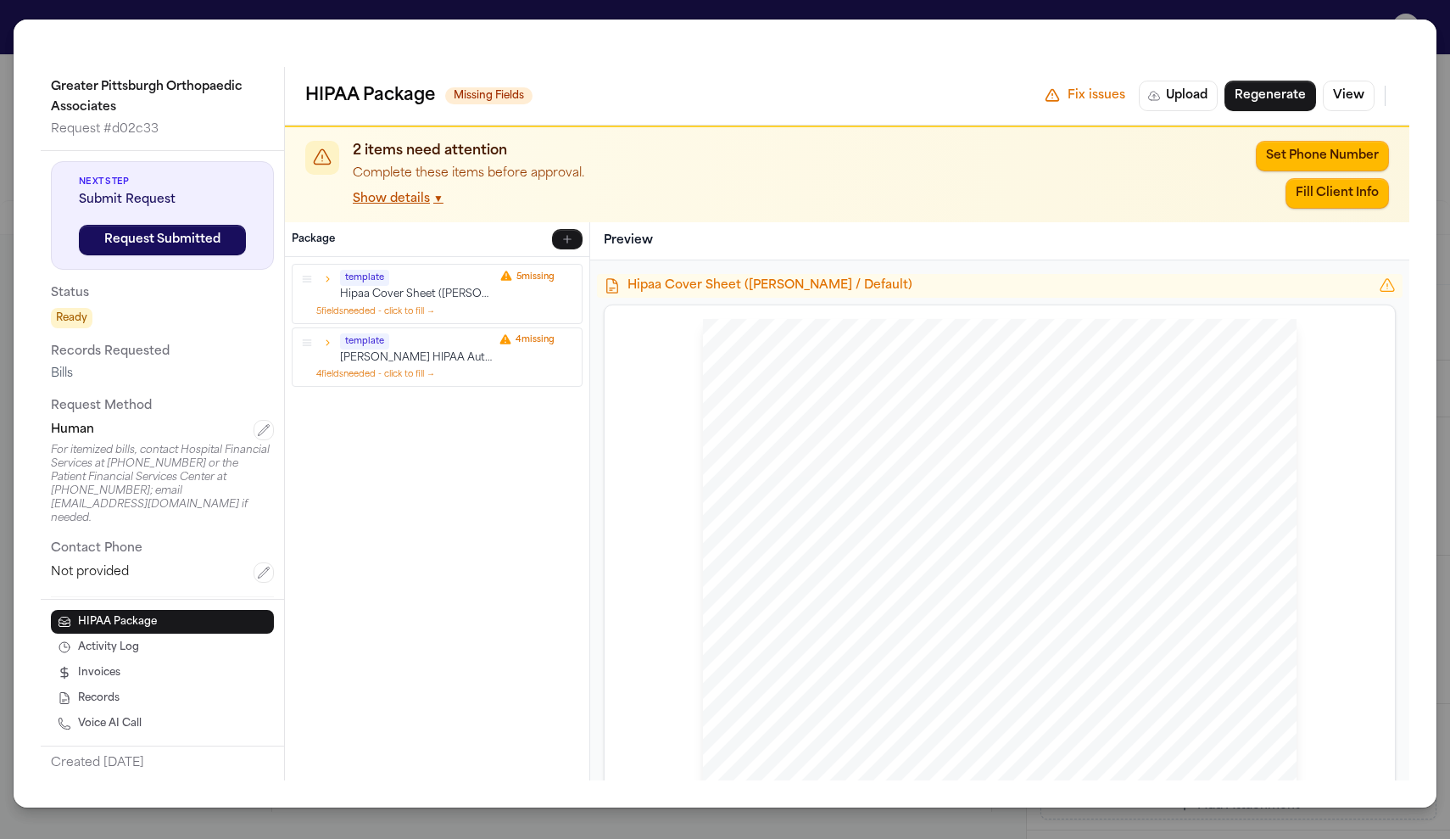
click at [447, 268] on div "template Hipaa Cover Sheet (David / Default) 5 missing 5 field s needed - click…" at bounding box center [437, 294] width 289 height 59
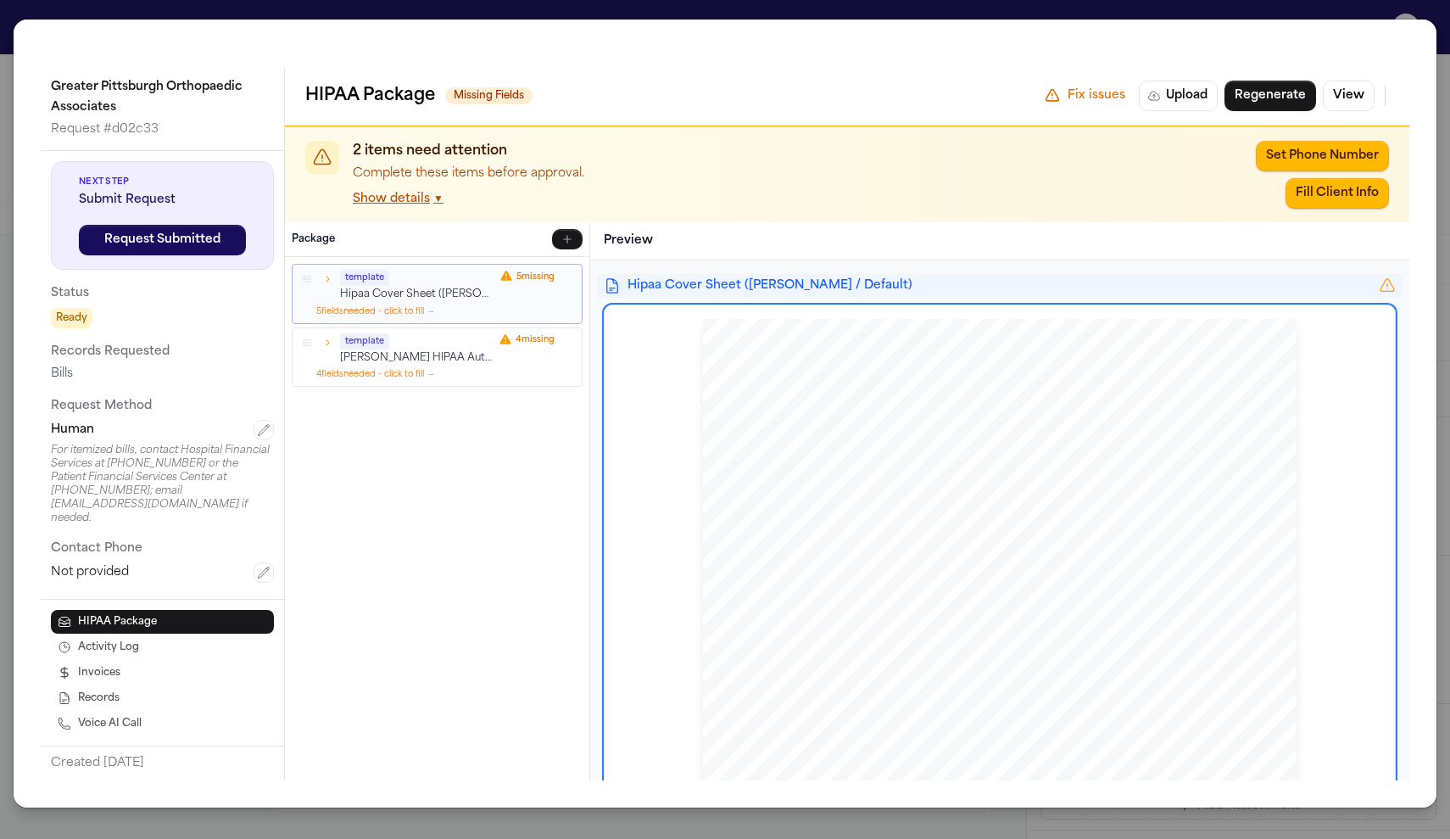
click at [327, 278] on icon "button" at bounding box center [327, 279] width 12 height 12
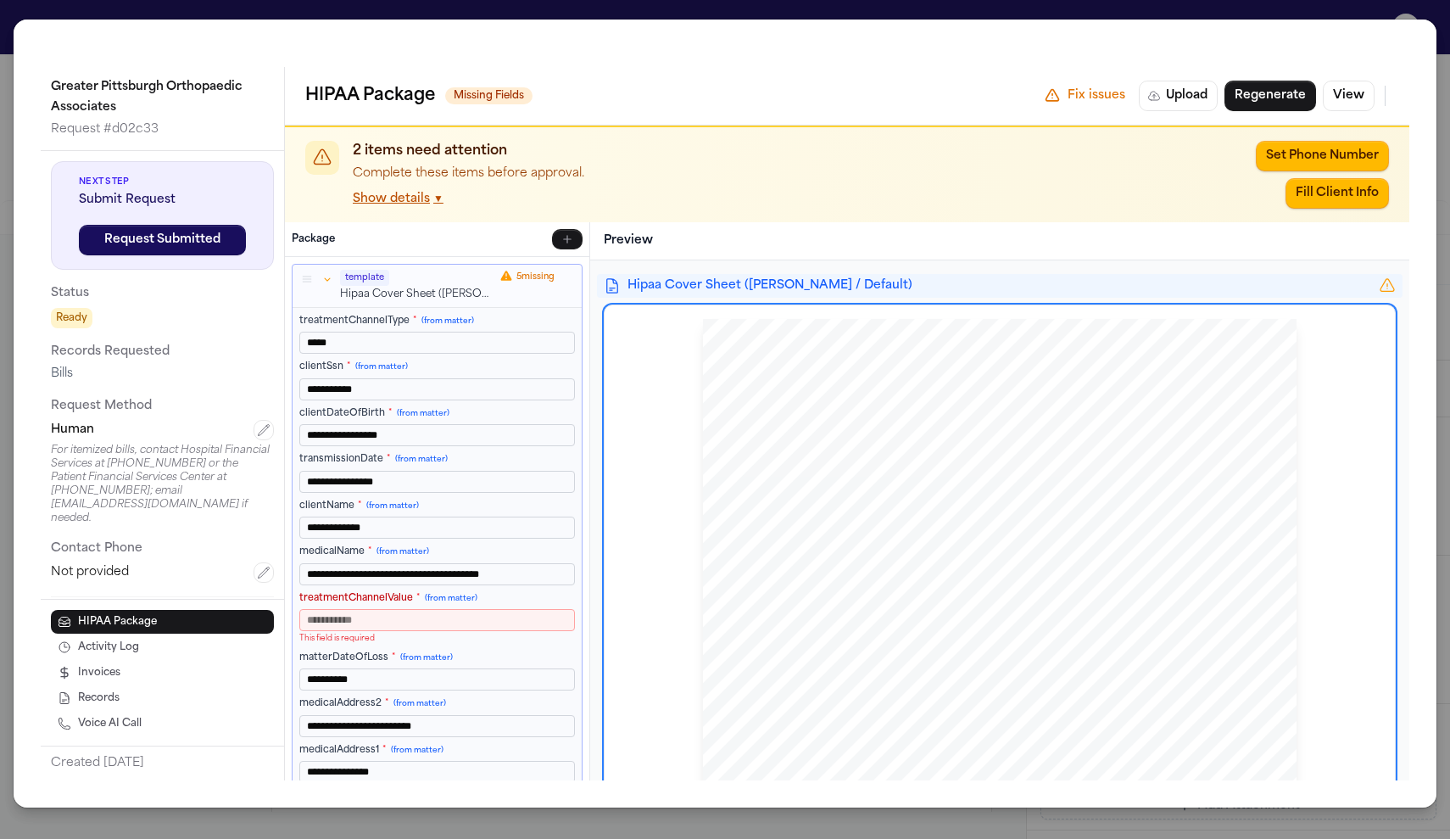
click at [327, 278] on icon "button" at bounding box center [327, 279] width 12 height 12
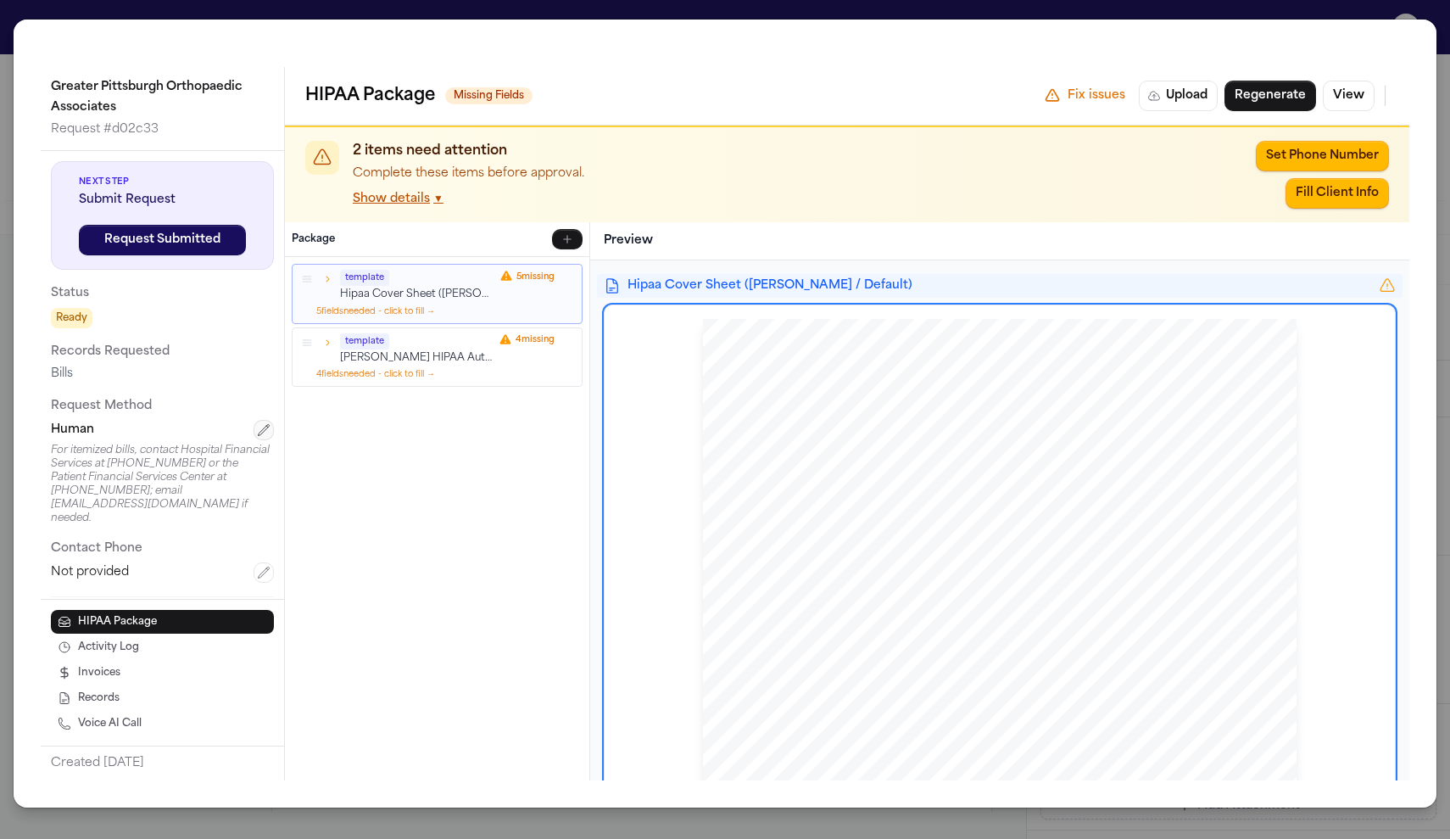
click at [269, 426] on icon "button" at bounding box center [264, 430] width 11 height 11
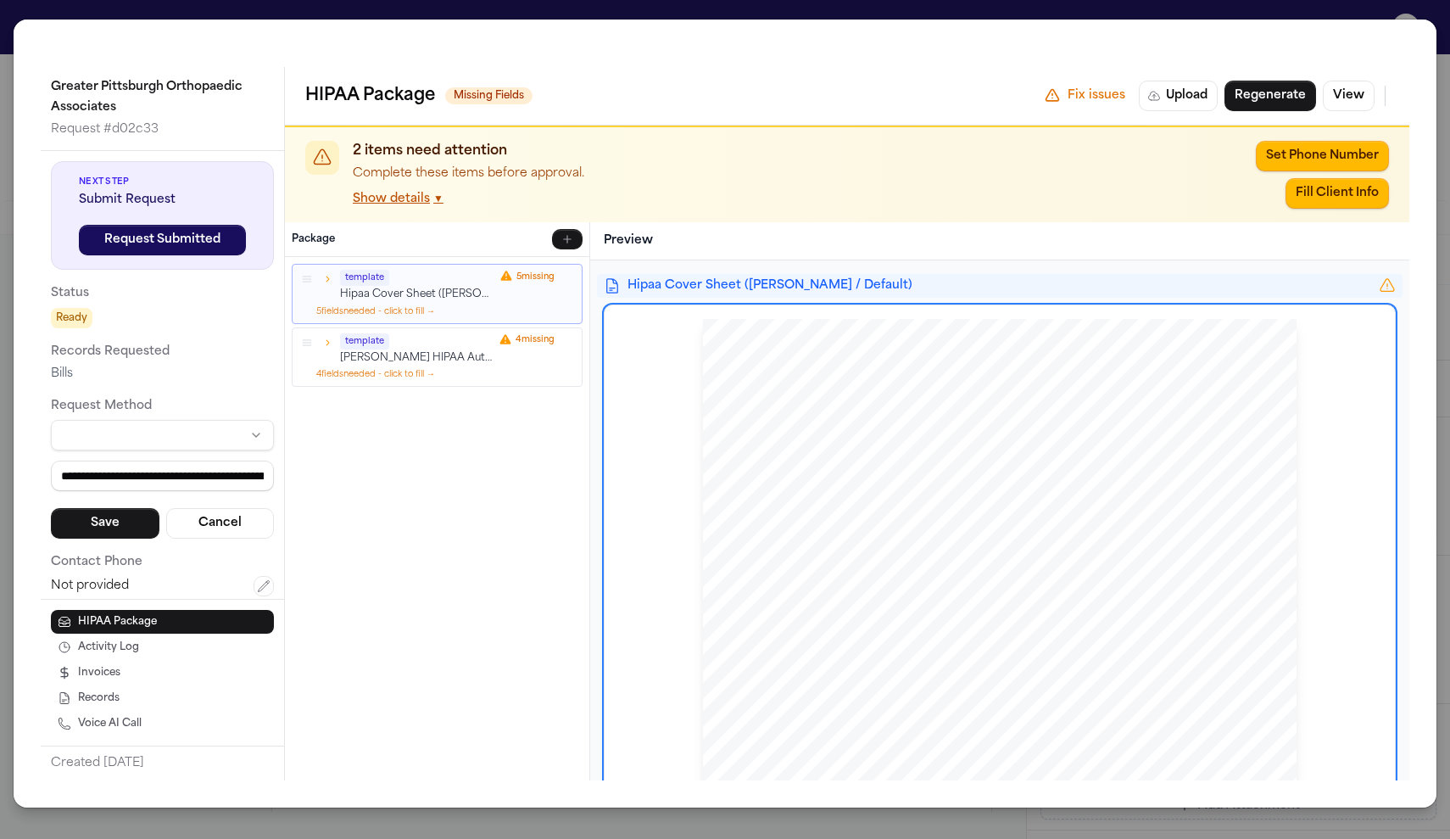
click at [238, 449] on html "Intakes Day 1 Matters Overview Tasks Firms The Flock AM Emanuel Rigas External …" at bounding box center [725, 419] width 1450 height 839
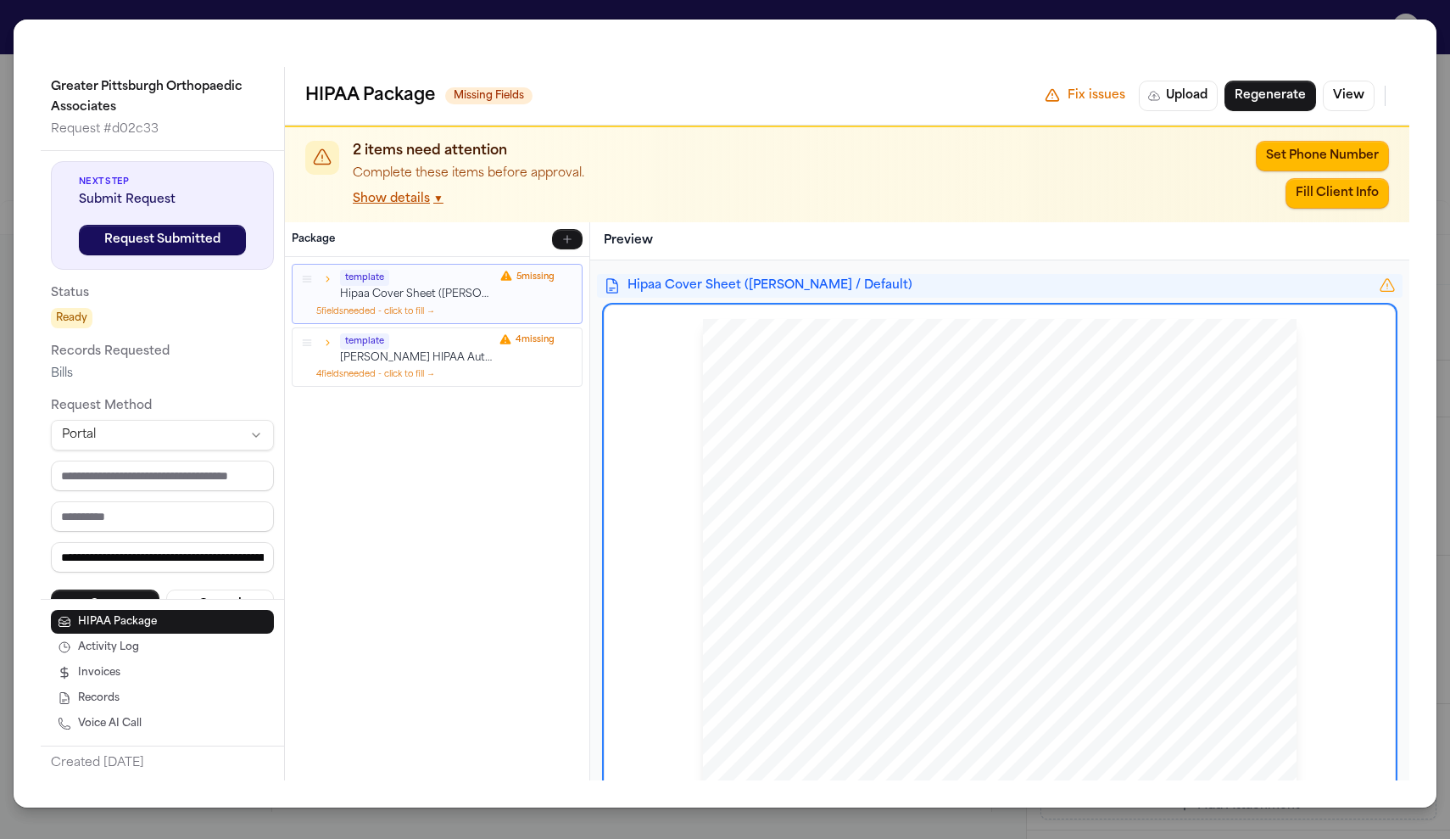
click at [195, 434] on html "Intakes Day 1 Matters Overview Tasks Firms The Flock AM Emanuel Rigas External …" at bounding box center [725, 419] width 1450 height 839
click at [251, 427] on html "Intakes Day 1 Matters Overview Tasks Firms The Flock AM Emanuel Rigas External …" at bounding box center [725, 419] width 1450 height 839
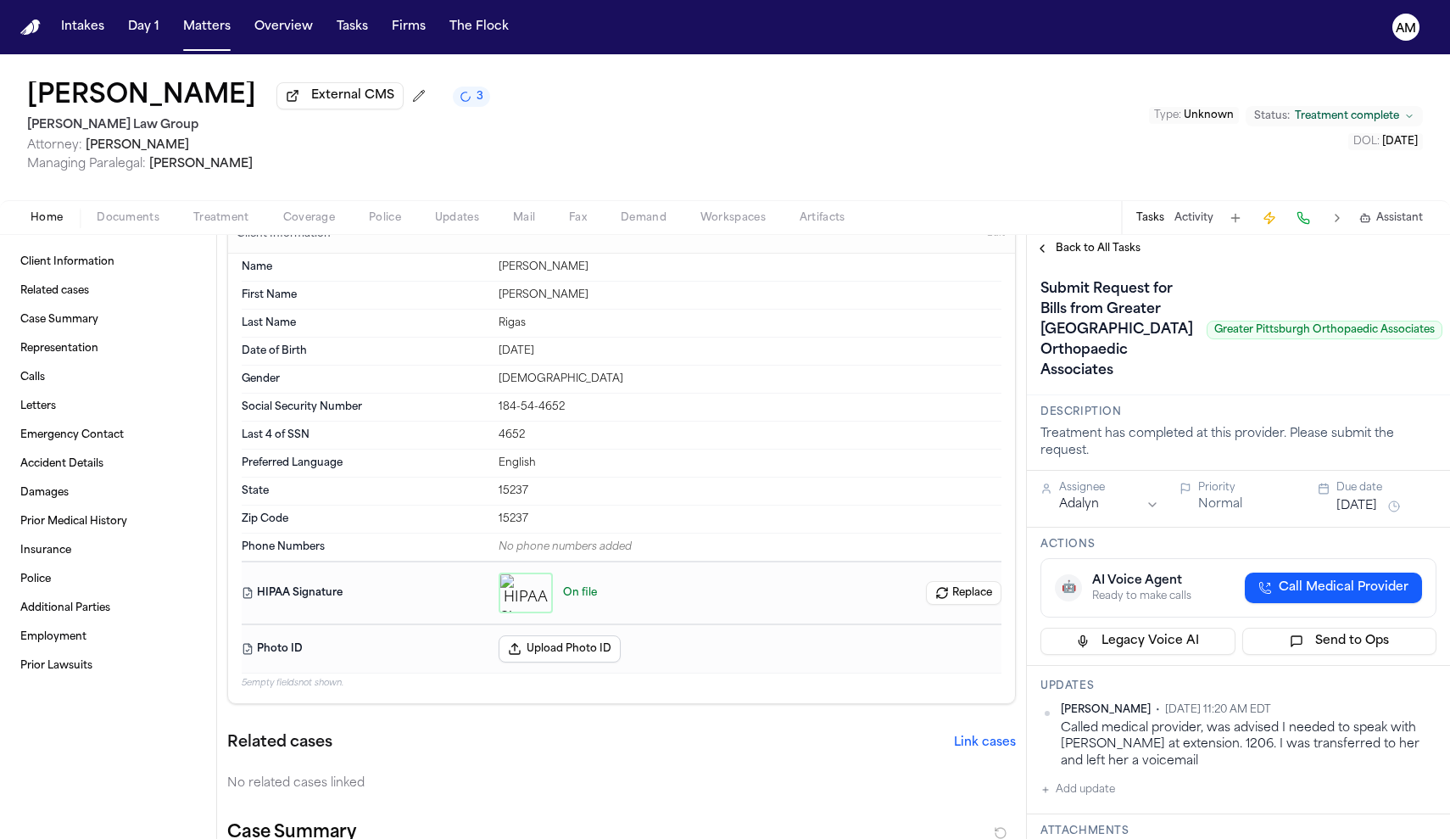
scroll to position [38, 0]
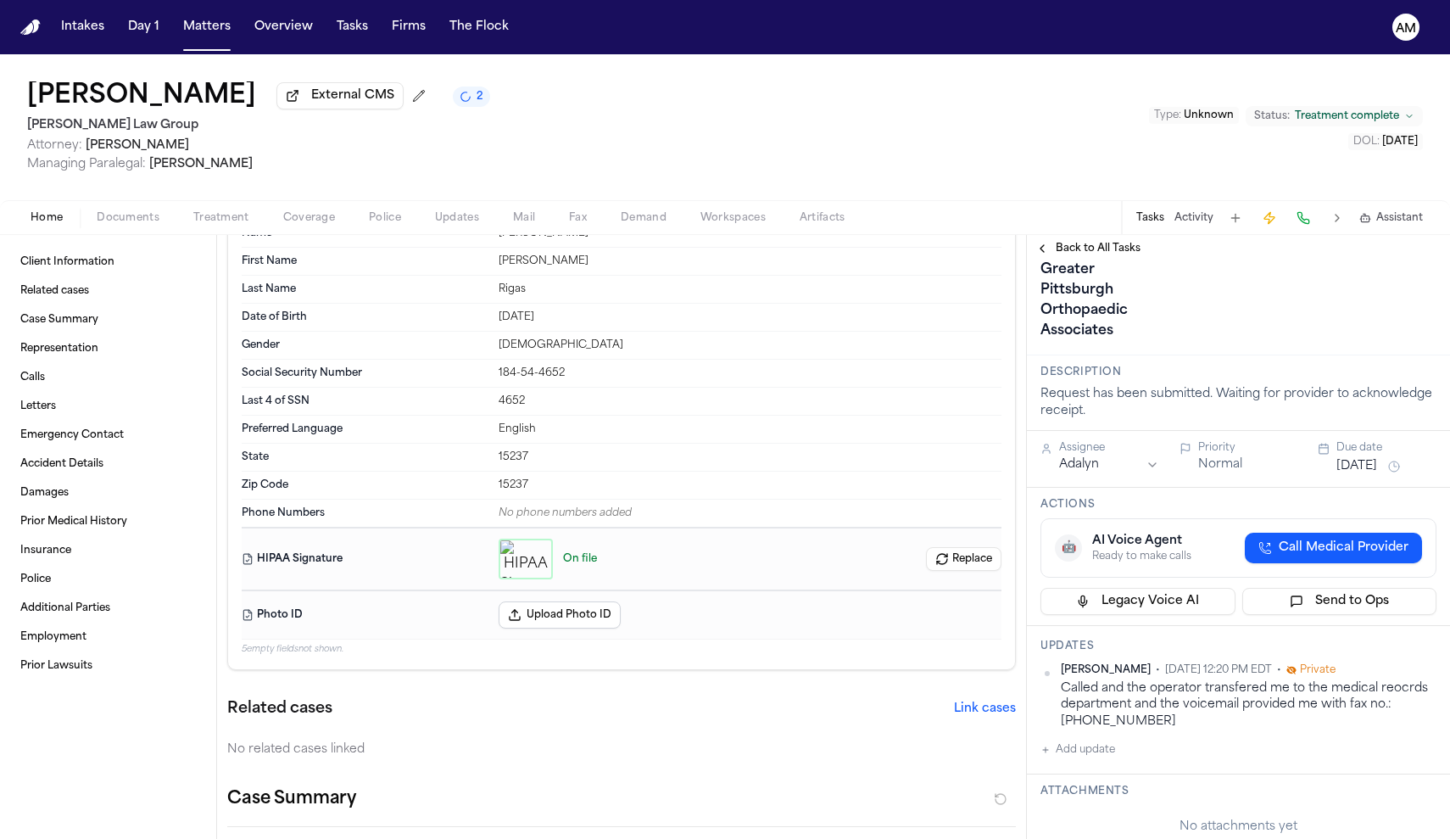
scroll to position [123, 0]
drag, startPoint x: 1120, startPoint y: 725, endPoint x: 1393, endPoint y: 712, distance: 273.4
click at [1393, 712] on div "Called and the operator transfered me to the medical reocrds department and the…" at bounding box center [1249, 702] width 376 height 49
click at [243, 214] on span "Treatment" at bounding box center [221, 218] width 56 height 14
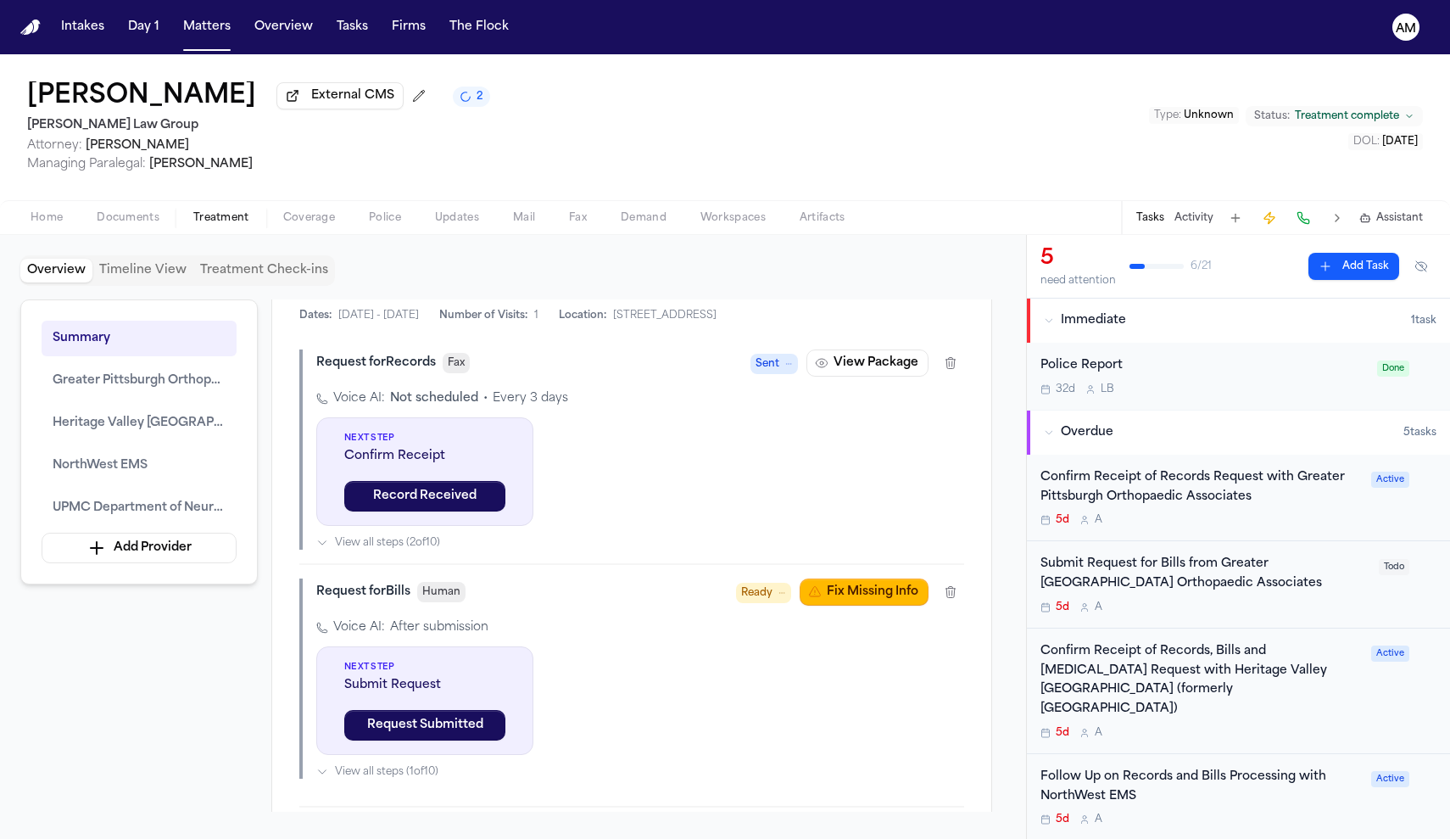
scroll to position [1125, 0]
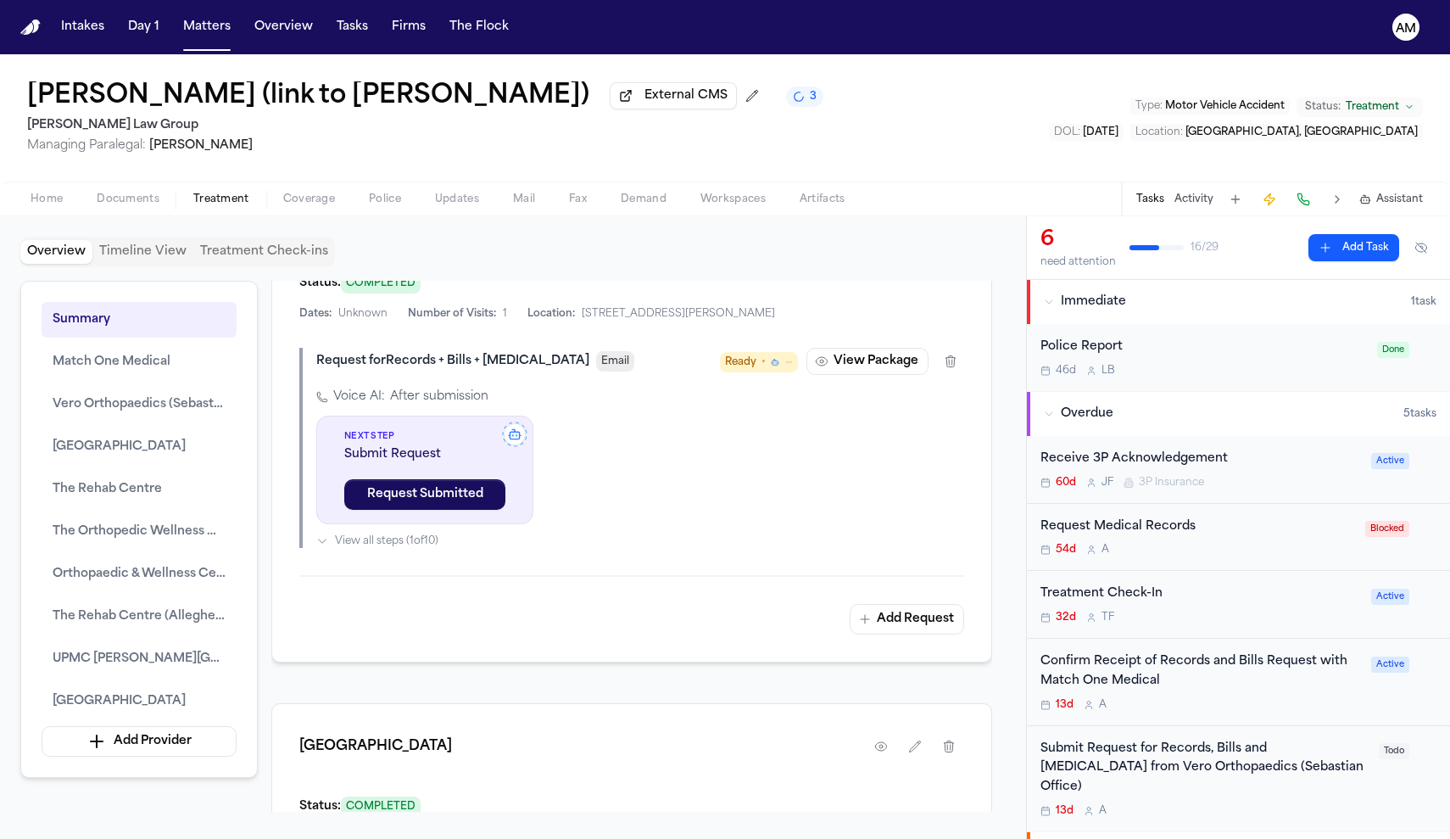
scroll to position [2588, 0]
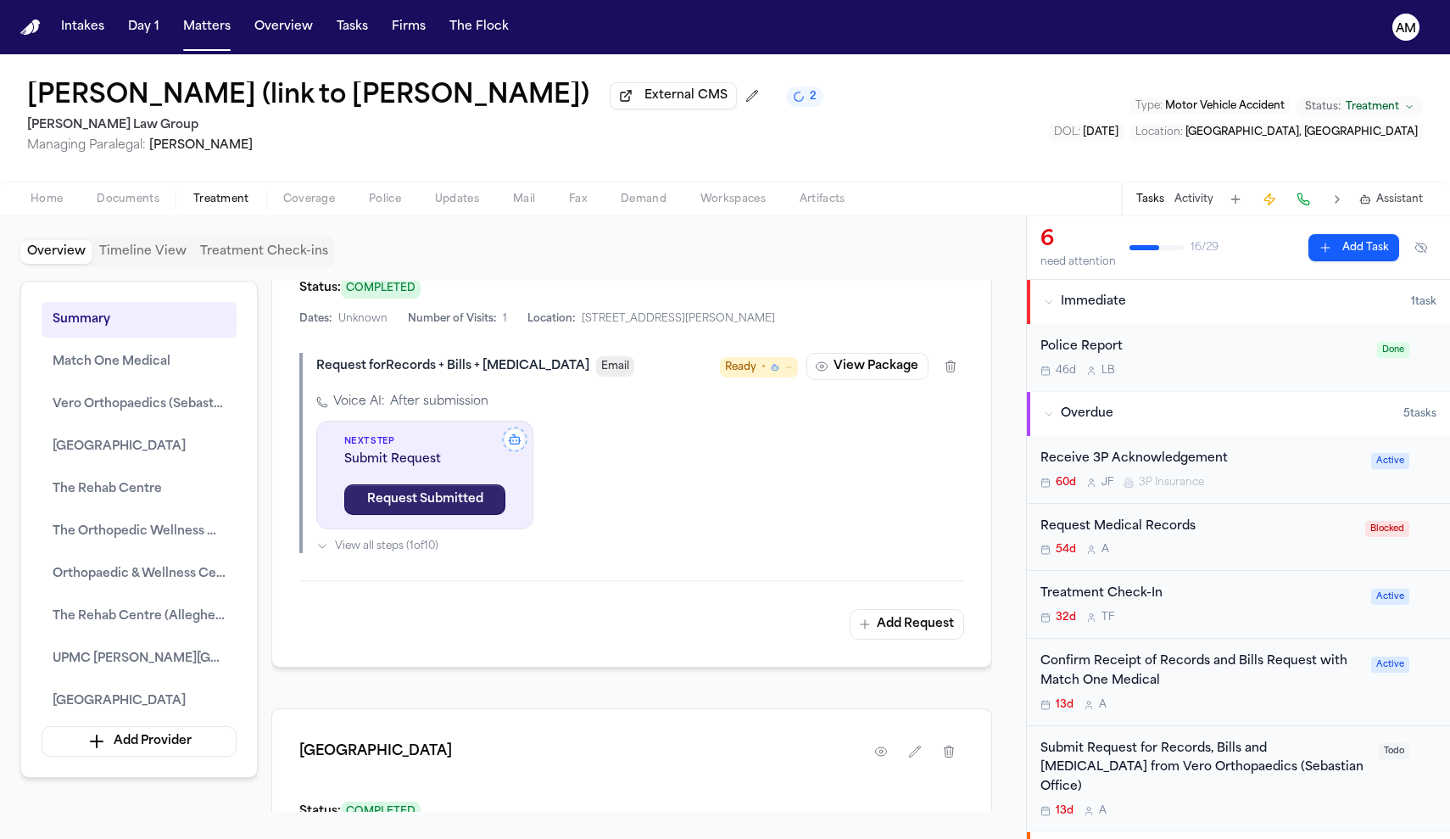
click at [428, 515] on button "Request Submitted" at bounding box center [424, 499] width 161 height 31
click at [596, 377] on span "Email" at bounding box center [615, 366] width 38 height 20
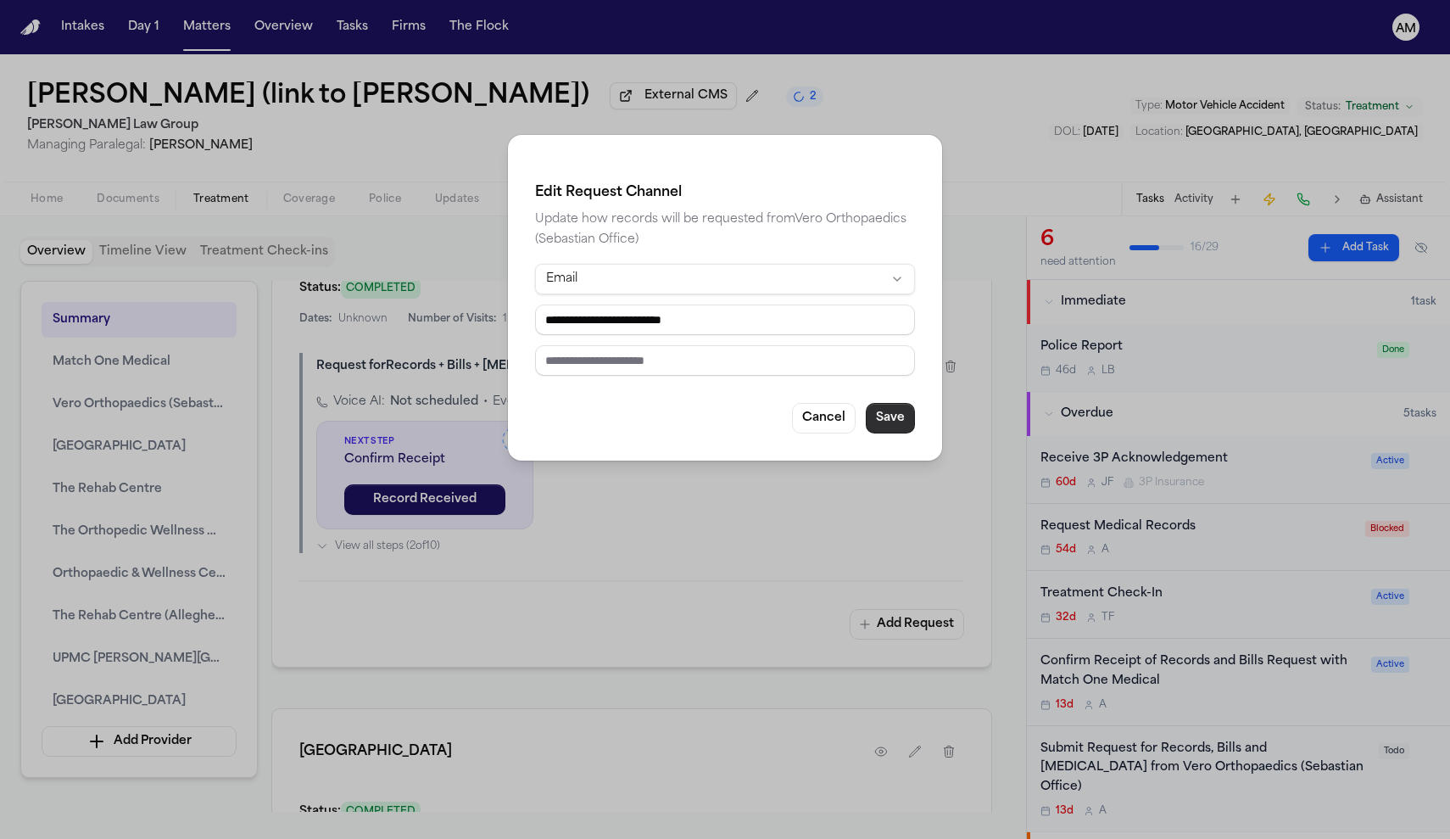
click at [885, 411] on button "Save" at bounding box center [890, 418] width 49 height 31
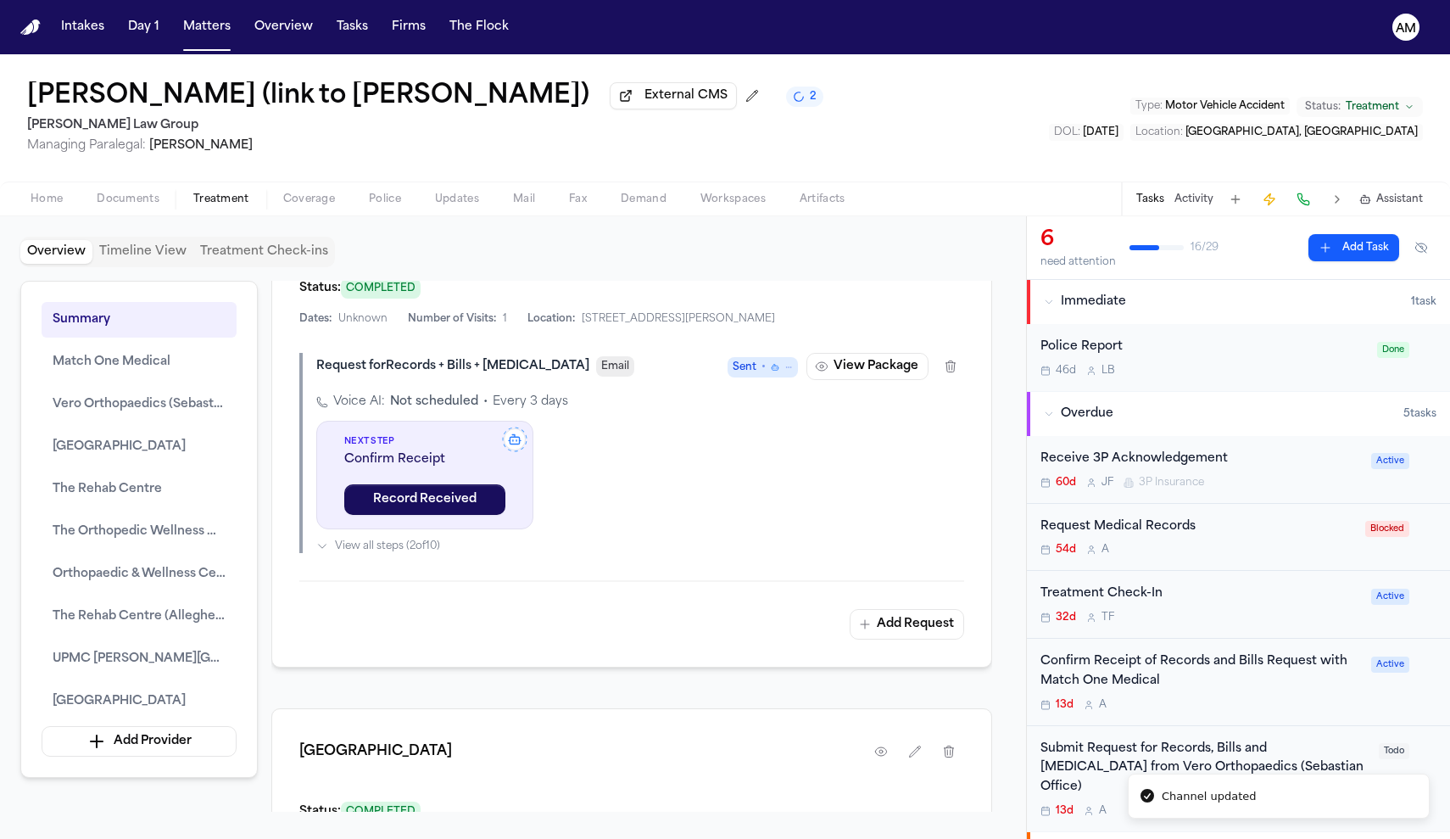
click at [787, 371] on icon at bounding box center [788, 367] width 8 height 8
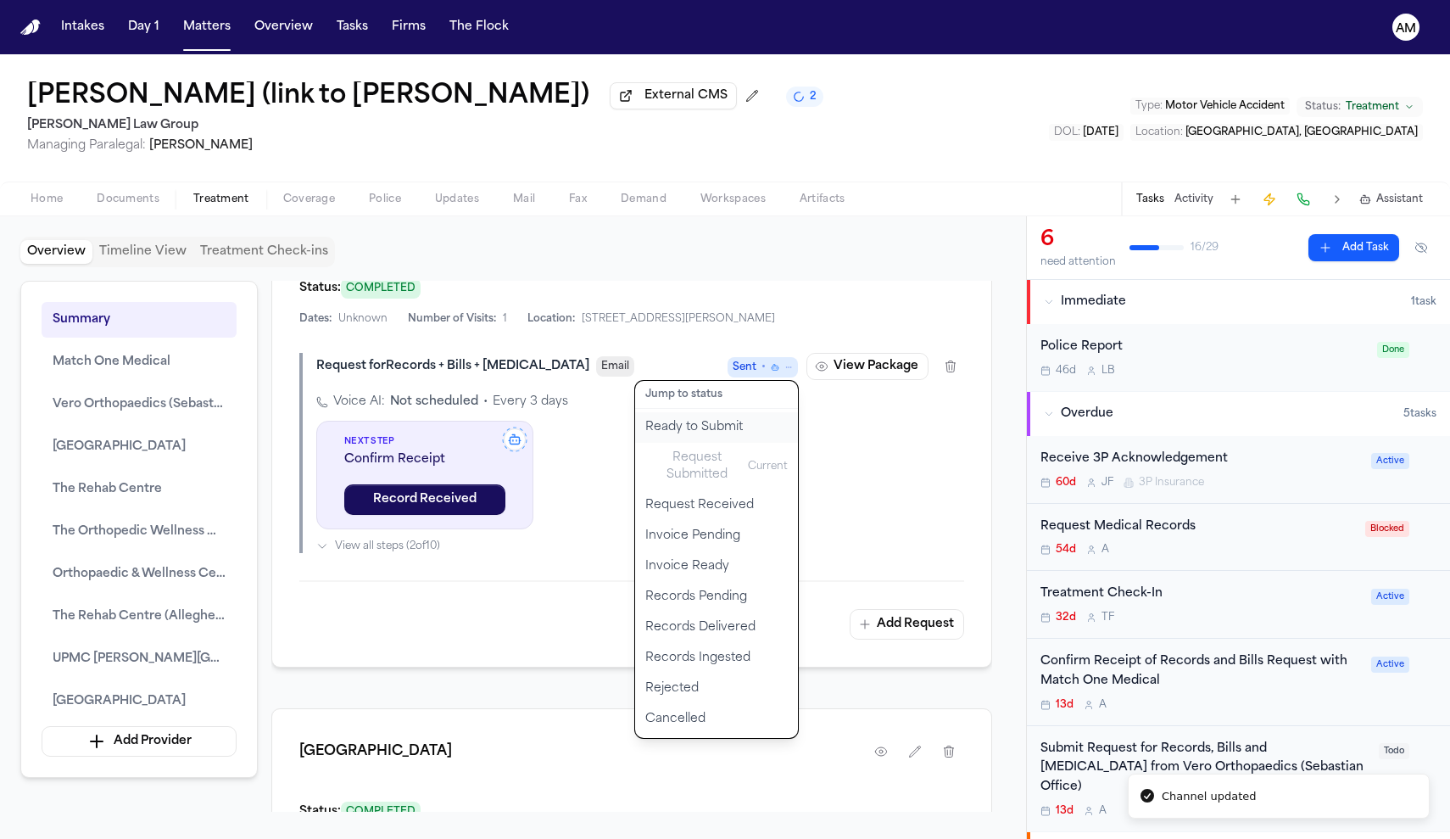
click at [810, 553] on div "Request for Records + Bills + Radiology Email Sent • Jump to status Ready to Su…" at bounding box center [631, 453] width 665 height 200
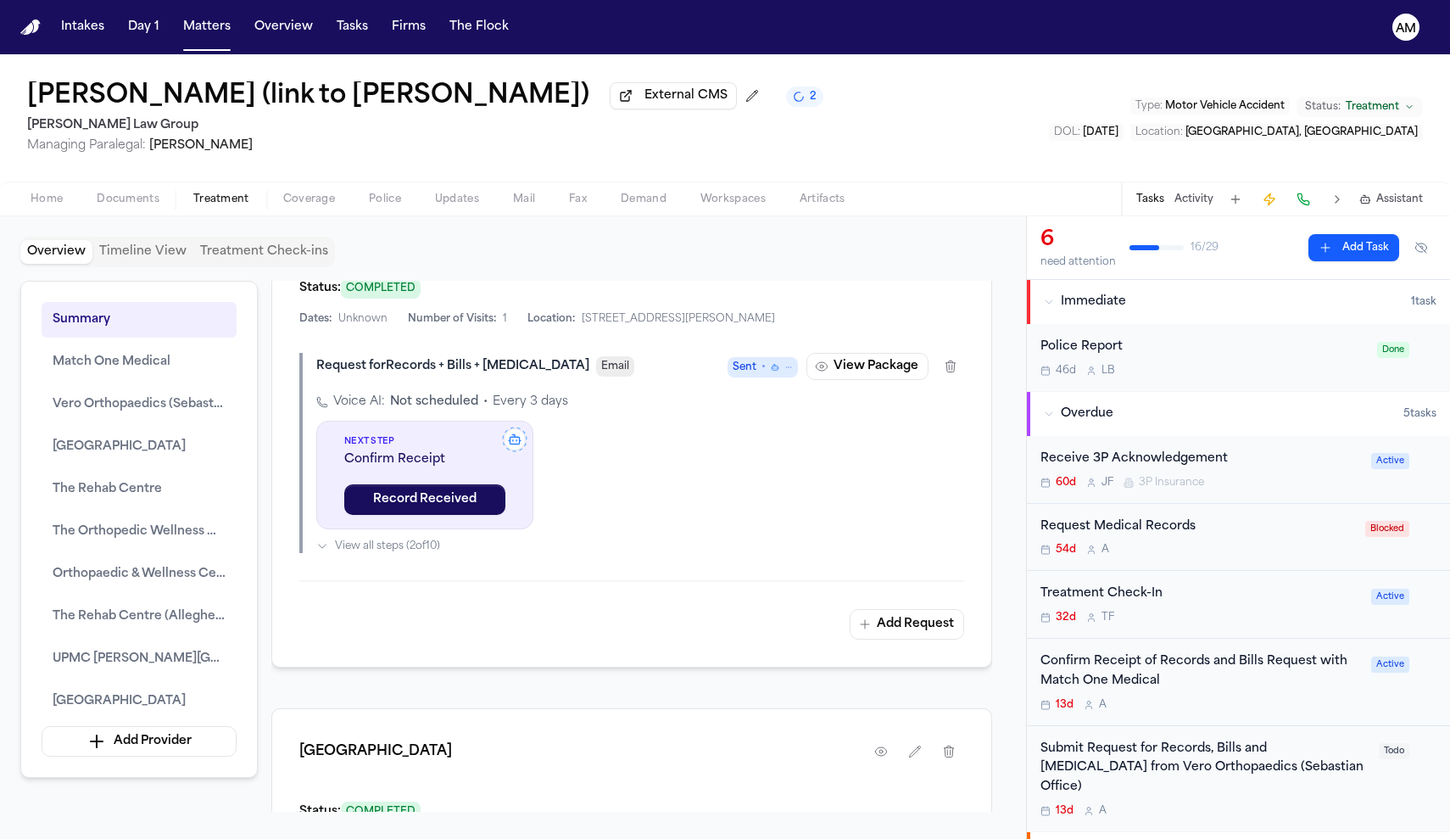
click at [580, 204] on span "Fax" at bounding box center [578, 200] width 18 height 14
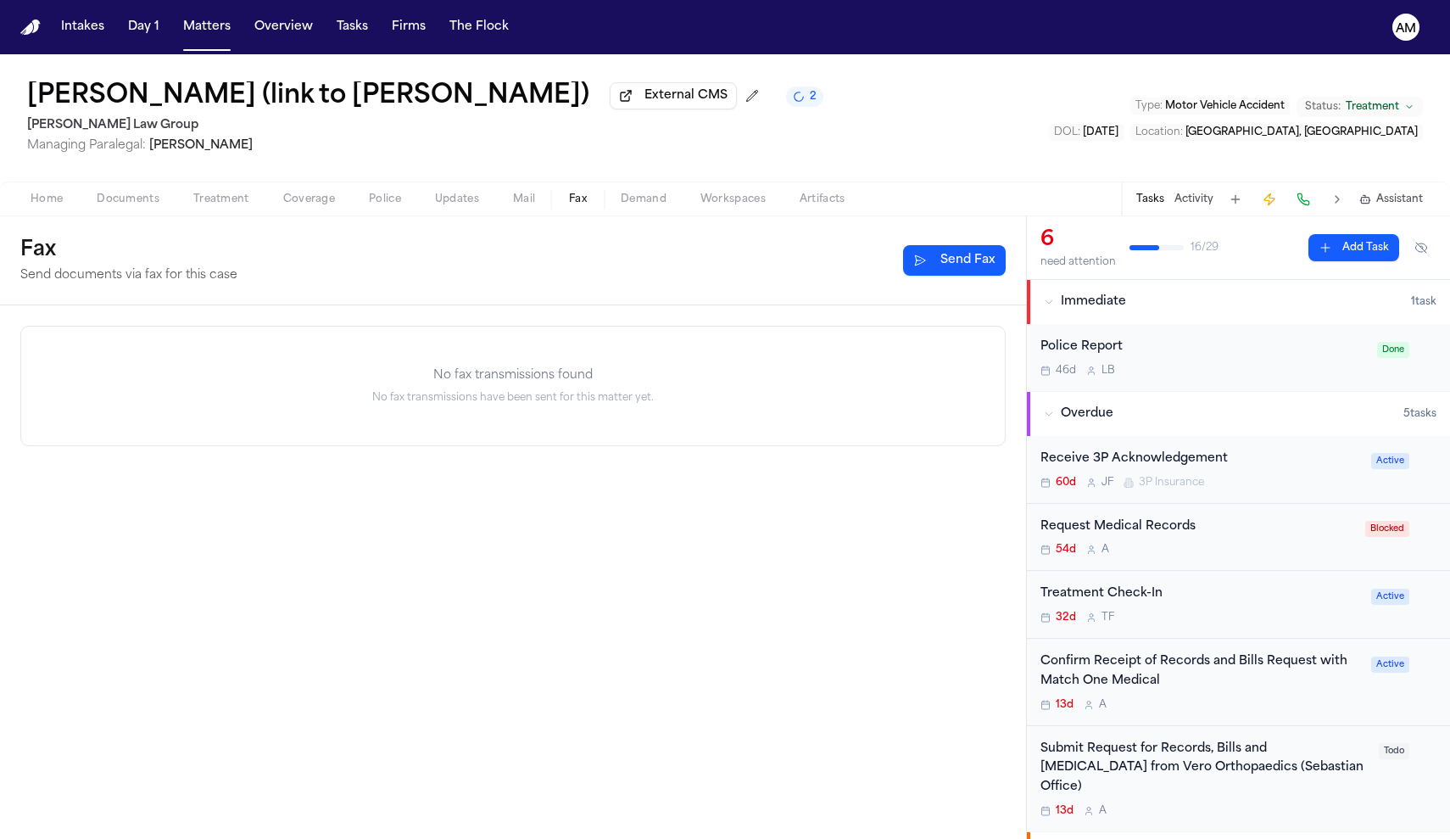
click at [502, 195] on button "Mail" at bounding box center [524, 199] width 56 height 20
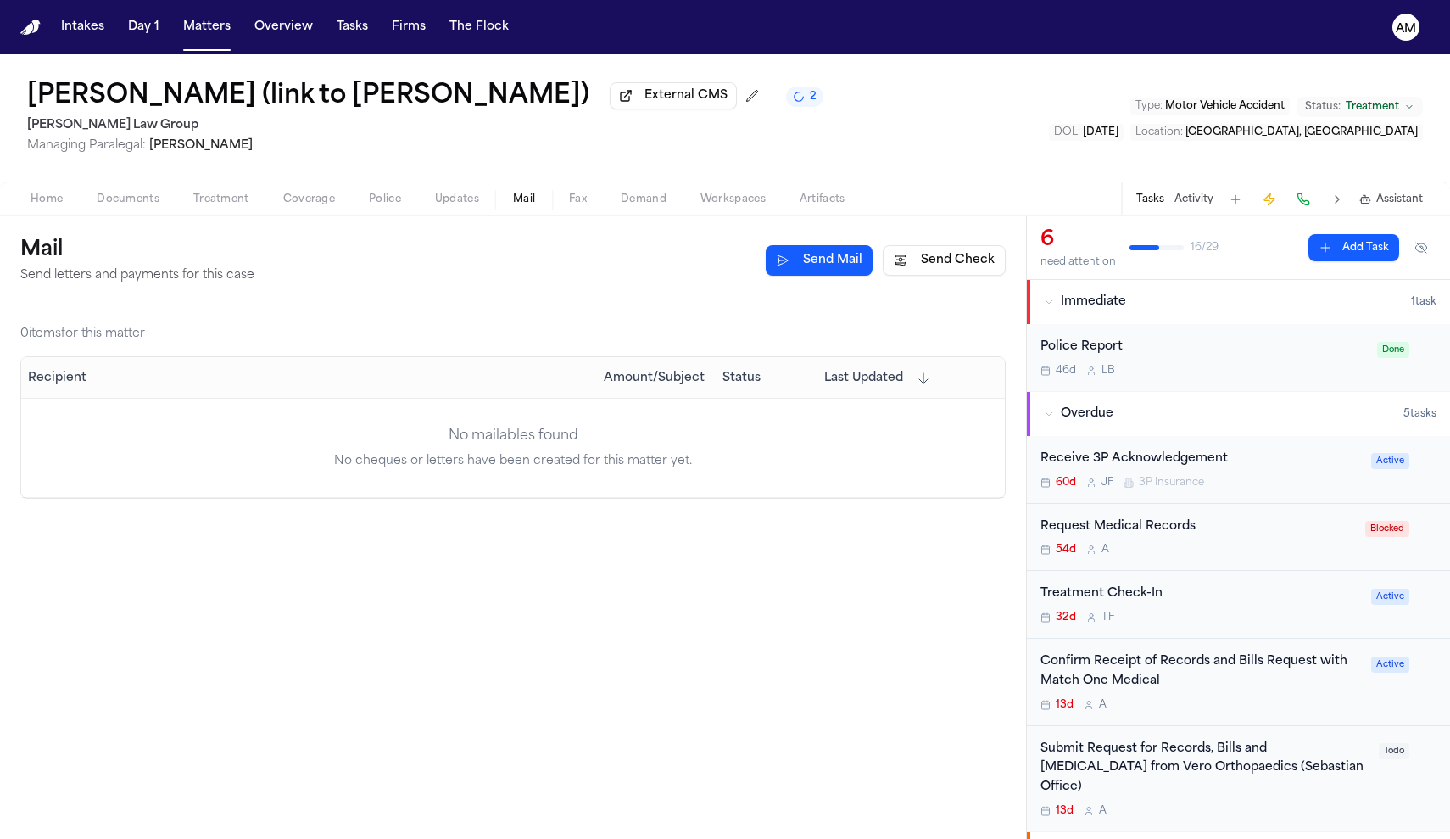
click at [77, 213] on div "Home Documents Treatment Coverage Police Updates Mail Fax Demand Workspaces Art…" at bounding box center [725, 198] width 1450 height 34
click at [56, 206] on span "Home" at bounding box center [47, 200] width 32 height 14
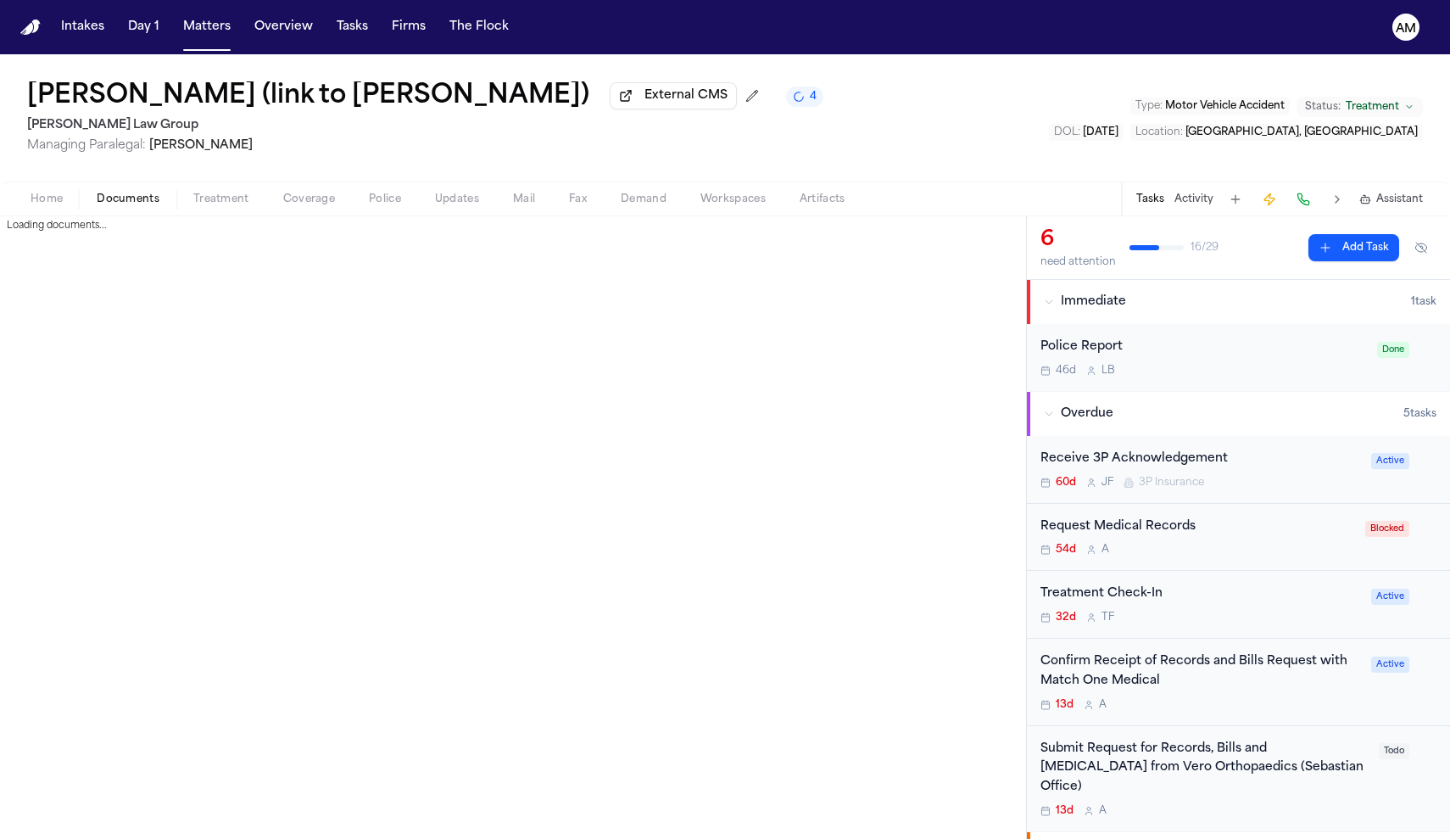
click at [147, 198] on span "Documents" at bounding box center [128, 200] width 63 height 14
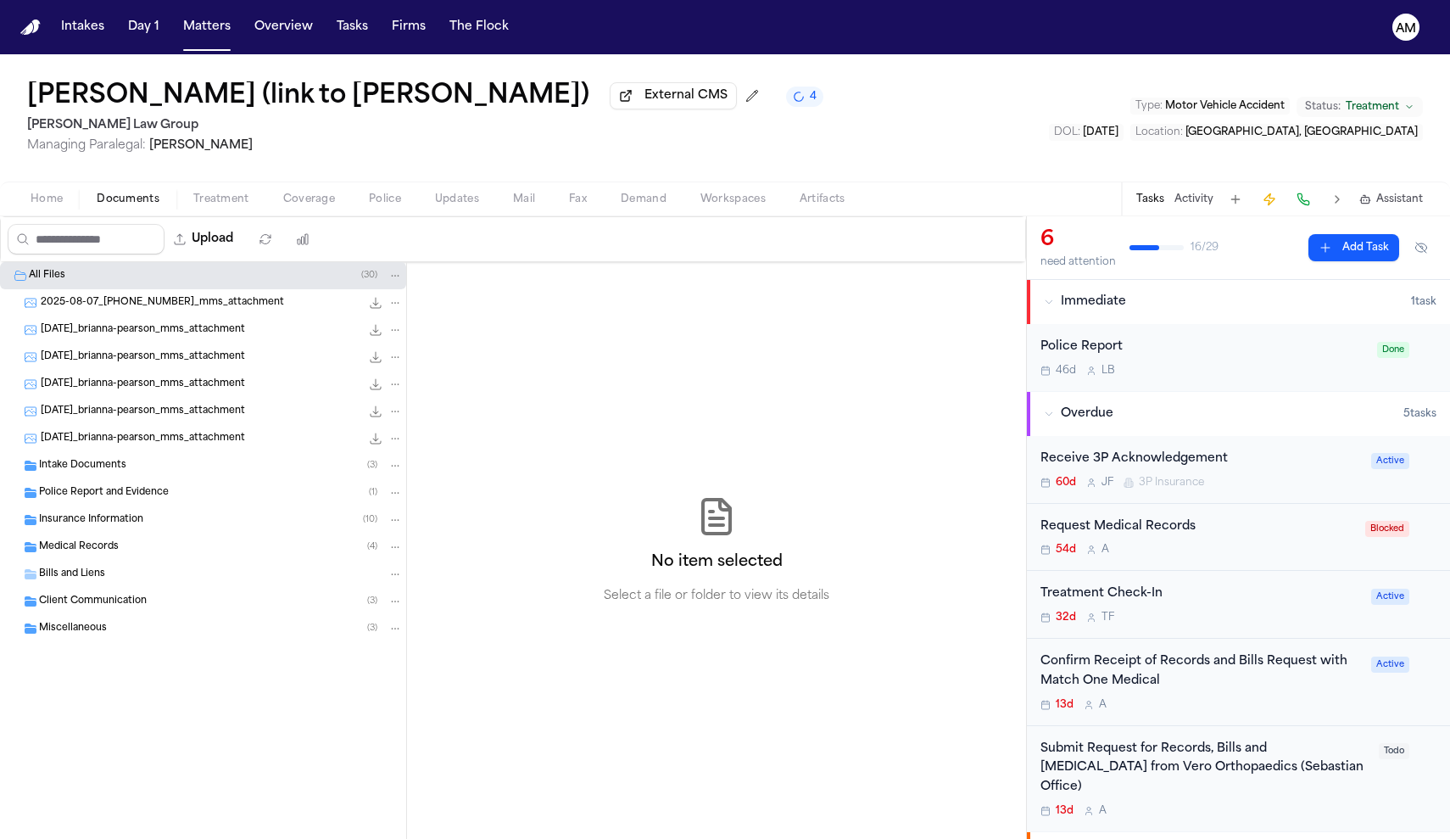
click at [219, 206] on span "Treatment" at bounding box center [221, 200] width 56 height 14
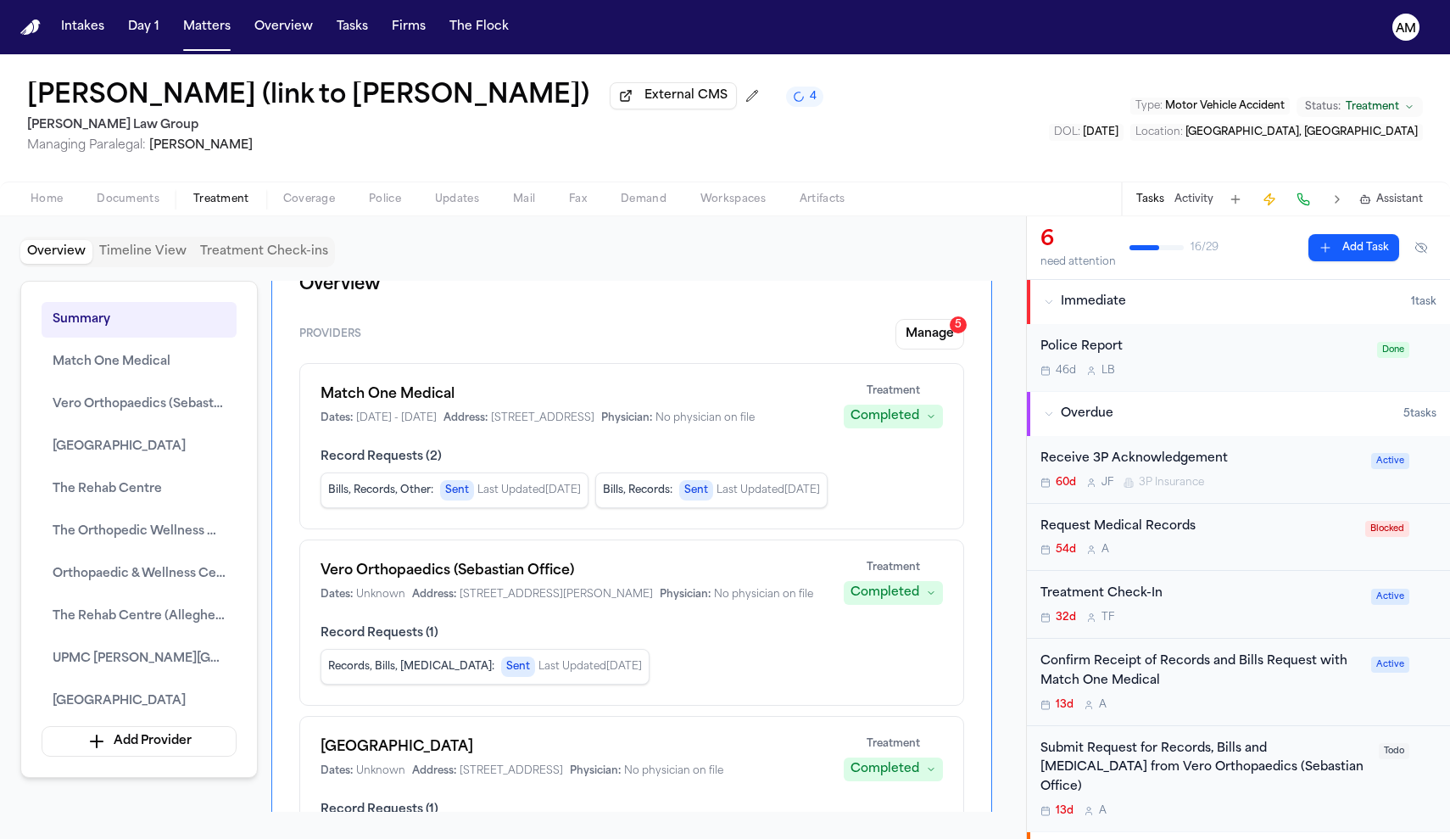
scroll to position [48, 0]
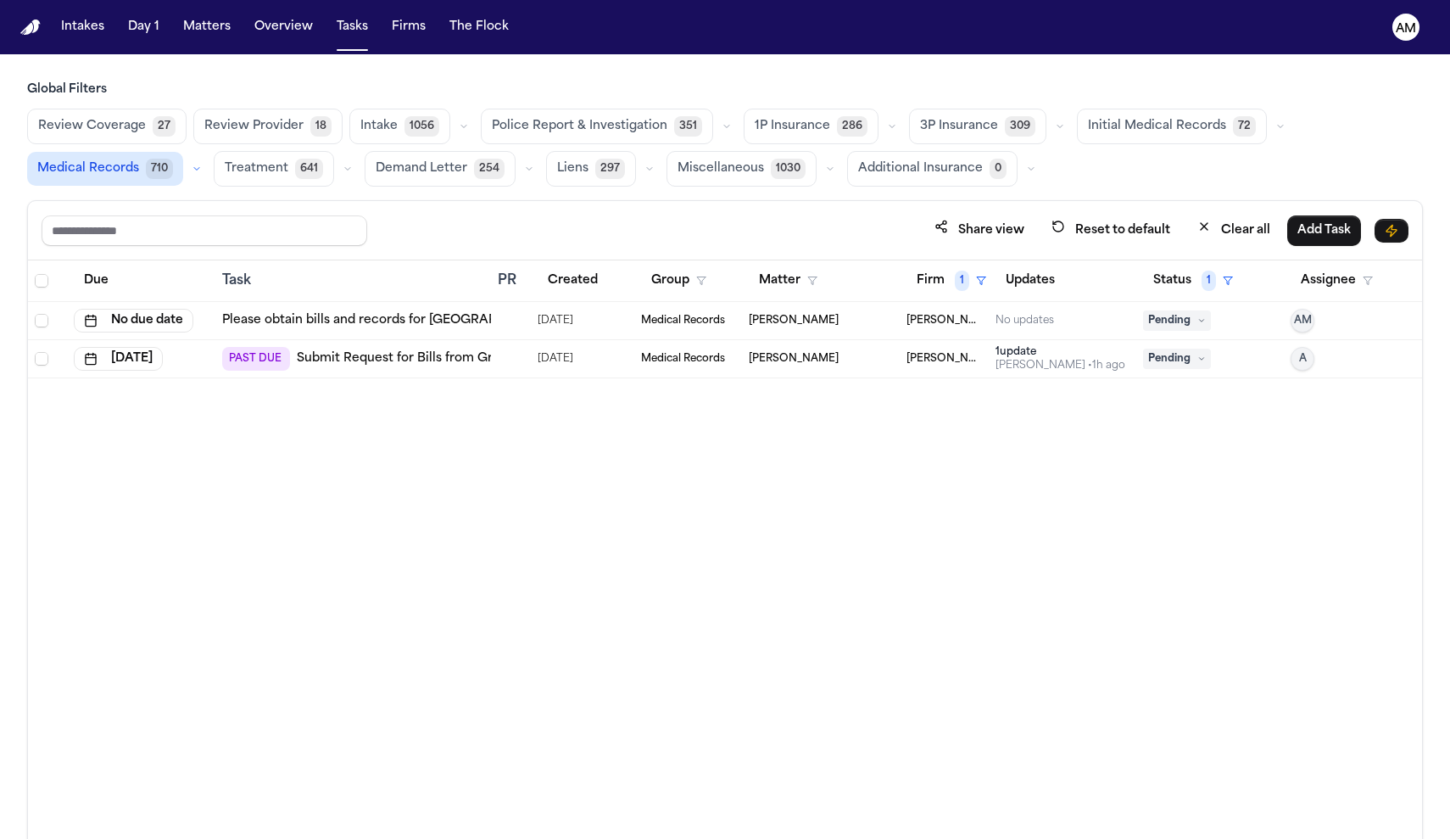
click at [402, 317] on link "Please obtain bills and records for [GEOGRAPHIC_DATA] – [GEOGRAPHIC_DATA]" at bounding box center [465, 320] width 486 height 17
click at [368, 320] on link "Please obtain bills and records for [GEOGRAPHIC_DATA] – [GEOGRAPHIC_DATA]" at bounding box center [465, 320] width 486 height 17
click at [377, 317] on link "Please obtain bills and records for [GEOGRAPHIC_DATA] – [GEOGRAPHIC_DATA]" at bounding box center [465, 320] width 486 height 17
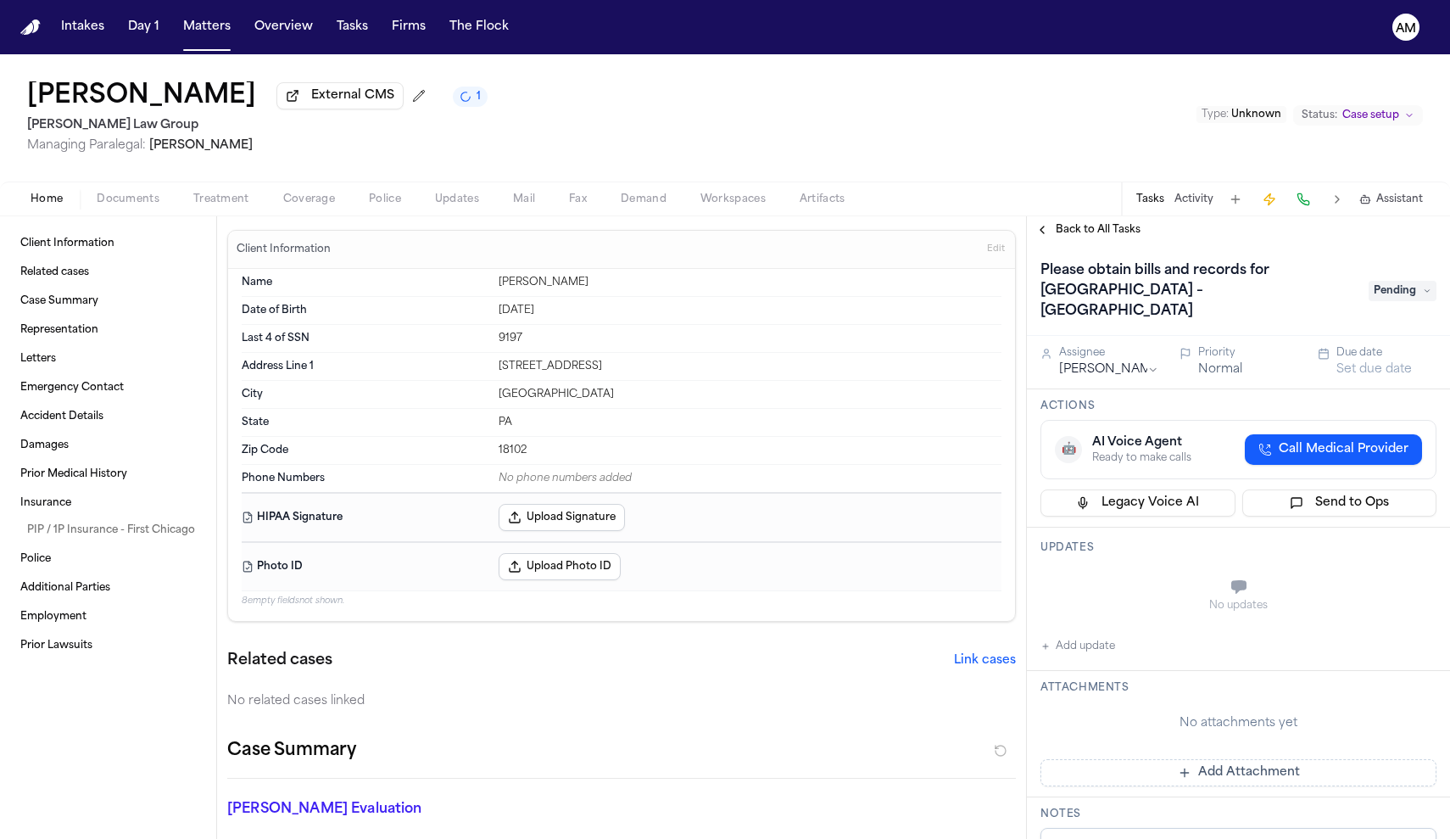
click at [153, 206] on span "Documents" at bounding box center [128, 200] width 63 height 14
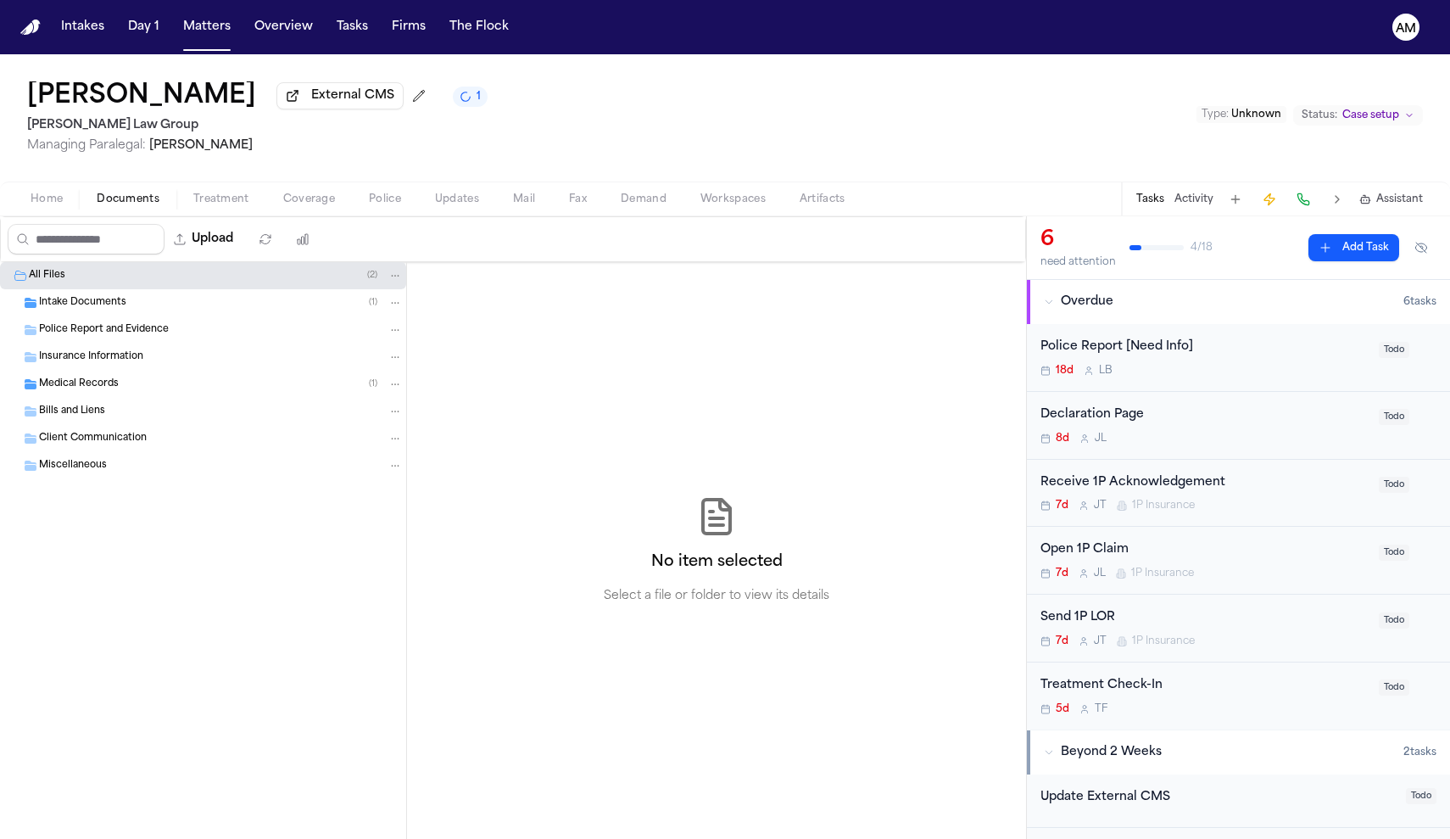
click at [42, 222] on div "Upload" at bounding box center [163, 239] width 324 height 44
click at [45, 206] on span "Home" at bounding box center [47, 200] width 32 height 14
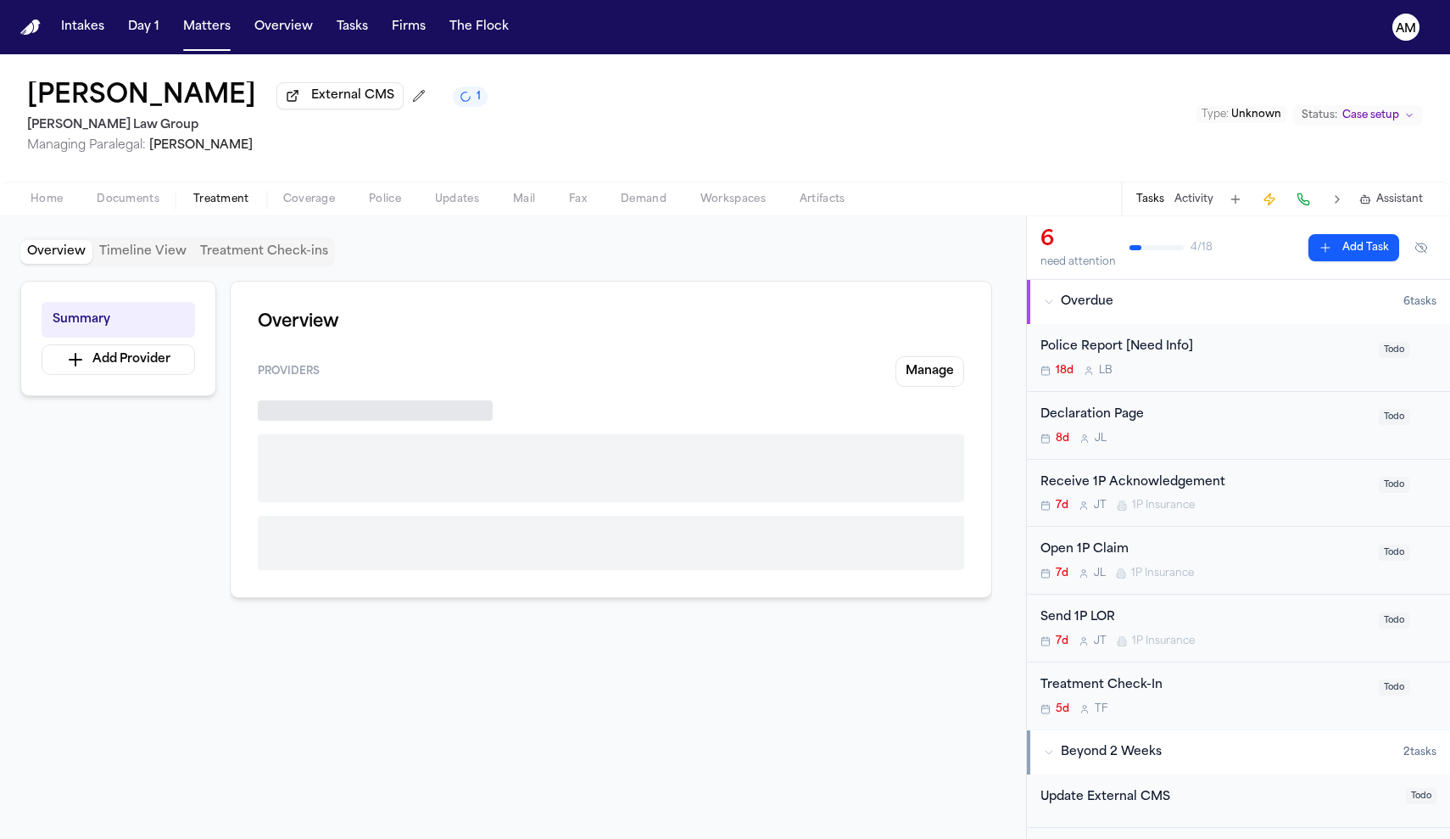
click at [215, 209] on span "button" at bounding box center [221, 209] width 76 height 2
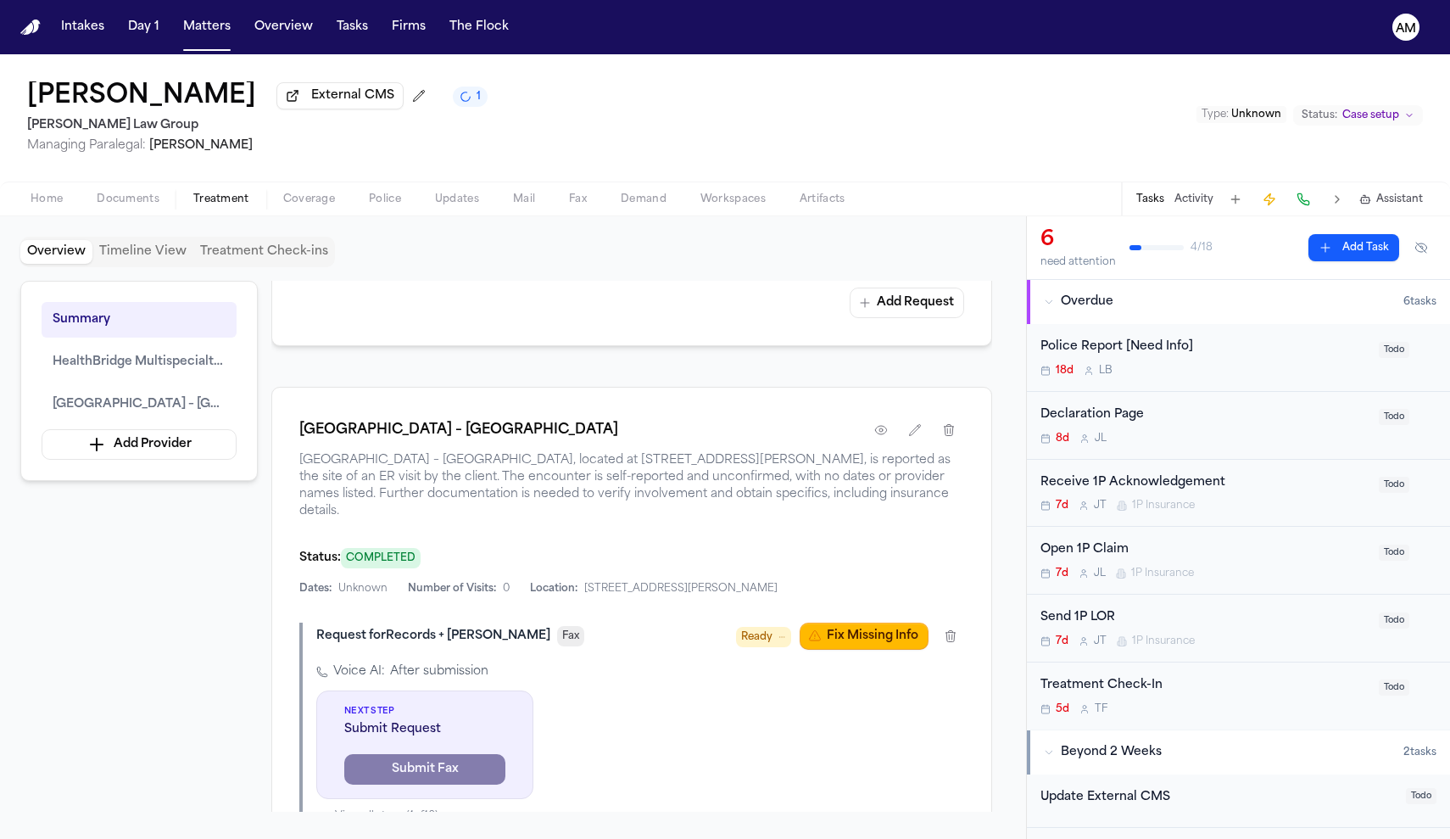
scroll to position [952, 0]
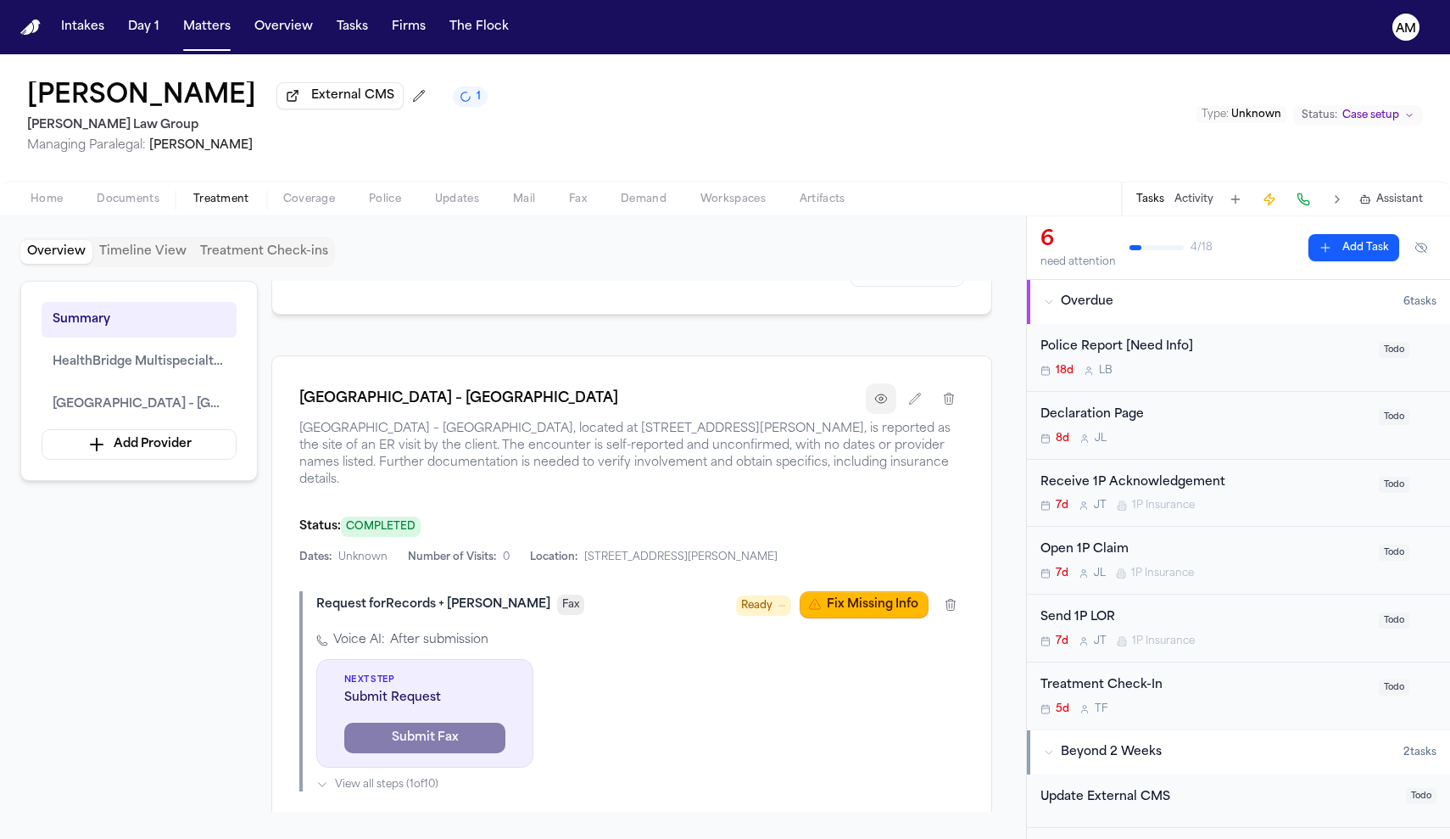
click at [883, 396] on icon "button" at bounding box center [881, 399] width 14 height 14
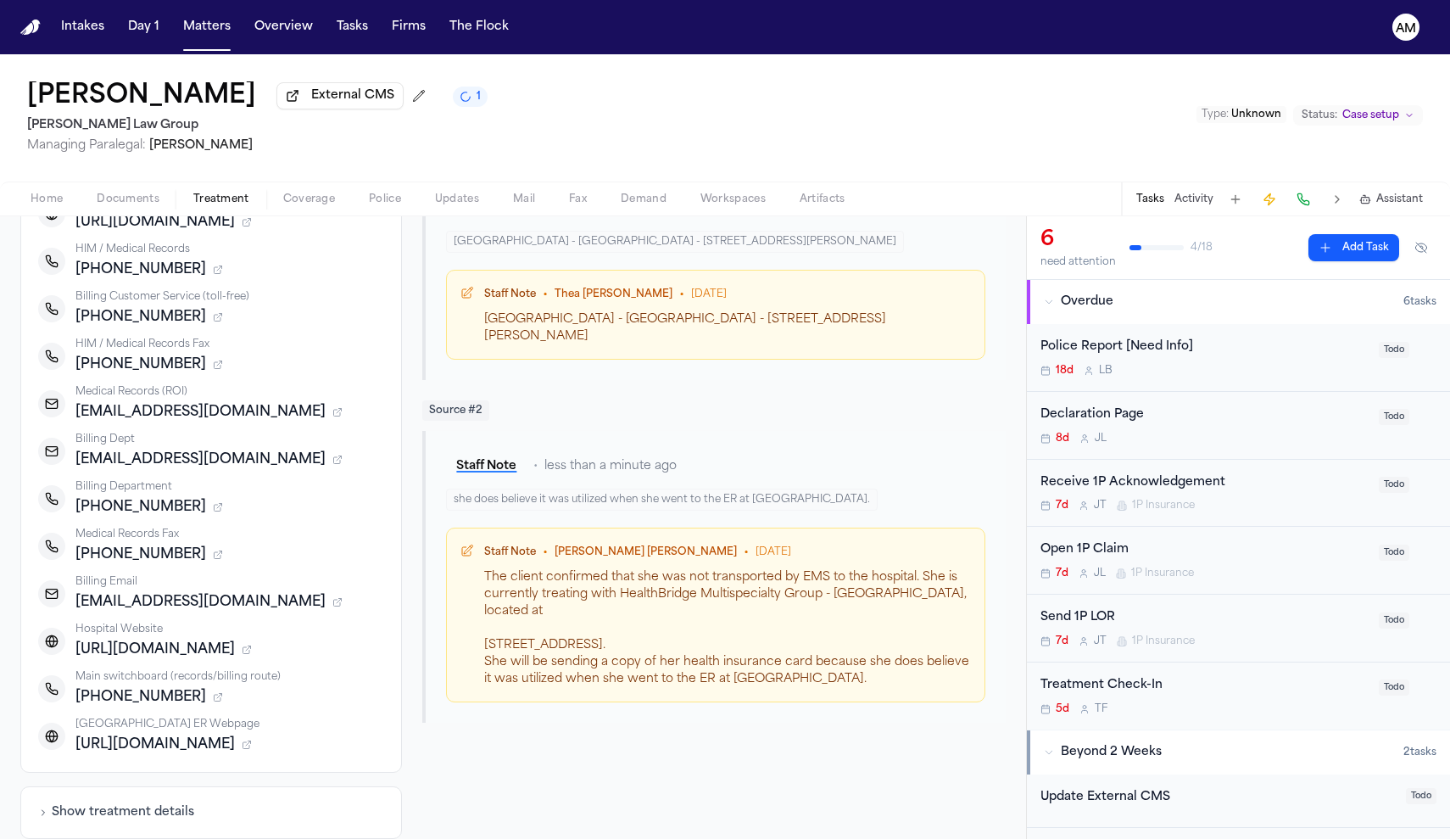
click at [170, 804] on button "Show treatment details" at bounding box center [116, 812] width 156 height 17
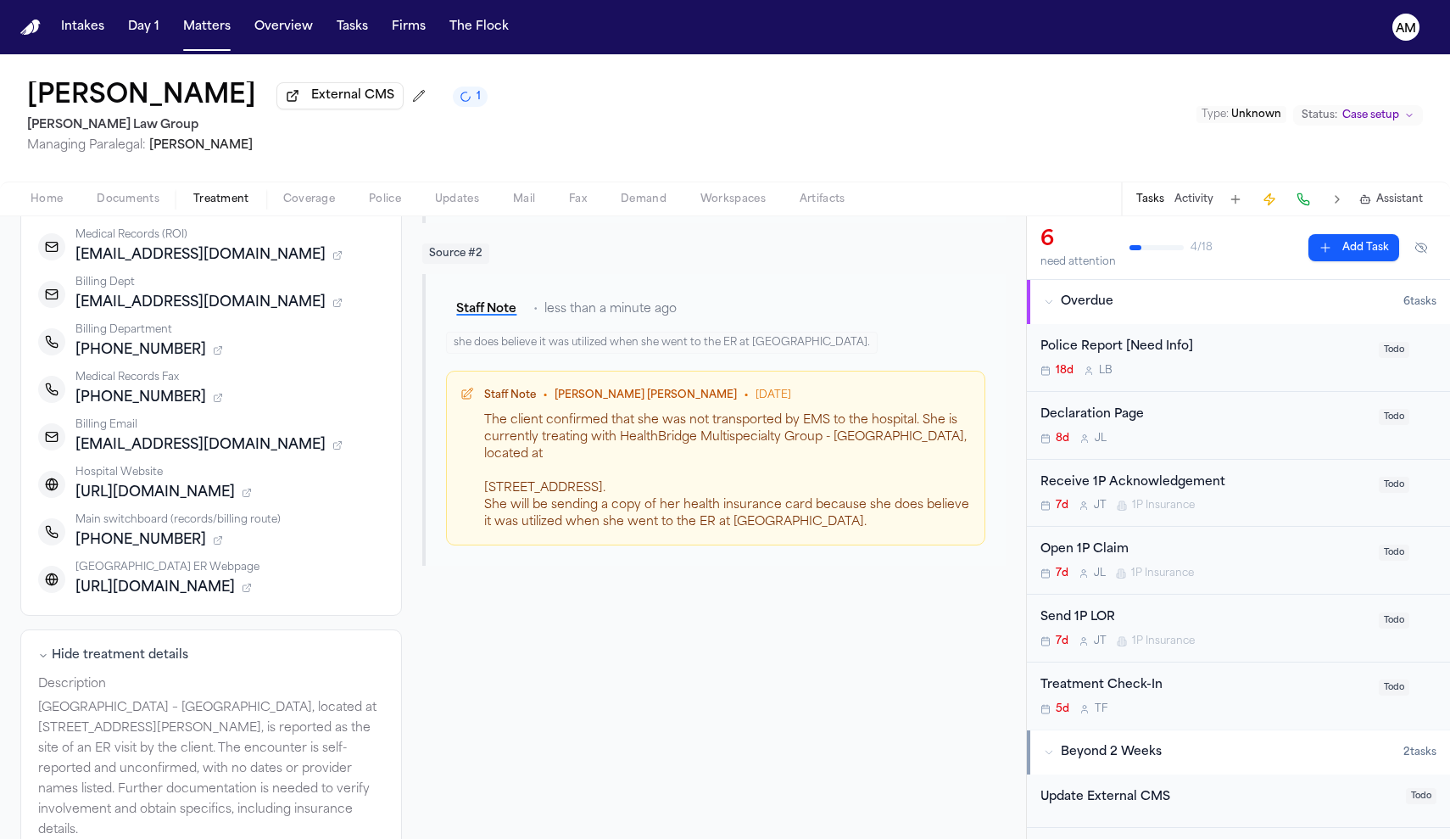
scroll to position [557, 0]
click at [116, 648] on button "Hide treatment details" at bounding box center [113, 656] width 150 height 17
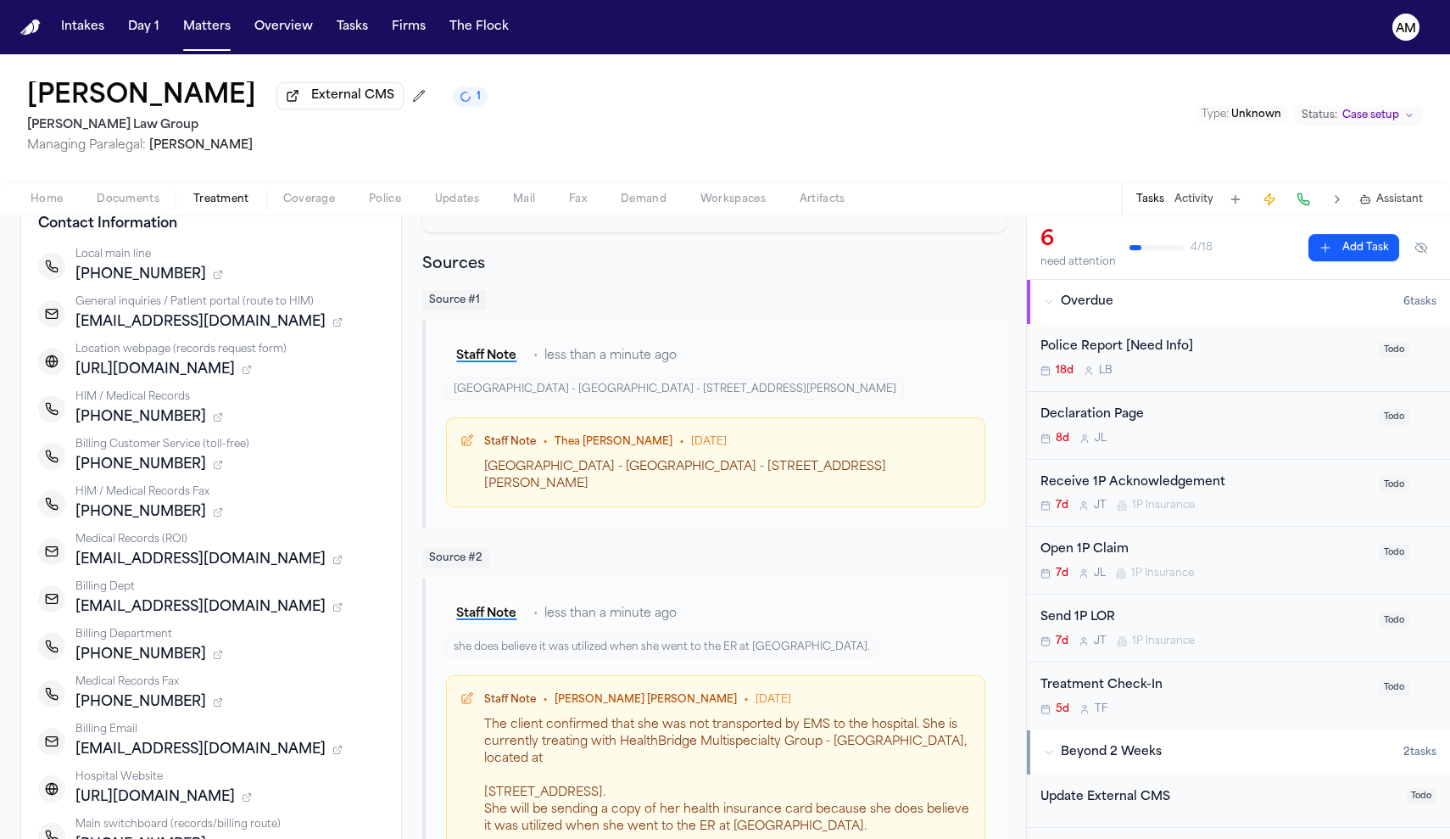
scroll to position [252, 0]
click at [126, 204] on span "Documents" at bounding box center [128, 200] width 63 height 14
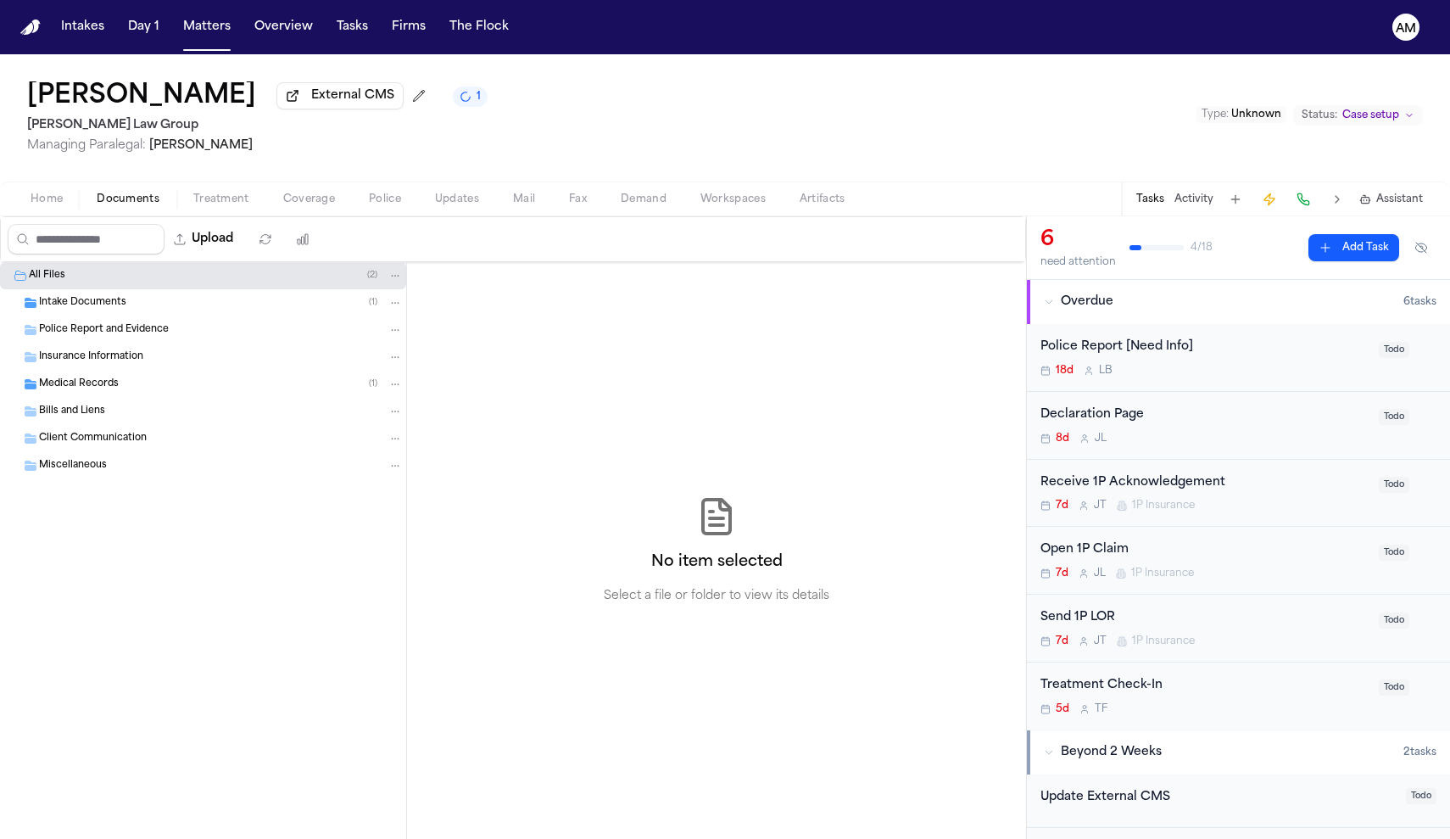
click at [221, 206] on span "Treatment" at bounding box center [221, 200] width 56 height 14
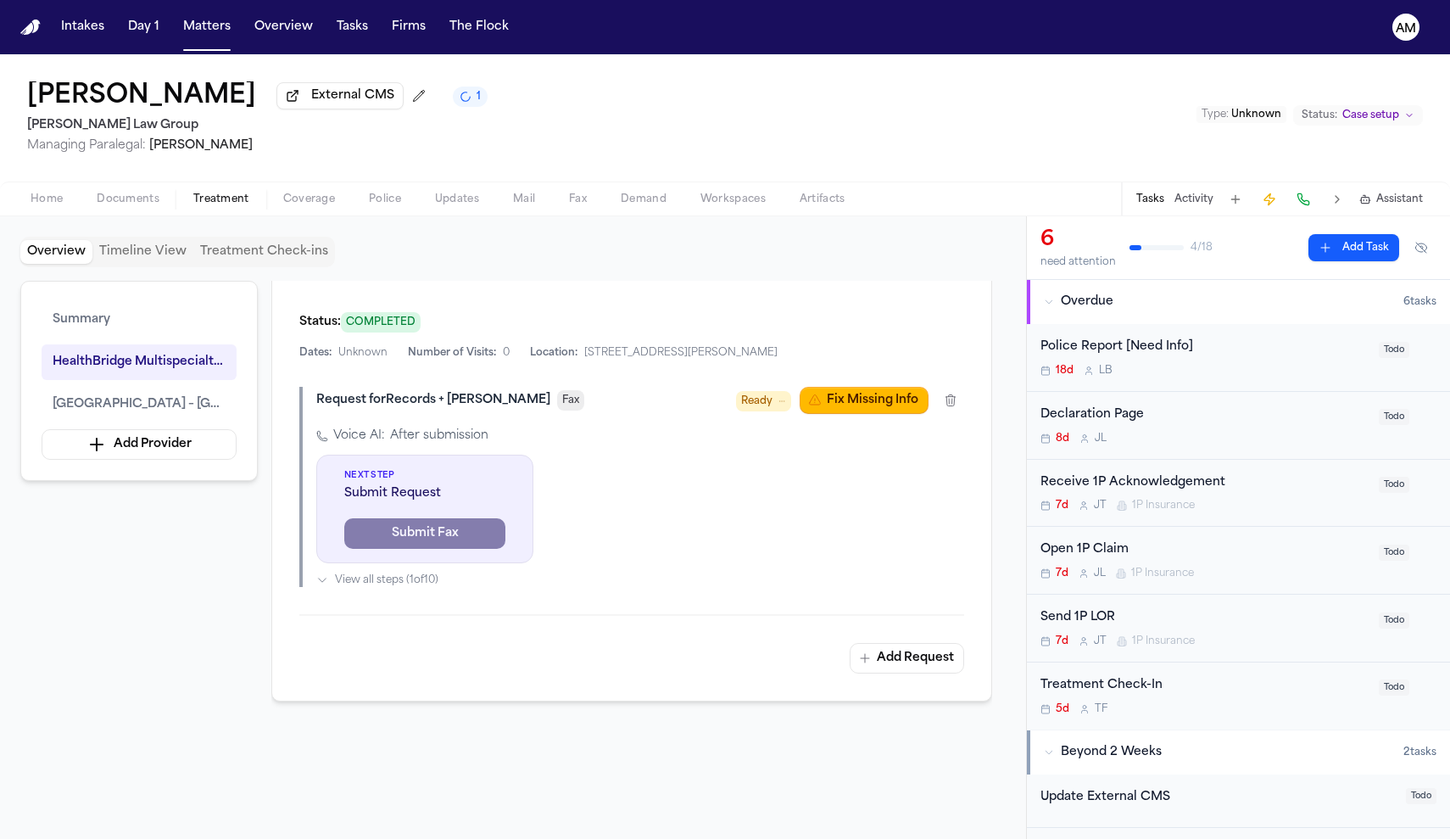
scroll to position [1156, 0]
click at [862, 388] on button "Fix Missing Info" at bounding box center [864, 401] width 129 height 27
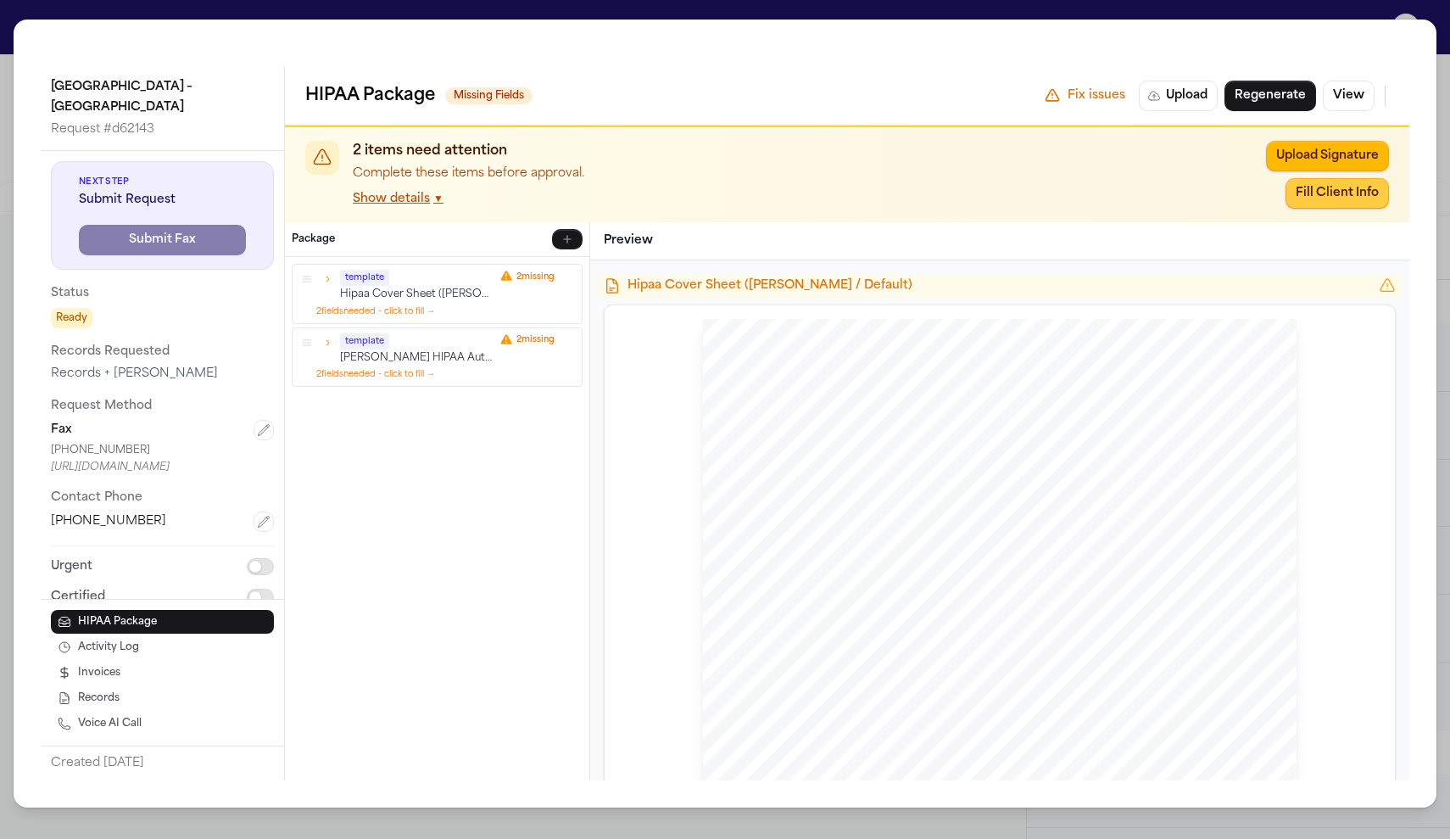
click at [1315, 192] on button "Fill Client Info" at bounding box center [1337, 193] width 103 height 31
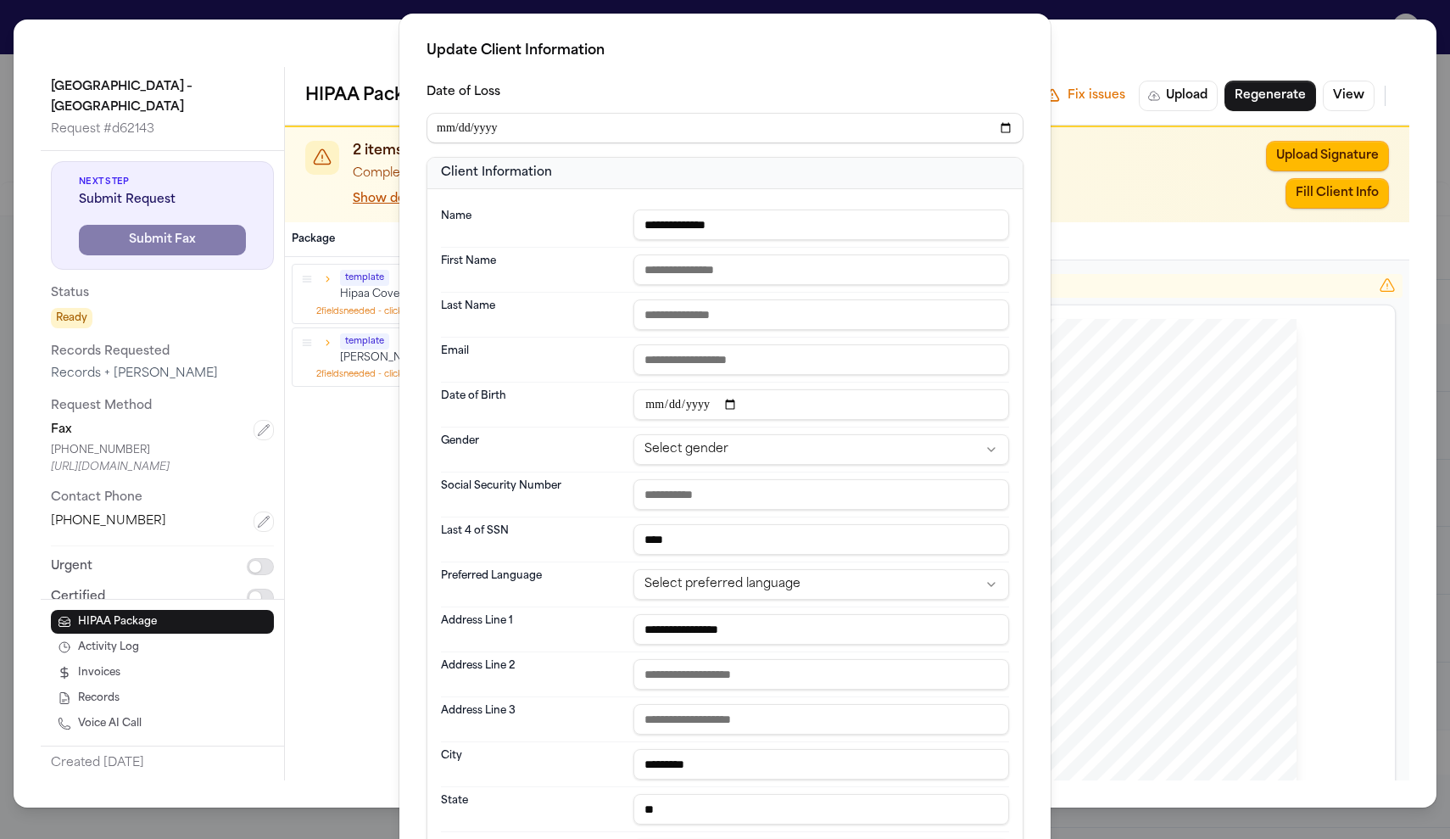
click at [1248, 157] on div "**********" at bounding box center [725, 557] width 1450 height 1115
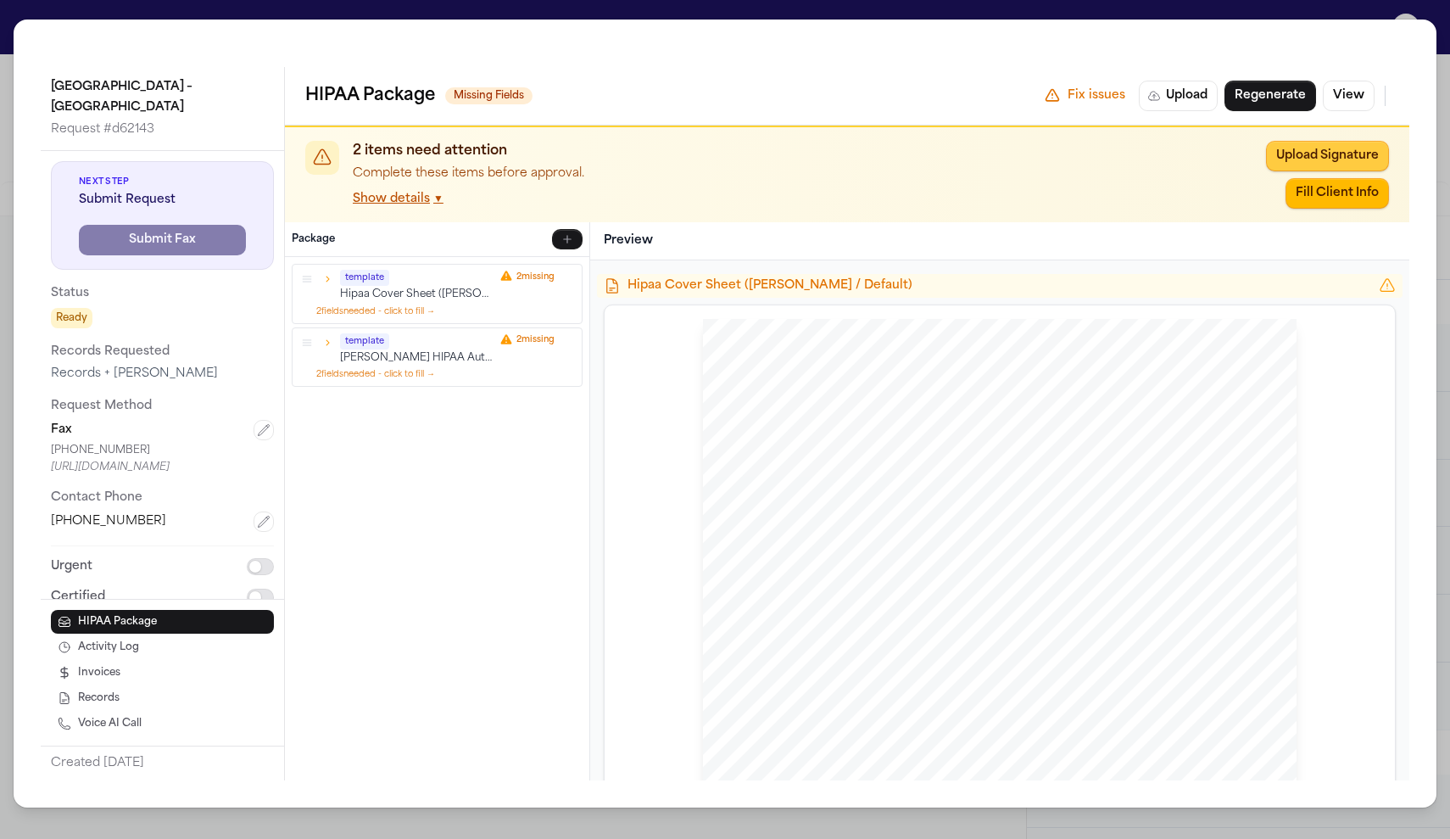
click at [1309, 146] on button "Upload Signature" at bounding box center [1327, 156] width 123 height 31
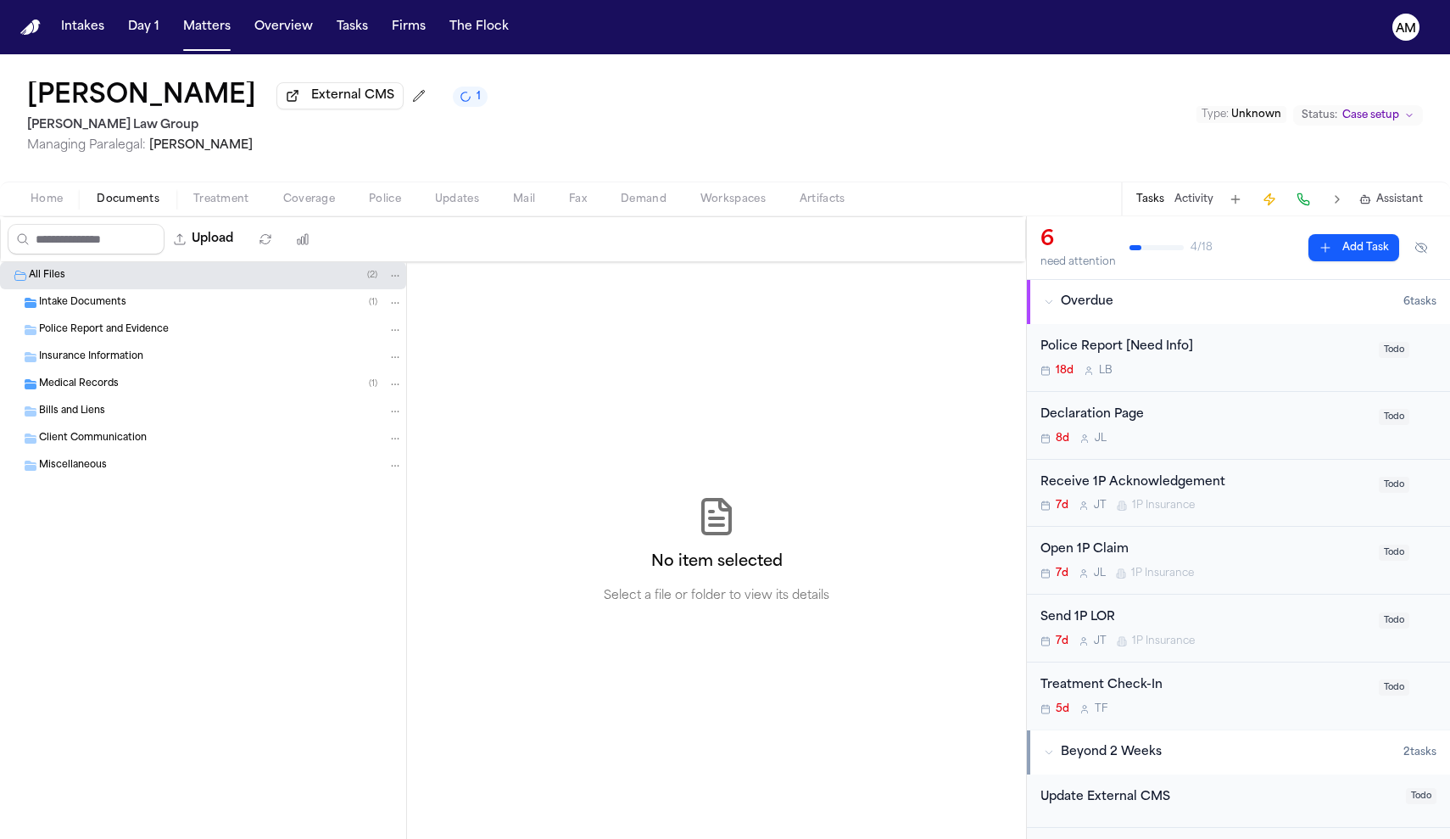
click at [123, 310] on span "Intake Documents" at bounding box center [82, 303] width 87 height 14
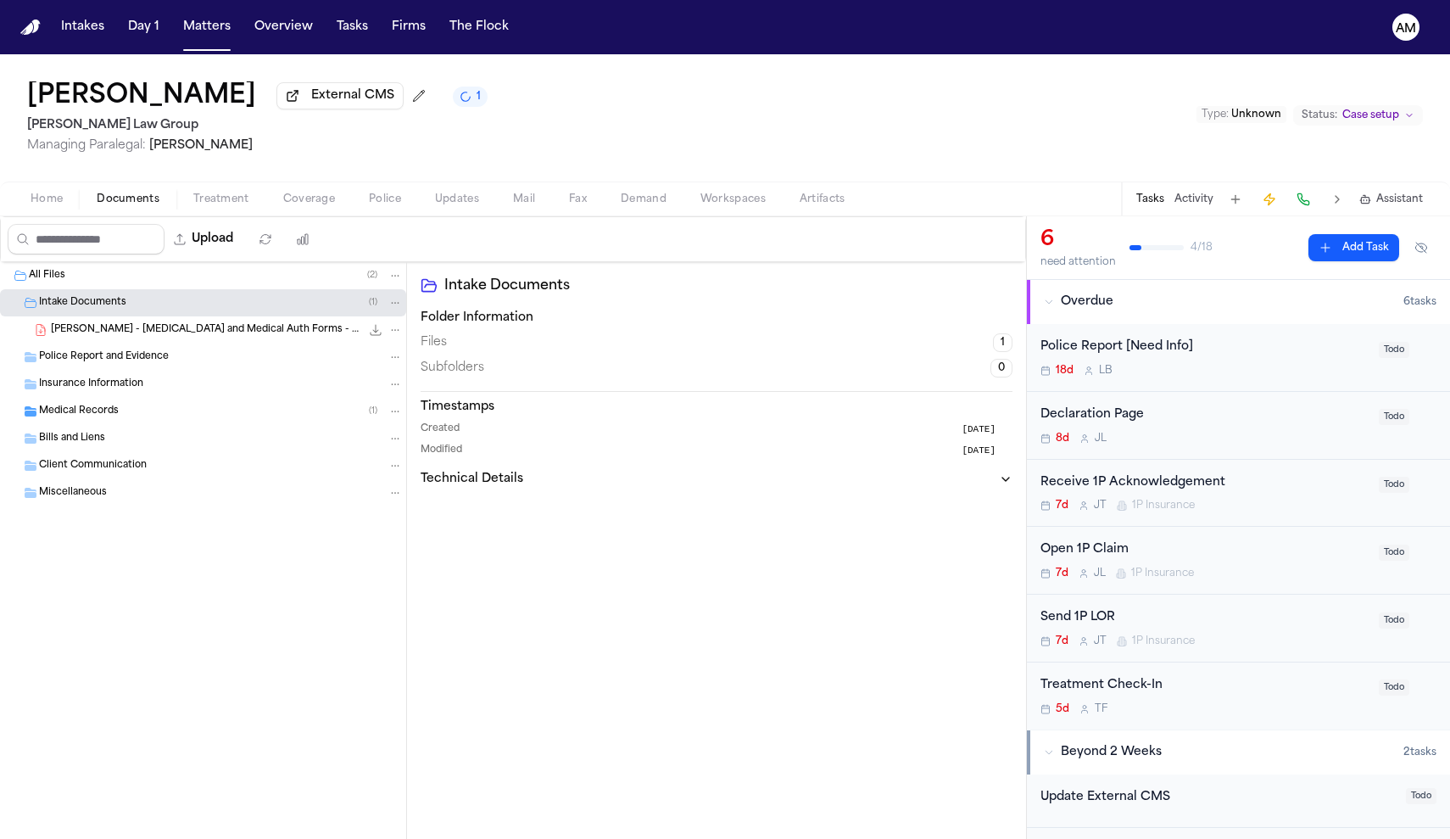
click at [144, 334] on span "[PERSON_NAME] - [MEDICAL_DATA] and Medical Auth Forms - Undated" at bounding box center [206, 330] width 310 height 14
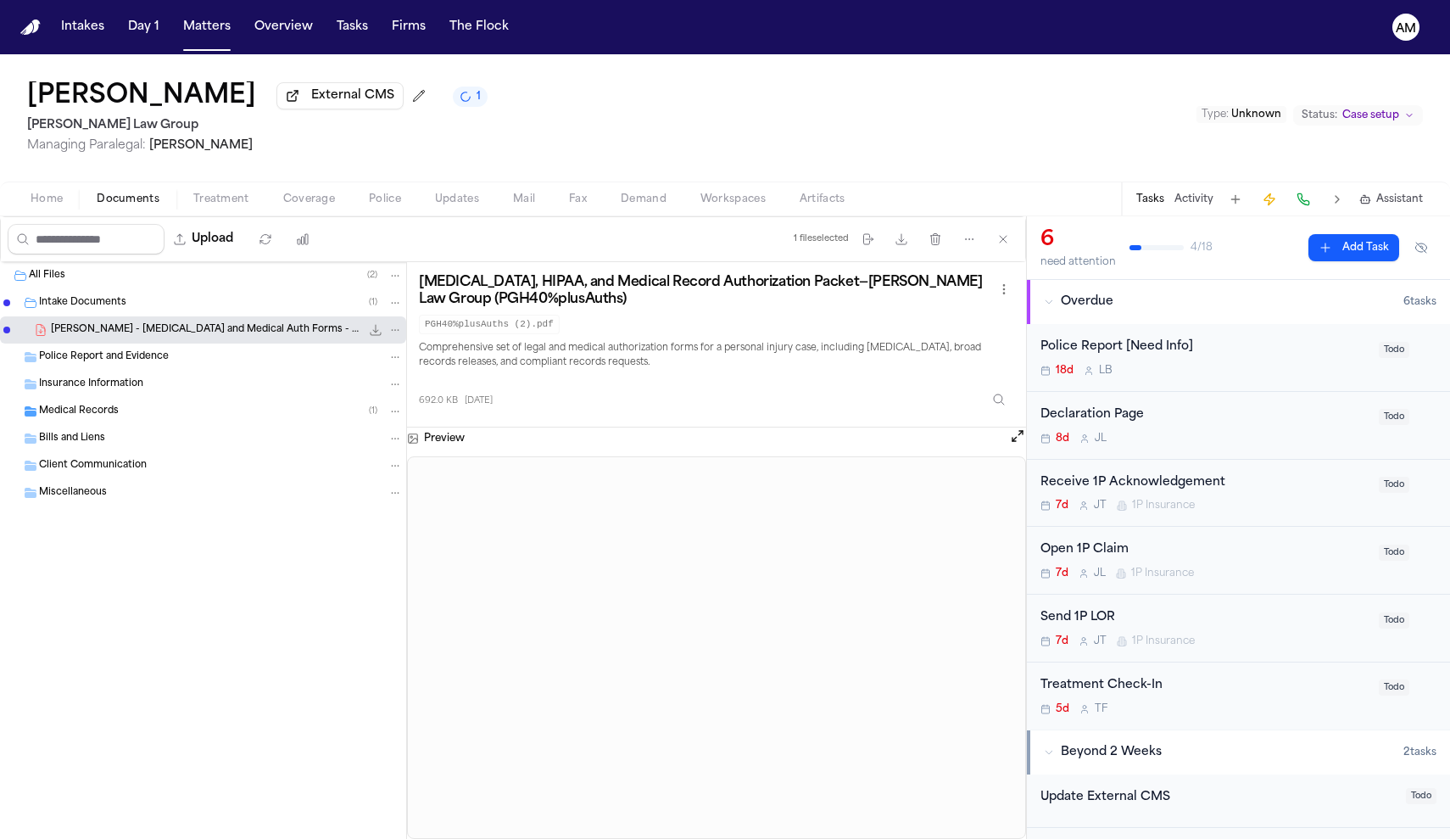
click at [59, 198] on span "Home" at bounding box center [47, 200] width 32 height 14
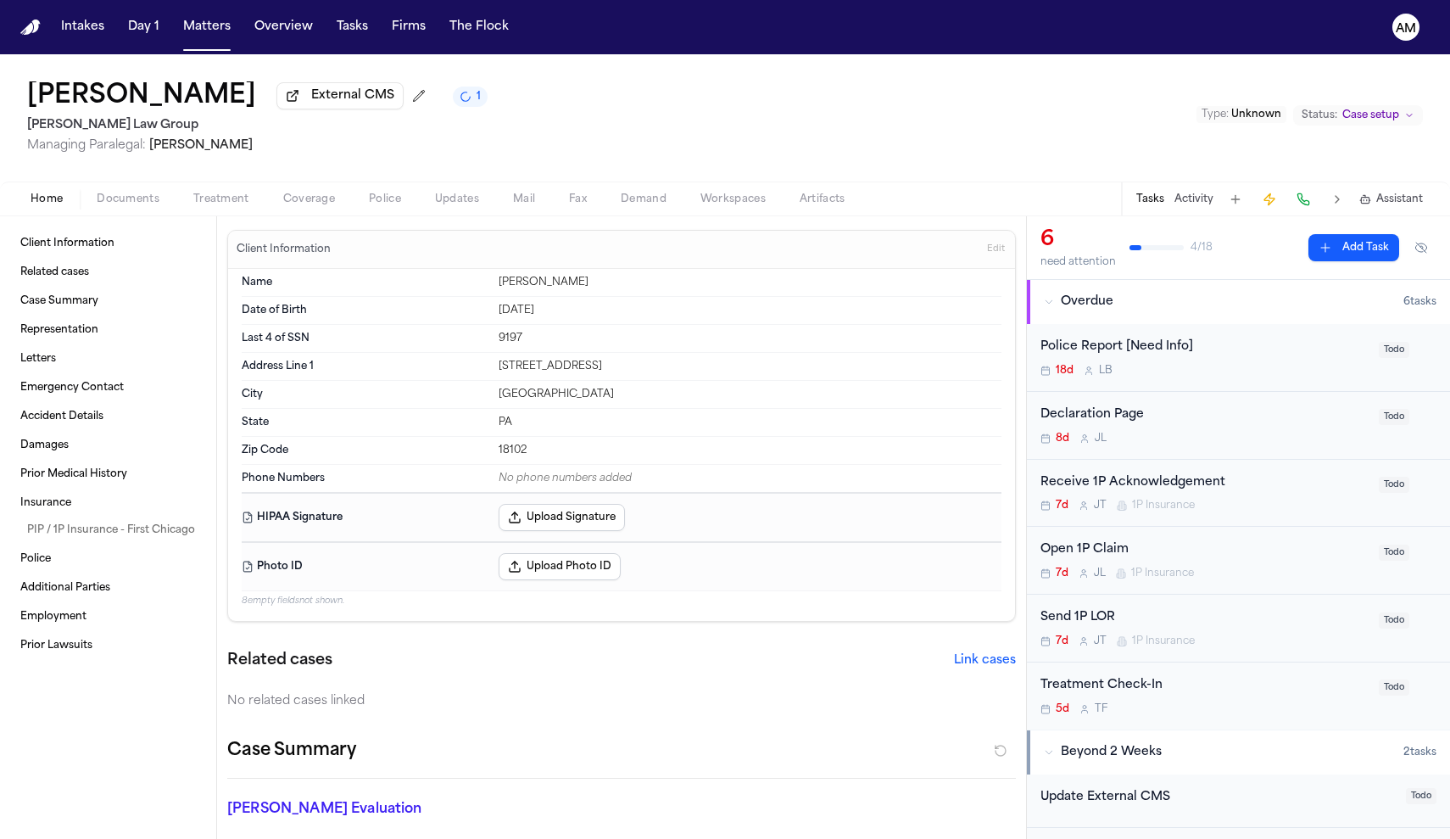
click at [545, 519] on button "Upload Signature" at bounding box center [562, 517] width 126 height 27
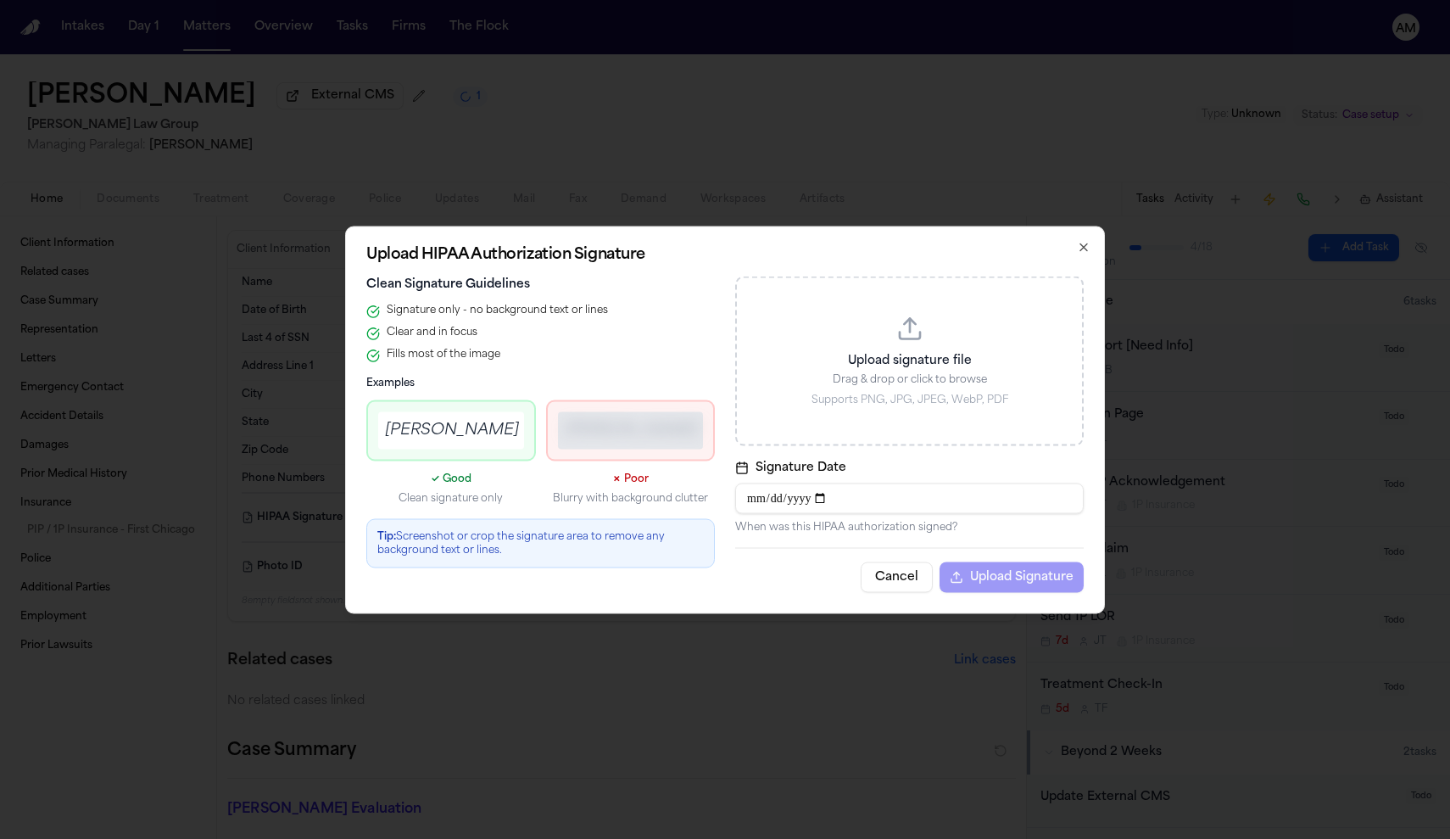
click at [875, 353] on p "Upload signature file" at bounding box center [909, 360] width 304 height 17
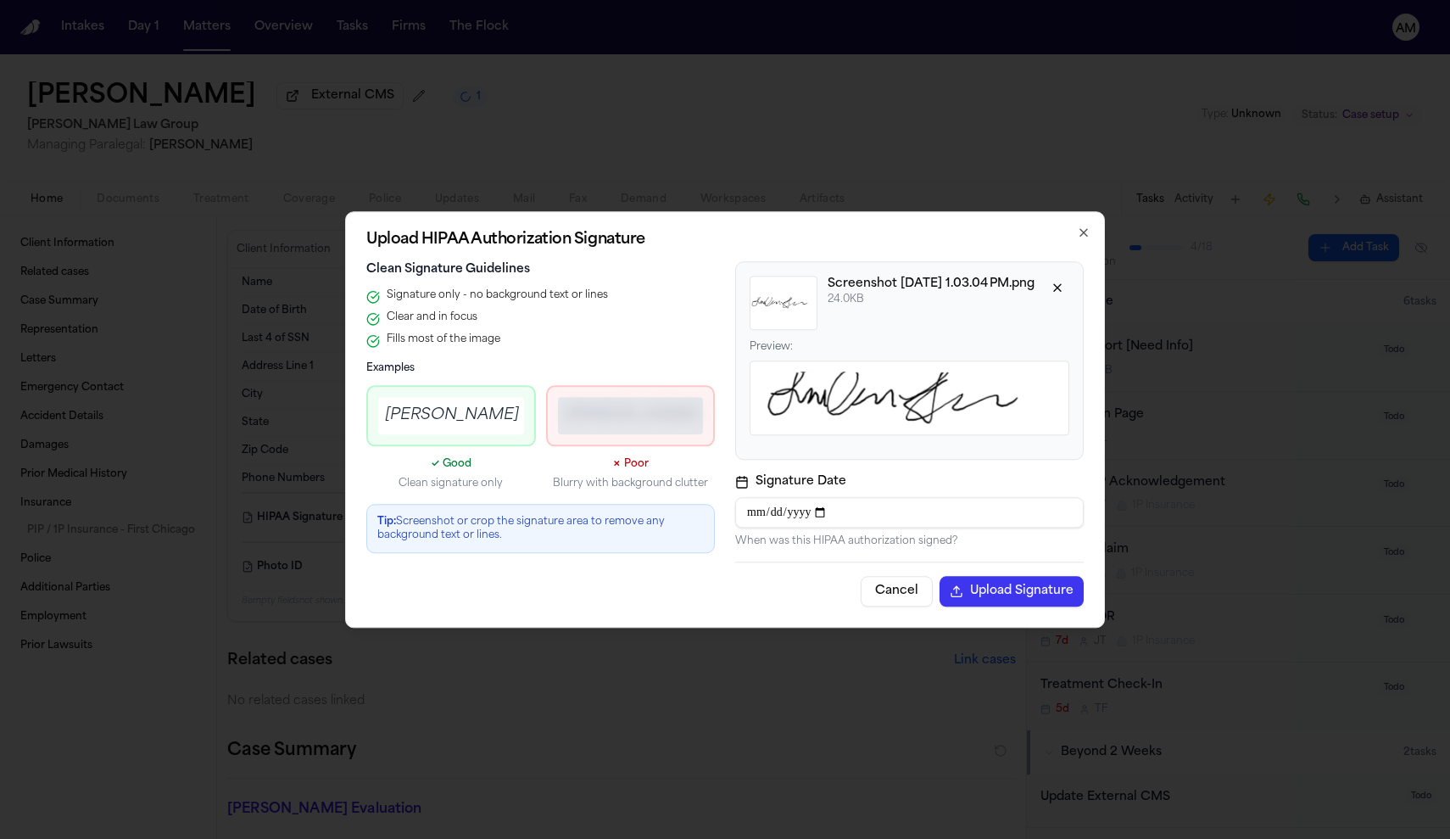
click at [1011, 591] on button "Upload Signature" at bounding box center [1012, 591] width 144 height 31
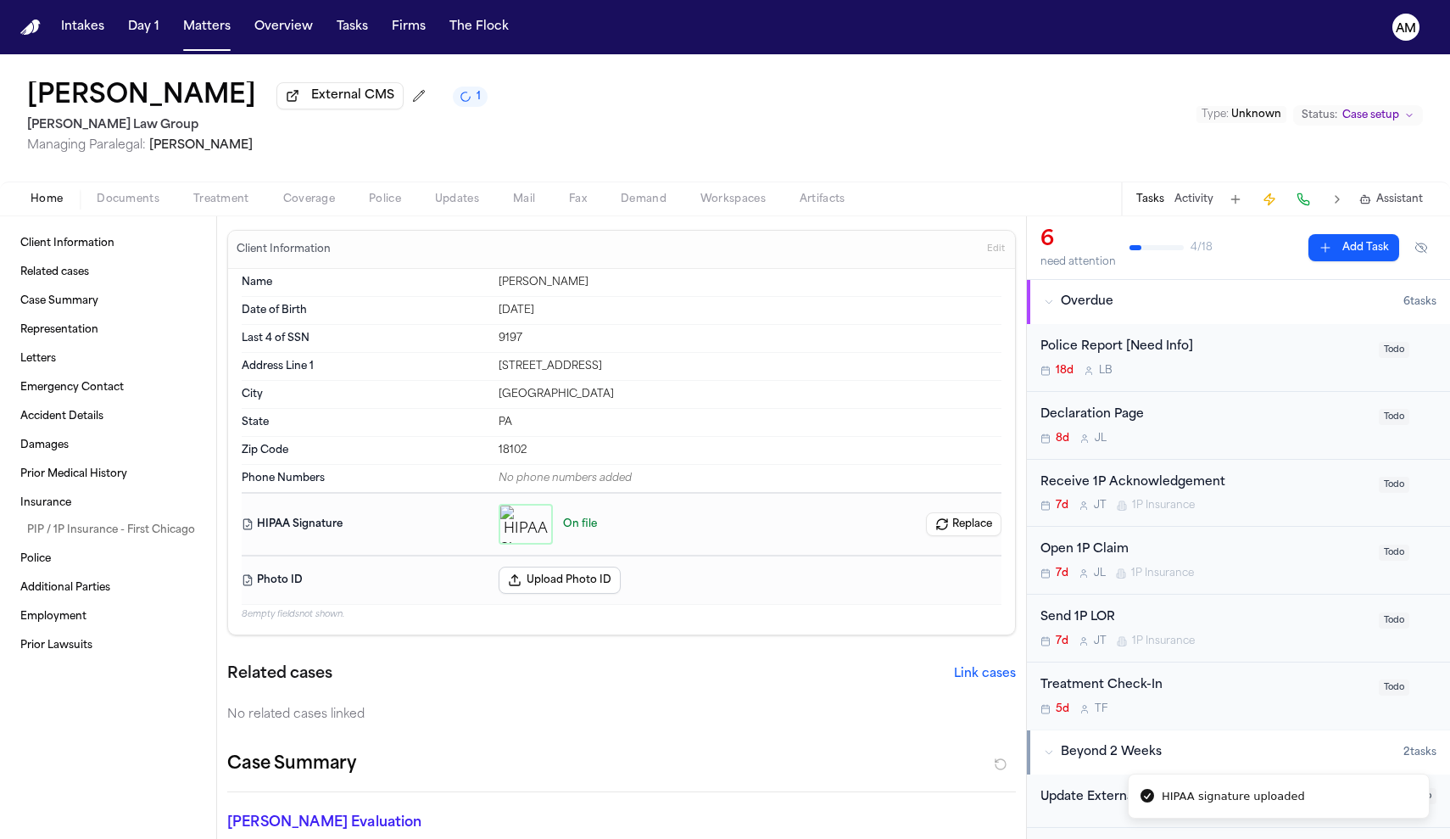
click at [220, 201] on span "Treatment" at bounding box center [221, 200] width 56 height 14
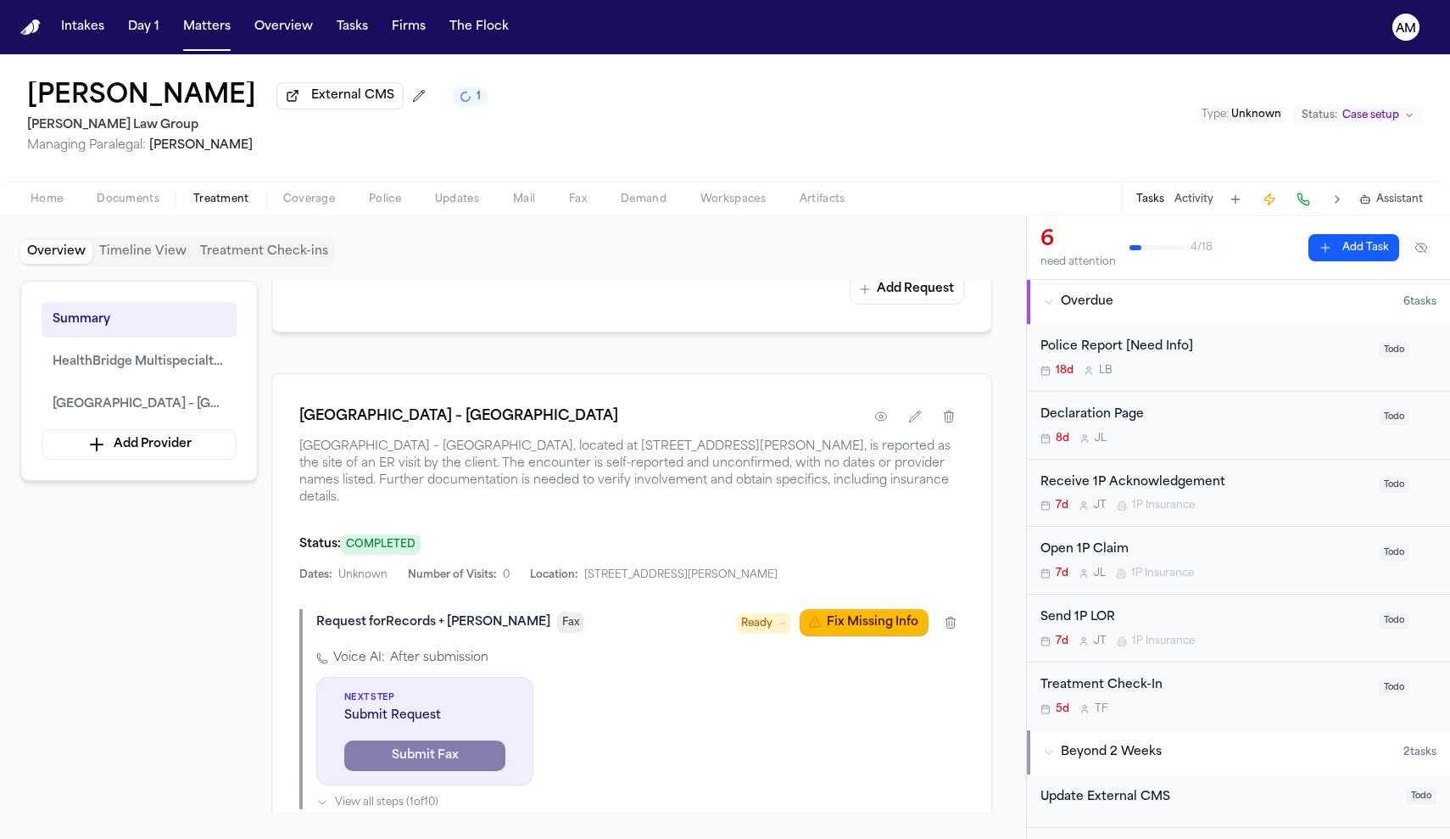
scroll to position [935, 0]
click at [882, 609] on button "Fix Missing Info" at bounding box center [864, 622] width 129 height 27
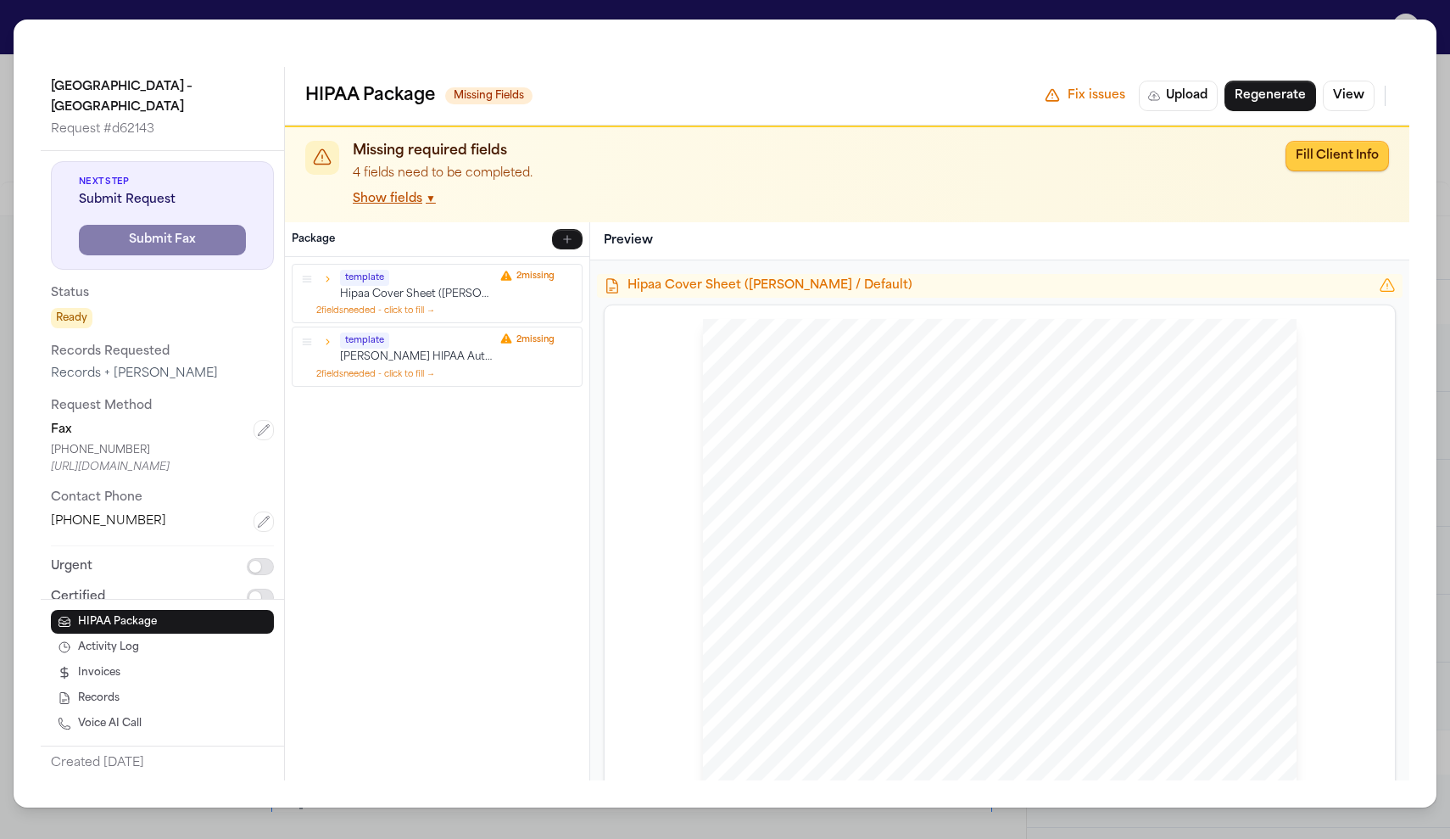
click at [1342, 163] on button "Fill Client Info" at bounding box center [1337, 156] width 103 height 31
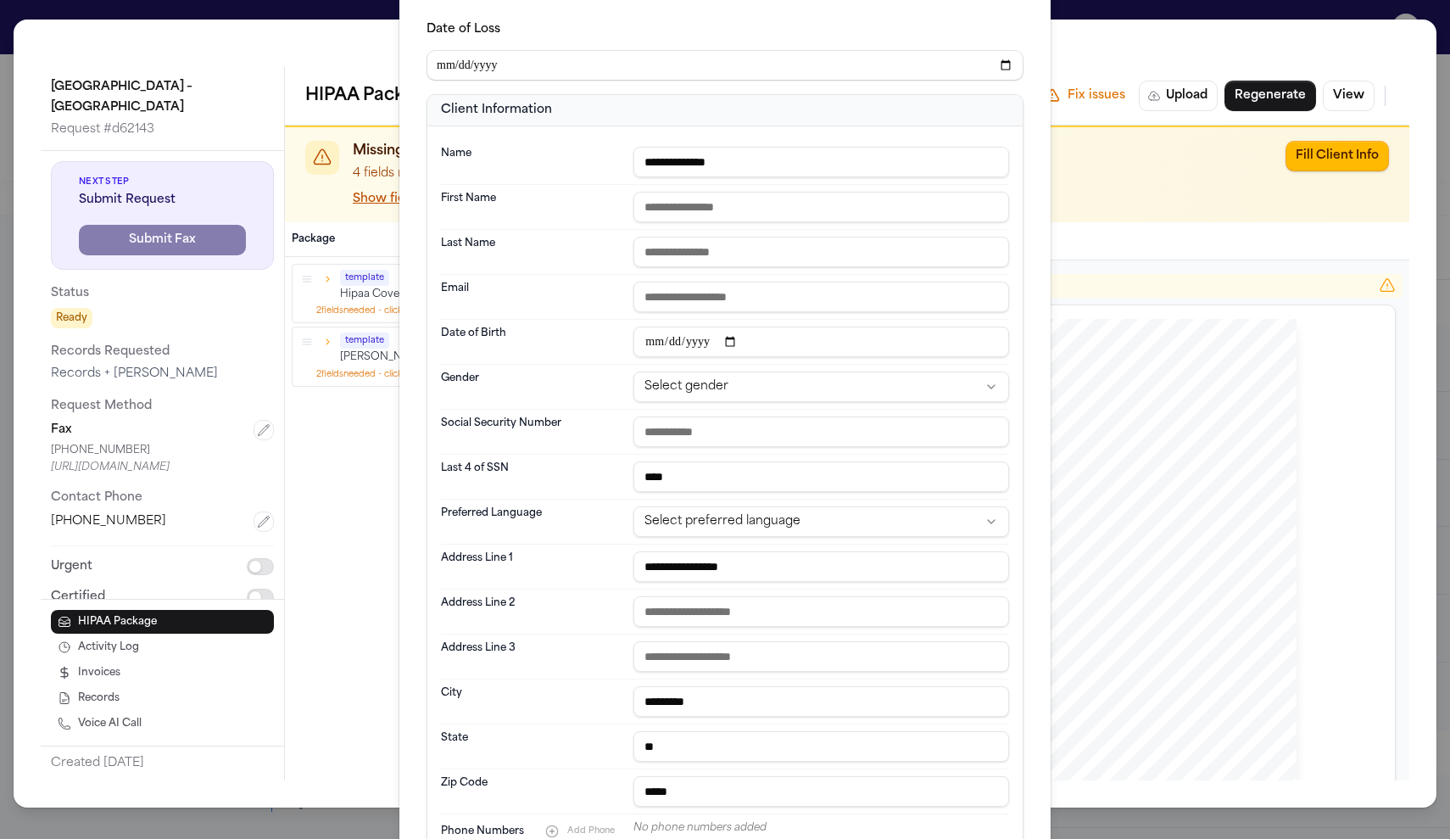
scroll to position [81, 0]
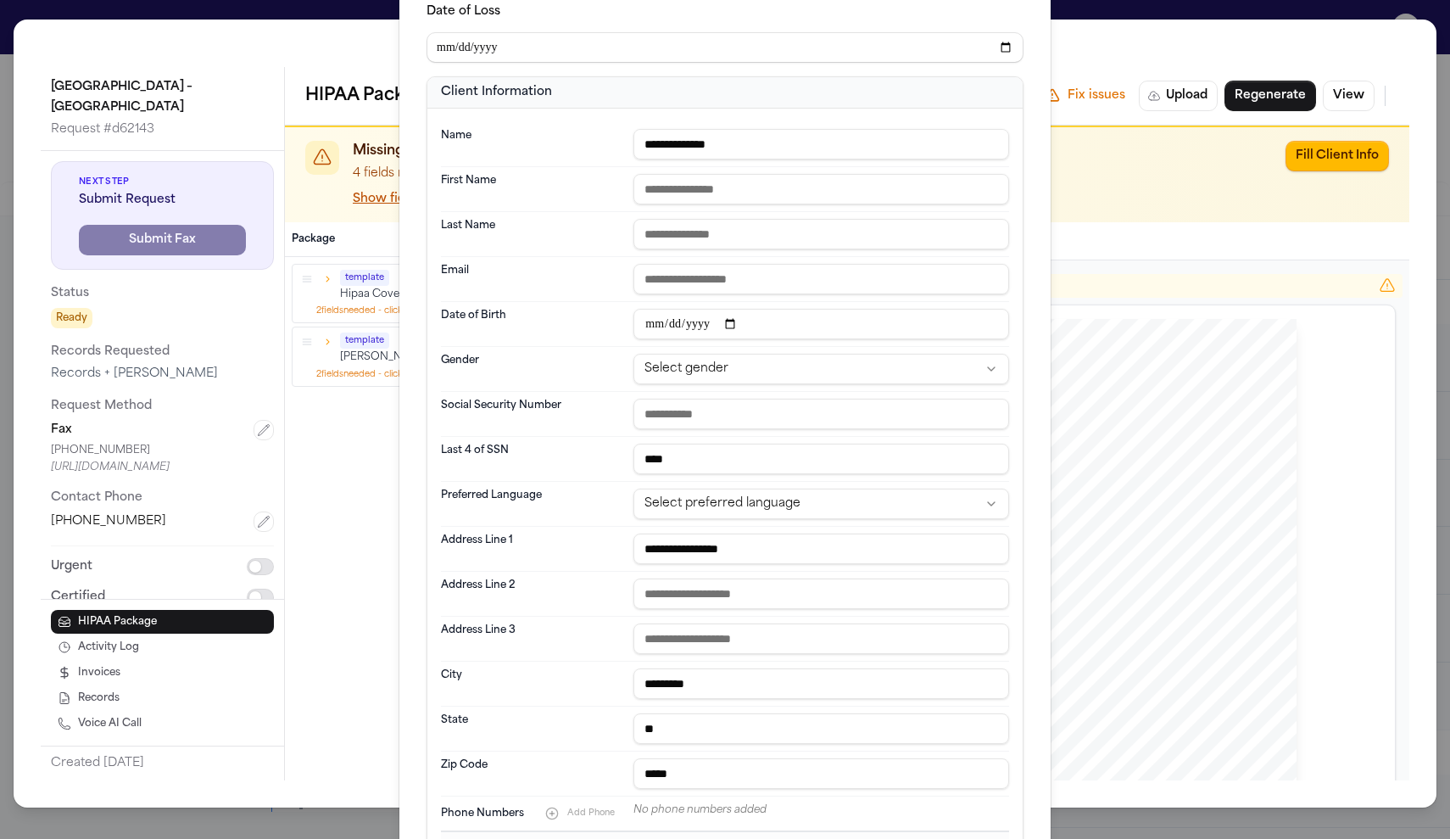
click at [734, 415] on input "text" at bounding box center [822, 414] width 376 height 31
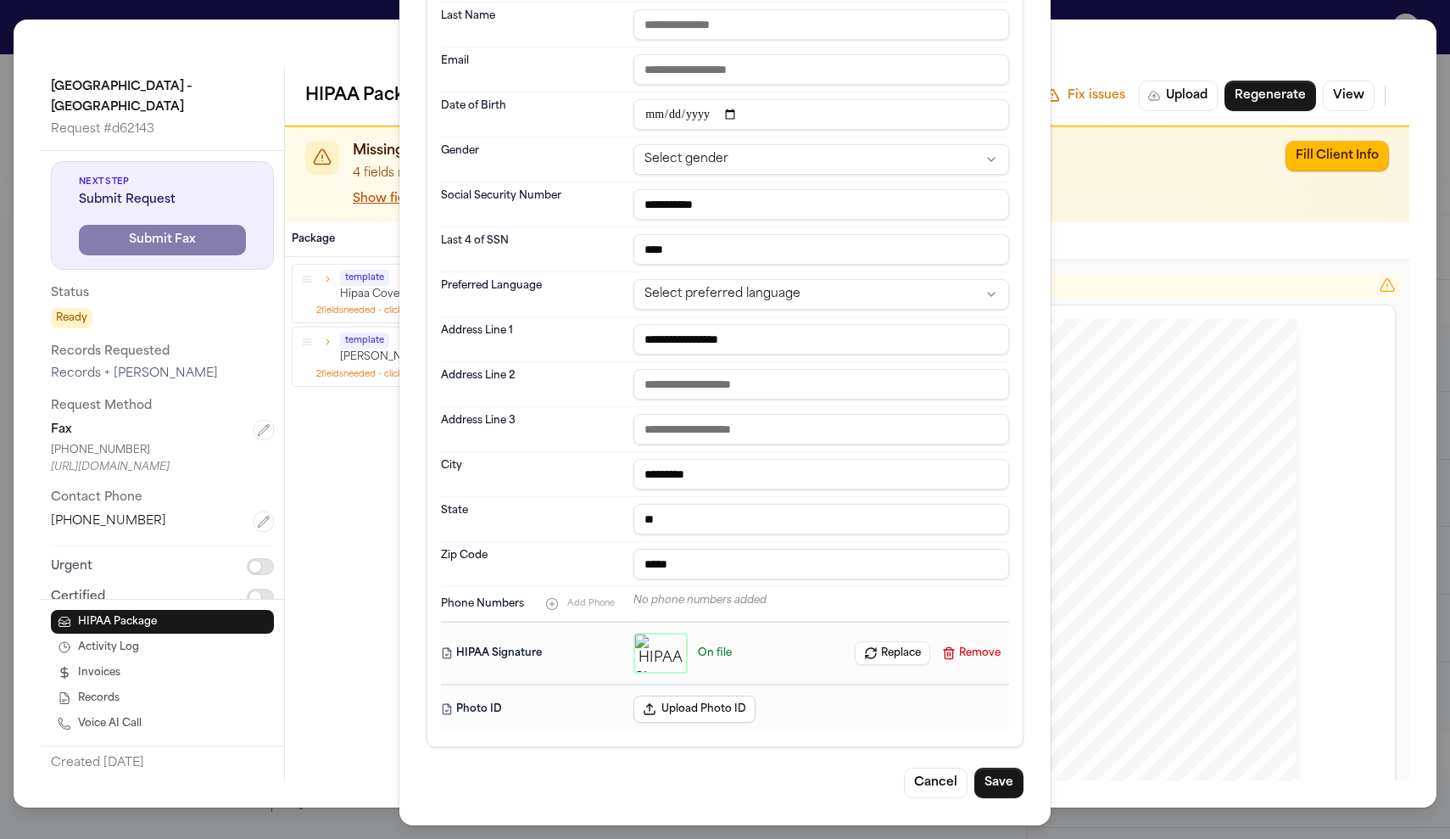
scroll to position [291, 0]
type input "**********"
click at [992, 786] on button "Save" at bounding box center [998, 783] width 49 height 31
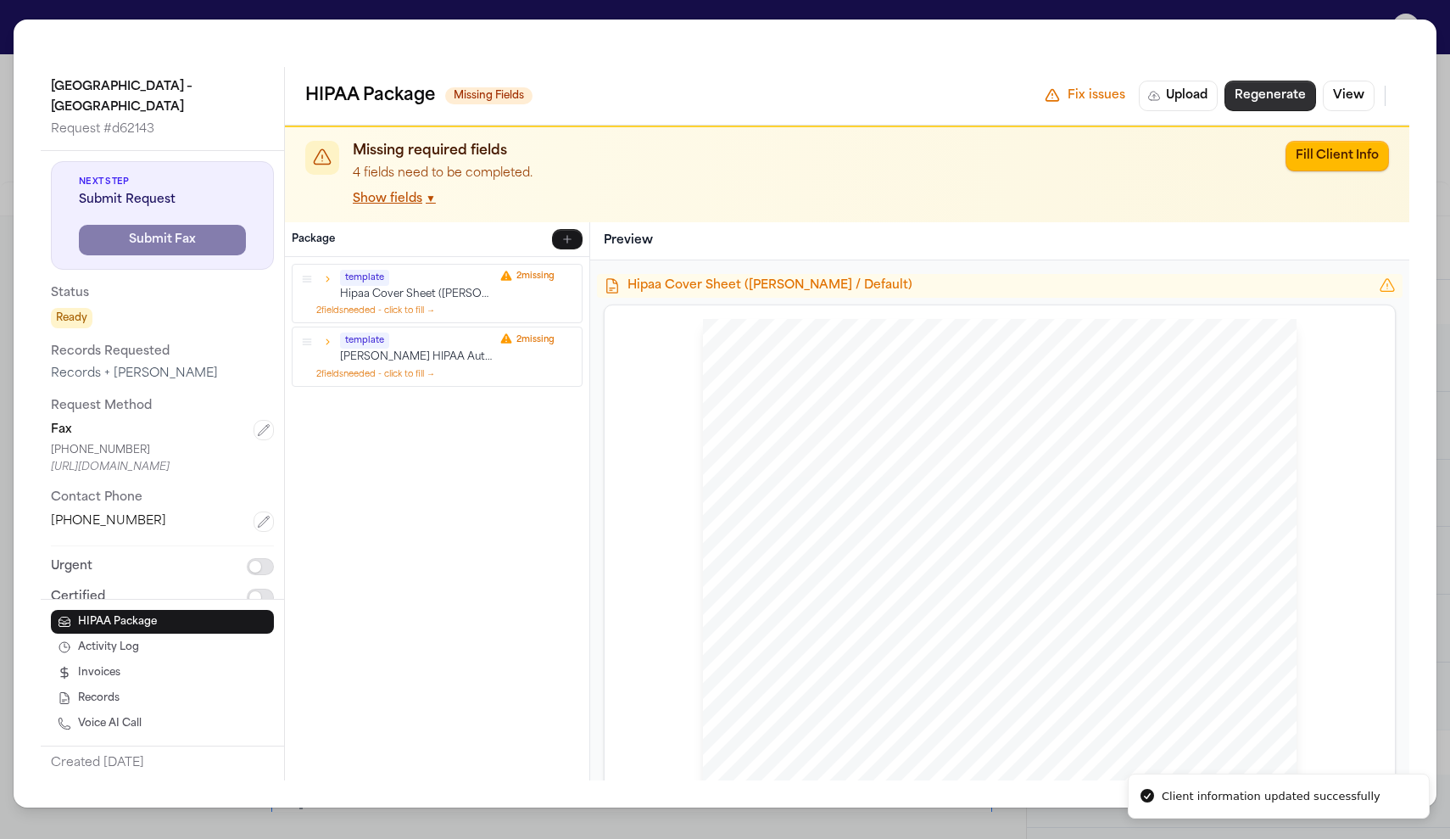
click at [1256, 93] on button "Regenerate" at bounding box center [1271, 96] width 92 height 31
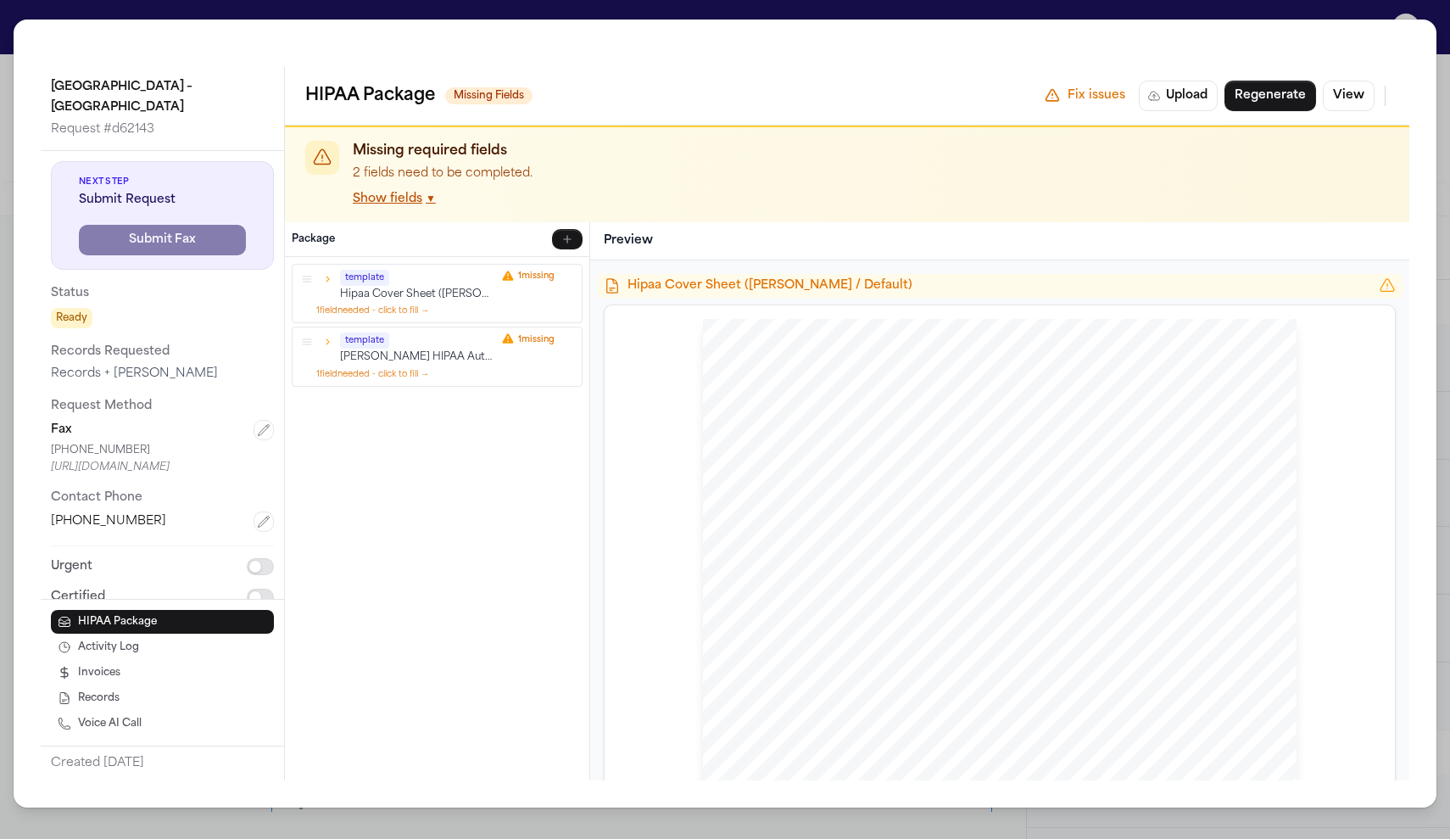
click at [417, 206] on button "Show fields ▼" at bounding box center [394, 199] width 83 height 17
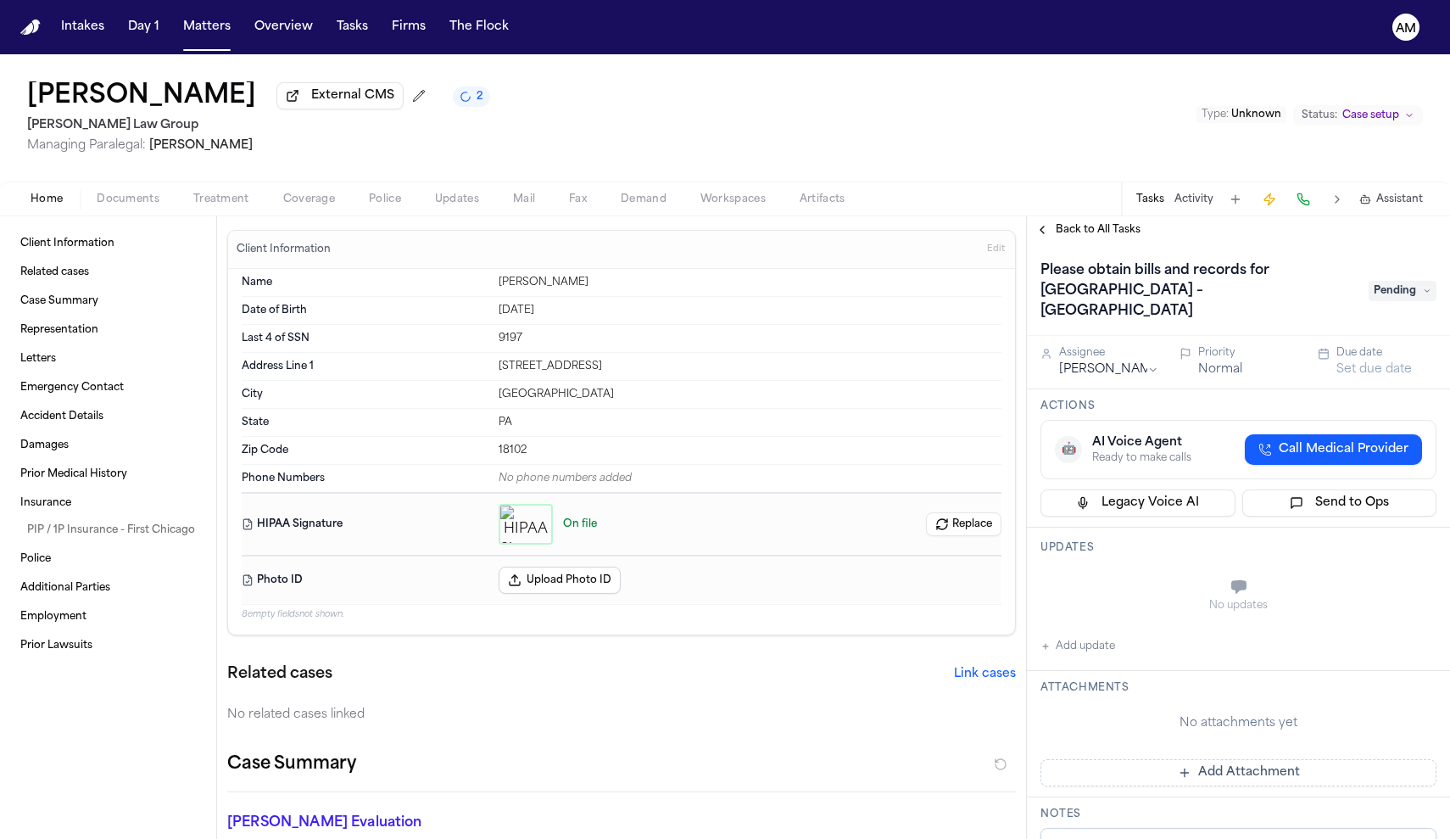
click at [163, 197] on button "Documents" at bounding box center [128, 199] width 97 height 20
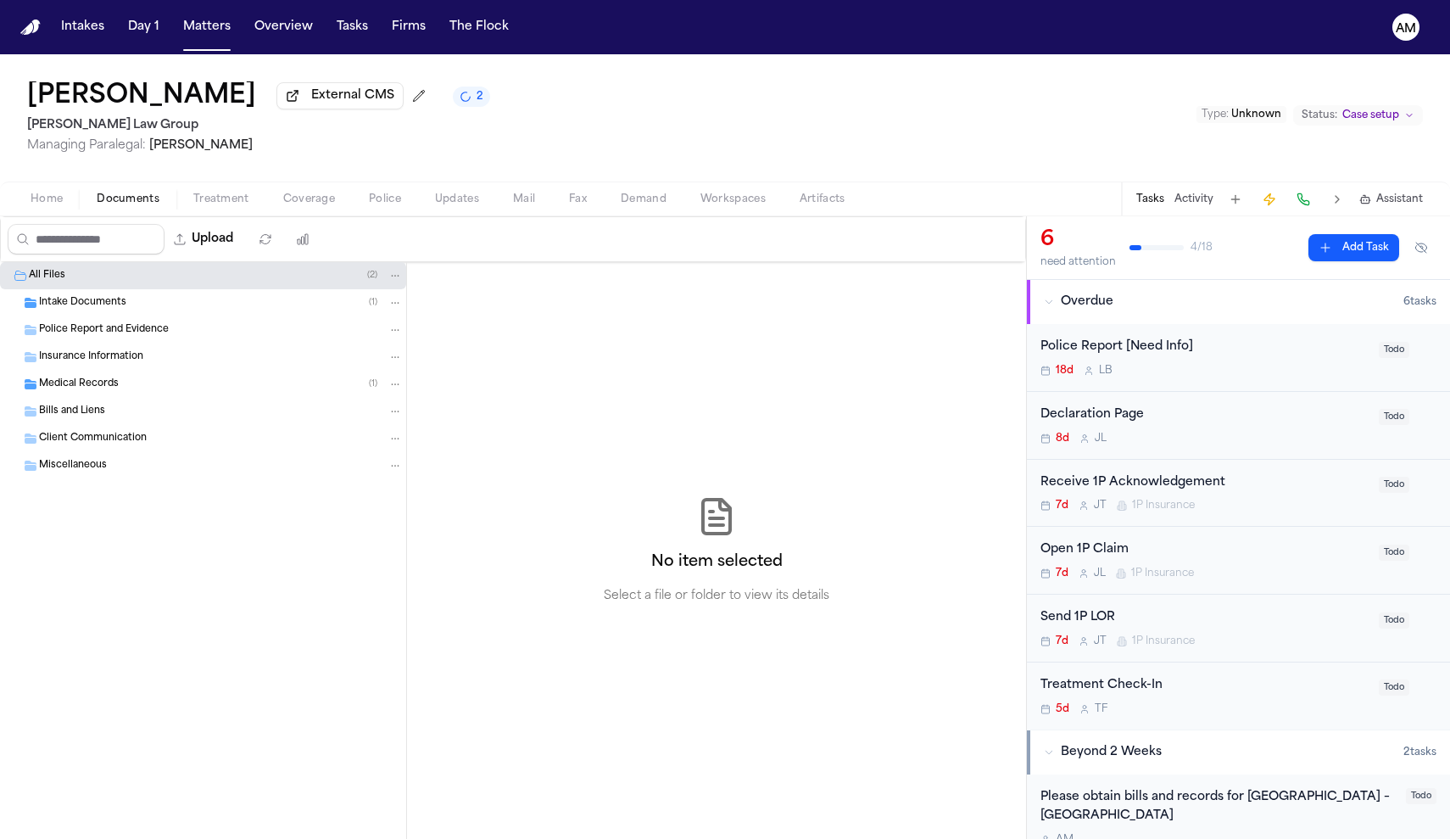
click at [112, 304] on span "Intake Documents" at bounding box center [82, 303] width 87 height 14
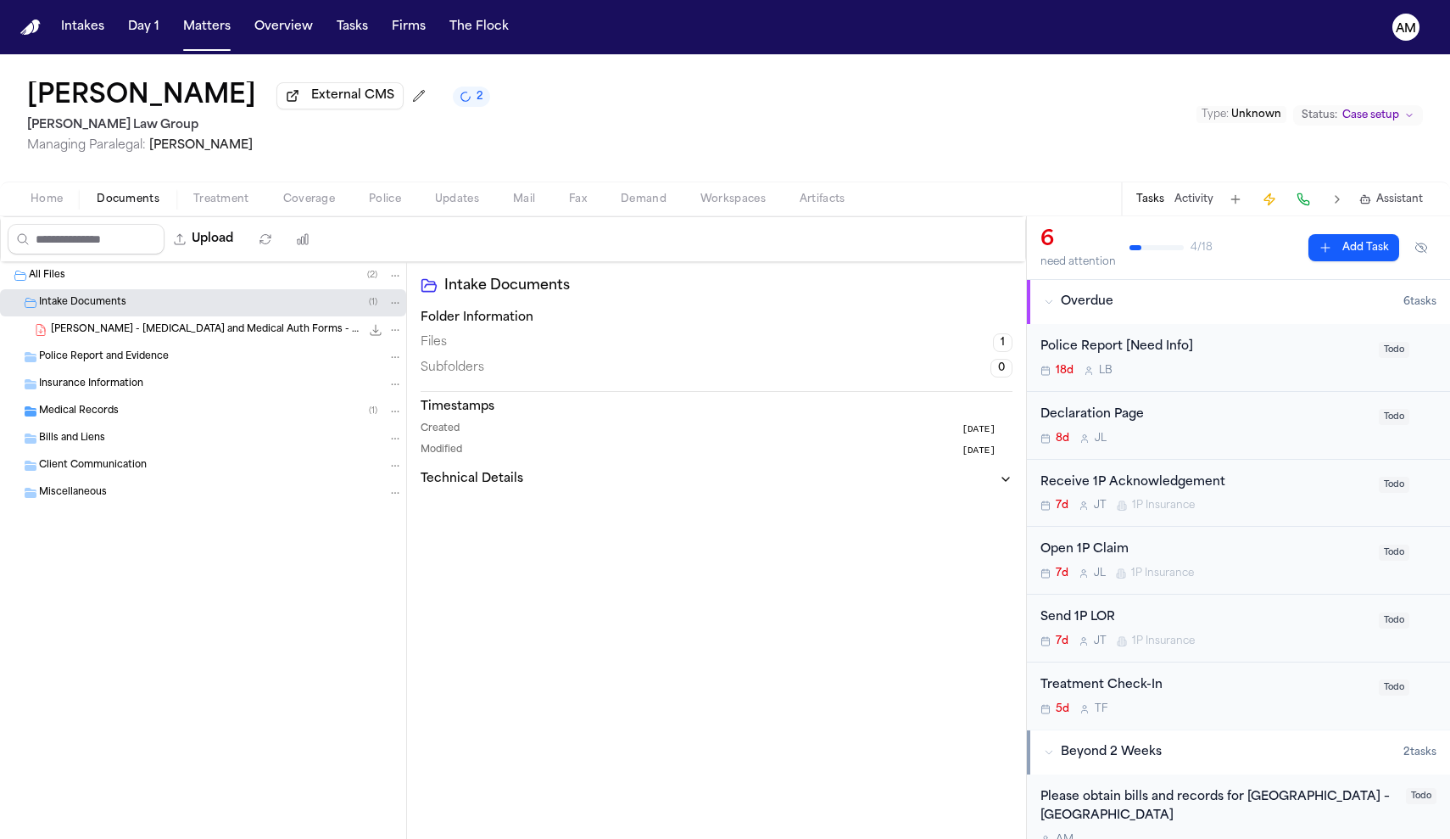
click at [115, 327] on span "L. Fraser - Retainer and Medical Auth Forms - Undated" at bounding box center [206, 330] width 310 height 14
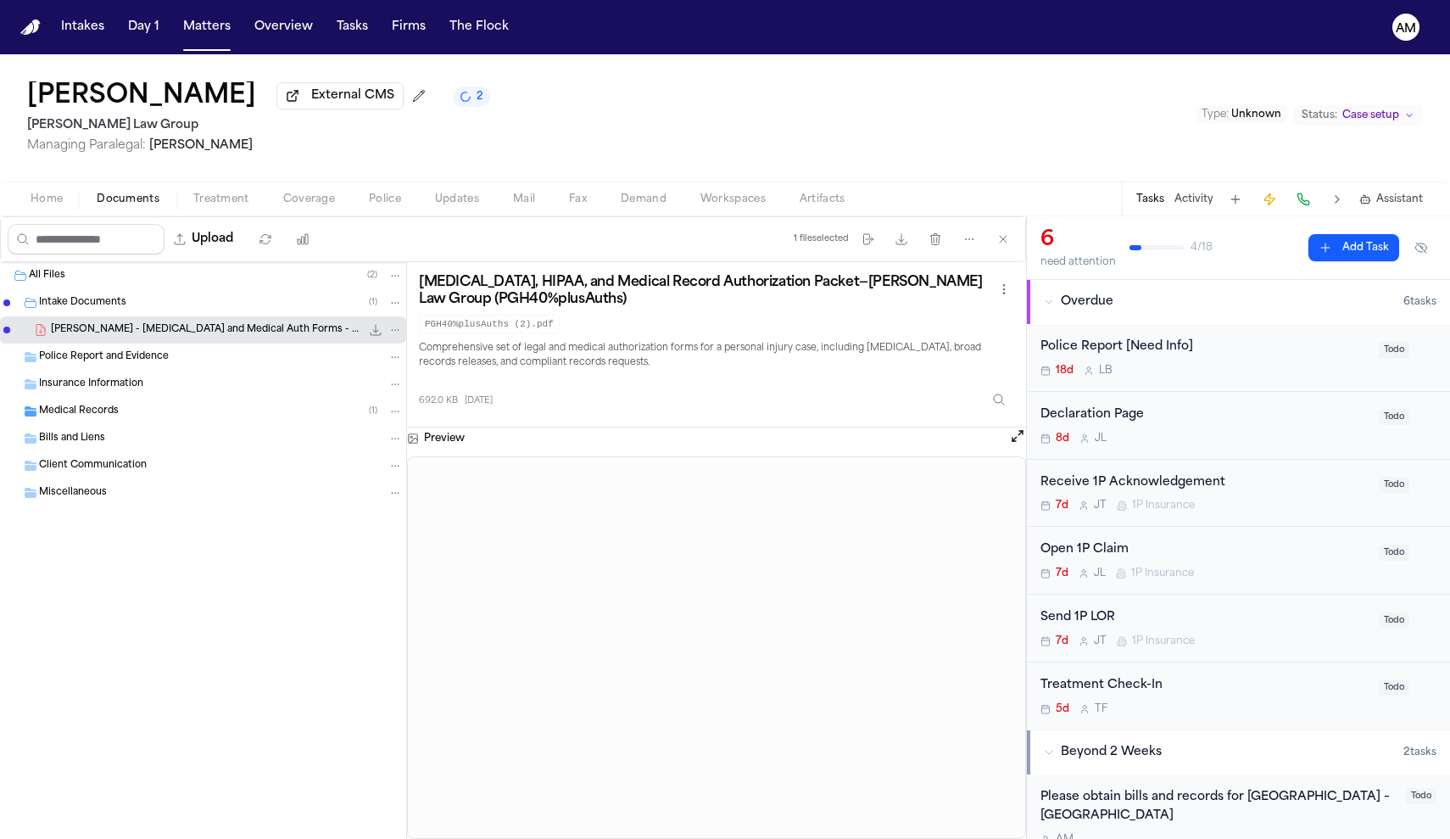
click at [120, 422] on div "Medical Records ( 1 )" at bounding box center [203, 411] width 406 height 27
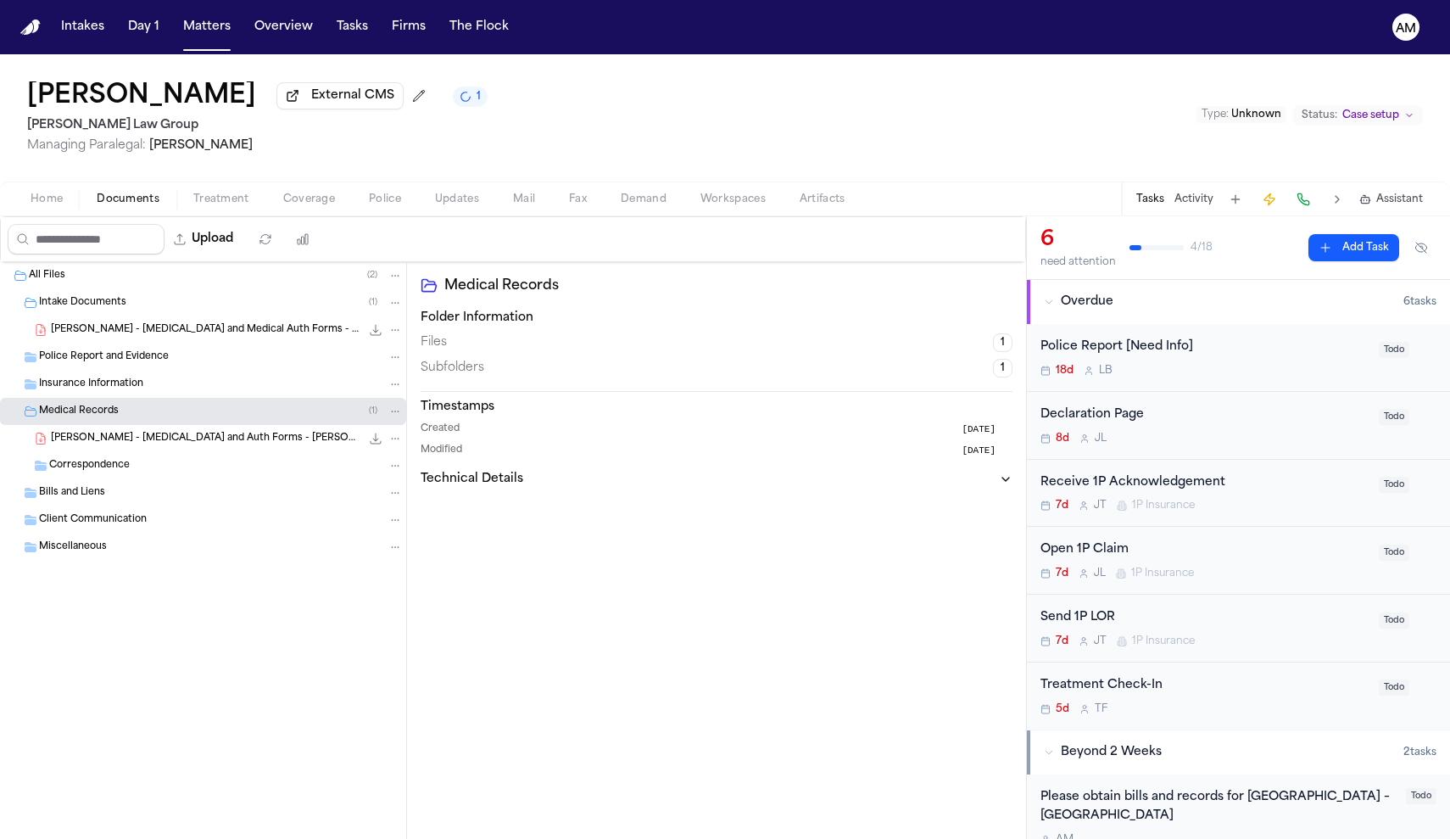
click at [138, 445] on span "L. Fraser - Retainer and Auth Forms - Romanow Law Group - Undated" at bounding box center [206, 439] width 310 height 14
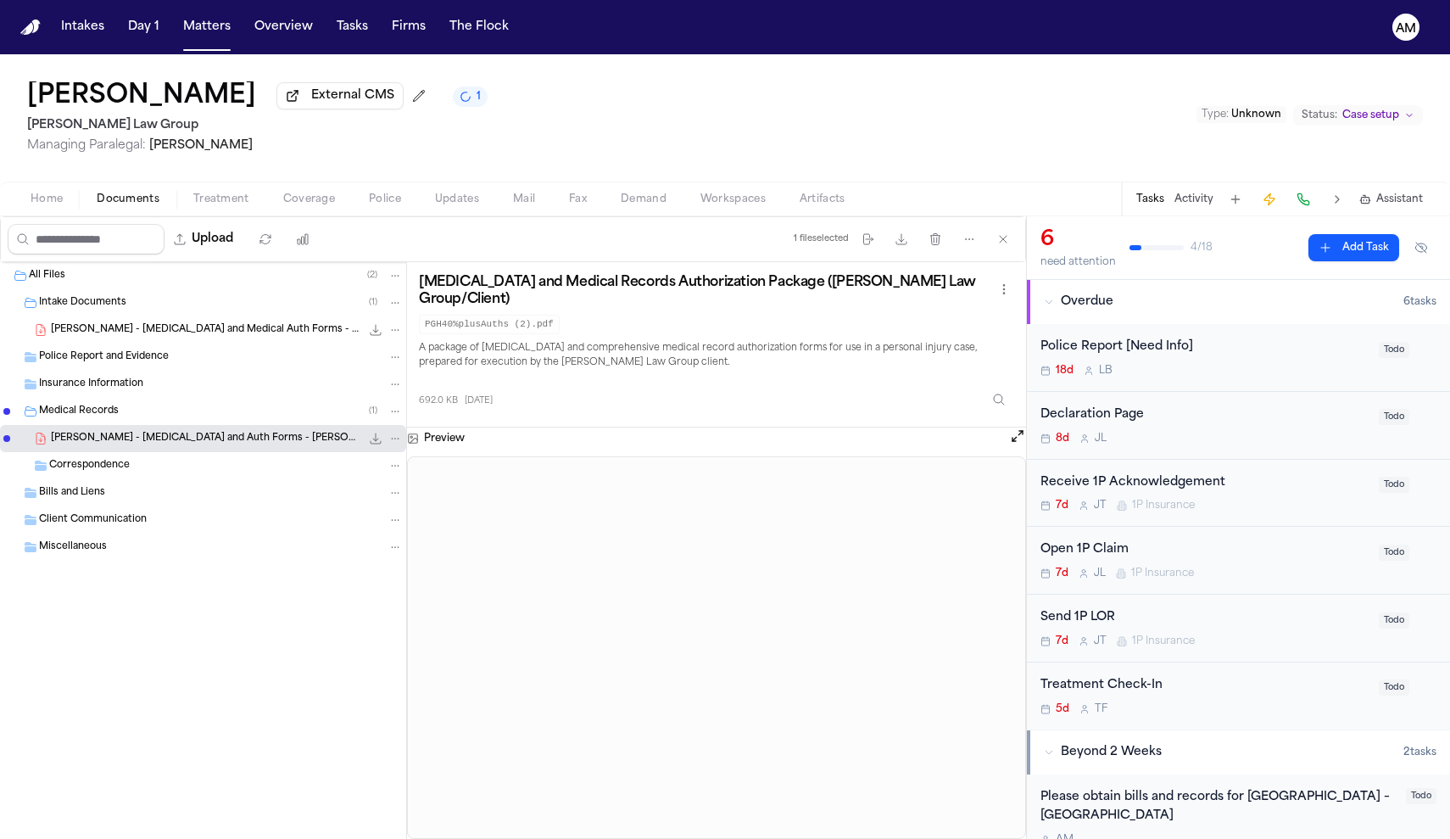
click at [115, 457] on div "Correspondence" at bounding box center [203, 465] width 406 height 27
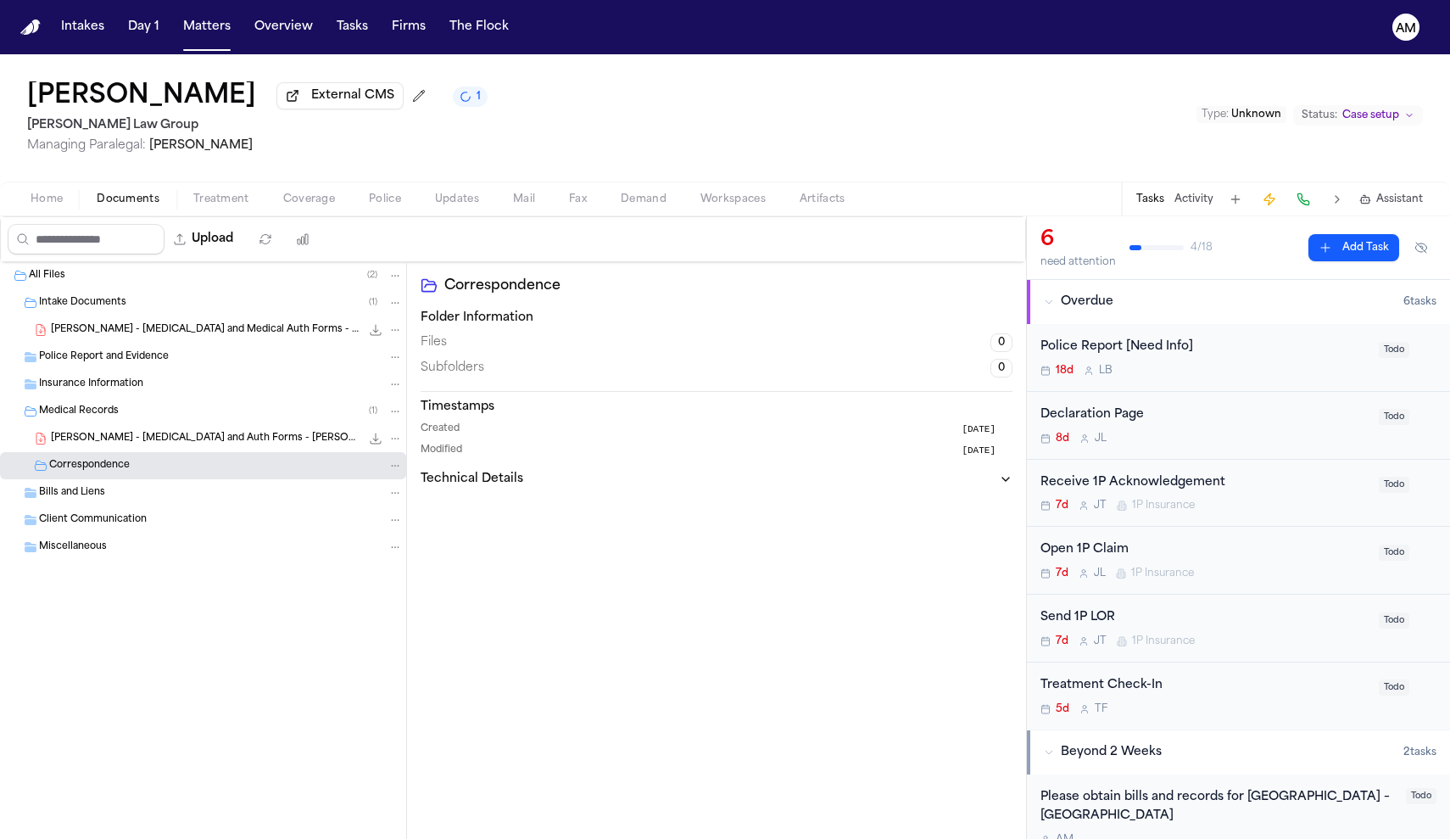
click at [170, 298] on div "Intake Documents ( 1 )" at bounding box center [203, 302] width 406 height 27
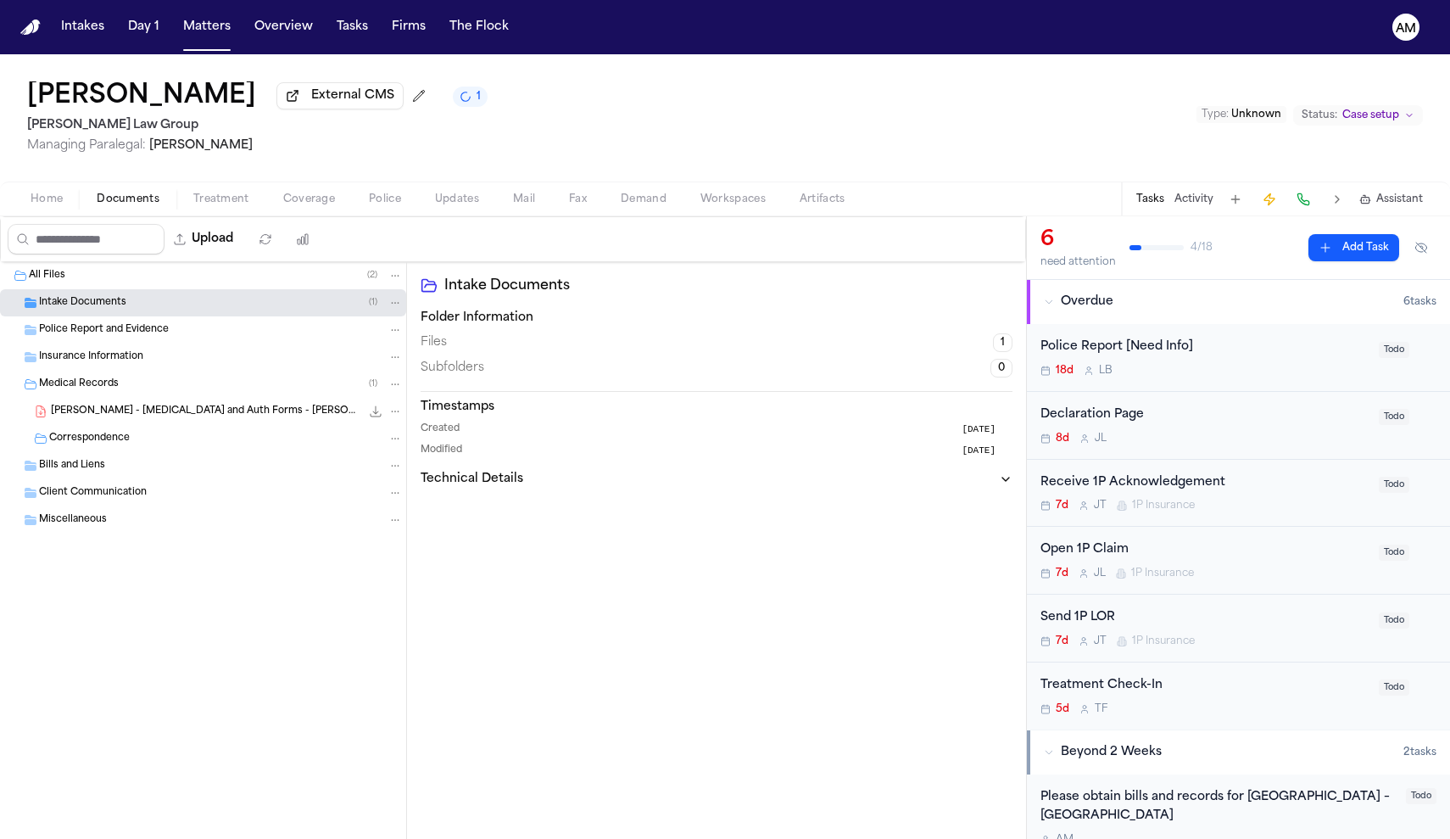
click at [81, 289] on div "All Files ( 2 )" at bounding box center [203, 275] width 406 height 27
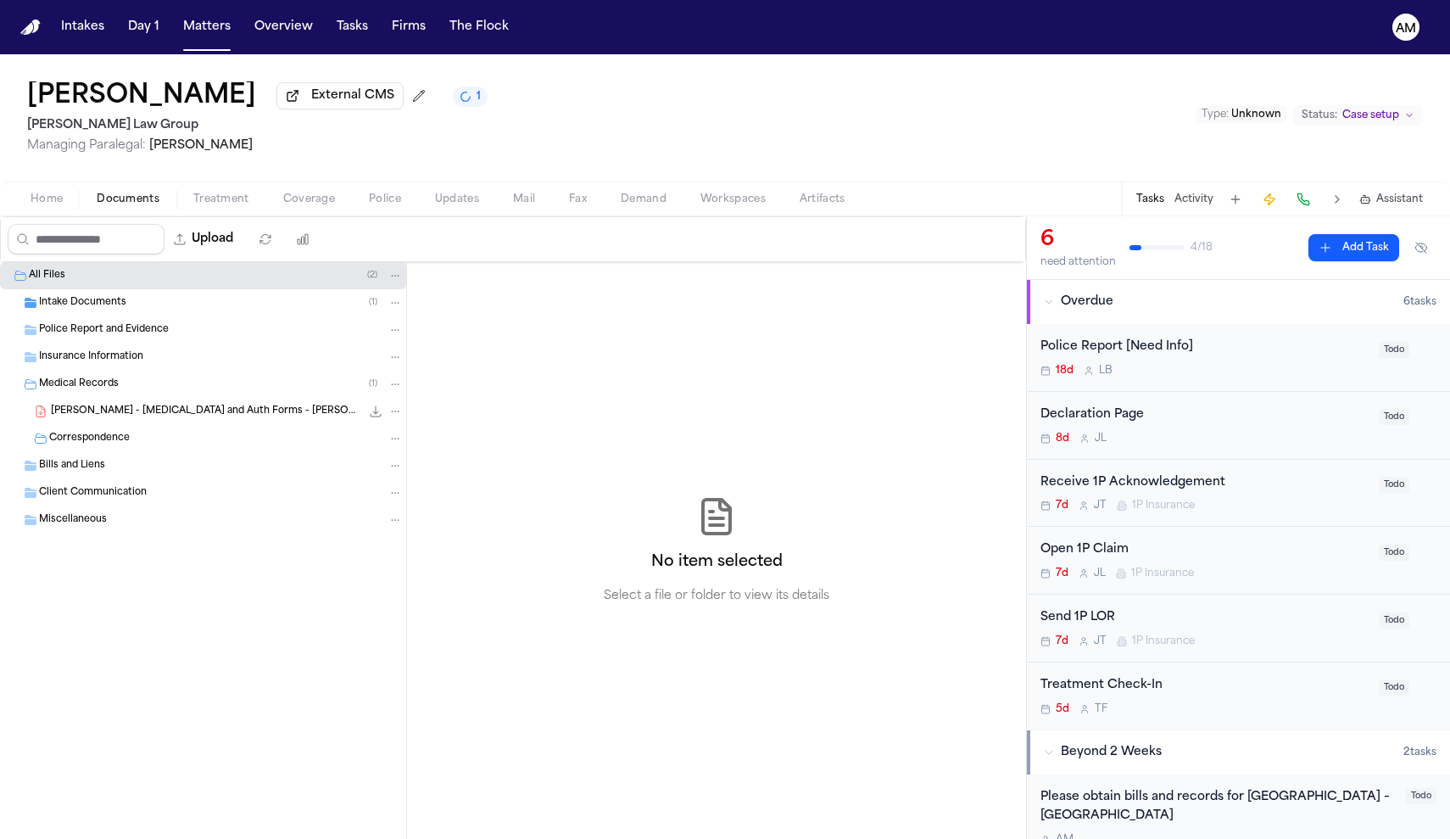
click at [81, 298] on div "Intake Documents ( 1 )" at bounding box center [203, 302] width 406 height 27
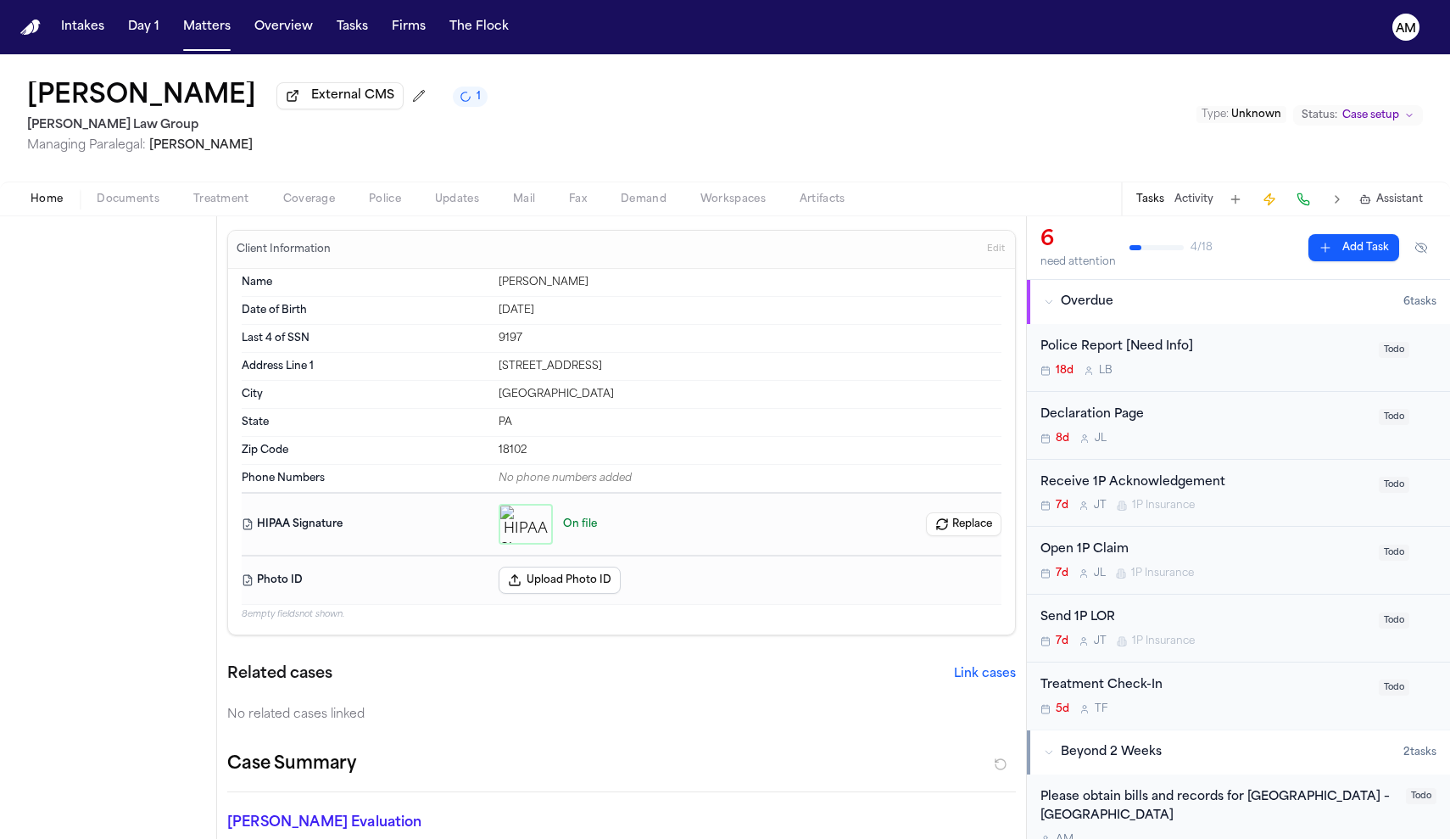
click at [75, 193] on button "Home" at bounding box center [47, 199] width 66 height 20
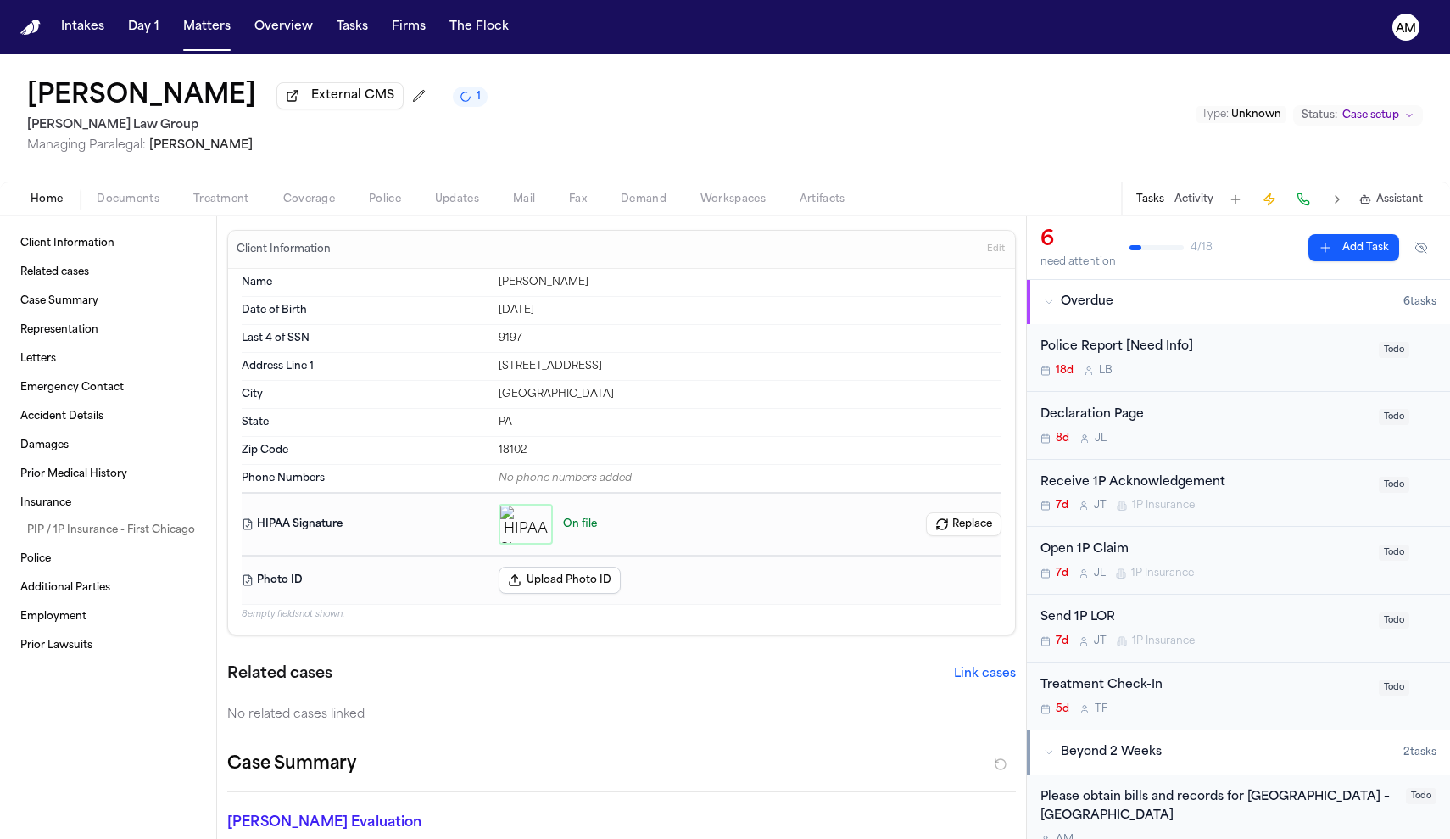
click at [155, 203] on span "Documents" at bounding box center [128, 200] width 63 height 14
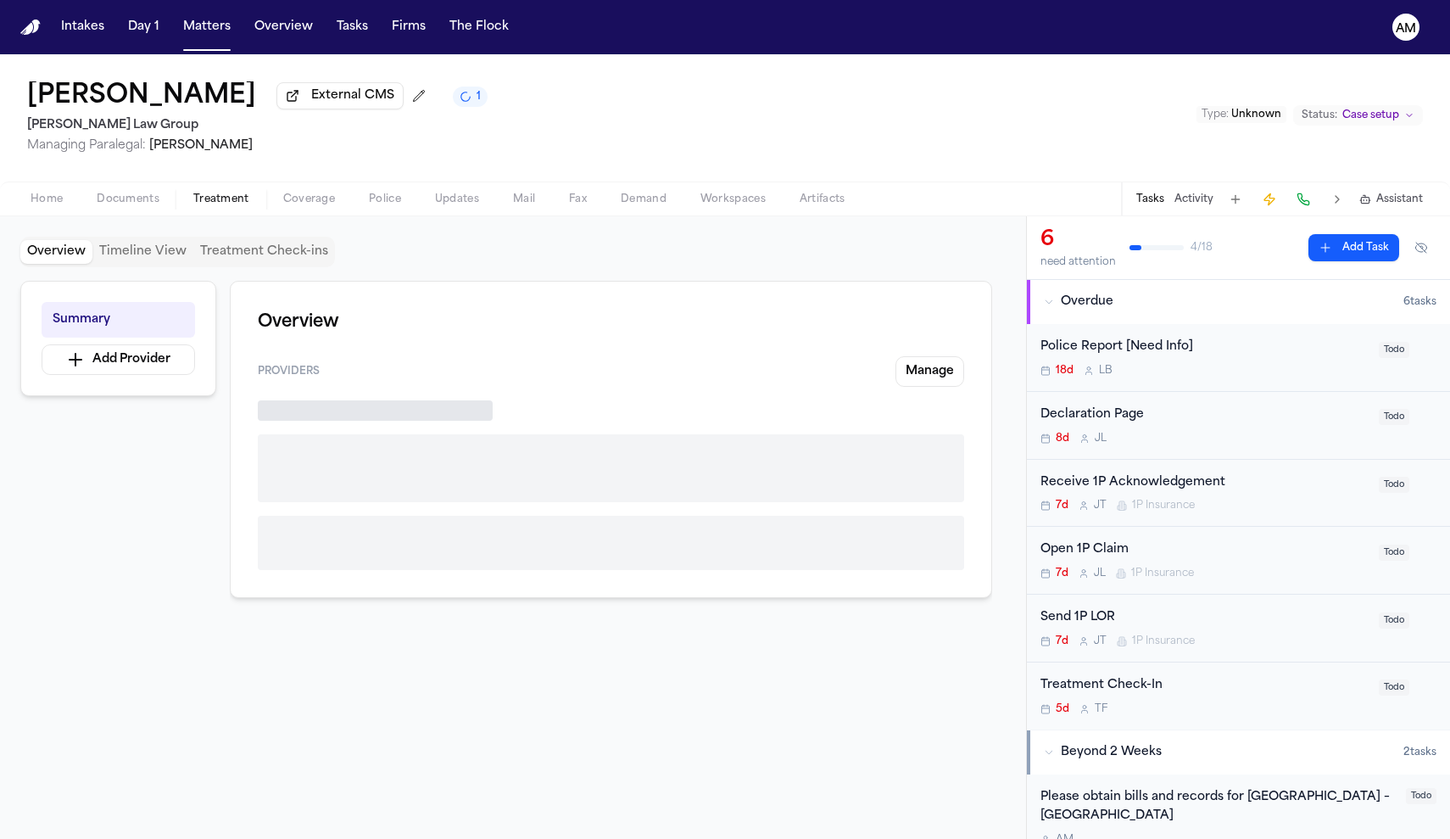
click at [220, 206] on span "Treatment" at bounding box center [221, 200] width 56 height 14
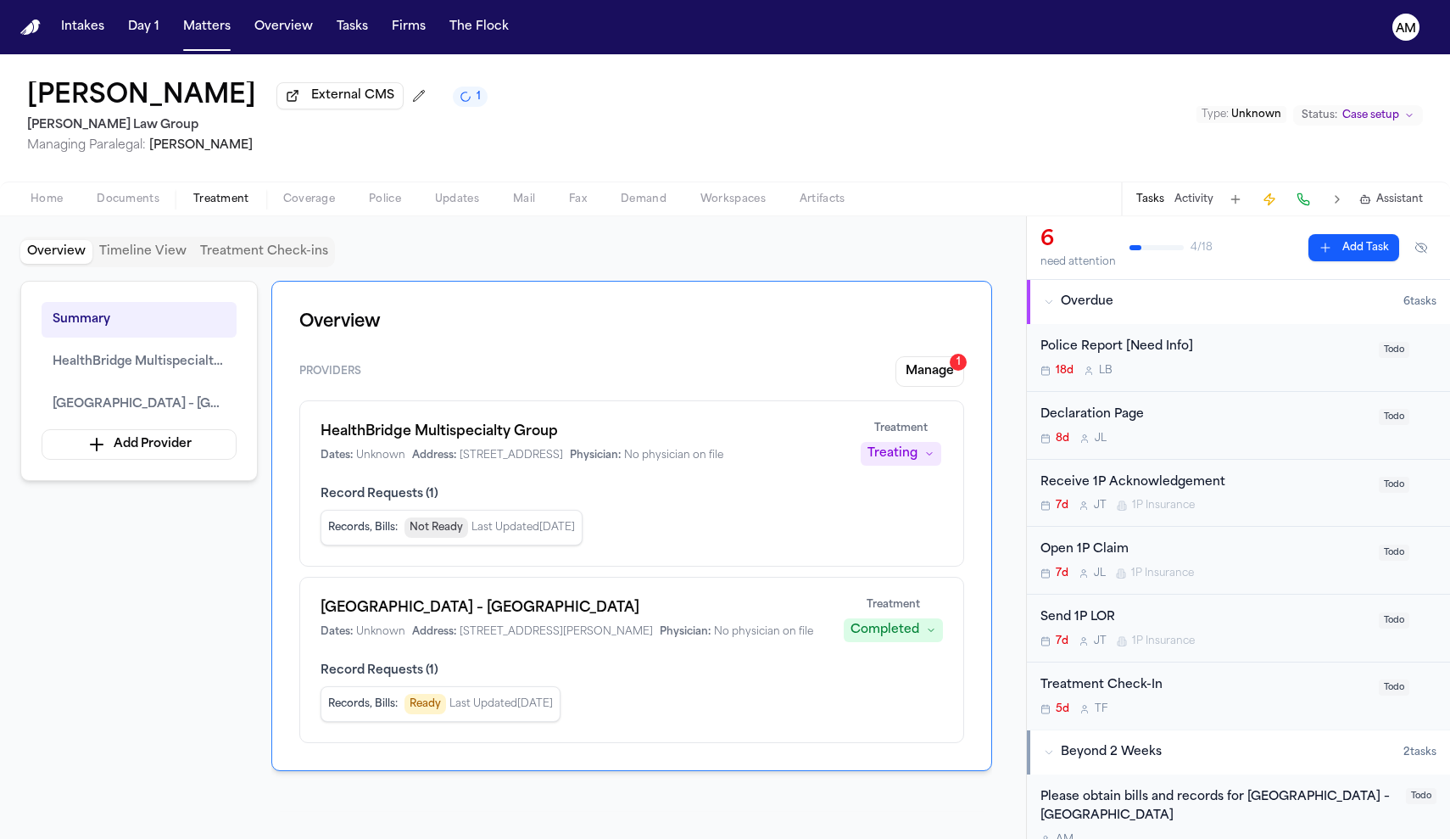
click at [148, 214] on div "Home Documents Treatment Coverage Police Updates Mail Fax Demand Workspaces Art…" at bounding box center [725, 198] width 1450 height 34
click at [137, 200] on span "Documents" at bounding box center [128, 200] width 63 height 14
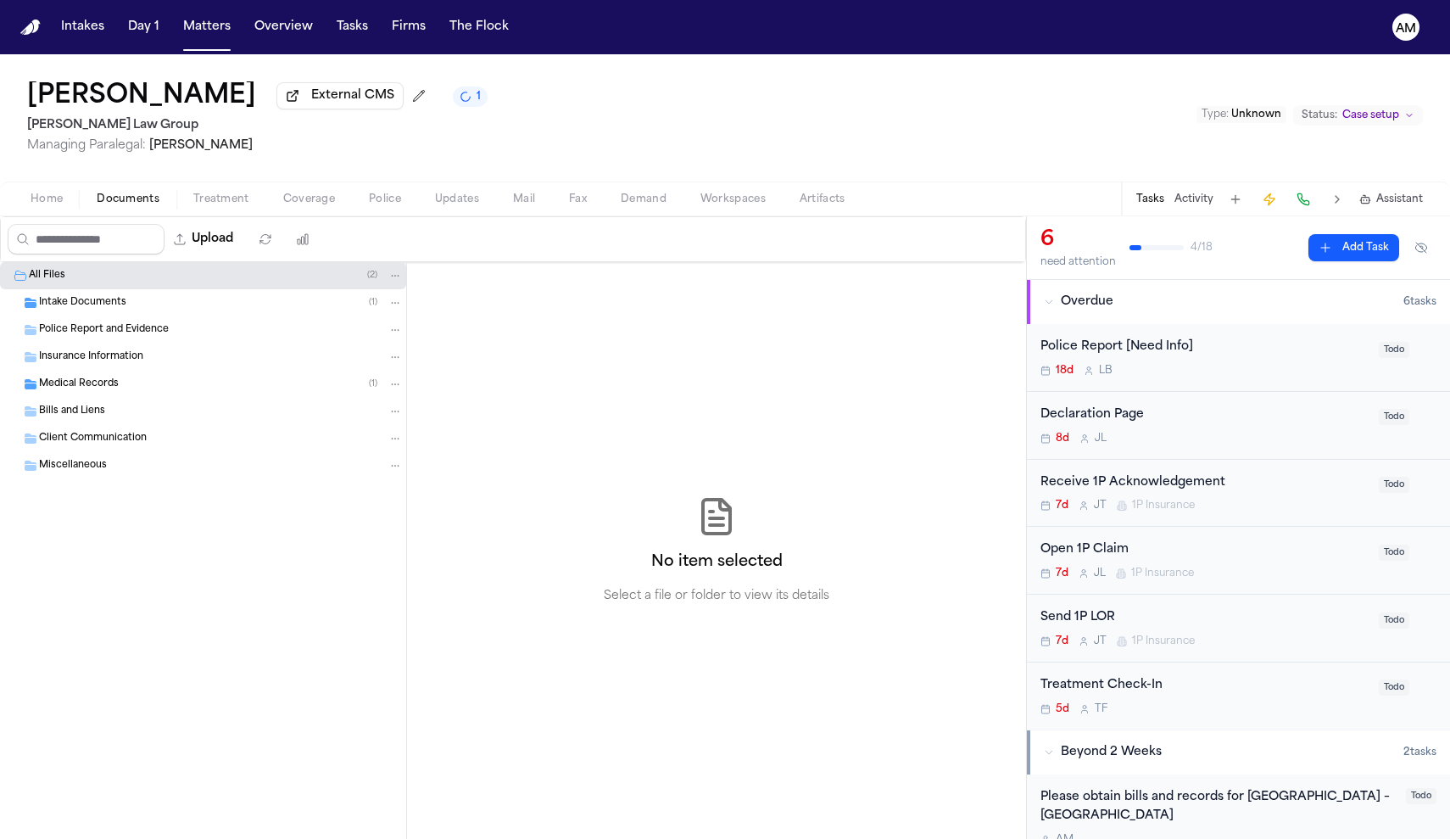
click at [75, 304] on span "Intake Documents" at bounding box center [82, 303] width 87 height 14
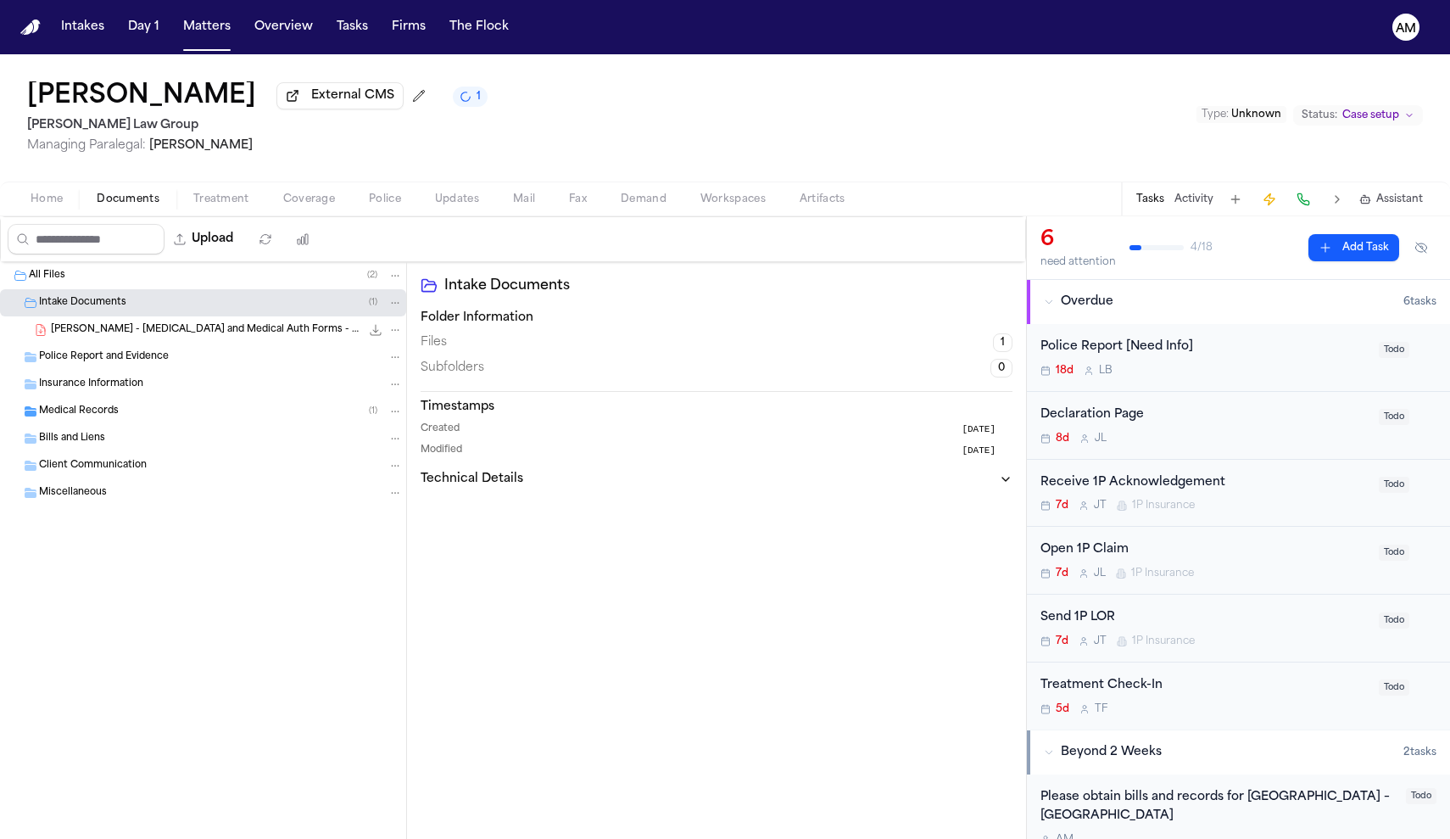
click at [99, 323] on div "L. Fraser - Retainer and Medical Auth Forms - Undated 692.0 KB • PDF" at bounding box center [203, 329] width 406 height 27
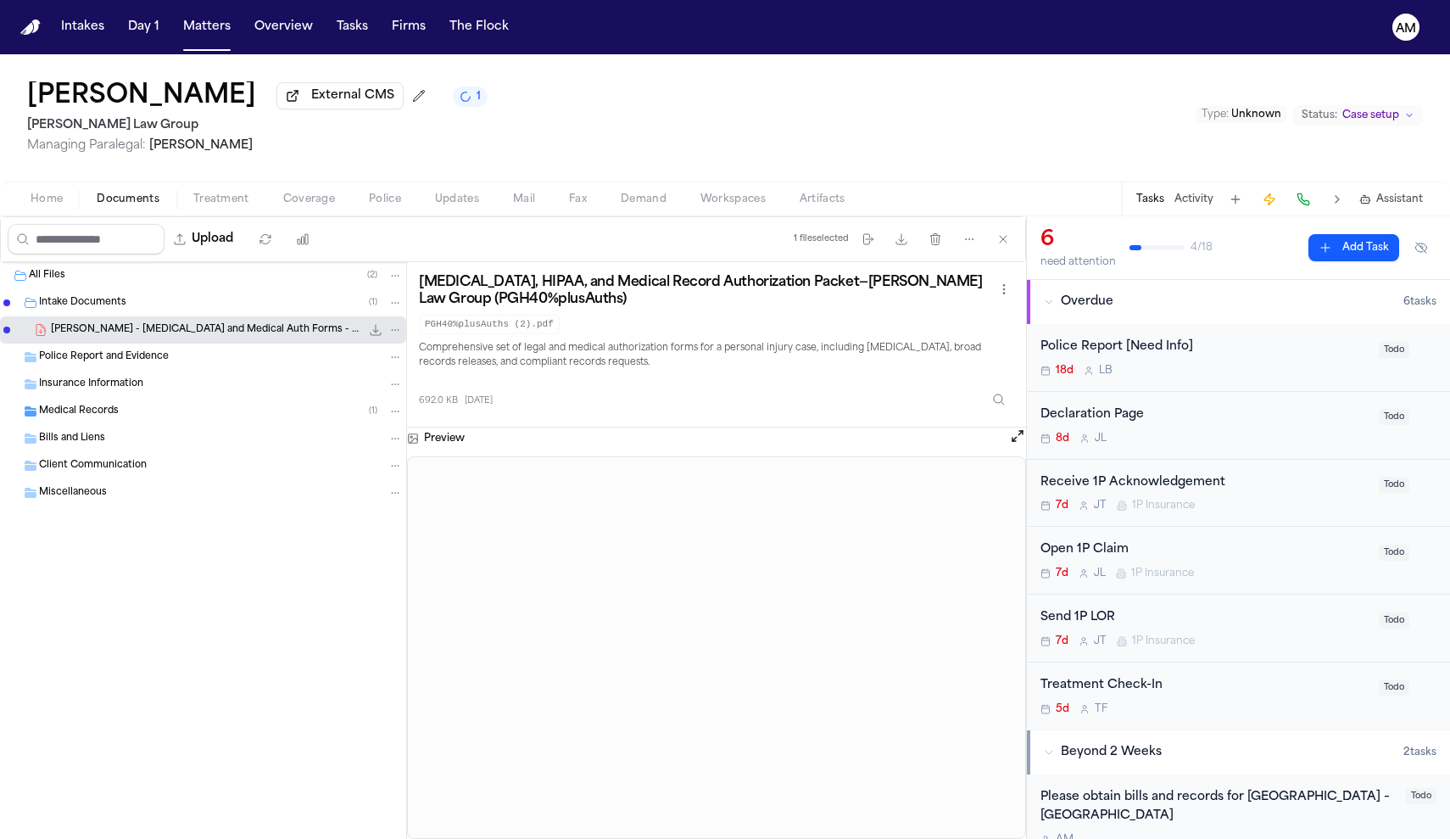
click at [201, 428] on div "Bills and Liens" at bounding box center [203, 438] width 406 height 27
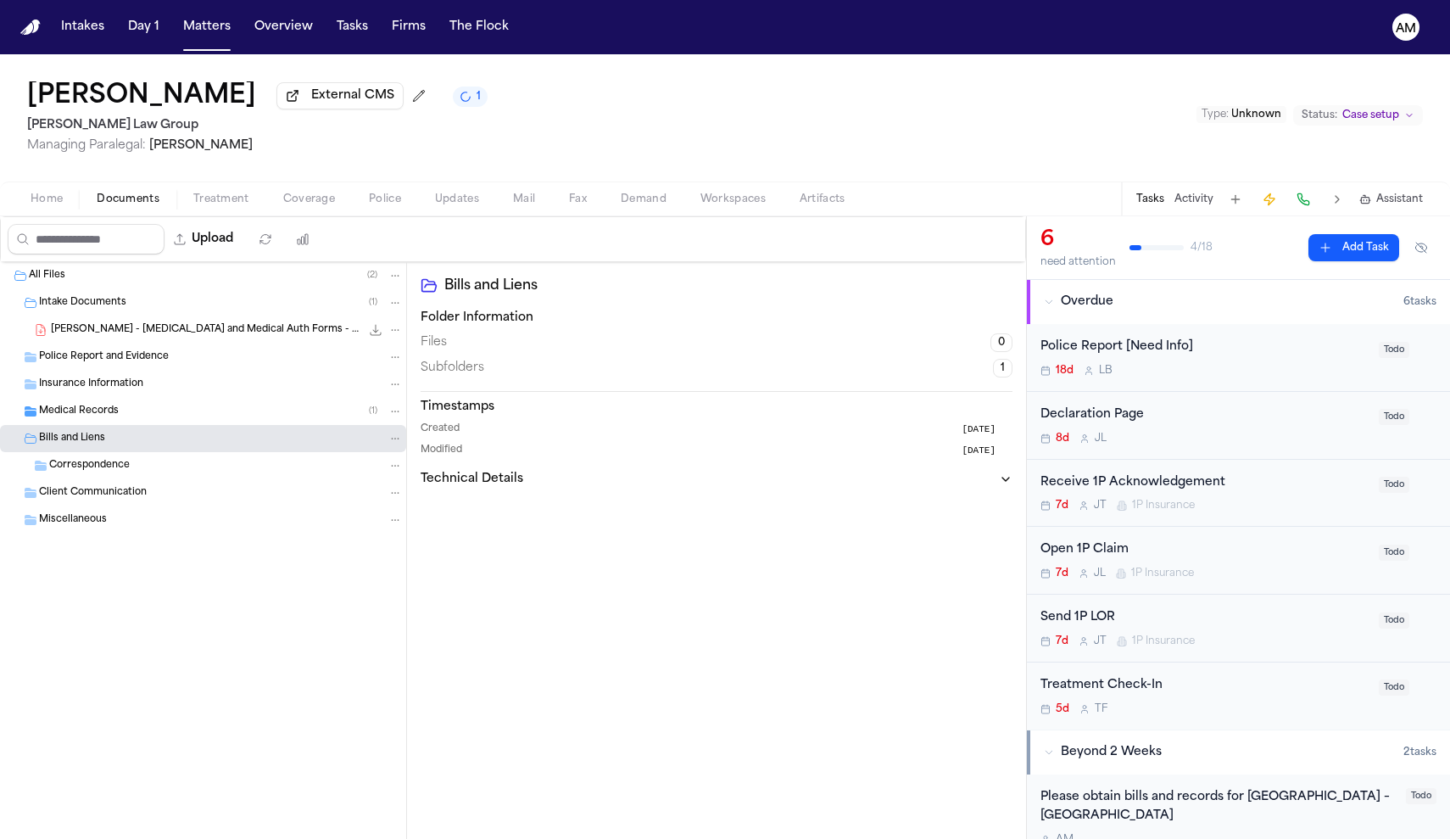
click at [190, 410] on div "Medical Records ( 1 )" at bounding box center [221, 411] width 364 height 15
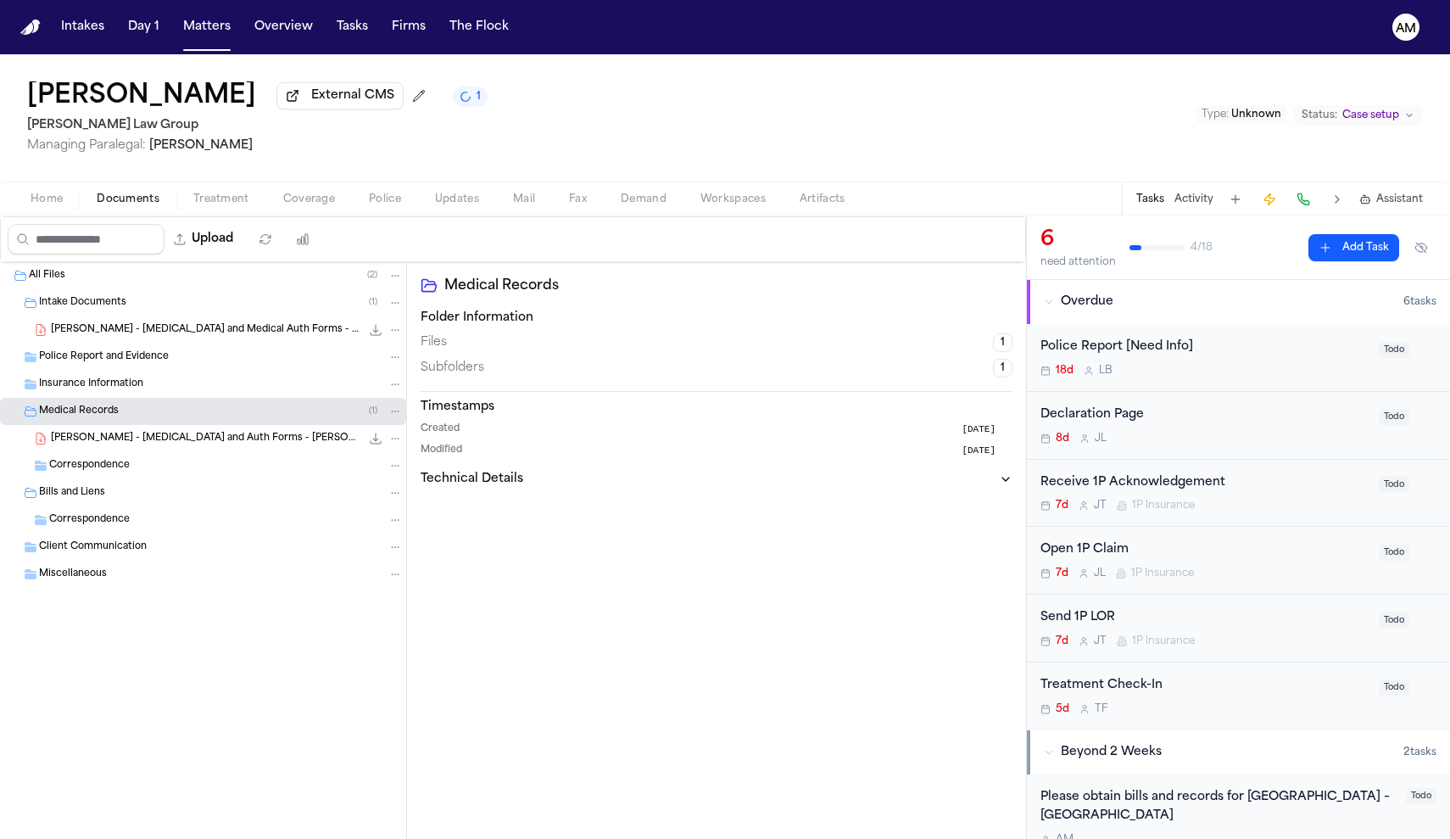
click at [0, 0] on span "692.0 KB • PDF" at bounding box center [0, 0] width 0 height 0
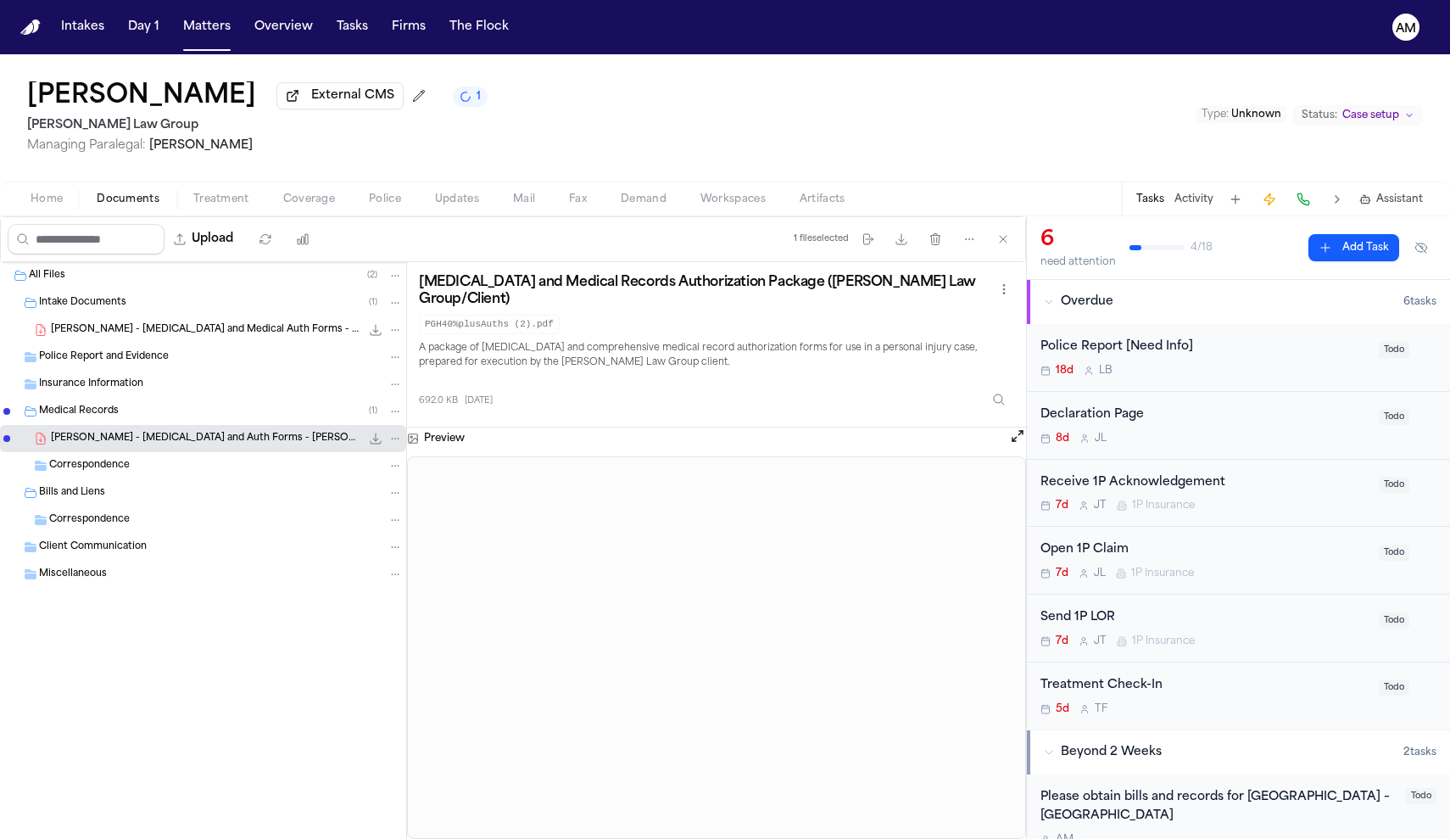
click at [58, 215] on div "Home Documents Treatment Coverage Police Updates Mail Fax Demand Workspaces Art…" at bounding box center [725, 198] width 1450 height 34
click at [53, 185] on div "Home Documents Treatment Coverage Police Updates Mail Fax Demand Workspaces Art…" at bounding box center [725, 198] width 1450 height 34
click at [52, 200] on span "Home" at bounding box center [47, 200] width 32 height 14
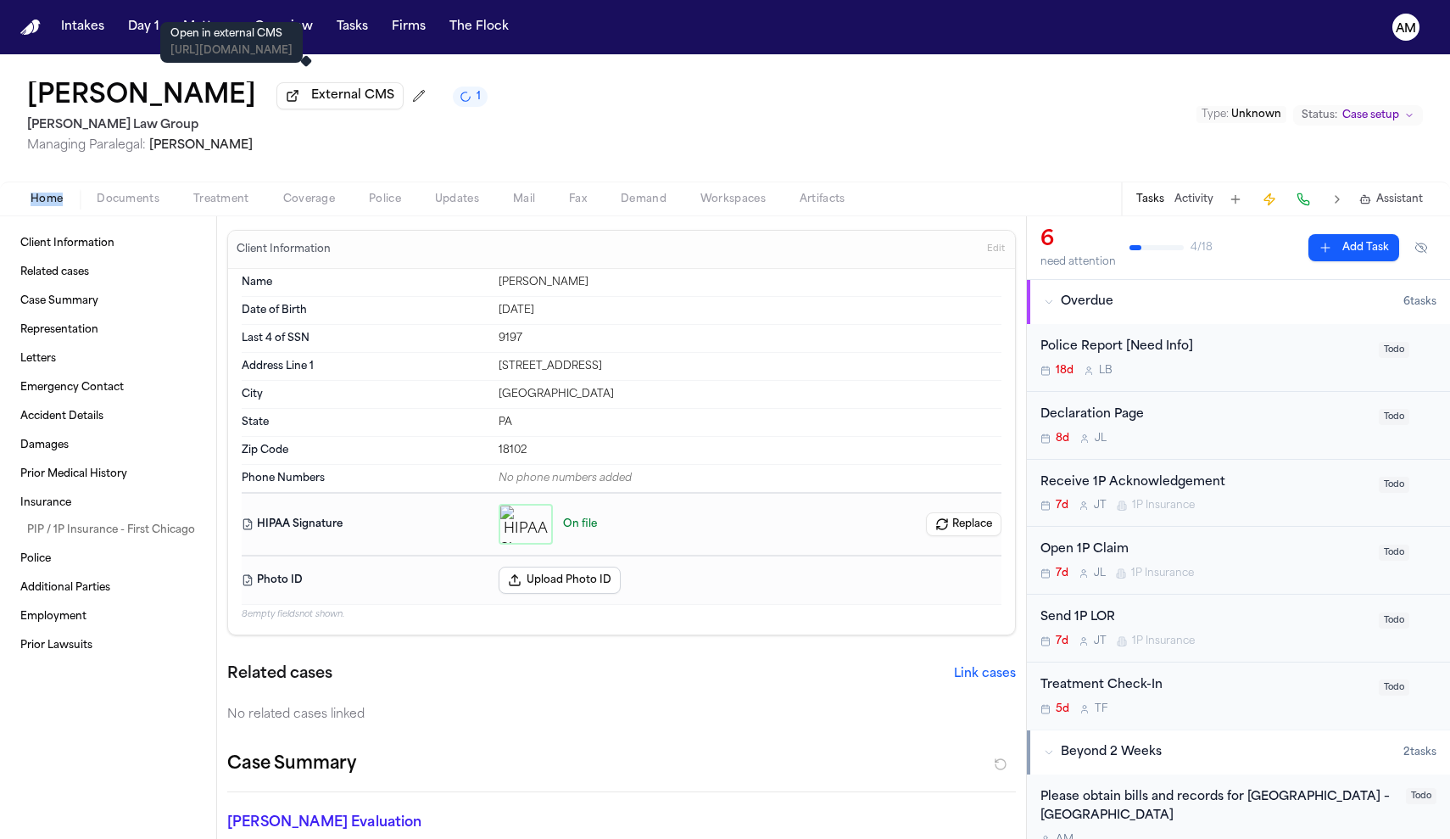
click at [340, 101] on span "External CMS" at bounding box center [352, 95] width 83 height 17
click at [126, 197] on span "Documents" at bounding box center [128, 200] width 63 height 14
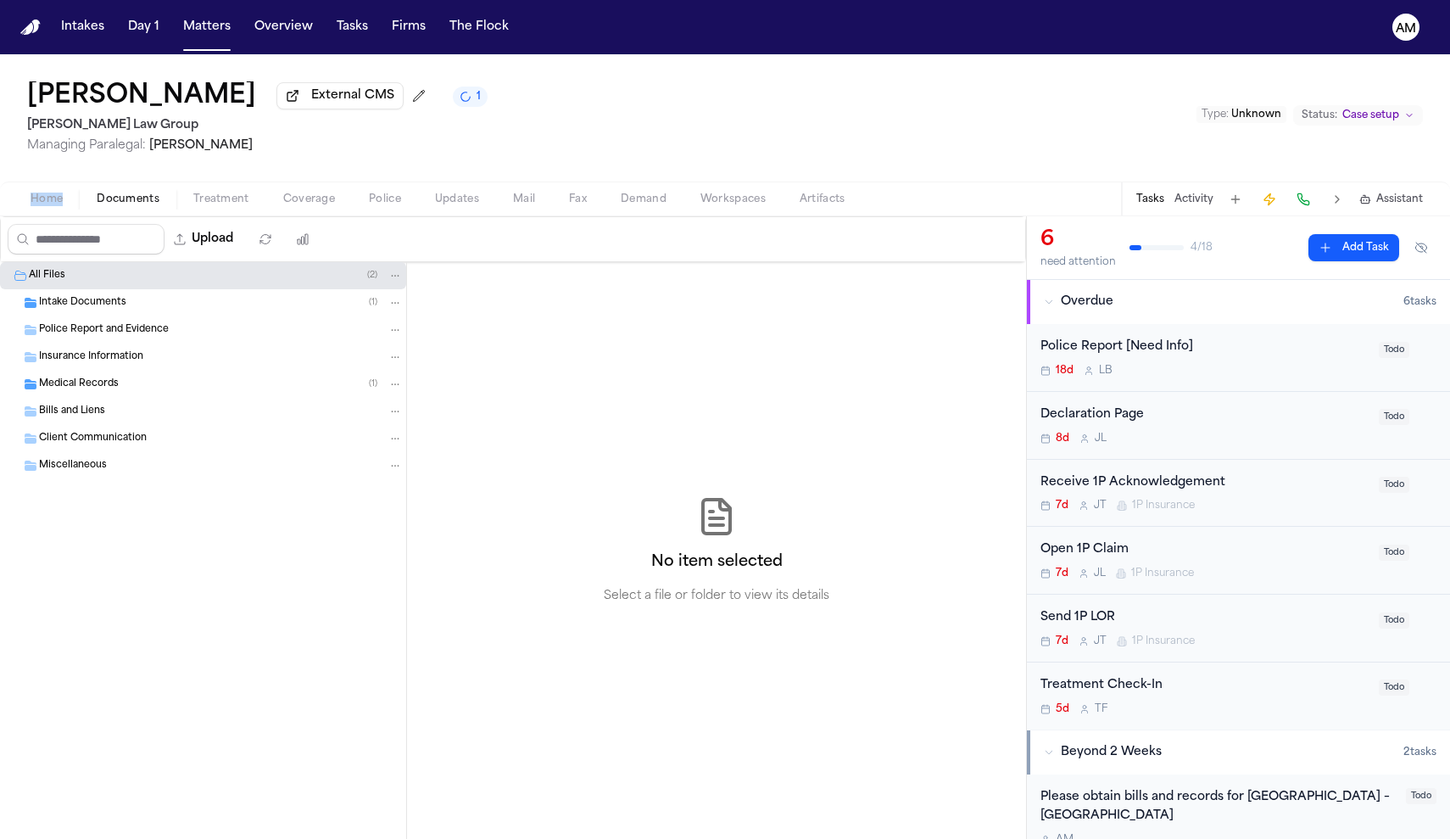
click at [81, 314] on div "Intake Documents ( 1 )" at bounding box center [203, 302] width 406 height 27
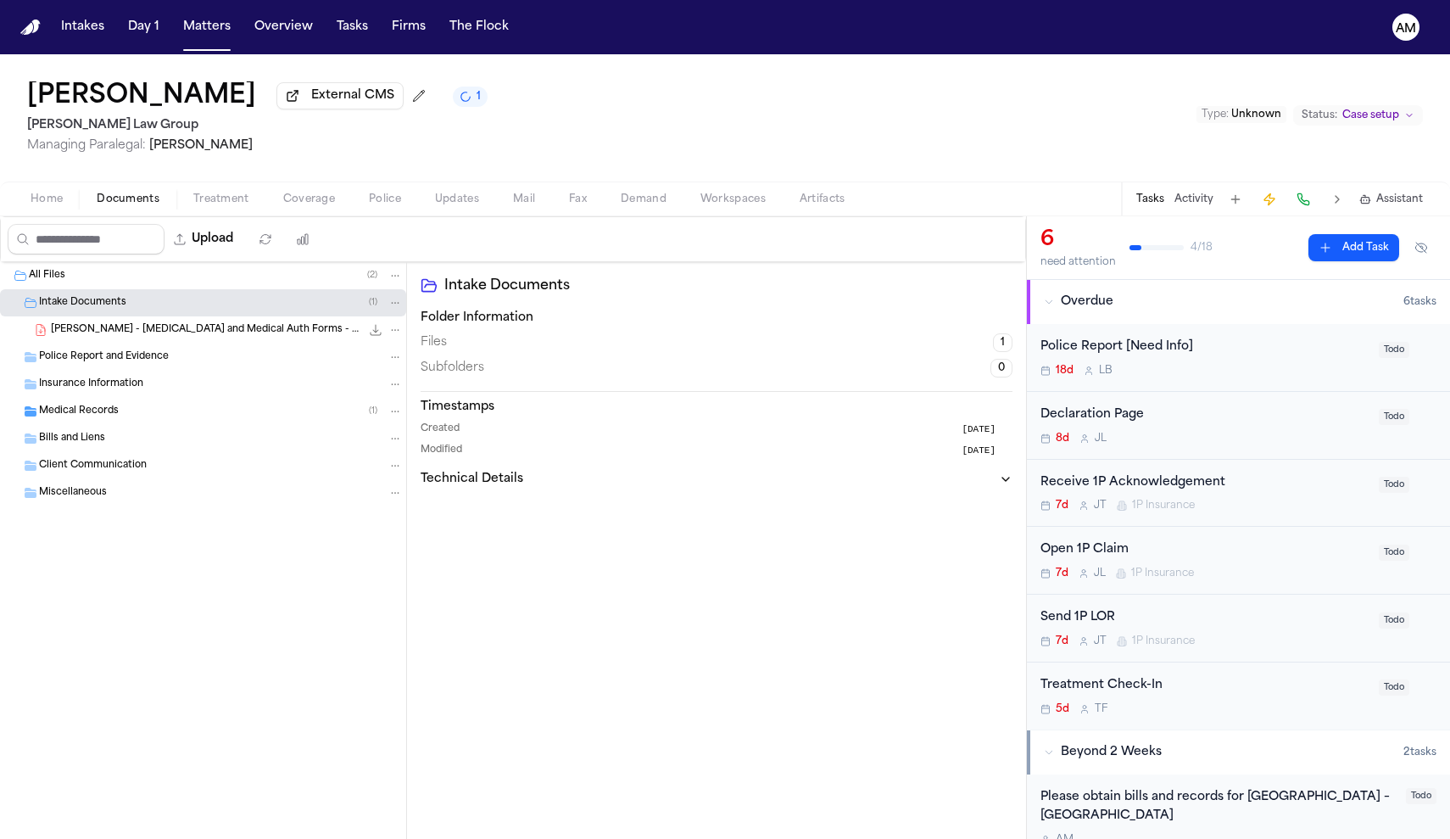
click at [88, 337] on span "L. Fraser - Retainer and Medical Auth Forms - Undated" at bounding box center [206, 330] width 310 height 14
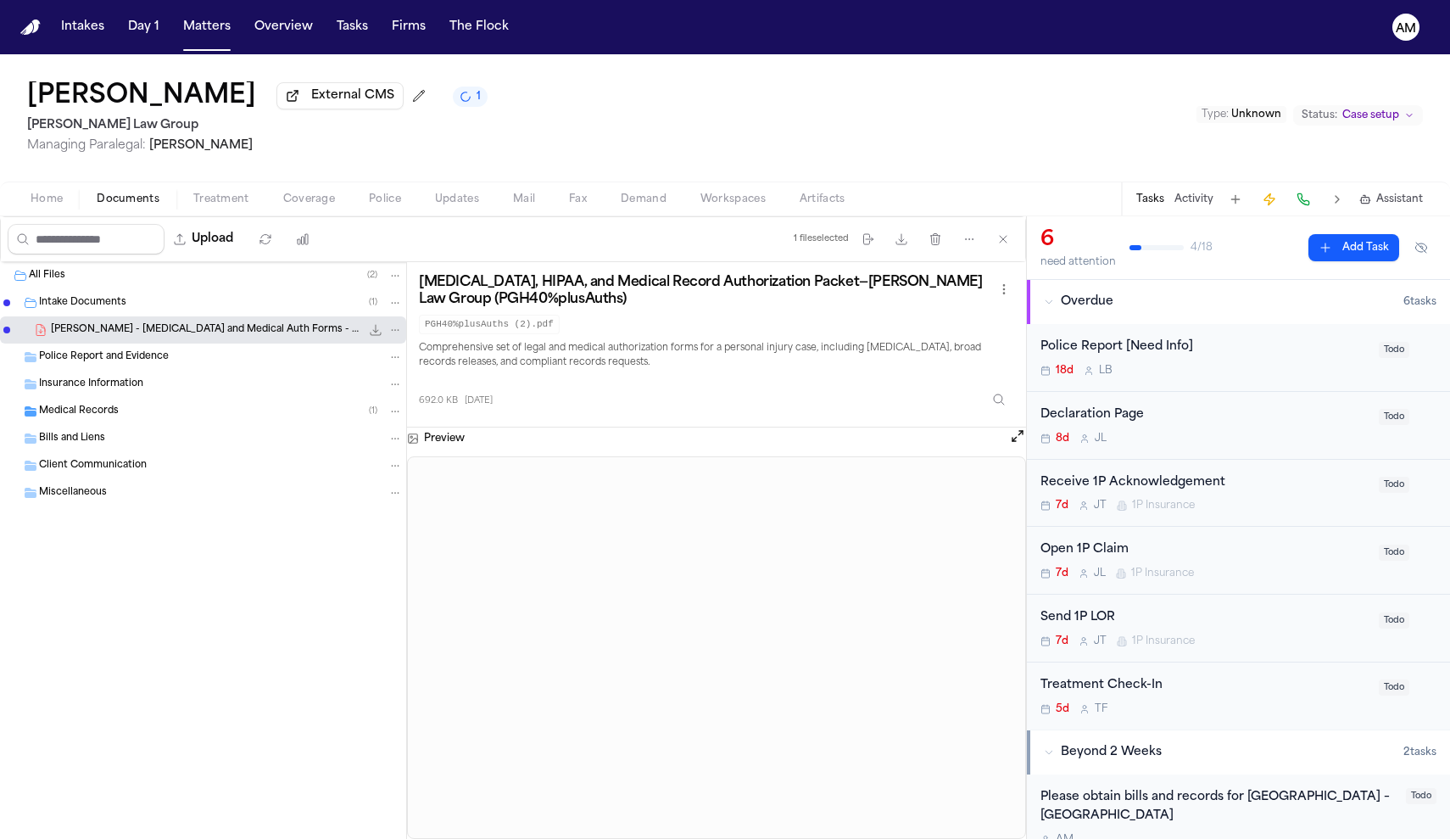
click at [95, 419] on span "Medical Records" at bounding box center [79, 412] width 80 height 14
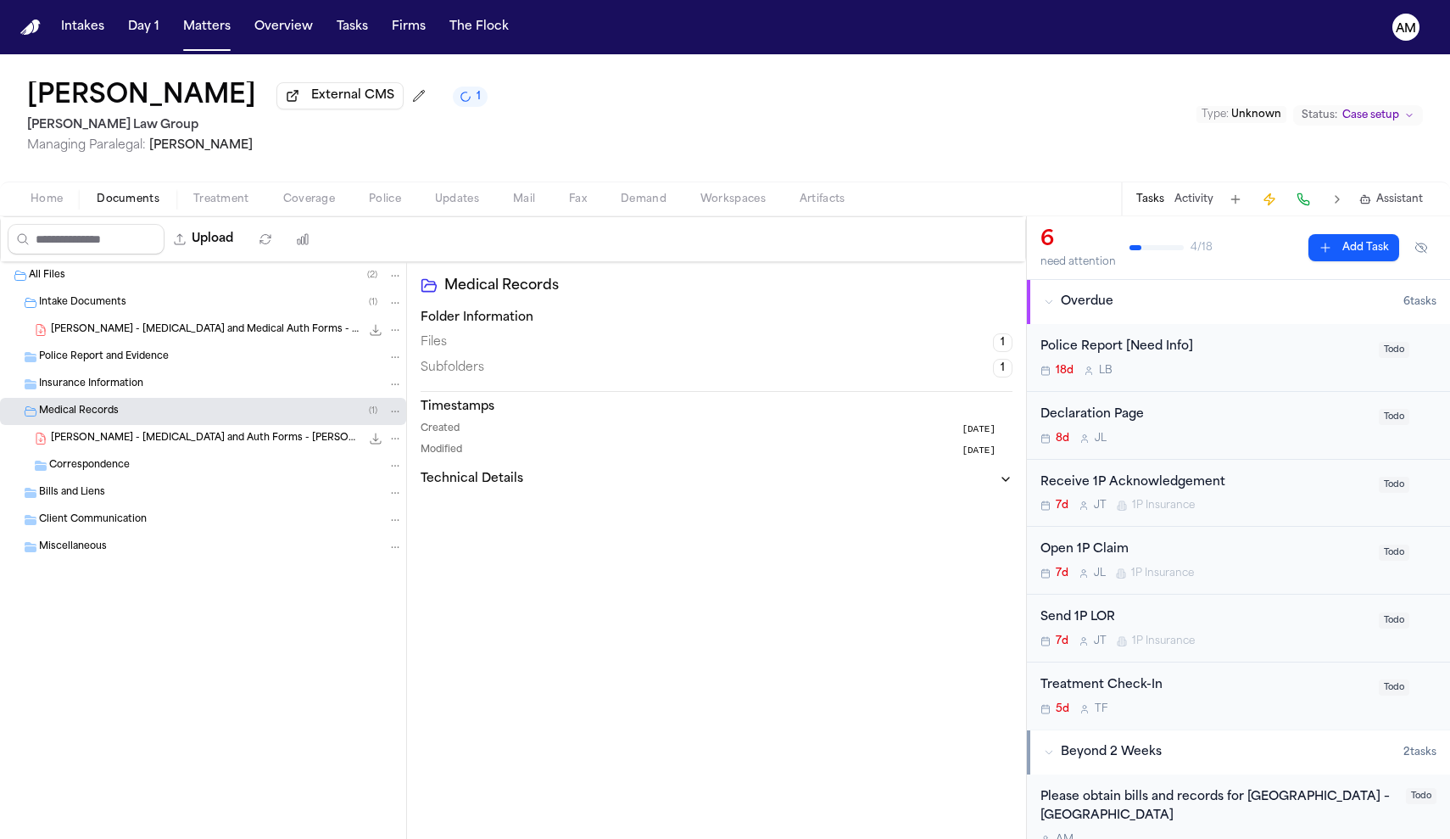
click at [93, 432] on div "L. Fraser - Retainer and Auth Forms - Romanow Law Group - Undated 692.0 KB • PDF" at bounding box center [203, 438] width 406 height 27
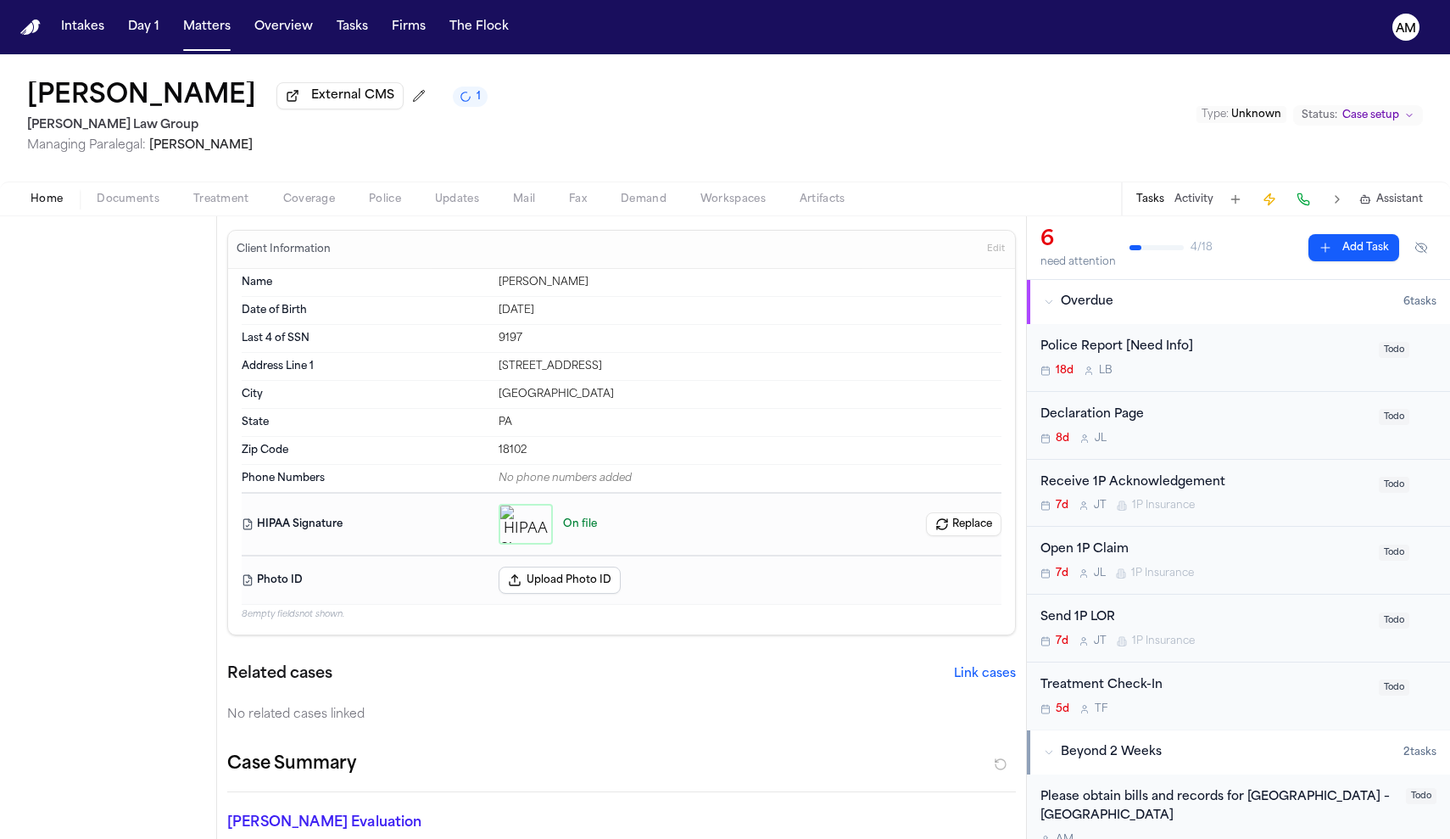
click at [45, 196] on span "Home" at bounding box center [47, 200] width 32 height 14
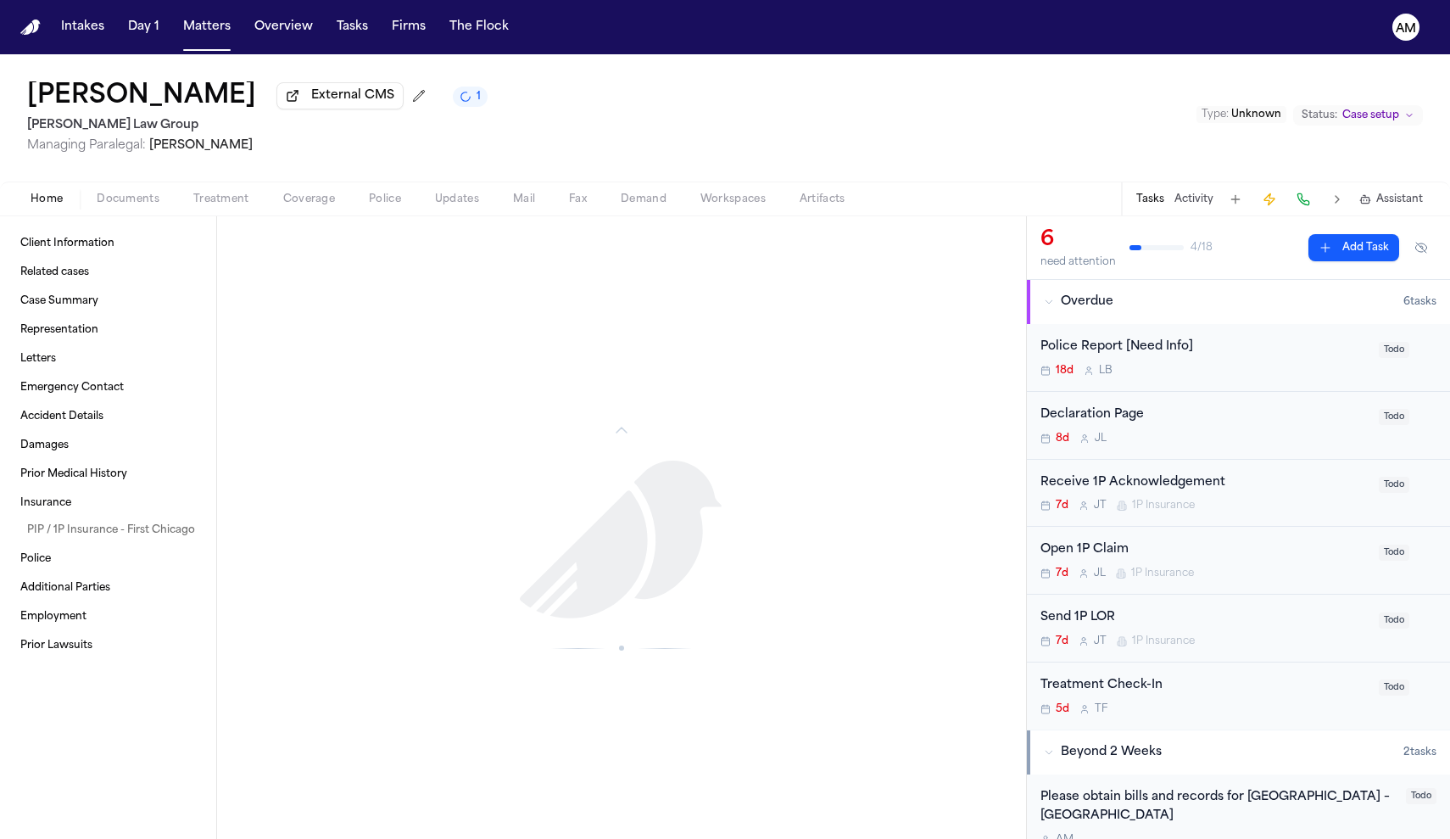
scroll to position [1689, 0]
drag, startPoint x: 224, startPoint y: 101, endPoint x: 21, endPoint y: 96, distance: 202.8
click at [14, 96] on div "Lueanne Fraser External CMS 1 Romanow Law Group Managing Paralegal: Violette Pa…" at bounding box center [725, 117] width 1450 height 127
click at [45, 101] on h1 "Lueanne Fraser" at bounding box center [141, 96] width 229 height 31
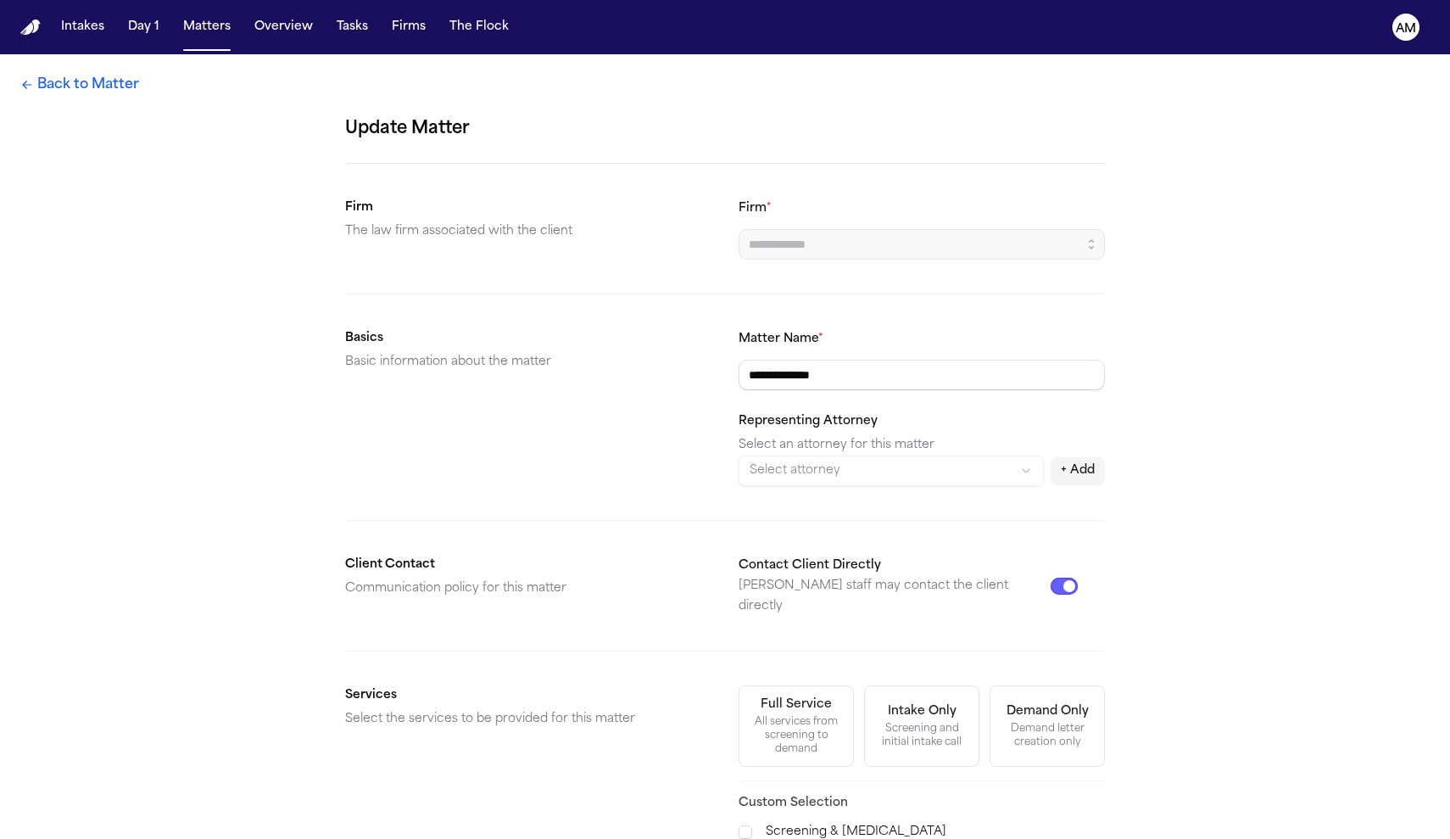
type input "**********"
click at [93, 85] on link "Back to Matter" at bounding box center [79, 85] width 119 height 20
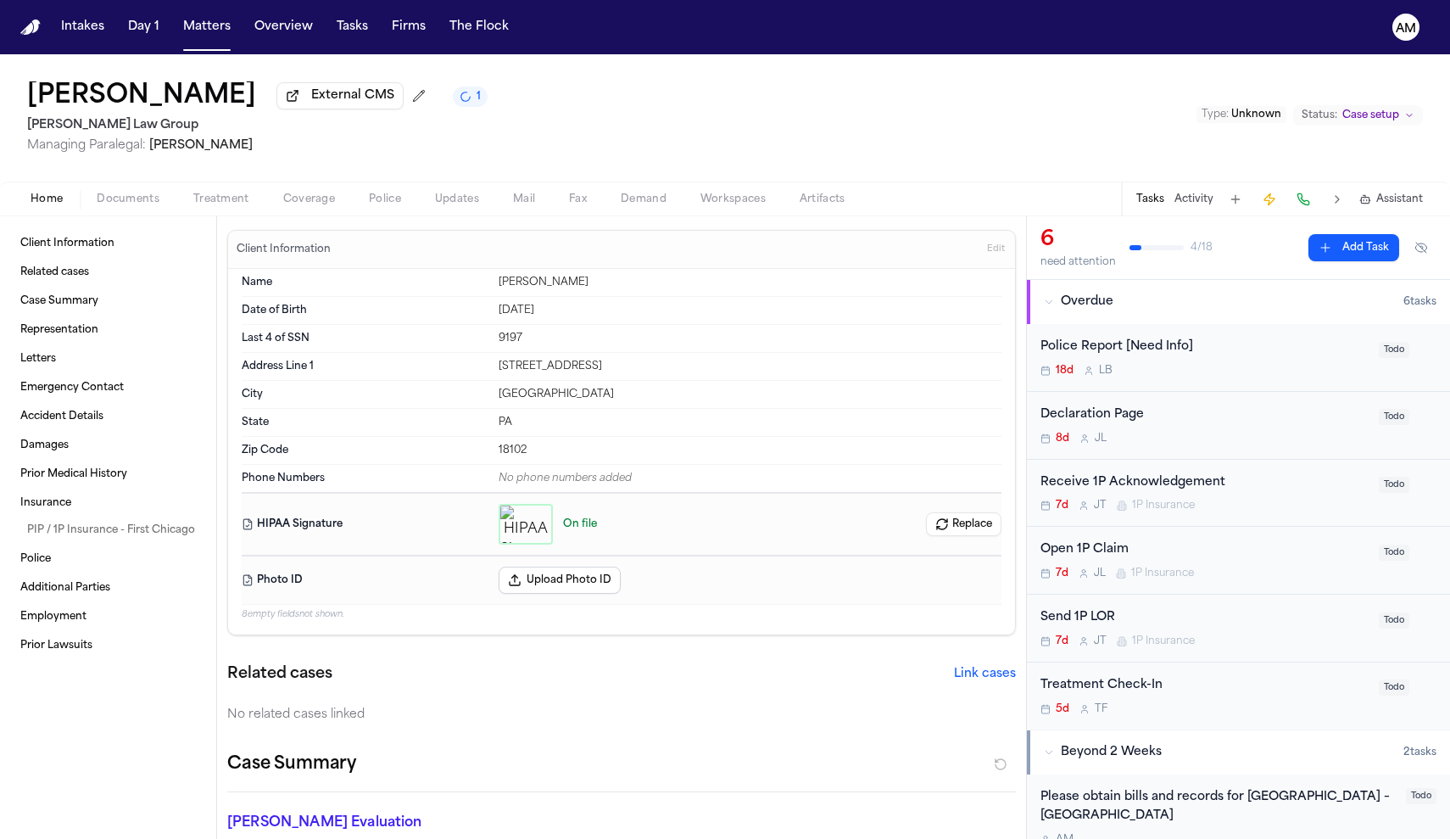
drag, startPoint x: 20, startPoint y: 93, endPoint x: 223, endPoint y: 114, distance: 203.8
click at [223, 114] on div "Lueanne Fraser External CMS 1 Romanow Law Group Managing Paralegal: Violette Pa…" at bounding box center [725, 117] width 1450 height 127
copy h1 "Lueanne Fraser"
drag, startPoint x: 243, startPoint y: 148, endPoint x: 153, endPoint y: 151, distance: 90.8
click at [153, 151] on span "Managing Paralegal: Violette Patino" at bounding box center [257, 145] width 461 height 17
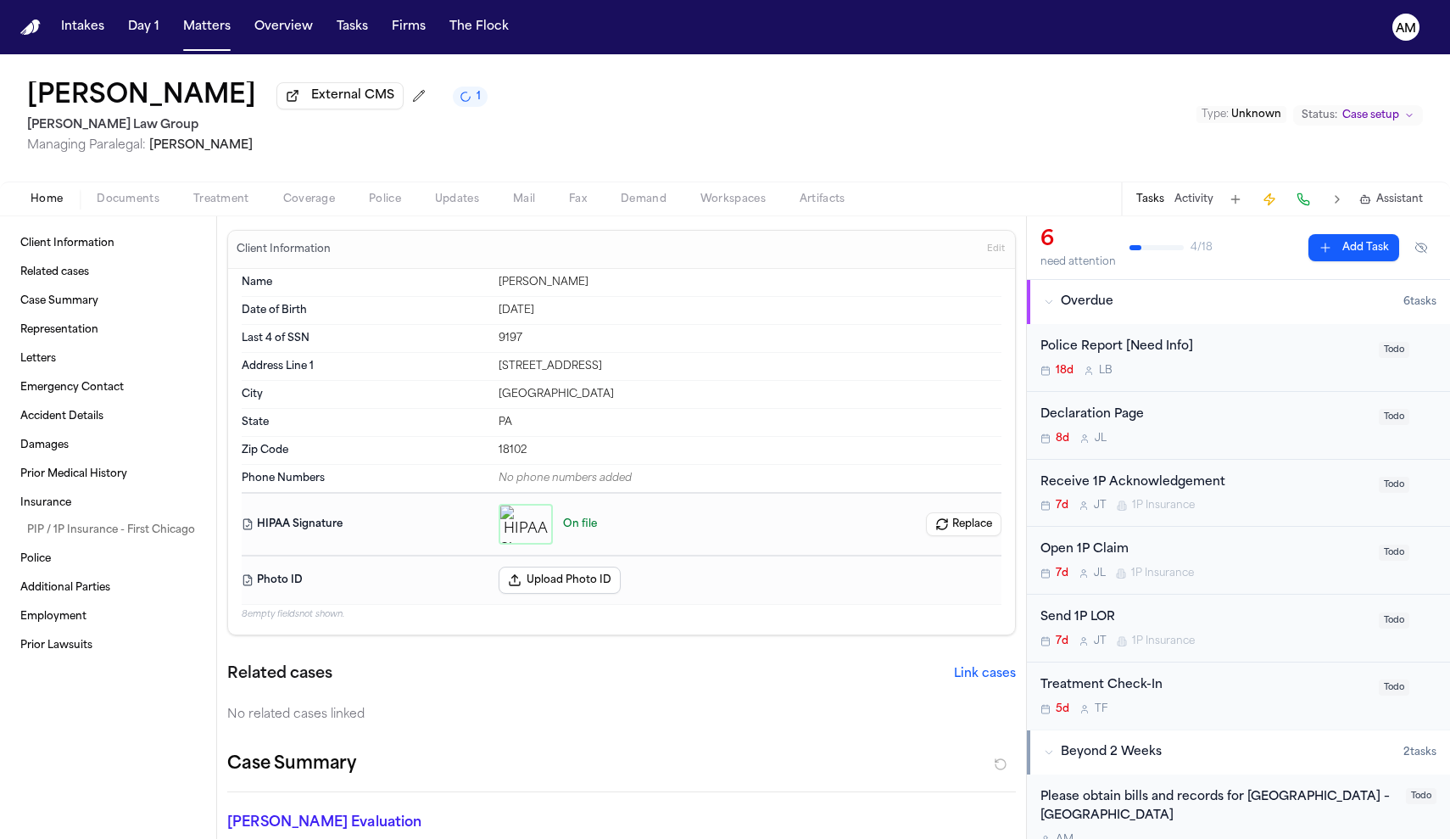
copy span "Violette Patino"
drag, startPoint x: 25, startPoint y: 102, endPoint x: 223, endPoint y: 104, distance: 197.6
click at [223, 104] on div "Lueanne Fraser External CMS 1 Romanow Law Group Managing Paralegal: Violette Pa…" at bounding box center [725, 117] width 1450 height 127
copy h1 "Lueanne Fraser"
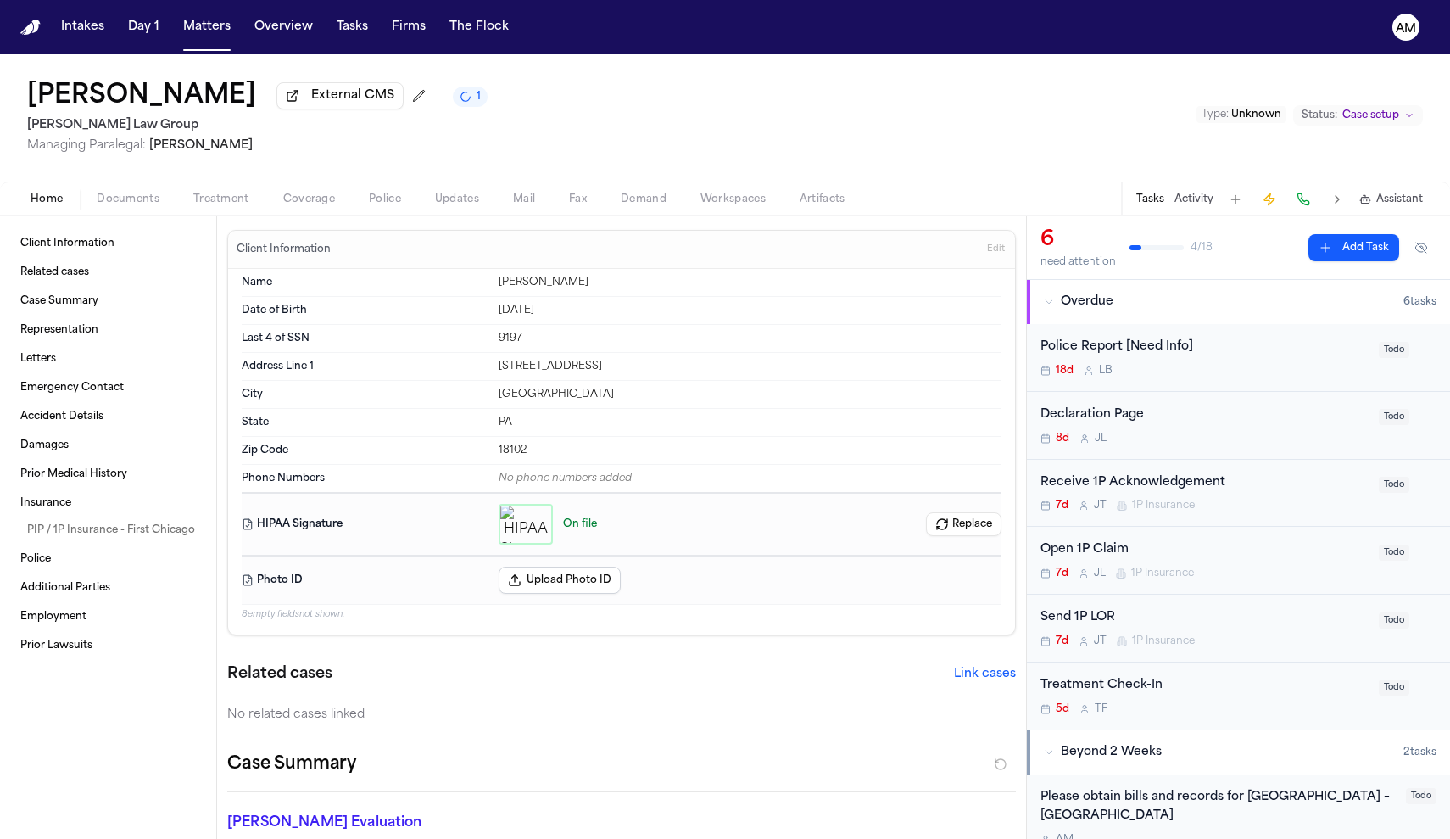
click at [129, 192] on button "Documents" at bounding box center [128, 199] width 97 height 20
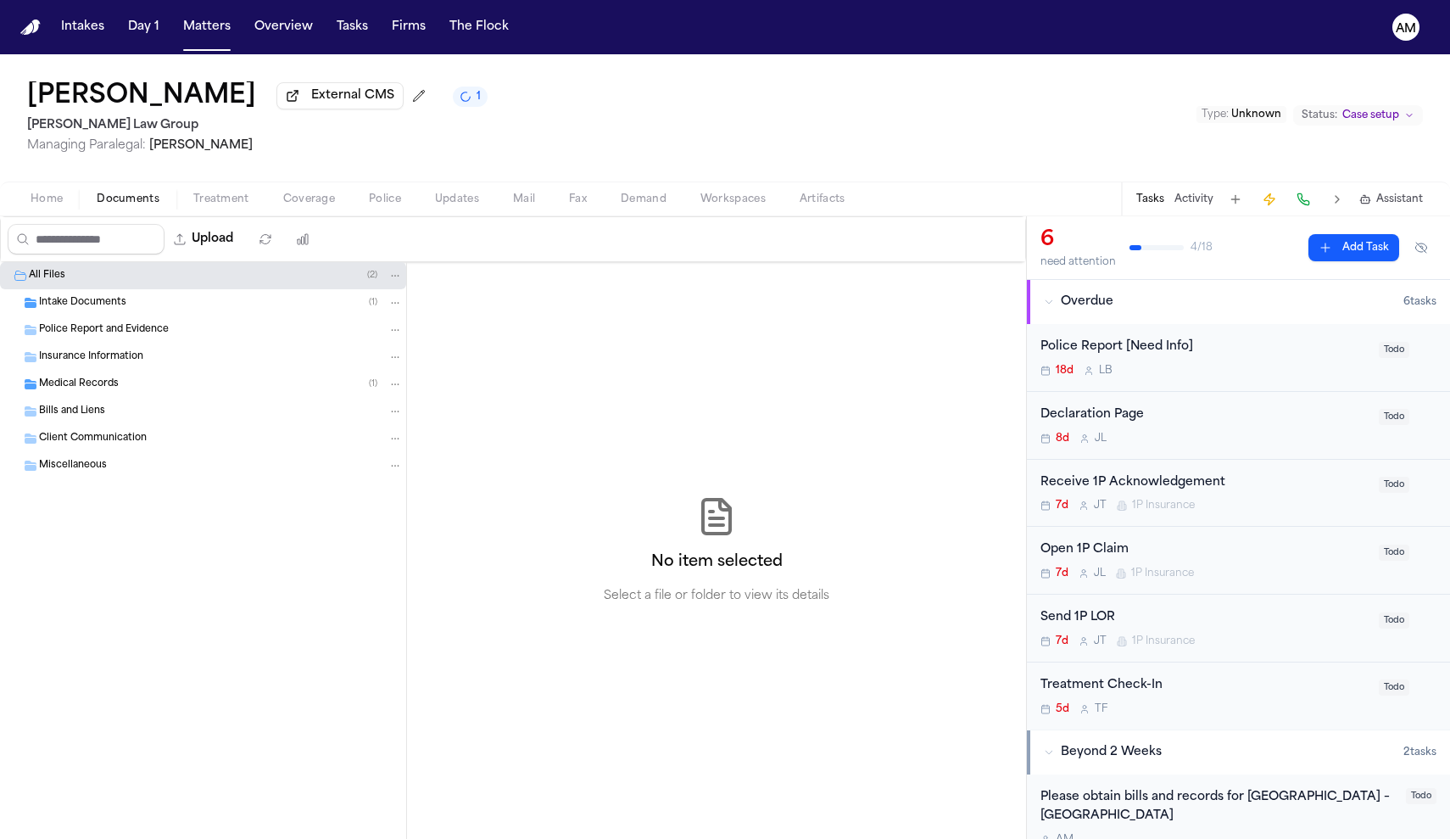
click at [216, 215] on div "Home Documents Treatment Coverage Police Updates Mail Fax Demand Workspaces Art…" at bounding box center [725, 198] width 1450 height 34
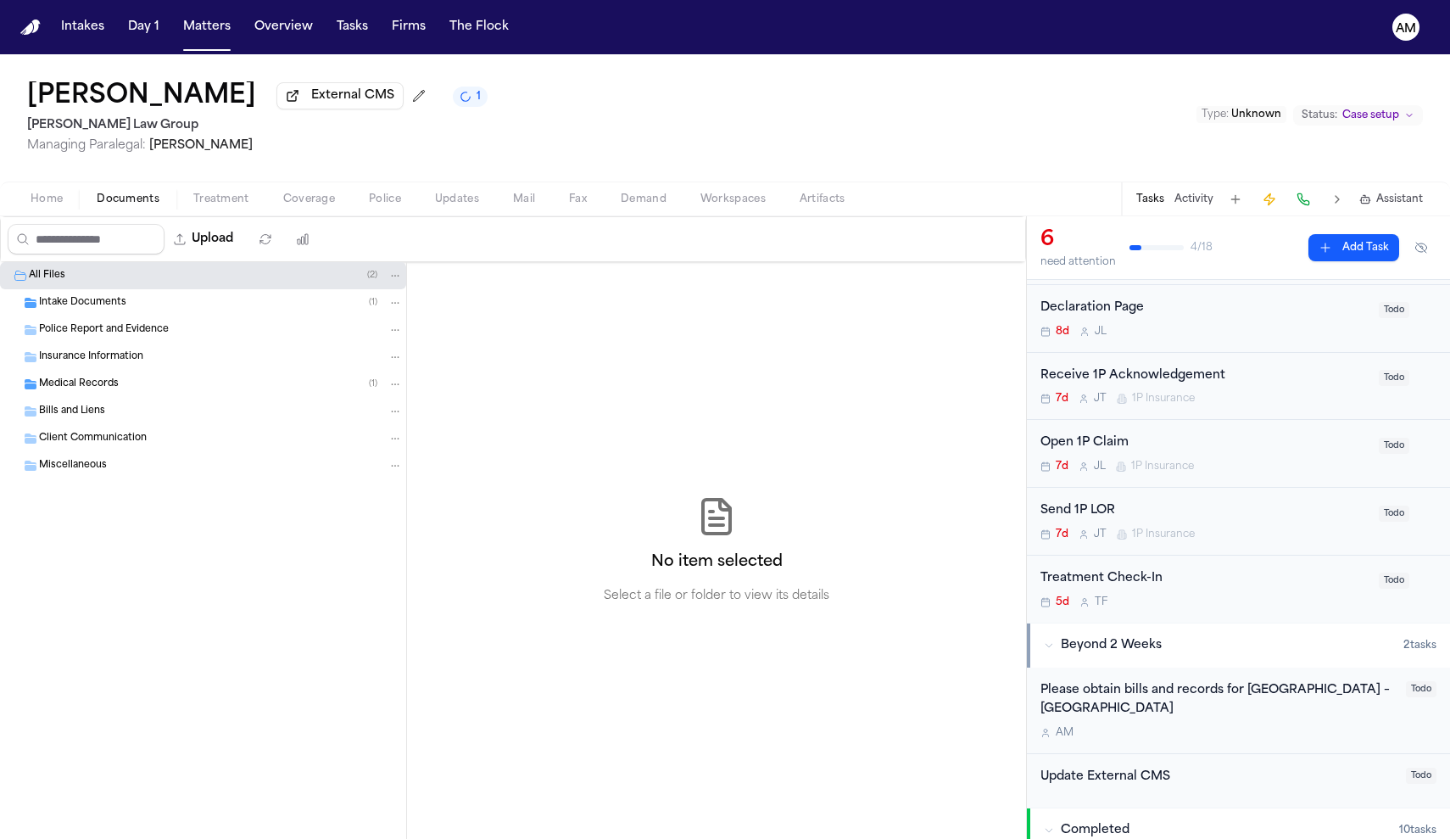
scroll to position [122, 0]
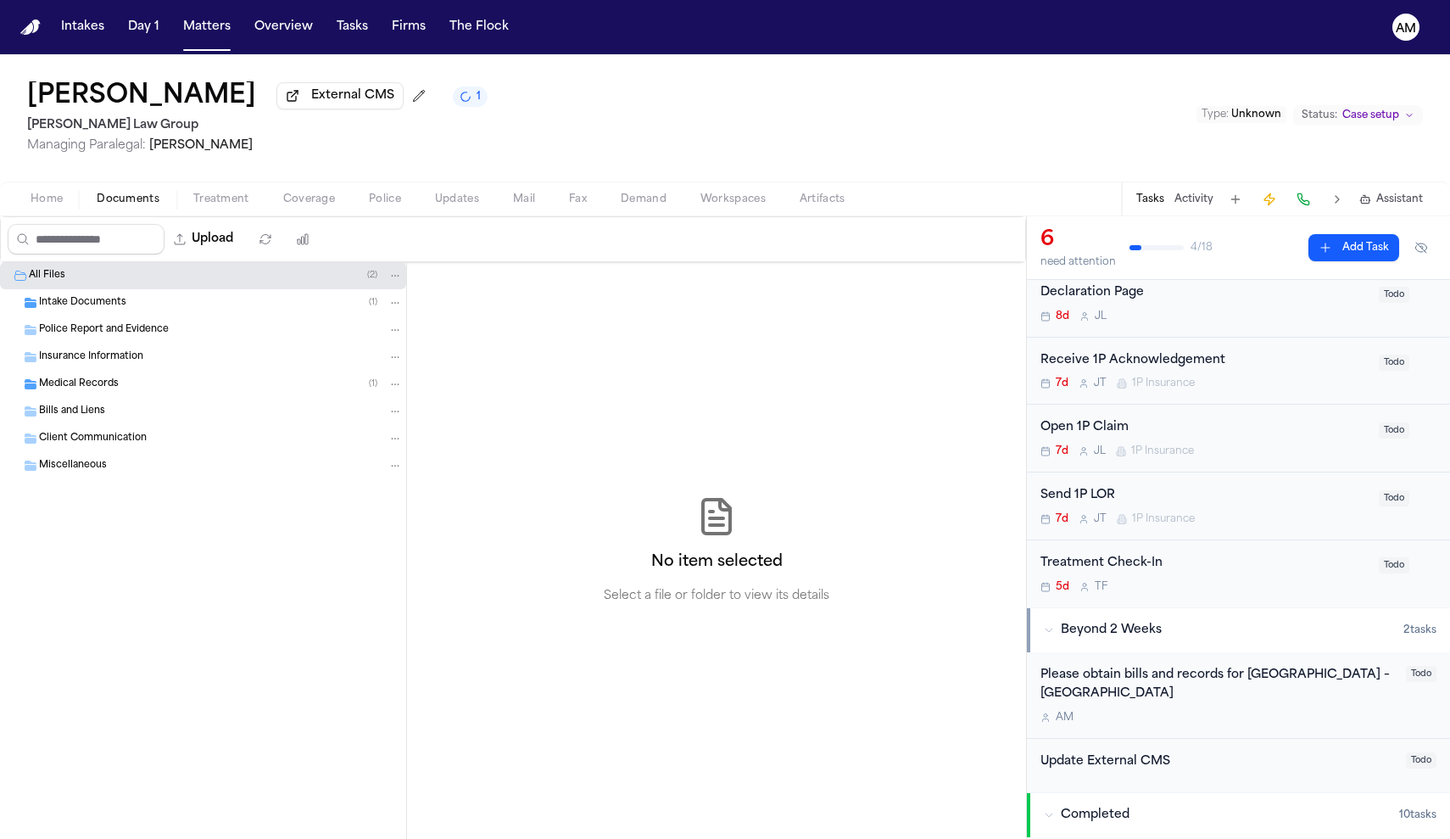
click at [1233, 680] on div "Please obtain bills and records for St. Luke's Hospital – Allentown Campus" at bounding box center [1218, 685] width 355 height 39
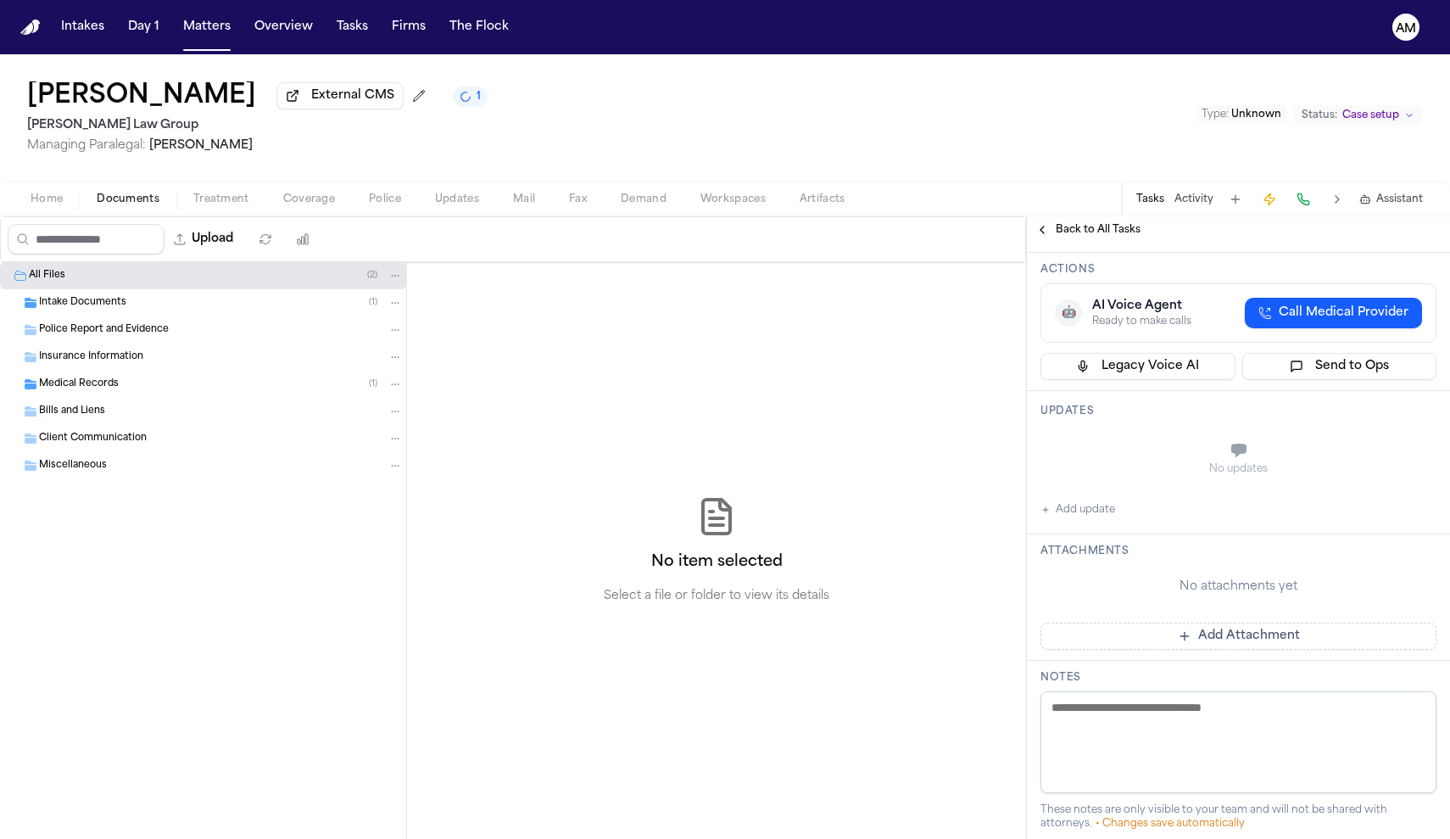
scroll to position [139, 0]
click at [1233, 689] on textarea at bounding box center [1239, 740] width 396 height 102
type textarea "****"
type textarea "*"
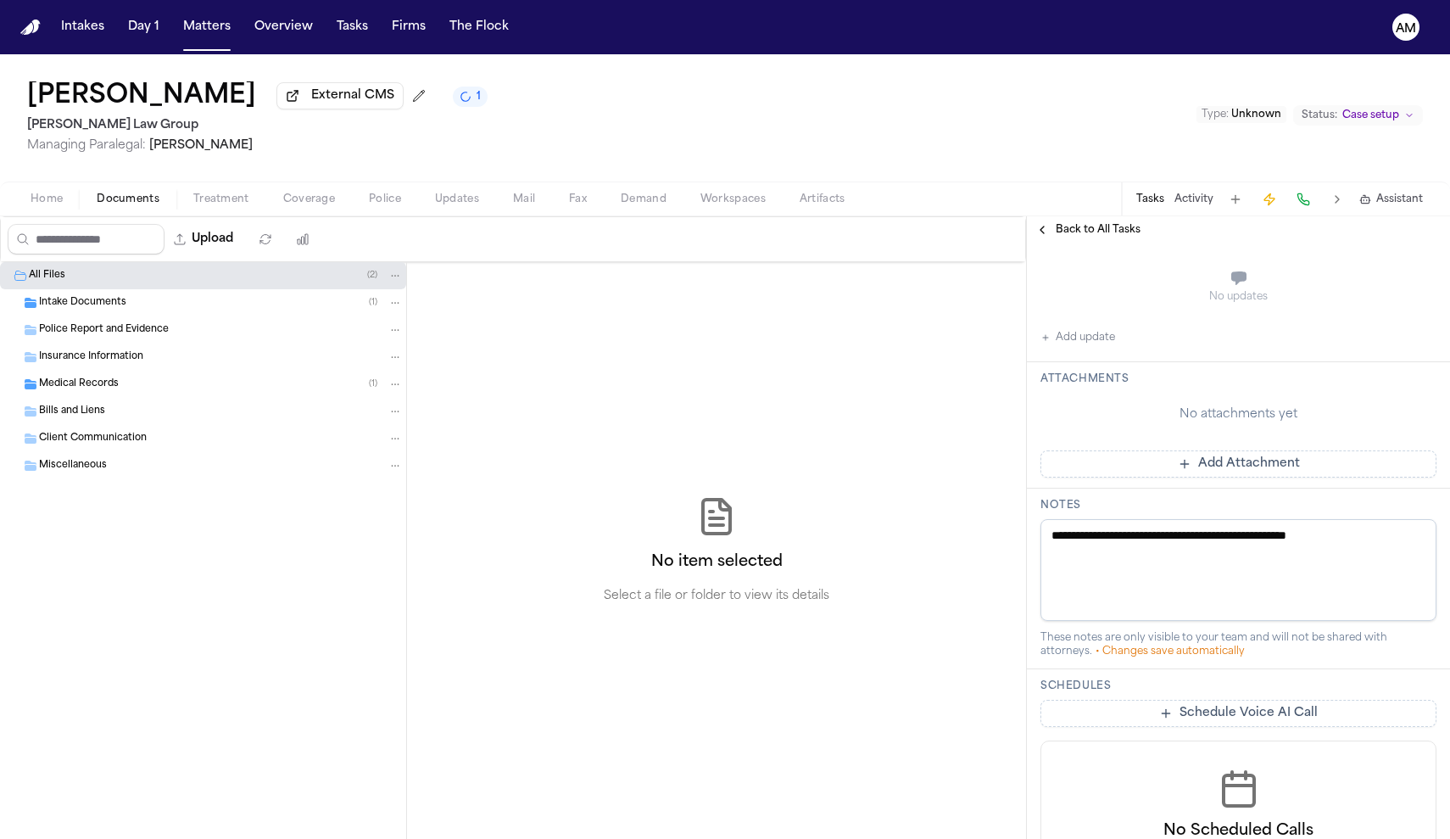
scroll to position [258, 0]
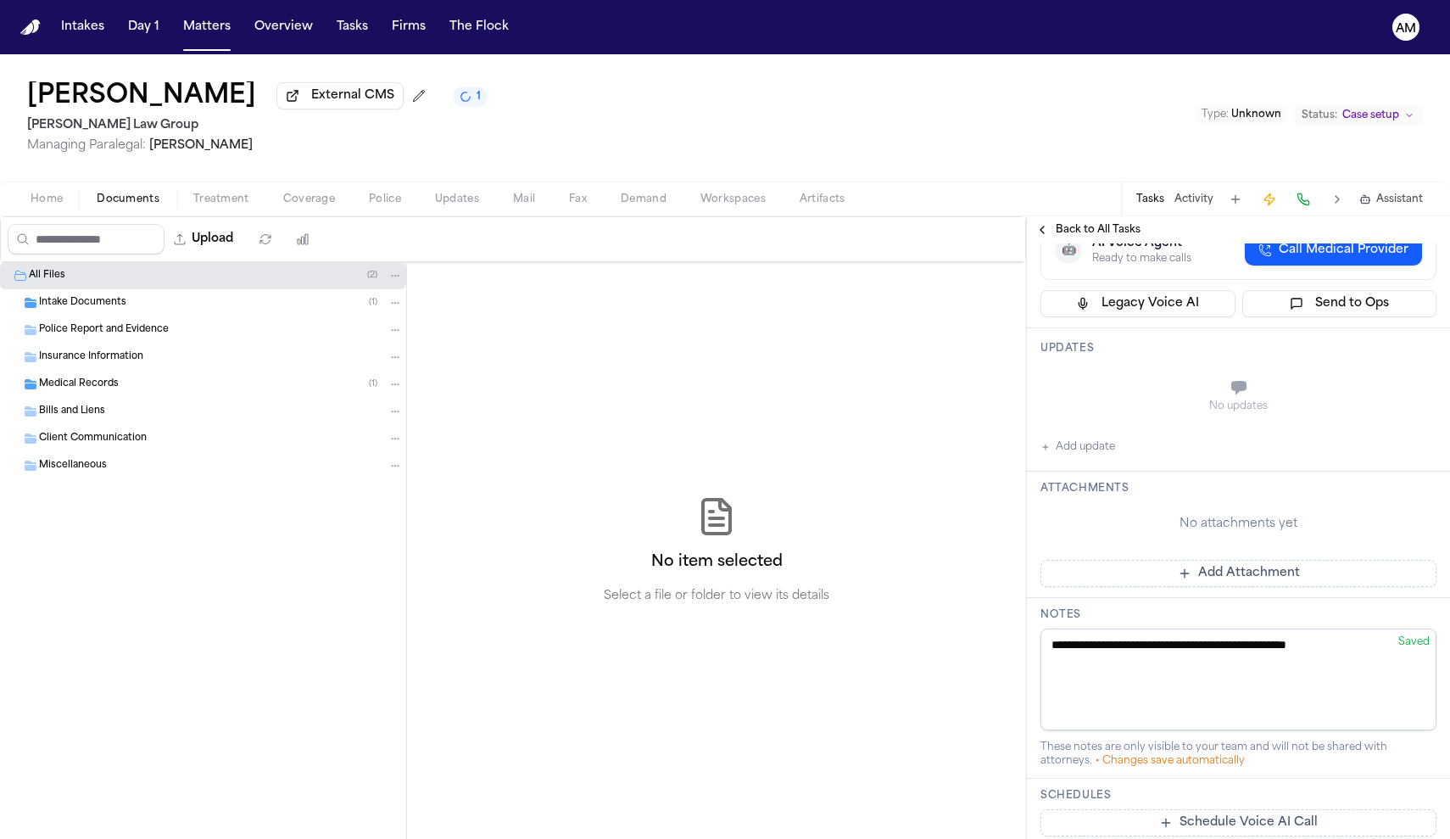
type textarea "**********"
click at [1086, 437] on button "Add update" at bounding box center [1078, 447] width 75 height 20
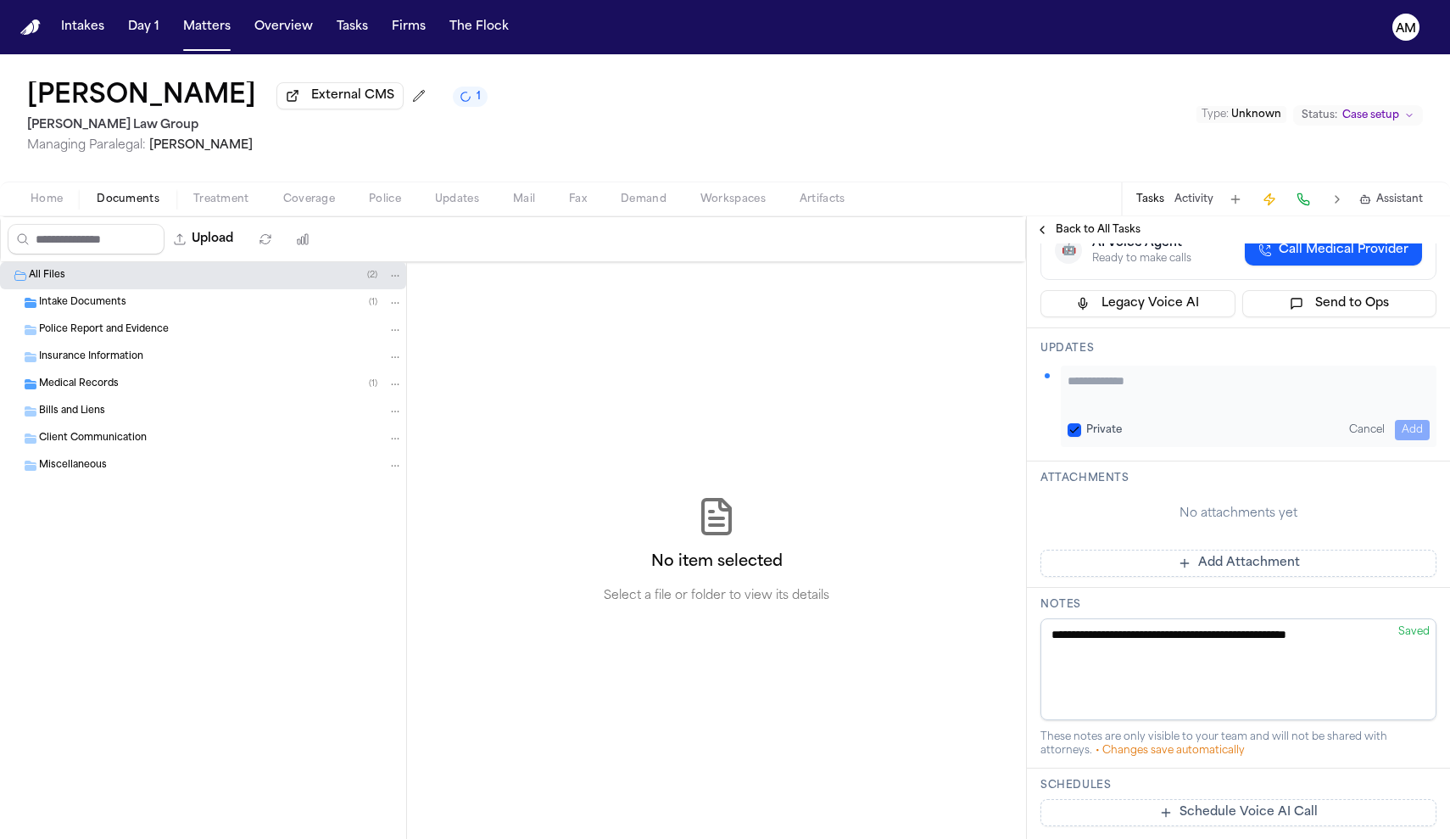
click at [1083, 423] on div "Private" at bounding box center [1095, 430] width 54 height 14
click at [1075, 423] on button "Private" at bounding box center [1075, 430] width 14 height 14
click at [1089, 387] on textarea "Add your update" at bounding box center [1249, 389] width 362 height 34
type textarea "**********"
click at [1414, 420] on button "Add" at bounding box center [1412, 430] width 35 height 20
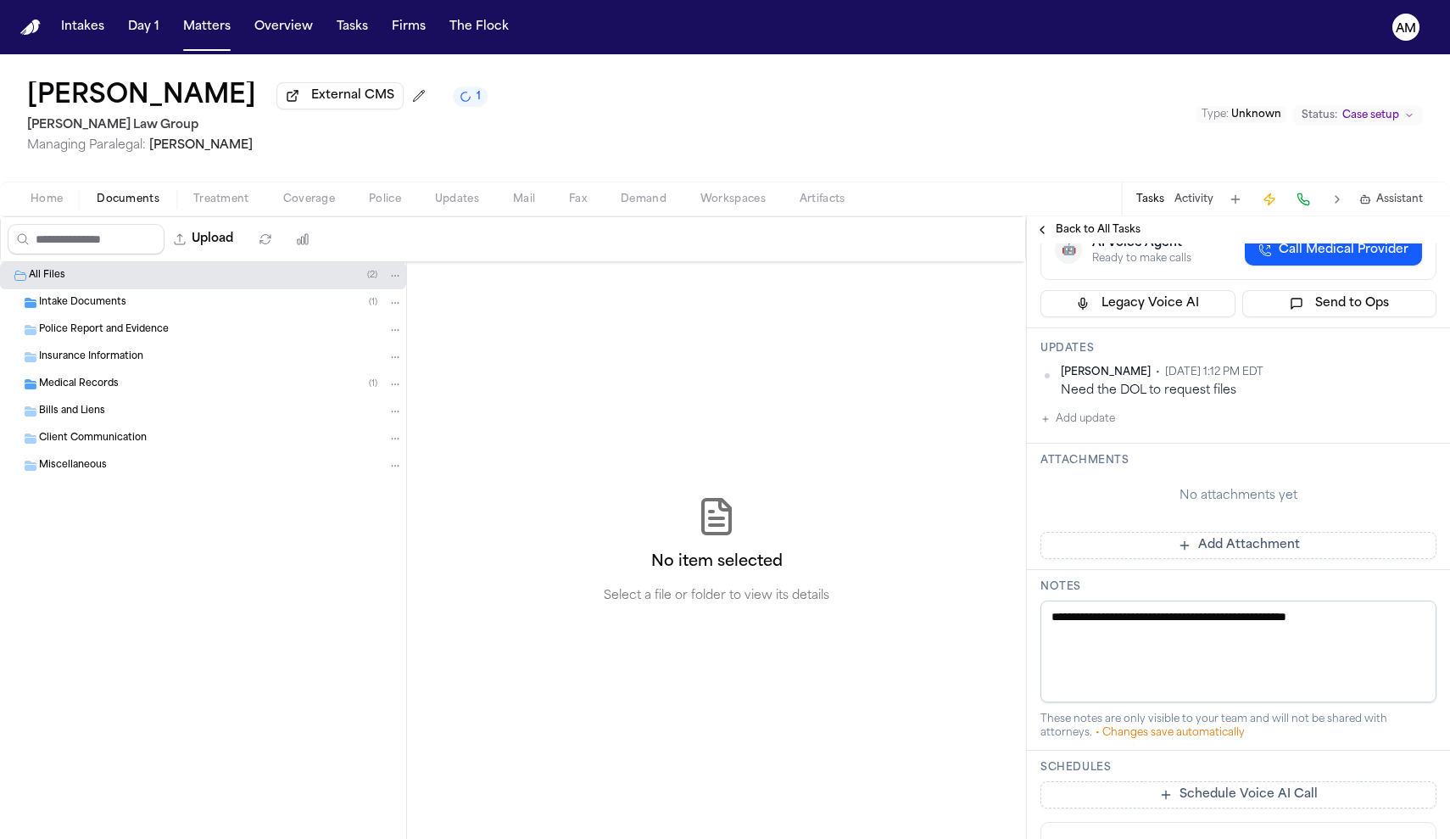
scroll to position [0, 0]
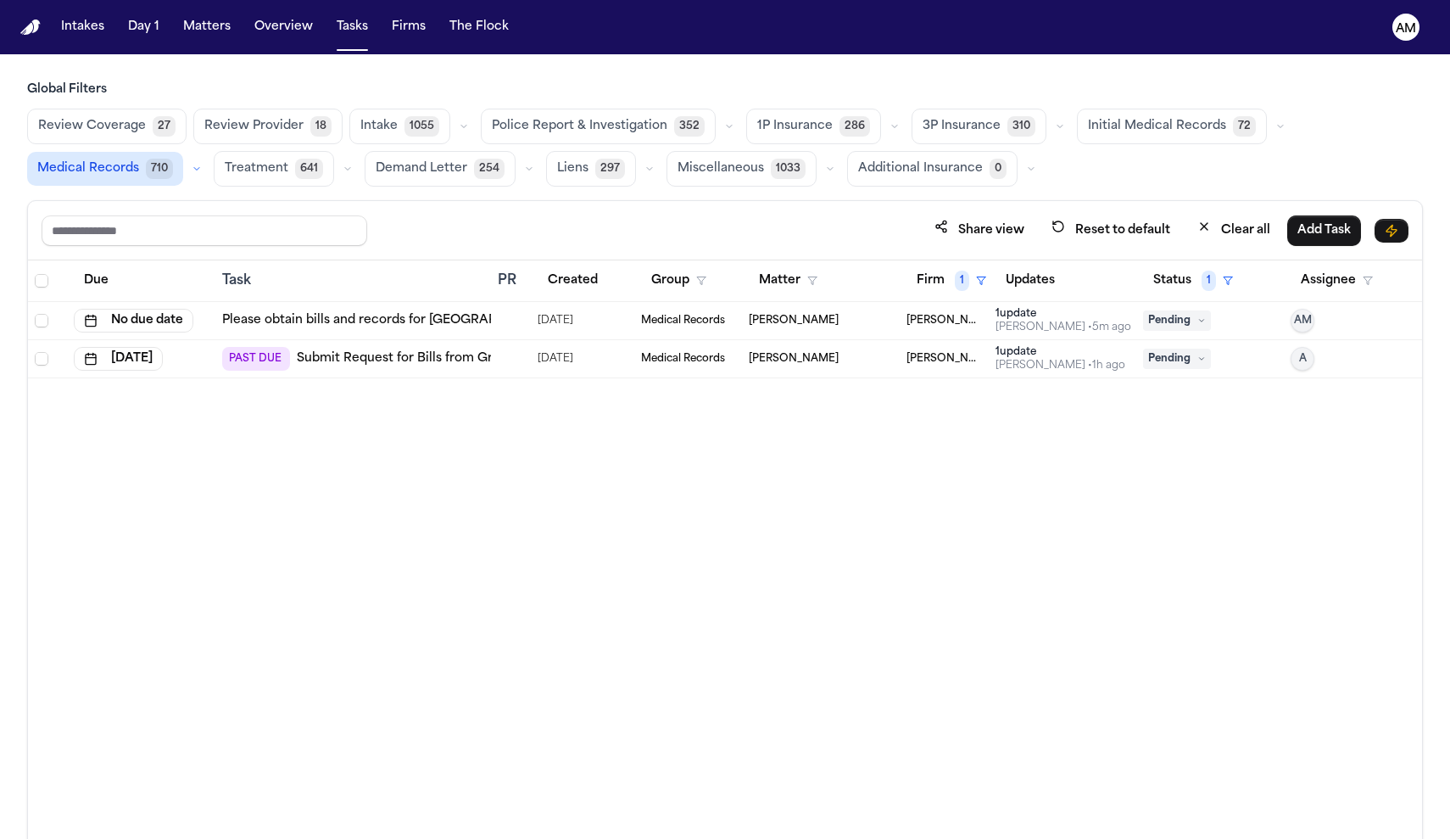
click at [433, 373] on td "PAST DUE Submit Request for Bills from Greater [GEOGRAPHIC_DATA] Orthopaedic As…" at bounding box center [353, 359] width 276 height 38
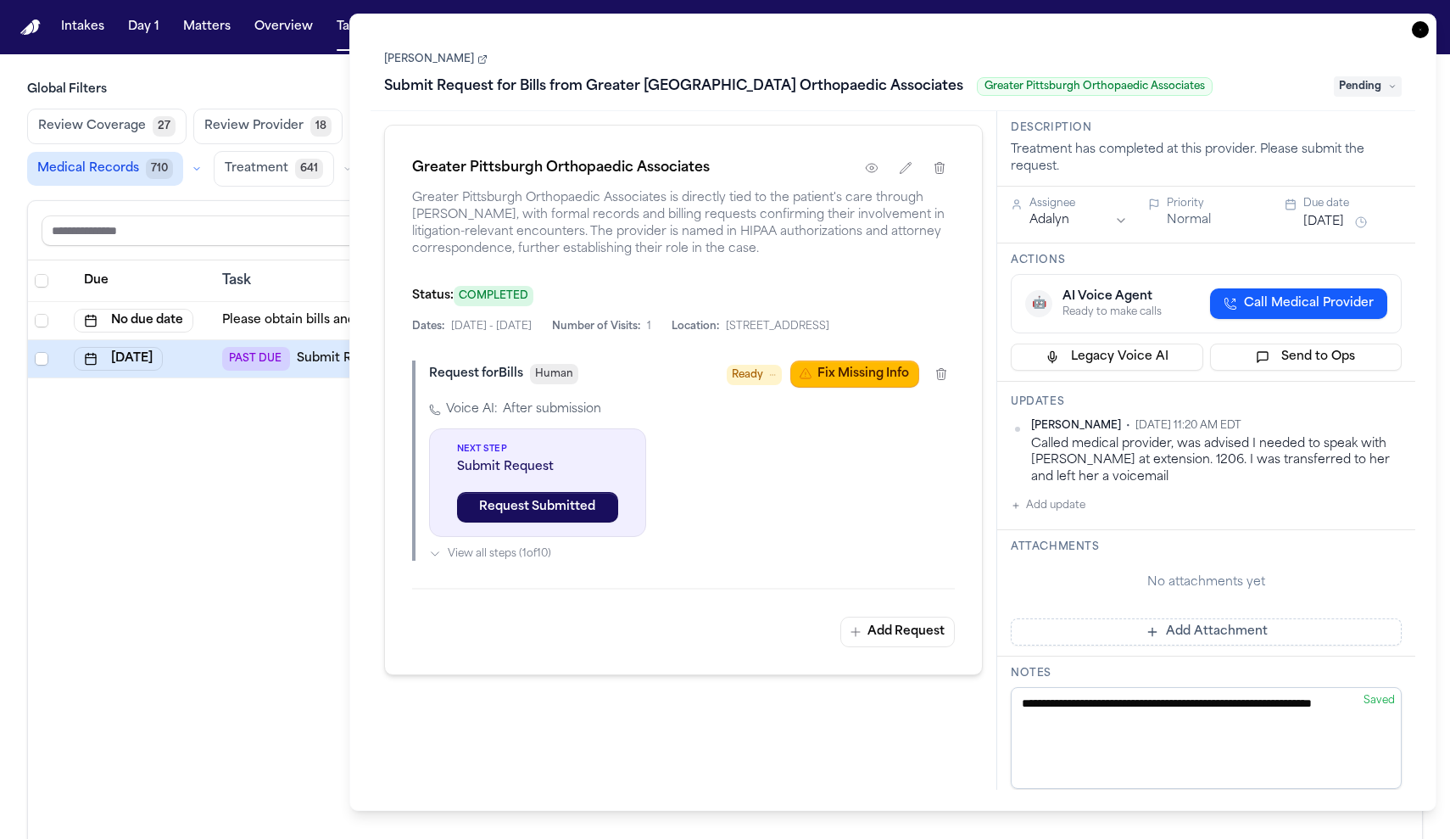
click at [318, 622] on div "Due Task PR Created Group Matter Firm 1 Updates Status 1 Assignee No due date P…" at bounding box center [725, 586] width 1394 height 652
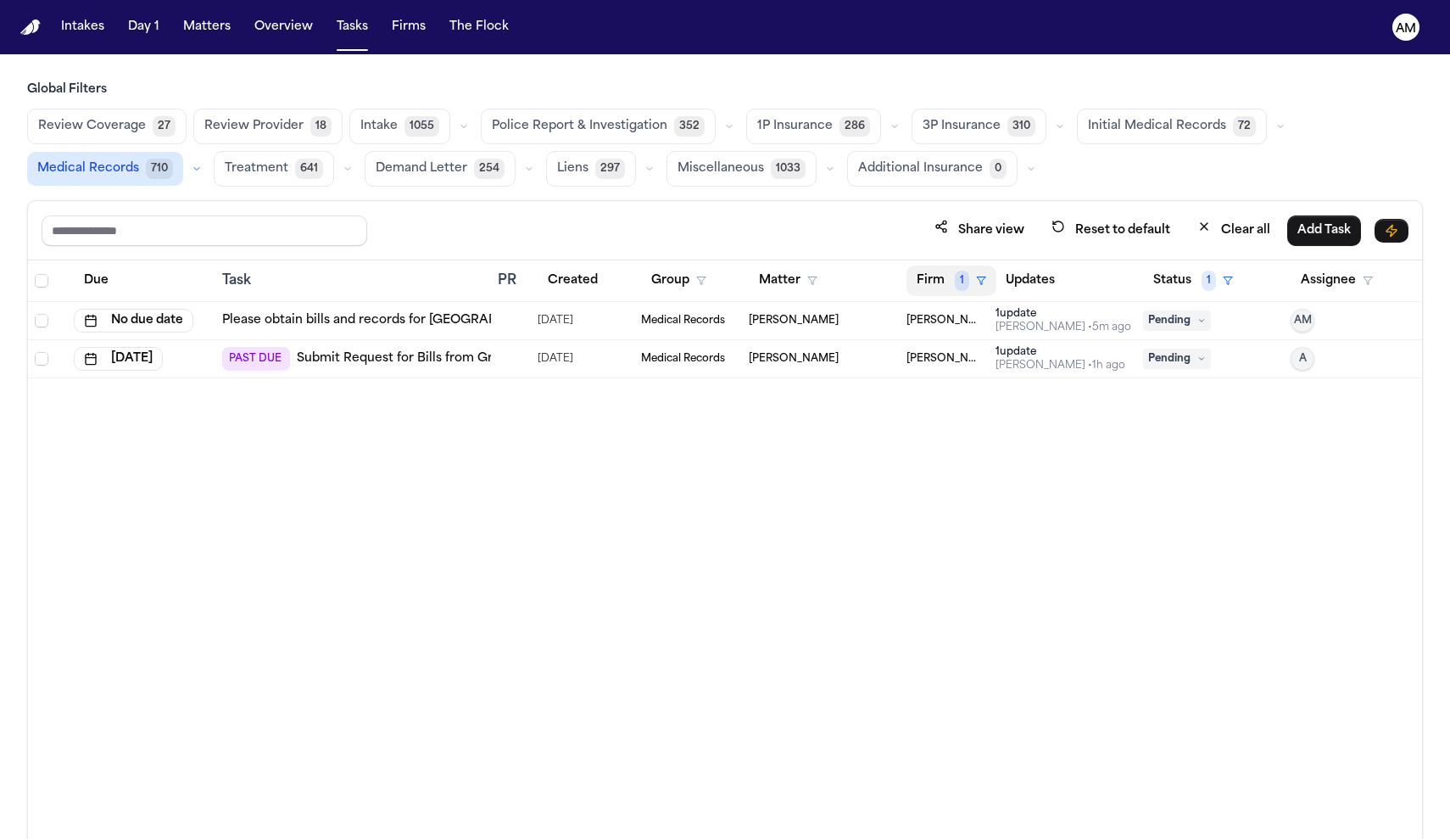
click at [974, 284] on button "Firm 1" at bounding box center [952, 280] width 90 height 31
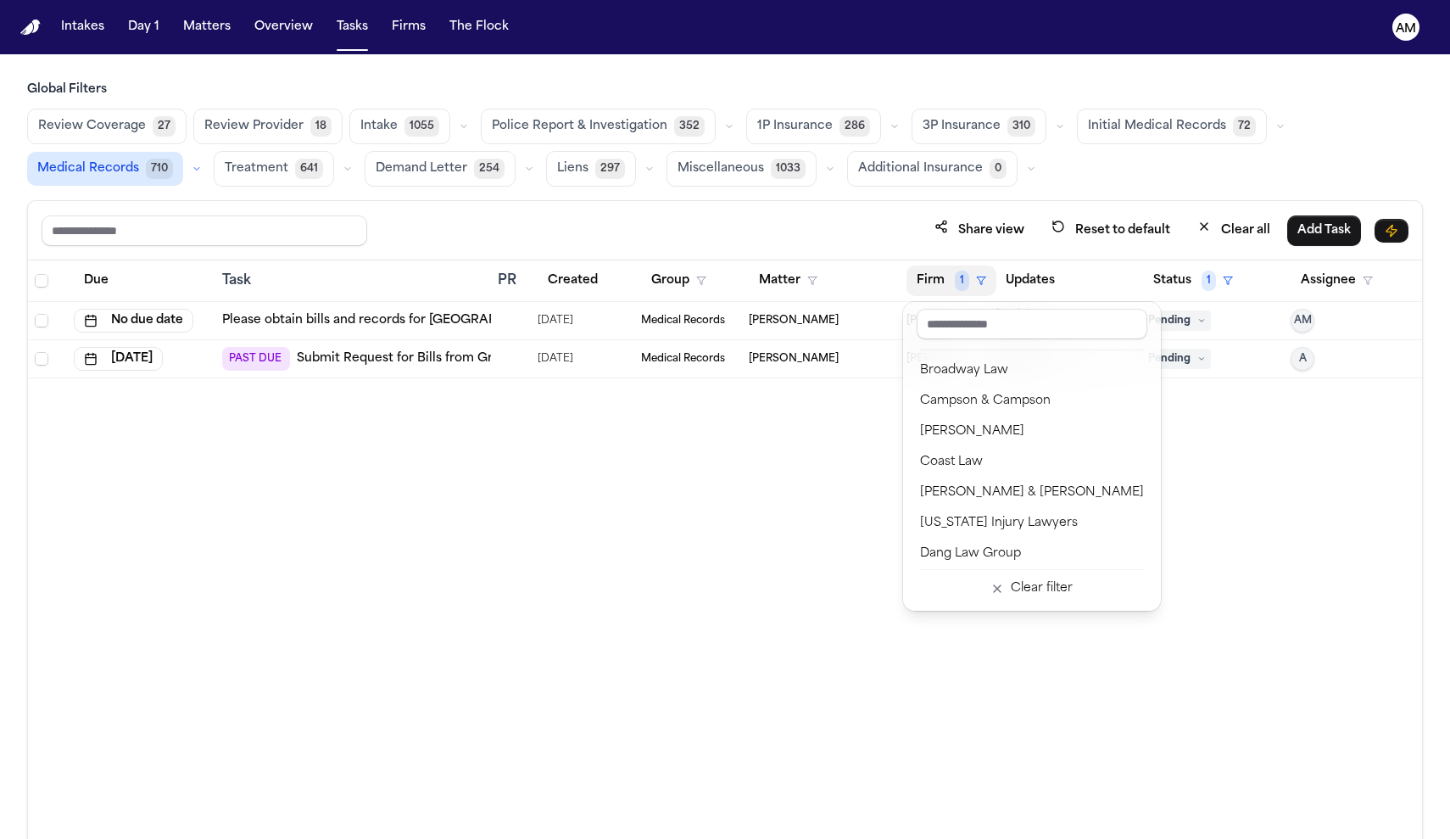
scroll to position [253, 0]
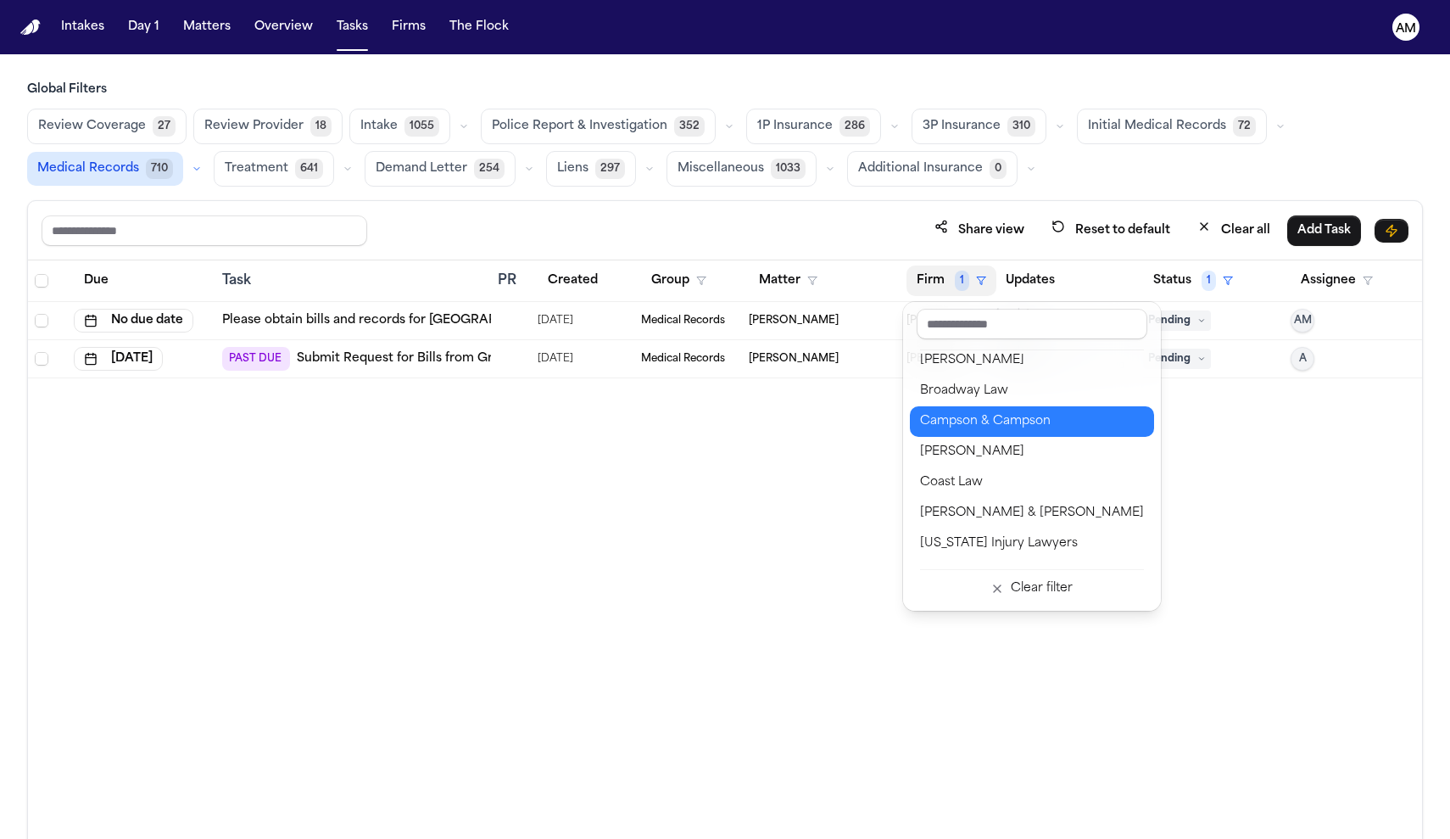
click at [1014, 419] on div "Campson & Campson" at bounding box center [1032, 421] width 224 height 20
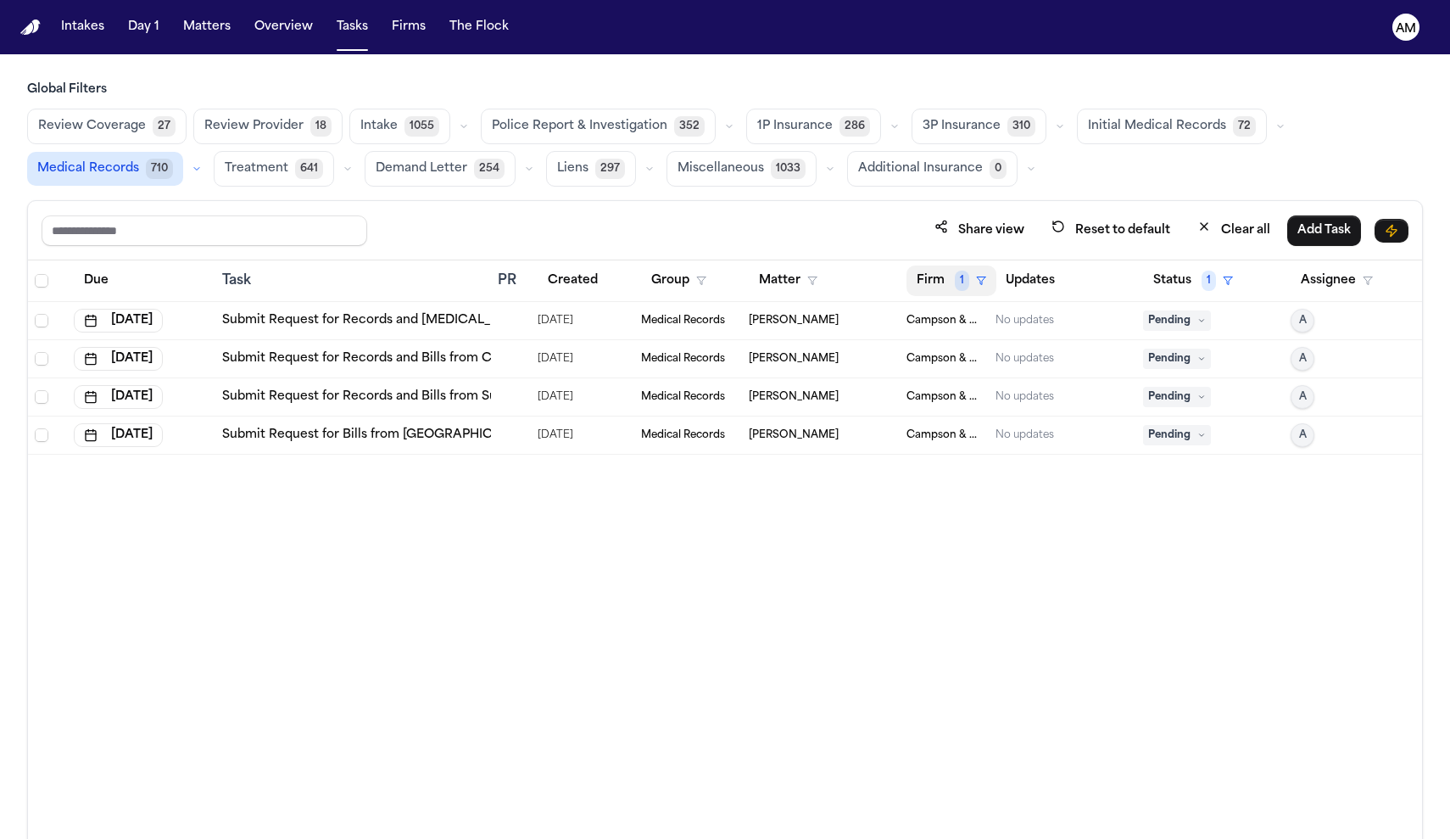
click at [973, 280] on button "Firm 1" at bounding box center [952, 280] width 90 height 31
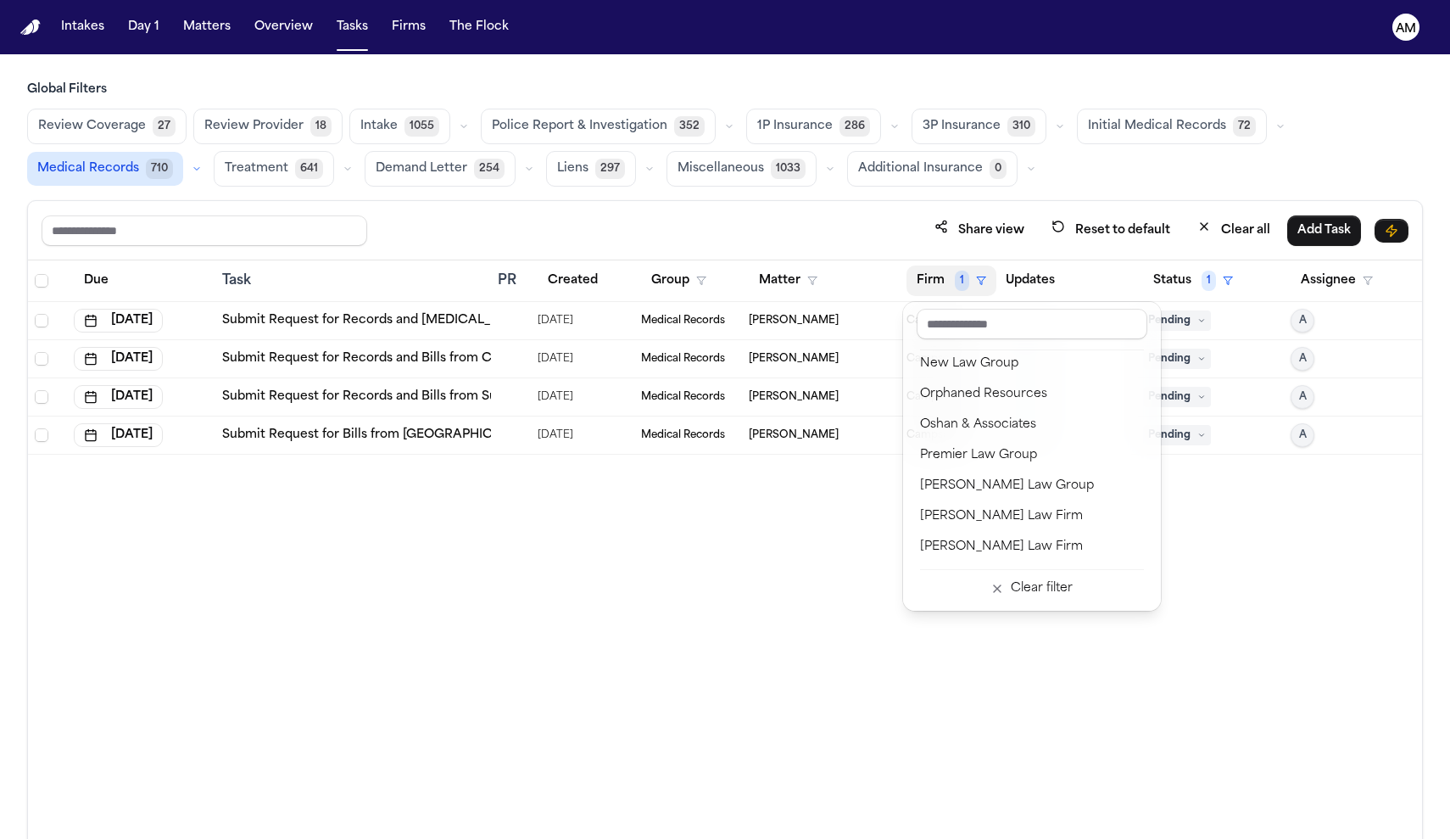
scroll to position [1775, 0]
click at [960, 550] on div "[PERSON_NAME] Law Firm" at bounding box center [1032, 548] width 224 height 20
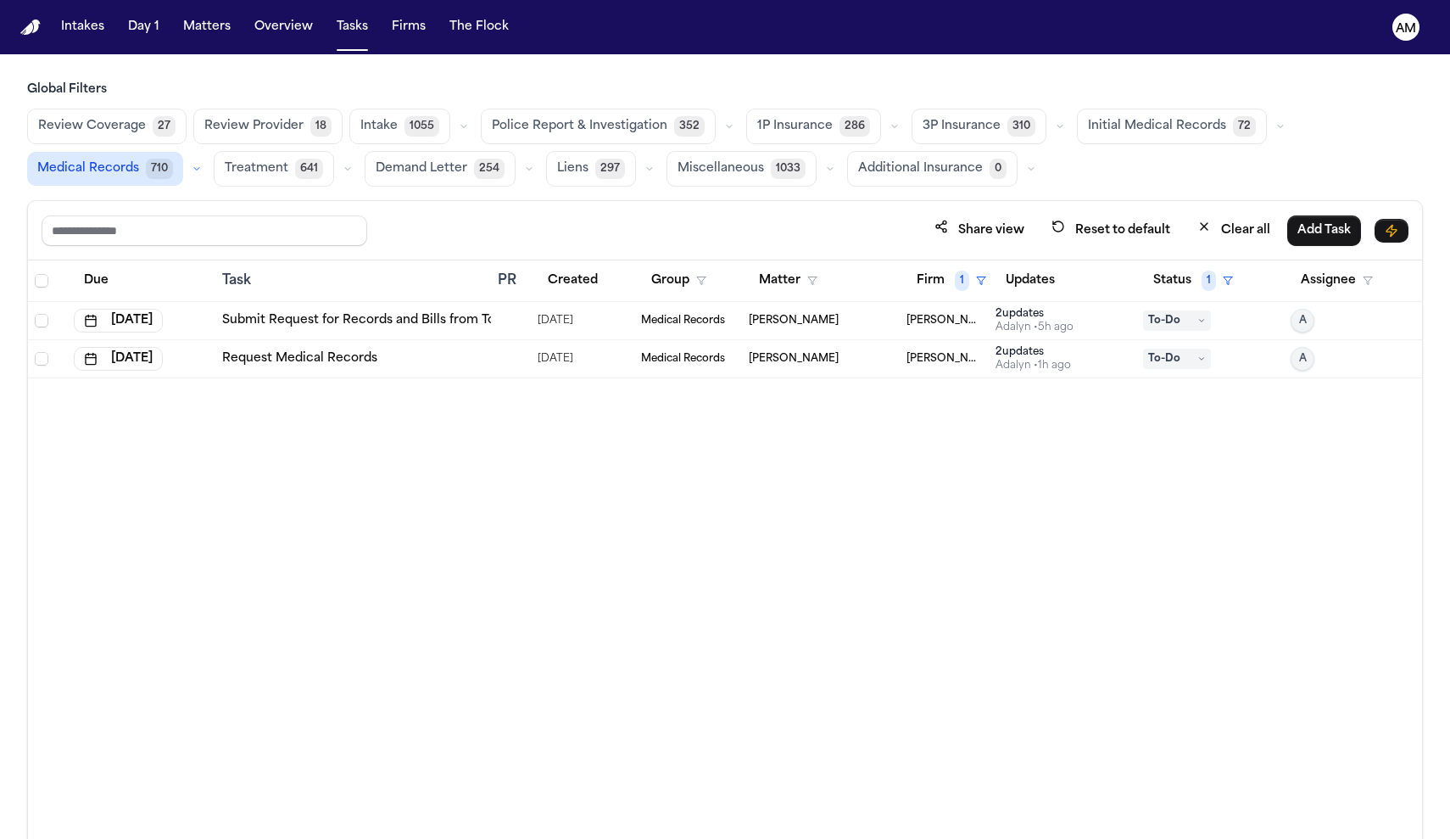
click at [455, 312] on link "Submit Request for Records and Bills from Touchstone Medical Imaging – Waco" at bounding box center [462, 320] width 481 height 17
click at [969, 292] on button "Firm 1" at bounding box center [952, 280] width 90 height 31
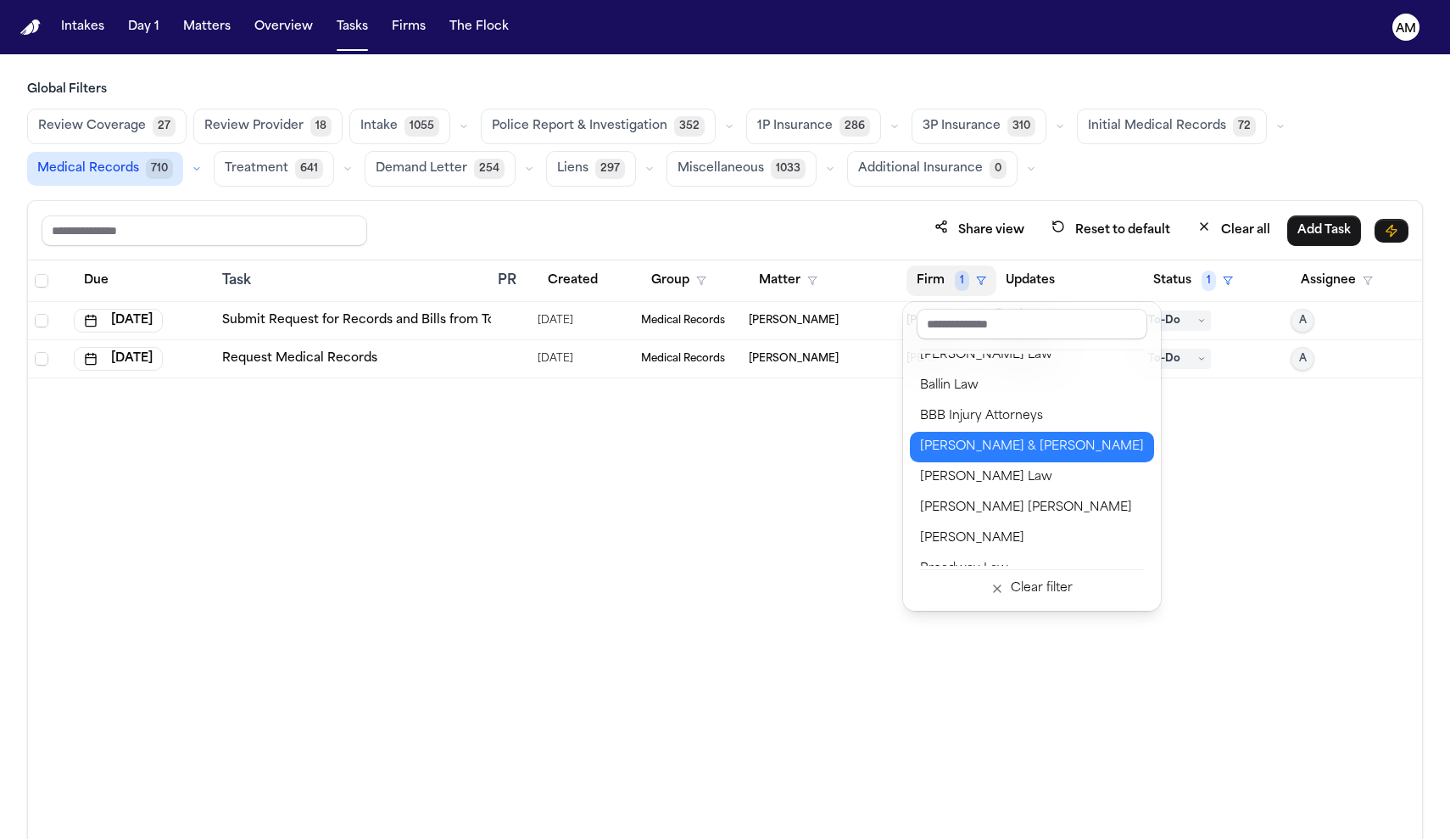
scroll to position [111, 0]
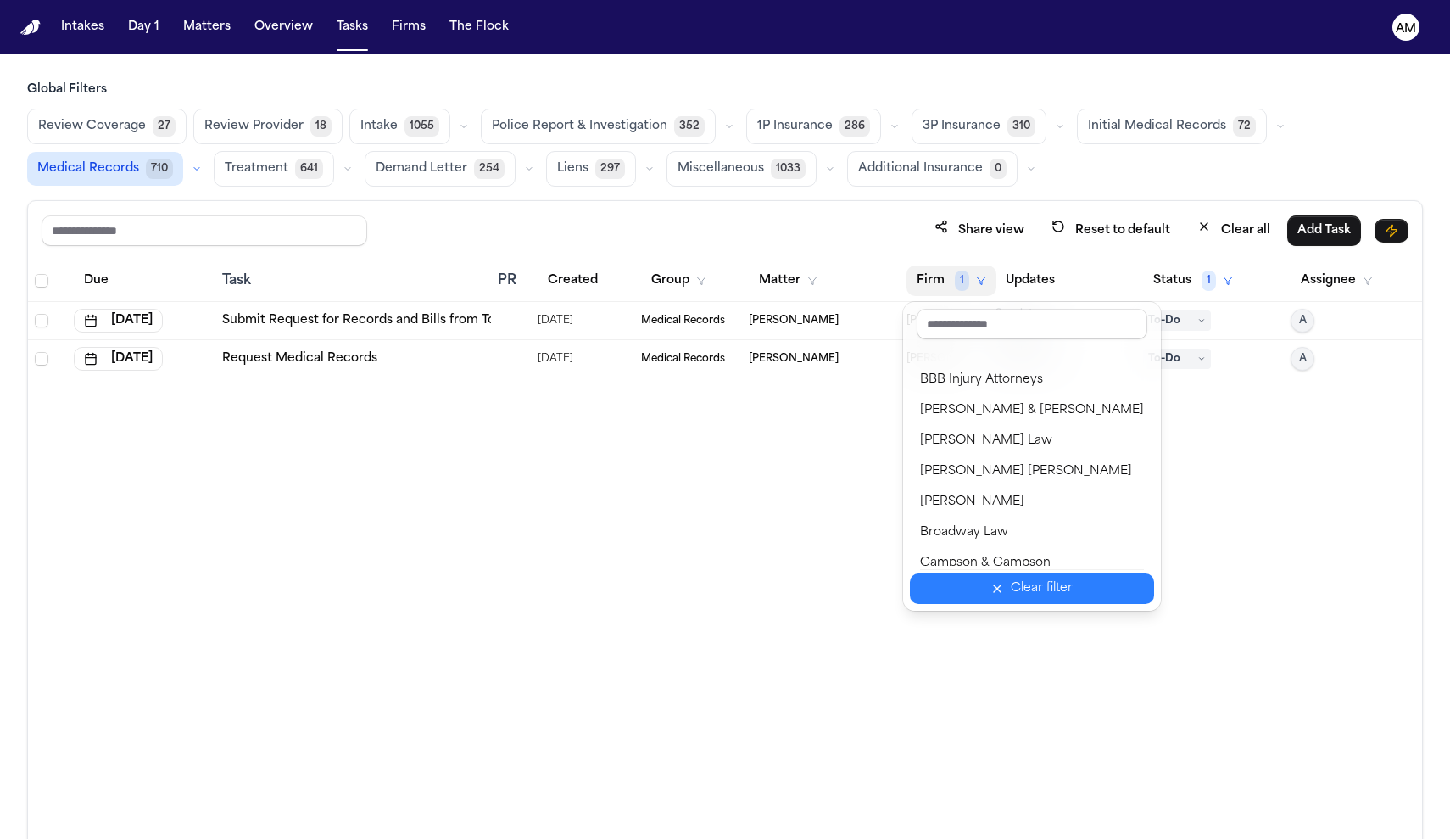
click at [983, 602] on button "Clear filter" at bounding box center [1032, 588] width 244 height 31
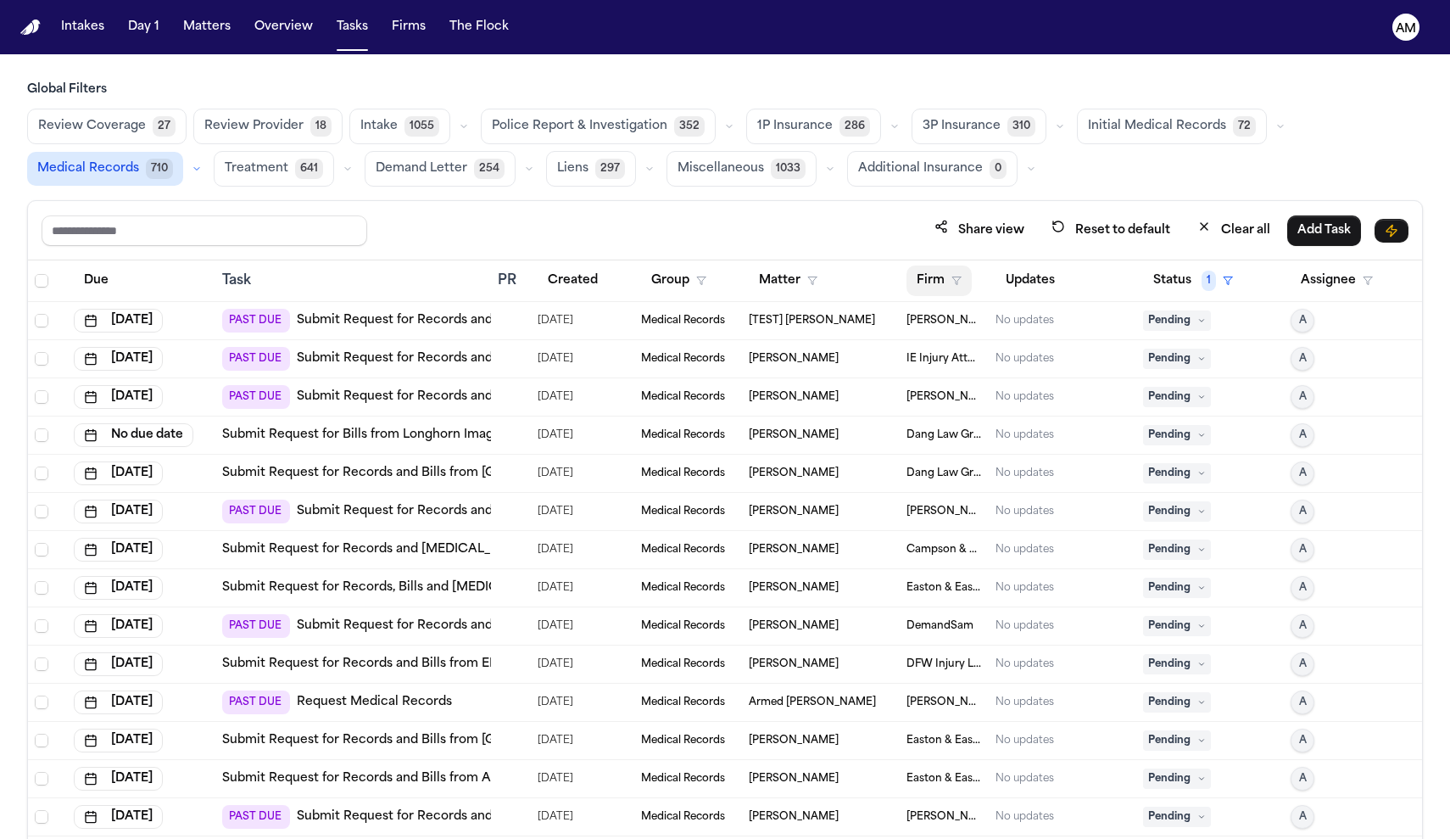
click at [968, 281] on button "Firm" at bounding box center [939, 280] width 65 height 31
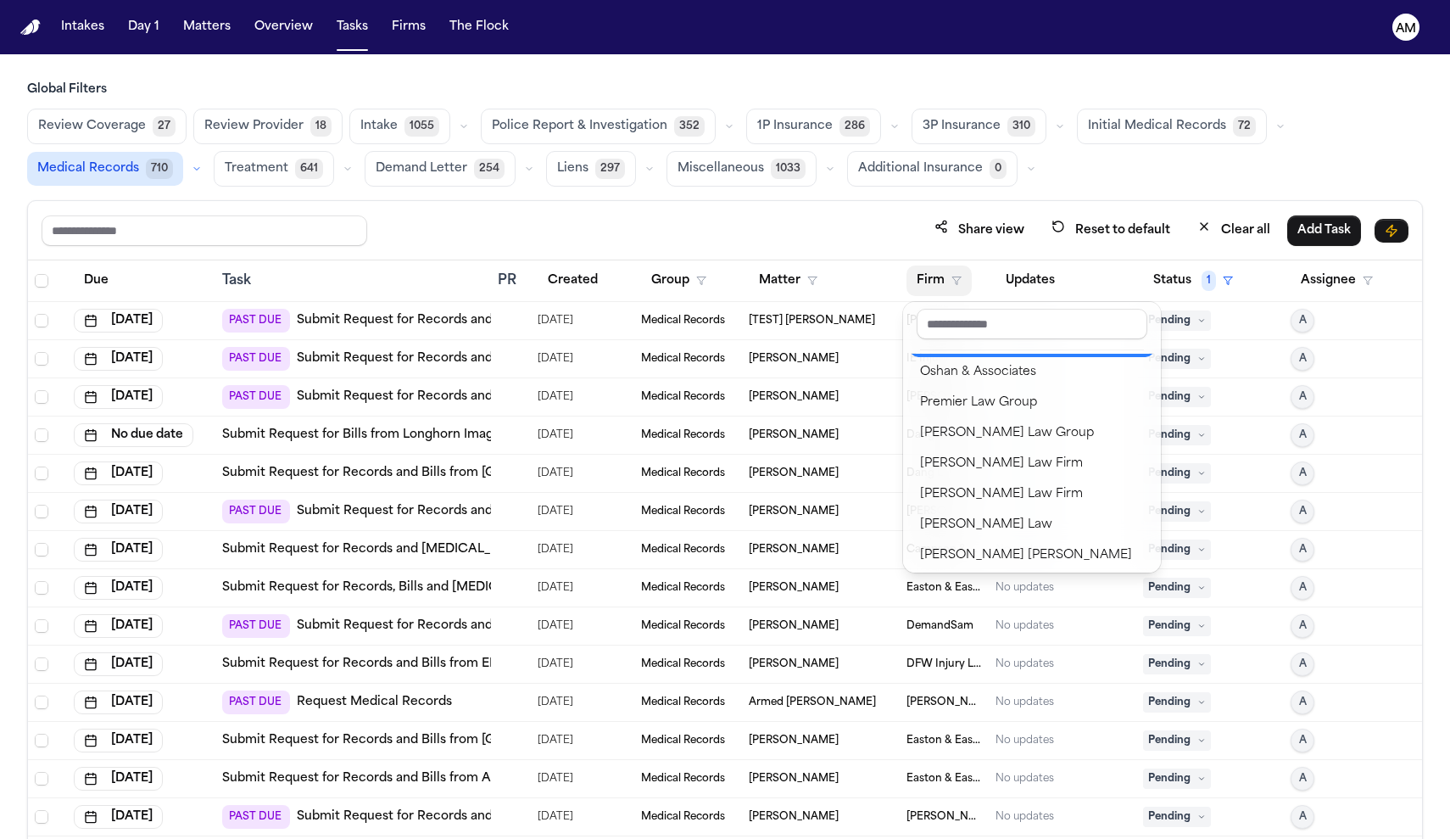
scroll to position [1835, 0]
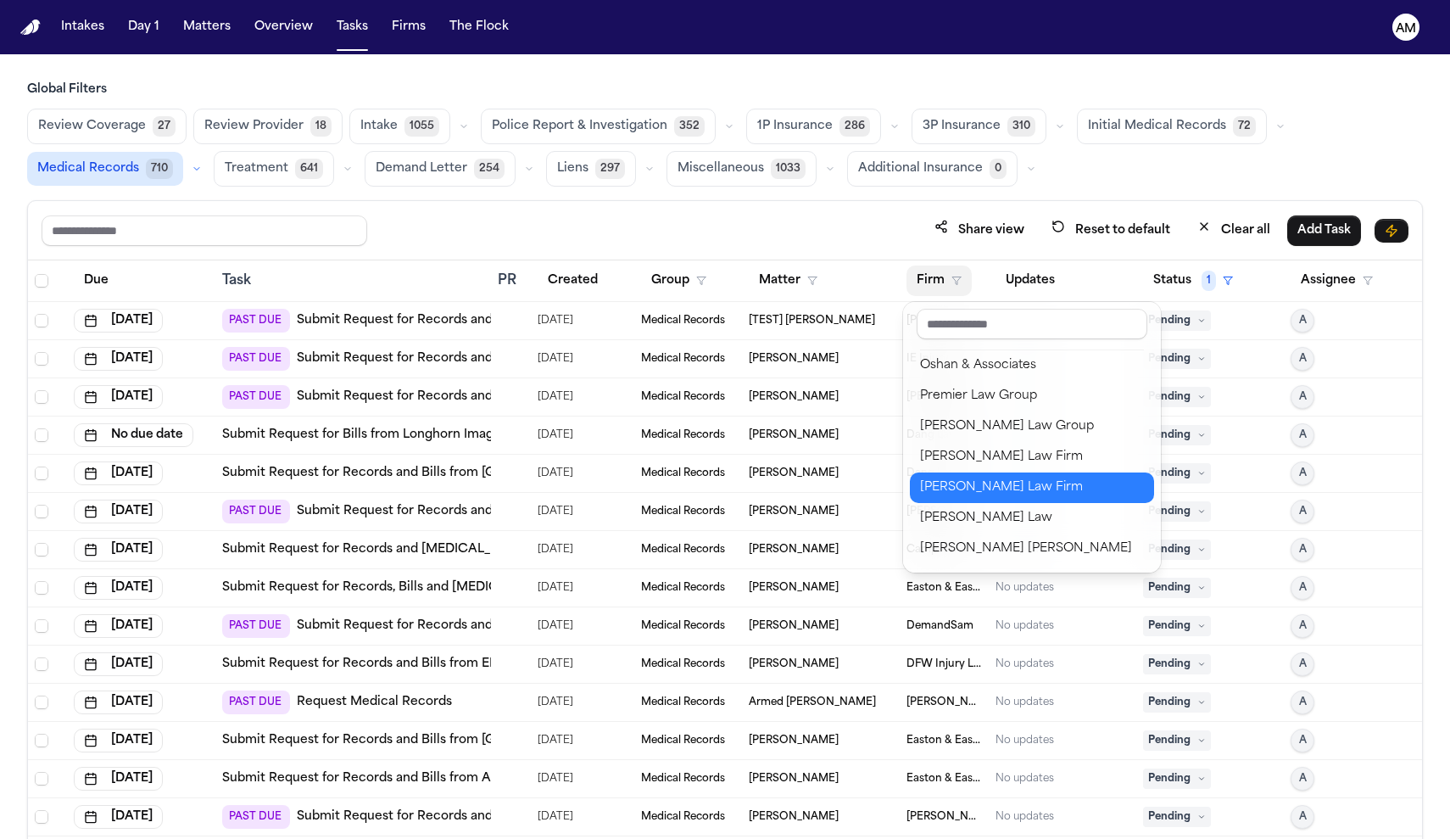
click at [1036, 478] on div "Ruy Mireles Law Firm" at bounding box center [1032, 487] width 224 height 20
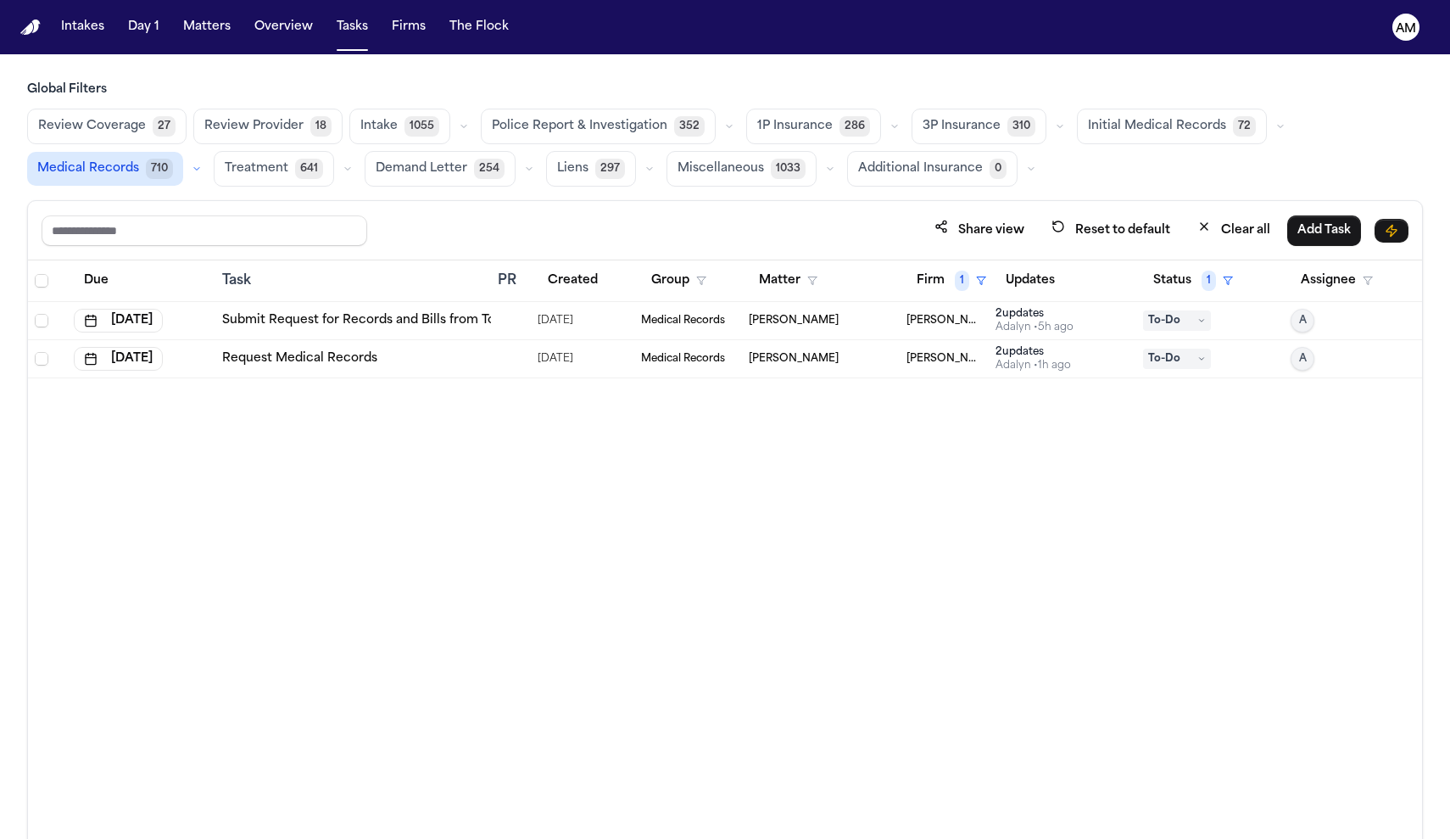
click at [782, 319] on span "Calvin Vernon" at bounding box center [794, 321] width 90 height 14
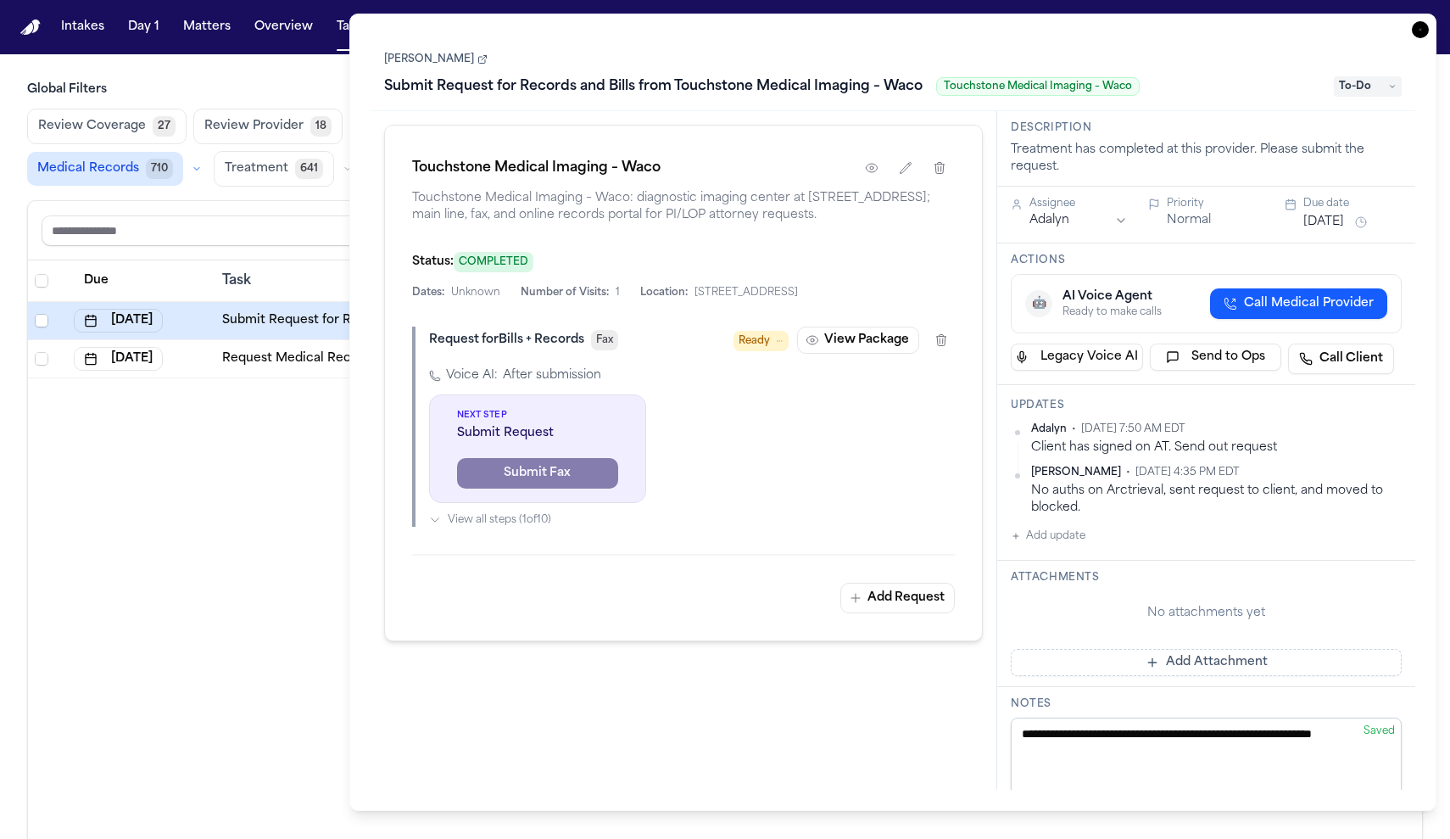
click at [1417, 36] on icon "button" at bounding box center [1420, 29] width 17 height 17
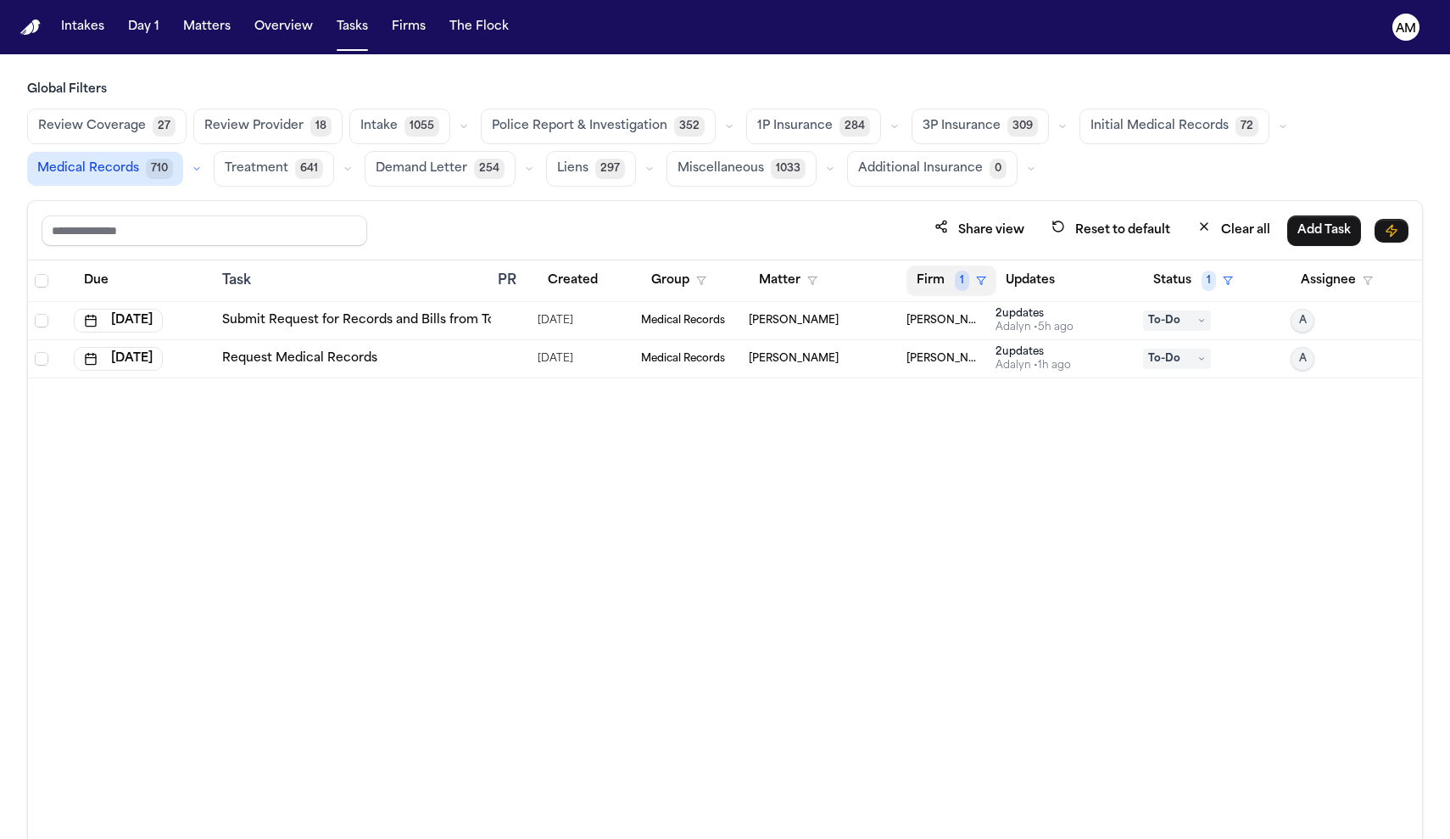
click at [949, 273] on button "Firm 1" at bounding box center [952, 280] width 90 height 31
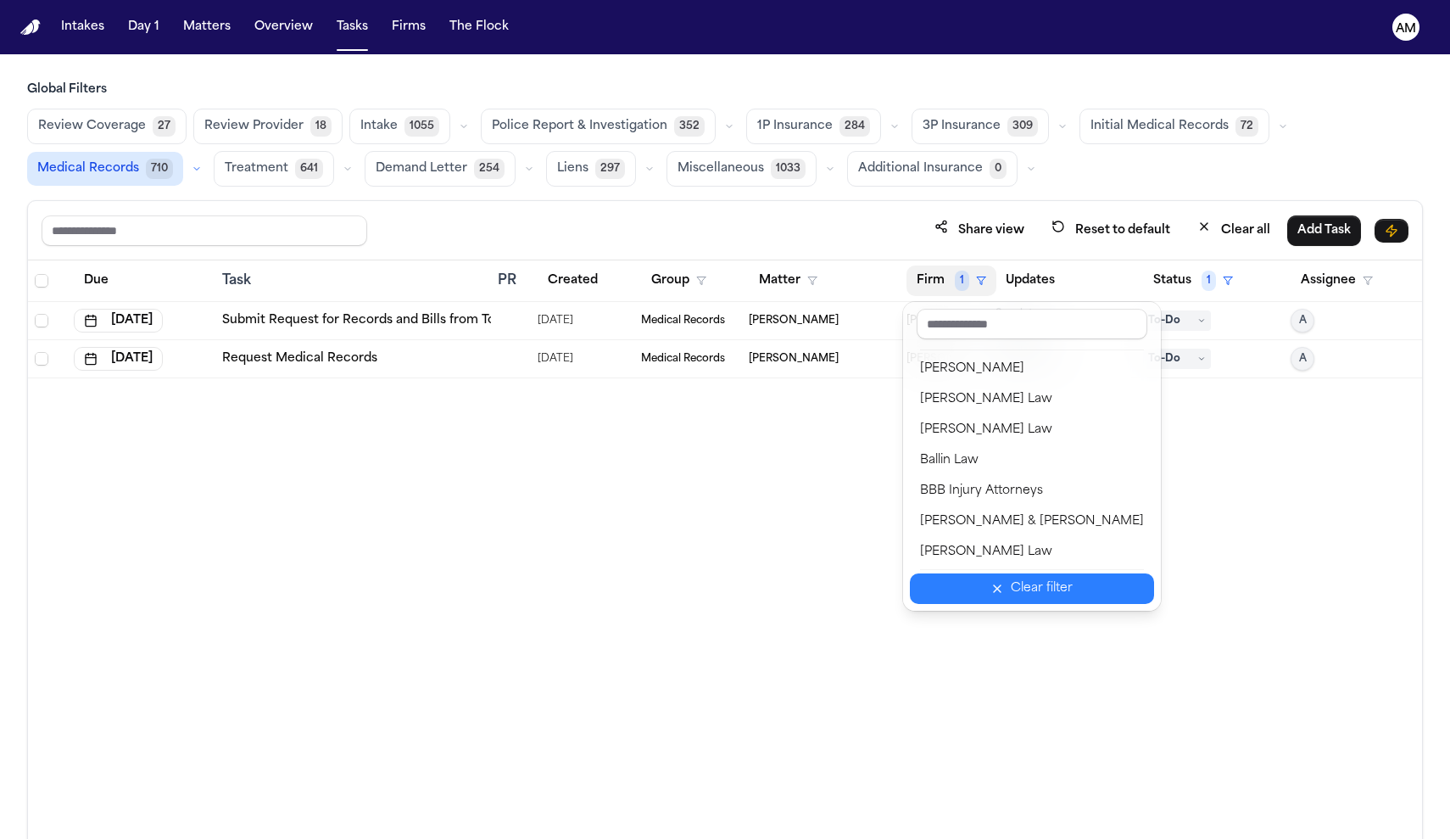
click at [994, 587] on icon "button" at bounding box center [997, 588] width 7 height 7
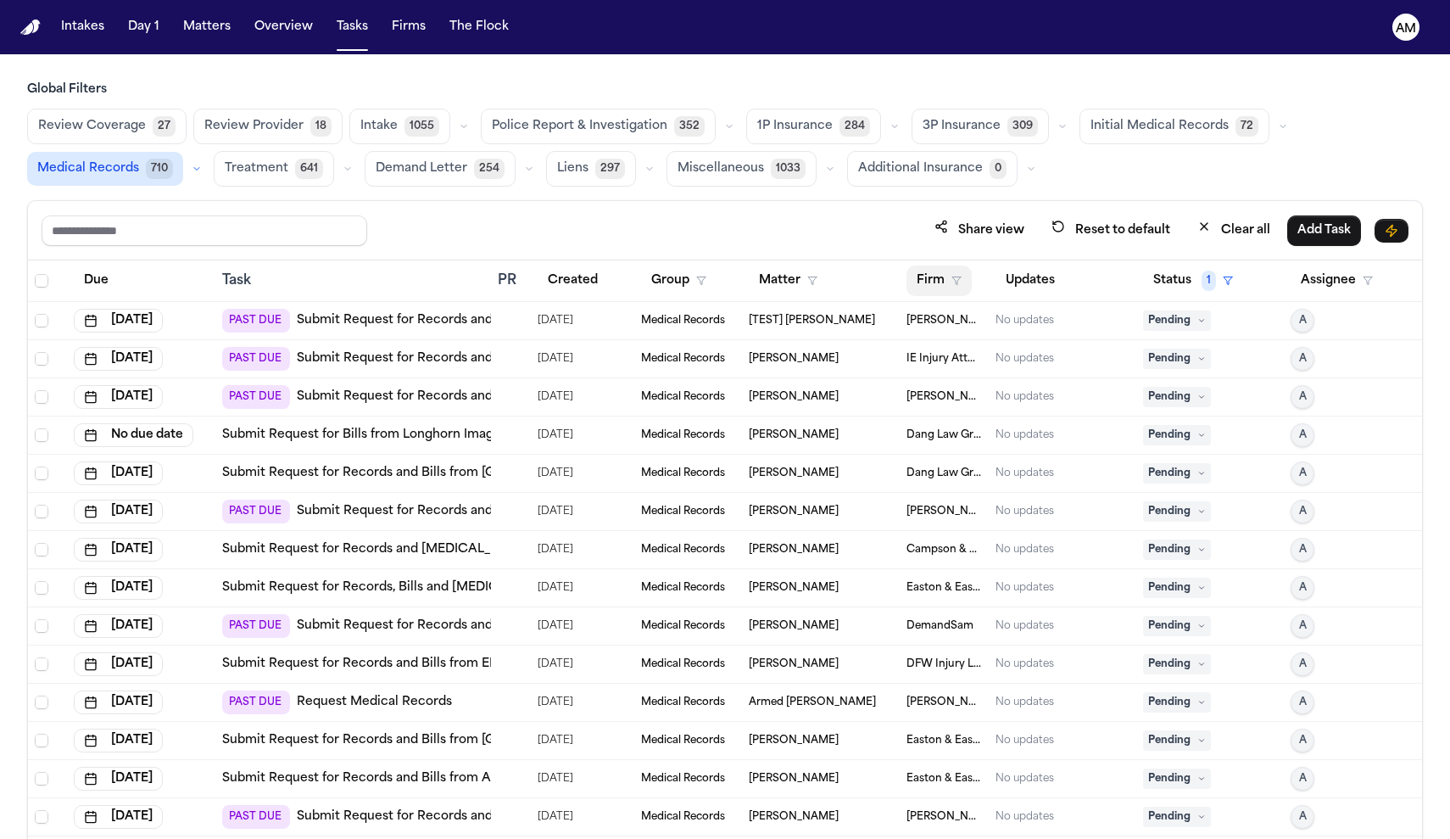
click at [960, 279] on icon "button" at bounding box center [957, 281] width 10 height 10
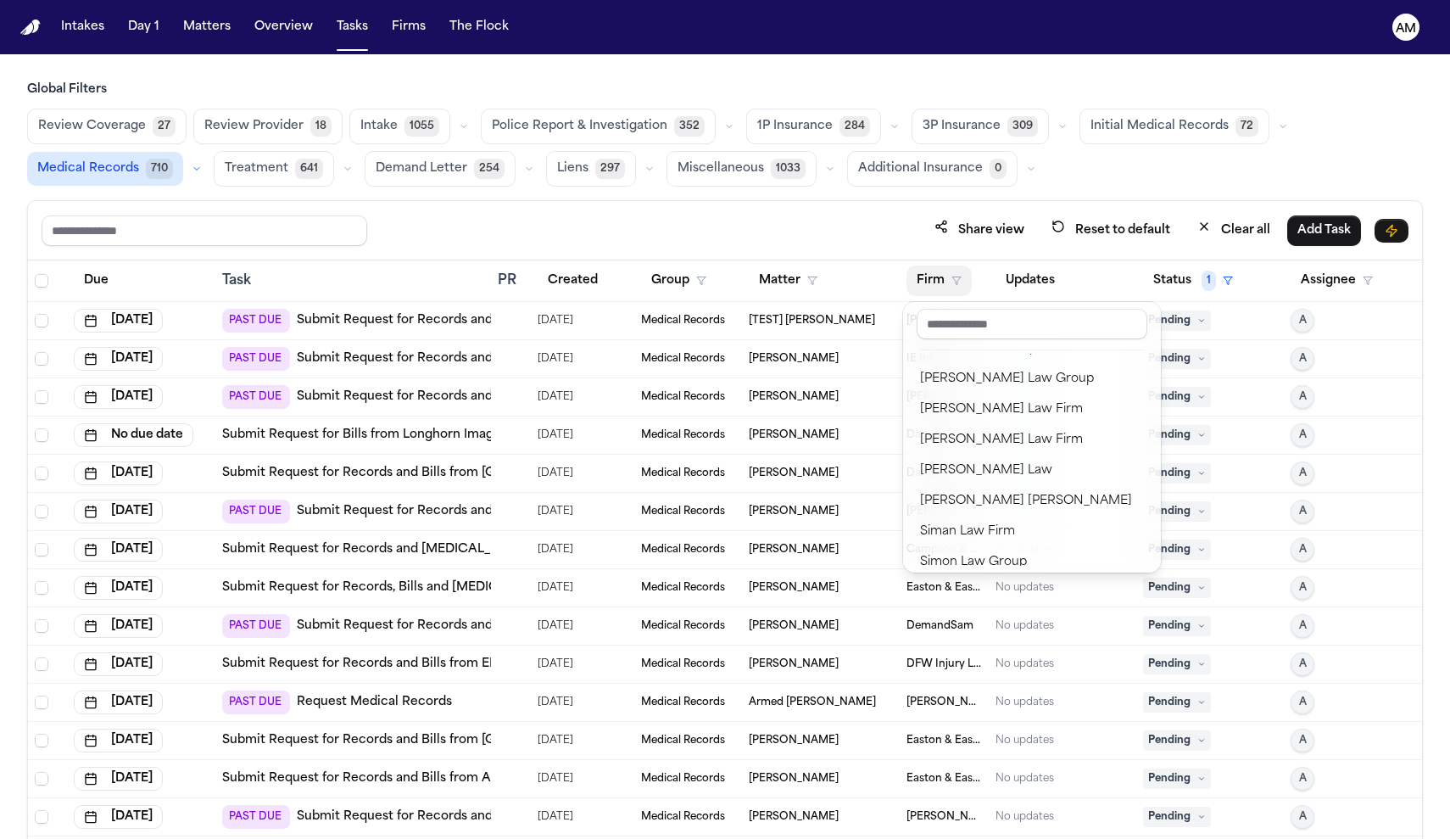
scroll to position [1873, 0]
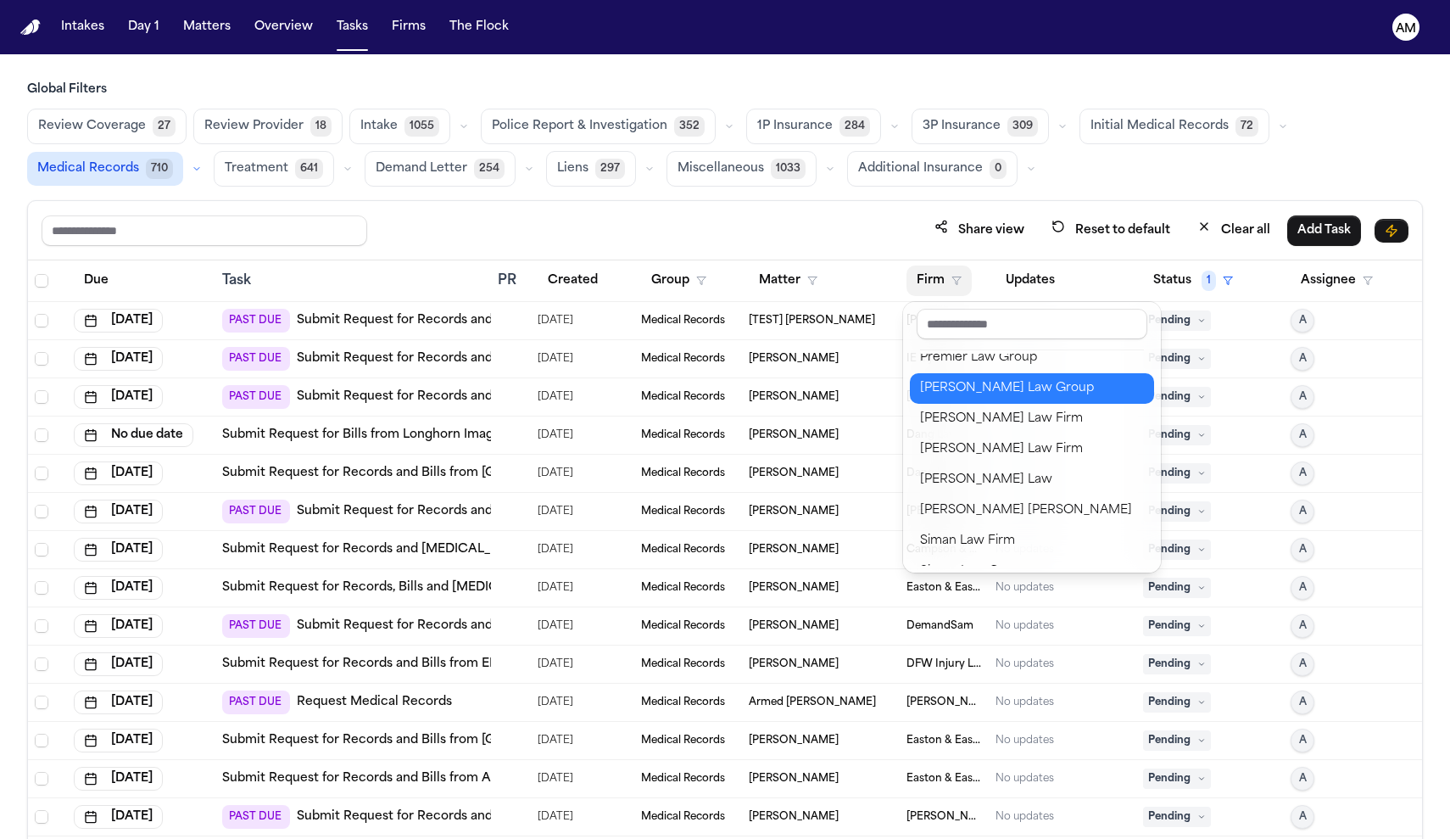
click at [1017, 399] on button "Romanow Law Group" at bounding box center [1032, 388] width 244 height 31
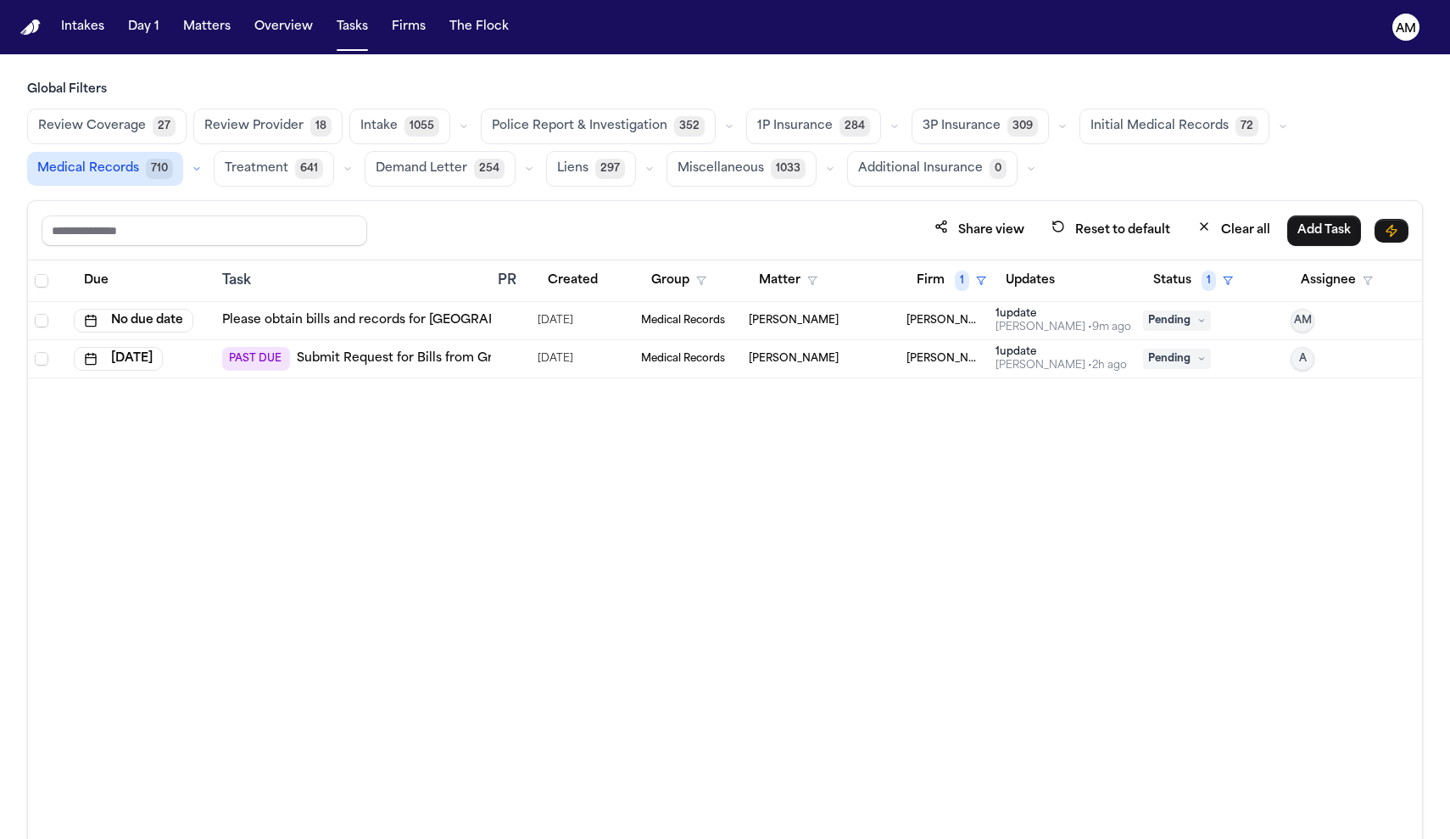
click at [955, 275] on span "1" at bounding box center [962, 281] width 14 height 20
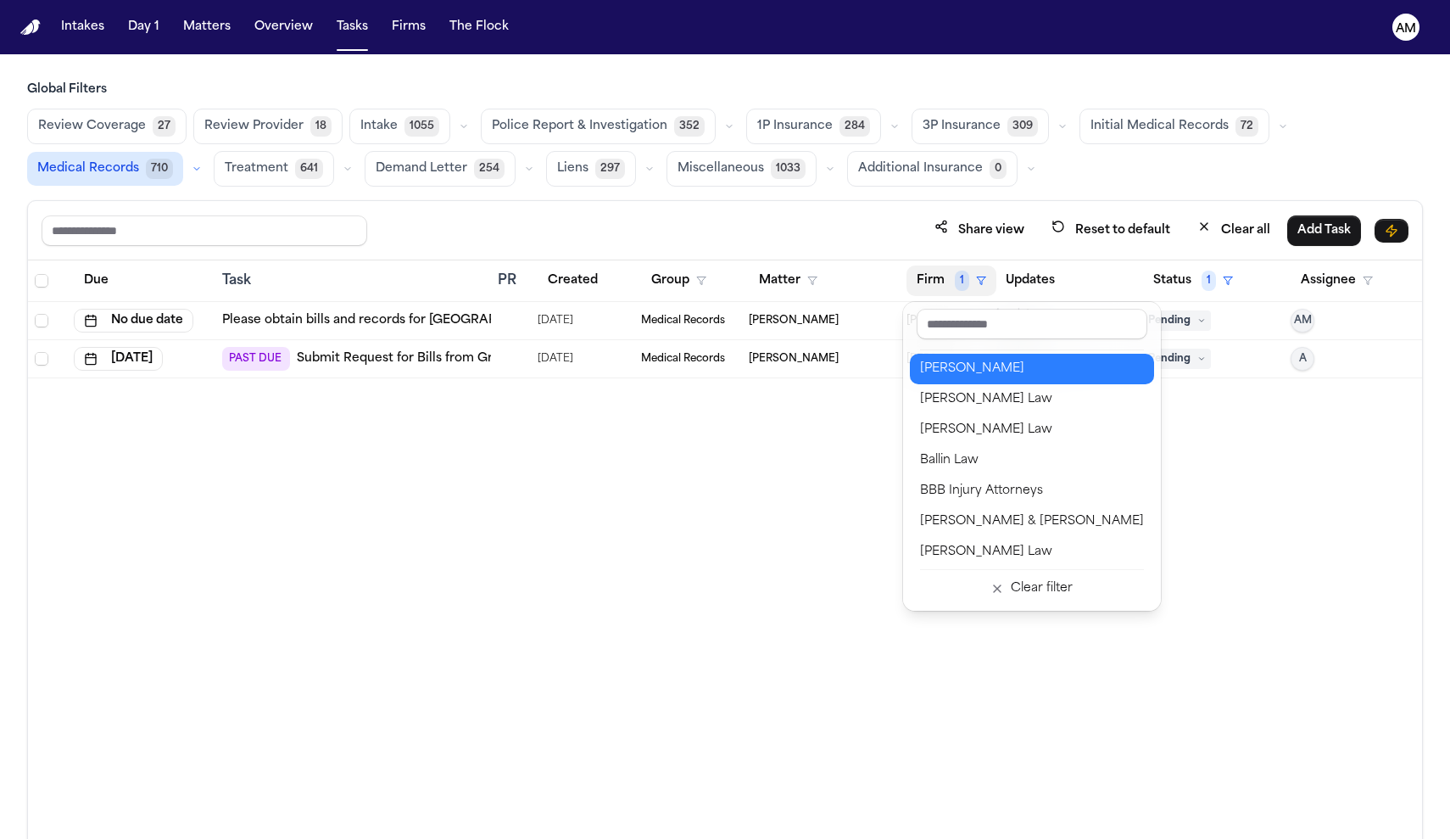
click at [984, 370] on div "[PERSON_NAME]" at bounding box center [1032, 369] width 224 height 20
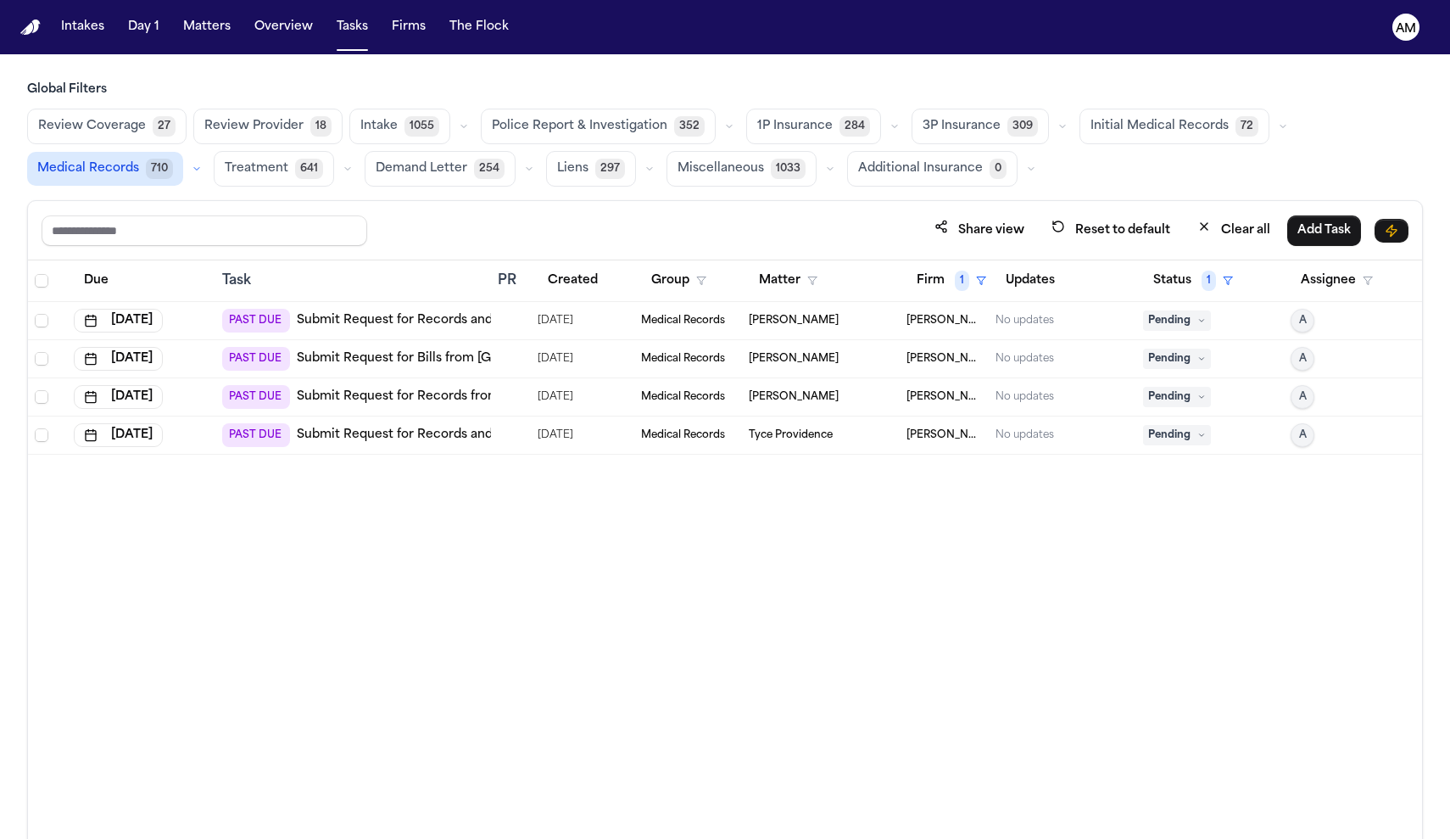
click at [416, 313] on link "Submit Request for Records and Bills from [PERSON_NAME][GEOGRAPHIC_DATA]" at bounding box center [545, 320] width 496 height 17
click at [952, 271] on button "Firm 1" at bounding box center [952, 280] width 90 height 31
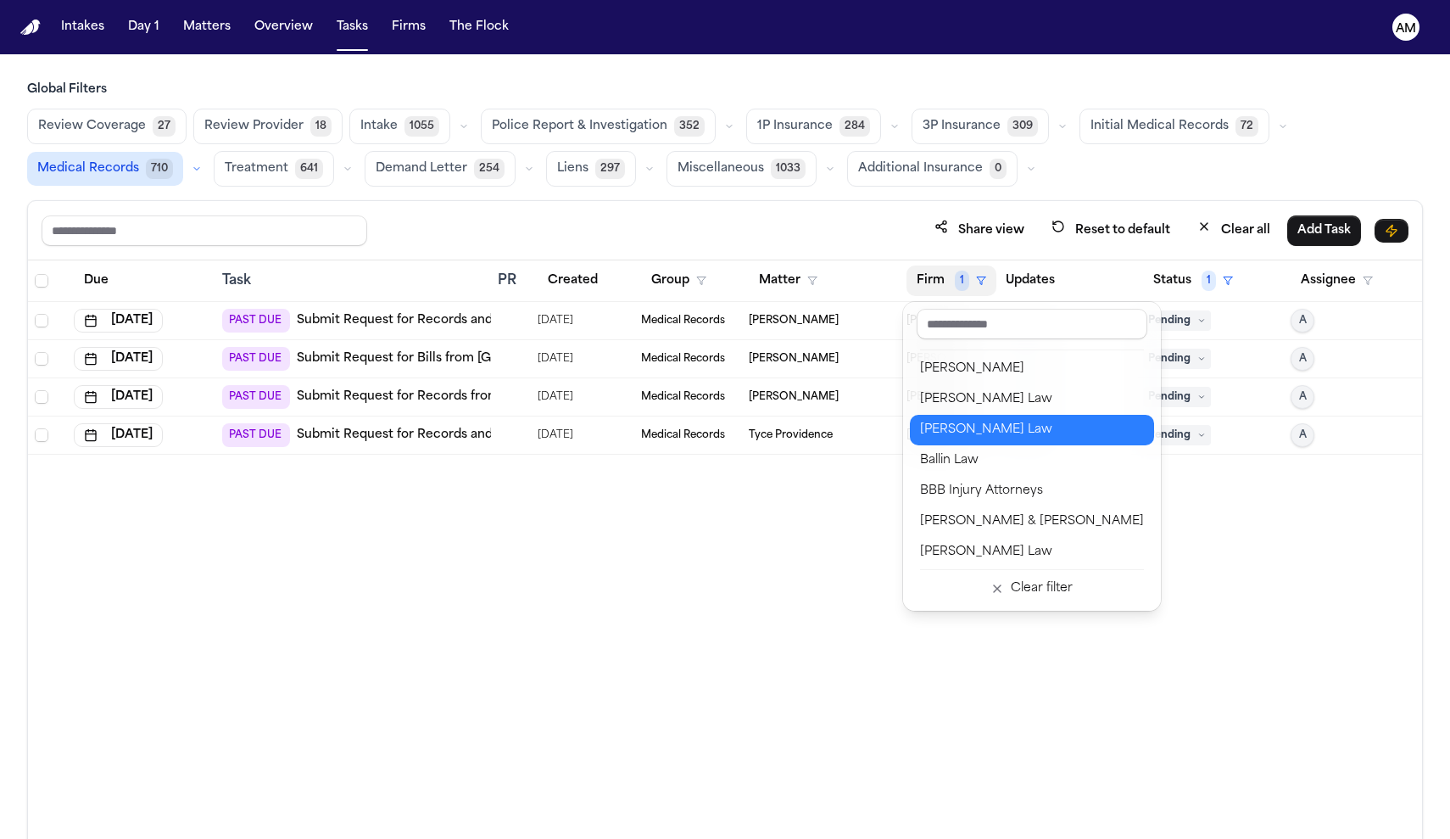
click at [951, 442] on button "Bader Law" at bounding box center [1032, 430] width 244 height 31
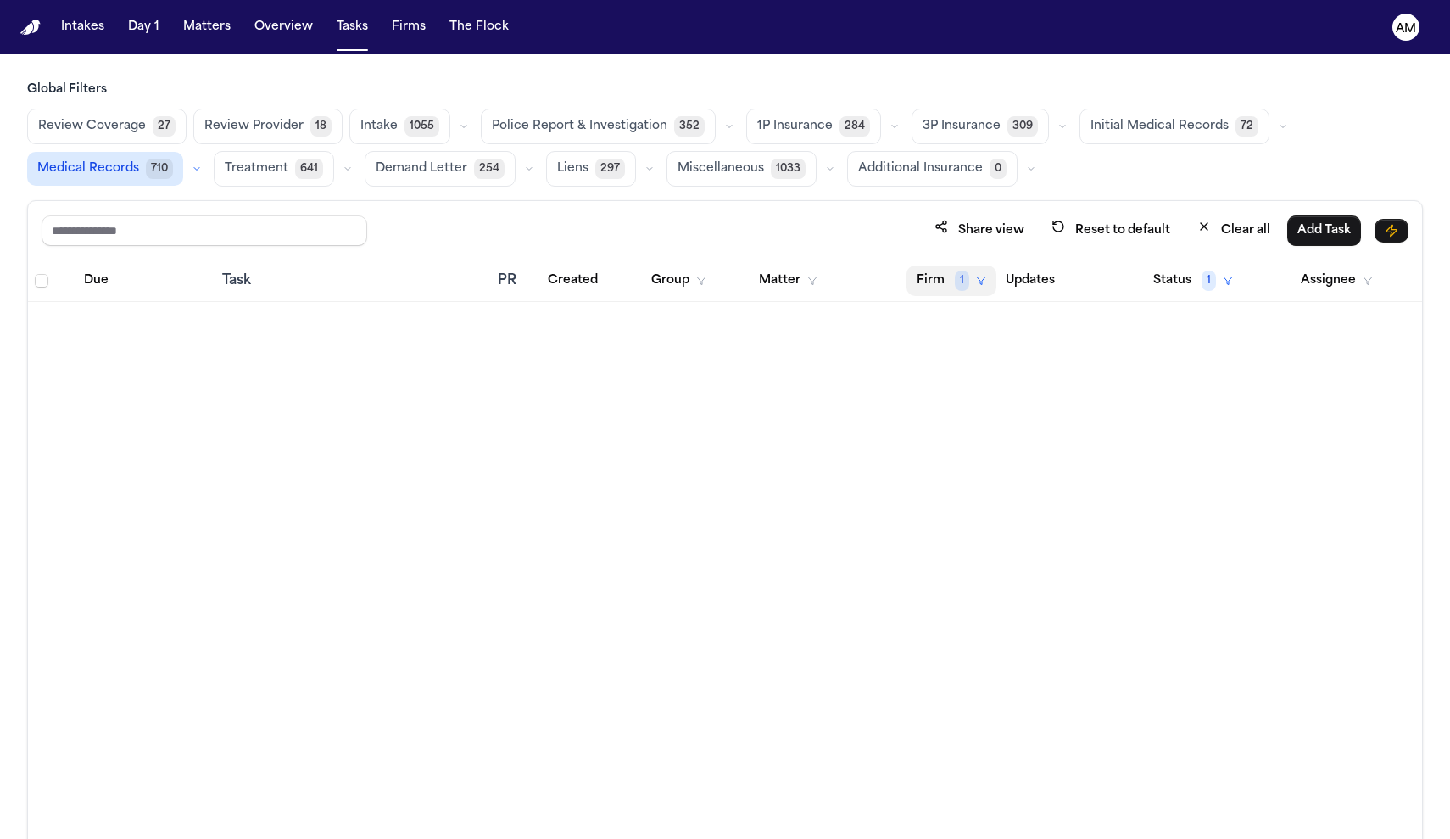
click at [957, 282] on span "1" at bounding box center [962, 281] width 14 height 20
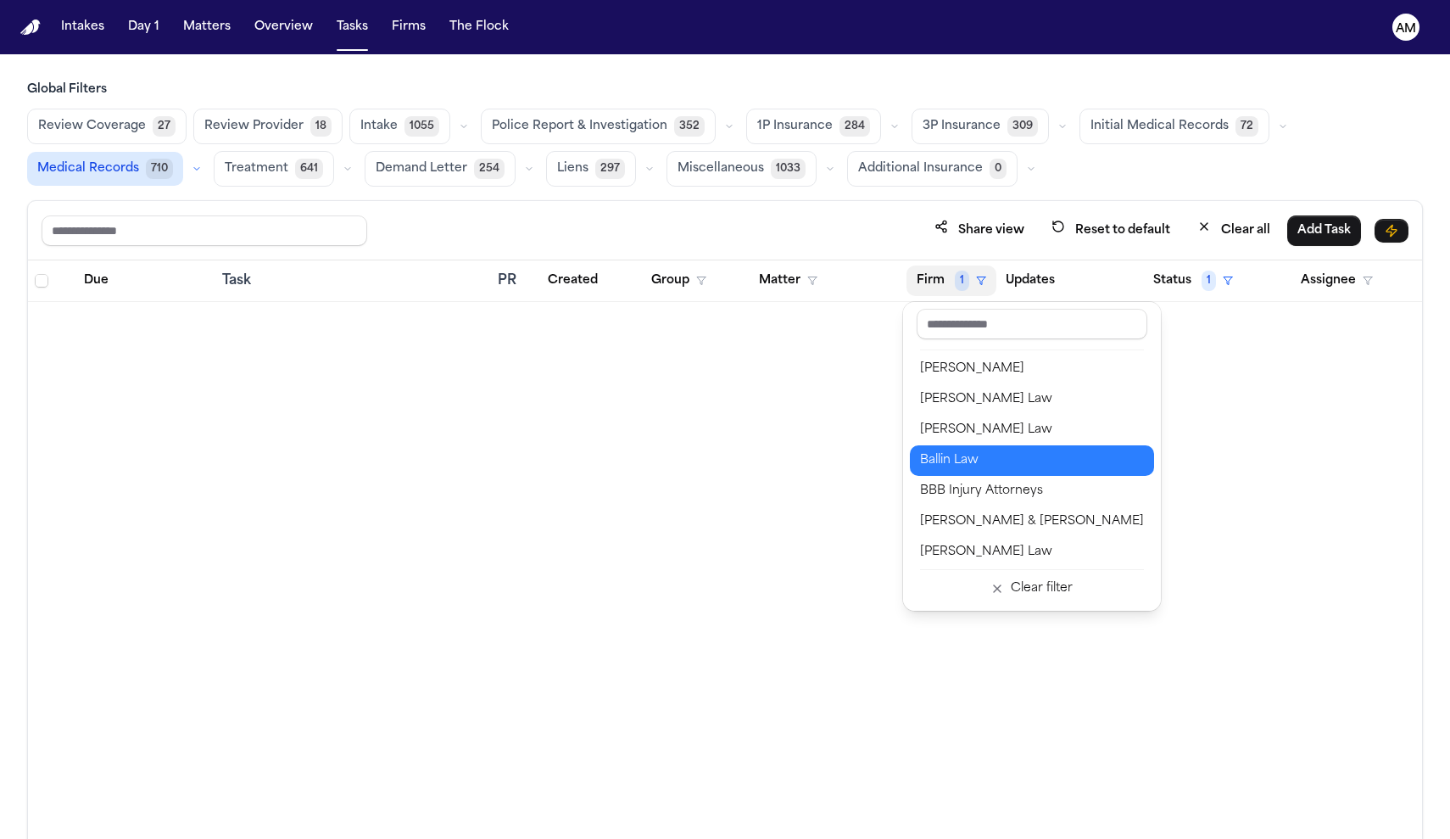
click at [967, 466] on div "Ballin Law" at bounding box center [1032, 460] width 224 height 20
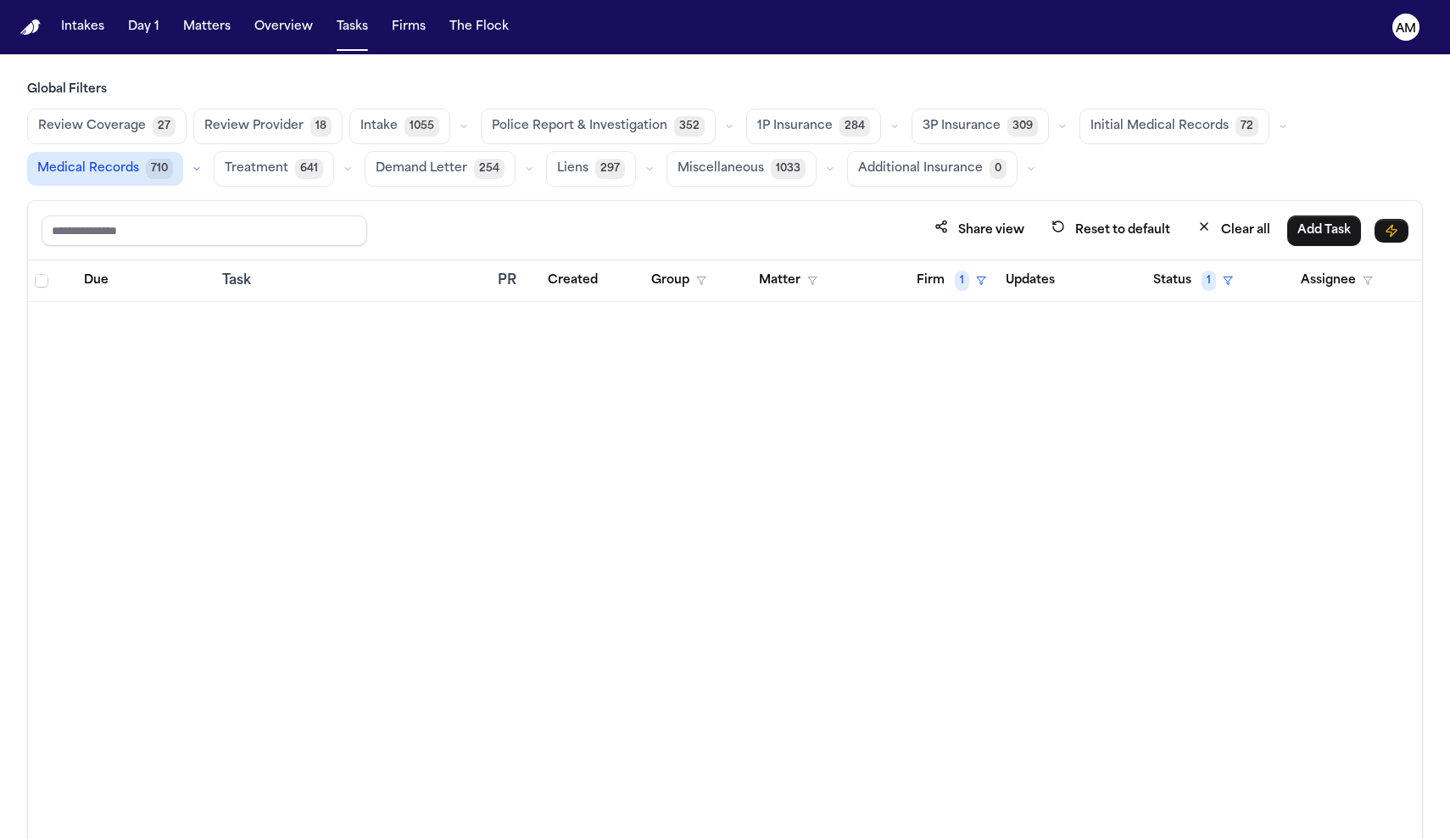
click at [942, 298] on th "Firm 1" at bounding box center [944, 281] width 89 height 42
click at [941, 283] on button "Firm 1" at bounding box center [952, 280] width 90 height 31
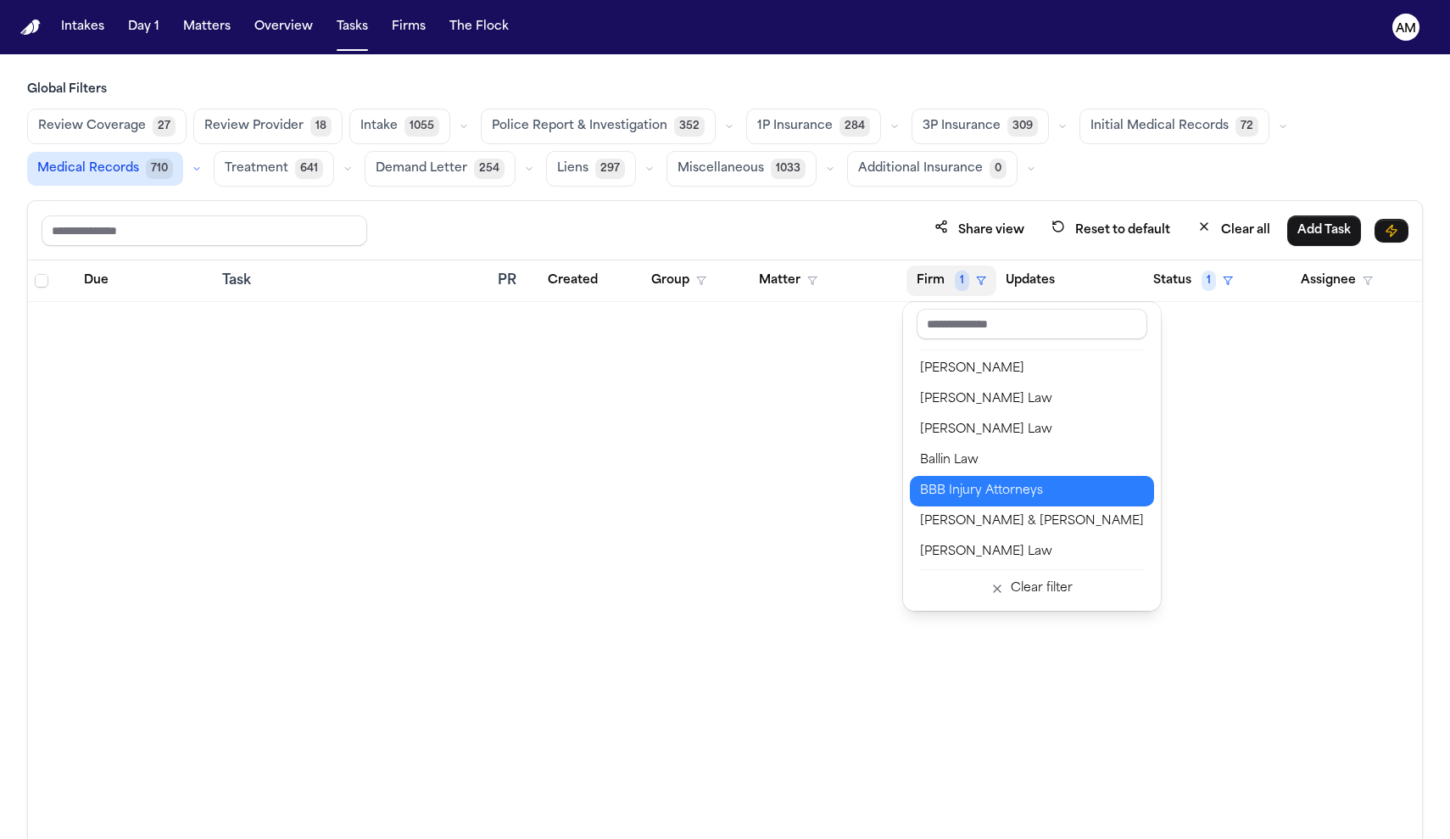
click at [962, 494] on div "BBB Injury Attorneys" at bounding box center [1032, 491] width 224 height 20
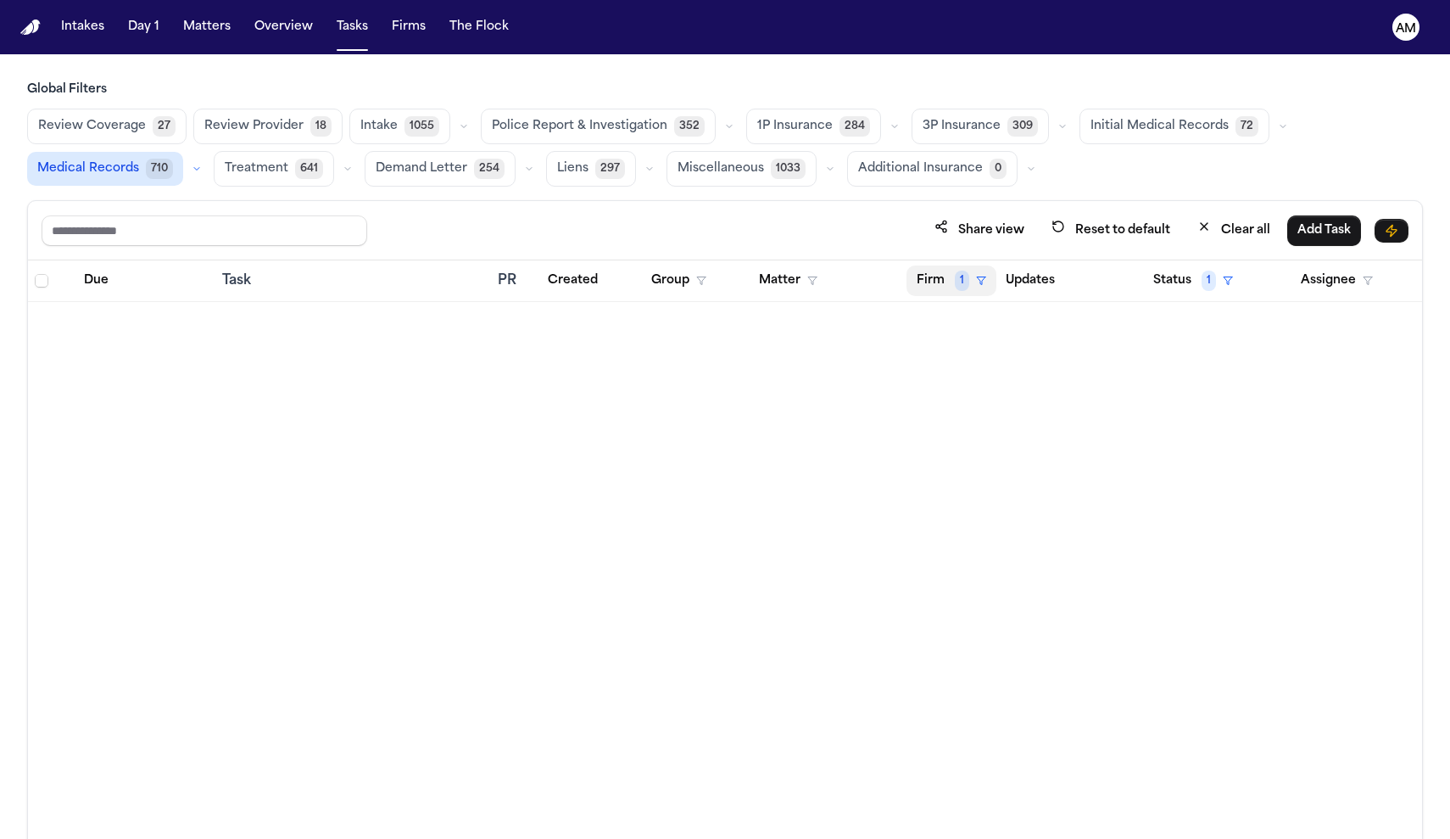
click at [956, 269] on button "Firm 1" at bounding box center [952, 280] width 90 height 31
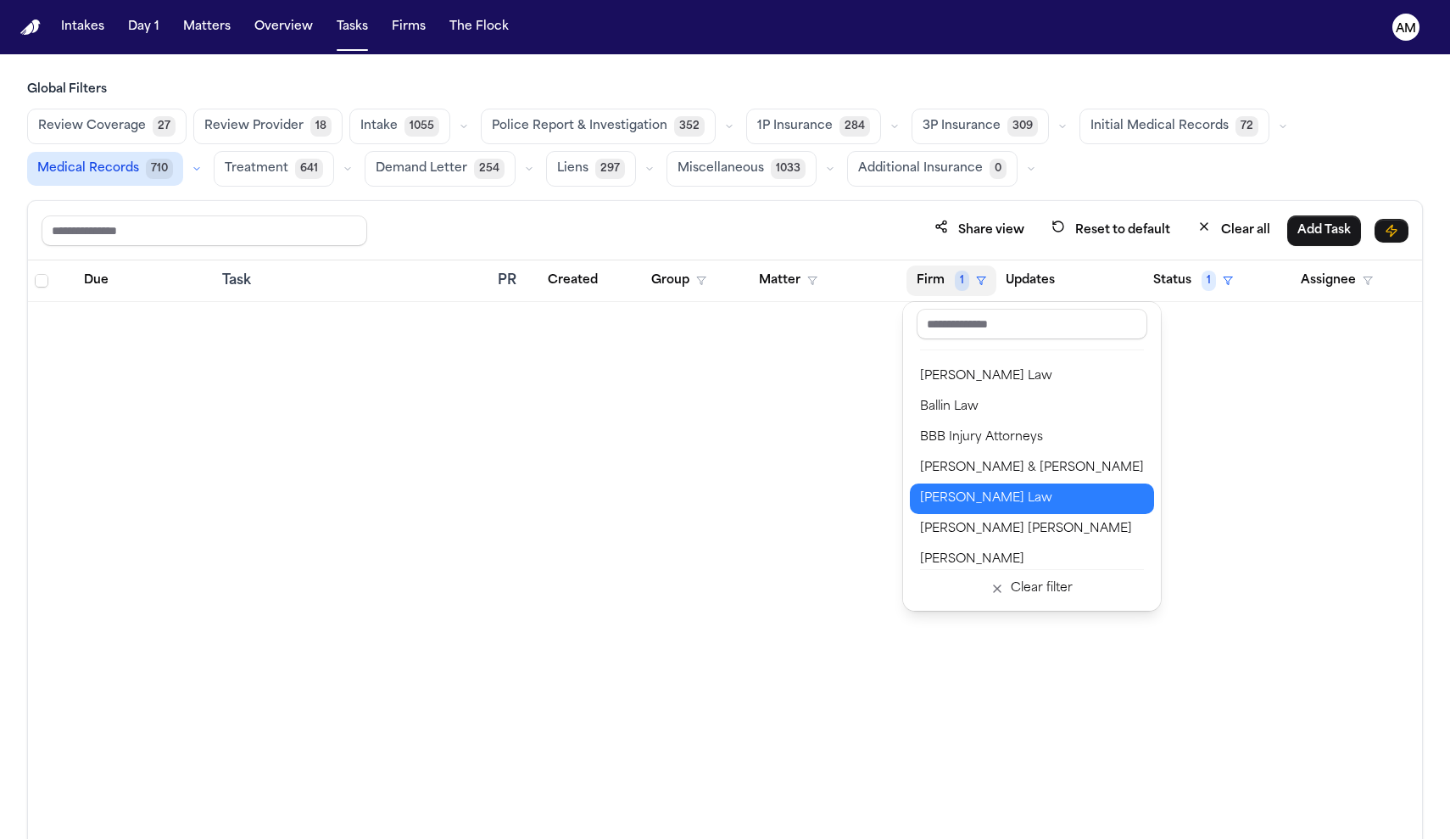
scroll to position [54, 0]
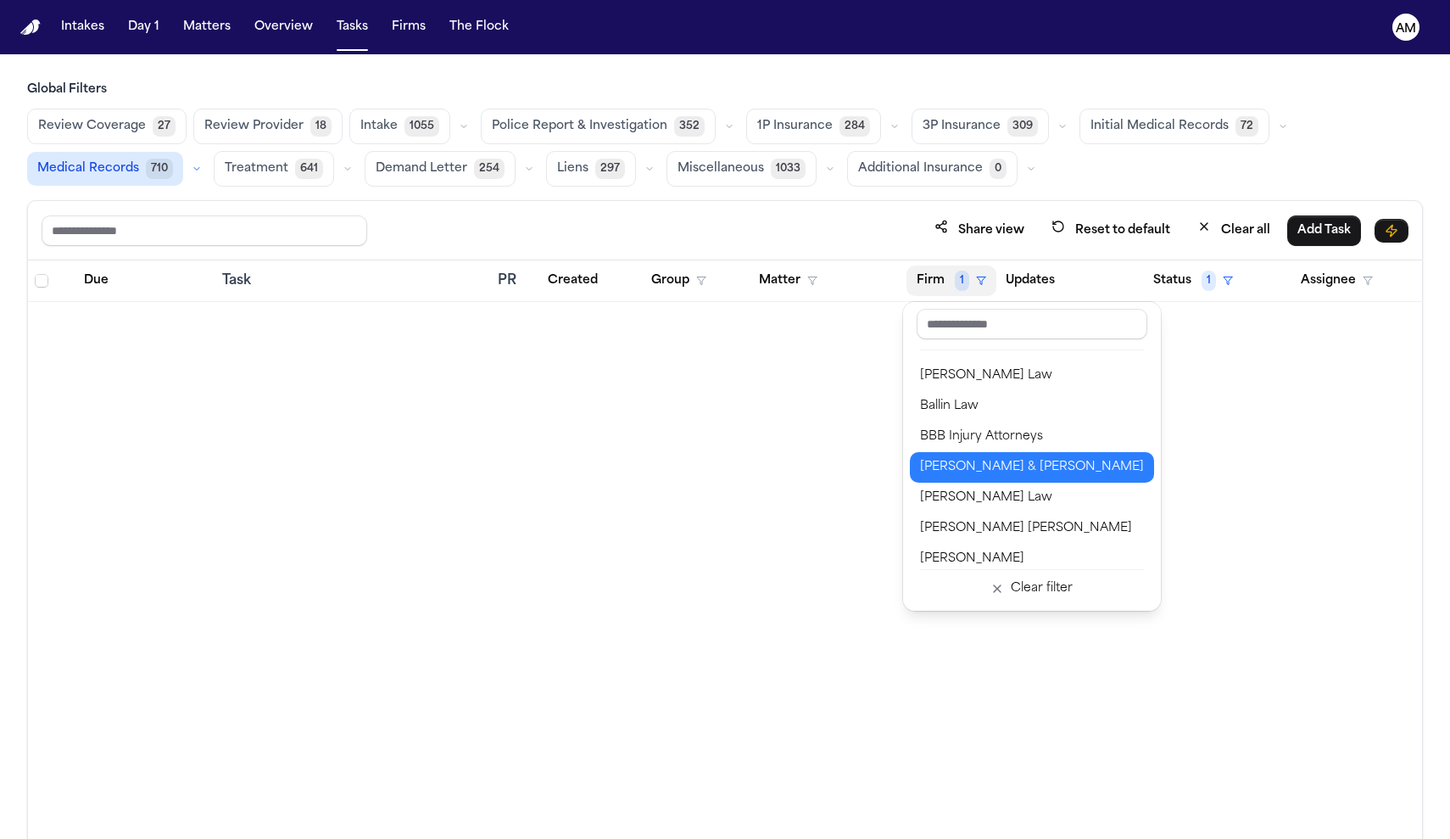
click at [984, 477] on button "Beck & Beck" at bounding box center [1032, 467] width 244 height 31
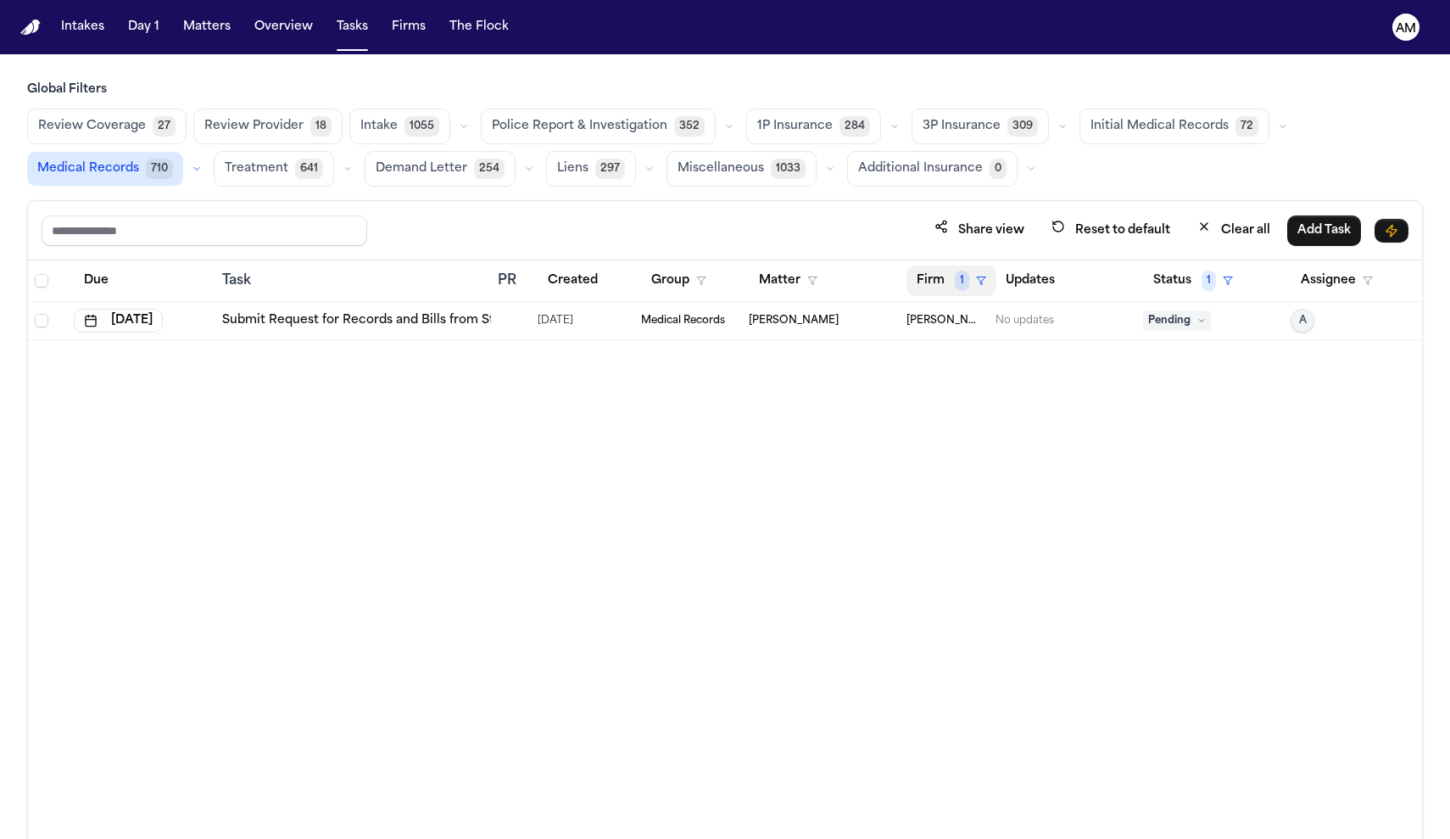
click at [942, 271] on button "Firm 1" at bounding box center [952, 280] width 90 height 31
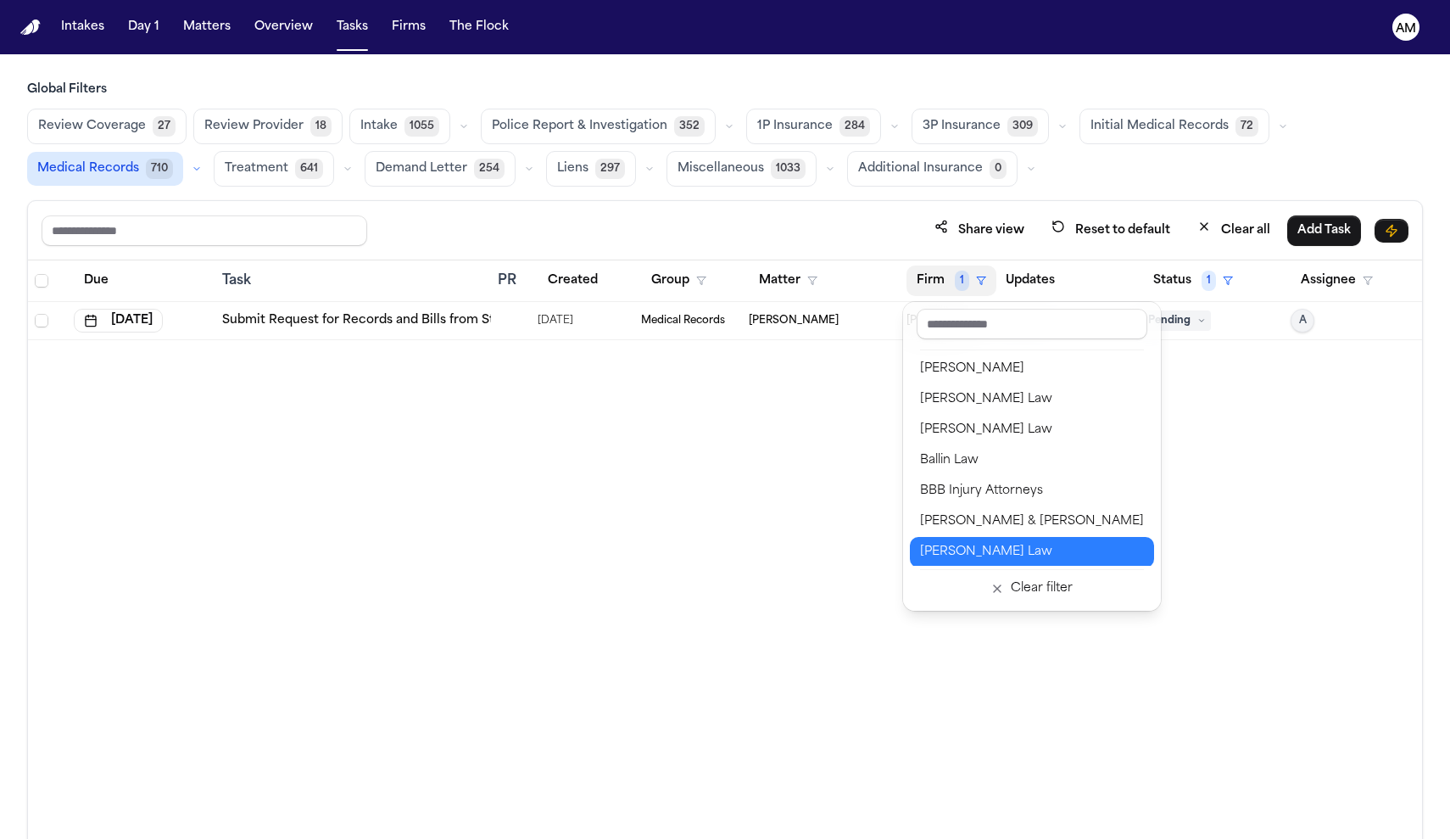
click at [952, 544] on div "Berry Law" at bounding box center [1032, 552] width 224 height 20
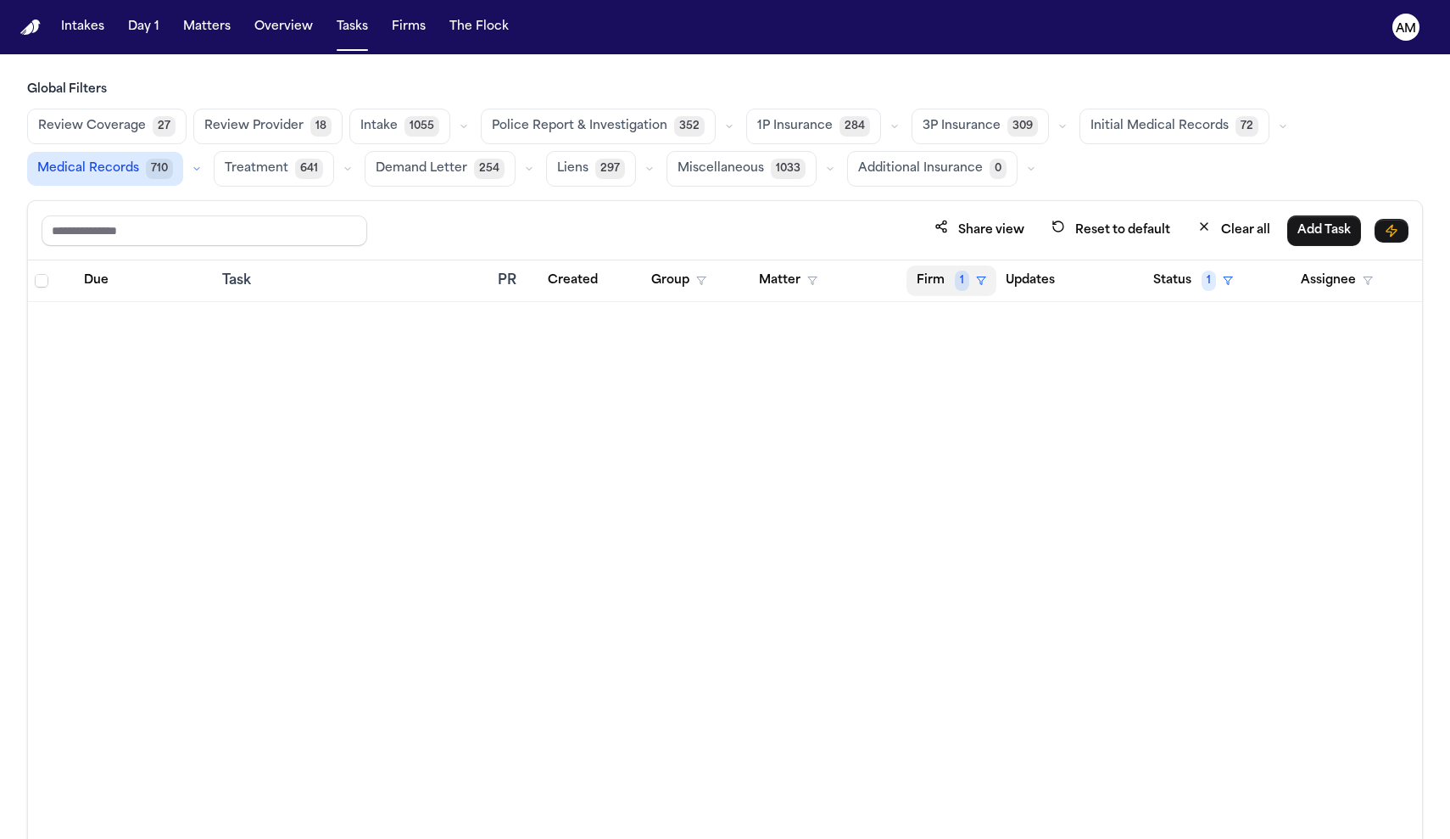
click at [959, 288] on span "1" at bounding box center [962, 281] width 14 height 20
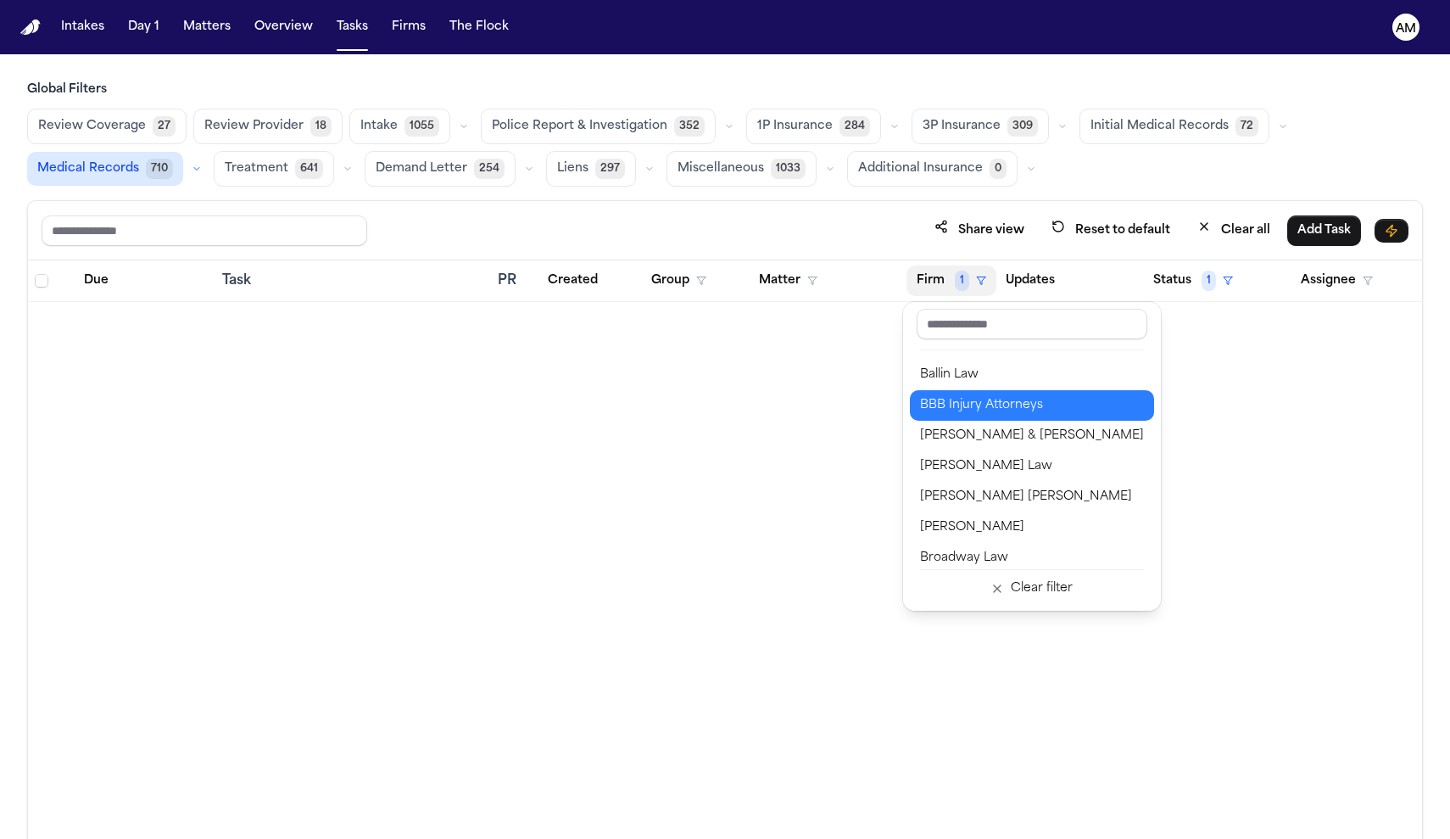
scroll to position [92, 0]
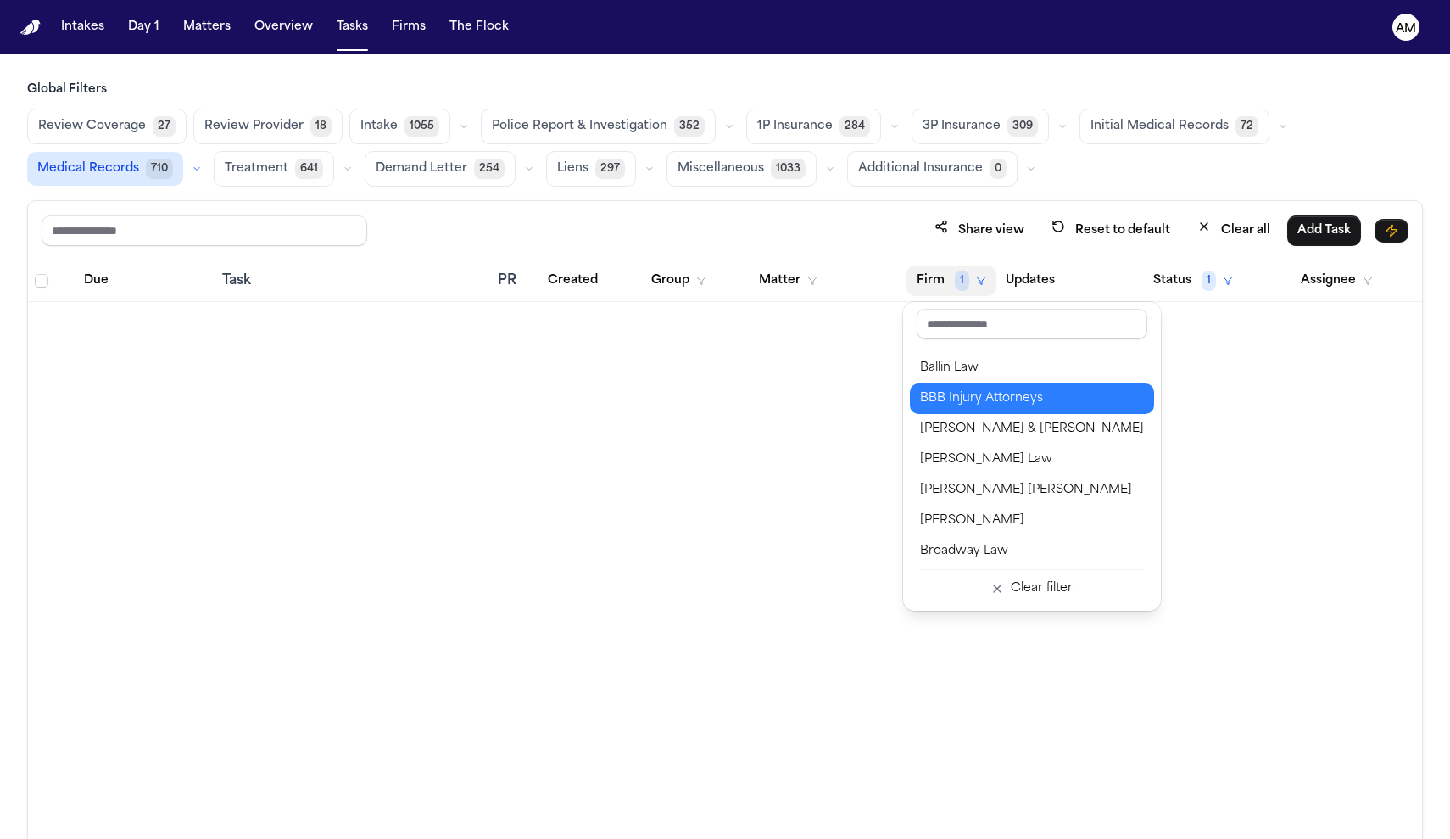
click at [966, 484] on div "Blaska Holm" at bounding box center [1032, 490] width 224 height 20
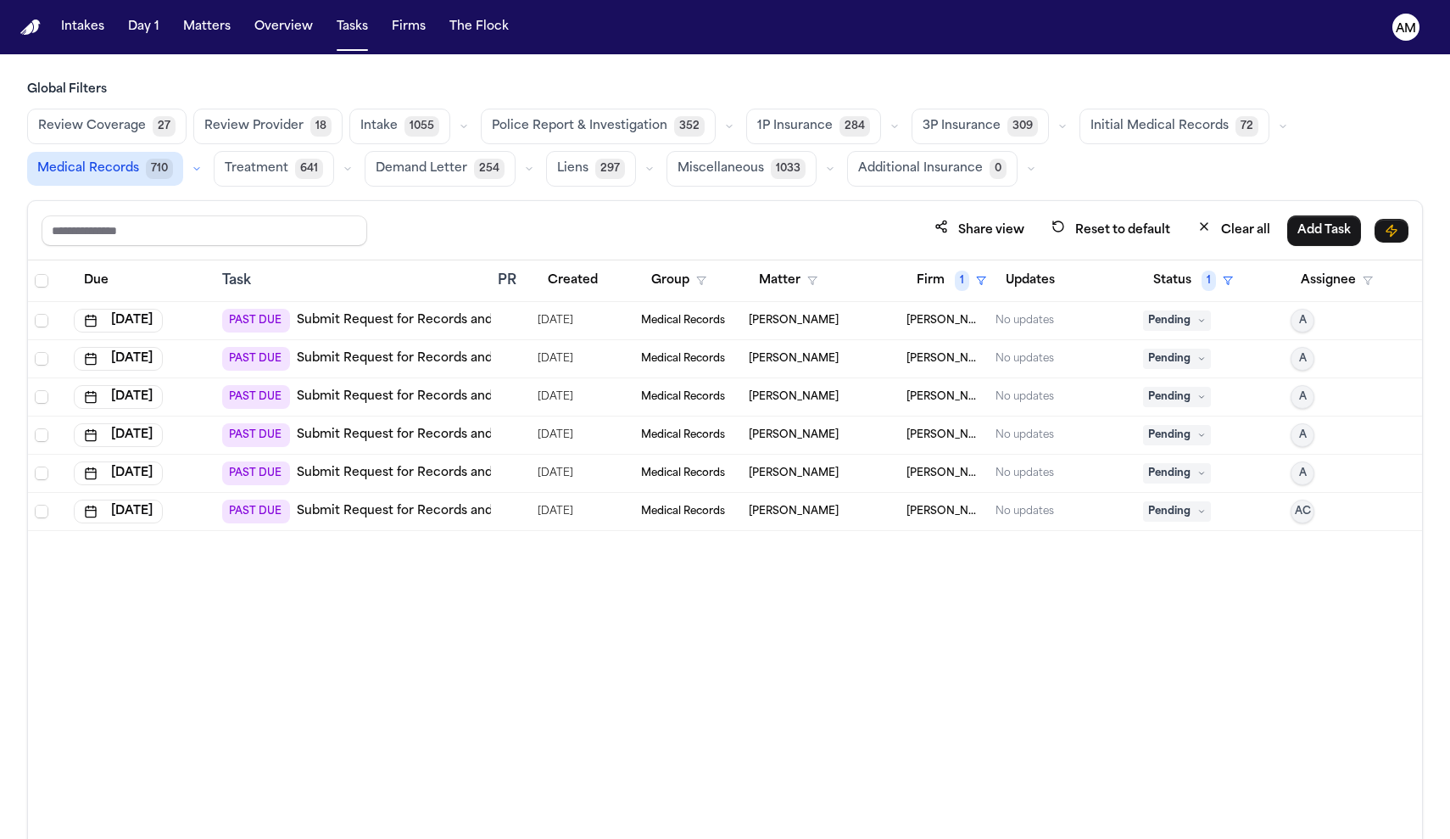
click at [432, 326] on link "Submit Request for Records and Bills from Wellstar Paulding Medical Center" at bounding box center [493, 320] width 393 height 17
click at [936, 288] on button "Firm 1" at bounding box center [952, 280] width 90 height 31
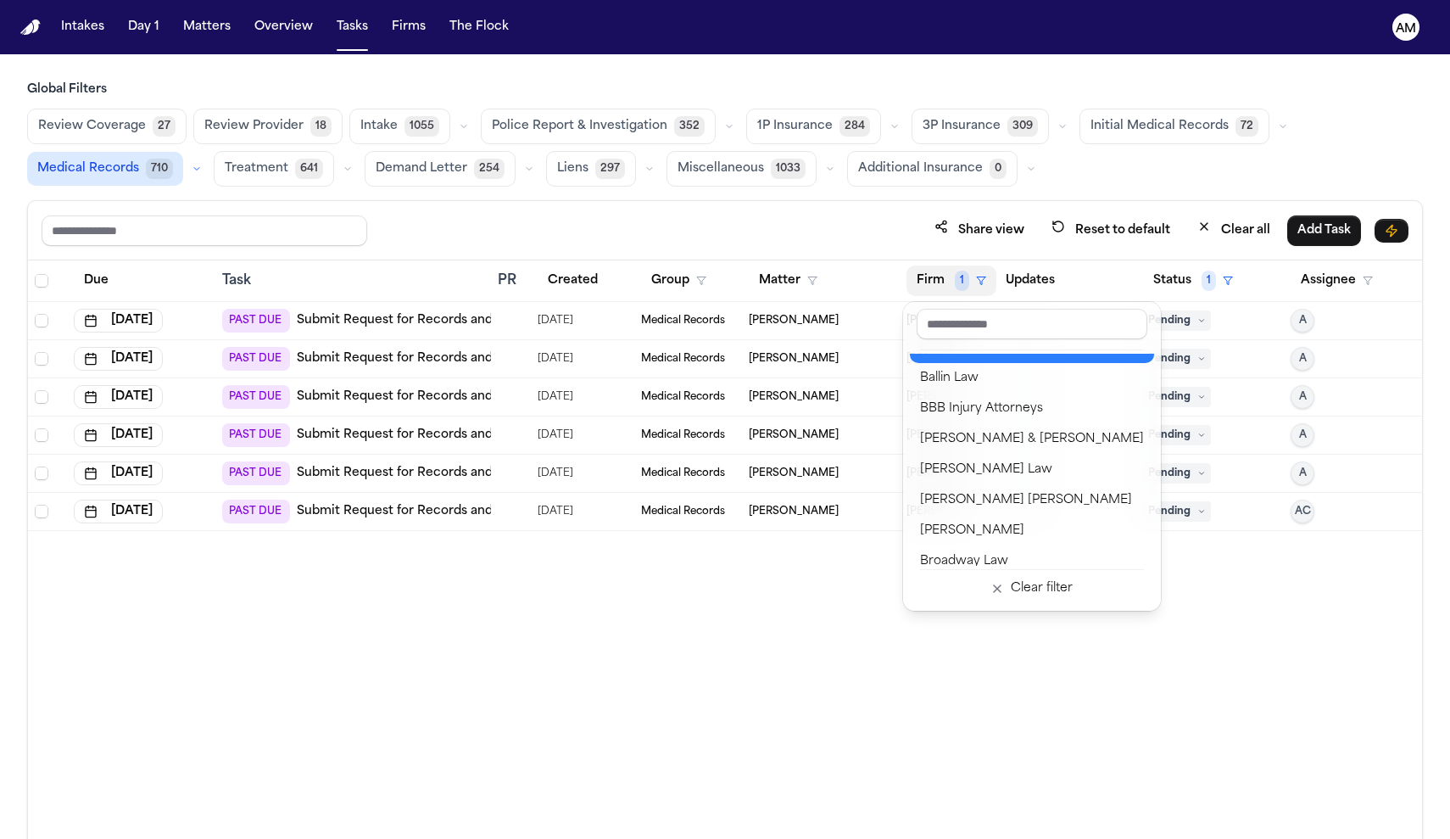
scroll to position [87, 0]
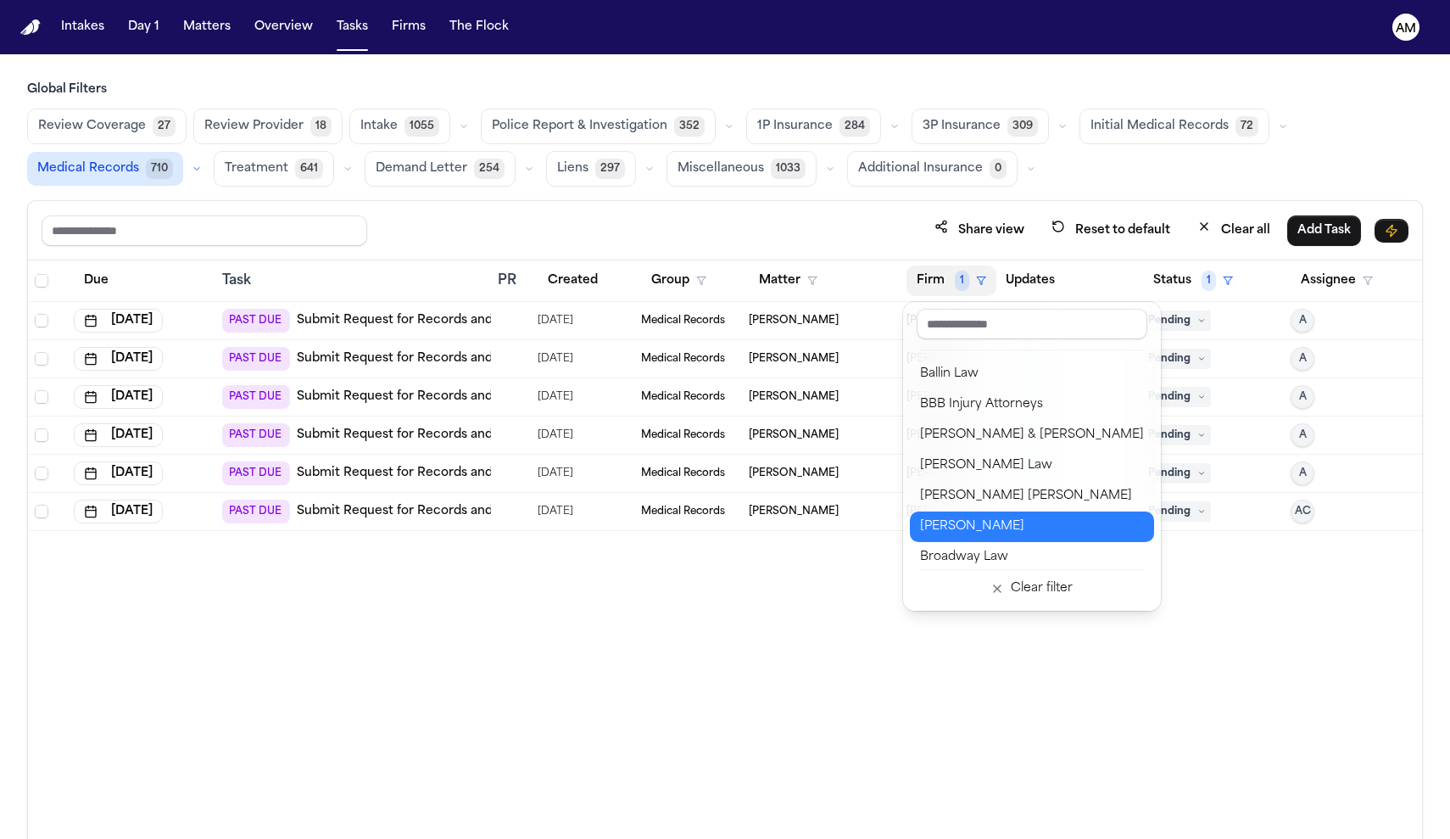
click at [948, 521] on div "Brandon White" at bounding box center [1032, 526] width 224 height 20
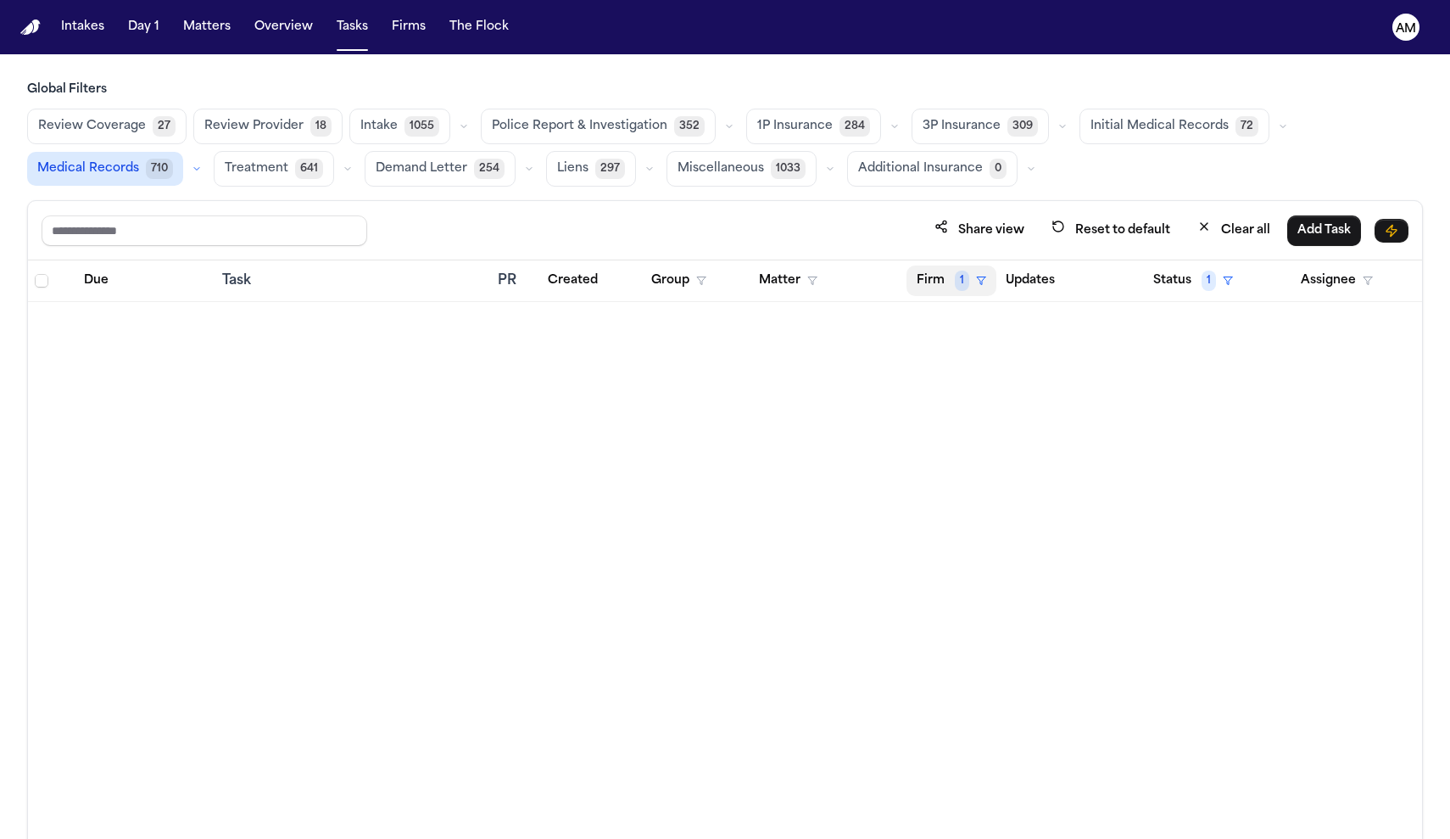
click at [933, 281] on button "Firm 1" at bounding box center [952, 280] width 90 height 31
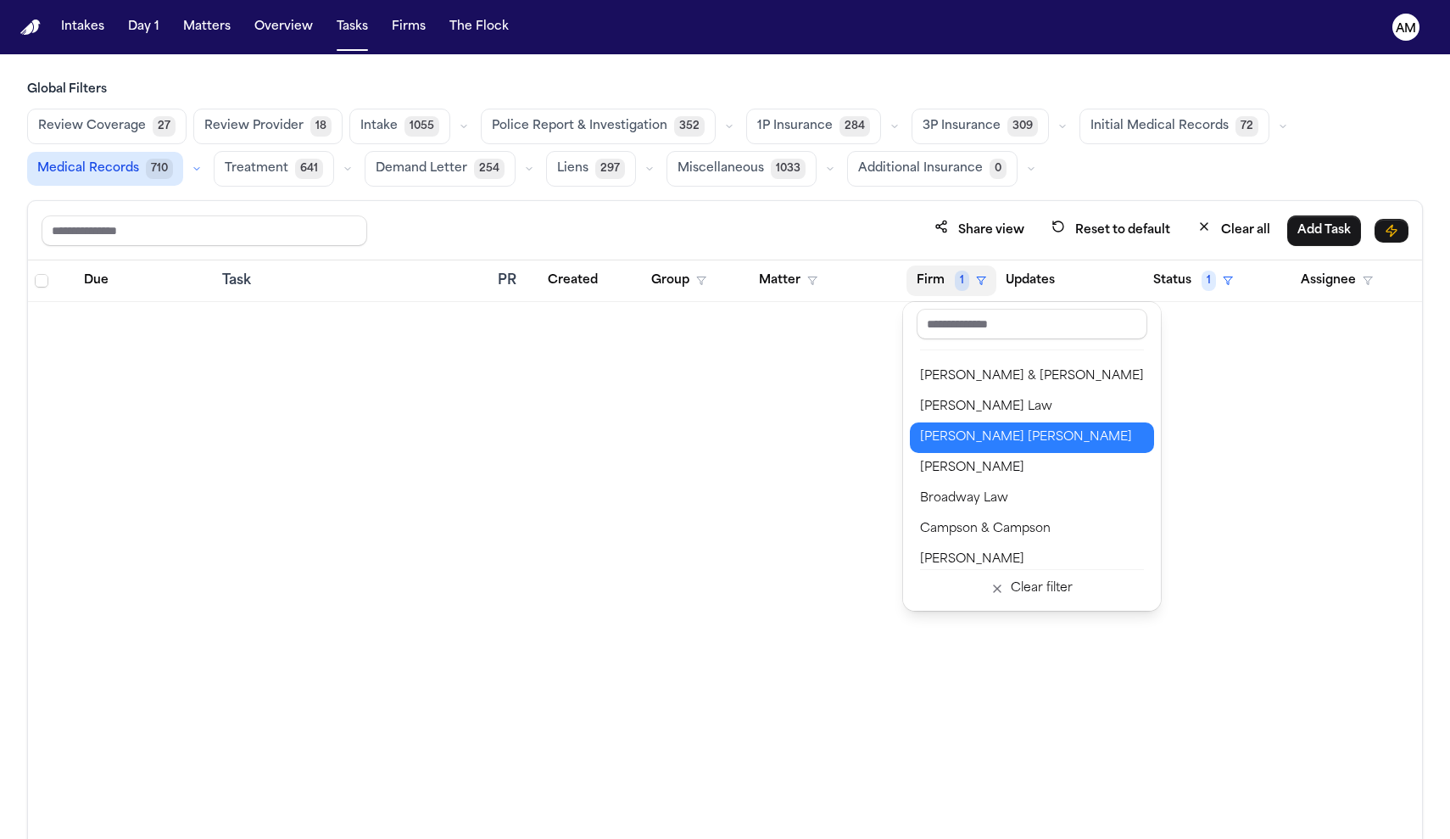
scroll to position [150, 0]
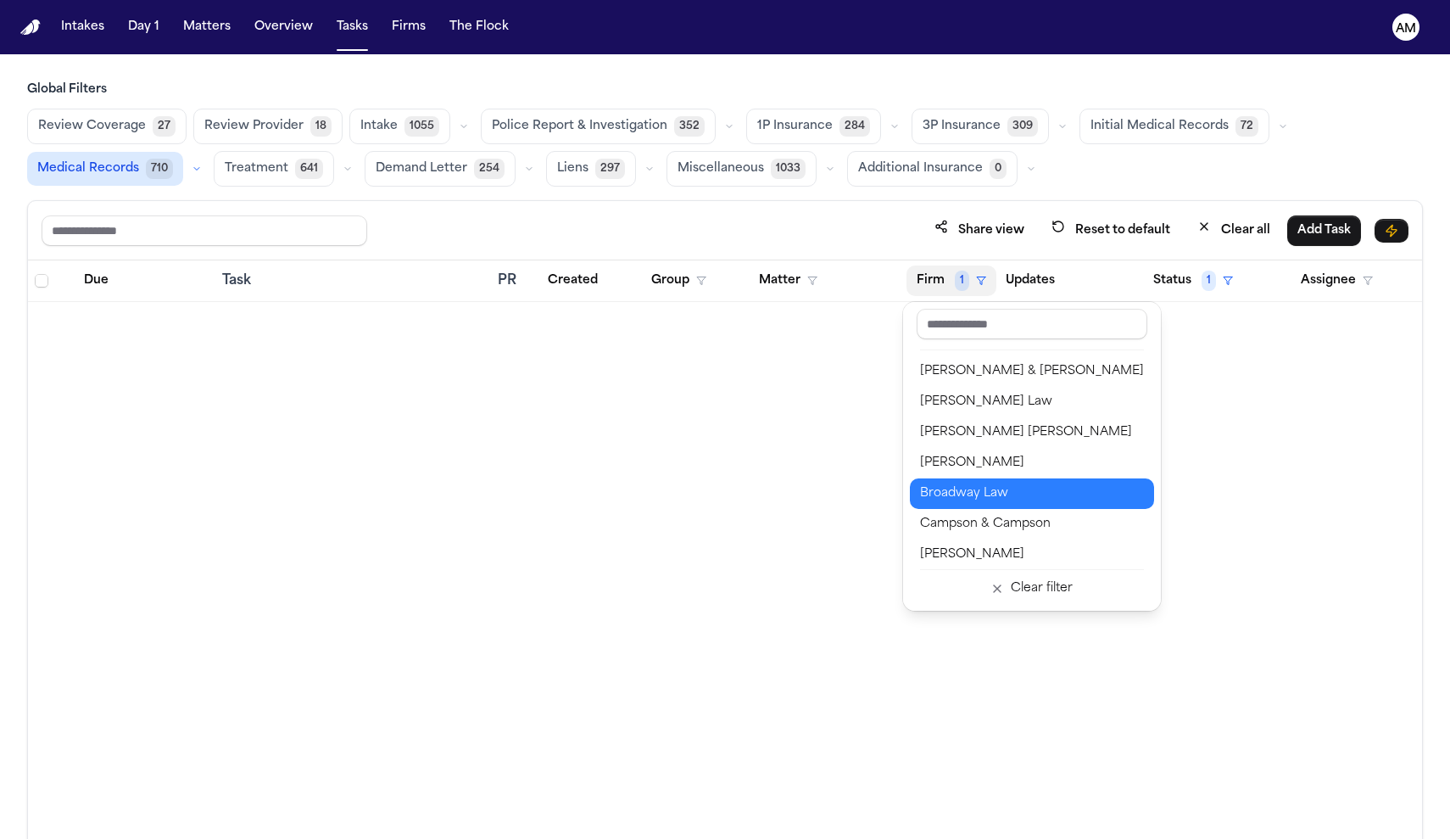
click at [967, 486] on div "Broadway Law" at bounding box center [1032, 493] width 224 height 20
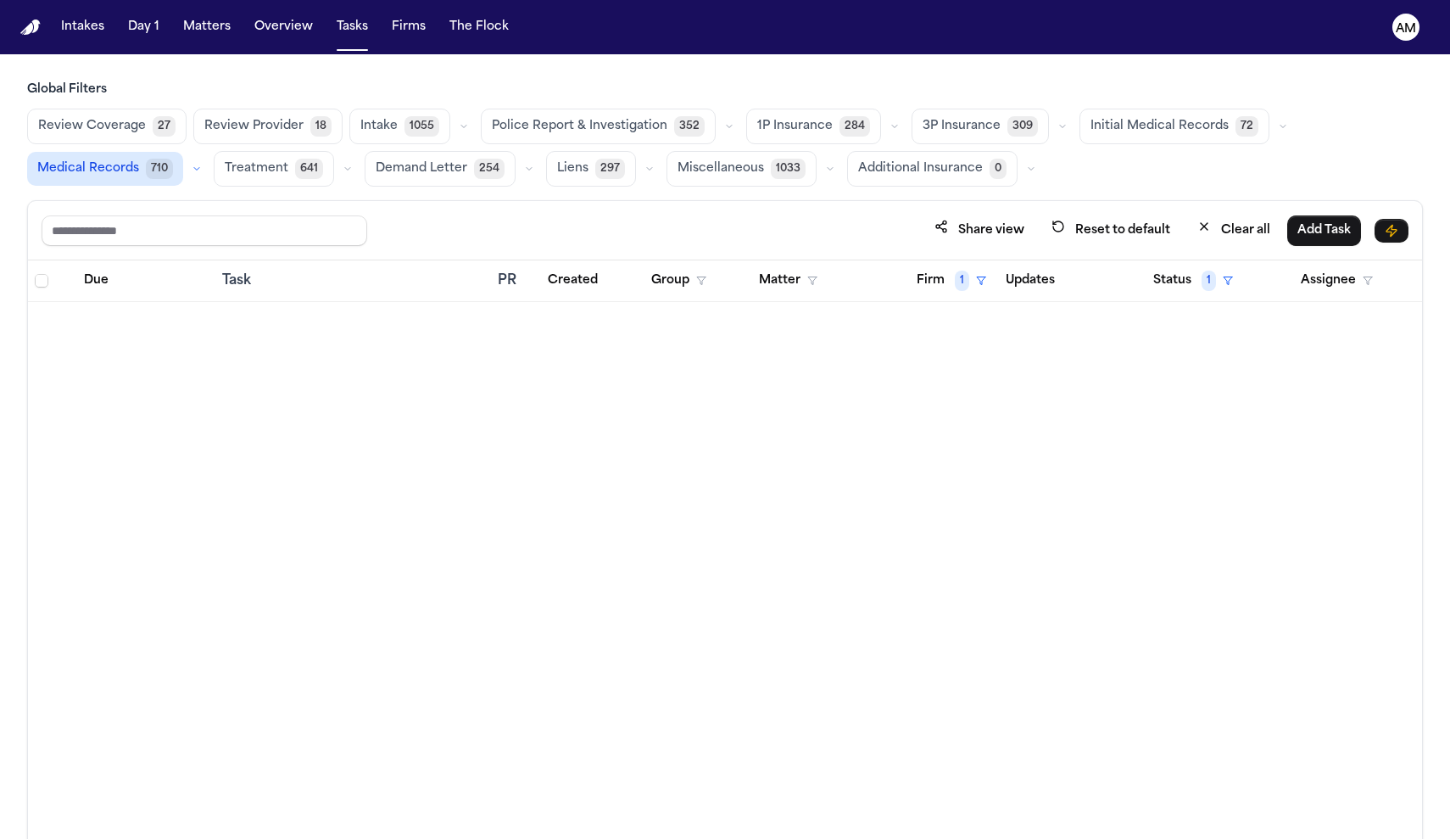
click at [938, 264] on th "Firm 1" at bounding box center [944, 281] width 89 height 42
click at [938, 282] on button "Firm 1" at bounding box center [952, 280] width 90 height 31
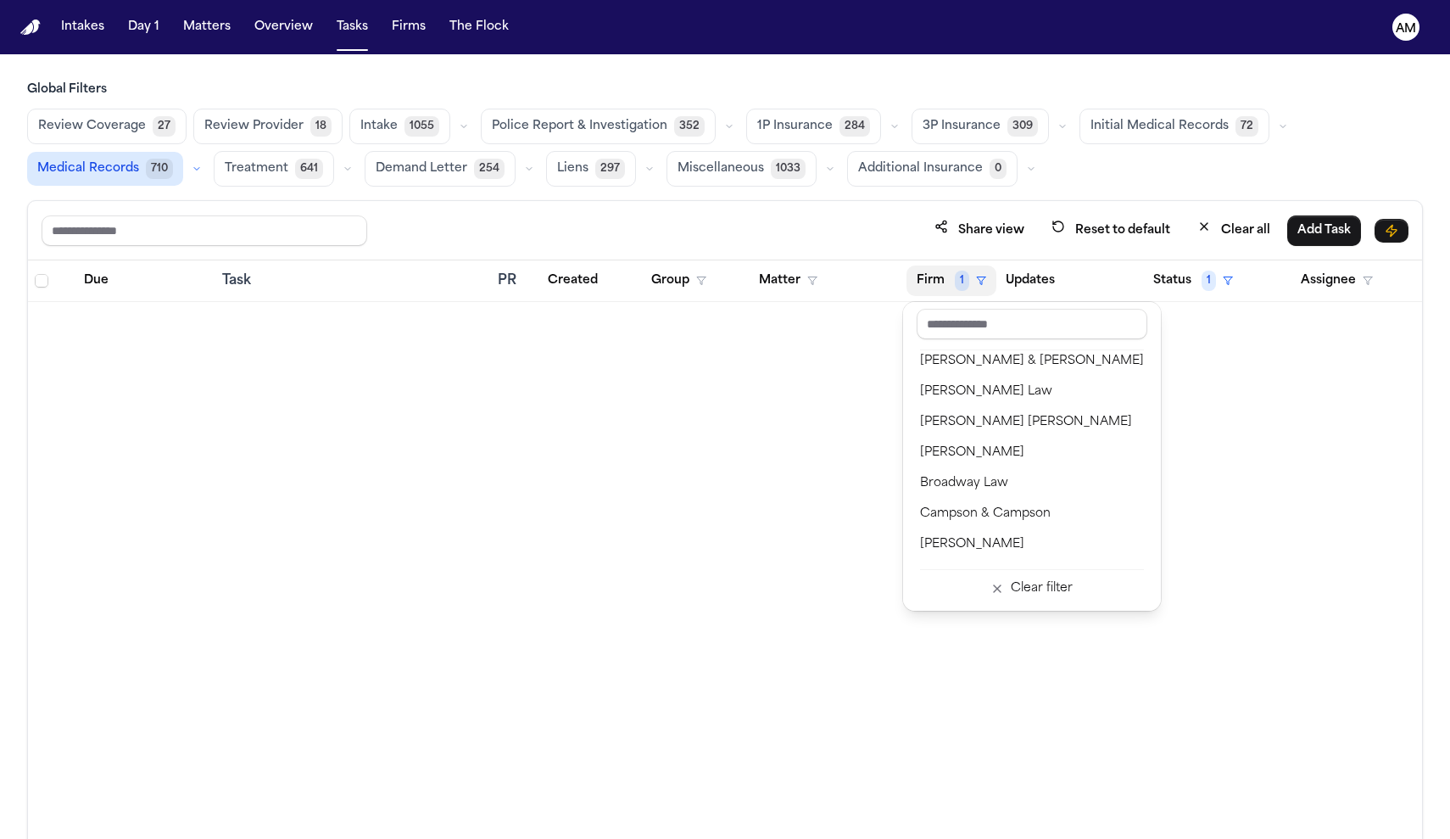
scroll to position [165, 0]
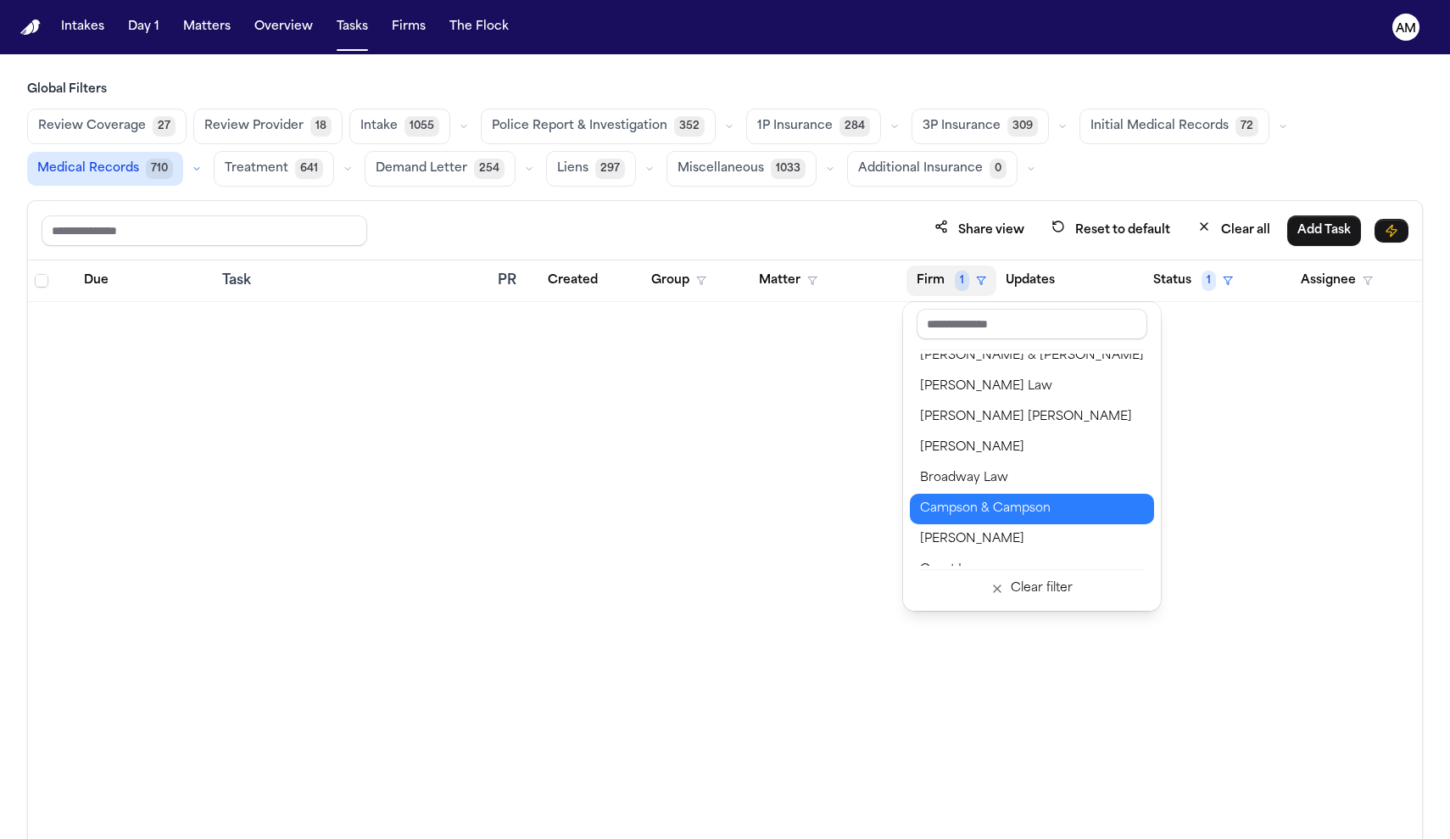
click at [1007, 503] on div "Campson & Campson" at bounding box center [1032, 509] width 224 height 20
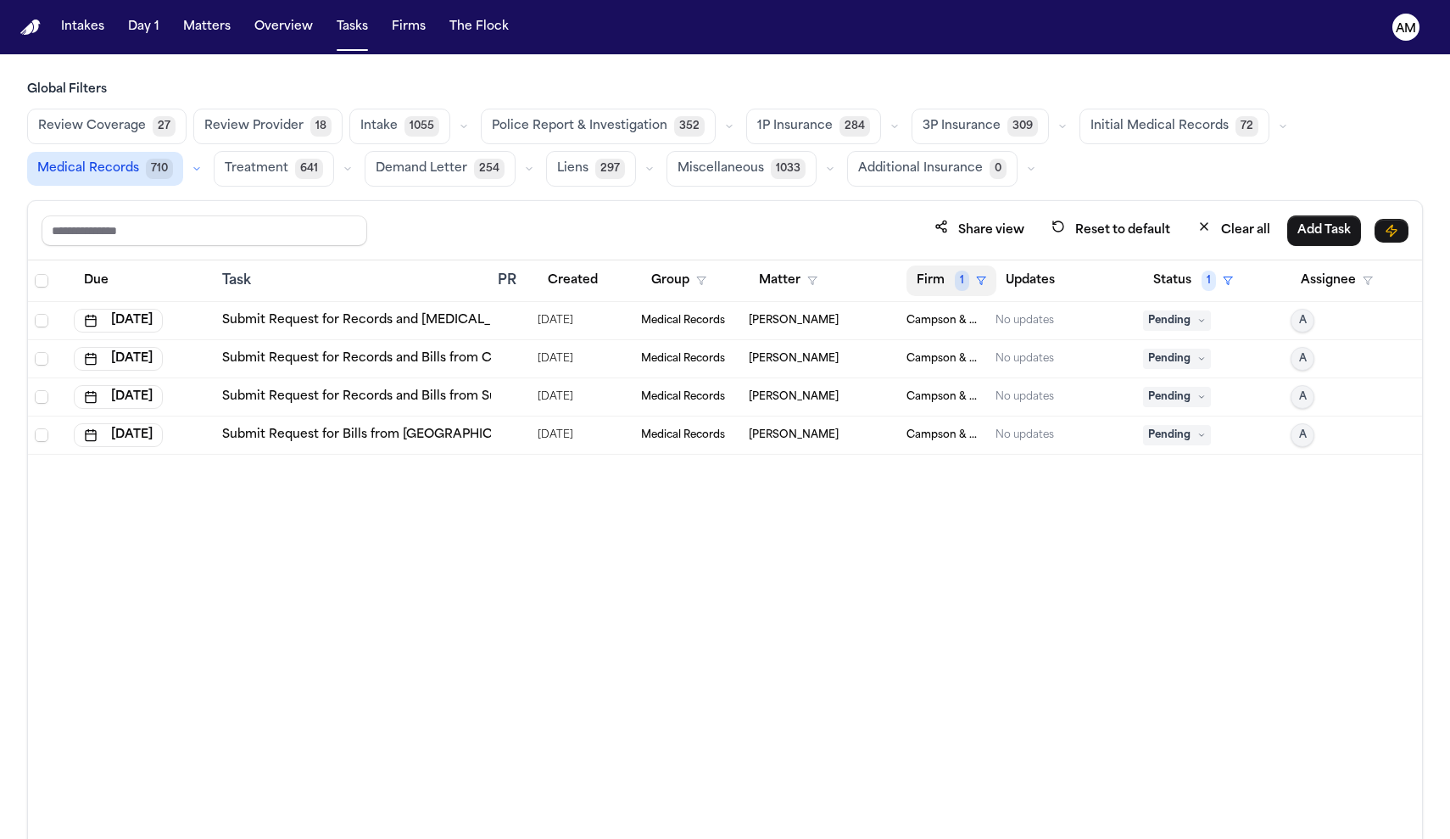
click at [953, 279] on button "Firm 1" at bounding box center [952, 280] width 90 height 31
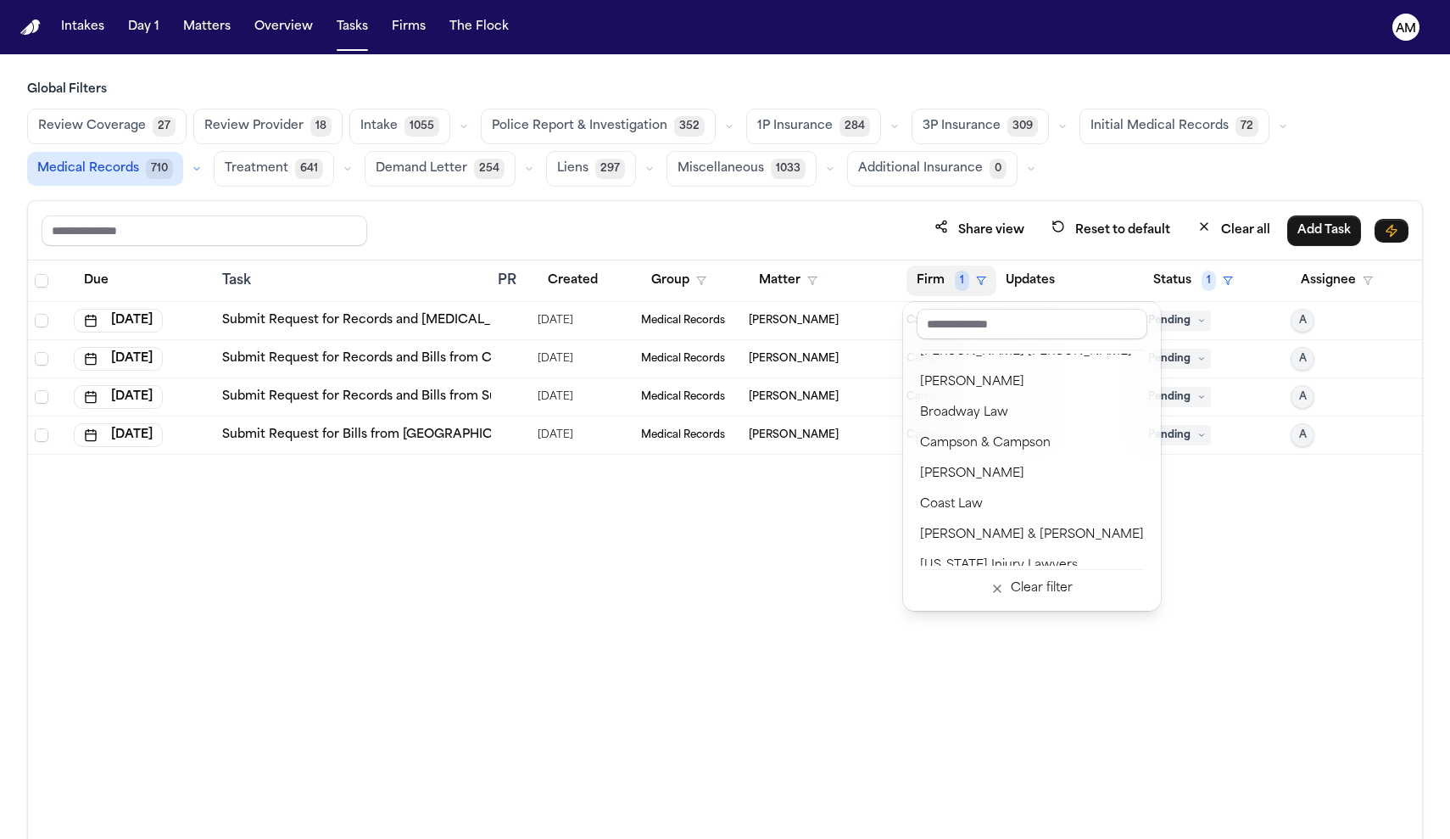
scroll to position [232, 0]
click at [985, 469] on div "Chandler Volta" at bounding box center [1032, 473] width 224 height 20
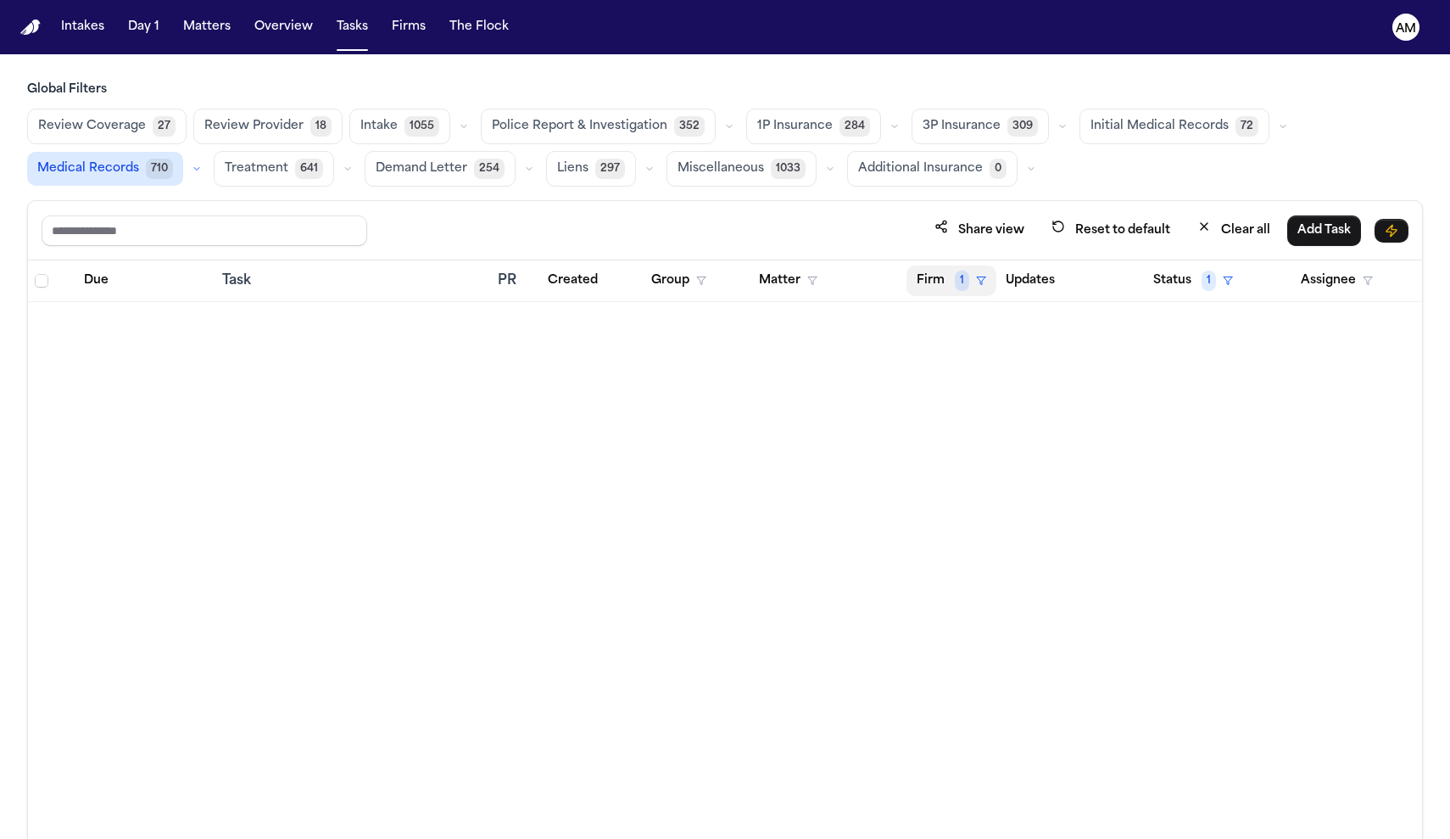
click at [933, 275] on button "Firm 1" at bounding box center [952, 280] width 90 height 31
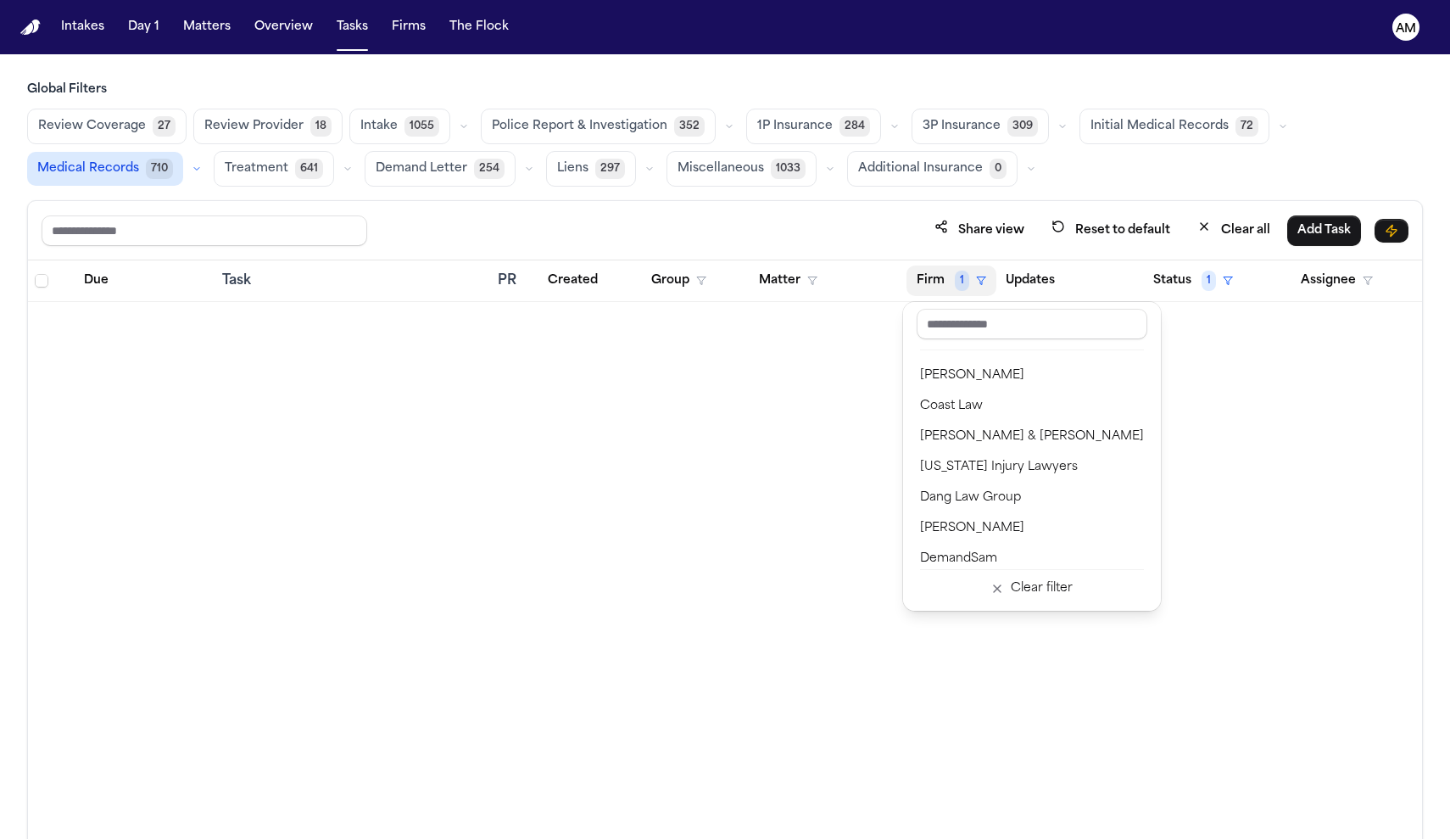
scroll to position [331, 0]
click at [952, 494] on div "Dang Law Group" at bounding box center [1032, 496] width 224 height 20
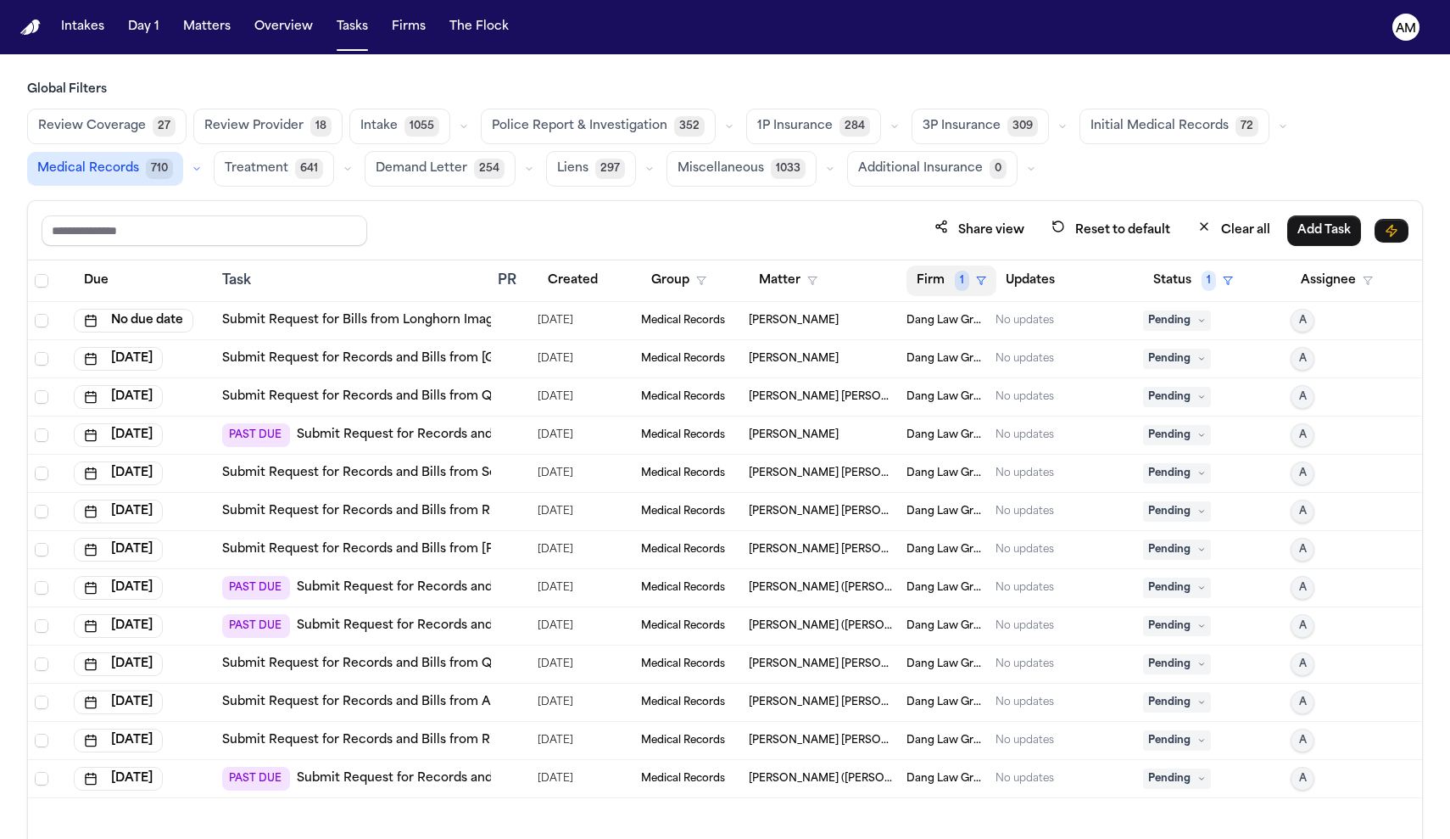
click at [944, 292] on button "Firm 1" at bounding box center [952, 280] width 90 height 31
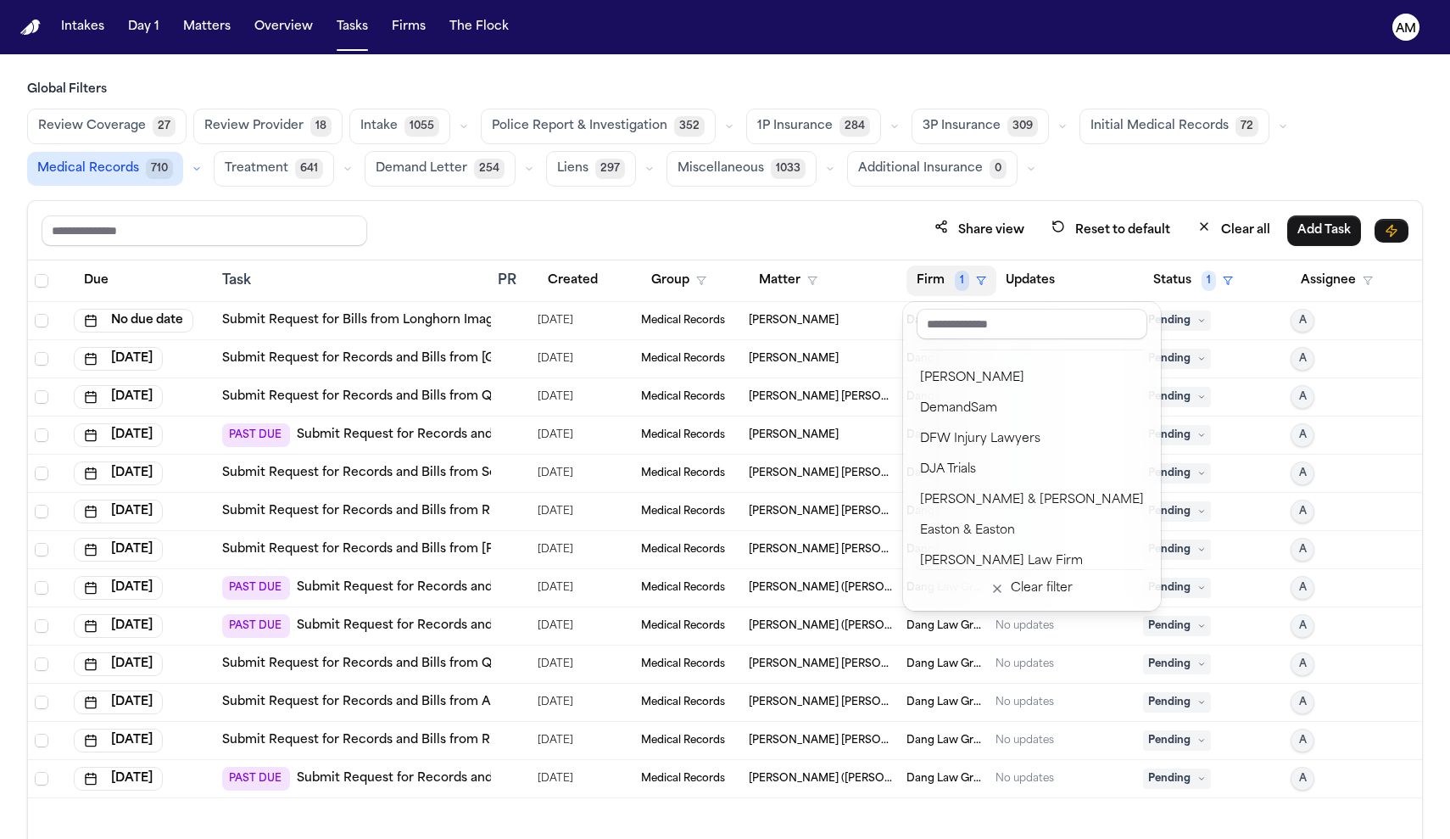
scroll to position [482, 0]
click at [956, 382] on div "David Lopez" at bounding box center [1032, 376] width 224 height 20
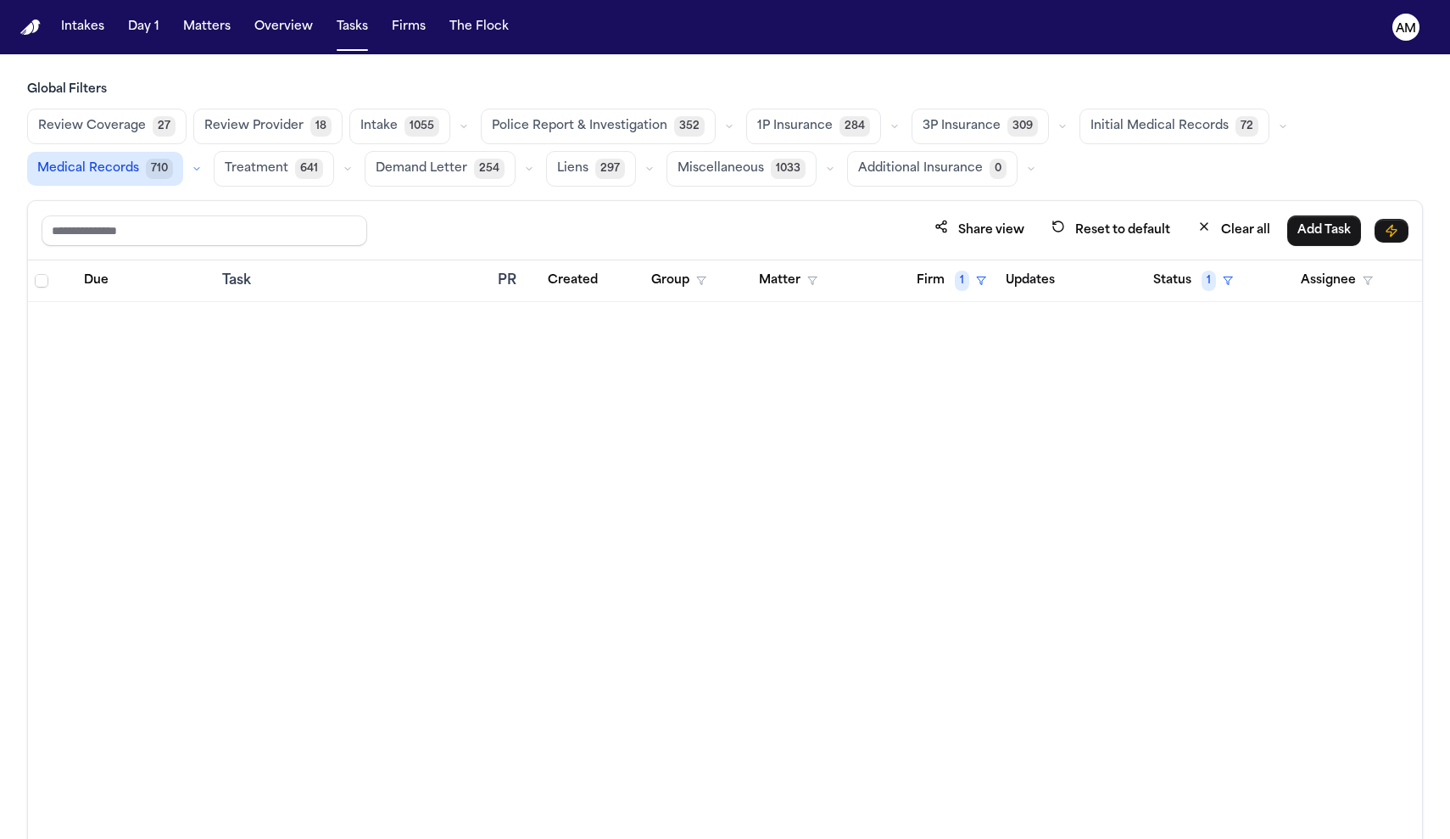
click at [962, 264] on th "Firm 1" at bounding box center [944, 281] width 89 height 42
click at [960, 287] on span "1" at bounding box center [962, 281] width 14 height 20
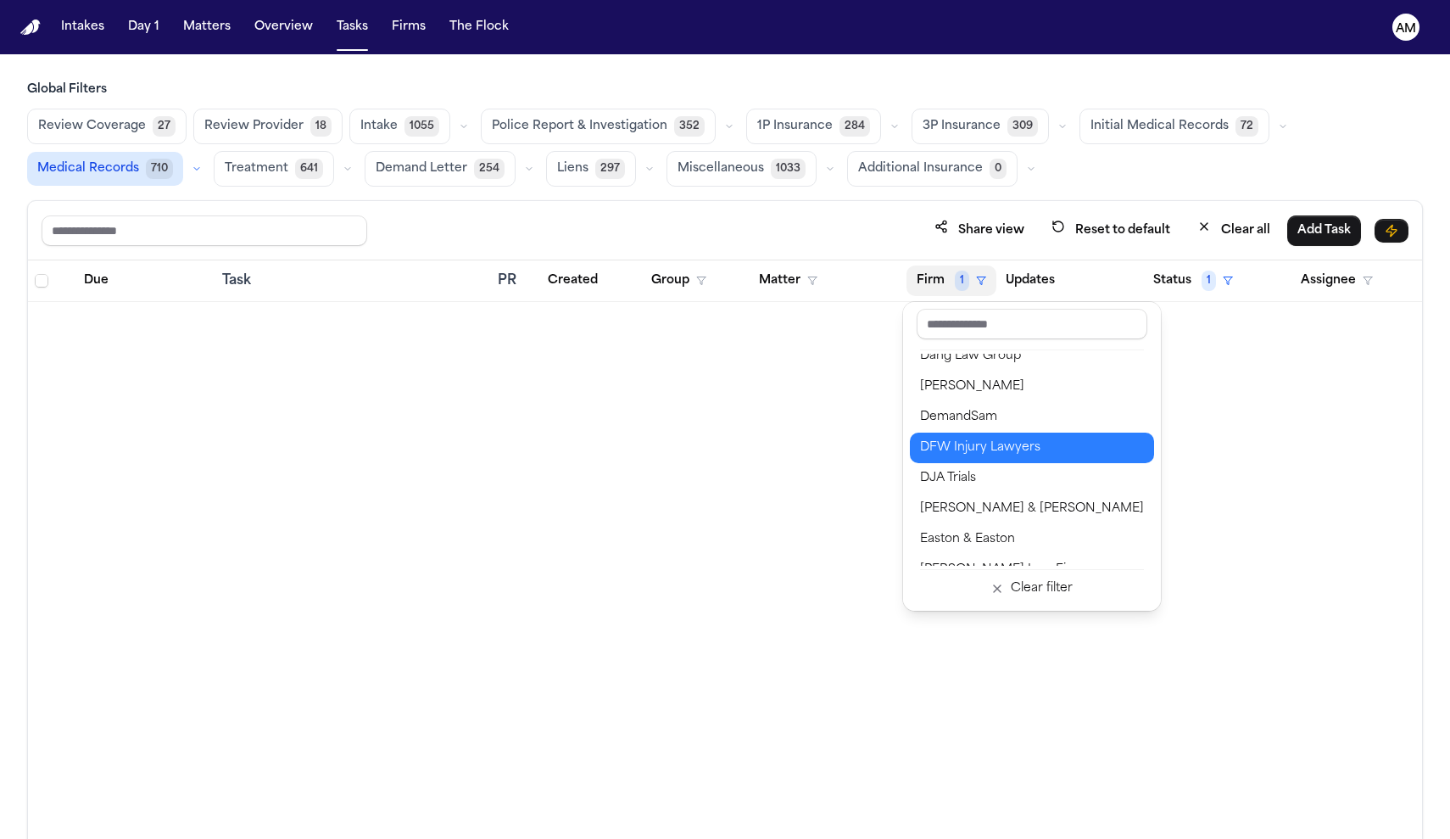
scroll to position [472, 0]
click at [966, 443] on div "DFW Injury Lawyers" at bounding box center [1032, 446] width 224 height 20
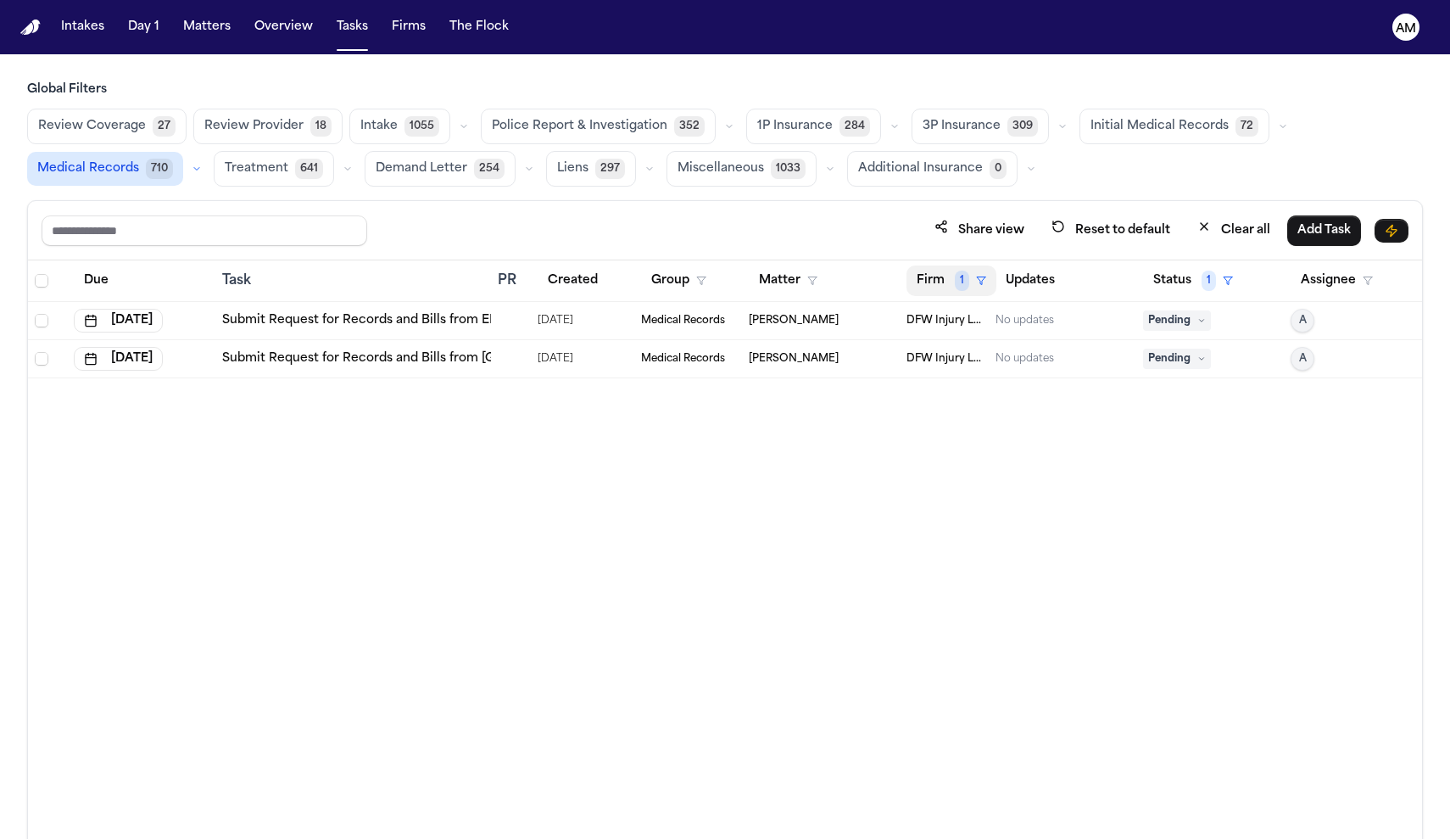
click at [949, 271] on button "Firm 1" at bounding box center [952, 280] width 90 height 31
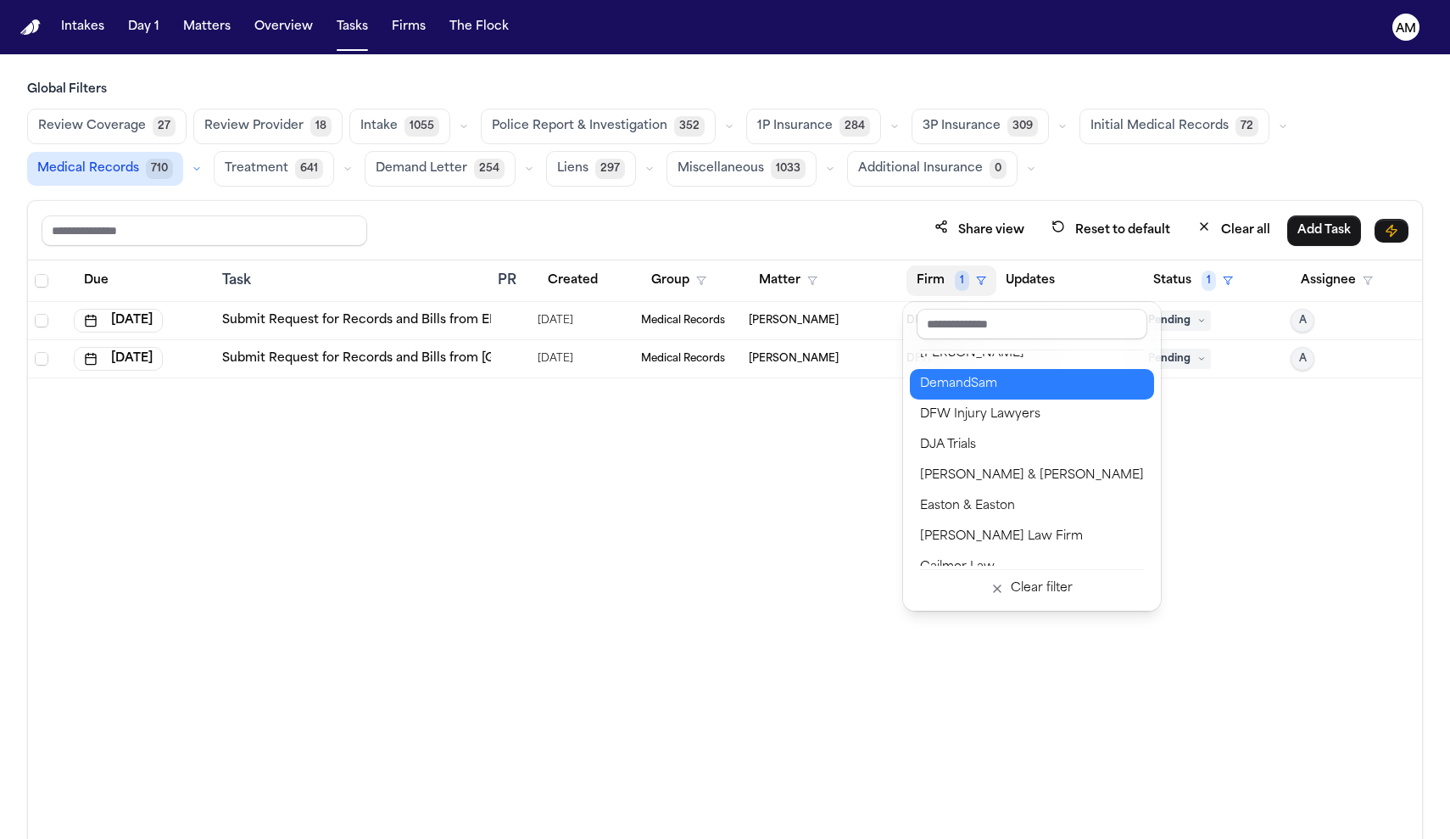
scroll to position [508, 0]
click at [960, 438] on div "DJA Trials" at bounding box center [1032, 441] width 224 height 20
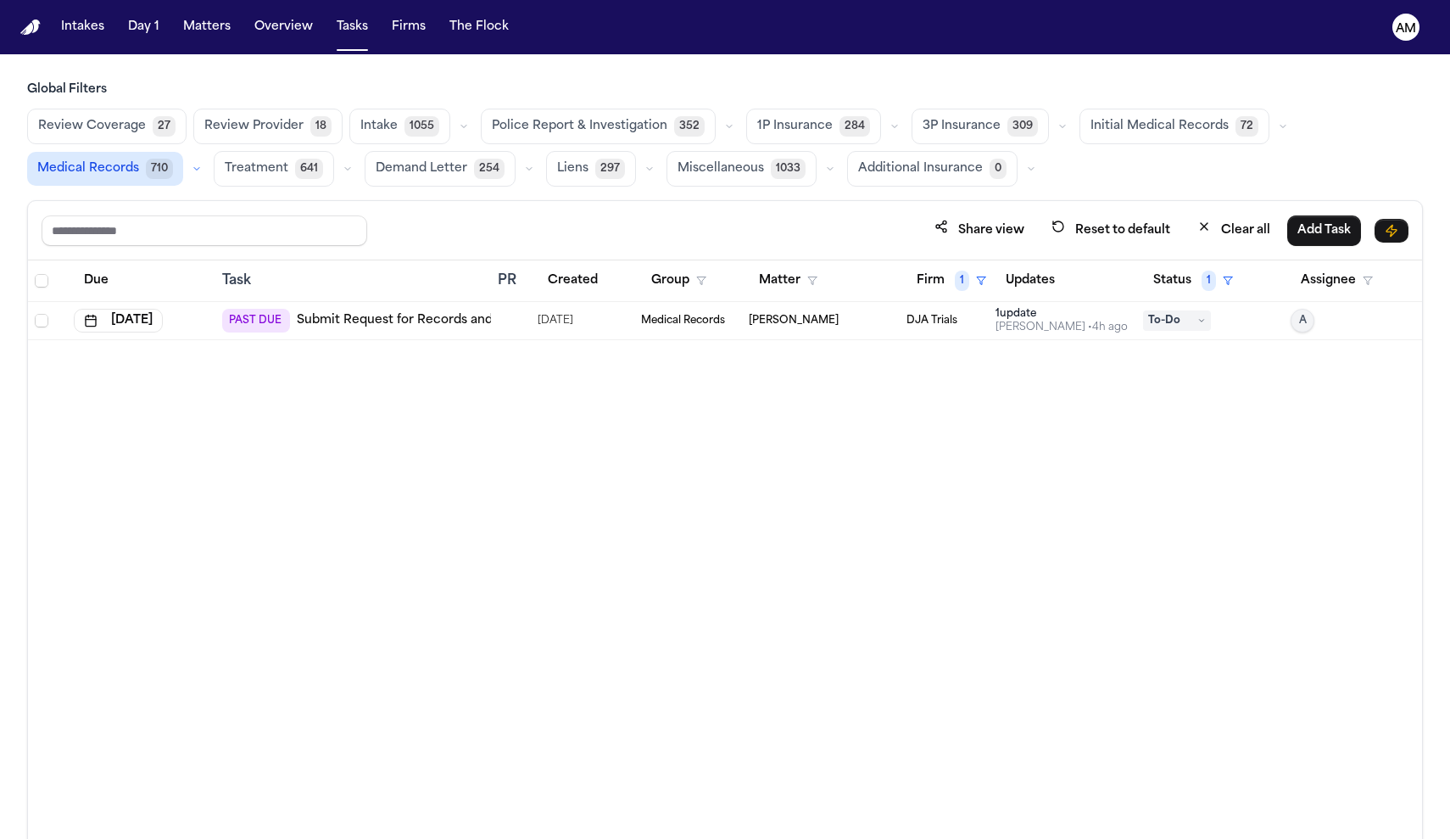
click at [491, 333] on td "PAST DUE Submit Request for Records and Bills from La Costa Chiropractic & Well…" at bounding box center [353, 321] width 276 height 38
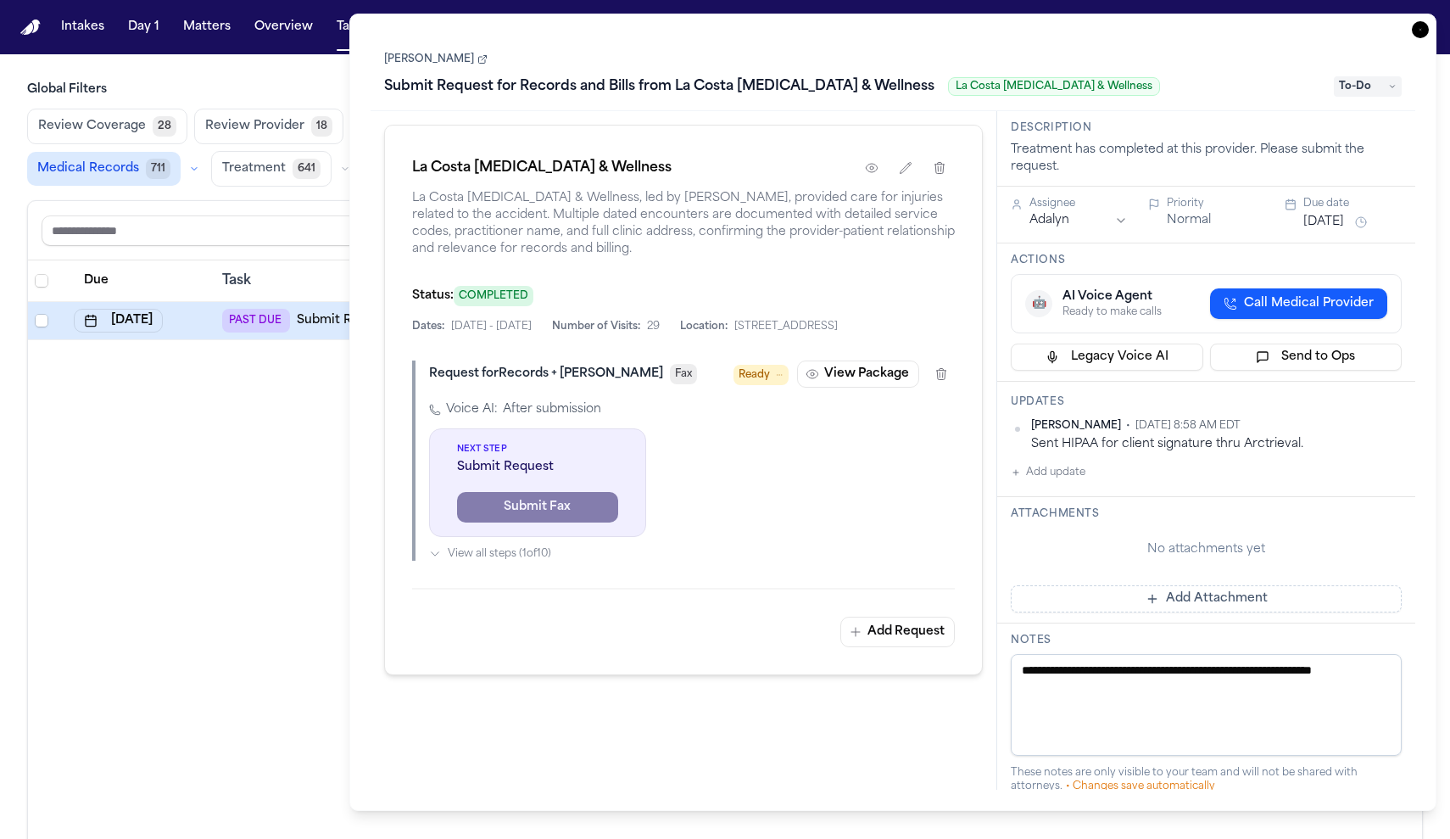
click at [222, 408] on div "Due Task PR Created Group Matter Firm 1 Updates Status 1 Assignee Sep 20, 2025 …" at bounding box center [725, 586] width 1394 height 652
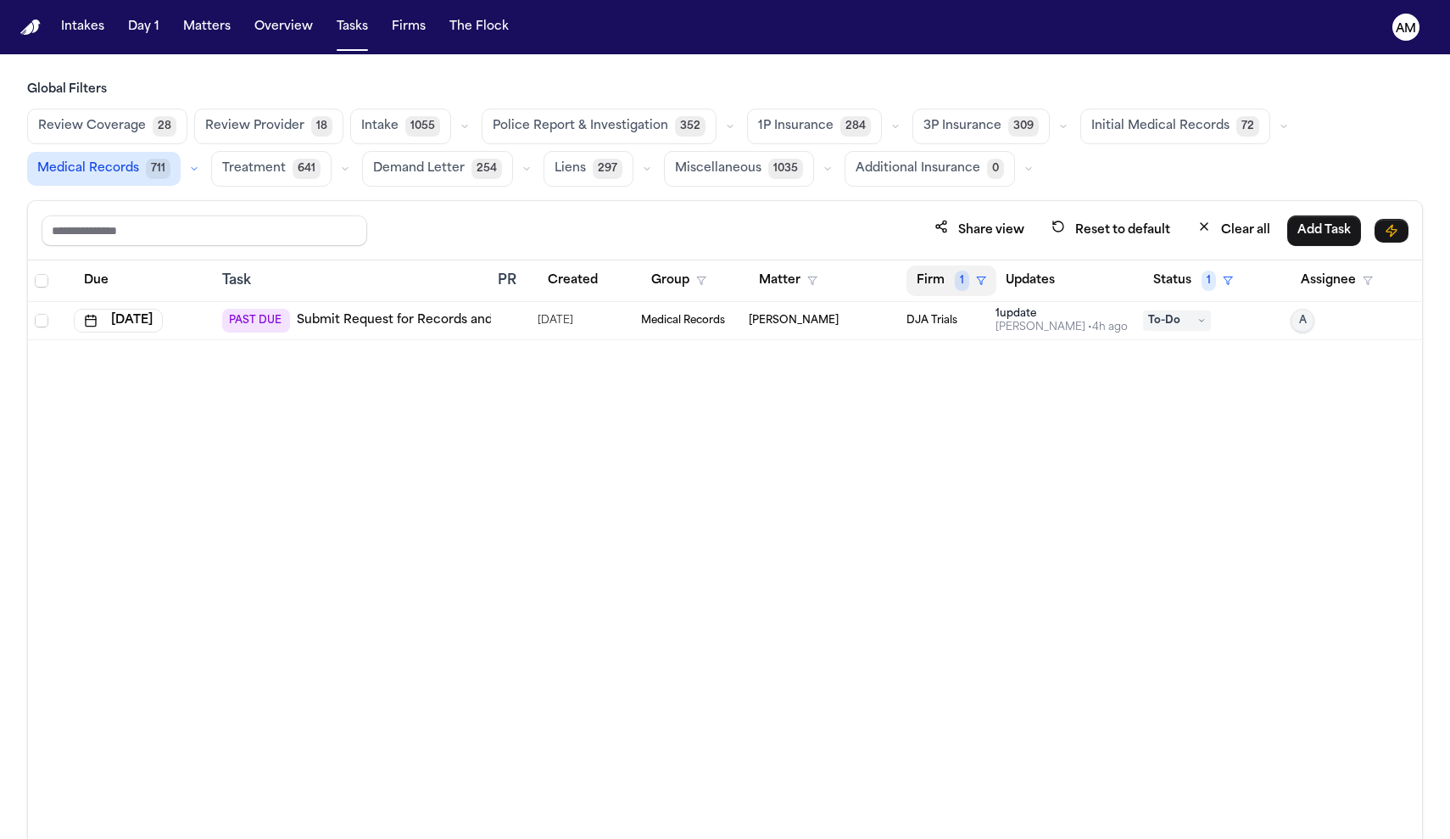
click at [911, 282] on button "Firm 1" at bounding box center [952, 280] width 90 height 31
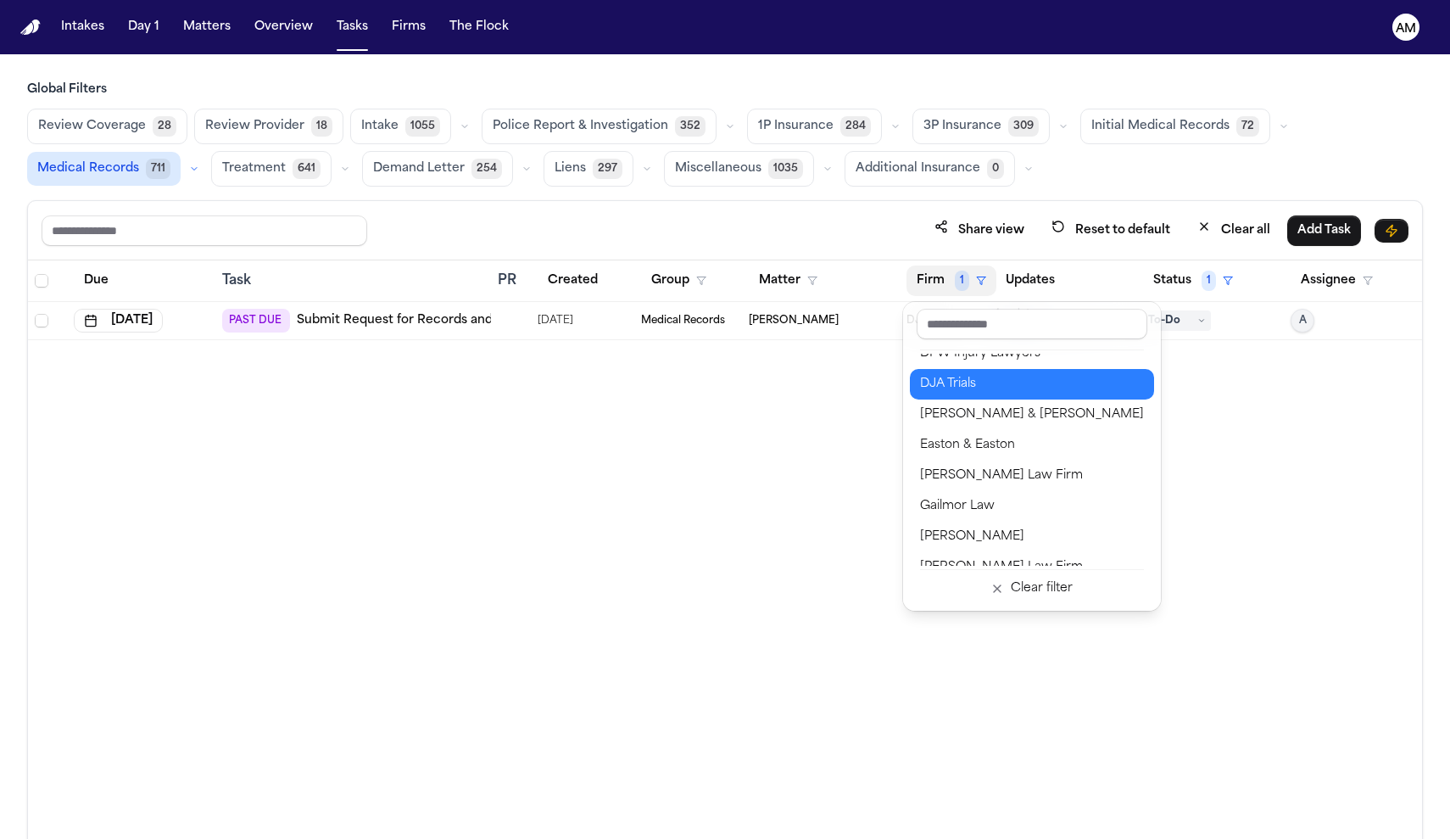
scroll to position [570, 0]
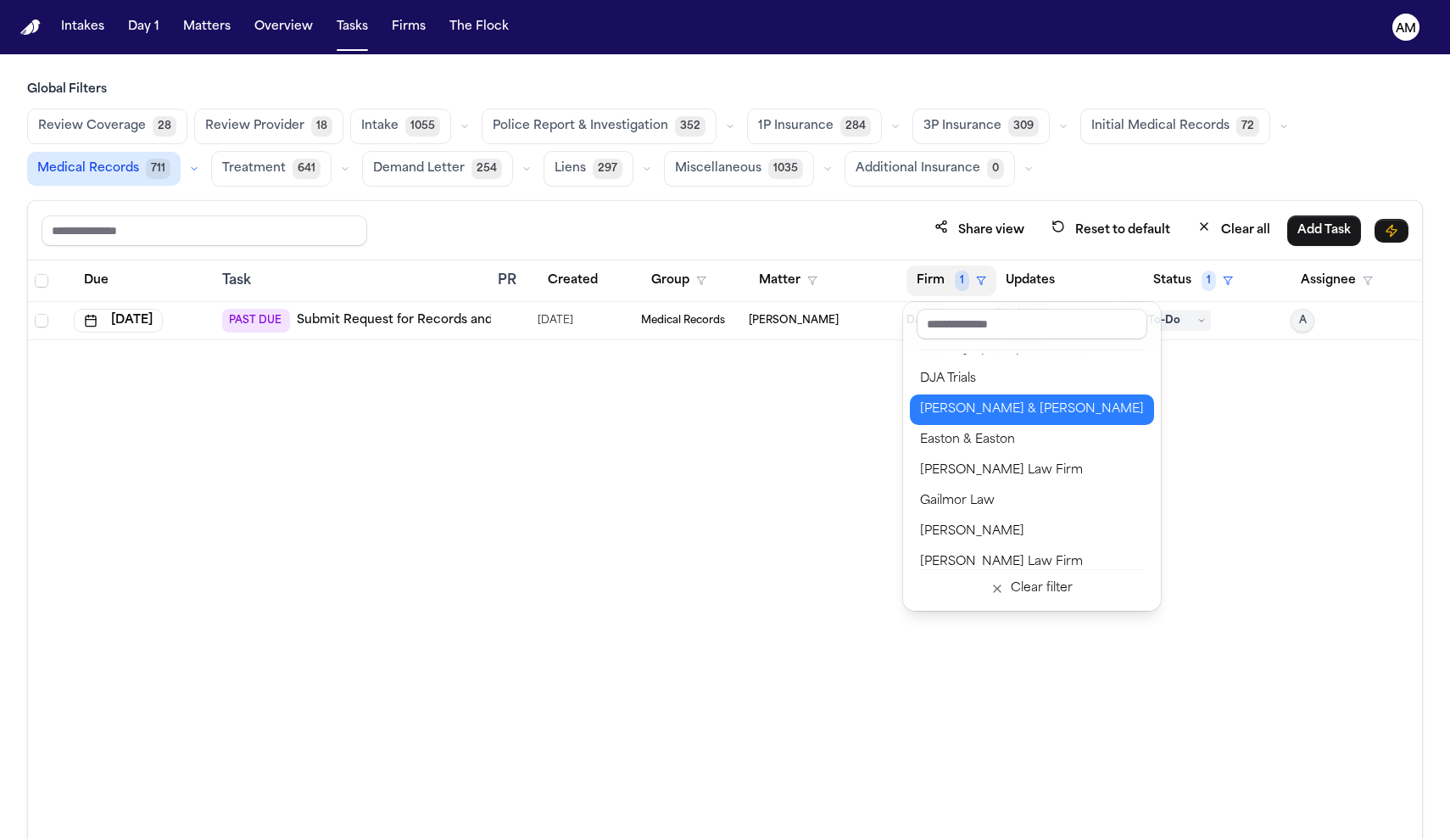
click at [1018, 422] on button "Dunn & Panagotacos" at bounding box center [1032, 409] width 244 height 31
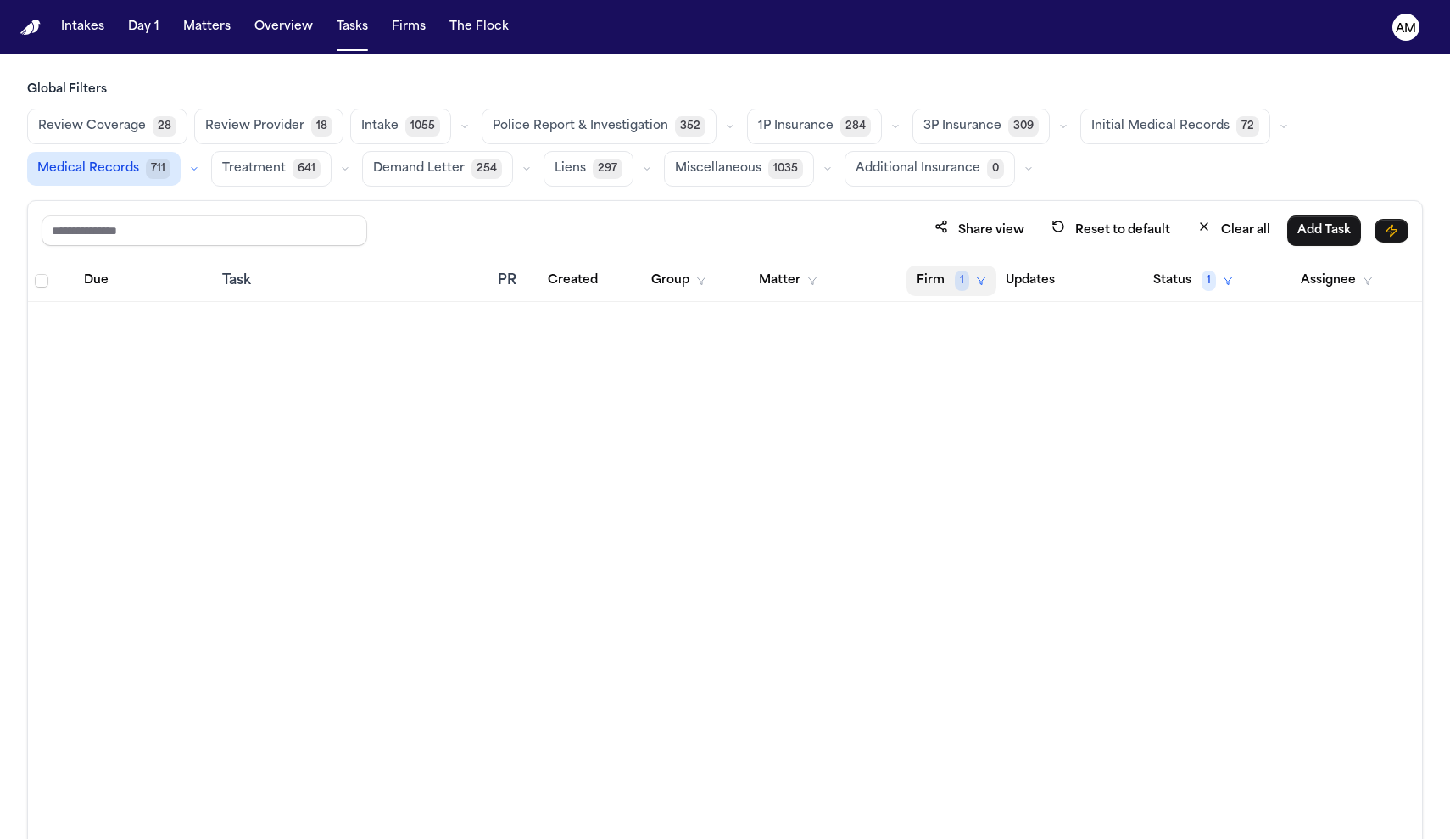
click at [972, 280] on button "Firm 1" at bounding box center [952, 280] width 90 height 31
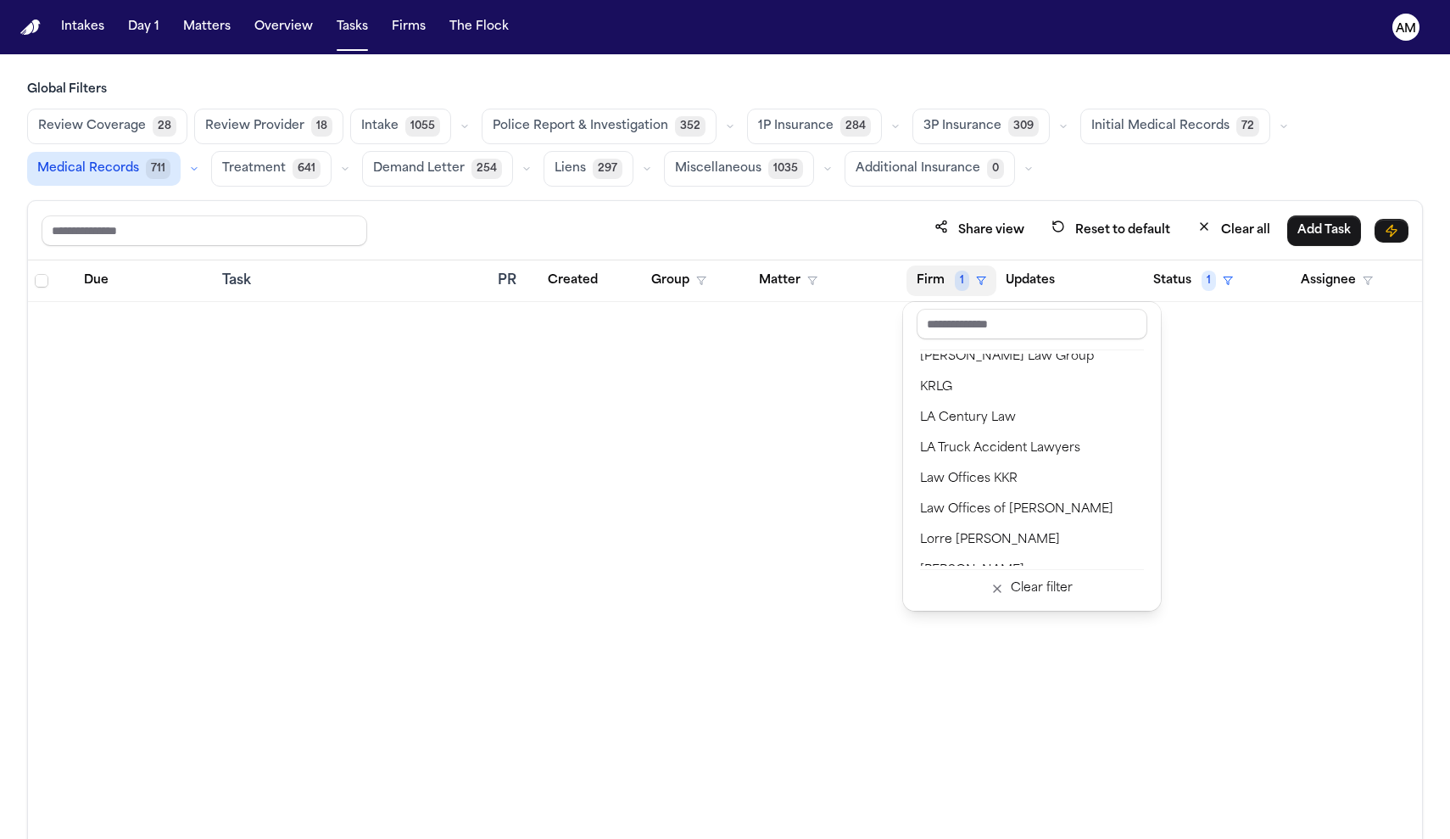
scroll to position [1238, 0]
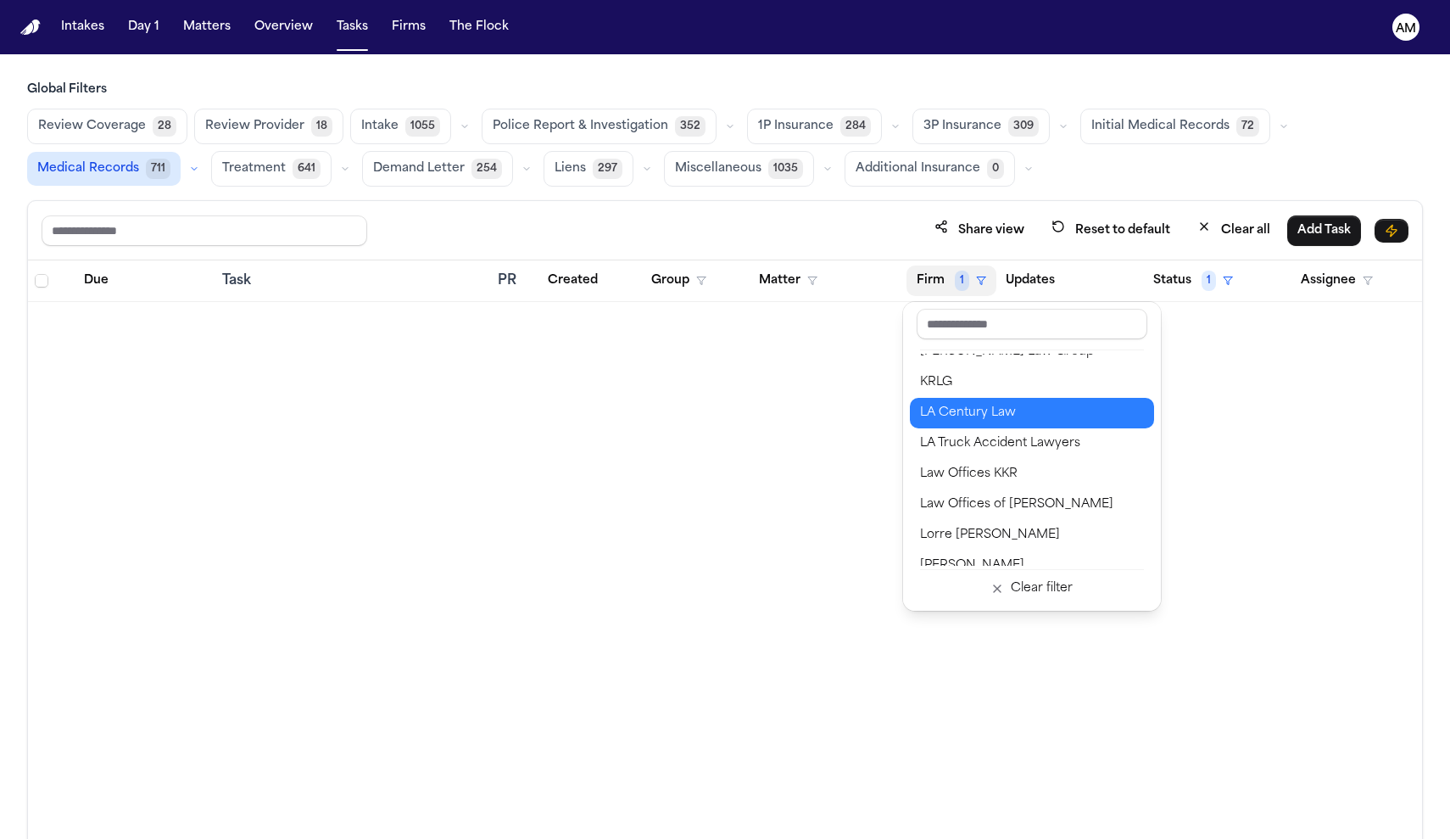
click at [996, 409] on div "LA Century Law" at bounding box center [1032, 413] width 224 height 20
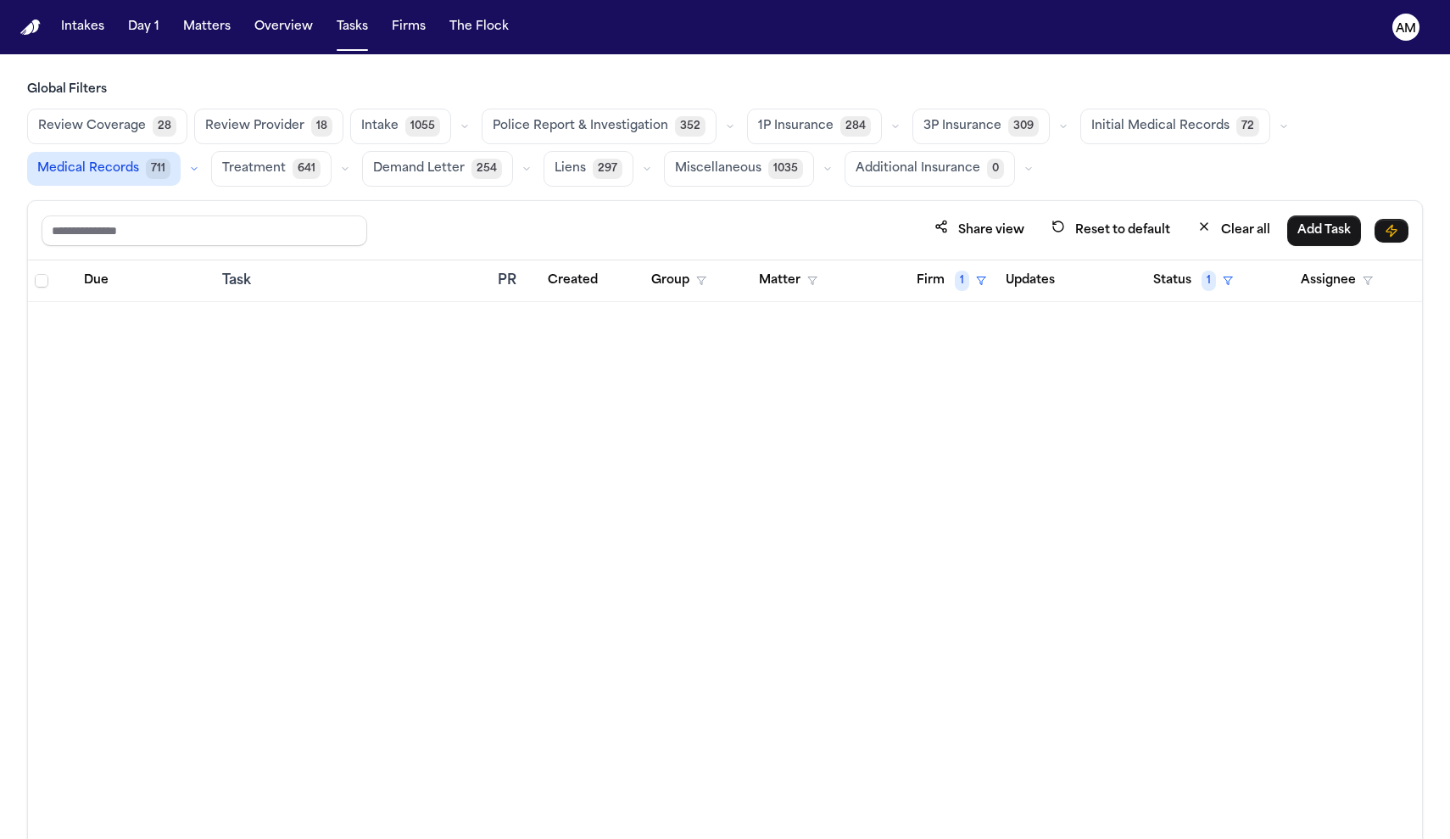
click at [950, 297] on th "Firm 1" at bounding box center [944, 281] width 89 height 42
click at [955, 267] on button "Firm 1" at bounding box center [952, 280] width 90 height 31
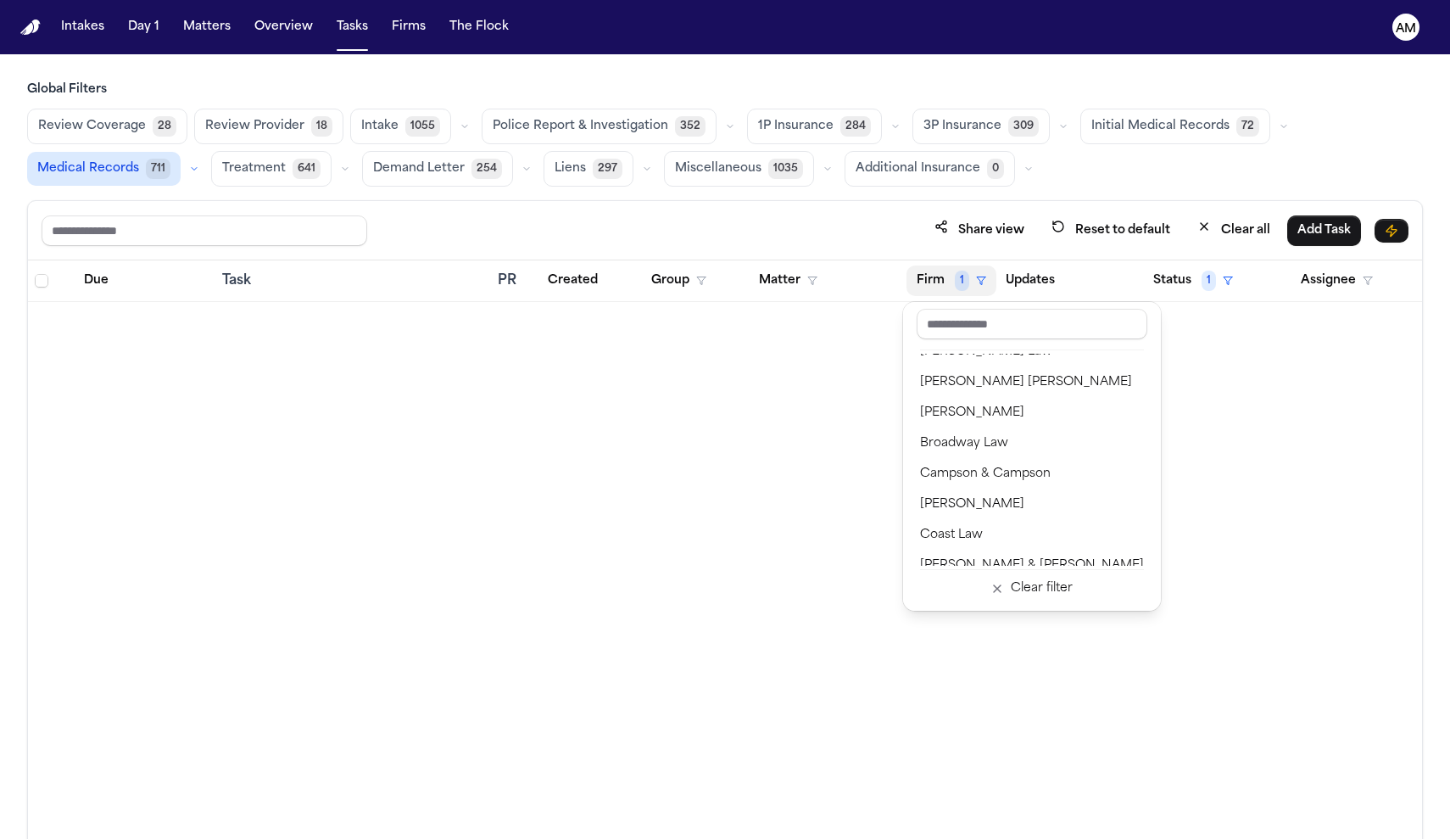
scroll to position [209, 0]
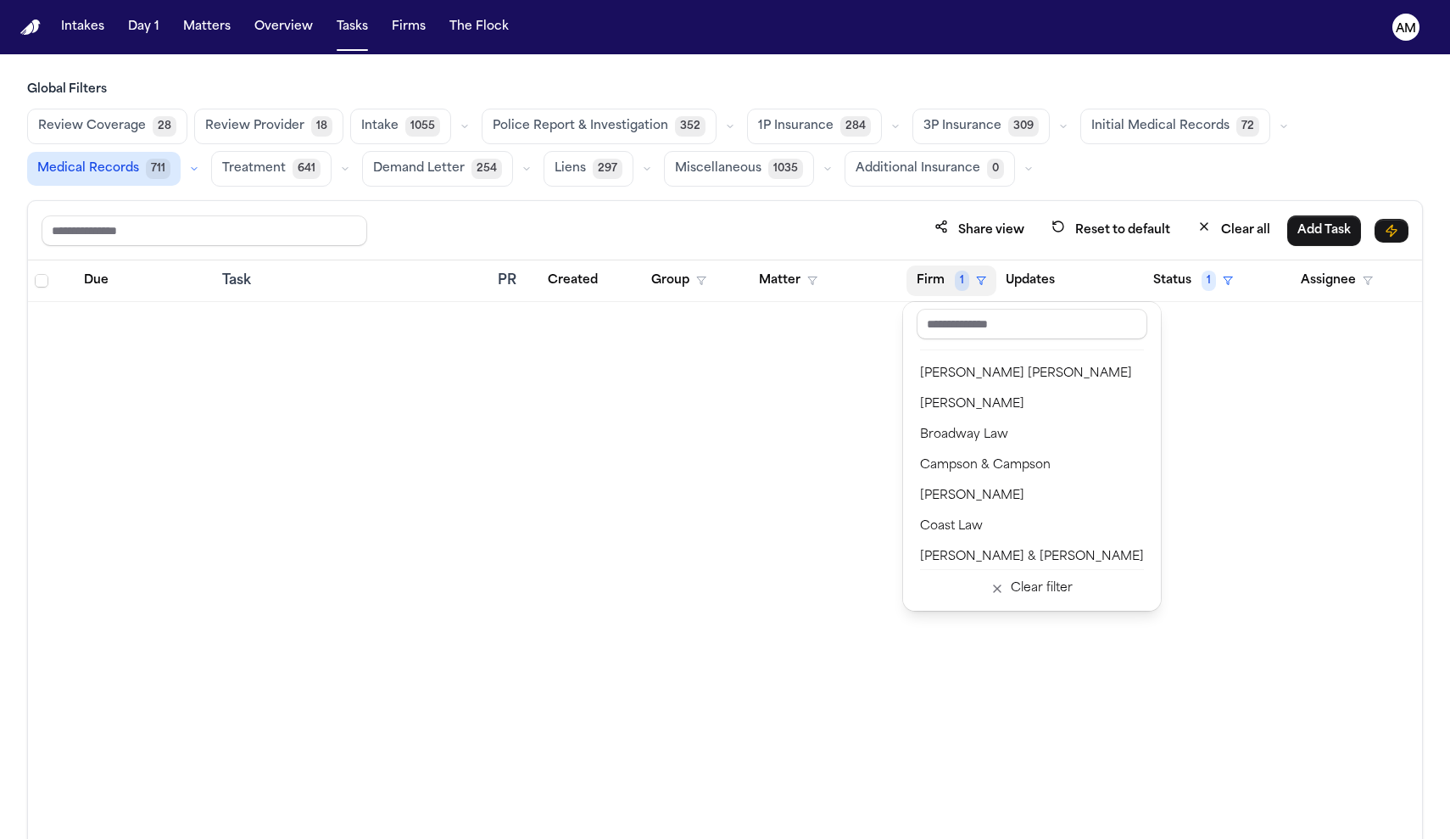
click at [1014, 606] on div "Albert Le Angell Law Bader Law Ballin Law BBB Injury Attorneys Beck & Beck Berr…" at bounding box center [1032, 456] width 258 height 309
click at [1011, 594] on div "Clear filter" at bounding box center [1042, 588] width 62 height 20
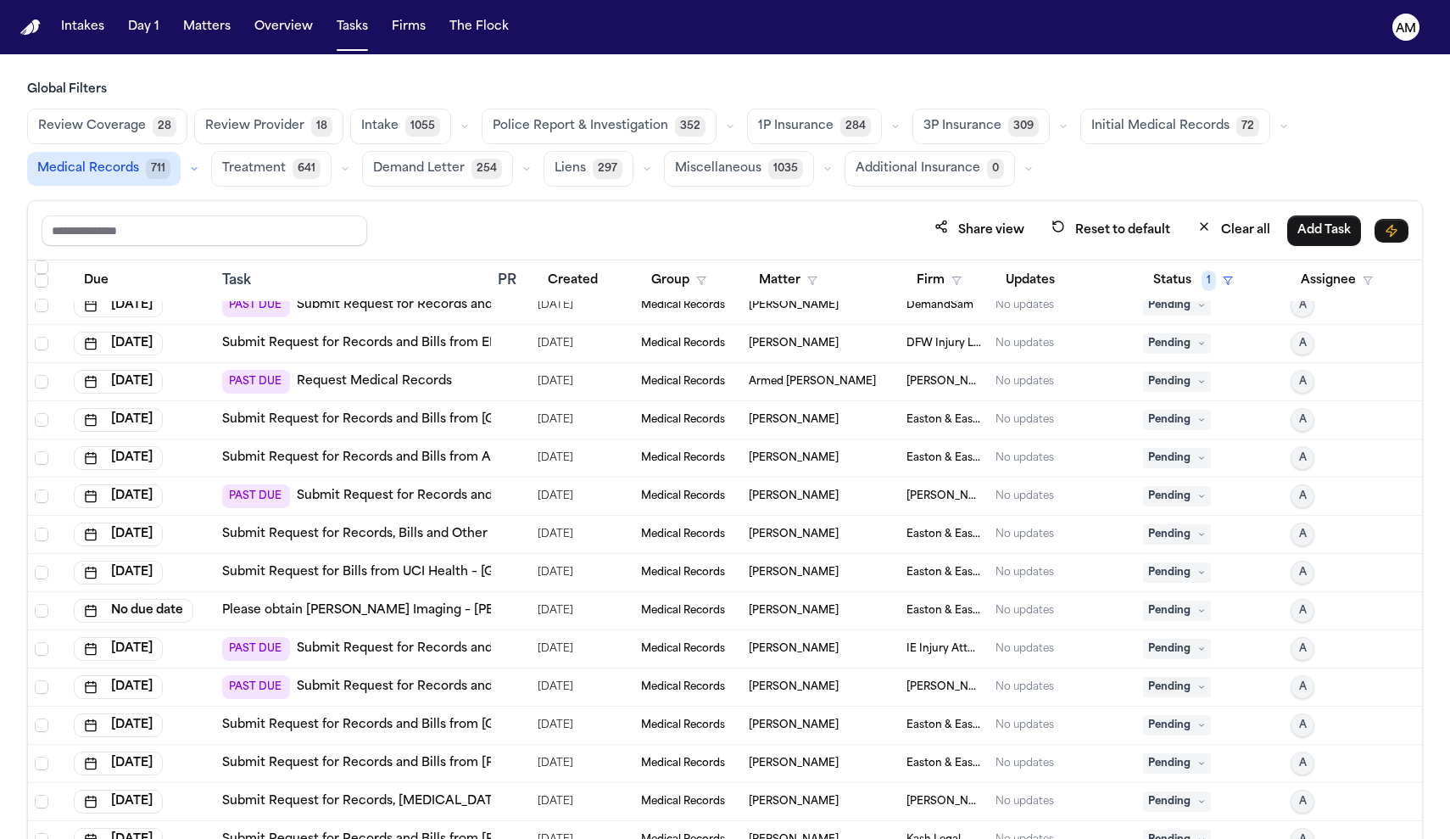
scroll to position [340, 0]
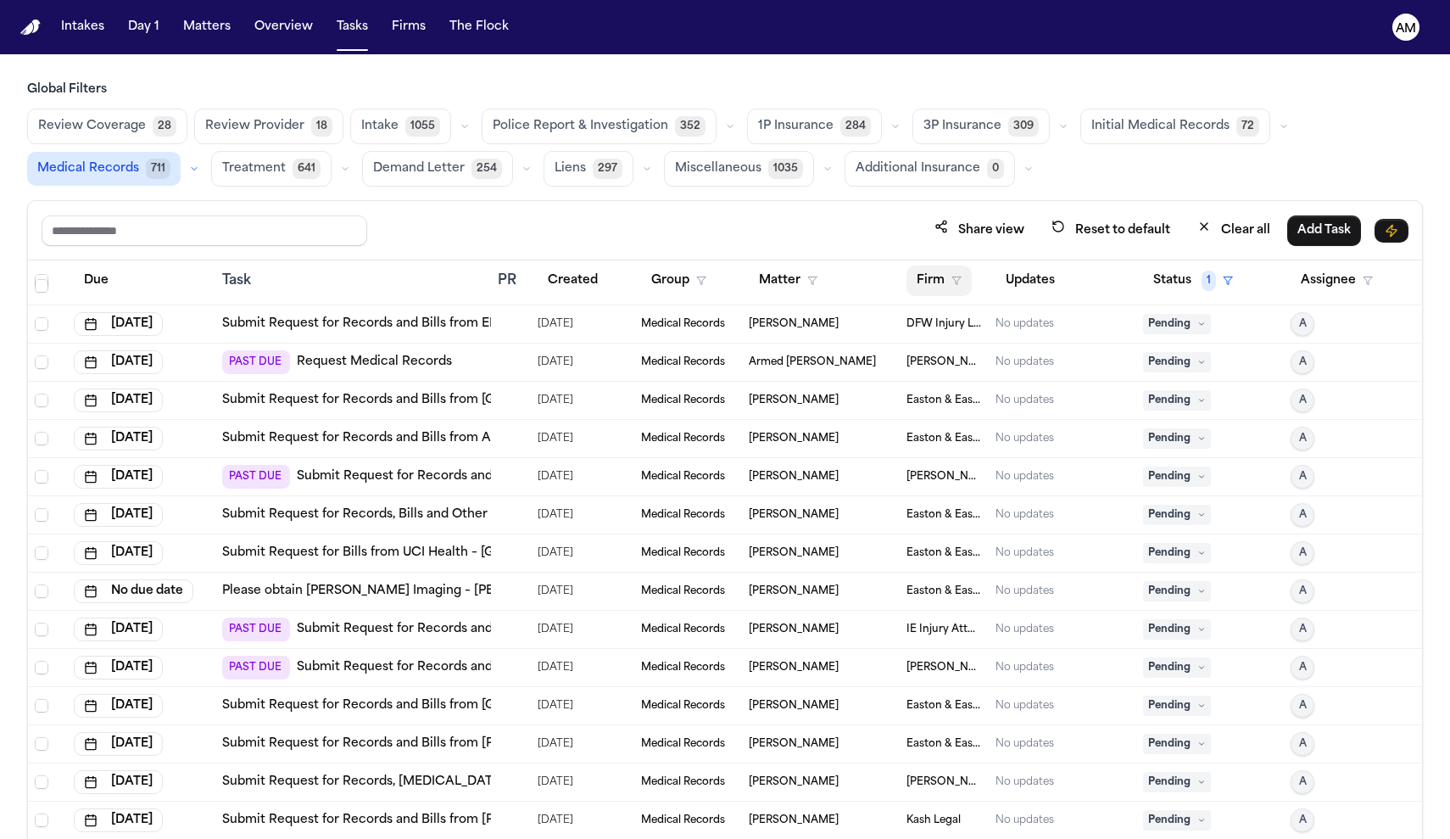
click at [946, 279] on button "Firm" at bounding box center [939, 280] width 65 height 31
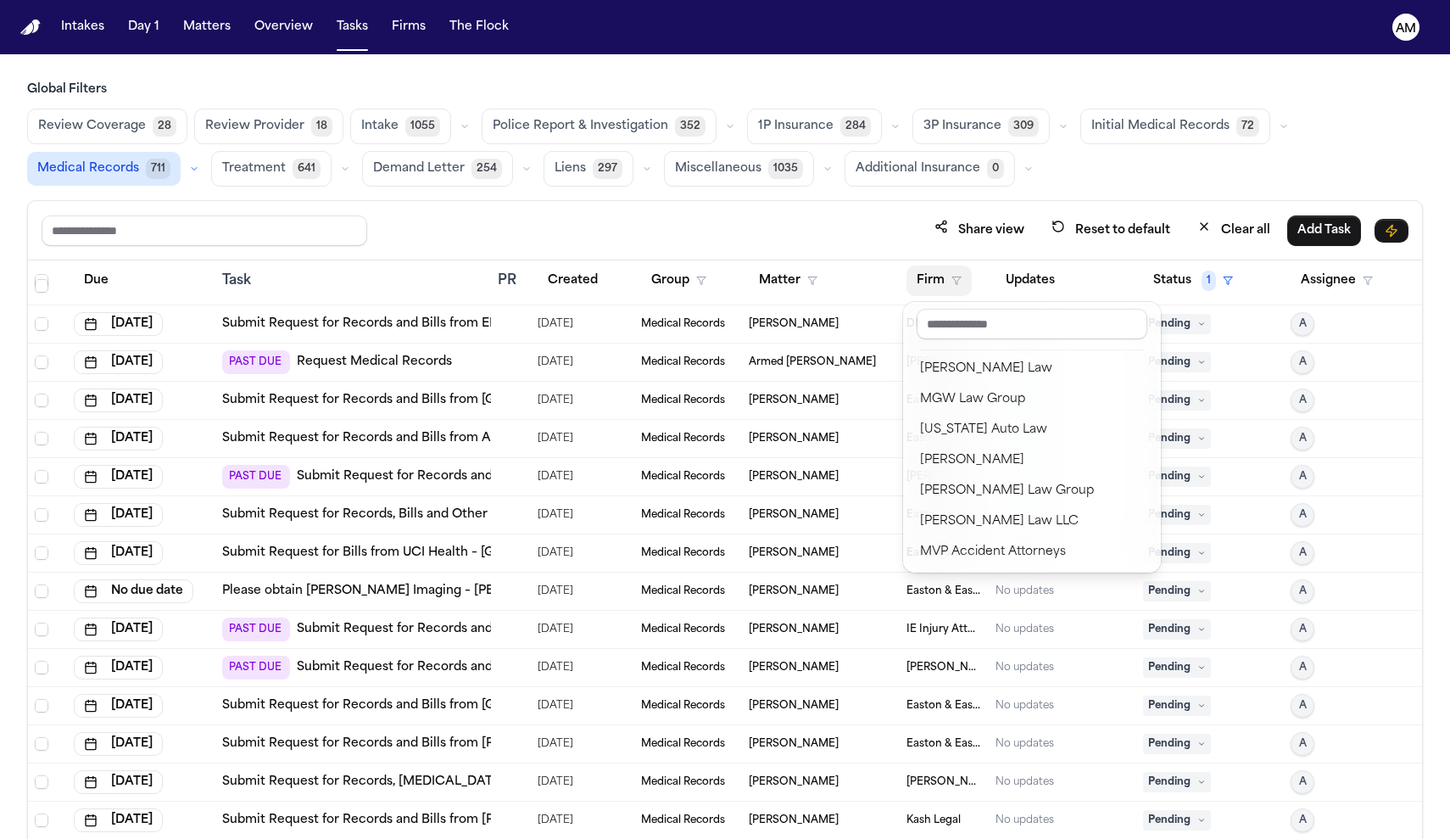
scroll to position [1555, 0]
click at [956, 463] on div "Mohamed K Ahmed" at bounding box center [1032, 462] width 224 height 20
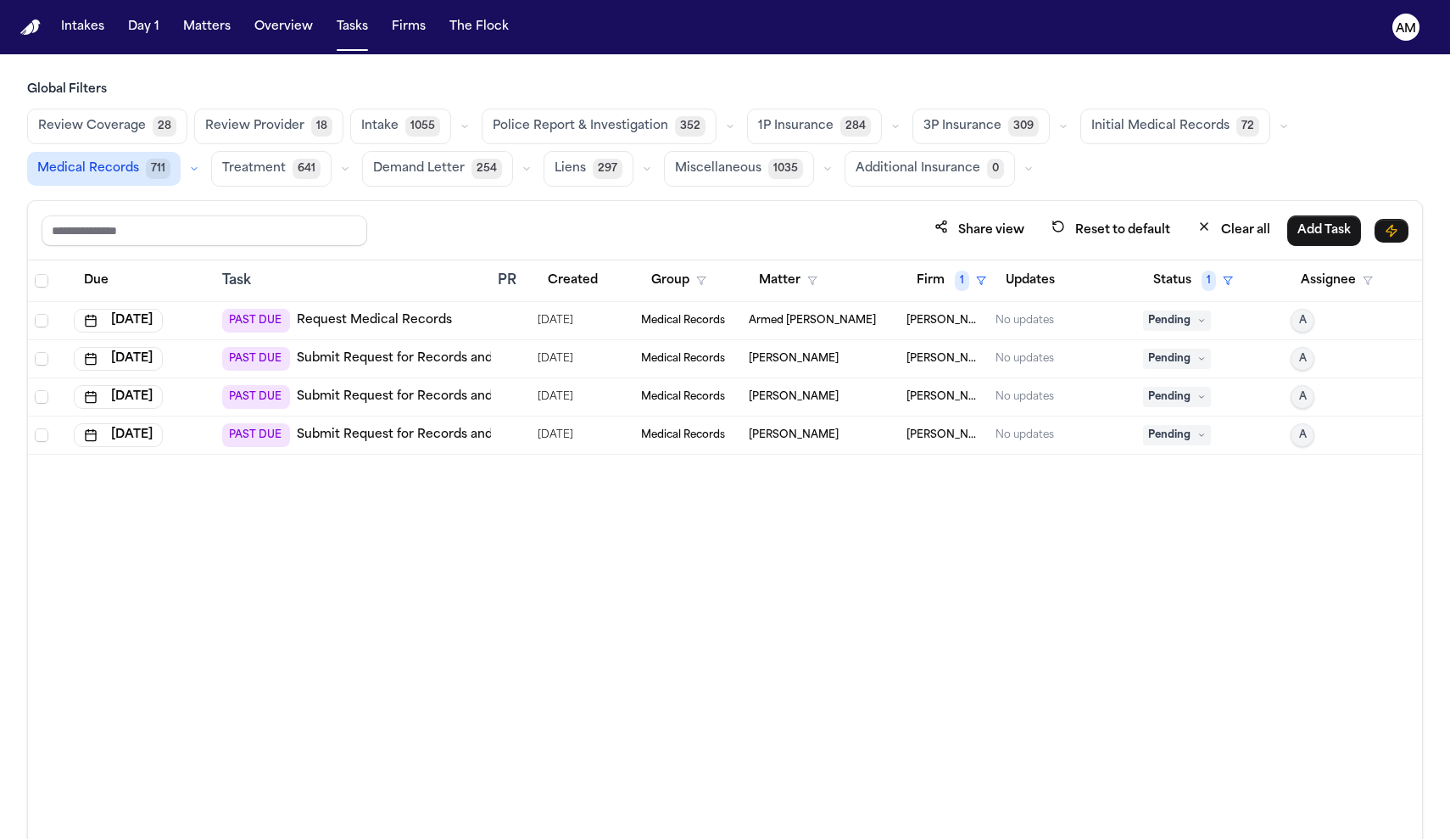
click at [957, 573] on div "Due Task PR Created Group Matter Firm 1 Updates Status 1 Assignee Aug 8, 2025 P…" at bounding box center [725, 586] width 1394 height 652
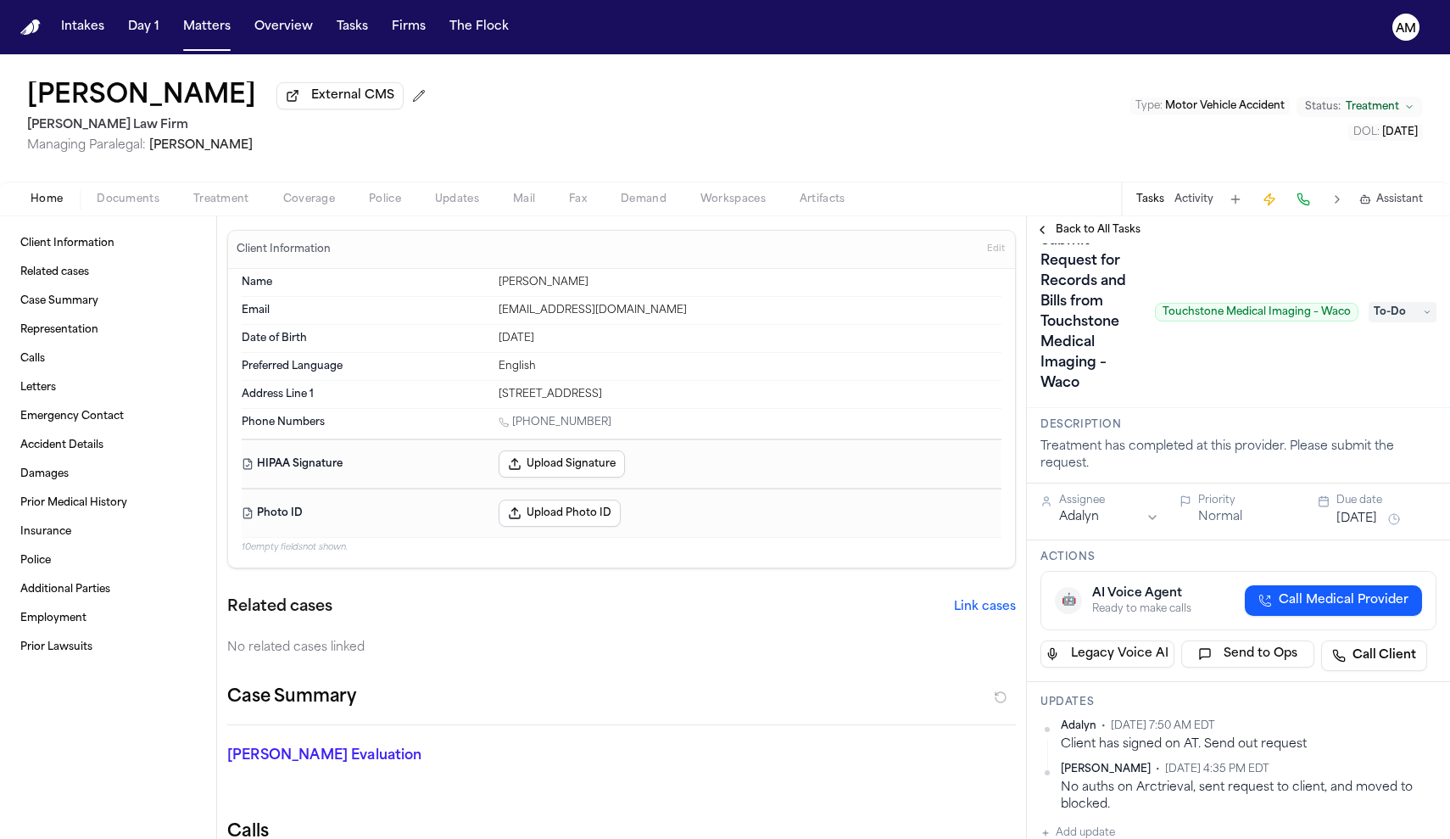
scroll to position [38, 0]
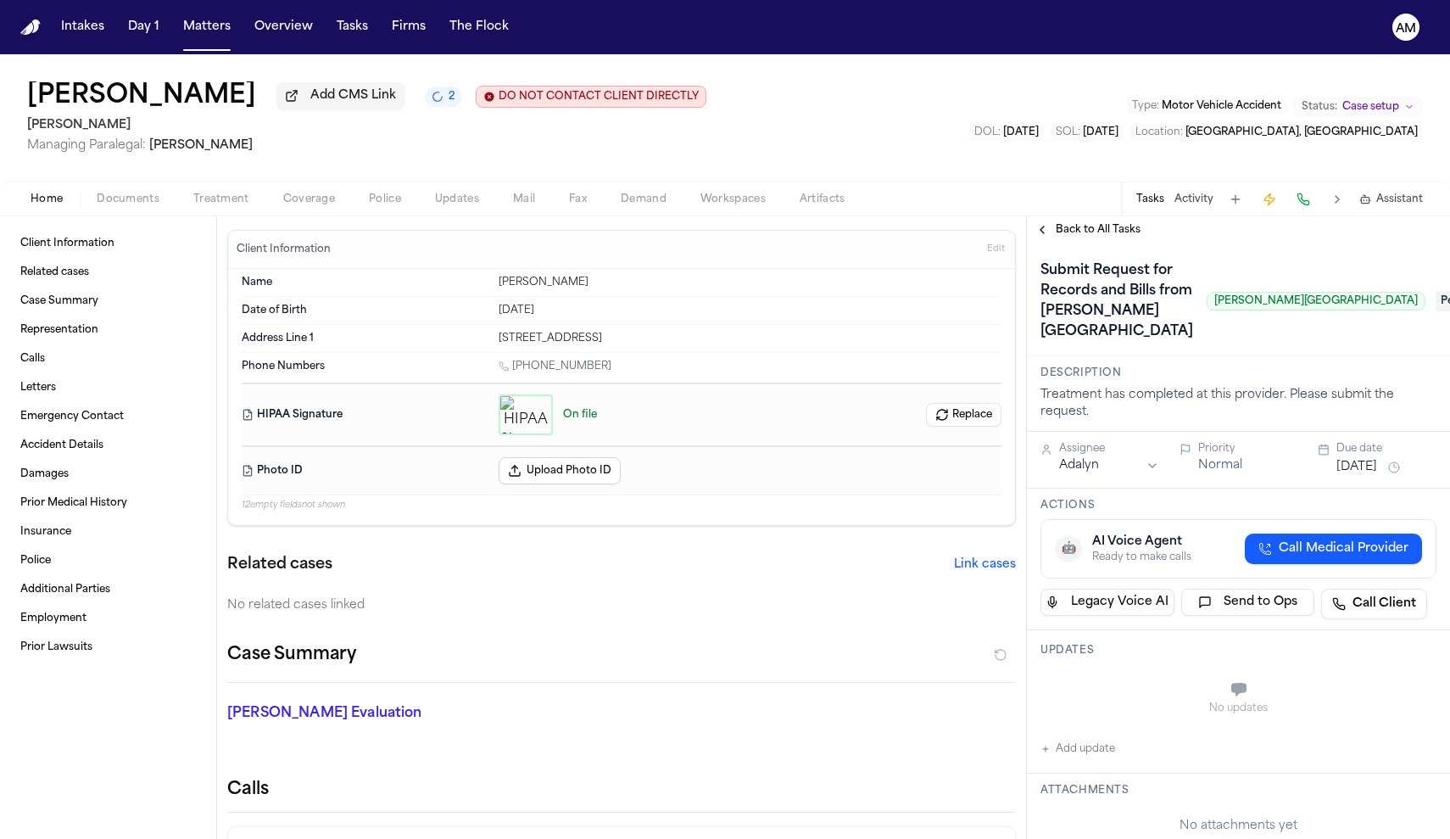
click at [158, 201] on span "Documents" at bounding box center [128, 200] width 63 height 14
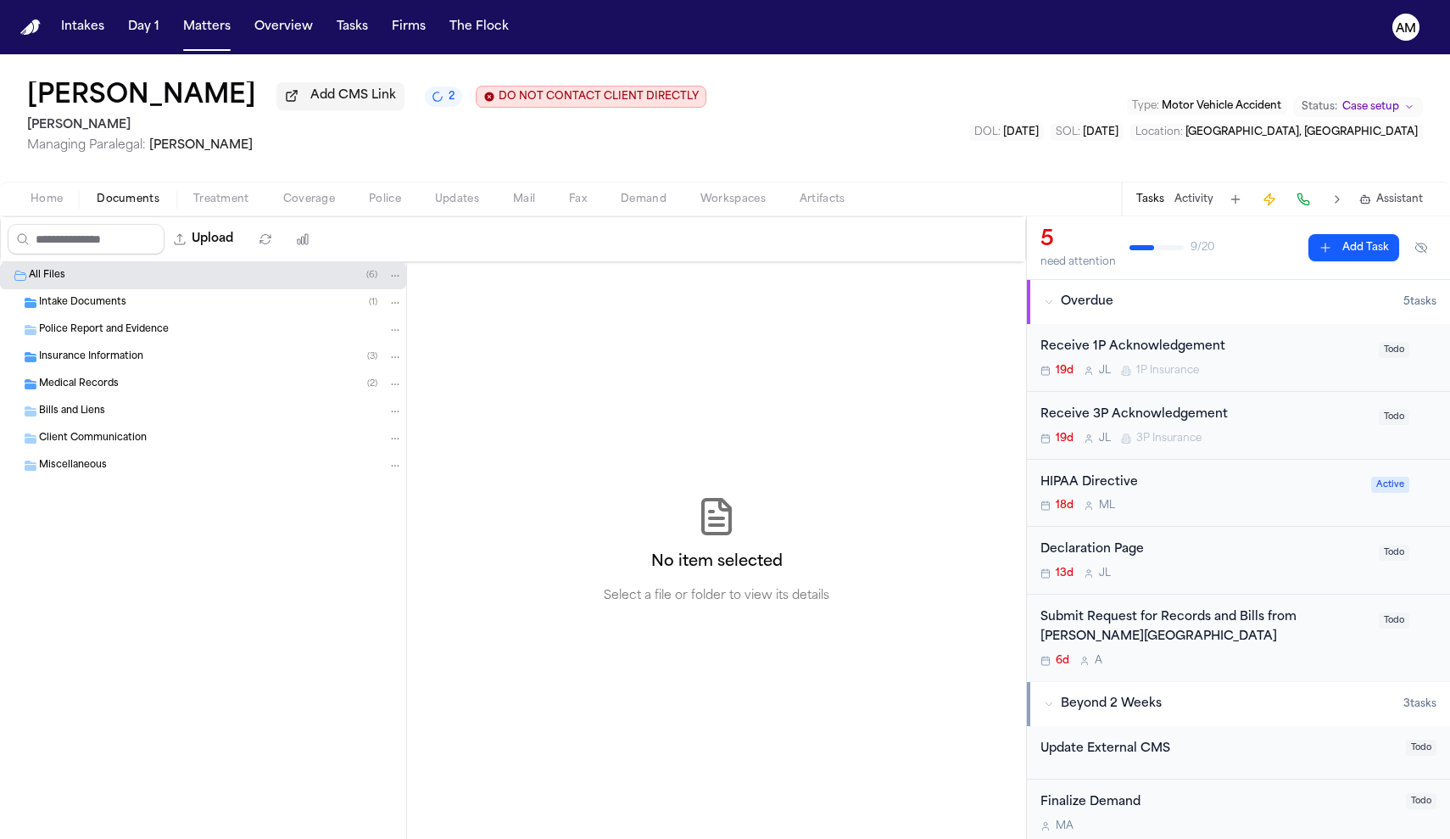
click at [31, 200] on span "Home" at bounding box center [47, 200] width 32 height 14
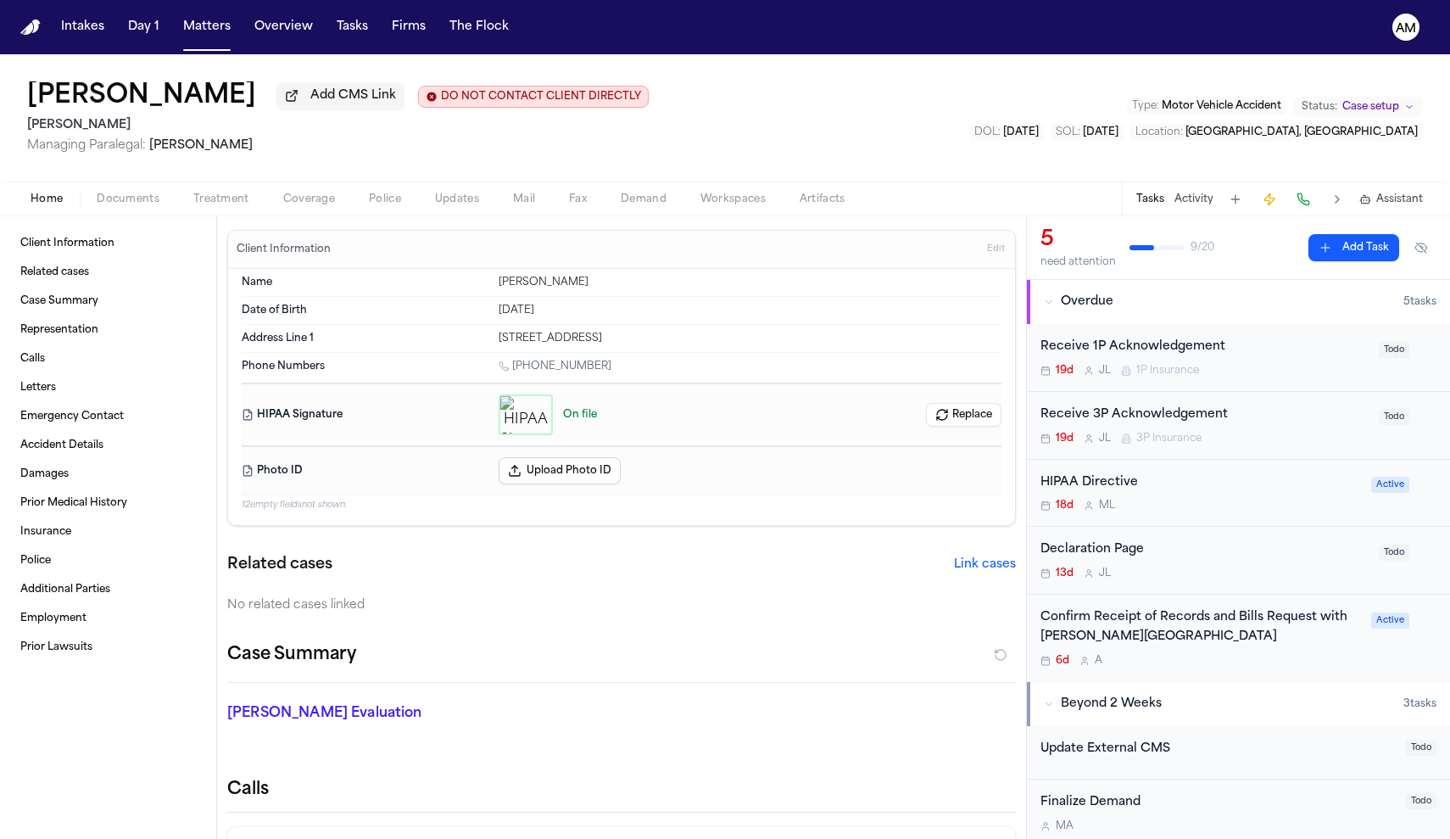
click at [226, 209] on span "button" at bounding box center [221, 209] width 76 height 2
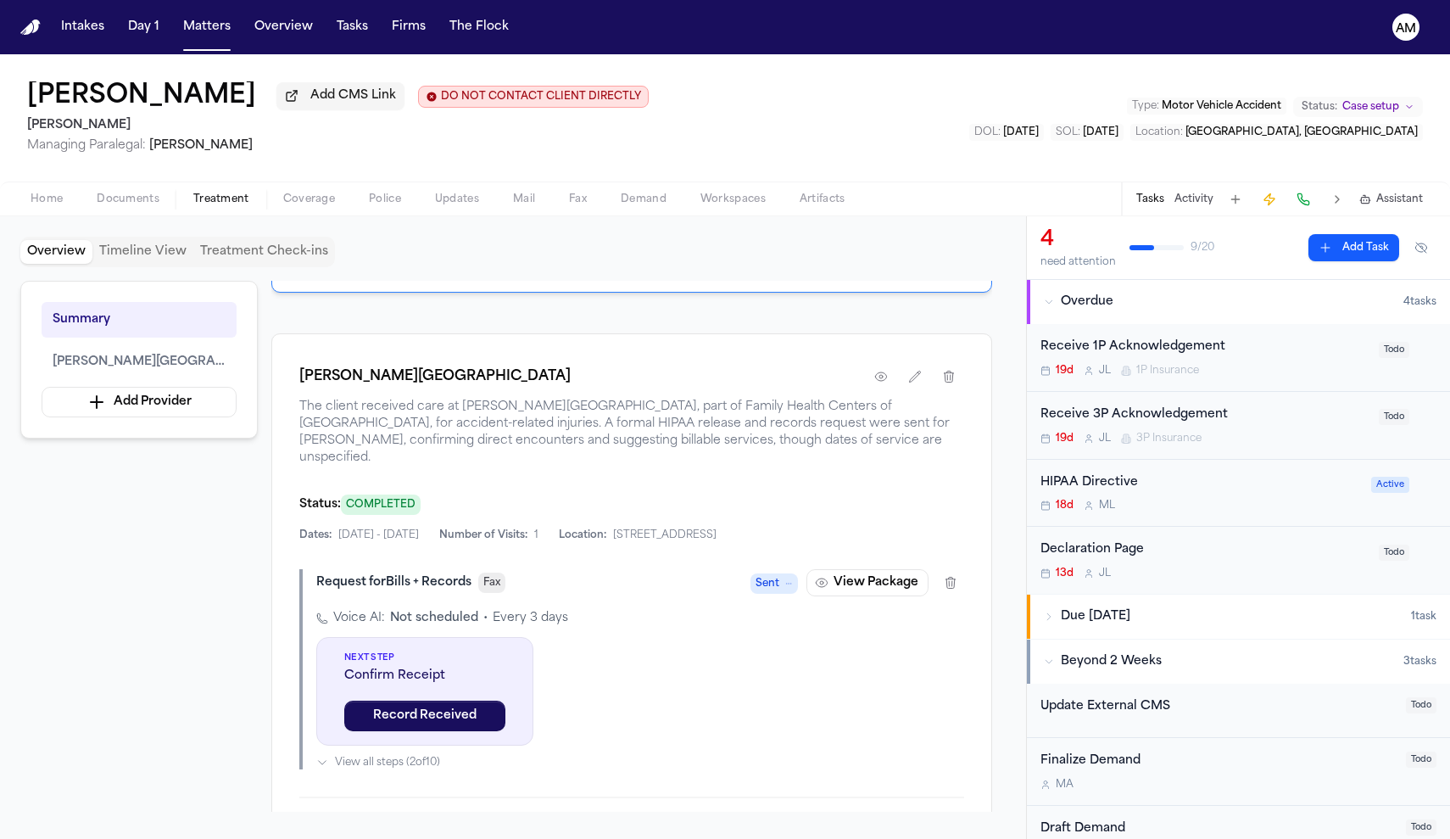
scroll to position [332, 0]
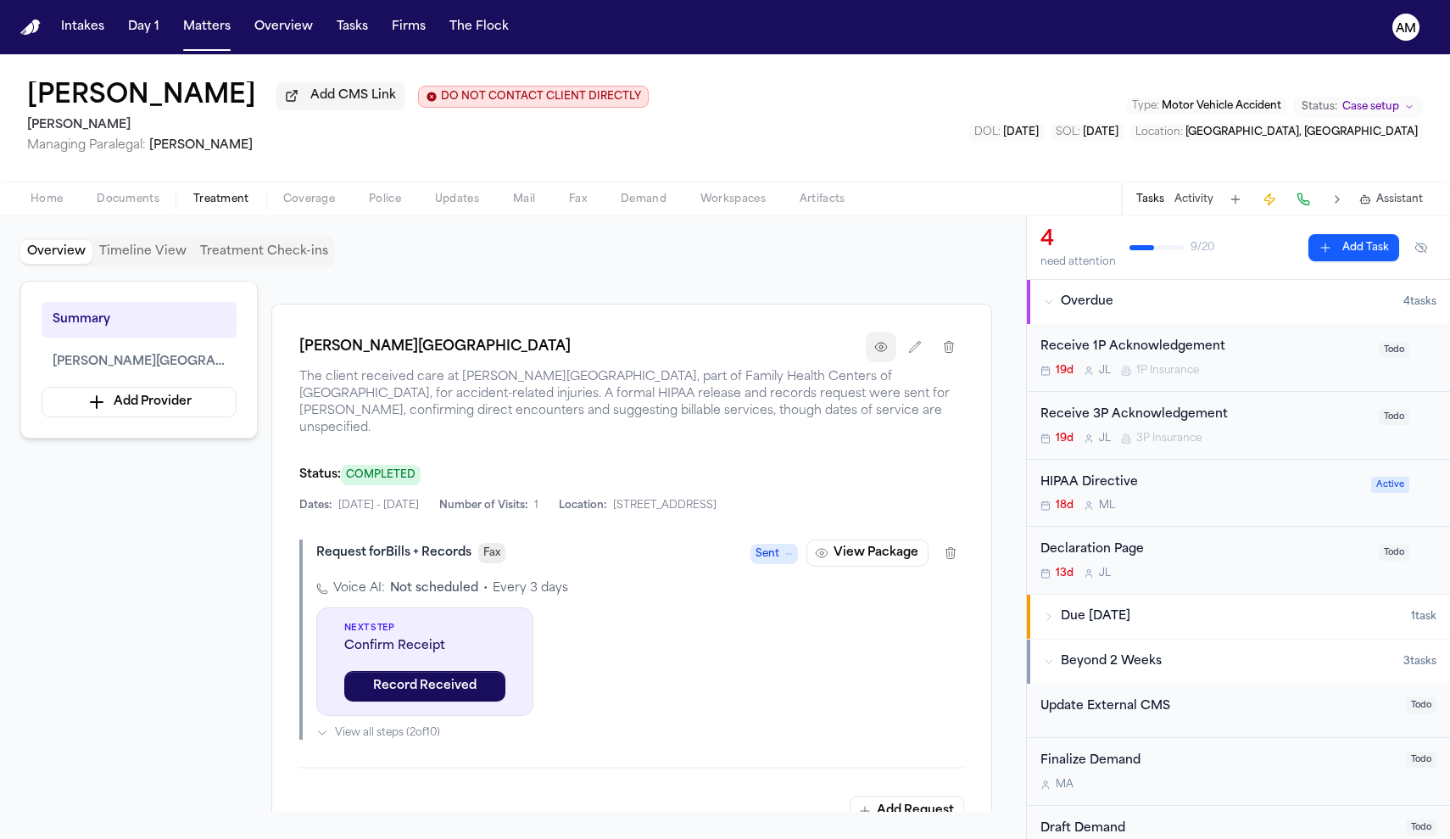
click at [893, 362] on button "button" at bounding box center [881, 347] width 31 height 31
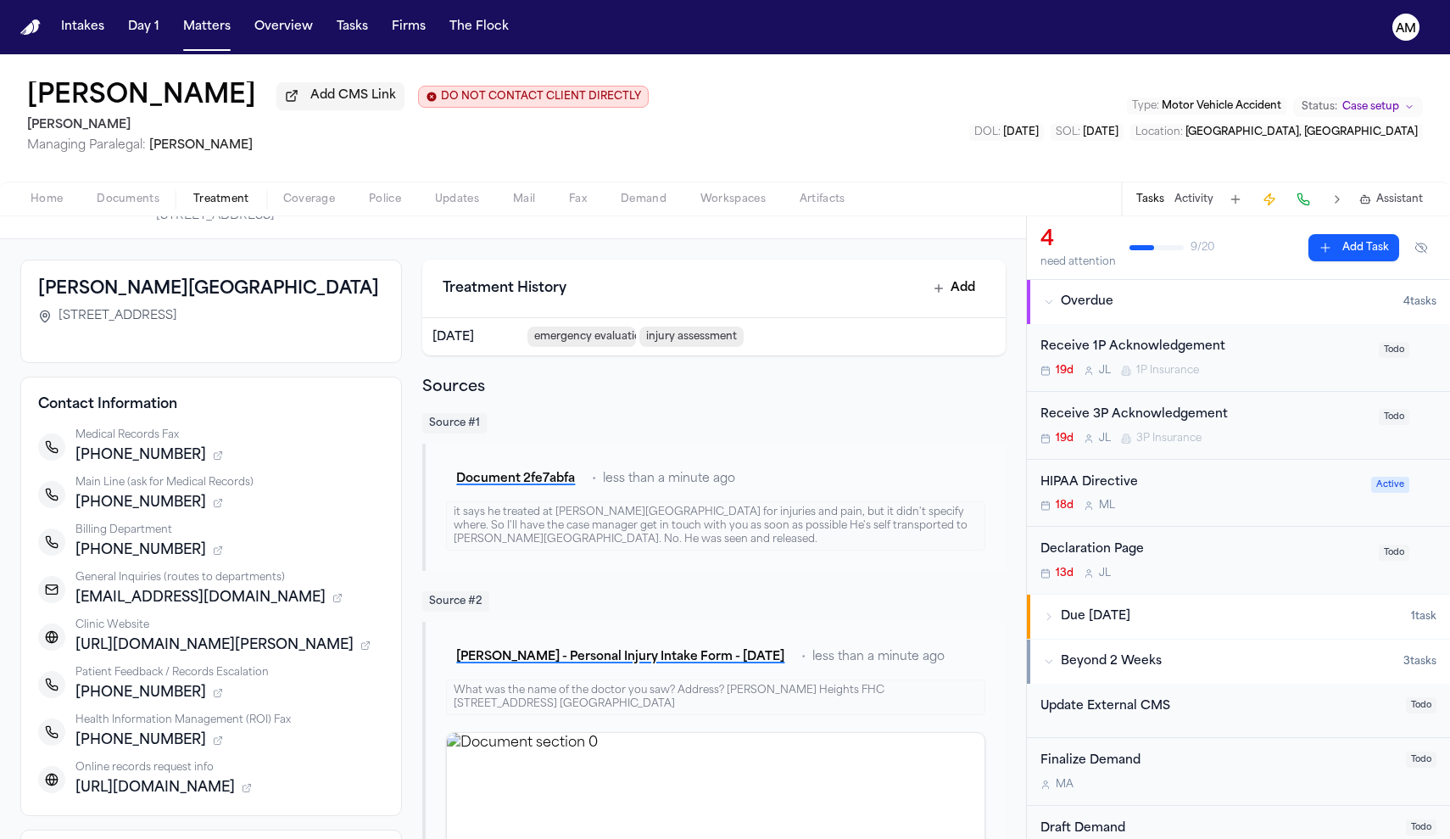
scroll to position [64, 0]
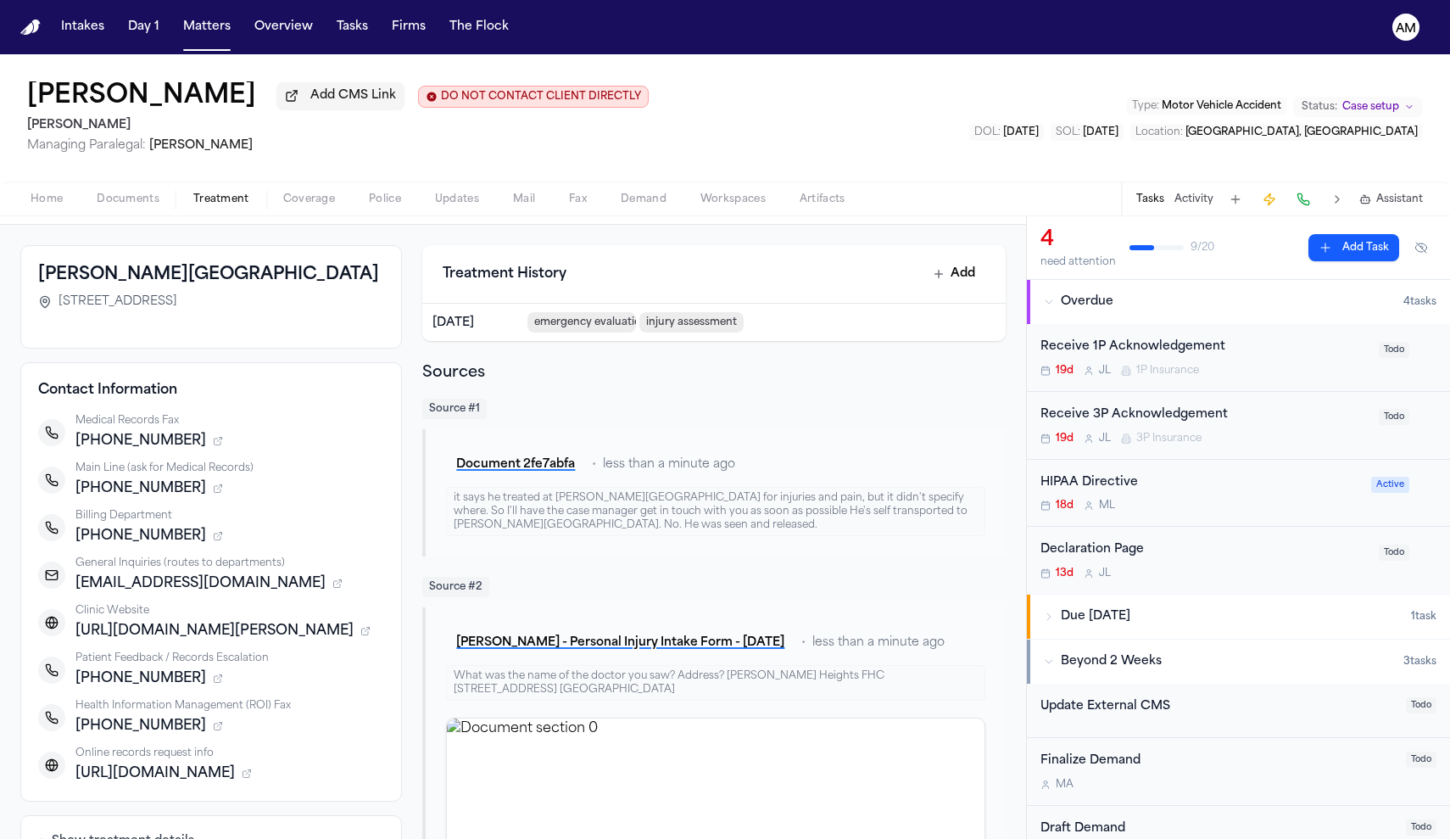
click at [126, 181] on div "Cassius Matthis Add CMS Link DO NOT CONTACT CLIENT DIRECTLY DO NOT CONTACT Albe…" at bounding box center [725, 117] width 1450 height 127
click at [128, 195] on span "Documents" at bounding box center [128, 200] width 63 height 14
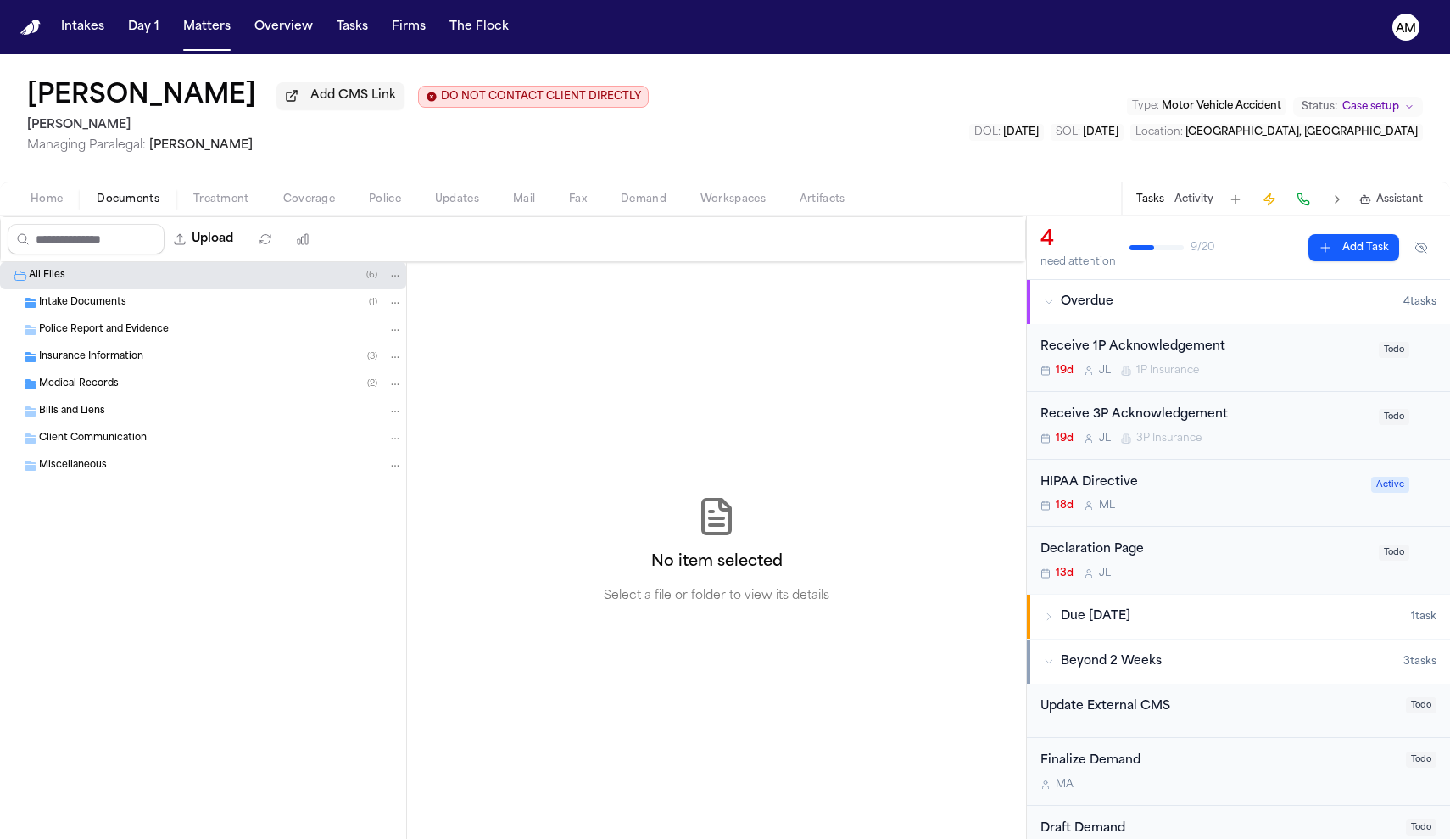
click at [59, 170] on div "Cassius Matthis Add CMS Link DO NOT CONTACT CLIENT DIRECTLY DO NOT CONTACT Albe…" at bounding box center [725, 117] width 1450 height 127
click at [59, 197] on span "Home" at bounding box center [47, 200] width 32 height 14
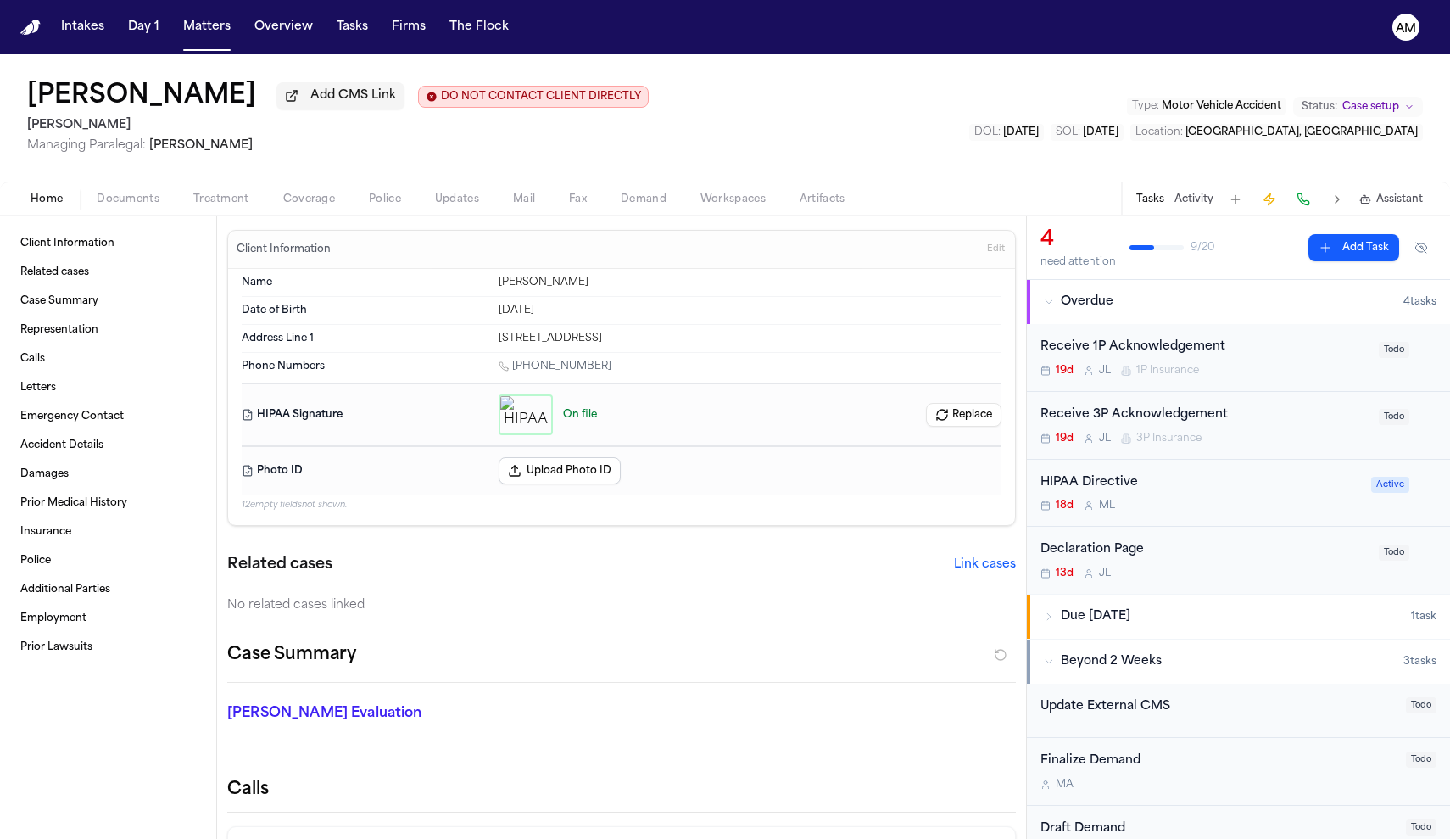
click at [209, 192] on button "Treatment" at bounding box center [221, 199] width 90 height 20
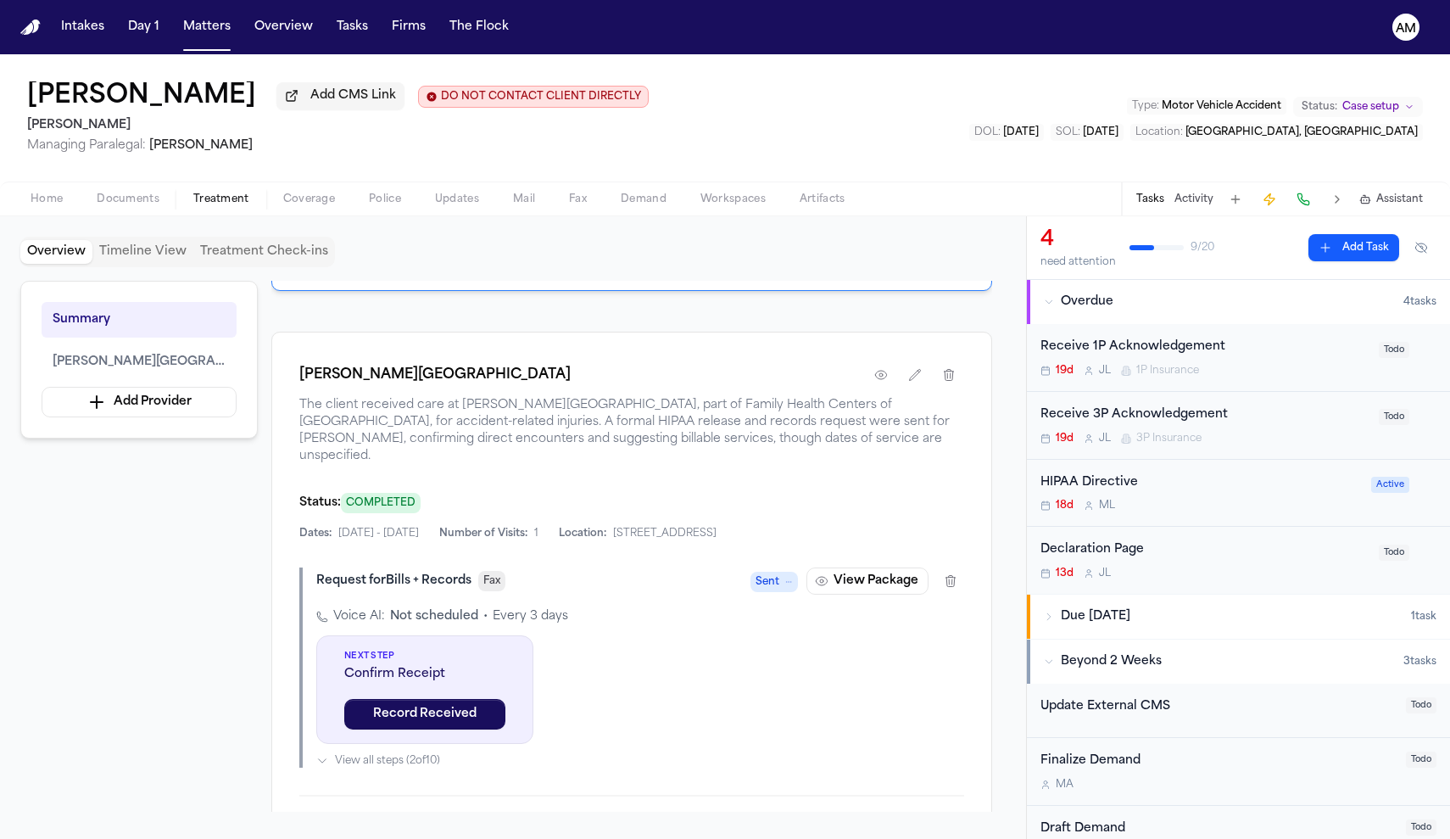
scroll to position [327, 0]
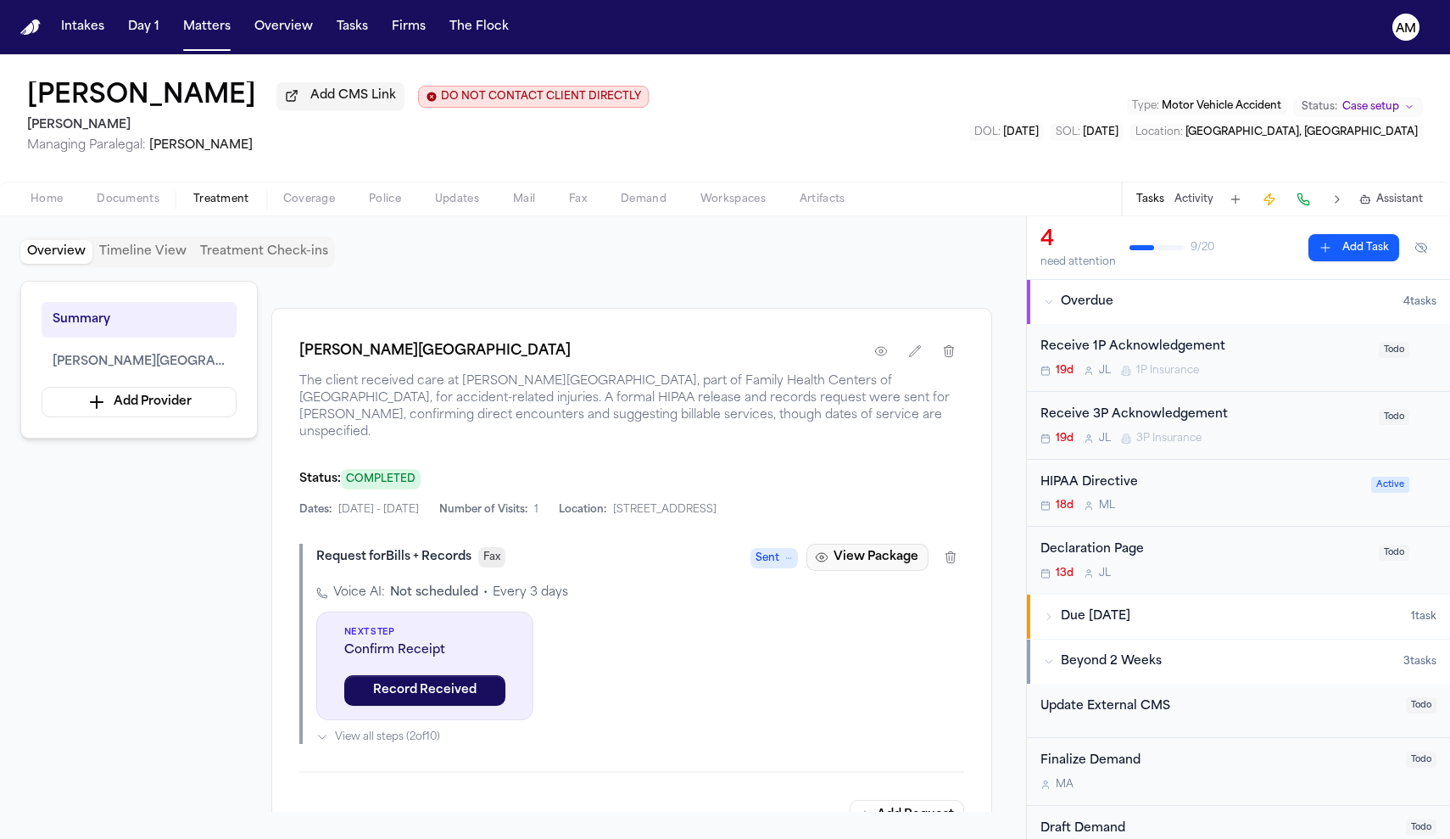
click at [862, 561] on button "View Package" at bounding box center [868, 557] width 122 height 27
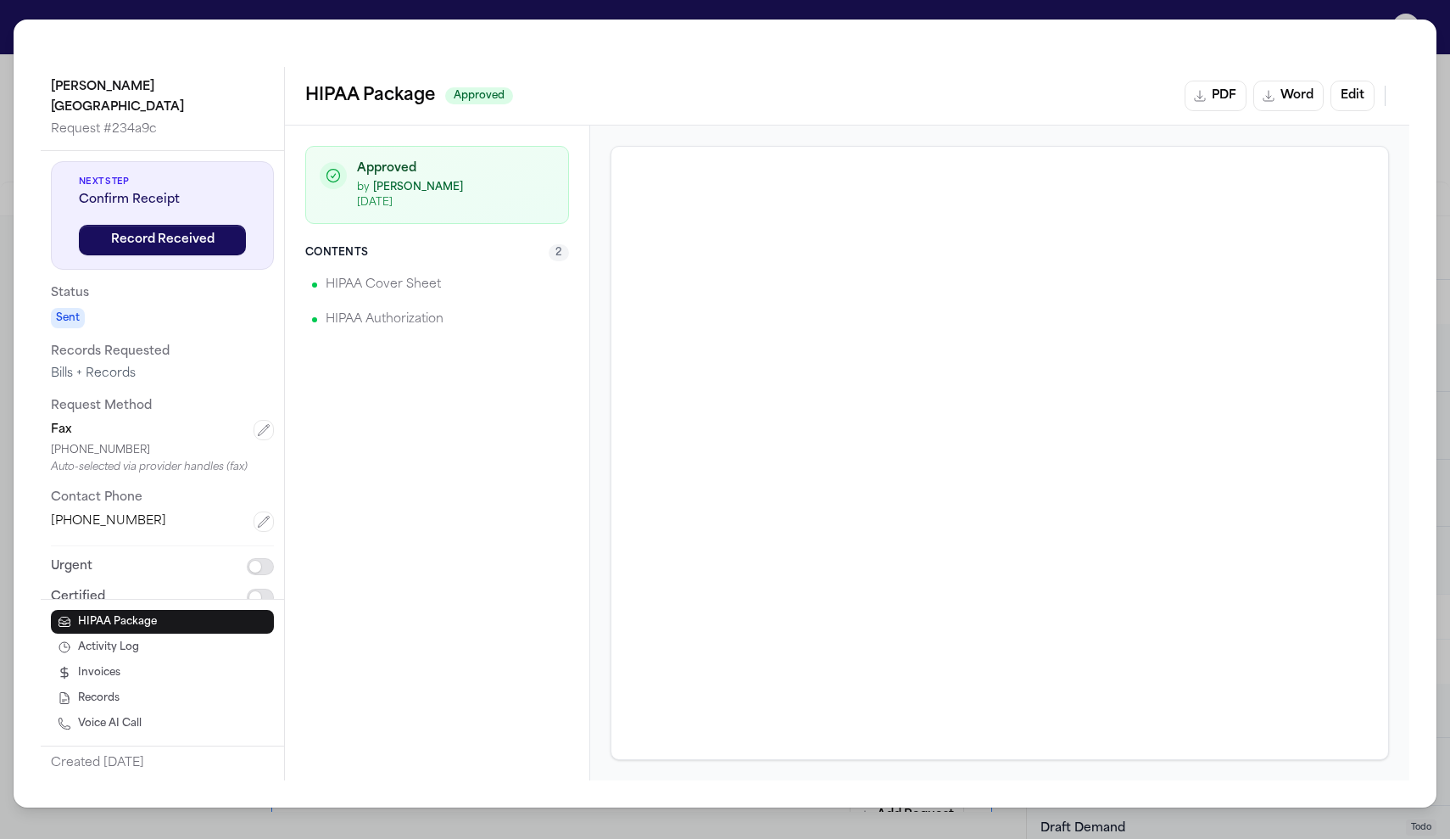
click at [1449, 346] on div "Logan Heights Family Health Center Request # 234a9c Next Step Confirm Receipt R…" at bounding box center [725, 419] width 1450 height 839
